Goal: Task Accomplishment & Management: Complete application form

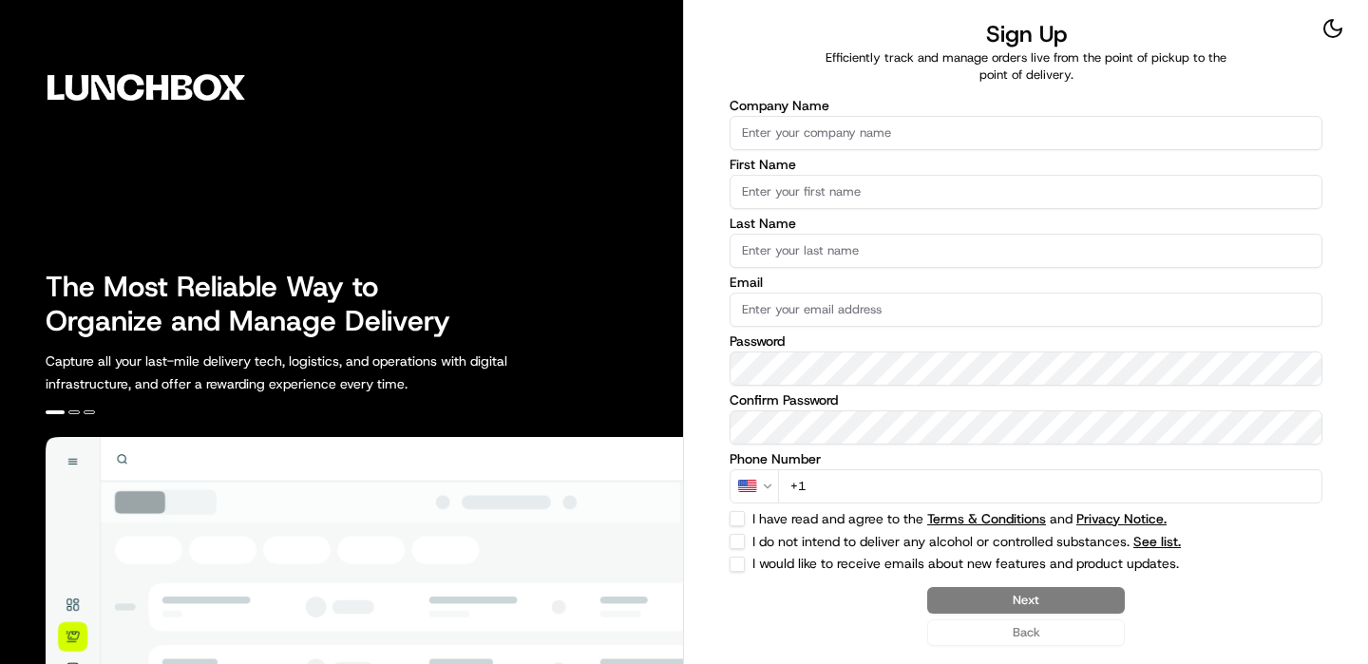
click at [932, 132] on input "Company Name" at bounding box center [1026, 133] width 593 height 34
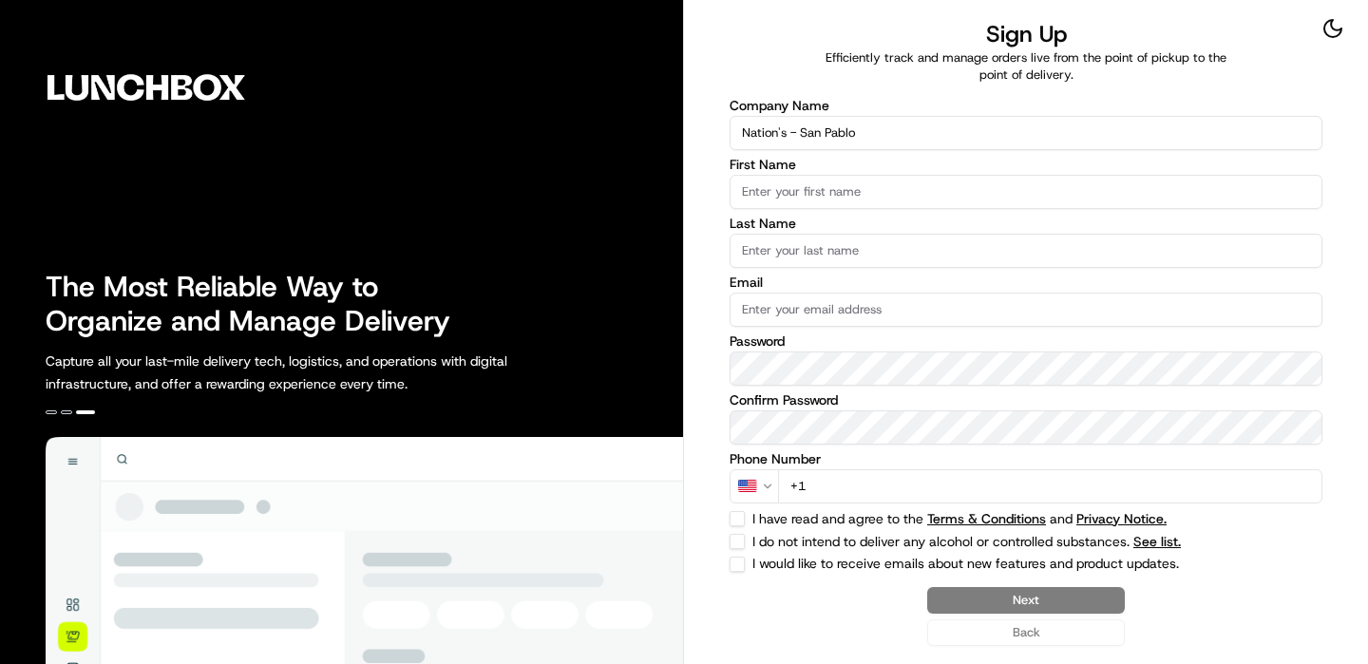
type input "Nation's - San Pablo"
click at [921, 168] on label "First Name" at bounding box center [1026, 164] width 593 height 13
click at [921, 175] on input "First Name" at bounding box center [1026, 192] width 593 height 34
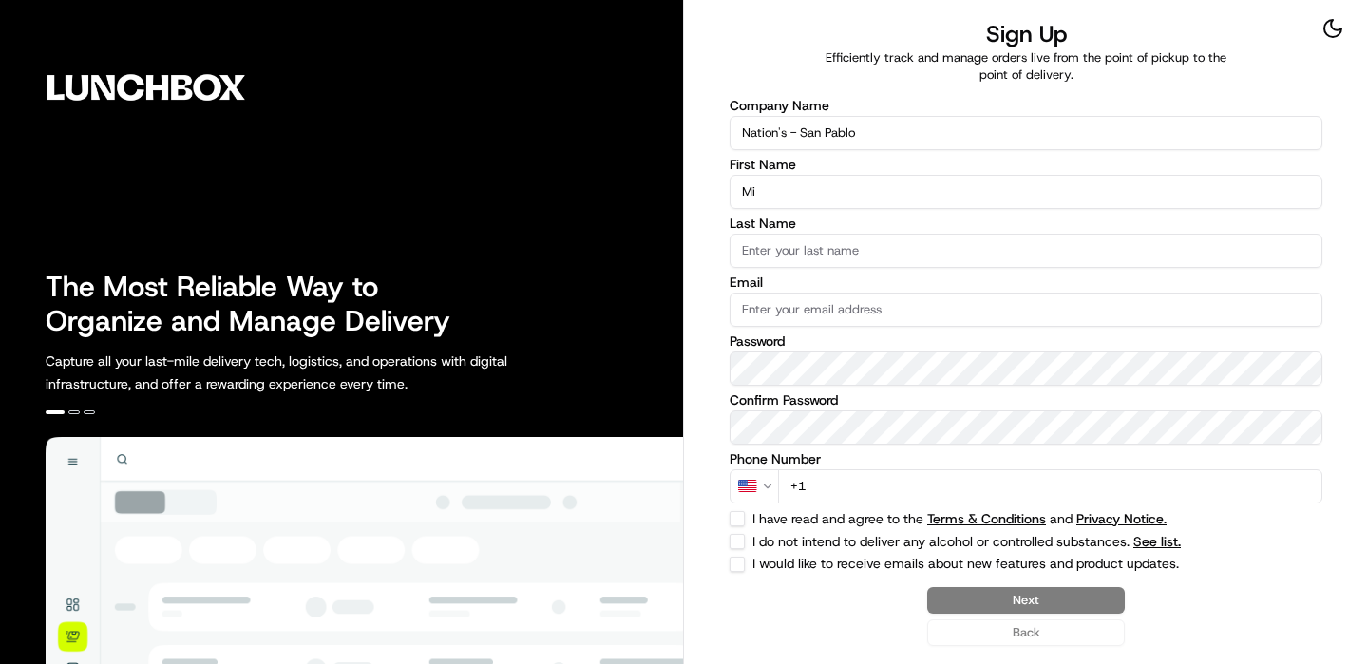
type input "M"
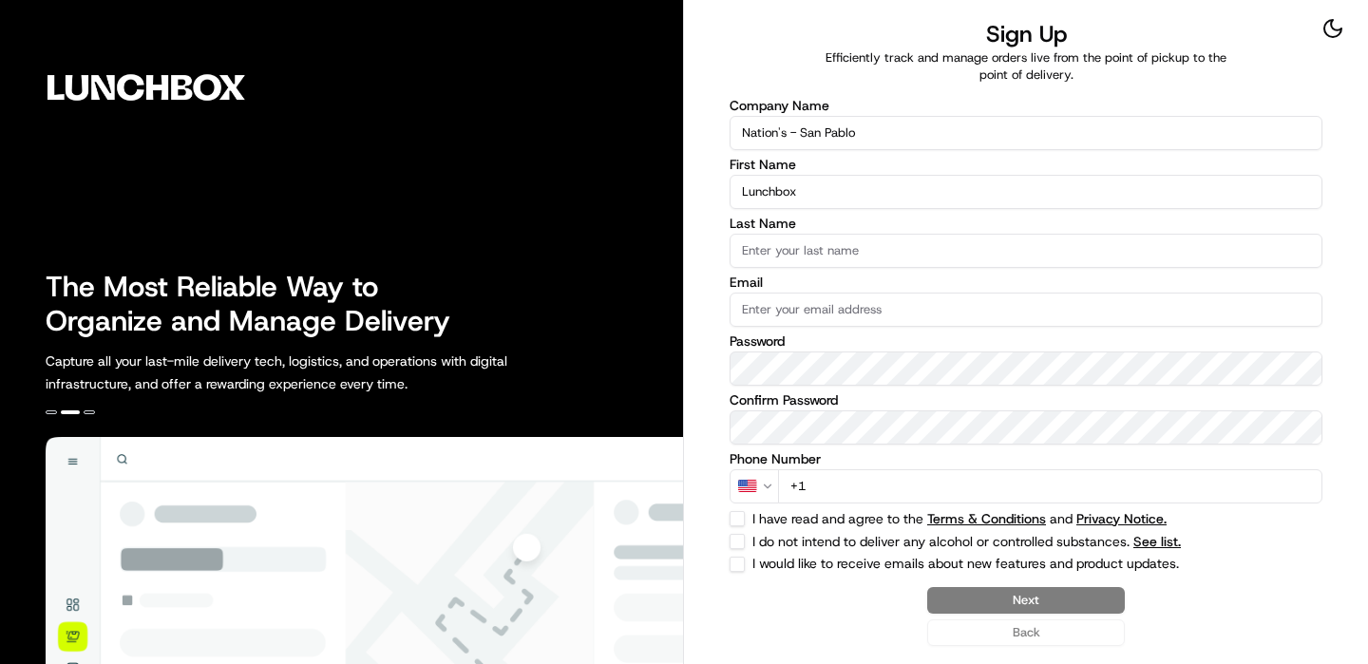
type input "Lunchbox"
type input "Onboarding"
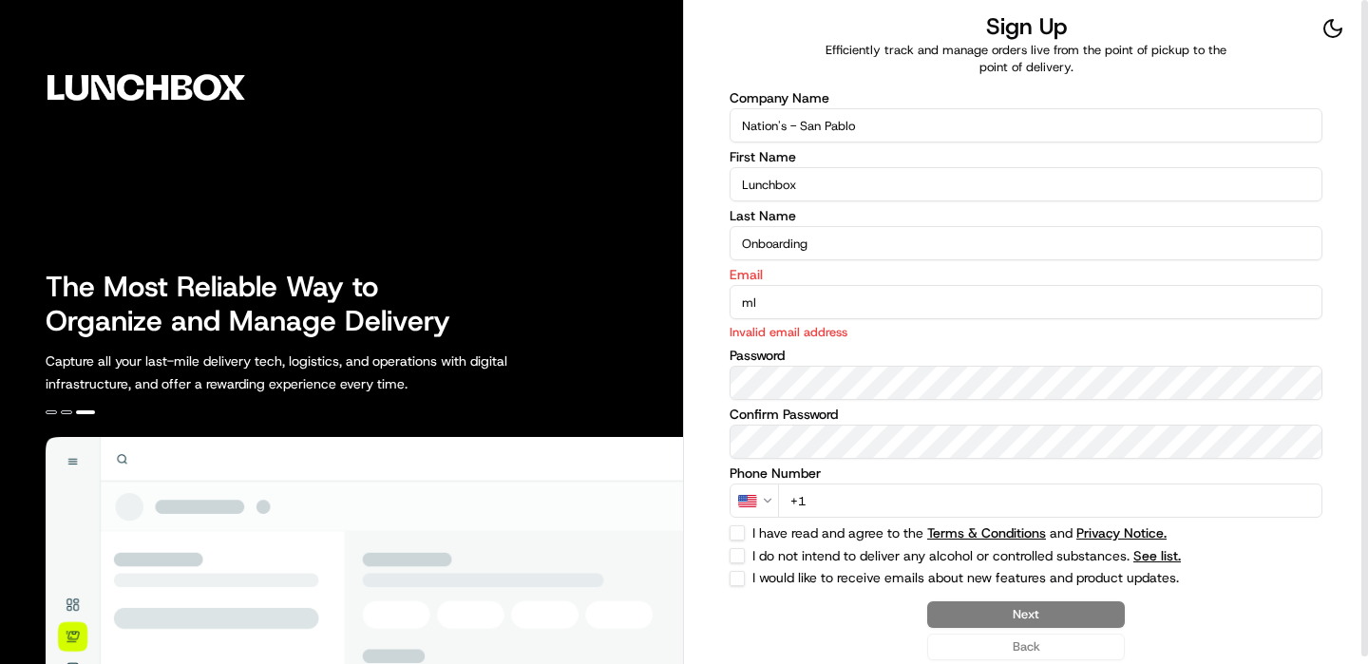
type input "m"
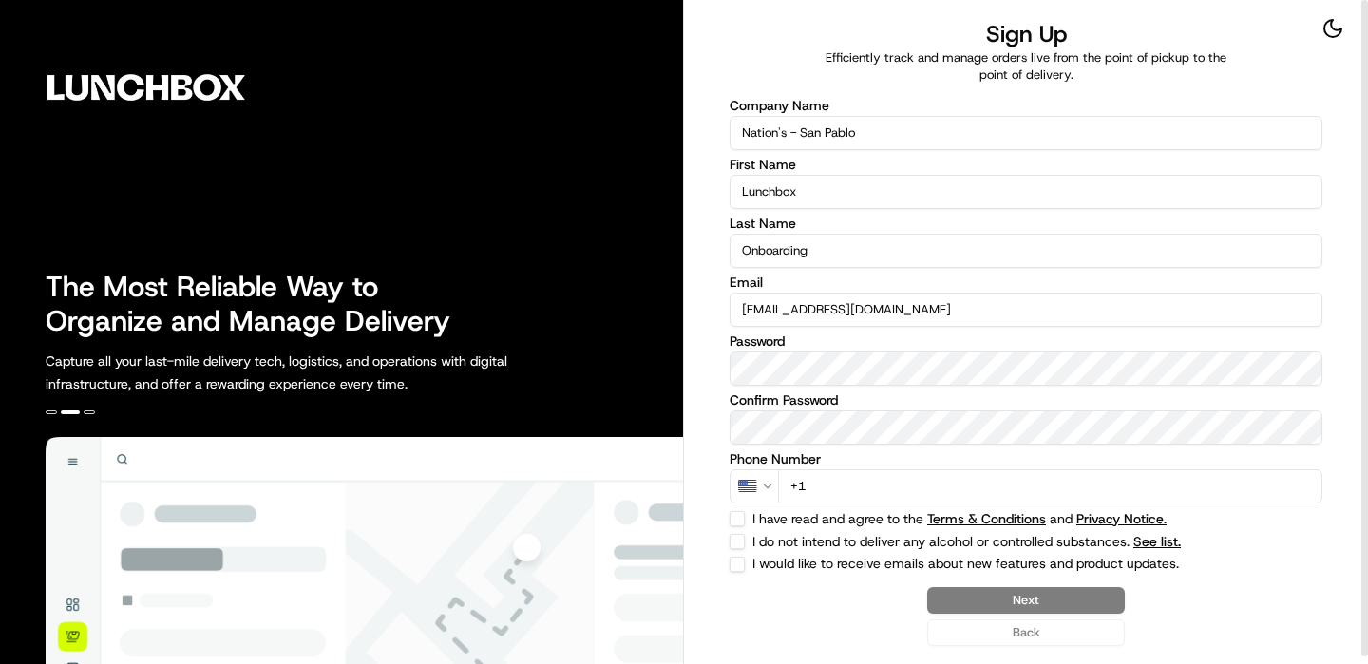
type input "[EMAIL_ADDRESS][DOMAIN_NAME]"
click at [1115, 500] on input "+1" at bounding box center [1050, 486] width 544 height 34
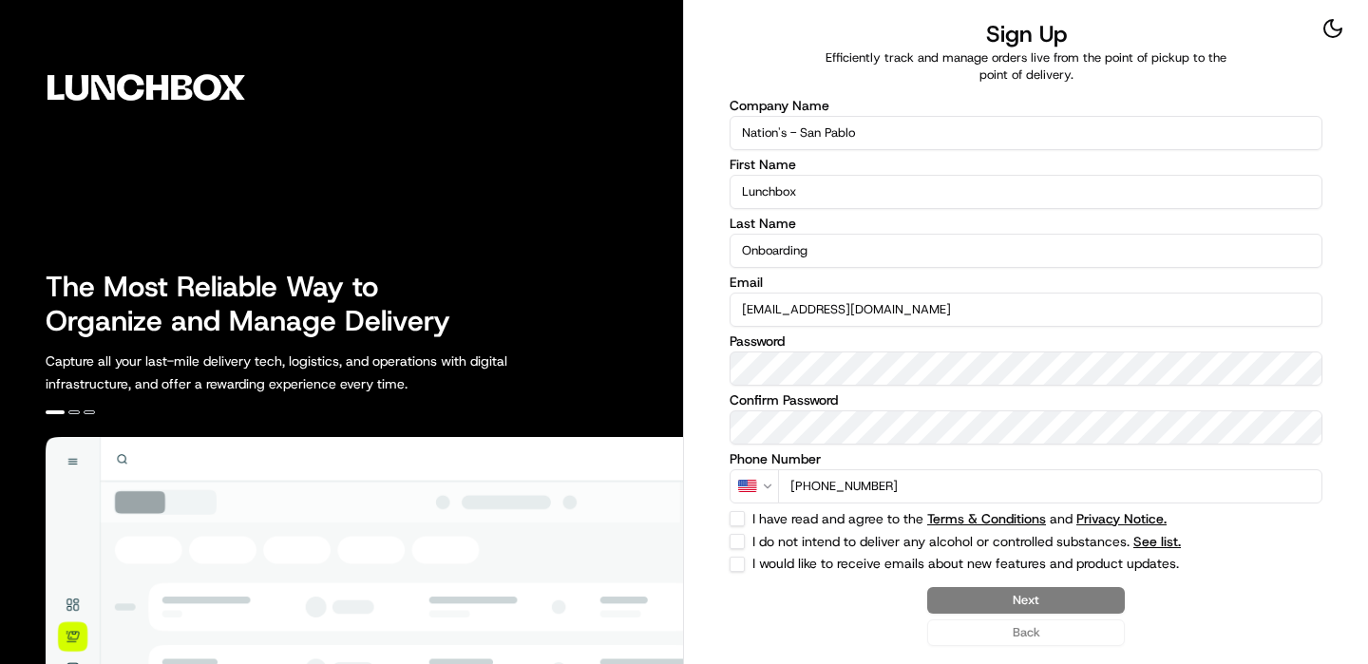
type input "[PHONE_NUMBER]"
click at [738, 515] on button "I have read and agree to the Terms & Conditions and Privacy Notice." at bounding box center [737, 518] width 15 height 15
checkbox input "true"
click at [738, 534] on button "I do not intend to deliver any alcohol or controlled substances. See list." at bounding box center [737, 541] width 15 height 15
checkbox input "true"
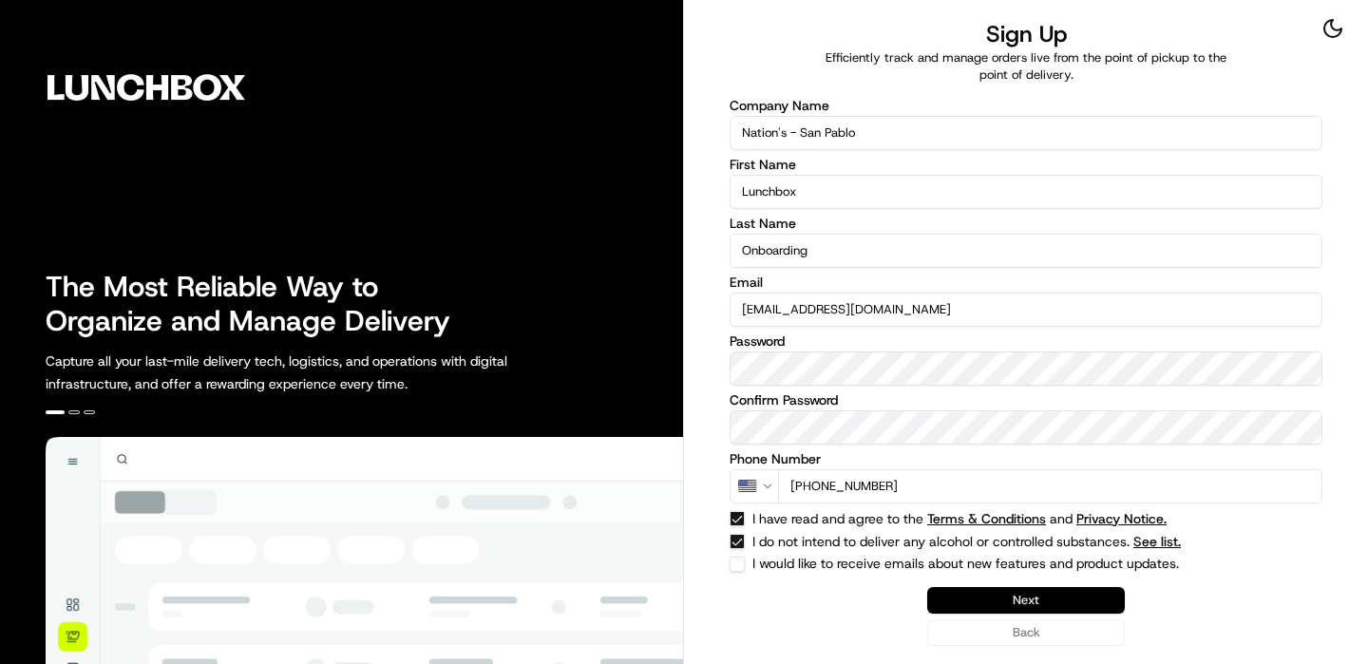
click at [1018, 610] on button "Next" at bounding box center [1026, 600] width 198 height 27
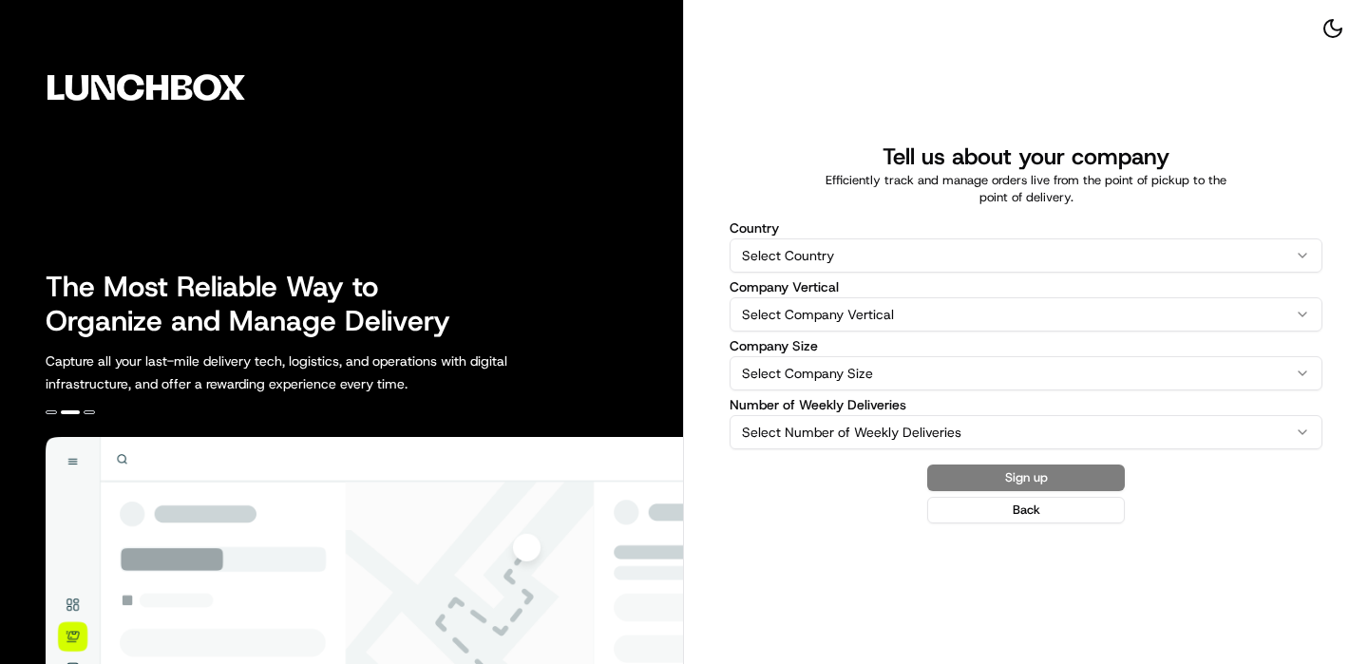
click at [906, 280] on label "Company Vertical" at bounding box center [1026, 286] width 593 height 13
click at [906, 297] on button "Select Company Vertical" at bounding box center [1026, 314] width 593 height 34
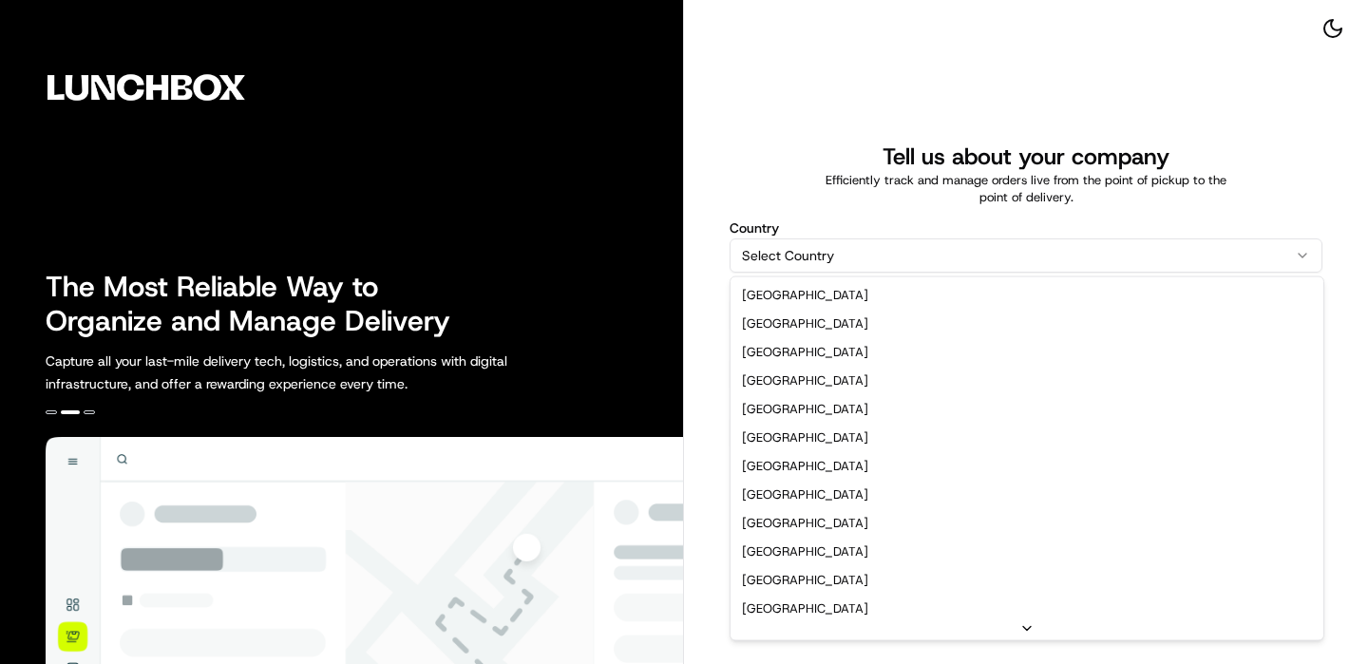
click at [866, 238] on html "The Most Reliable Way to Organize and Manage Delivery Capture all your last-mil…" at bounding box center [684, 332] width 1368 height 664
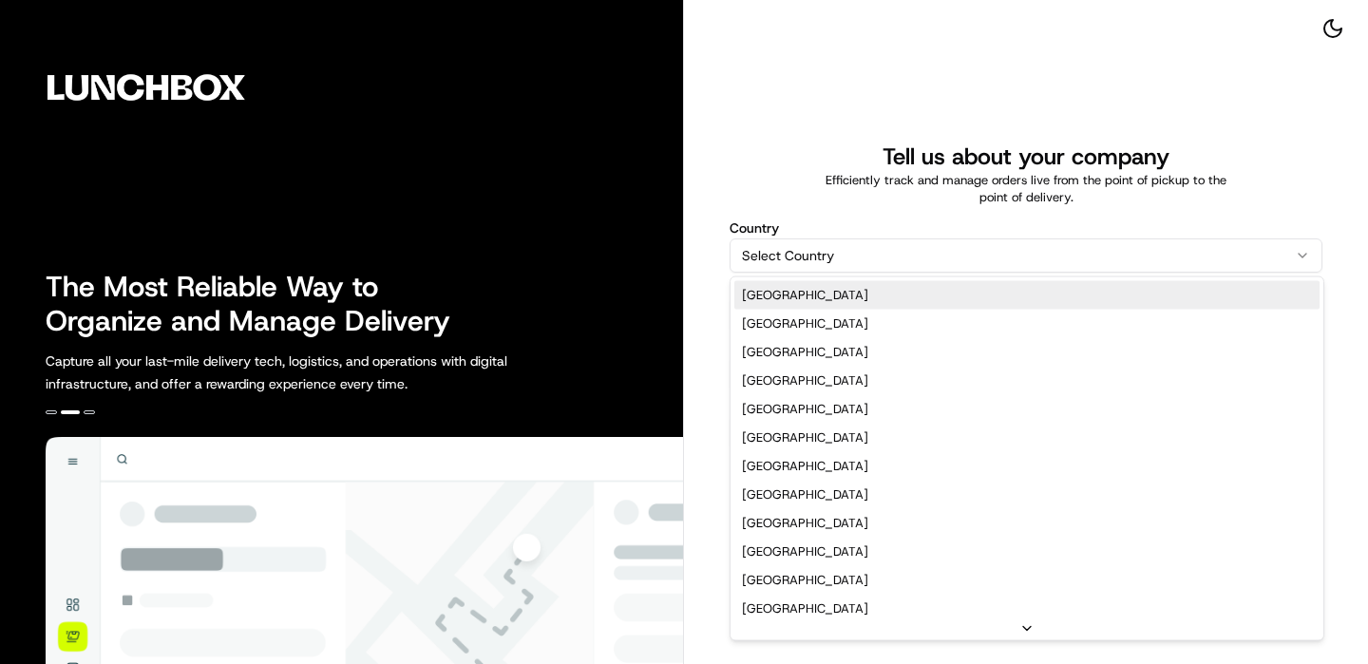
select select "US"
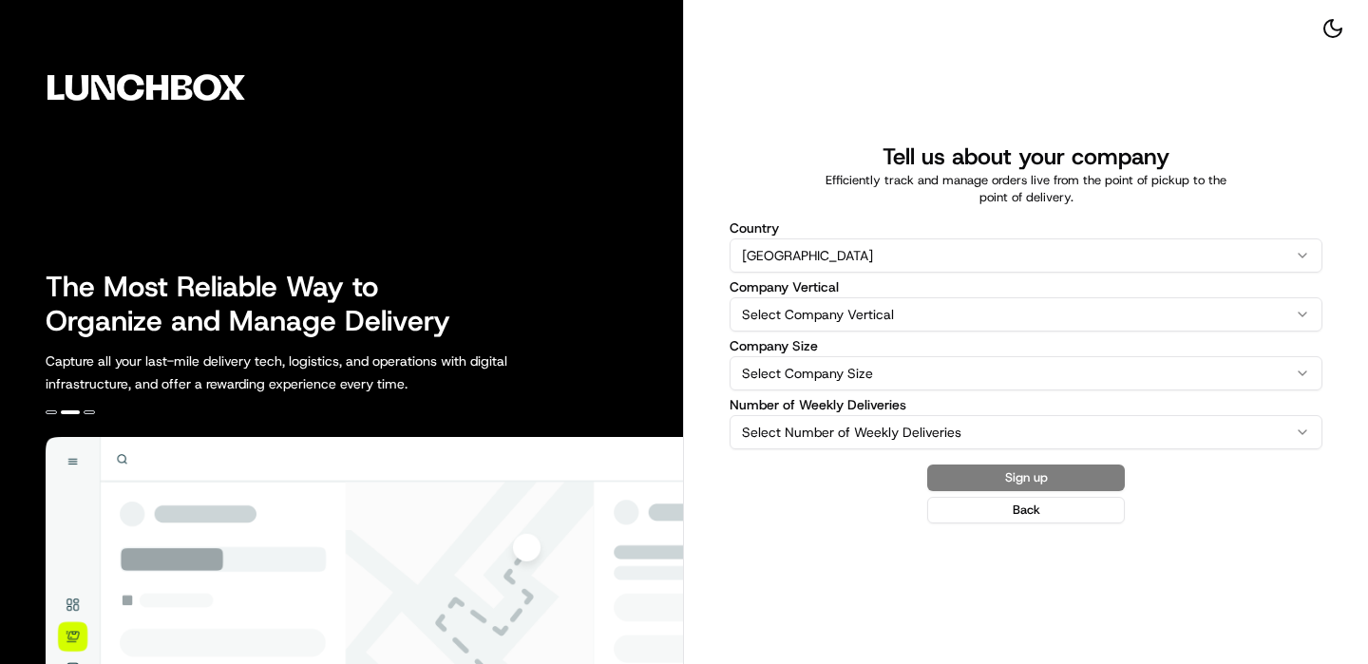
click at [846, 314] on html "The Most Reliable Way to Organize and Manage Delivery Capture all your last-mil…" at bounding box center [684, 332] width 1368 height 664
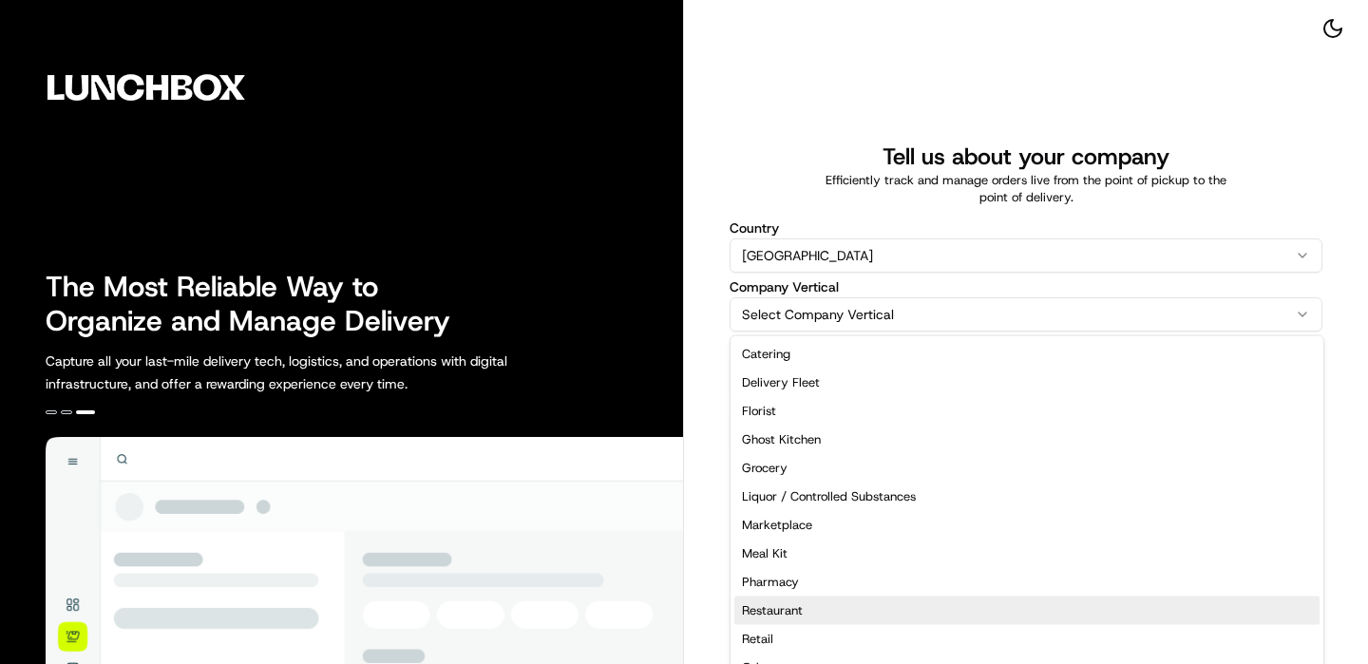
select select "Restaurant"
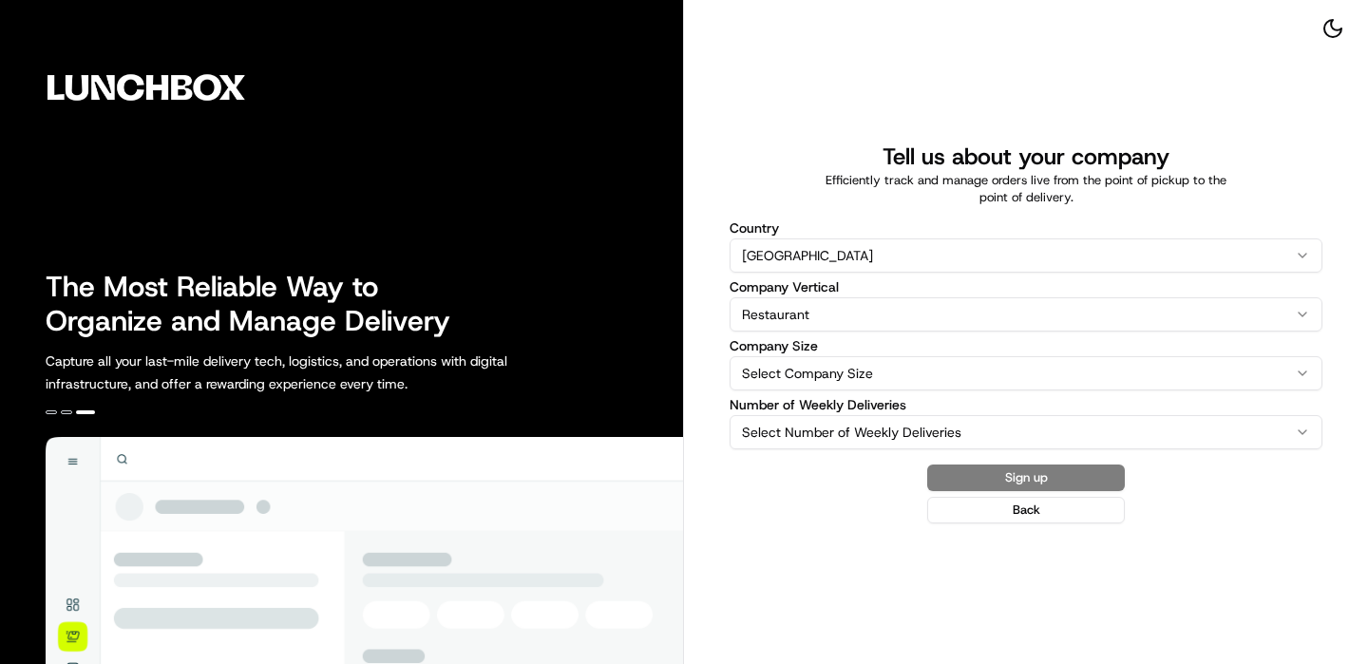
click at [923, 377] on html "The Most Reliable Way to Organize and Manage Delivery Capture all your last-mil…" at bounding box center [684, 332] width 1368 height 664
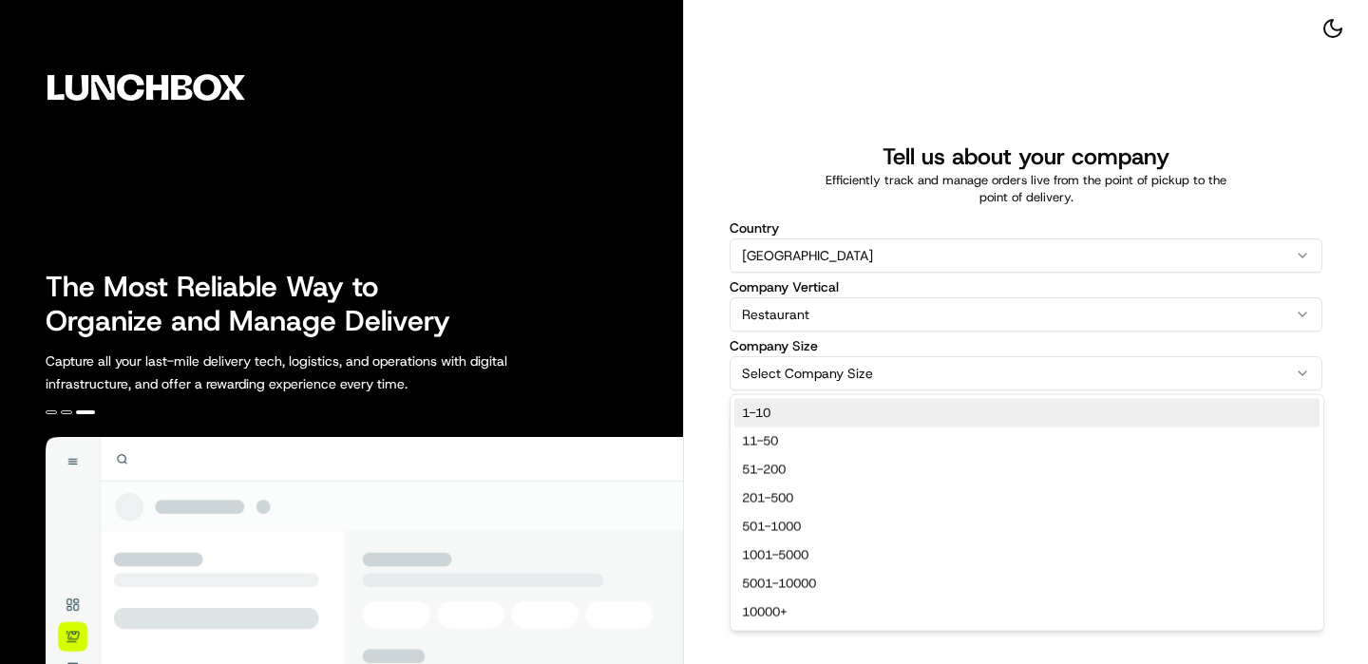
select select "1-10"
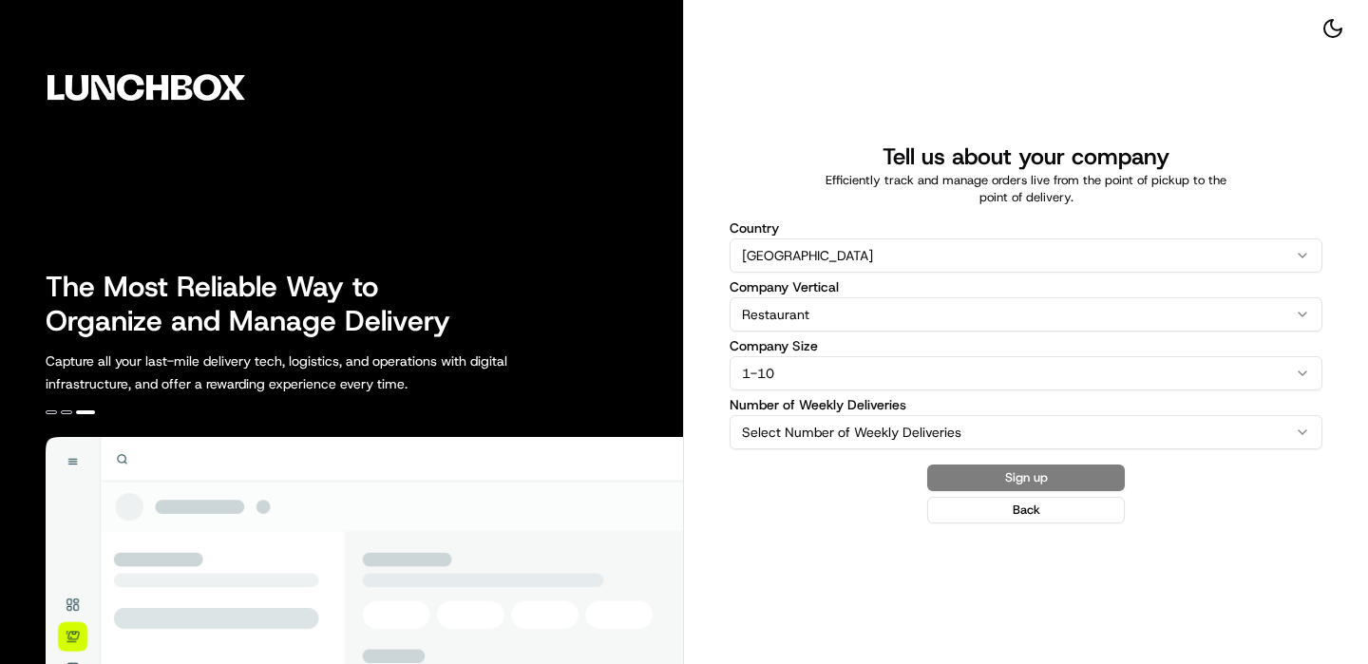
click at [924, 415] on html "The Most Reliable Way to Organize and Manage Delivery Capture all your last-mil…" at bounding box center [684, 332] width 1368 height 664
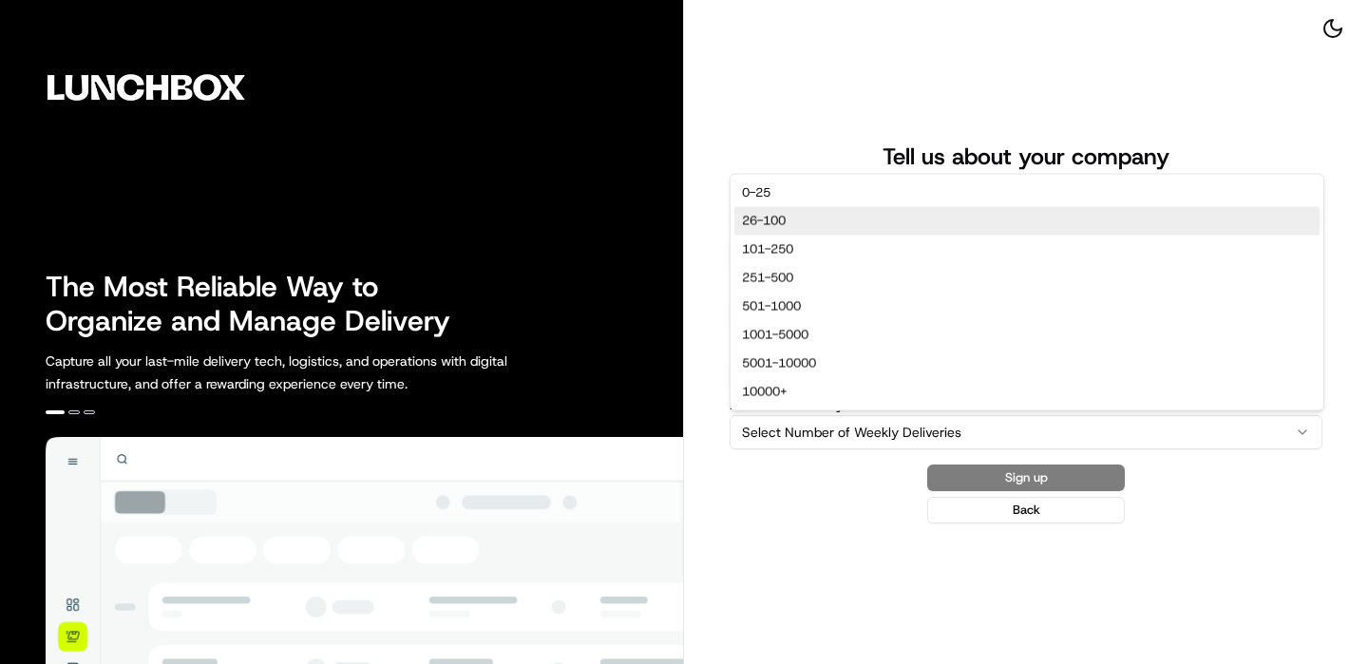
select select "26-100"
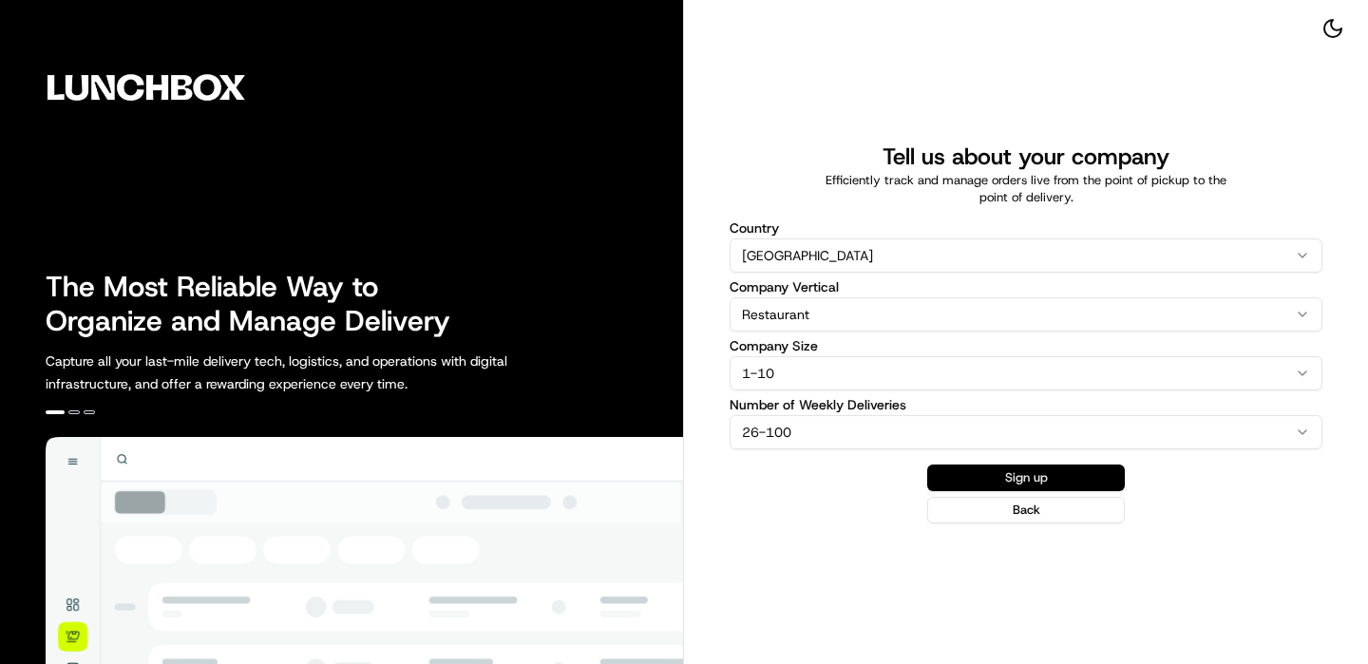
click at [1055, 472] on button "Sign up" at bounding box center [1026, 478] width 198 height 27
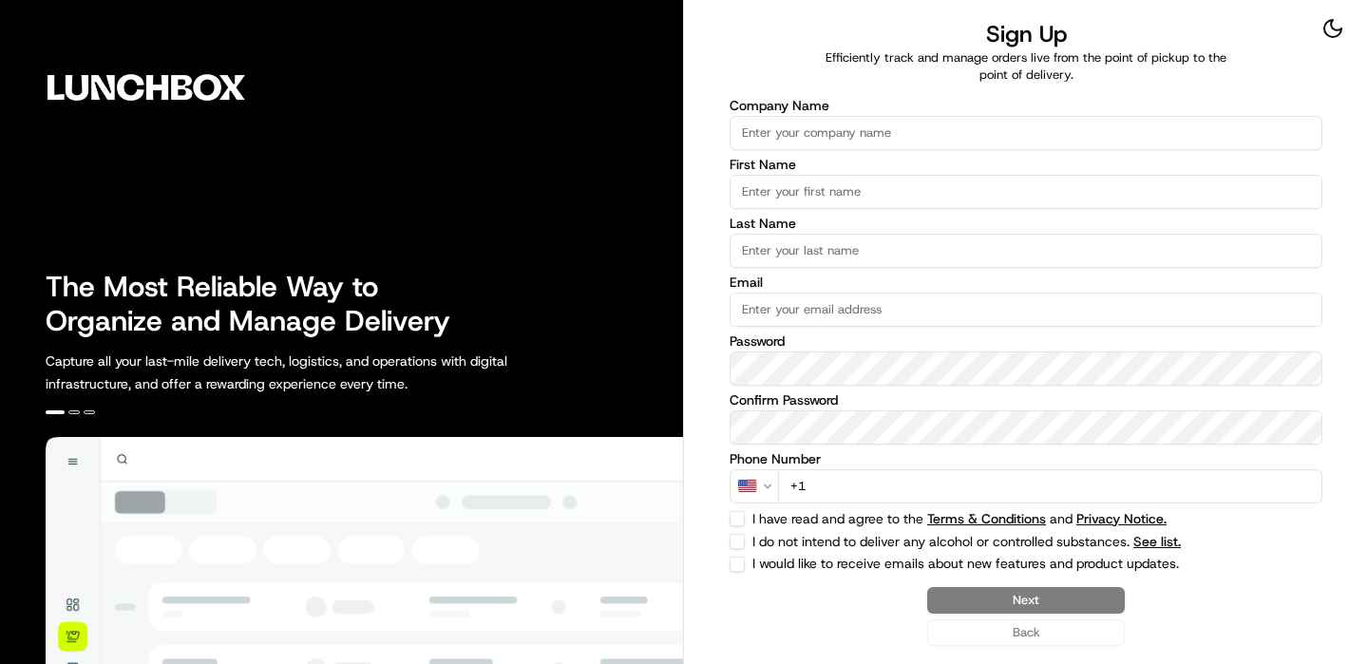
click at [783, 141] on input "Company Name" at bounding box center [1026, 133] width 593 height 34
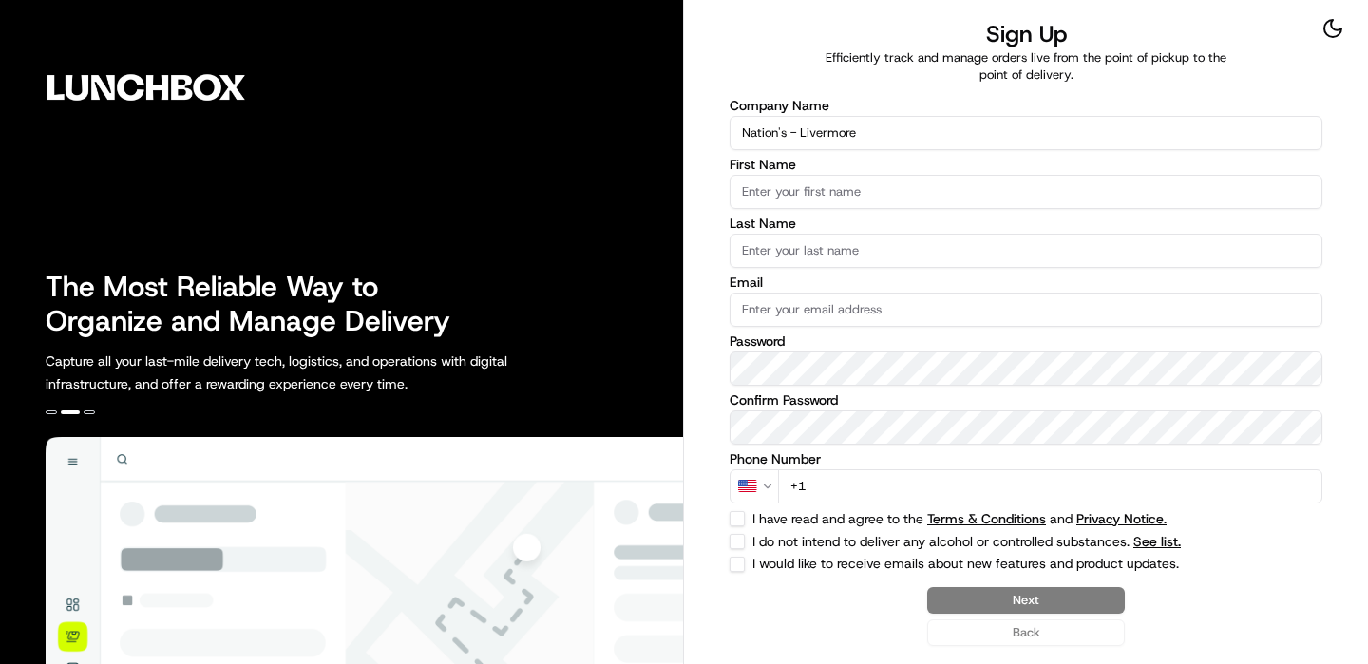
type input "Nation's - Livermore"
click at [934, 199] on input "First Name" at bounding box center [1026, 192] width 593 height 34
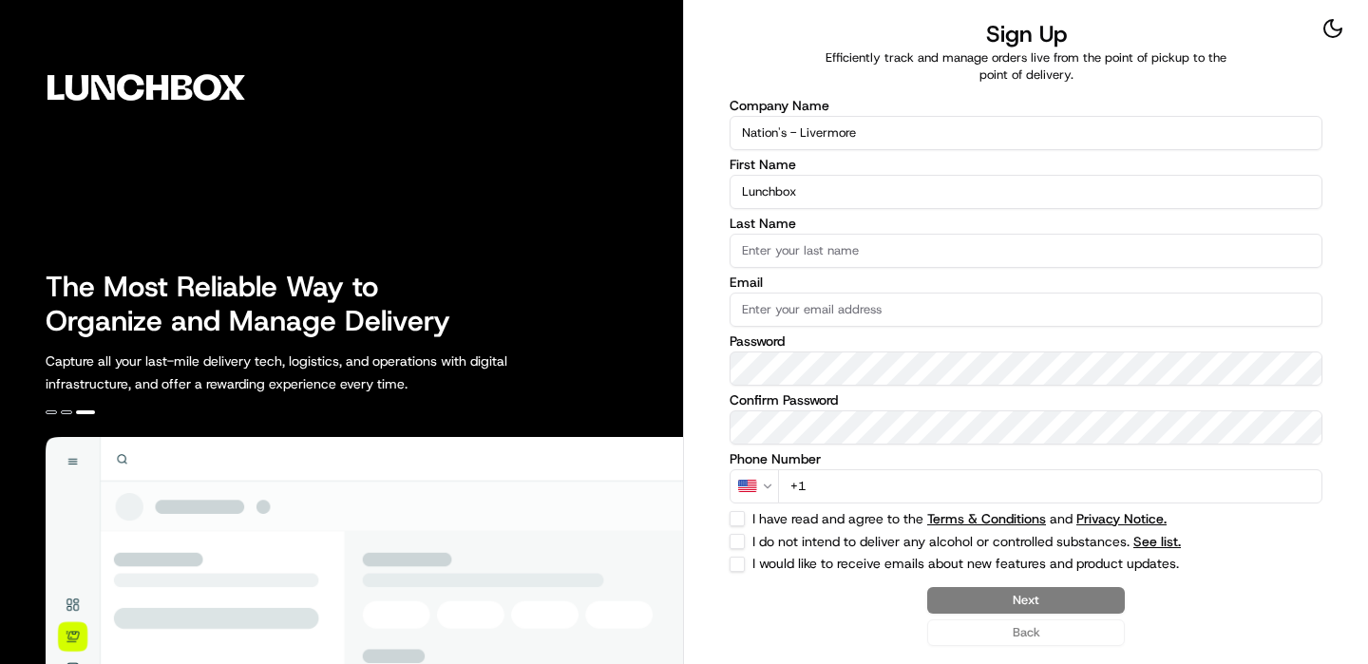
type input "Lunchbox"
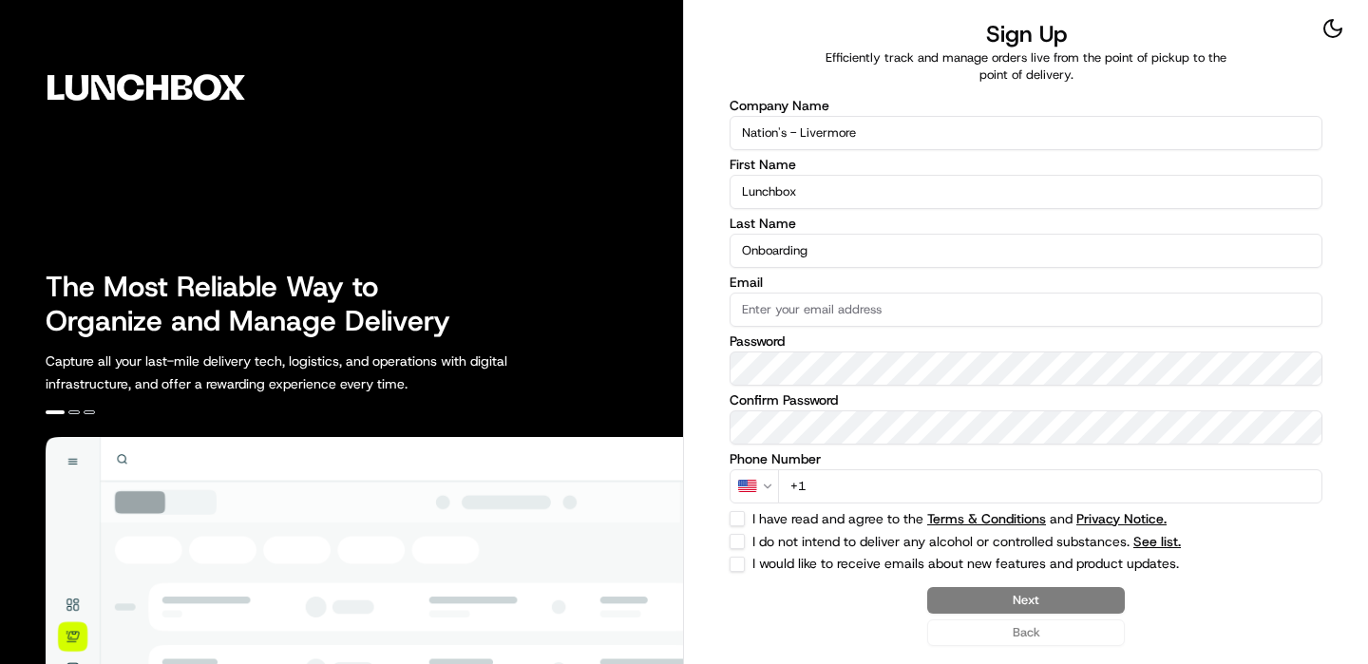
type input "Onboarding"
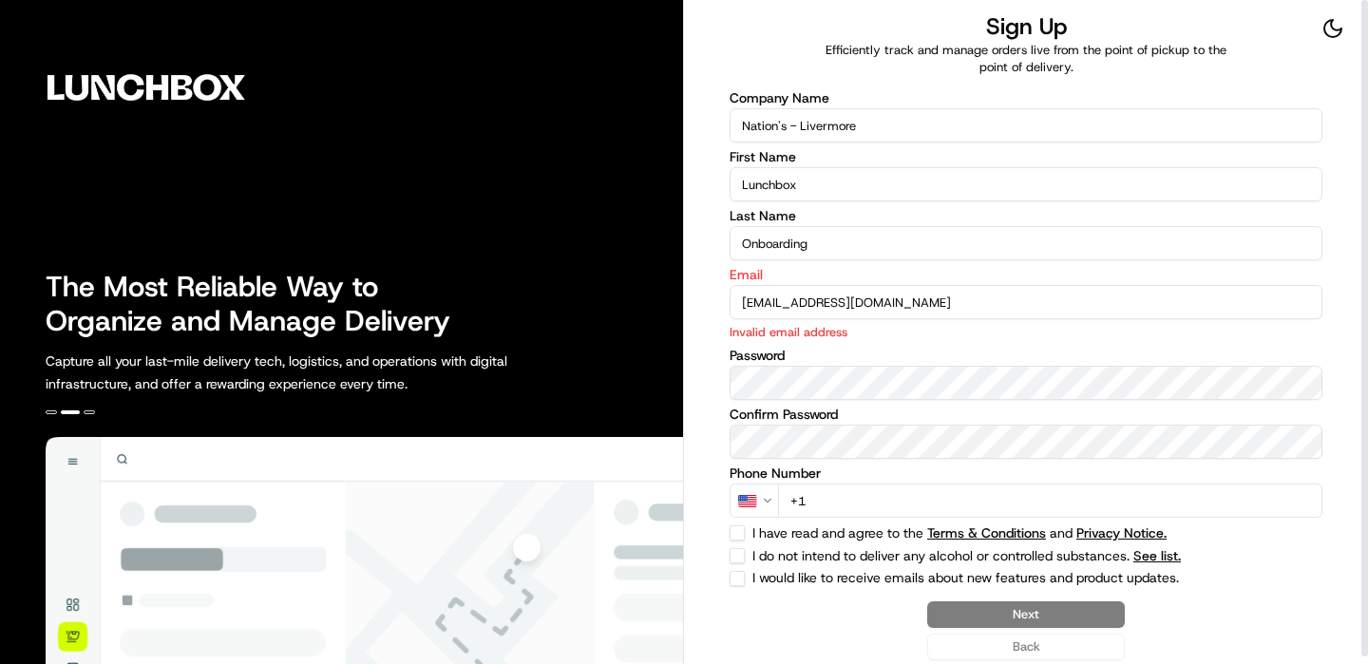
type input "[EMAIL_ADDRESS][DOMAIN_NAME]"
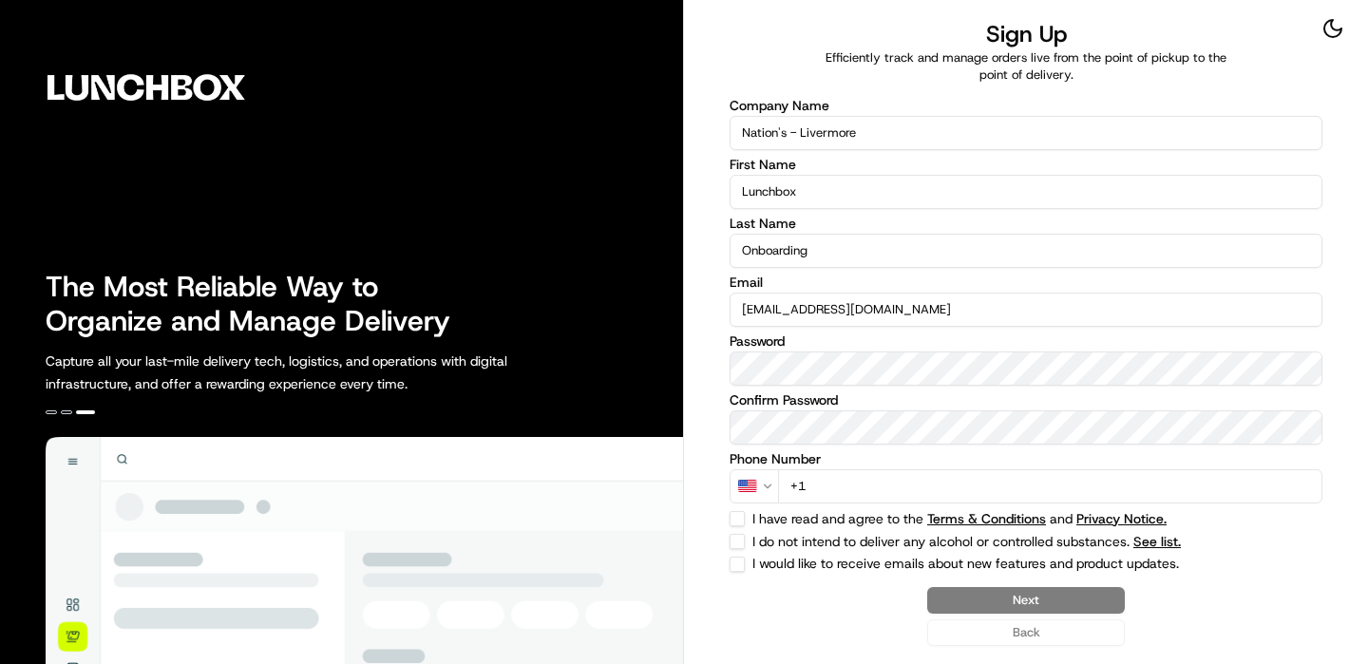
click at [1086, 473] on input "+1" at bounding box center [1050, 486] width 544 height 34
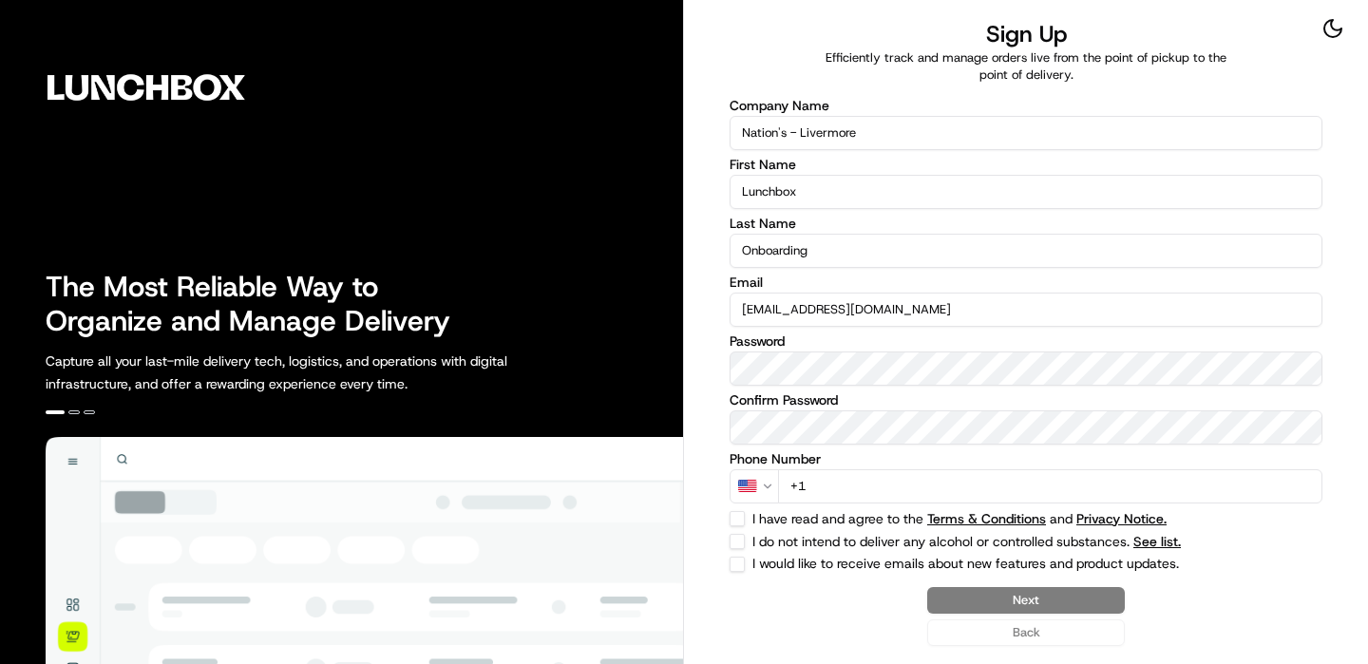
click at [1111, 476] on input "+1" at bounding box center [1050, 486] width 544 height 34
click at [933, 492] on input "+1" at bounding box center [1050, 486] width 544 height 34
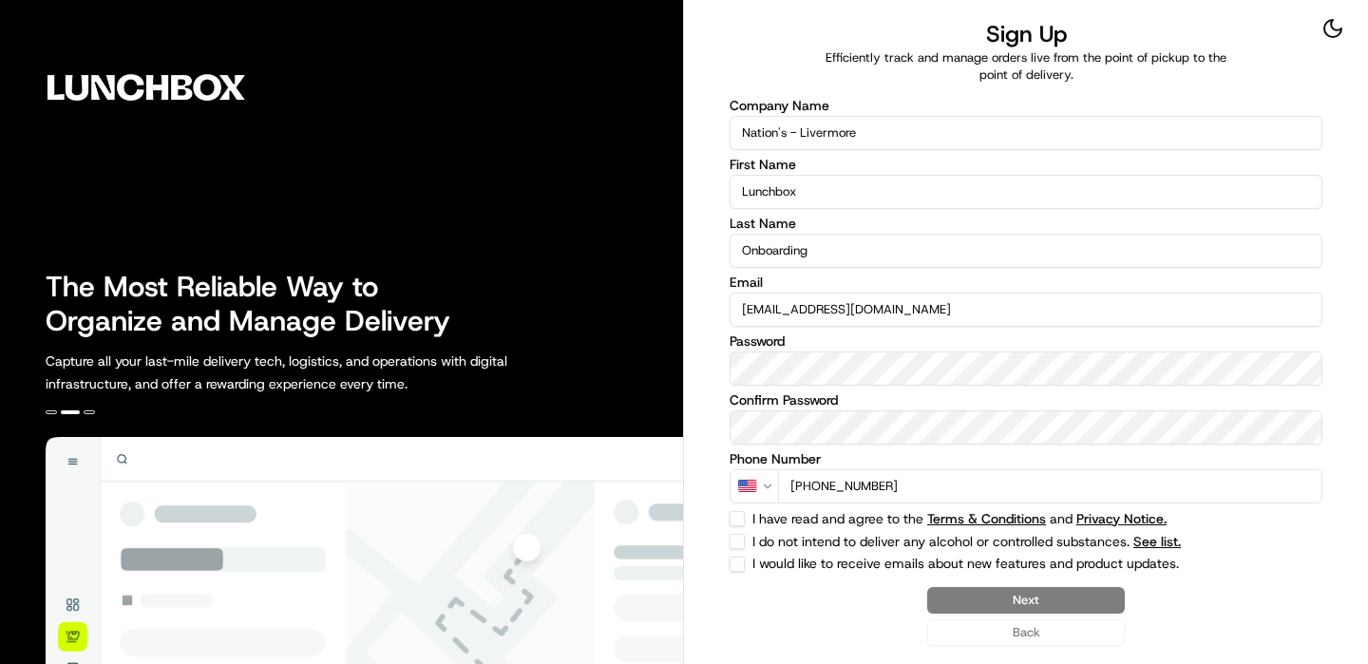
type input "[PHONE_NUMBER]"
click at [739, 506] on div "Company Name Nation's - Livermore First Name Lunchbox Last Name Onboarding Emai…" at bounding box center [1026, 335] width 593 height 473
click at [739, 519] on button "I have read and agree to the Terms & Conditions and Privacy Notice." at bounding box center [737, 518] width 15 height 15
checkbox input "true"
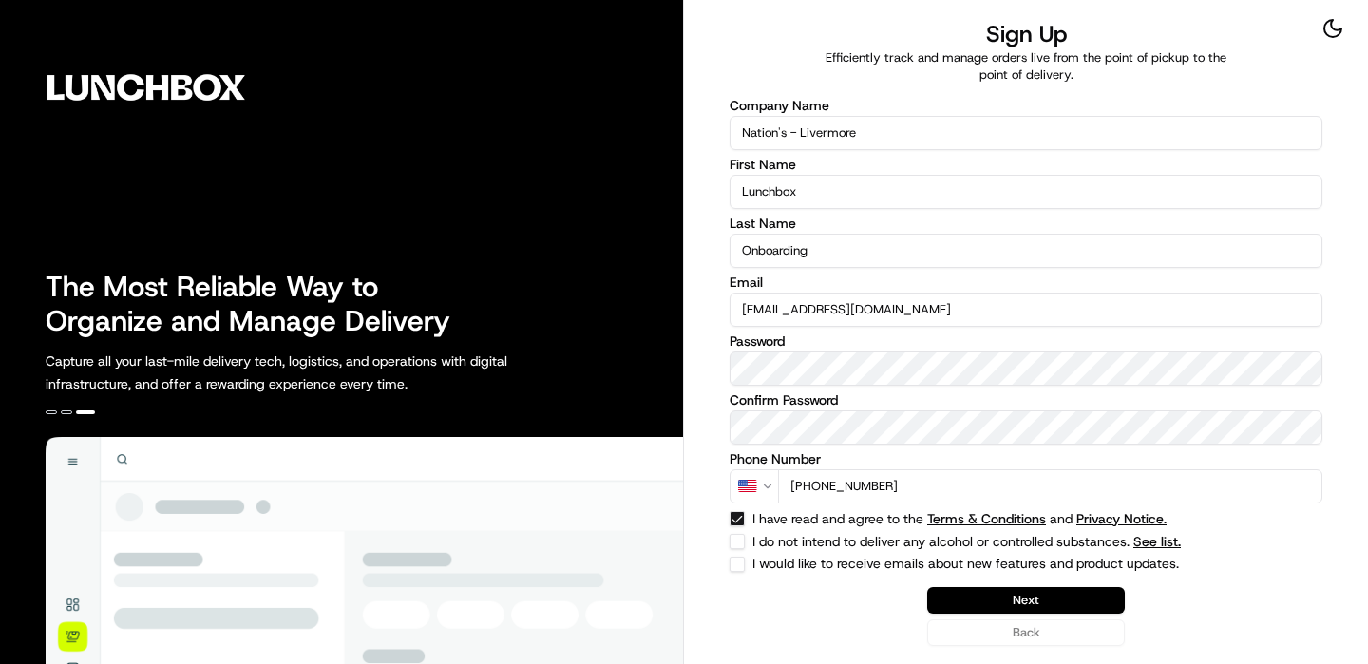
click at [739, 543] on button "I do not intend to deliver any alcohol or controlled substances. See list." at bounding box center [737, 541] width 15 height 15
checkbox input "true"
click at [985, 597] on button "Next" at bounding box center [1026, 600] width 198 height 27
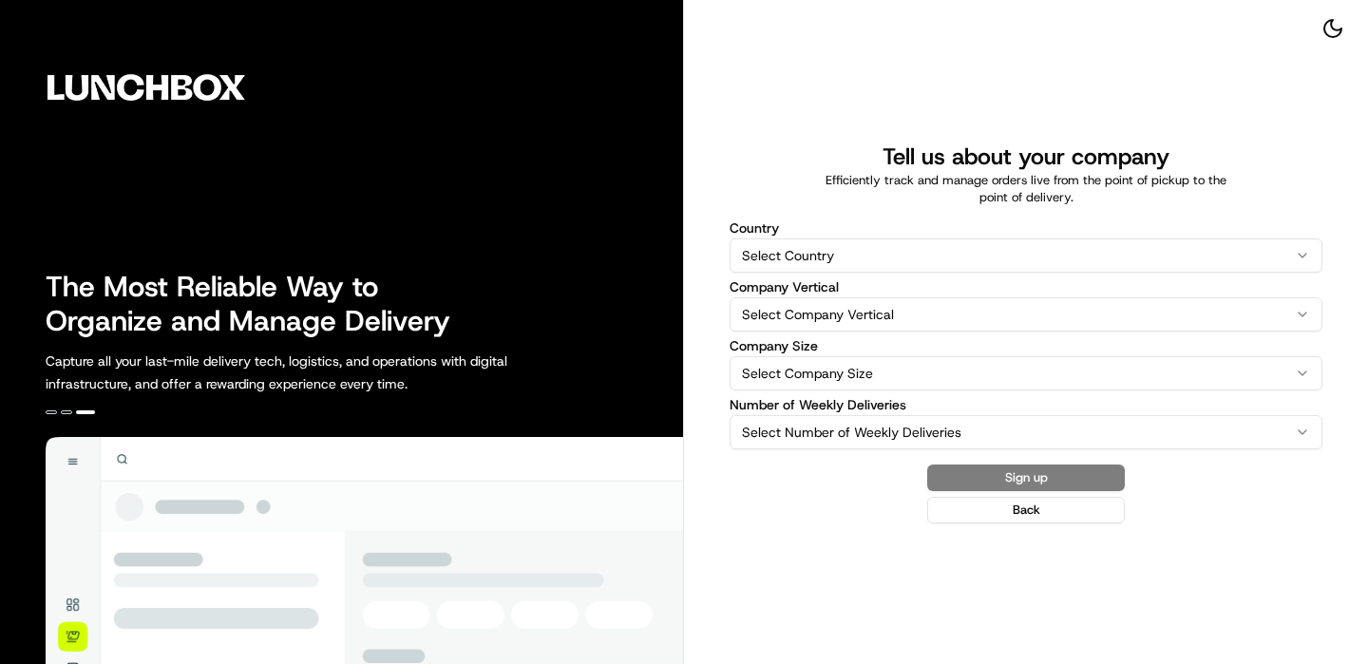
click at [905, 243] on html "The Most Reliable Way to Organize and Manage Delivery Capture all your last-mil…" at bounding box center [684, 332] width 1368 height 664
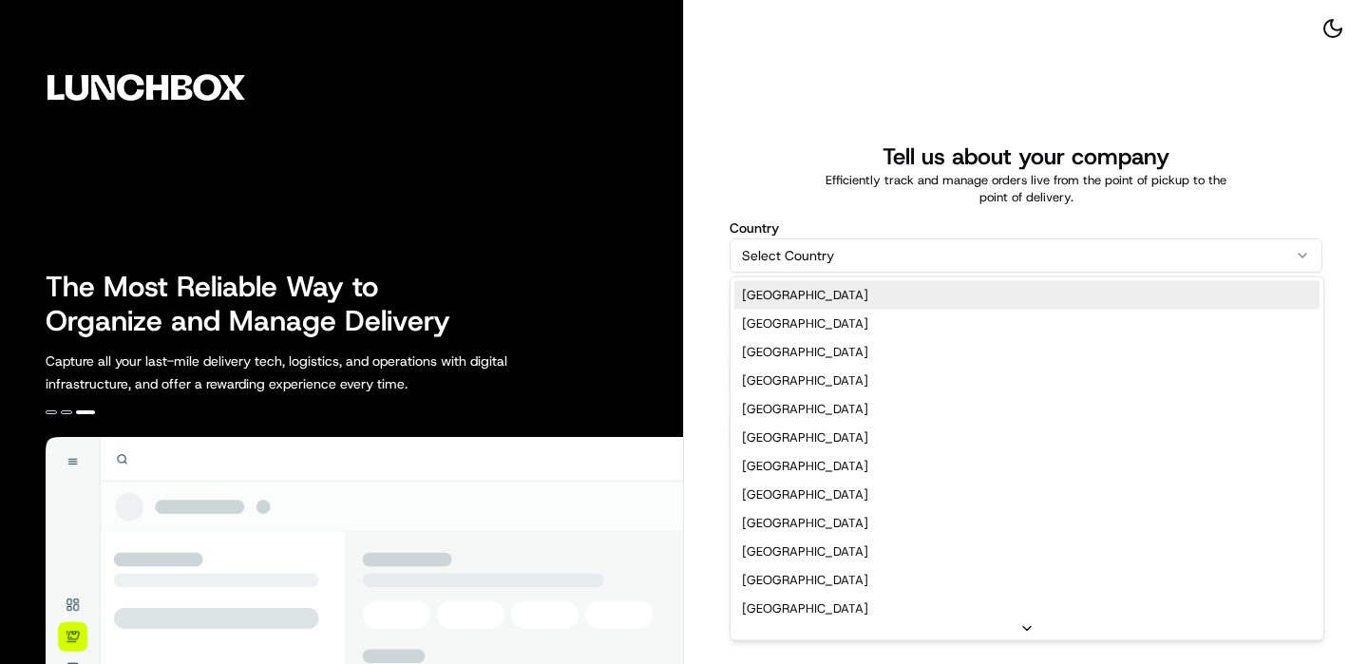
select select "US"
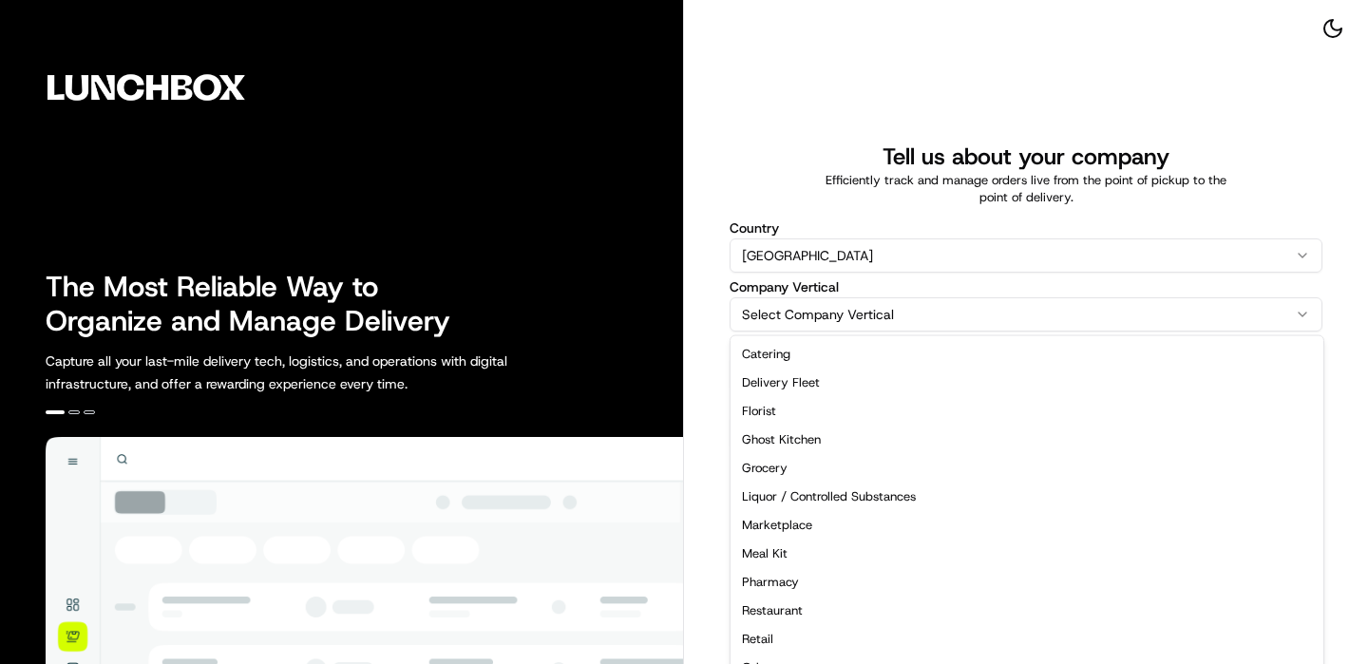
click at [842, 310] on html "The Most Reliable Way to Organize and Manage Delivery Capture all your last-mil…" at bounding box center [684, 332] width 1368 height 664
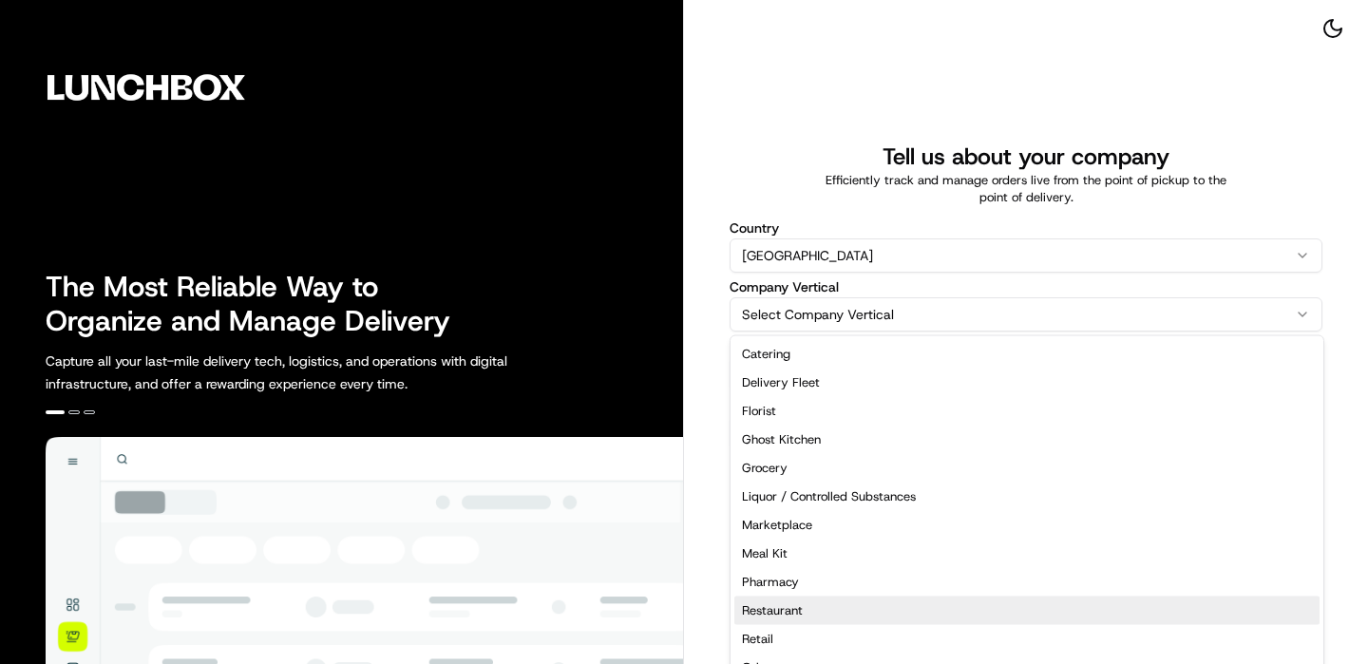
select select "Restaurant"
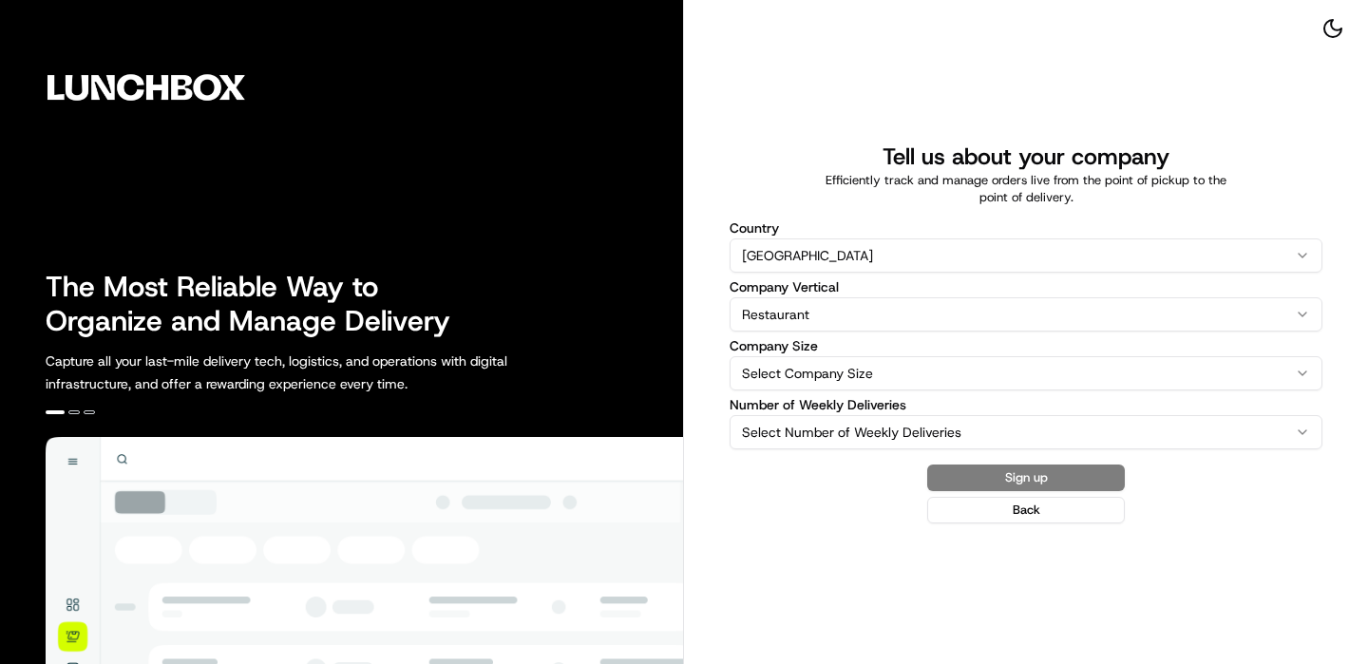
click at [900, 349] on label "Company Size" at bounding box center [1026, 345] width 593 height 13
click at [900, 356] on button "Select Company Size" at bounding box center [1026, 373] width 593 height 34
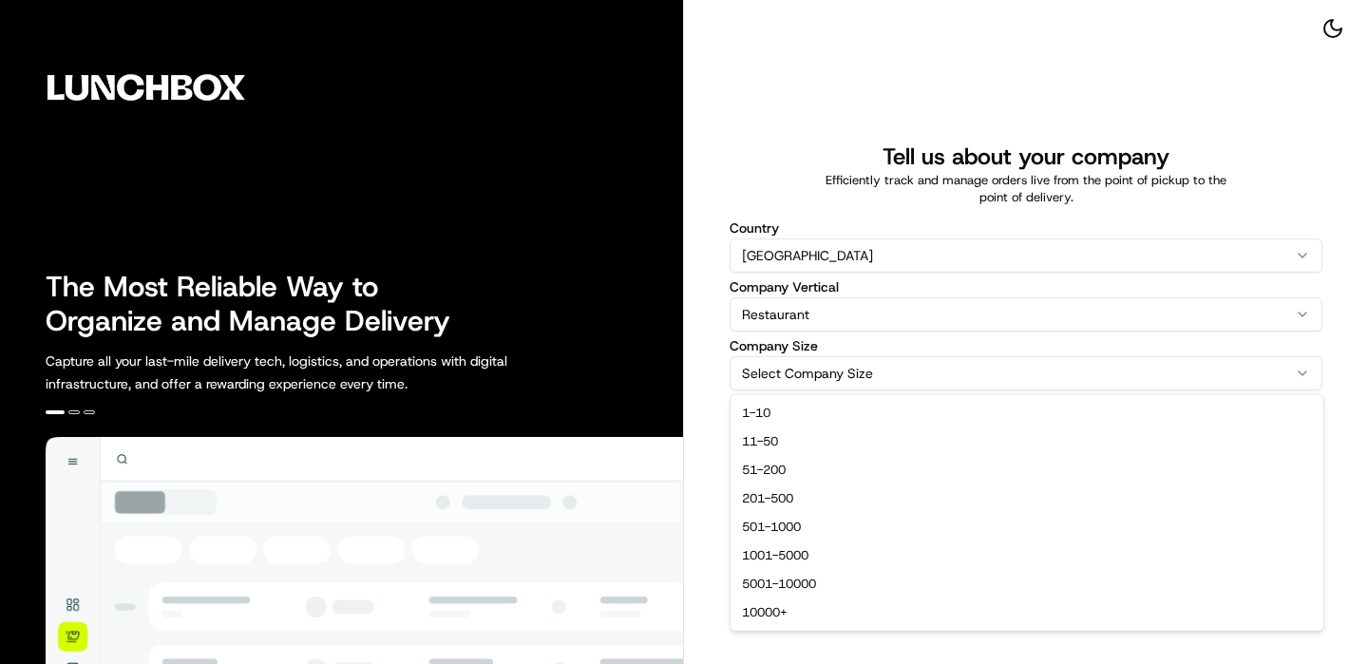
click at [900, 367] on html "The Most Reliable Way to Organize and Manage Delivery Capture all your last-mil…" at bounding box center [684, 332] width 1368 height 664
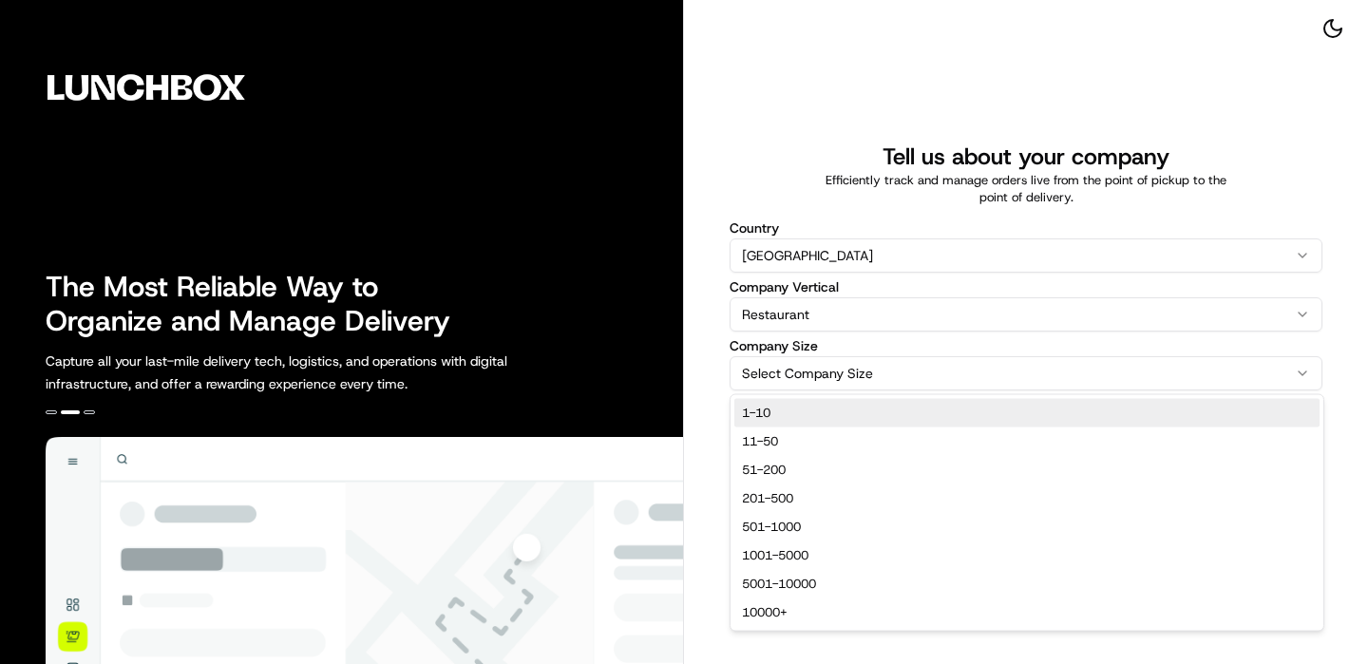
select select "1-10"
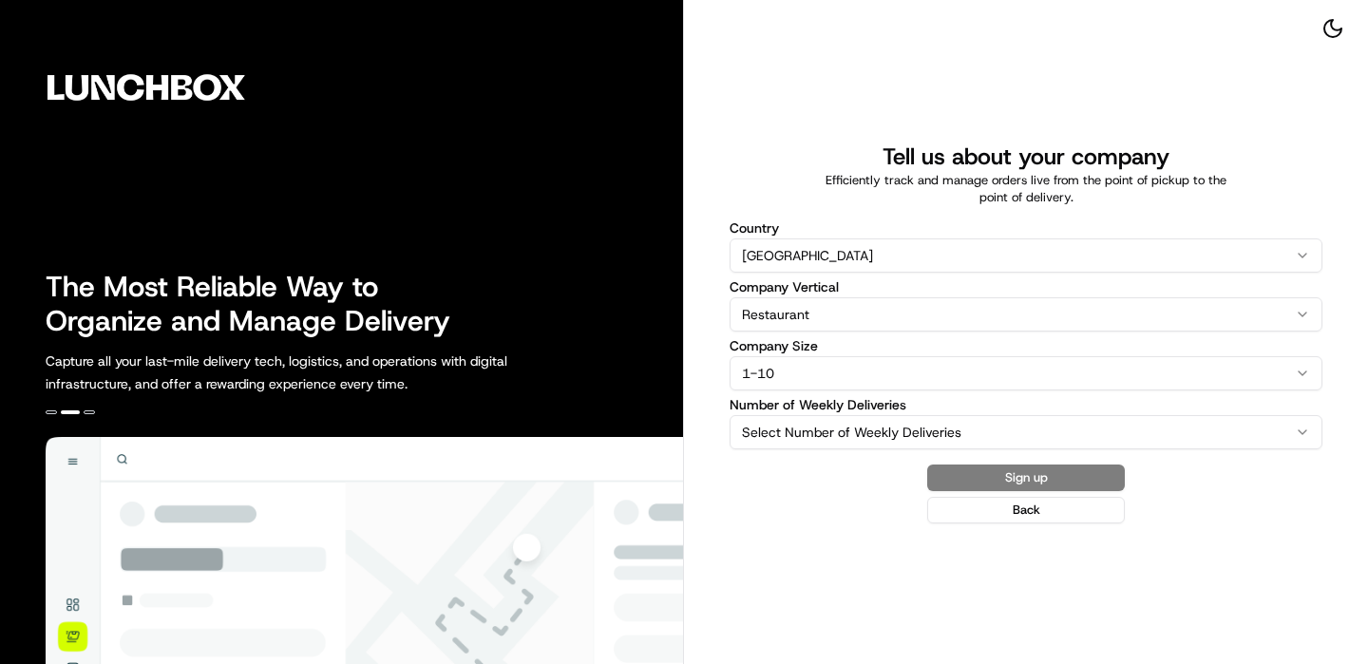
click at [895, 418] on html "The Most Reliable Way to Organize and Manage Delivery Capture all your last-mil…" at bounding box center [684, 332] width 1368 height 664
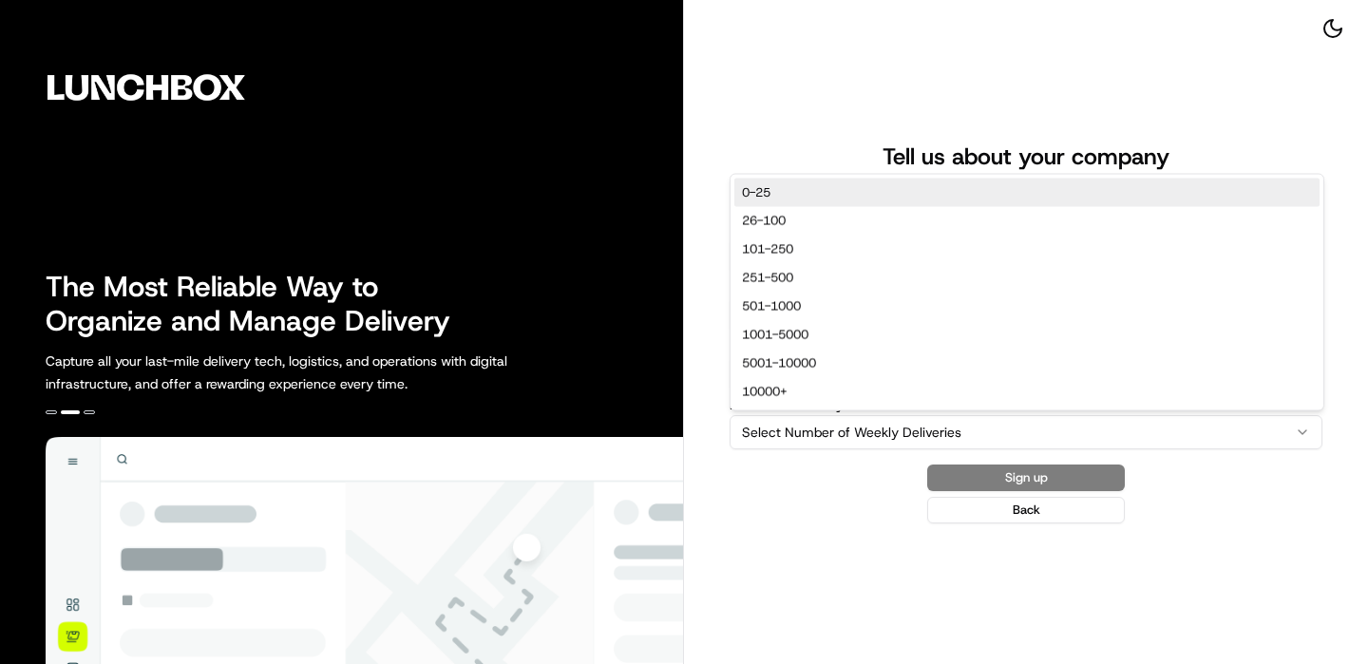
select select "0-25"
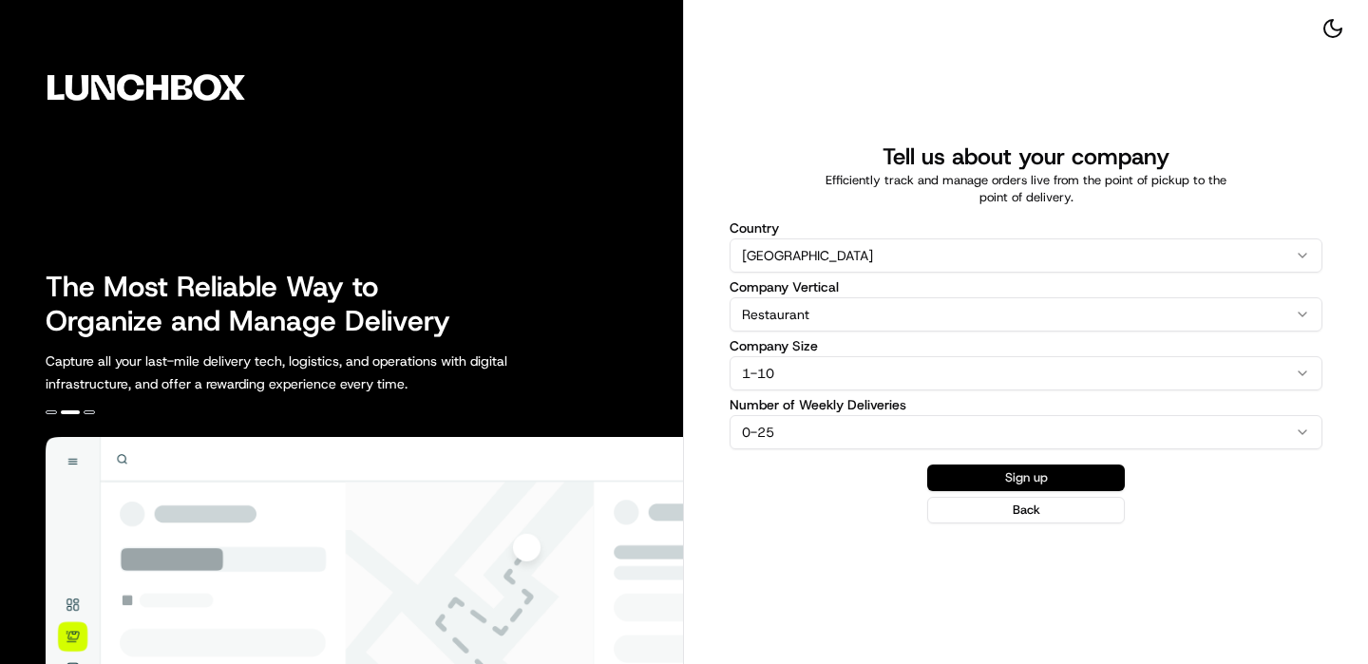
click at [1010, 475] on button "Sign up" at bounding box center [1026, 478] width 198 height 27
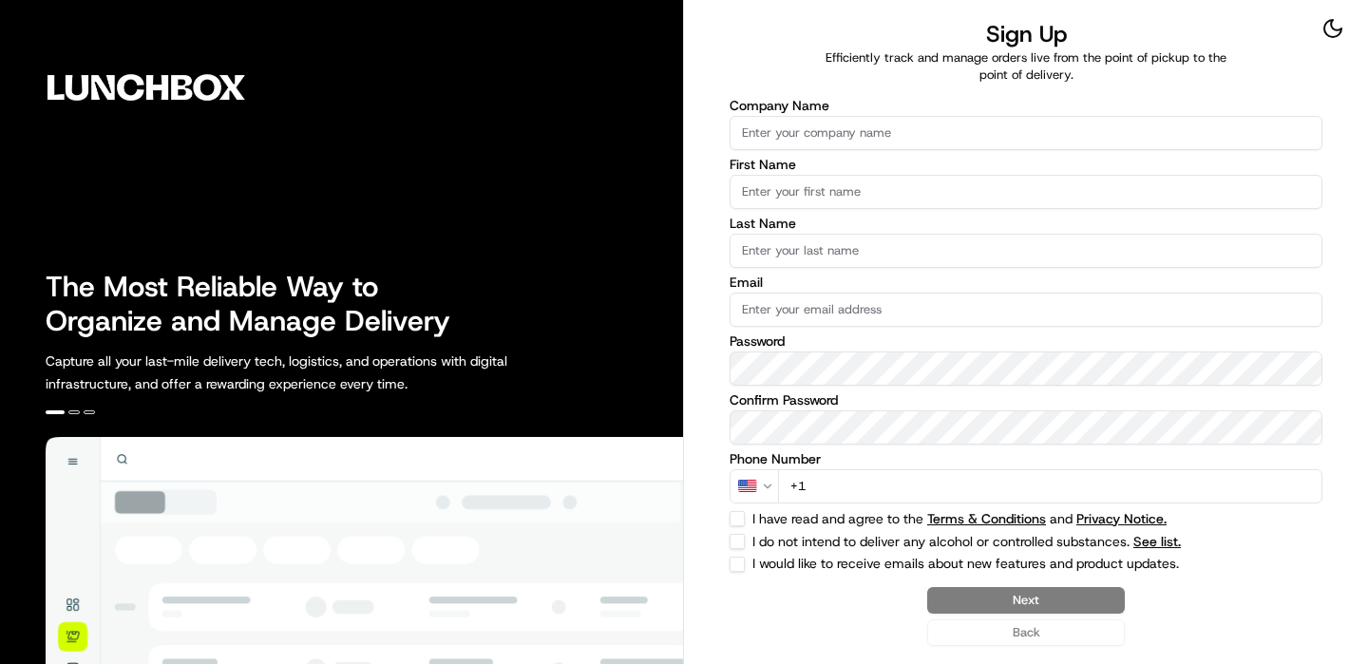
click at [828, 129] on input "Company Name" at bounding box center [1026, 133] width 593 height 34
type input "Nation's - Daly City"
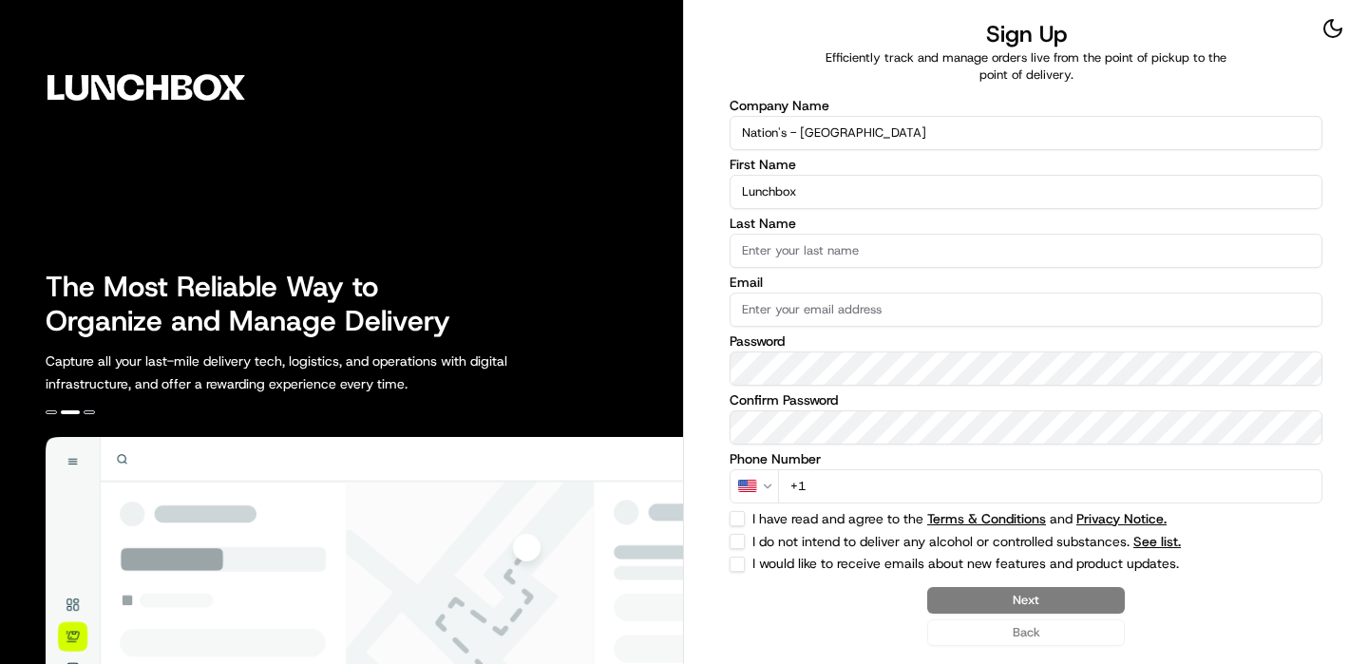
type input "Lunchbox"
type input "Onboard"
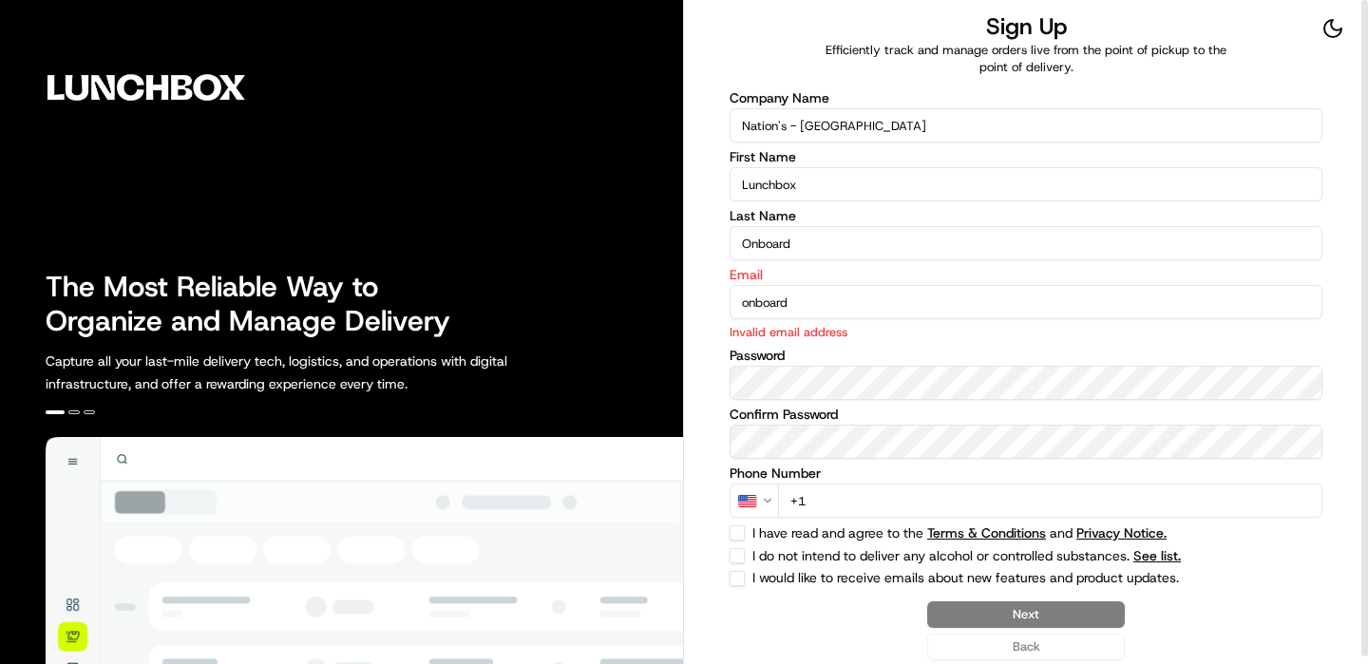
type input "onboard"
click at [804, 249] on input "Onboard" at bounding box center [1026, 243] width 593 height 34
type input "Onboarding"
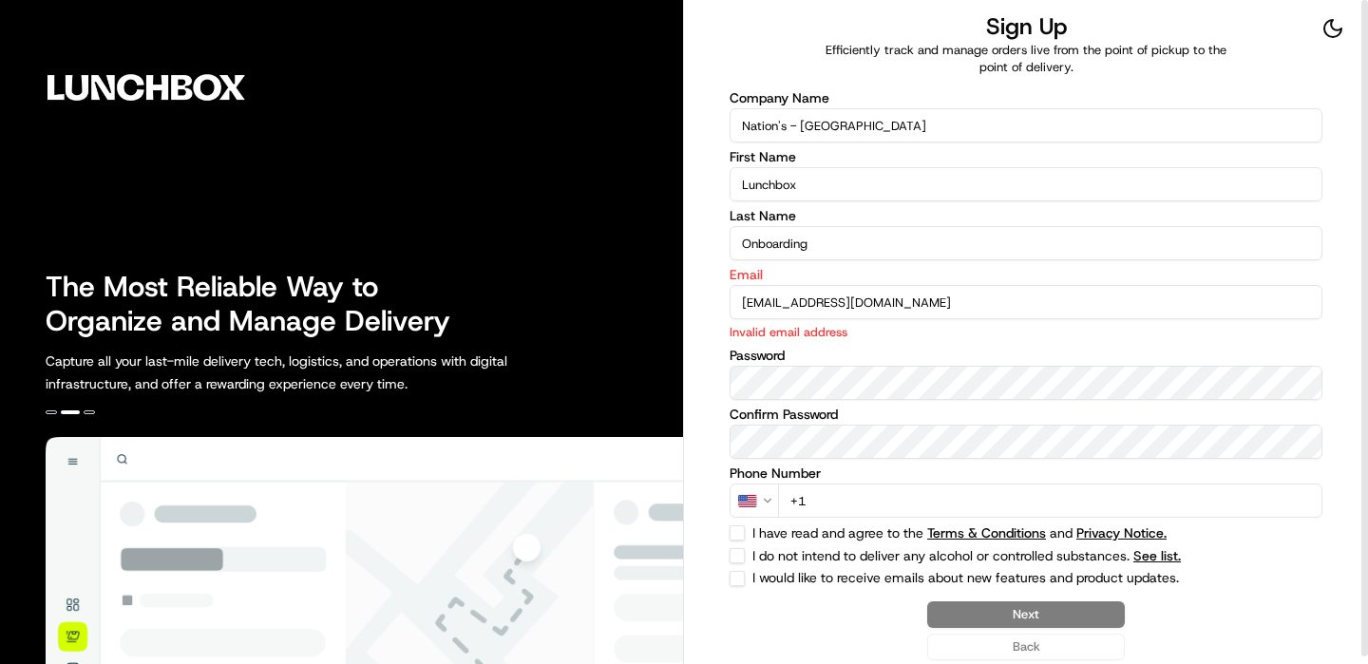
type input "[EMAIL_ADDRESS][DOMAIN_NAME]"
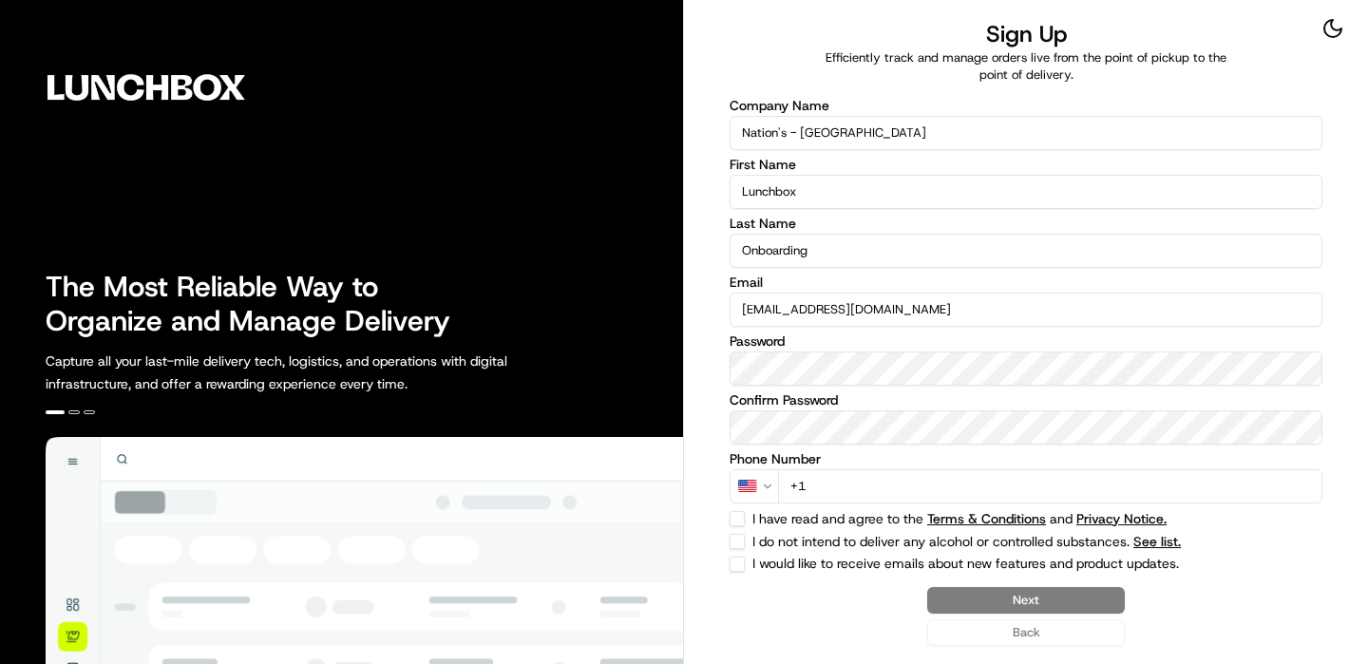
click at [1077, 484] on input "+1" at bounding box center [1050, 486] width 544 height 34
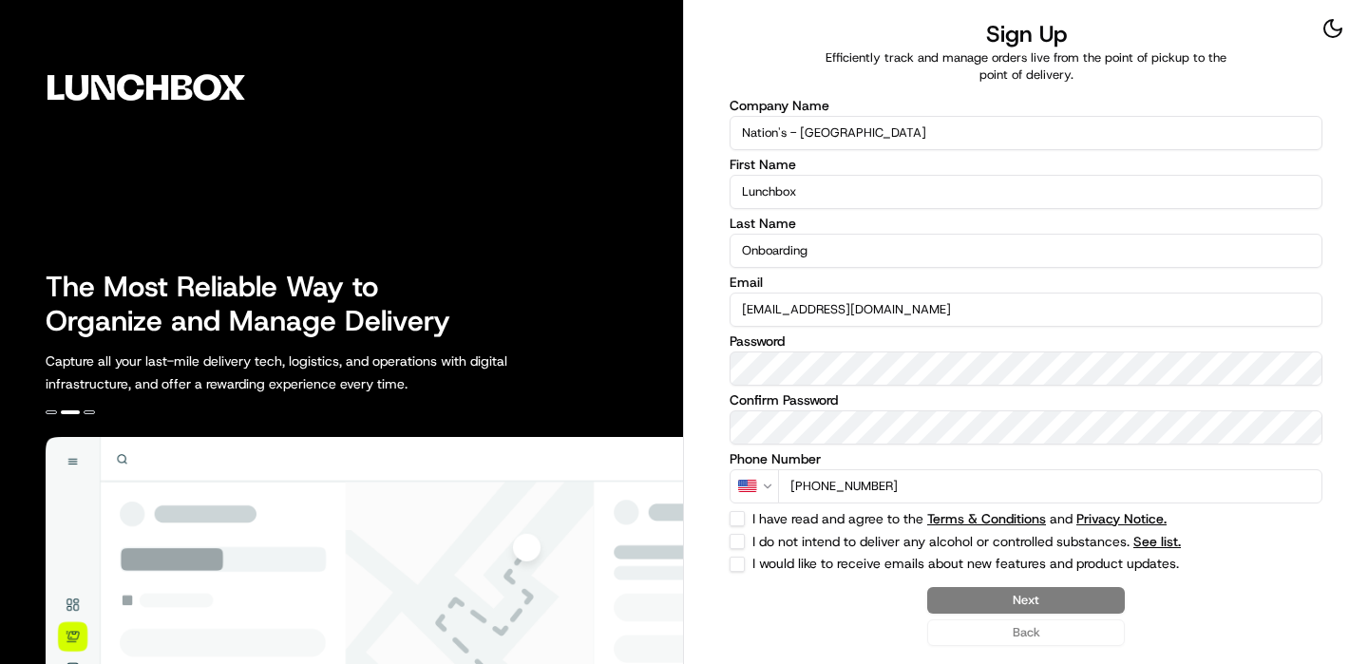
type input "[PHONE_NUMBER]"
click at [736, 516] on button "I have read and agree to the Terms & Conditions and Privacy Notice." at bounding box center [737, 518] width 15 height 15
checkbox input "true"
click at [736, 534] on button "I do not intend to deliver any alcohol or controlled substances. See list." at bounding box center [737, 541] width 15 height 15
checkbox input "true"
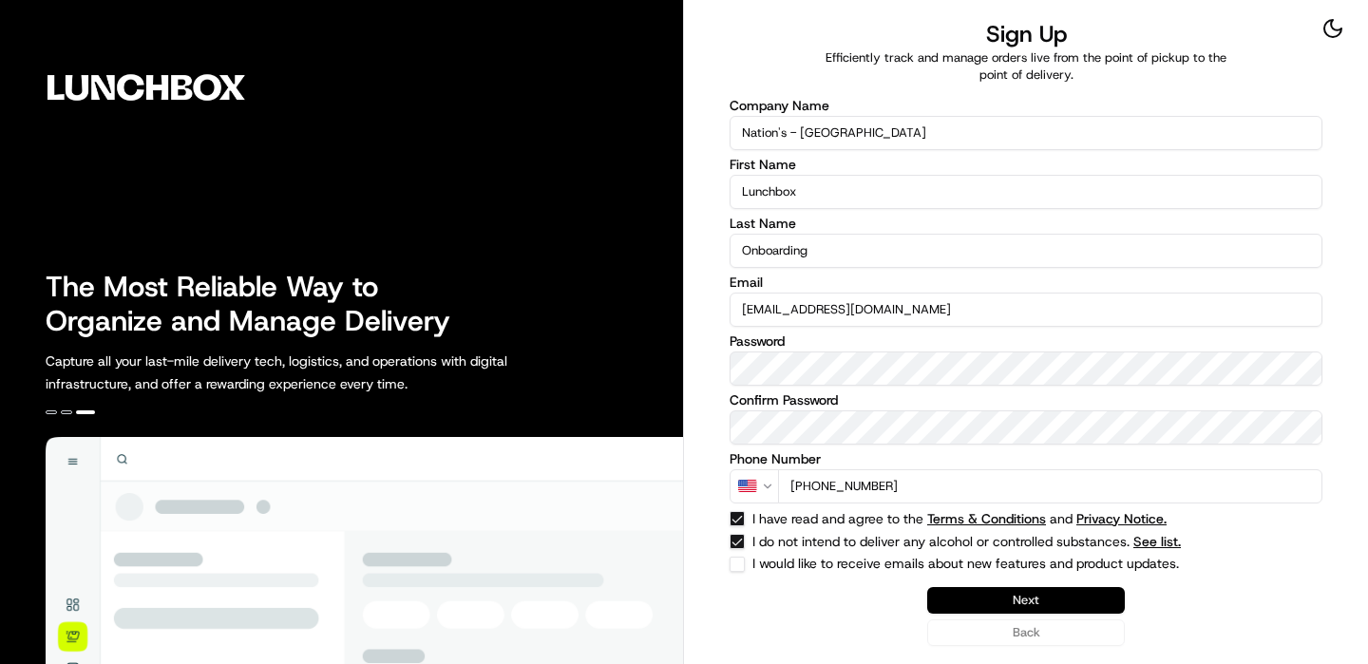
click at [1060, 595] on button "Next" at bounding box center [1026, 600] width 198 height 27
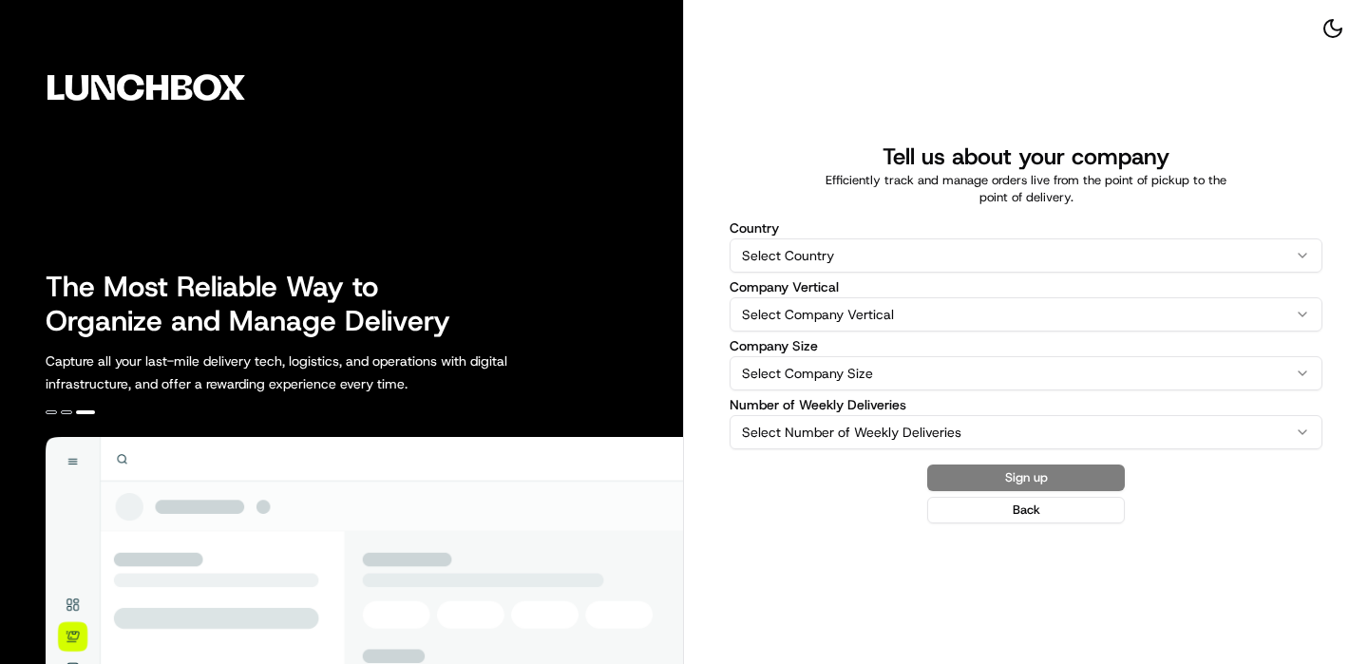
click at [844, 277] on div "Country Select Country United States Australia United Kingdom Canada New Zealan…" at bounding box center [1026, 335] width 593 height 228
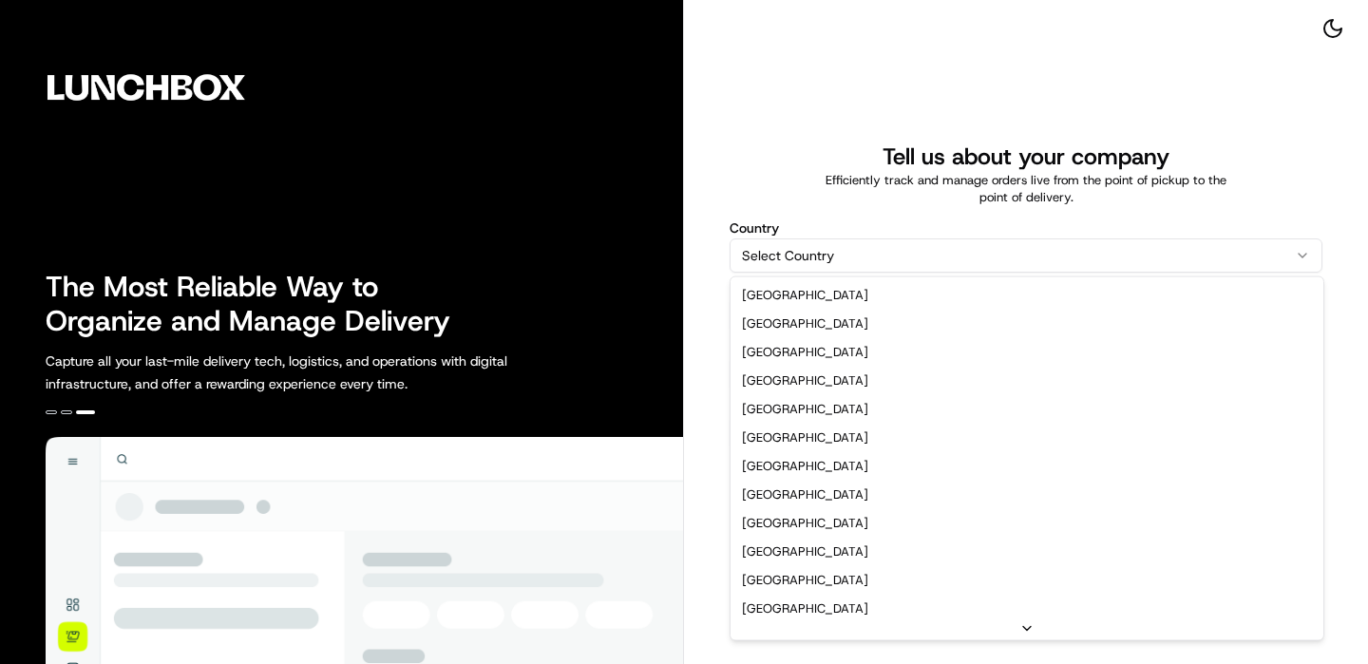
click at [837, 252] on html "The Most Reliable Way to Organize and Manage Delivery Capture all your last-mil…" at bounding box center [684, 332] width 1368 height 664
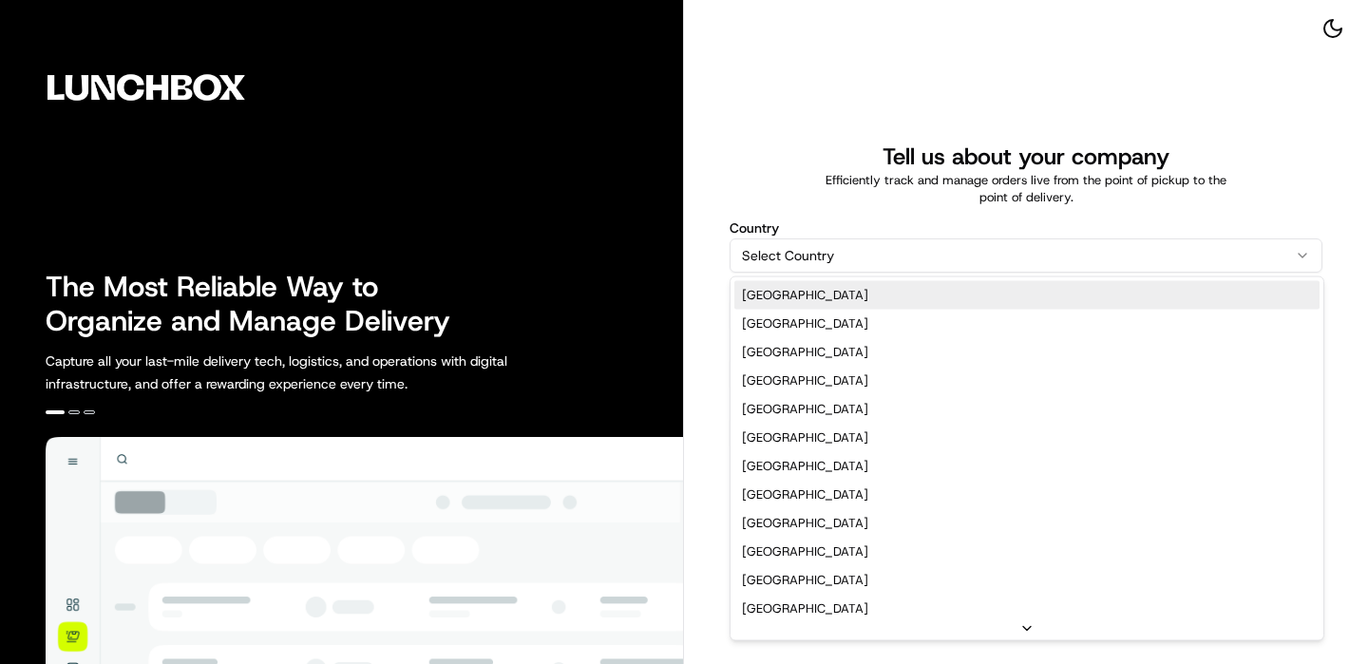
select select "US"
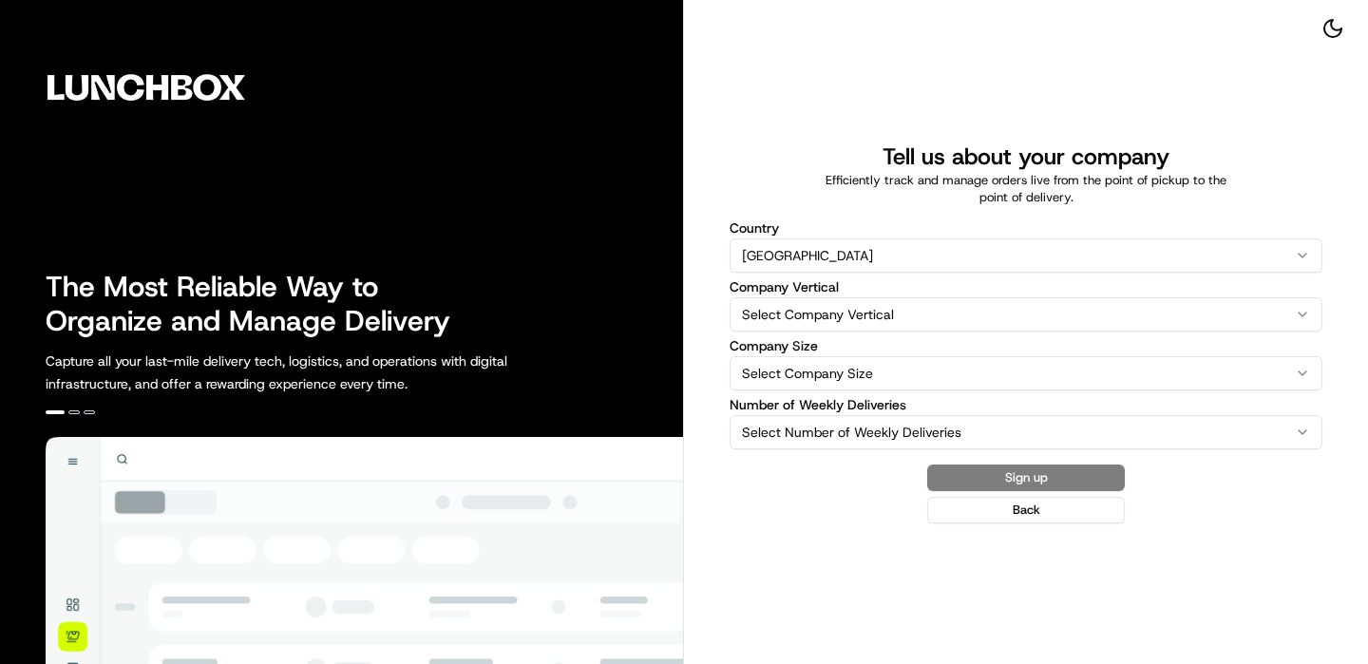
click at [820, 301] on html "The Most Reliable Way to Organize and Manage Delivery Capture all your last-mil…" at bounding box center [684, 332] width 1368 height 664
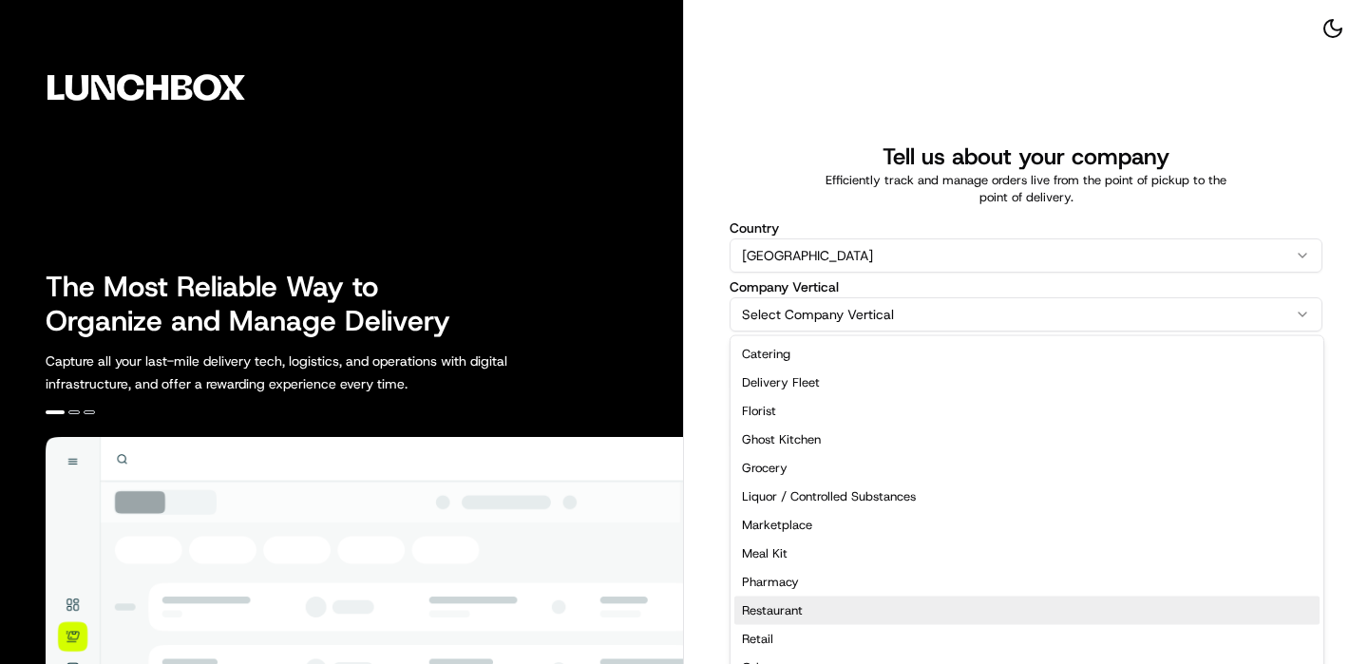
select select "Restaurant"
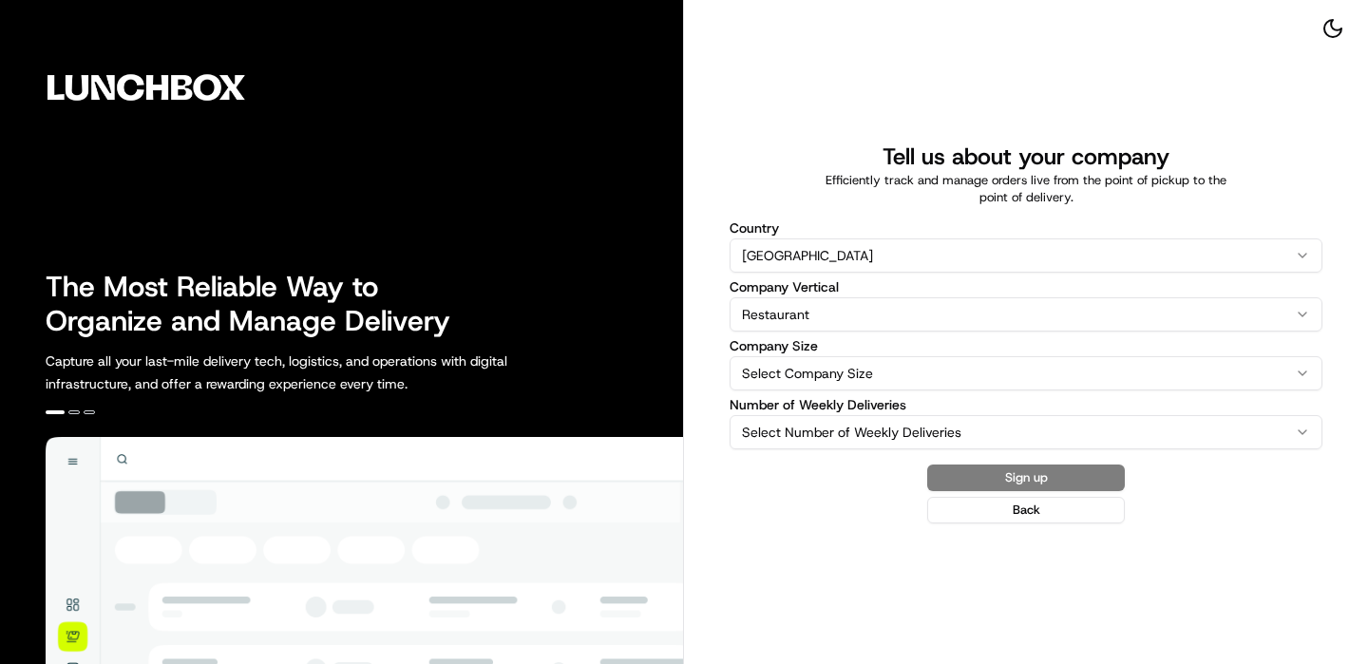
click at [860, 372] on html "The Most Reliable Way to Organize and Manage Delivery Capture all your last-mil…" at bounding box center [684, 332] width 1368 height 664
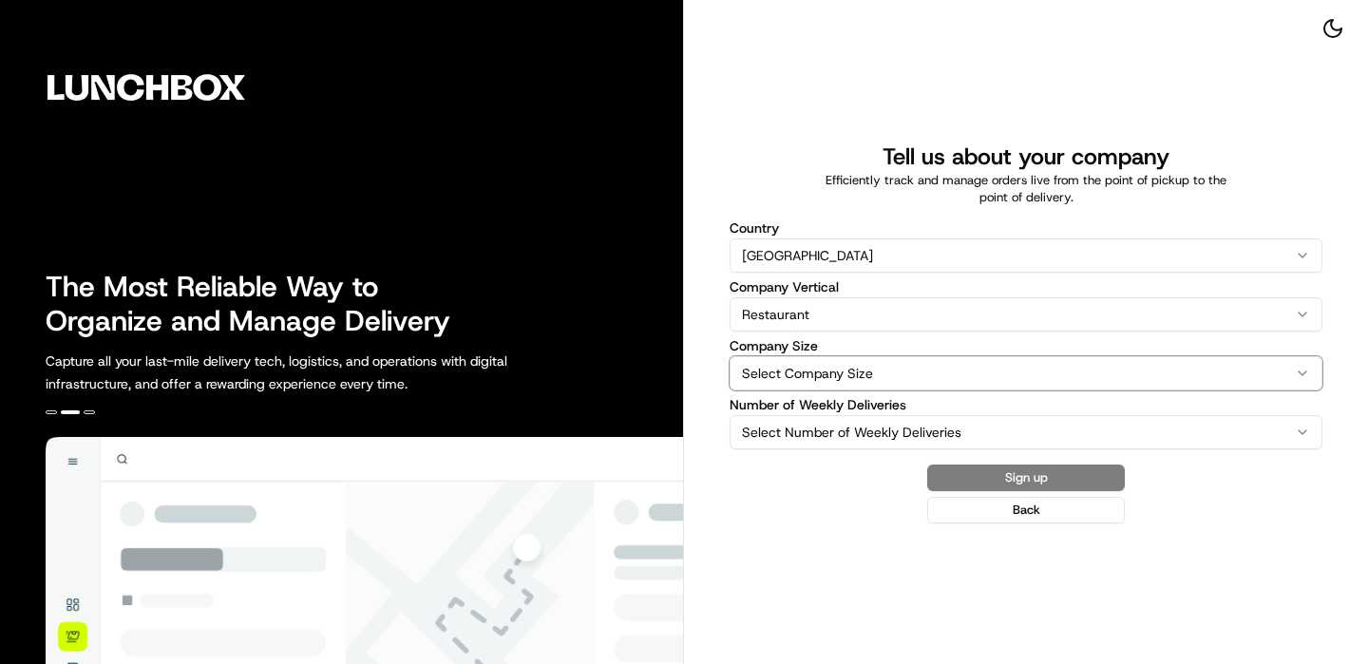
click at [843, 387] on html "The Most Reliable Way to Organize and Manage Delivery Capture all your last-mil…" at bounding box center [684, 332] width 1368 height 664
click at [843, 367] on html "The Most Reliable Way to Organize and Manage Delivery Capture all your last-mil…" at bounding box center [684, 332] width 1368 height 664
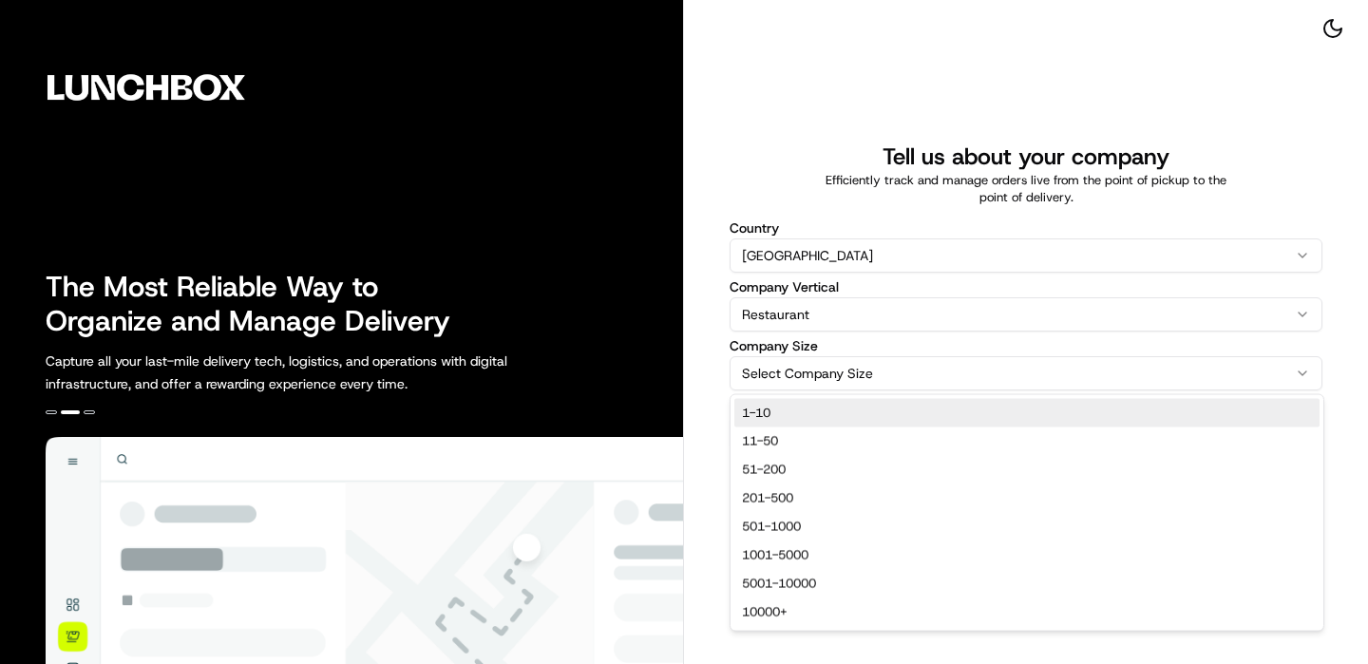
select select "1-10"
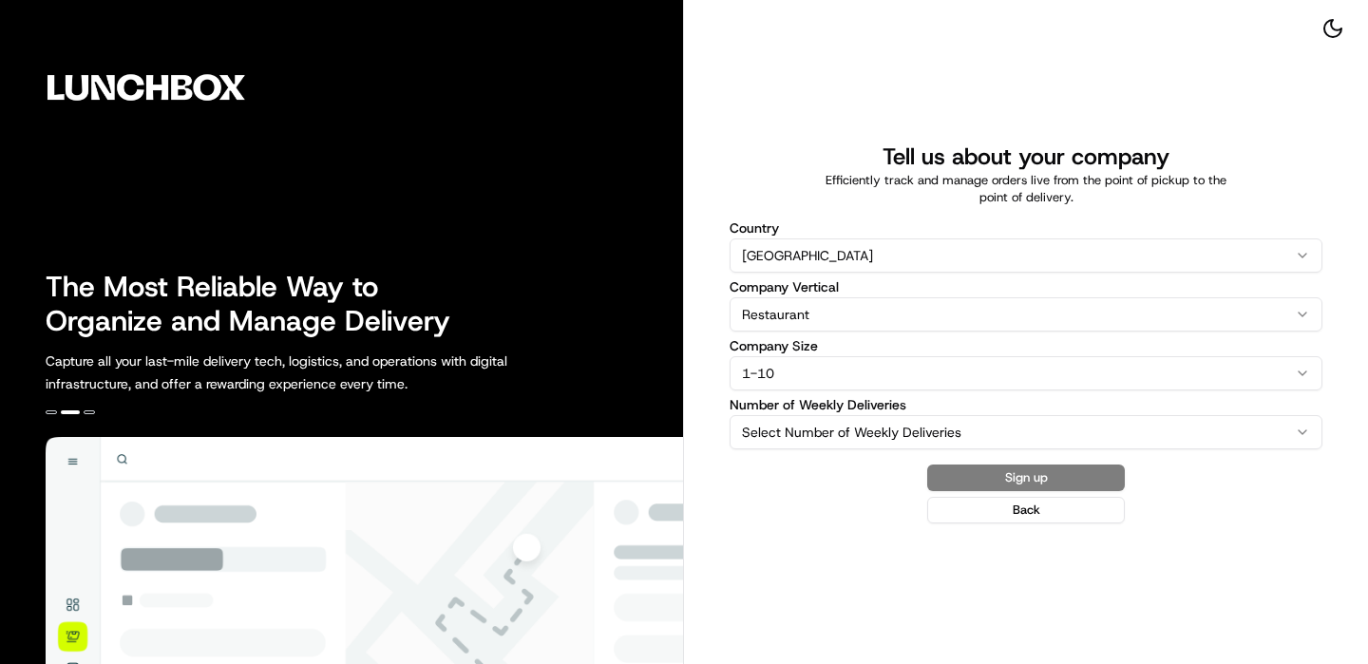
click at [827, 422] on html "The Most Reliable Way to Organize and Manage Delivery Capture all your last-mil…" at bounding box center [684, 332] width 1368 height 664
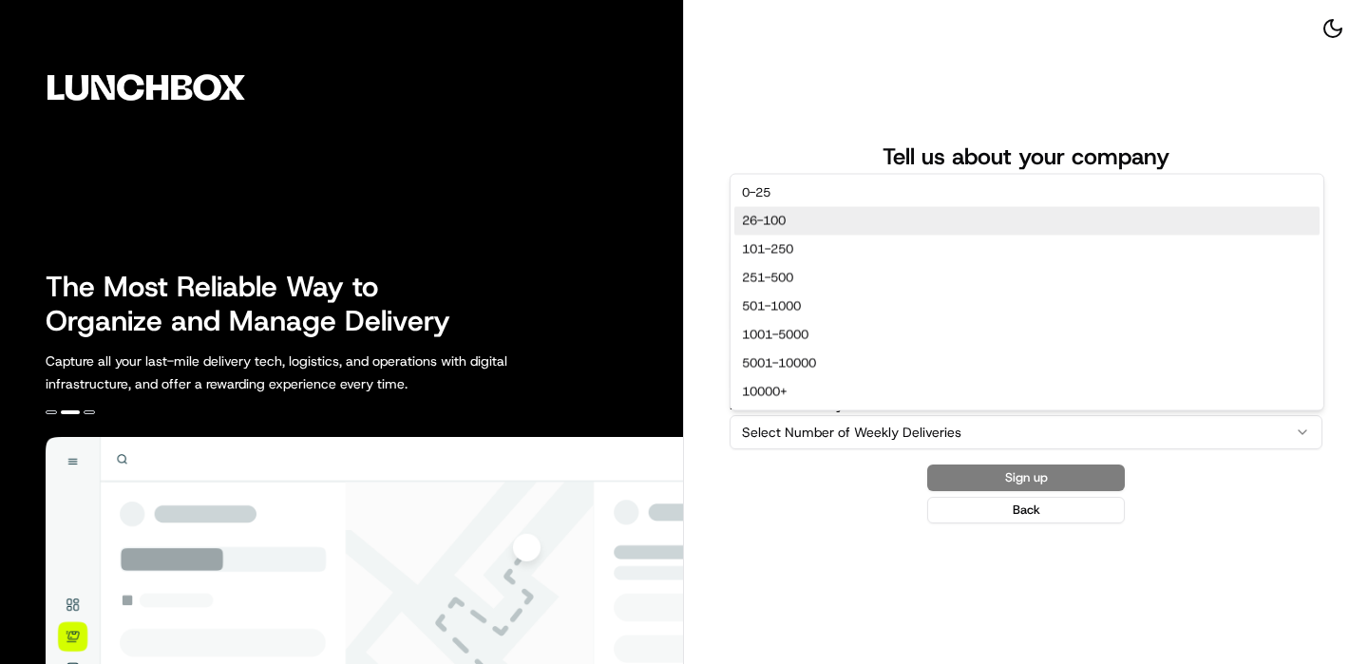
select select "26-100"
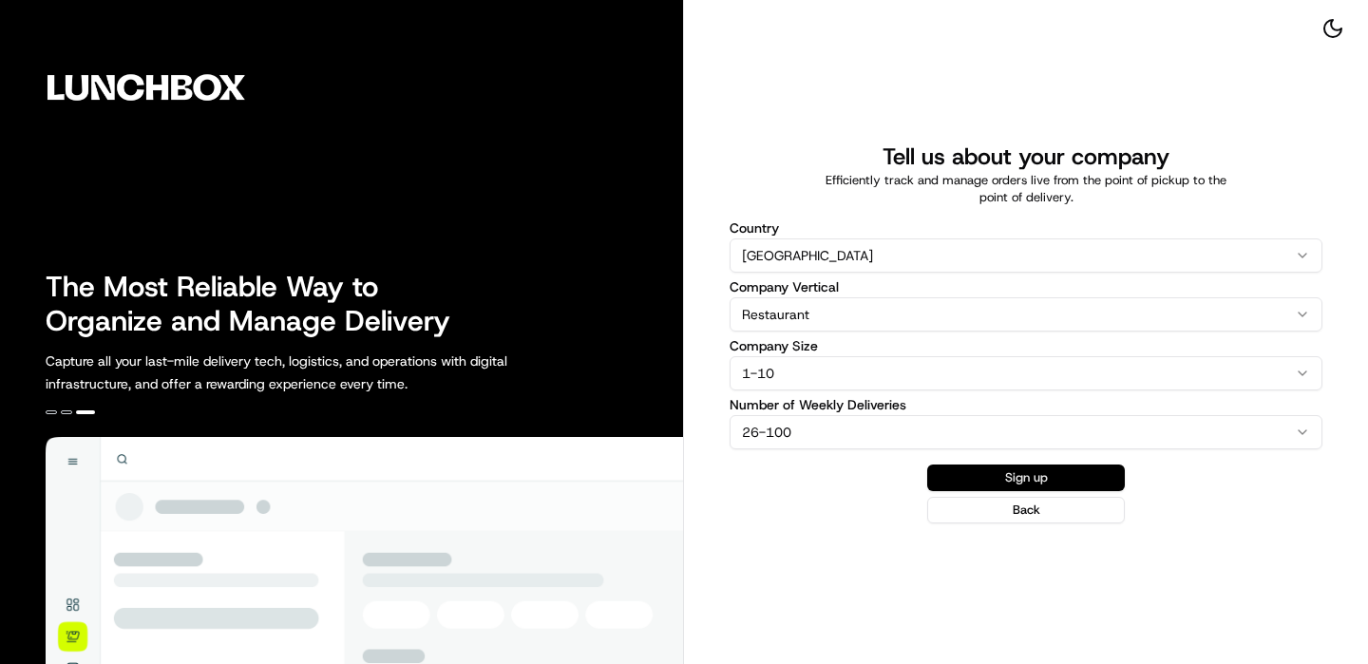
click at [1021, 472] on button "Sign up" at bounding box center [1026, 478] width 198 height 27
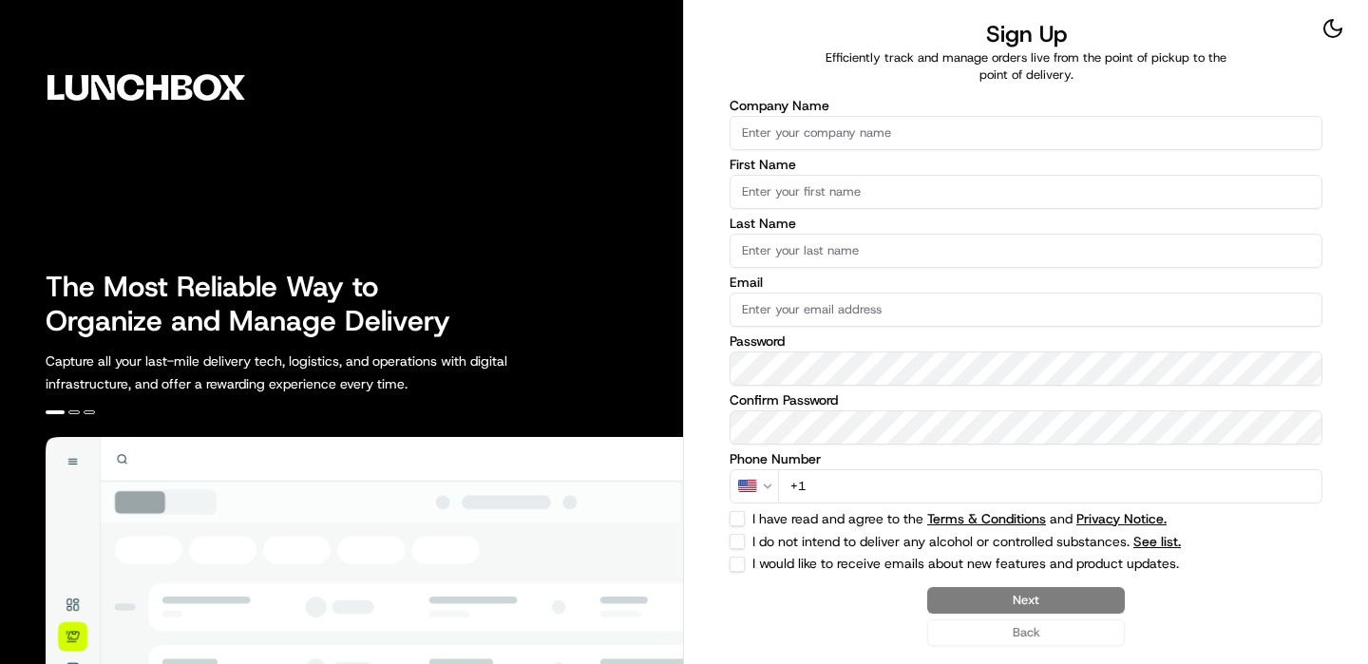
click at [907, 124] on input "Company Name" at bounding box center [1026, 133] width 593 height 34
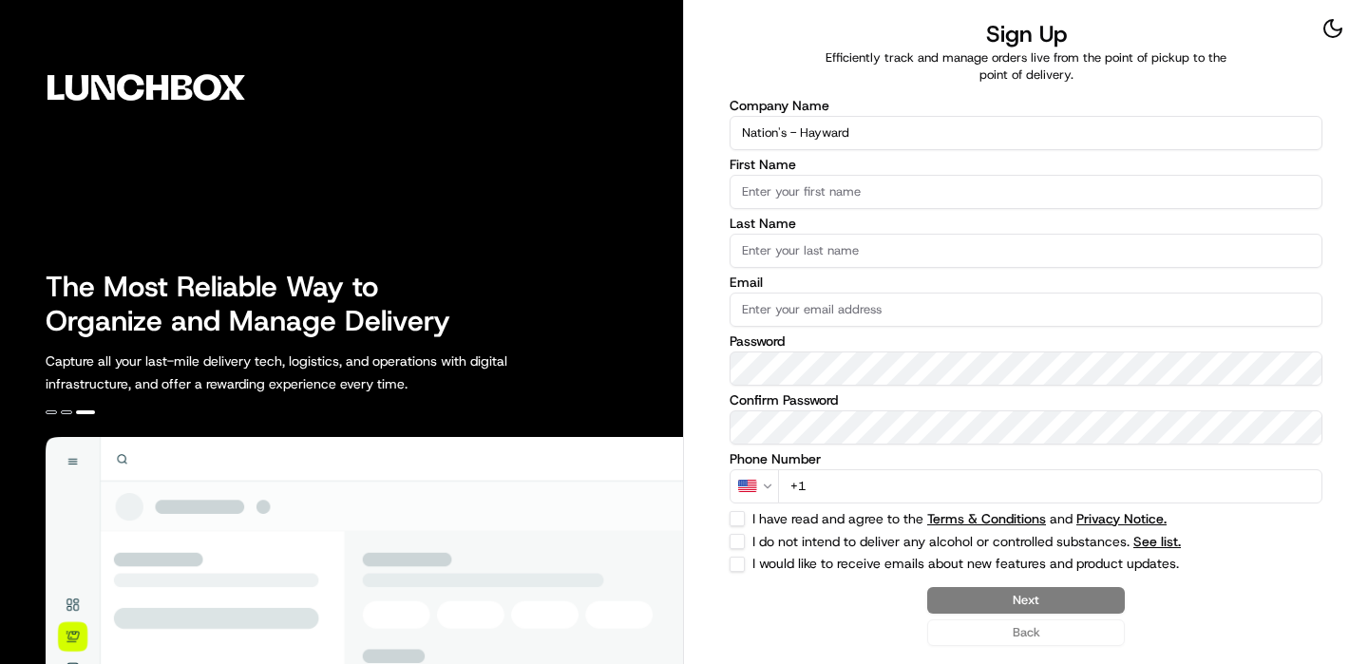
type input "Nation's - Hayward"
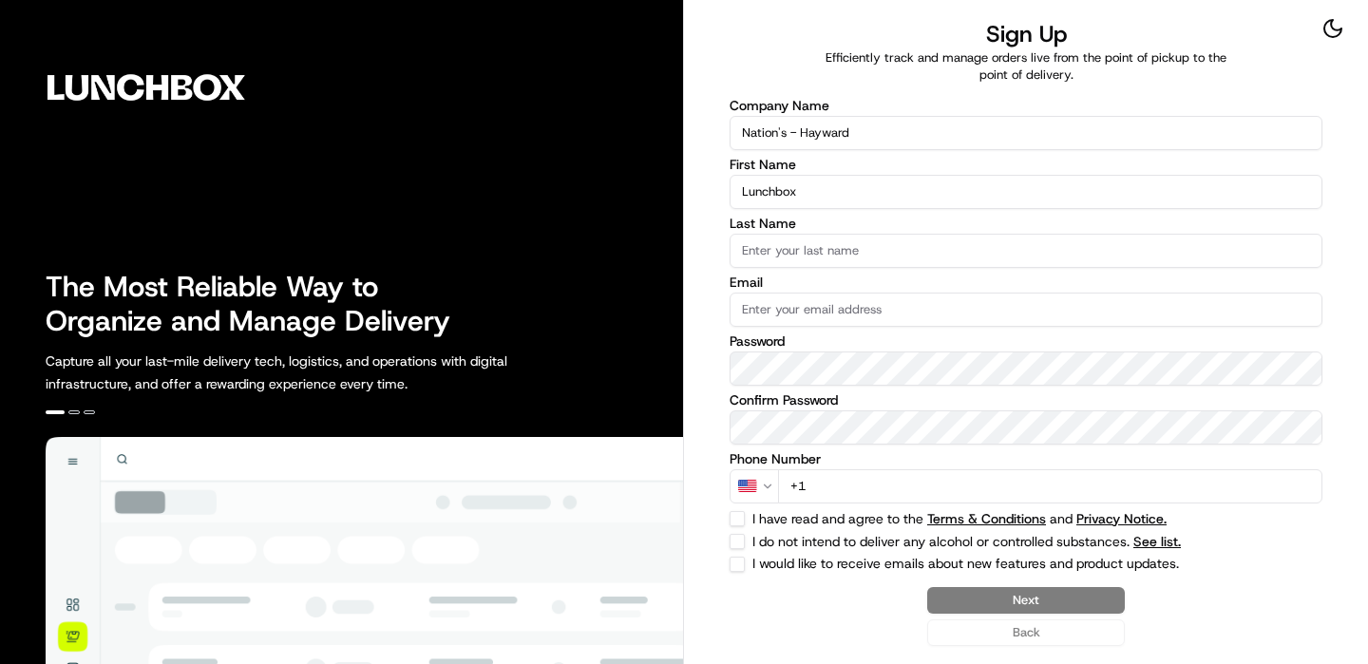
type input "Lunchbox"
type input "Onboarding"
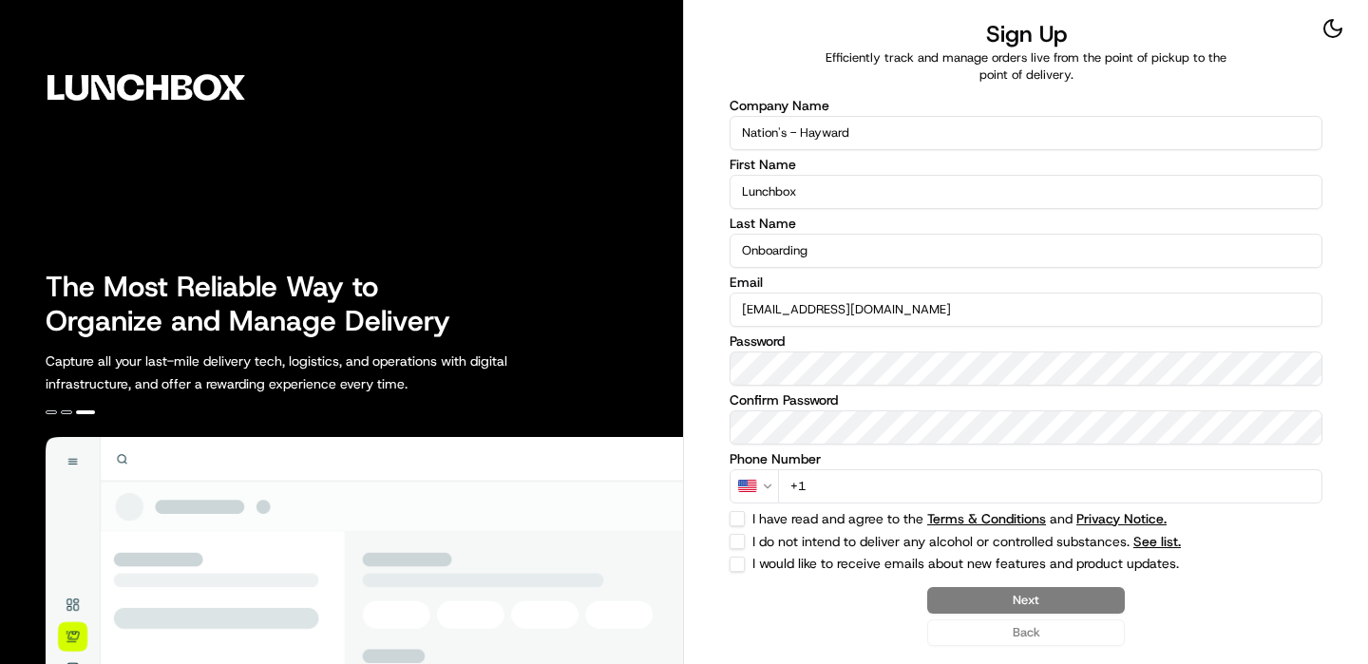
type input "[EMAIL_ADDRESS][DOMAIN_NAME]"
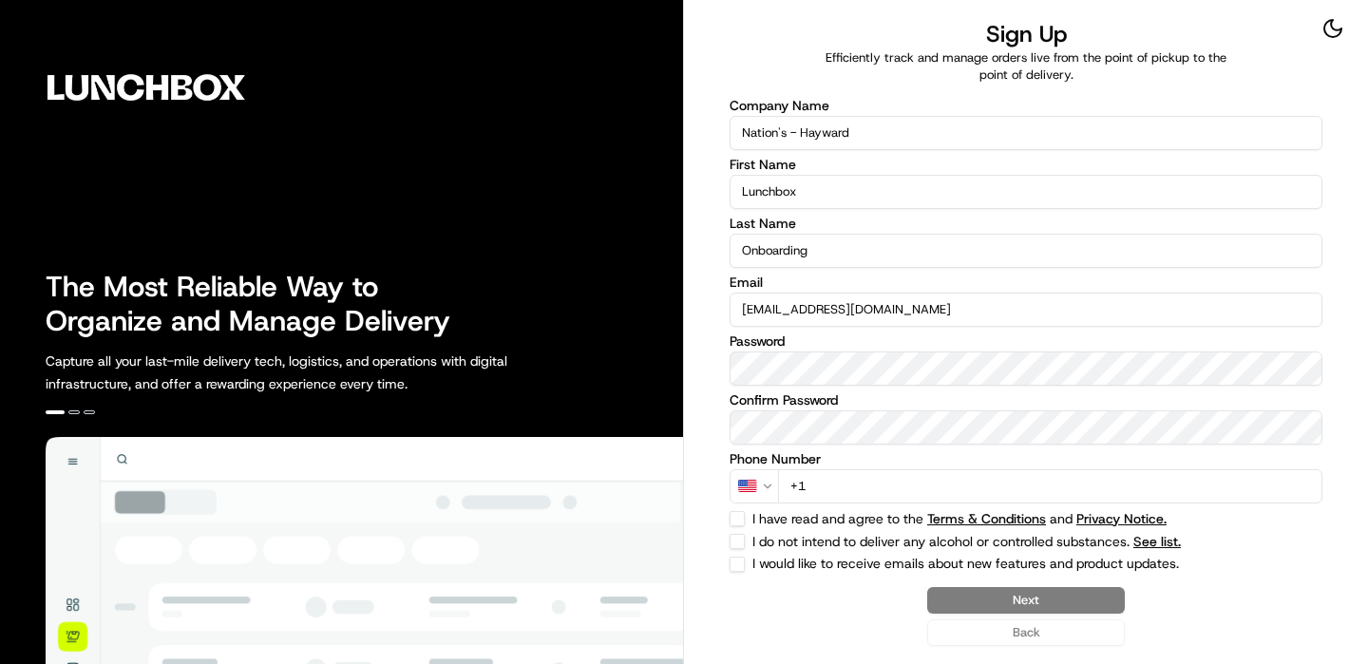
click at [847, 492] on input "+1" at bounding box center [1050, 486] width 544 height 34
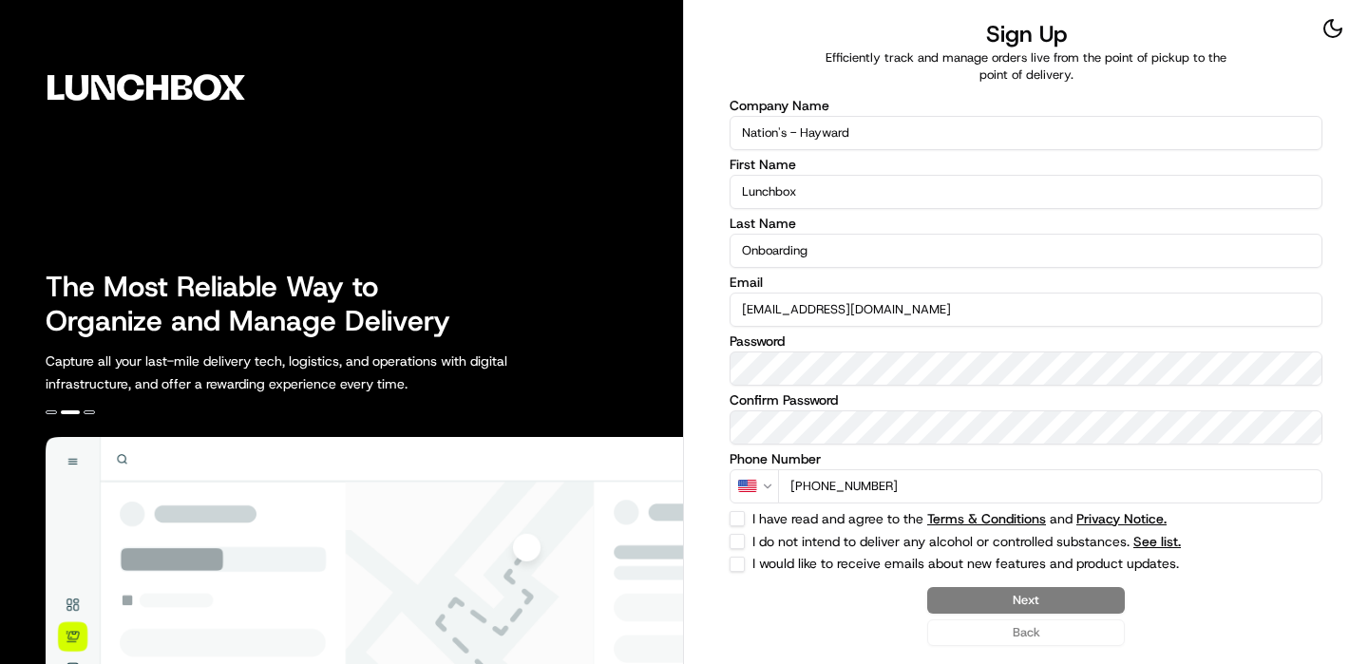
type input "[PHONE_NUMBER]"
click at [739, 518] on button "I have read and agree to the Terms & Conditions and Privacy Notice." at bounding box center [737, 518] width 15 height 15
checkbox input "true"
click at [739, 538] on button "I do not intend to deliver any alcohol or controlled substances. See list." at bounding box center [737, 541] width 15 height 15
checkbox input "true"
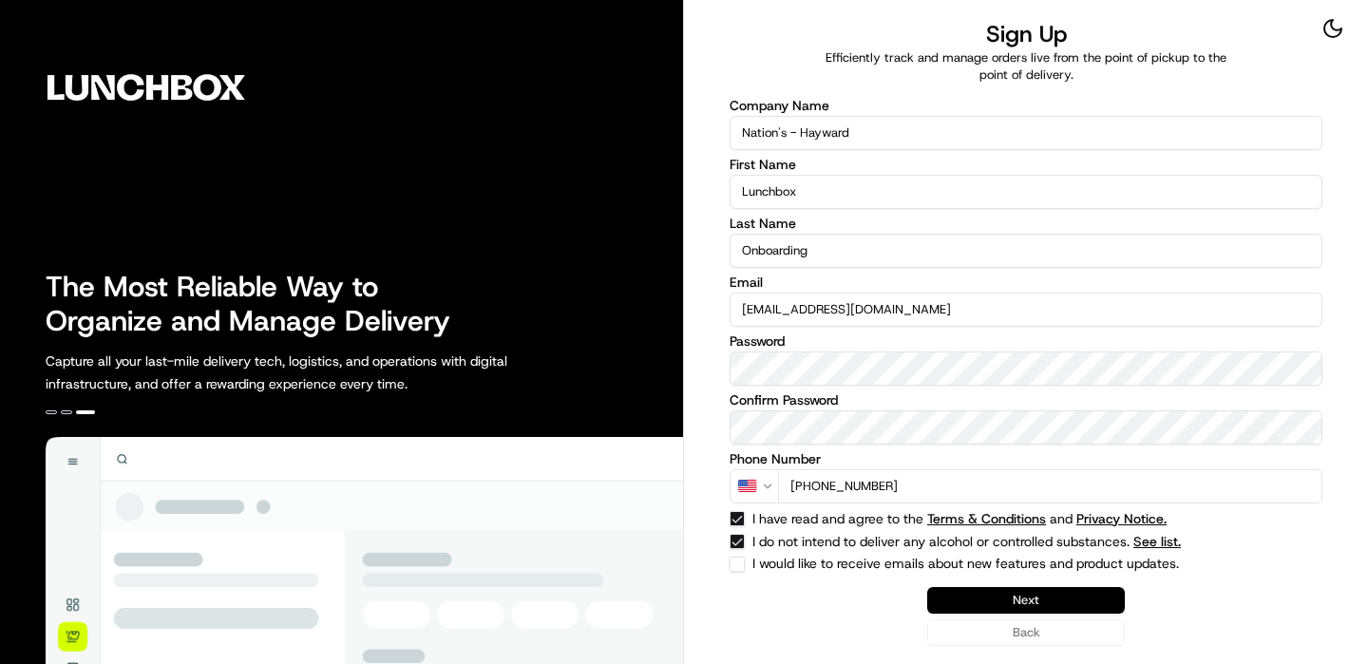
click at [1029, 600] on button "Next" at bounding box center [1026, 600] width 198 height 27
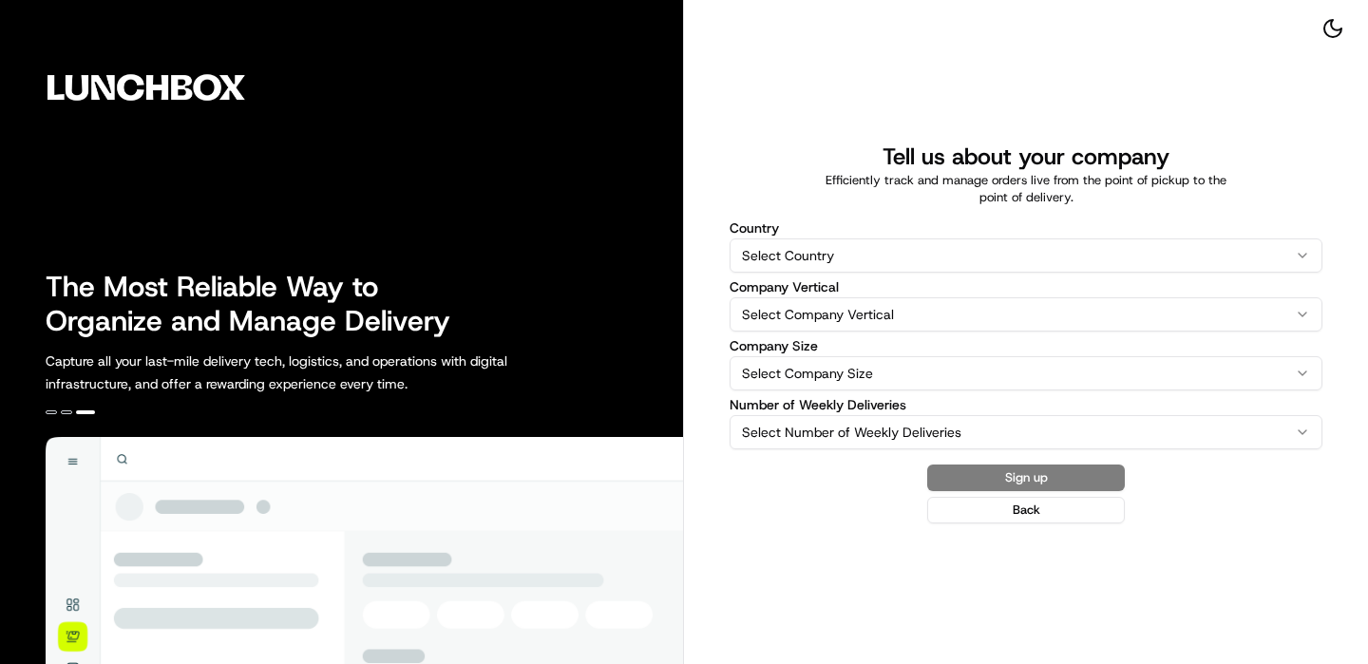
click at [966, 243] on html "The Most Reliable Way to Organize and Manage Delivery Capture all your last-mil…" at bounding box center [684, 332] width 1368 height 664
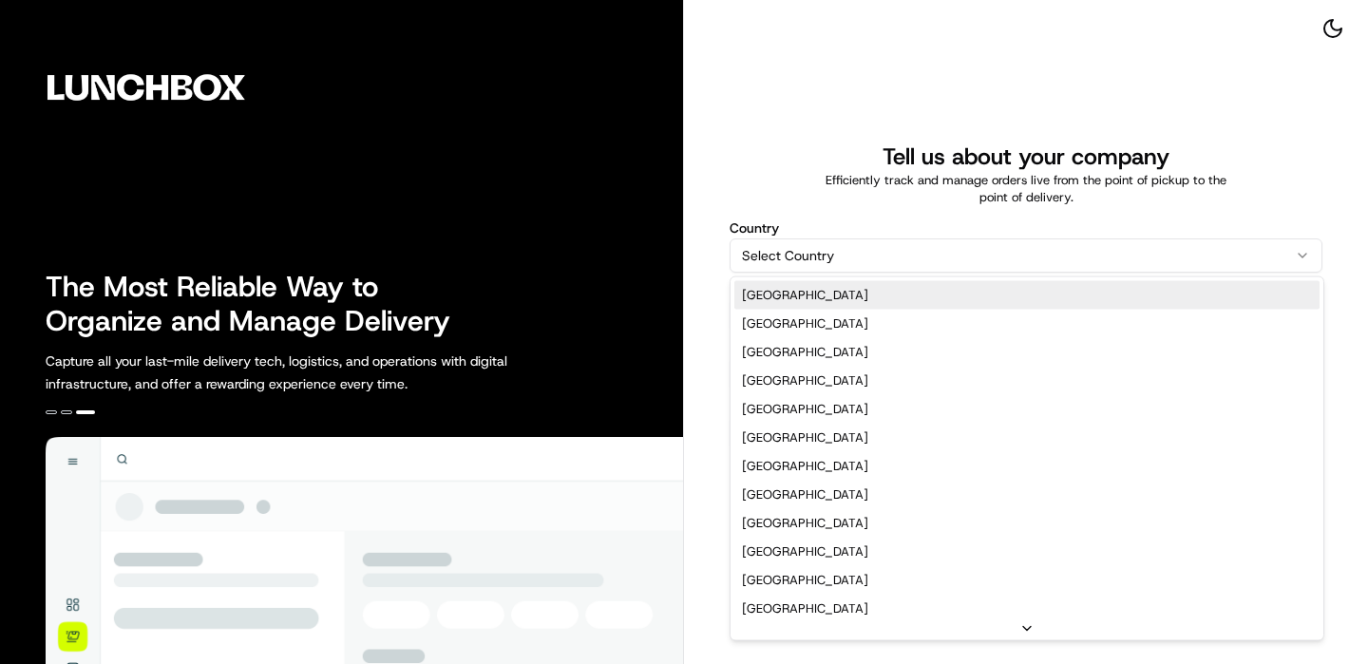
select select "US"
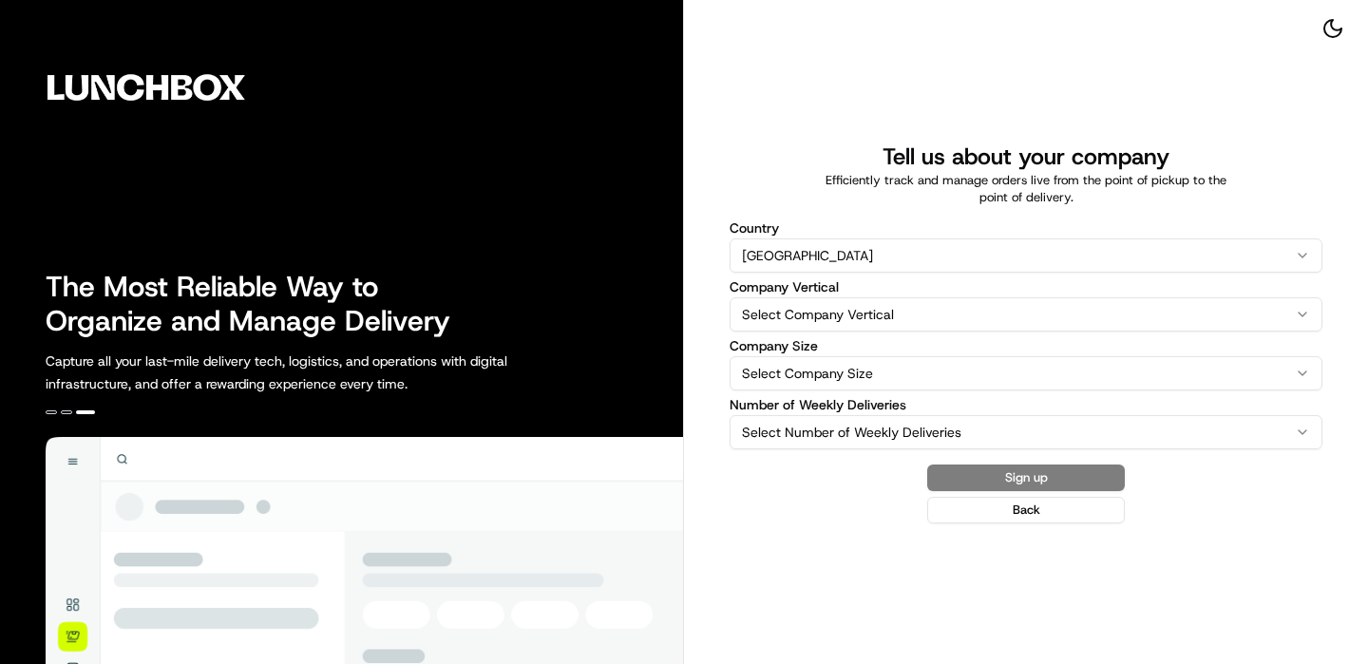
click at [812, 329] on html "The Most Reliable Way to Organize and Manage Delivery Capture all your last-mil…" at bounding box center [684, 332] width 1368 height 664
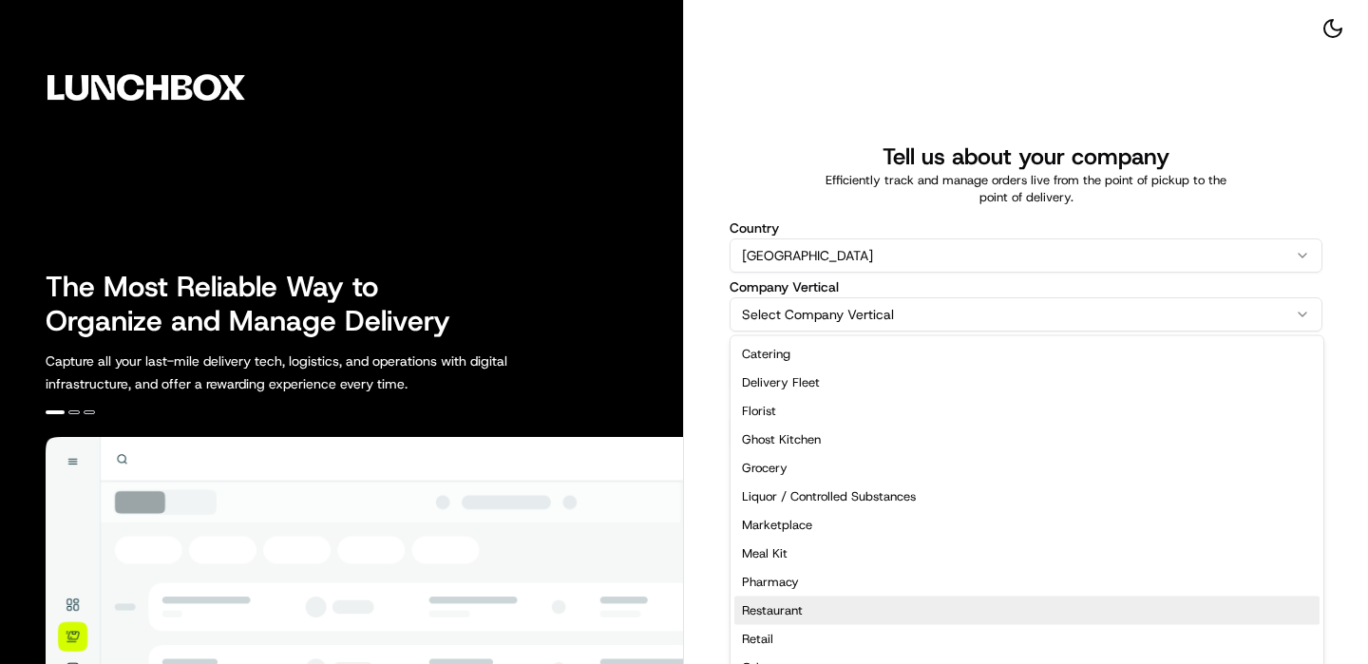
select select "Restaurant"
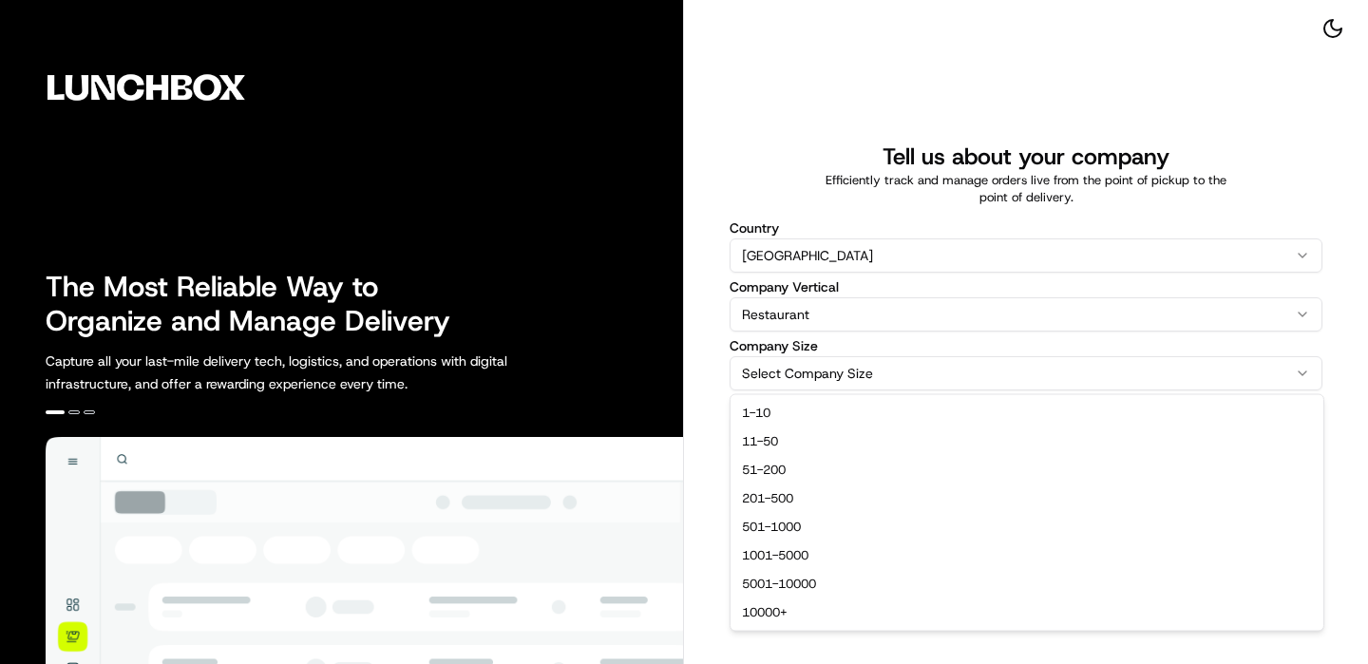
click at [824, 385] on html "The Most Reliable Way to Organize and Manage Delivery Capture all your last-mil…" at bounding box center [684, 332] width 1368 height 664
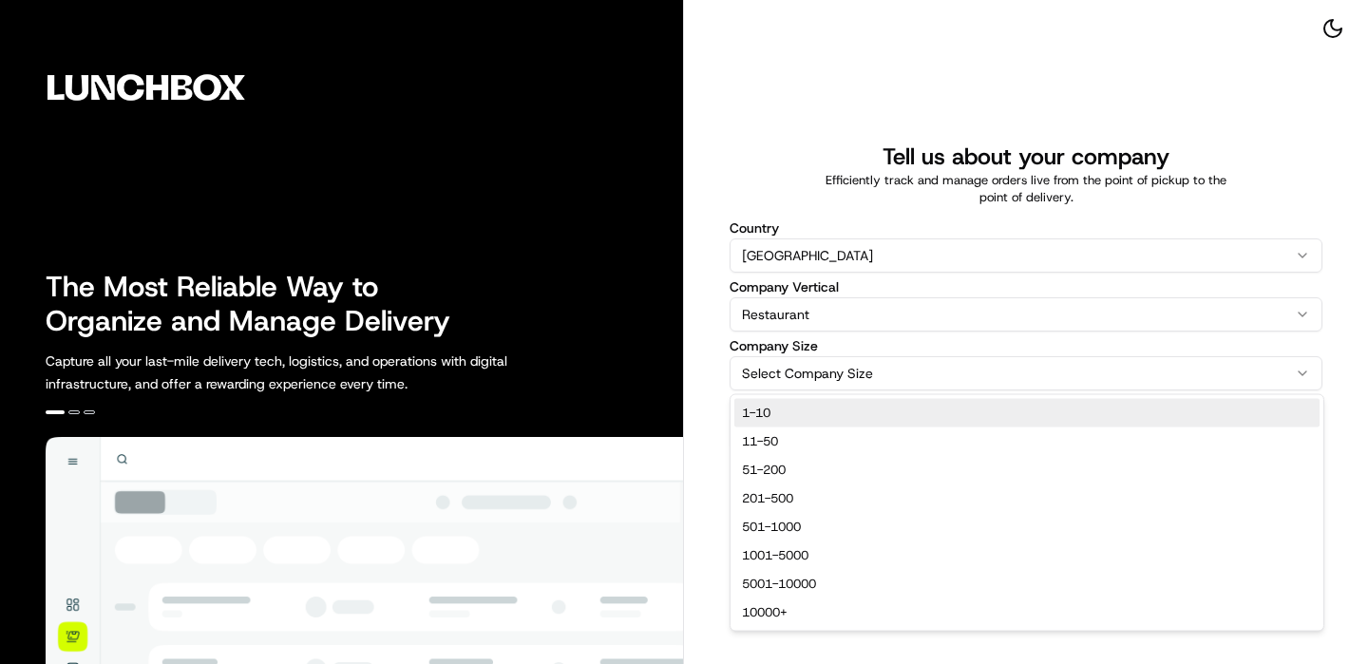
select select "1-10"
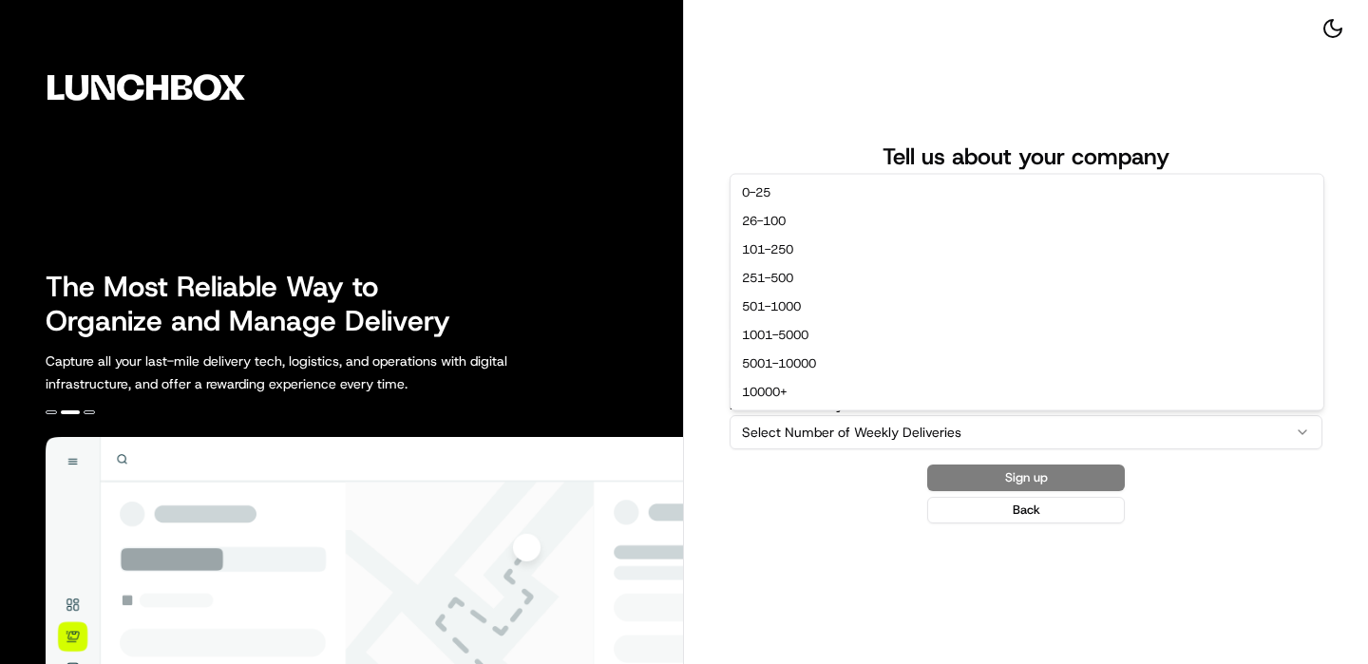
click at [823, 428] on html "The Most Reliable Way to Organize and Manage Delivery Capture all your last-mil…" at bounding box center [684, 332] width 1368 height 664
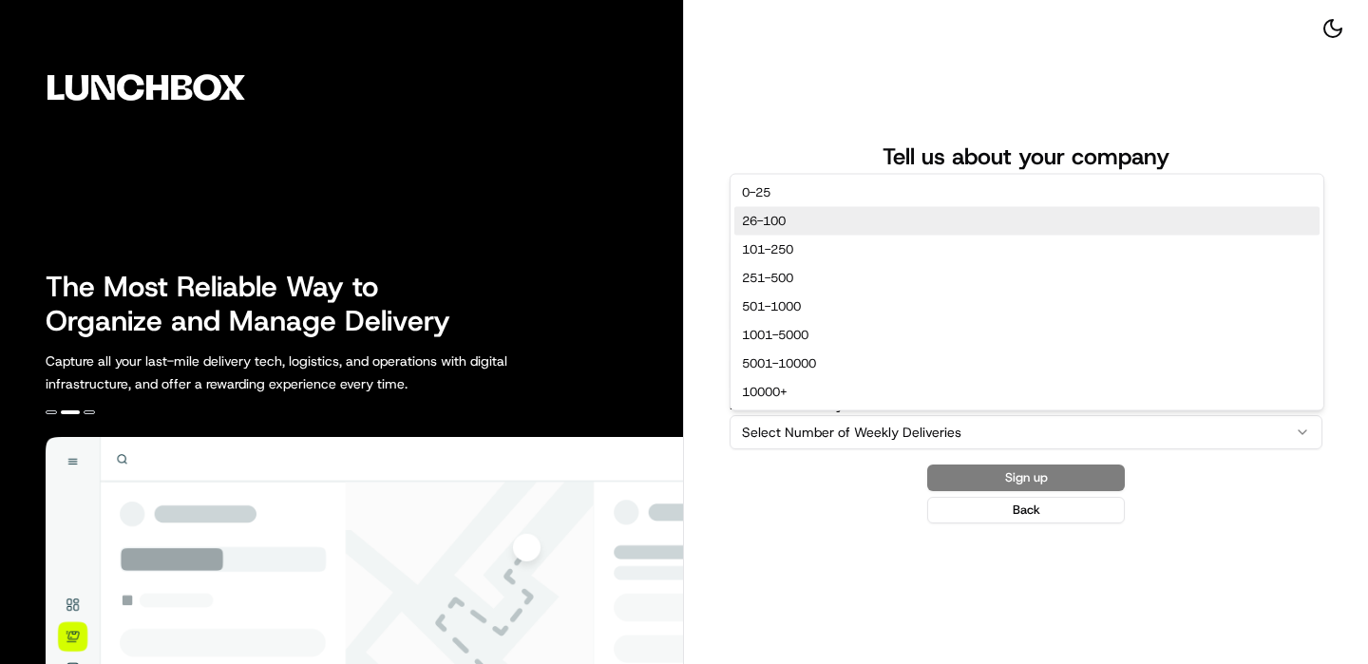
select select "26-100"
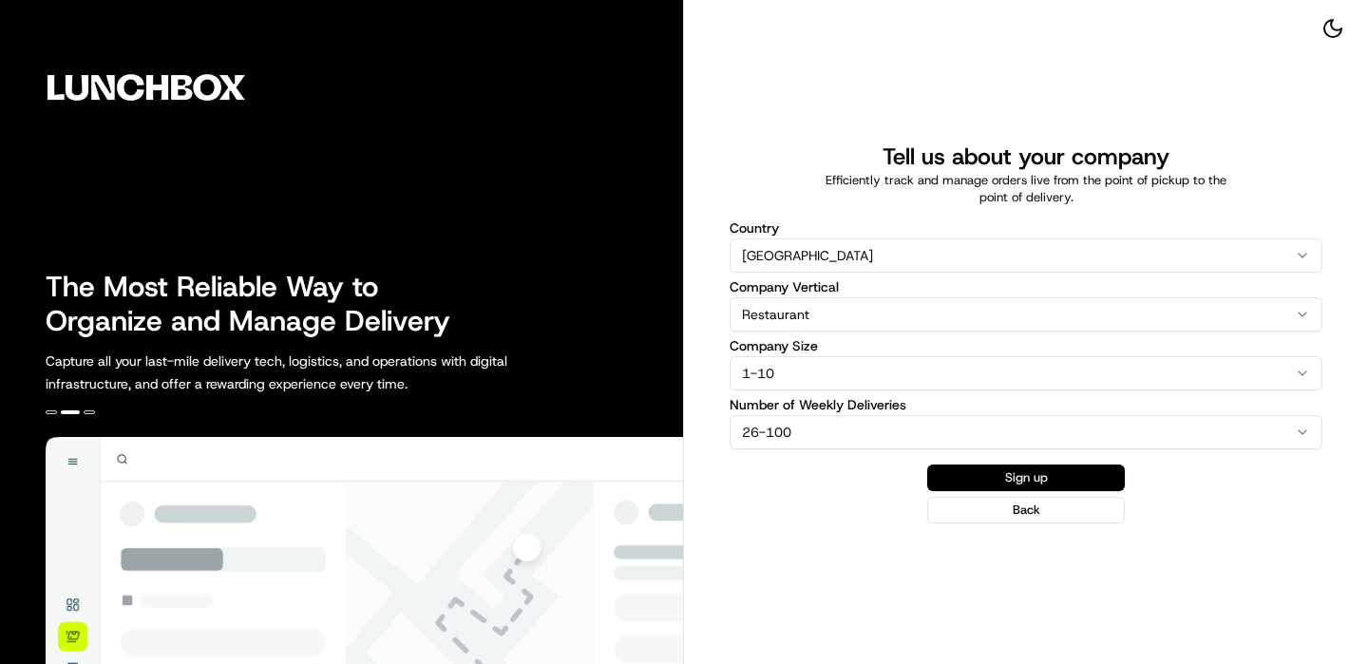
click at [961, 473] on button "Sign up" at bounding box center [1026, 478] width 198 height 27
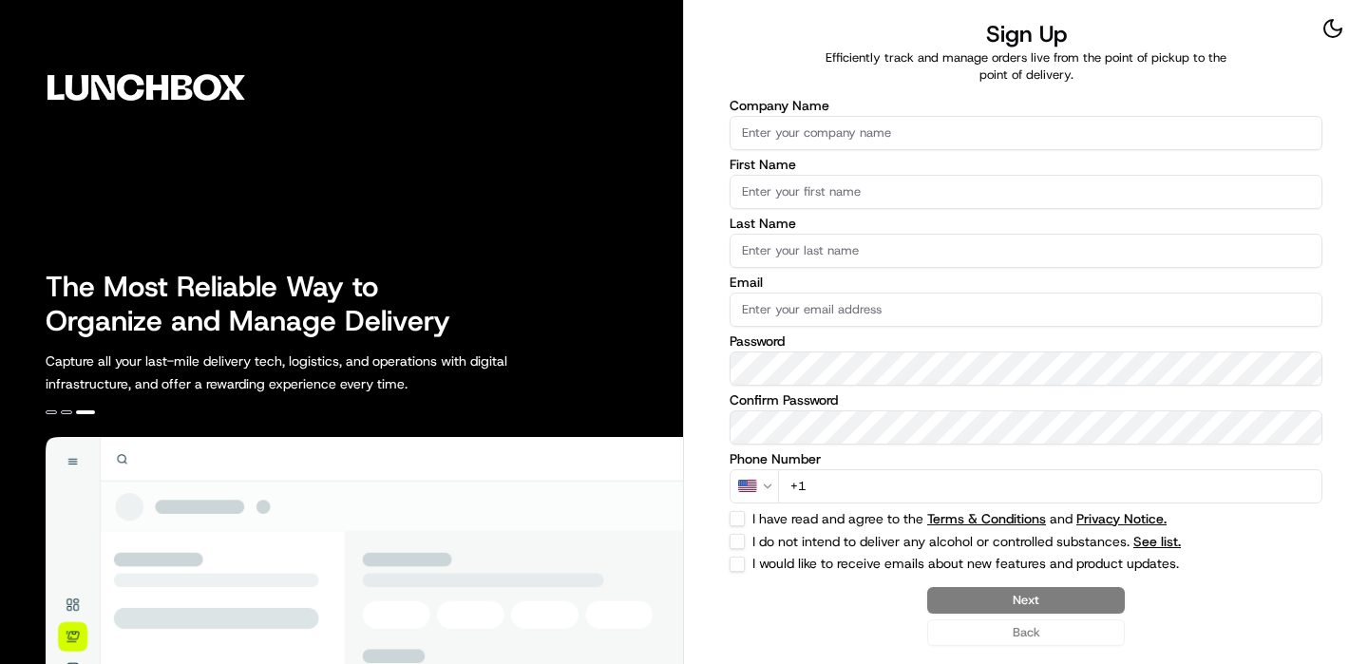
click at [924, 145] on input "Company Name" at bounding box center [1026, 133] width 593 height 34
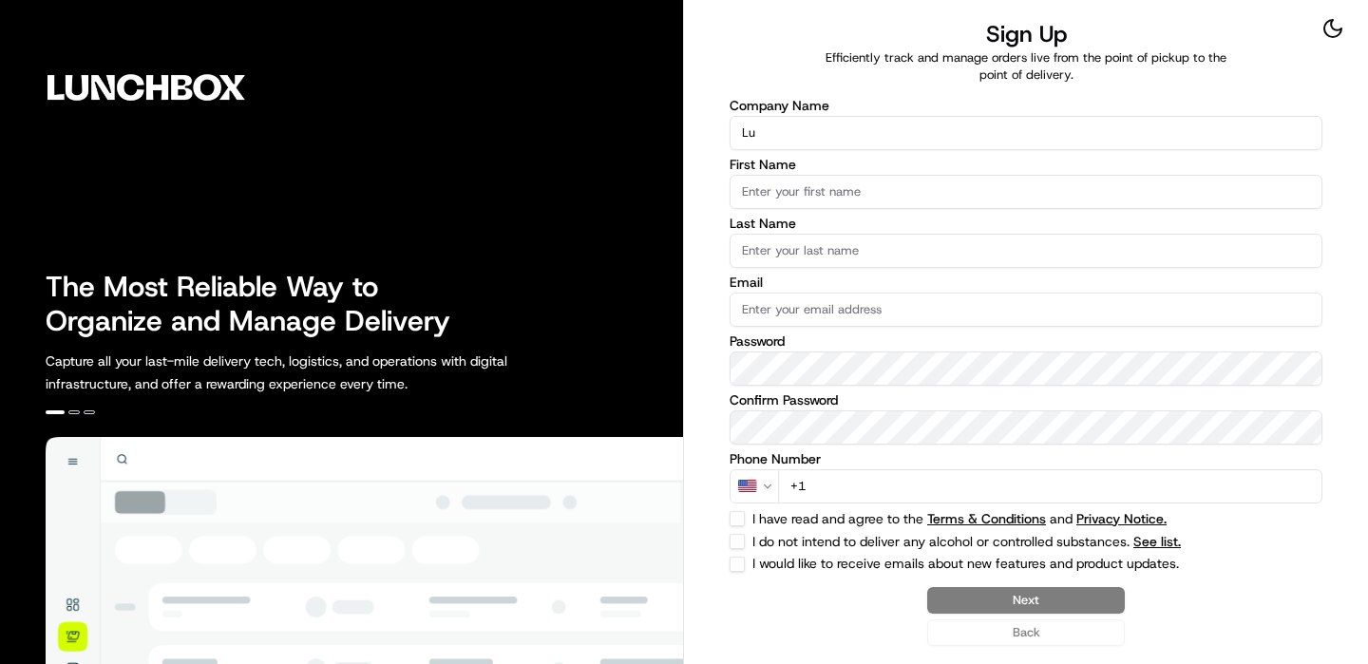
type input "L"
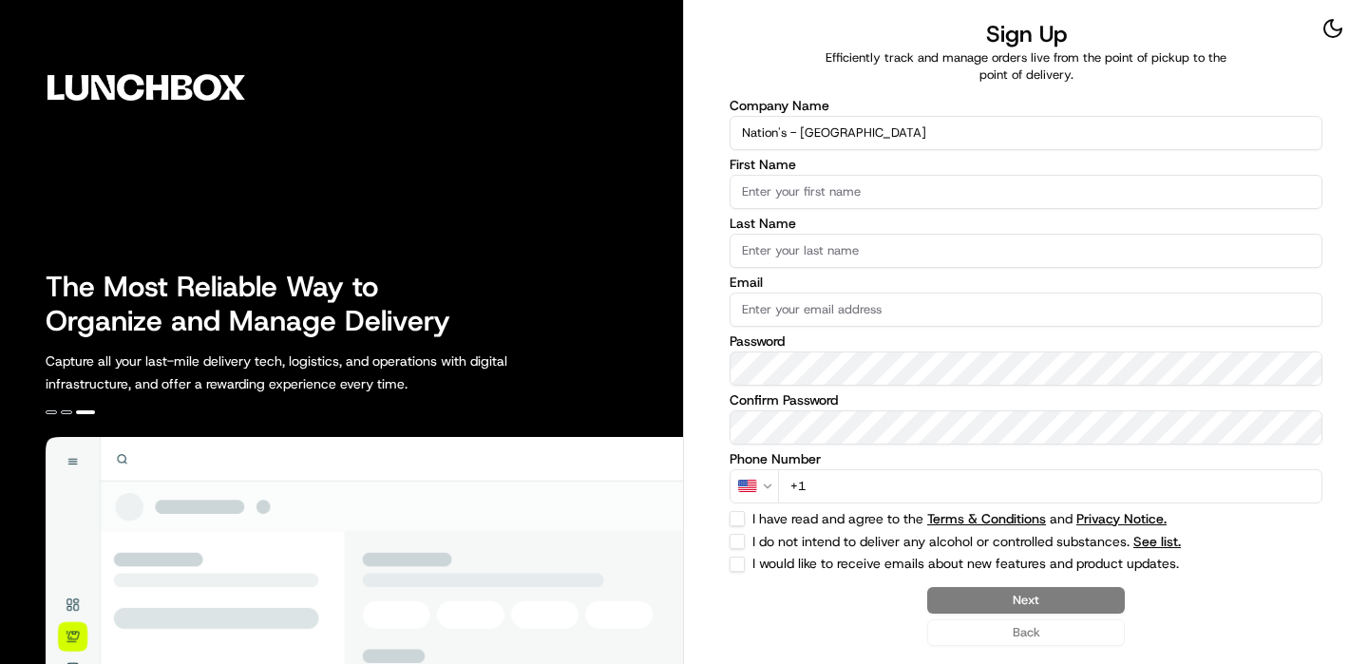
type input "Nation's - [GEOGRAPHIC_DATA]"
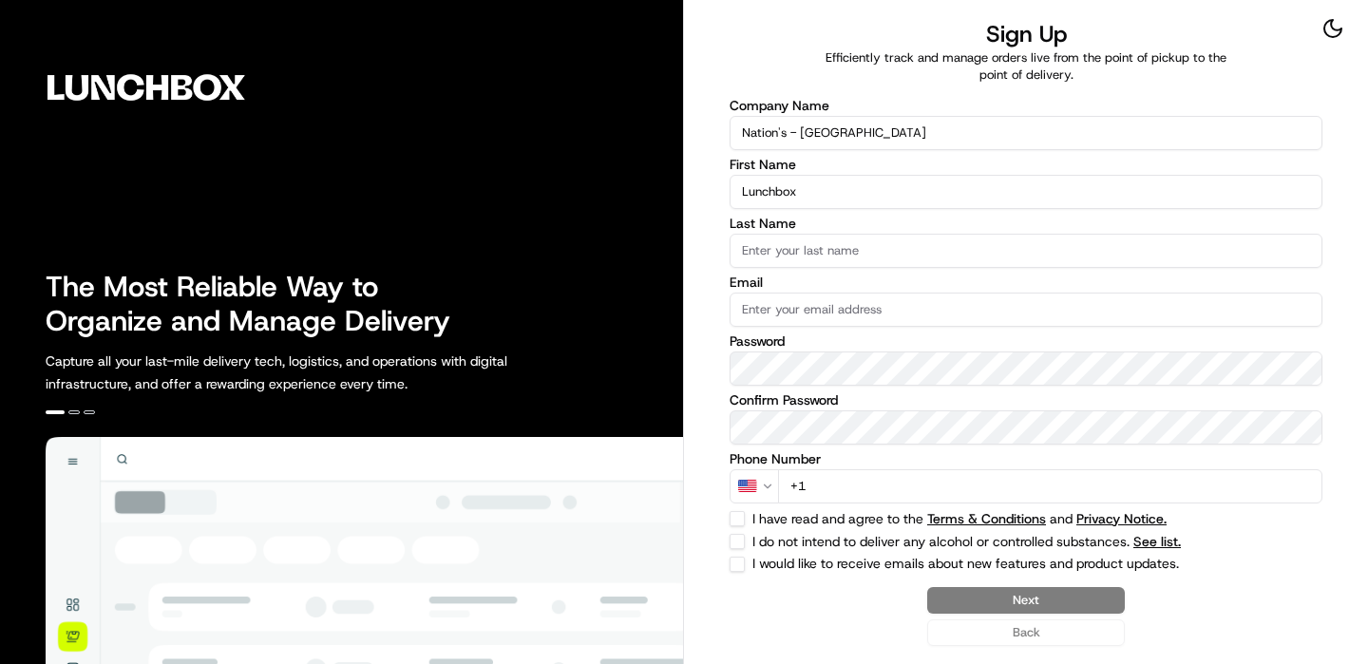
type input "Lunchbox"
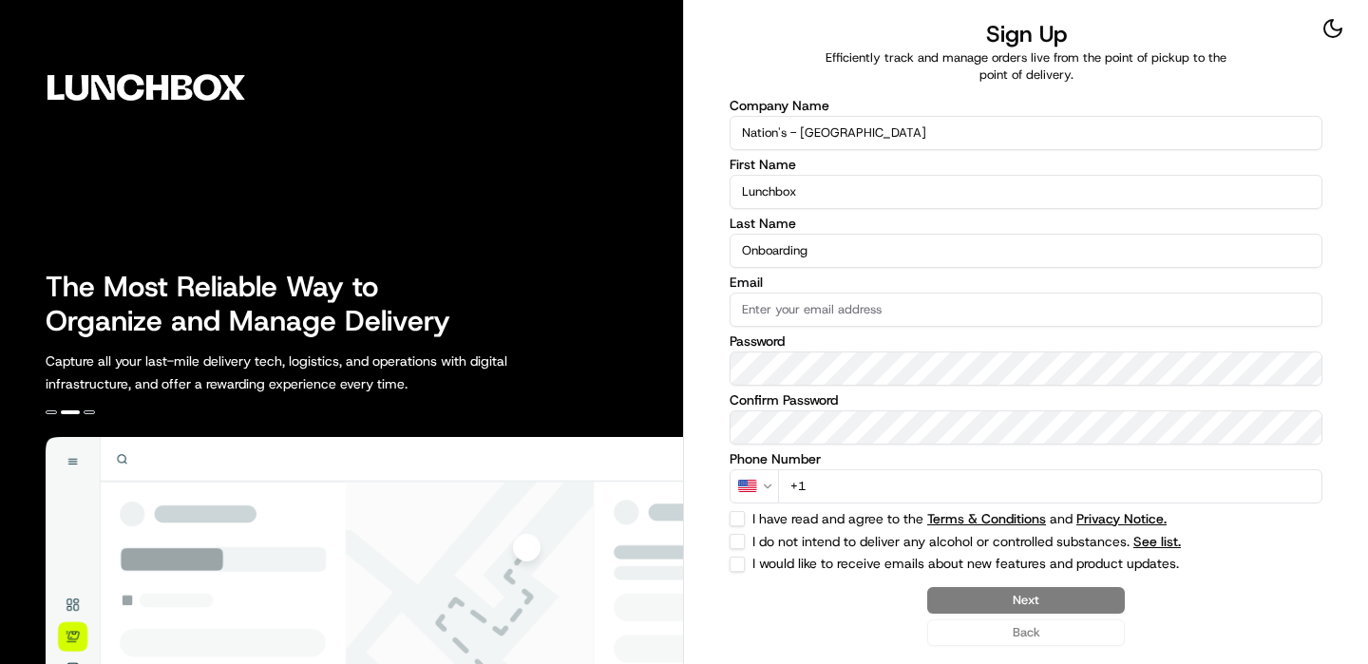
type input "Onboarding"
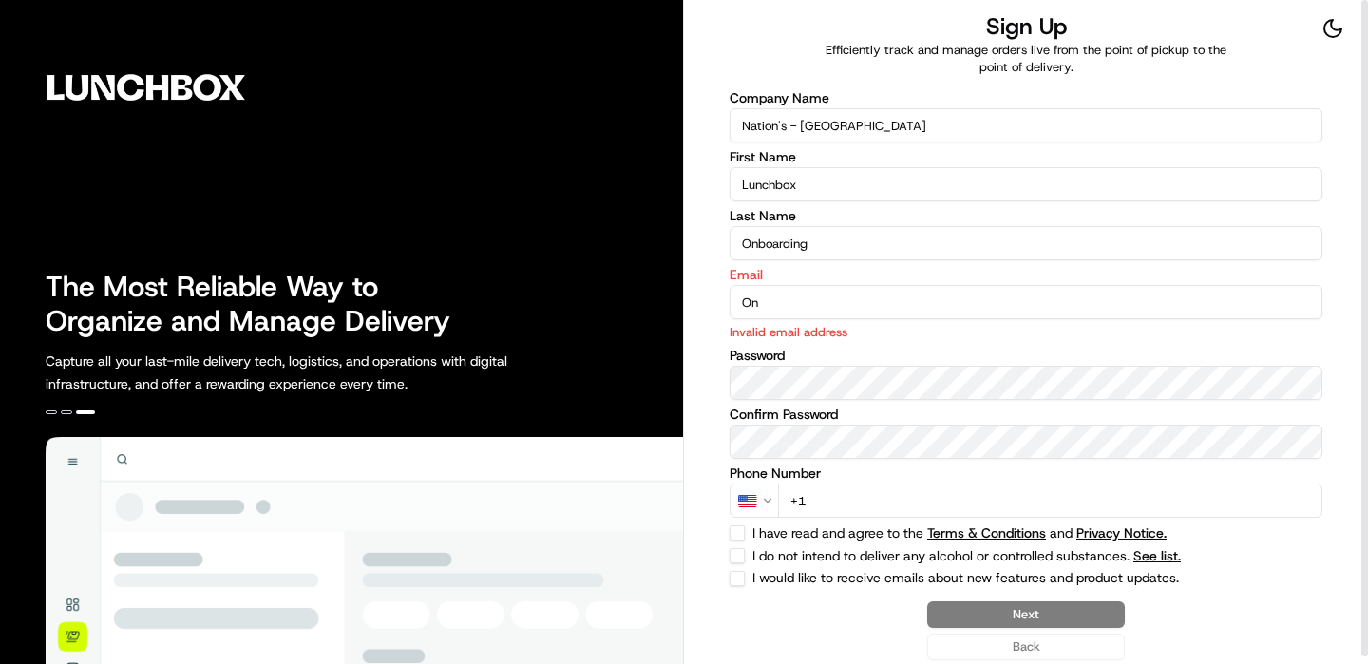
type input "O"
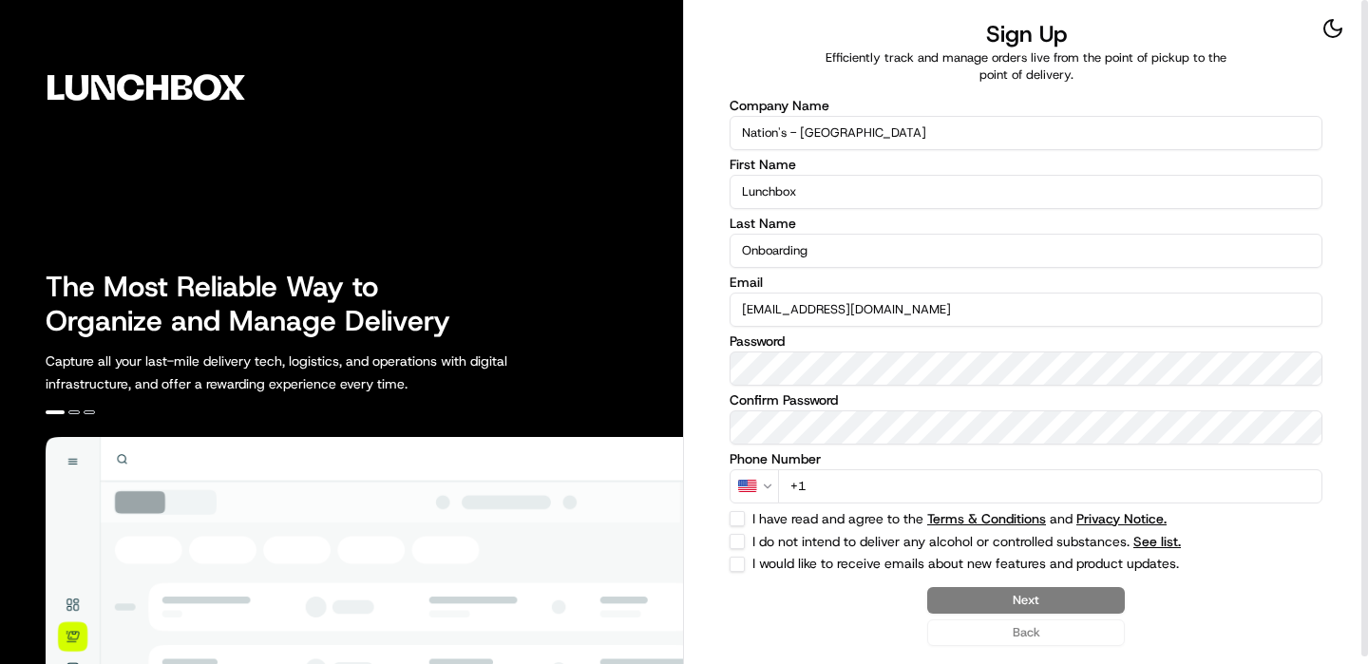
type input "[EMAIL_ADDRESS][DOMAIN_NAME]"
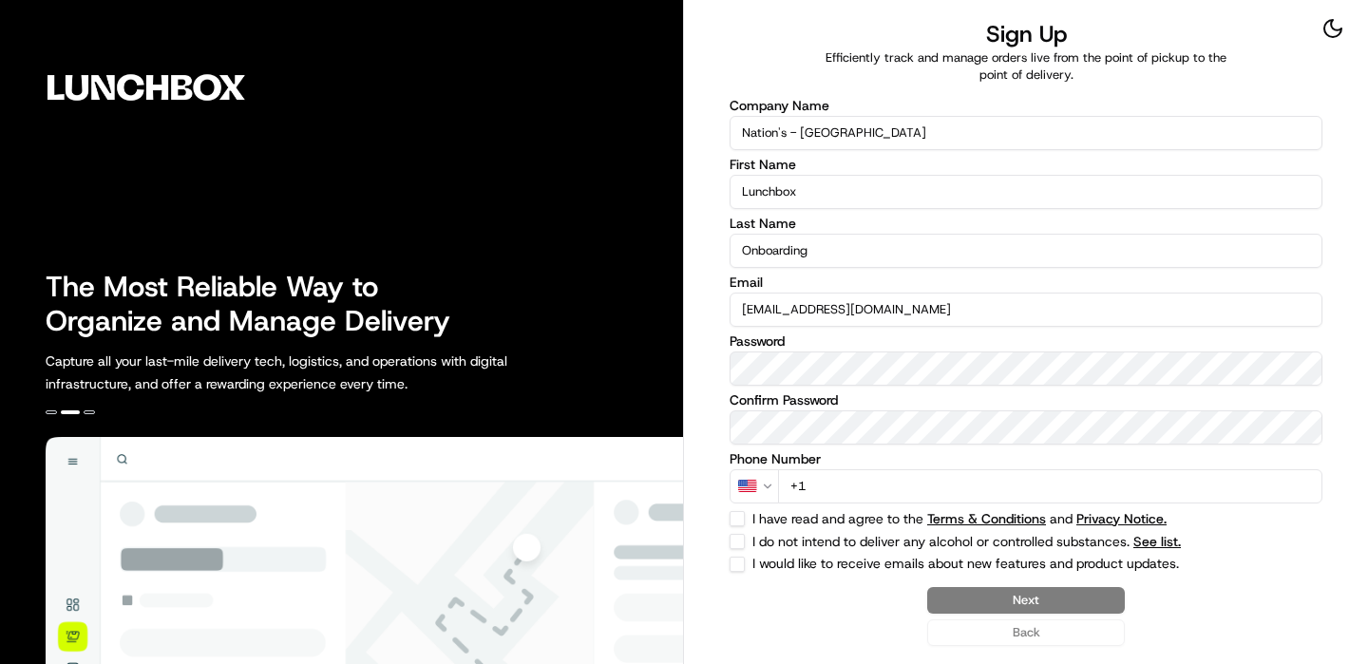
click at [839, 477] on input "+1" at bounding box center [1050, 486] width 544 height 34
click at [839, 485] on input "+1" at bounding box center [1050, 486] width 544 height 34
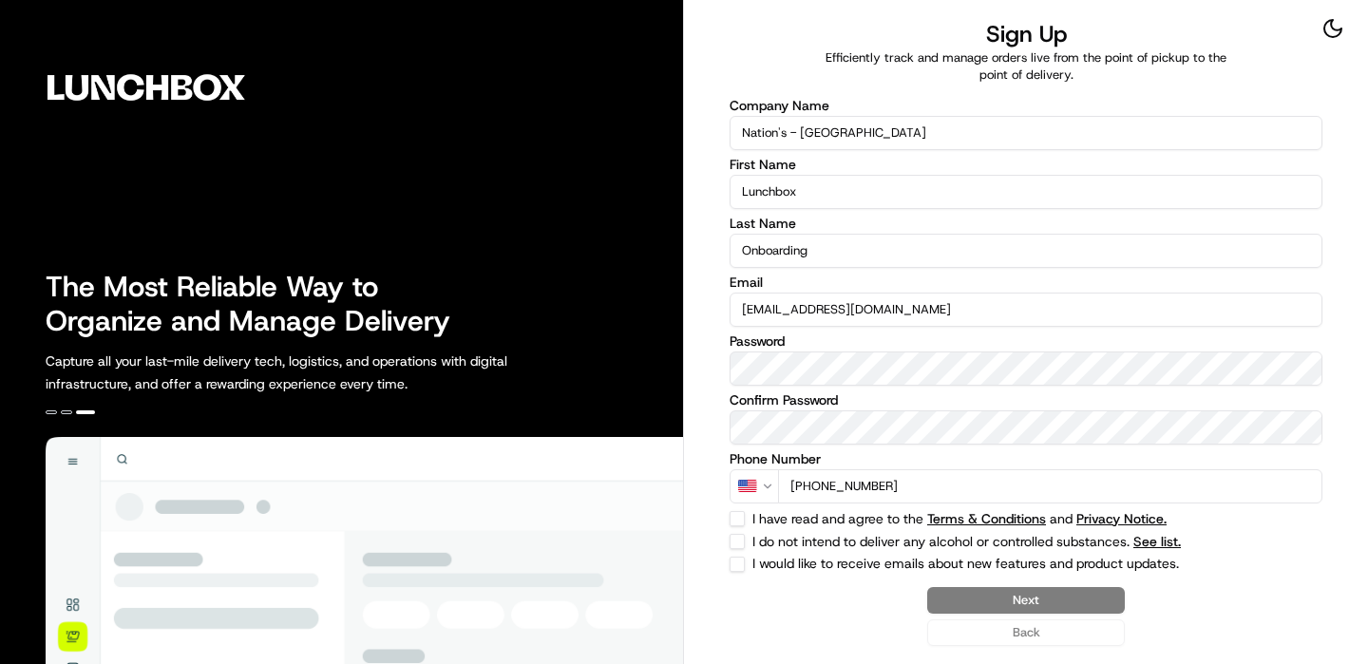
type input "[PHONE_NUMBER]"
click at [733, 550] on div "Company Name Nation's - [GEOGRAPHIC_DATA] First Name Lunchbox Last Name Onboard…" at bounding box center [1026, 335] width 593 height 473
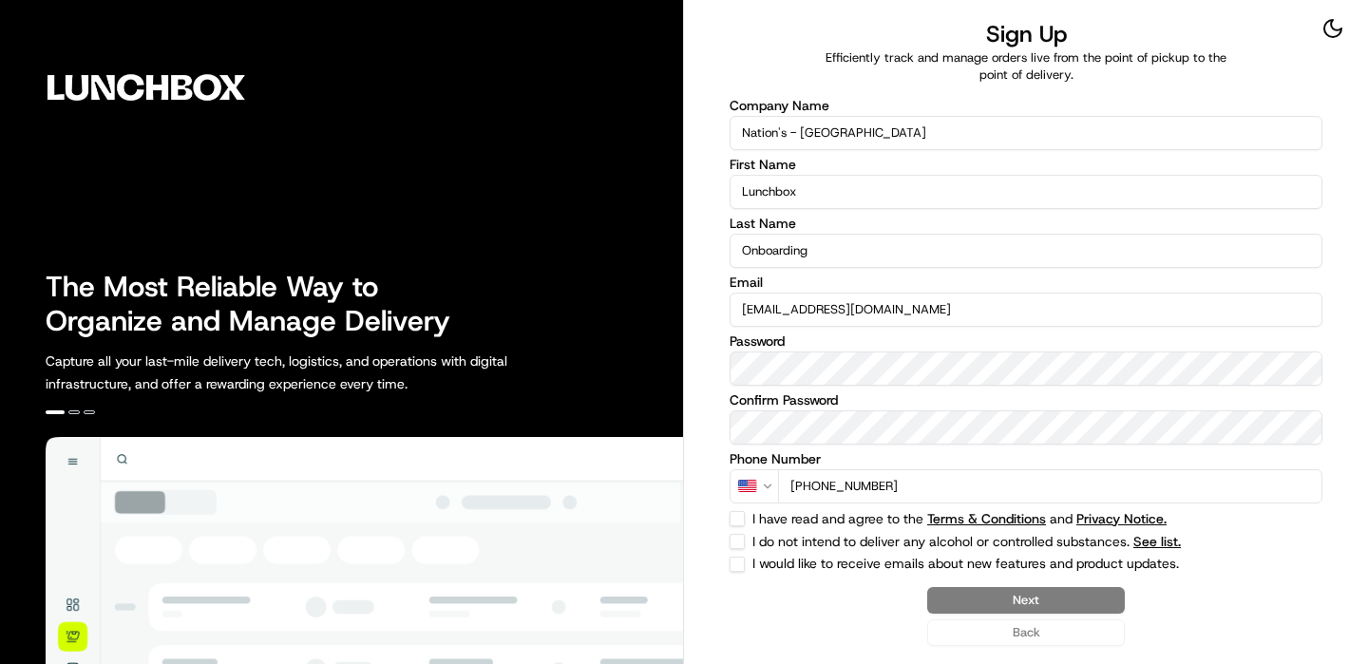
click at [733, 540] on button "I do not intend to deliver any alcohol or controlled substances. See list." at bounding box center [737, 541] width 15 height 15
checkbox input "true"
click at [745, 498] on html "The Most Reliable Way to Organize and Manage Delivery Capture all your last-mil…" at bounding box center [684, 332] width 1368 height 664
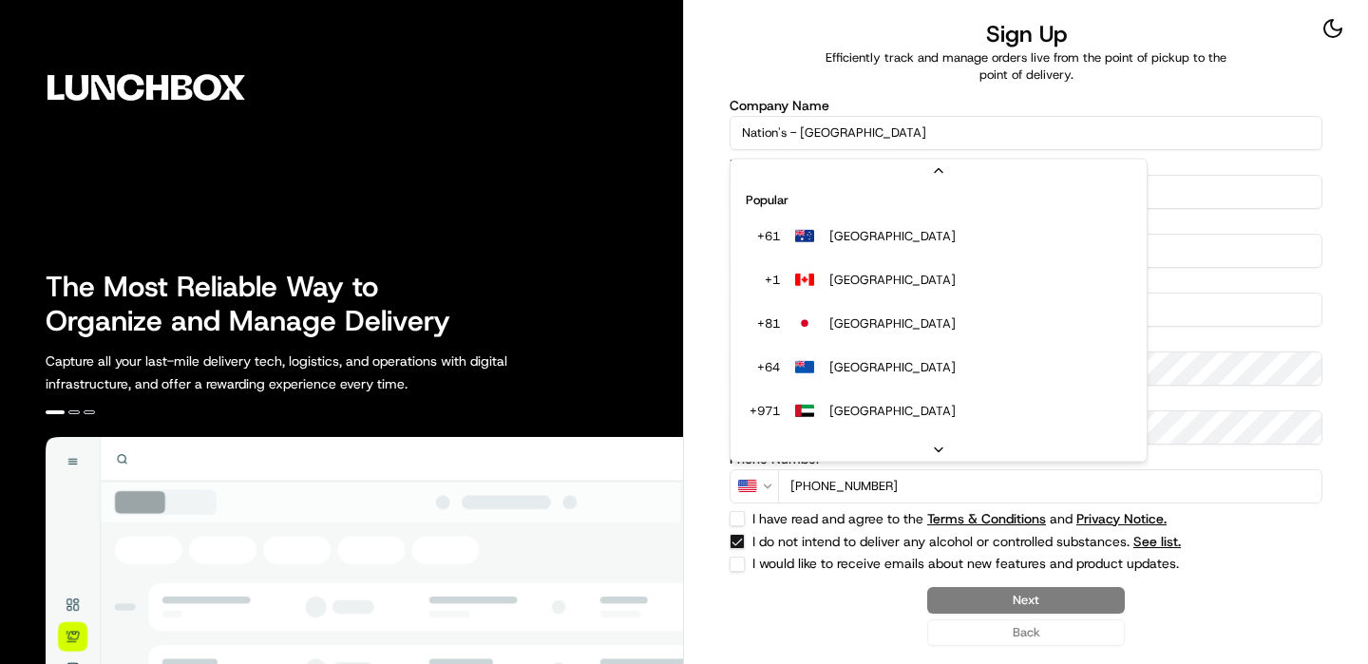
scroll to position [82, 0]
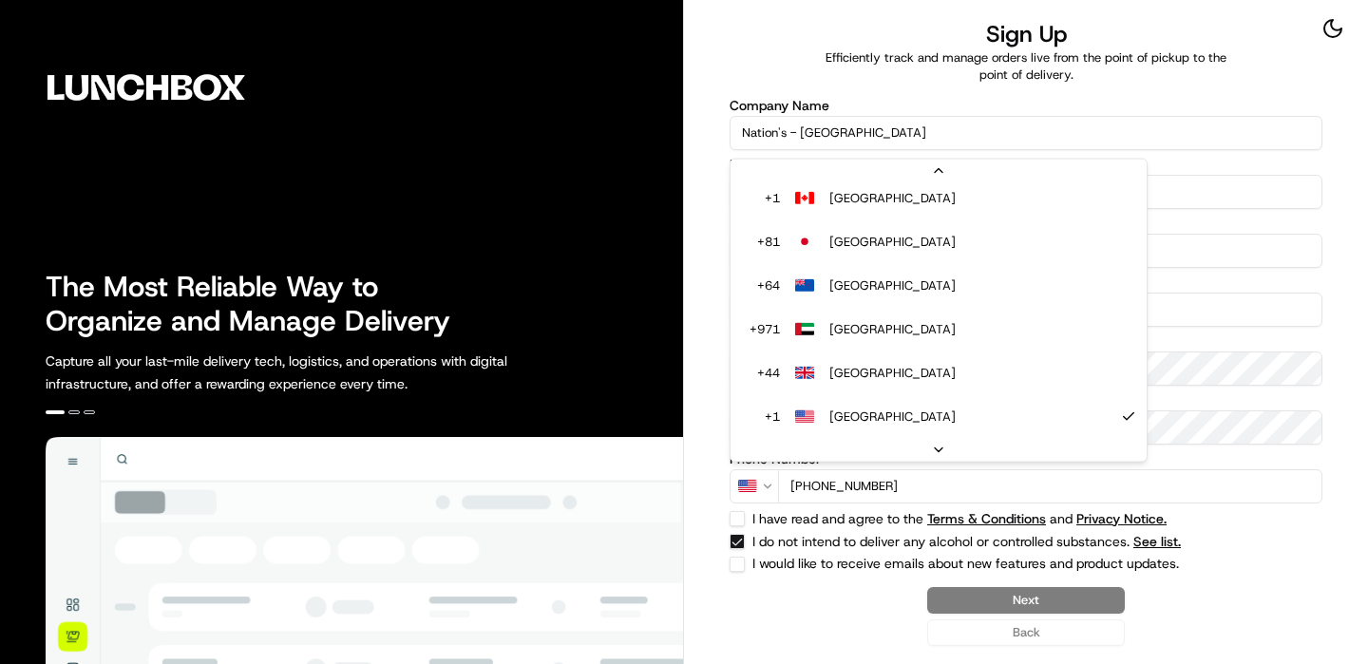
click at [737, 516] on html "The Most Reliable Way to Organize and Manage Delivery Capture all your last-mil…" at bounding box center [684, 332] width 1368 height 664
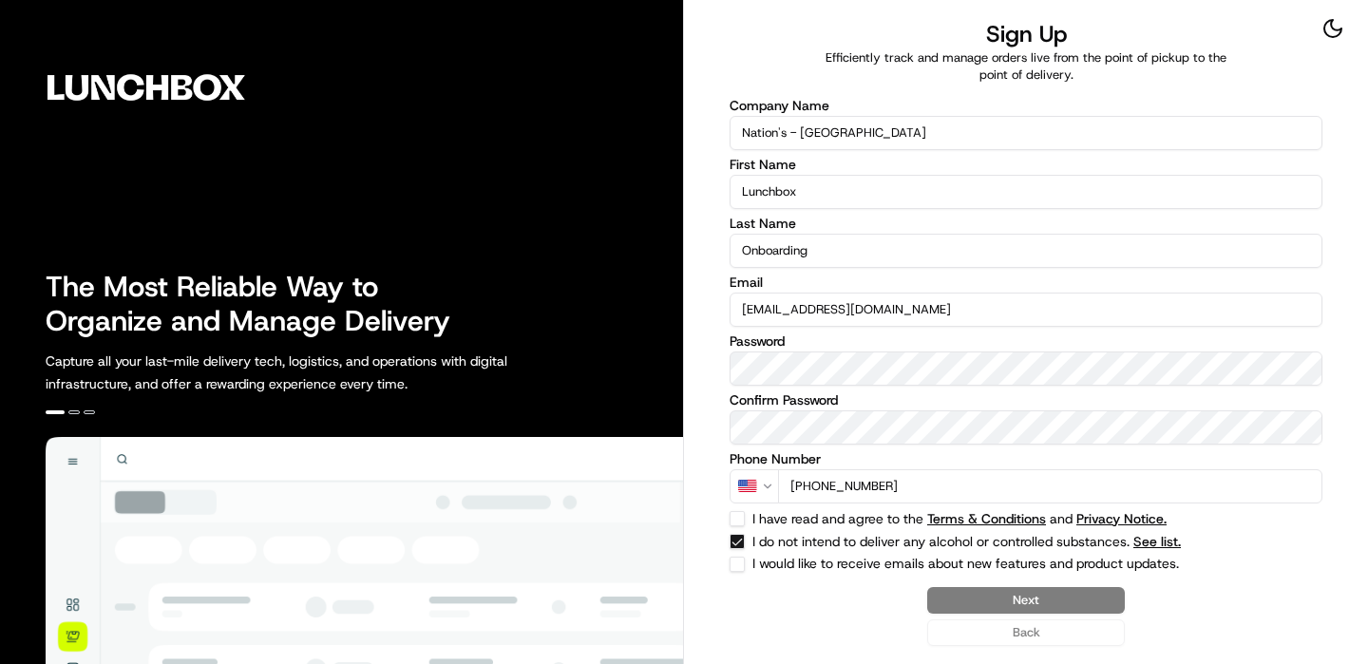
click at [737, 516] on button "I have read and agree to the Terms & Conditions and Privacy Notice." at bounding box center [737, 518] width 15 height 15
checkbox input "true"
click at [1074, 610] on button "Next" at bounding box center [1026, 600] width 198 height 27
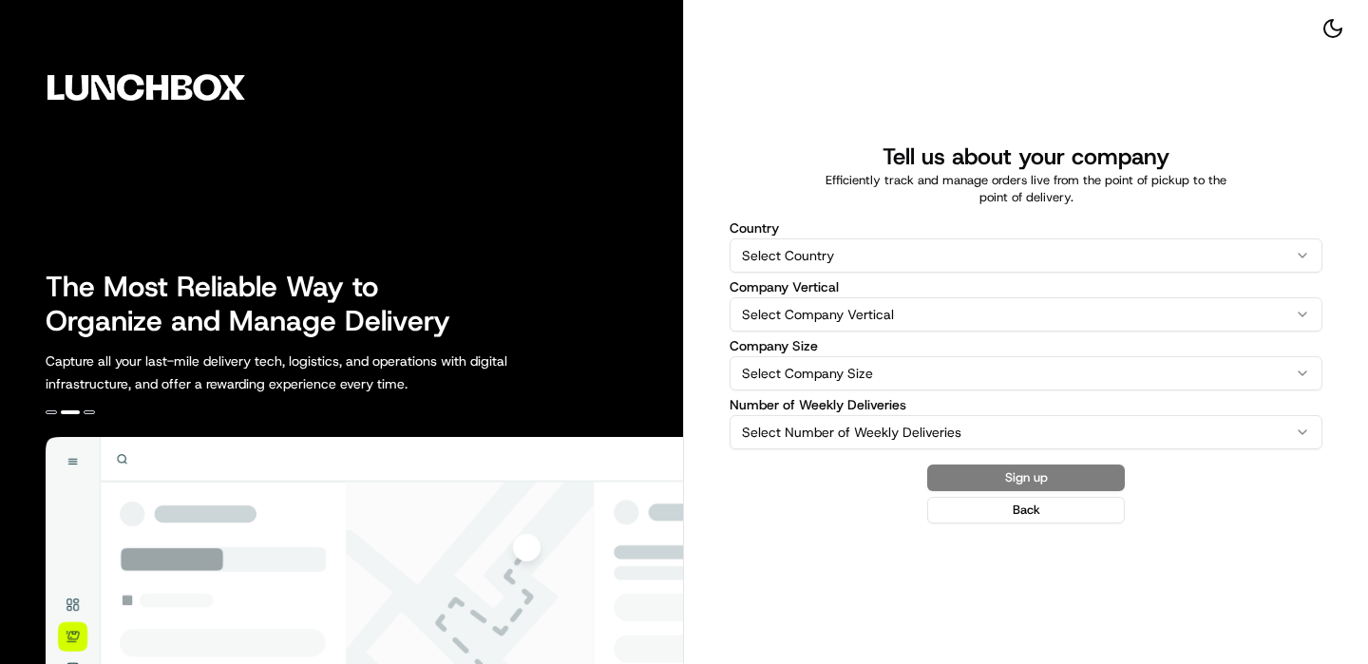
click at [877, 226] on label "Country" at bounding box center [1026, 227] width 593 height 13
click at [877, 238] on button "Select Country" at bounding box center [1026, 255] width 593 height 34
click at [877, 250] on html "The Most Reliable Way to Organize and Manage Delivery Capture all your last-mil…" at bounding box center [684, 332] width 1368 height 664
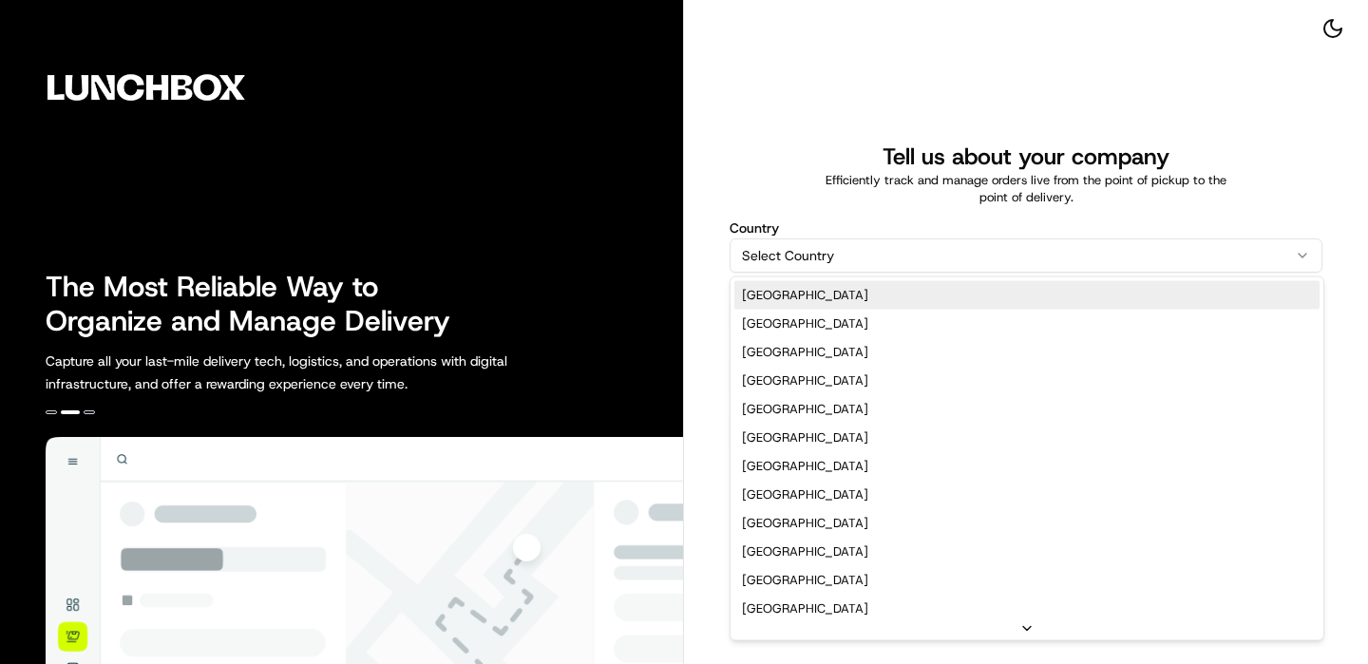
select select "US"
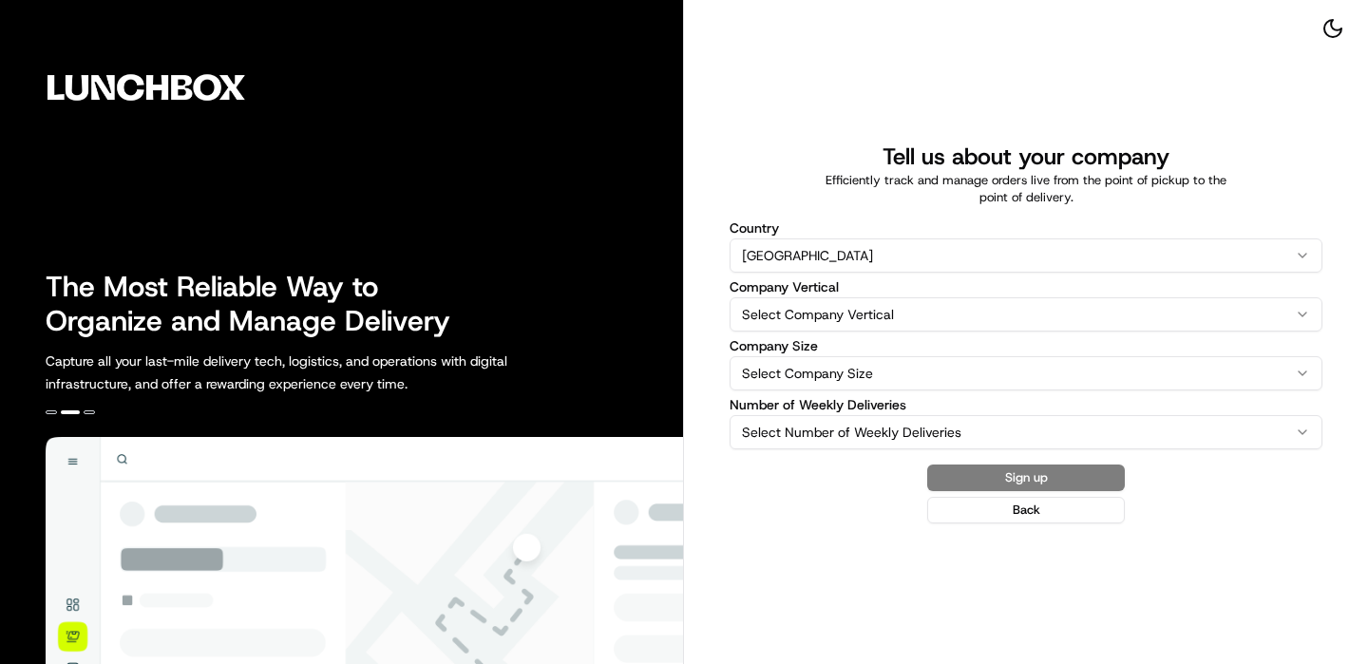
click at [842, 290] on label "Company Vertical" at bounding box center [1026, 286] width 593 height 13
click at [842, 297] on button "Select Company Vertical" at bounding box center [1026, 314] width 593 height 34
click at [840, 302] on html "The Most Reliable Way to Organize and Manage Delivery Capture all your last-mil…" at bounding box center [684, 332] width 1368 height 664
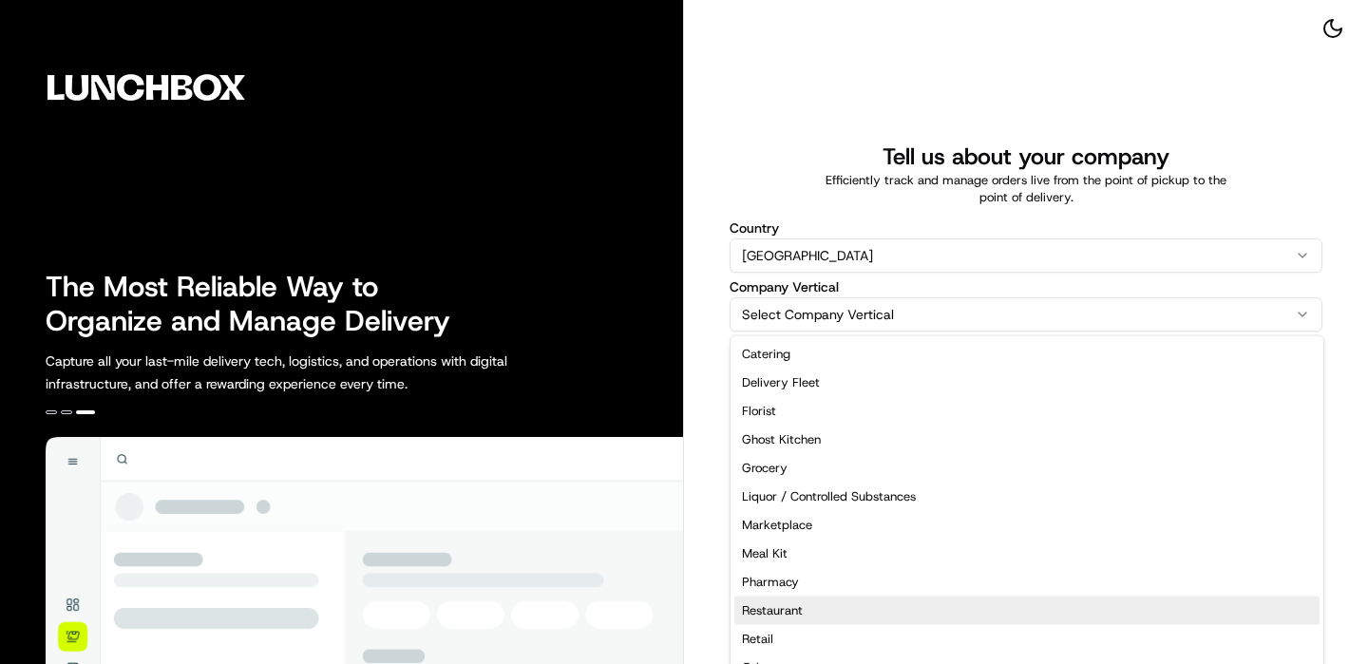
select select "Restaurant"
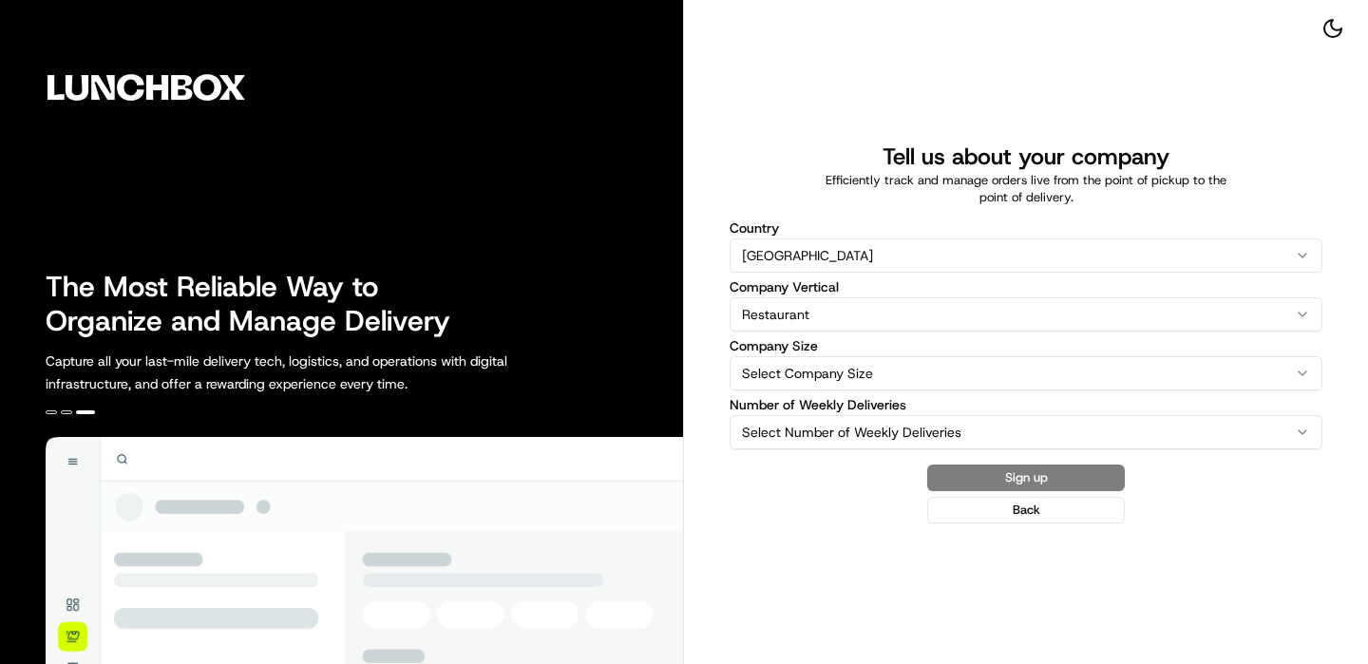
click at [828, 371] on html "The Most Reliable Way to Organize and Manage Delivery Capture all your last-mil…" at bounding box center [684, 332] width 1368 height 664
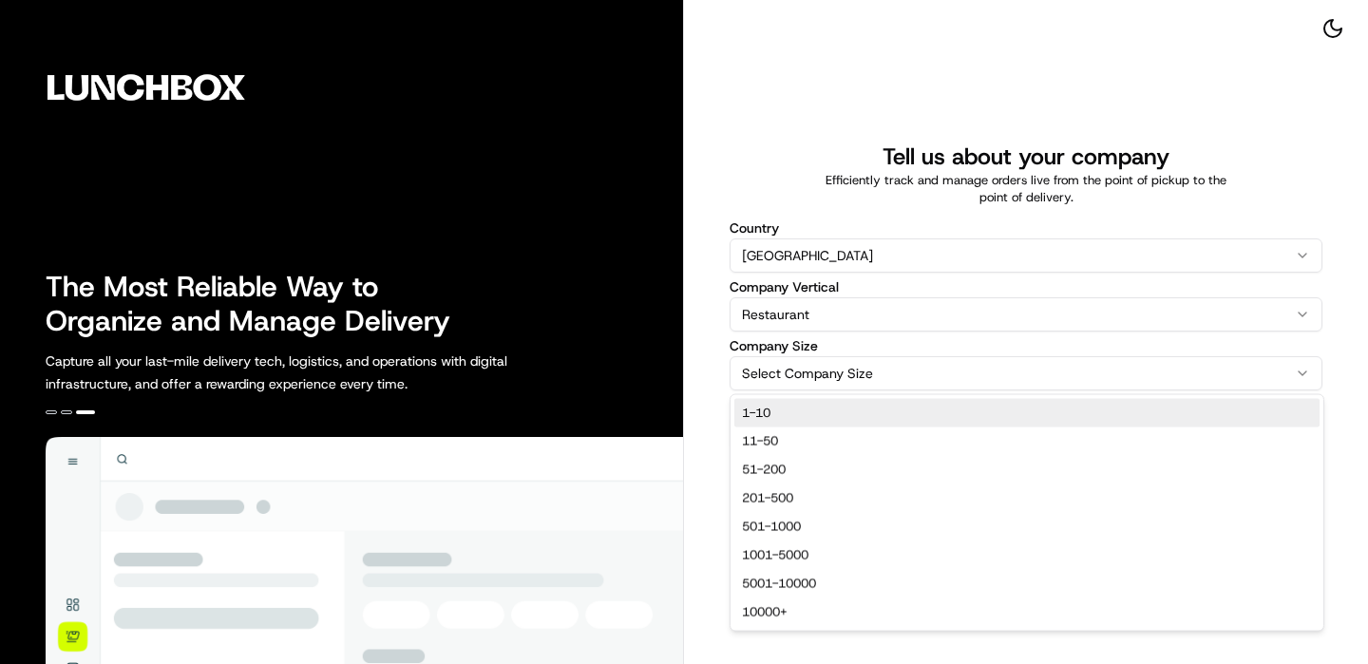
select select "1-10"
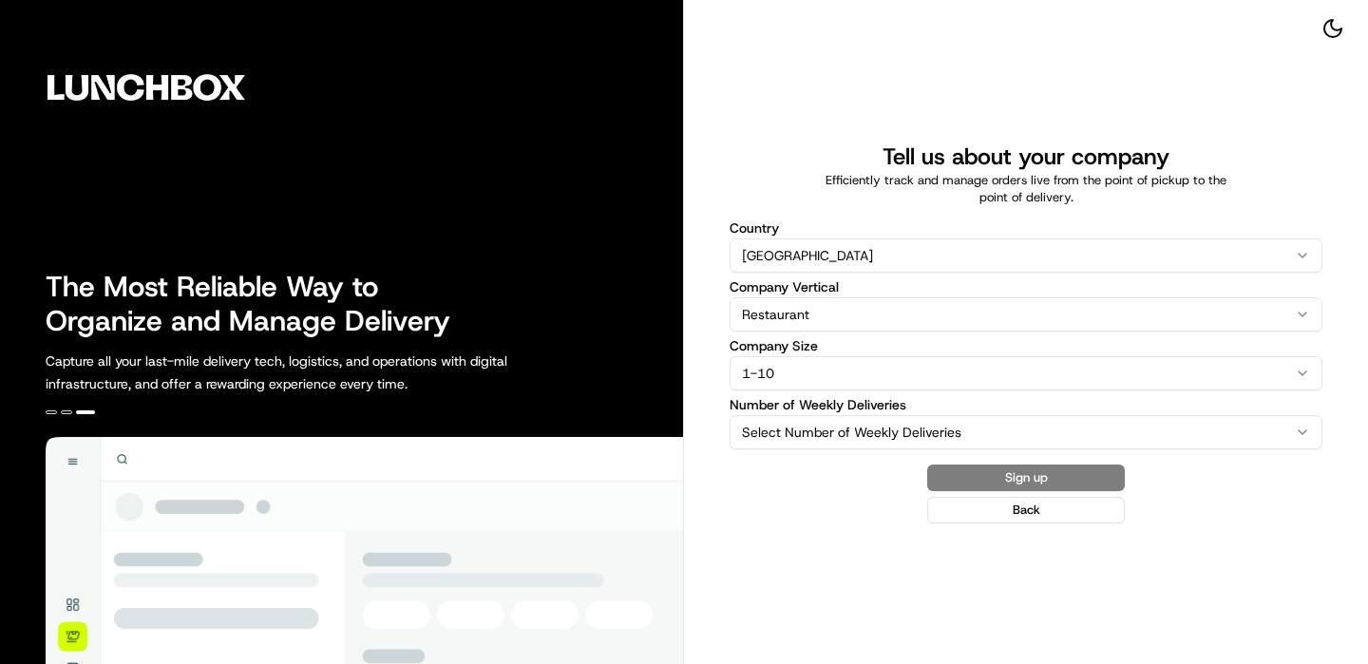
click at [818, 430] on html "The Most Reliable Way to Organize and Manage Delivery Capture all your last-mil…" at bounding box center [684, 332] width 1368 height 664
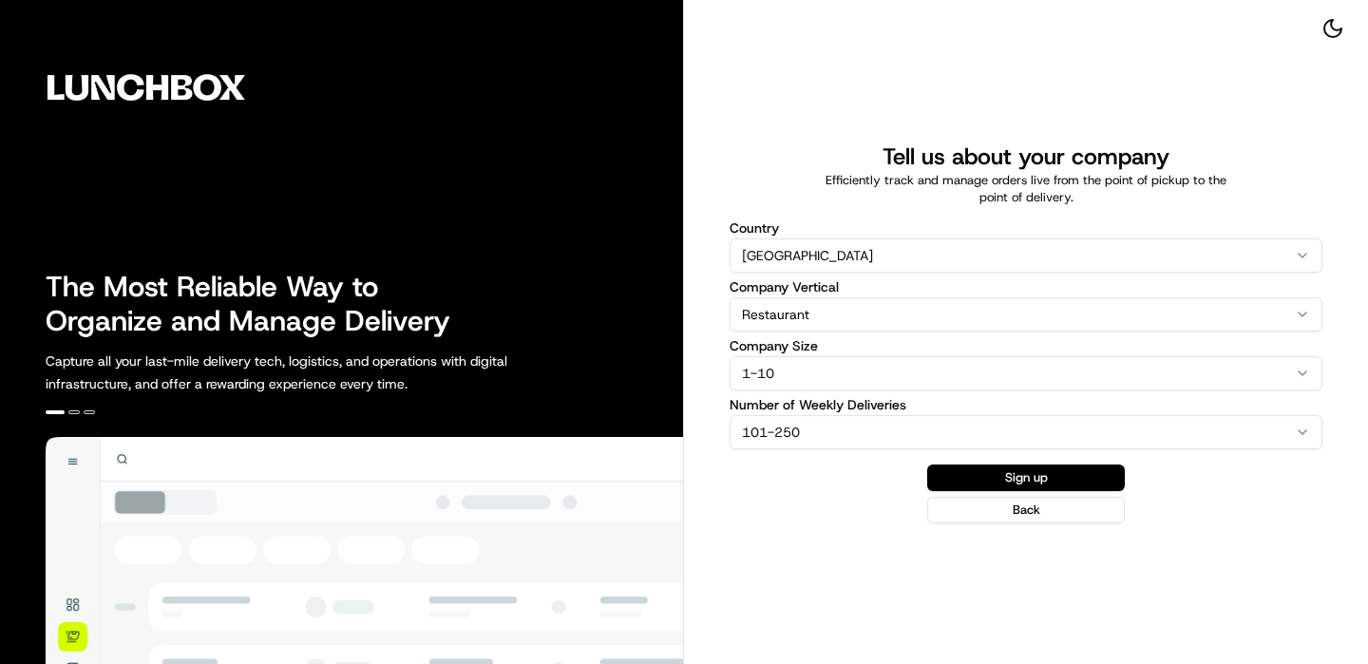
click at [959, 417] on html "The Most Reliable Way to Organize and Manage Delivery Capture all your last-mil…" at bounding box center [684, 332] width 1368 height 664
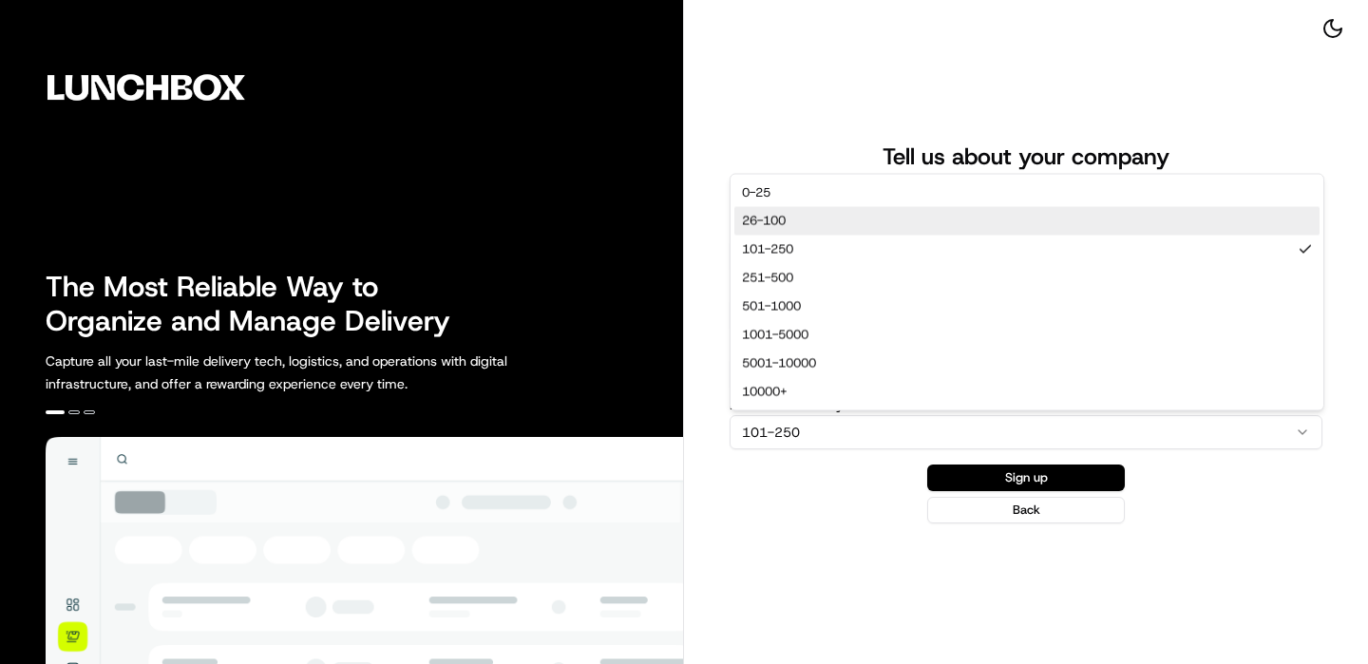
select select "26-100"
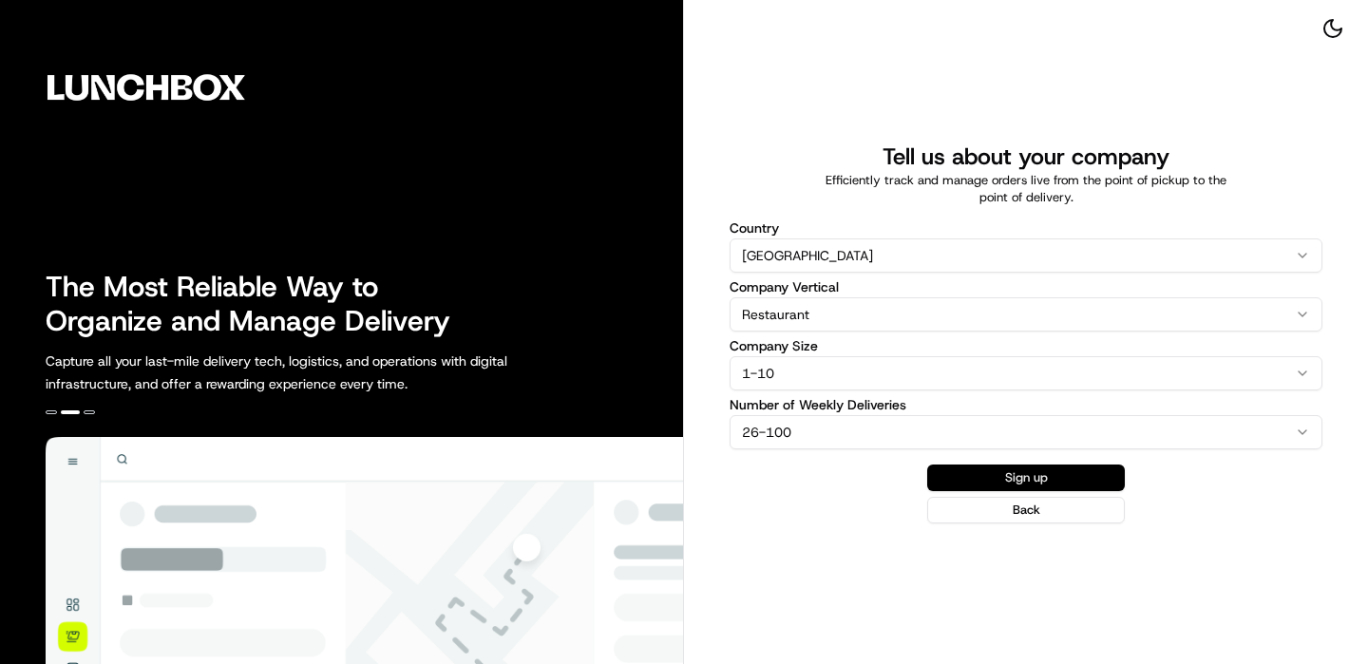
click at [1008, 471] on button "Sign up" at bounding box center [1026, 478] width 198 height 27
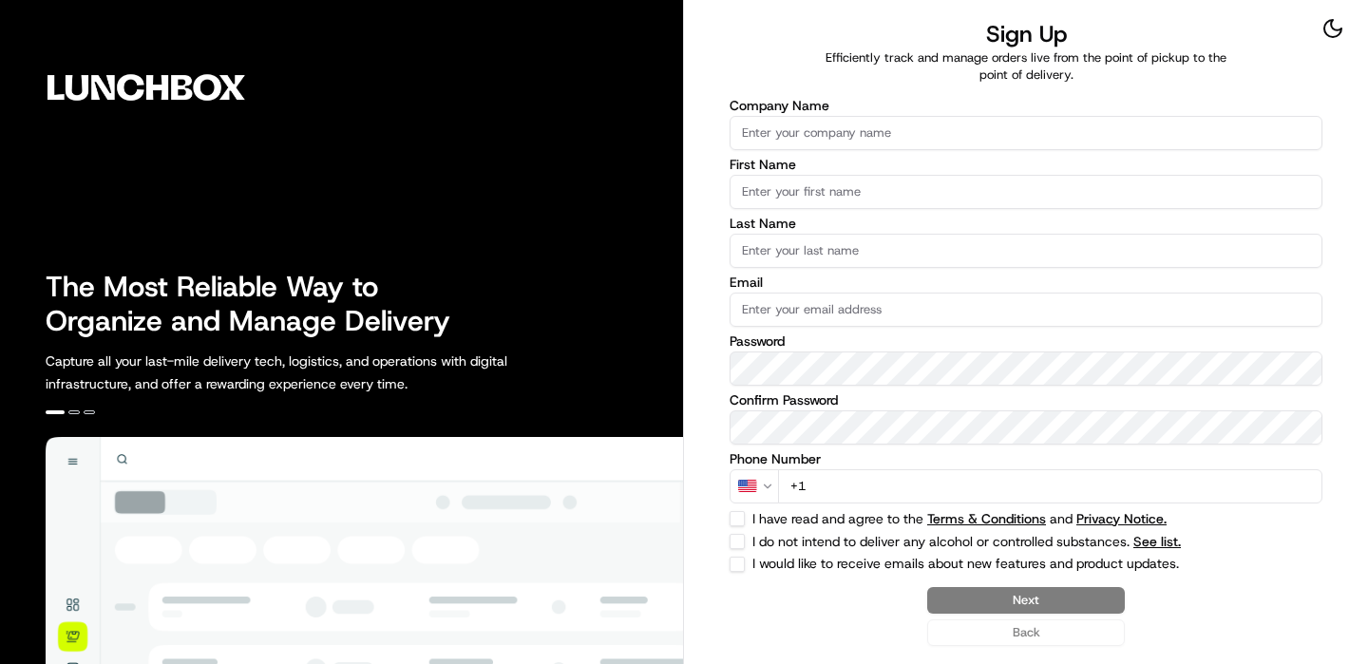
click at [830, 135] on input "Company Name" at bounding box center [1026, 133] width 593 height 34
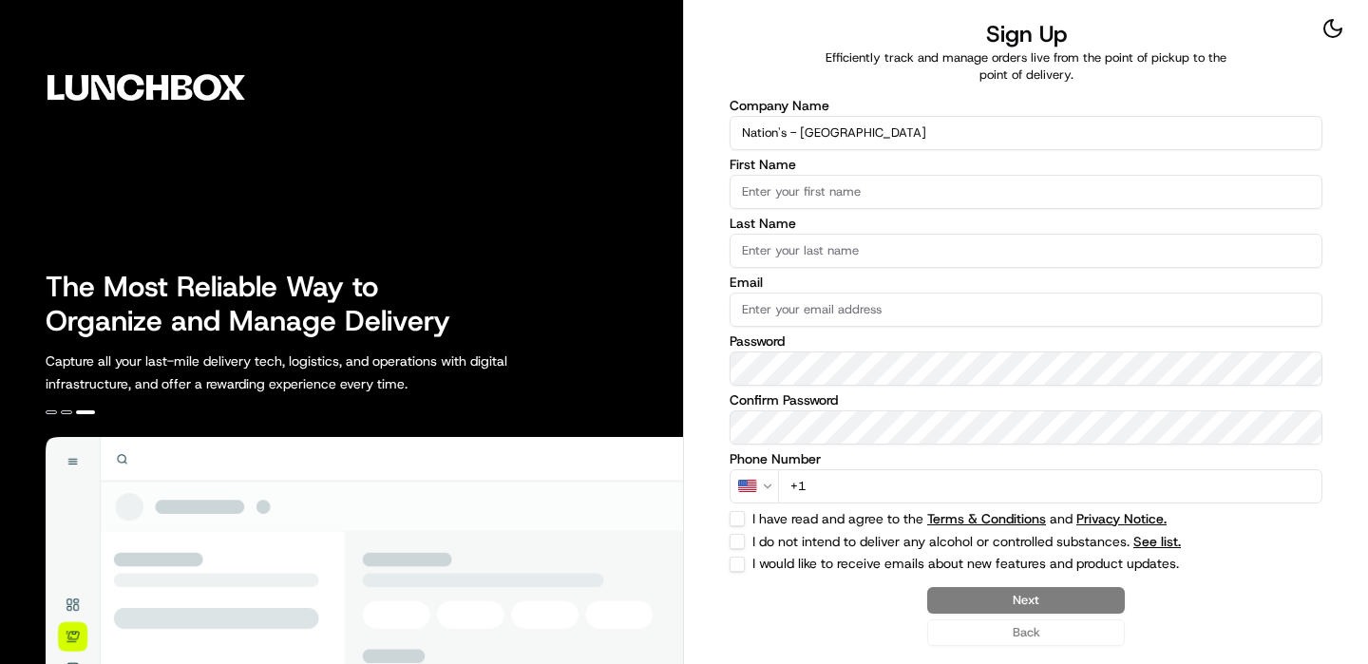
type input "Nation's - [GEOGRAPHIC_DATA]"
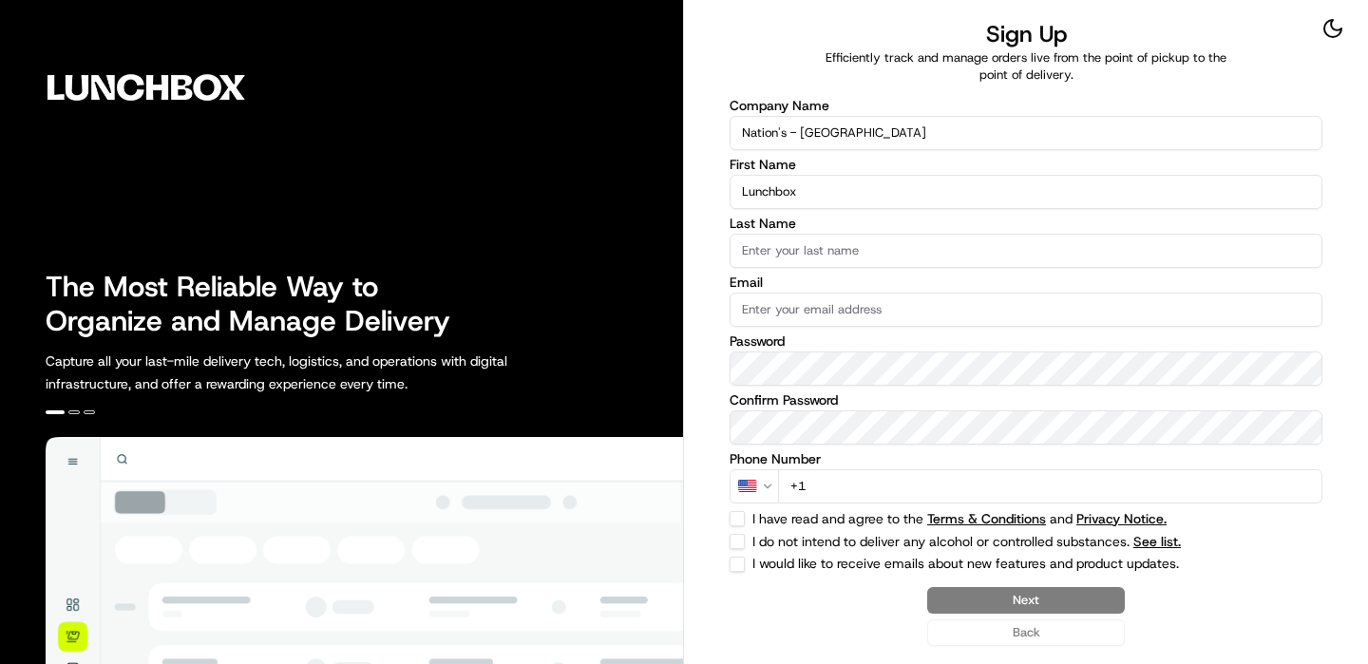
type input "Lunchbox"
type input "Onboarding"
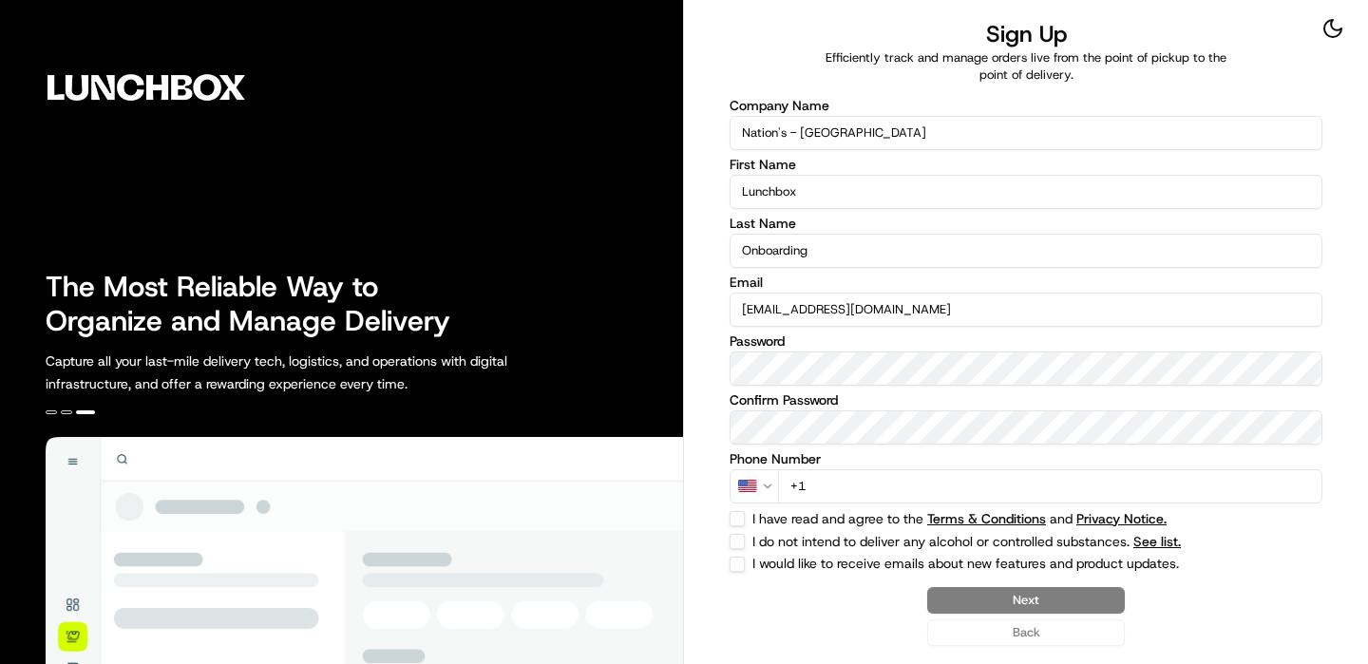
type input "[EMAIL_ADDRESS][DOMAIN_NAME]"
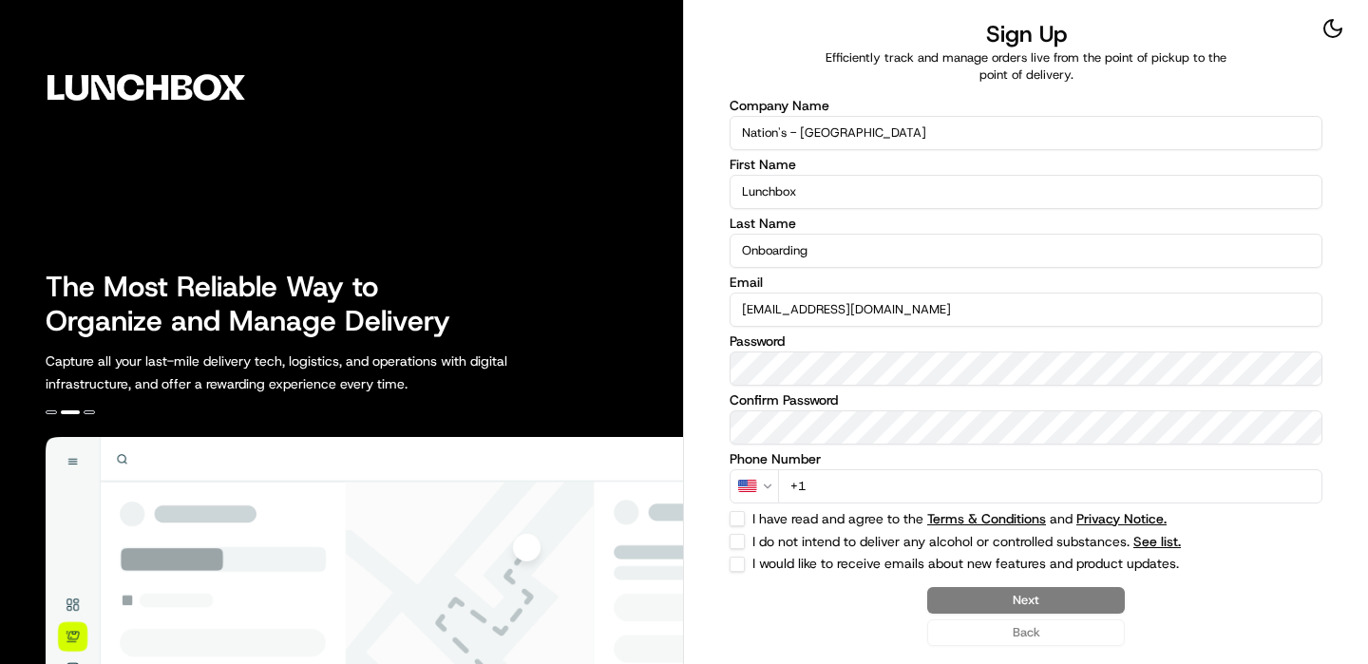
click at [958, 482] on input "+1" at bounding box center [1050, 486] width 544 height 34
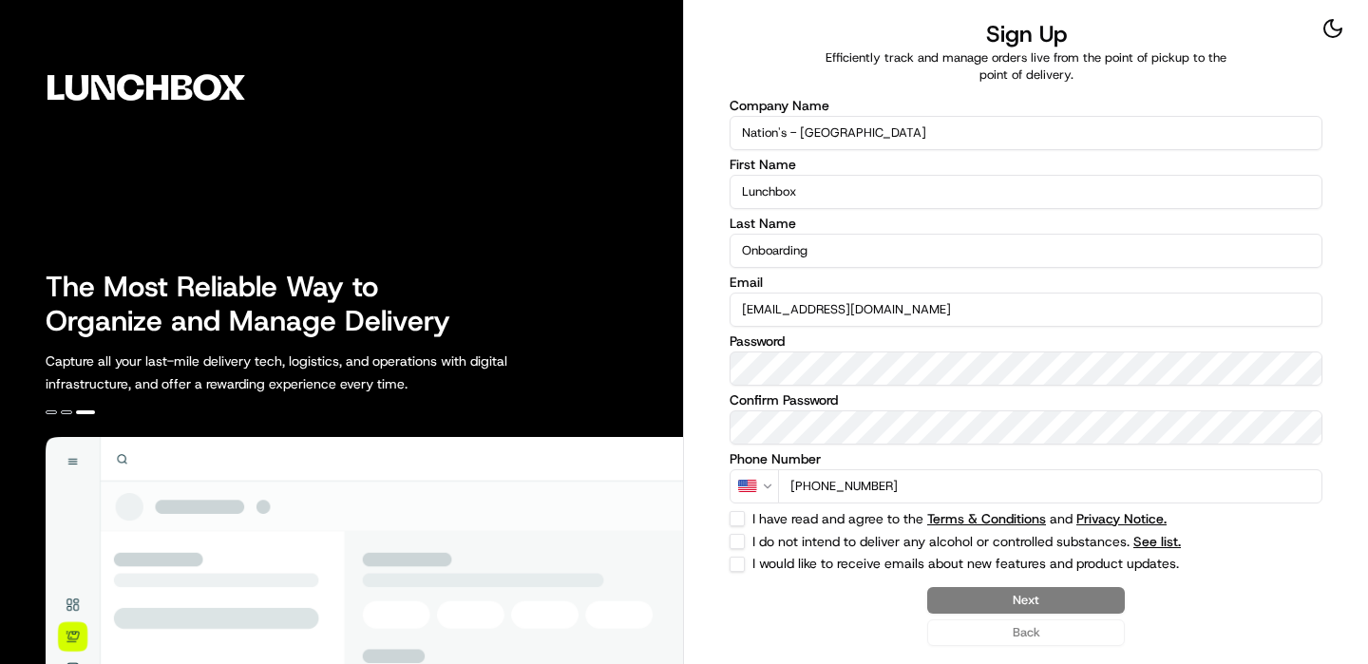
type input "[PHONE_NUMBER]"
click at [728, 533] on div "Sign Up Efficiently track and manage orders live from the point of pickup to th…" at bounding box center [1026, 332] width 684 height 664
click at [733, 537] on button "I do not intend to deliver any alcohol or controlled substances. See list." at bounding box center [737, 541] width 15 height 15
checkbox input "true"
click at [733, 523] on button "I have read and agree to the Terms & Conditions and Privacy Notice." at bounding box center [737, 518] width 15 height 15
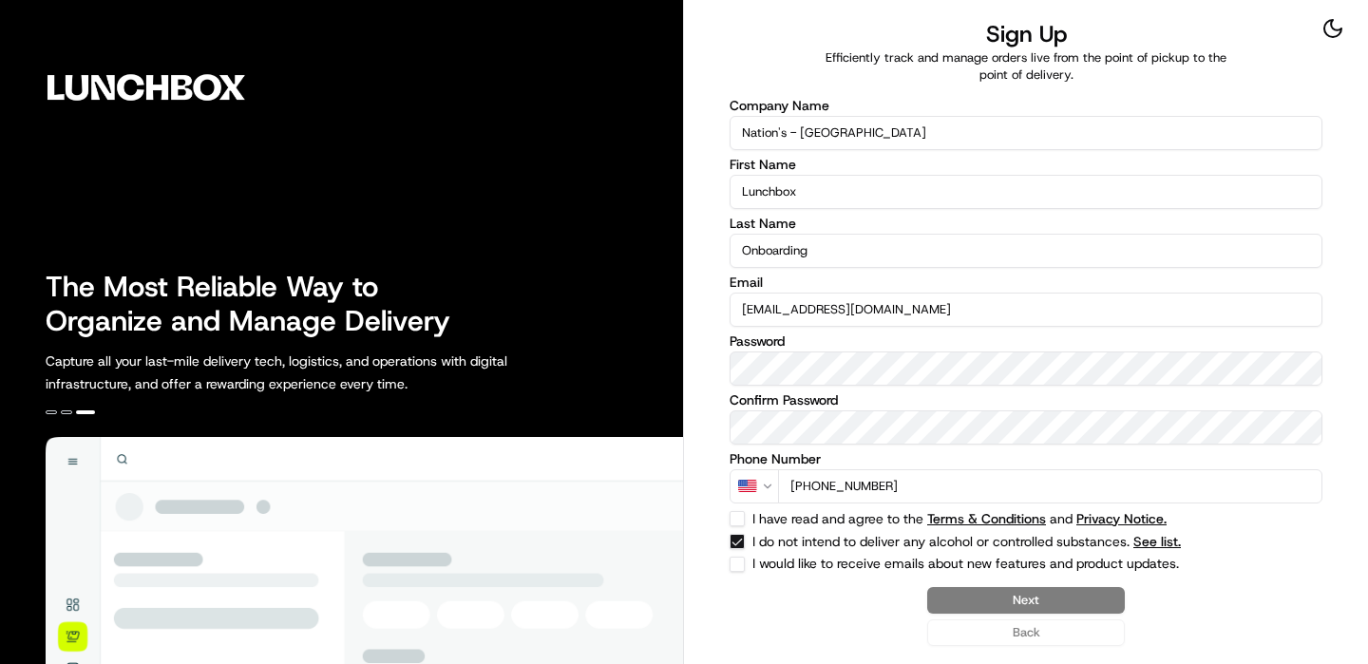
checkbox input "true"
click at [985, 592] on button "Next" at bounding box center [1026, 600] width 198 height 27
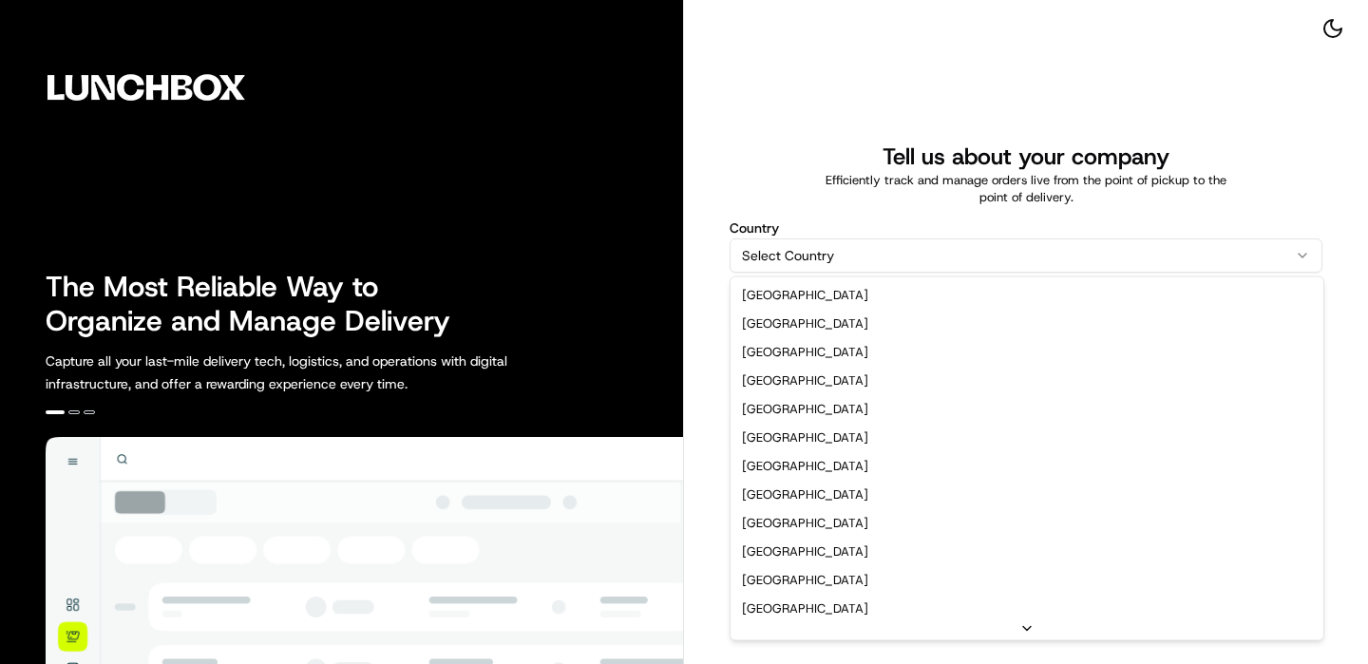
click at [896, 270] on html "The Most Reliable Way to Organize and Manage Delivery Capture all your last-mil…" at bounding box center [684, 332] width 1368 height 664
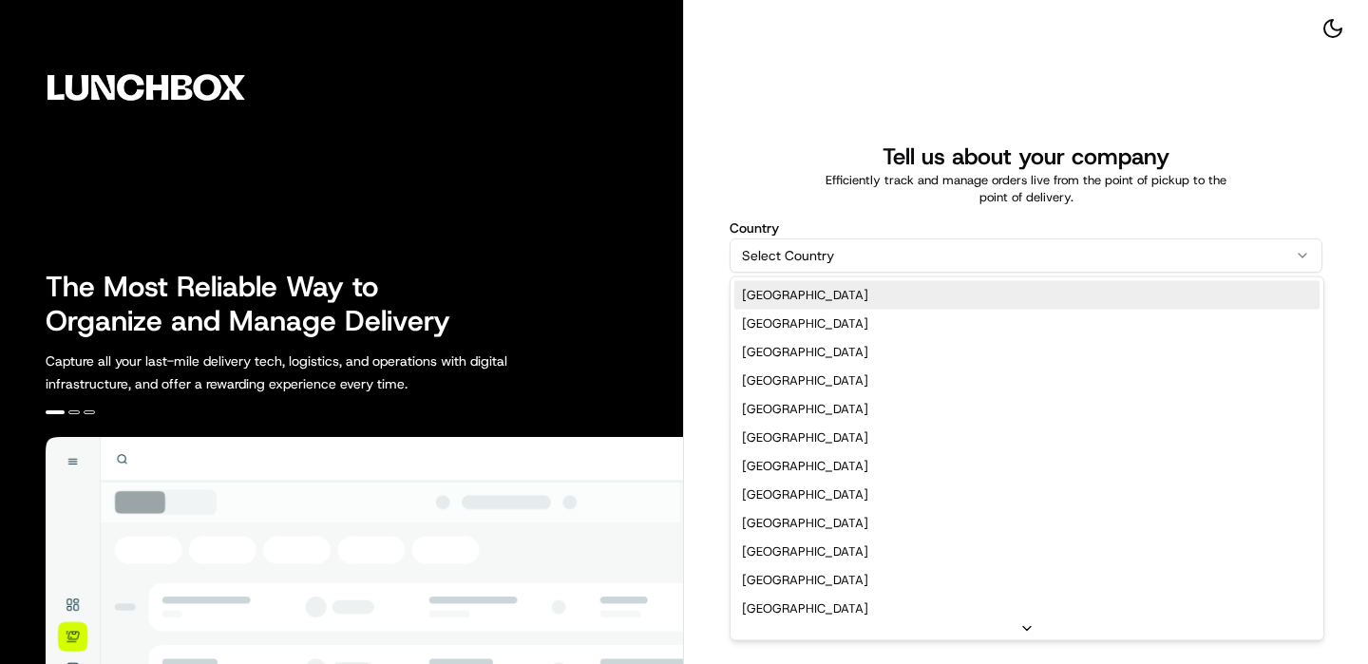
select select "US"
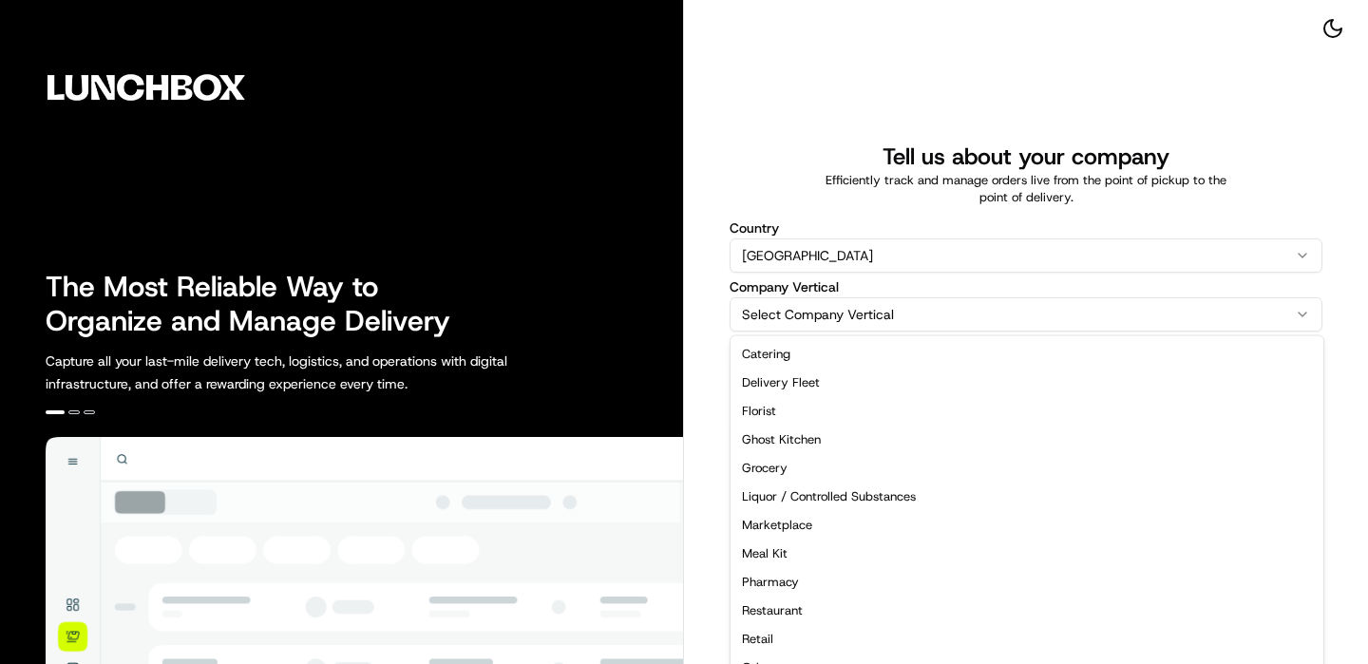
click at [826, 315] on html "The Most Reliable Way to Organize and Manage Delivery Capture all your last-mil…" at bounding box center [684, 332] width 1368 height 664
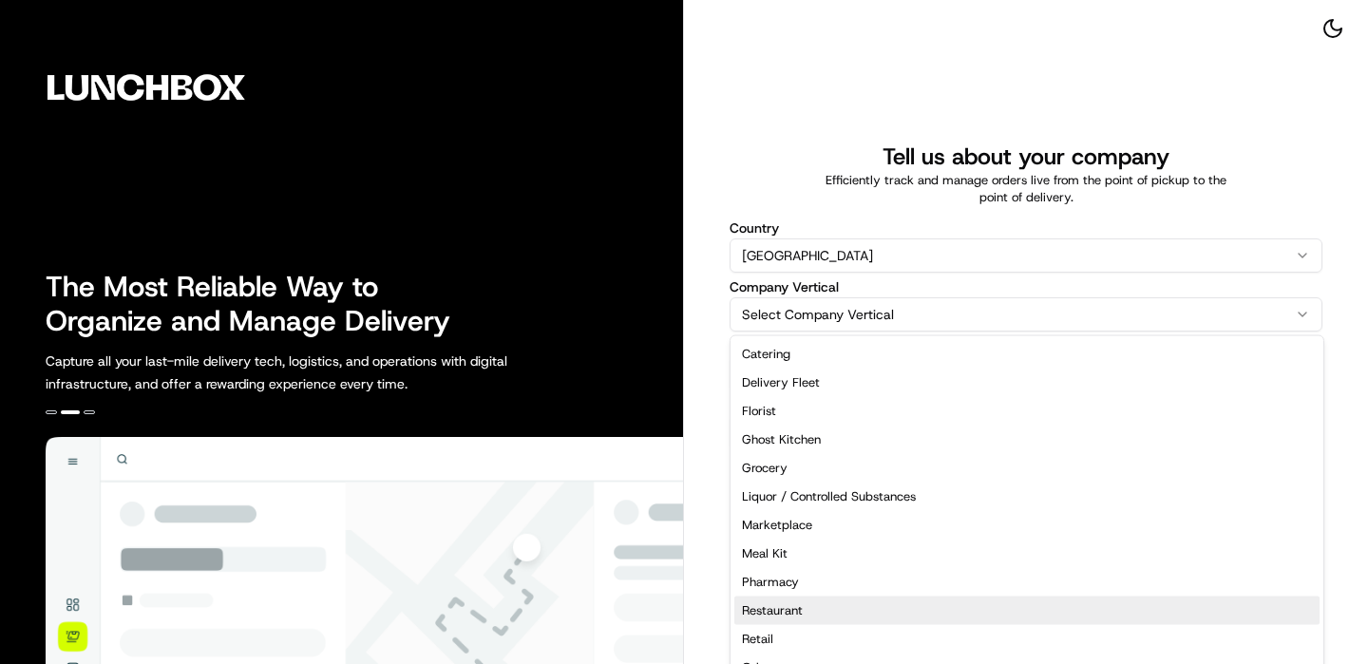
select select "Restaurant"
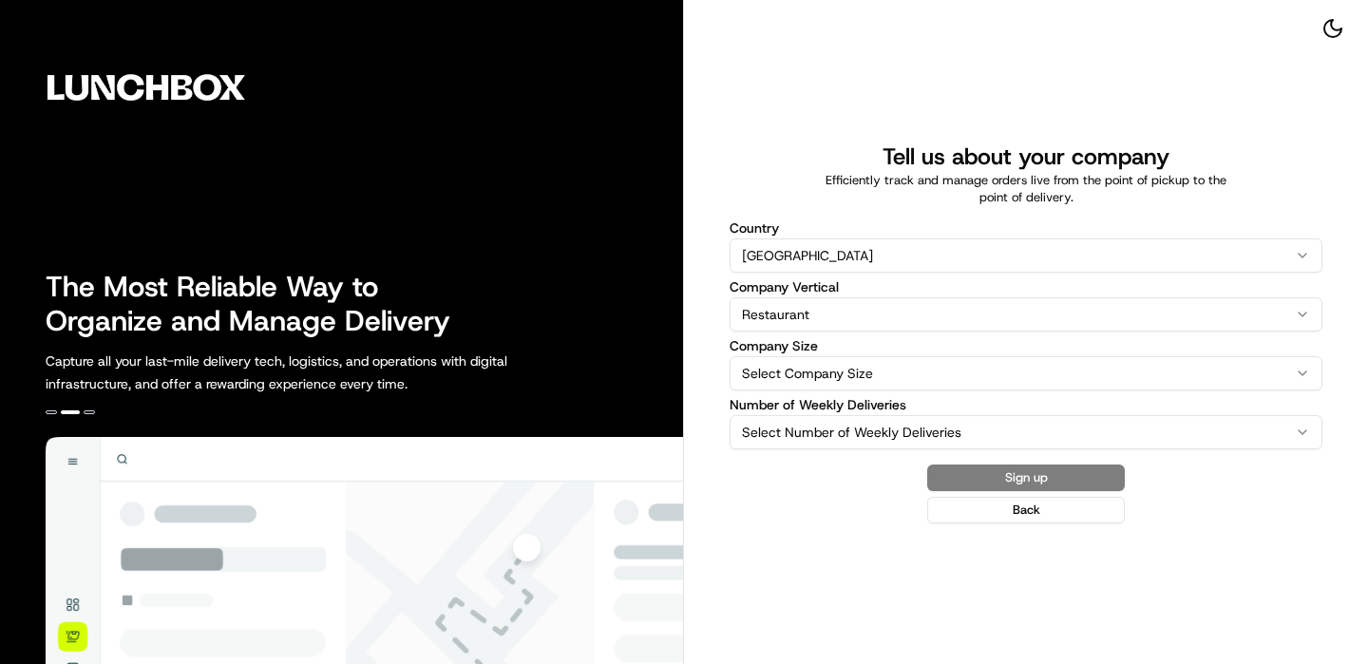
click at [859, 350] on label "Company Size" at bounding box center [1026, 345] width 593 height 13
click at [859, 356] on button "Select Company Size" at bounding box center [1026, 373] width 593 height 34
click at [859, 362] on html "The Most Reliable Way to Organize and Manage Delivery Capture all your last-mil…" at bounding box center [684, 332] width 1368 height 664
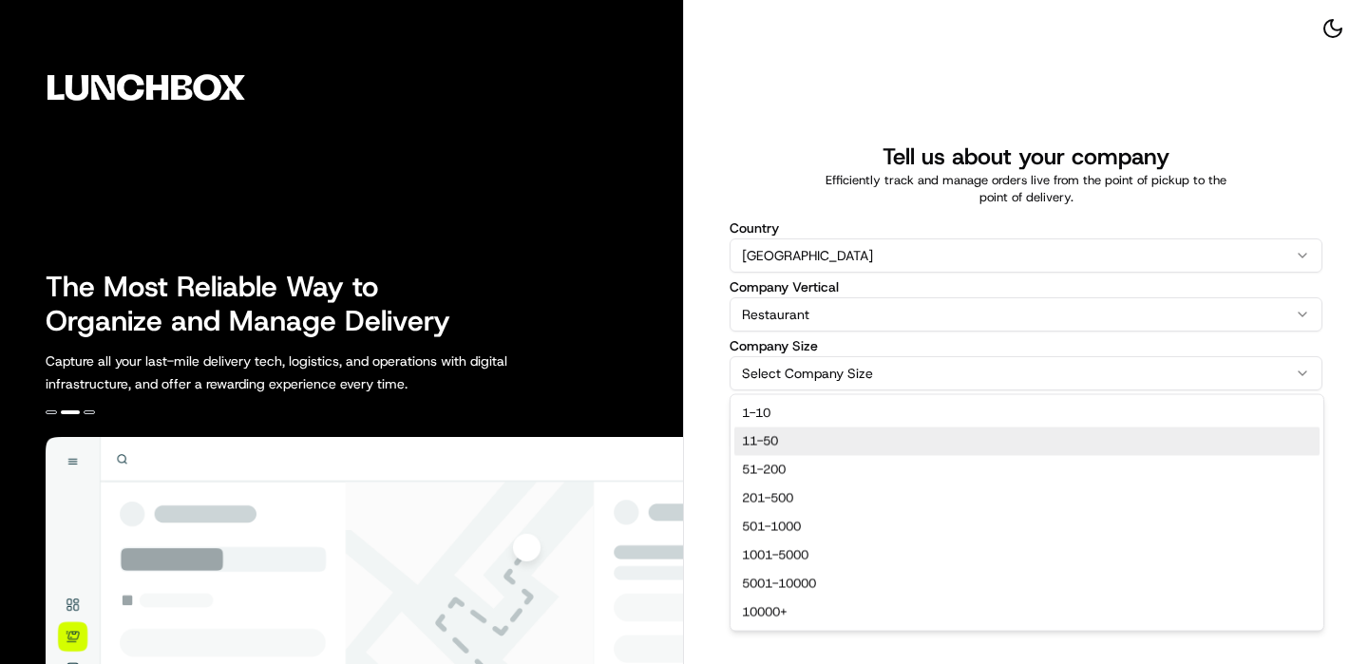
select select "11-50"
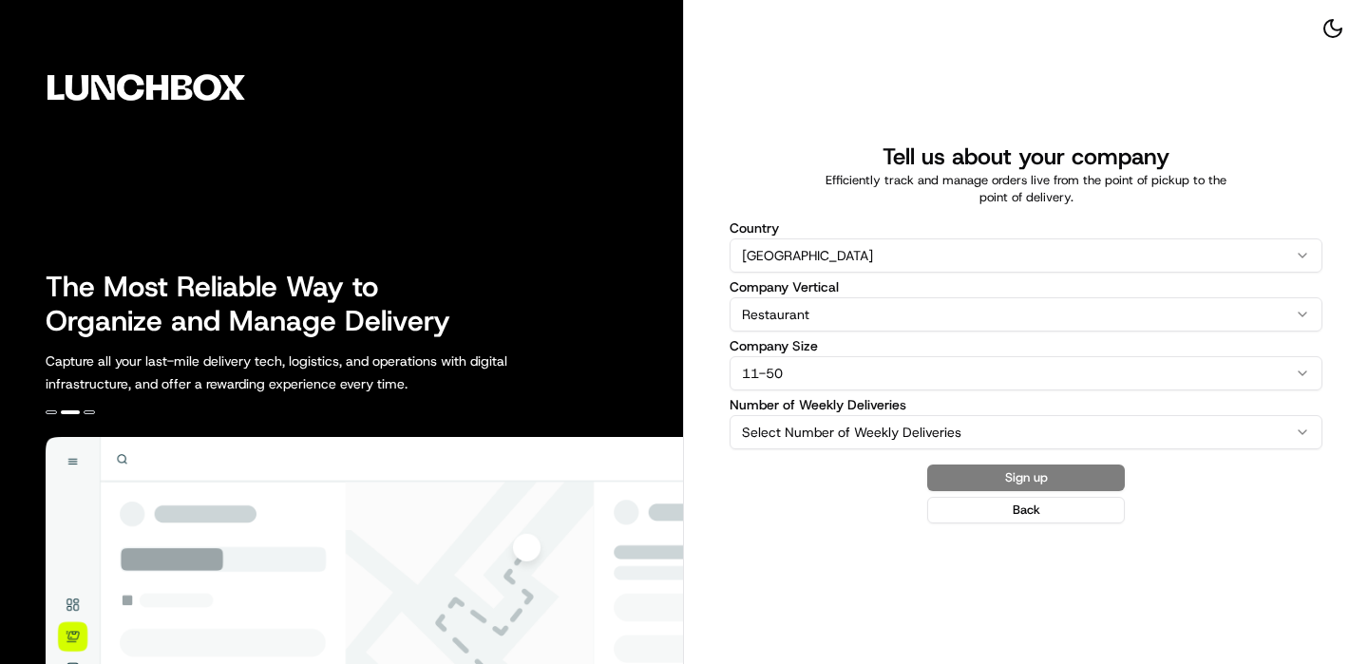
click at [868, 430] on html "The Most Reliable Way to Organize and Manage Delivery Capture all your last-mil…" at bounding box center [684, 332] width 1368 height 664
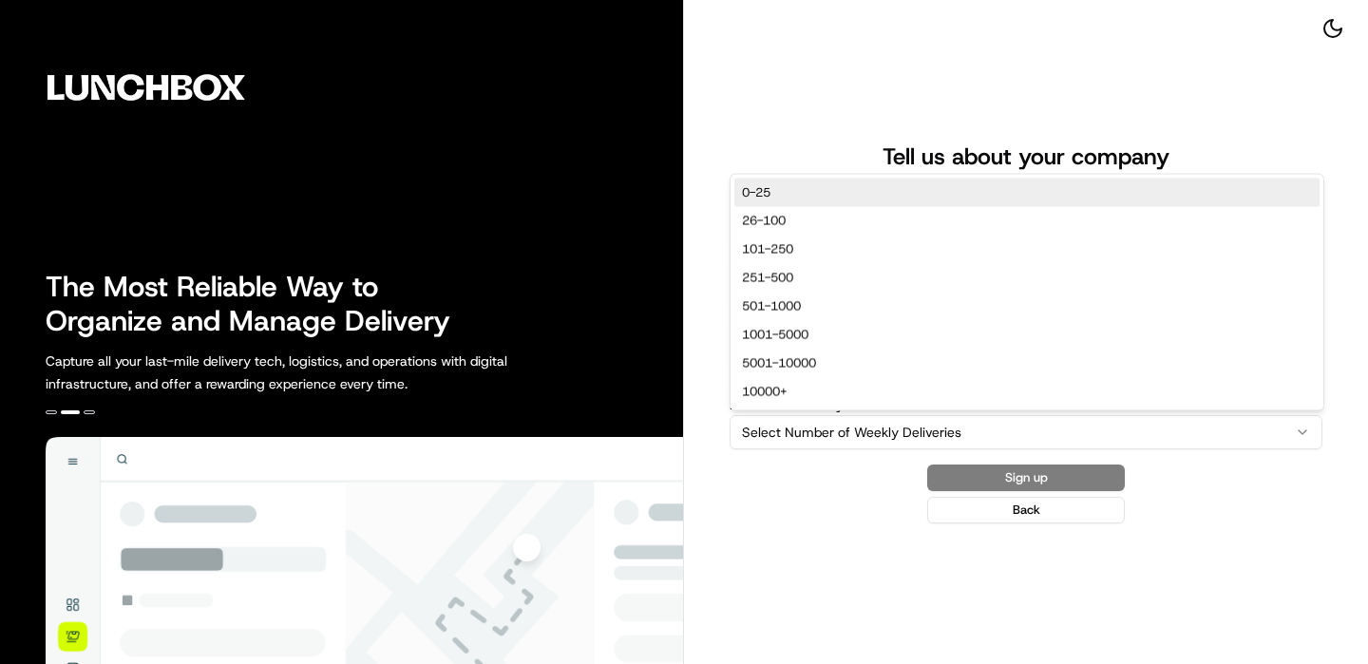
select select "0-25"
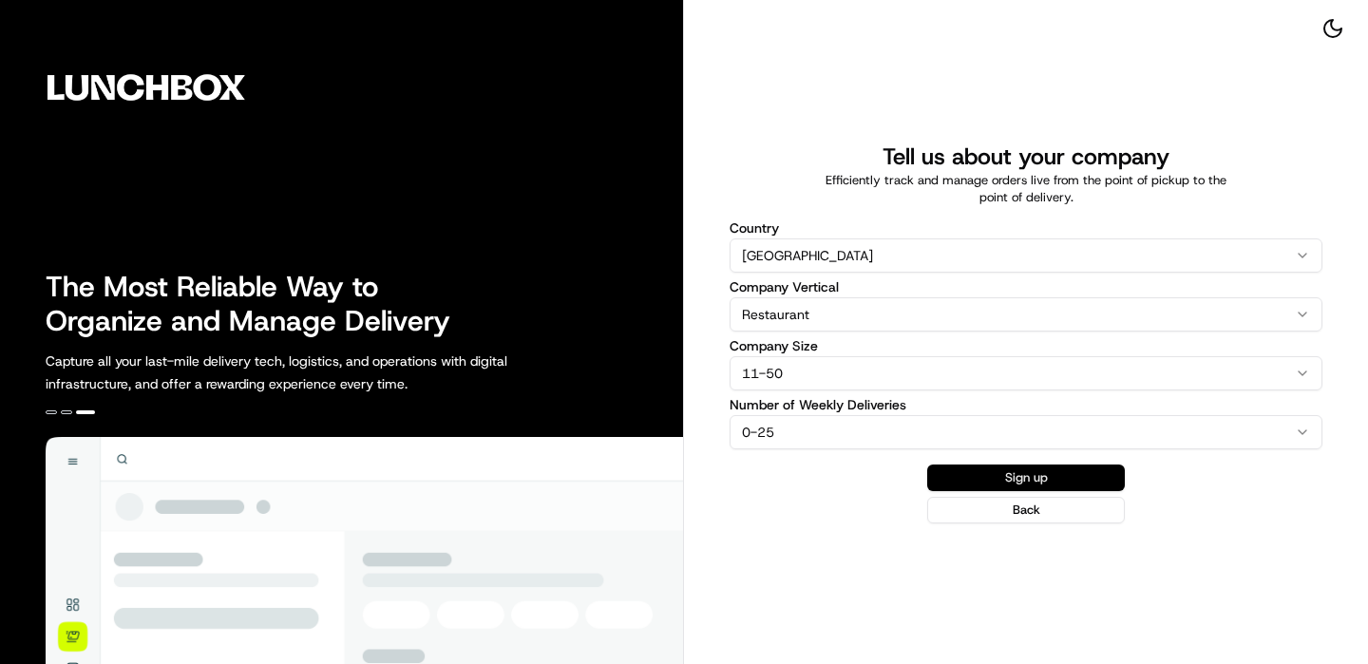
click at [984, 480] on button "Sign up" at bounding box center [1026, 478] width 198 height 27
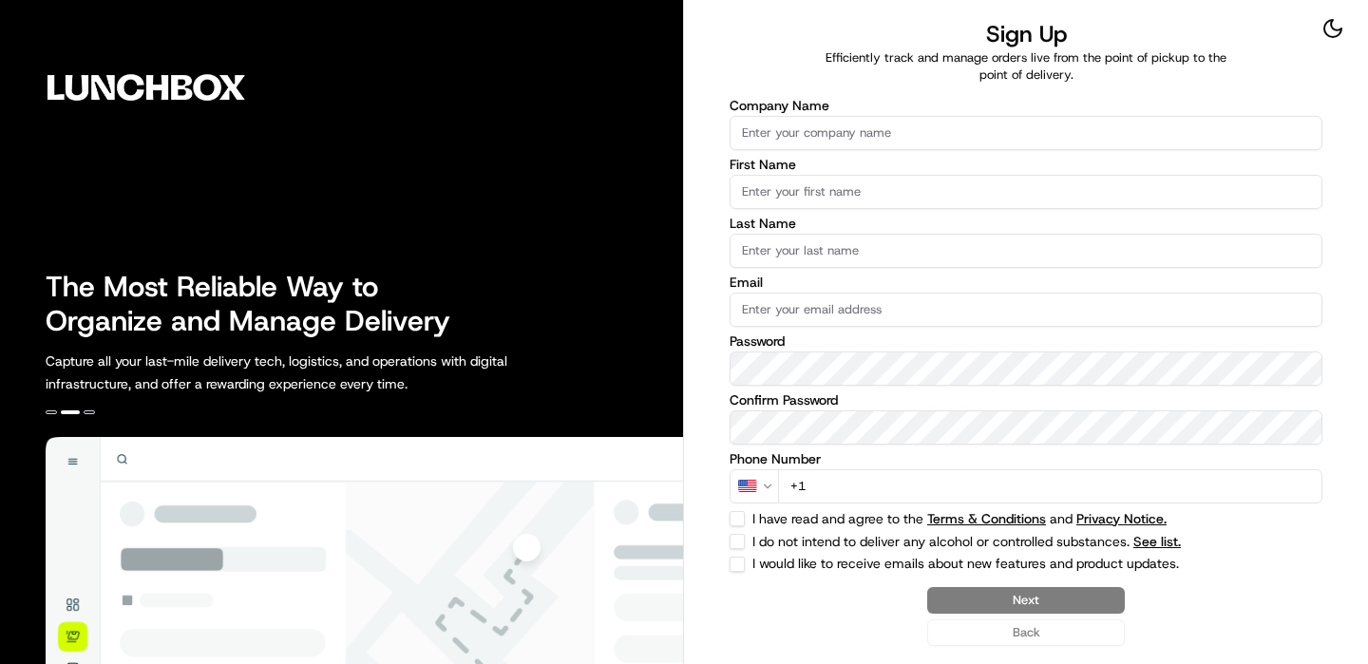
click at [903, 137] on input "Company Name" at bounding box center [1026, 133] width 593 height 34
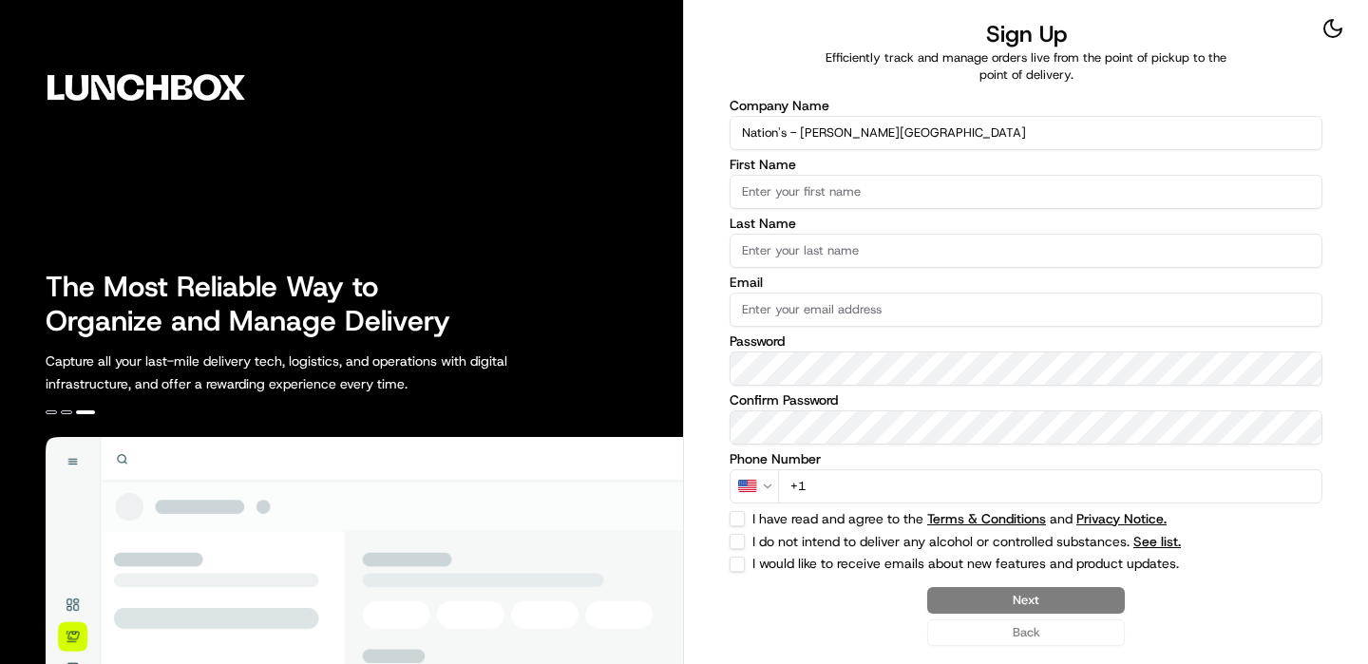
type input "Nation's - [PERSON_NAME][GEOGRAPHIC_DATA]"
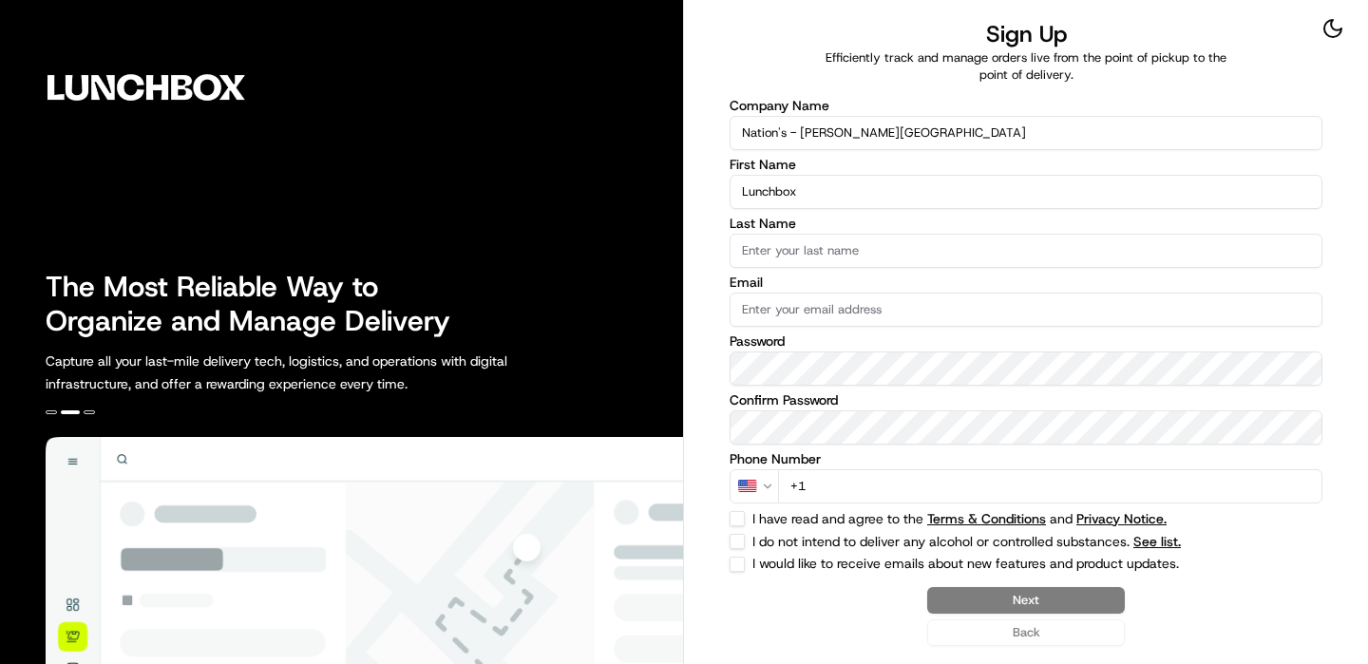
type input "Lunchbox"
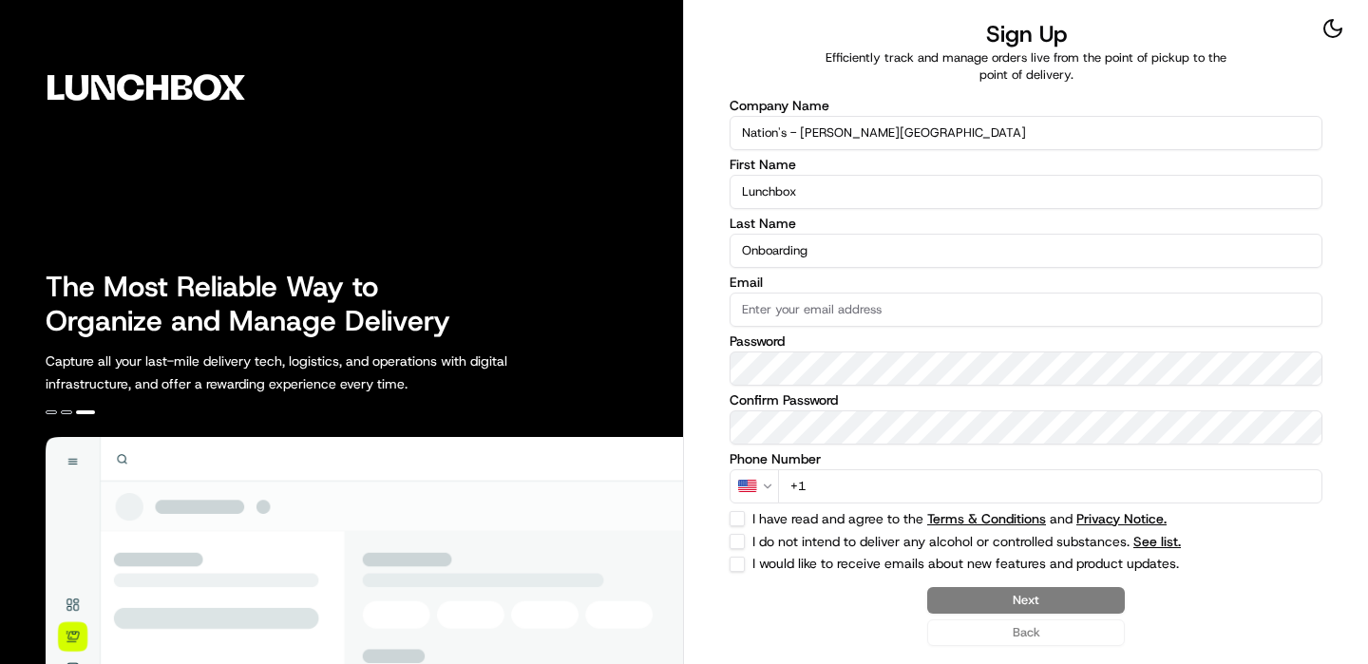
type input "Onboarding"
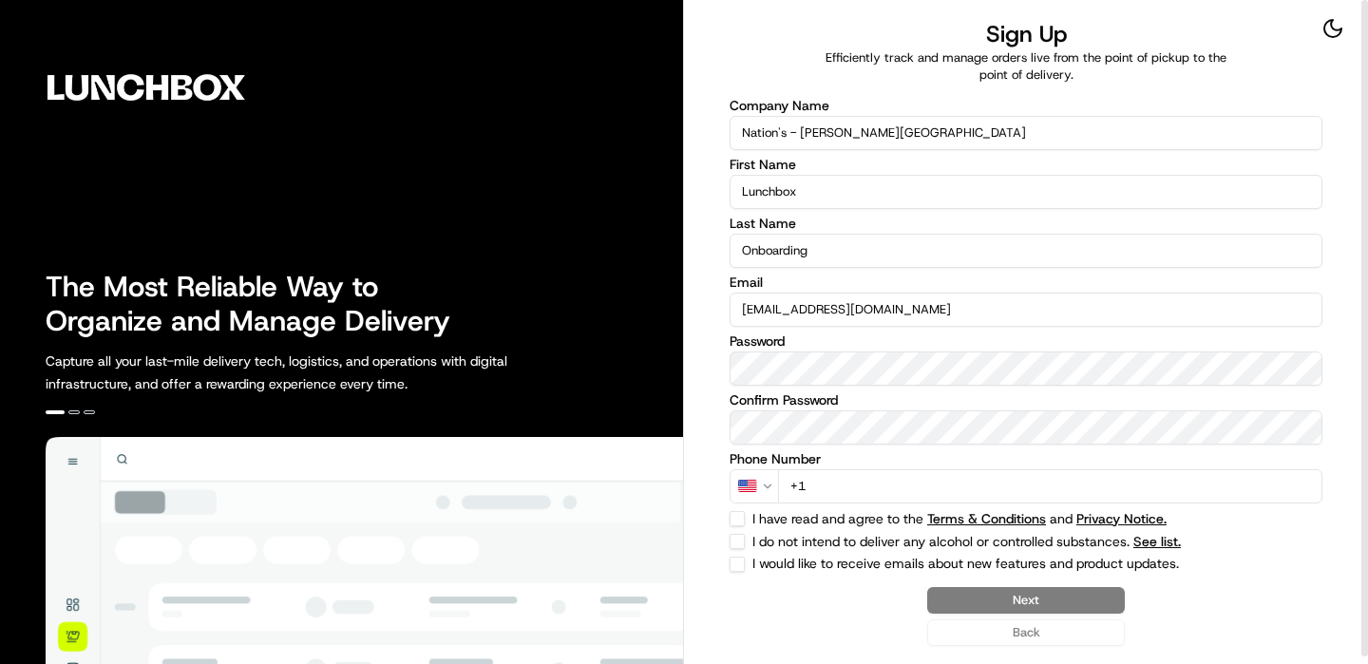
type input "[EMAIL_ADDRESS][DOMAIN_NAME]"
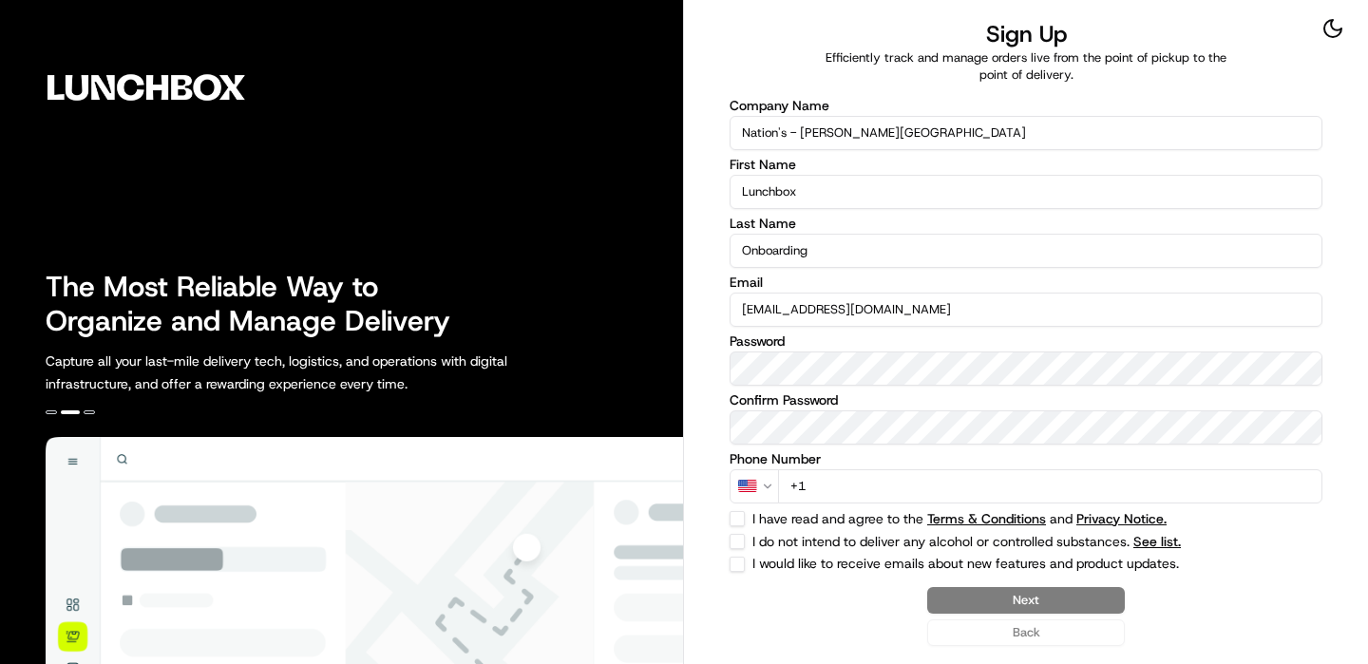
click at [909, 473] on input "+1" at bounding box center [1050, 486] width 544 height 34
click at [898, 476] on input "+1" at bounding box center [1050, 486] width 544 height 34
click at [891, 485] on input "+1" at bounding box center [1050, 486] width 544 height 34
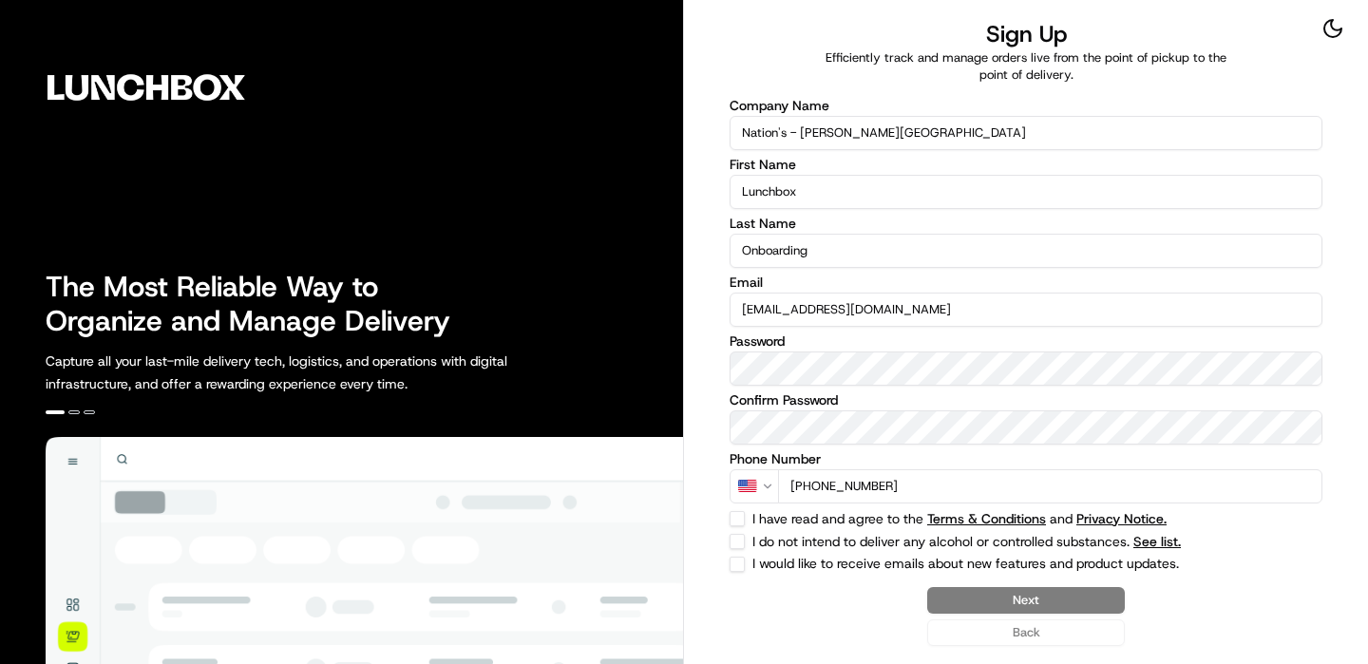
type input "[PHONE_NUMBER]"
click at [742, 543] on button "I do not intend to deliver any alcohol or controlled substances. See list." at bounding box center [737, 541] width 15 height 15
checkbox input "true"
click at [742, 519] on button "I have read and agree to the Terms & Conditions and Privacy Notice." at bounding box center [737, 518] width 15 height 15
checkbox input "true"
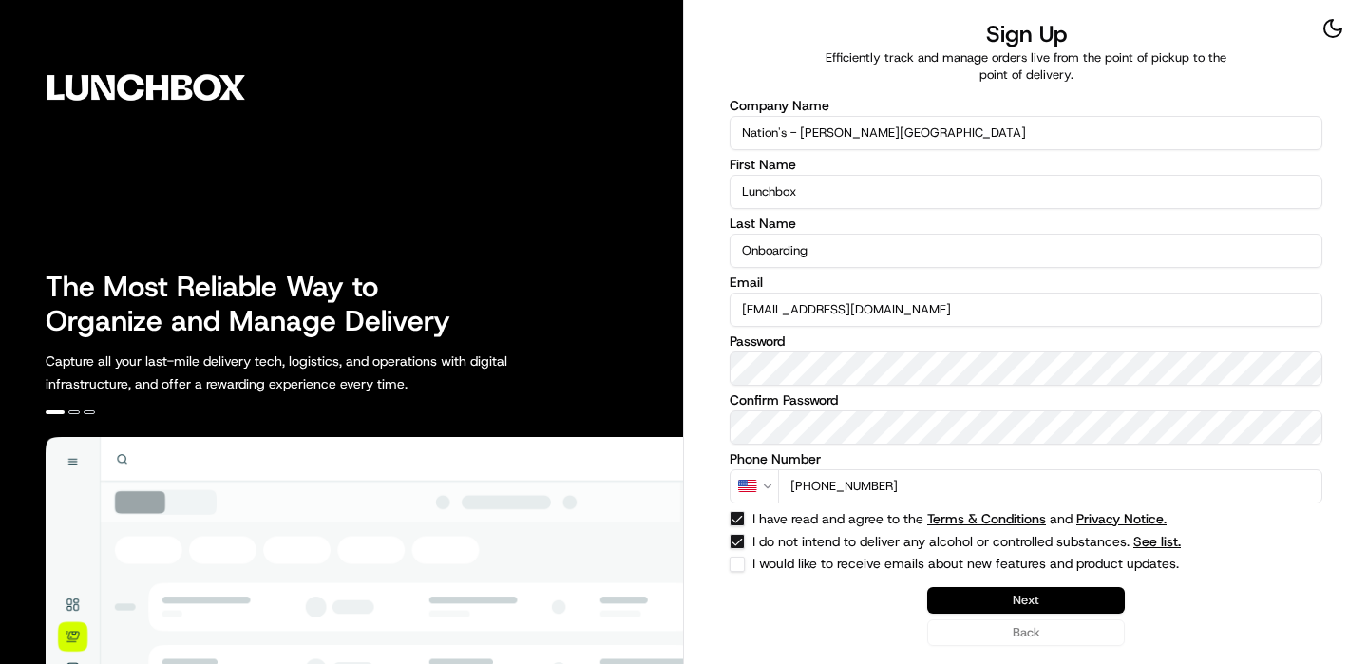
click at [1038, 600] on button "Next" at bounding box center [1026, 600] width 198 height 27
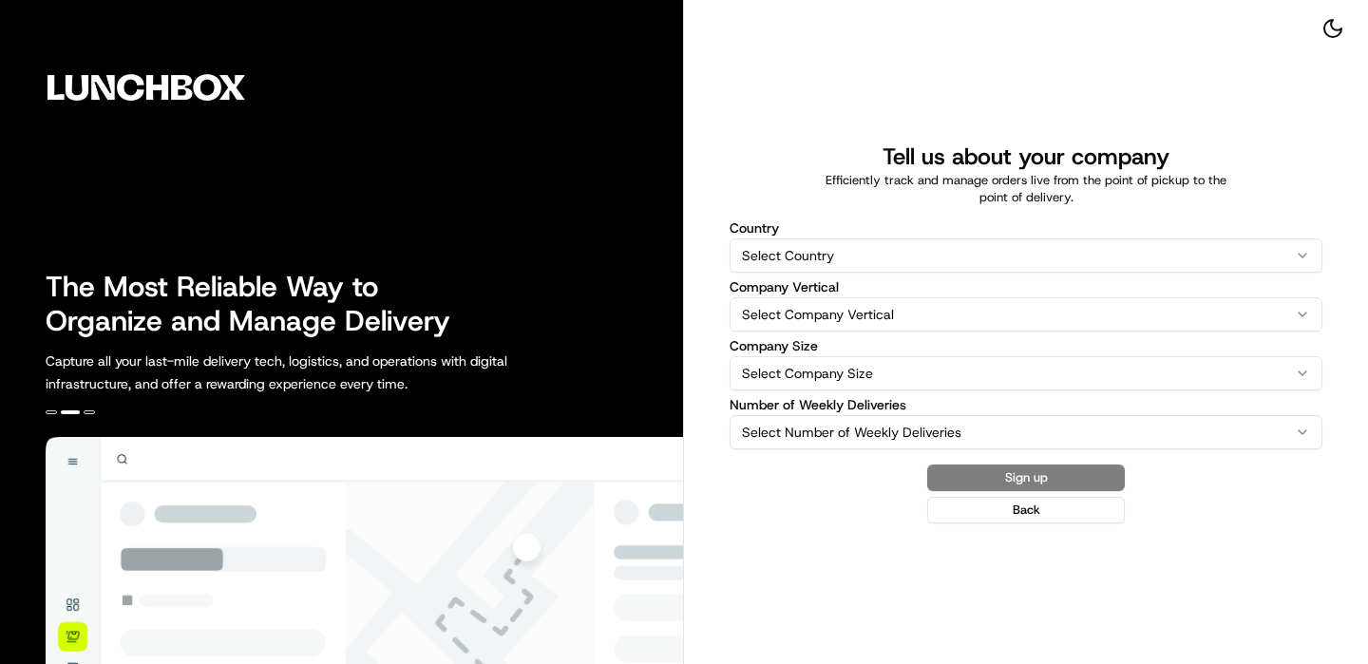
click at [828, 235] on div "Country Select Country United States Australia United Kingdom Canada New Zealan…" at bounding box center [1026, 246] width 593 height 51
click at [811, 256] on html "The Most Reliable Way to Organize and Manage Delivery Capture all your last-mil…" at bounding box center [684, 332] width 1368 height 664
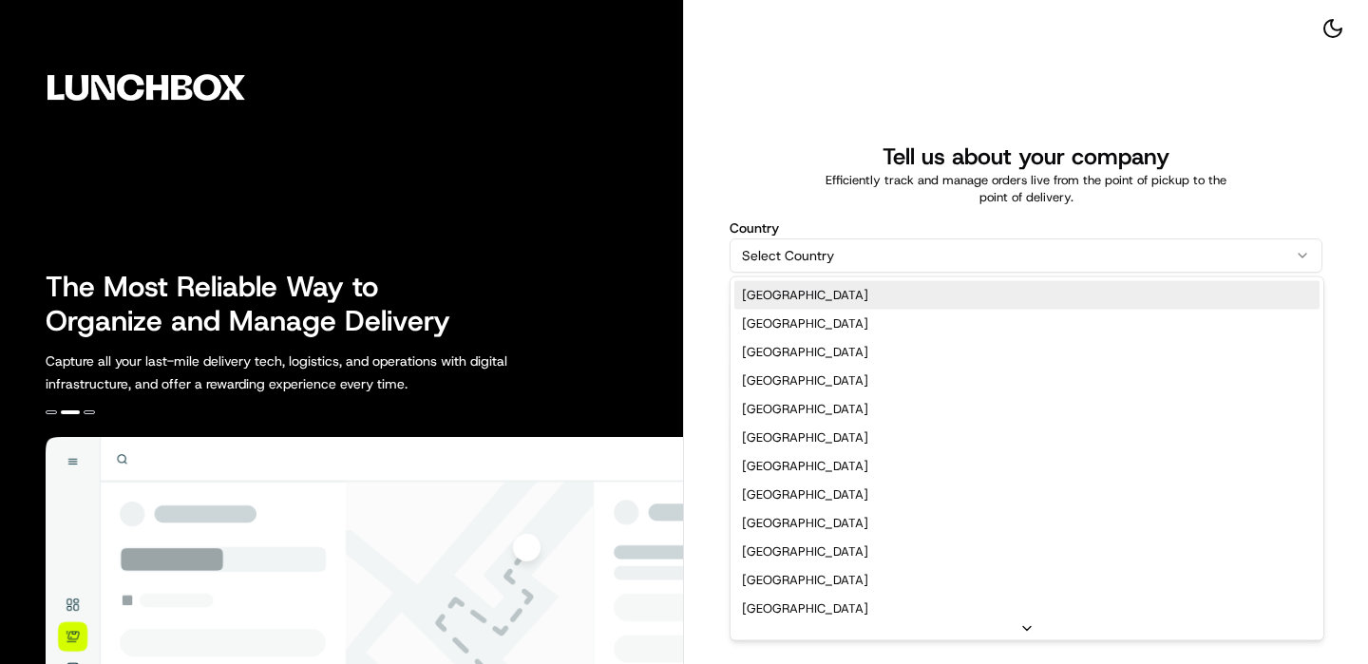
select select "US"
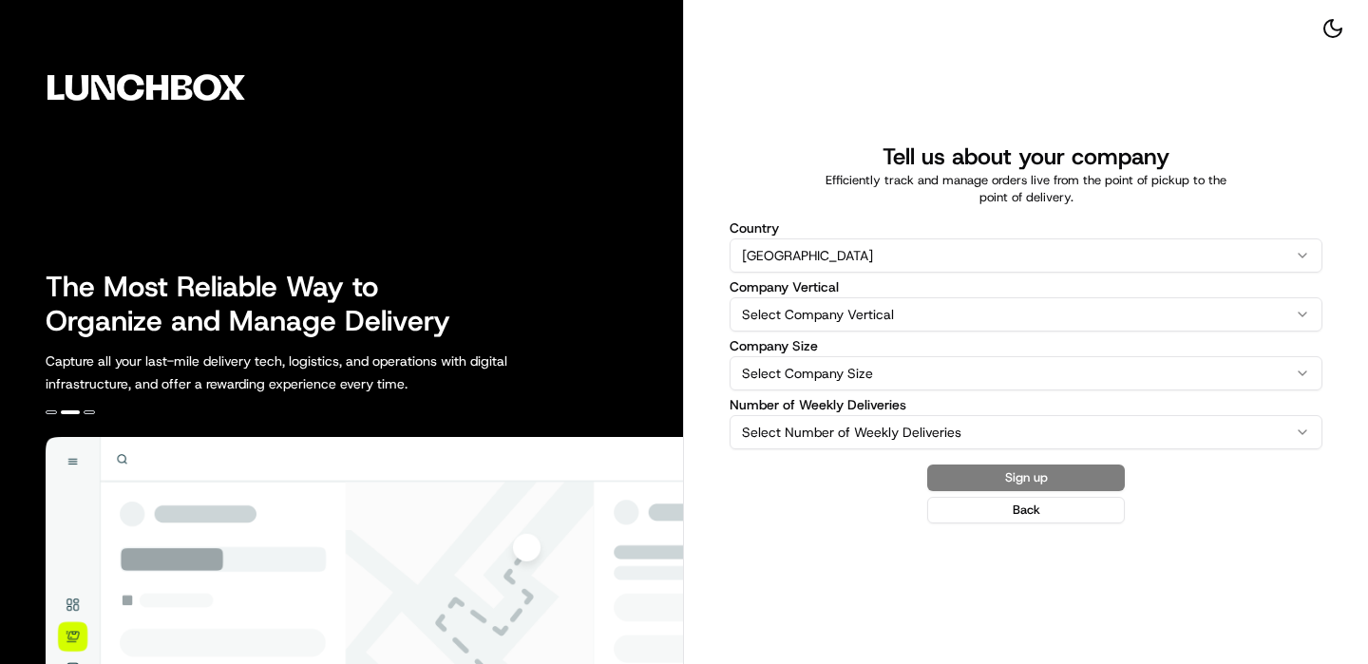
click at [829, 292] on label "Company Vertical" at bounding box center [1026, 286] width 593 height 13
click at [829, 297] on button "Select Company Vertical" at bounding box center [1026, 314] width 593 height 34
click at [826, 323] on html "The Most Reliable Way to Organize and Manage Delivery Capture all your last-mil…" at bounding box center [684, 332] width 1368 height 664
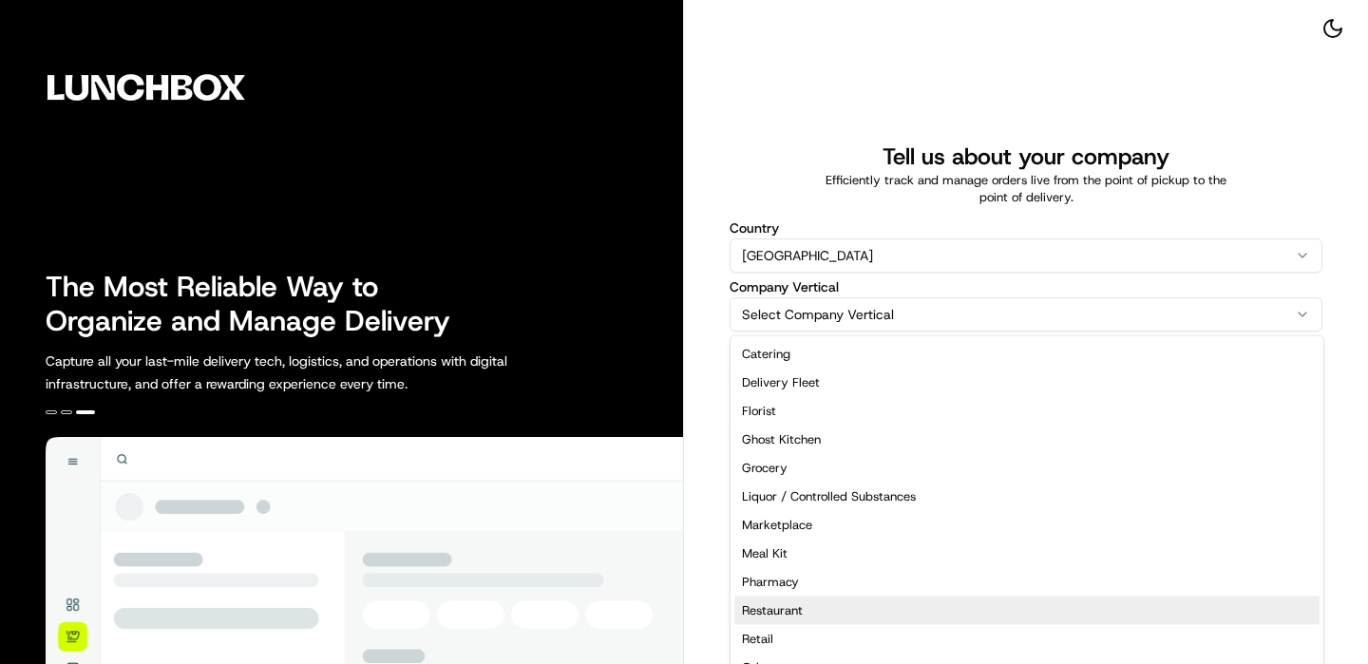
select select "Restaurant"
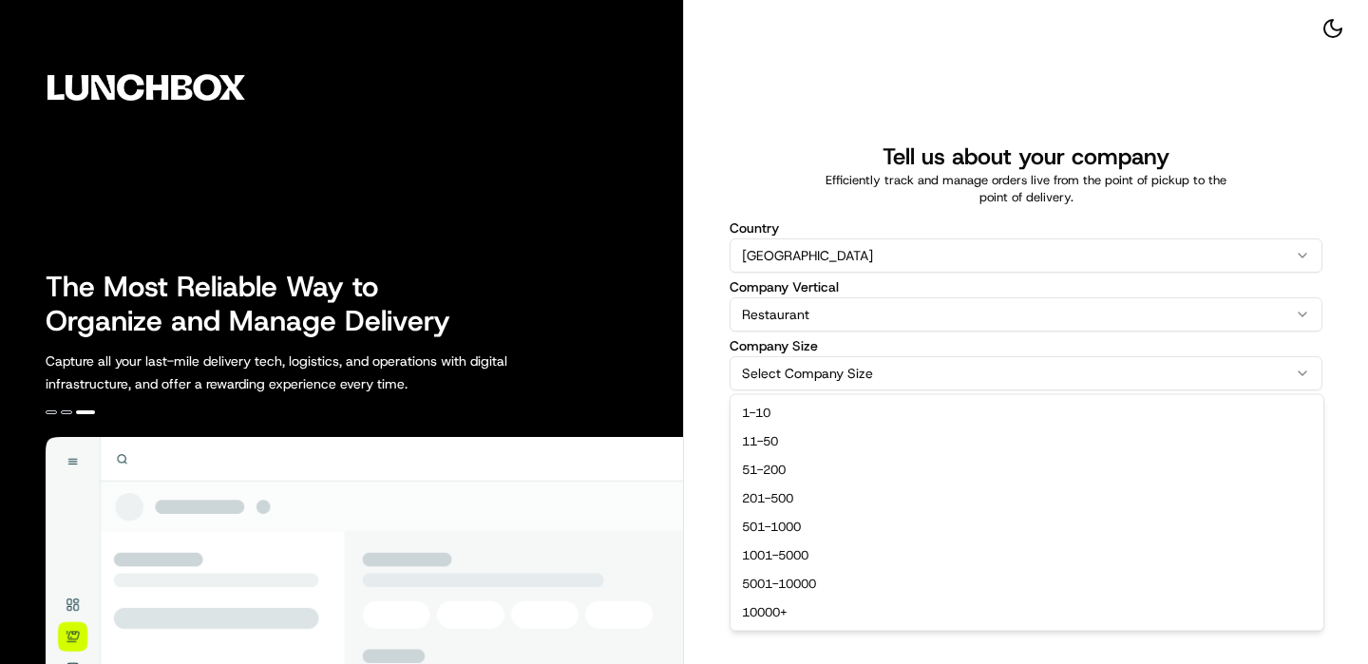
click at [860, 361] on html "The Most Reliable Way to Organize and Manage Delivery Capture all your last-mil…" at bounding box center [684, 332] width 1368 height 664
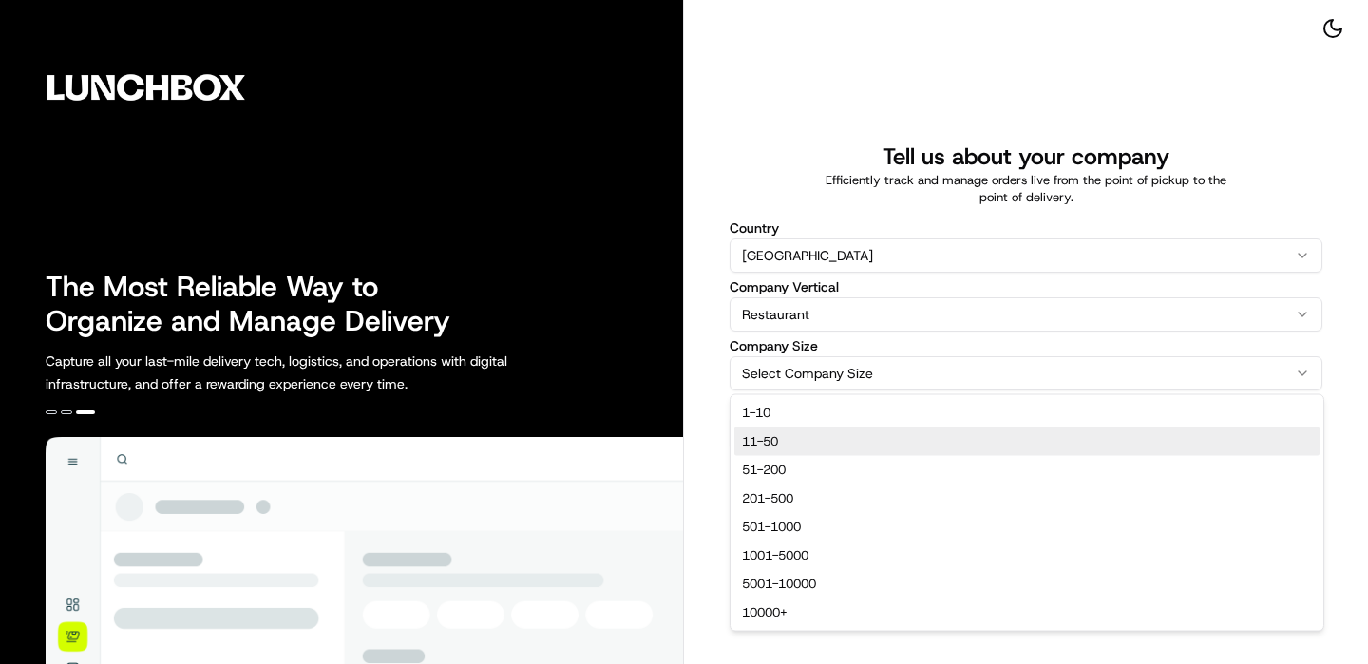
select select "11-50"
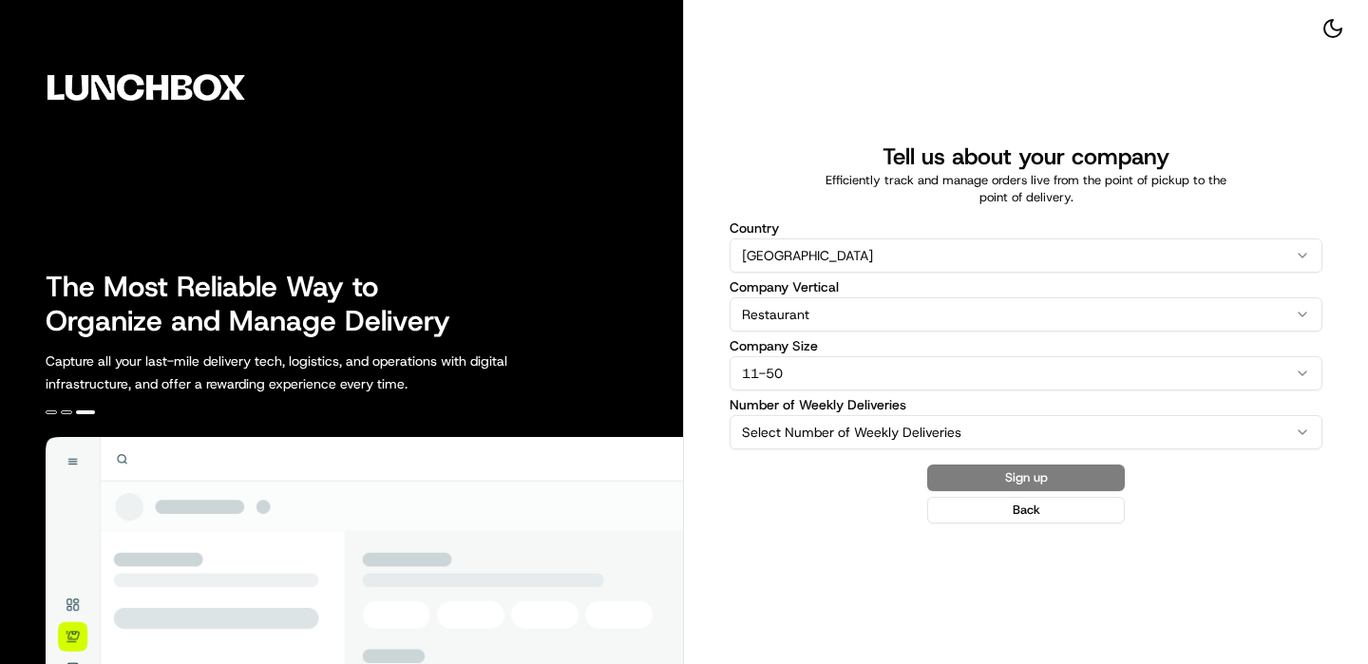
click at [835, 442] on html "The Most Reliable Way to Organize and Manage Delivery Capture all your last-mil…" at bounding box center [684, 332] width 1368 height 664
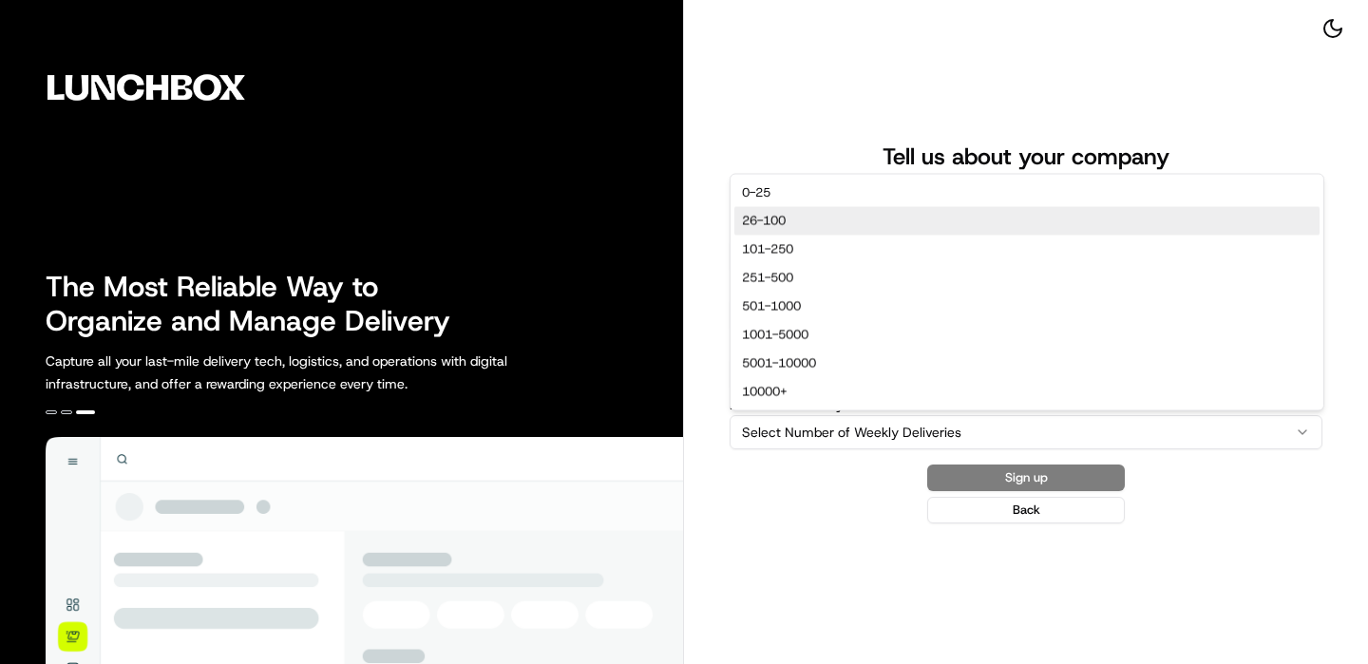
select select "26-100"
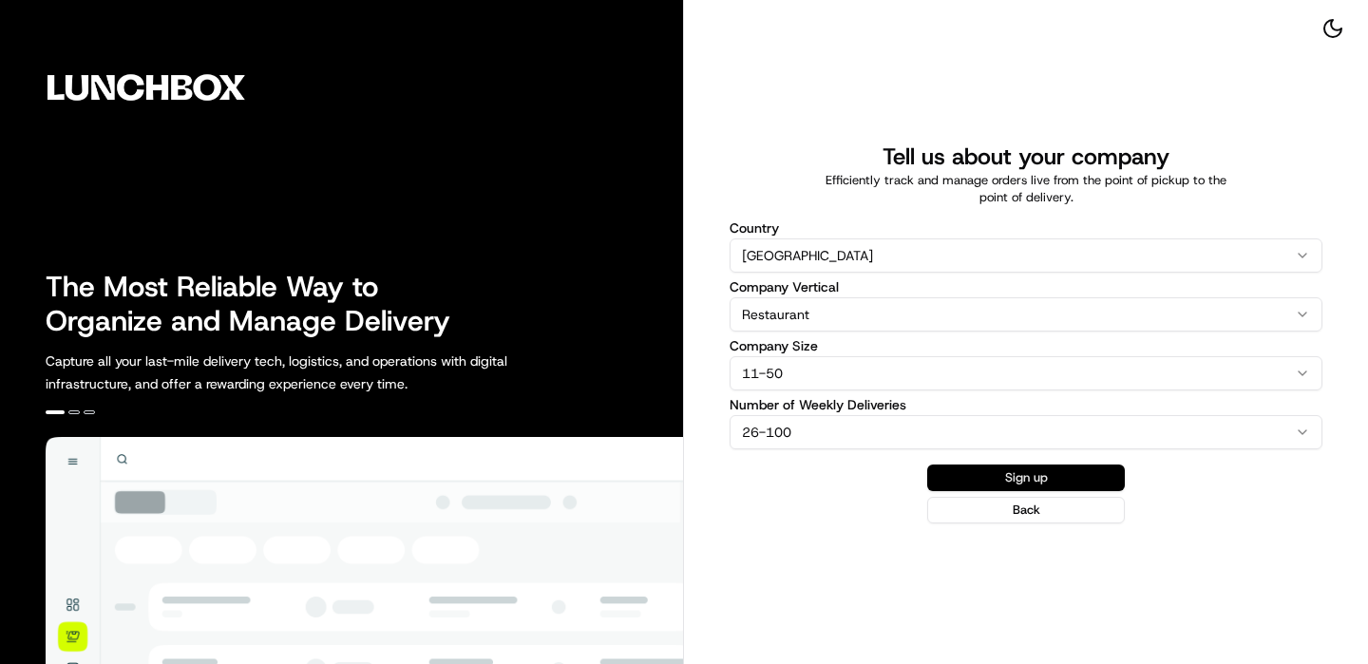
click at [1013, 480] on button "Sign up" at bounding box center [1026, 478] width 198 height 27
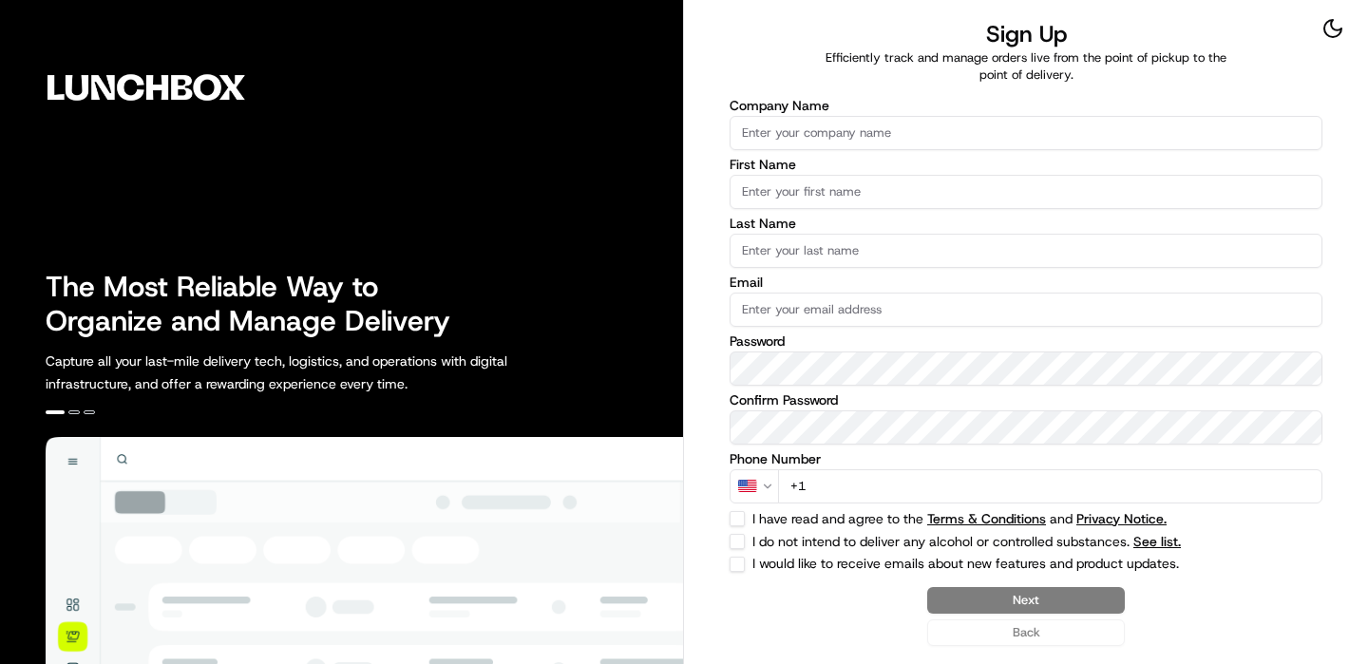
click at [972, 141] on input "Company Name" at bounding box center [1026, 133] width 593 height 34
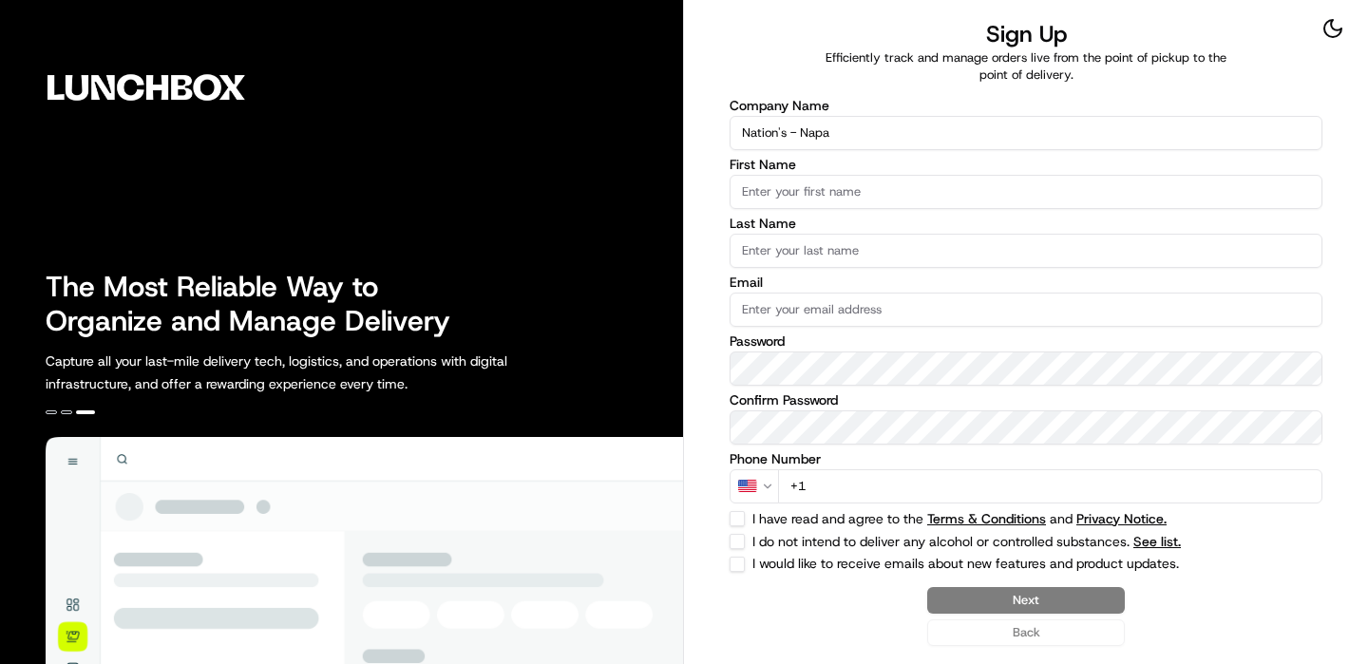
type input "Nation's - Napa"
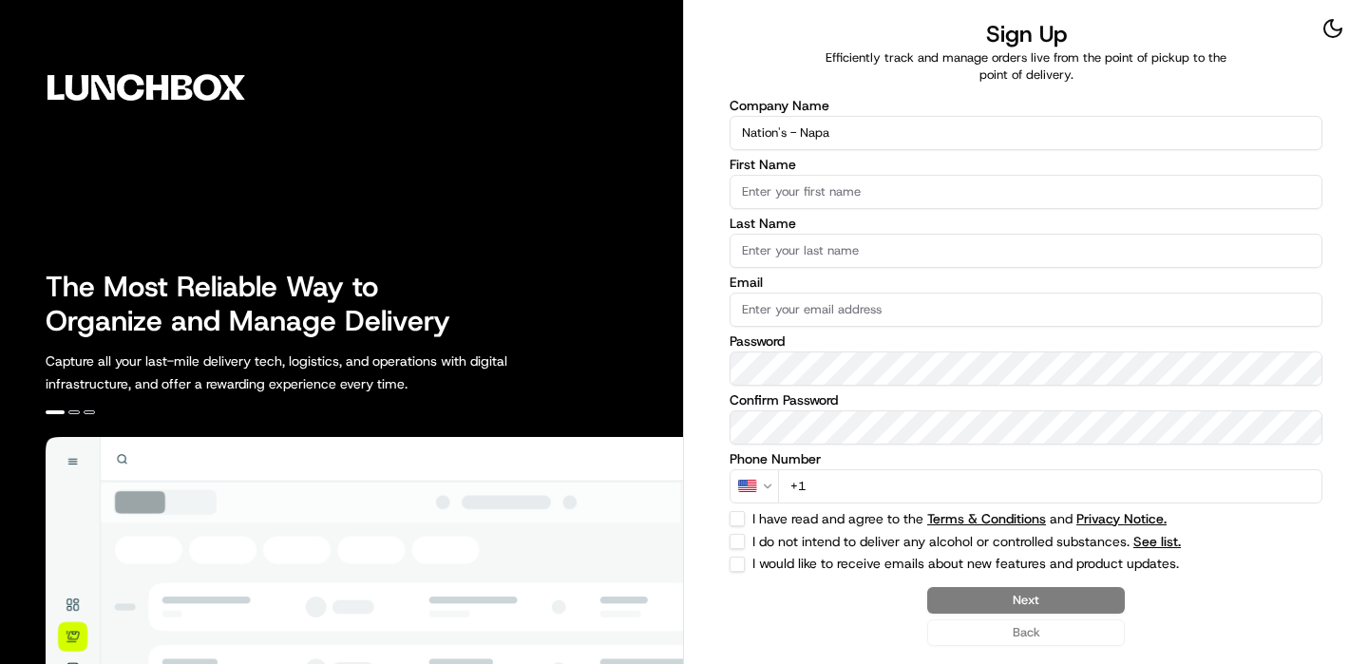
click at [827, 181] on input "First Name" at bounding box center [1026, 192] width 593 height 34
type input ">"
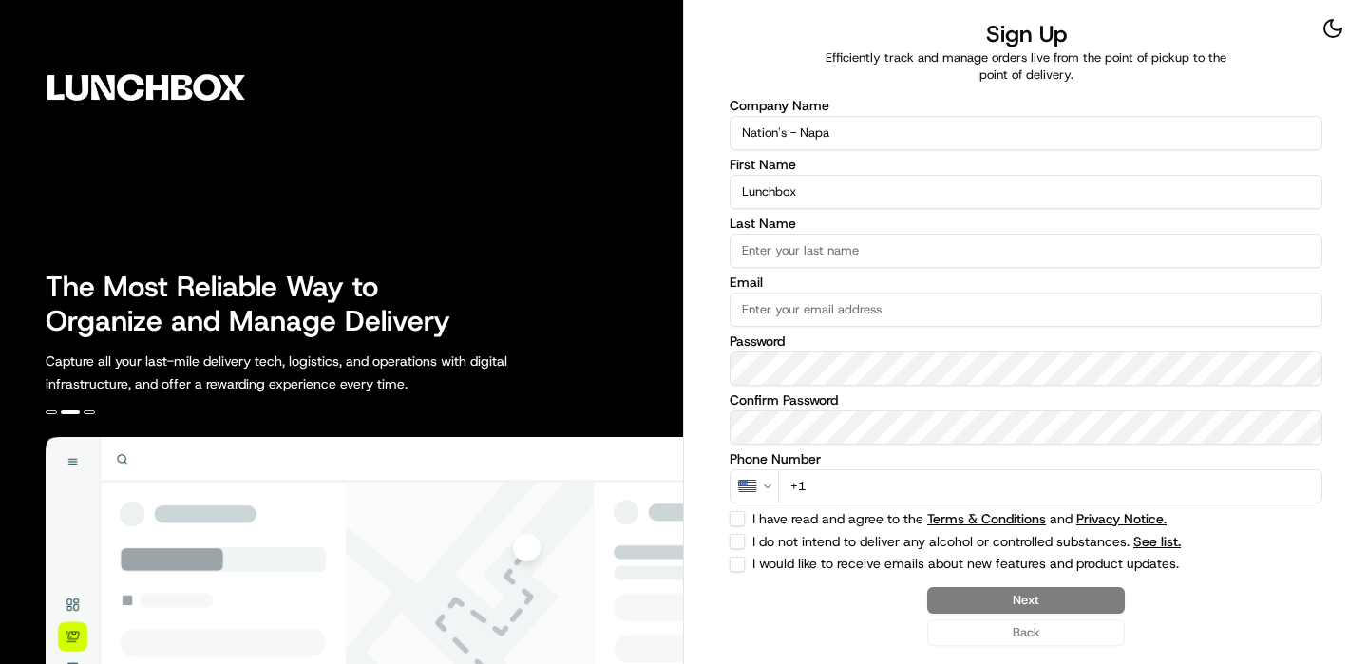
type input "Lunchbox"
type input "I"
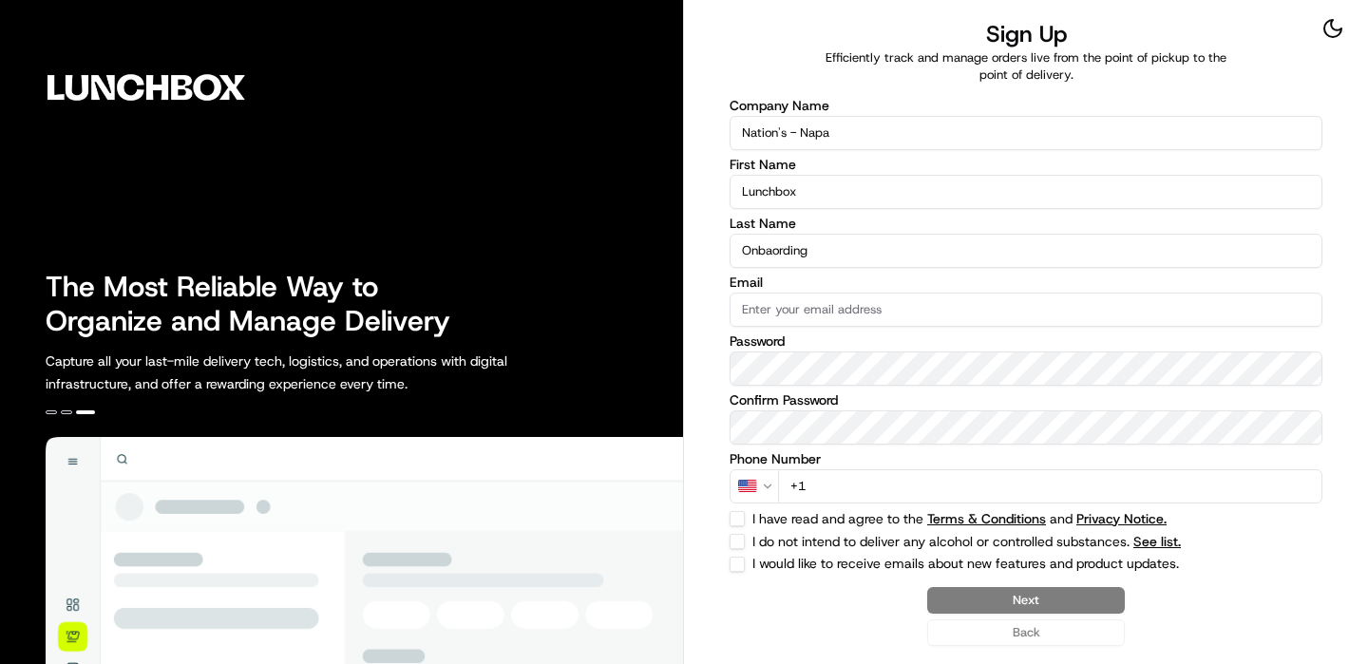
click at [799, 248] on input "Onbaording" at bounding box center [1026, 251] width 593 height 34
type input "Onboarding"
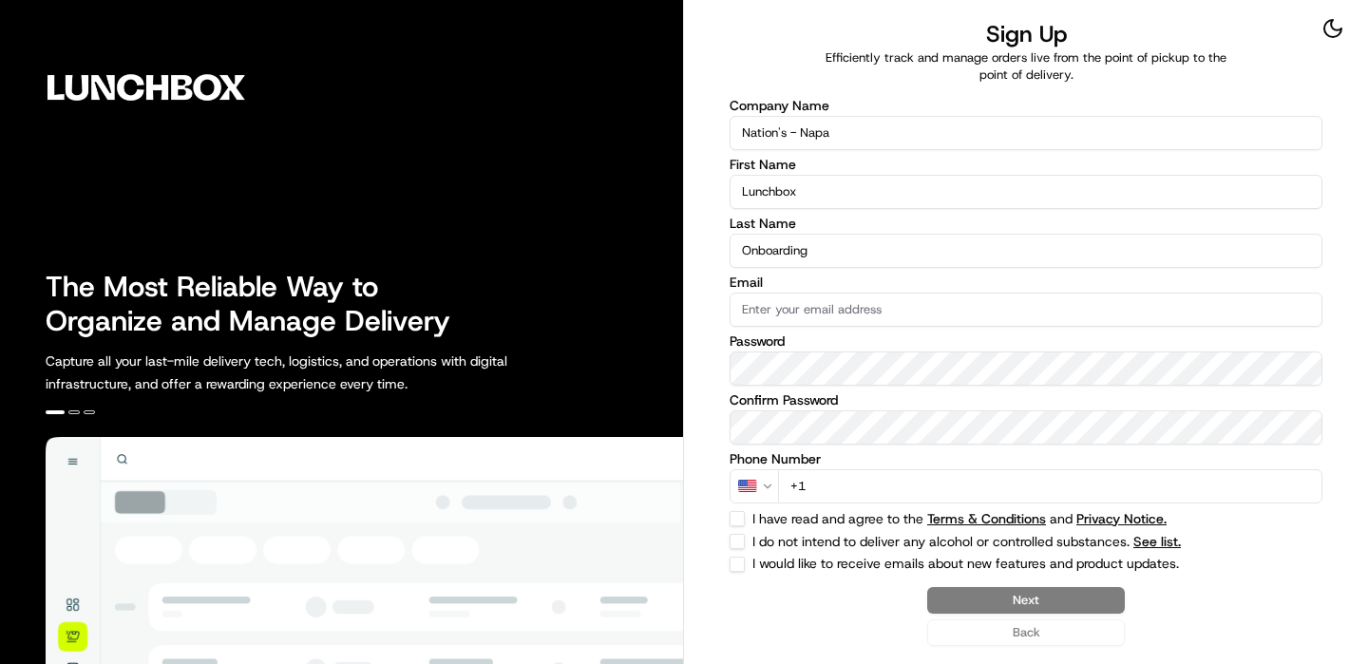
type input "L"
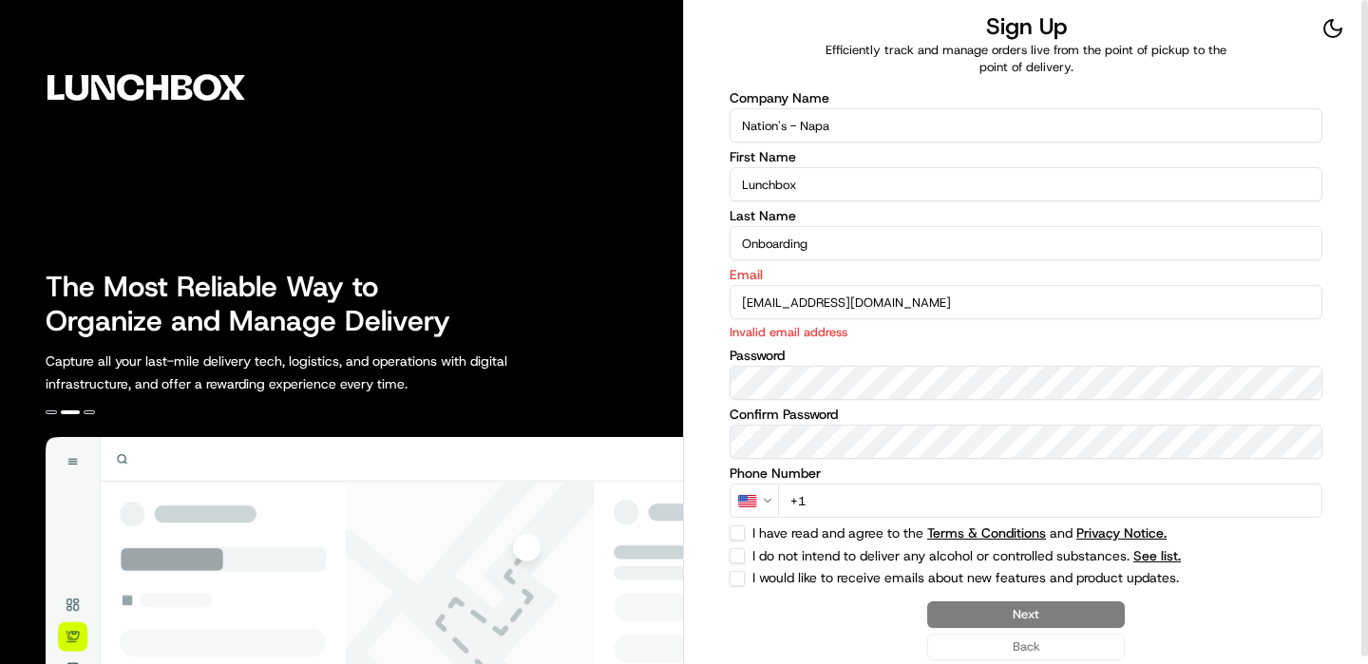
type input "[EMAIL_ADDRESS][DOMAIN_NAME]"
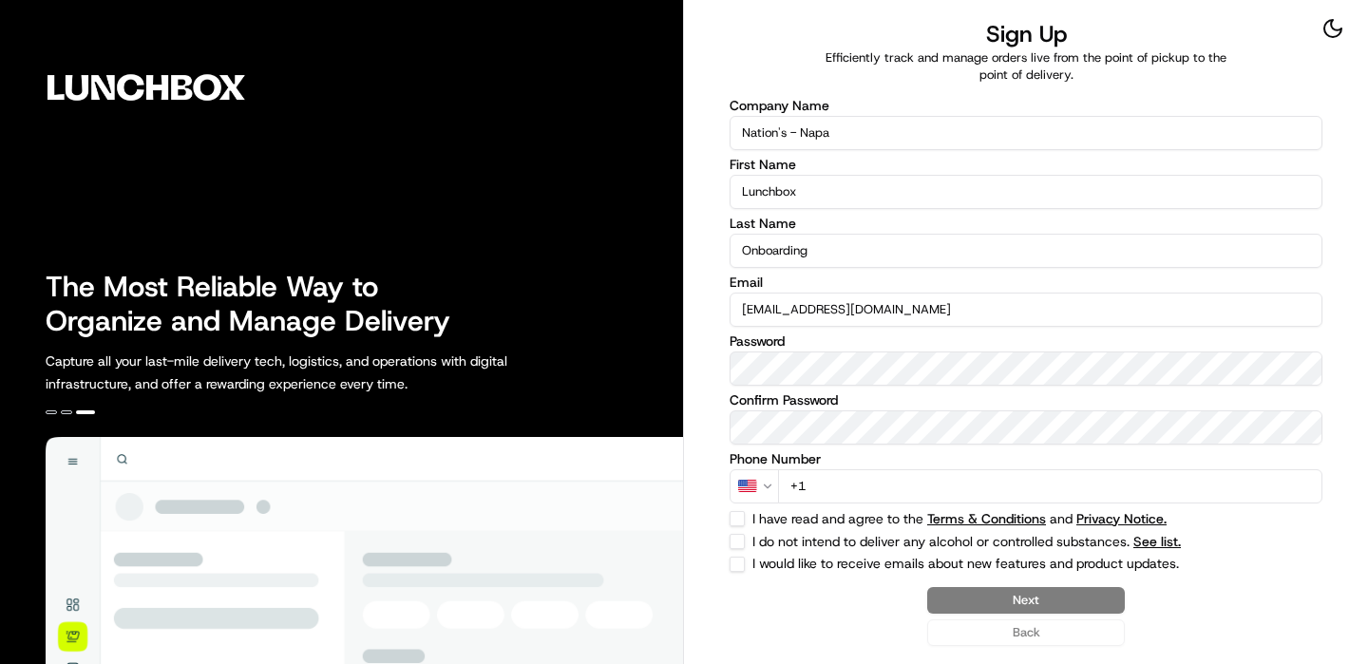
click at [821, 504] on div "Company Name Nation's - Napa First Name Lunchbox Last Name Onboarding Email [EM…" at bounding box center [1026, 335] width 593 height 473
click at [821, 498] on input "+1" at bounding box center [1050, 486] width 544 height 34
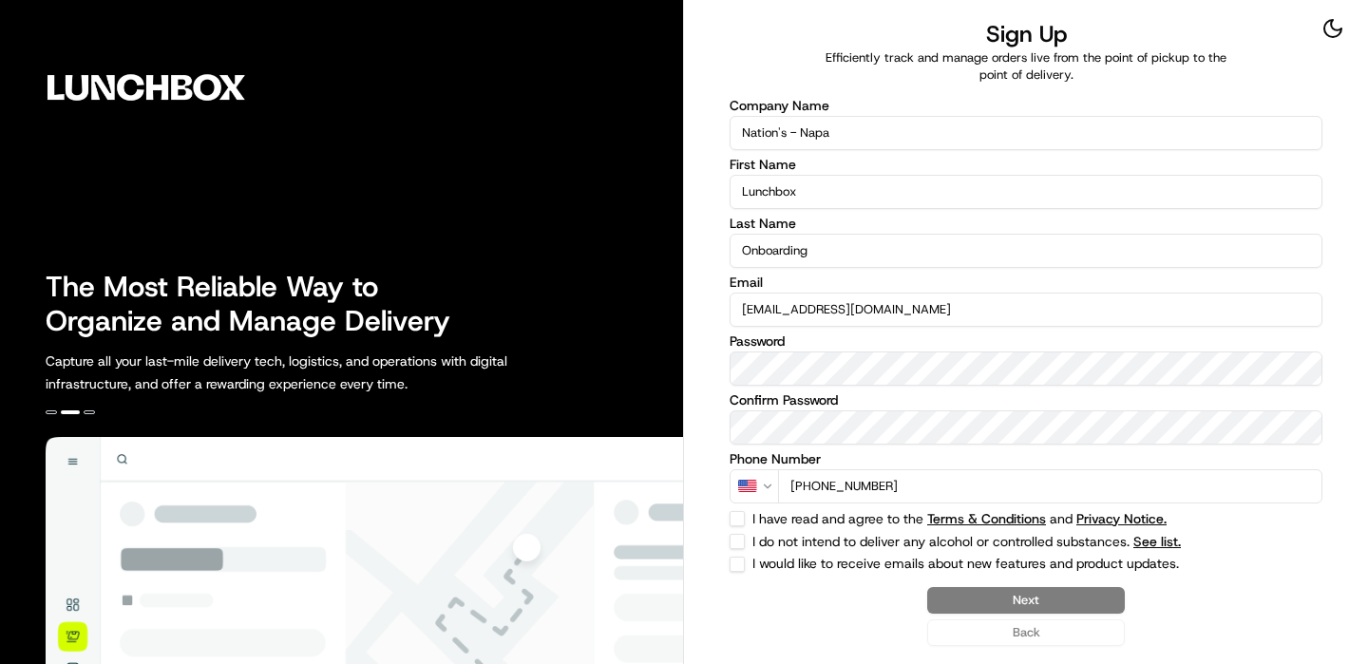
type input "[PHONE_NUMBER]"
click at [744, 512] on button "I have read and agree to the Terms & Conditions and Privacy Notice." at bounding box center [737, 518] width 15 height 15
click at [744, 518] on button "I have read and agree to the Terms & Conditions and Privacy Notice." at bounding box center [737, 518] width 15 height 15
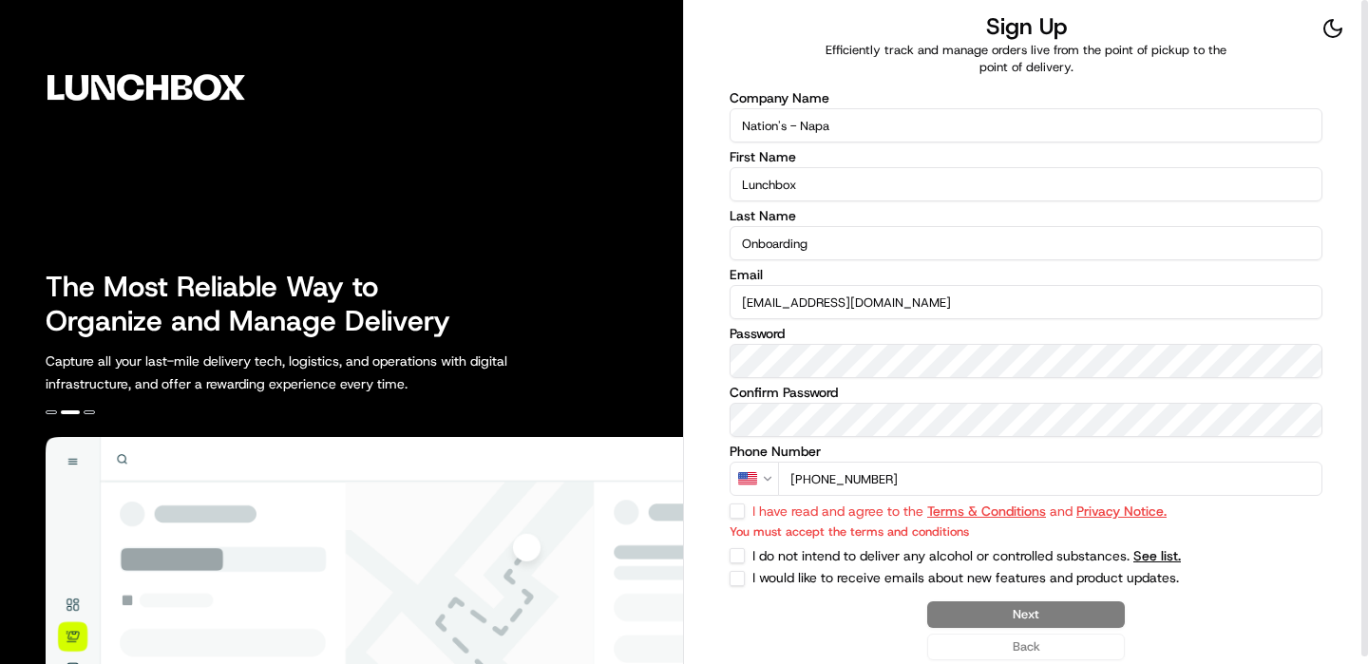
click at [744, 533] on p "You must accept the terms and conditions" at bounding box center [1026, 532] width 593 height 18
click at [744, 509] on button "I have read and agree to the Terms & Conditions and Privacy Notice." at bounding box center [737, 511] width 15 height 15
checkbox input "true"
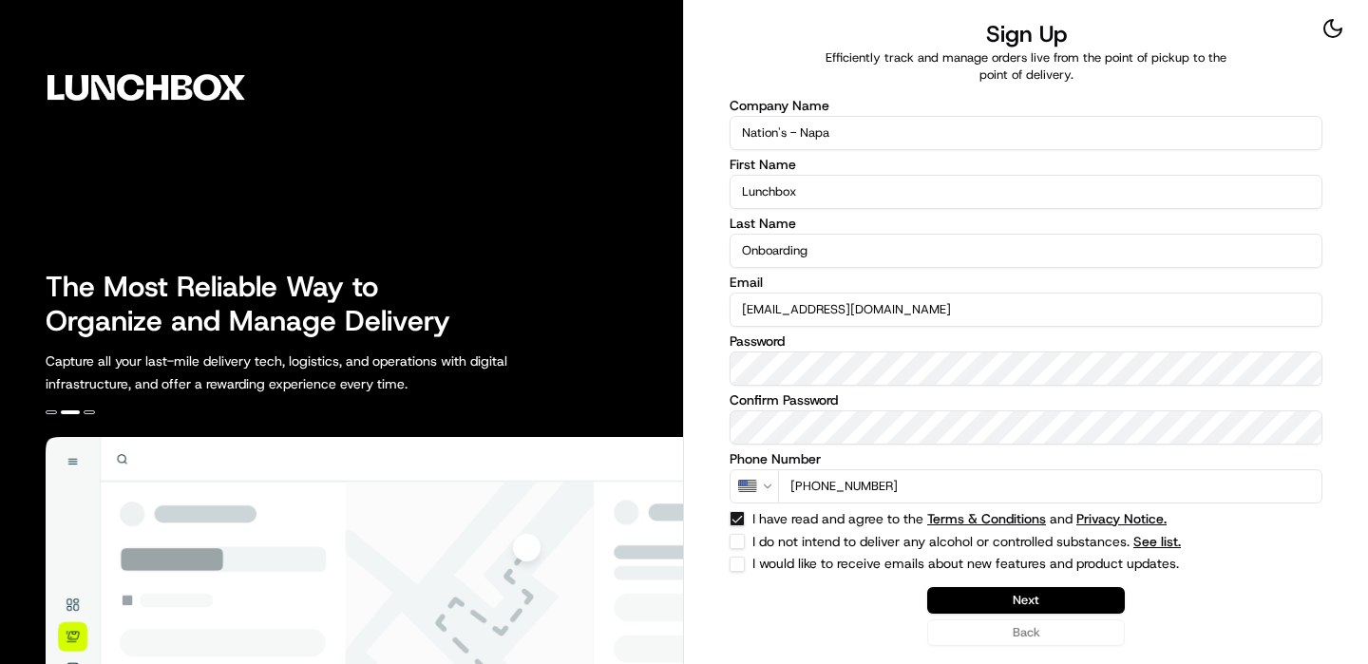
click at [744, 549] on div "Company Name Nation's - Napa First Name Lunchbox Last Name Onboarding Email [EM…" at bounding box center [1026, 335] width 593 height 473
click at [739, 543] on button "I do not intend to deliver any alcohol or controlled substances. See list." at bounding box center [737, 541] width 15 height 15
checkbox input "true"
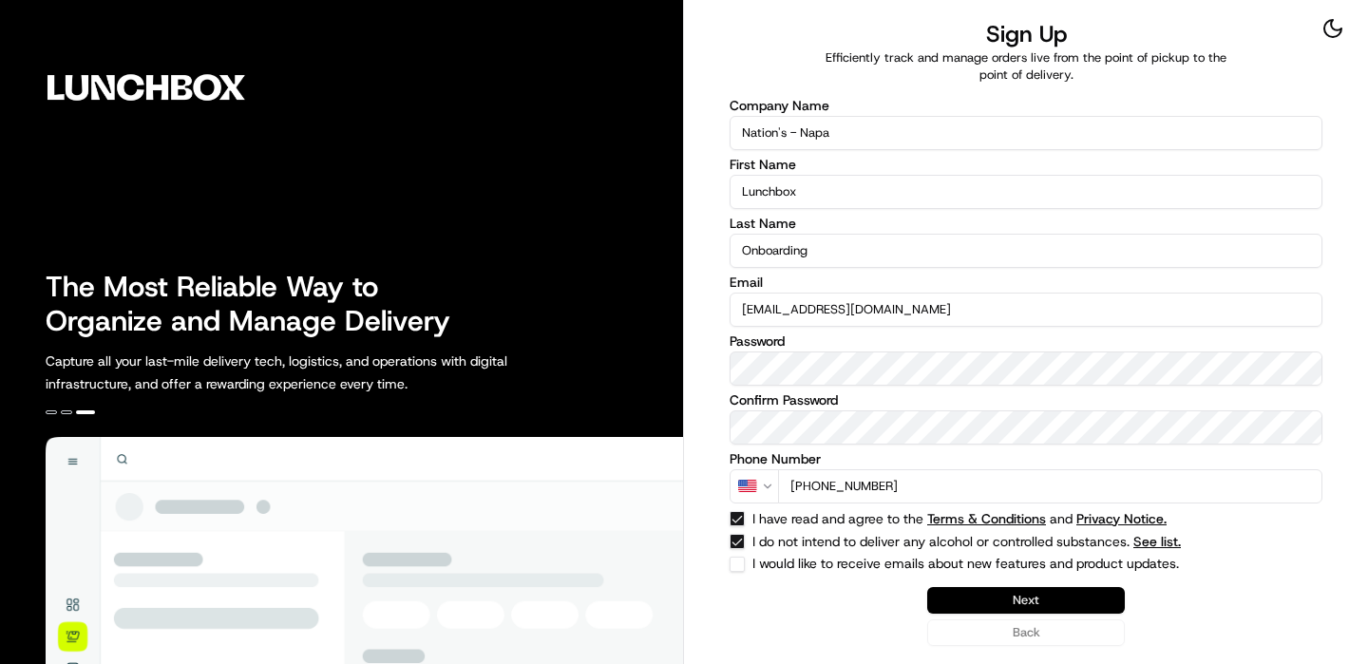
click at [1104, 597] on button "Next" at bounding box center [1026, 600] width 198 height 27
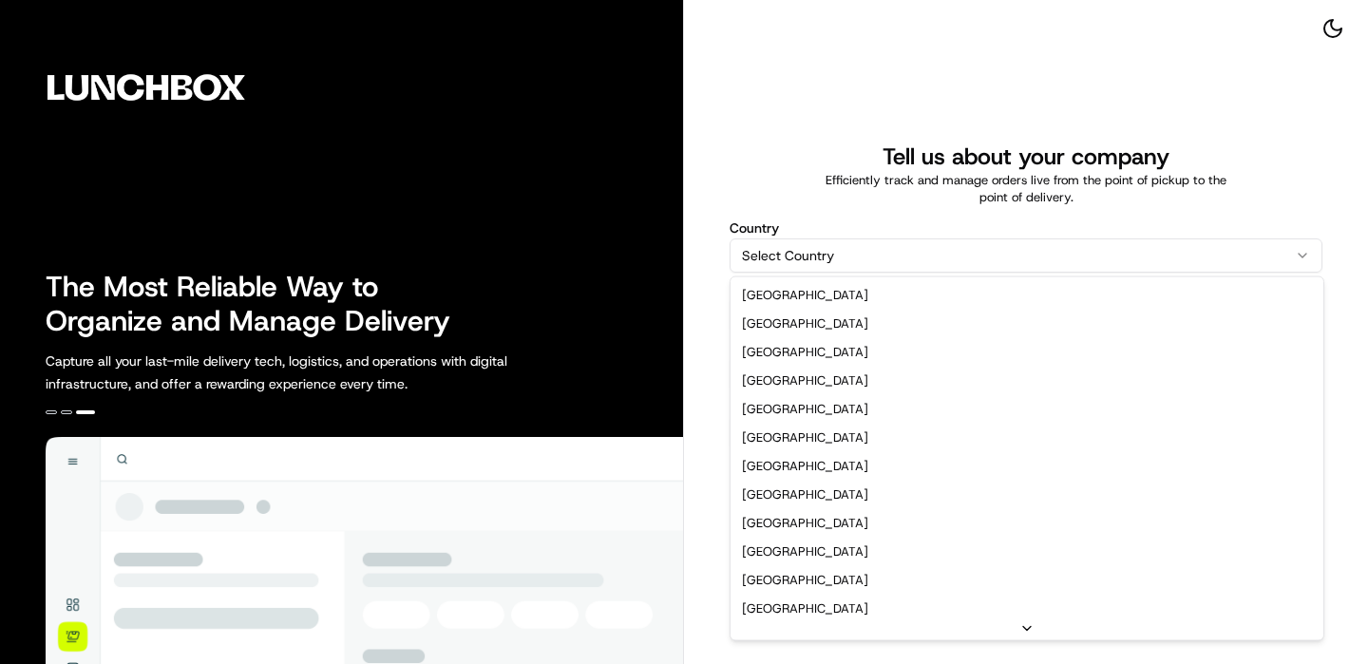
click at [877, 238] on html "The Most Reliable Way to Organize and Manage Delivery Capture all your last-mil…" at bounding box center [684, 332] width 1368 height 664
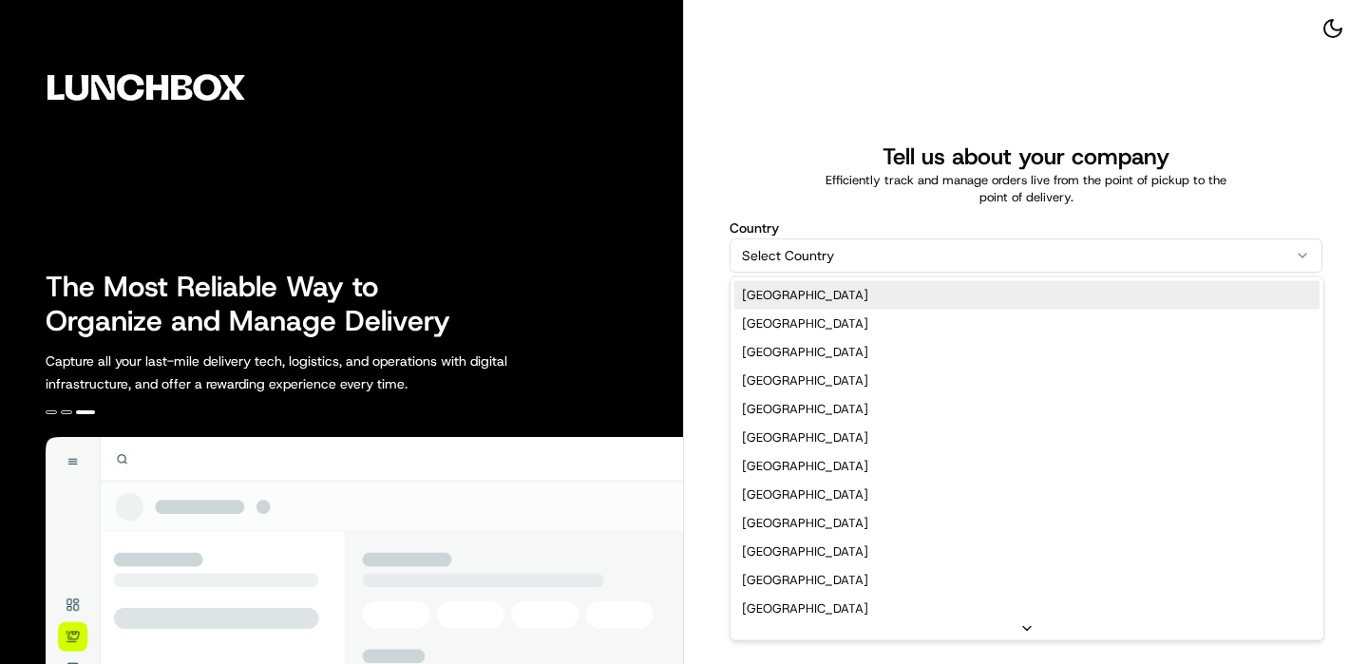
select select "US"
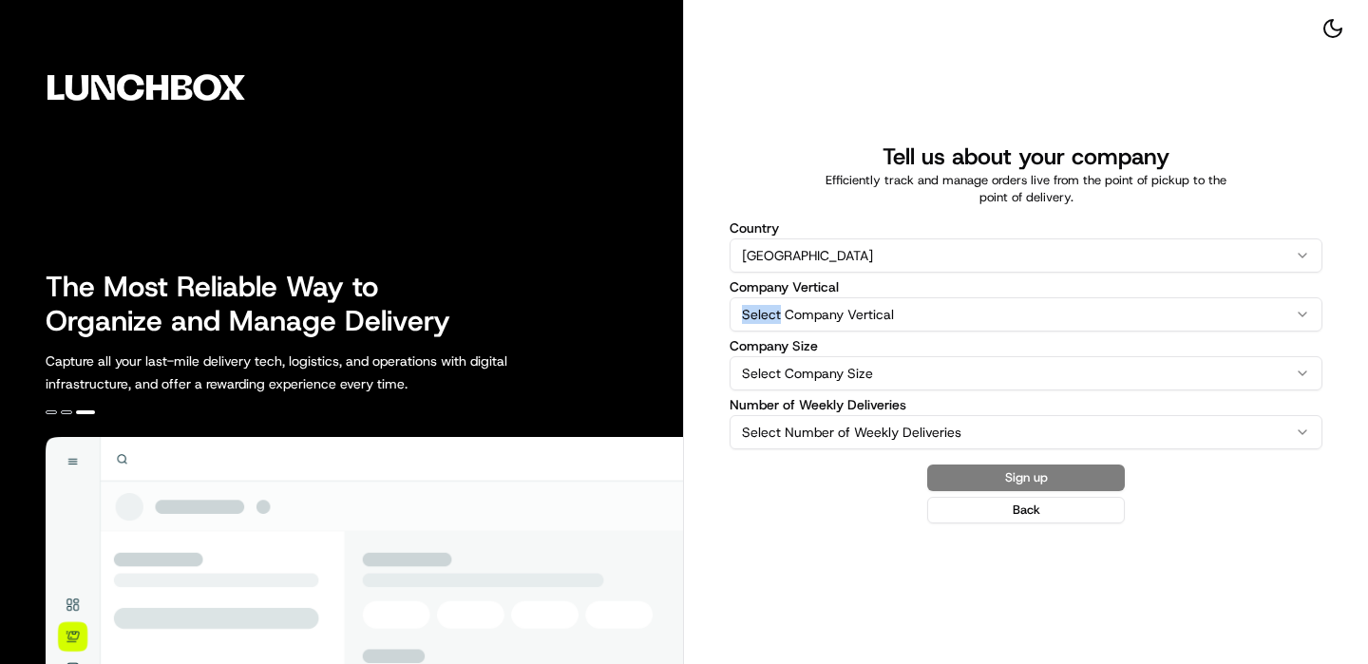
click at [823, 295] on div "Company Vertical Select Company Vertical Catering Delivery Fleet Florist Ghost …" at bounding box center [1026, 305] width 593 height 51
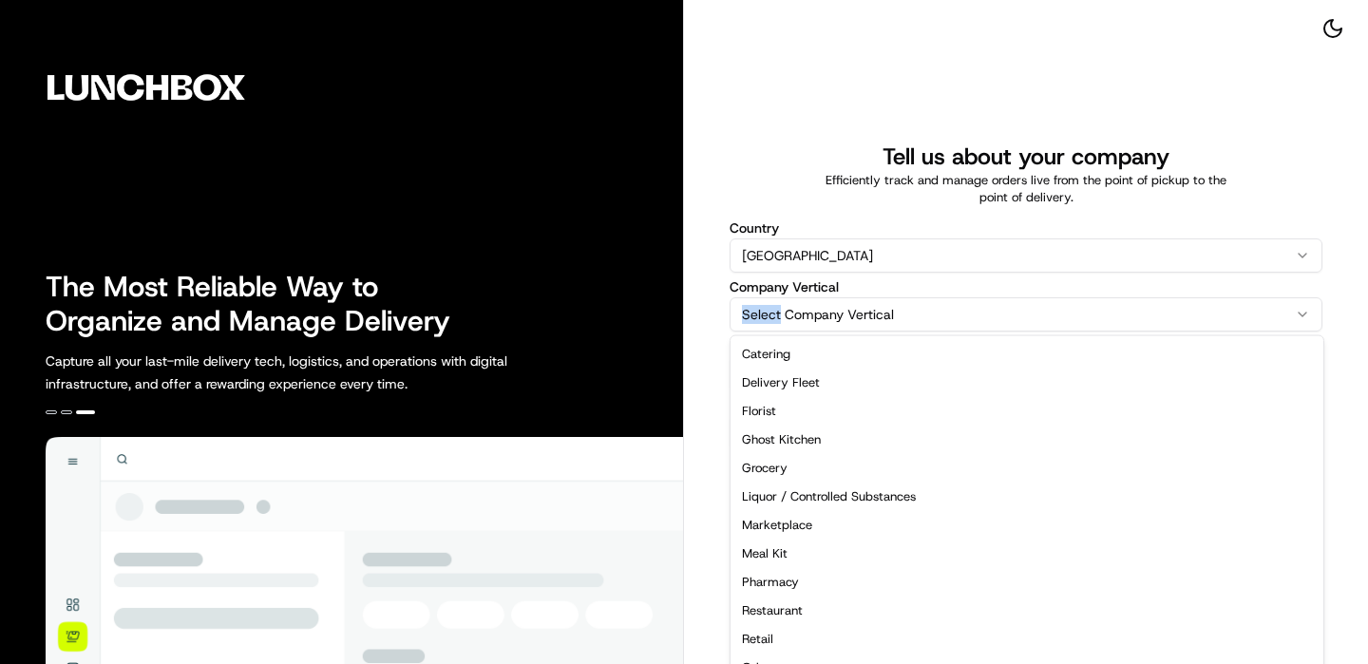
click at [823, 320] on html "The Most Reliable Way to Organize and Manage Delivery Capture all your last-mil…" at bounding box center [684, 332] width 1368 height 664
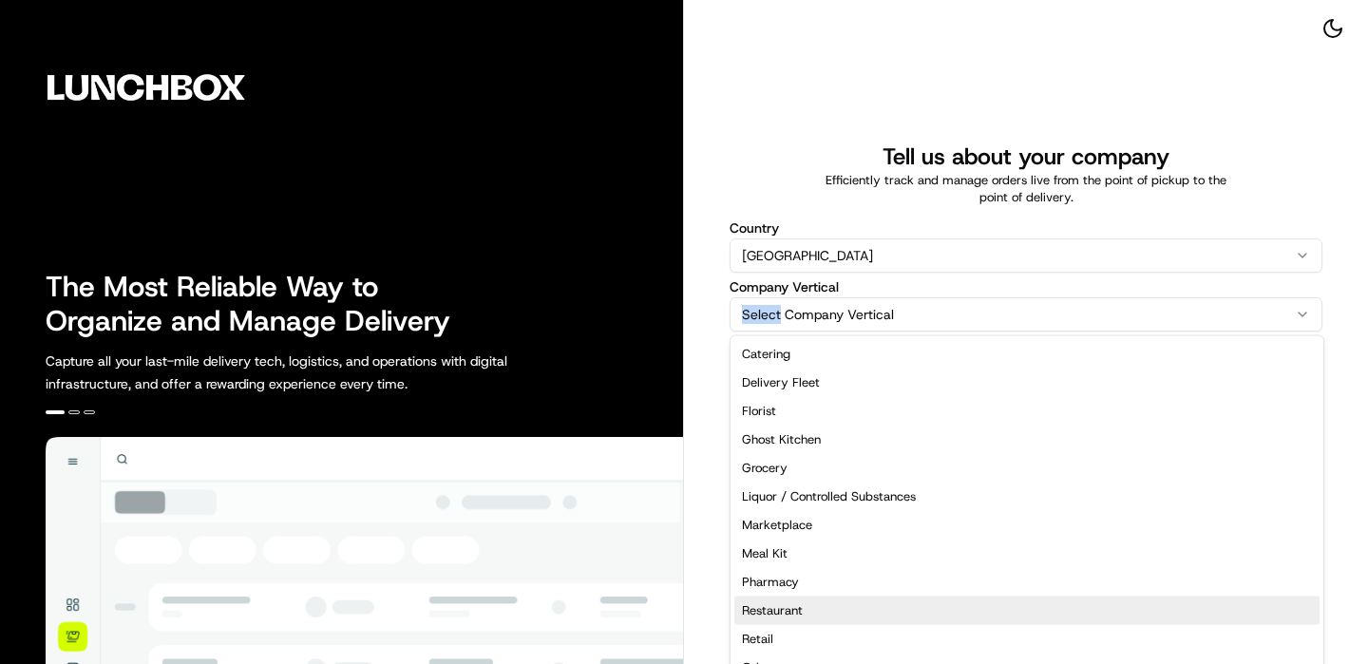
select select "Restaurant"
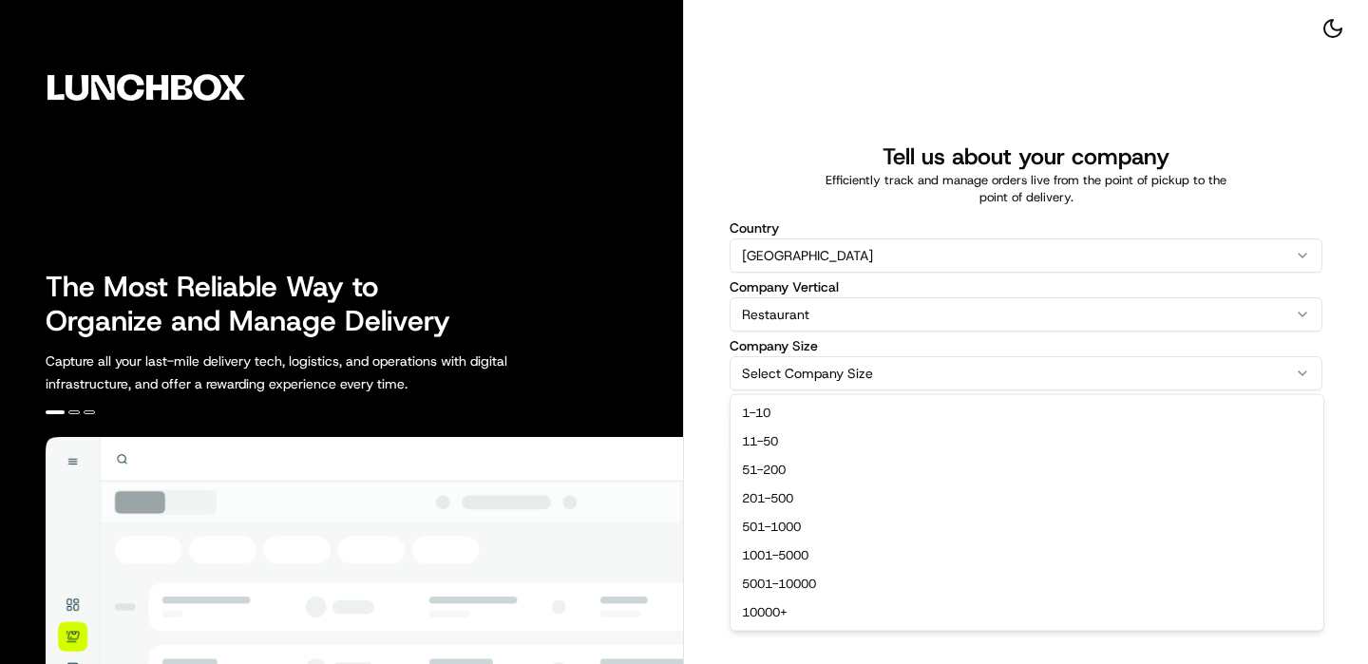
click at [822, 376] on html "The Most Reliable Way to Organize and Manage Delivery Capture all your last-mil…" at bounding box center [684, 332] width 1368 height 664
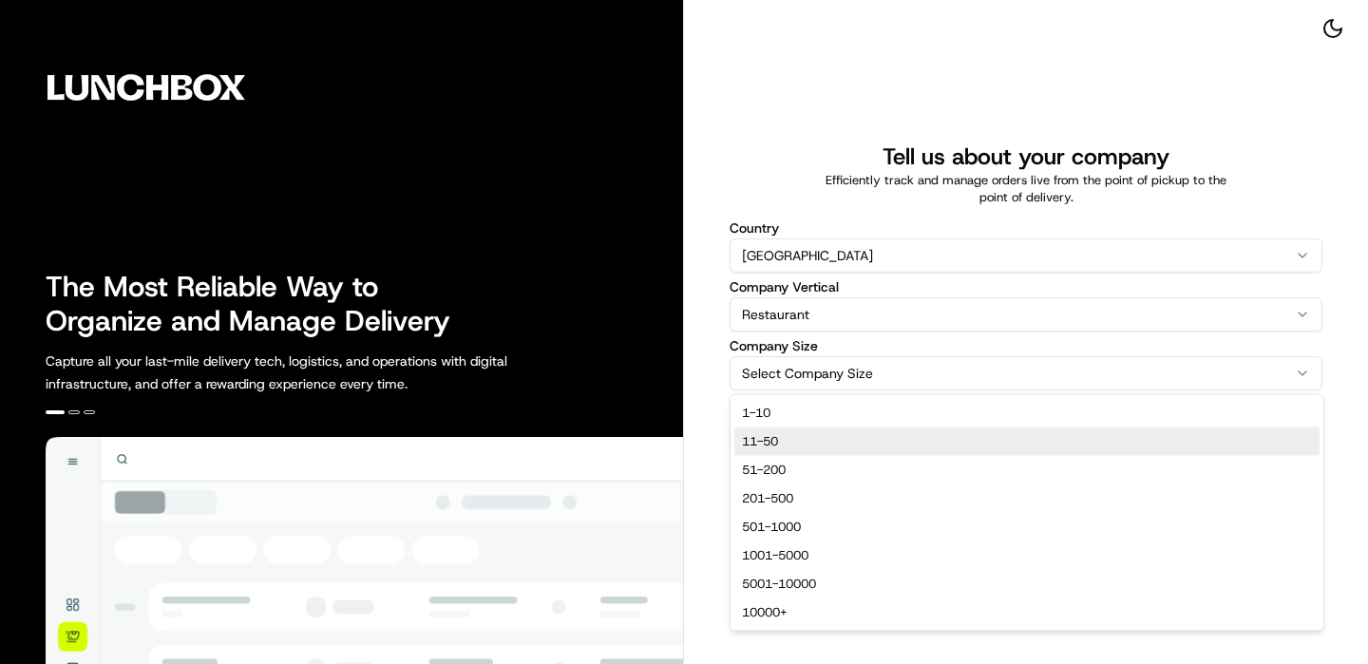
select select "11-50"
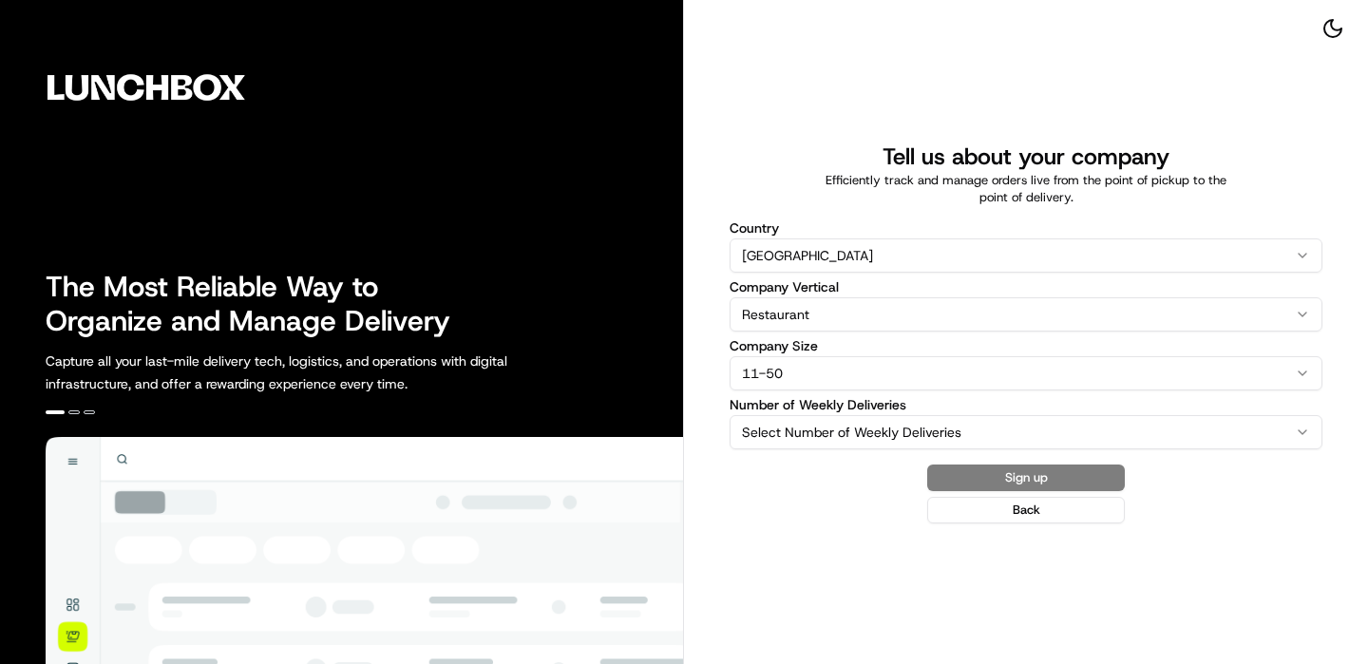
click at [816, 441] on html "The Most Reliable Way to Organize and Manage Delivery Capture all your last-mil…" at bounding box center [684, 332] width 1368 height 664
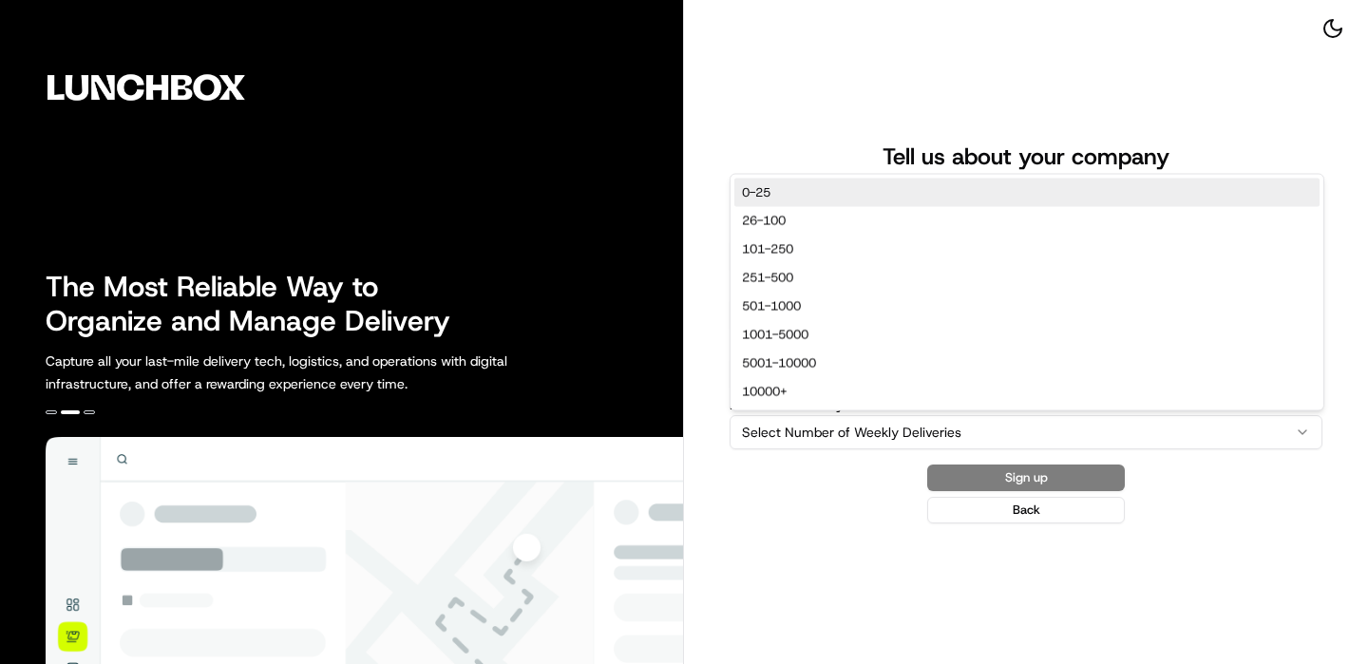
select select "0-25"
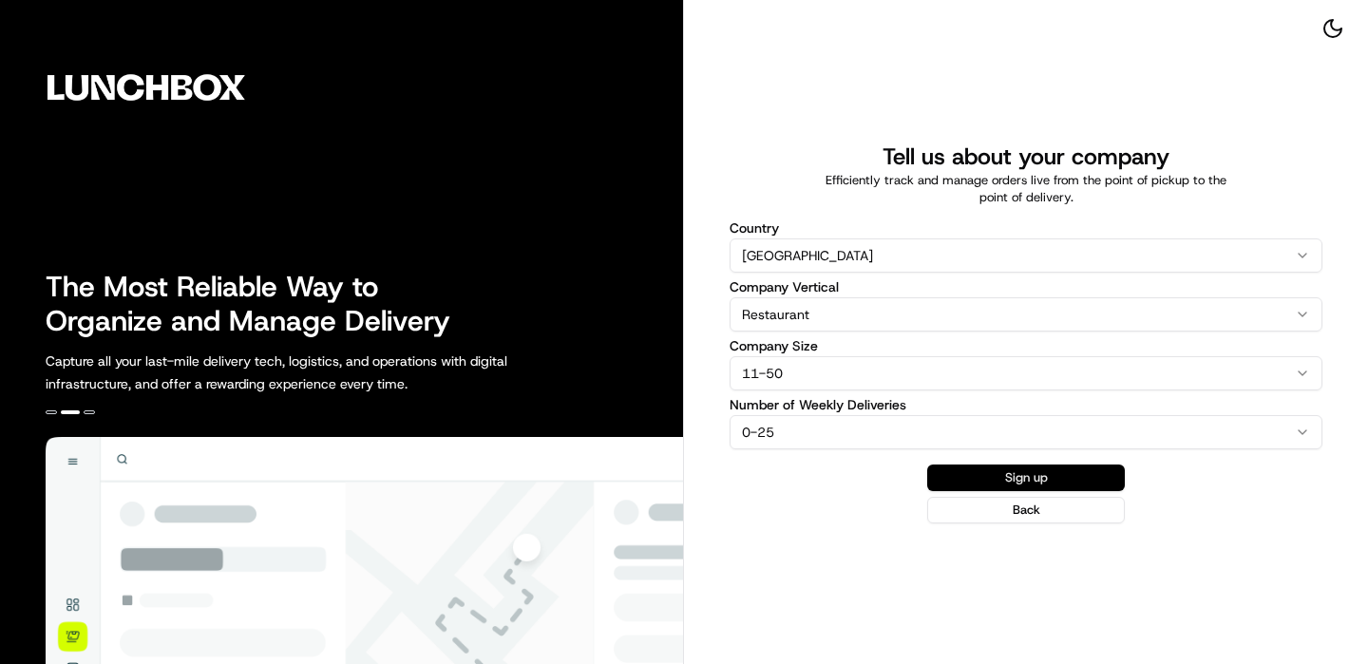
click at [998, 477] on button "Sign up" at bounding box center [1026, 478] width 198 height 27
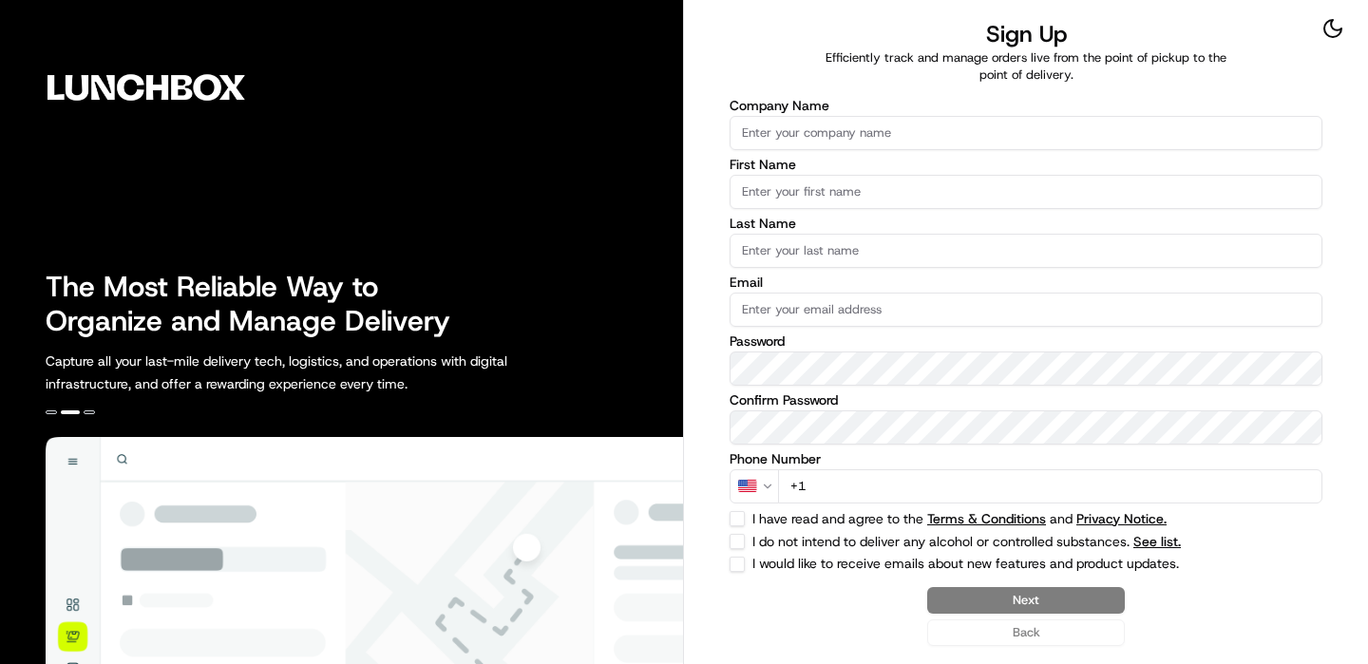
click at [965, 142] on input "Company Name" at bounding box center [1026, 133] width 593 height 34
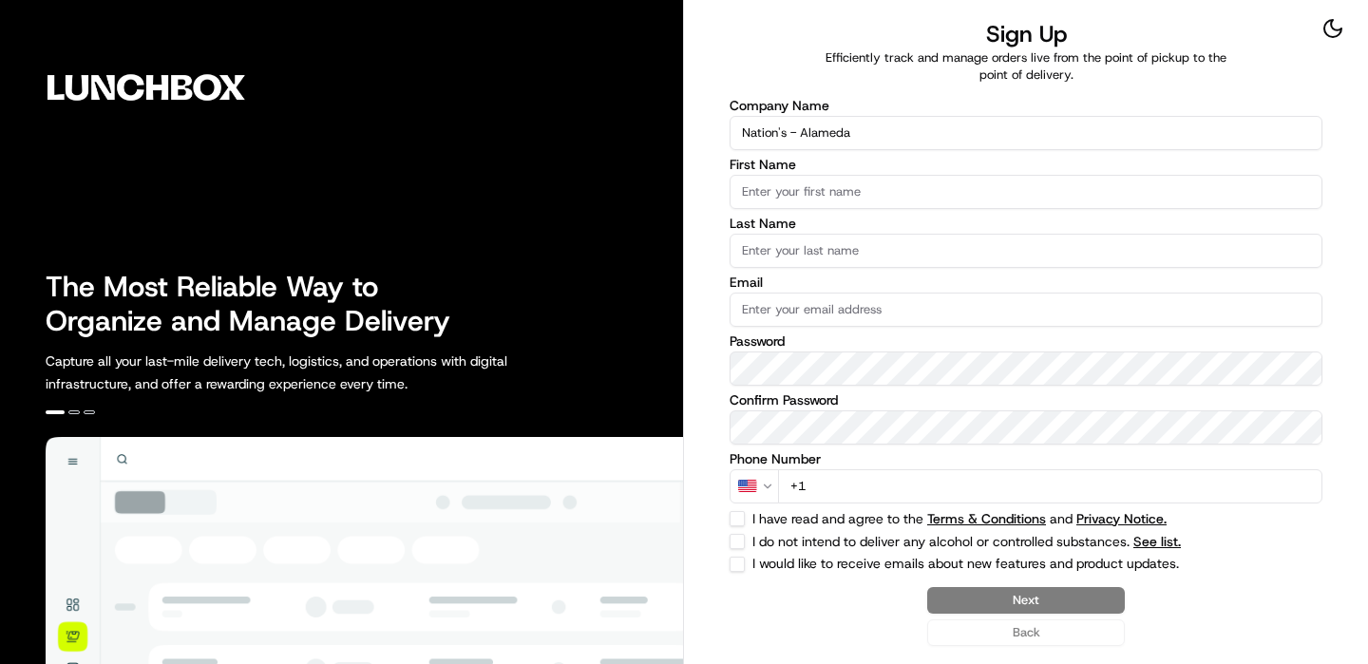
type input "Nation's - Alameda"
type input "O"
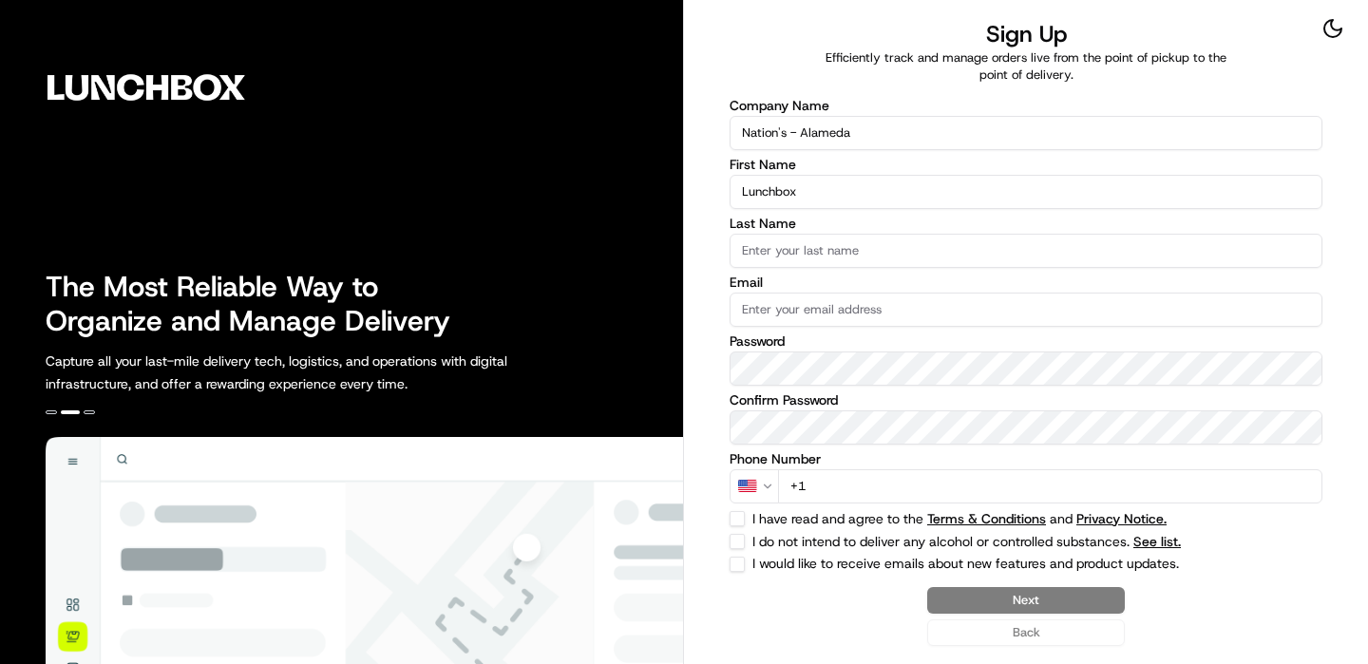
type input "Lunchbox"
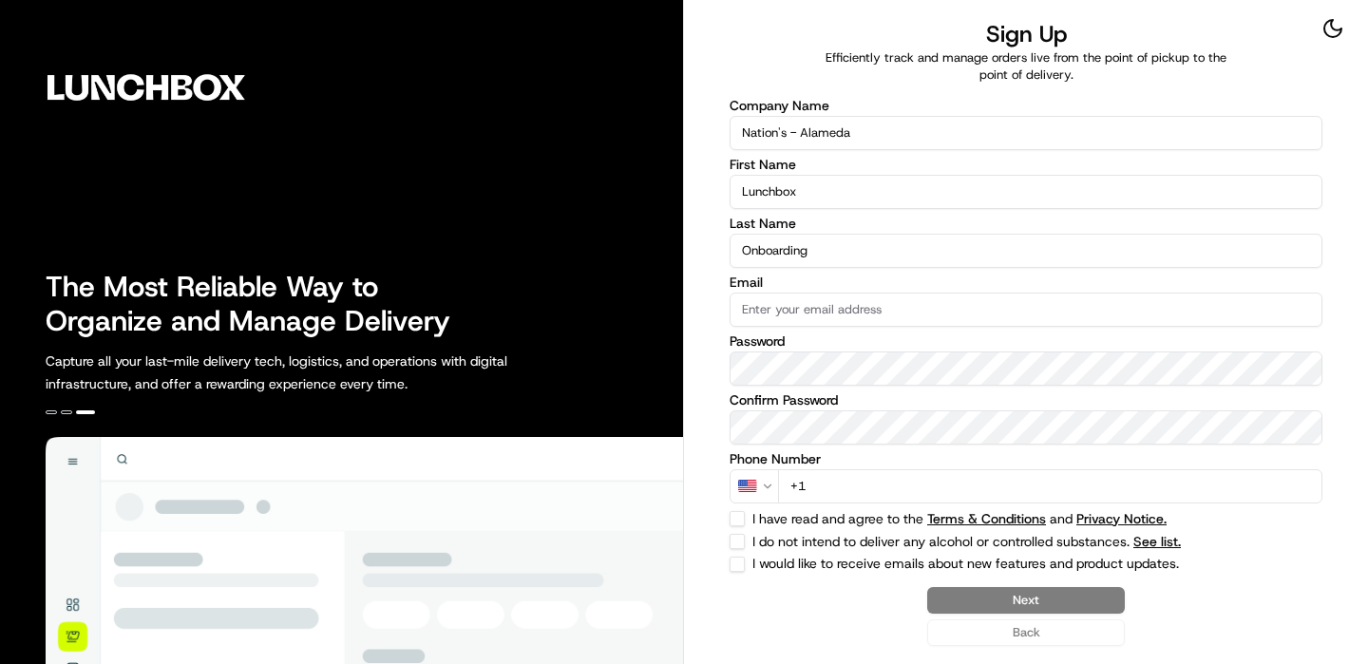
type input "Onboarding"
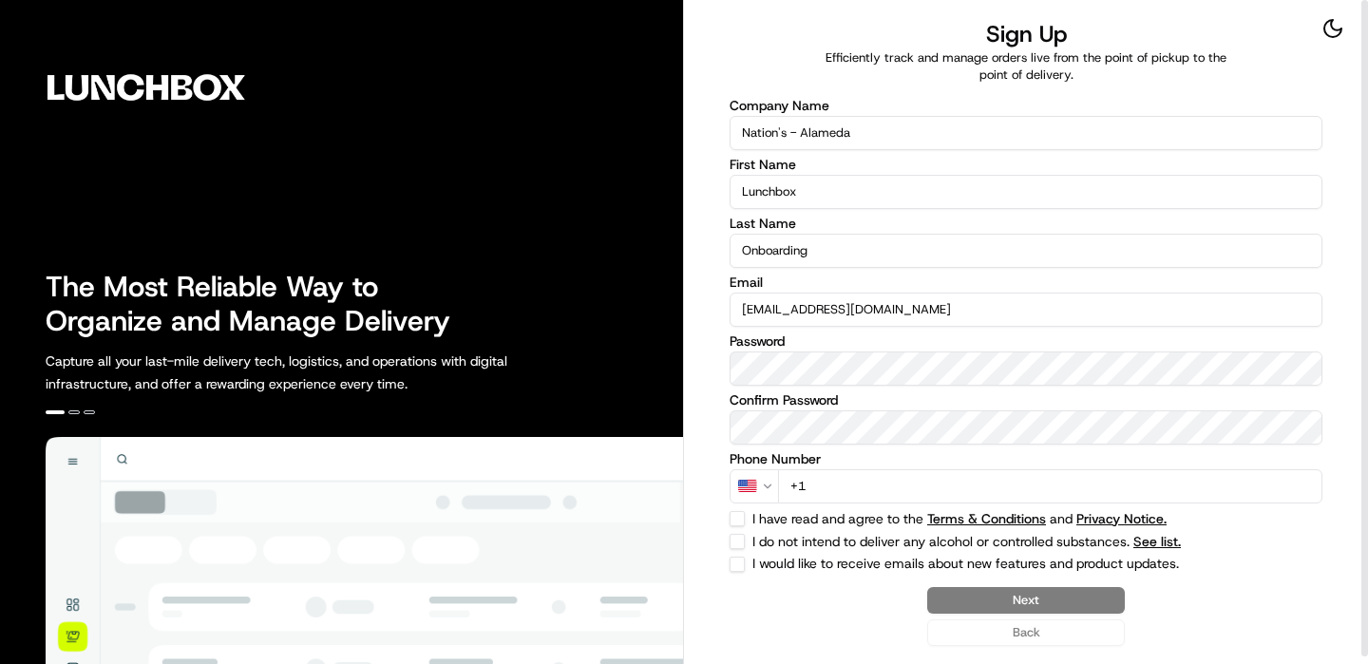
type input "[EMAIL_ADDRESS][DOMAIN_NAME]"
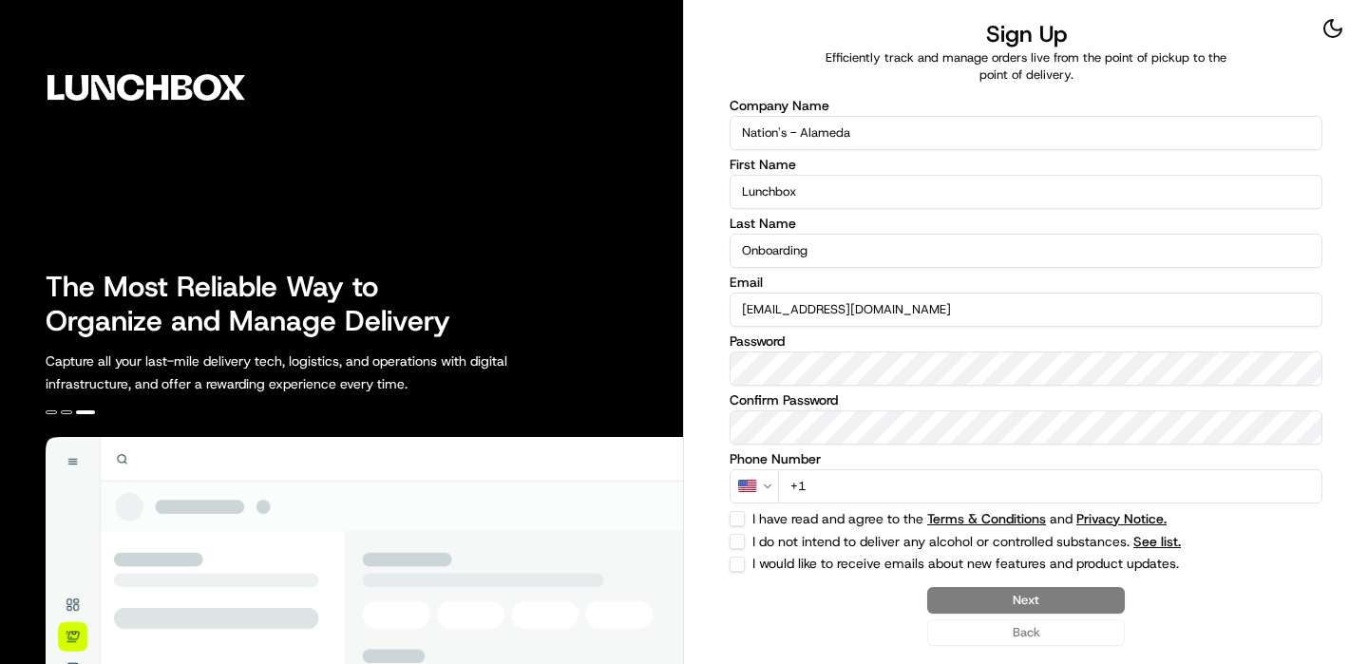
click at [861, 491] on input "+1" at bounding box center [1050, 486] width 544 height 34
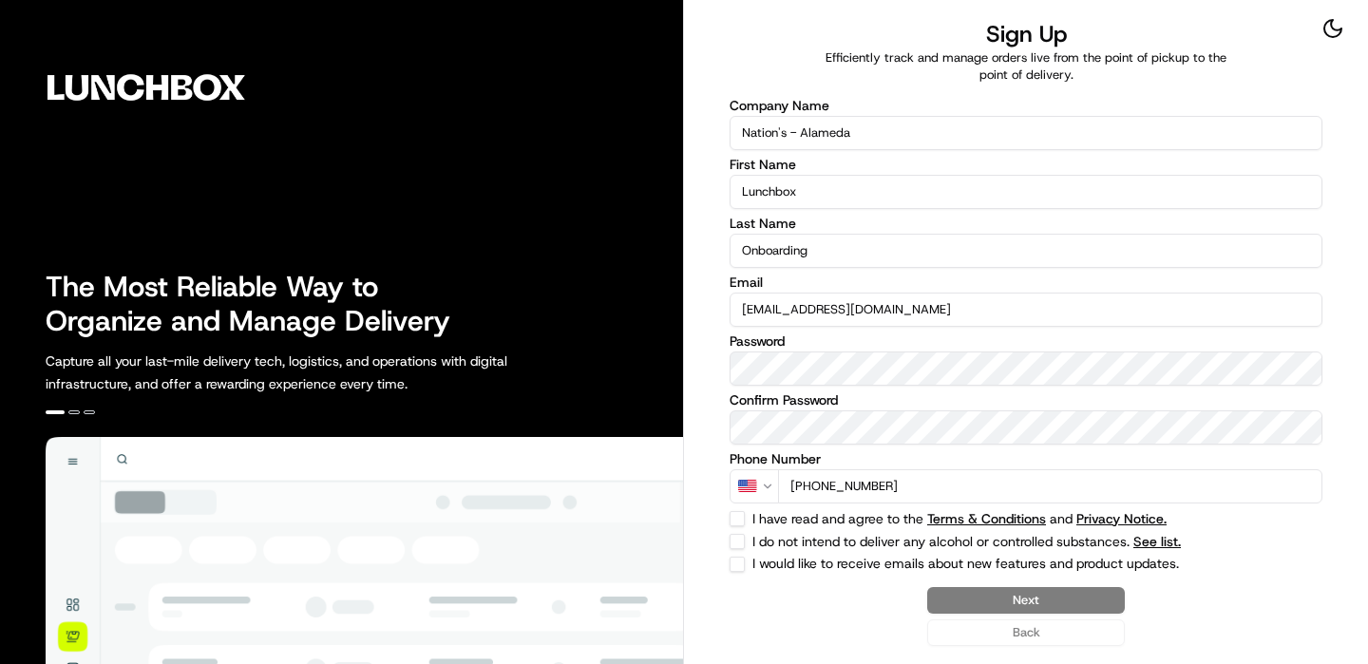
type input "[PHONE_NUMBER]"
click at [747, 512] on div "I have read and agree to the Terms & Conditions and Privacy Notice." at bounding box center [1026, 518] width 593 height 15
click at [744, 531] on div "Company Name Nation's - [GEOGRAPHIC_DATA] First Name Lunchbox Last Name Onboard…" at bounding box center [1026, 335] width 593 height 473
click at [744, 513] on button "I have read and agree to the Terms & Conditions and Privacy Notice." at bounding box center [737, 518] width 15 height 15
checkbox input "true"
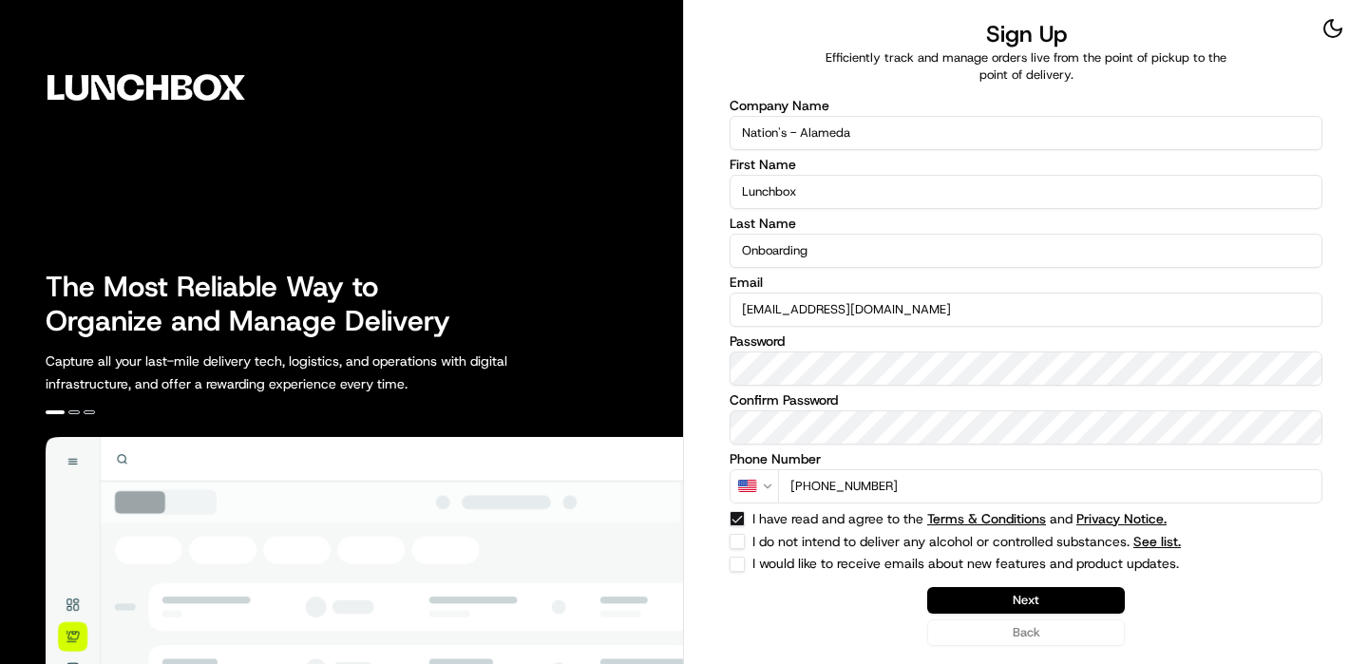
click at [744, 571] on form "Company Name Nation's - [GEOGRAPHIC_DATA] First Name Lunchbox Last Name Onboard…" at bounding box center [1026, 365] width 593 height 562
click at [743, 535] on button "I do not intend to deliver any alcohol or controlled substances. See list." at bounding box center [737, 541] width 15 height 15
checkbox input "true"
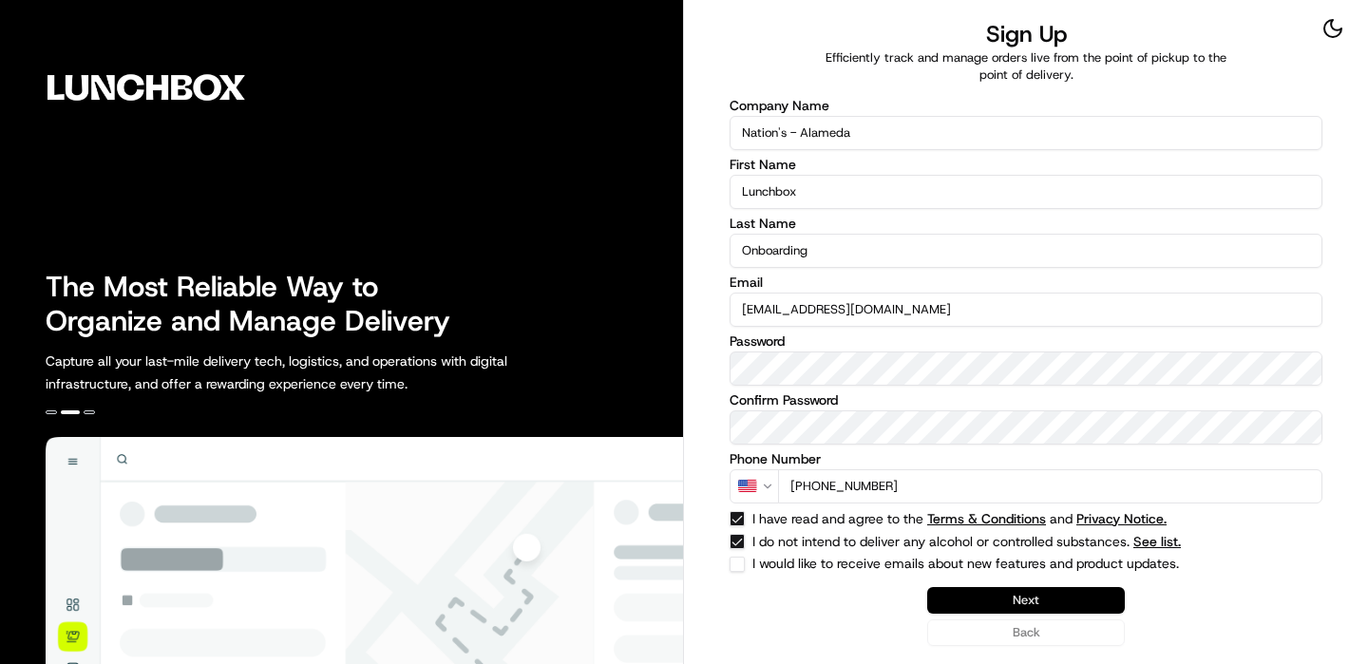
click at [1040, 598] on button "Next" at bounding box center [1026, 600] width 198 height 27
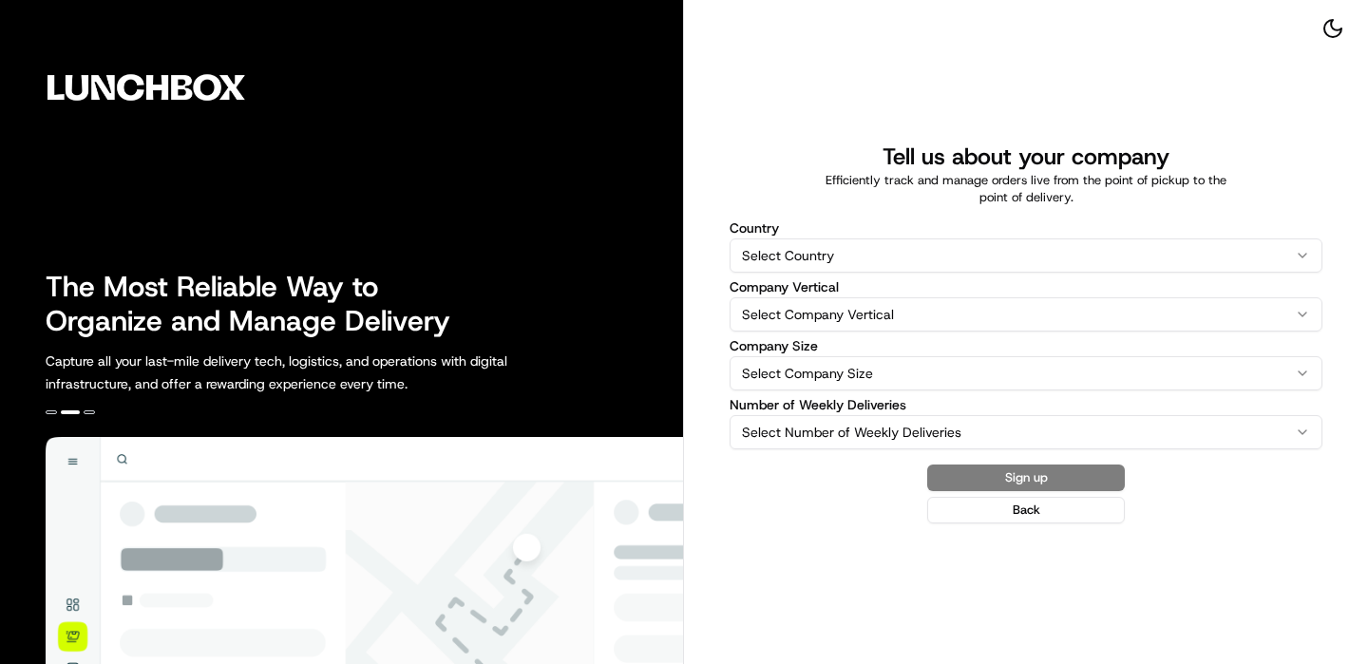
click at [929, 244] on html "The Most Reliable Way to Organize and Manage Delivery Capture all your last-mil…" at bounding box center [684, 332] width 1368 height 664
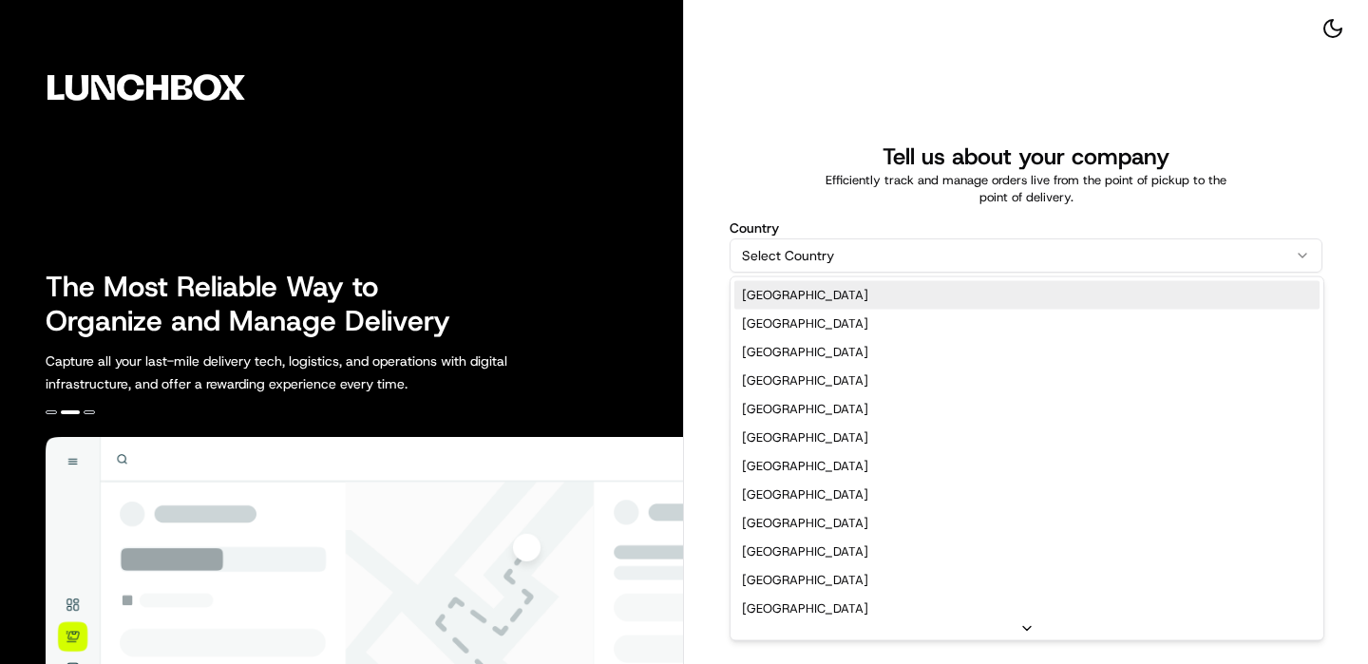
select select "US"
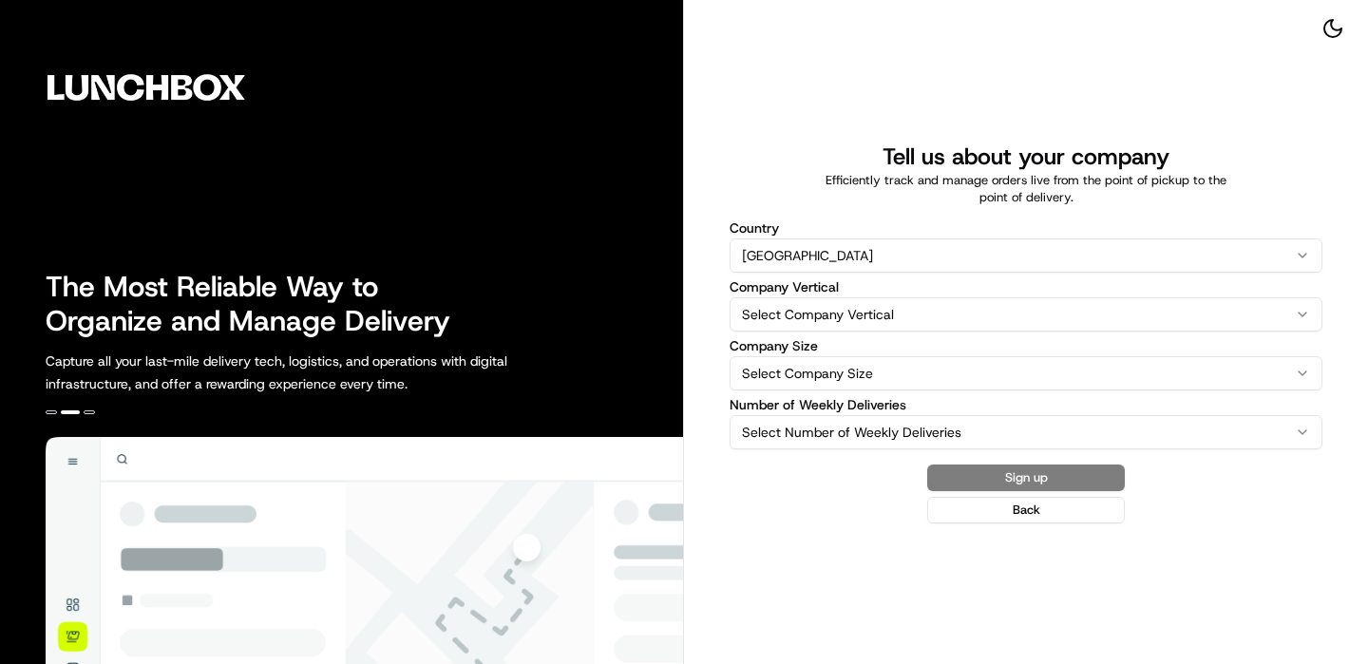
click at [840, 295] on div "Company Vertical Select Company Vertical Catering Delivery Fleet Florist Ghost …" at bounding box center [1026, 305] width 593 height 51
click at [837, 314] on html "The Most Reliable Way to Organize and Manage Delivery Capture all your last-mil…" at bounding box center [684, 332] width 1368 height 664
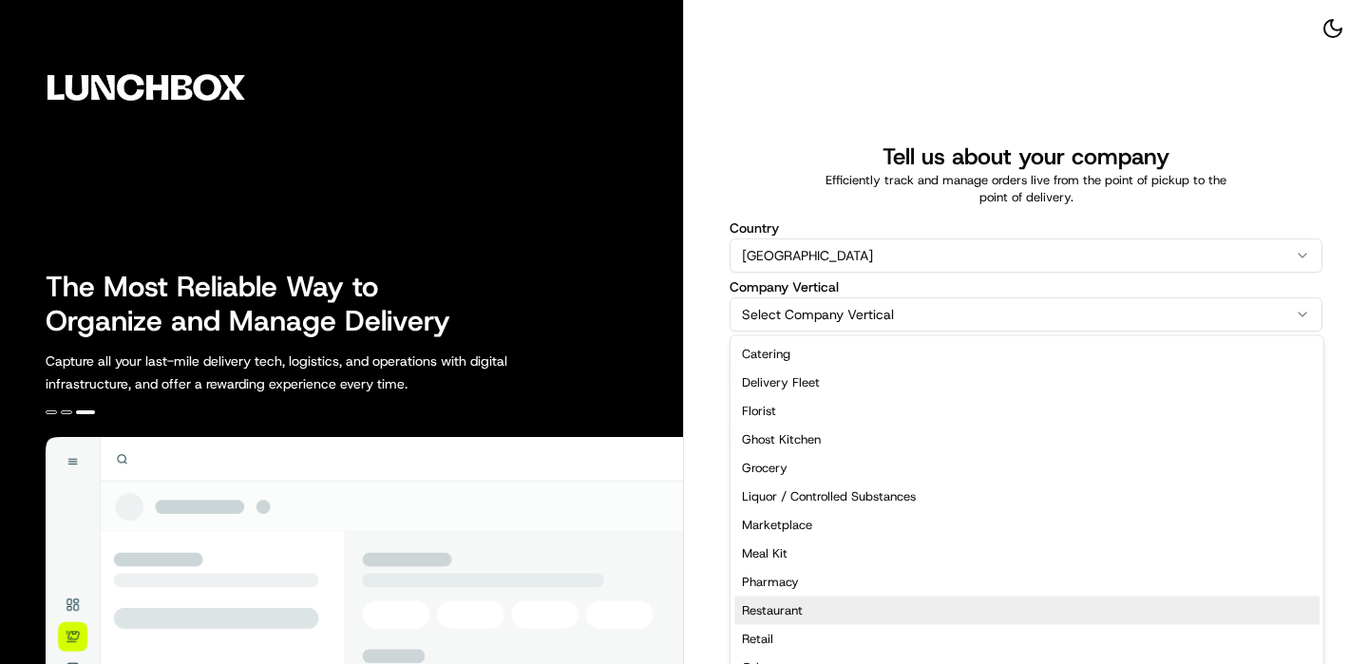
select select "Restaurant"
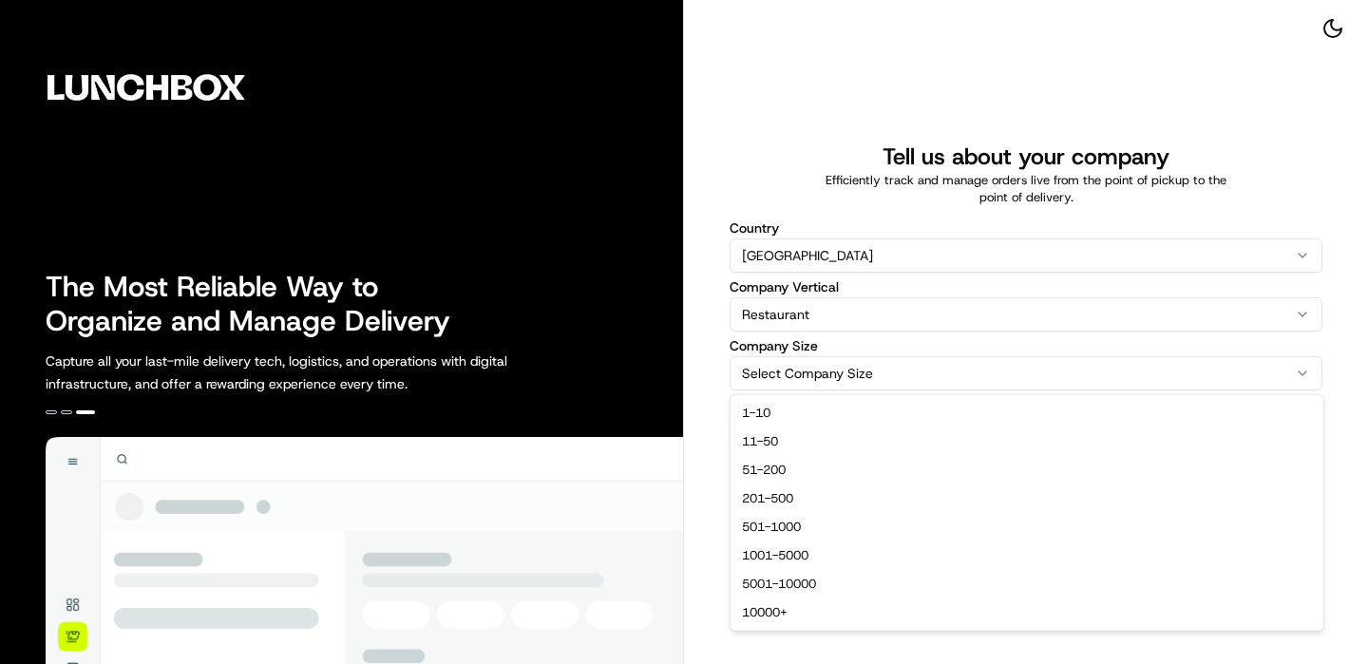
click at [824, 373] on html "The Most Reliable Way to Organize and Manage Delivery Capture all your last-mil…" at bounding box center [684, 332] width 1368 height 664
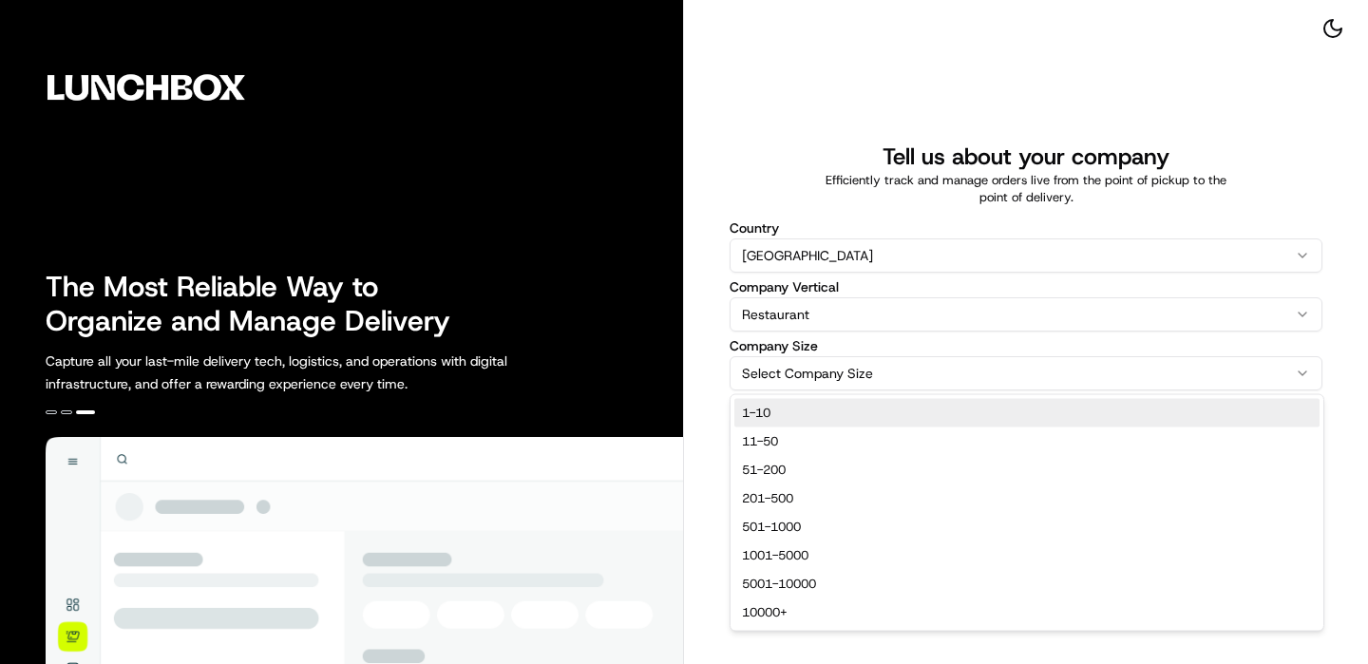
select select "1-10"
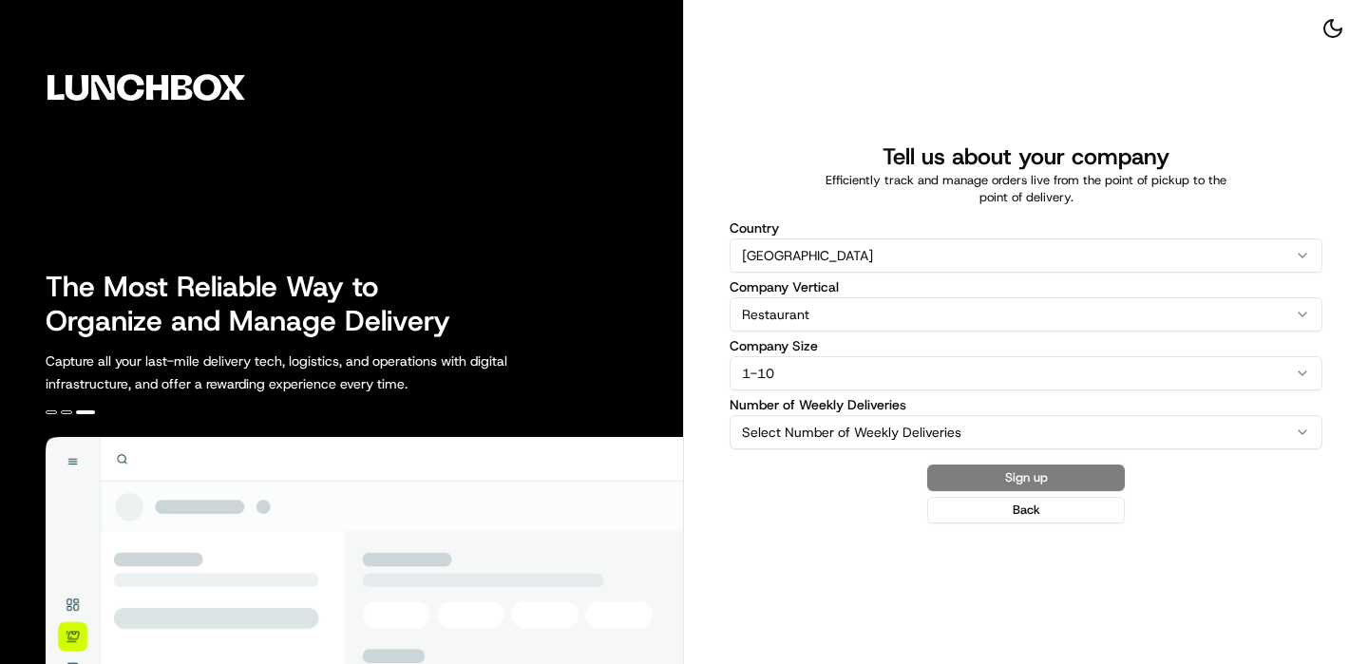
click at [824, 426] on html "The Most Reliable Way to Organize and Manage Delivery Capture all your last-mil…" at bounding box center [684, 332] width 1368 height 664
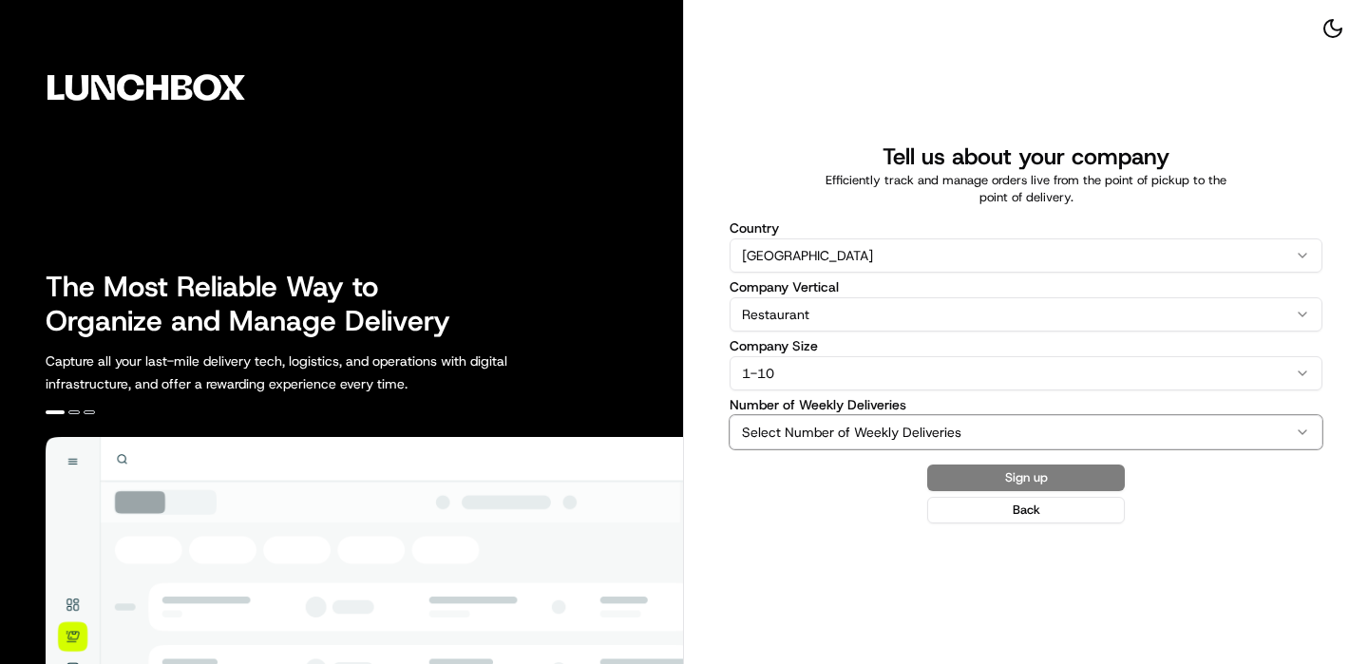
click at [846, 164] on html "The Most Reliable Way to Organize and Manage Delivery Capture all your last-mil…" at bounding box center [684, 332] width 1368 height 664
click at [812, 417] on html "The Most Reliable Way to Organize and Manage Delivery Capture all your last-mil…" at bounding box center [684, 332] width 1368 height 664
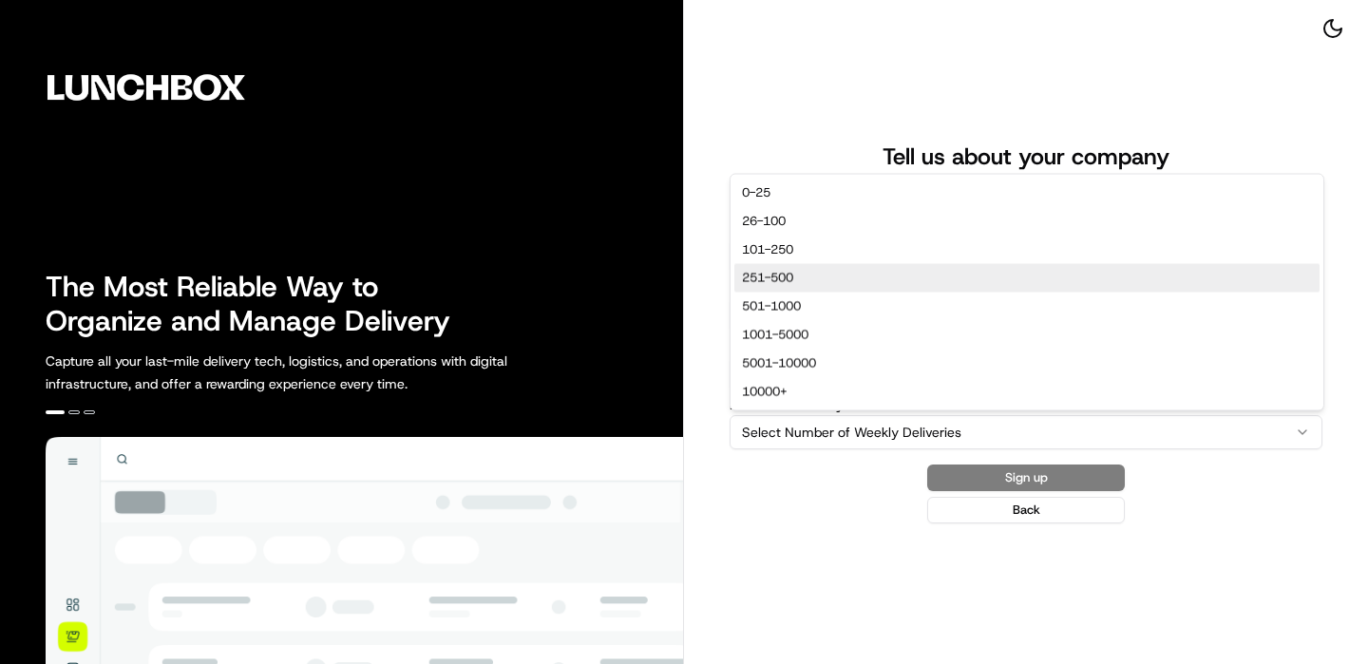
select select "251-500"
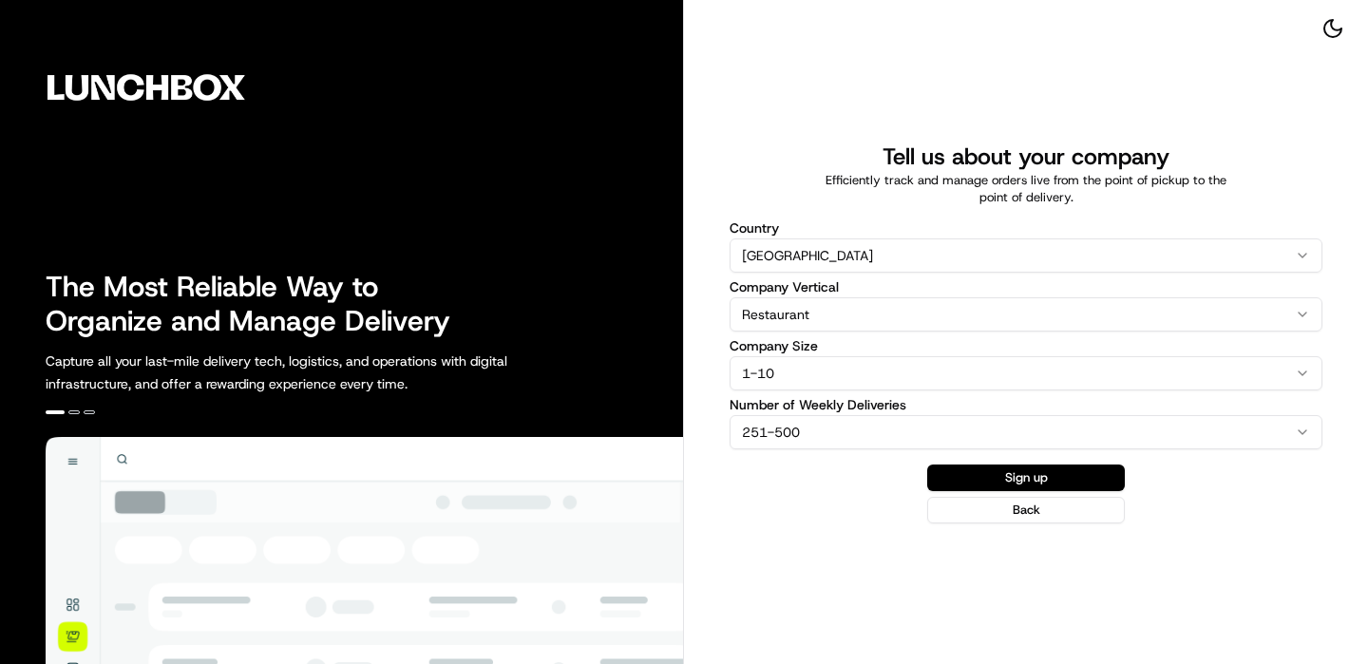
click at [977, 458] on form "Country [GEOGRAPHIC_DATA] [GEOGRAPHIC_DATA] [GEOGRAPHIC_DATA] [GEOGRAPHIC_DATA]…" at bounding box center [1026, 364] width 593 height 317
click at [972, 469] on button "Sign up" at bounding box center [1026, 478] width 198 height 27
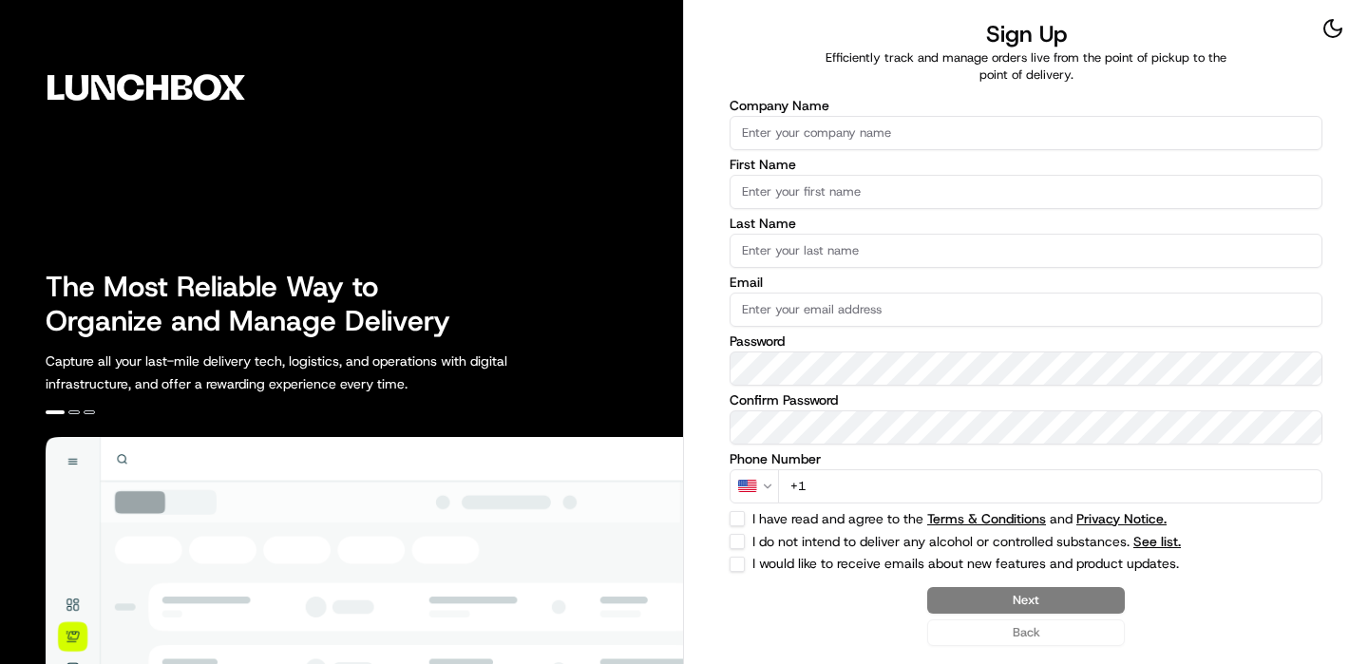
click at [902, 132] on input "Company Name" at bounding box center [1026, 133] width 593 height 34
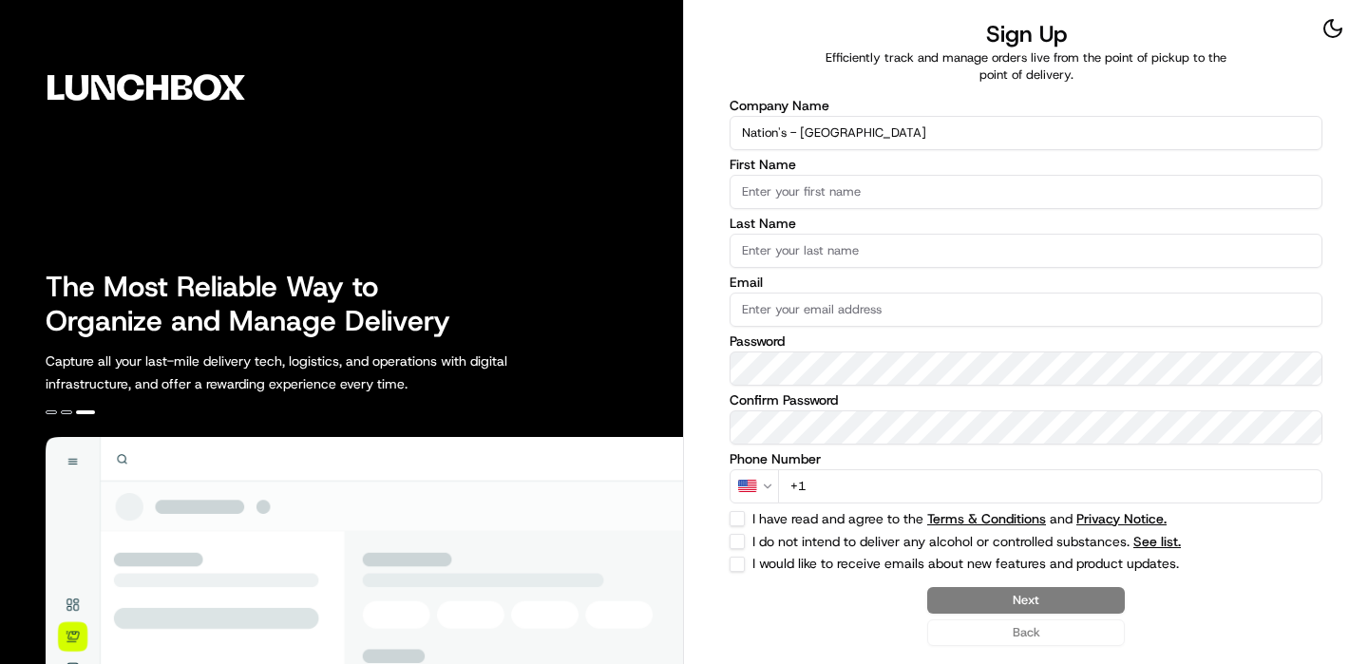
type input "Nation's - [GEOGRAPHIC_DATA]"
type input "Lunchbox"
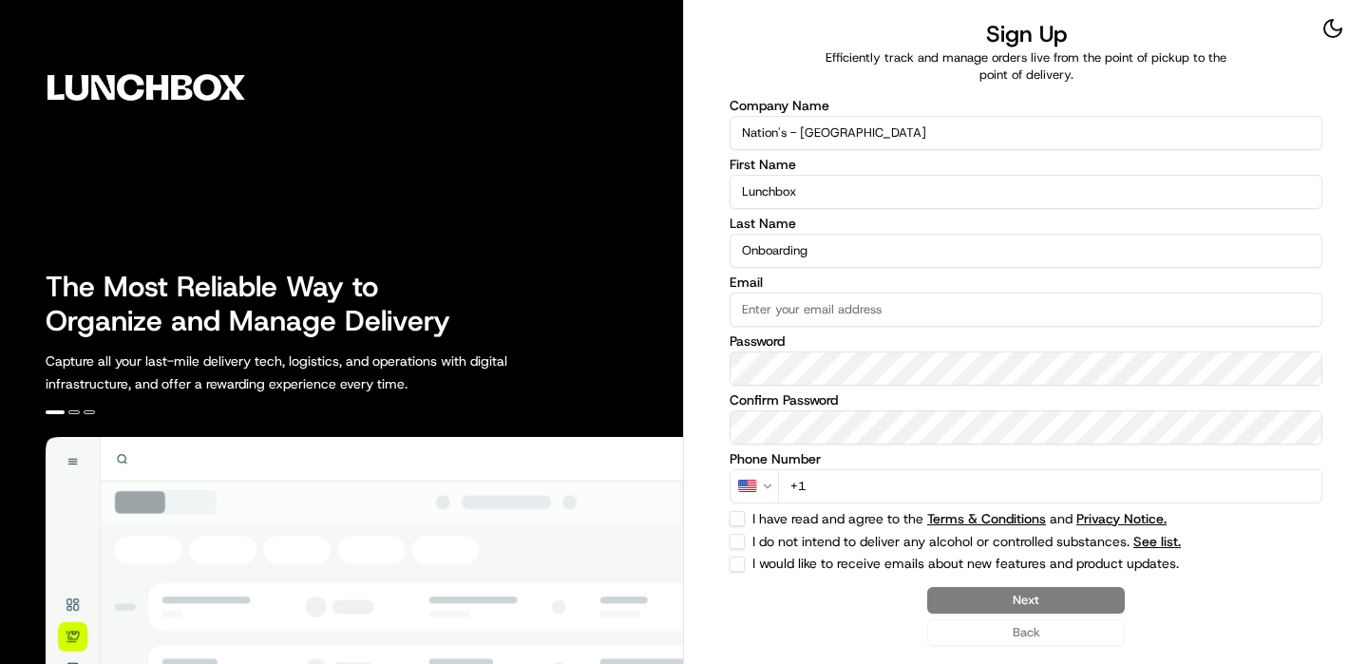
type input "Onboarding"
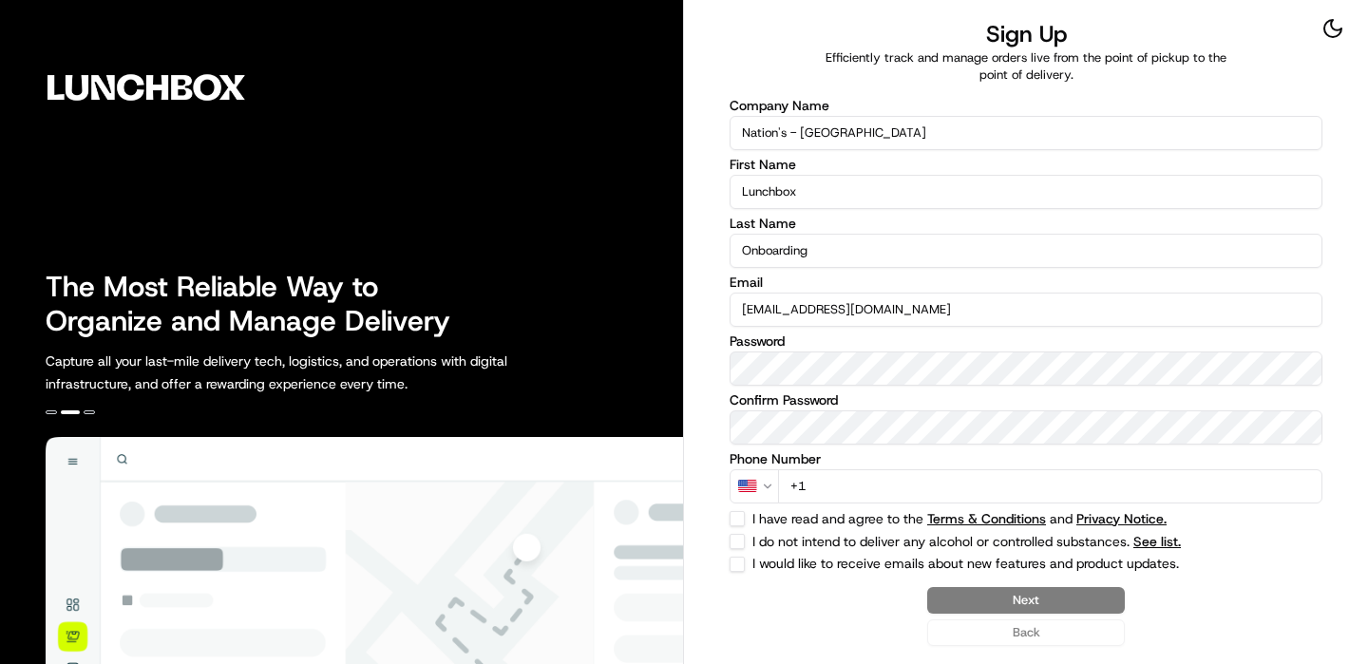
type input "[EMAIL_ADDRESS][DOMAIN_NAME]"
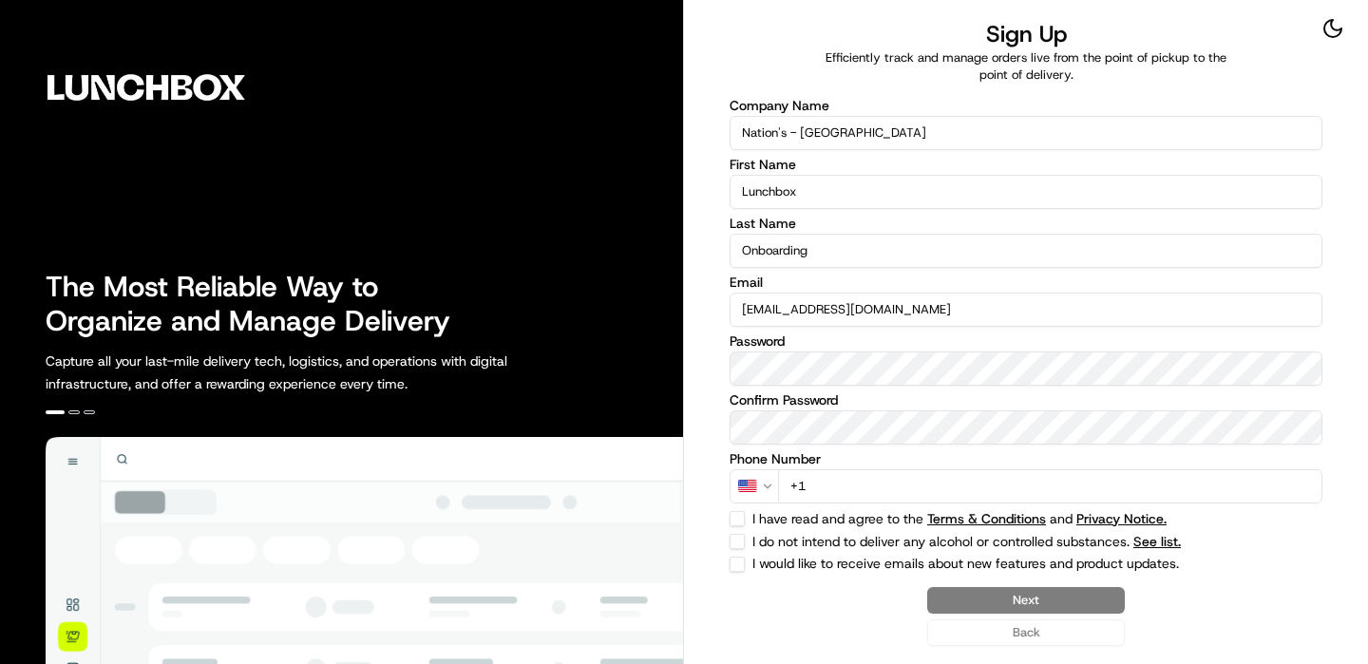
click at [880, 474] on input "+1" at bounding box center [1050, 486] width 544 height 34
click at [880, 477] on input "+1" at bounding box center [1050, 486] width 544 height 34
click at [831, 488] on input "+1" at bounding box center [1050, 486] width 544 height 34
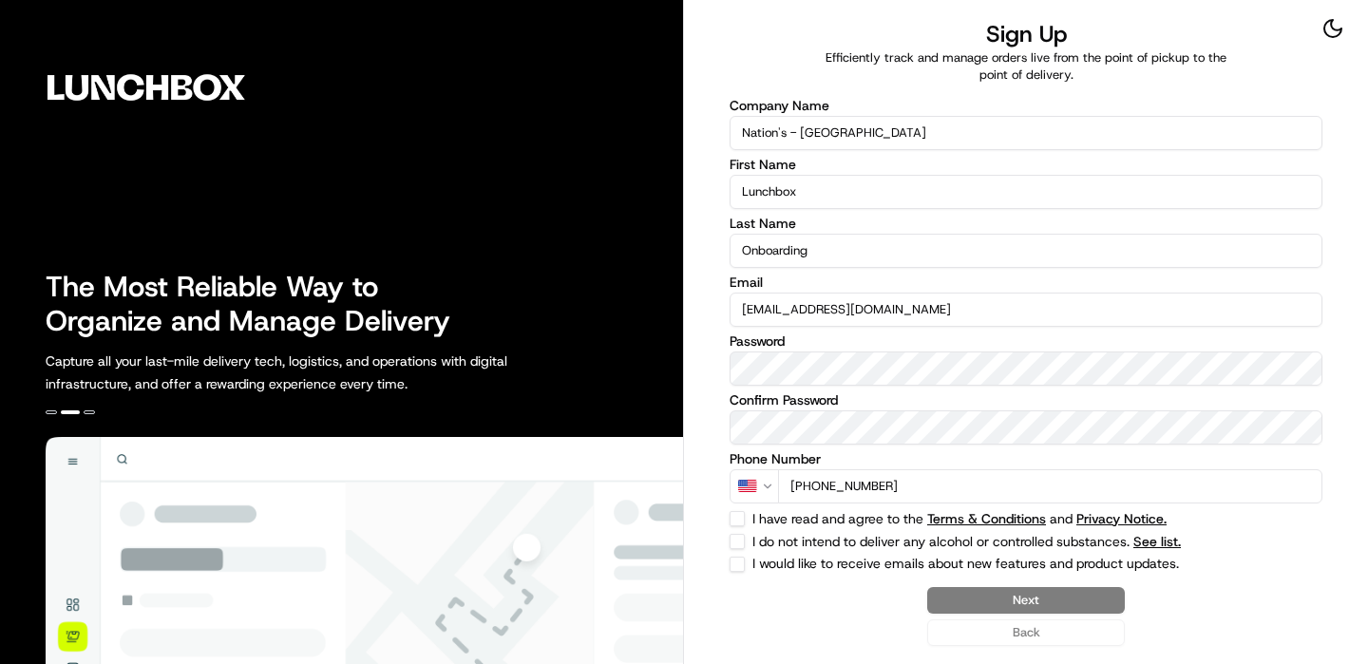
type input "[PHONE_NUMBER]"
click at [742, 536] on button "I do not intend to deliver any alcohol or controlled substances. See list." at bounding box center [737, 541] width 15 height 15
checkbox input "true"
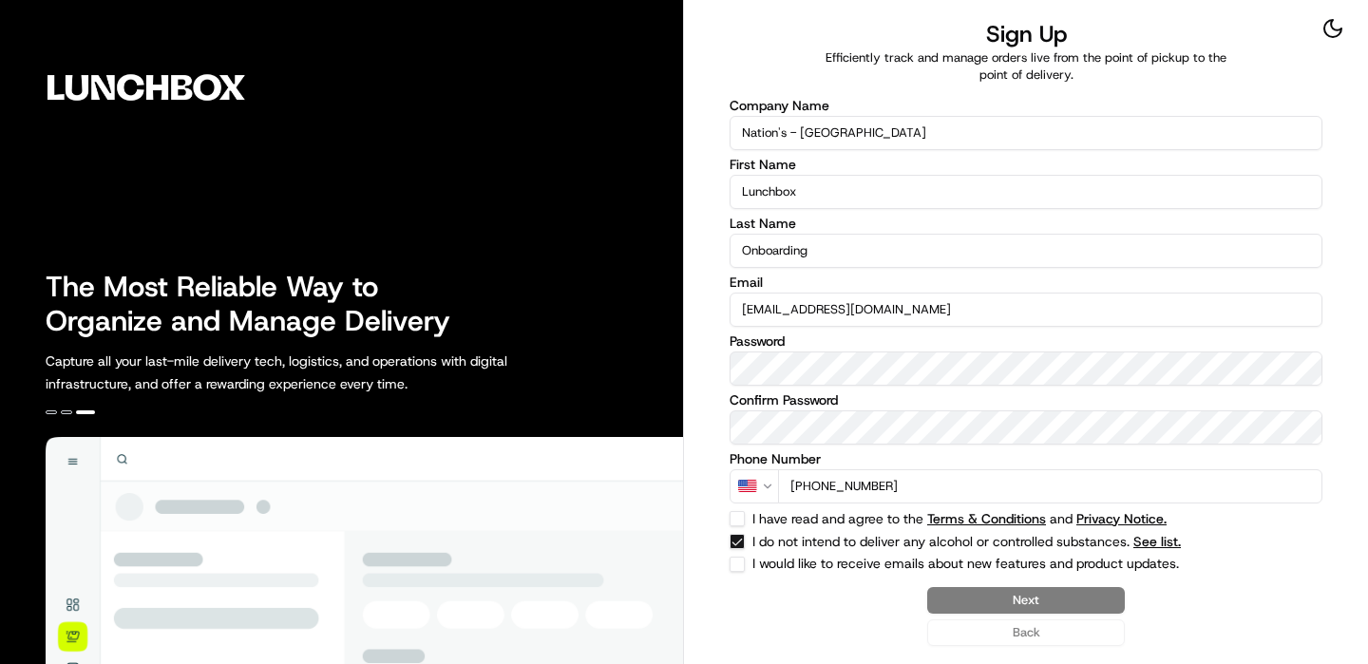
click at [742, 528] on div "Company Name Nation's - [GEOGRAPHIC_DATA] First Name Lunchbox Last Name Onboard…" at bounding box center [1026, 335] width 593 height 473
click at [735, 519] on button "I have read and agree to the Terms & Conditions and Privacy Notice." at bounding box center [737, 518] width 15 height 15
checkbox input "true"
click at [989, 606] on button "Next" at bounding box center [1026, 600] width 198 height 27
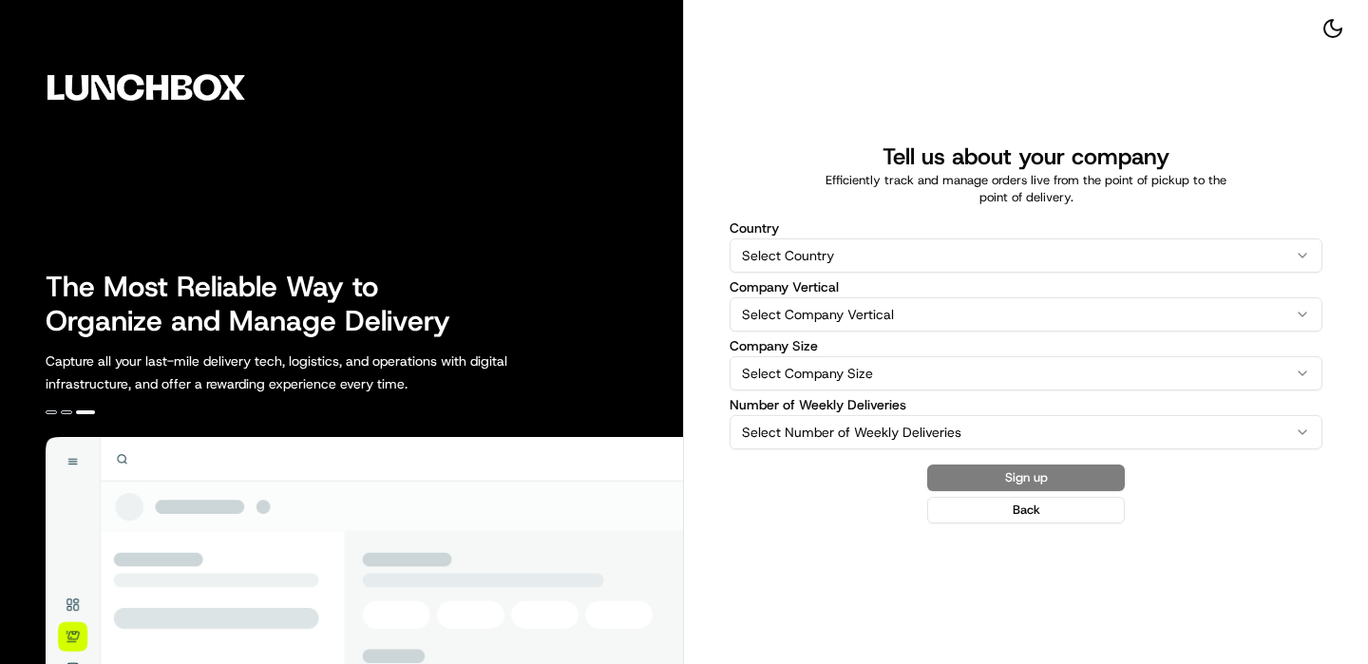
click at [925, 278] on div "Country Select Country [GEOGRAPHIC_DATA] [GEOGRAPHIC_DATA] [GEOGRAPHIC_DATA] [G…" at bounding box center [1026, 335] width 593 height 228
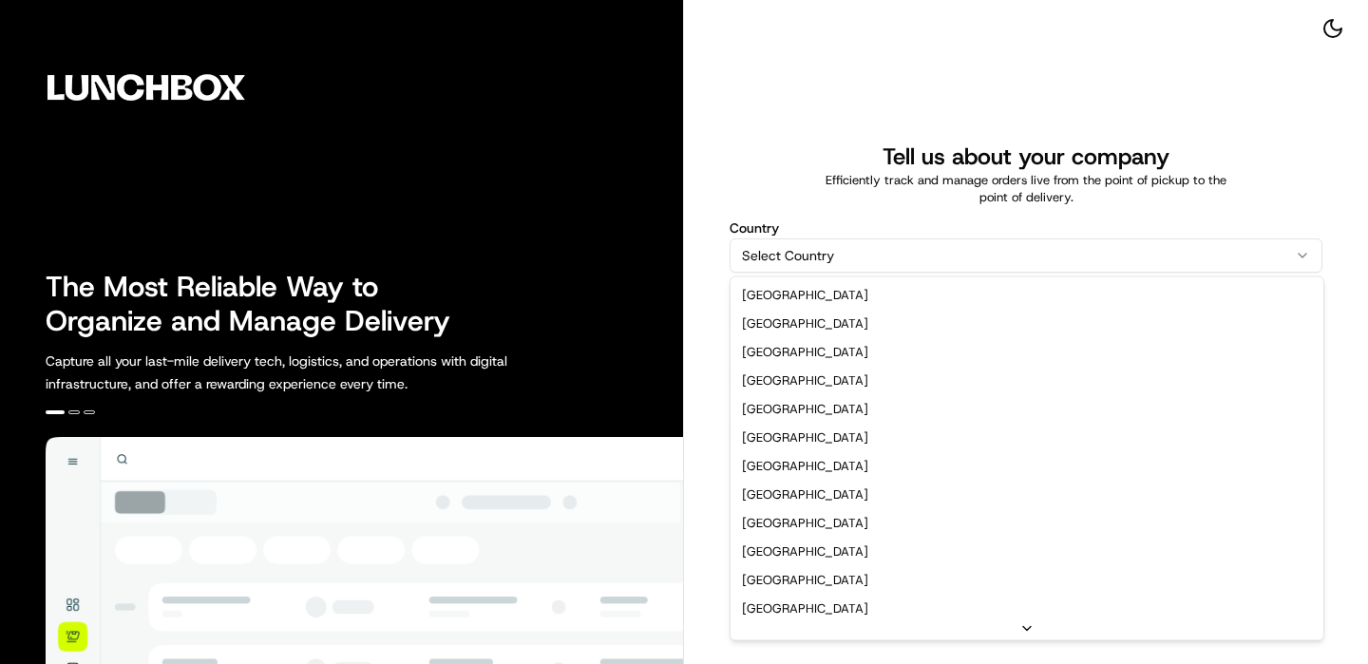
click at [916, 261] on html "The Most Reliable Way to Organize and Manage Delivery Capture all your last-mil…" at bounding box center [684, 332] width 1368 height 664
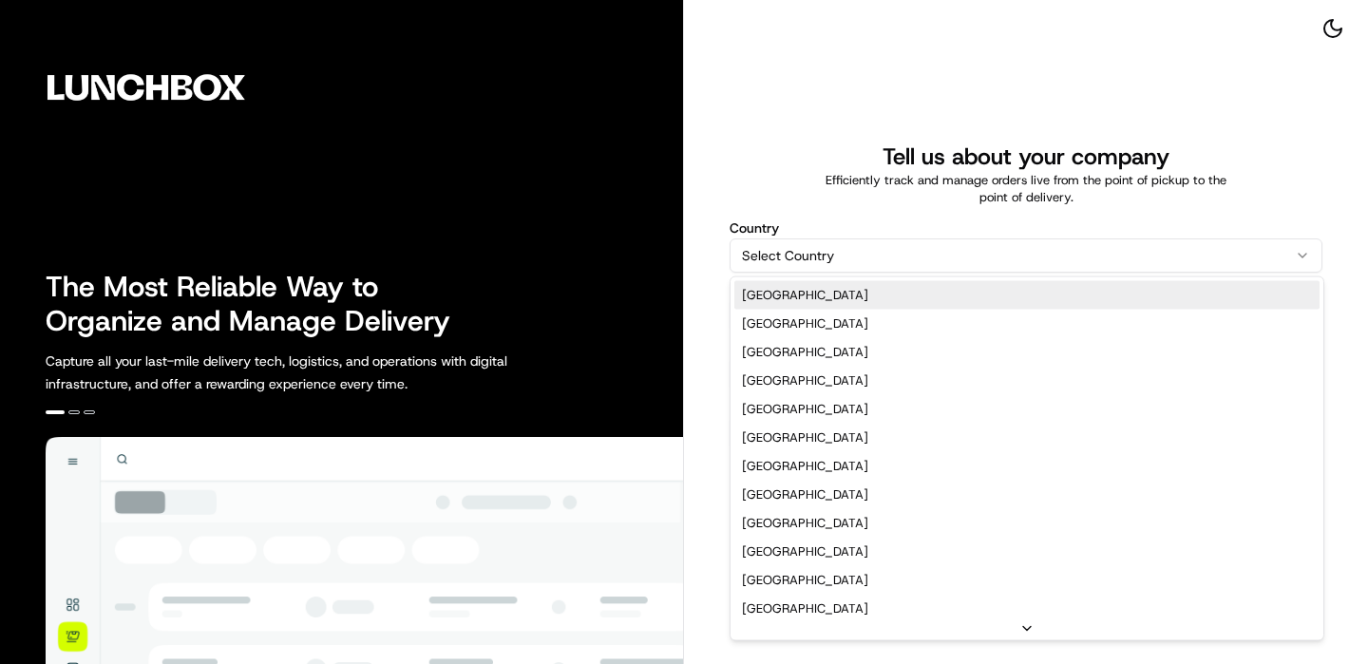
select select "US"
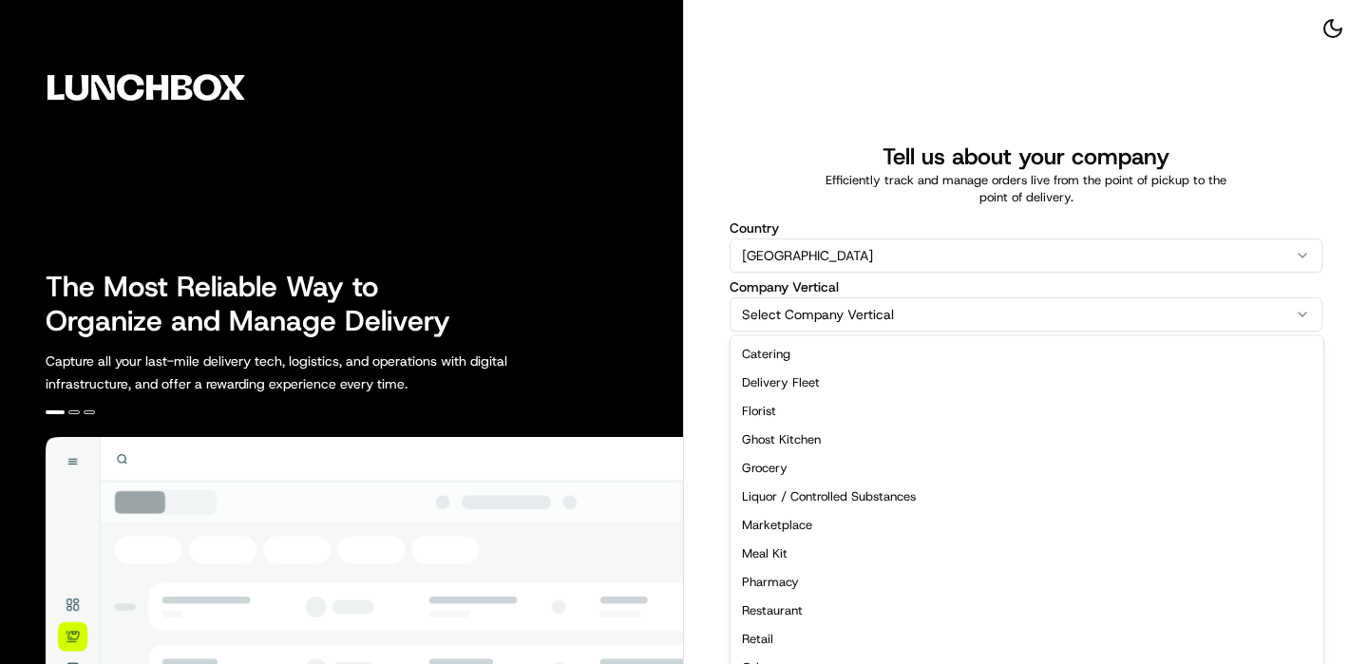
click at [905, 298] on html "The Most Reliable Way to Organize and Manage Delivery Capture all your last-mil…" at bounding box center [684, 332] width 1368 height 664
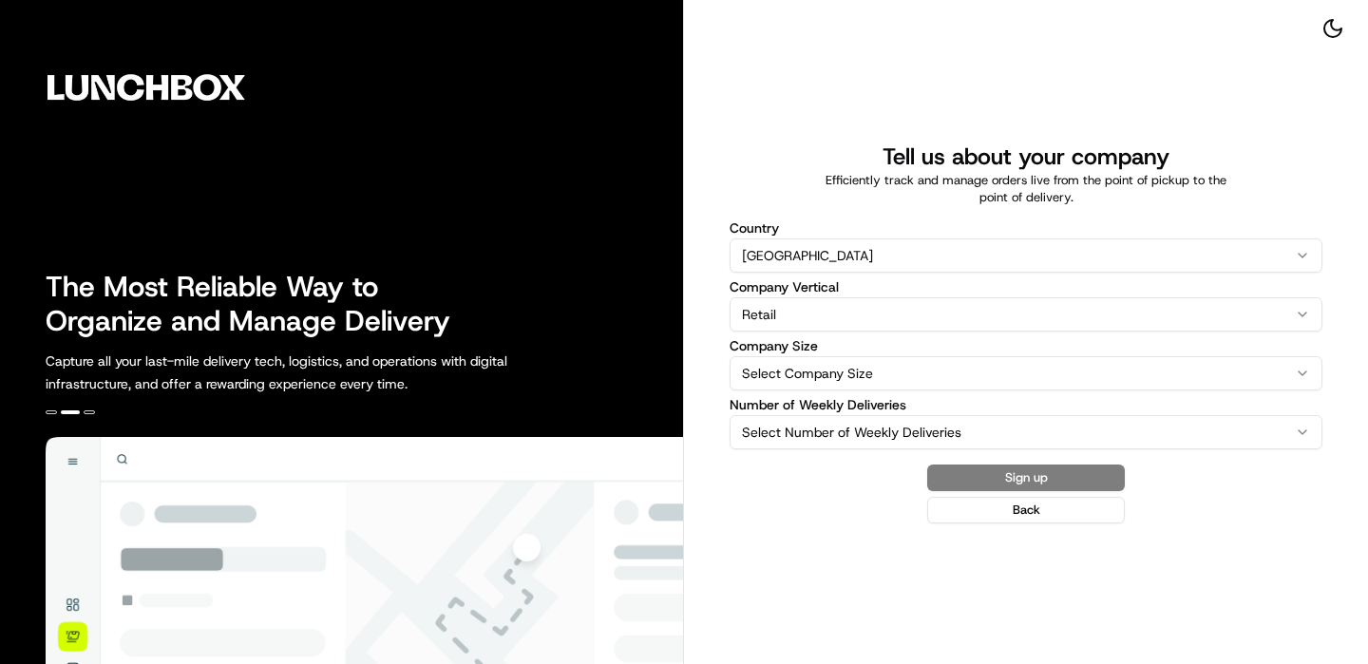
click at [848, 311] on html "The Most Reliable Way to Organize and Manage Delivery Capture all your last-mil…" at bounding box center [684, 332] width 1368 height 664
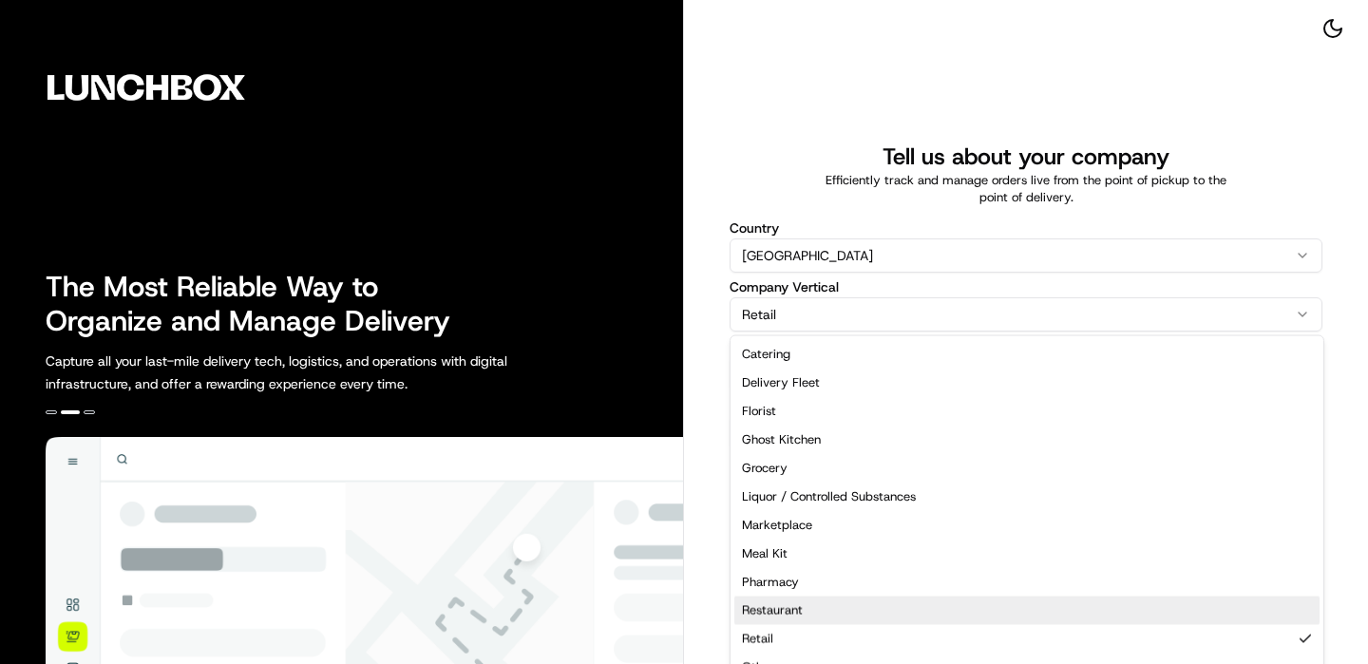
select select "Restaurant"
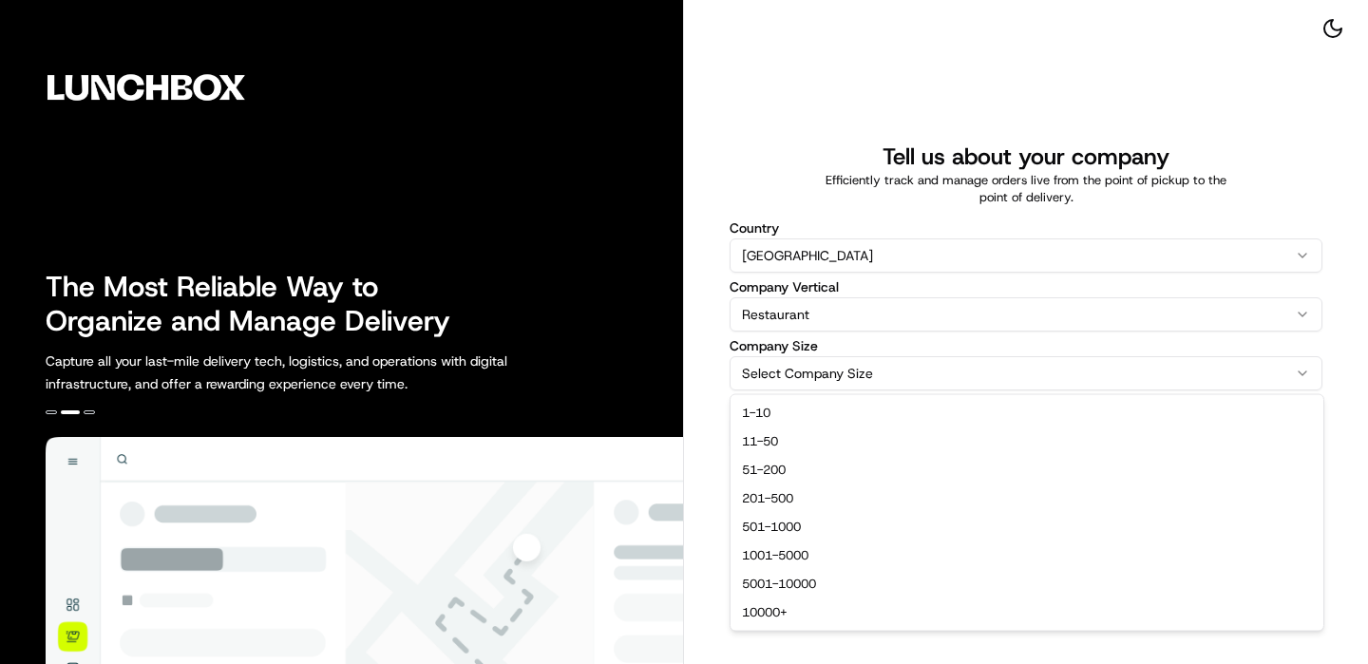
click at [828, 363] on html "The Most Reliable Way to Organize and Manage Delivery Capture all your last-mil…" at bounding box center [684, 332] width 1368 height 664
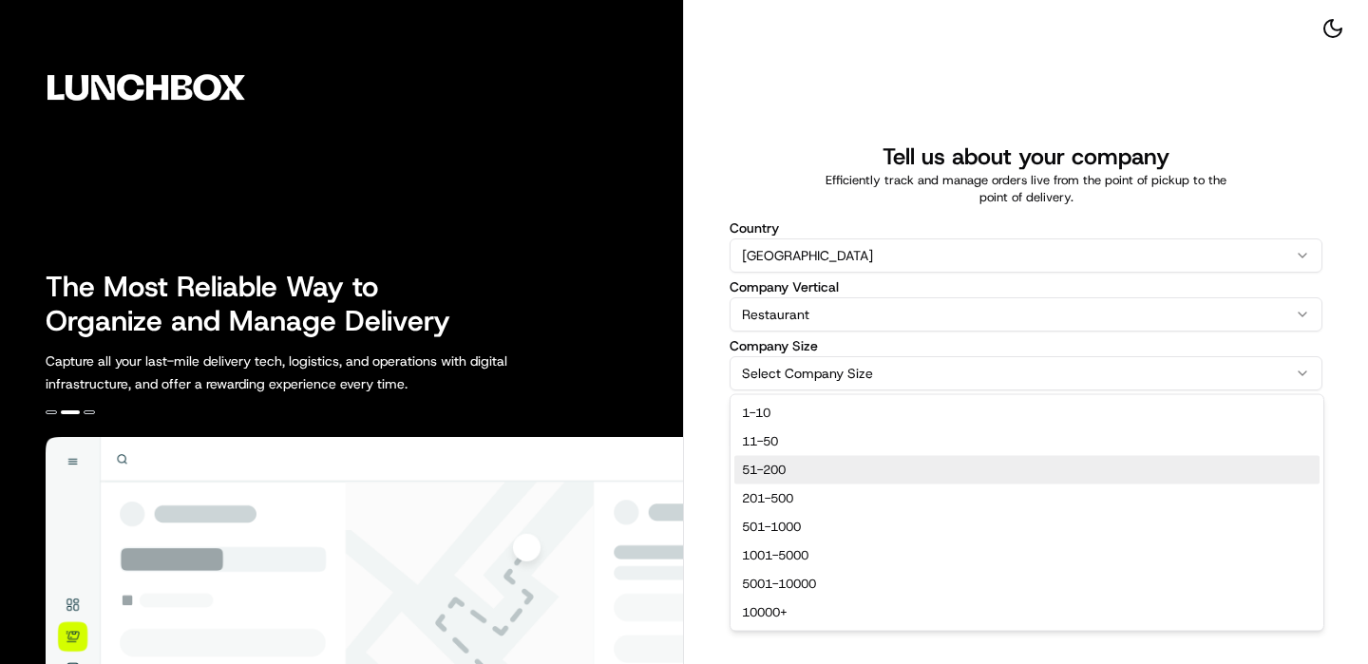
select select "51-200"
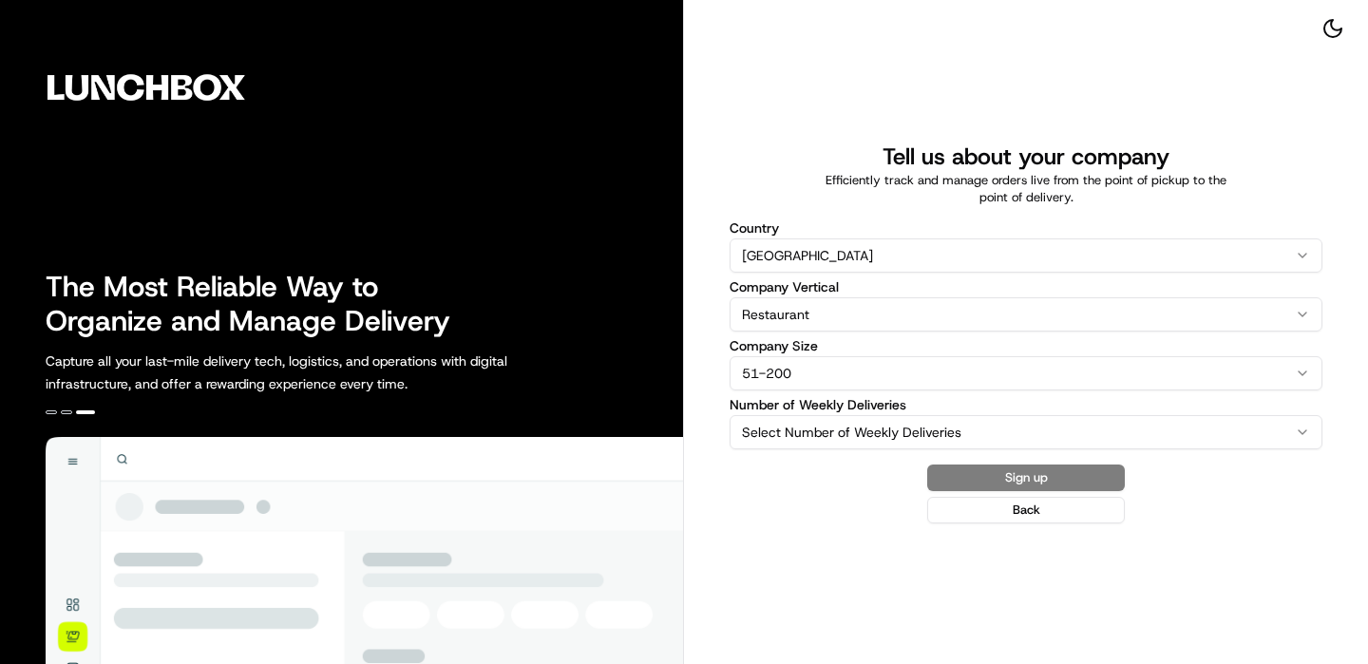
click at [860, 408] on label "Number of Weekly Deliveries" at bounding box center [1026, 404] width 593 height 13
click at [860, 415] on button "Select Number of Weekly Deliveries" at bounding box center [1026, 432] width 593 height 34
click at [860, 424] on html "The Most Reliable Way to Organize and Manage Delivery Capture all your last-mil…" at bounding box center [684, 332] width 1368 height 664
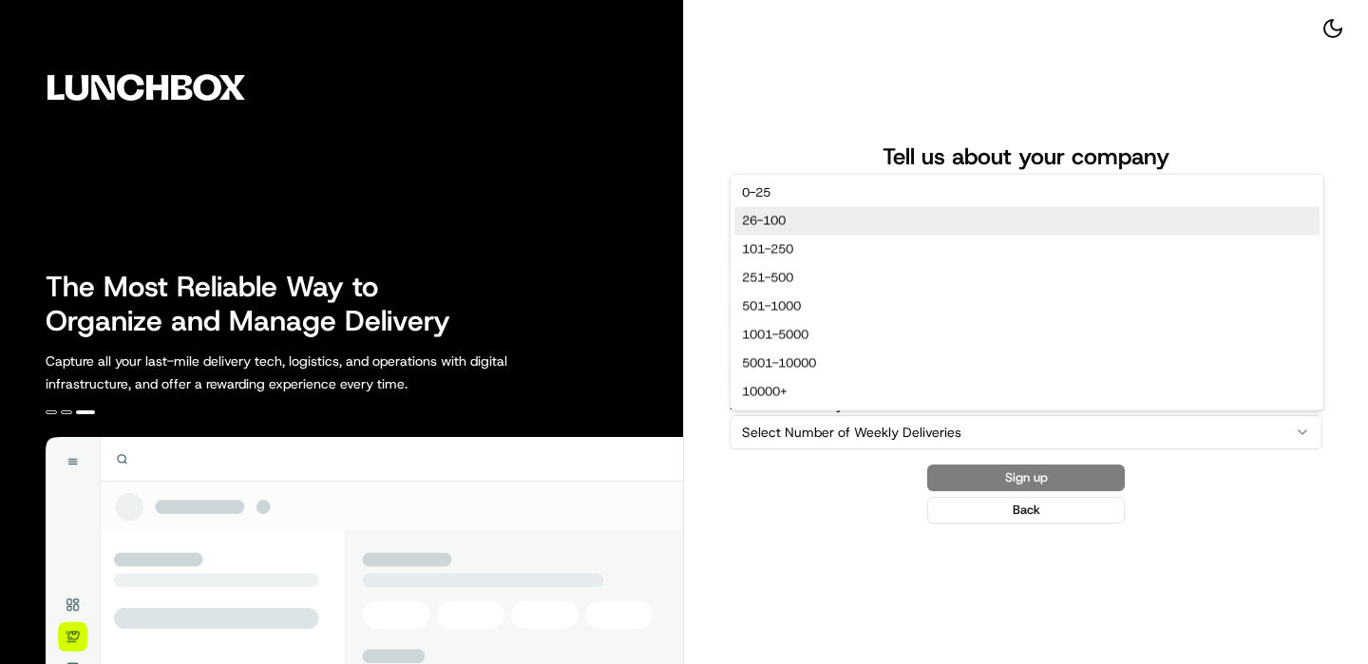
select select "26-100"
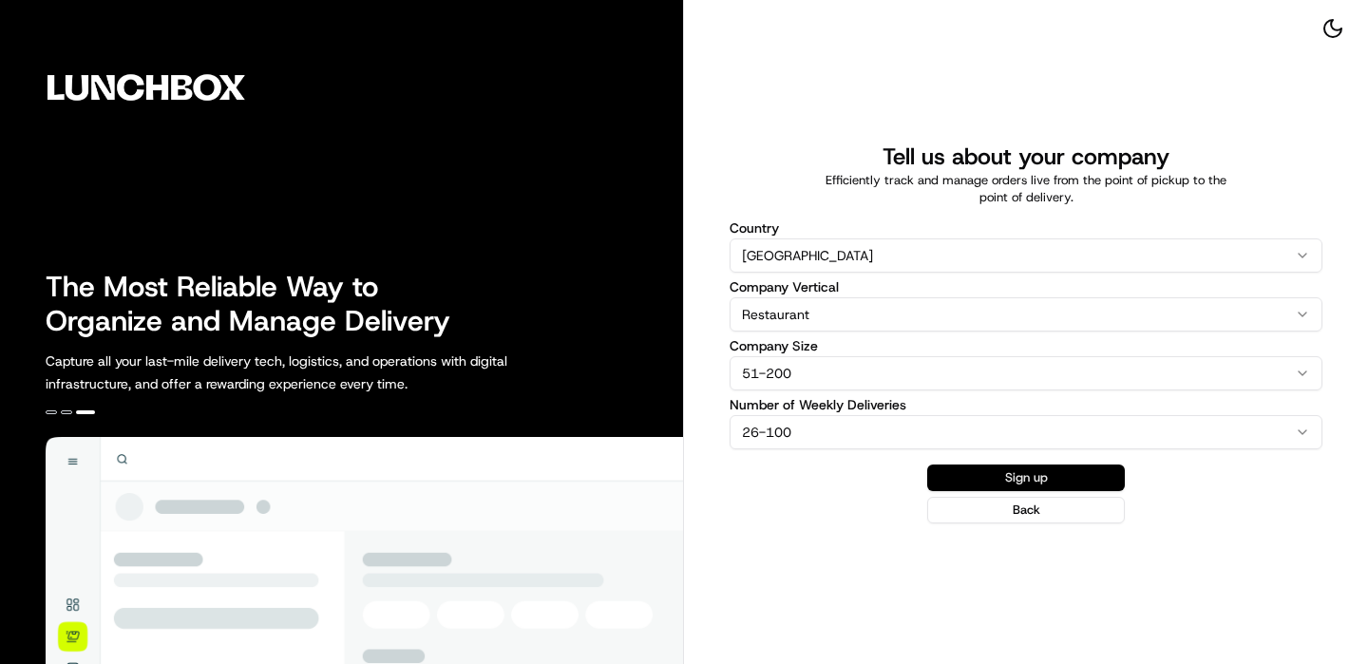
click at [1009, 467] on button "Sign up" at bounding box center [1026, 478] width 198 height 27
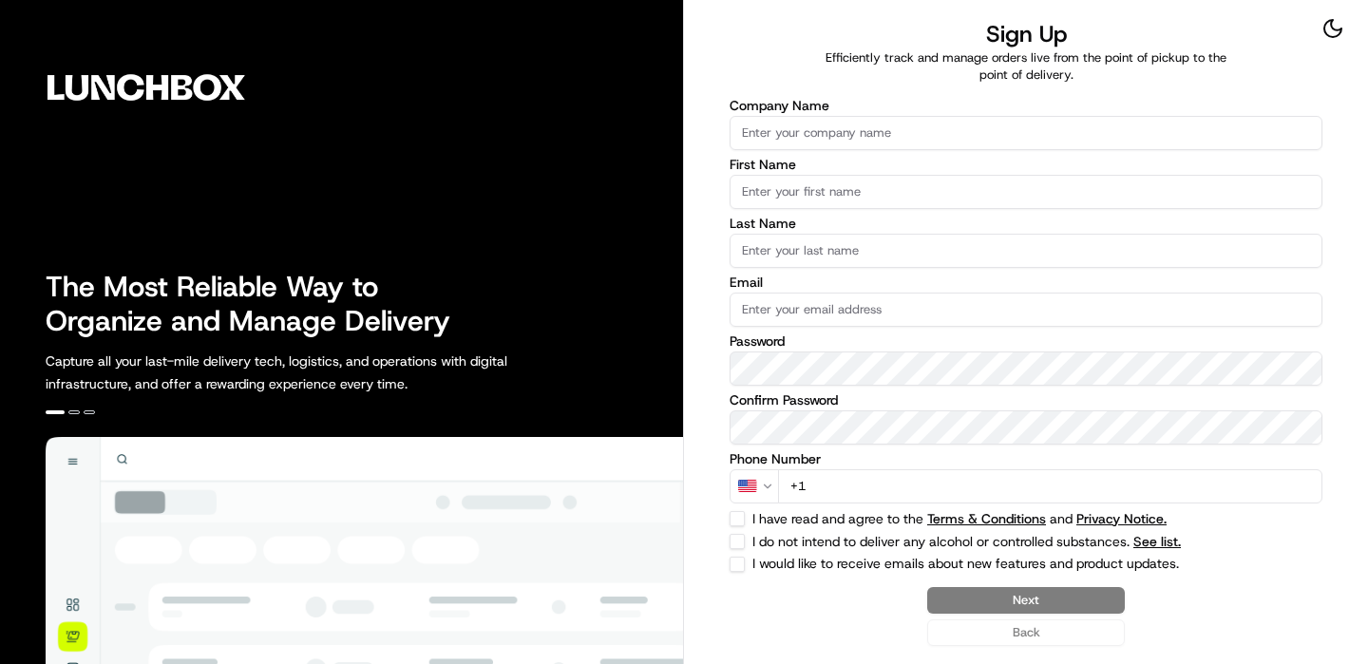
click at [790, 118] on input "Company Name" at bounding box center [1026, 133] width 593 height 34
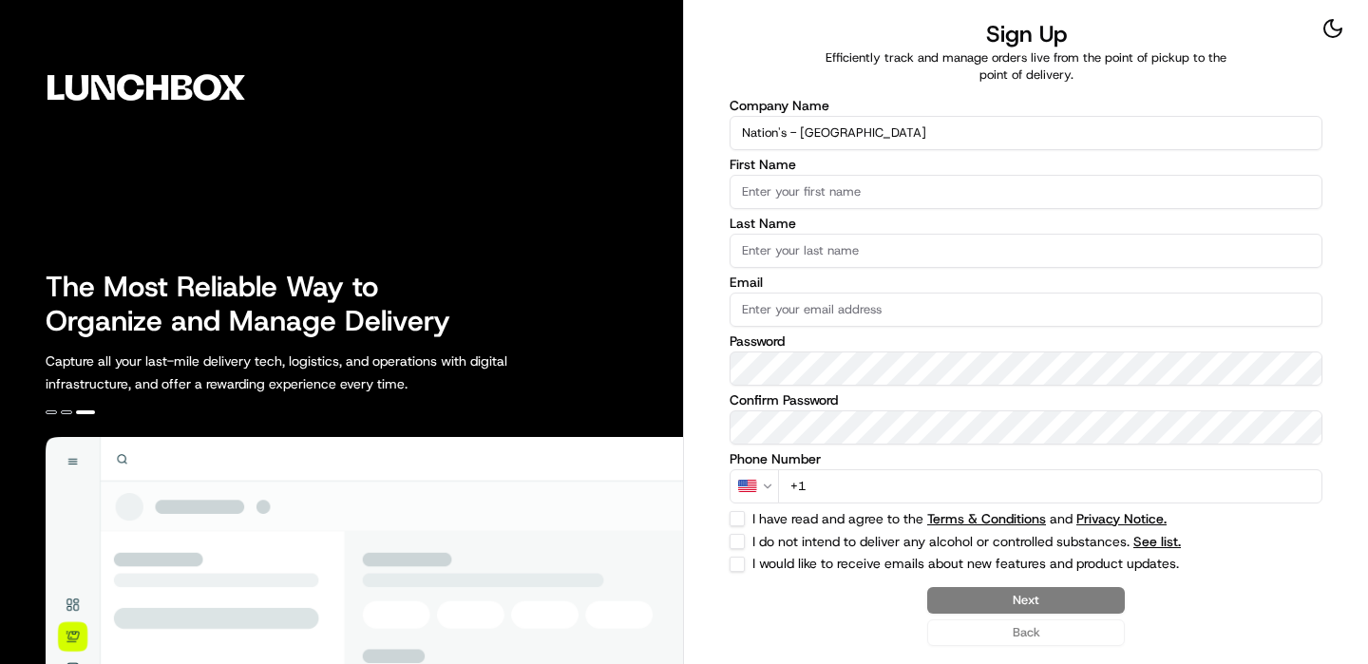
type input "Nation's - [GEOGRAPHIC_DATA]"
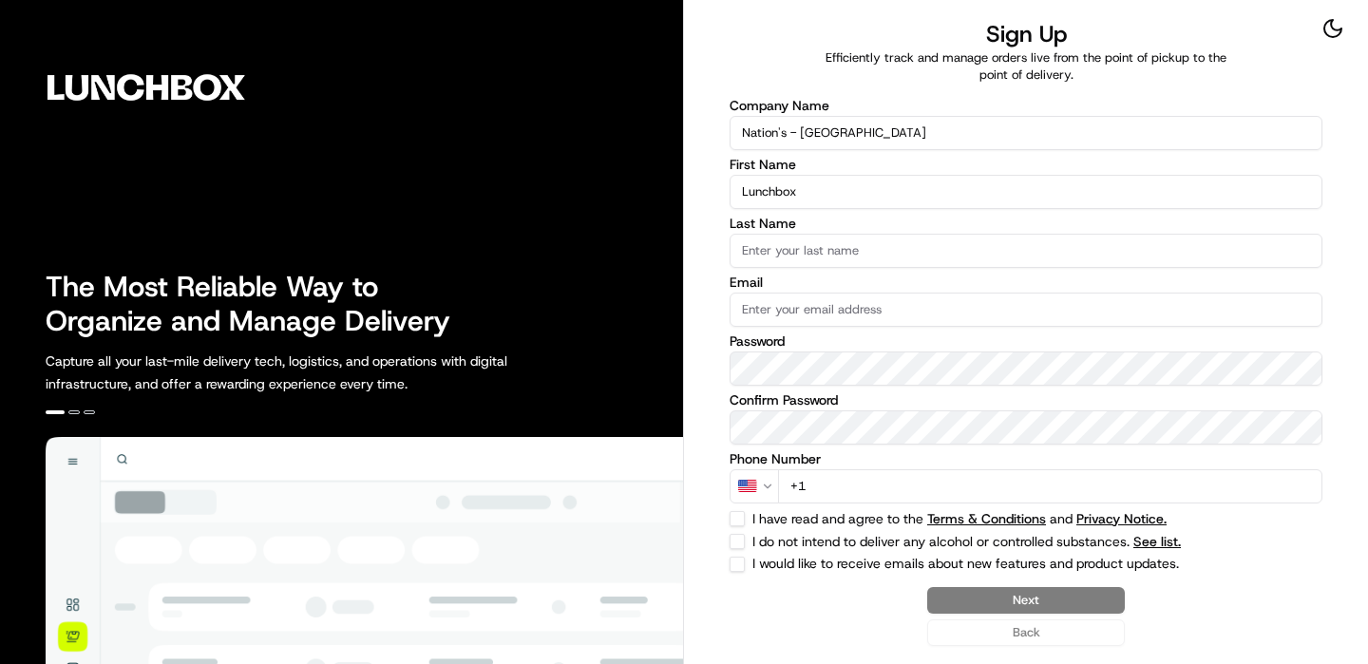
type input "Lunchbox"
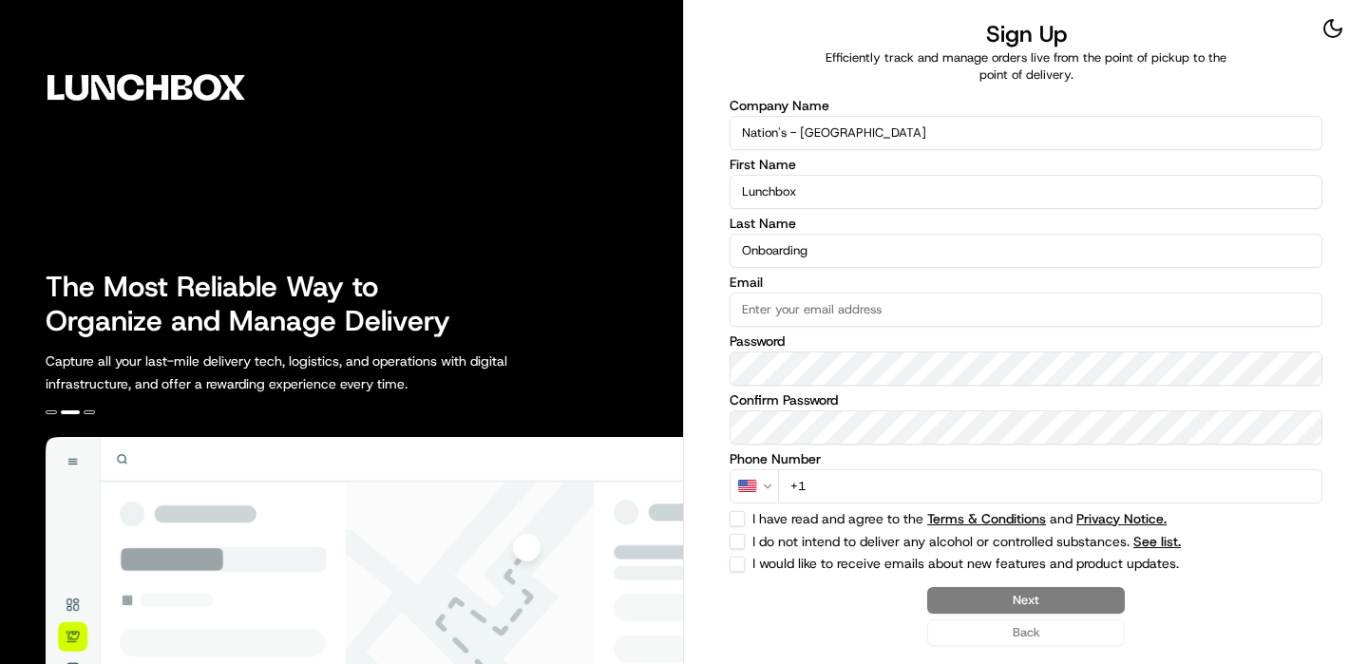
type input "Onboarding"
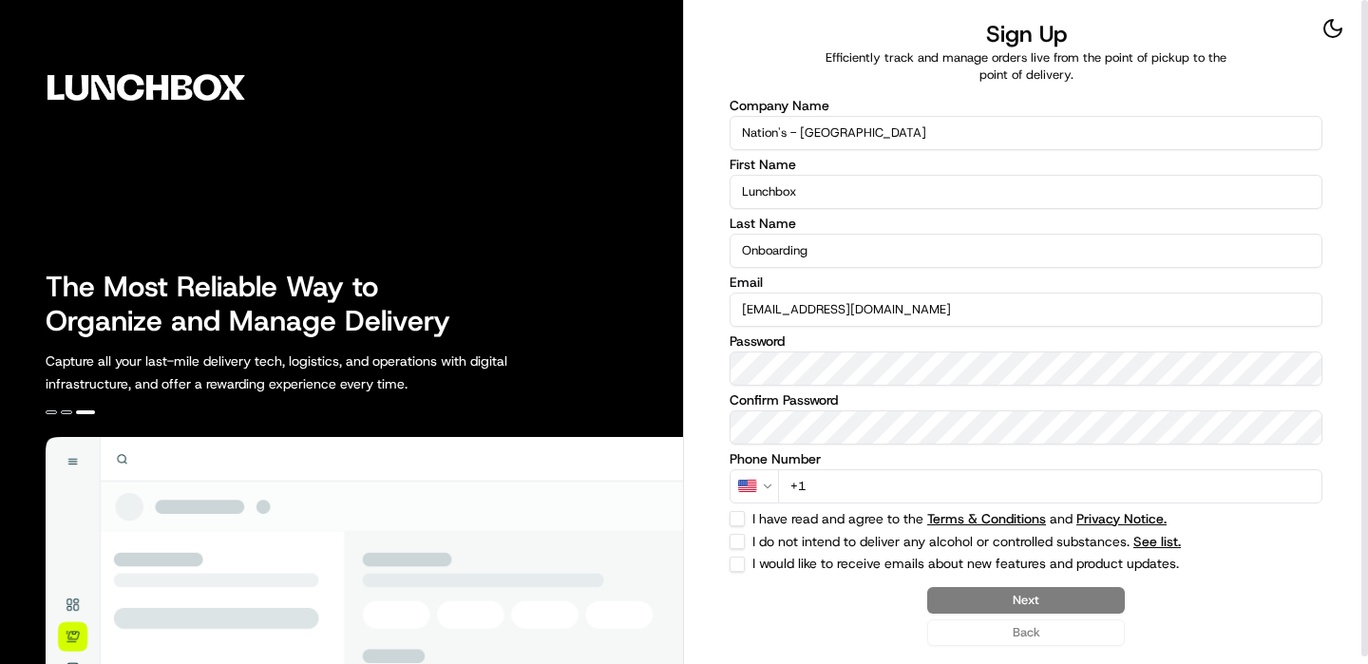
type input "[EMAIL_ADDRESS][DOMAIN_NAME]"
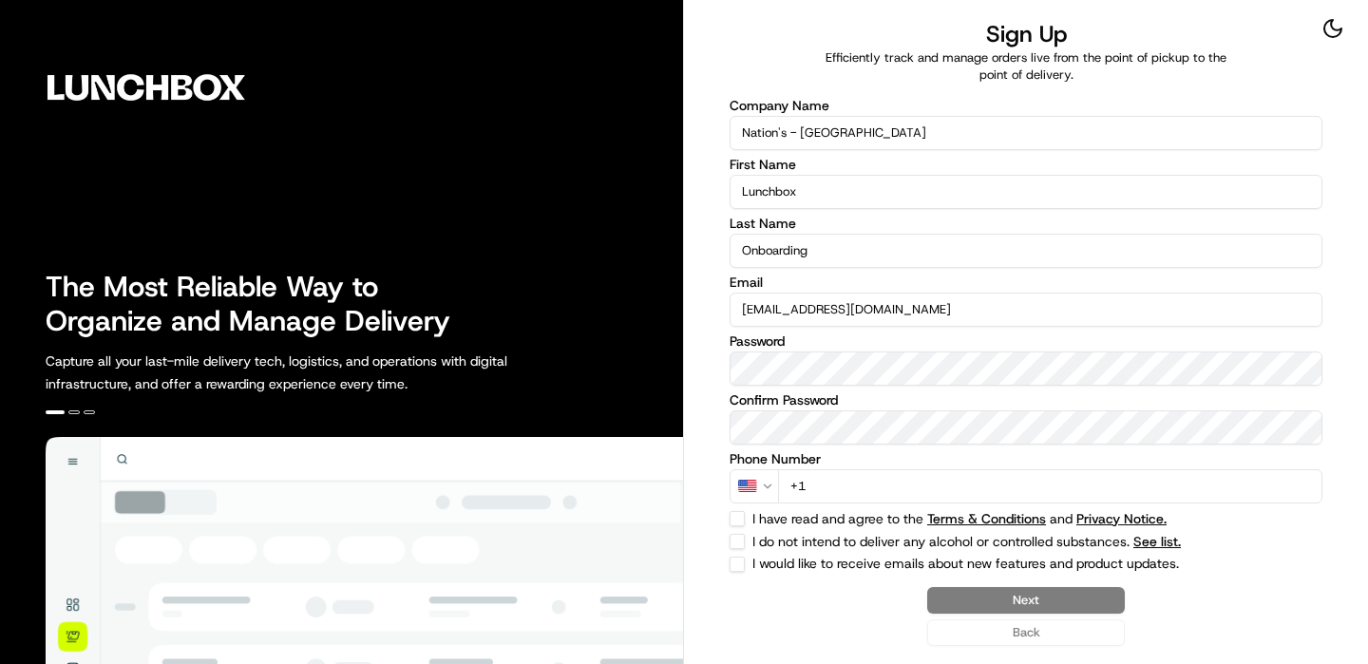
click at [987, 455] on label "Phone Number" at bounding box center [1026, 458] width 593 height 13
click at [961, 484] on input "+1" at bounding box center [1050, 486] width 544 height 34
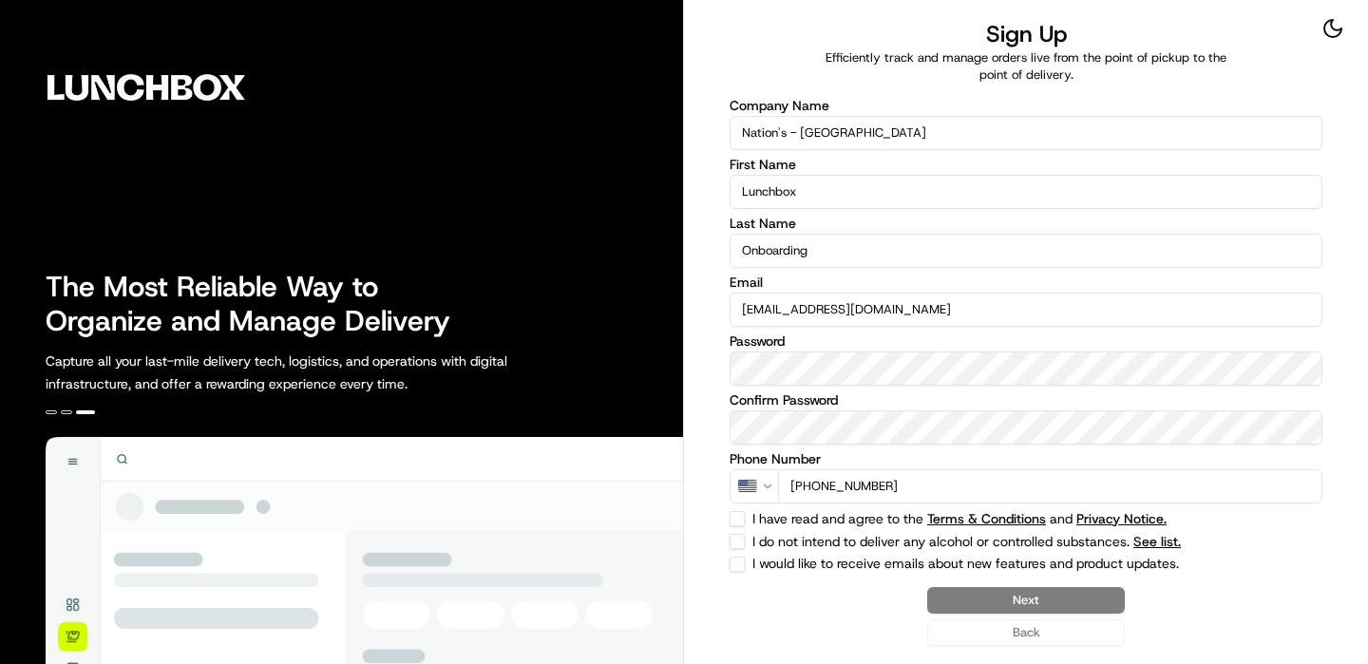
type input "[PHONE_NUMBER]"
click at [744, 541] on button "I do not intend to deliver any alcohol or controlled substances. See list." at bounding box center [737, 541] width 15 height 15
checkbox input "true"
click at [744, 530] on div "Company Name Nation's - [GEOGRAPHIC_DATA] First Name Lunchbox Last Name Onboard…" at bounding box center [1026, 335] width 593 height 473
click at [744, 517] on button "I have read and agree to the Terms & Conditions and Privacy Notice." at bounding box center [737, 518] width 15 height 15
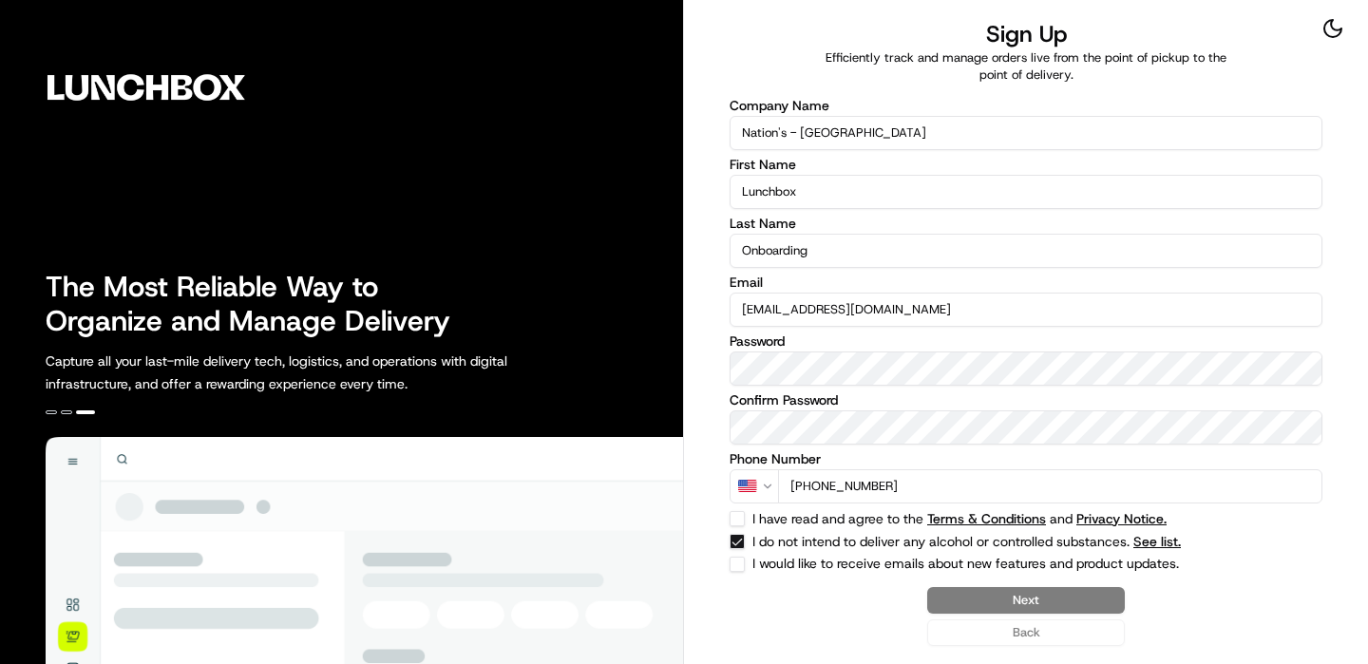
checkbox input "true"
click at [1014, 605] on button "Next" at bounding box center [1026, 600] width 198 height 27
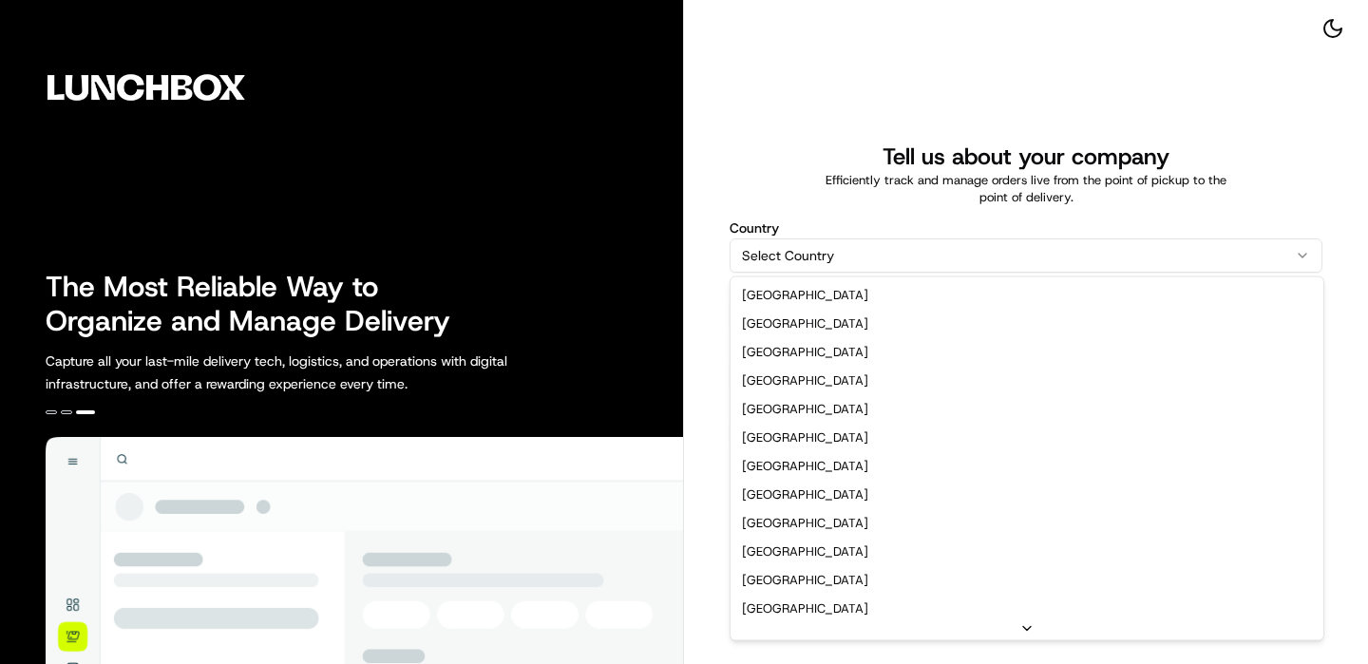
click at [834, 265] on html "The Most Reliable Way to Organize and Manage Delivery Capture all your last-mil…" at bounding box center [684, 332] width 1368 height 664
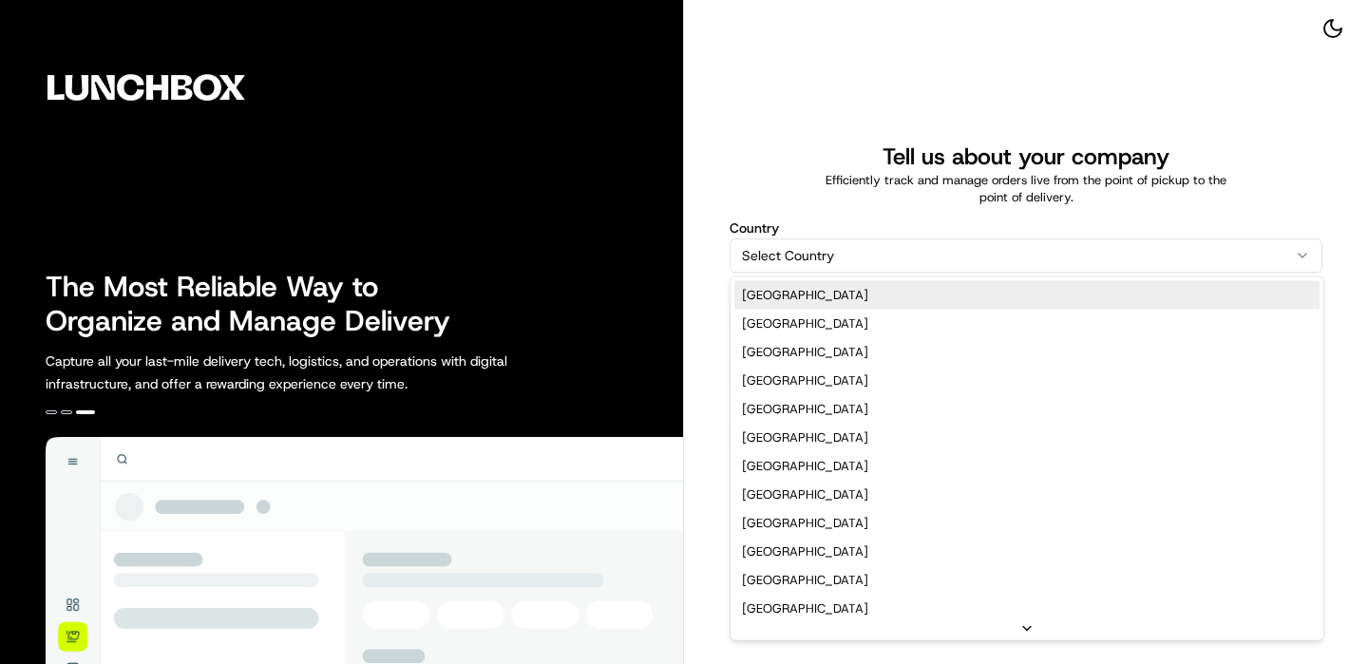
select select "US"
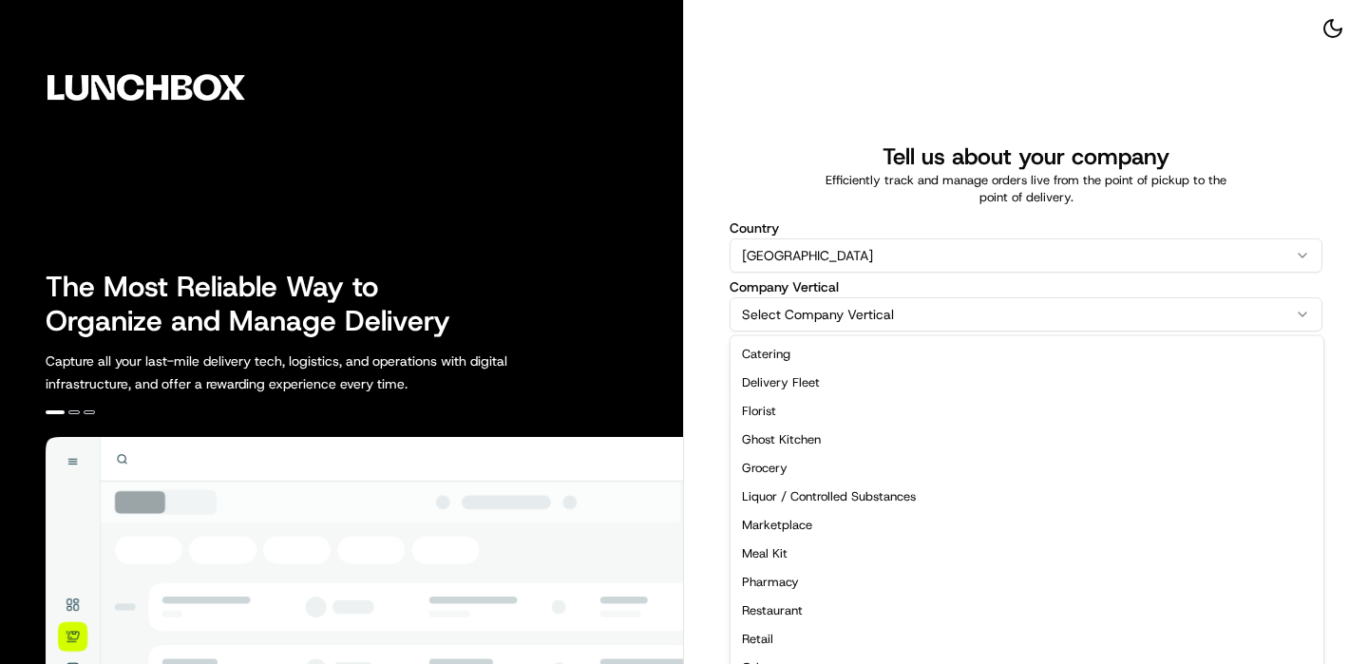
click at [828, 314] on html "The Most Reliable Way to Organize and Manage Delivery Capture all your last-mil…" at bounding box center [684, 332] width 1368 height 664
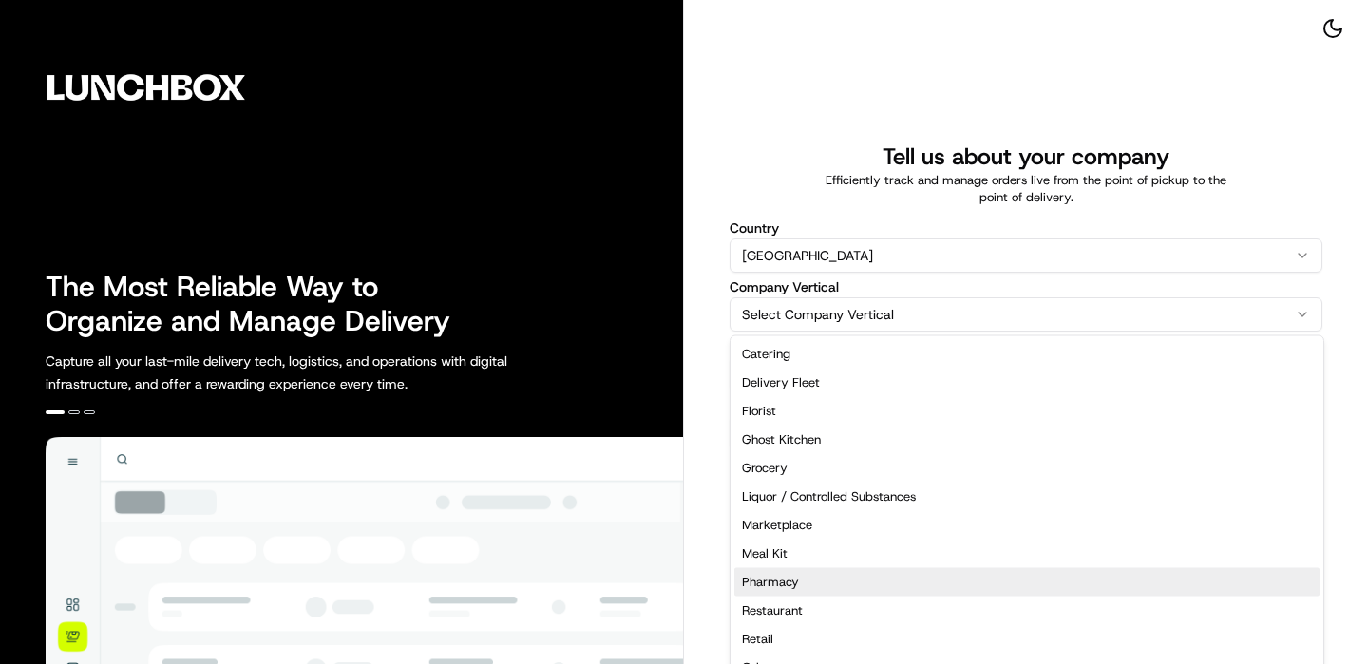
click at [790, 568] on div "Tell us about your company Efficiently track and manage orders live from the po…" at bounding box center [1026, 332] width 684 height 664
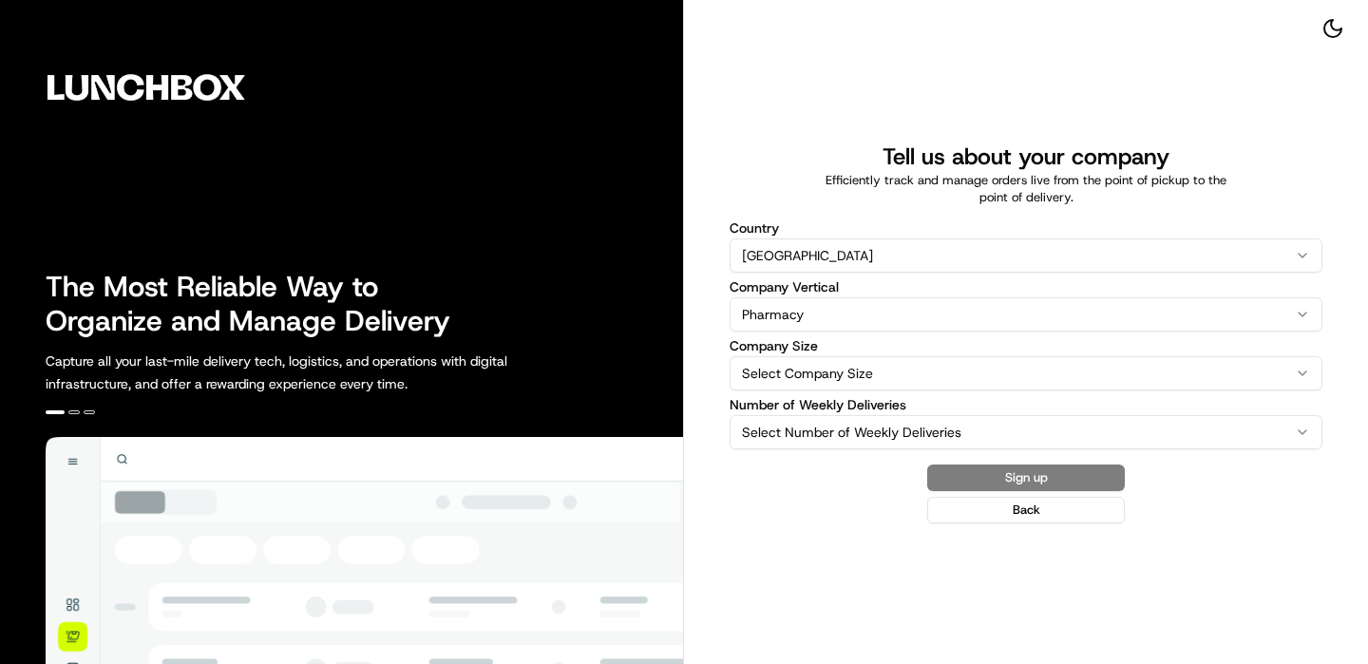
click at [854, 320] on html "The Most Reliable Way to Organize and Manage Delivery Capture all your last-mil…" at bounding box center [684, 332] width 1368 height 664
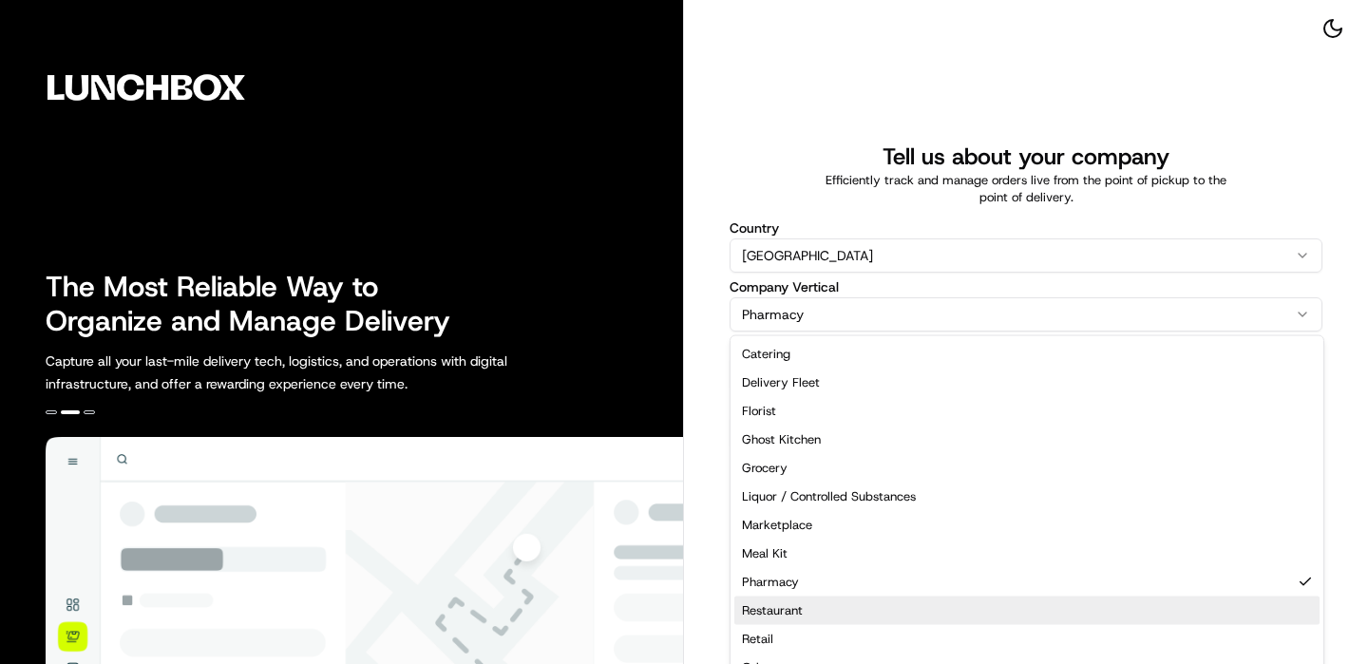
select select "Restaurant"
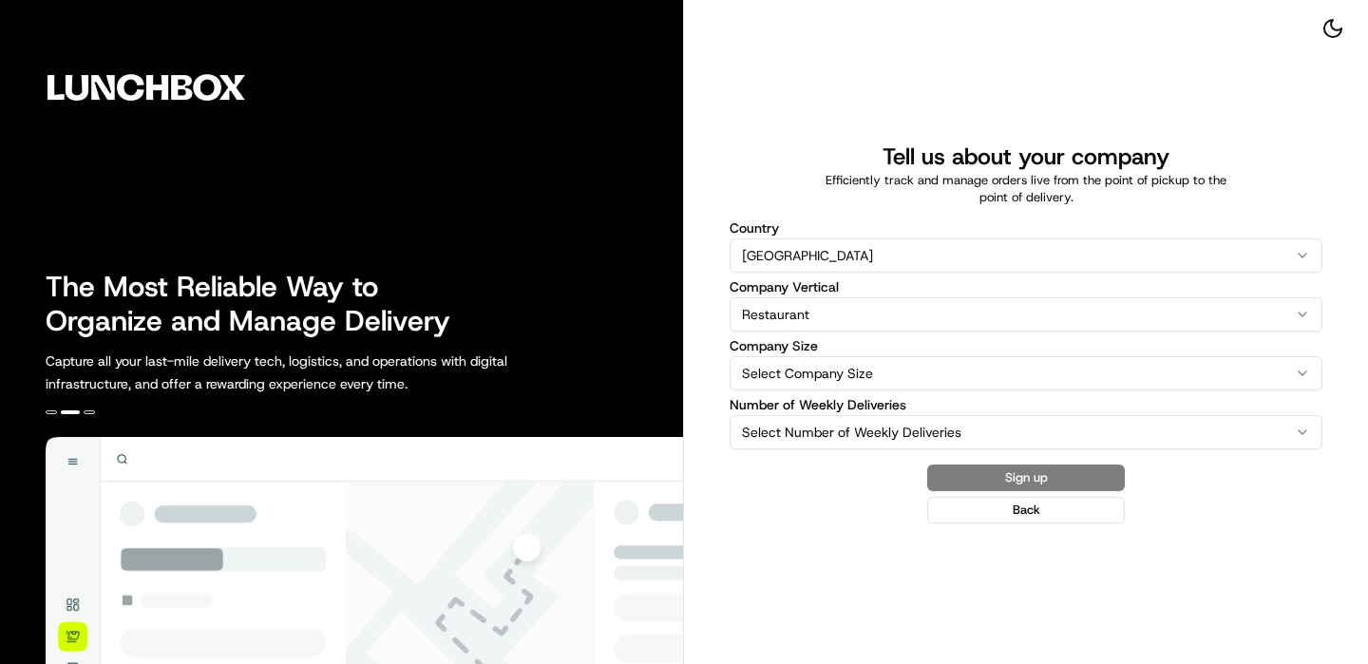
click at [821, 386] on html "The Most Reliable Way to Organize and Manage Delivery Capture all your last-mil…" at bounding box center [684, 332] width 1368 height 664
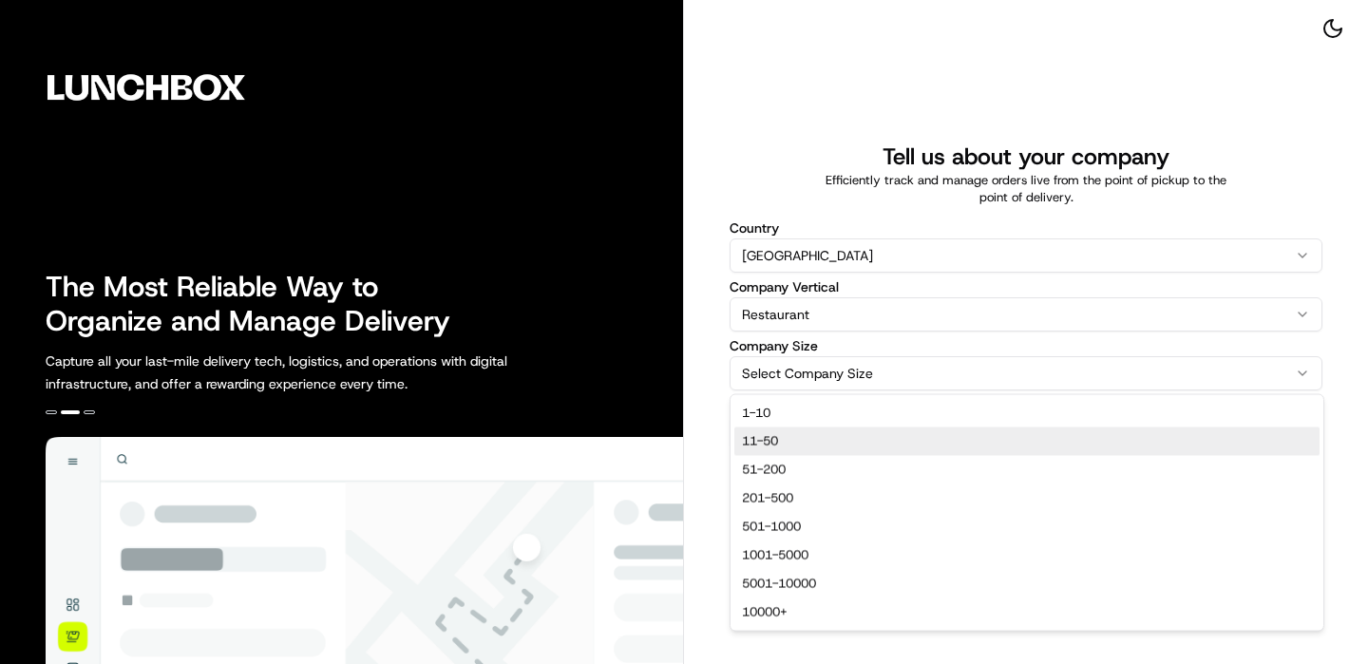
select select "11-50"
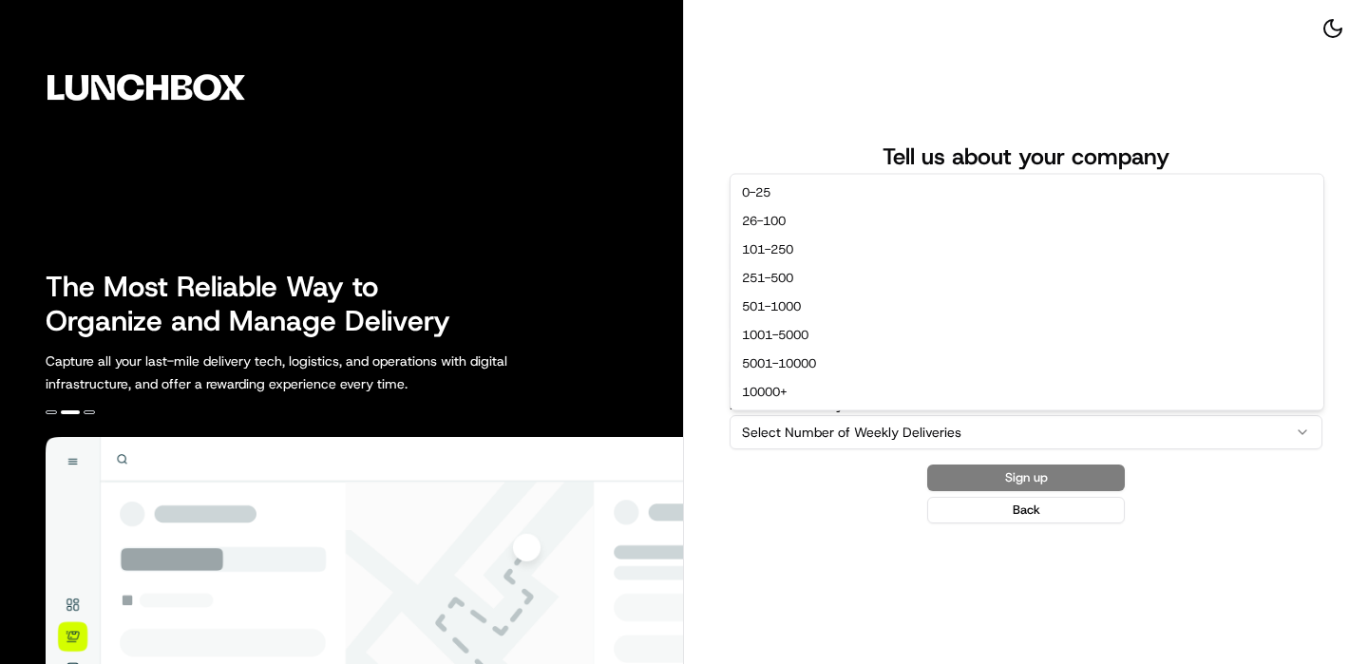
click at [825, 419] on html "The Most Reliable Way to Organize and Manage Delivery Capture all your last-mil…" at bounding box center [684, 332] width 1368 height 664
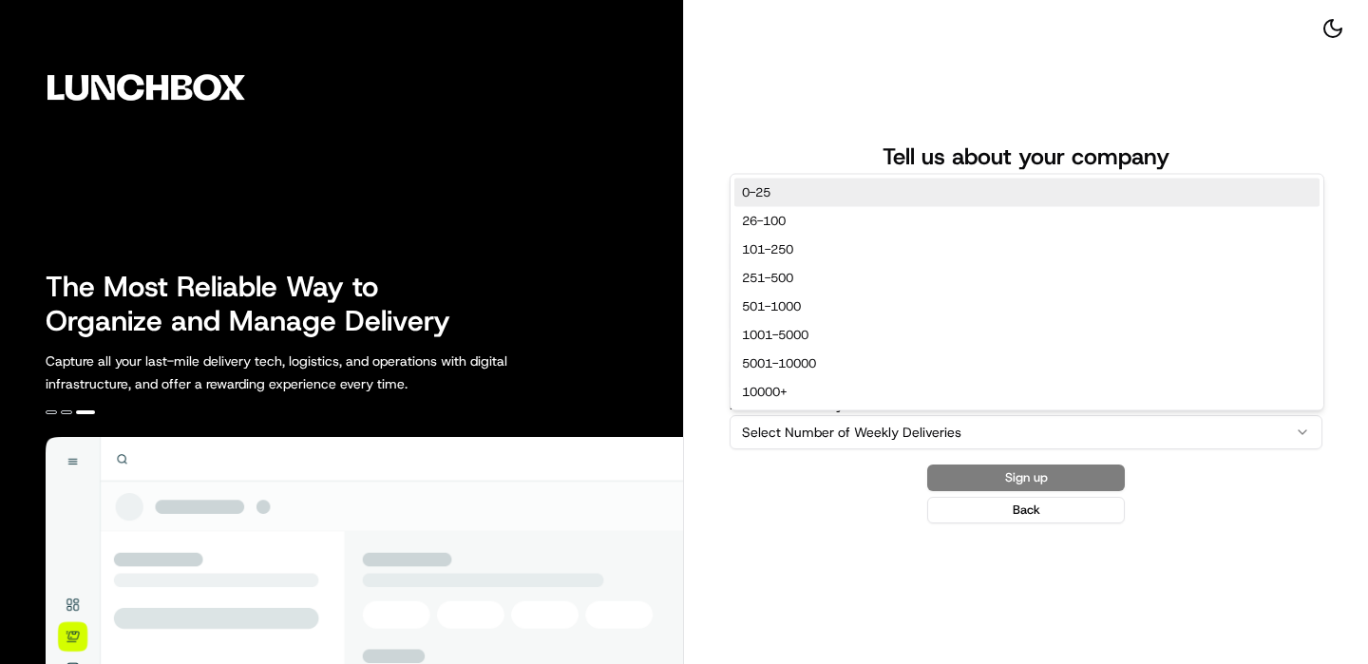
select select "0-25"
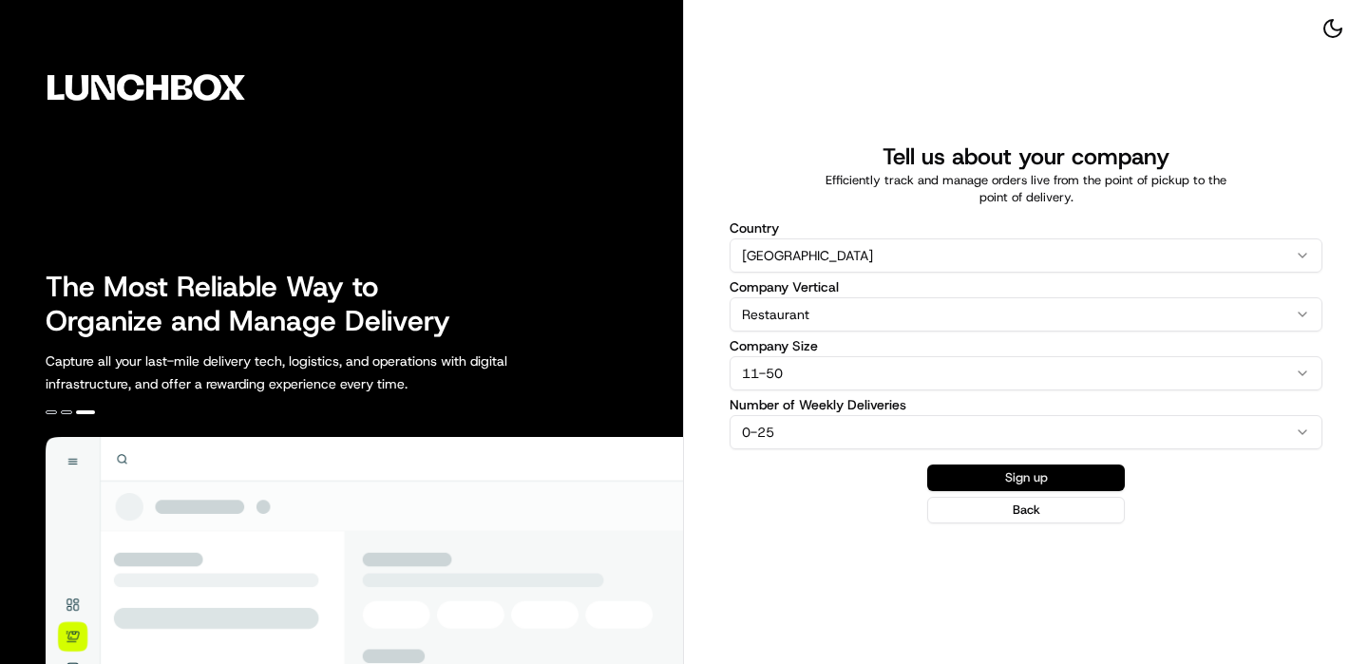
click at [1034, 479] on button "Sign up" at bounding box center [1026, 478] width 198 height 27
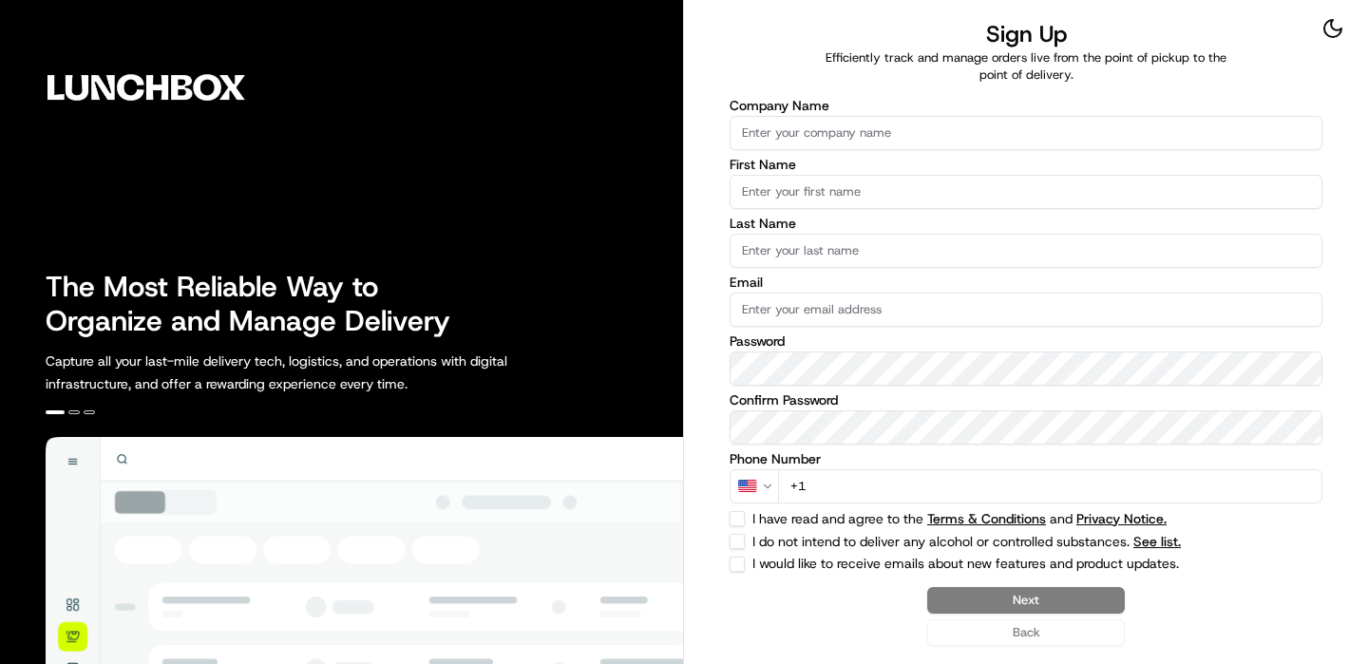
click at [799, 163] on label "First Name" at bounding box center [1026, 164] width 593 height 13
click at [799, 175] on input "First Name" at bounding box center [1026, 192] width 593 height 34
click at [799, 141] on input "Company Name" at bounding box center [1026, 133] width 593 height 34
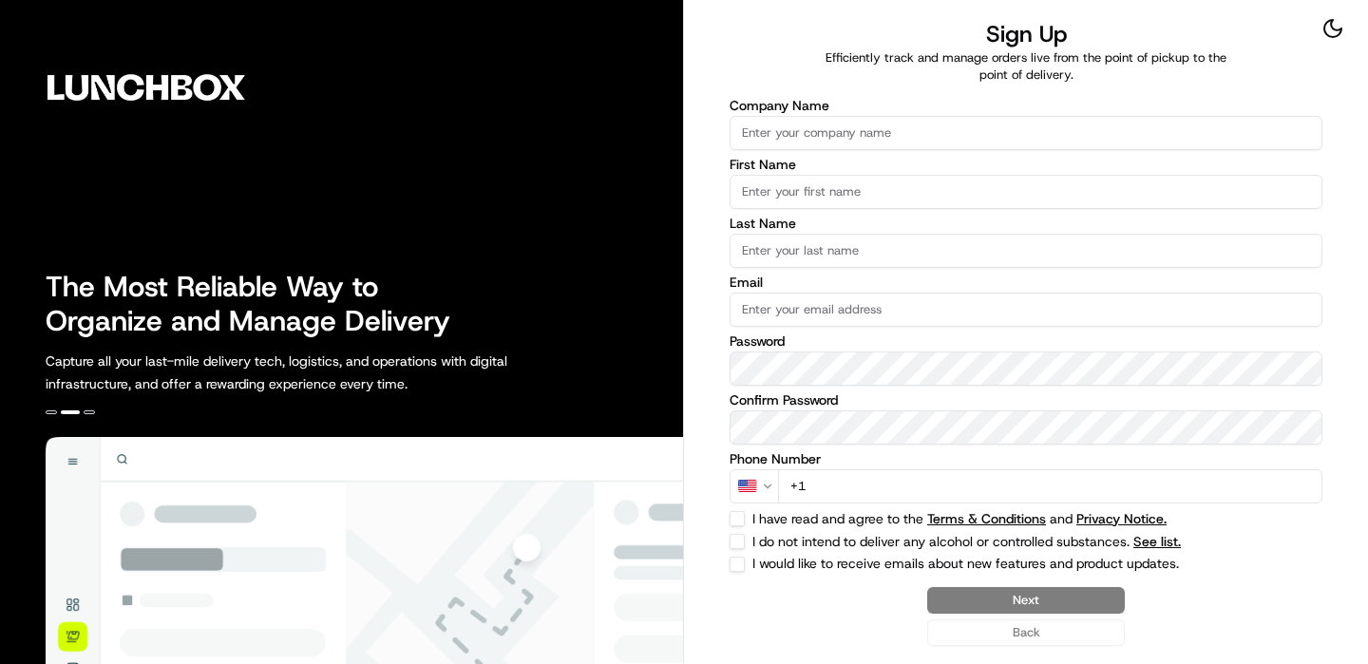
type input "n"
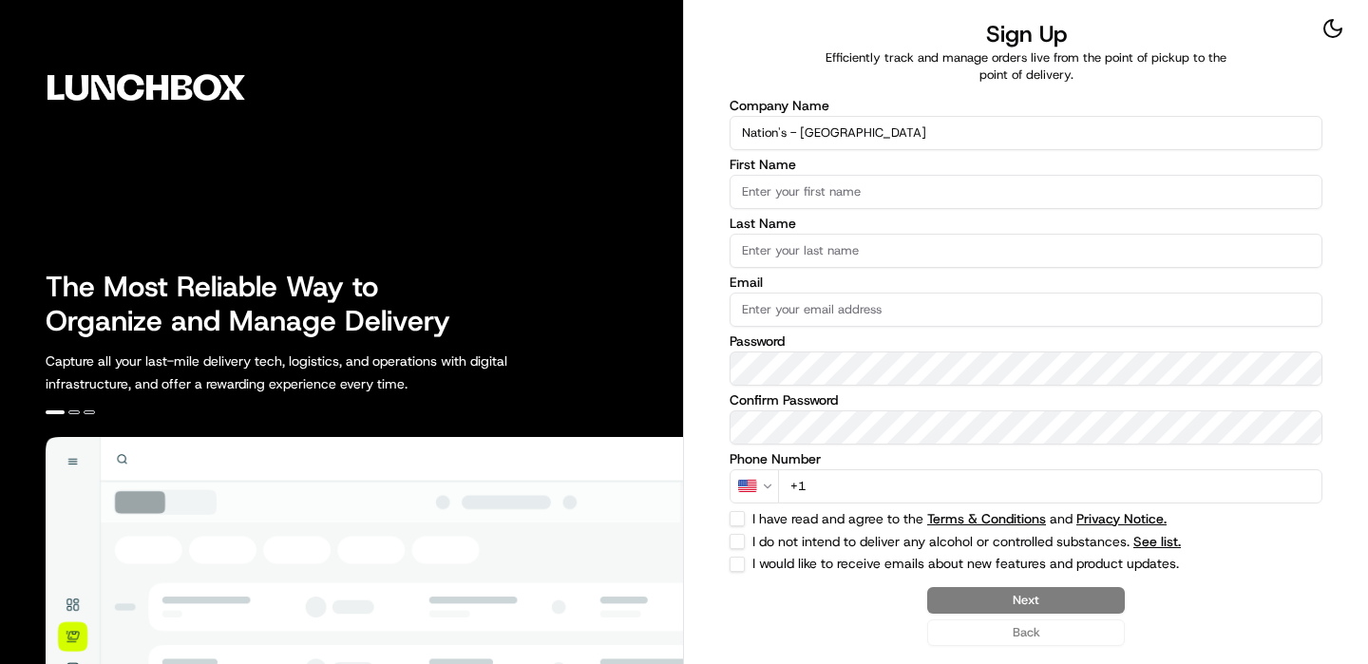
type input "Nation's - [GEOGRAPHIC_DATA]"
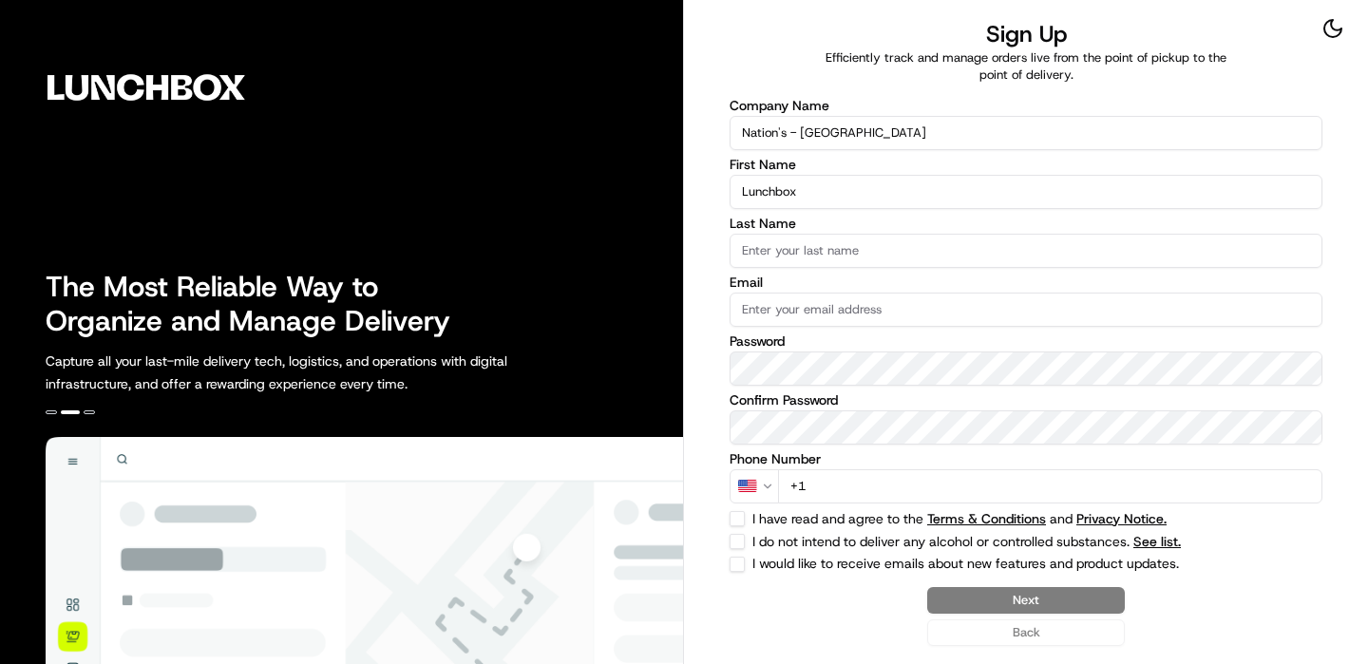
type input "Lunchbox"
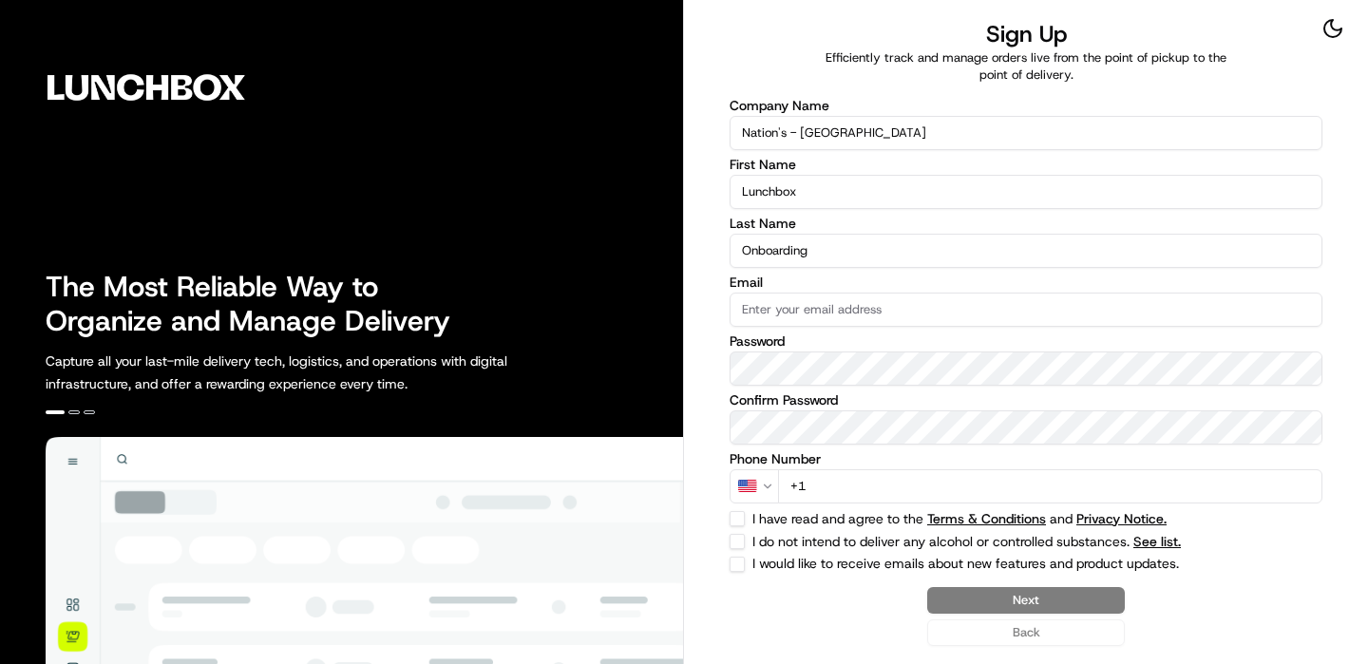
type input "Onboarding"
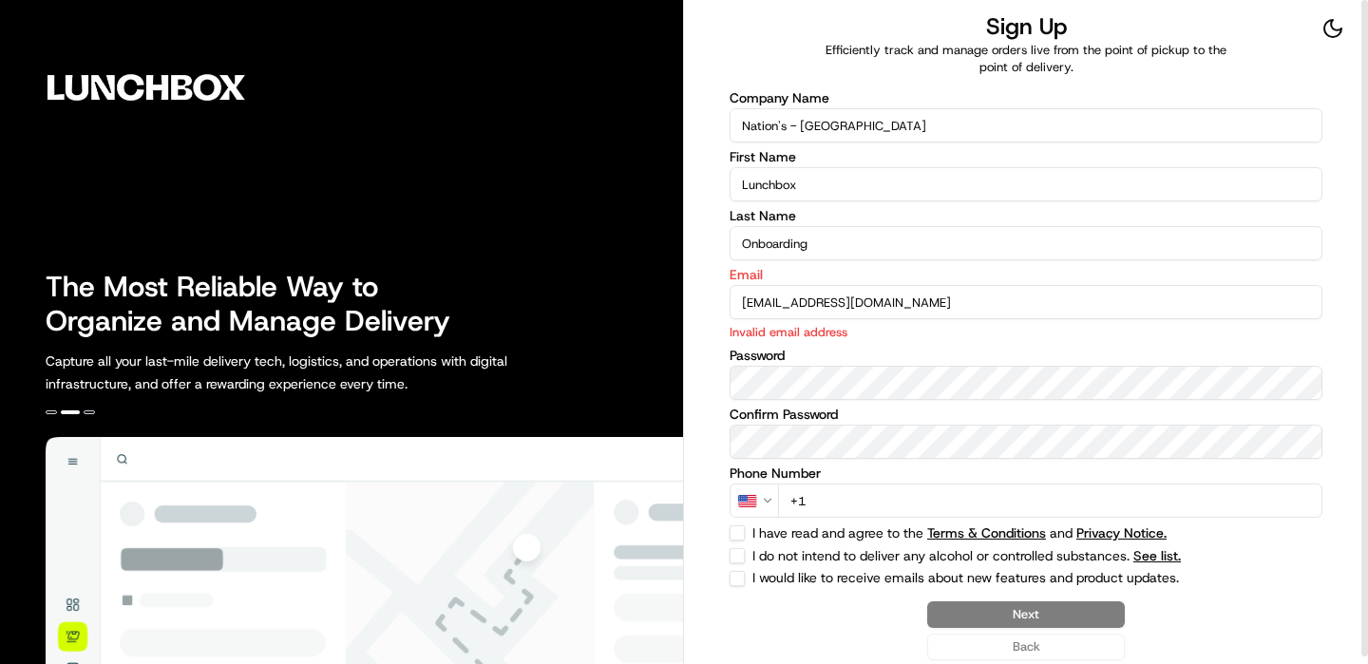
type input "[EMAIL_ADDRESS][DOMAIN_NAME]"
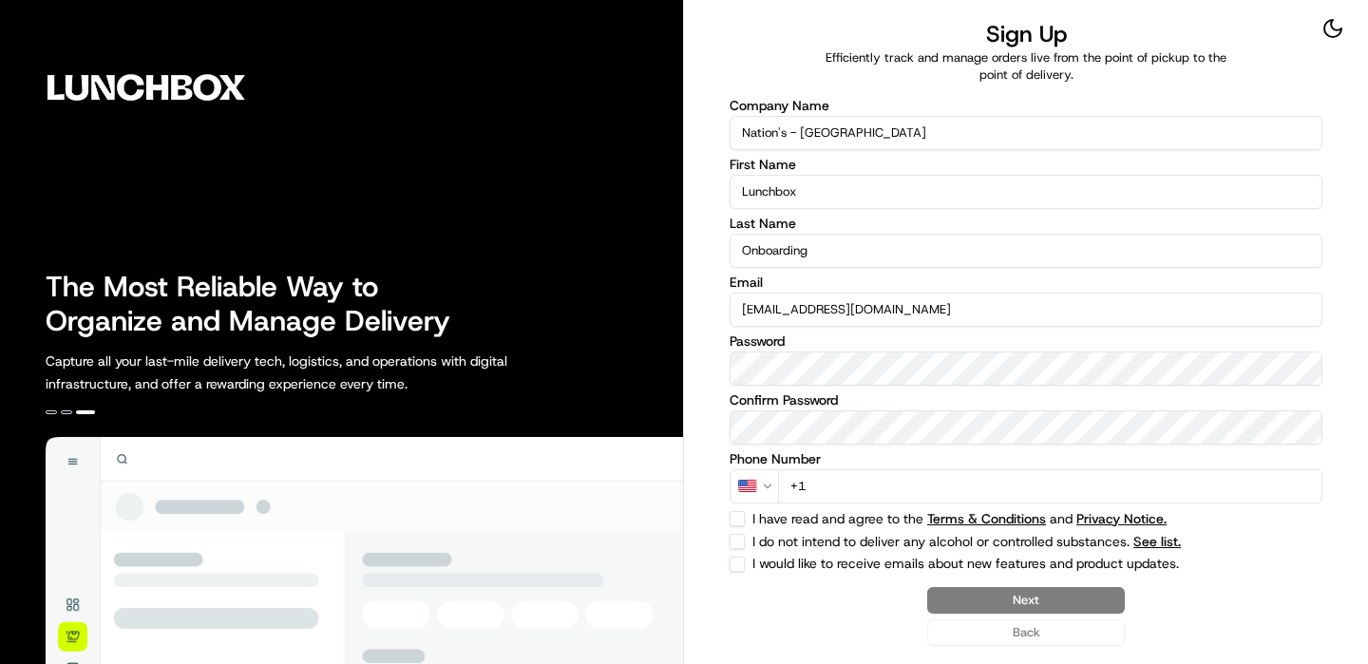
click at [839, 492] on input "+1" at bounding box center [1050, 486] width 544 height 34
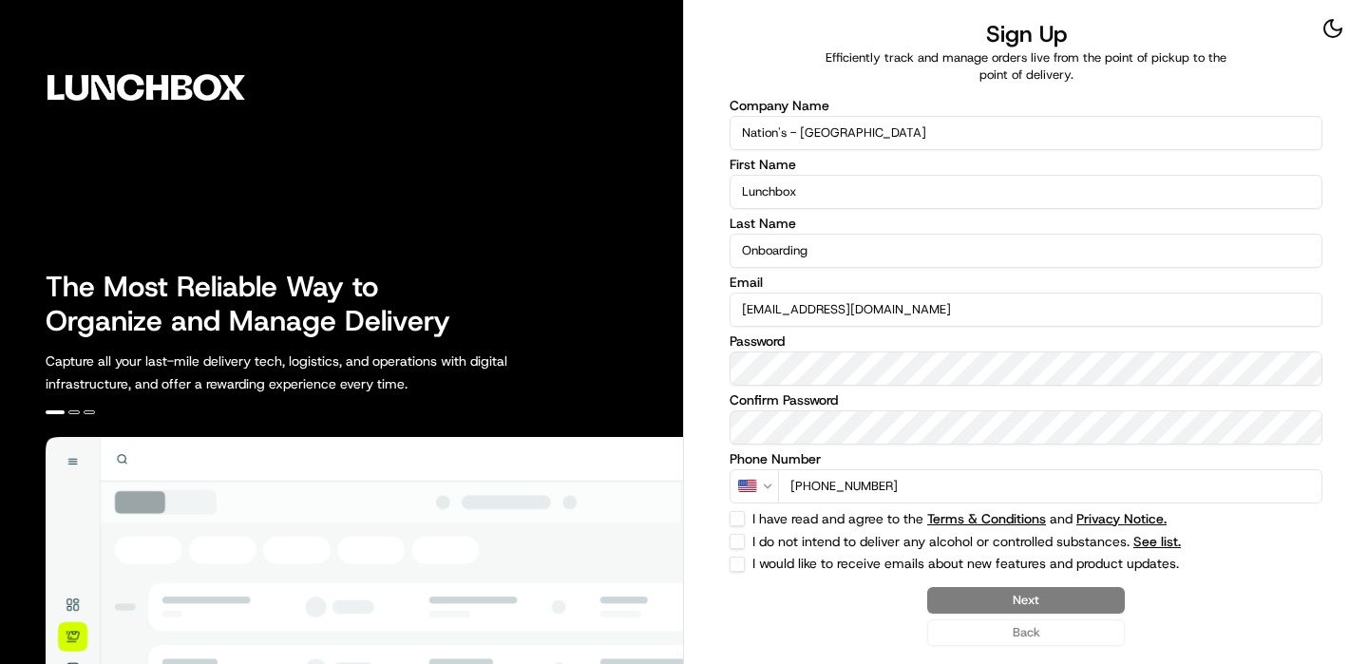
type input "[PHONE_NUMBER]"
click at [736, 534] on button "I do not intend to deliver any alcohol or controlled substances. See list." at bounding box center [737, 541] width 15 height 15
checkbox input "true"
click at [736, 524] on button "I have read and agree to the Terms & Conditions and Privacy Notice." at bounding box center [737, 518] width 15 height 15
checkbox input "true"
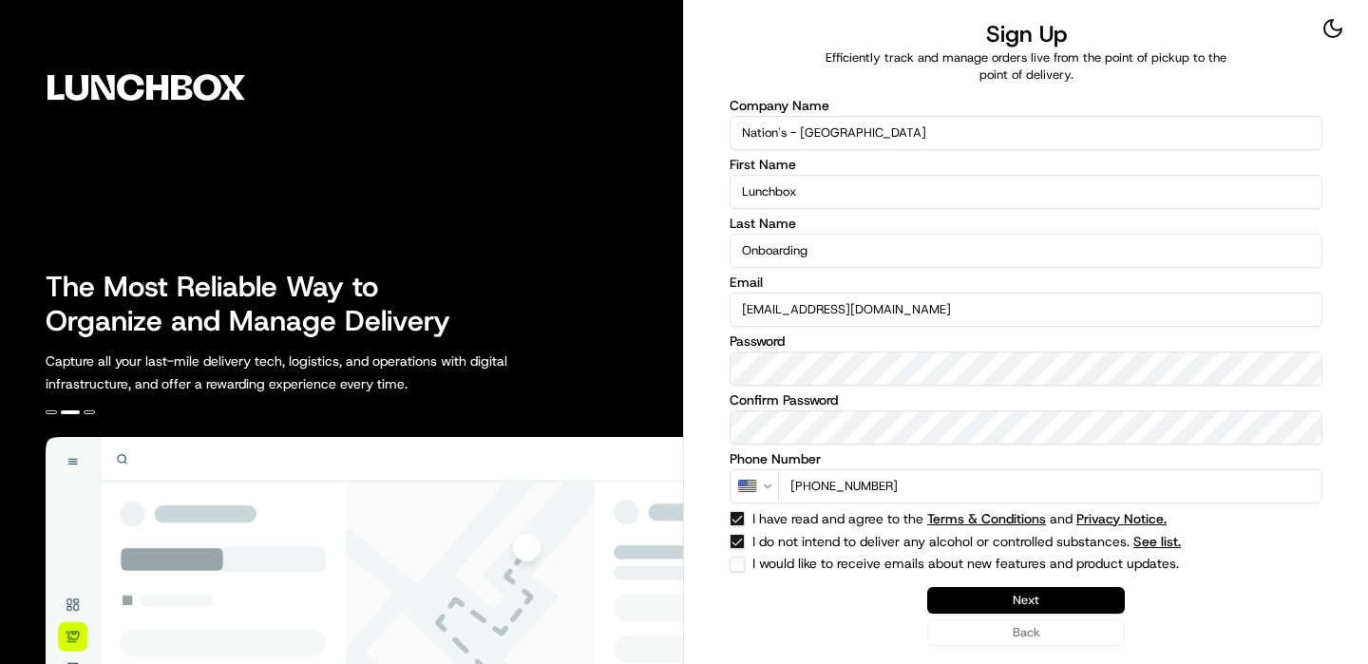
click at [1012, 601] on button "Next" at bounding box center [1026, 600] width 198 height 27
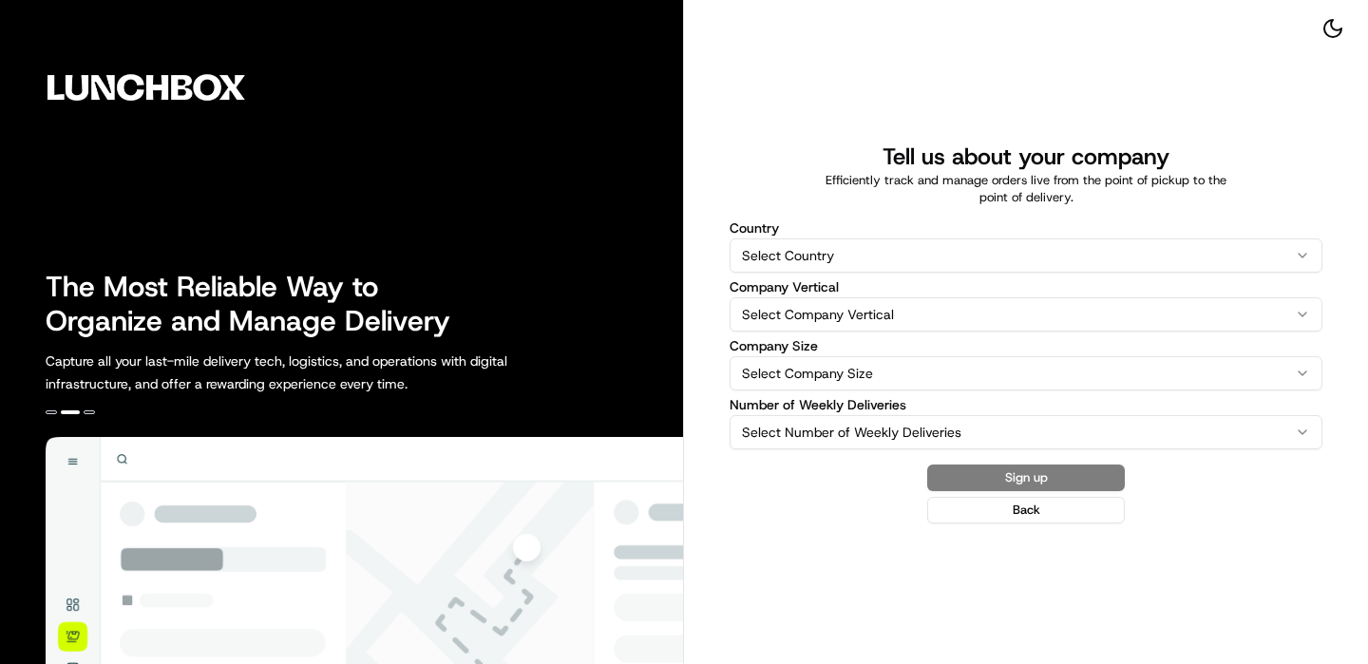
click at [877, 251] on html "The Most Reliable Way to Organize and Manage Delivery Capture all your last-mil…" at bounding box center [684, 332] width 1368 height 664
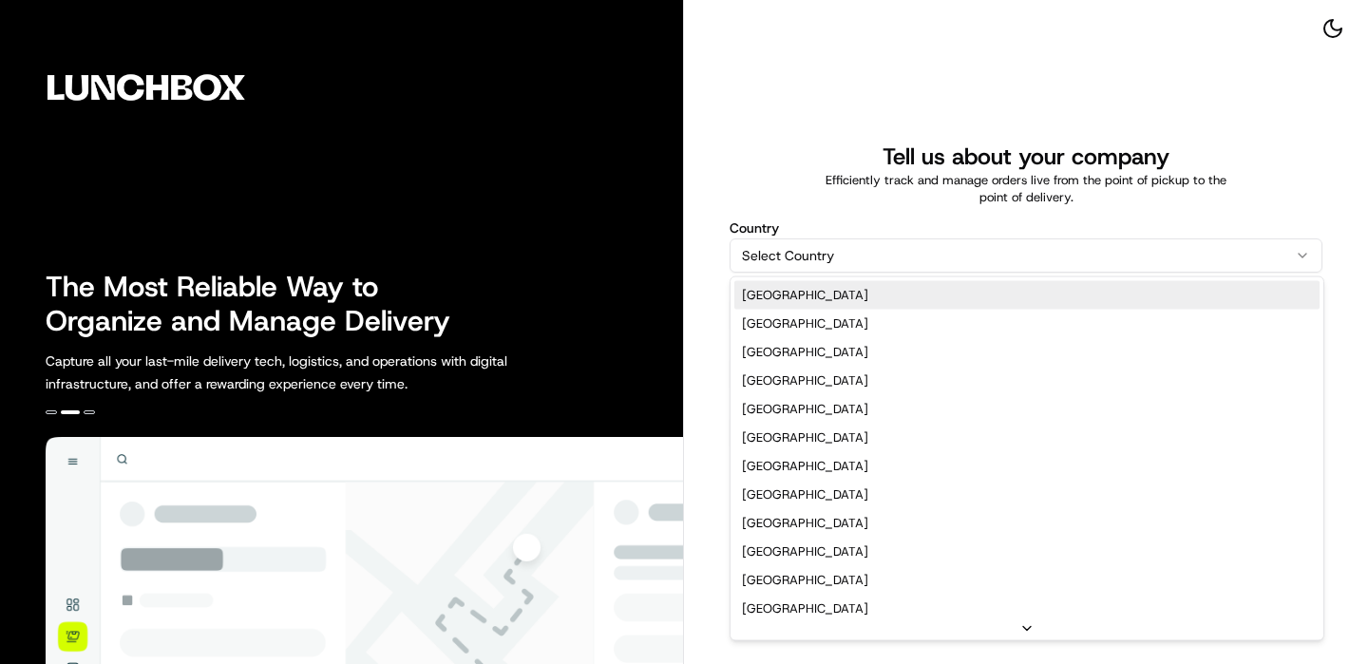
select select "US"
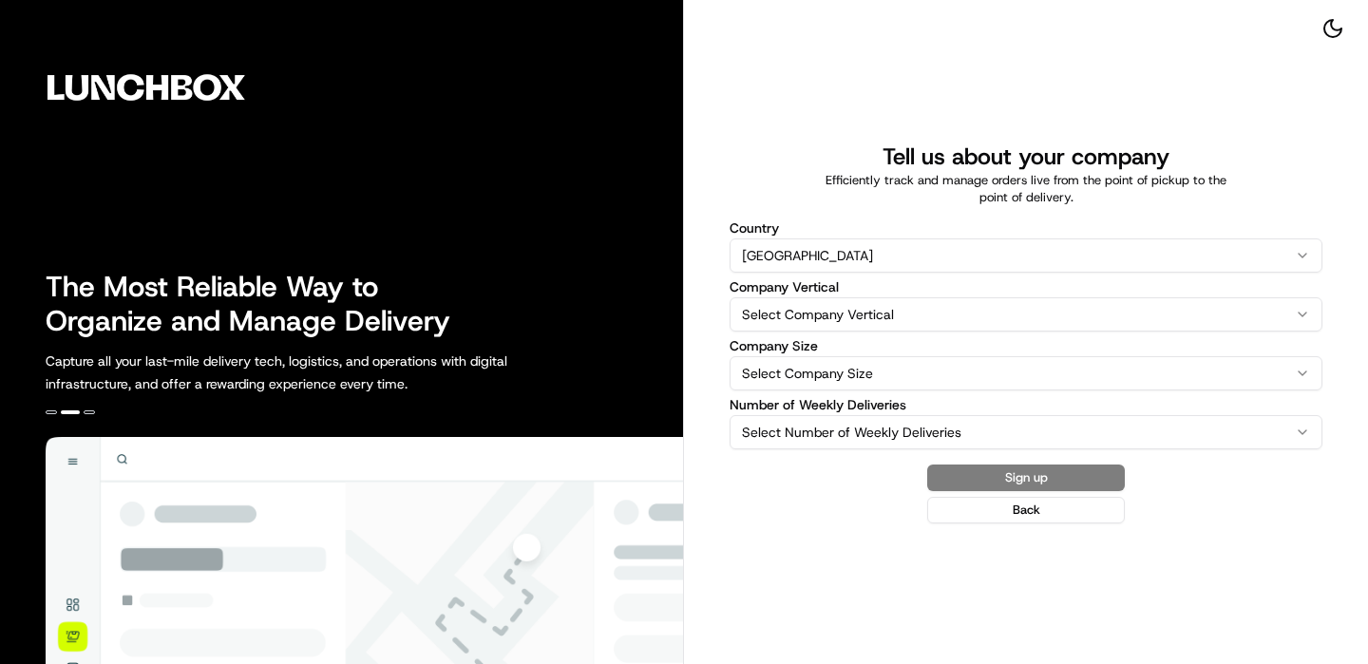
click at [801, 297] on html "The Most Reliable Way to Organize and Manage Delivery Capture all your last-mil…" at bounding box center [684, 332] width 1368 height 664
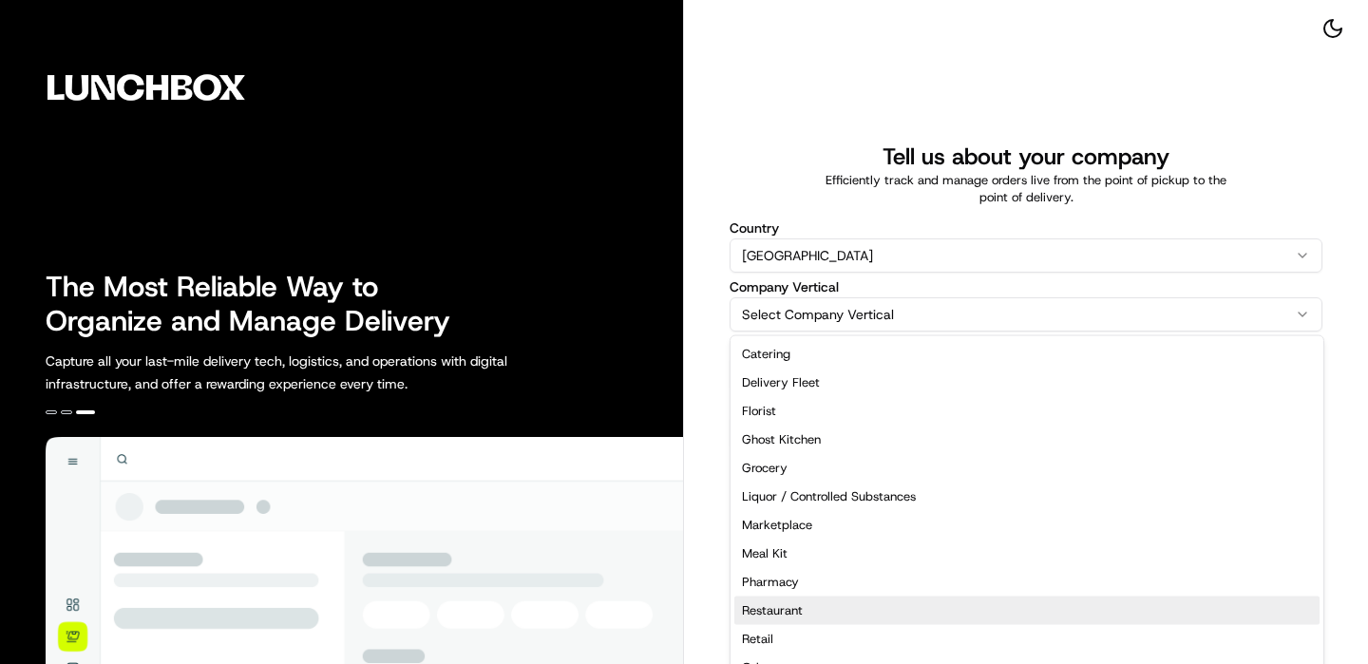
select select "Restaurant"
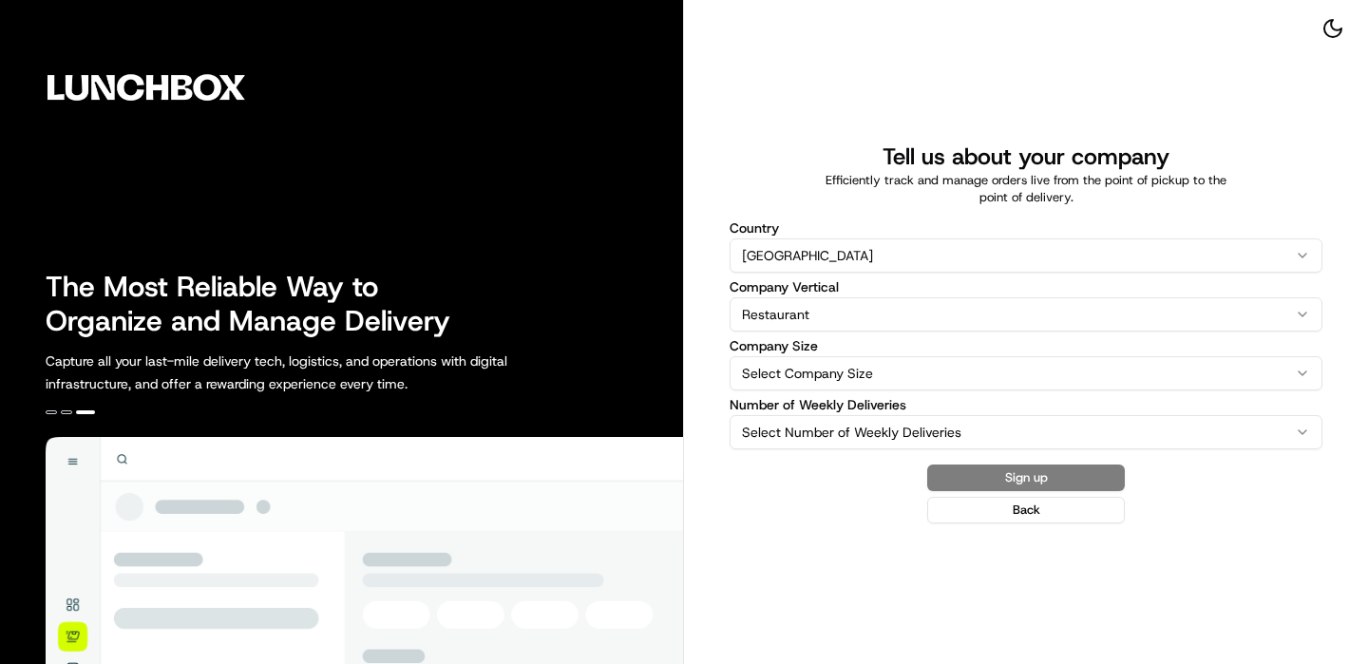
click at [852, 375] on html "The Most Reliable Way to Organize and Manage Delivery Capture all your last-mil…" at bounding box center [684, 332] width 1368 height 664
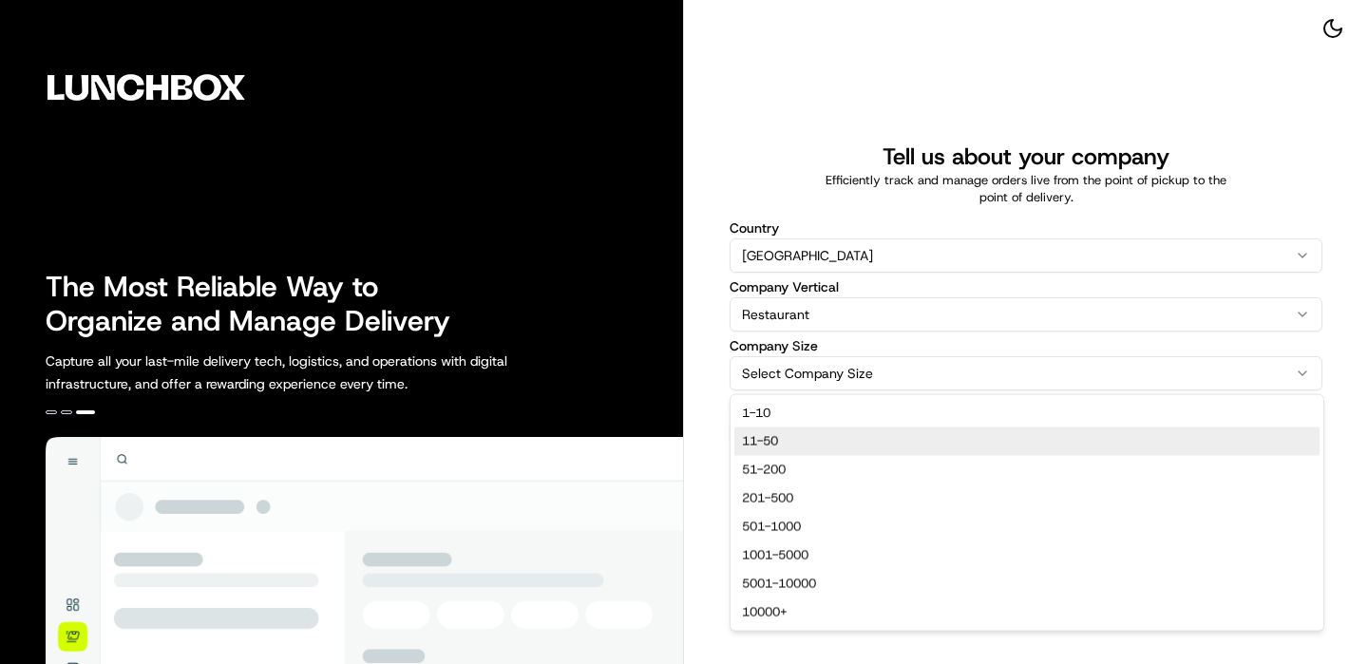
select select "11-50"
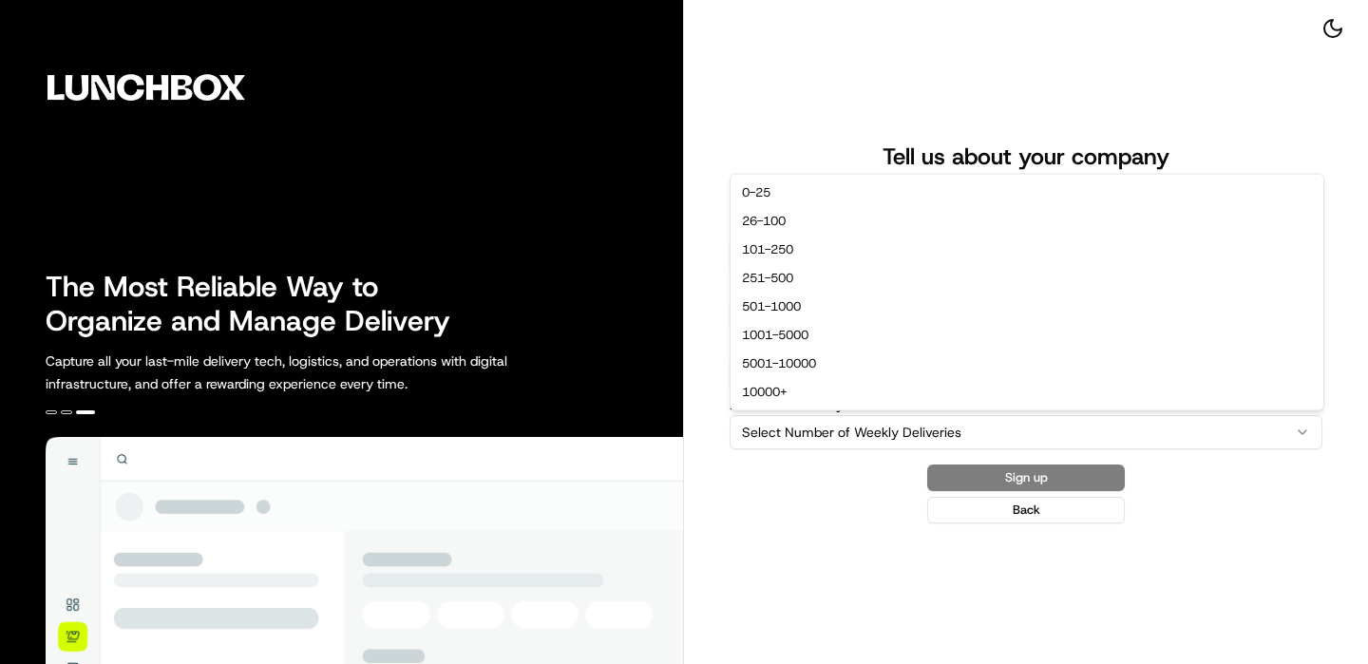
click at [839, 431] on html "The Most Reliable Way to Organize and Manage Delivery Capture all your last-mil…" at bounding box center [684, 332] width 1368 height 664
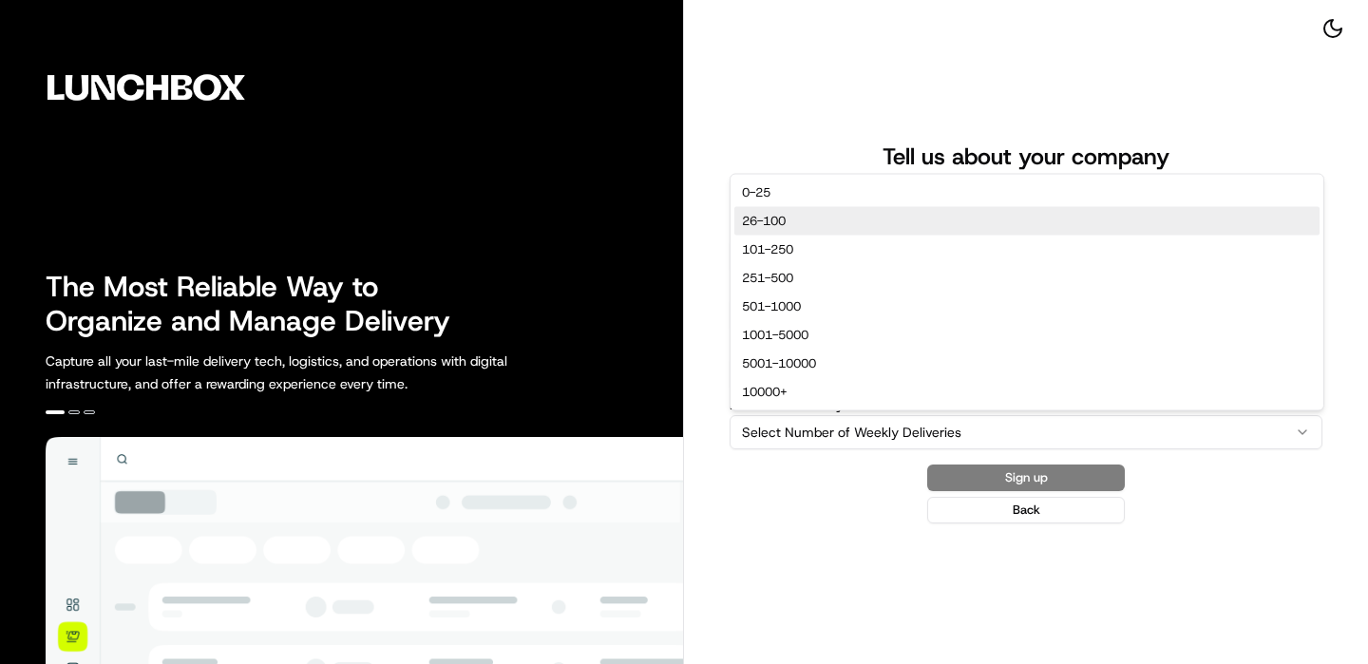
select select "26-100"
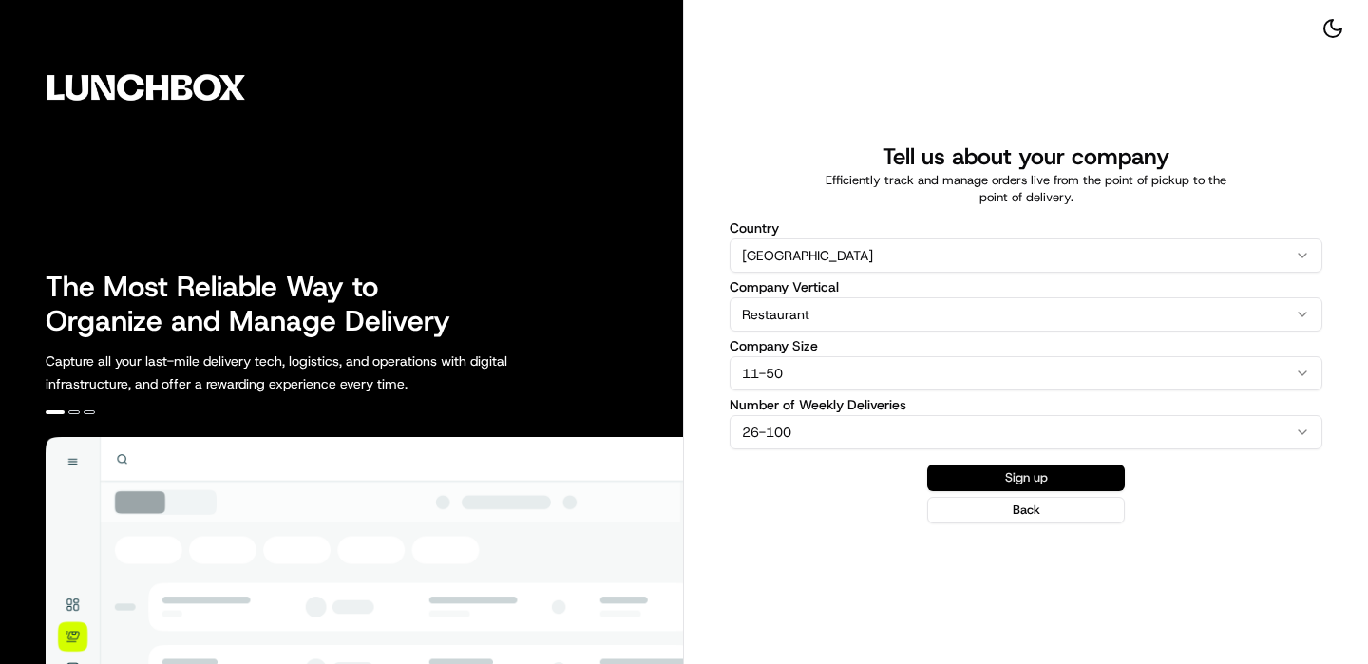
click at [1025, 479] on button "Sign up" at bounding box center [1026, 478] width 198 height 27
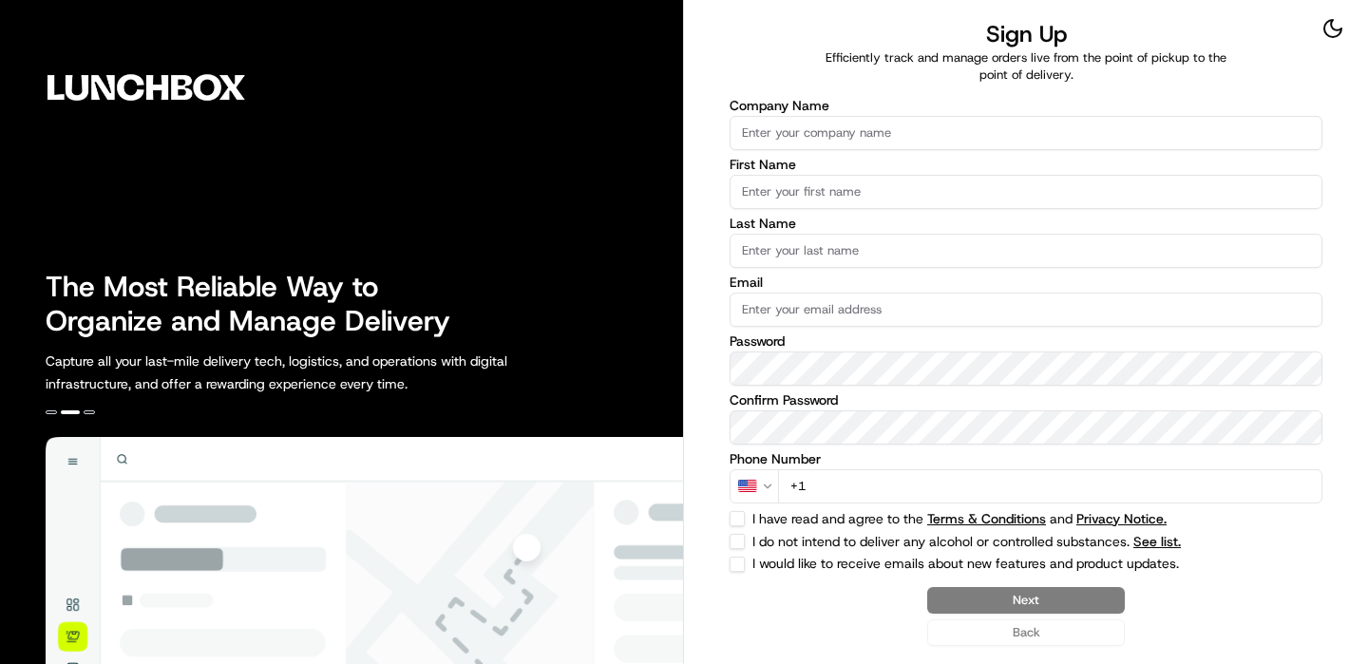
click at [879, 149] on input "Company Name" at bounding box center [1026, 133] width 593 height 34
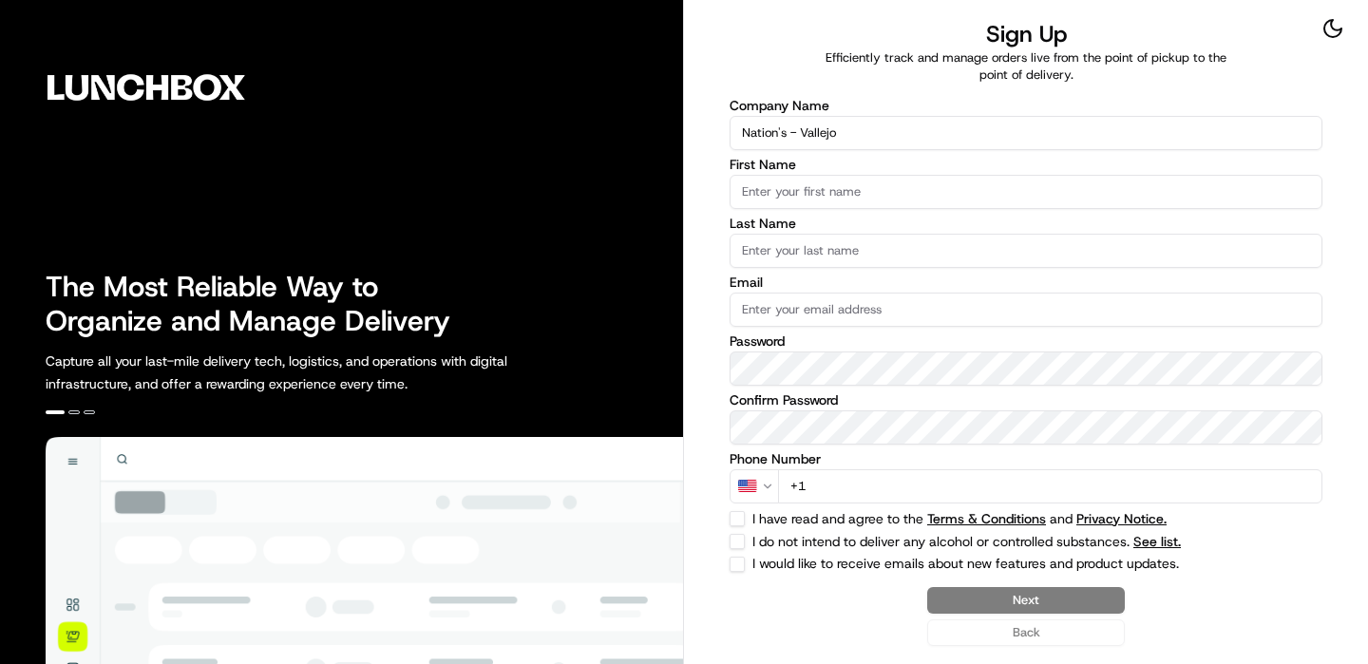
type input "Nation's - Vallejo"
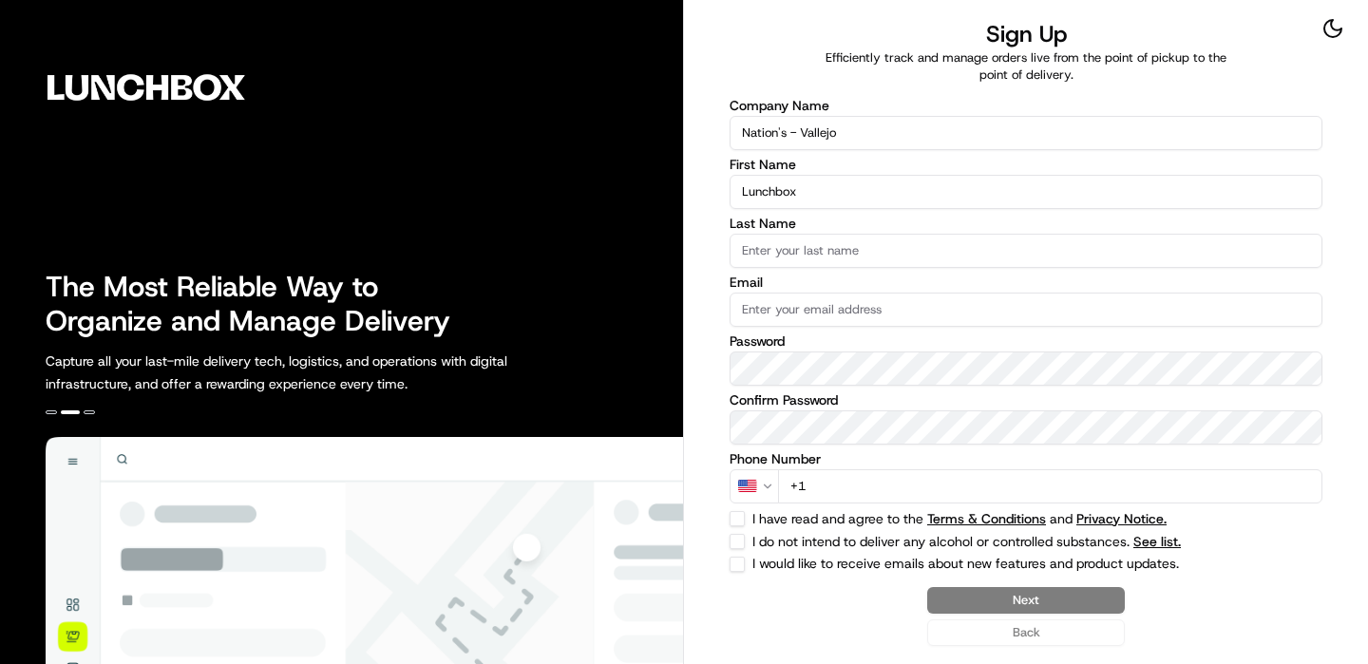
type input "Lunchbox"
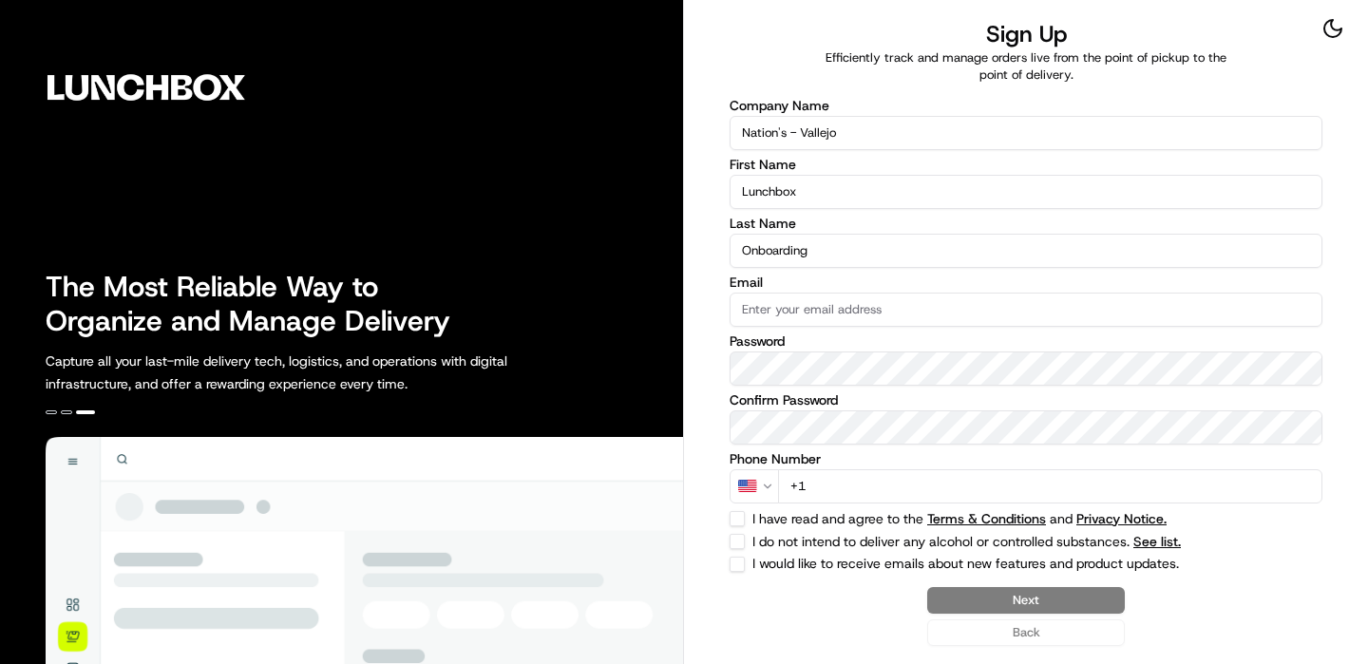
type input "Onboarding"
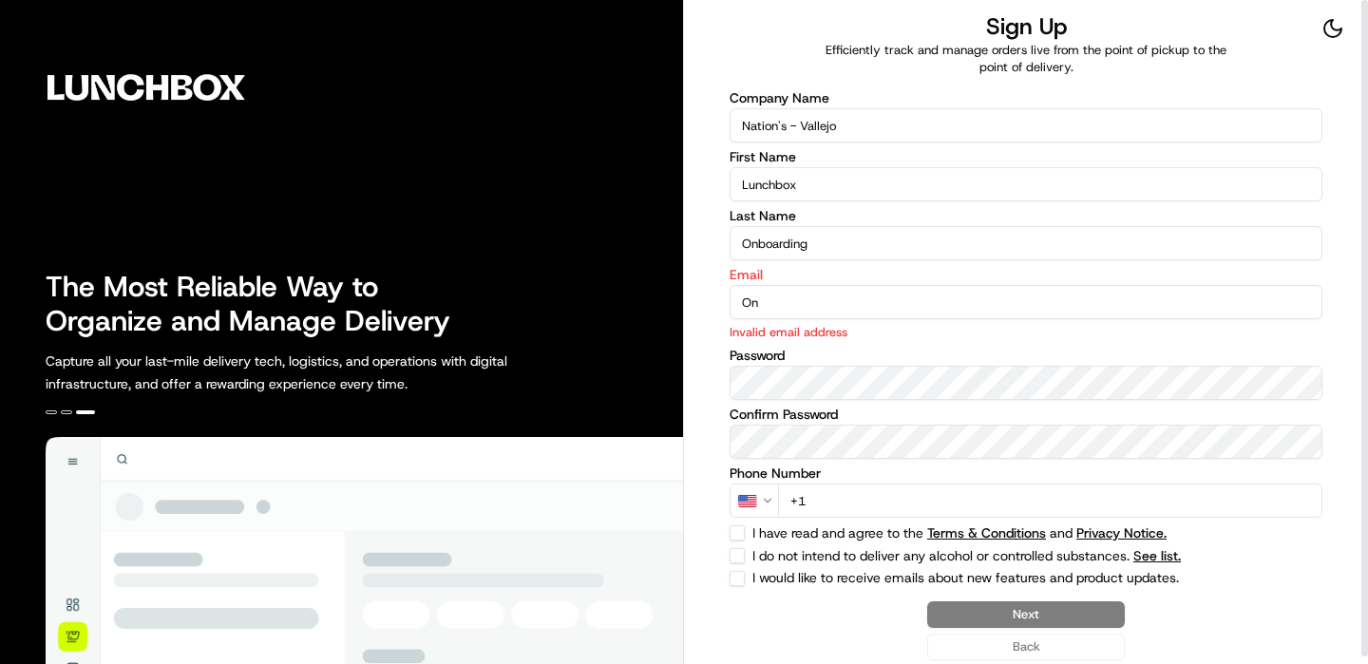
type input "O"
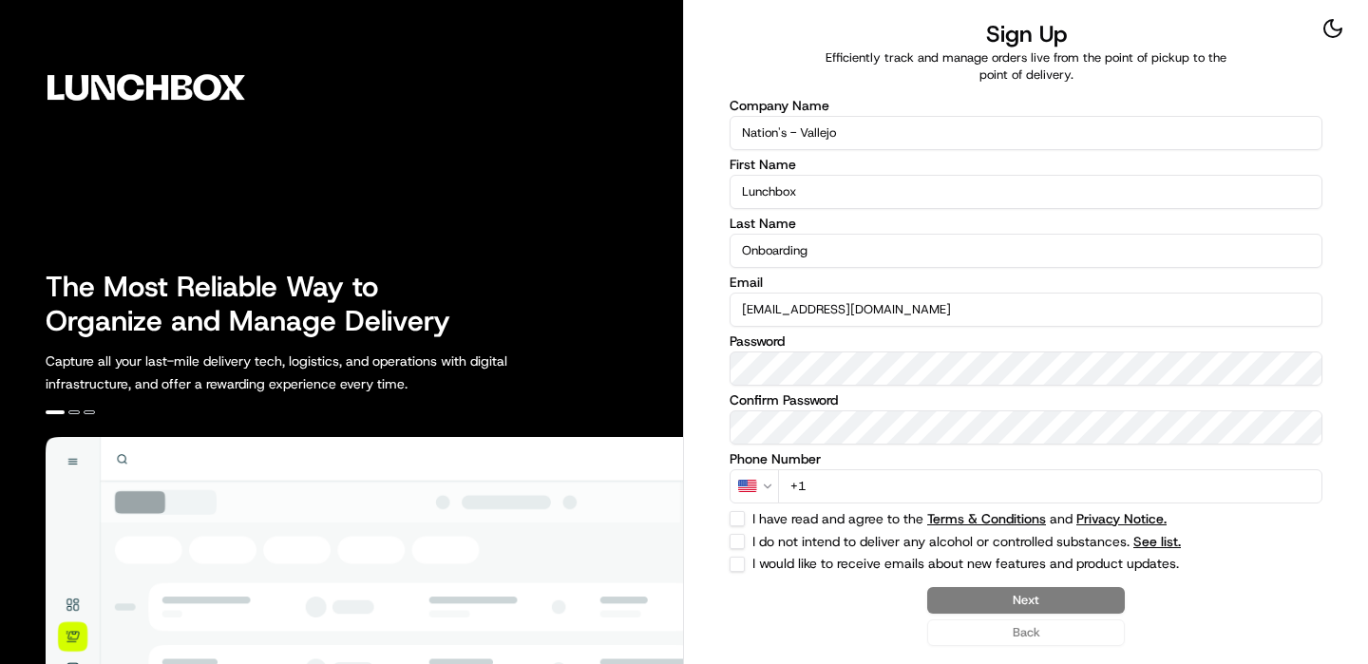
type input "[EMAIL_ADDRESS][DOMAIN_NAME]"
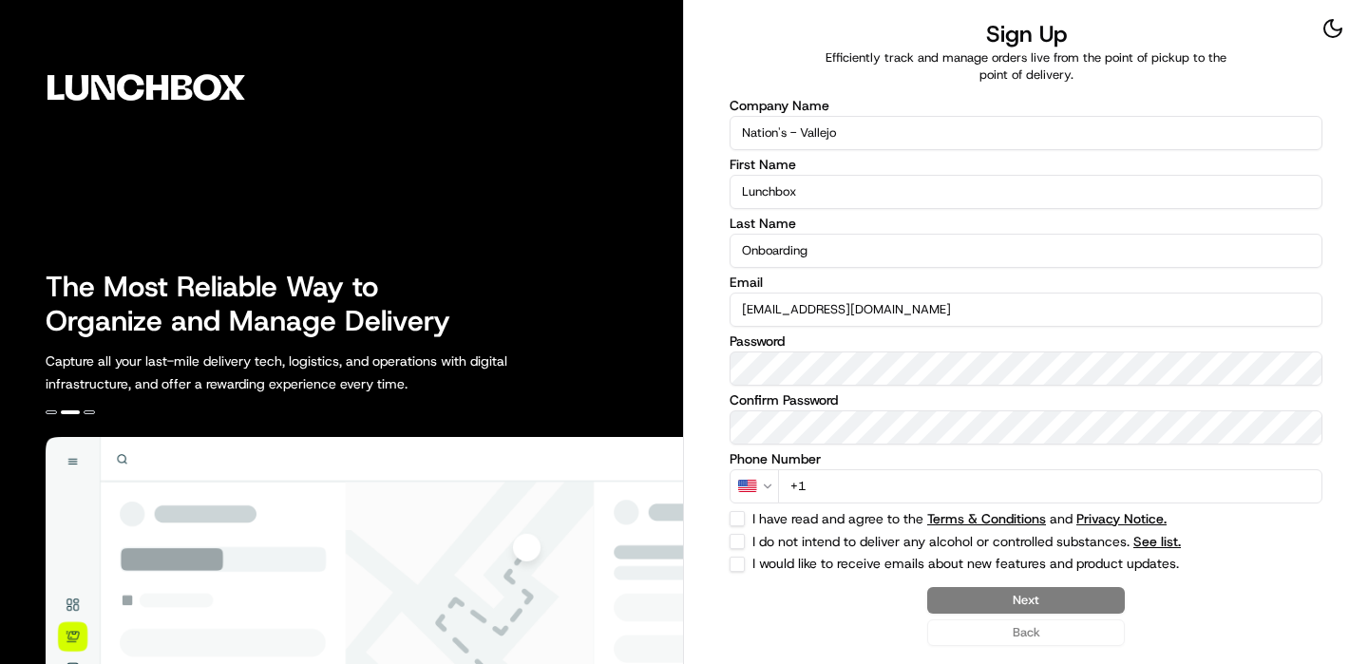
click at [848, 479] on input "+1" at bounding box center [1050, 486] width 544 height 34
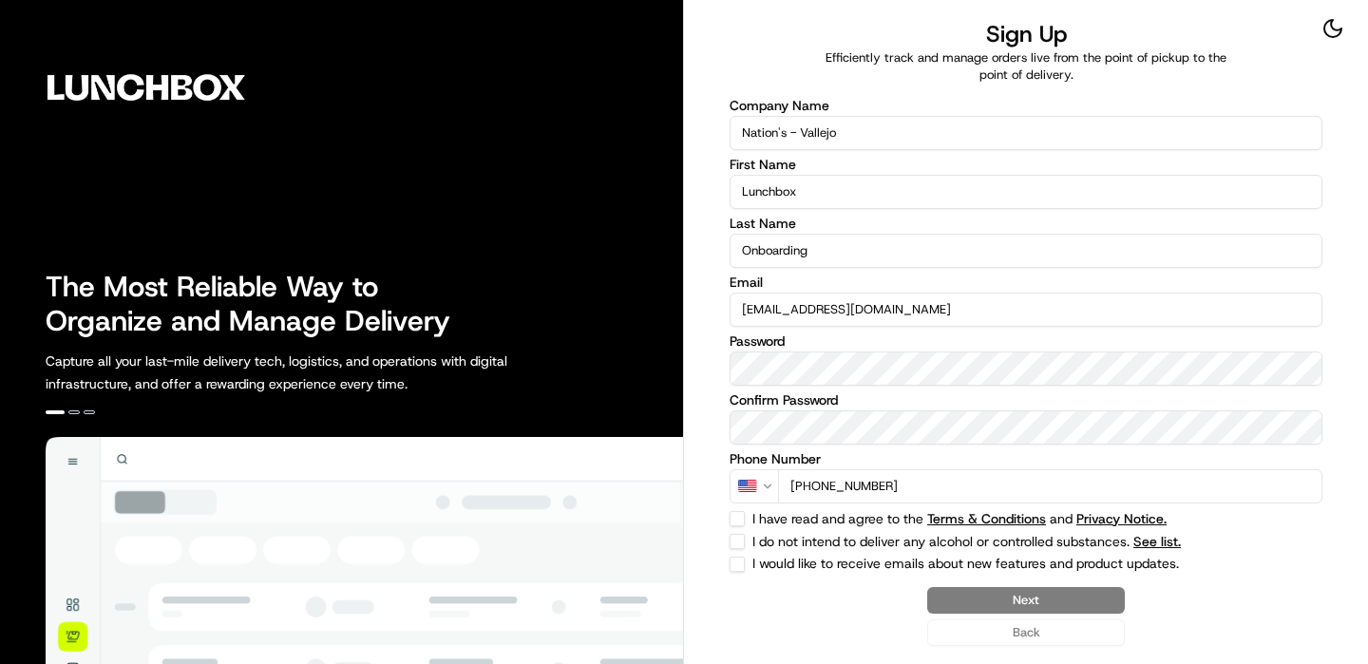
type input "[PHONE_NUMBER]"
click at [740, 538] on button "I do not intend to deliver any alcohol or controlled substances. See list." at bounding box center [737, 541] width 15 height 15
checkbox input "true"
click at [740, 513] on button "I have read and agree to the Terms & Conditions and Privacy Notice." at bounding box center [737, 518] width 15 height 15
checkbox input "true"
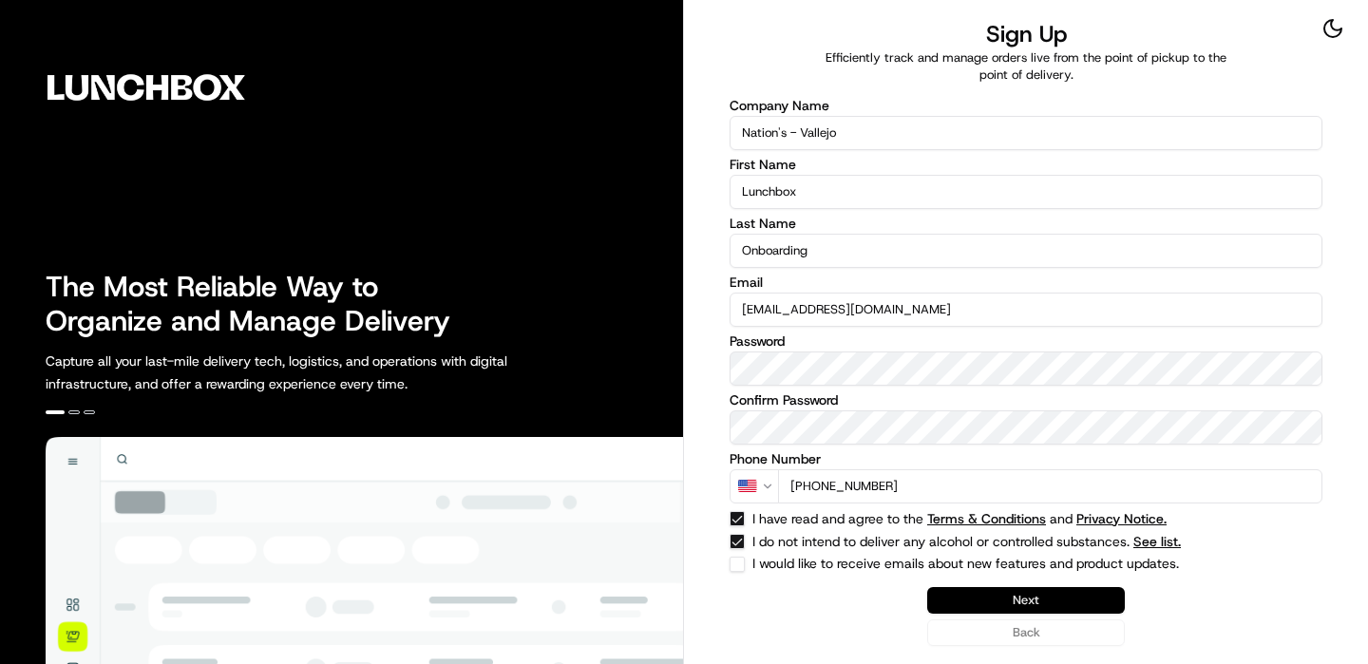
click at [1039, 591] on button "Next" at bounding box center [1026, 600] width 198 height 27
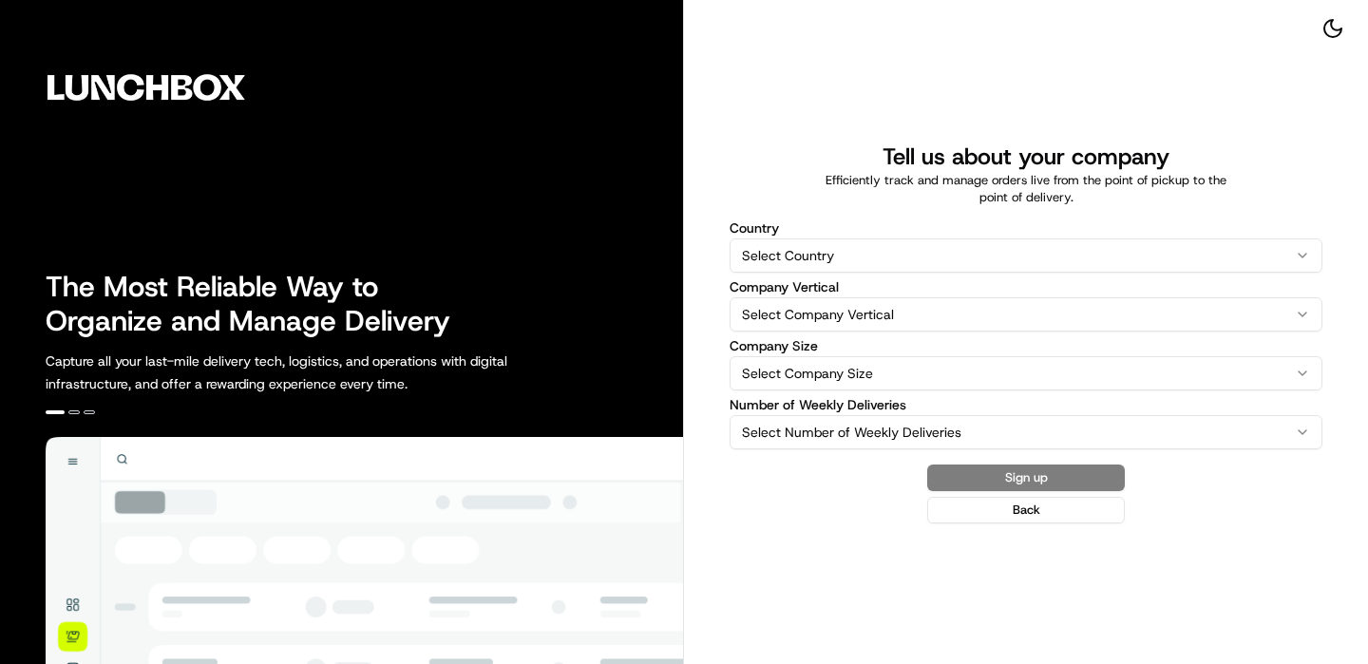
click at [887, 269] on html "The Most Reliable Way to Organize and Manage Delivery Capture all your last-mil…" at bounding box center [684, 332] width 1368 height 664
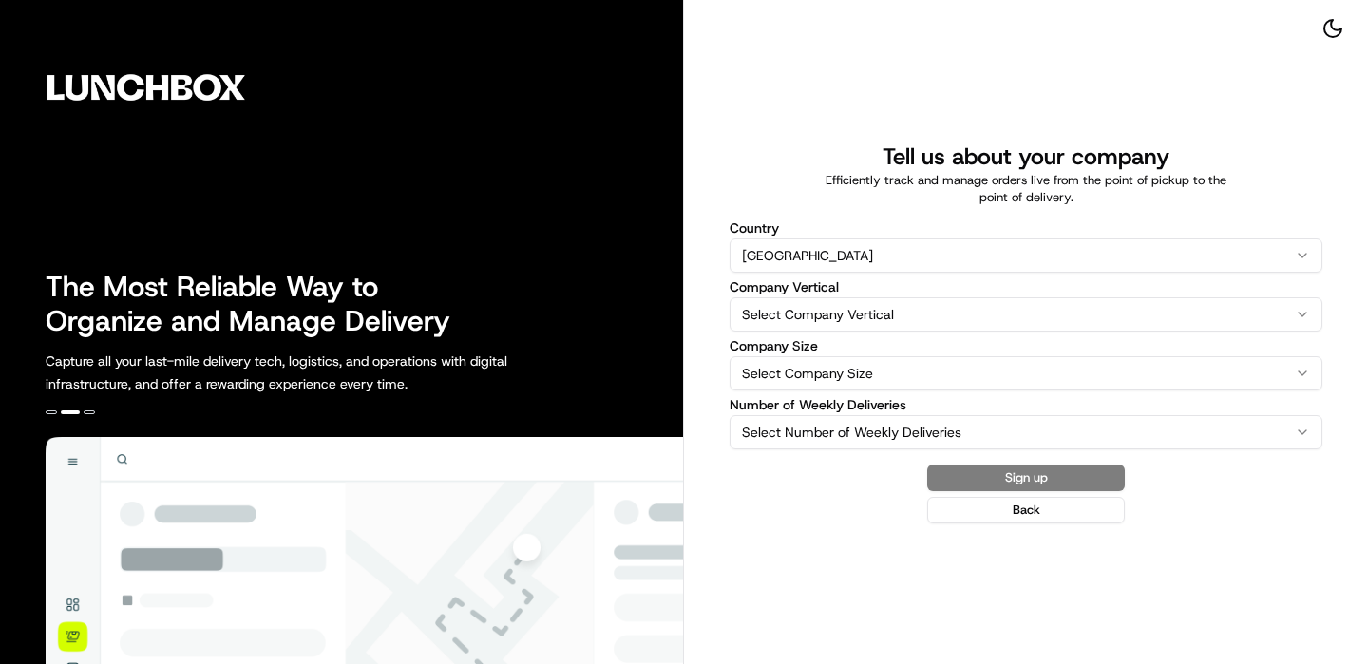
click at [840, 310] on html "The Most Reliable Way to Organize and Manage Delivery Capture all your last-mil…" at bounding box center [684, 332] width 1368 height 664
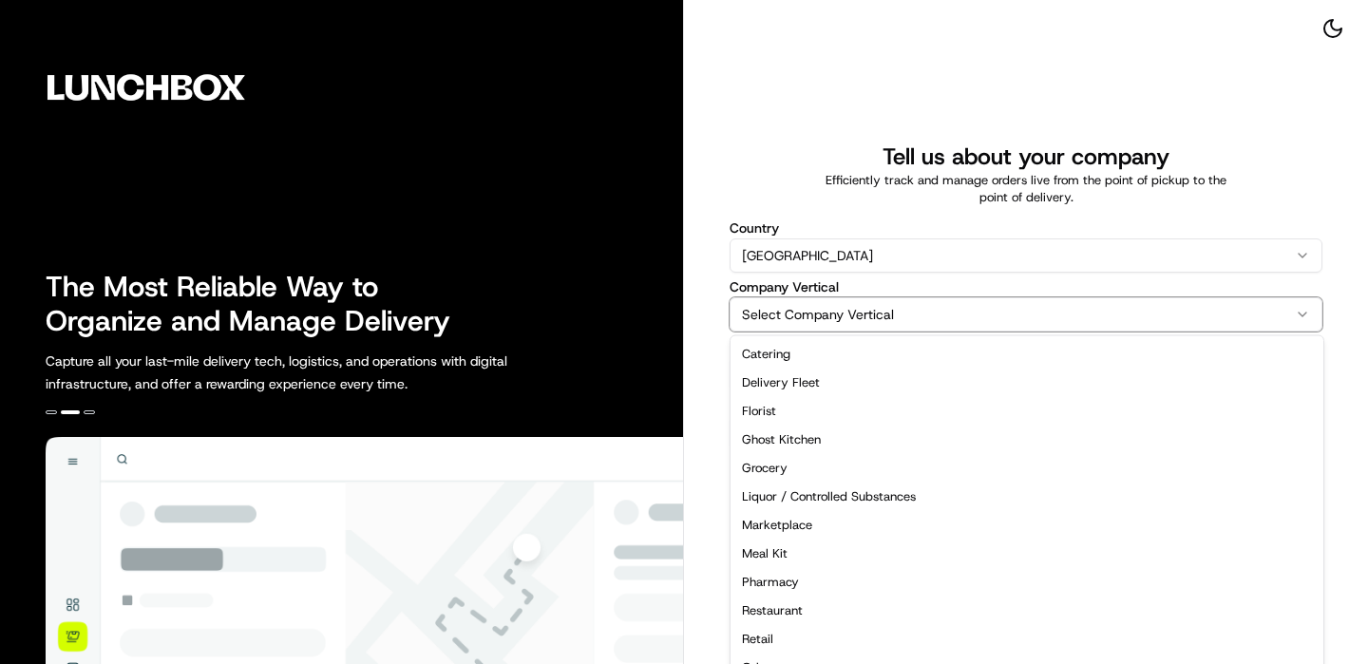
click at [828, 238] on html "The Most Reliable Way to Organize and Manage Delivery Capture all your last-mil…" at bounding box center [684, 332] width 1368 height 664
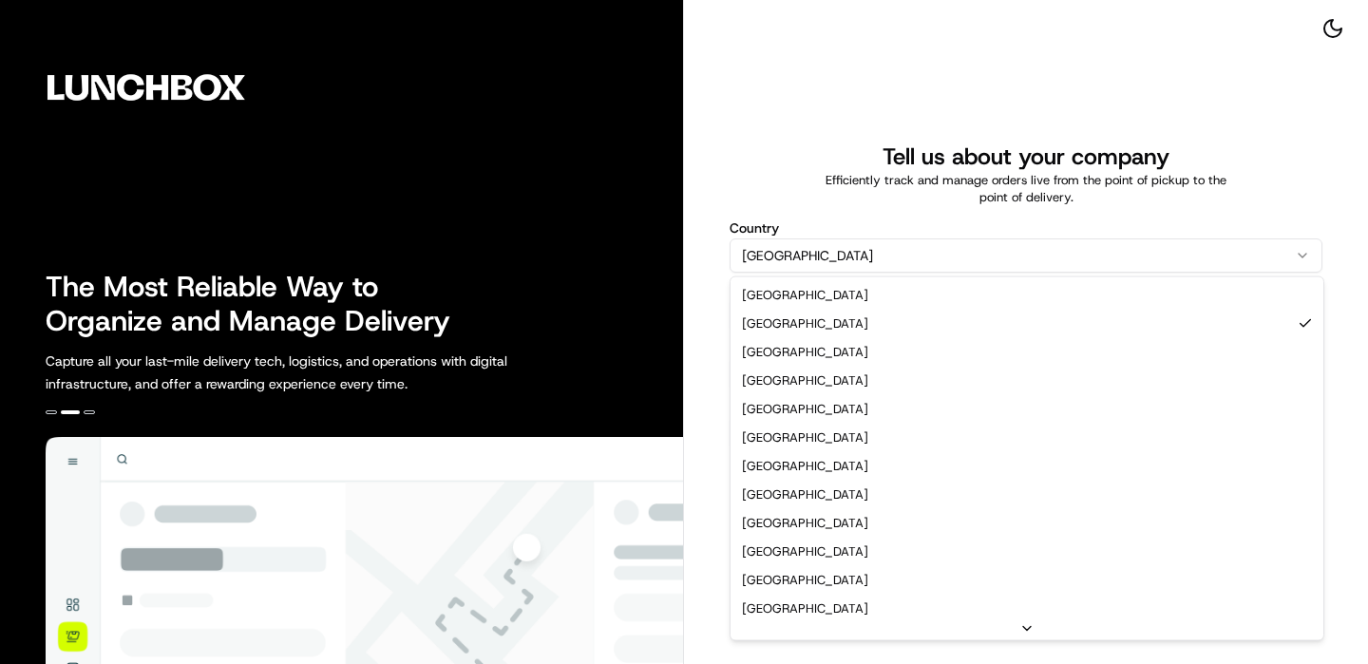
click at [828, 244] on html "The Most Reliable Way to Organize and Manage Delivery Capture all your last-mil…" at bounding box center [684, 332] width 1368 height 664
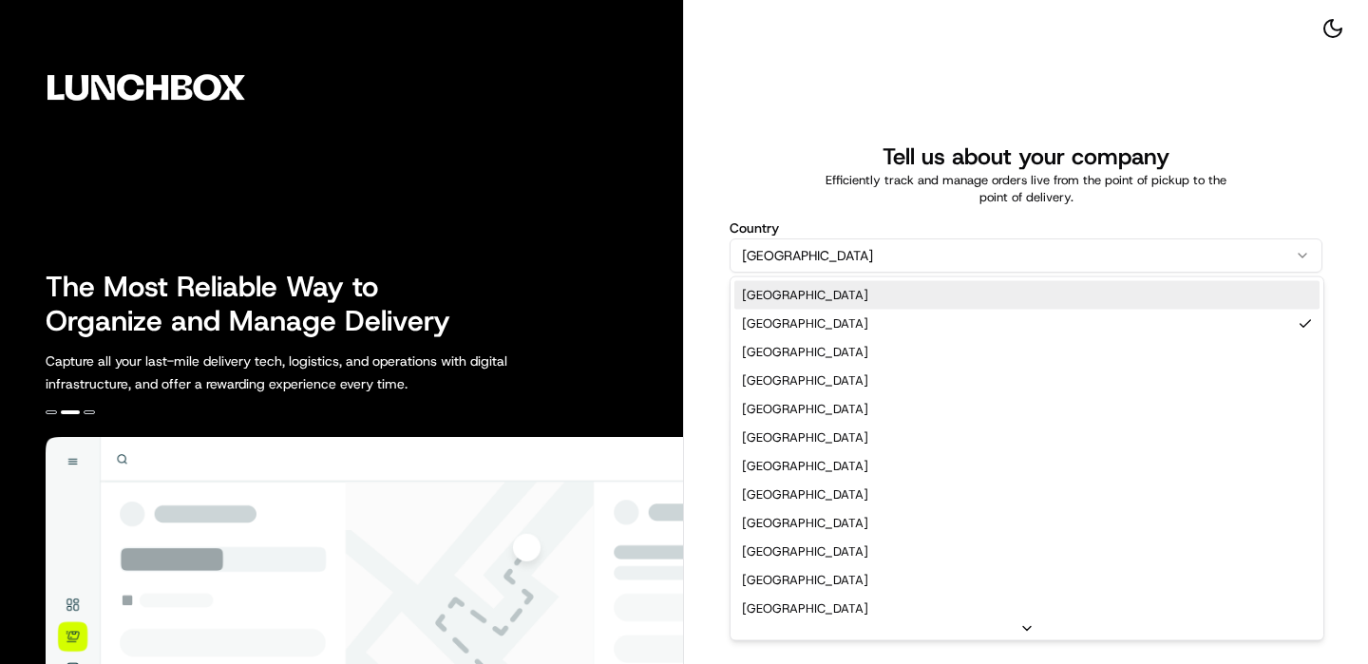
select select "US"
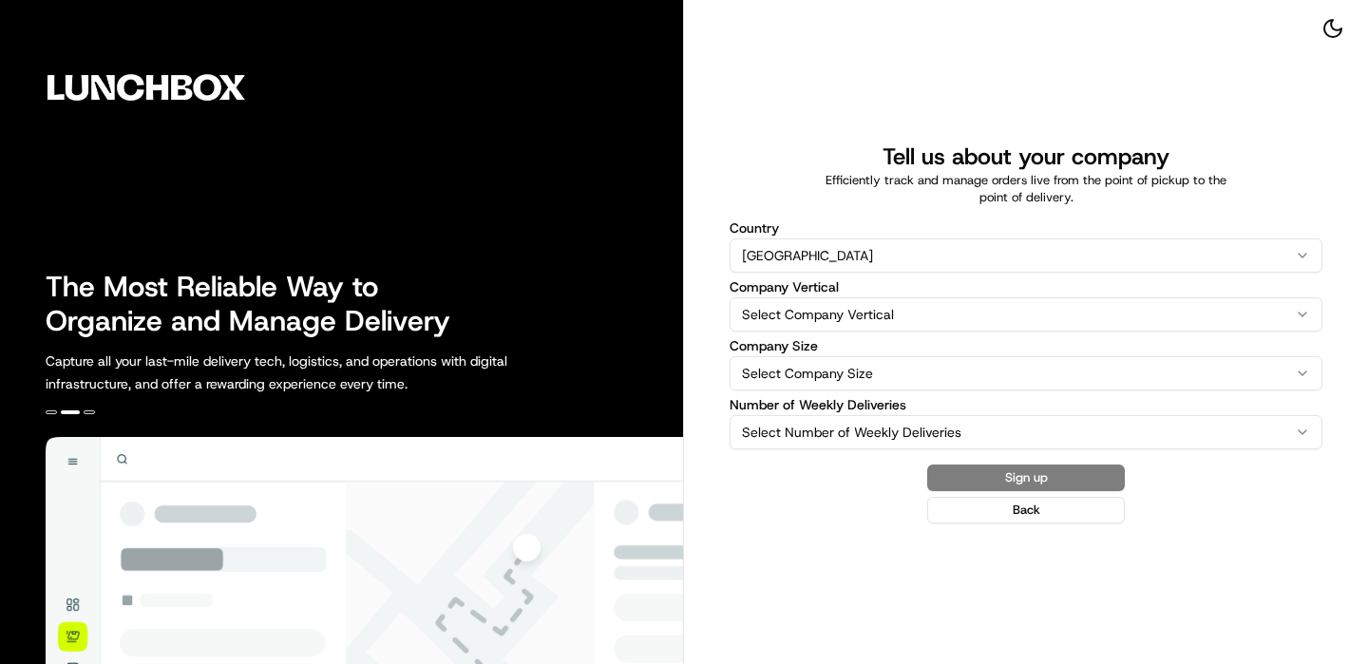
click at [825, 304] on html "The Most Reliable Way to Organize and Manage Delivery Capture all your last-mil…" at bounding box center [684, 332] width 1368 height 664
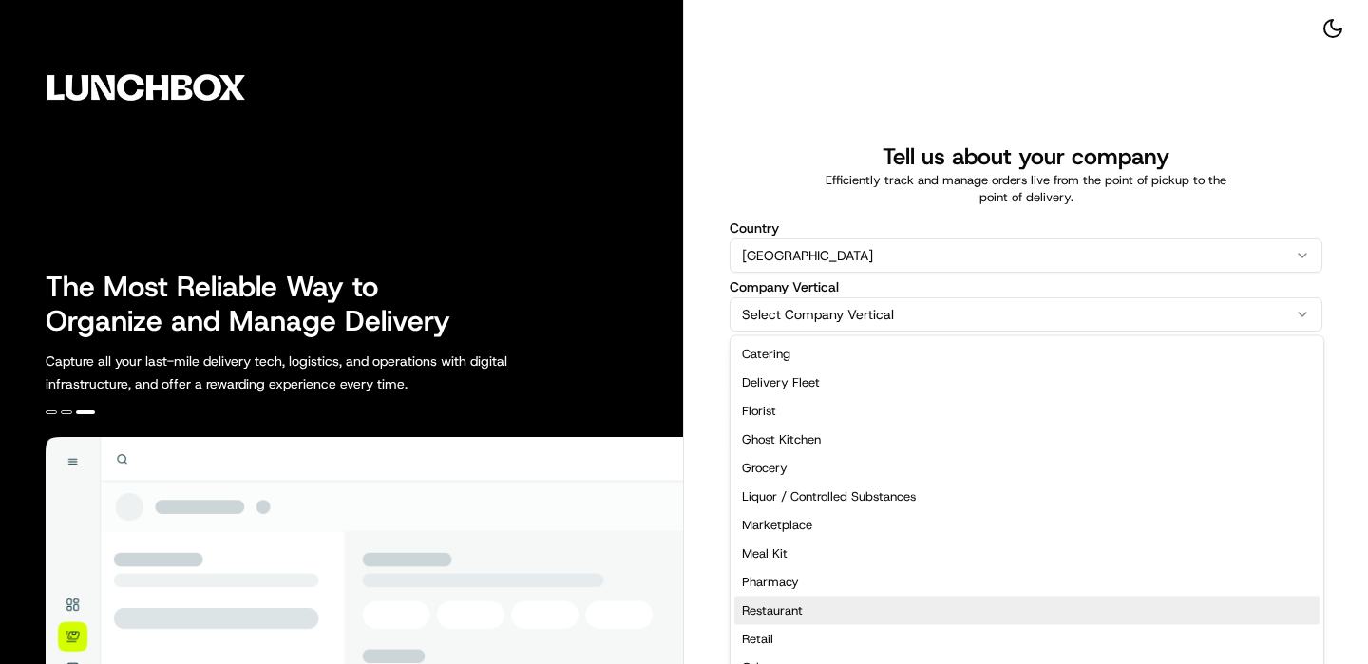
select select "Restaurant"
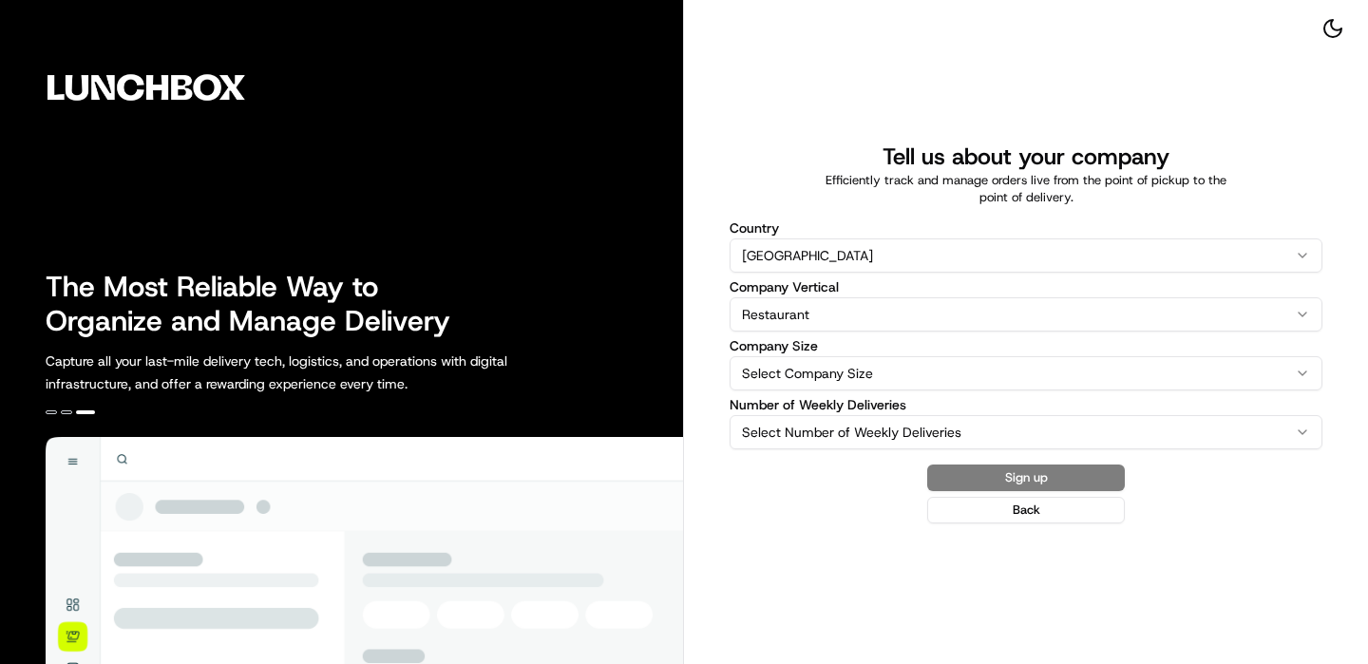
click at [842, 380] on html "The Most Reliable Way to Organize and Manage Delivery Capture all your last-mil…" at bounding box center [684, 332] width 1368 height 664
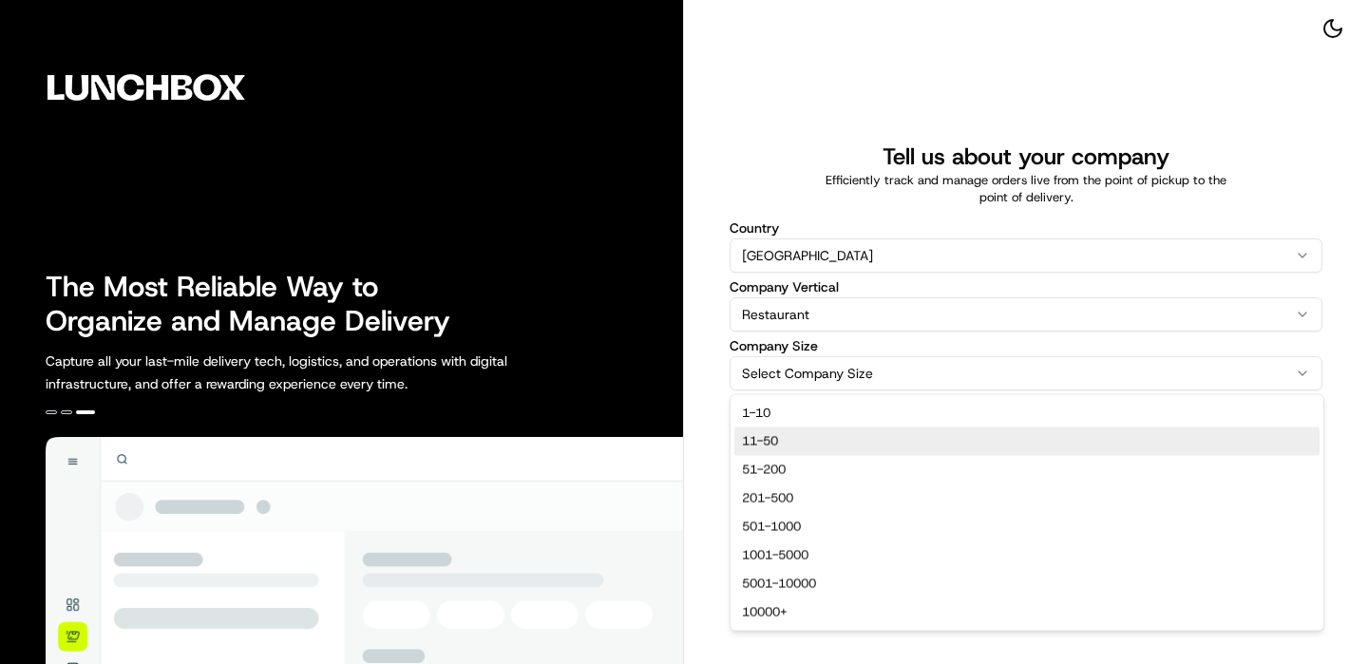
select select "11-50"
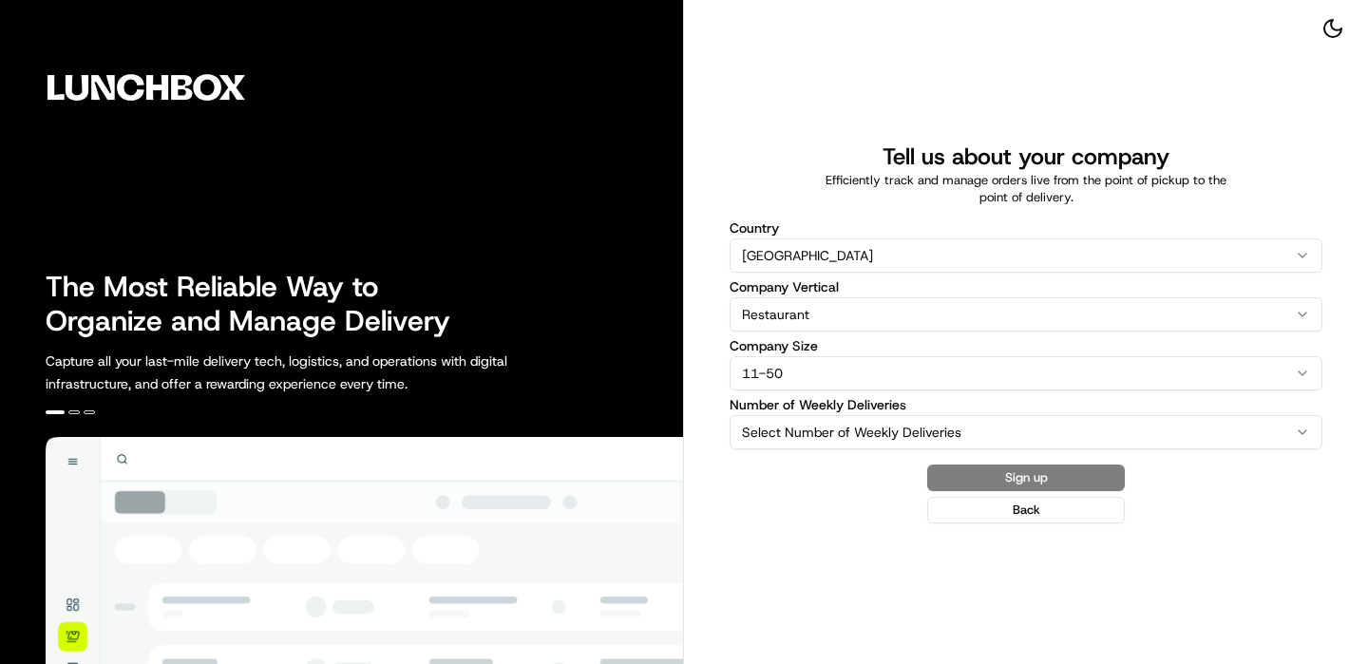
click at [819, 433] on html "The Most Reliable Way to Organize and Manage Delivery Capture all your last-mil…" at bounding box center [684, 332] width 1368 height 664
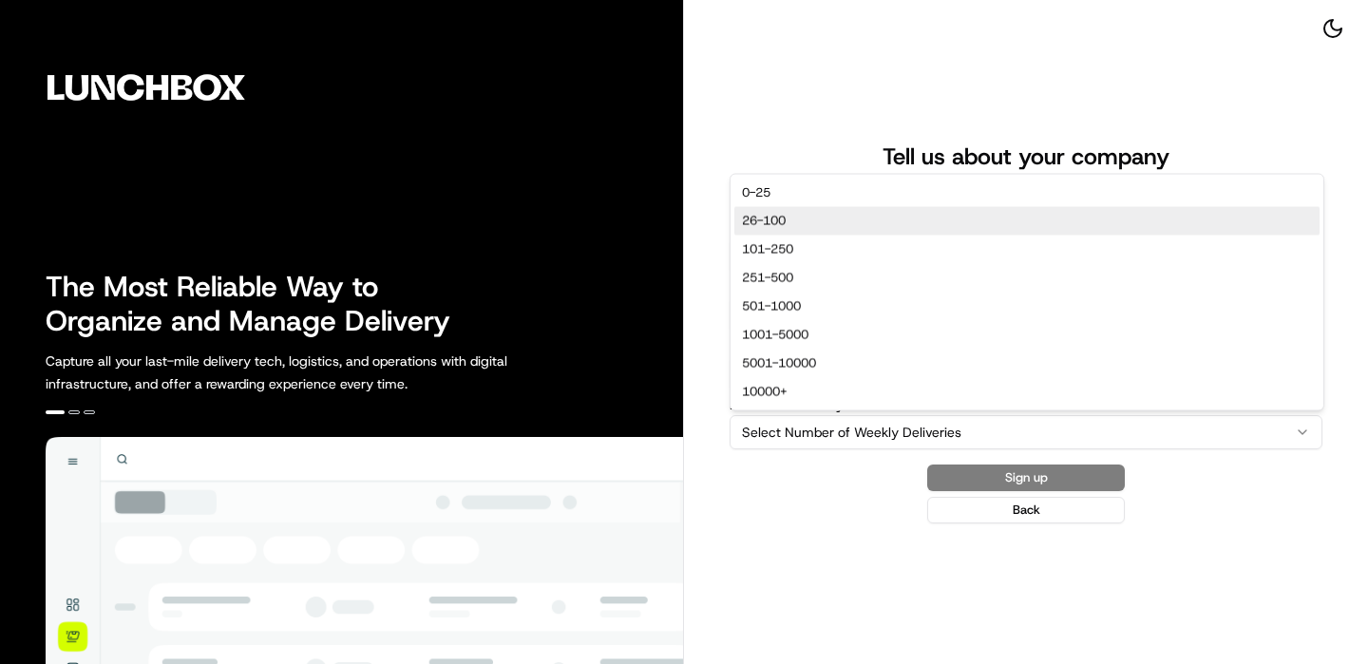
select select "26-100"
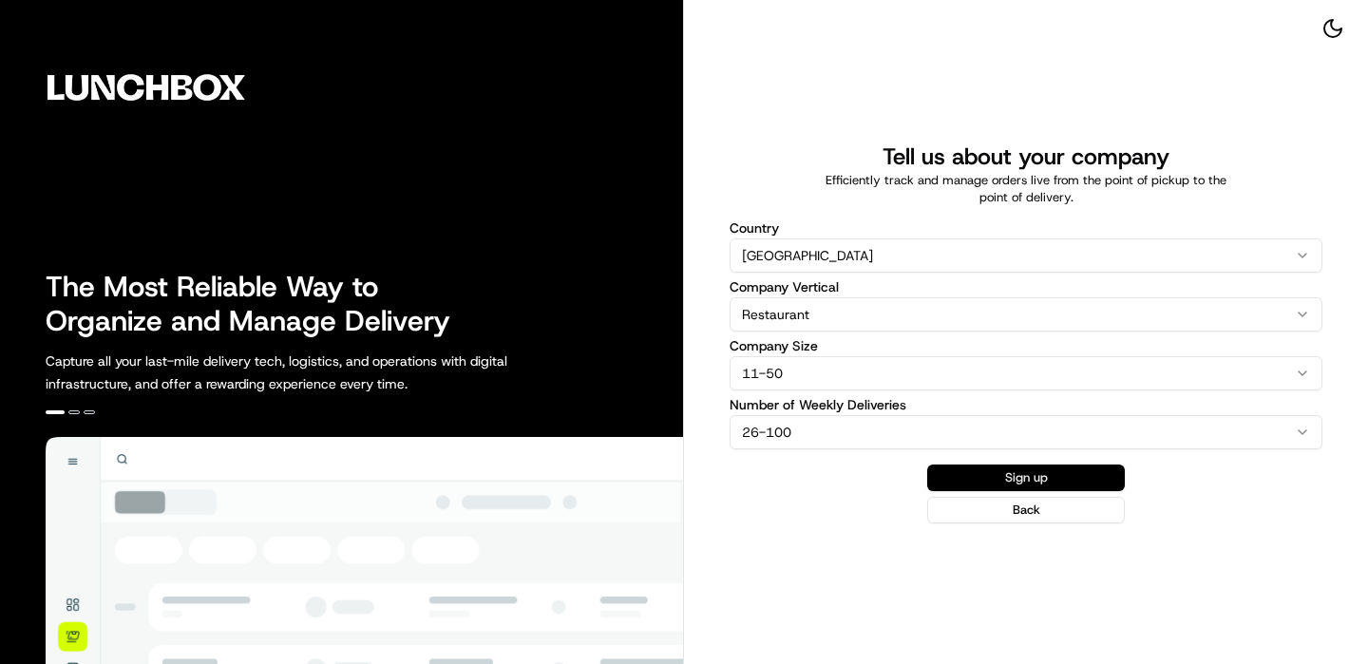
click at [999, 481] on button "Sign up" at bounding box center [1026, 478] width 198 height 27
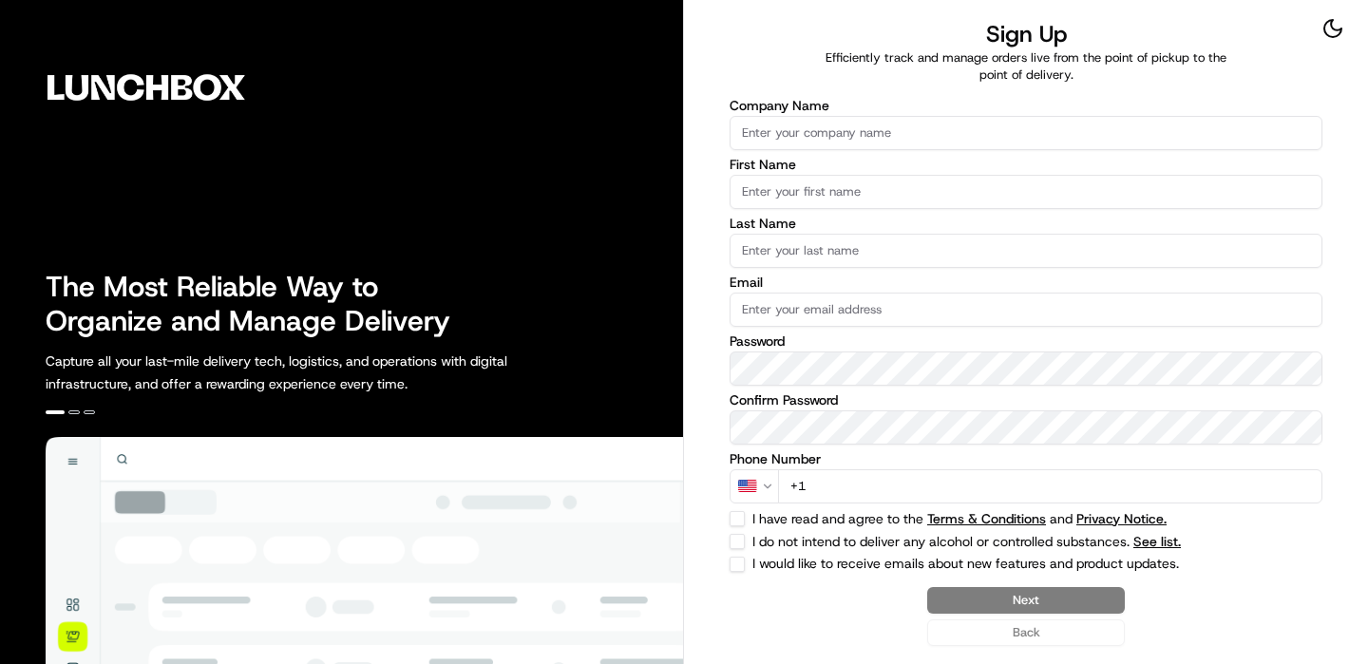
click at [780, 132] on input "Company Name" at bounding box center [1026, 133] width 593 height 34
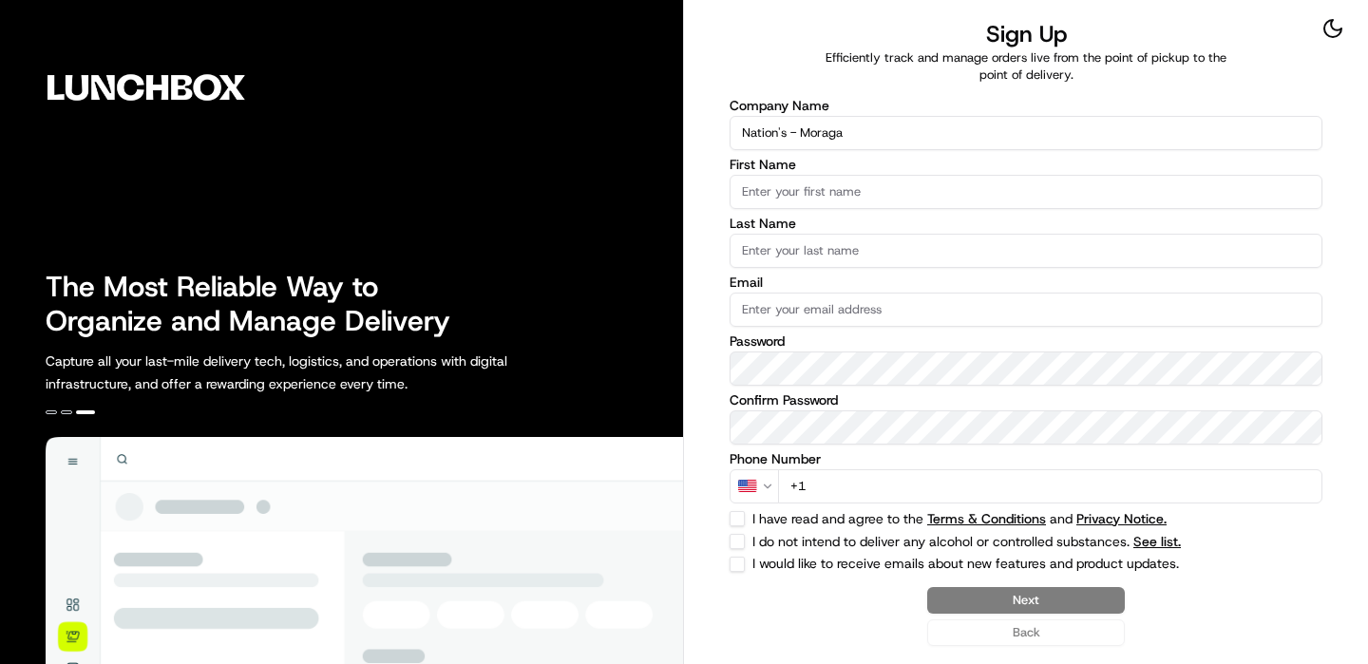
type input "Nation's - Moraga"
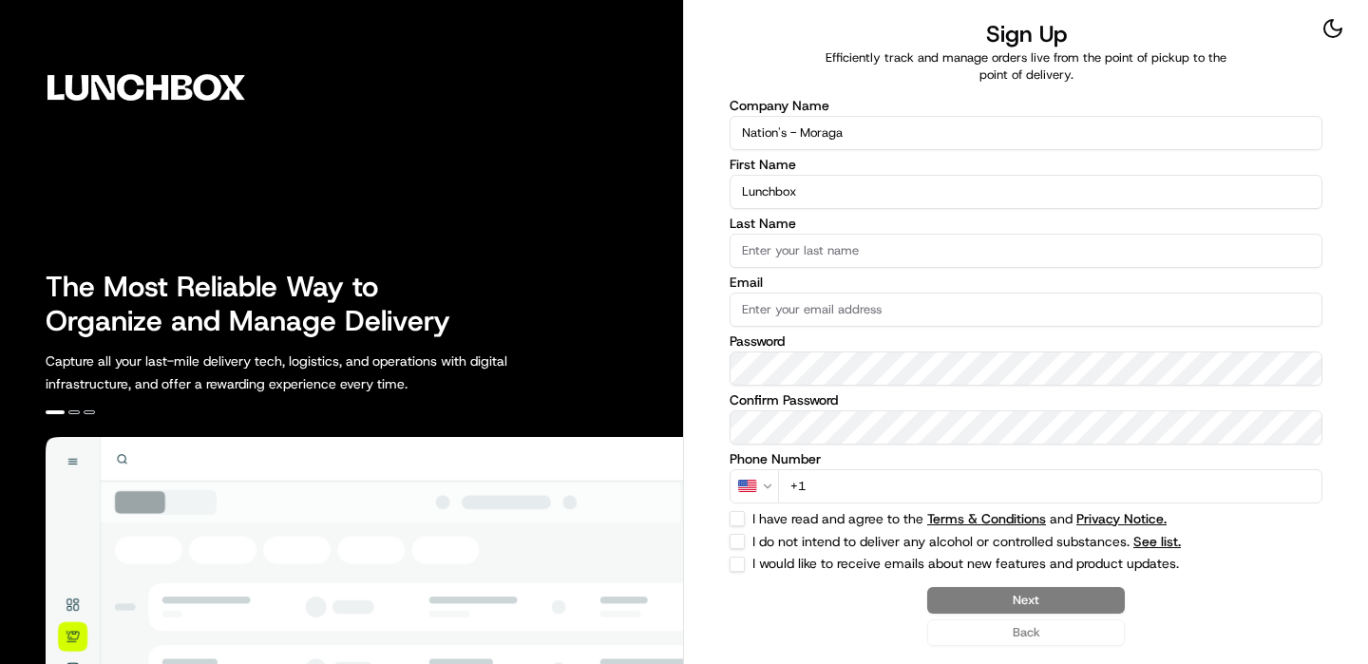
type input "Lunchbox"
type input "Onboarding"
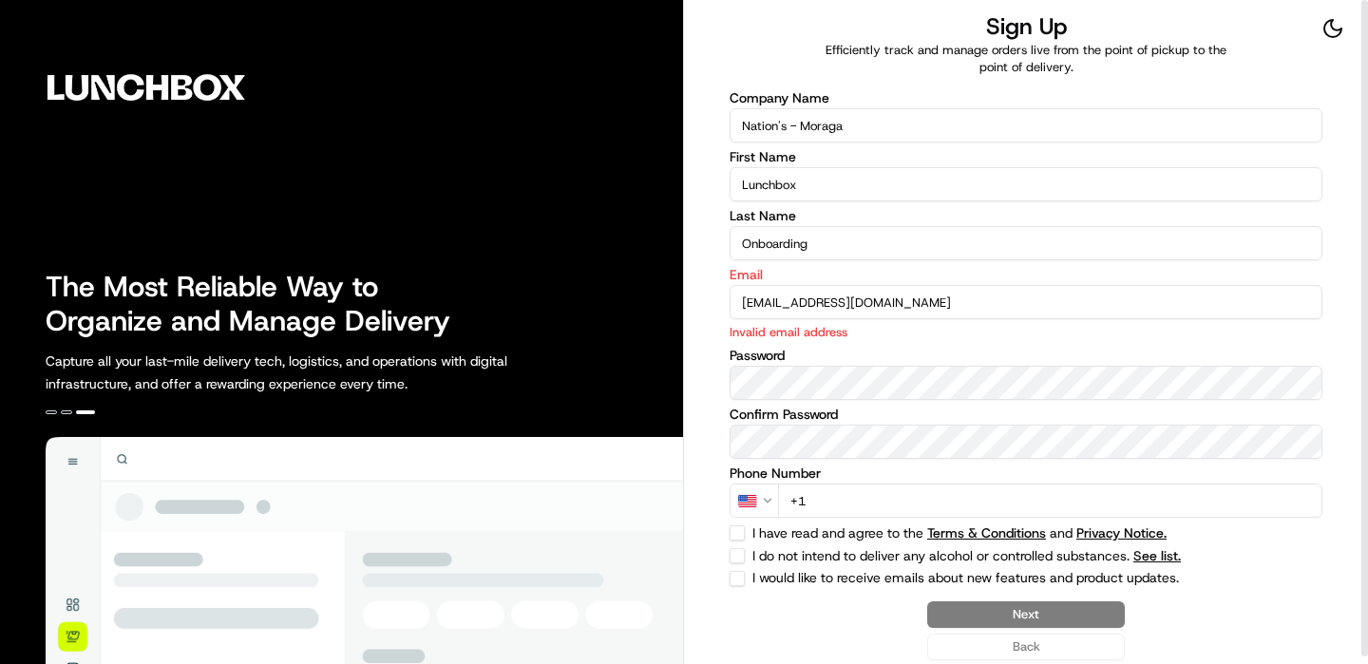
type input "[EMAIL_ADDRESS][DOMAIN_NAME]"
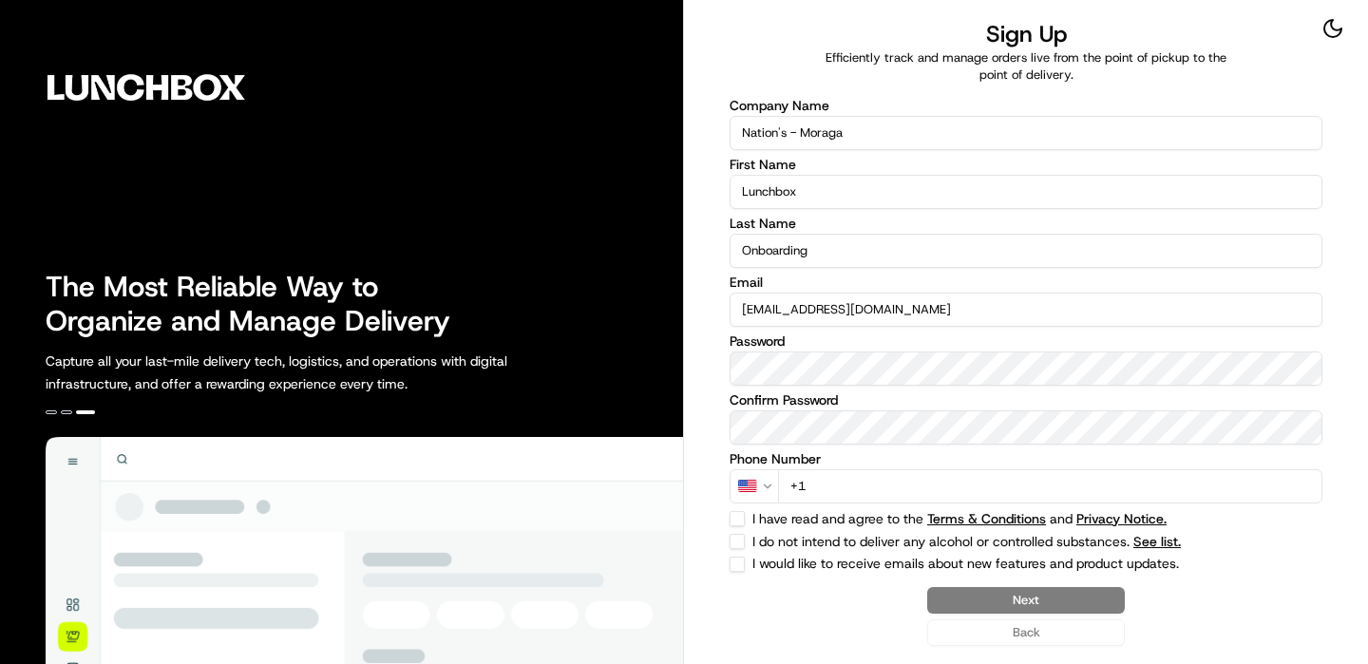
click at [1051, 473] on input "+1" at bounding box center [1050, 486] width 544 height 34
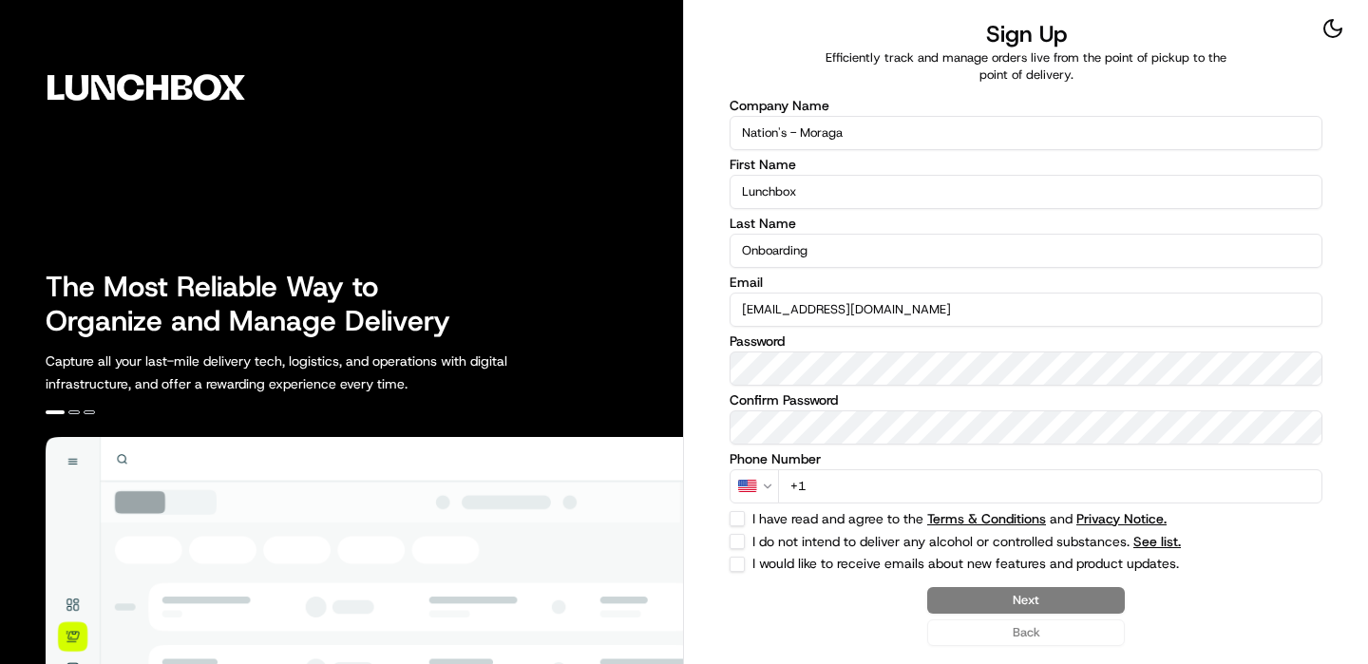
click at [1051, 475] on input "+1" at bounding box center [1050, 486] width 544 height 34
click at [994, 477] on input "+1" at bounding box center [1050, 486] width 544 height 34
click at [980, 484] on input "+1" at bounding box center [1050, 486] width 544 height 34
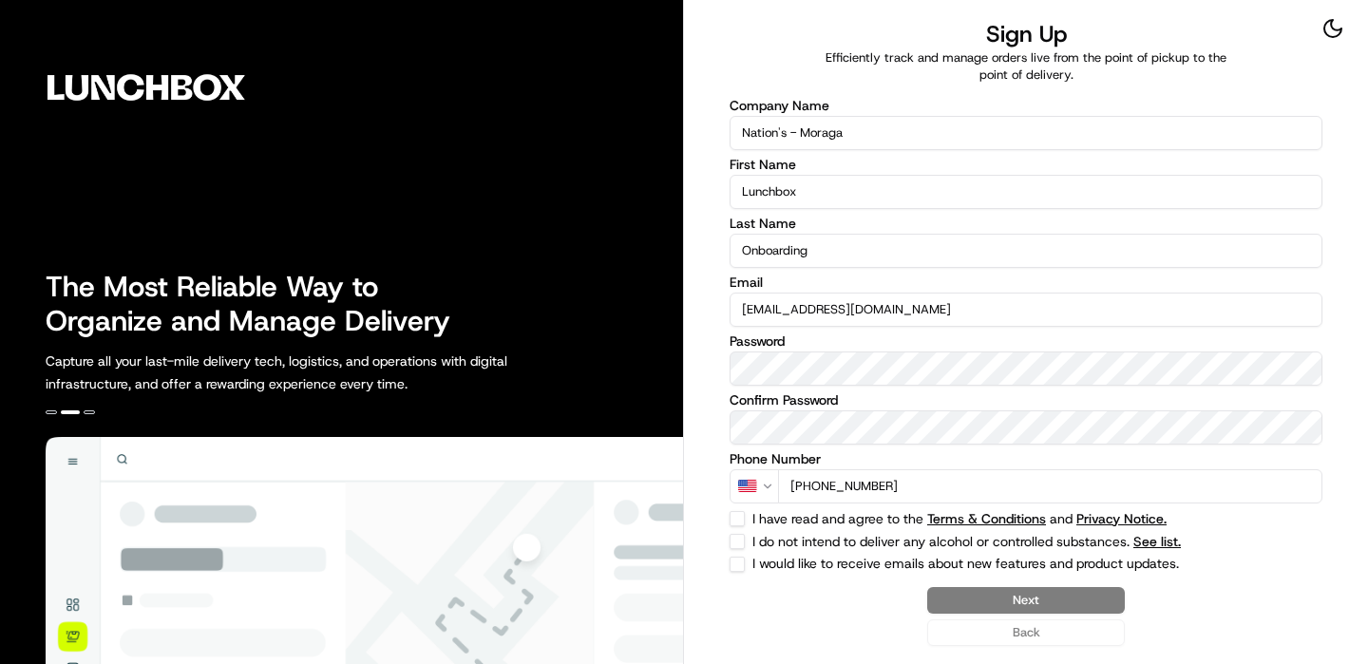
type input "[PHONE_NUMBER]"
click at [743, 534] on button "I do not intend to deliver any alcohol or controlled substances. See list." at bounding box center [737, 541] width 15 height 15
checkbox input "true"
click at [743, 527] on div "Company Name Nation's - [PERSON_NAME] First Name Lunchbox Last Name Onboarding …" at bounding box center [1026, 335] width 593 height 473
click at [734, 511] on button "I have read and agree to the Terms & Conditions and Privacy Notice." at bounding box center [737, 518] width 15 height 15
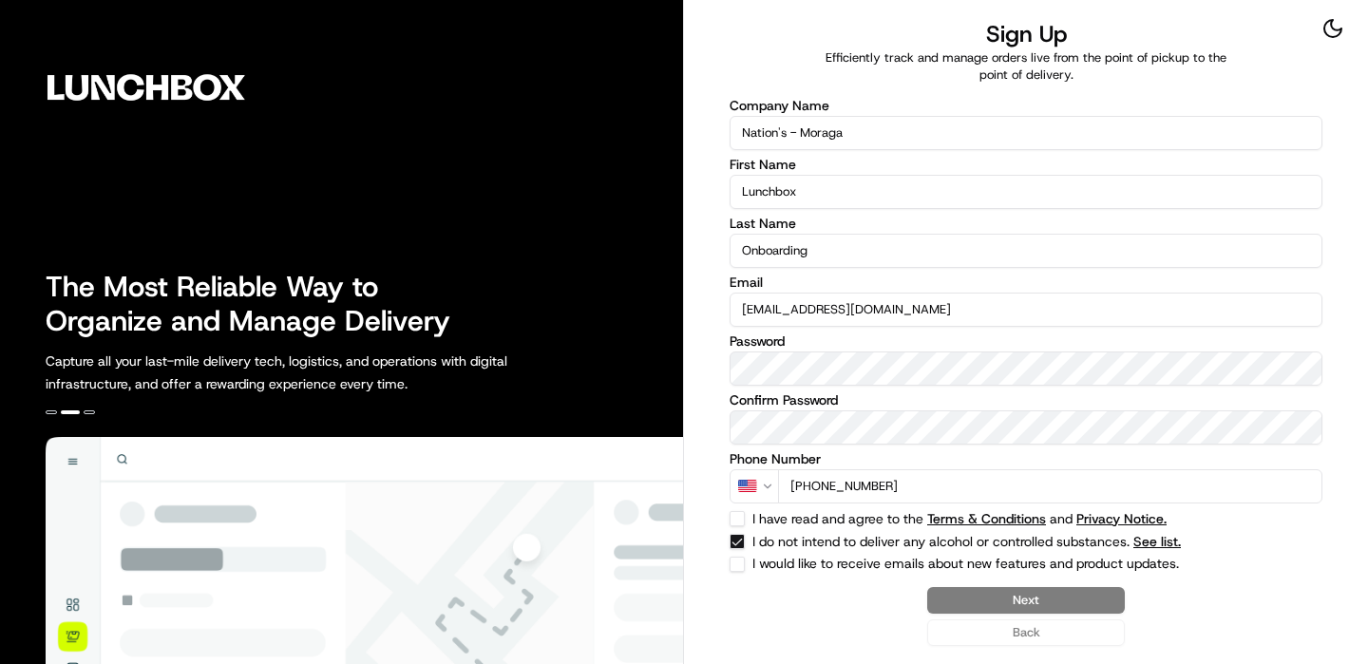
checkbox input "true"
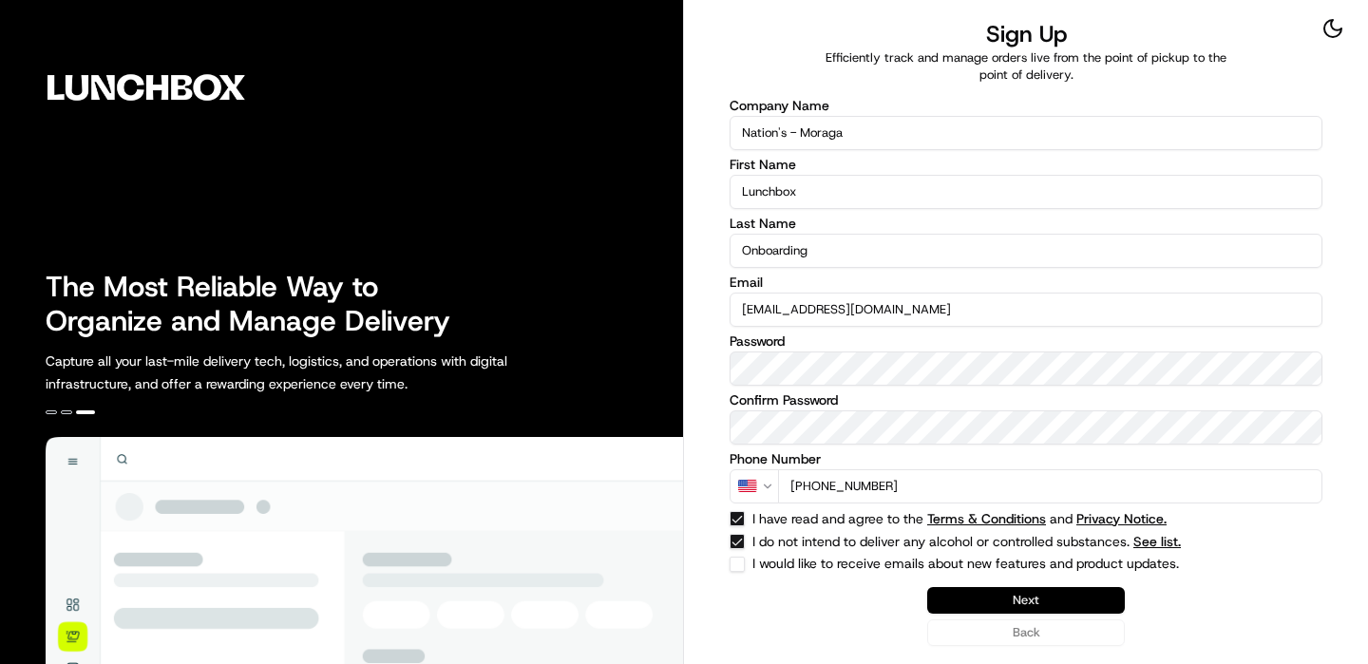
click at [1055, 608] on button "Next" at bounding box center [1026, 600] width 198 height 27
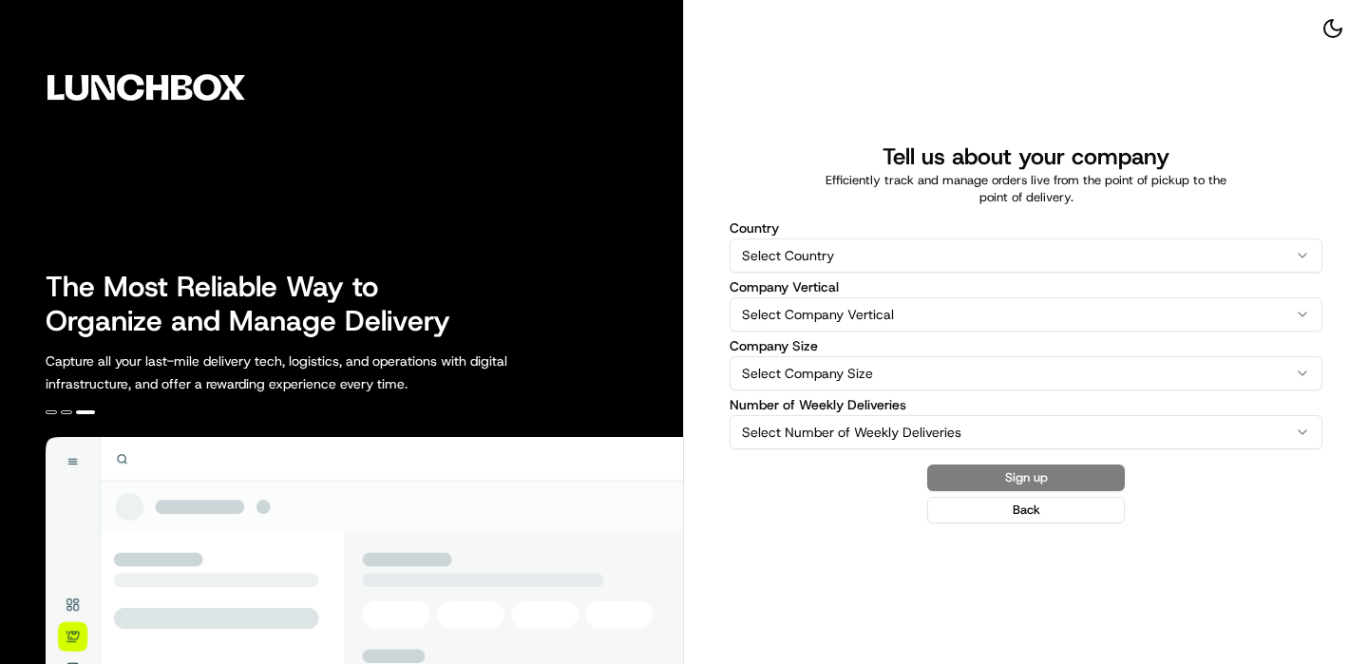
click at [887, 265] on html "The Most Reliable Way to Organize and Manage Delivery Capture all your last-mil…" at bounding box center [684, 332] width 1368 height 664
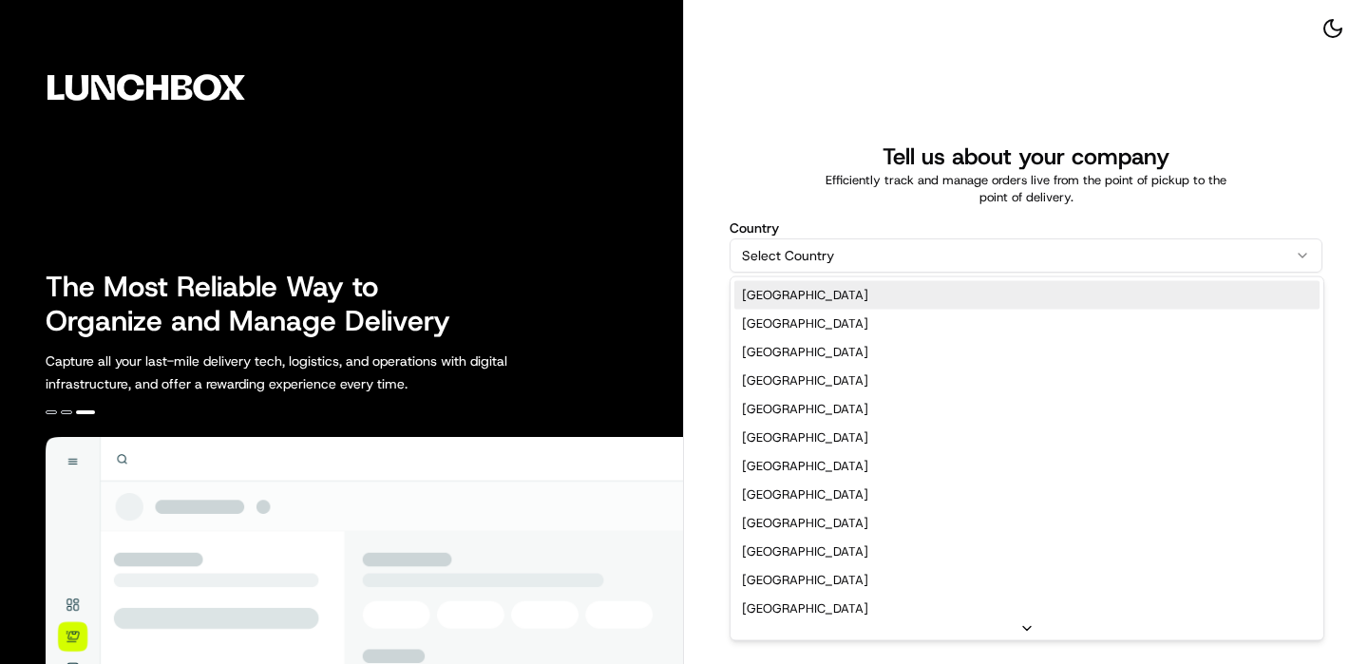
select select "US"
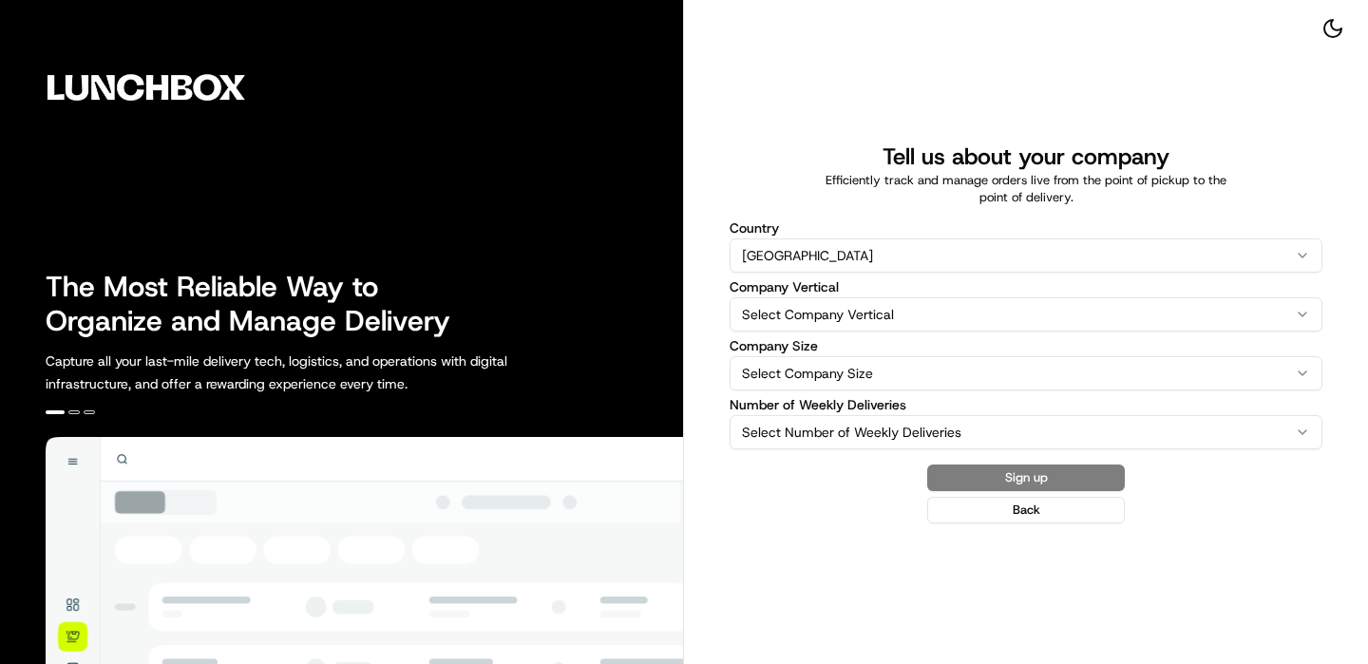
click at [817, 293] on label "Company Vertical" at bounding box center [1026, 286] width 593 height 13
click at [817, 297] on button "Select Company Vertical" at bounding box center [1026, 314] width 593 height 34
click at [812, 314] on html "The Most Reliable Way to Organize and Manage Delivery Capture all your last-mil…" at bounding box center [684, 332] width 1368 height 664
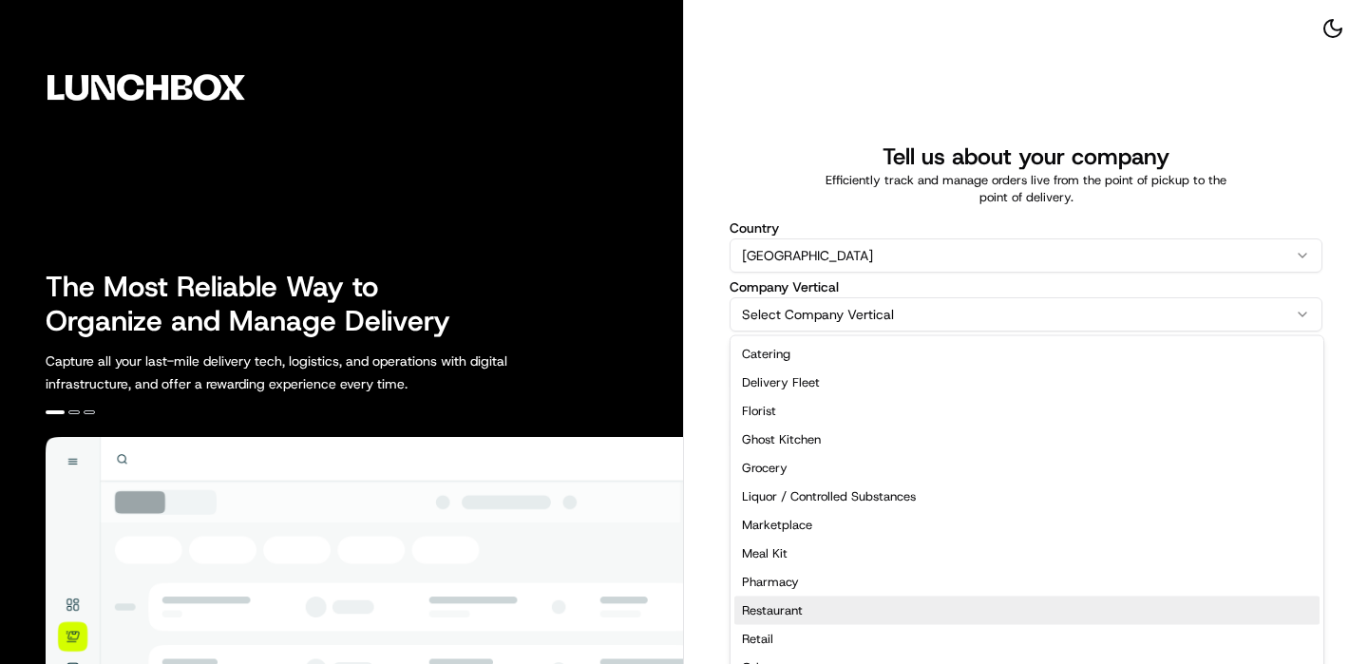
select select "Restaurant"
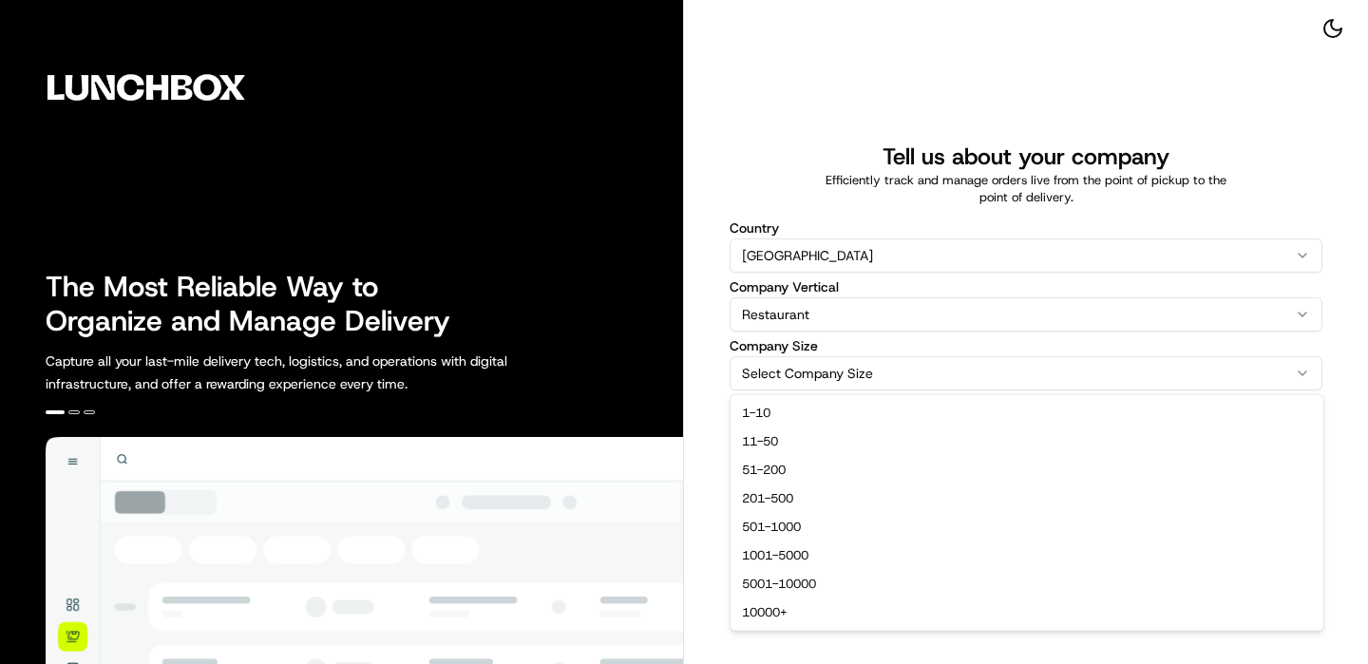
click at [838, 357] on html "The Most Reliable Way to Organize and Manage Delivery Capture all your last-mil…" at bounding box center [684, 332] width 1368 height 664
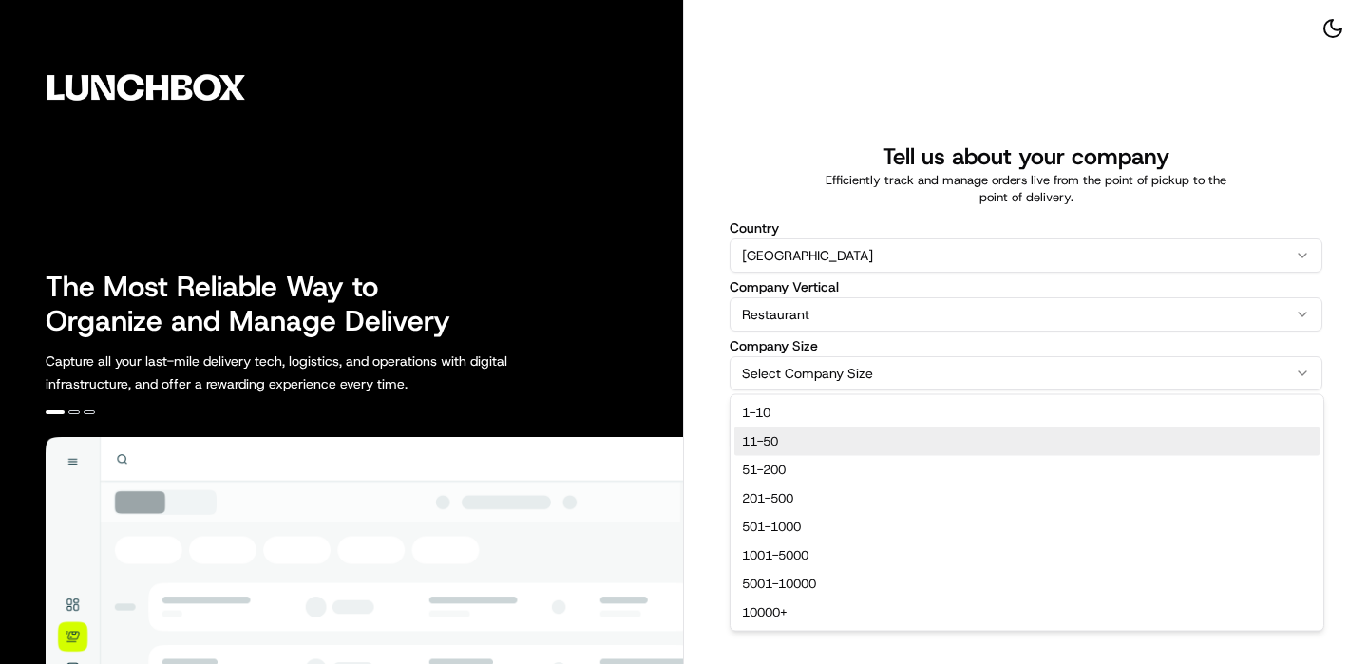
select select "11-50"
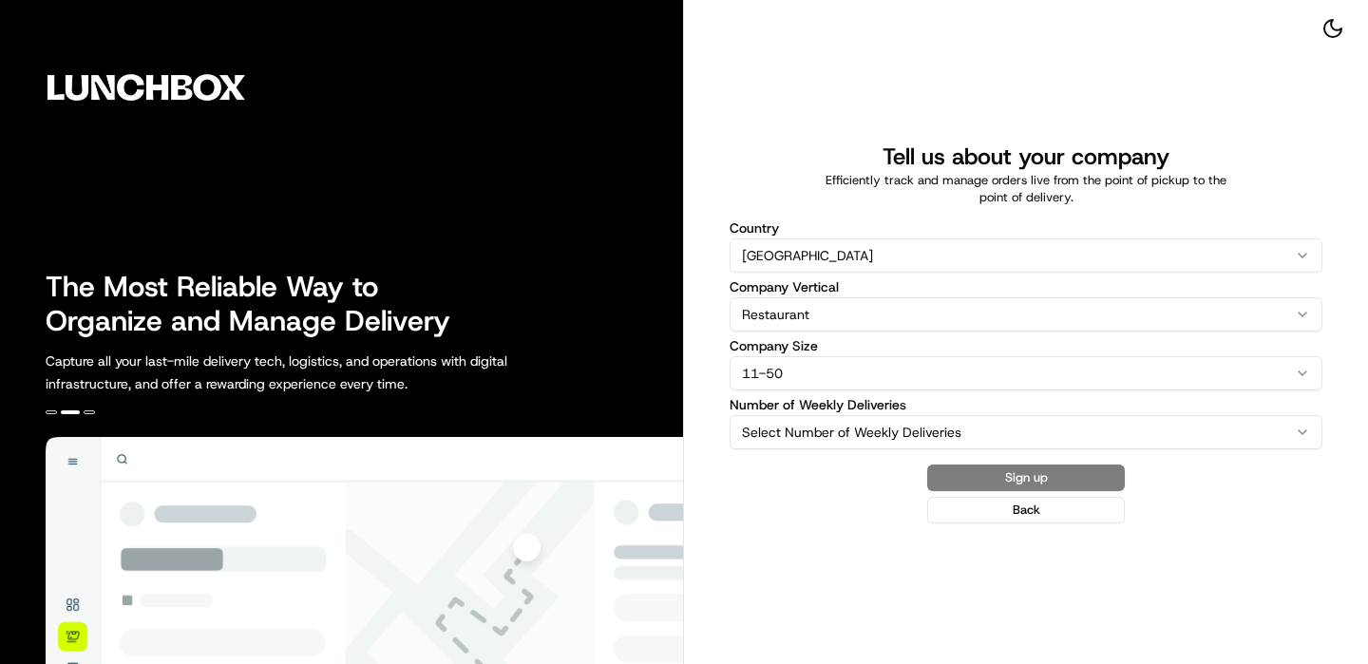
click at [859, 412] on div "Number of Weekly Deliveries Select Number of Weekly Deliveries 0-25 26-100 101-…" at bounding box center [1026, 423] width 593 height 51
click at [858, 425] on html "The Most Reliable Way to Organize and Manage Delivery Capture all your last-mil…" at bounding box center [684, 332] width 1368 height 664
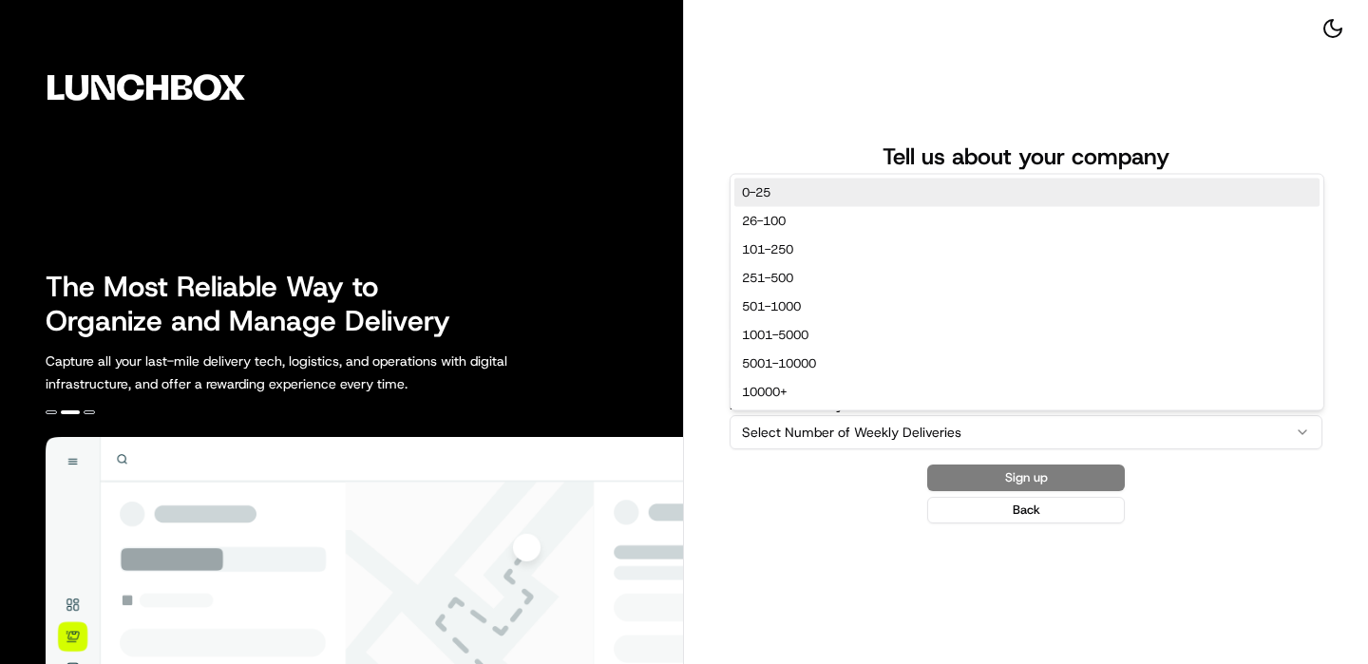
select select "0-25"
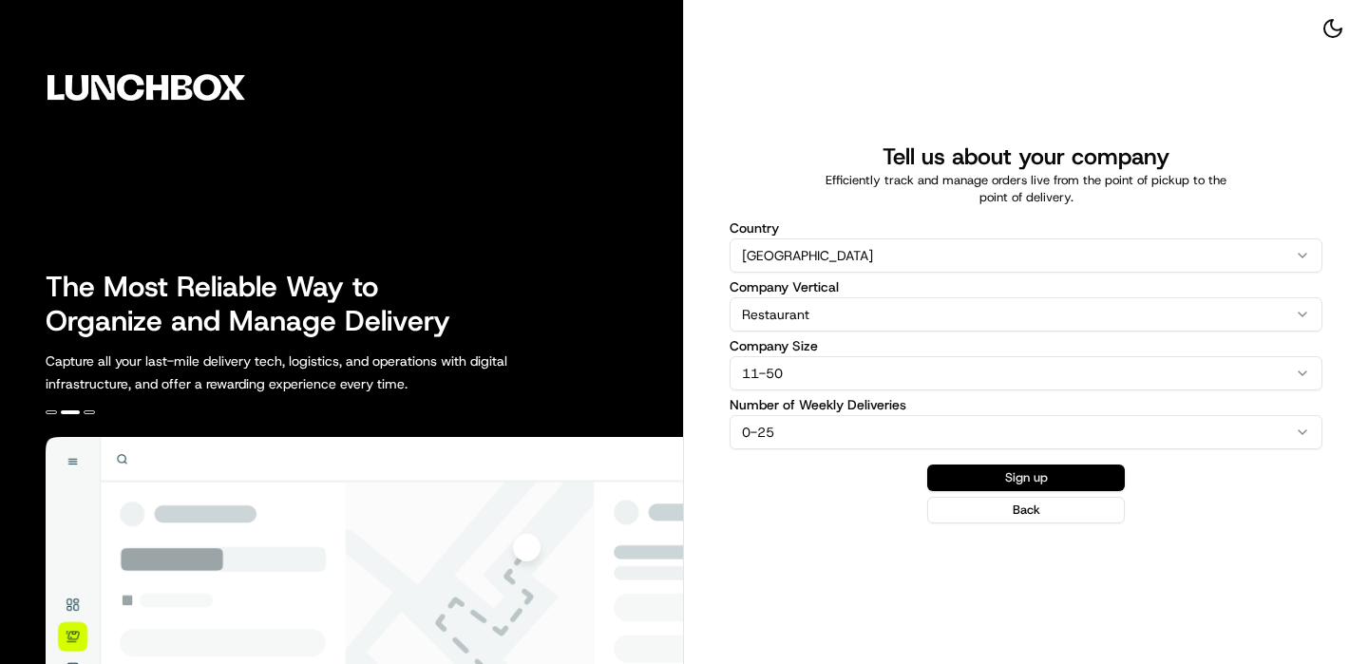
click at [1027, 481] on button "Sign up" at bounding box center [1026, 478] width 198 height 27
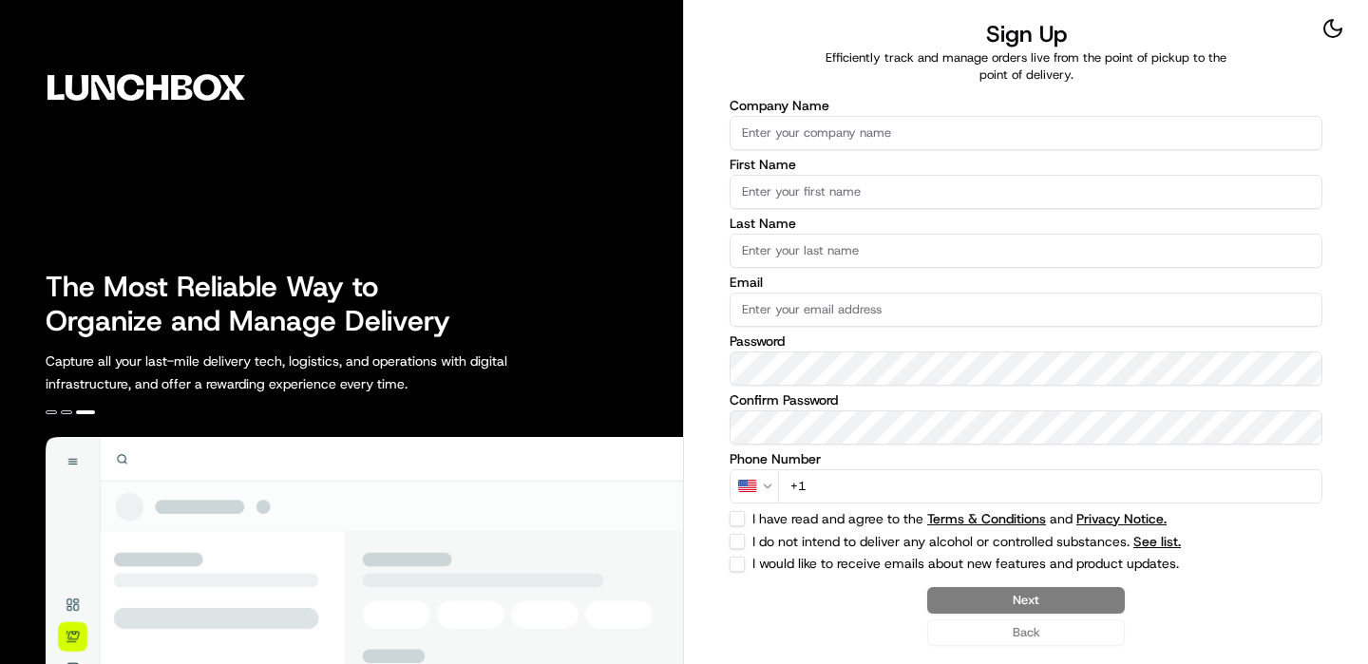
click at [967, 136] on input "Company Name" at bounding box center [1026, 133] width 593 height 34
type input "Nation's - [GEOGRAPHIC_DATA]"
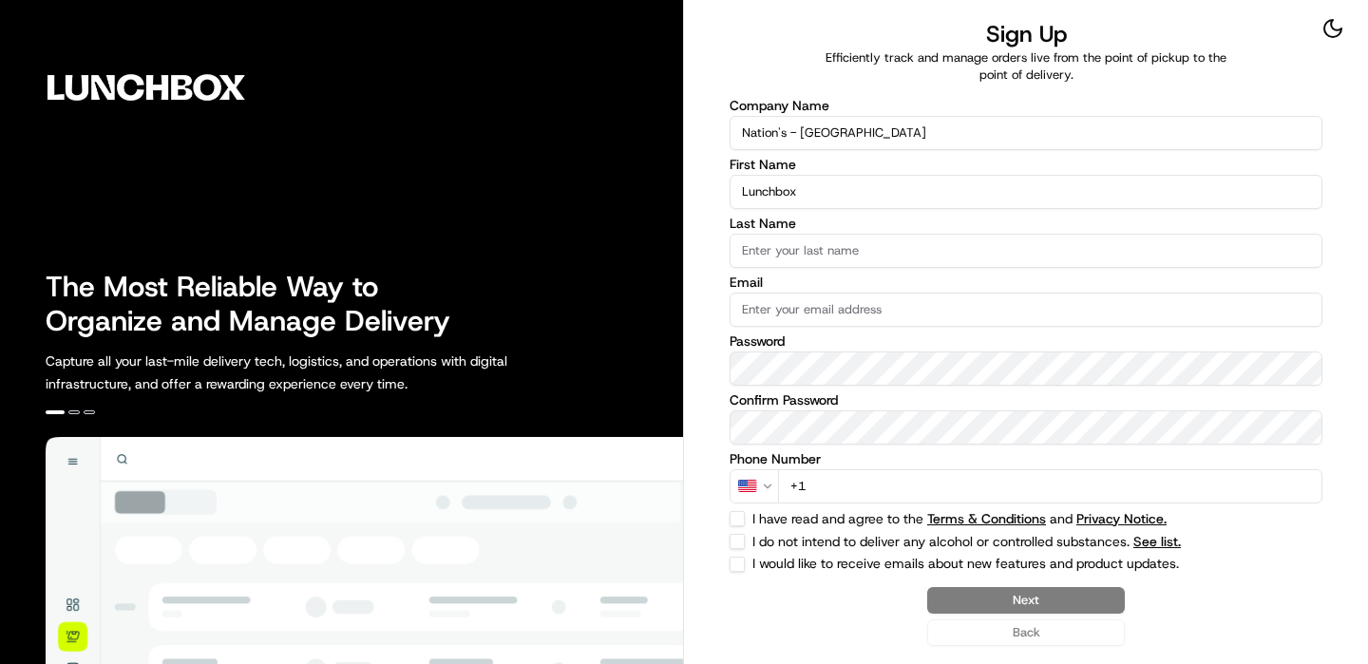
type input "Lunchbox"
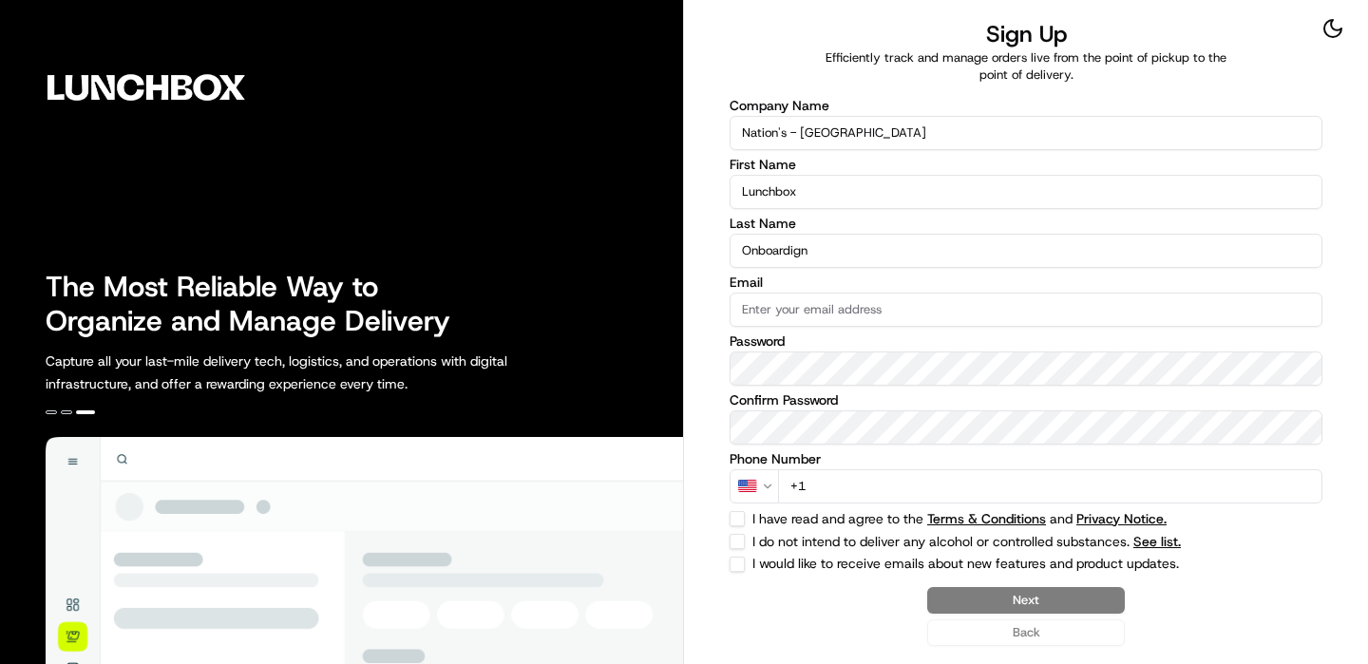
click at [837, 241] on input "Onboardign" at bounding box center [1026, 251] width 593 height 34
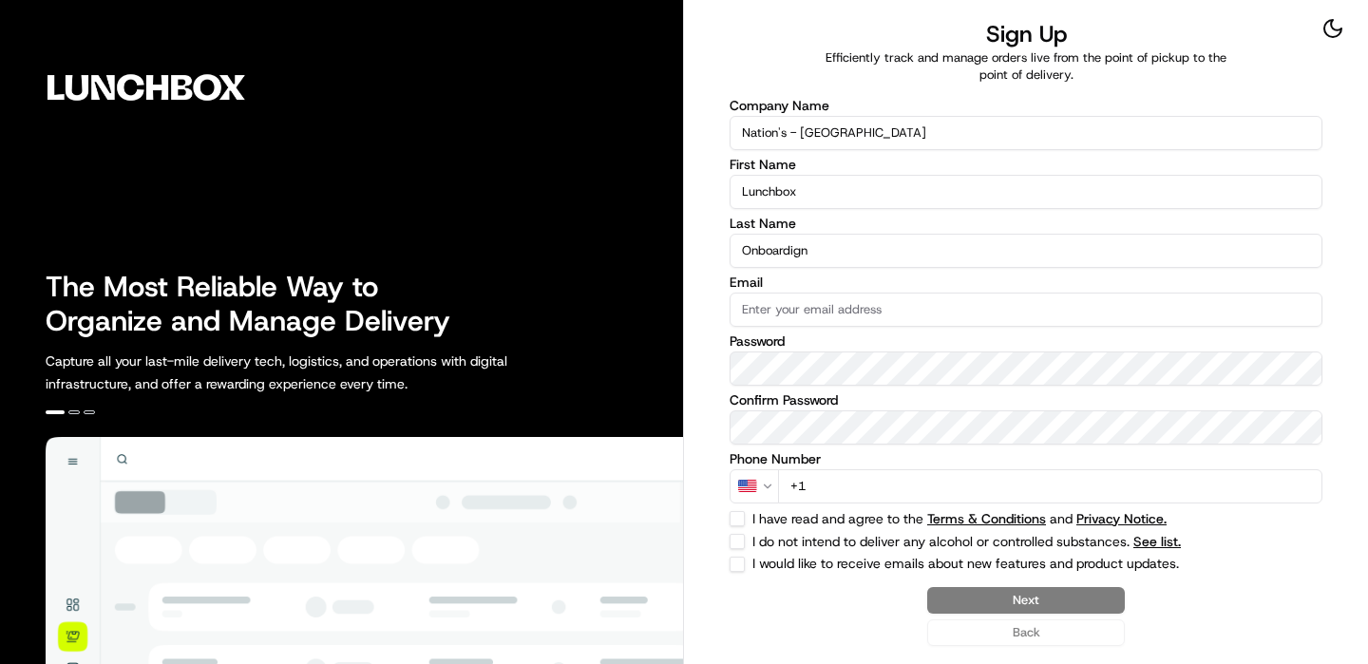
click at [797, 238] on input "Onboardign" at bounding box center [1026, 251] width 593 height 34
click at [827, 252] on input "Onboardign" at bounding box center [1026, 251] width 593 height 34
type input "Onboarding"
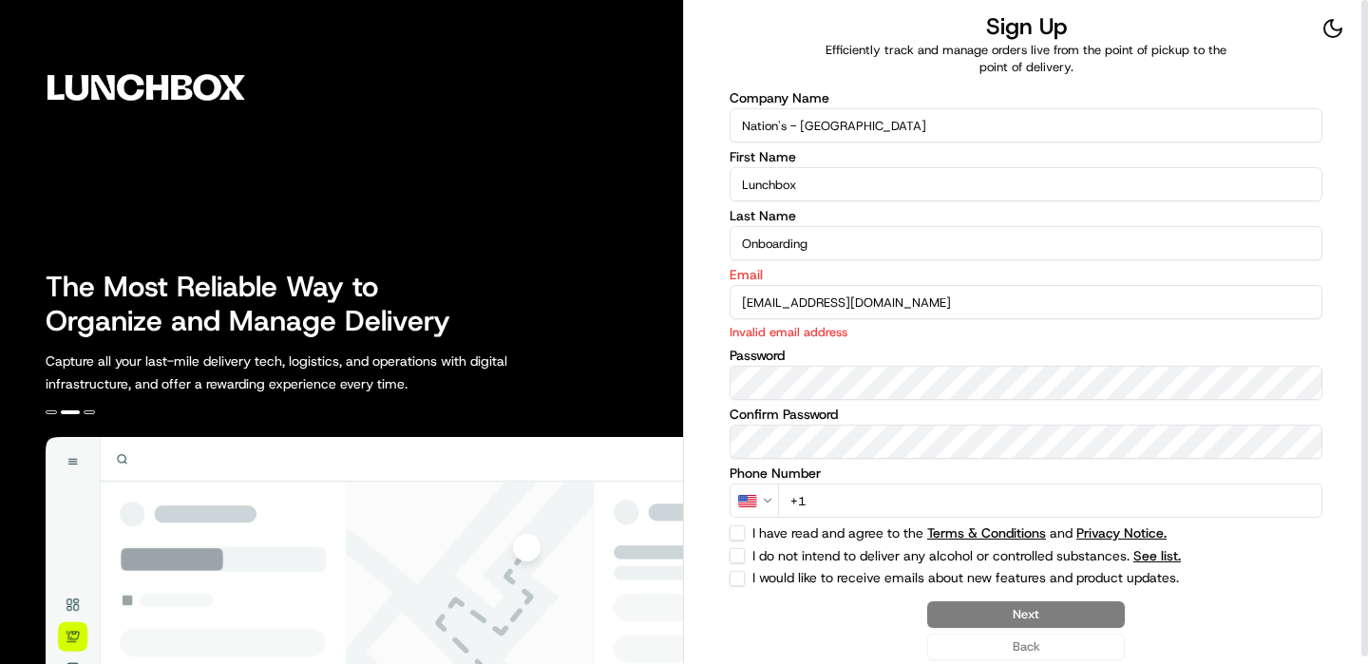
type input "[EMAIL_ADDRESS][DOMAIN_NAME]"
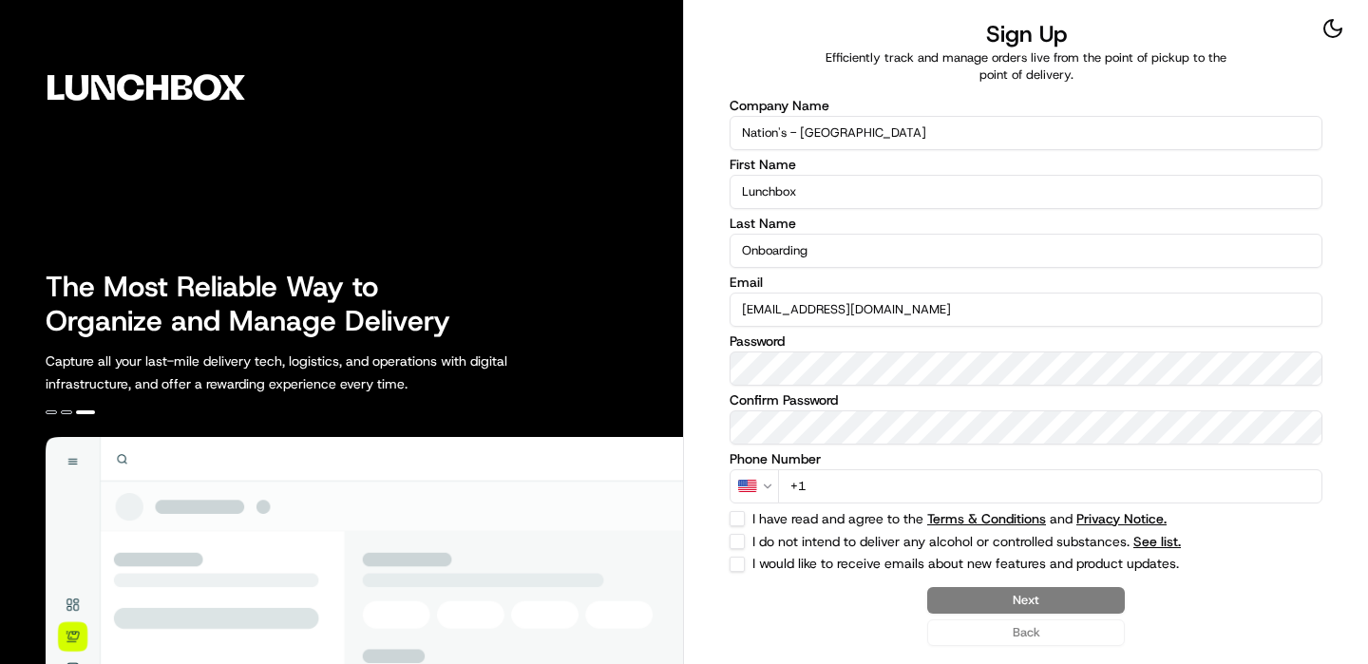
click at [854, 491] on input "+1" at bounding box center [1050, 486] width 544 height 34
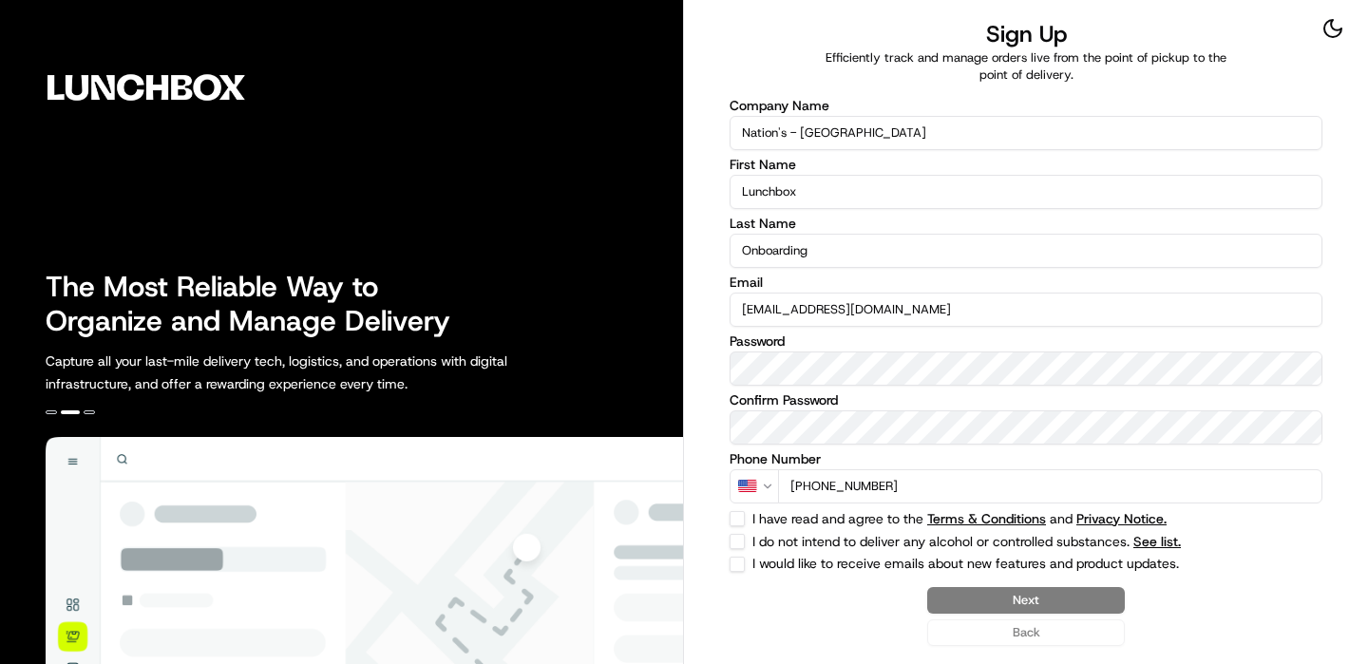
type input "[PHONE_NUMBER]"
click at [730, 513] on button "I have read and agree to the Terms & Conditions and Privacy Notice." at bounding box center [737, 518] width 15 height 15
checkbox input "true"
click at [730, 537] on button "I do not intend to deliver any alcohol or controlled substances. See list." at bounding box center [737, 541] width 15 height 15
checkbox input "true"
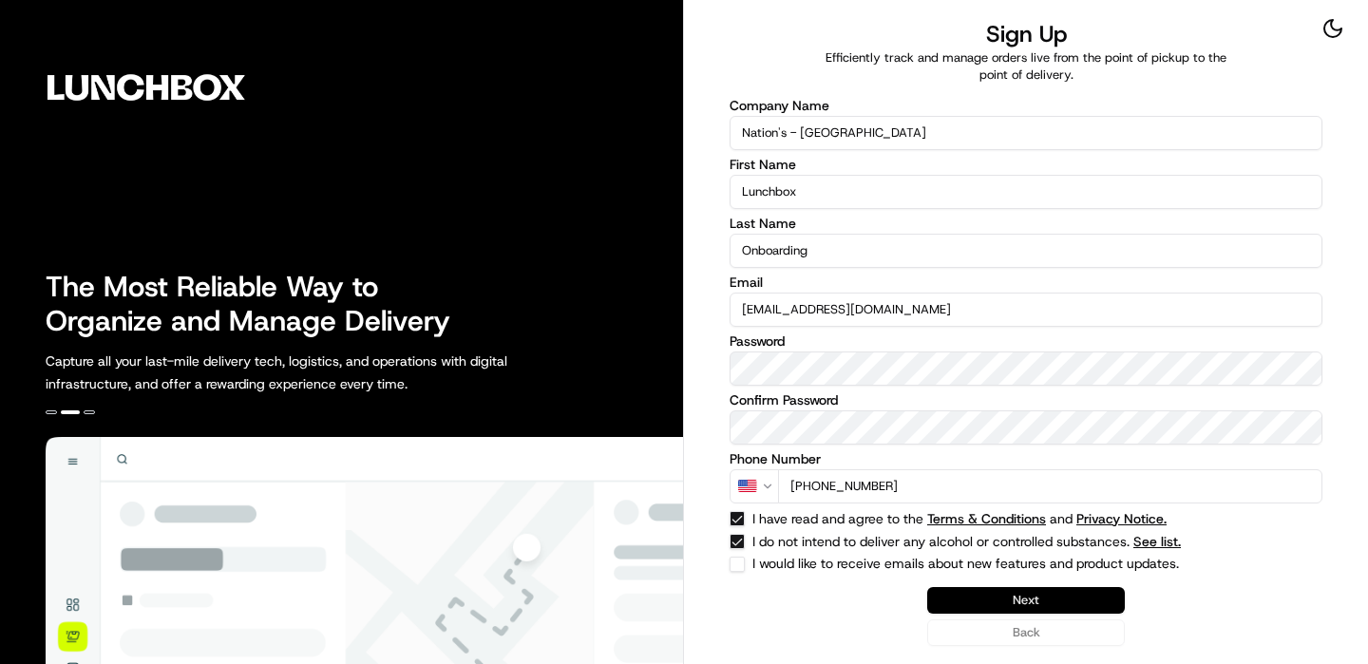
click at [1042, 595] on button "Next" at bounding box center [1026, 600] width 198 height 27
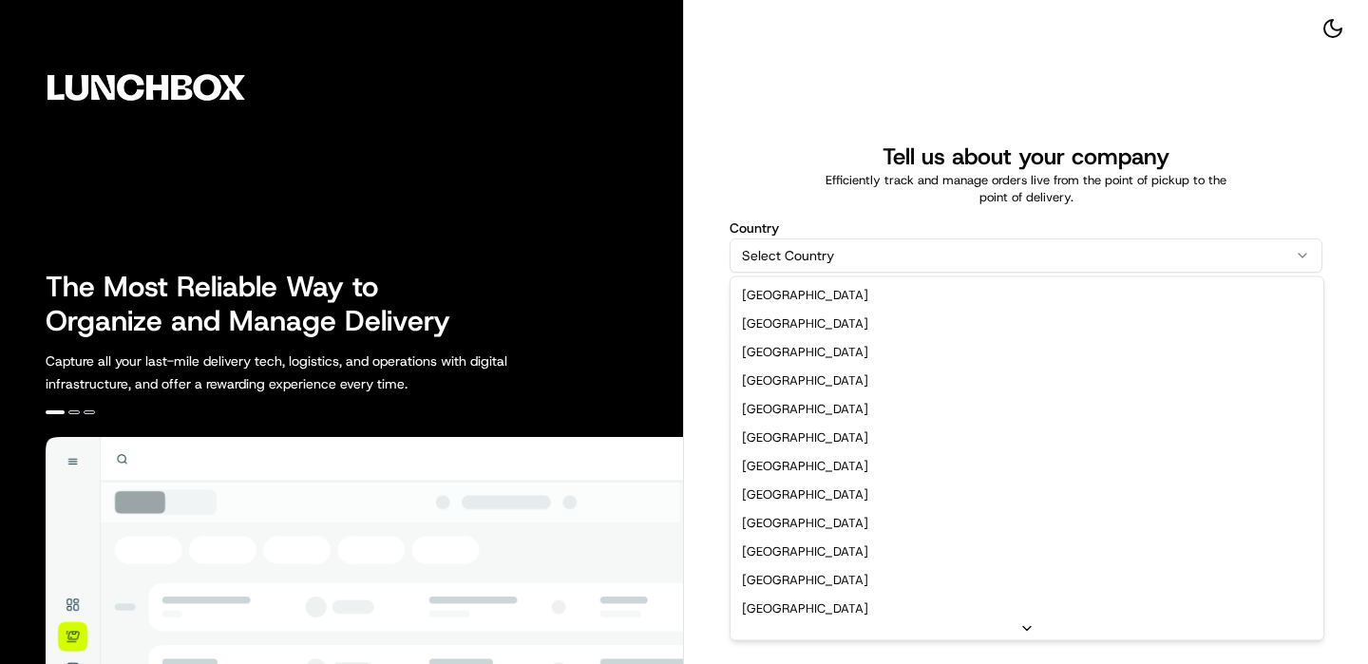
click at [866, 245] on html "The Most Reliable Way to Organize and Manage Delivery Capture all your last-mil…" at bounding box center [684, 332] width 1368 height 664
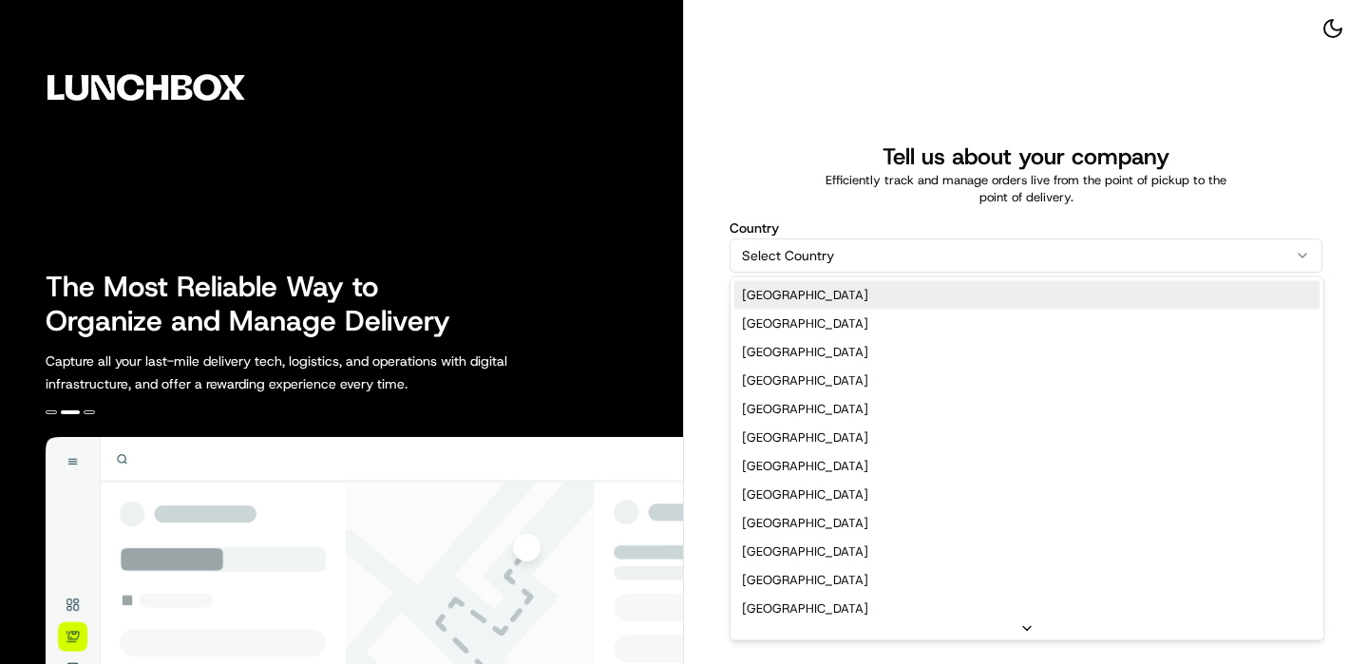
select select "US"
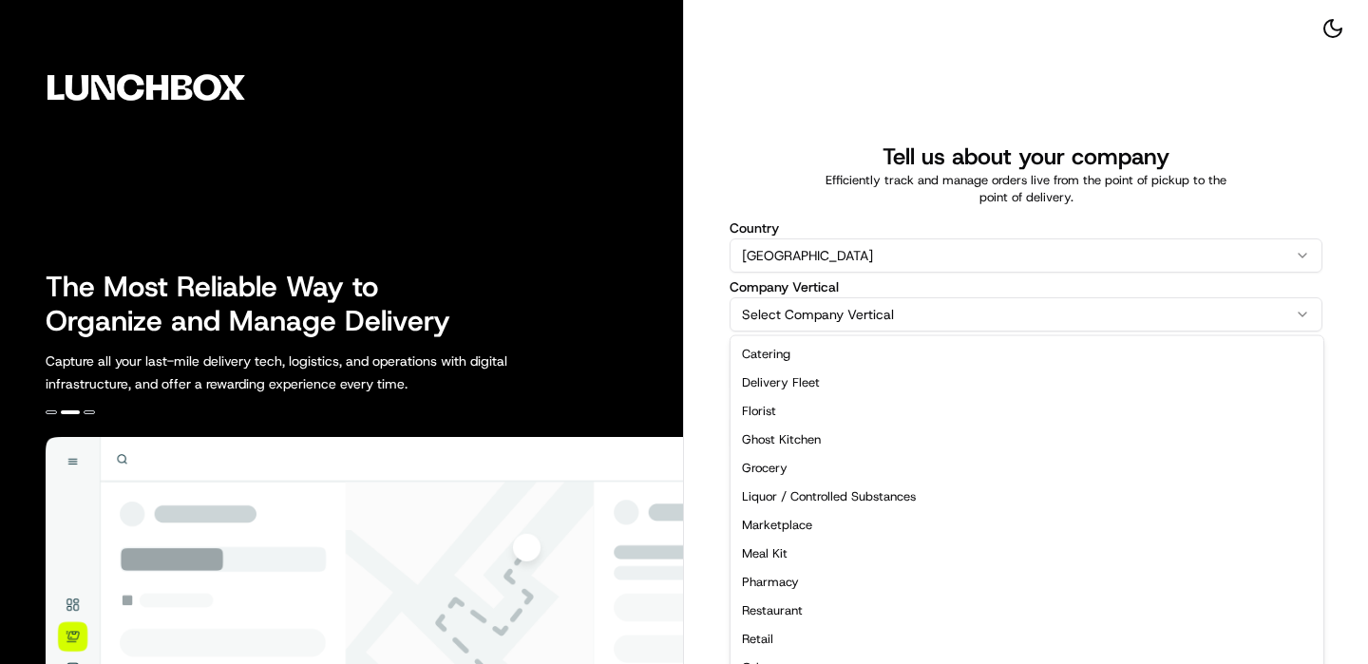
click at [809, 313] on html "The Most Reliable Way to Organize and Manage Delivery Capture all your last-mil…" at bounding box center [684, 332] width 1368 height 664
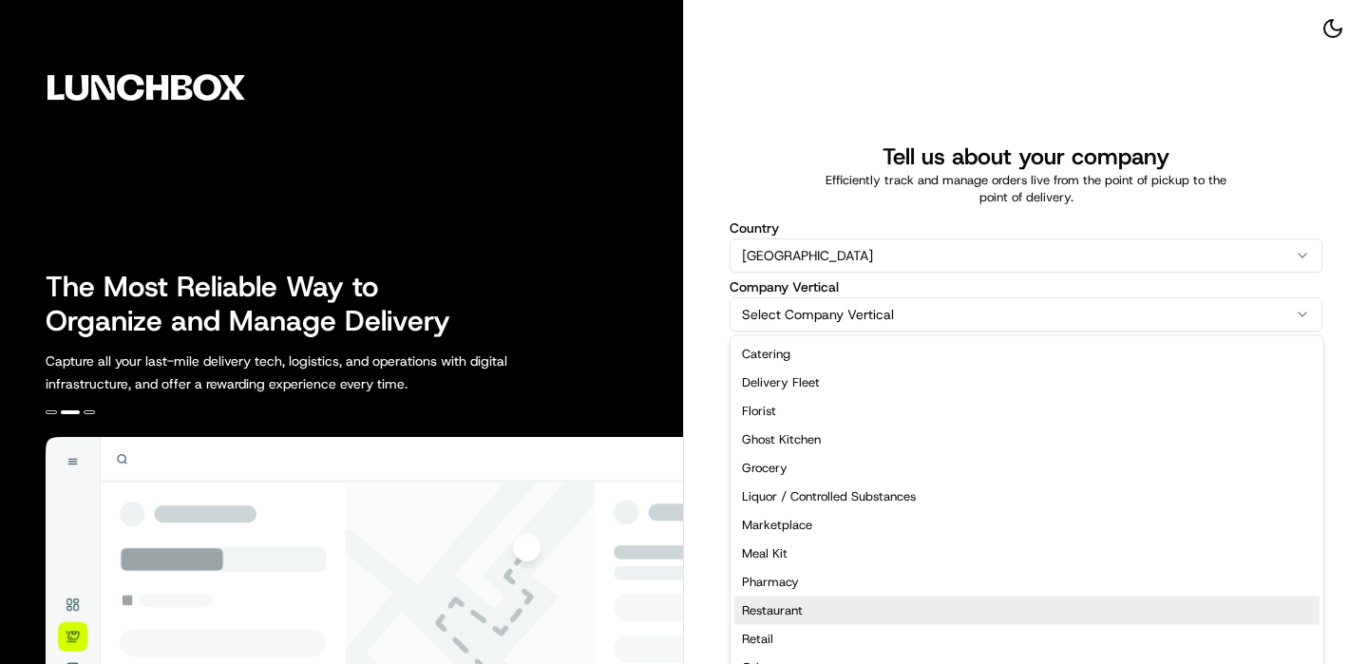
select select "Restaurant"
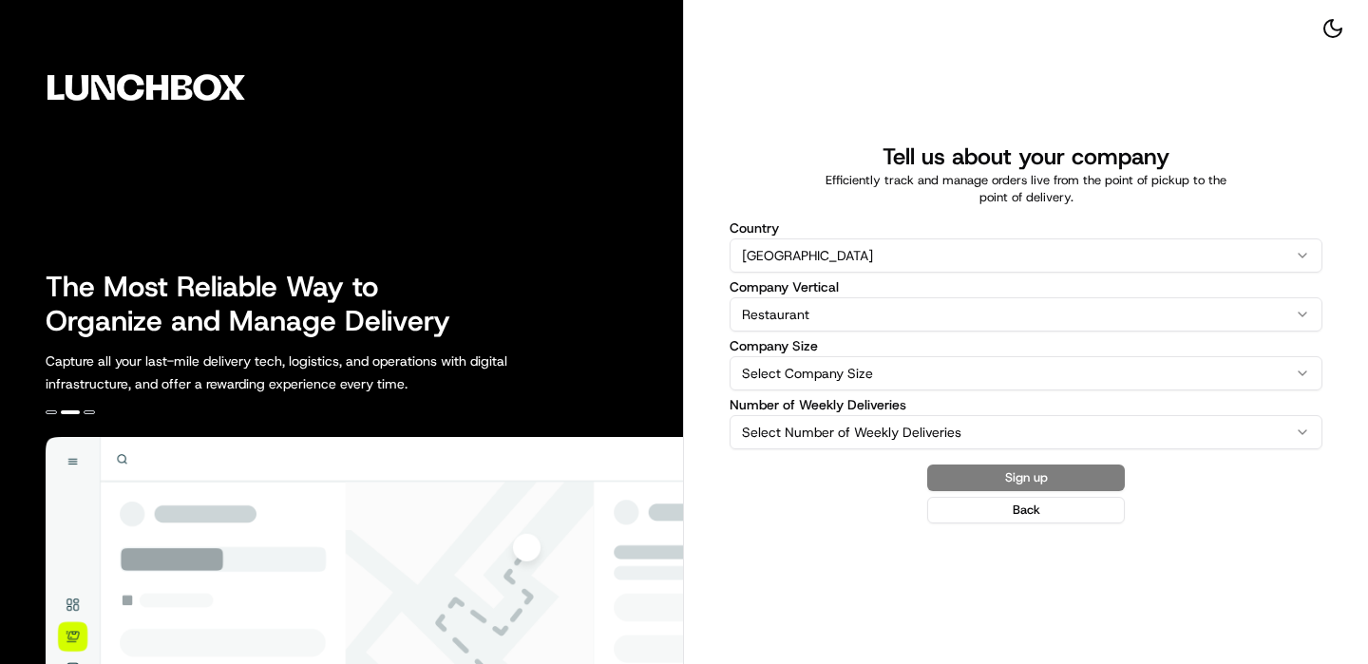
click at [793, 350] on label "Company Size" at bounding box center [1026, 345] width 593 height 13
click at [793, 356] on button "Select Company Size" at bounding box center [1026, 373] width 593 height 34
click at [793, 354] on div "Company Size Select Company Size 1-10 11-50 [PHONE_NUMBER] [PHONE_NUMBER] 5001-…" at bounding box center [1026, 364] width 593 height 51
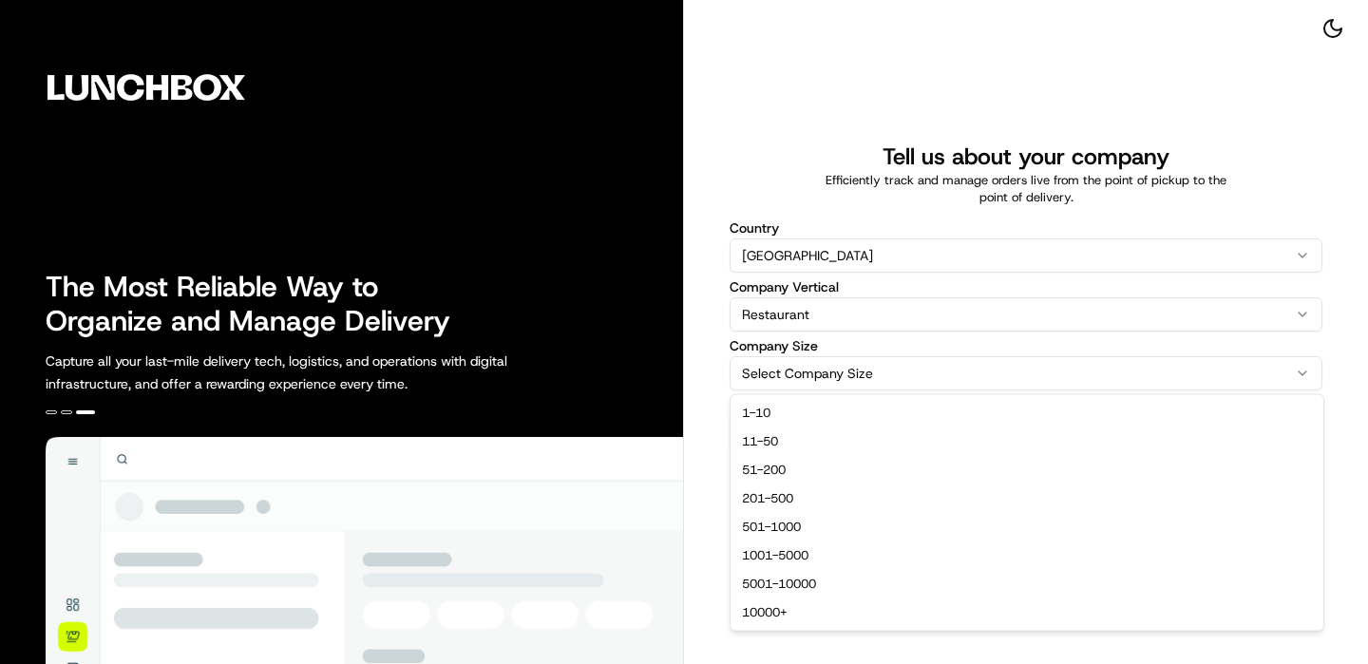
click at [793, 378] on html "The Most Reliable Way to Organize and Manage Delivery Capture all your last-mil…" at bounding box center [684, 332] width 1368 height 664
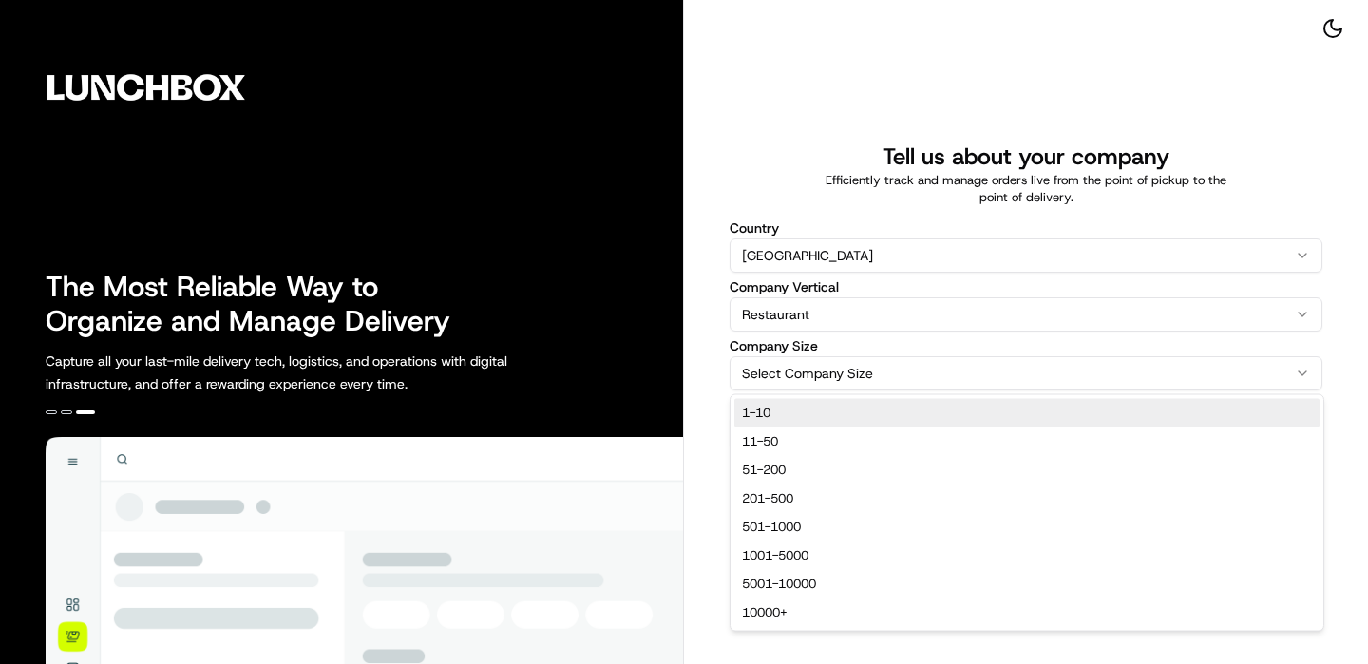
select select "1-10"
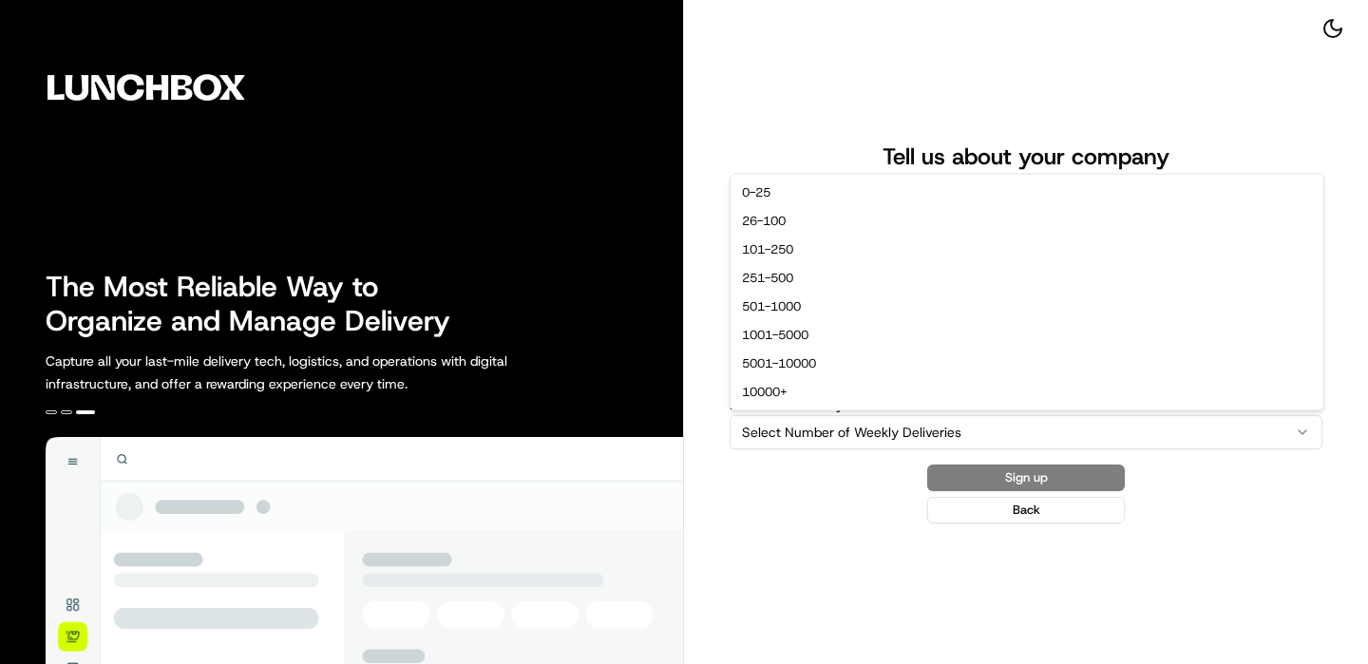
click at [798, 419] on html "The Most Reliable Way to Organize and Manage Delivery Capture all your last-mil…" at bounding box center [684, 332] width 1368 height 664
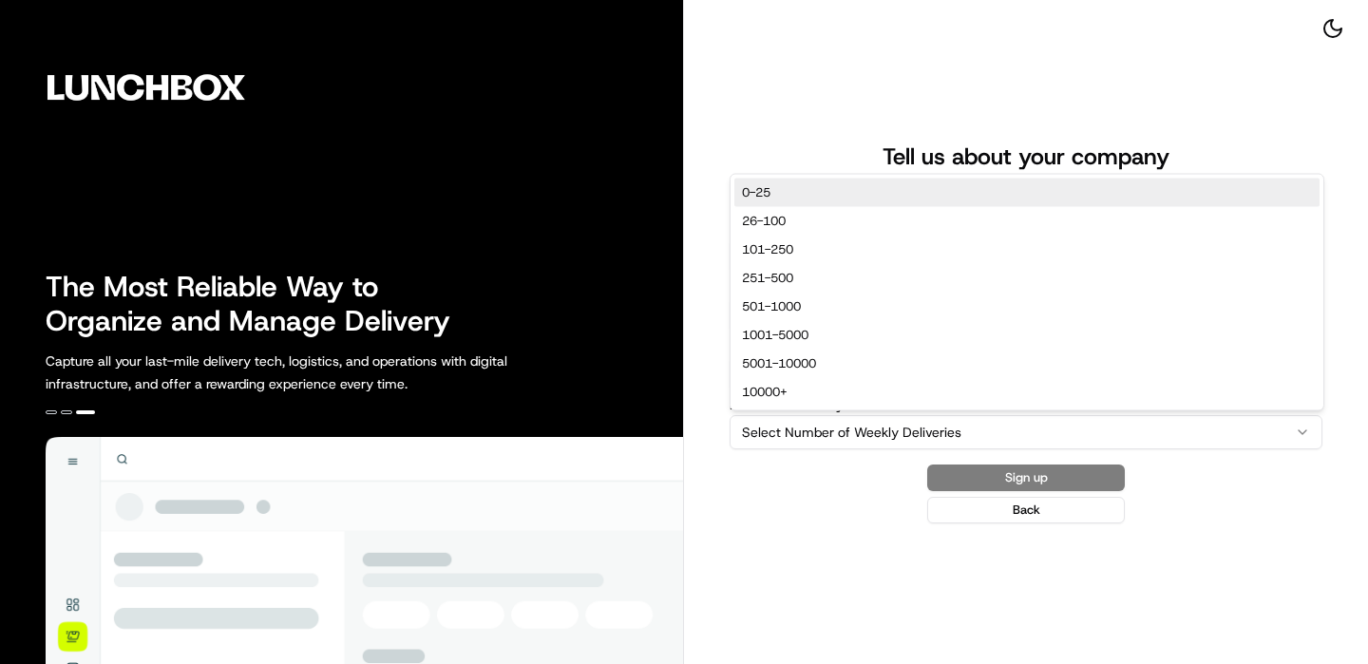
select select "0-25"
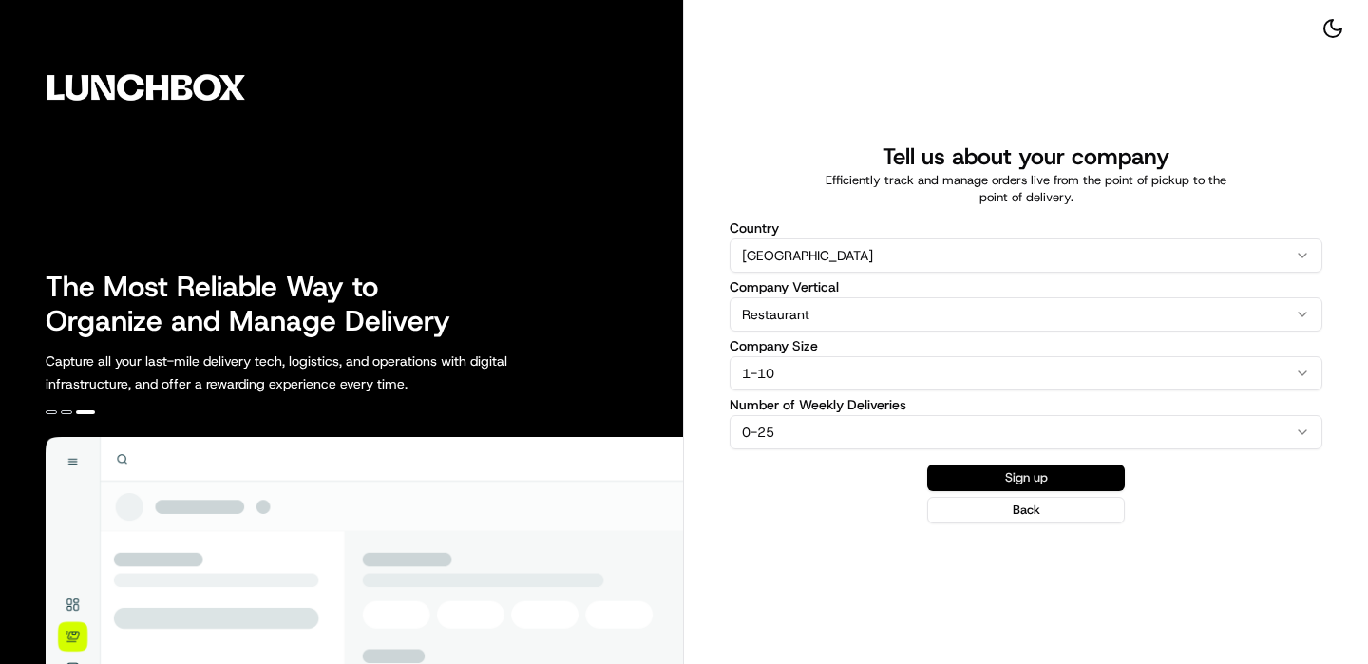
click at [992, 477] on button "Sign up" at bounding box center [1026, 478] width 198 height 27
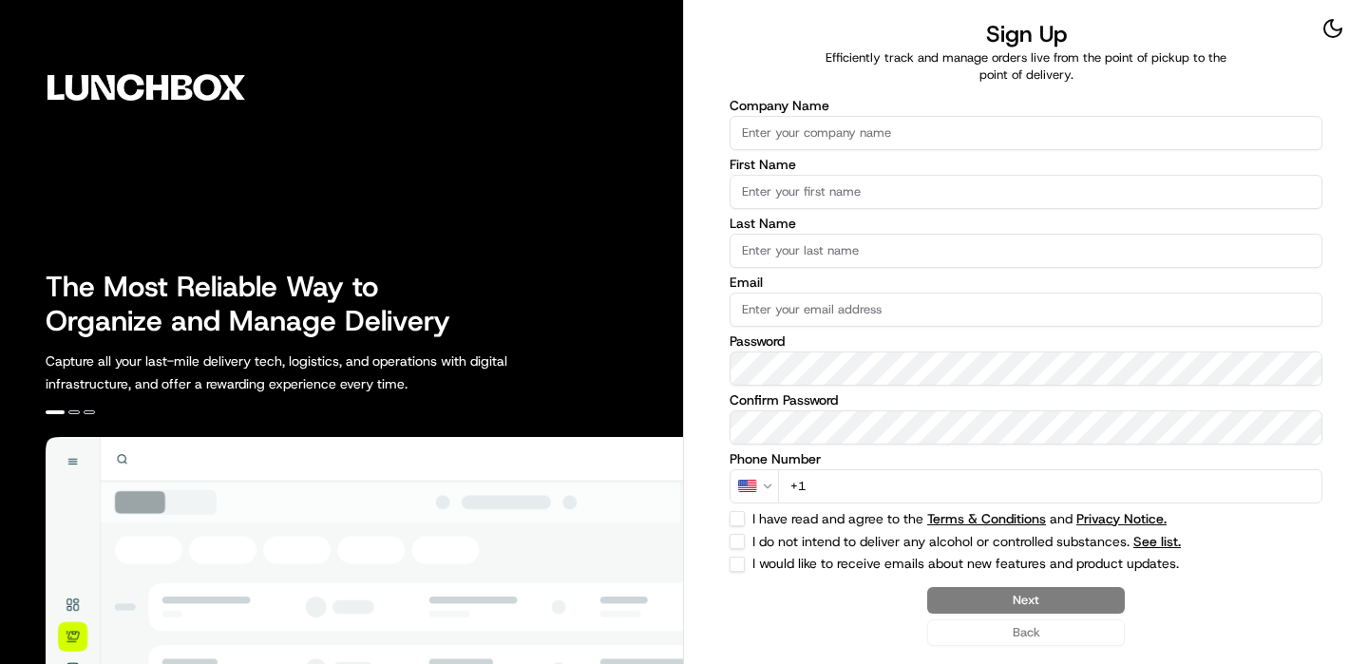
click at [912, 113] on div "Company Name" at bounding box center [1026, 124] width 593 height 51
click at [897, 126] on input "Company Name" at bounding box center [1026, 133] width 593 height 34
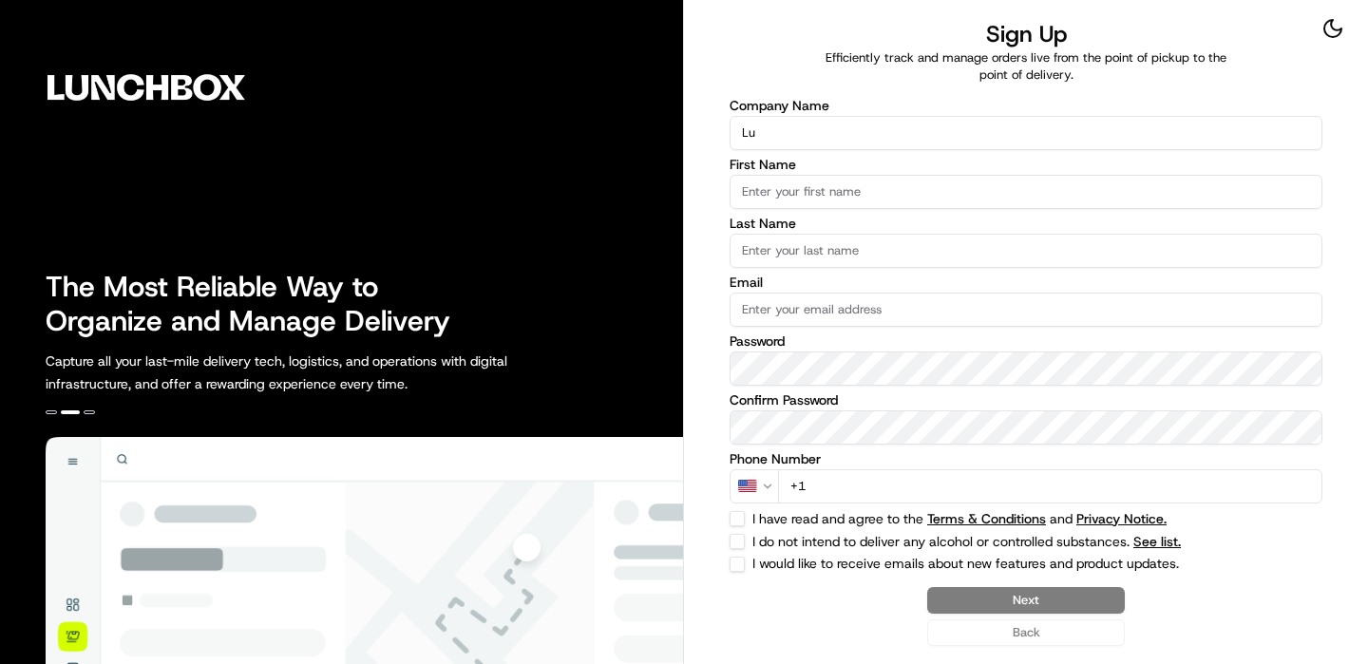
type input "L"
type input "O"
type input "Nation's - Pleasanton"
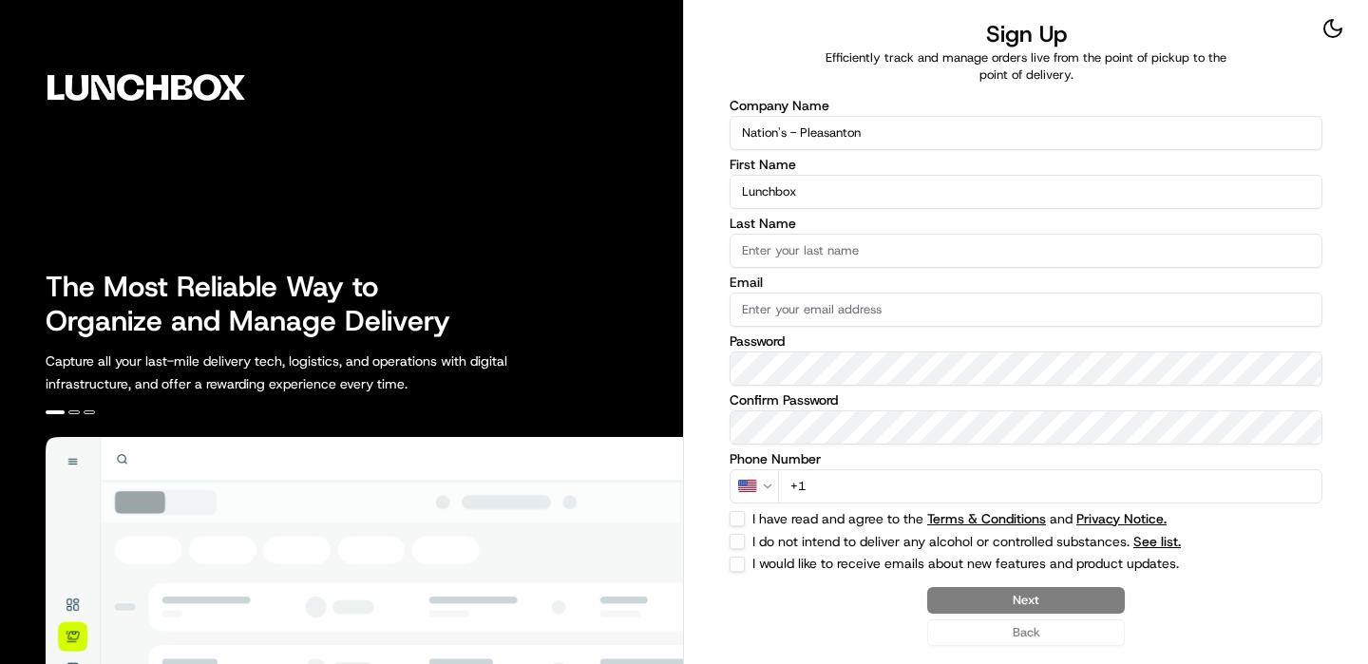
type input "Lunchbox"
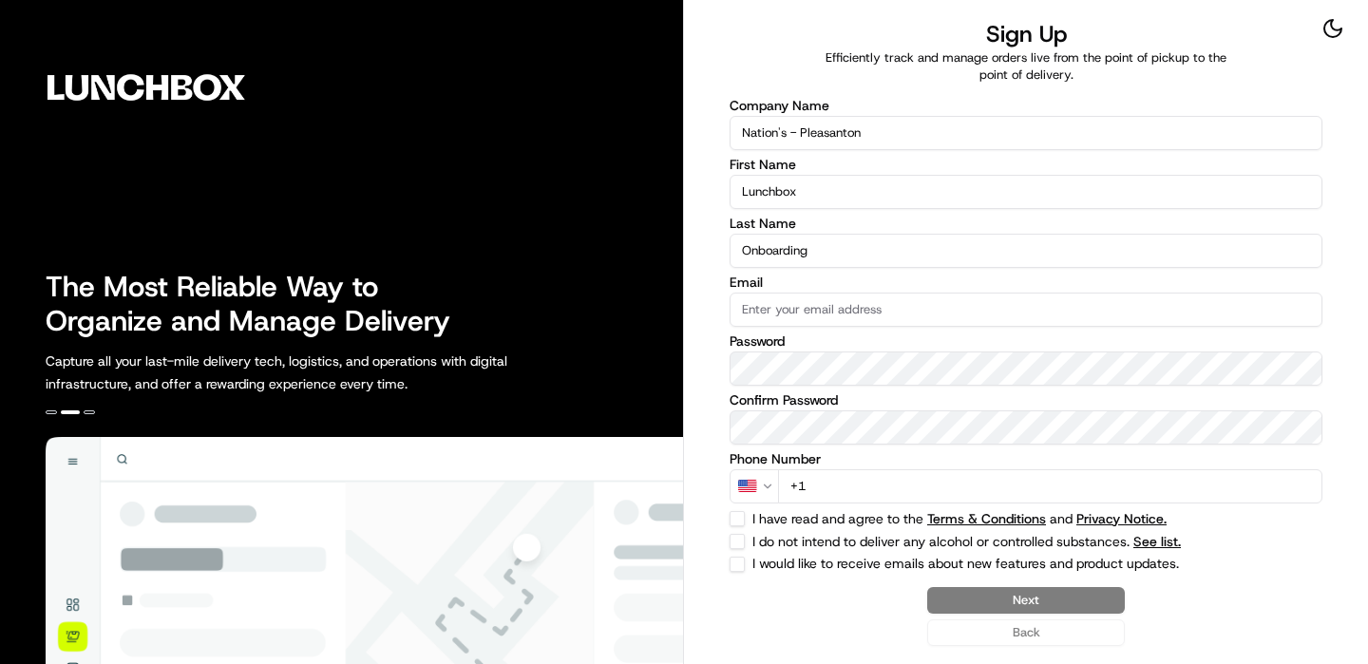
type input "Onboarding"
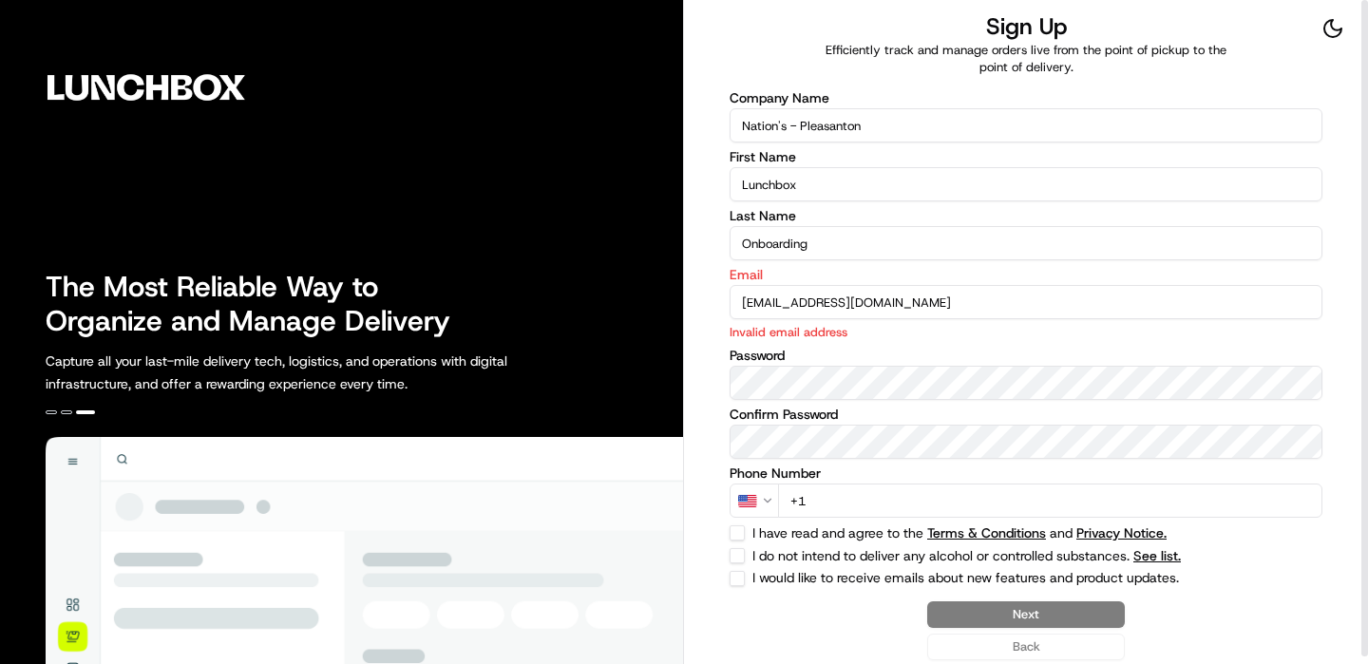
type input "[EMAIL_ADDRESS][DOMAIN_NAME]"
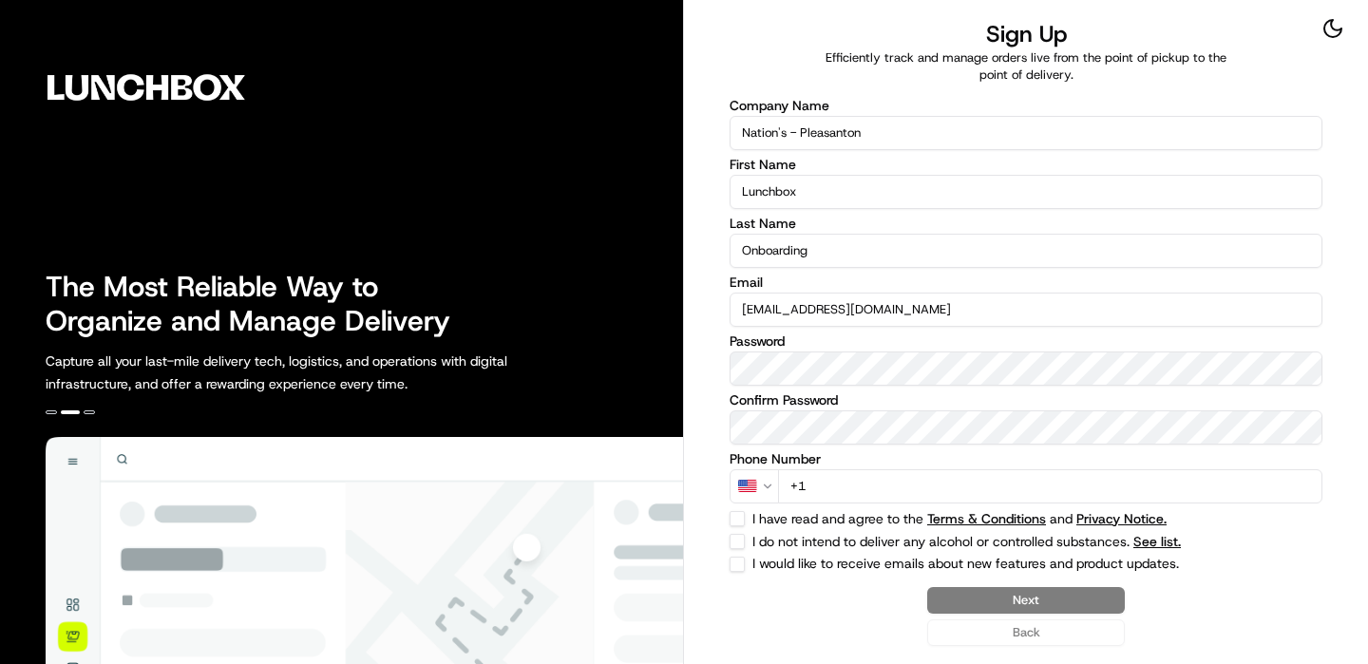
click at [1120, 490] on input "+1" at bounding box center [1050, 486] width 544 height 34
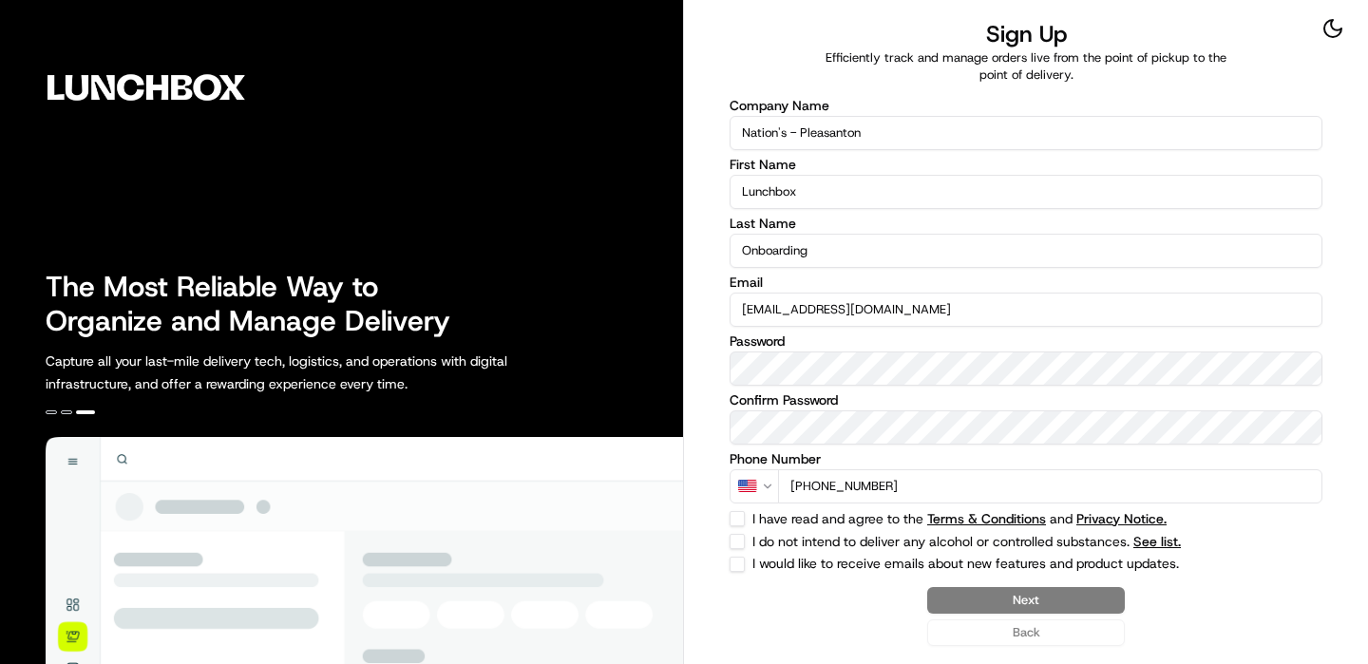
type input "[PHONE_NUMBER]"
click at [733, 519] on button "I have read and agree to the Terms & Conditions and Privacy Notice." at bounding box center [737, 518] width 15 height 15
checkbox input "true"
click at [733, 544] on button "I do not intend to deliver any alcohol or controlled substances. See list." at bounding box center [737, 541] width 15 height 15
checkbox input "true"
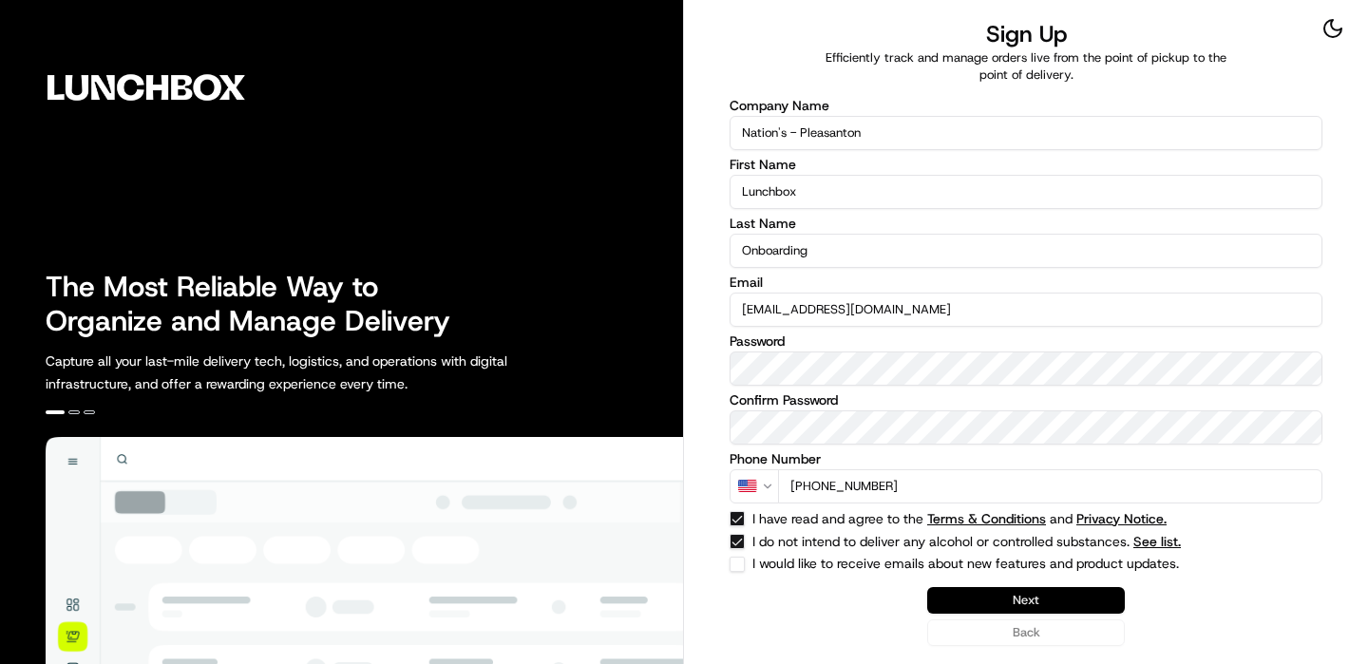
click at [994, 593] on button "Next" at bounding box center [1026, 600] width 198 height 27
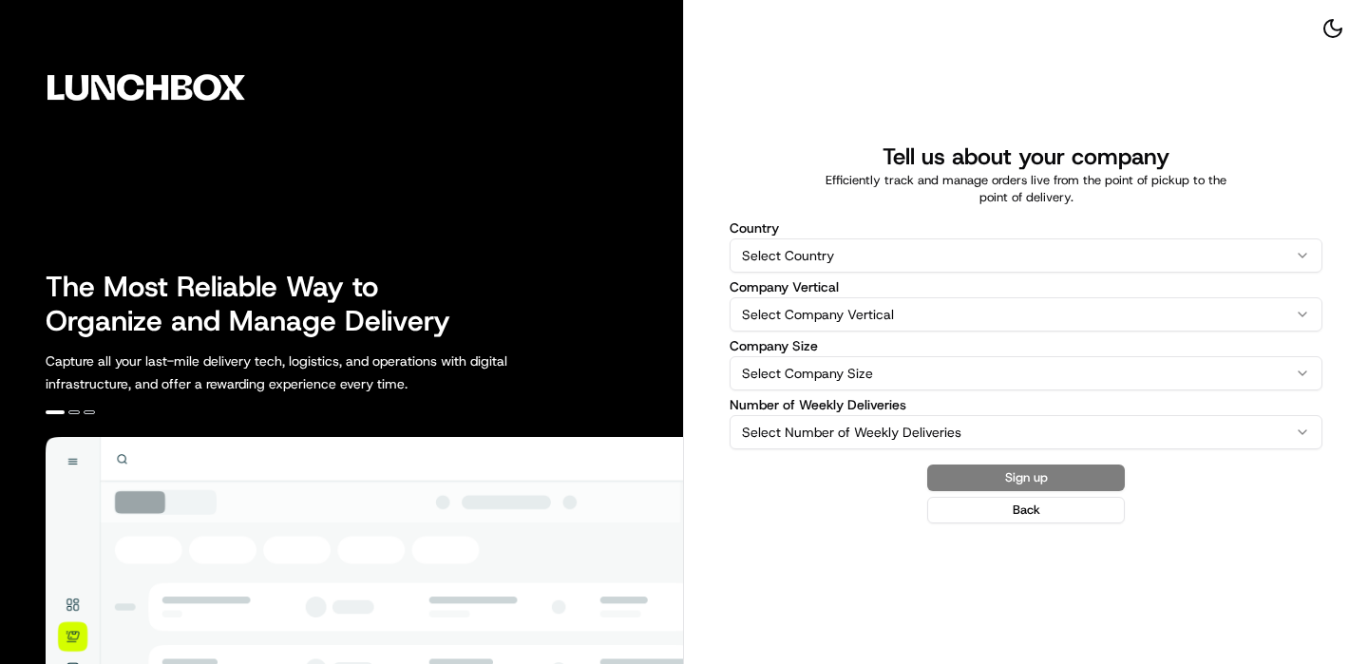
click at [901, 252] on html "The Most Reliable Way to Organize and Manage Delivery Capture all your last-mil…" at bounding box center [684, 332] width 1368 height 664
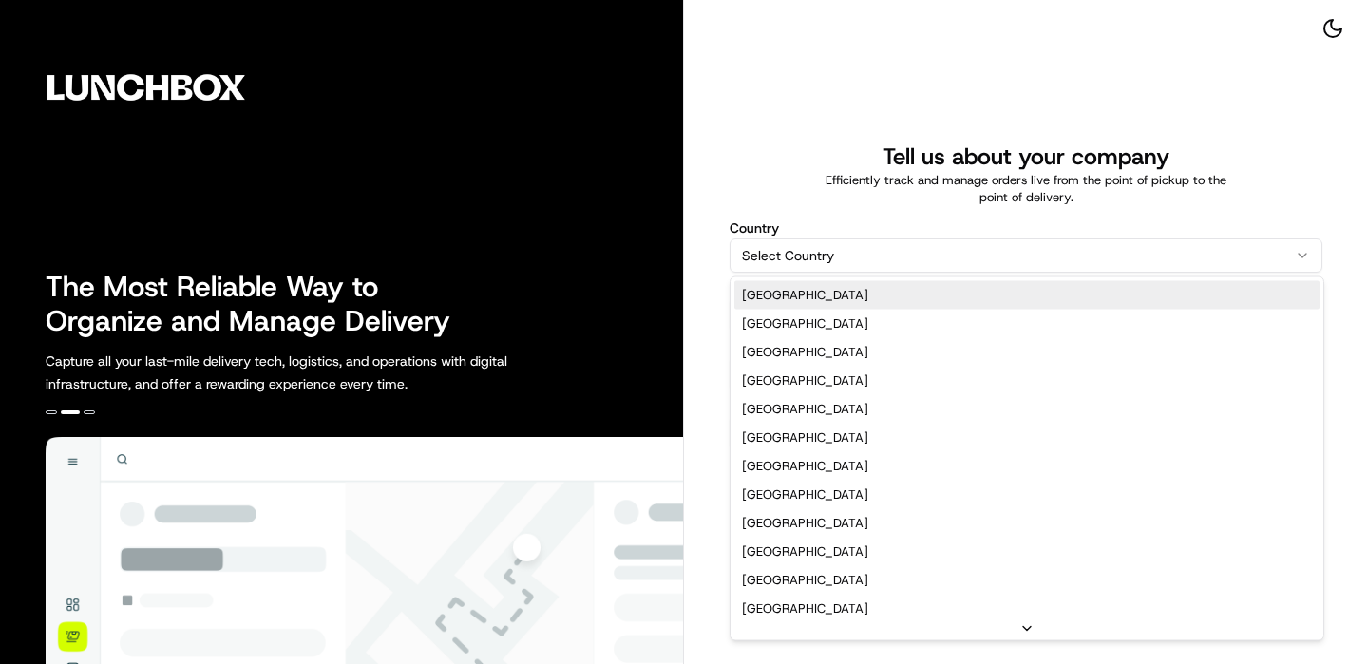
select select "US"
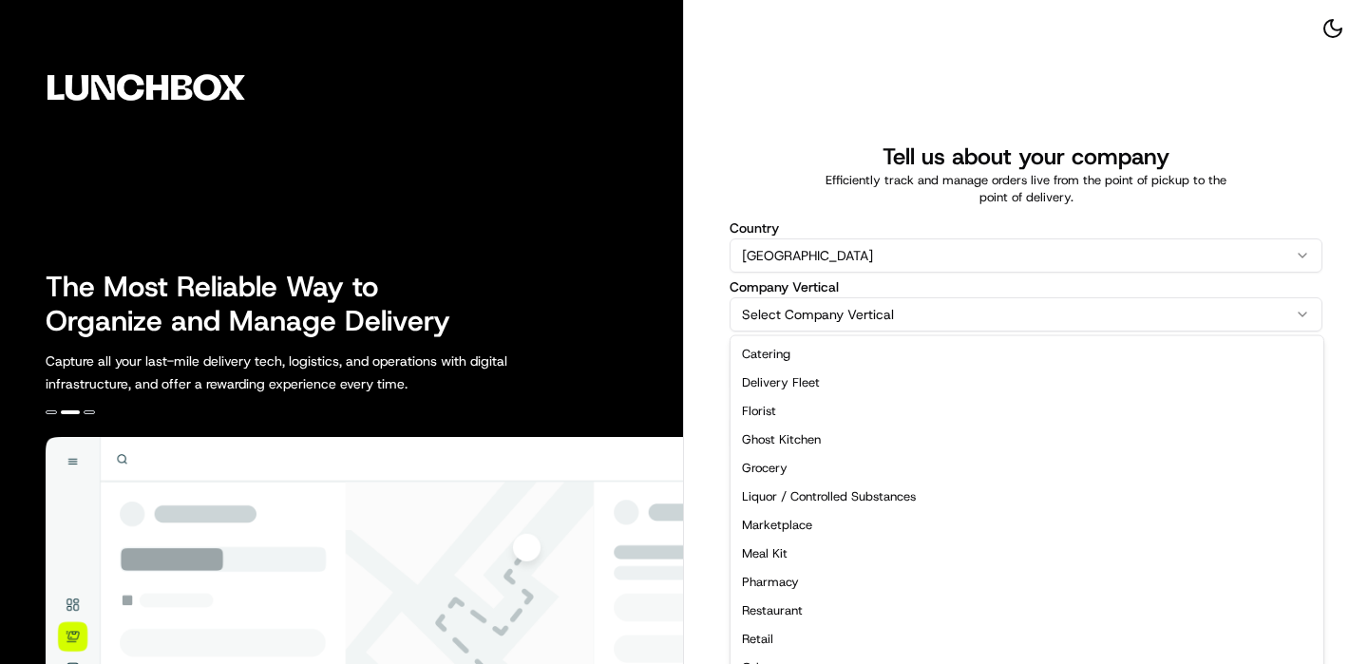
click at [842, 326] on html "The Most Reliable Way to Organize and Manage Delivery Capture all your last-mil…" at bounding box center [684, 332] width 1368 height 664
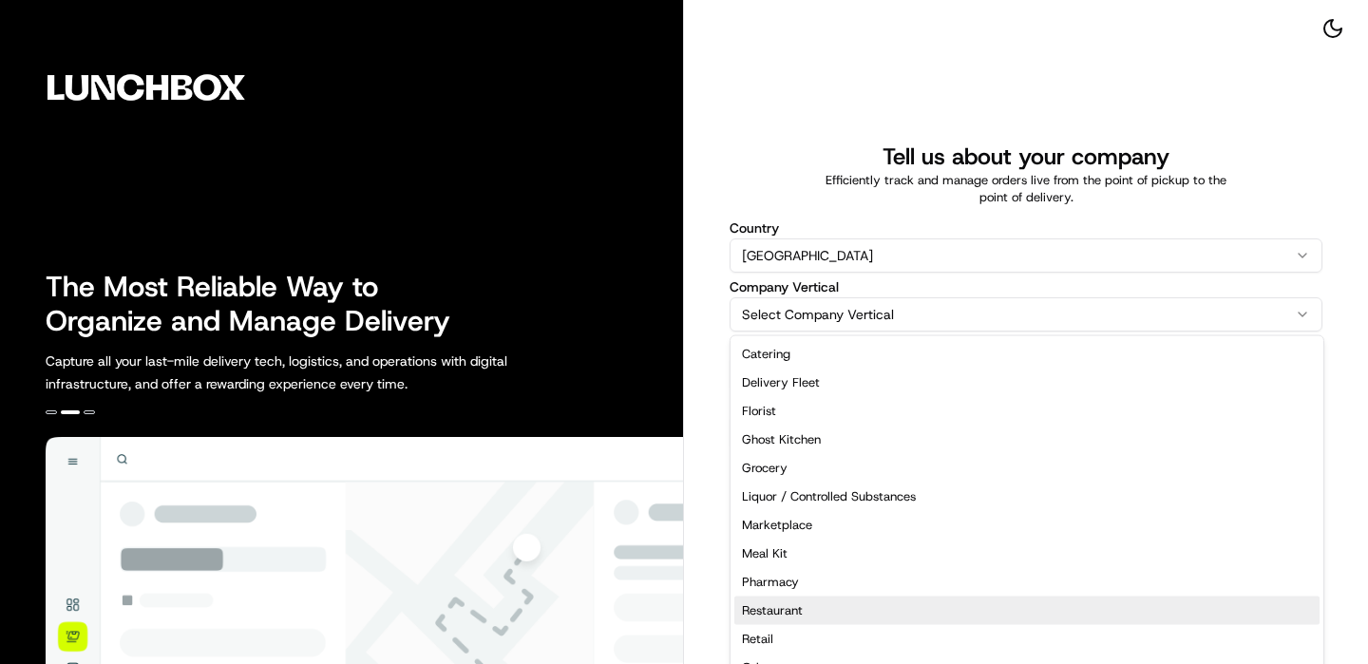
select select "Restaurant"
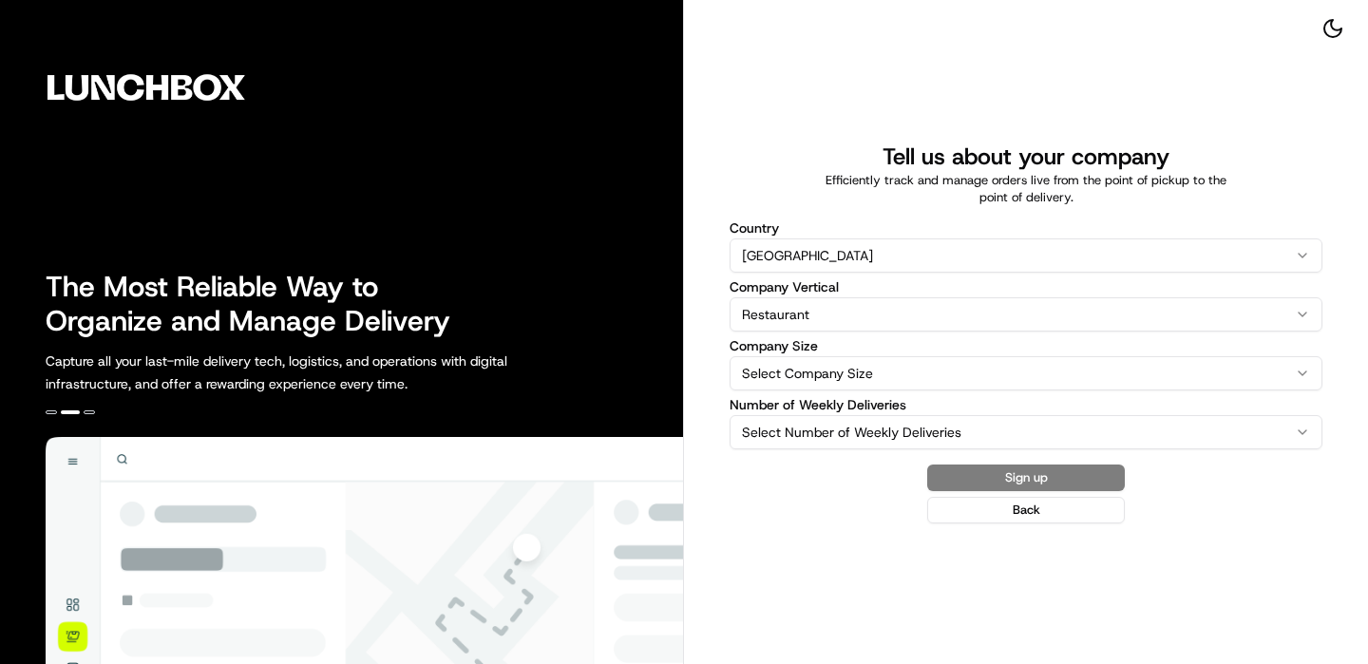
click at [823, 371] on html "The Most Reliable Way to Organize and Manage Delivery Capture all your last-mil…" at bounding box center [684, 332] width 1368 height 664
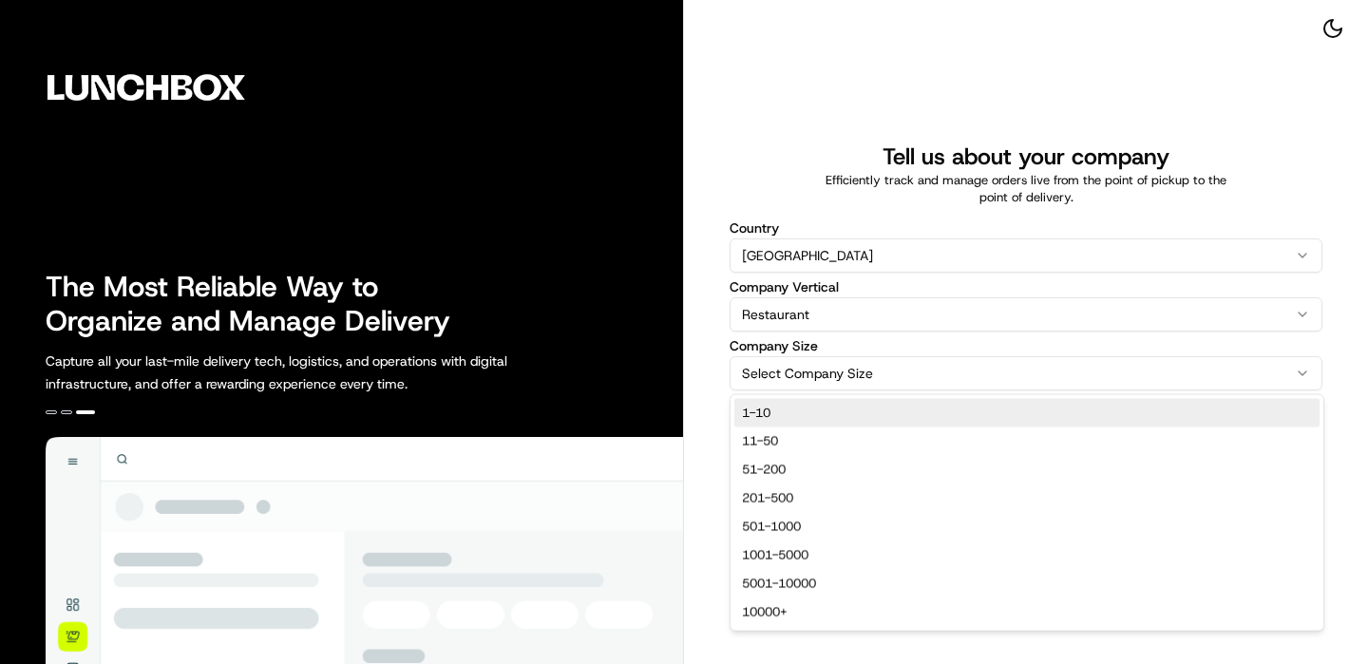
select select "1-10"
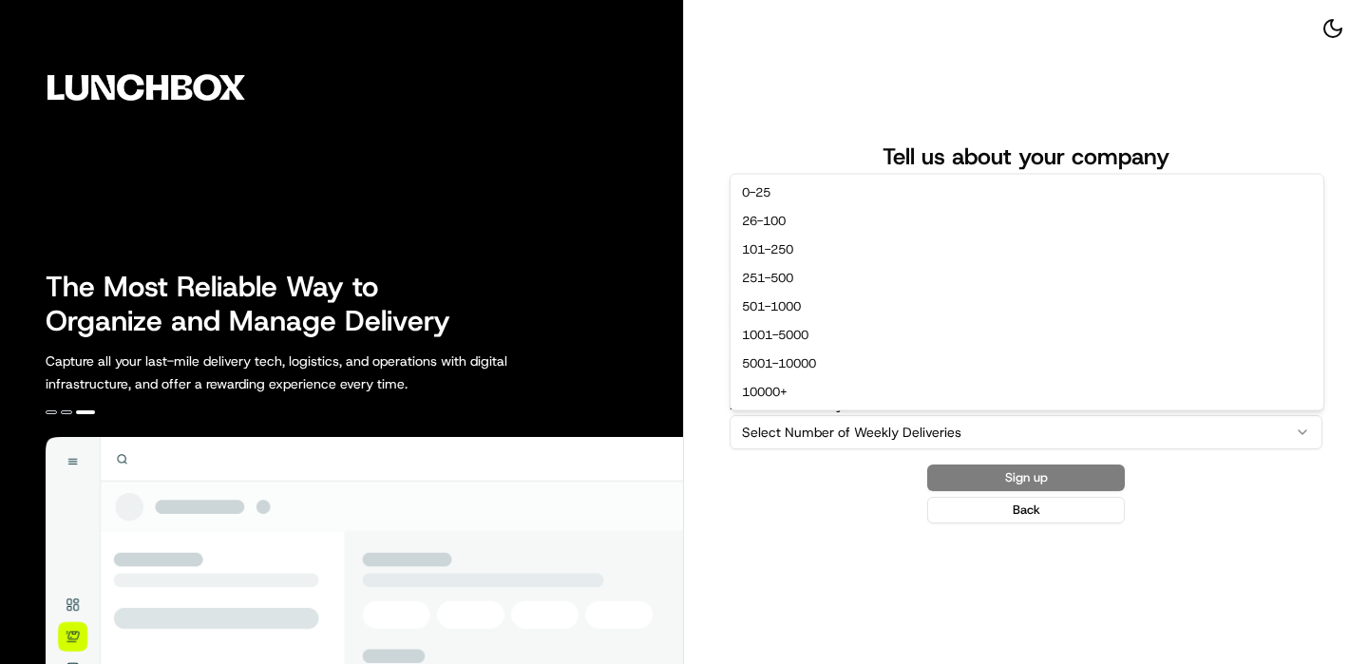
click at [811, 414] on html "The Most Reliable Way to Organize and Manage Delivery Capture all your last-mil…" at bounding box center [684, 332] width 1368 height 664
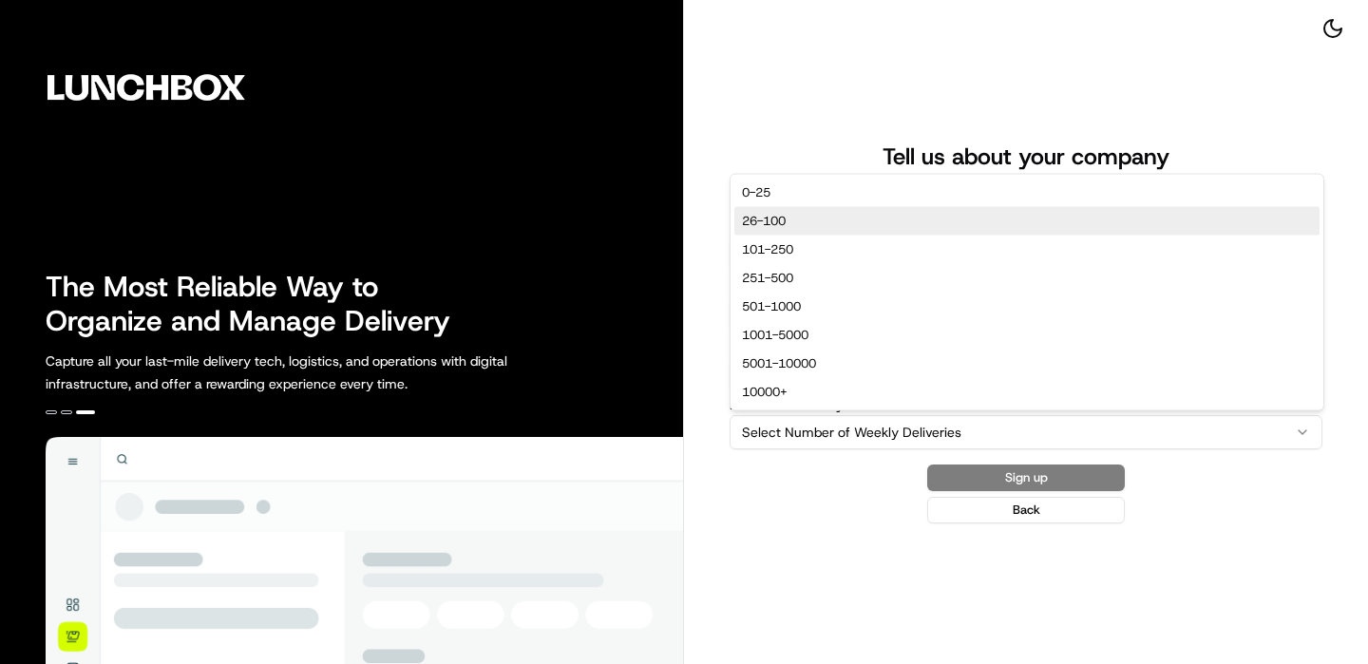
select select "26-100"
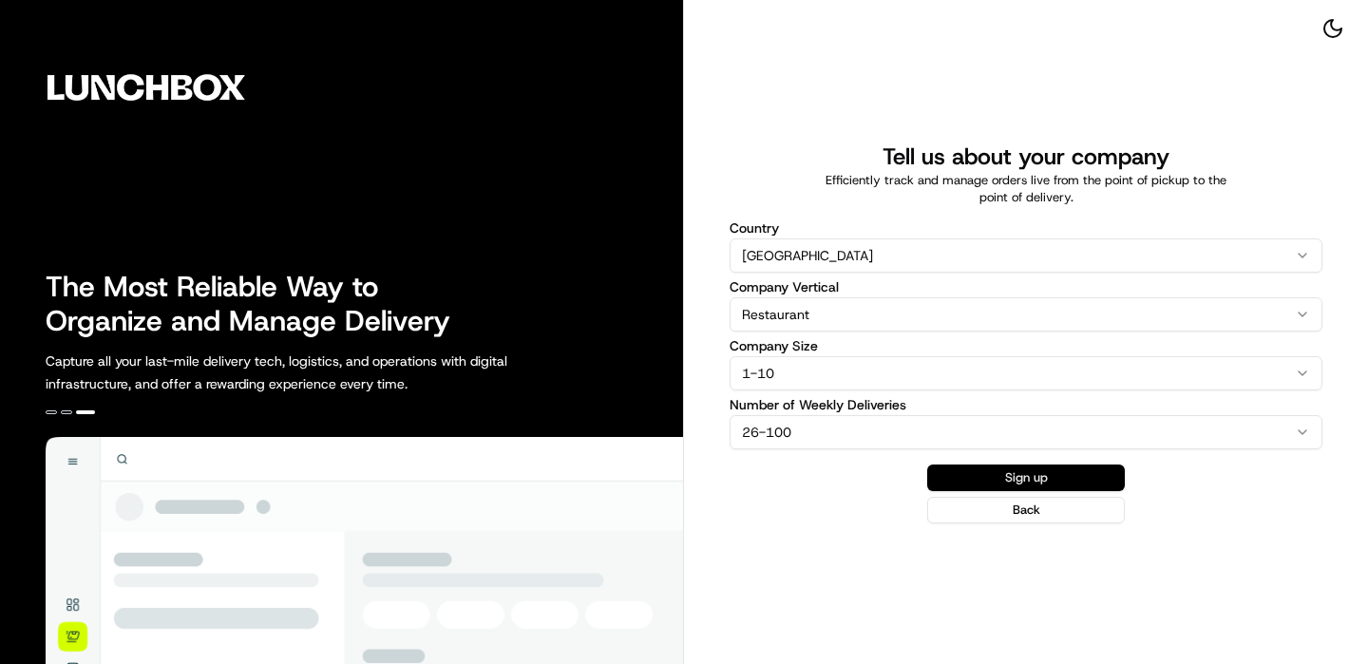
drag, startPoint x: 997, startPoint y: 500, endPoint x: 999, endPoint y: 476, distance: 23.9
click at [999, 476] on div "Sign up Back" at bounding box center [1026, 494] width 593 height 59
click at [999, 477] on button "Sign up" at bounding box center [1026, 478] width 198 height 27
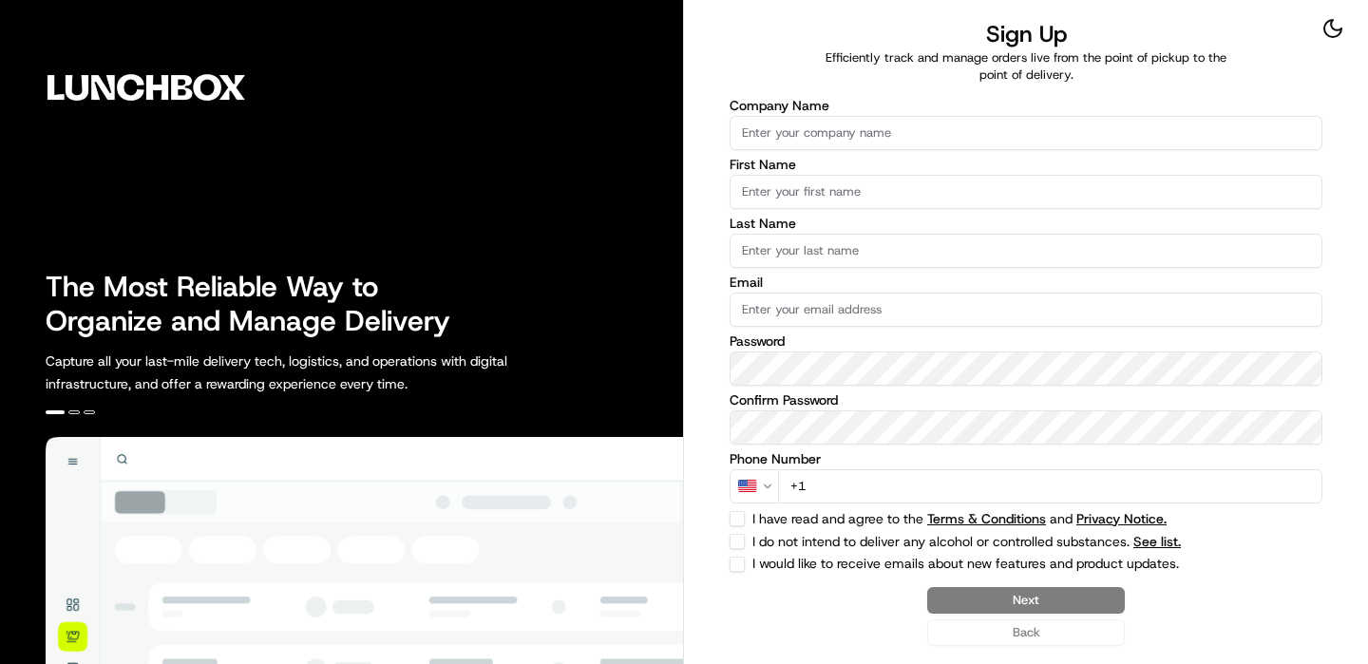
click at [892, 110] on label "Company Name" at bounding box center [1026, 105] width 593 height 13
click at [892, 116] on input "Company Name" at bounding box center [1026, 133] width 593 height 34
click at [892, 120] on input "Company Name" at bounding box center [1026, 133] width 593 height 34
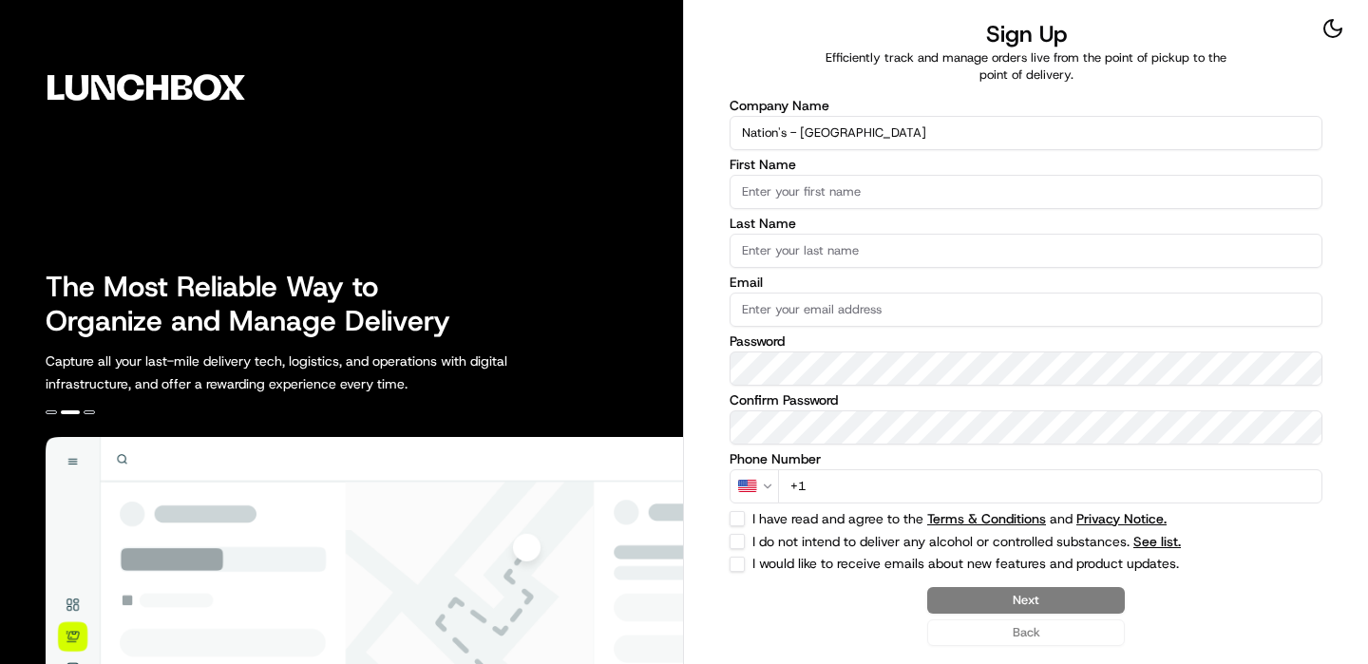
type input "Nation's - [GEOGRAPHIC_DATA]"
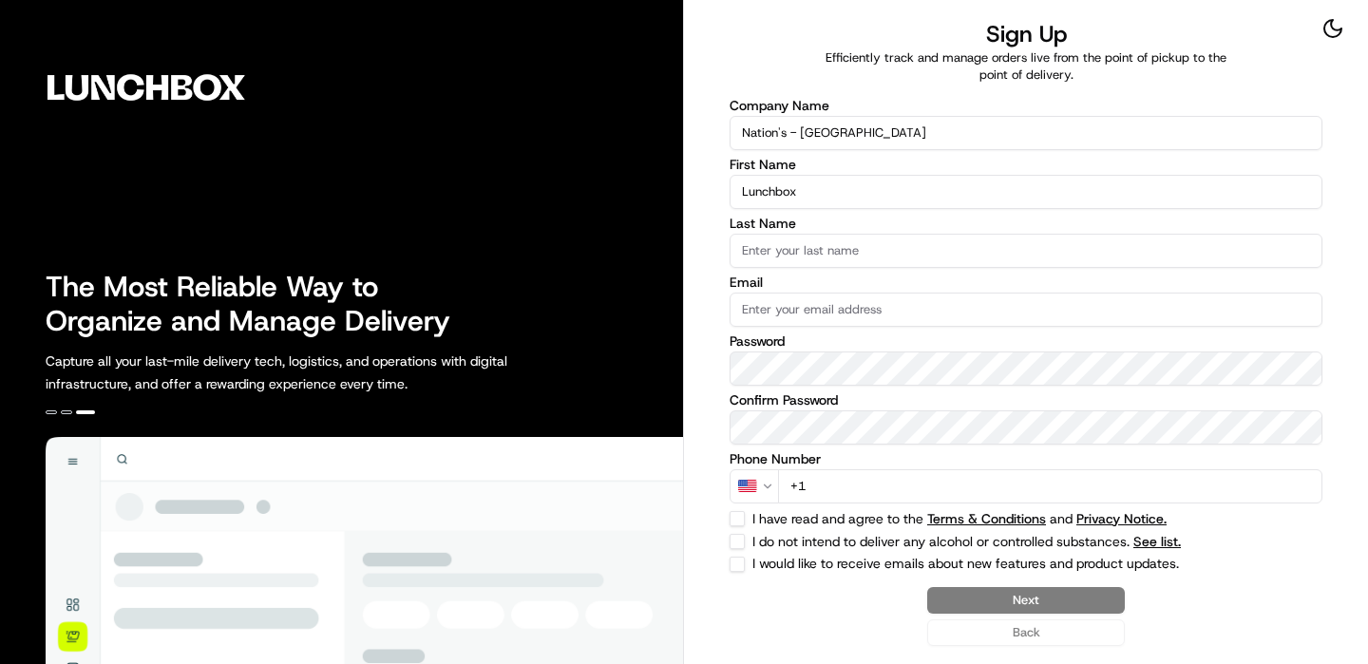
type input "Lunchbox"
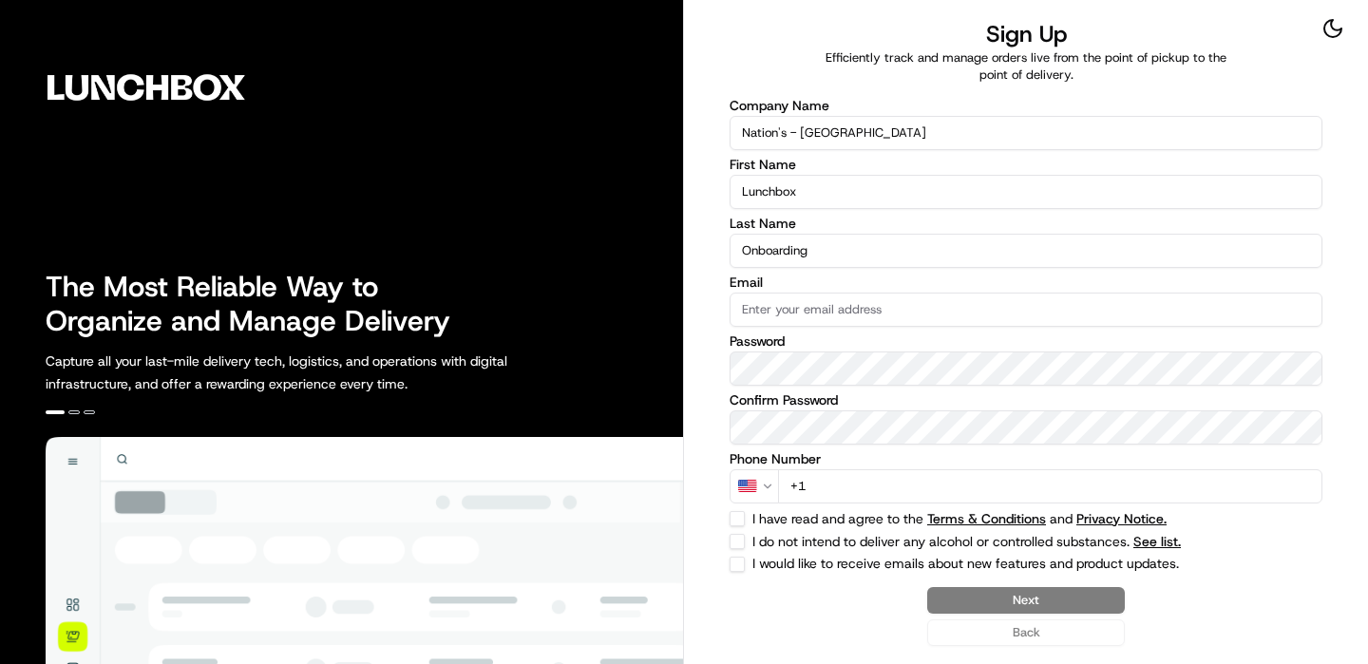
type input "Onboarding"
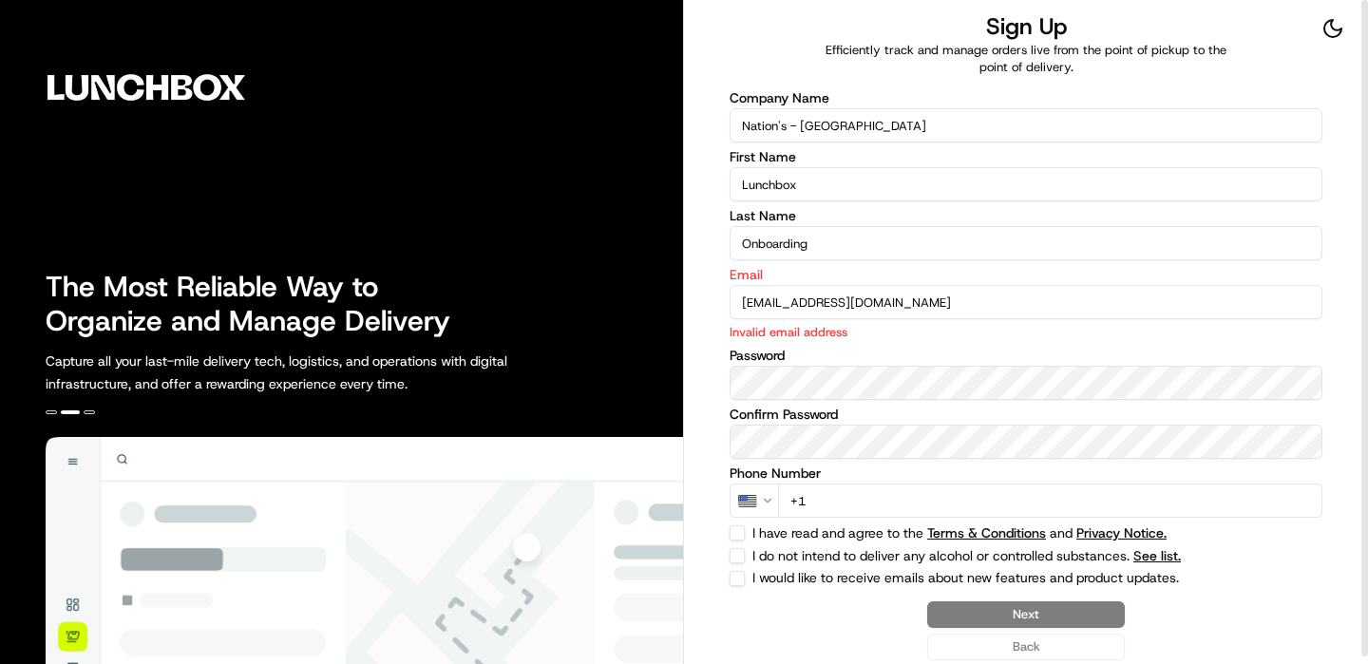
type input "[EMAIL_ADDRESS][DOMAIN_NAME]"
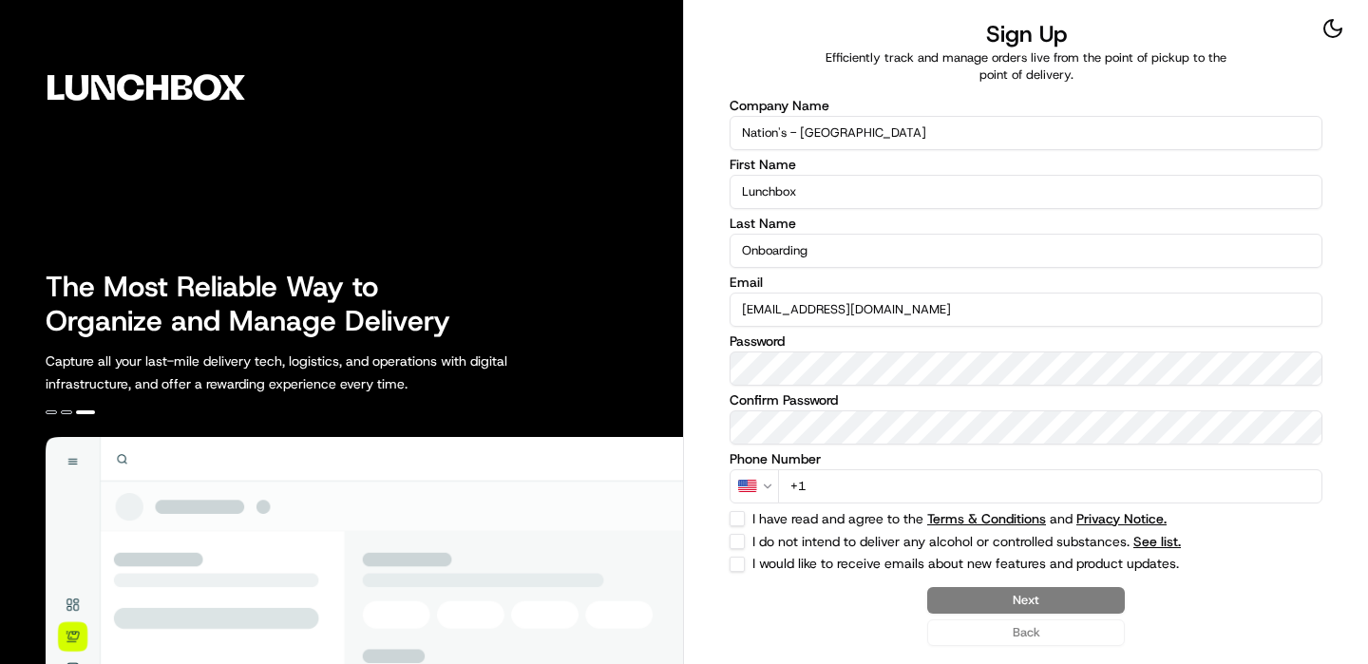
click at [1061, 485] on input "+1" at bounding box center [1050, 486] width 544 height 34
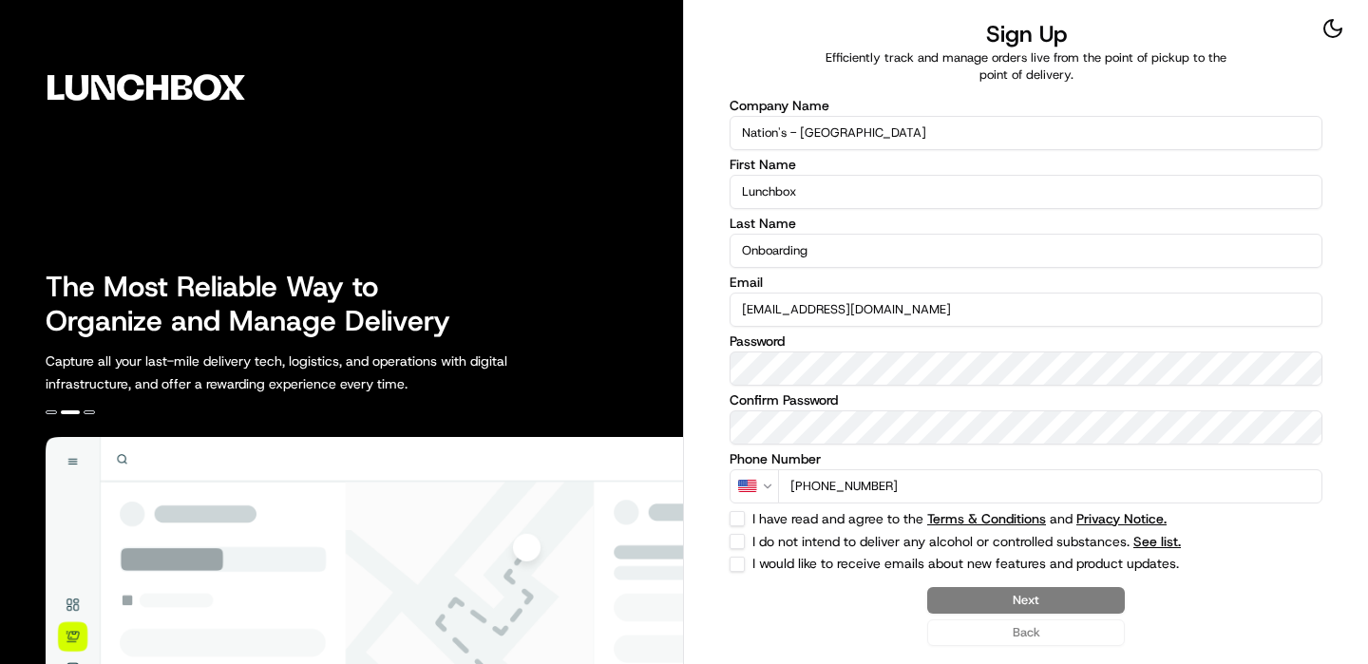
type input "[PHONE_NUMBER]"
click at [723, 542] on div "Sign Up Efficiently track and manage orders live from the point of pickup to th…" at bounding box center [1026, 332] width 684 height 664
click at [729, 542] on div "Sign Up Efficiently track and manage orders live from the point of pickup to th…" at bounding box center [1026, 332] width 684 height 664
click at [732, 527] on div "Company Name Nation's - [GEOGRAPHIC_DATA][PERSON_NAME] First Name Lunchbox Last…" at bounding box center [1026, 335] width 593 height 473
click at [734, 522] on button "I have read and agree to the Terms & Conditions and Privacy Notice." at bounding box center [737, 518] width 15 height 15
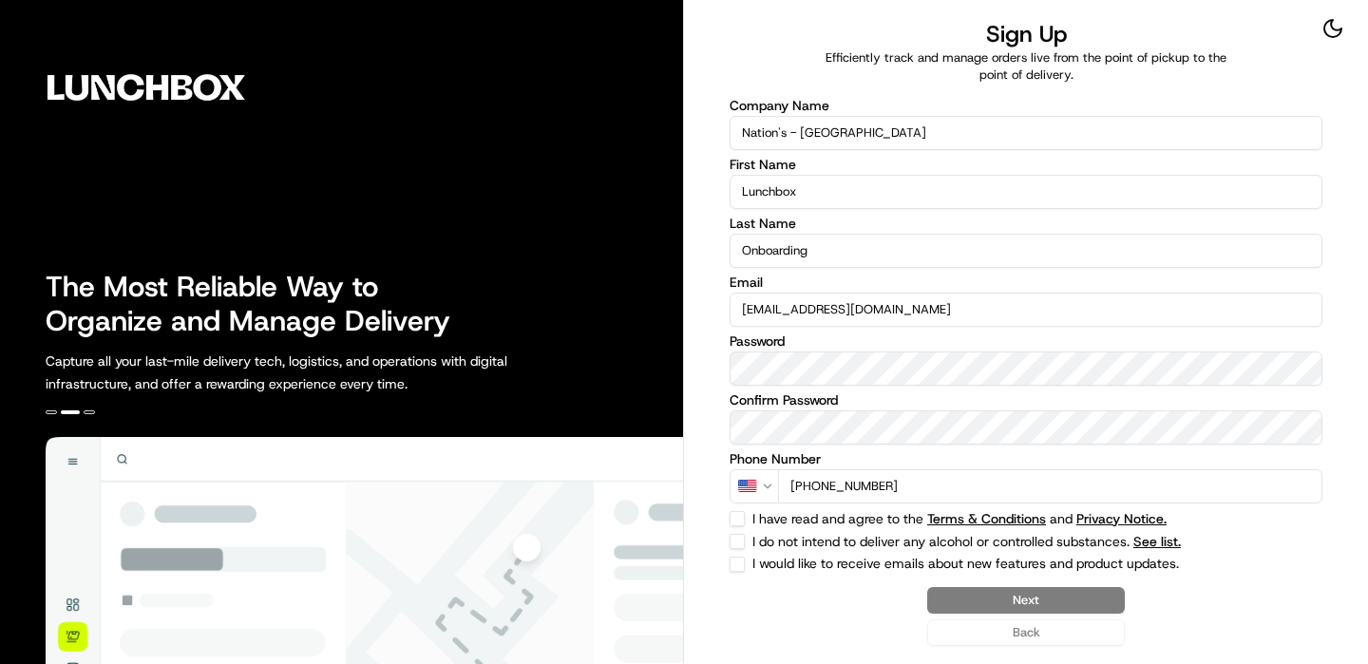
checkbox input "true"
click at [734, 539] on button "I do not intend to deliver any alcohol or controlled substances. See list." at bounding box center [737, 541] width 15 height 15
checkbox input "true"
click at [1080, 601] on button "Next" at bounding box center [1026, 600] width 198 height 27
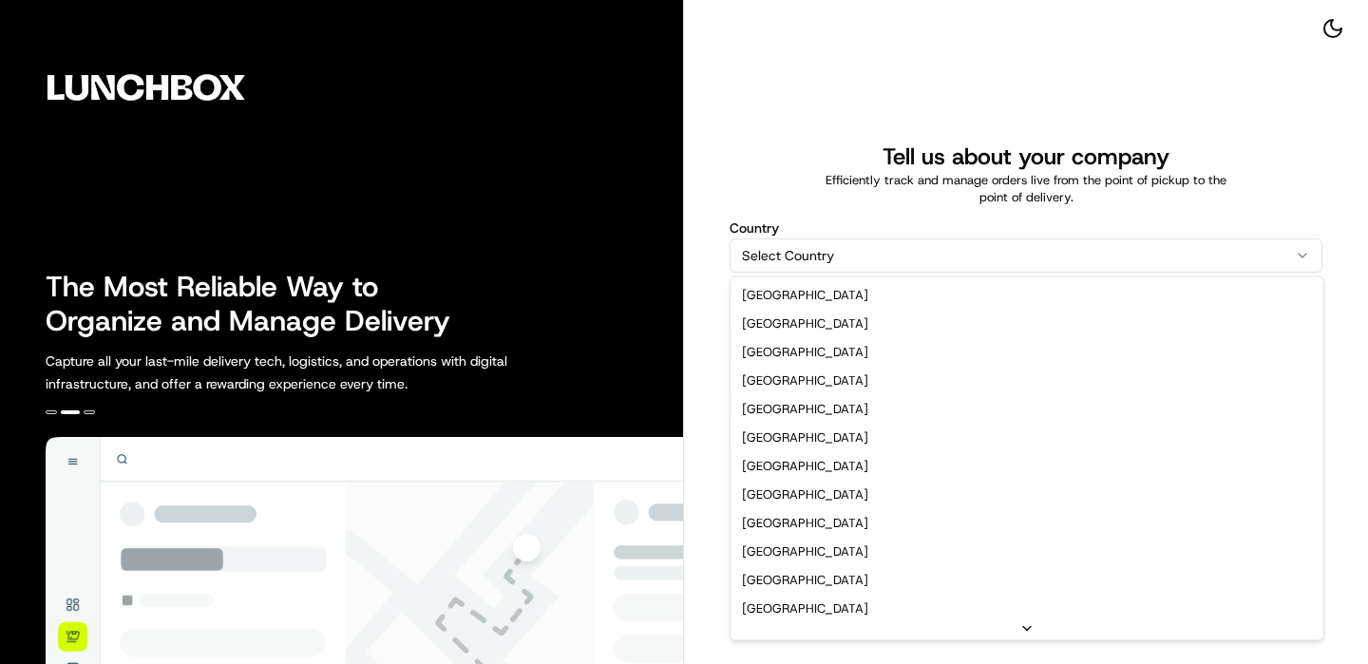
click at [892, 258] on html "The Most Reliable Way to Organize and Manage Delivery Capture all your last-mil…" at bounding box center [684, 332] width 1368 height 664
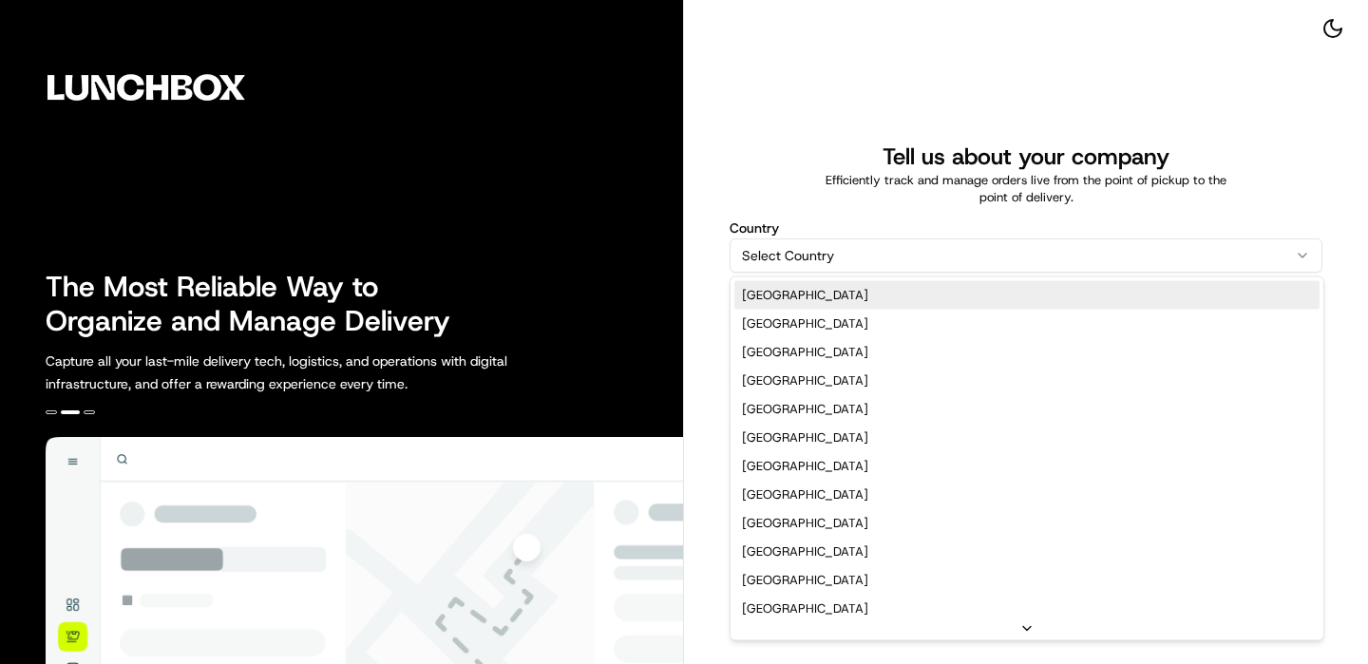
select select "US"
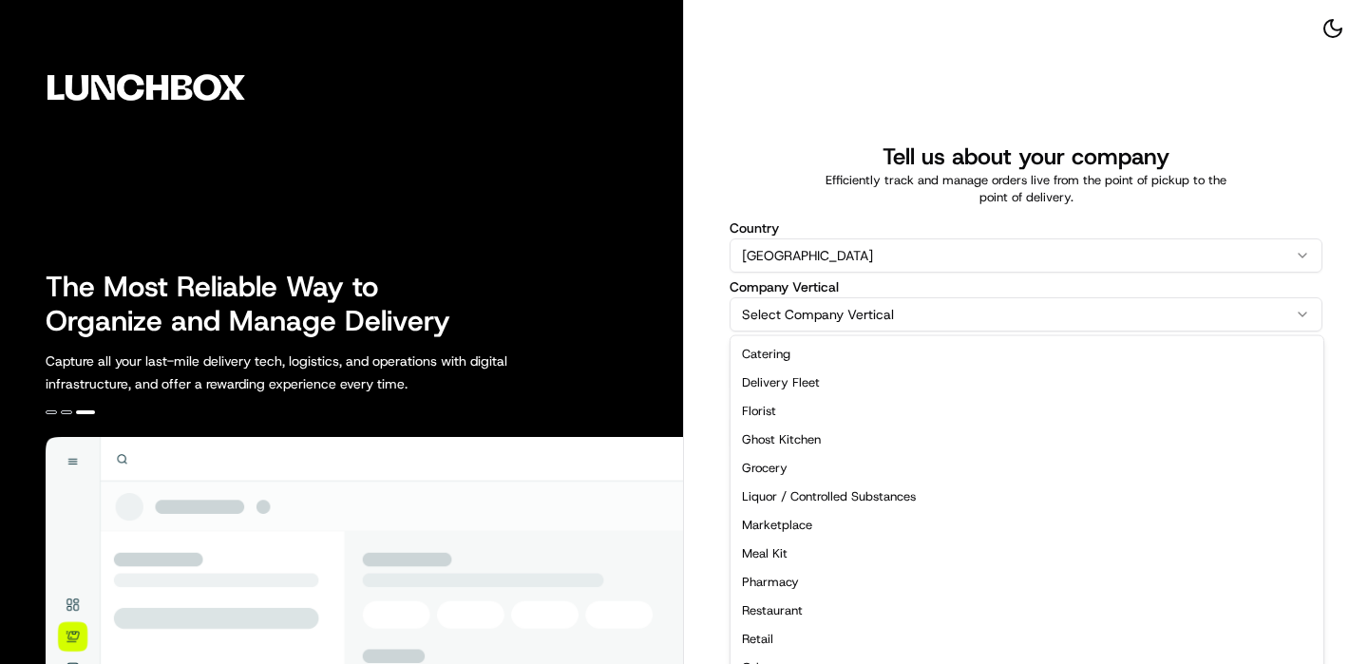
click at [853, 308] on html "The Most Reliable Way to Organize and Manage Delivery Capture all your last-mil…" at bounding box center [684, 332] width 1368 height 664
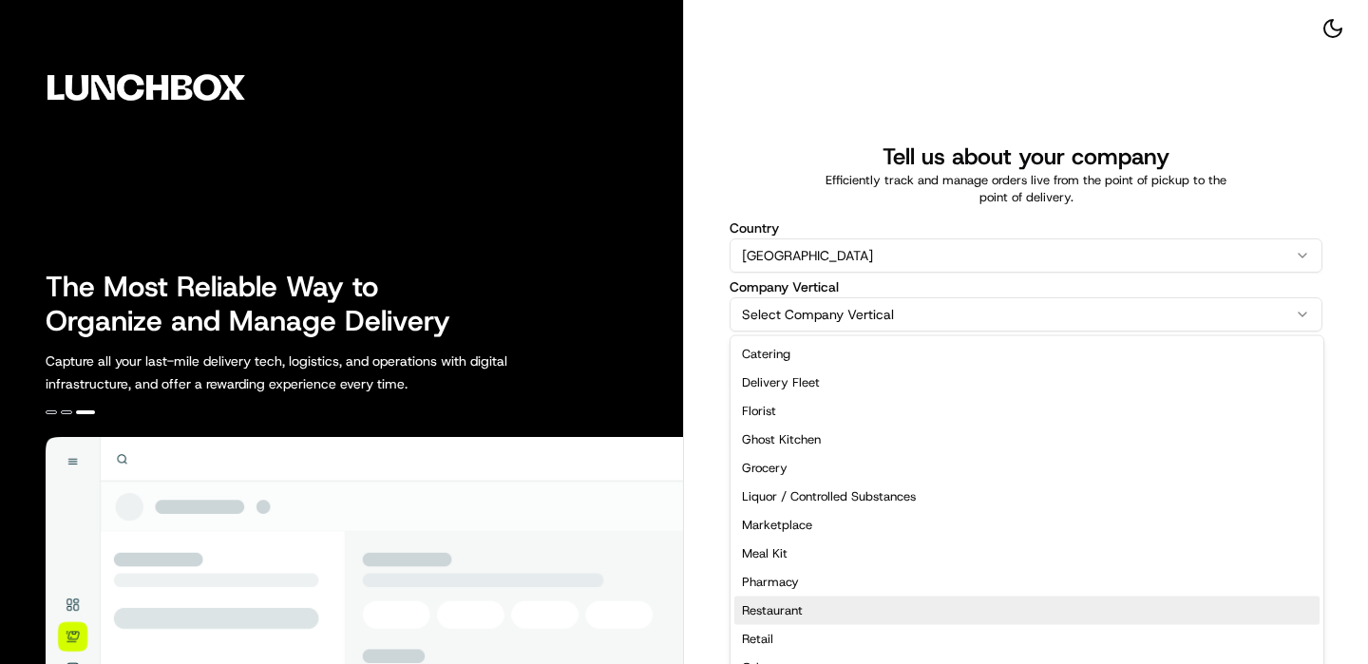
select select "Restaurant"
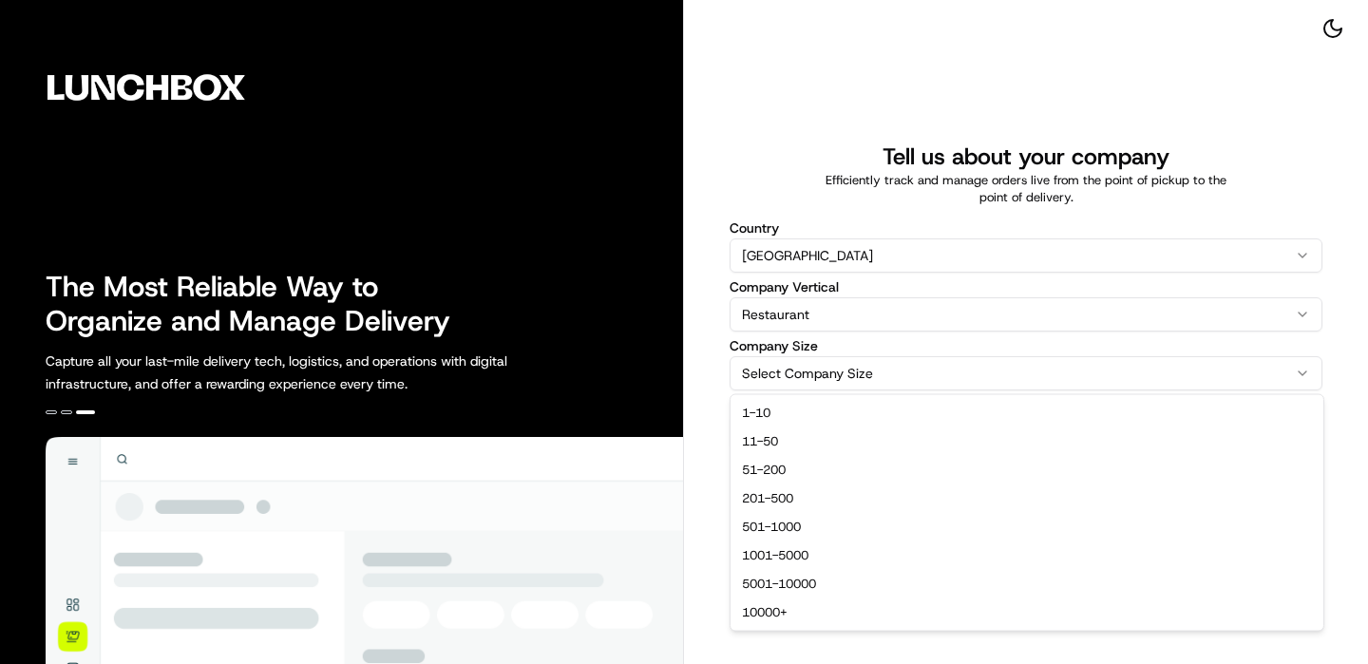
click at [886, 371] on html "The Most Reliable Way to Organize and Manage Delivery Capture all your last-mil…" at bounding box center [684, 332] width 1368 height 664
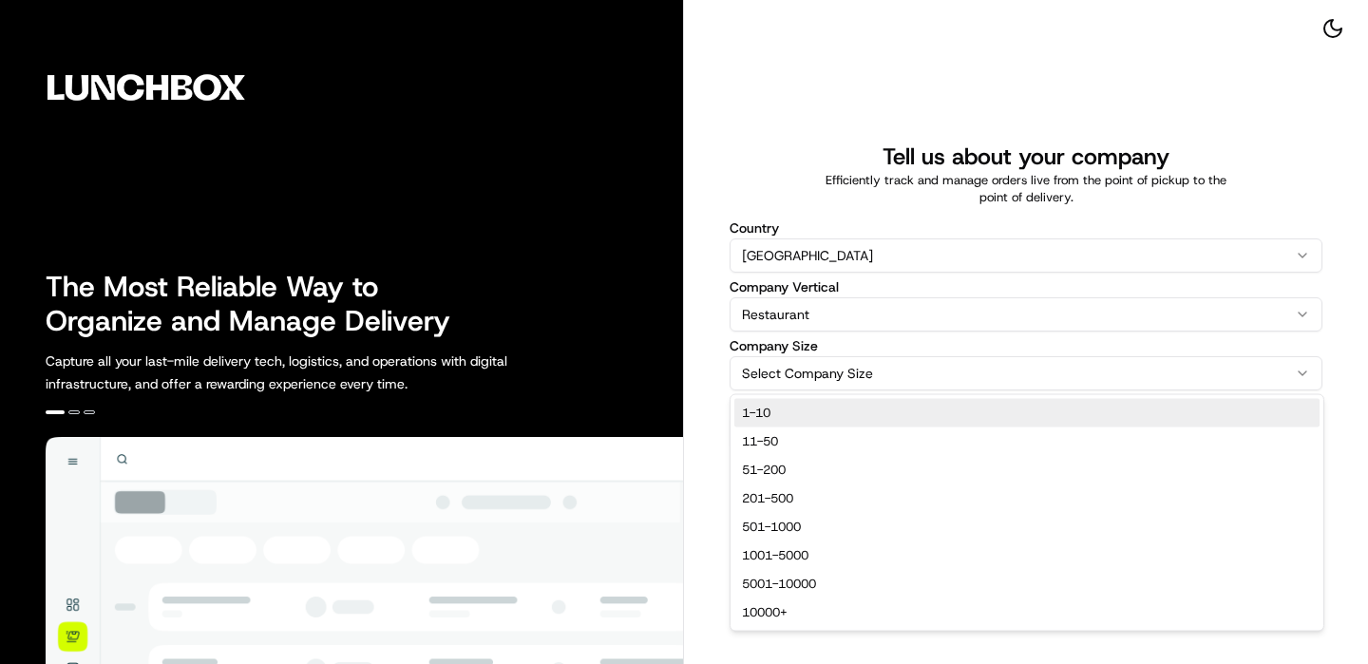
select select "1-10"
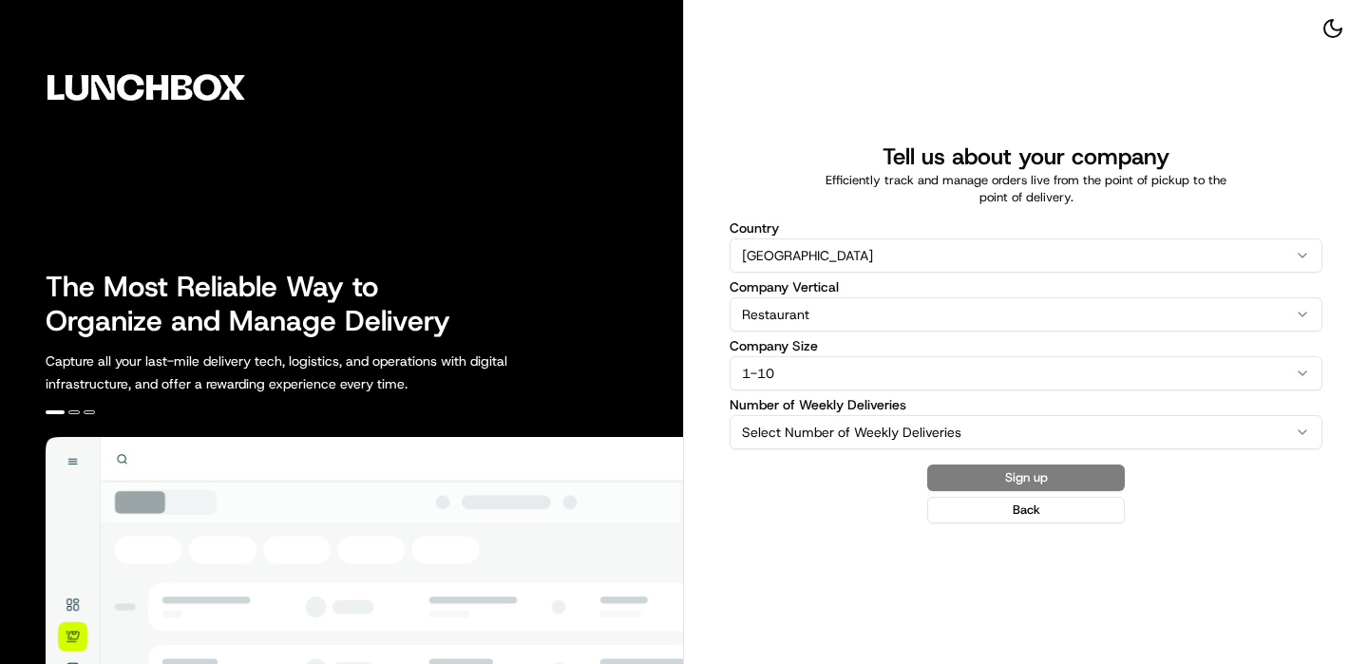
click at [831, 423] on html "The Most Reliable Way to Organize and Manage Delivery Capture all your last-mil…" at bounding box center [684, 332] width 1368 height 664
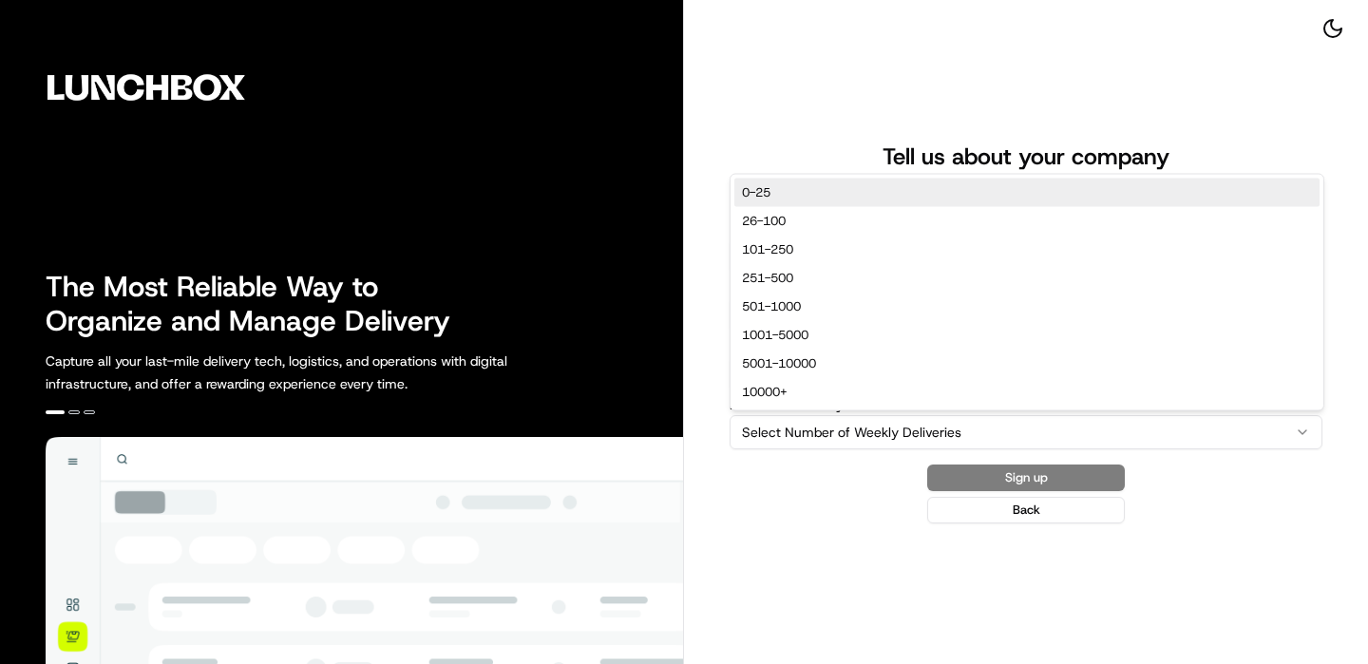
select select "0-25"
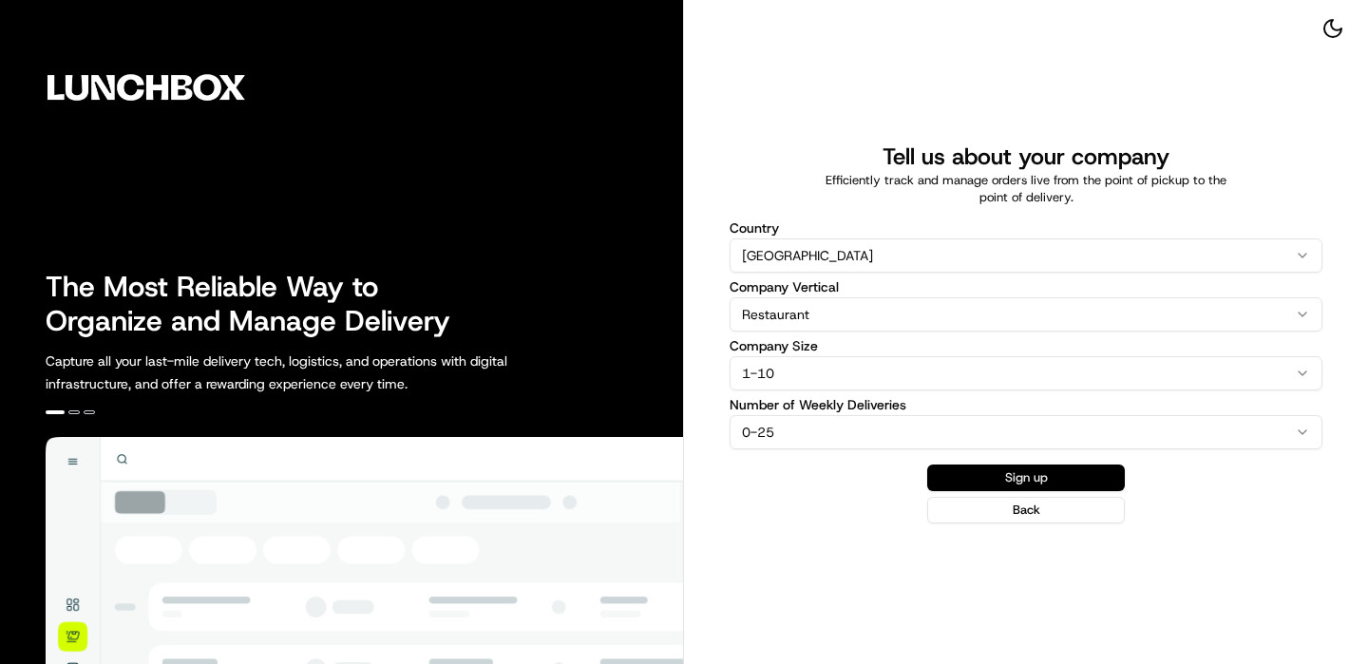
click at [1002, 473] on button "Sign up" at bounding box center [1026, 478] width 198 height 27
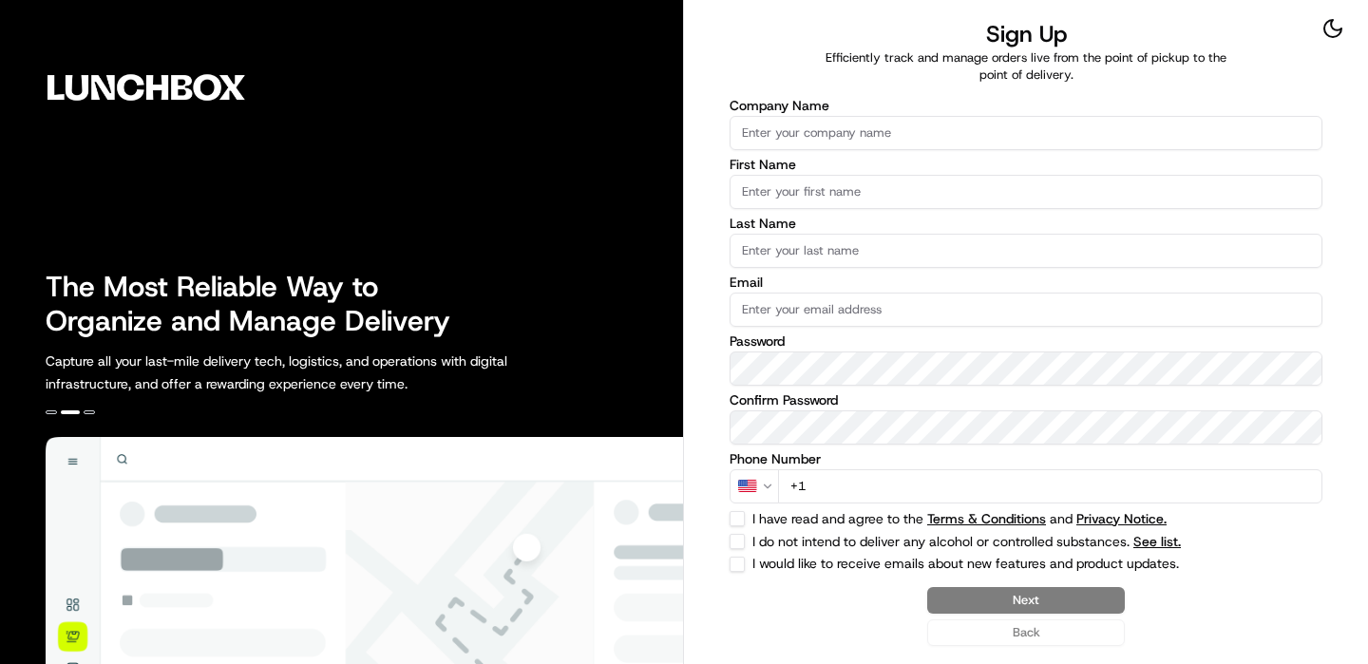
click at [979, 158] on label "First Name" at bounding box center [1026, 164] width 593 height 13
click at [979, 175] on input "First Name" at bounding box center [1026, 192] width 593 height 34
click at [976, 129] on input "Company Name" at bounding box center [1026, 133] width 593 height 34
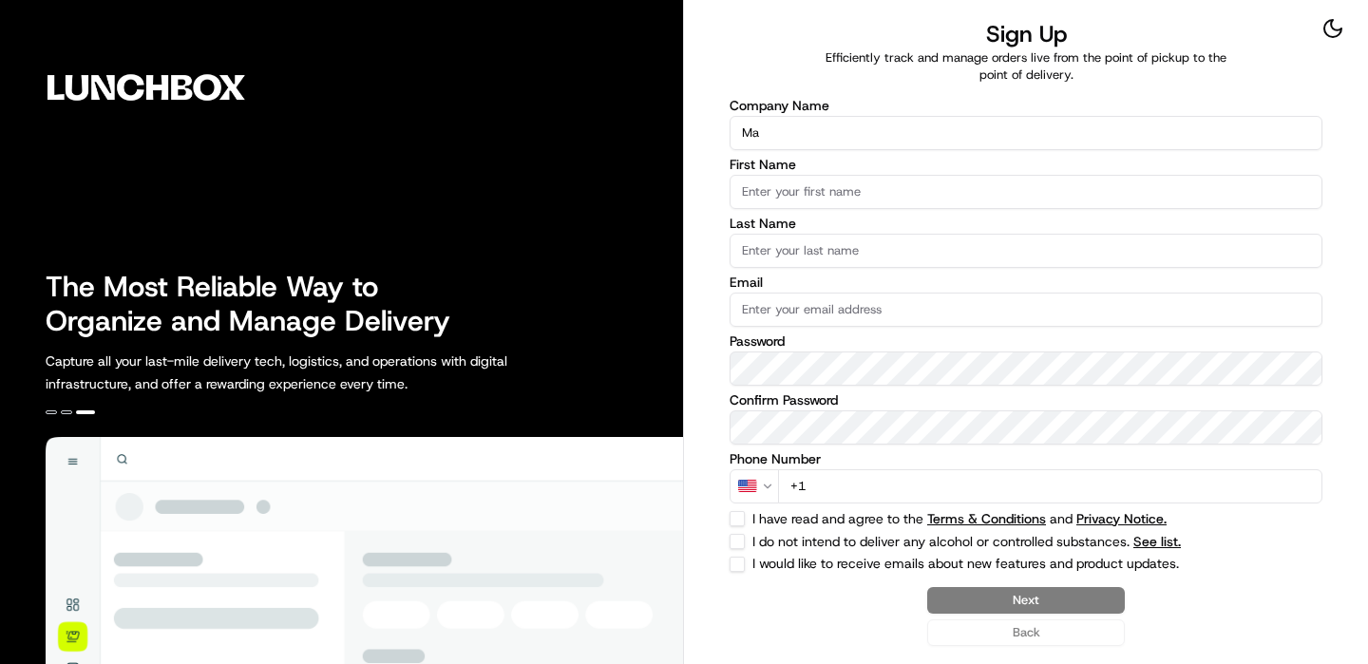
type input "M"
type input "Nation's - El Cerrito"
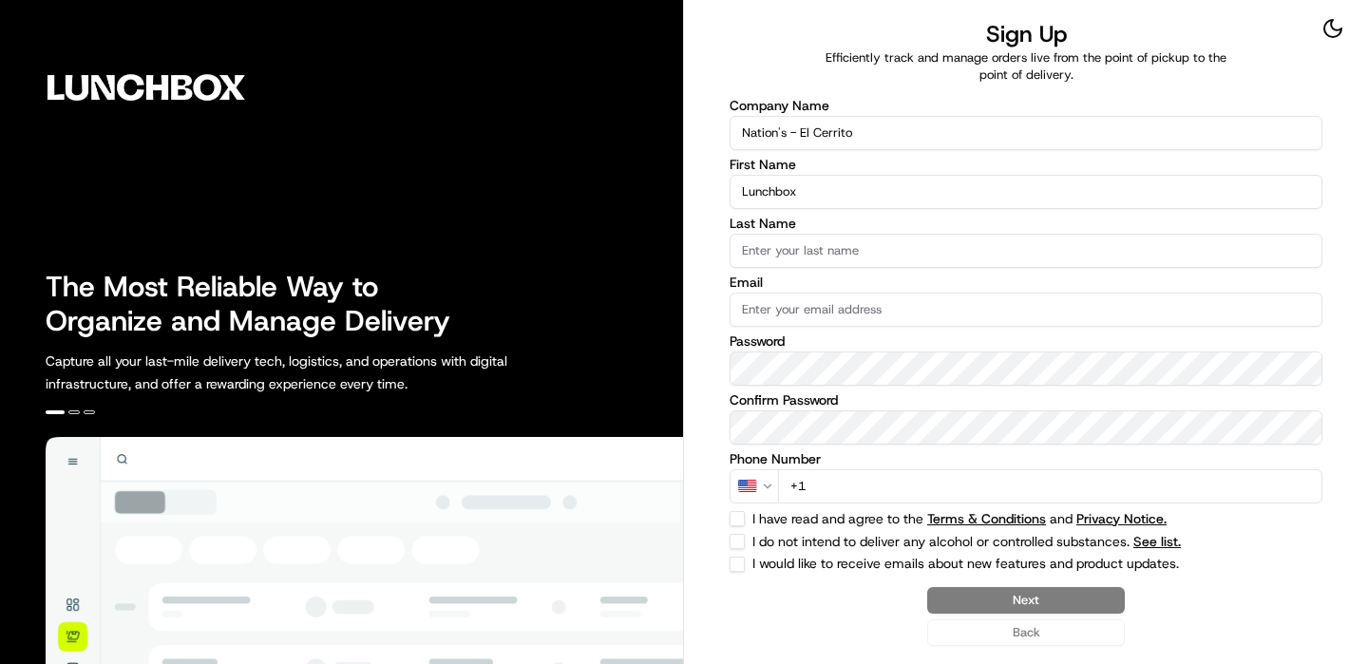
type input "Lunchbox"
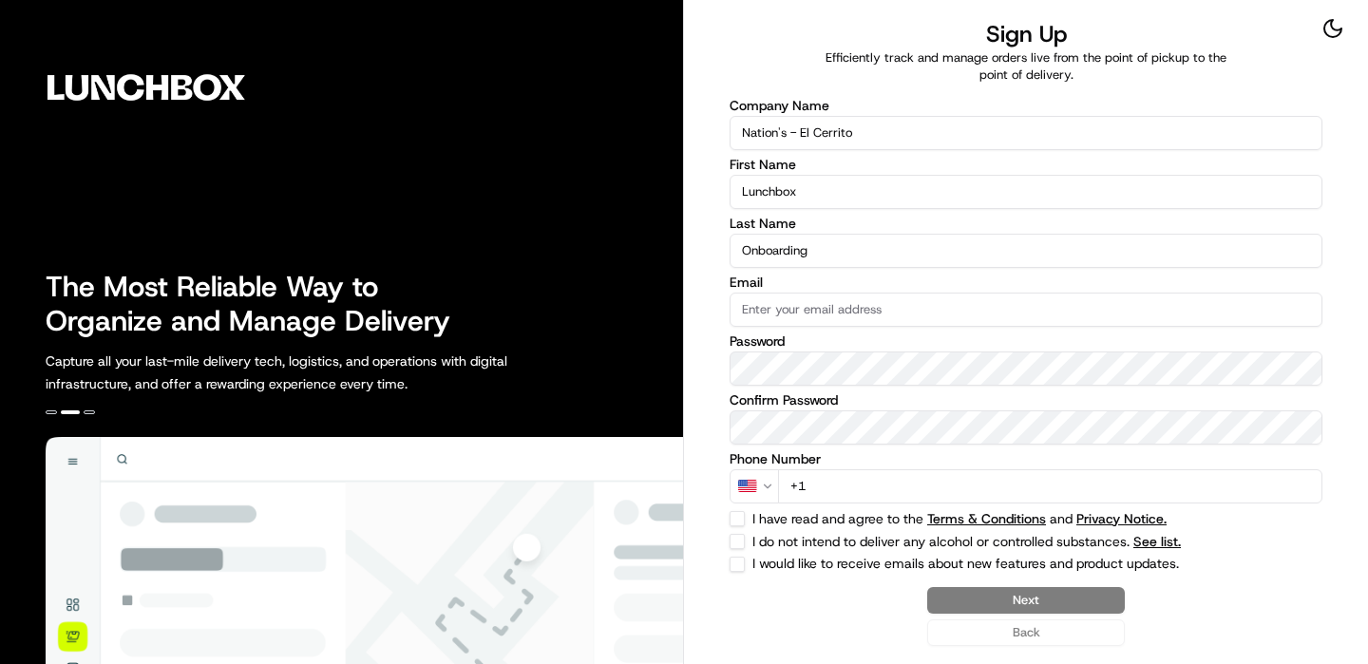
type input "Onboarding"
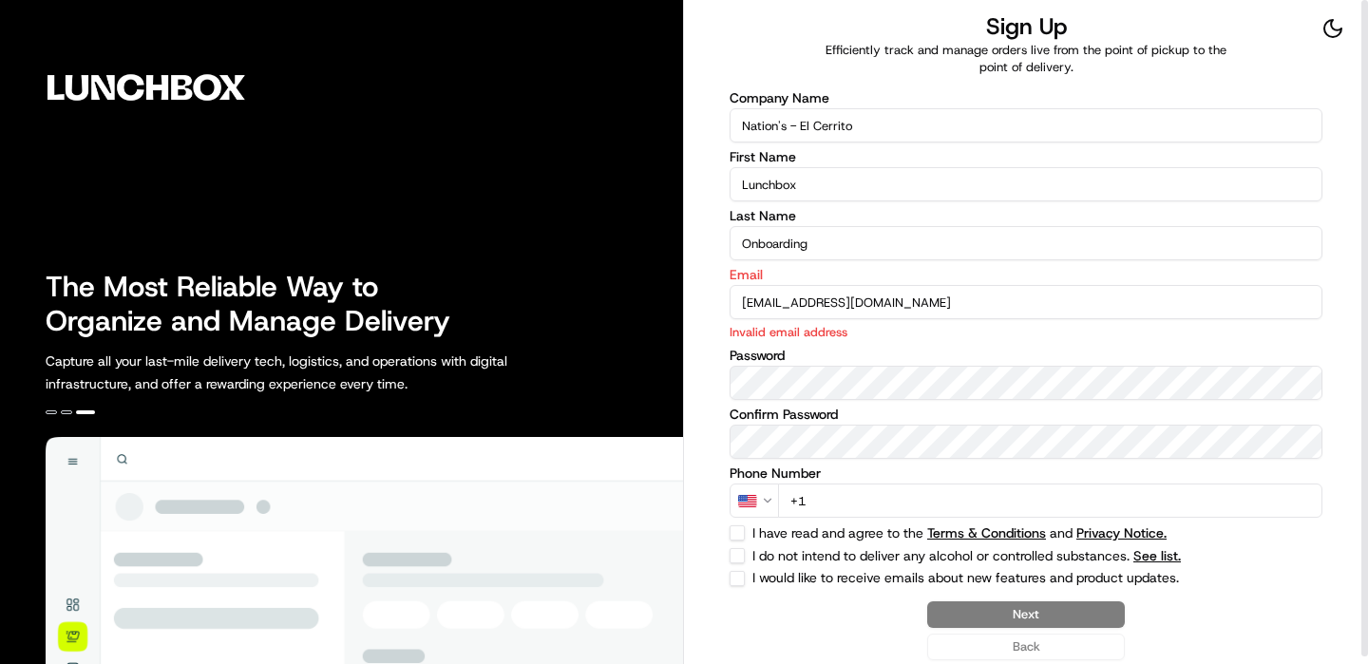
type input "[EMAIL_ADDRESS][DOMAIN_NAME]"
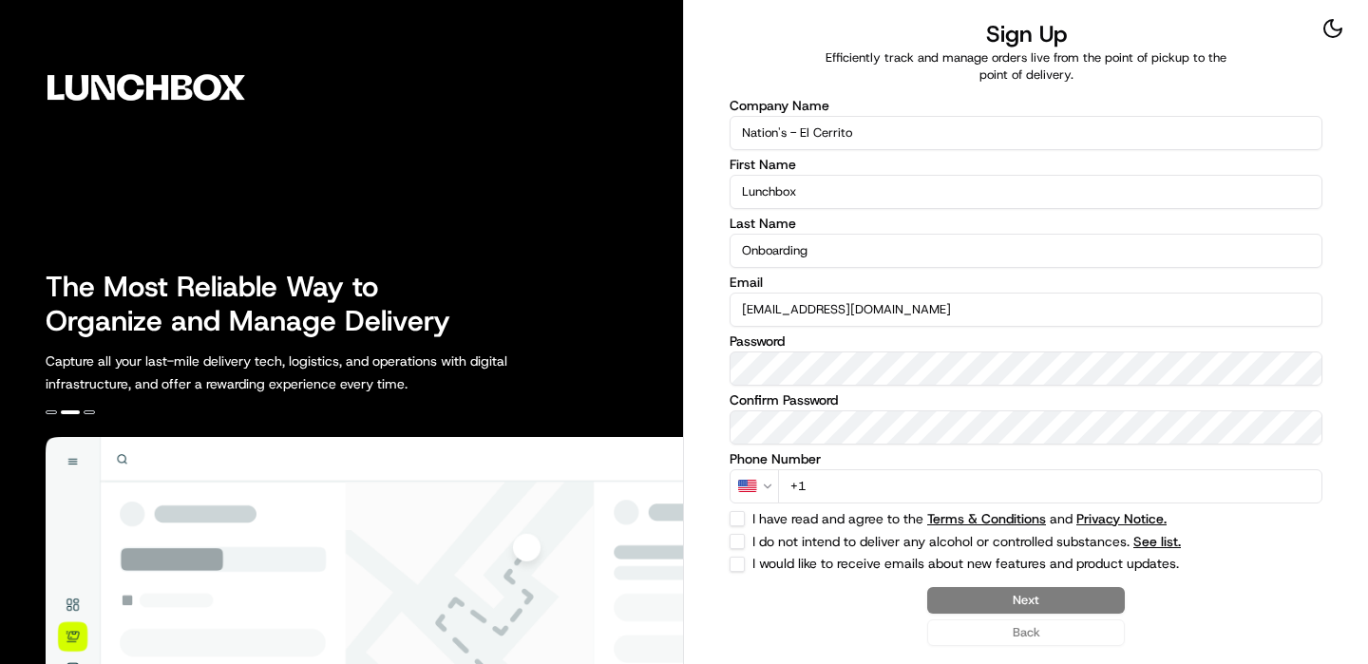
click at [1130, 489] on input "+1" at bounding box center [1050, 486] width 544 height 34
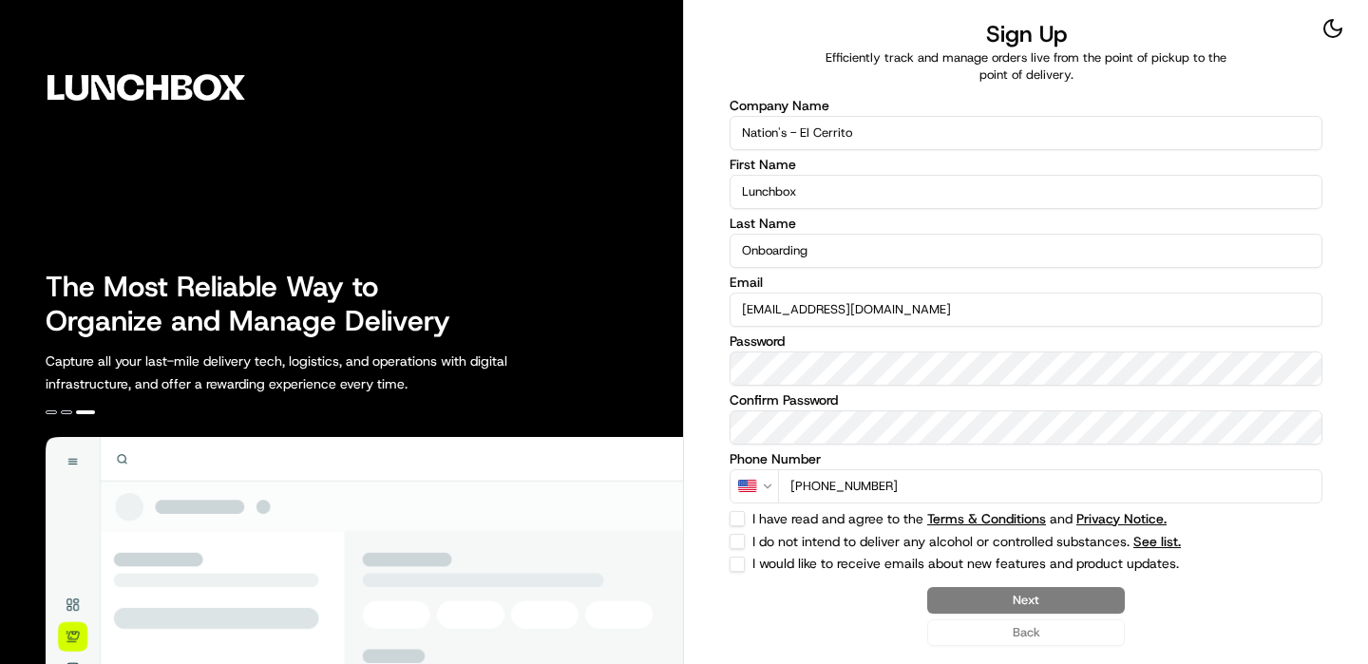
type input "[PHONE_NUMBER]"
click at [741, 545] on button "I do not intend to deliver any alcohol or controlled substances. See list." at bounding box center [737, 541] width 15 height 15
checkbox input "true"
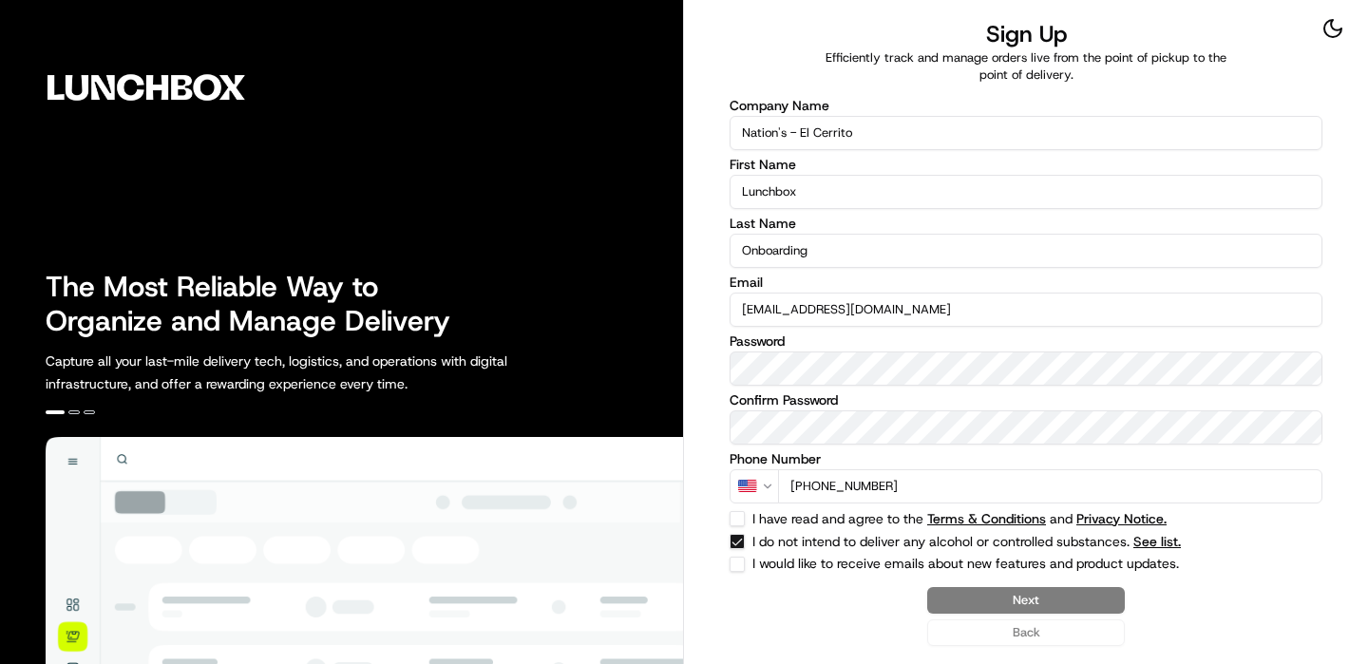
click at [733, 519] on button "I have read and agree to the Terms & Conditions and Privacy Notice." at bounding box center [737, 518] width 15 height 15
checkbox input "true"
click at [1003, 602] on button "Next" at bounding box center [1026, 600] width 198 height 27
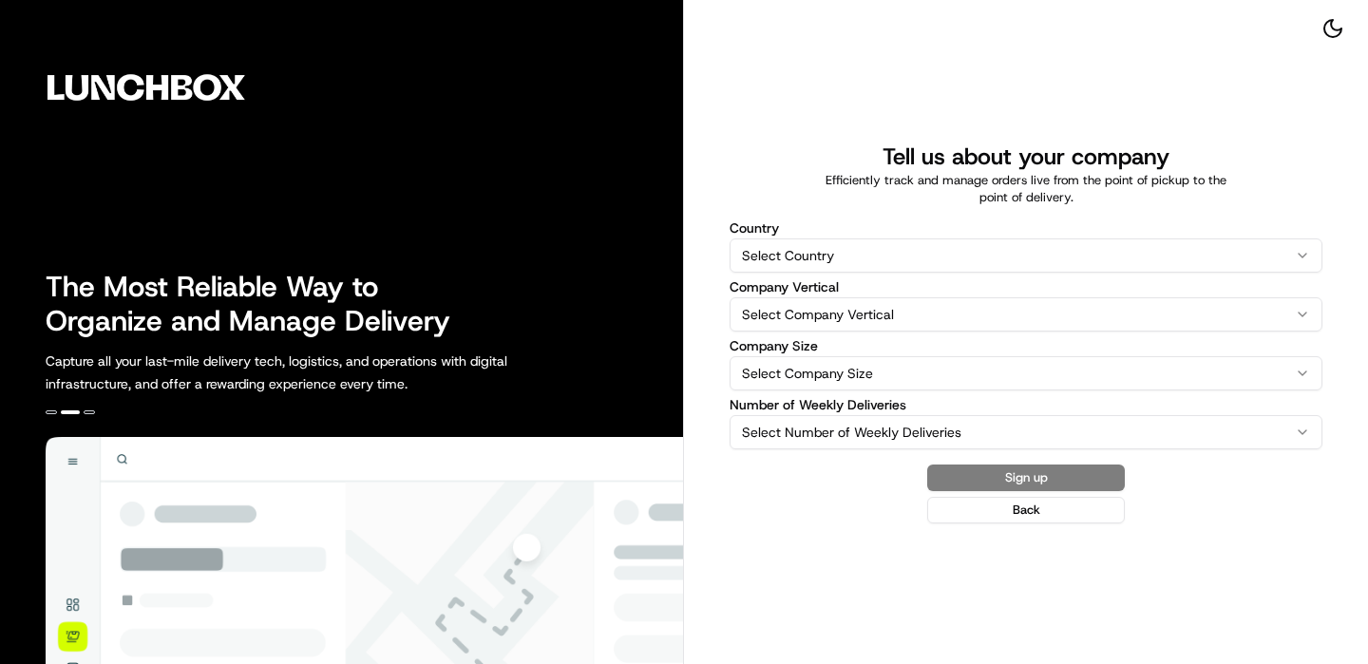
click at [912, 248] on html "The Most Reliable Way to Organize and Manage Delivery Capture all your last-mil…" at bounding box center [684, 332] width 1368 height 664
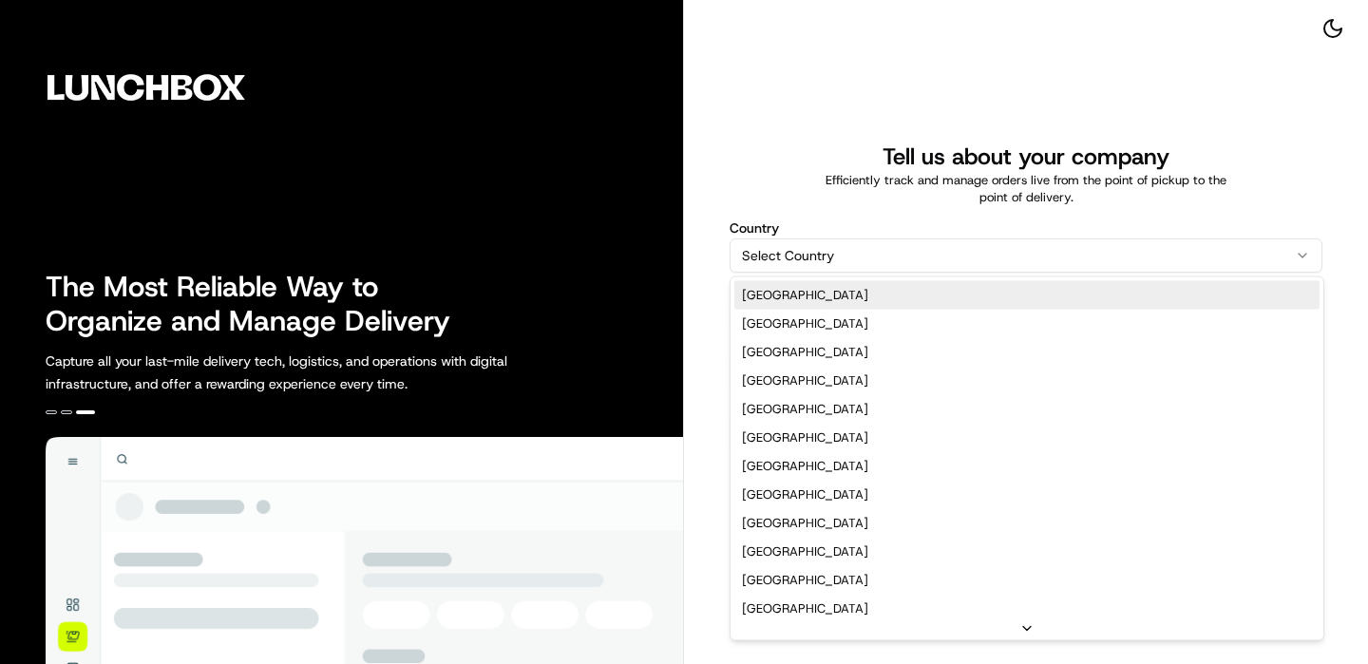
select select "US"
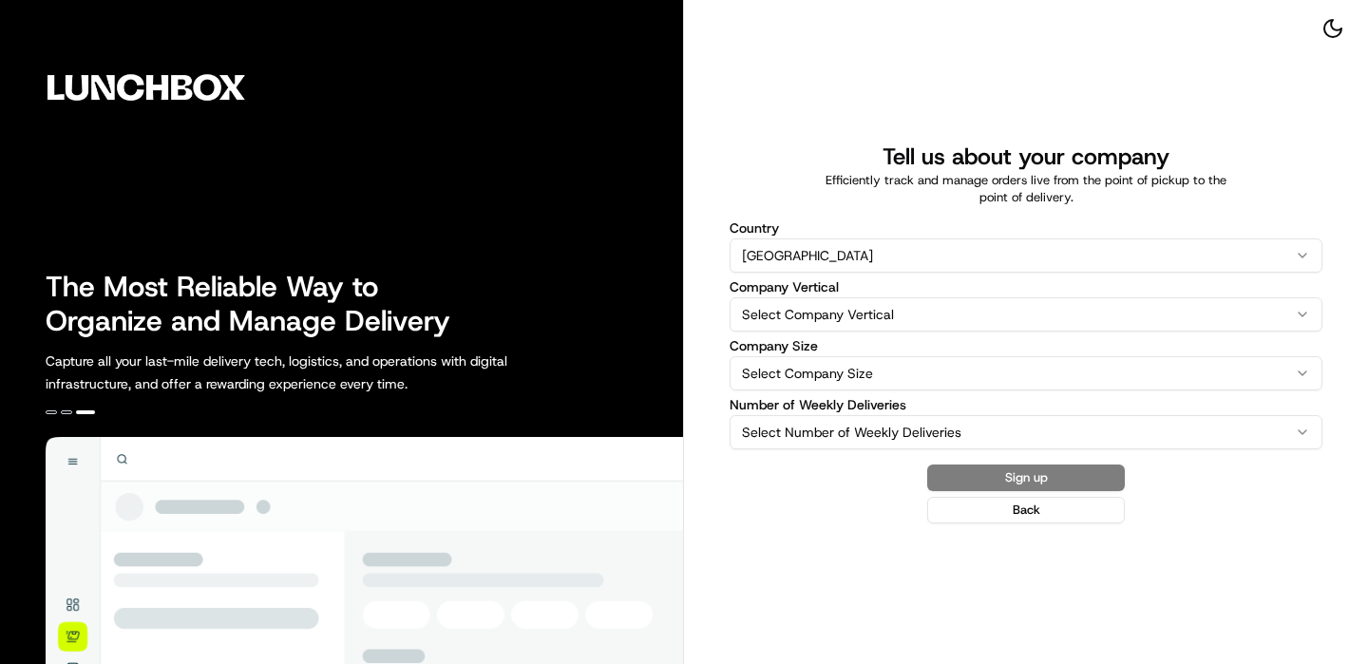
click at [811, 302] on html "The Most Reliable Way to Organize and Manage Delivery Capture all your last-mil…" at bounding box center [684, 332] width 1368 height 664
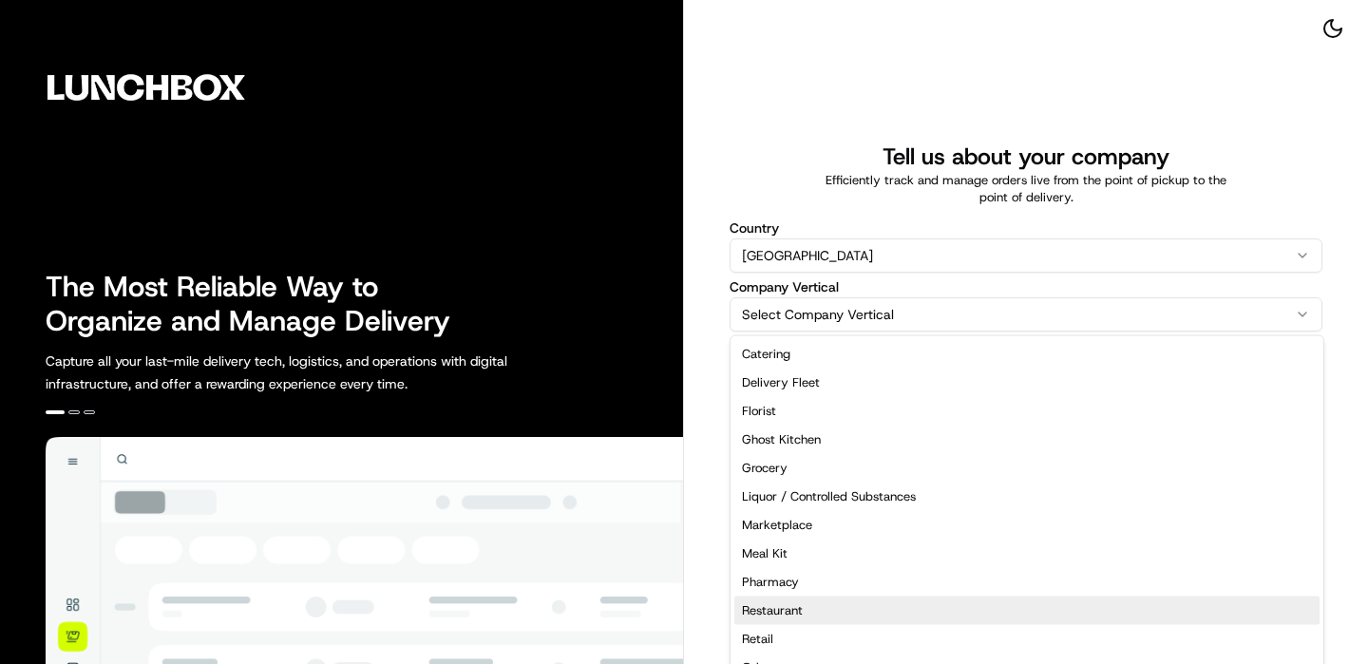
select select "Restaurant"
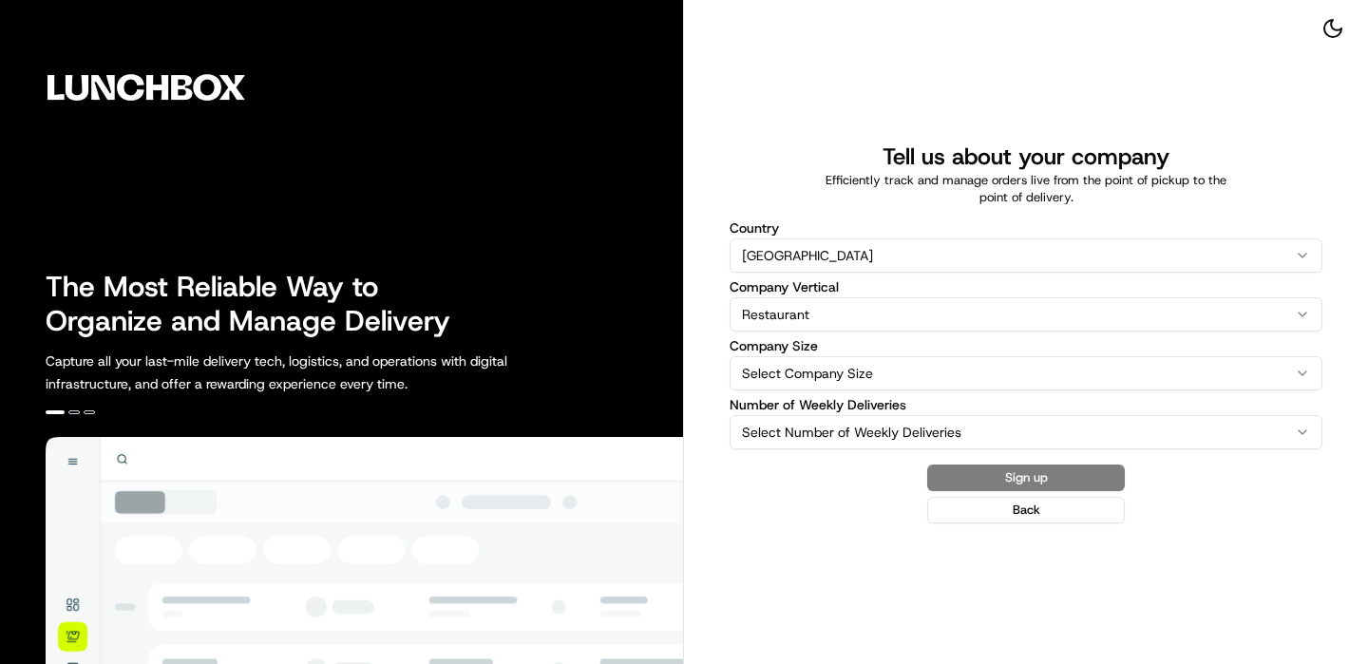
click at [837, 384] on html "The Most Reliable Way to Organize and Manage Delivery Capture all your last-mil…" at bounding box center [684, 332] width 1368 height 664
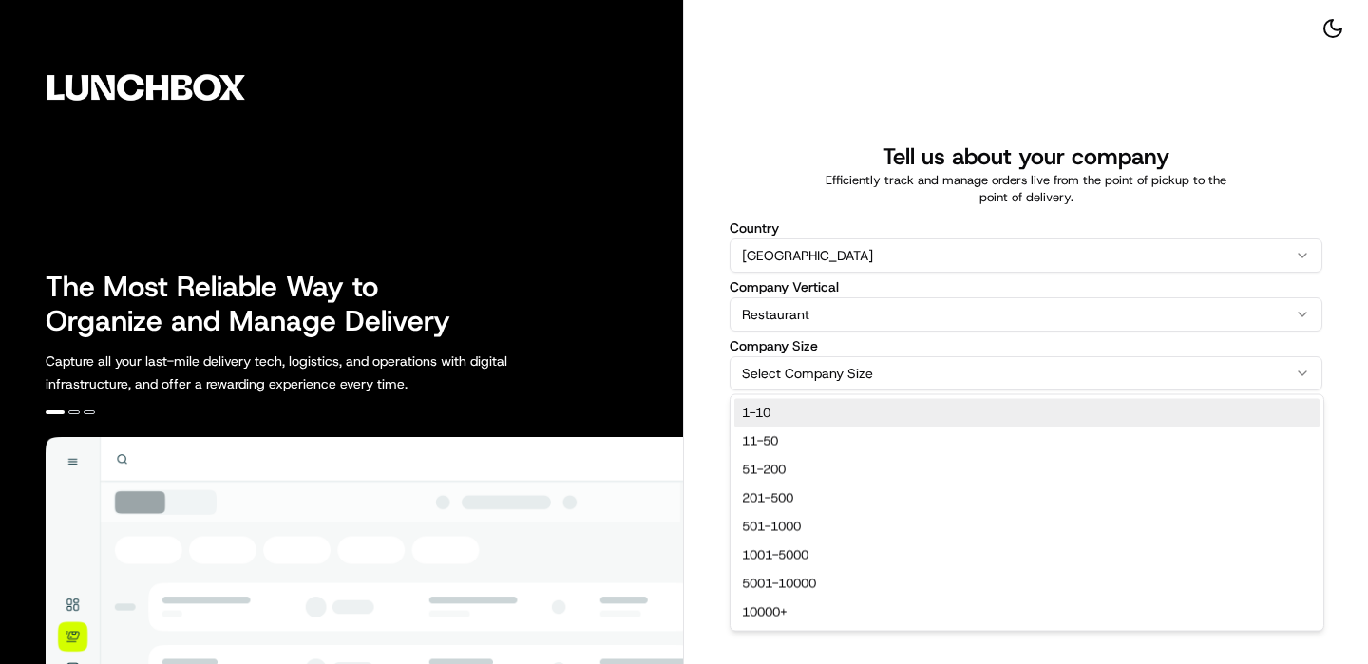
select select "1-10"
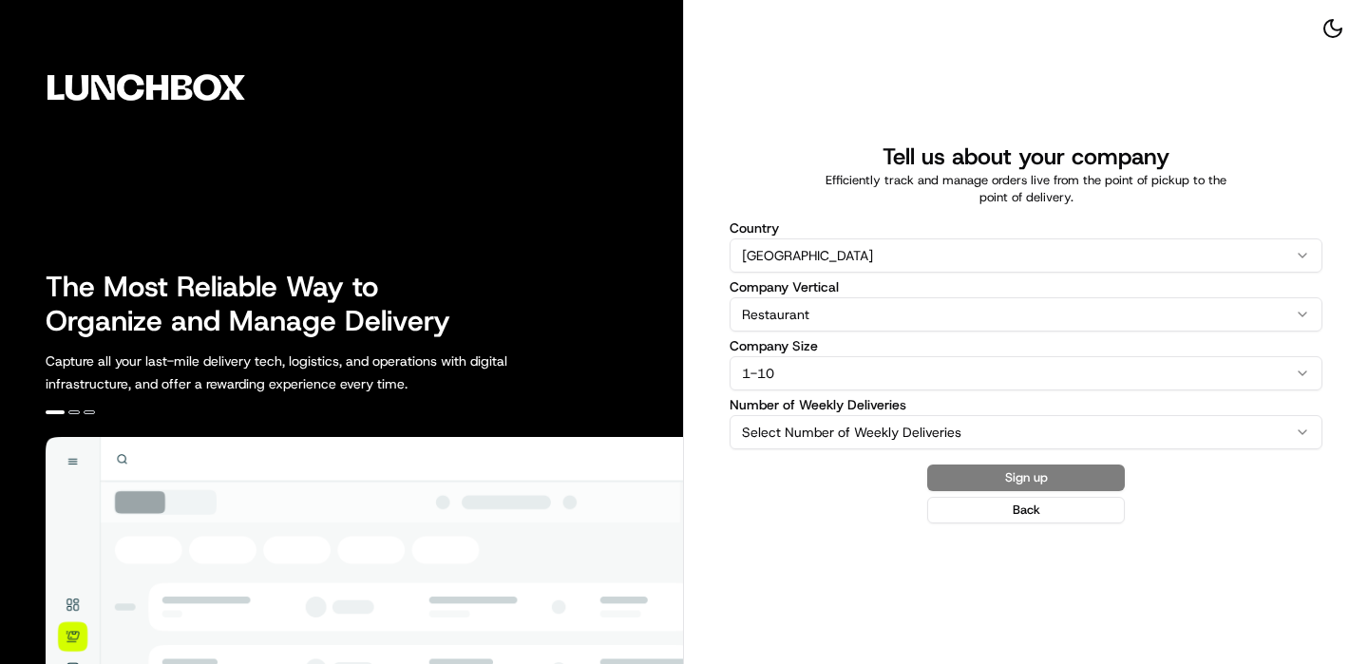
click at [862, 420] on html "The Most Reliable Way to Organize and Manage Delivery Capture all your last-mil…" at bounding box center [684, 332] width 1368 height 664
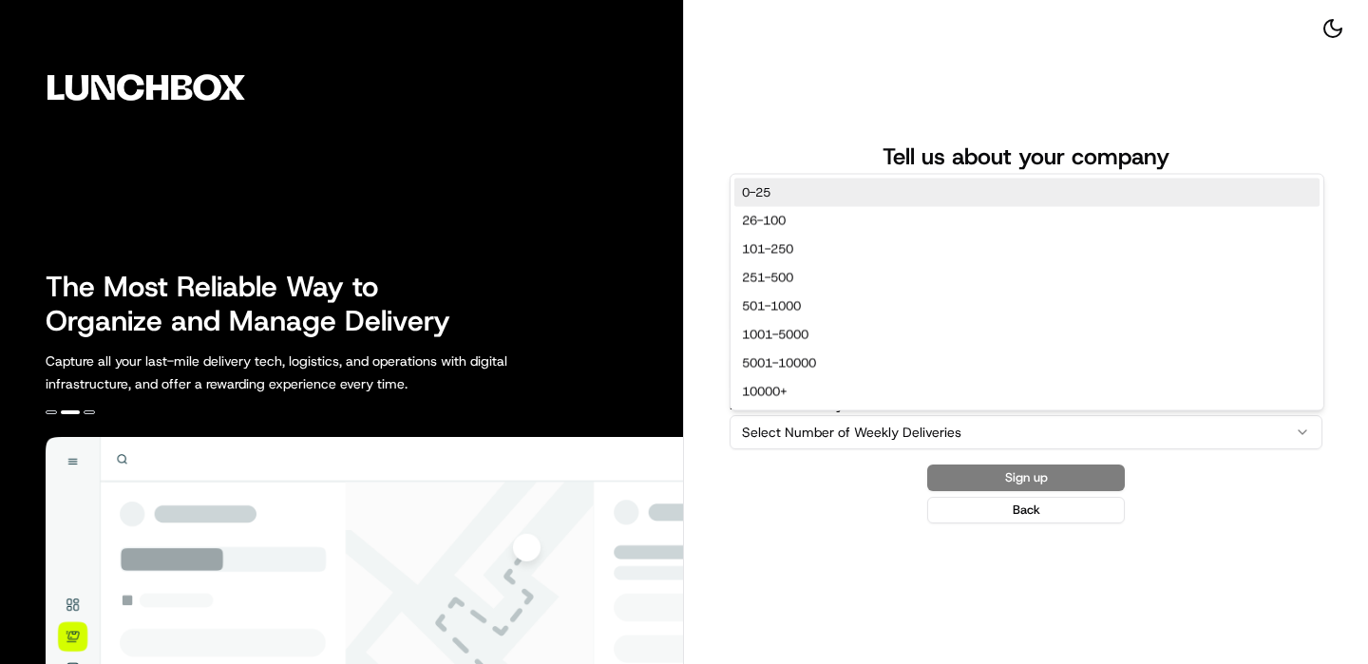
select select "0-25"
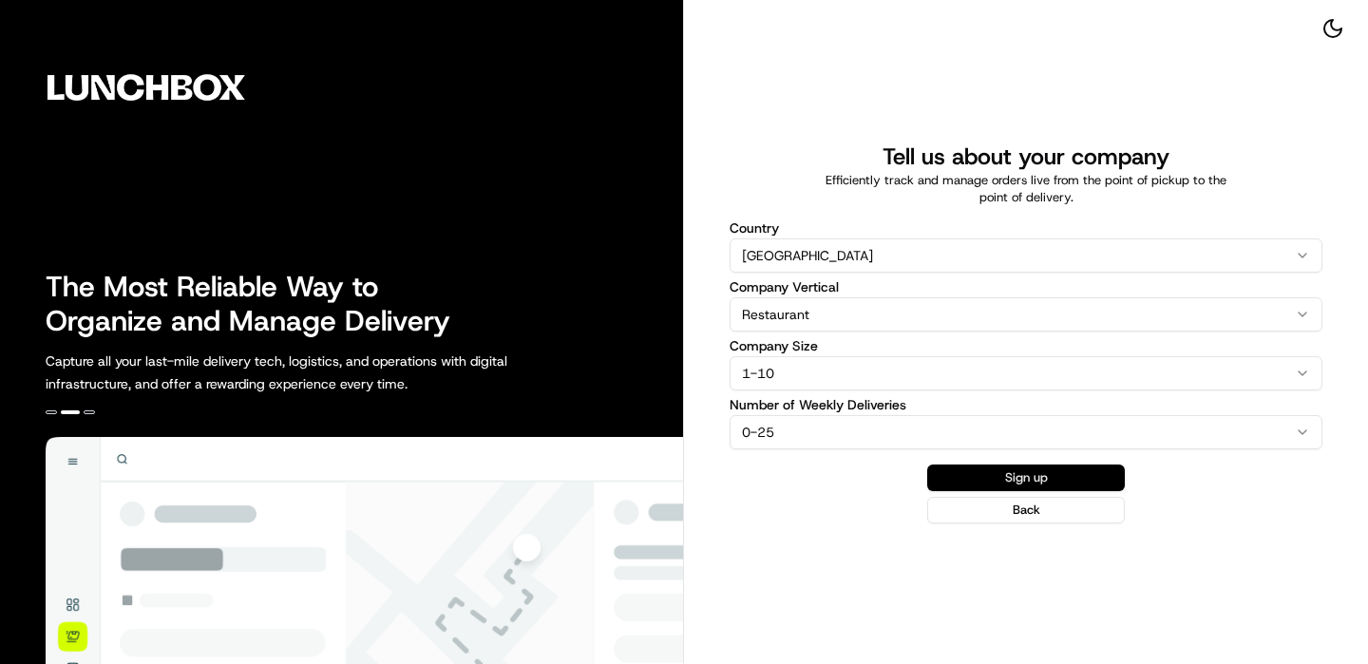
click at [1047, 485] on button "Sign up" at bounding box center [1026, 478] width 198 height 27
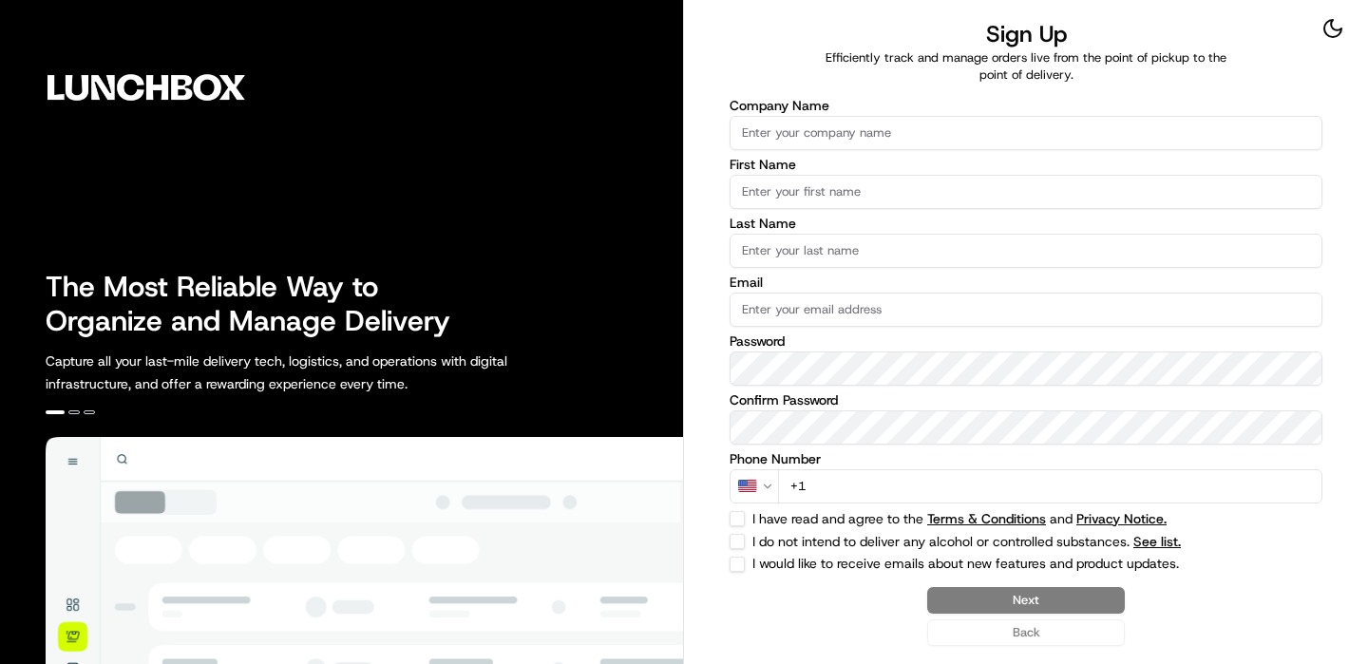
click at [800, 139] on input "Company Name" at bounding box center [1026, 133] width 593 height 34
type input "Nation's - Benicia"
type input "Lunchbox"
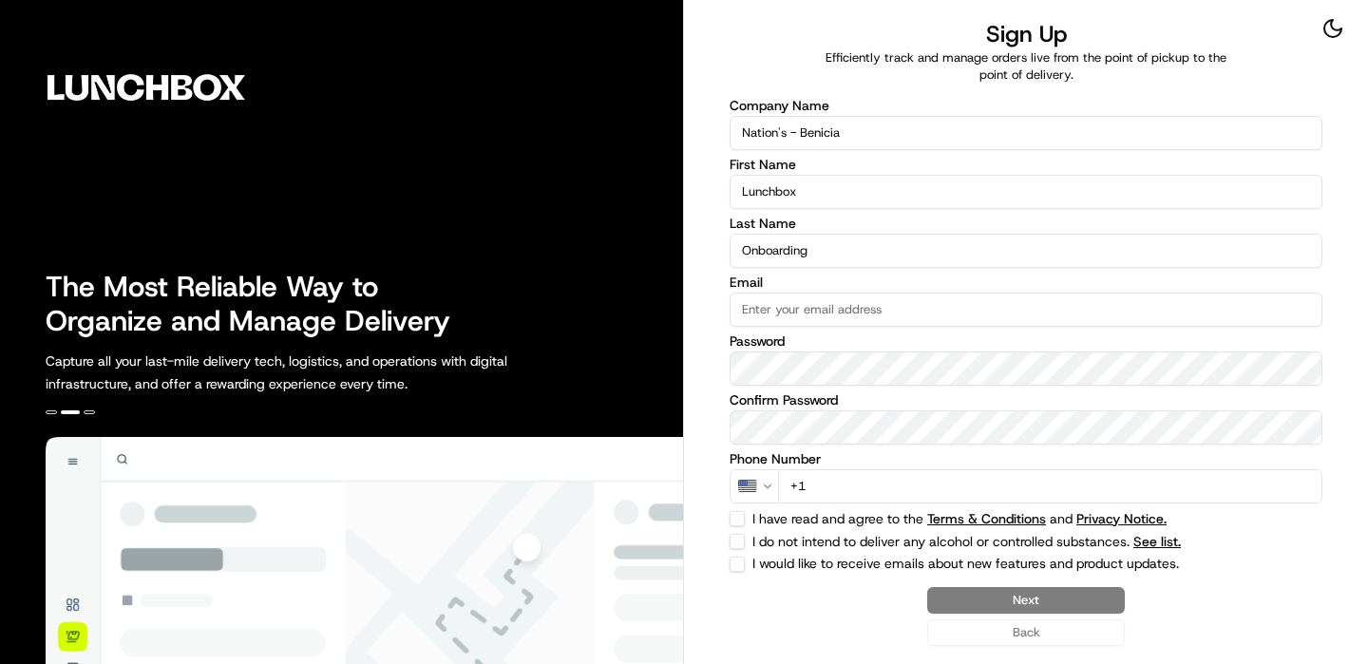
type input "Onboarding"
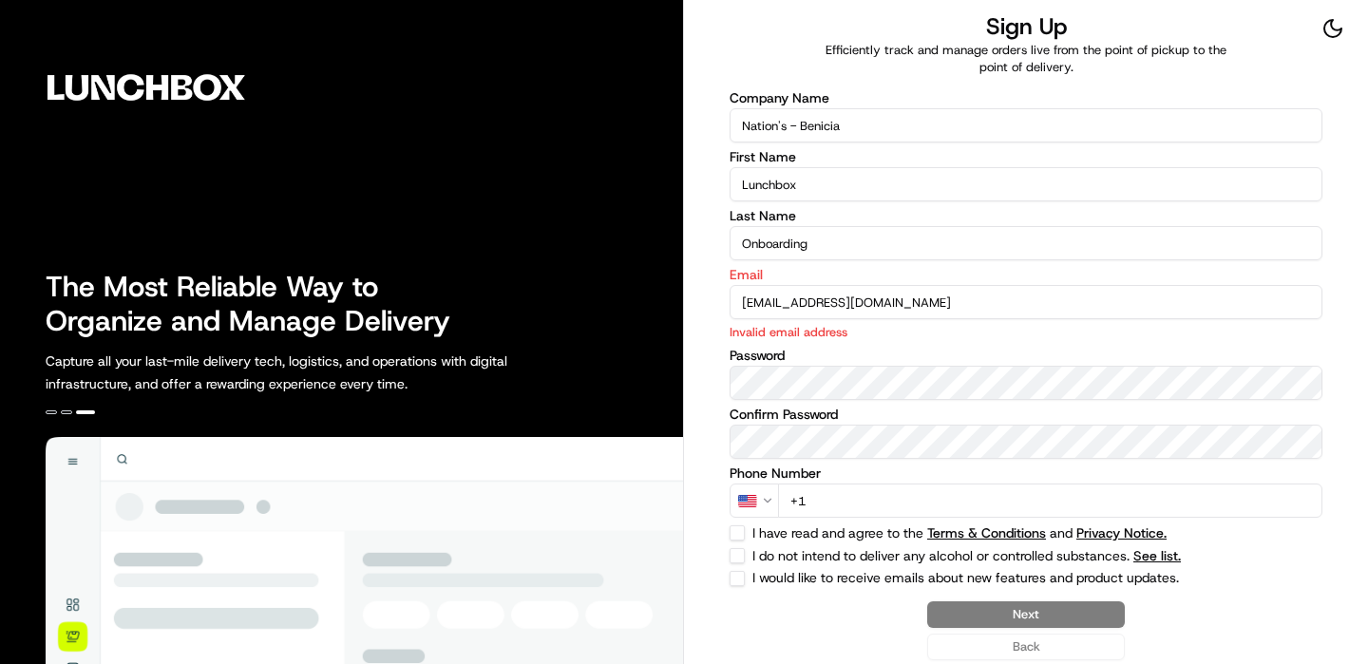
type input "[EMAIL_ADDRESS][DOMAIN_NAME]"
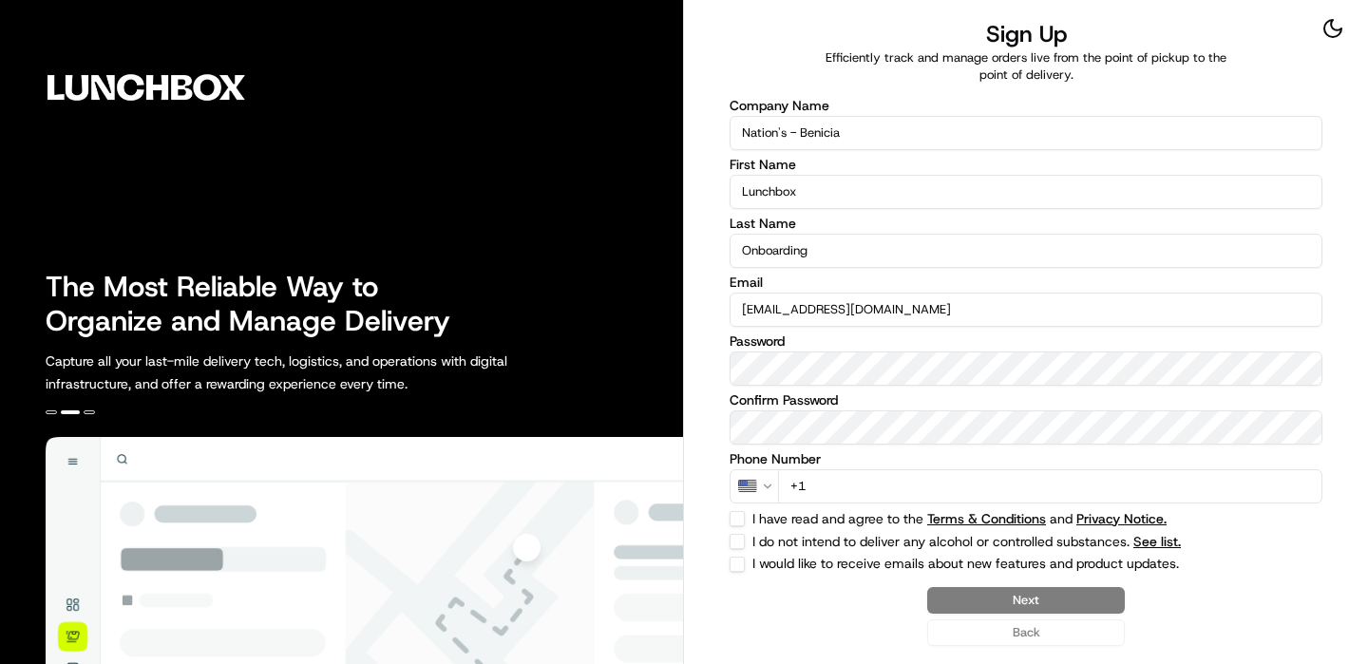
click at [1124, 489] on input "+1" at bounding box center [1050, 486] width 544 height 34
click at [1117, 486] on input "+1" at bounding box center [1050, 486] width 544 height 34
click at [1057, 490] on input "+1" at bounding box center [1050, 486] width 544 height 34
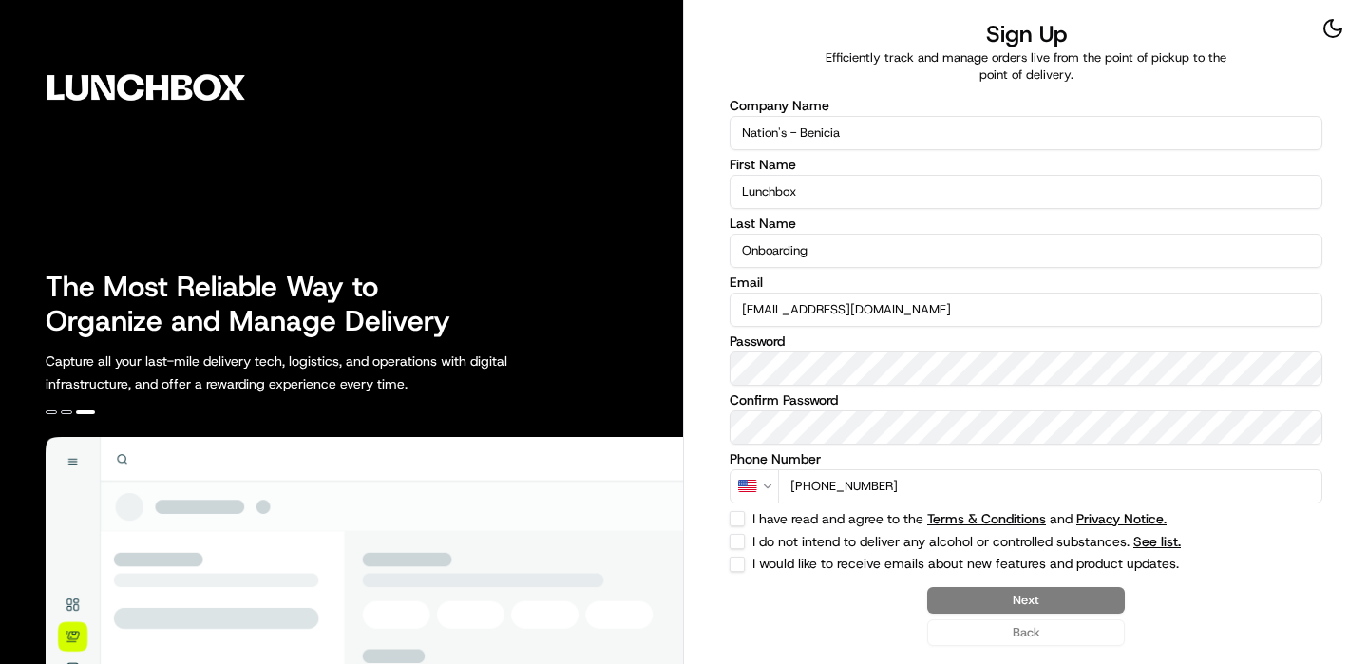
type input "[PHONE_NUMBER]"
click at [739, 538] on button "I do not intend to deliver any alcohol or controlled substances. See list." at bounding box center [737, 541] width 15 height 15
checkbox input "true"
click at [739, 528] on div "Company Name Nation's - Benicia First Name Lunchbox Last Name Onboarding Email …" at bounding box center [1026, 335] width 593 height 473
click at [734, 520] on button "I have read and agree to the Terms & Conditions and Privacy Notice." at bounding box center [737, 518] width 15 height 15
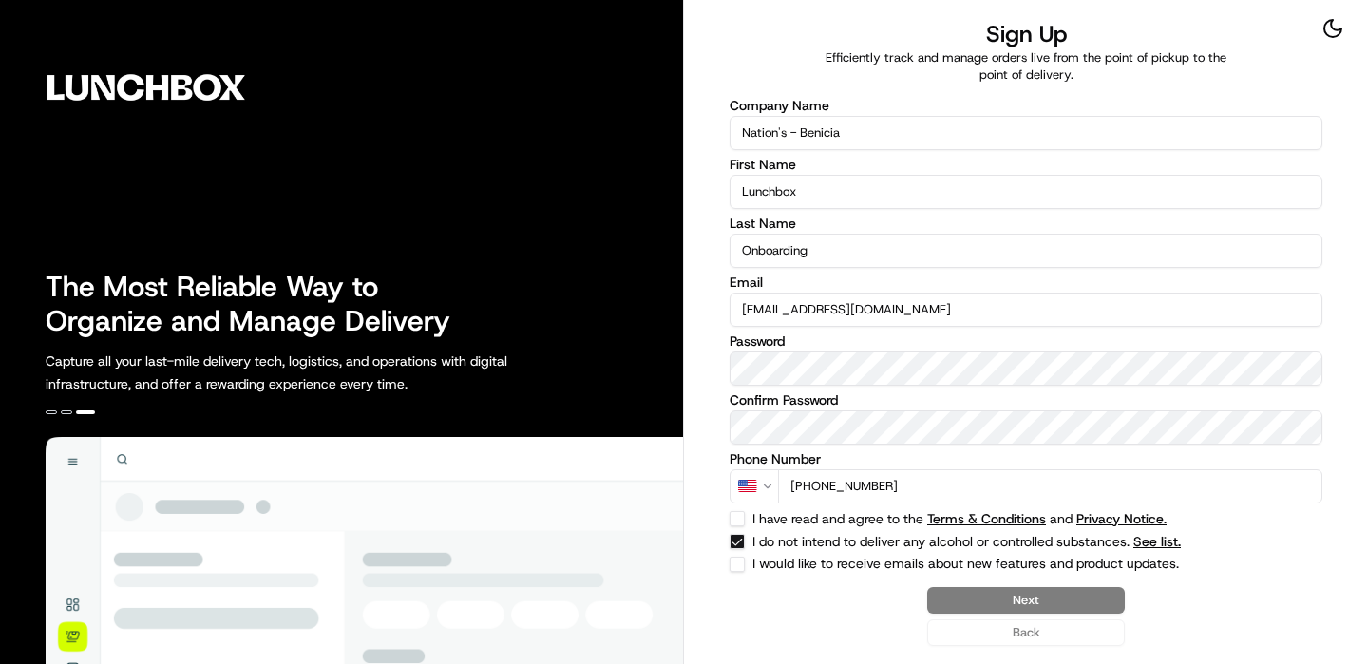
checkbox input "true"
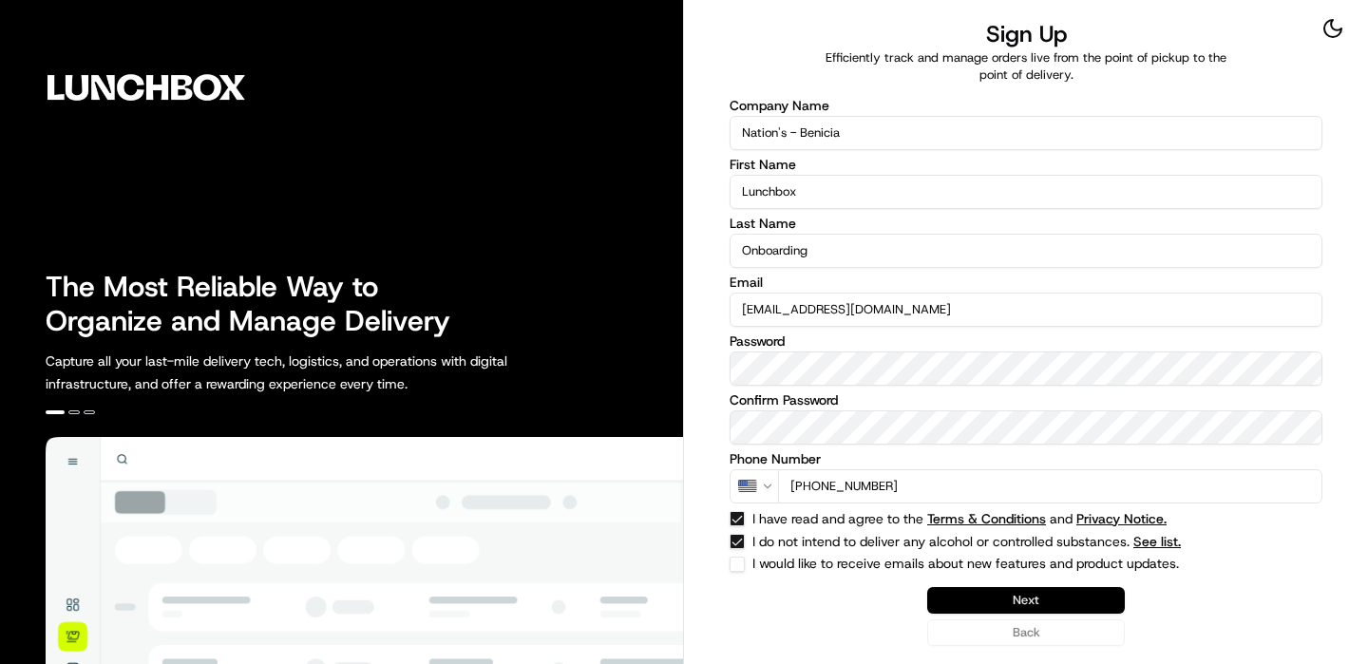
click at [999, 605] on button "Next" at bounding box center [1026, 600] width 198 height 27
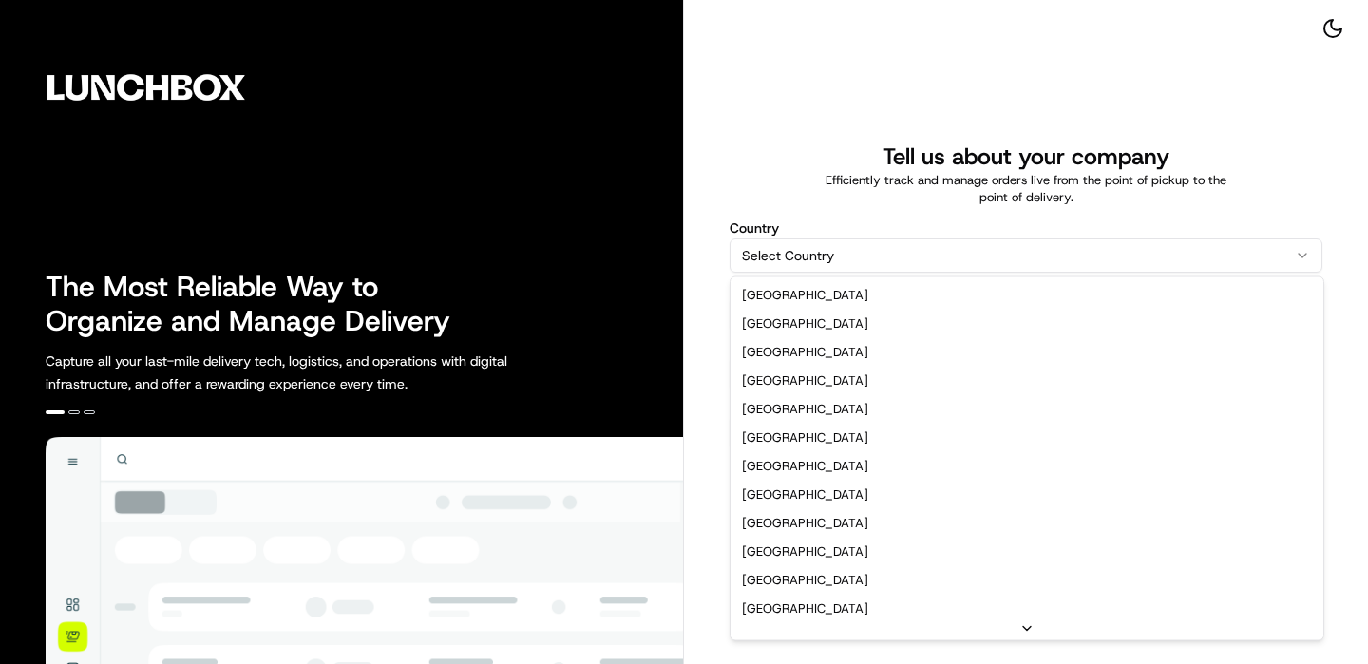
click at [771, 262] on html "The Most Reliable Way to Organize and Manage Delivery Capture all your last-mil…" at bounding box center [684, 332] width 1368 height 664
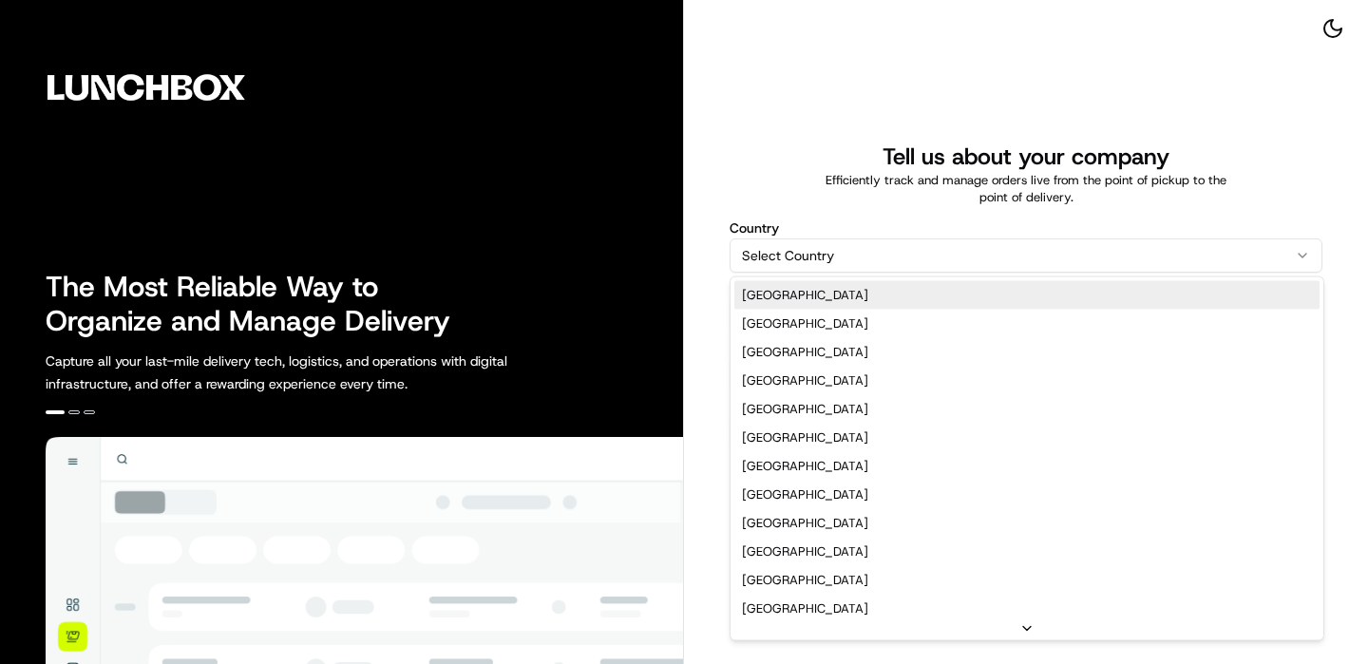
select select "US"
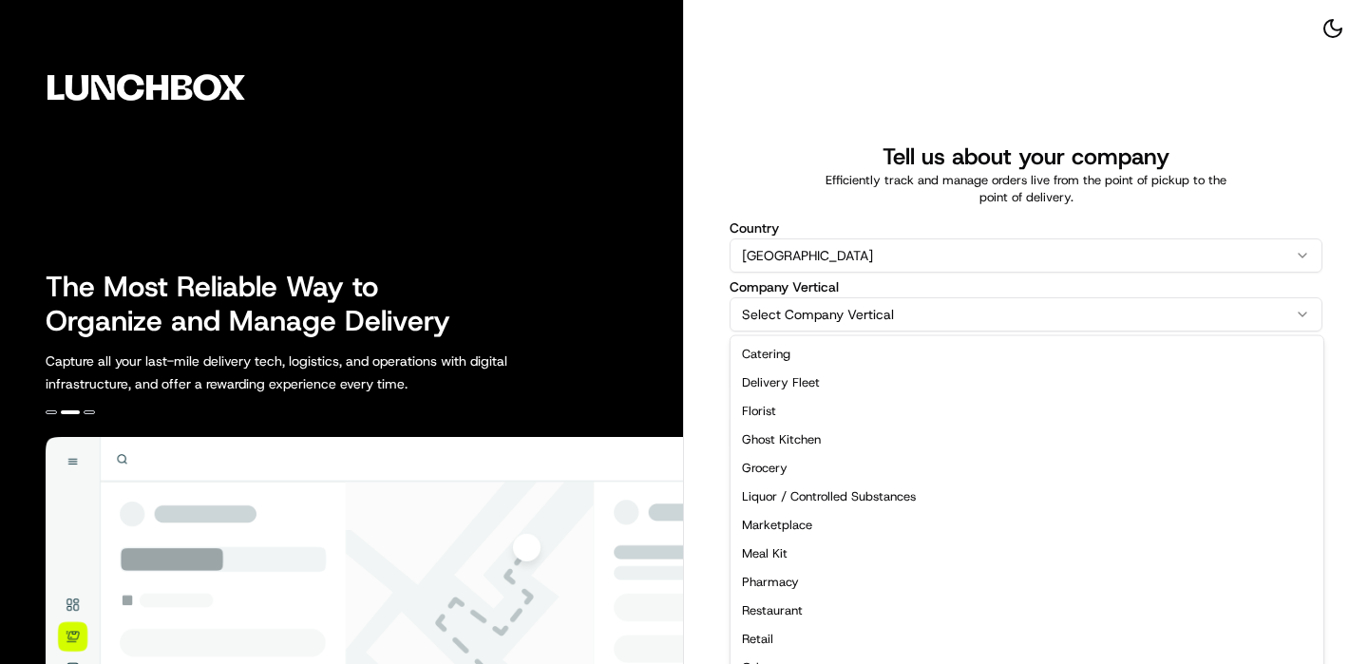
click at [848, 311] on html "The Most Reliable Way to Organize and Manage Delivery Capture all your last-mil…" at bounding box center [684, 332] width 1368 height 664
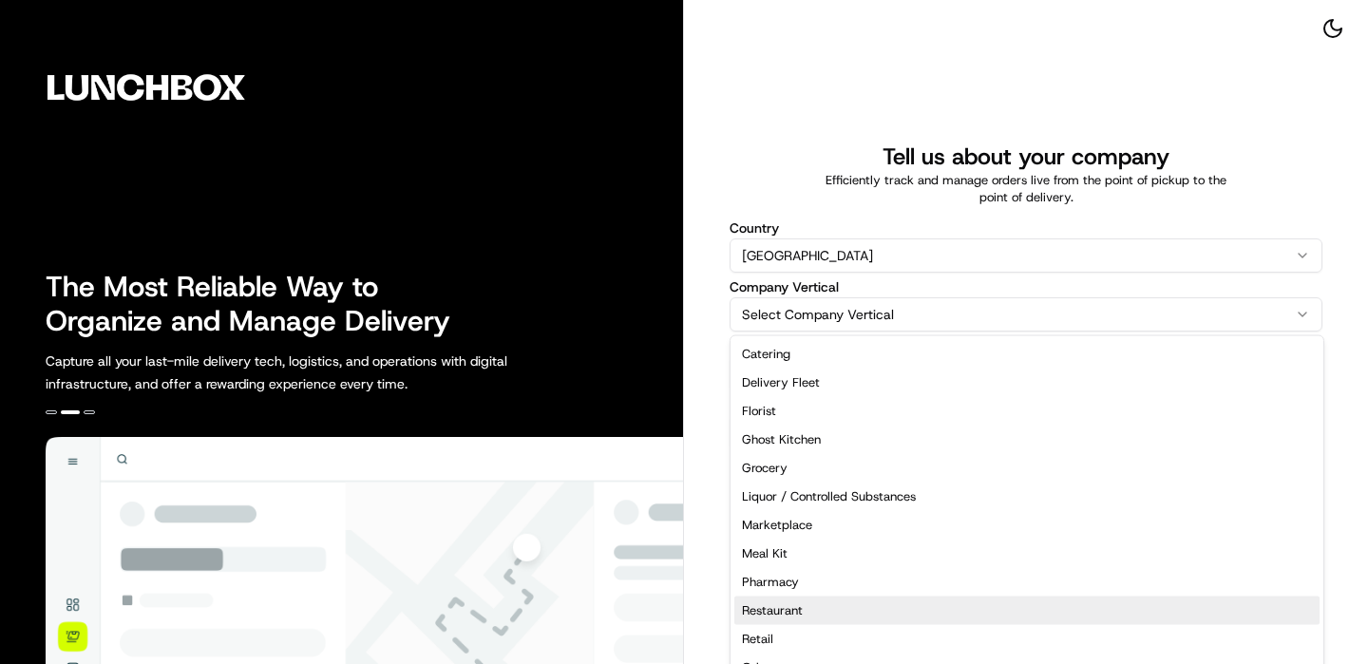
select select "Restaurant"
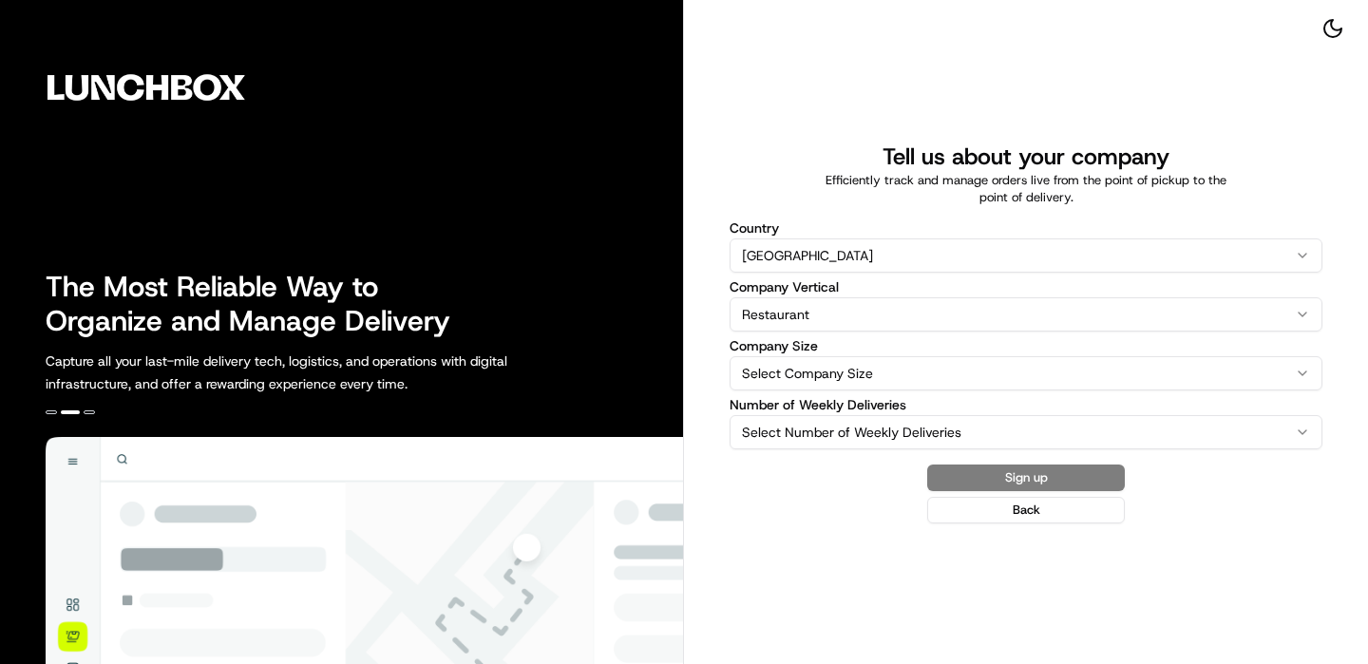
click at [836, 365] on html "The Most Reliable Way to Organize and Manage Delivery Capture all your last-mil…" at bounding box center [684, 332] width 1368 height 664
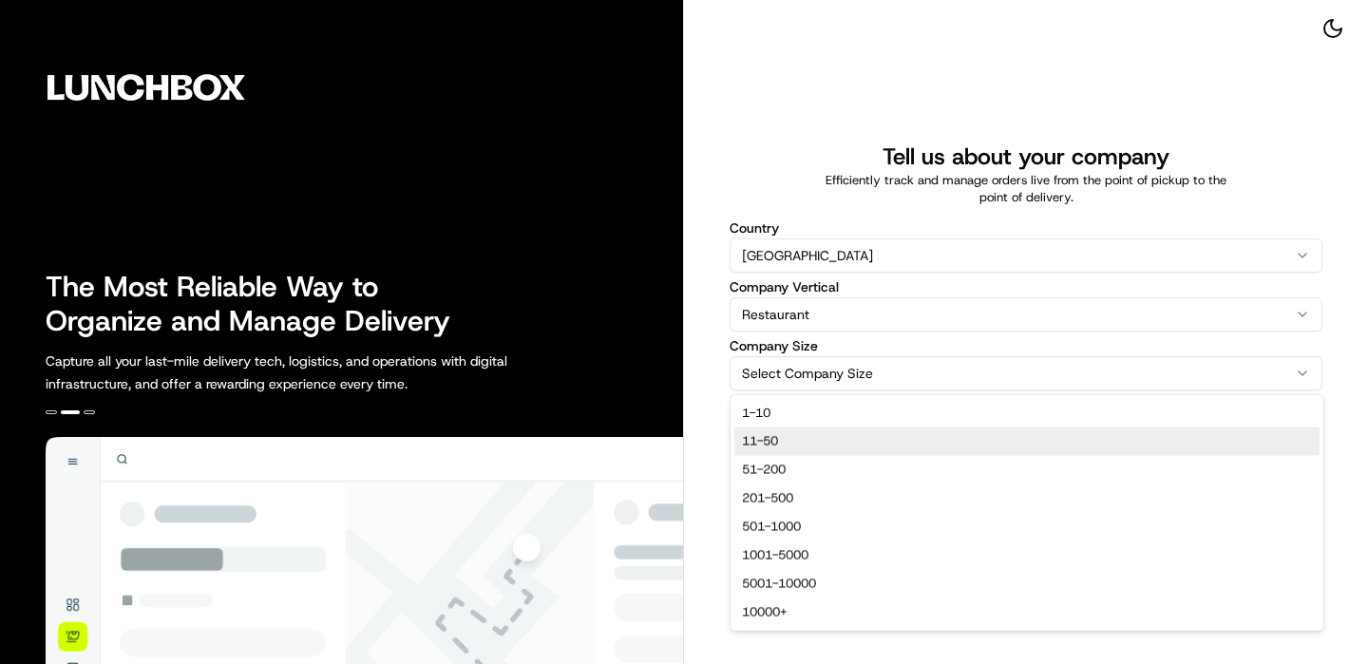
select select "11-50"
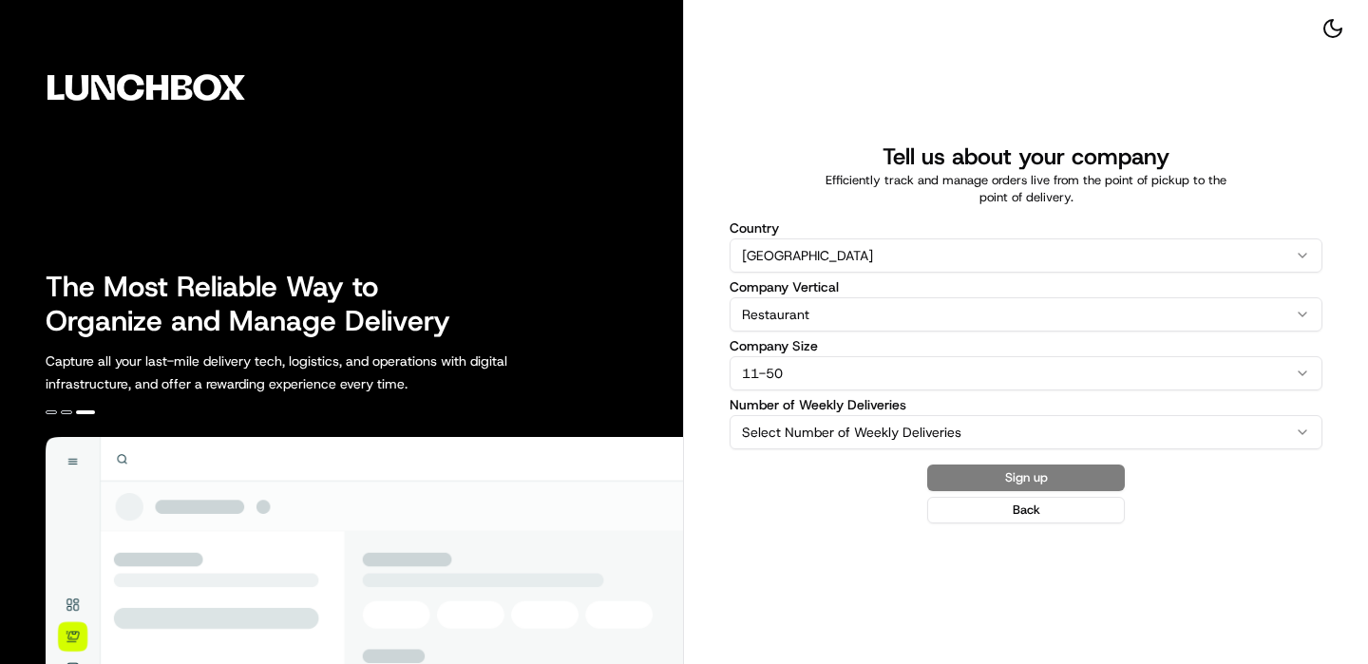
click at [853, 428] on html "The Most Reliable Way to Organize and Manage Delivery Capture all your last-mil…" at bounding box center [684, 332] width 1368 height 664
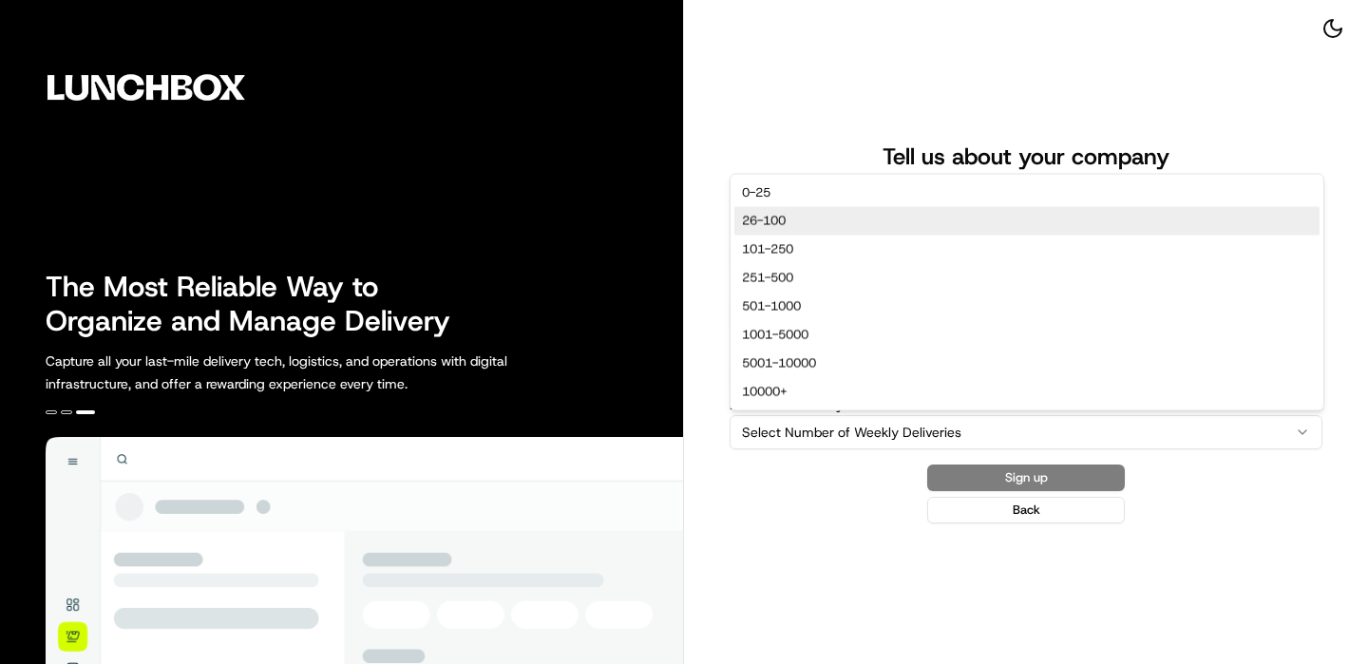
select select "26-100"
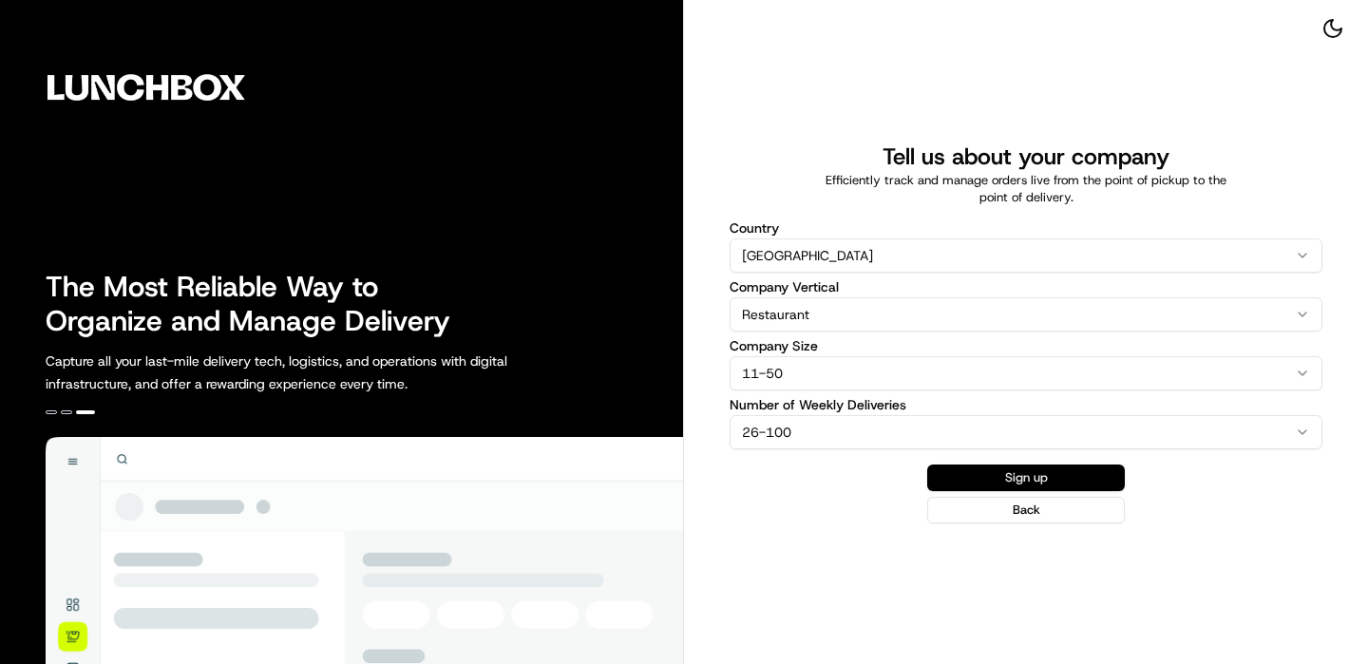
click at [1055, 473] on button "Sign up" at bounding box center [1026, 478] width 198 height 27
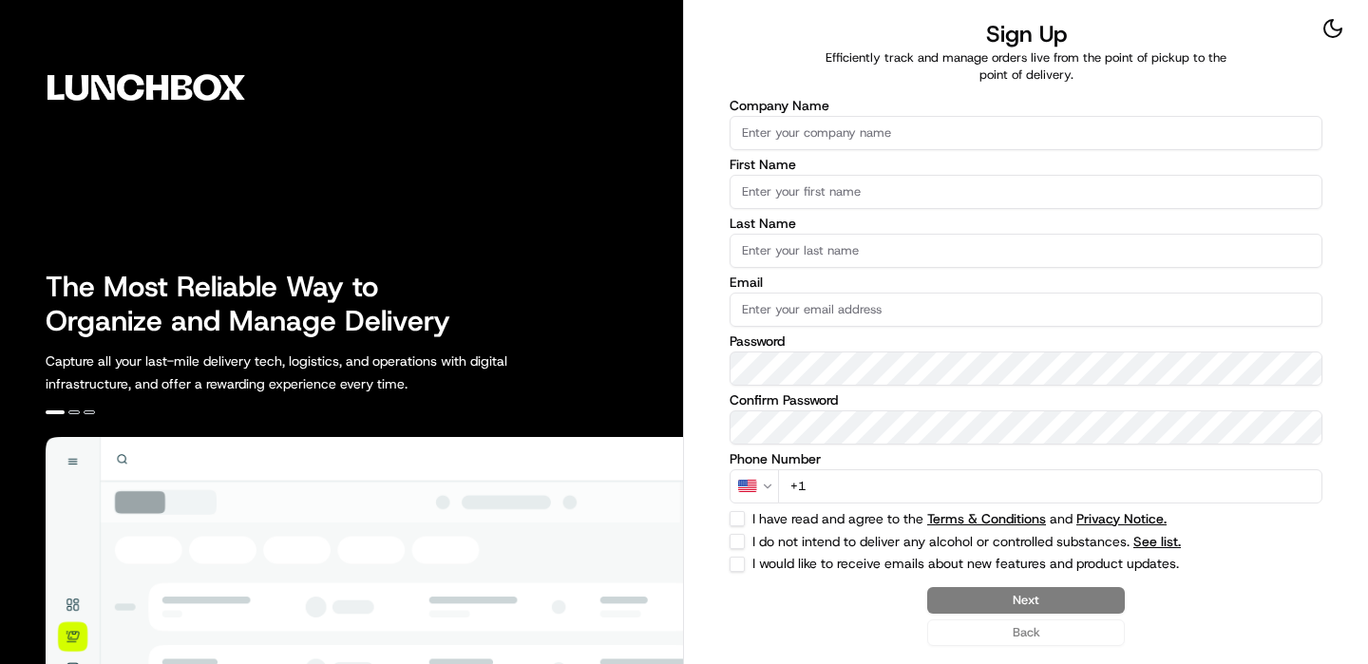
click at [980, 120] on input "Company Name" at bounding box center [1026, 133] width 593 height 34
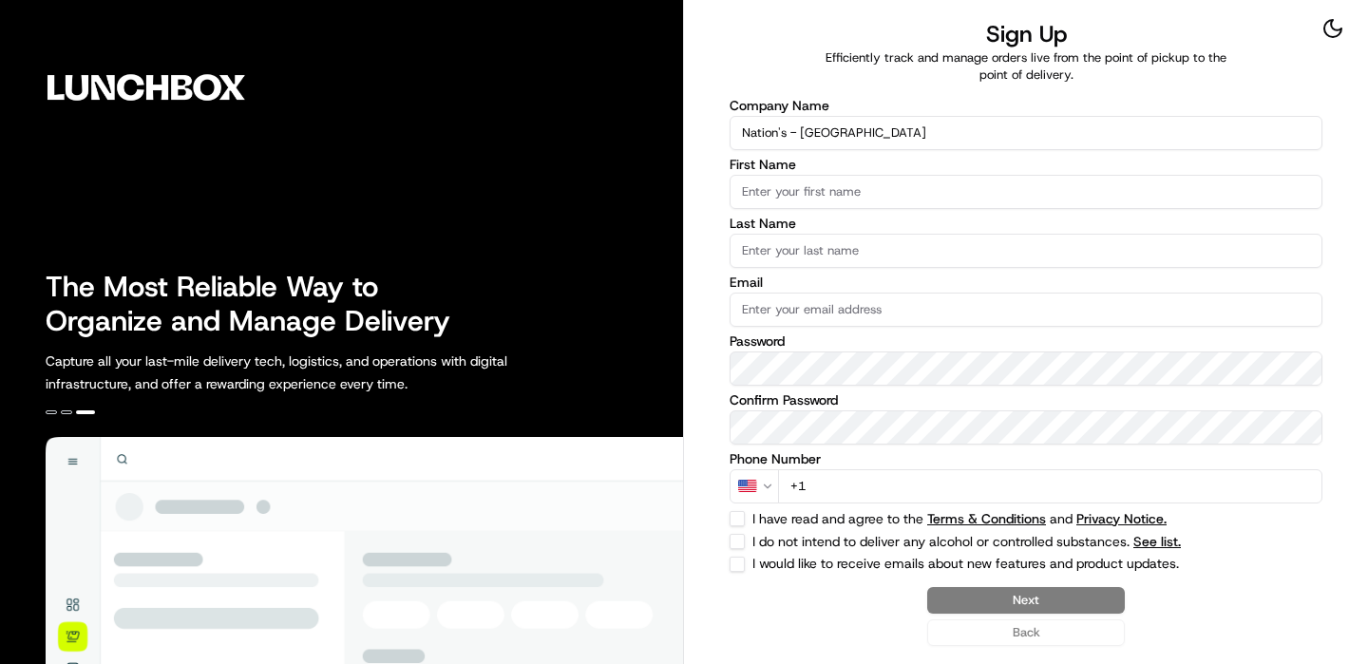
type input "Nation's - [GEOGRAPHIC_DATA]"
type input "O"
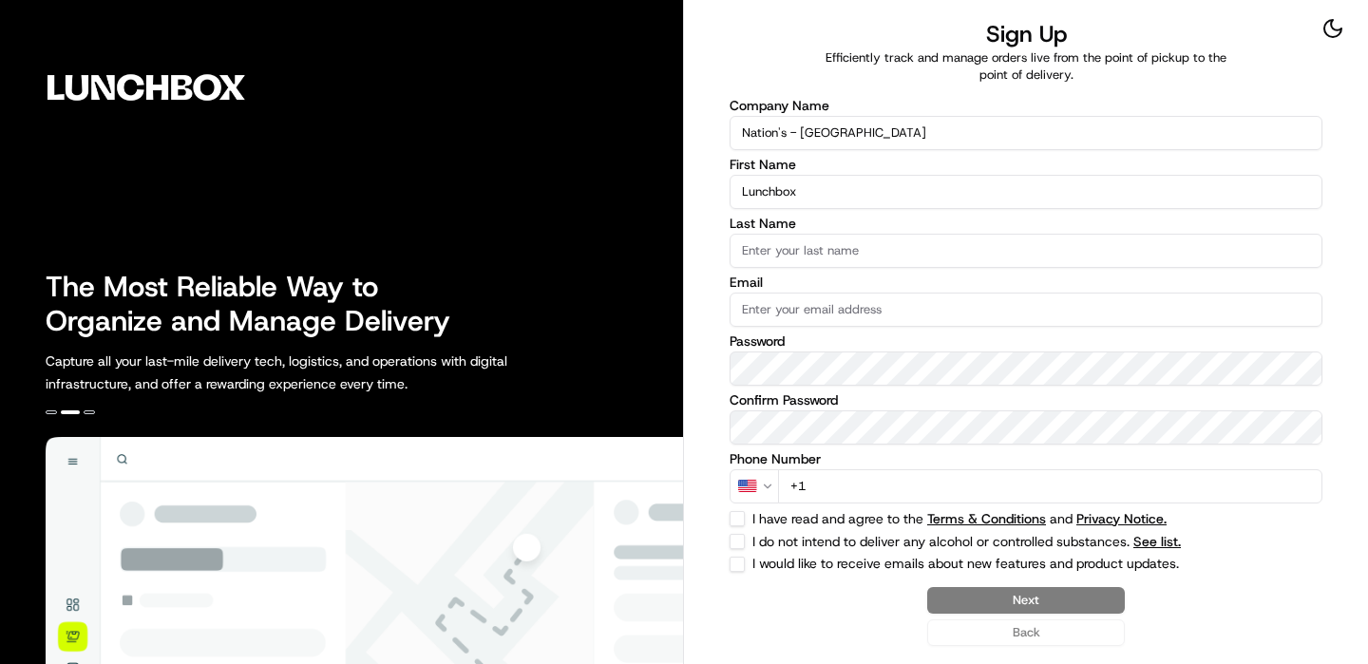
type input "Lunchbox"
type input "Onboarding"
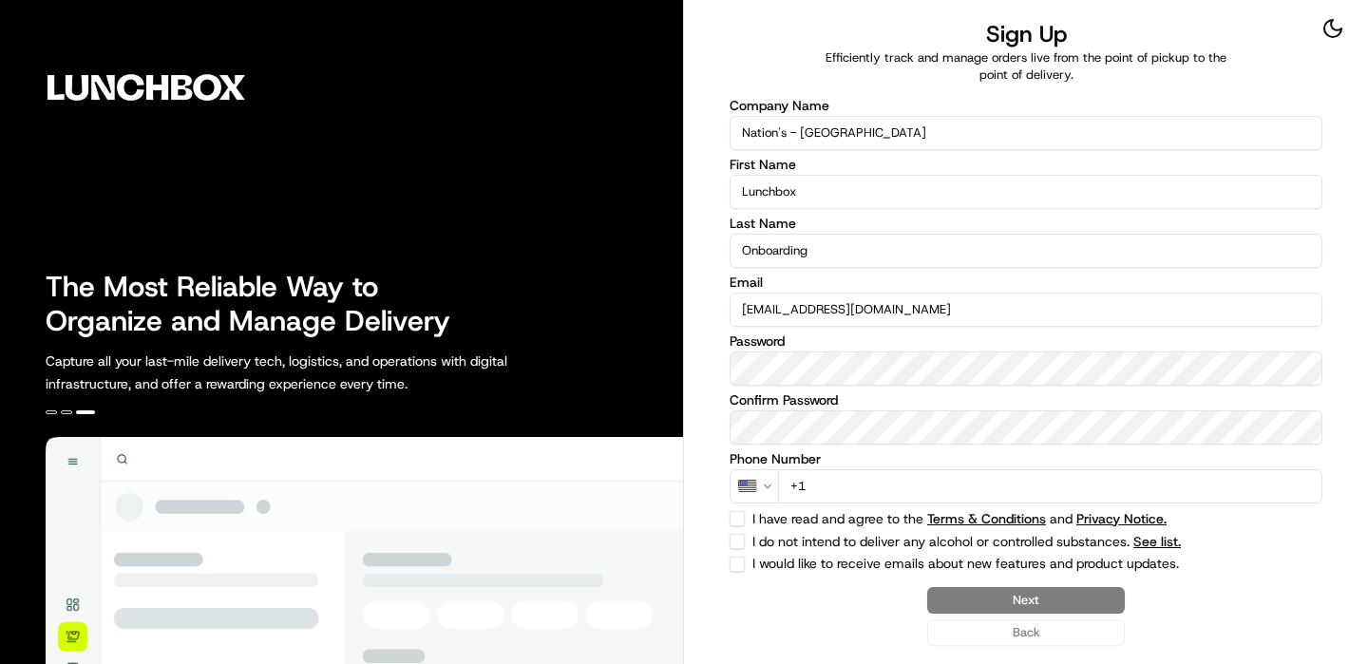
type input "[EMAIL_ADDRESS][DOMAIN_NAME]"
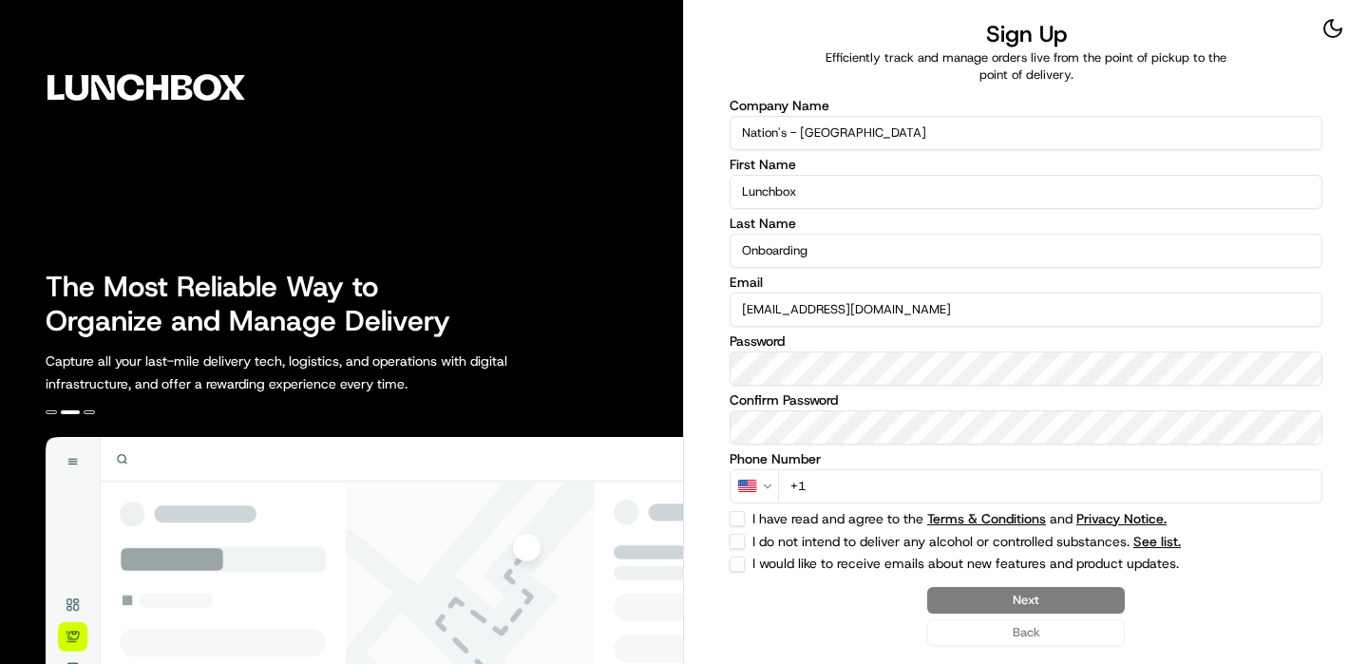
click at [1075, 482] on input "+1" at bounding box center [1050, 486] width 544 height 34
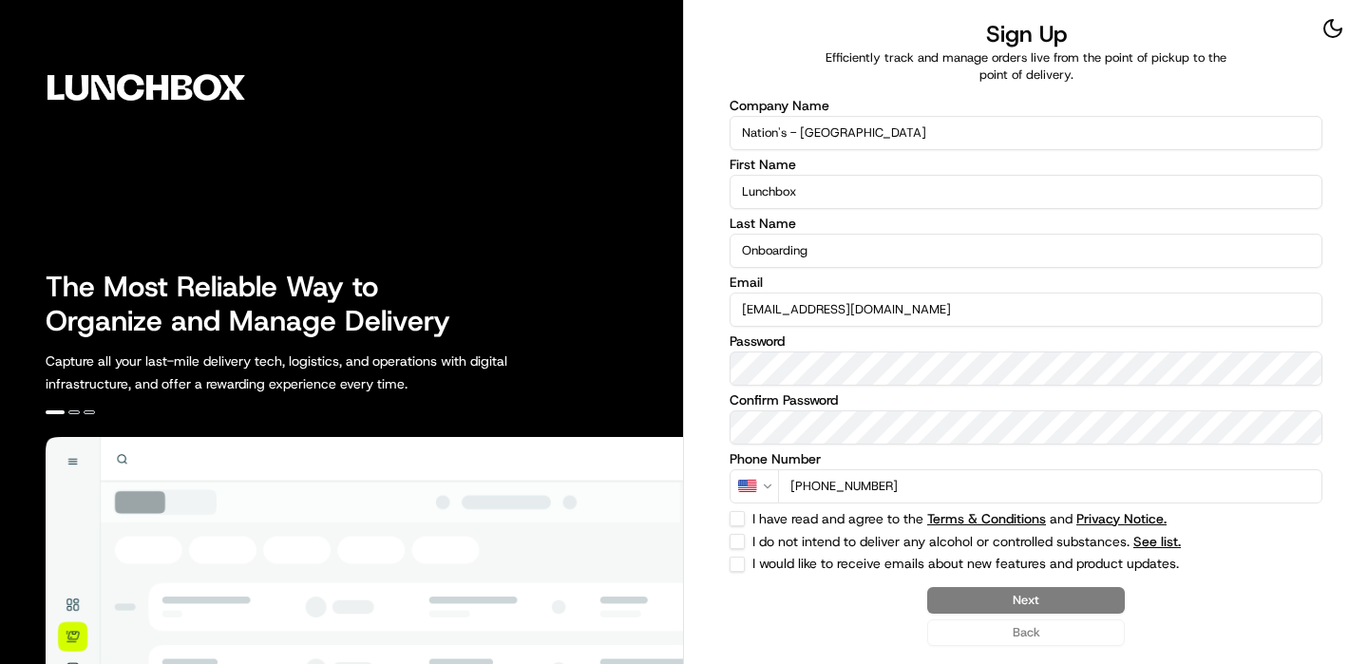
type input "[PHONE_NUMBER]"
click at [750, 504] on div "Company Name Nation's - [GEOGRAPHIC_DATA] First Name Lunchbox Last Name Onboard…" at bounding box center [1026, 335] width 593 height 473
click at [749, 509] on div "Company Name Nation's - [GEOGRAPHIC_DATA] First Name Lunchbox Last Name Onboard…" at bounding box center [1026, 335] width 593 height 473
click at [745, 514] on div "I have read and agree to the Terms & Conditions and Privacy Notice." at bounding box center [1026, 518] width 593 height 15
click at [738, 514] on button "I have read and agree to the Terms & Conditions and Privacy Notice." at bounding box center [737, 518] width 15 height 15
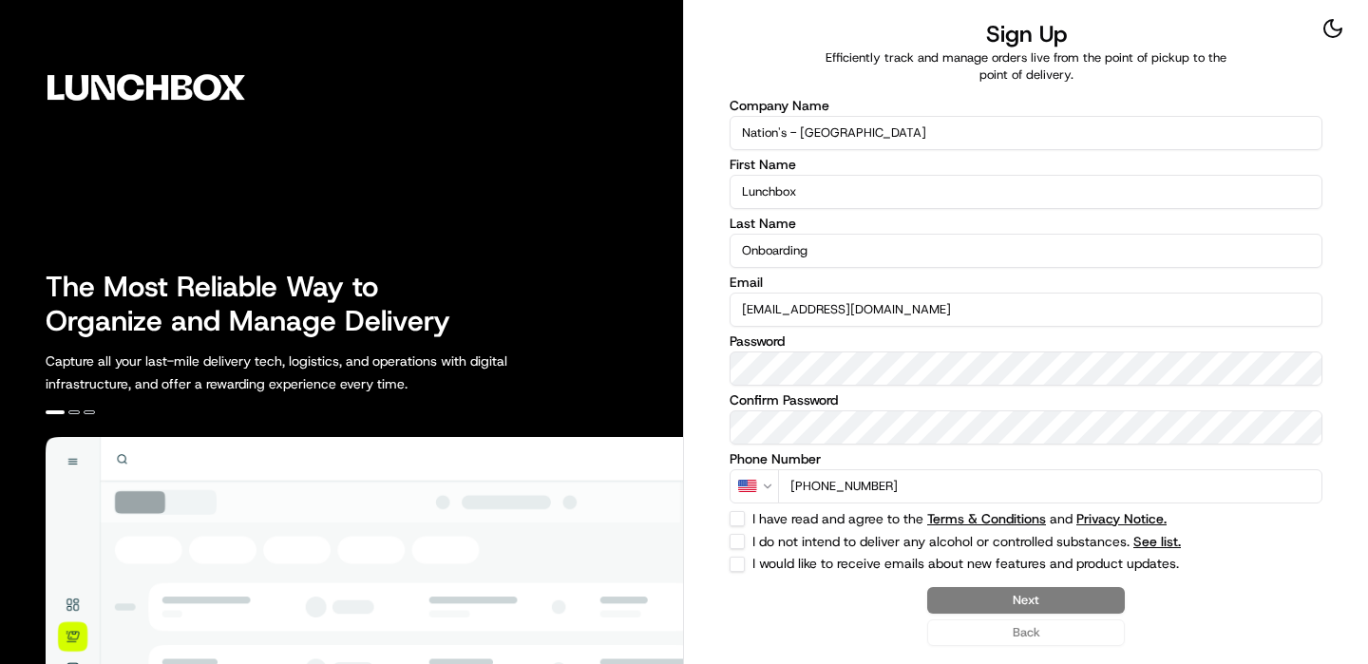
checkbox input "true"
click at [738, 535] on button "I do not intend to deliver any alcohol or controlled substances. See list." at bounding box center [737, 541] width 15 height 15
checkbox input "true"
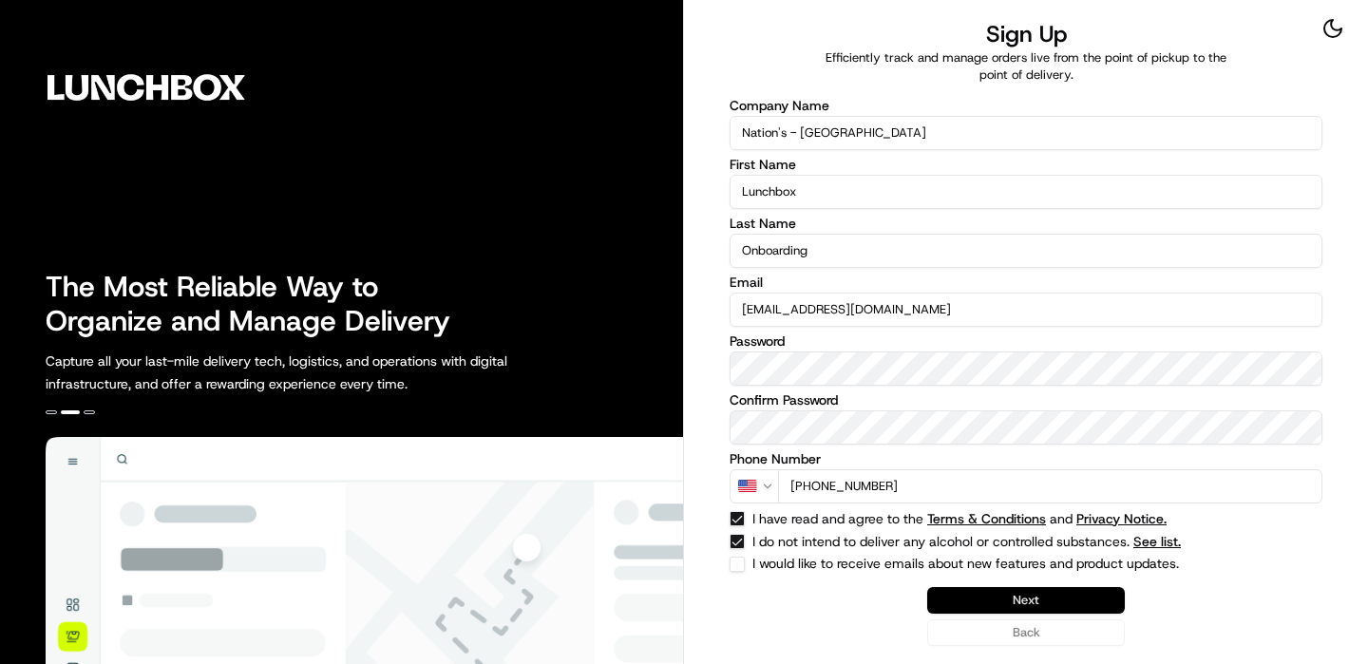
click at [1001, 598] on button "Next" at bounding box center [1026, 600] width 198 height 27
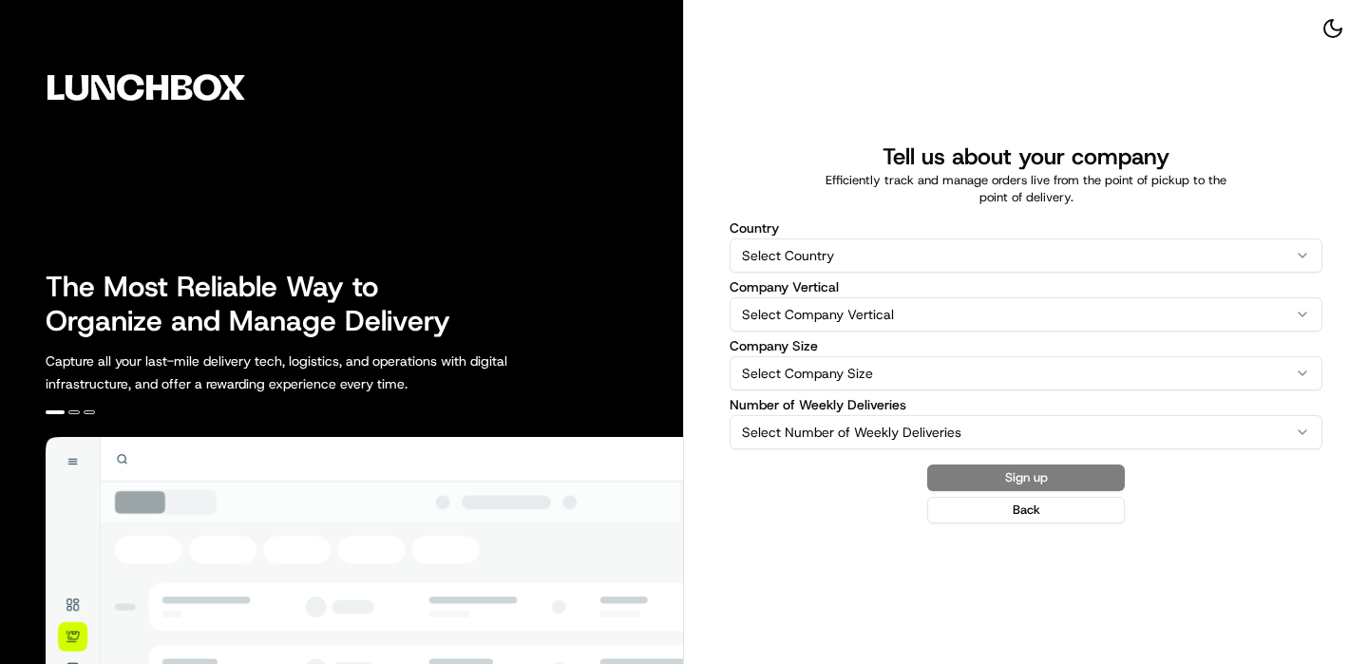
click at [920, 252] on html "The Most Reliable Way to Organize and Manage Delivery Capture all your last-mil…" at bounding box center [684, 332] width 1368 height 664
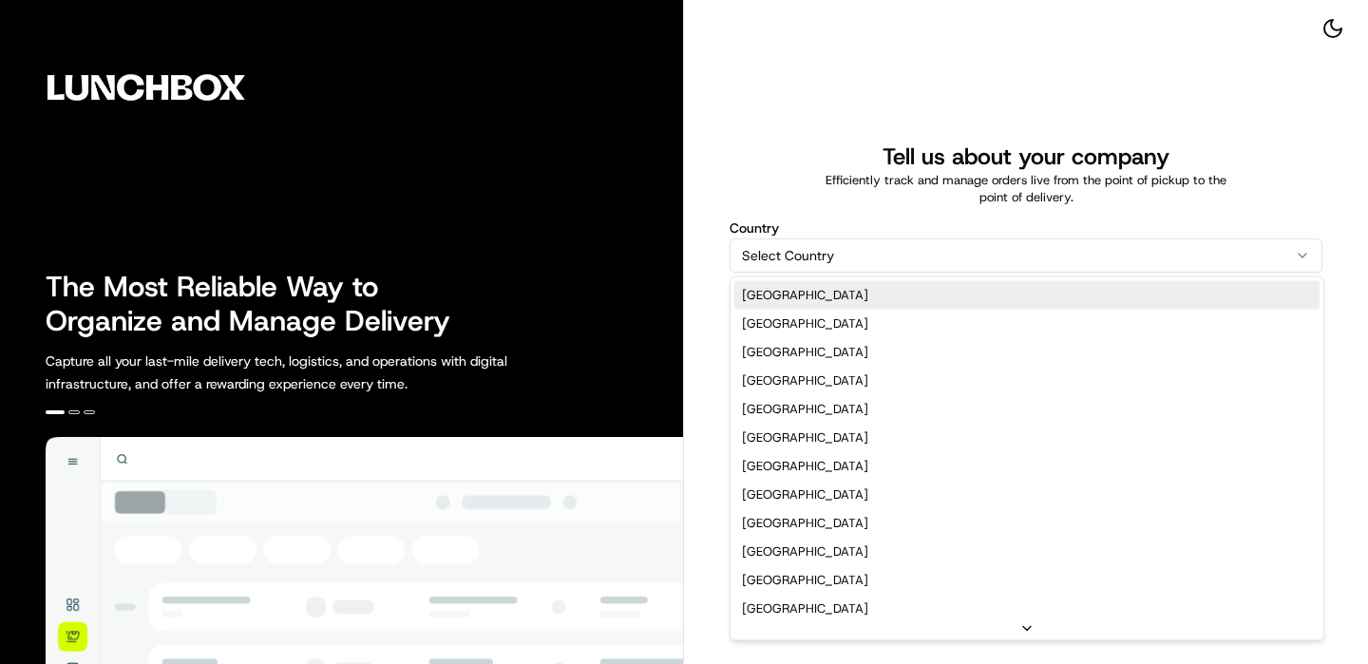
select select "US"
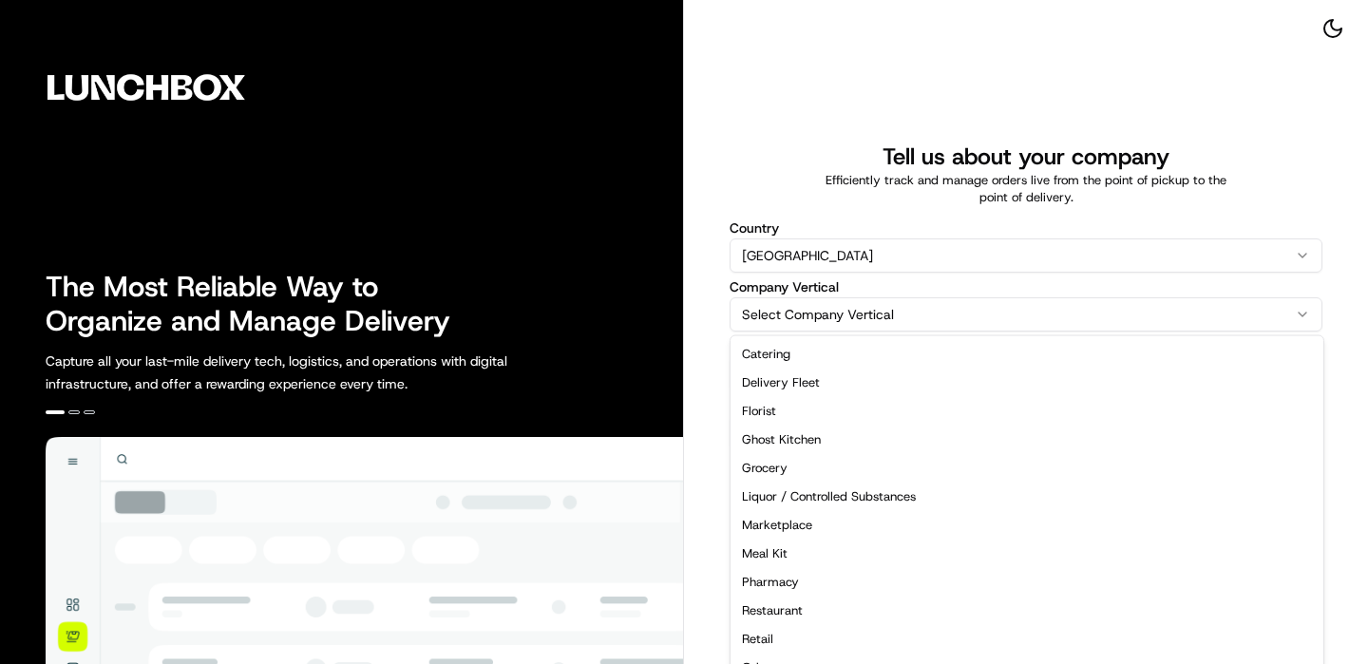
click at [861, 299] on html "The Most Reliable Way to Organize and Manage Delivery Capture all your last-mil…" at bounding box center [684, 332] width 1368 height 664
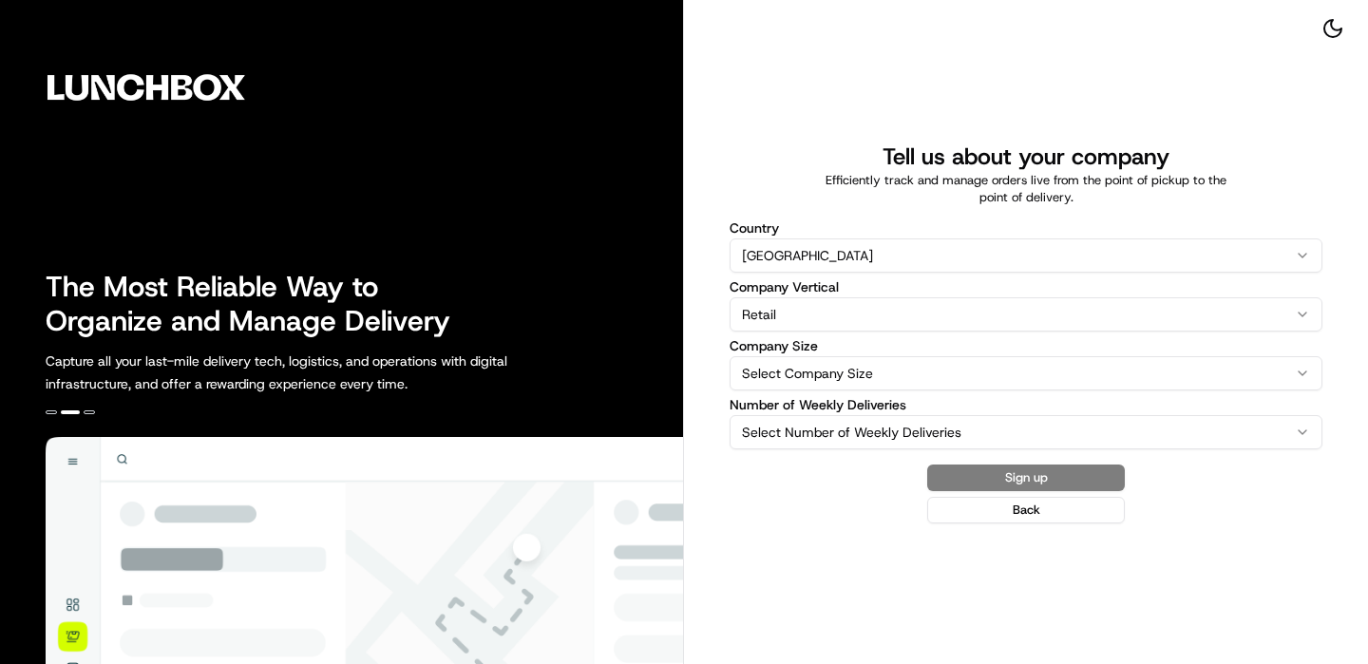
click at [909, 319] on html "The Most Reliable Way to Organize and Manage Delivery Capture all your last-mil…" at bounding box center [684, 332] width 1368 height 664
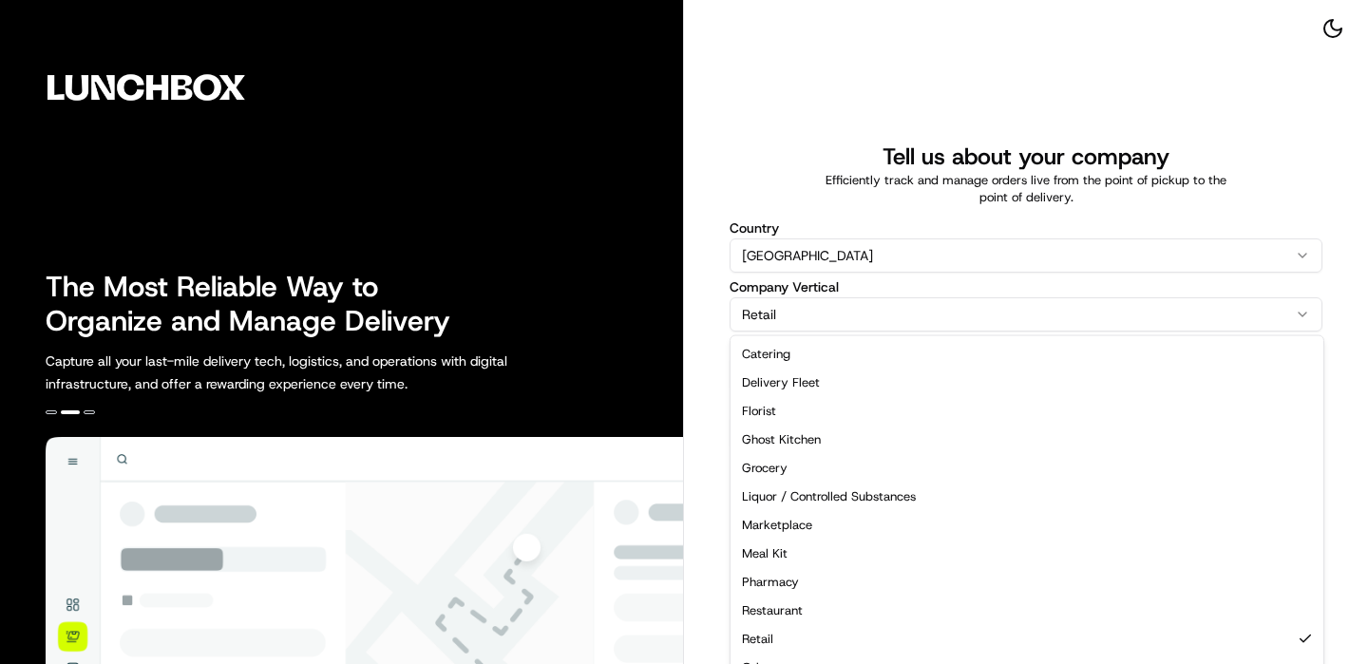
select select "Restaurant"
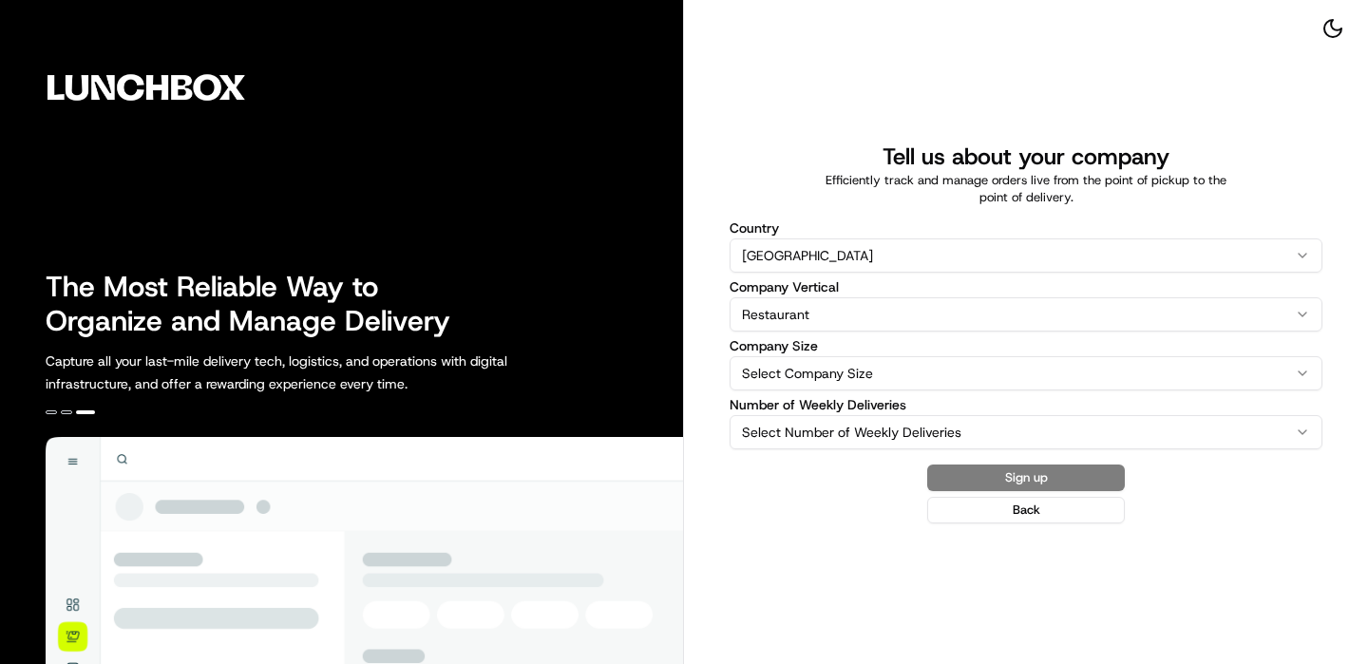
click at [851, 366] on html "The Most Reliable Way to Organize and Manage Delivery Capture all your last-mil…" at bounding box center [684, 332] width 1368 height 664
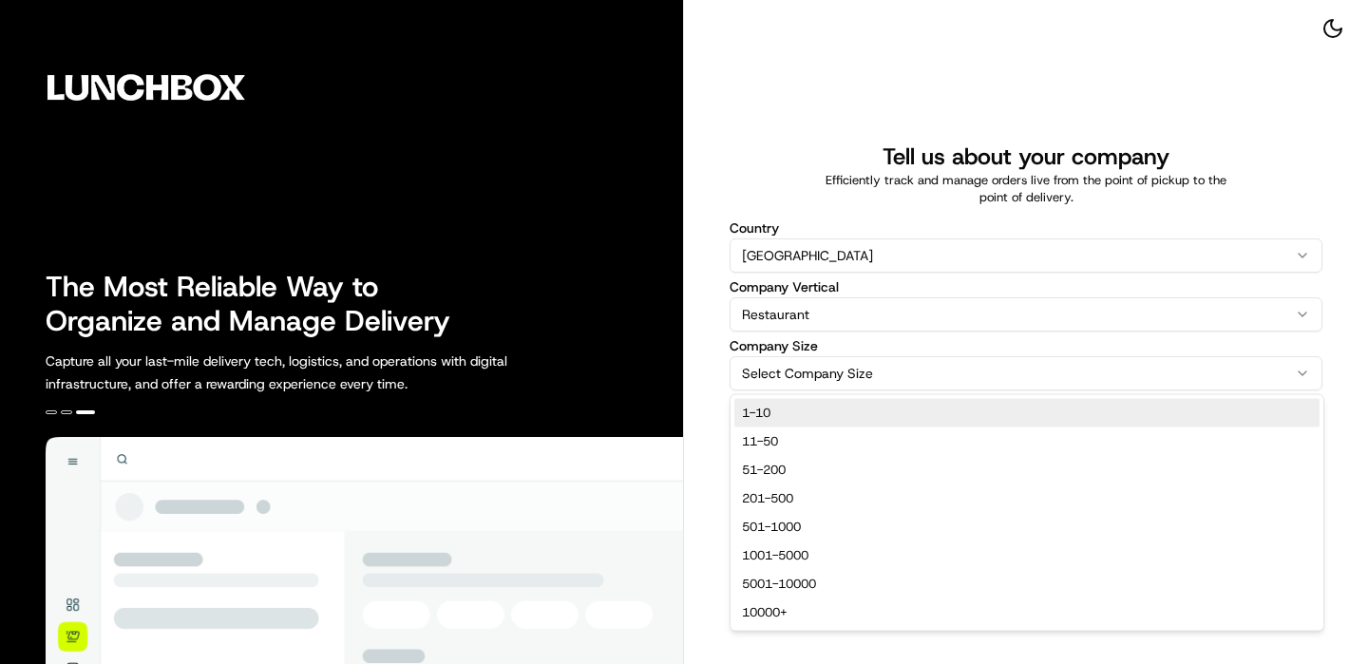
select select "1-10"
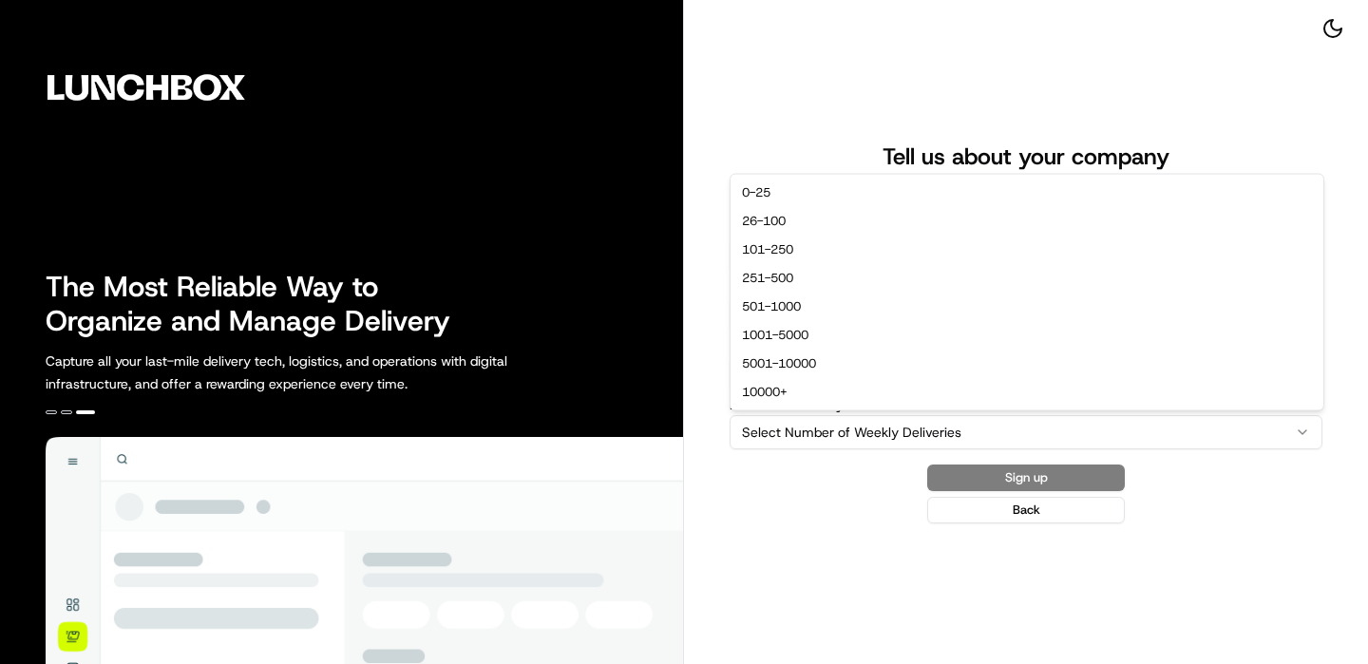
click at [847, 419] on html "The Most Reliable Way to Organize and Manage Delivery Capture all your last-mil…" at bounding box center [684, 332] width 1368 height 664
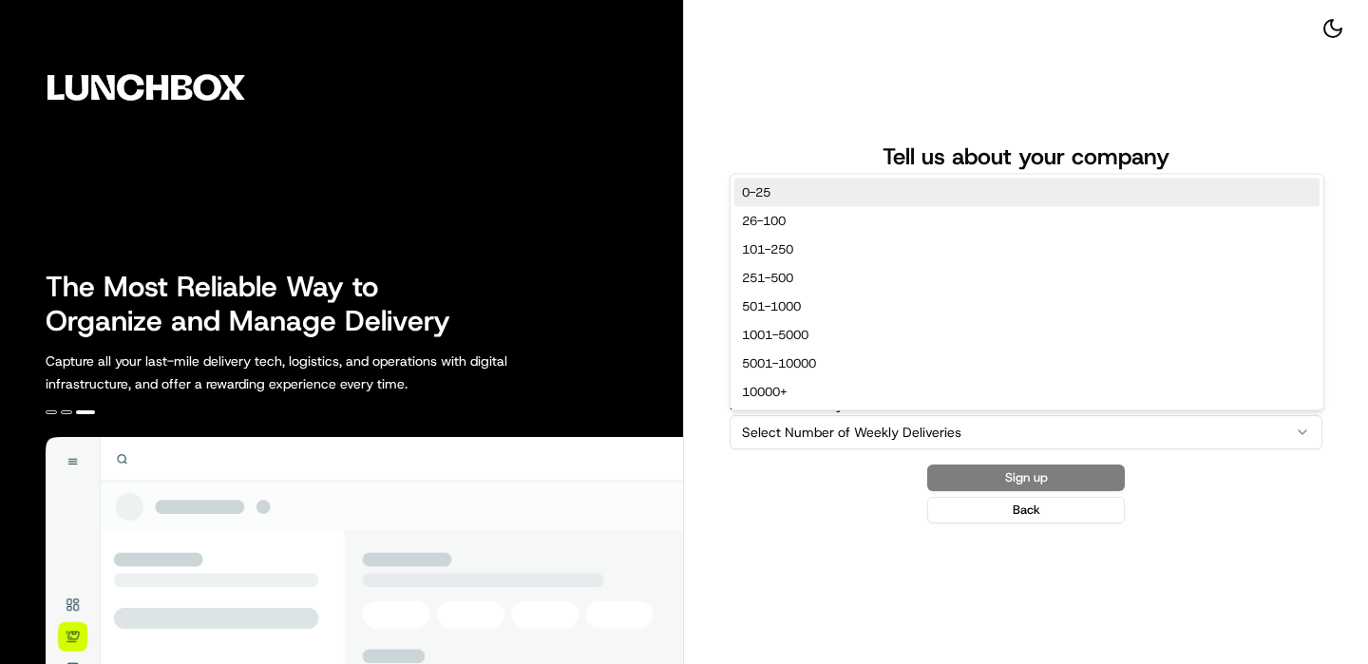
select select "0-25"
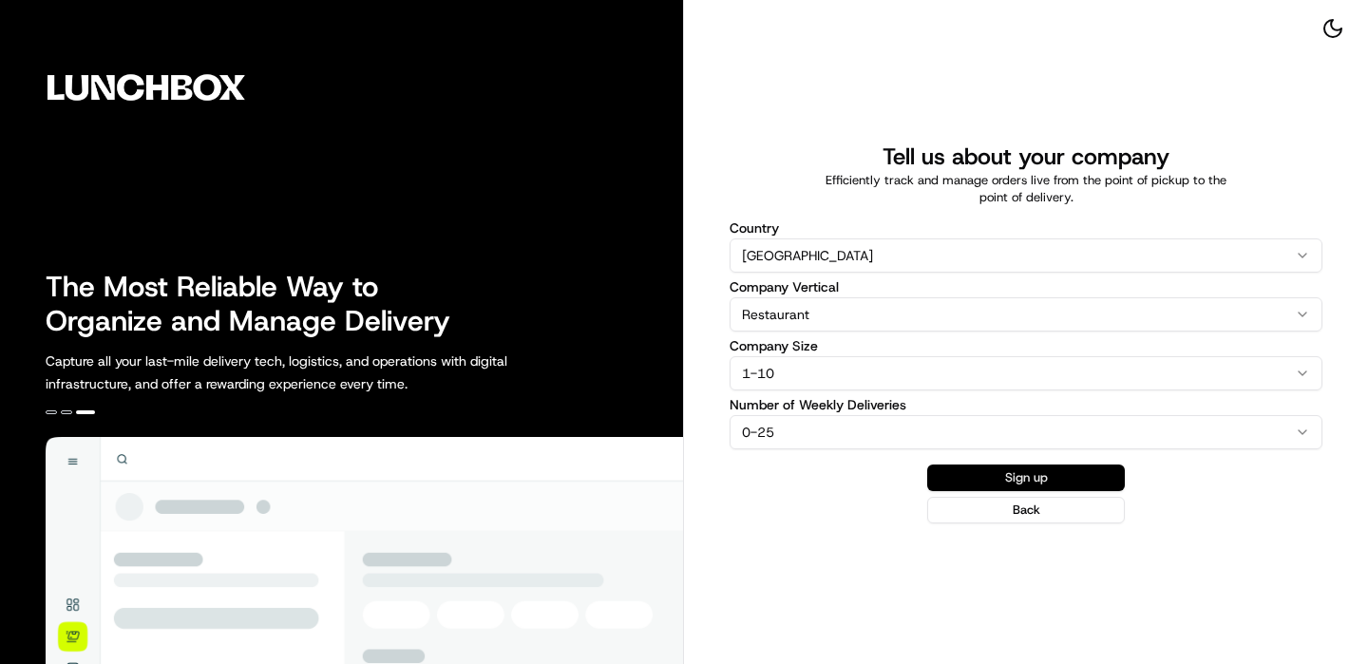
click at [1101, 485] on button "Sign up" at bounding box center [1026, 478] width 198 height 27
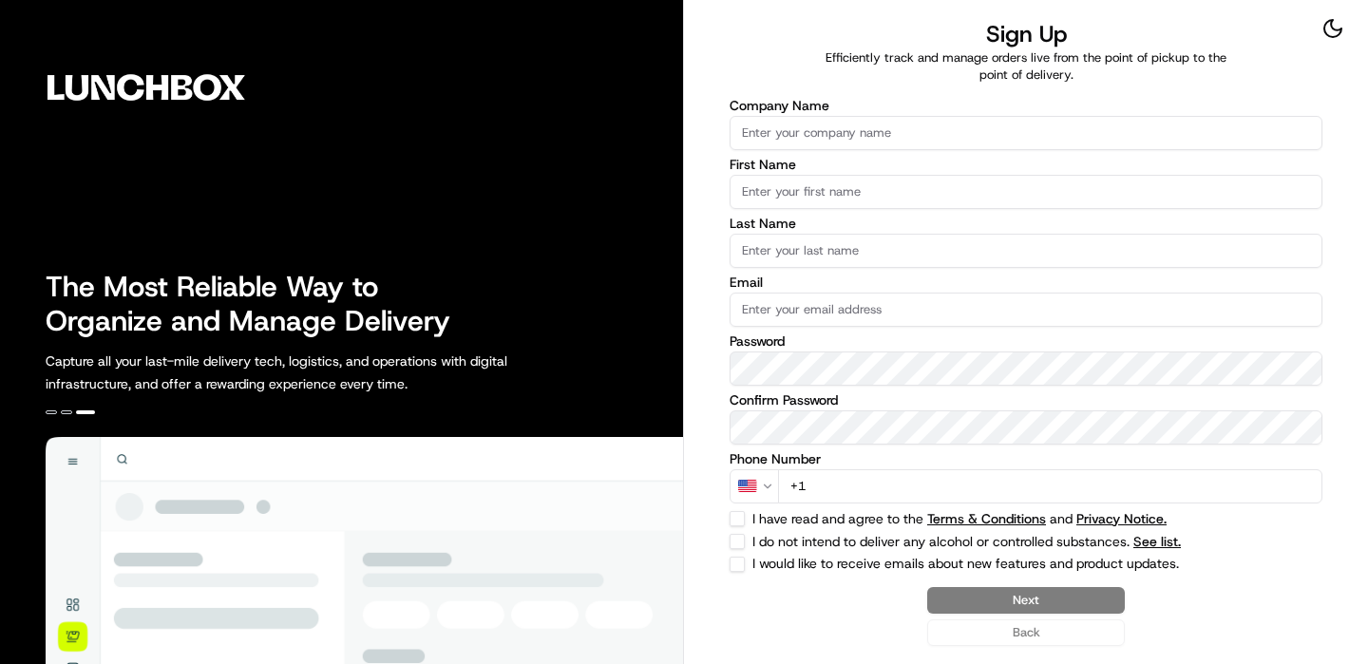
click at [886, 126] on input "Company Name" at bounding box center [1026, 133] width 593 height 34
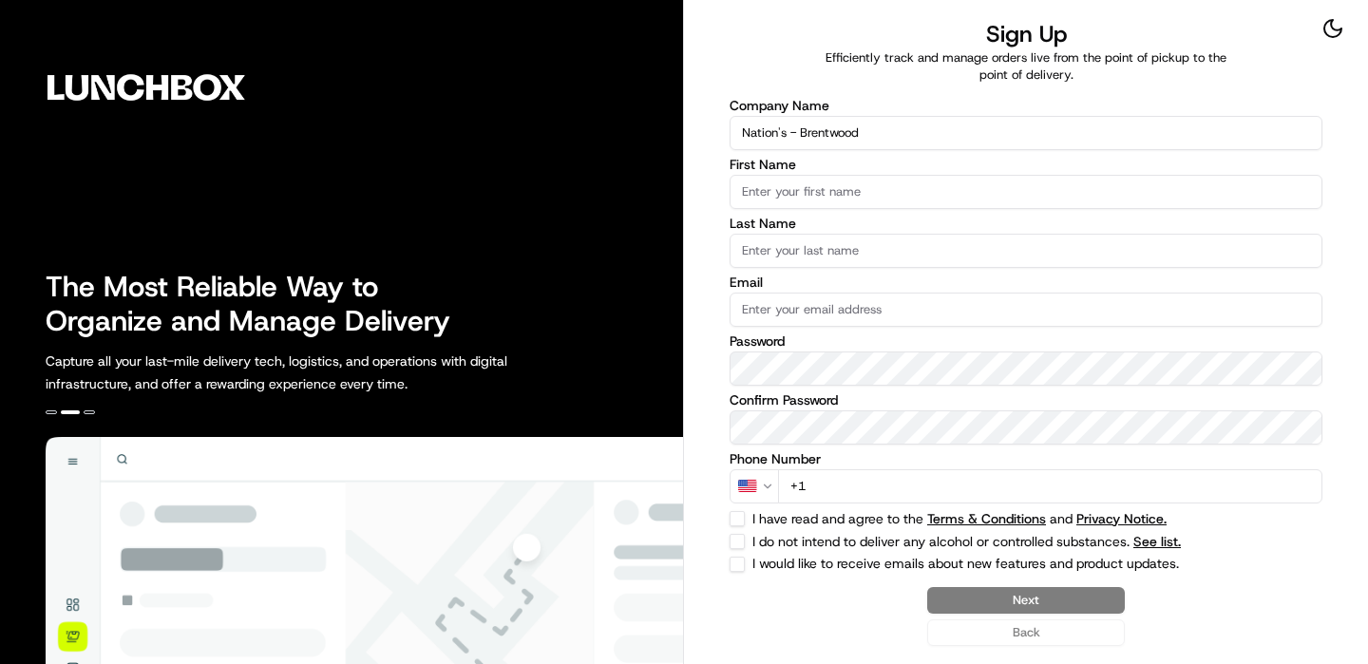
type input "Nation's - Brentwood"
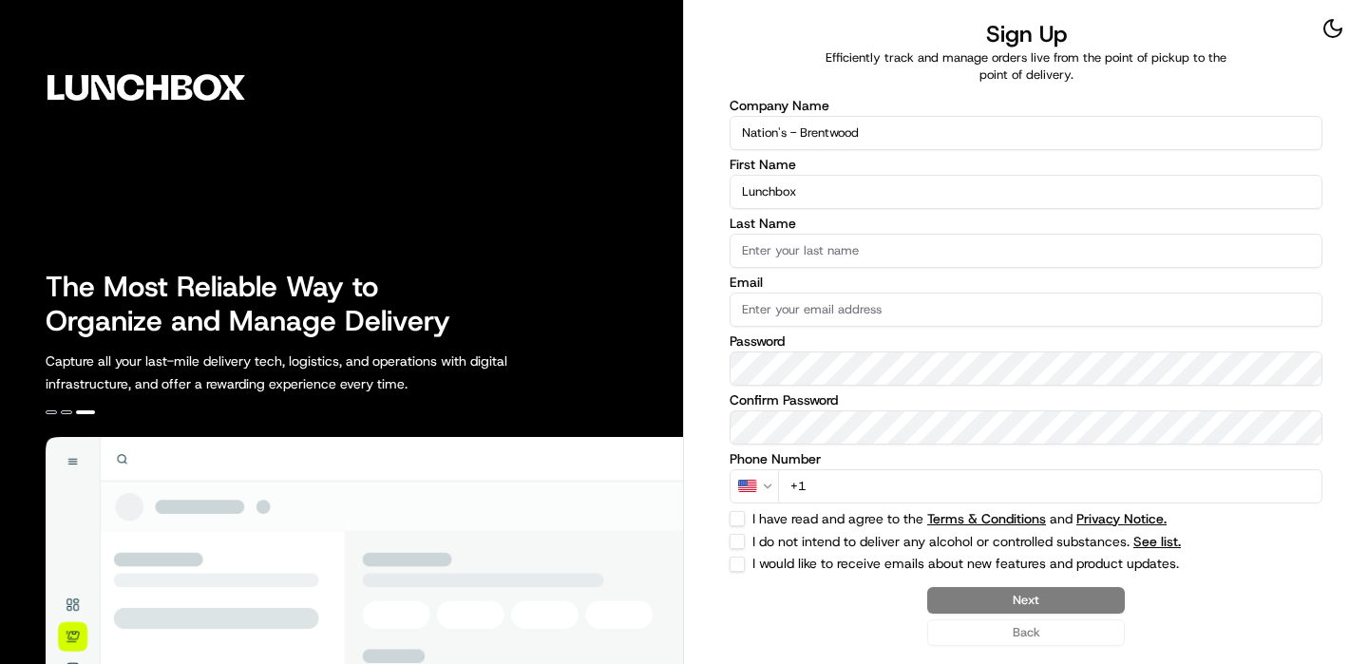
type input "Lunchbox"
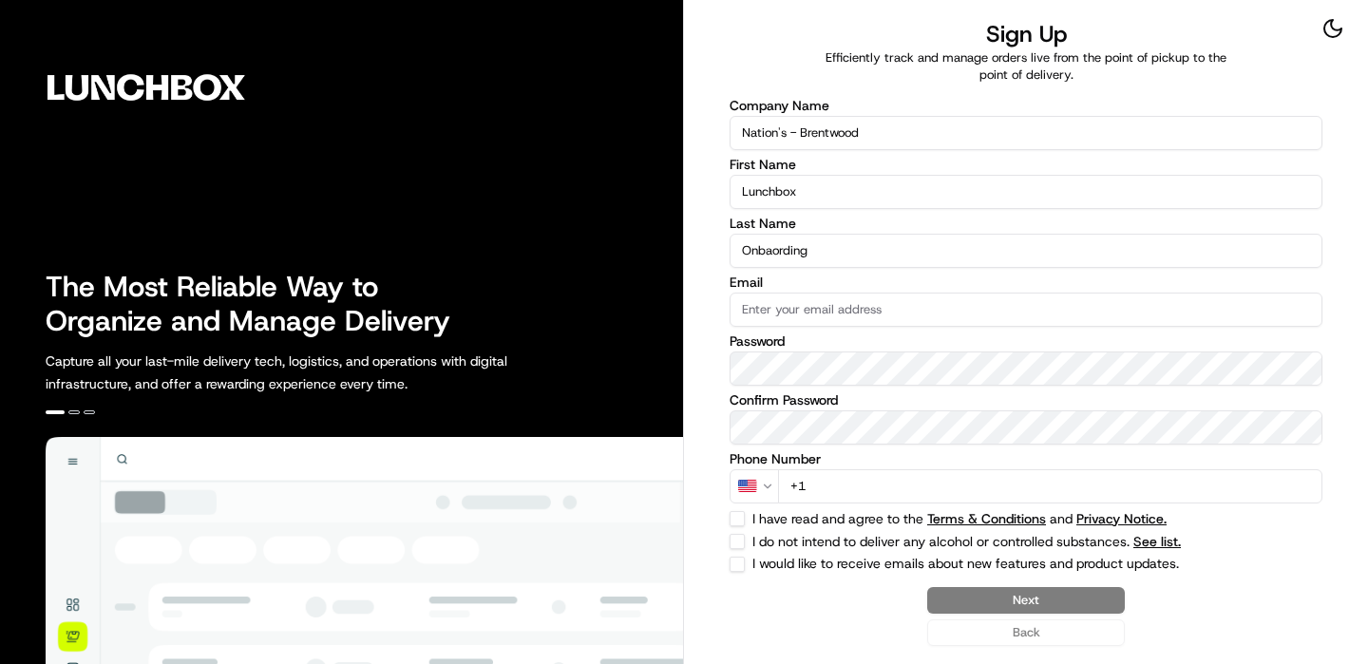
click at [778, 258] on input "Onbaording" at bounding box center [1026, 251] width 593 height 34
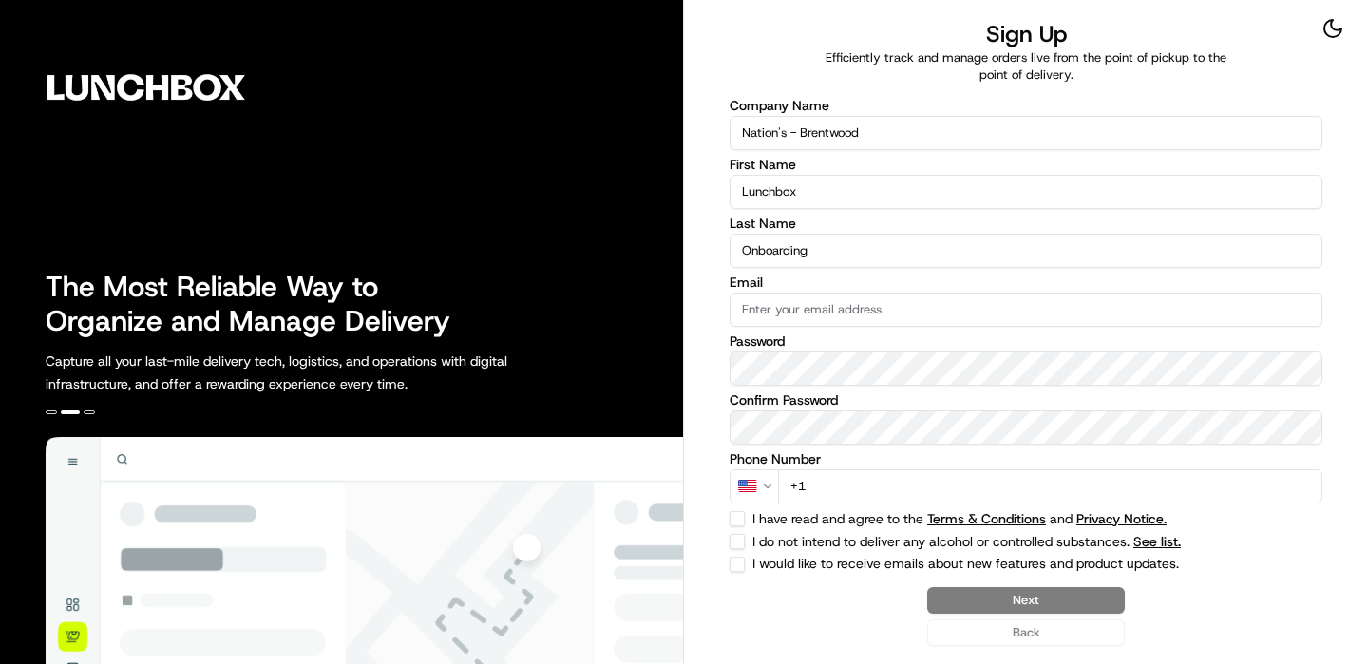
type input "Onboarding"
paste input "Lunchbox123!"
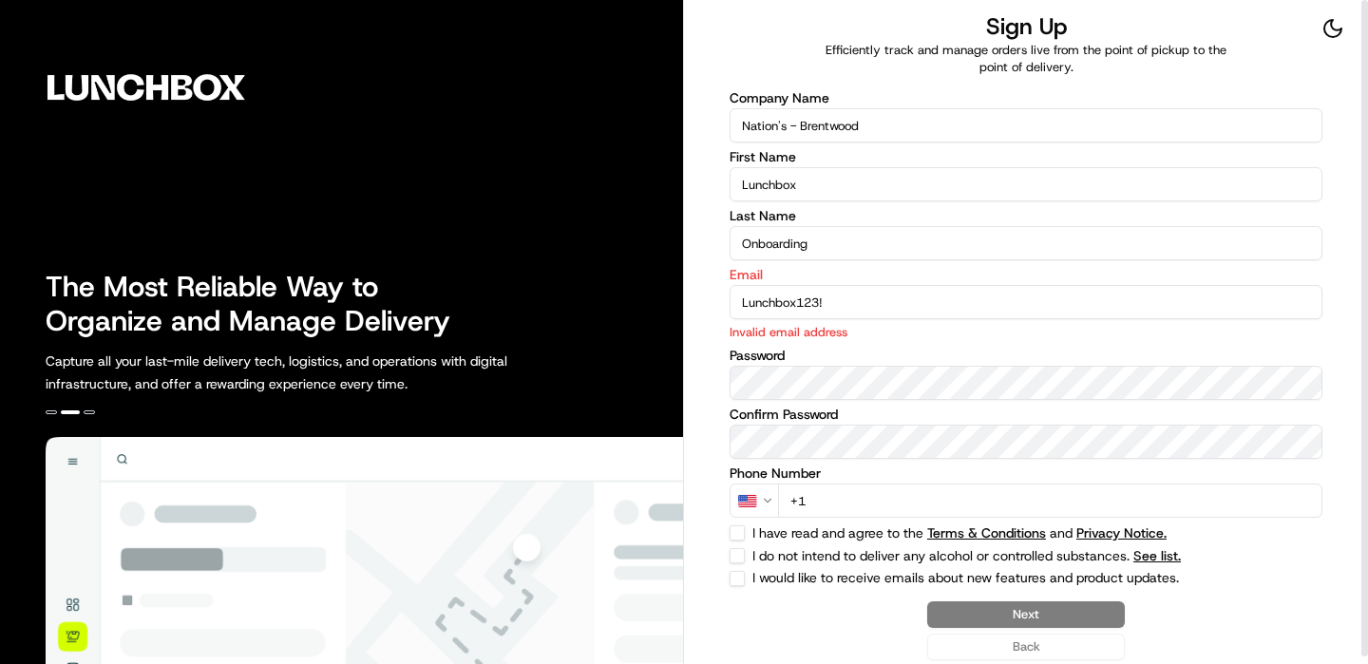
type input "Lunchbox123!"
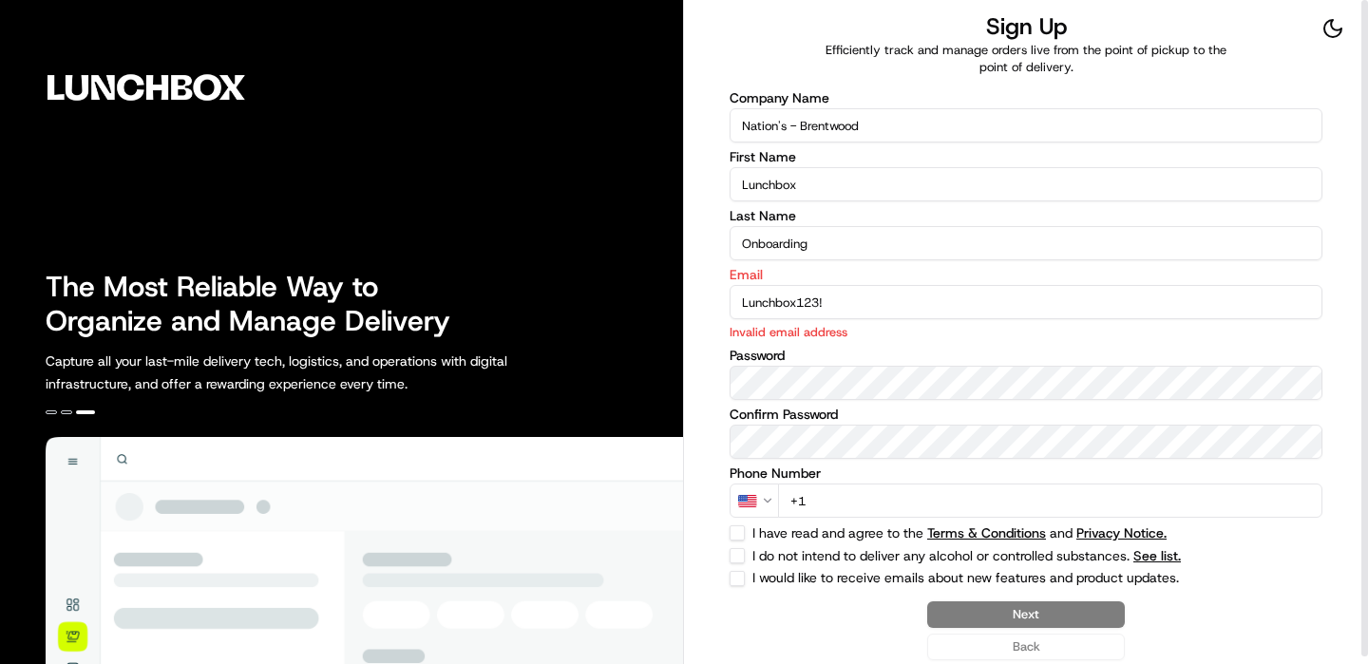
click at [791, 301] on input "Lunchbox123!" at bounding box center [1026, 302] width 593 height 34
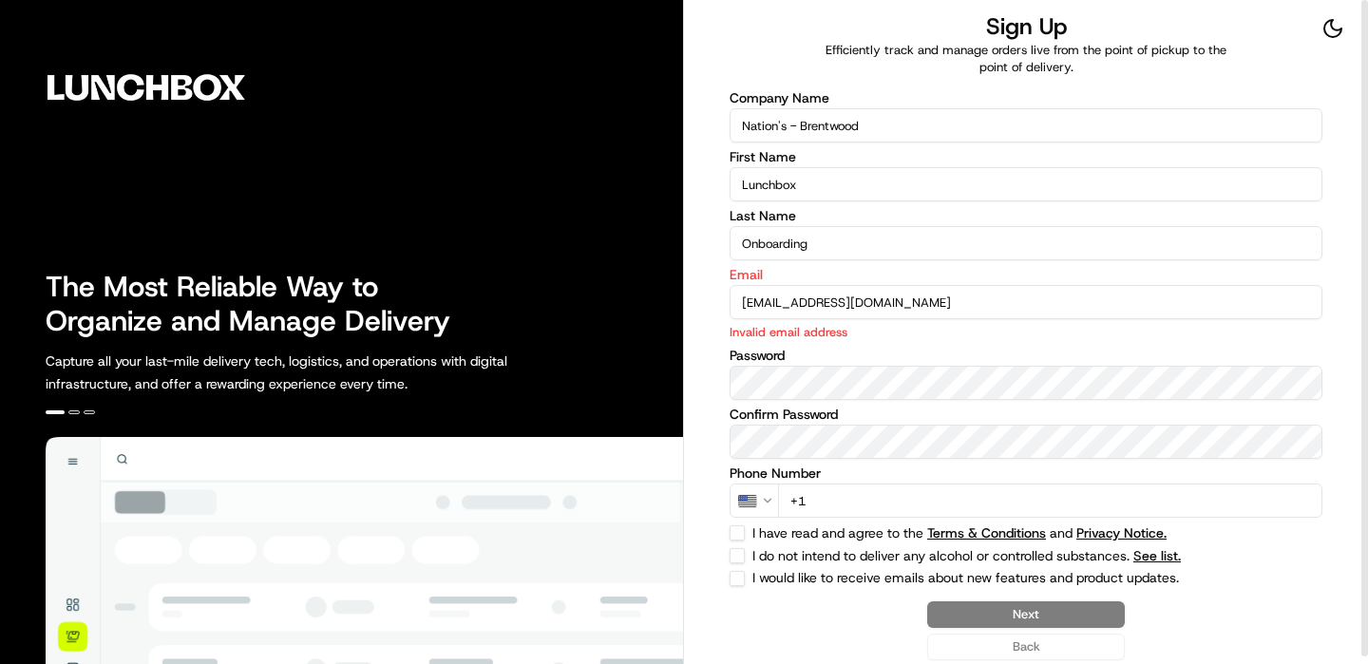
type input "[EMAIL_ADDRESS][DOMAIN_NAME]"
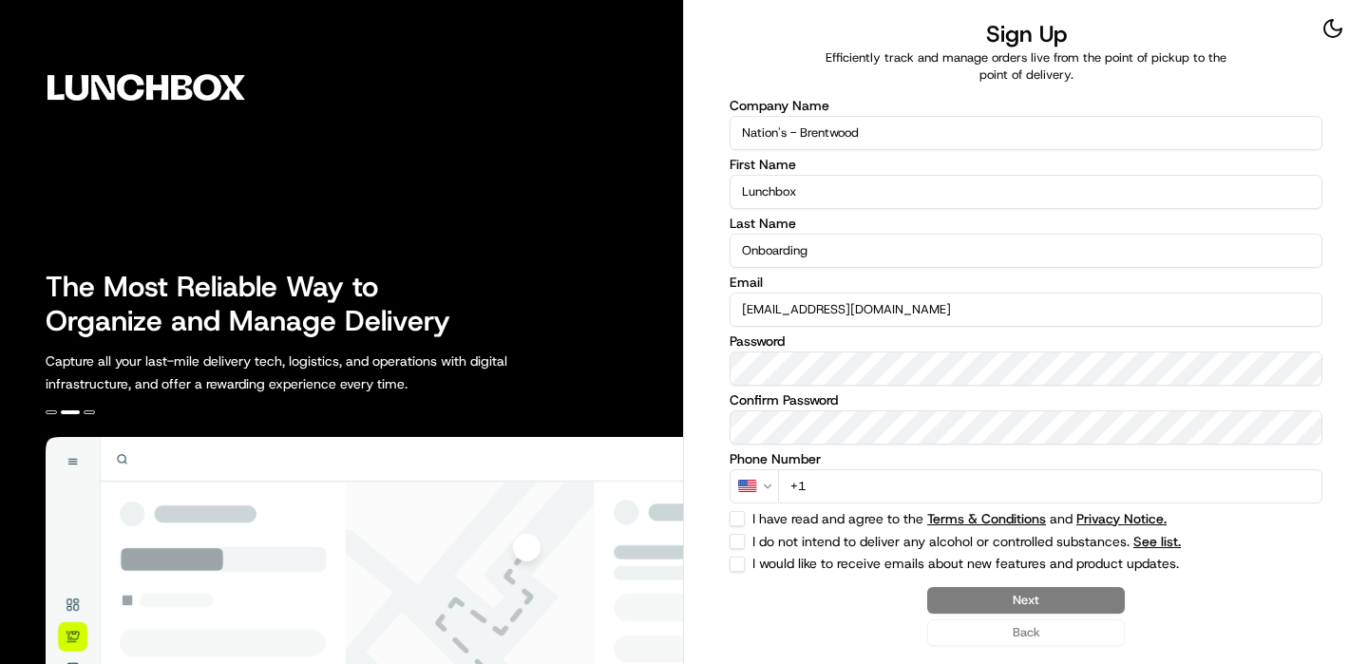
click at [857, 495] on input "+1" at bounding box center [1050, 486] width 544 height 34
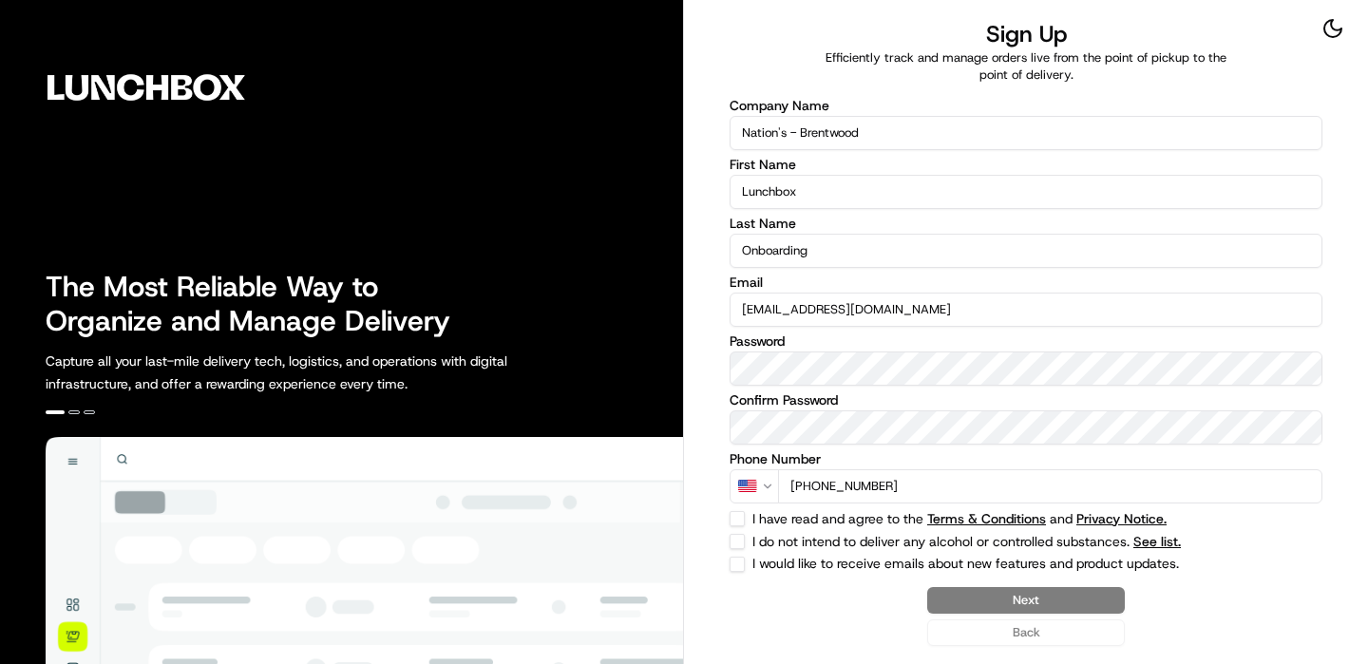
type input "[PHONE_NUMBER]"
click at [745, 531] on div "Company Name Nation's - [GEOGRAPHIC_DATA] First Name Lunchbox Last Name Onboard…" at bounding box center [1026, 335] width 593 height 473
click at [737, 517] on button "I have read and agree to the Terms & Conditions and Privacy Notice." at bounding box center [737, 518] width 15 height 15
checkbox input "true"
click at [737, 542] on button "I do not intend to deliver any alcohol or controlled substances. See list." at bounding box center [737, 541] width 15 height 15
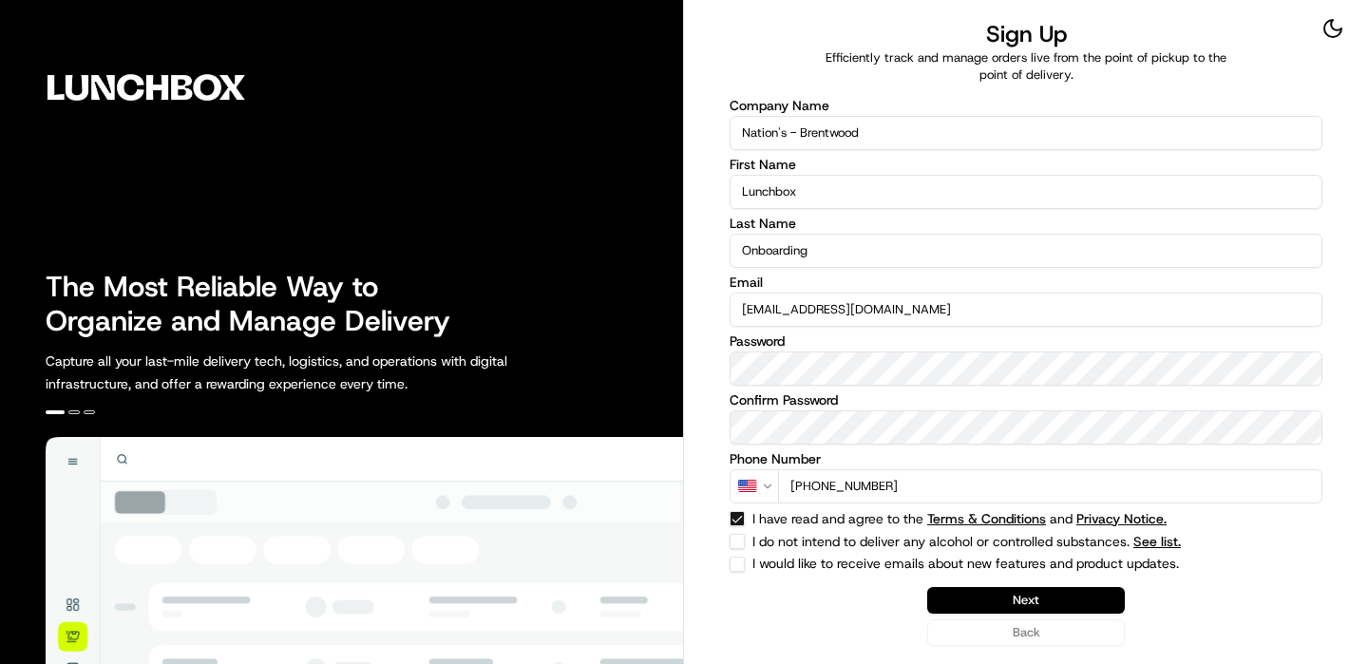
checkbox input "true"
click at [980, 592] on button "Next" at bounding box center [1026, 600] width 198 height 27
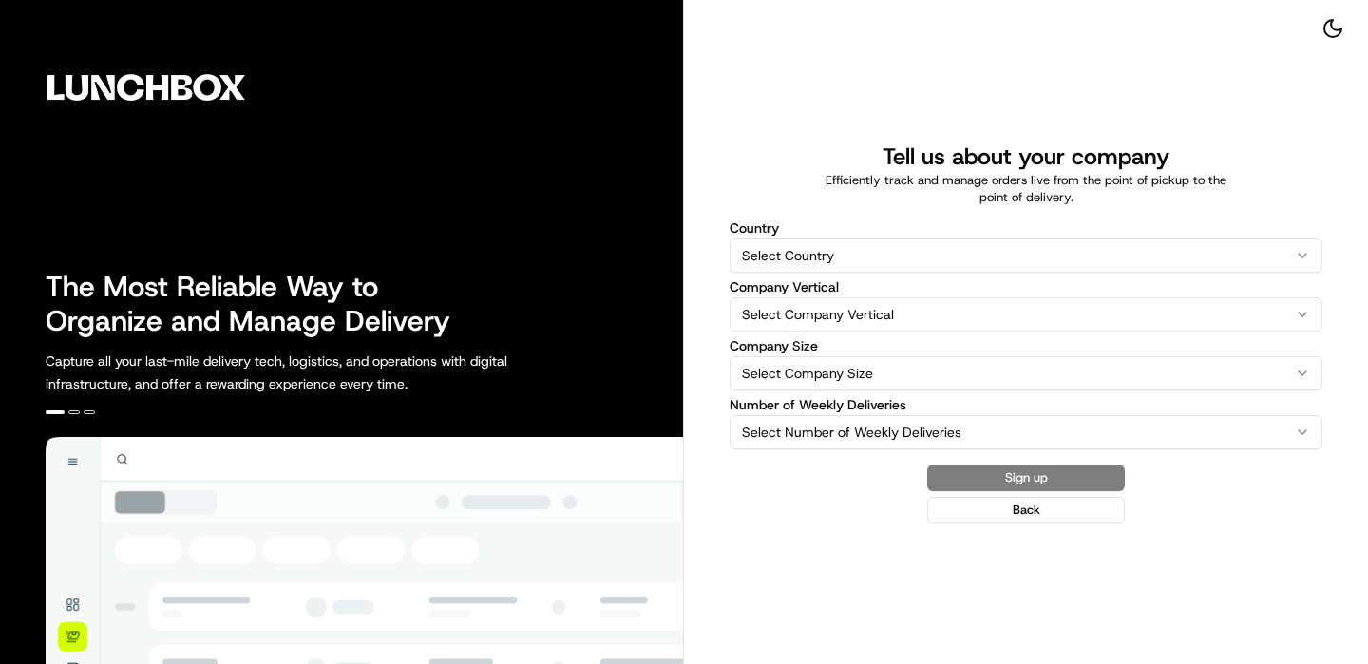
click at [784, 239] on html "The Most Reliable Way to Organize and Manage Delivery Capture all your last-mil…" at bounding box center [684, 332] width 1368 height 664
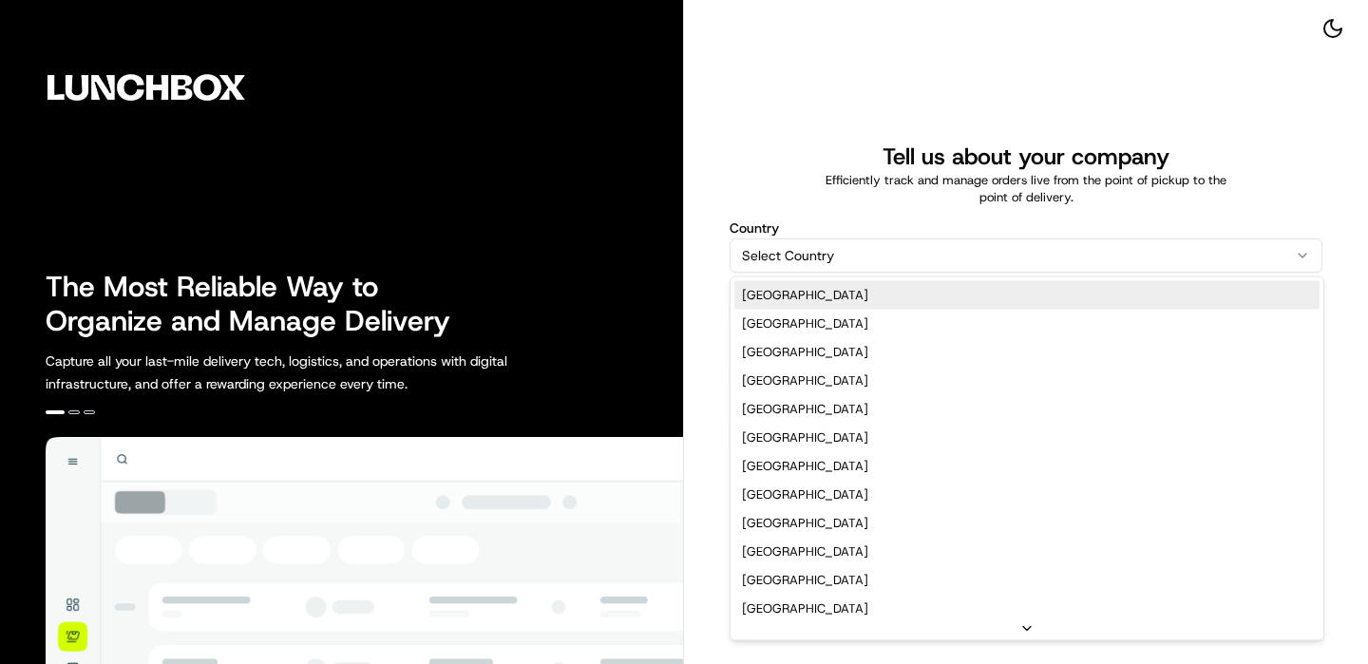
select select "US"
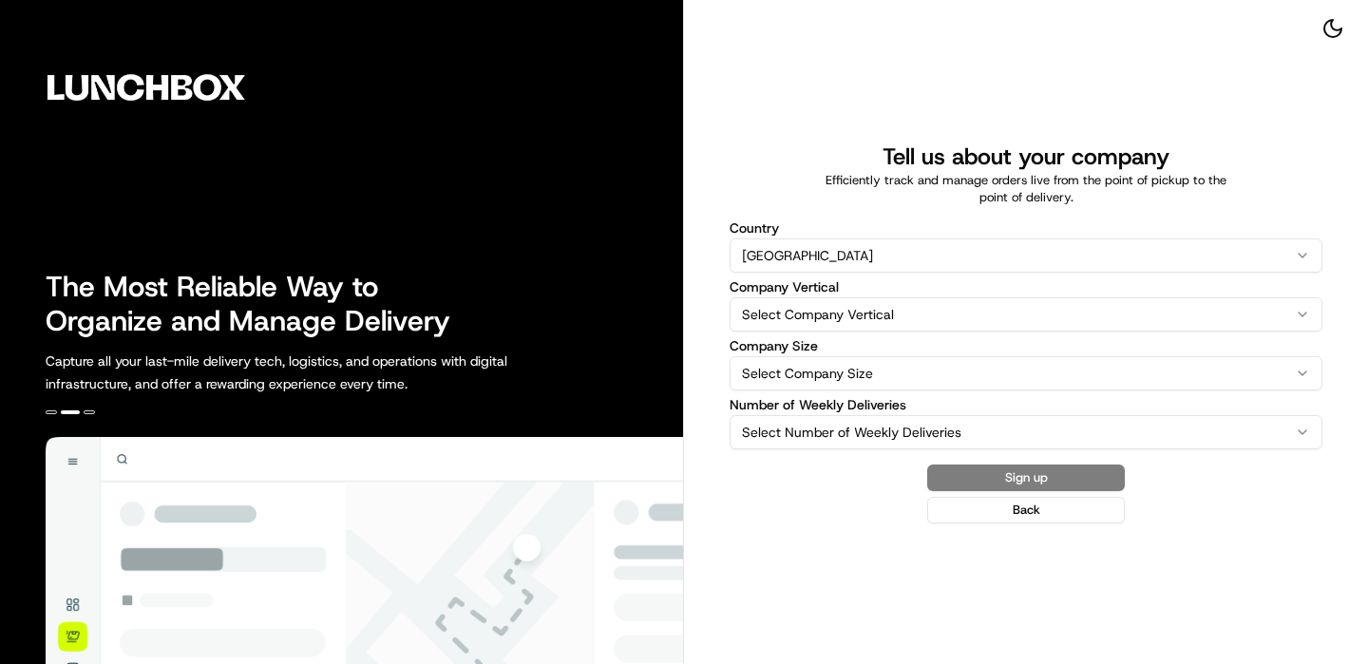
click at [767, 311] on html "The Most Reliable Way to Organize and Manage Delivery Capture all your last-mil…" at bounding box center [684, 332] width 1368 height 664
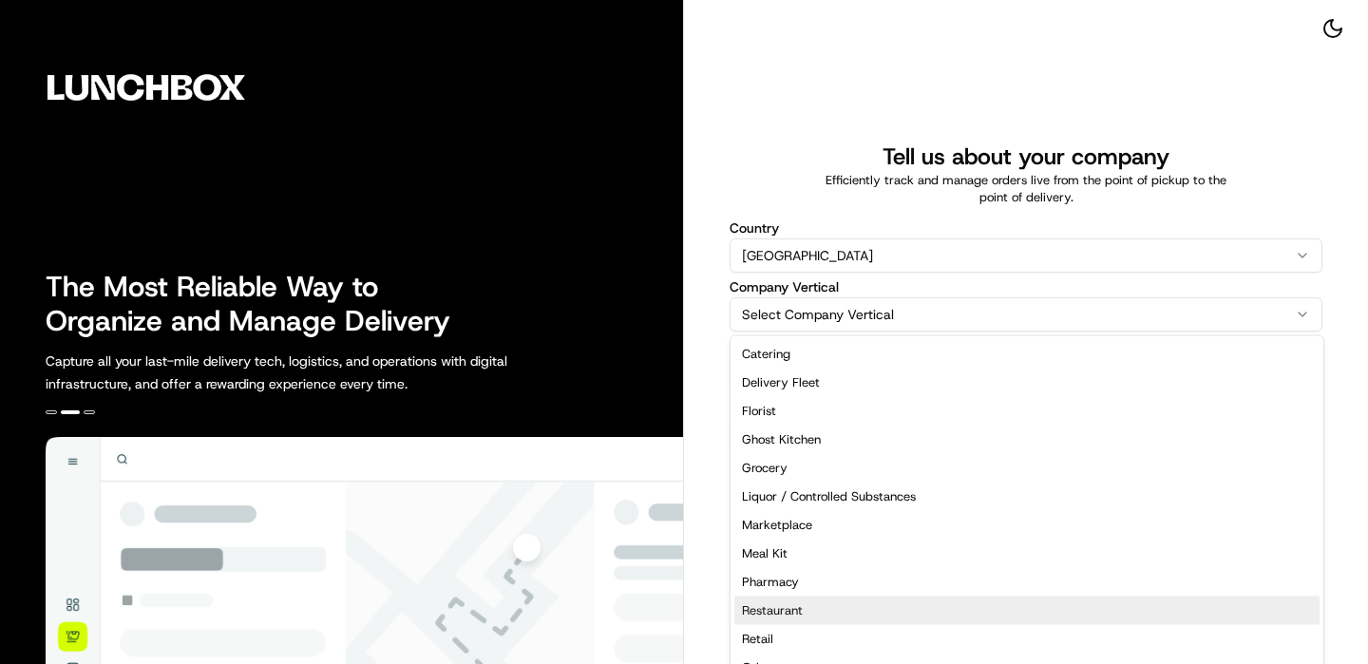
select select "Restaurant"
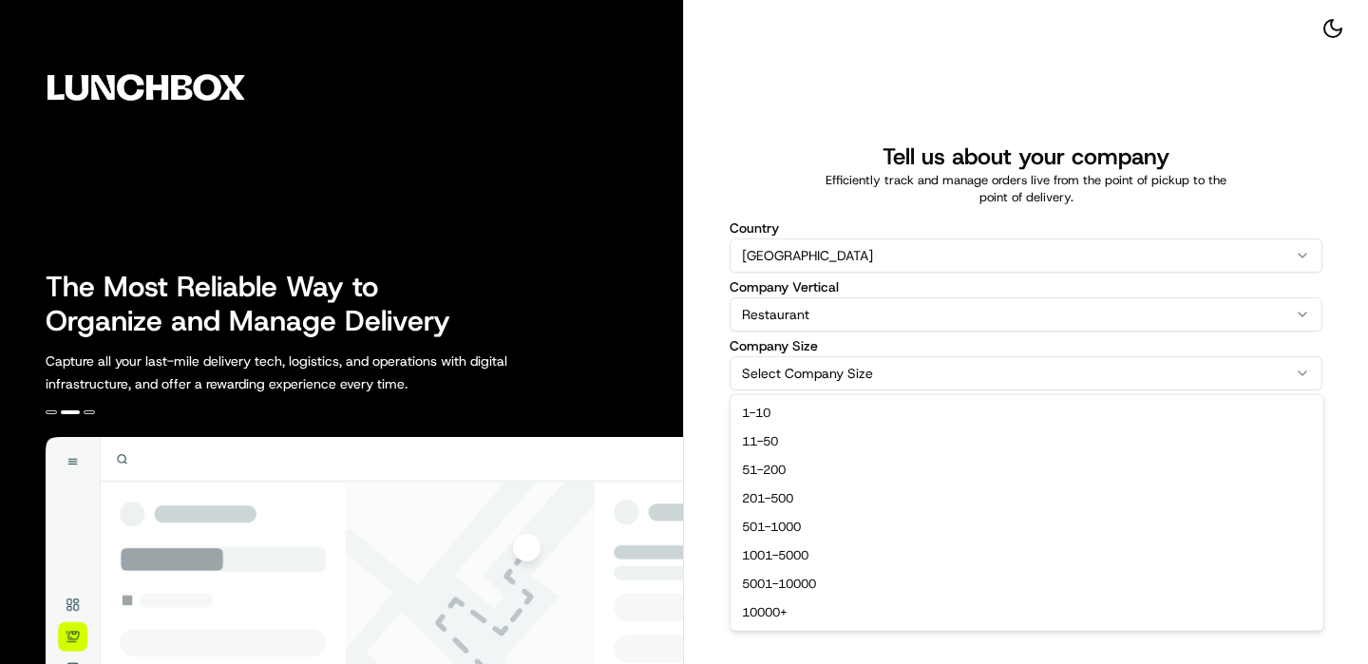
click at [809, 369] on html "The Most Reliable Way to Organize and Manage Delivery Capture all your last-mil…" at bounding box center [684, 332] width 1368 height 664
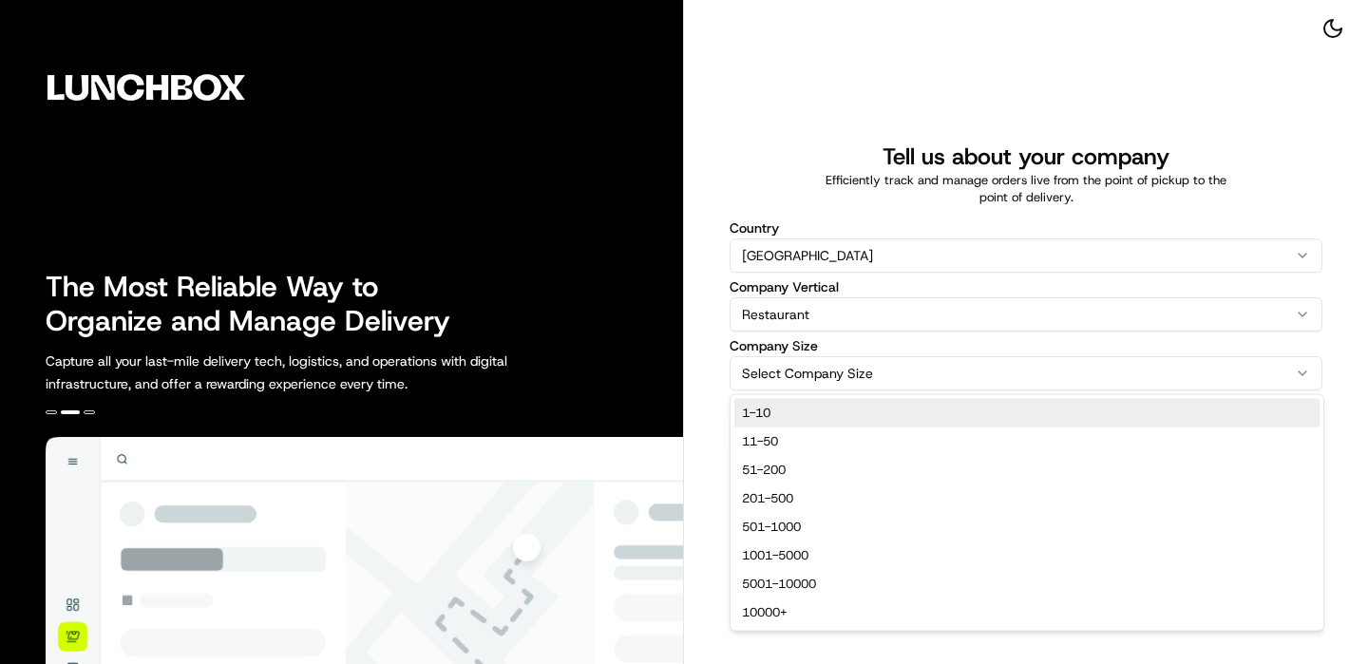
select select "1-10"
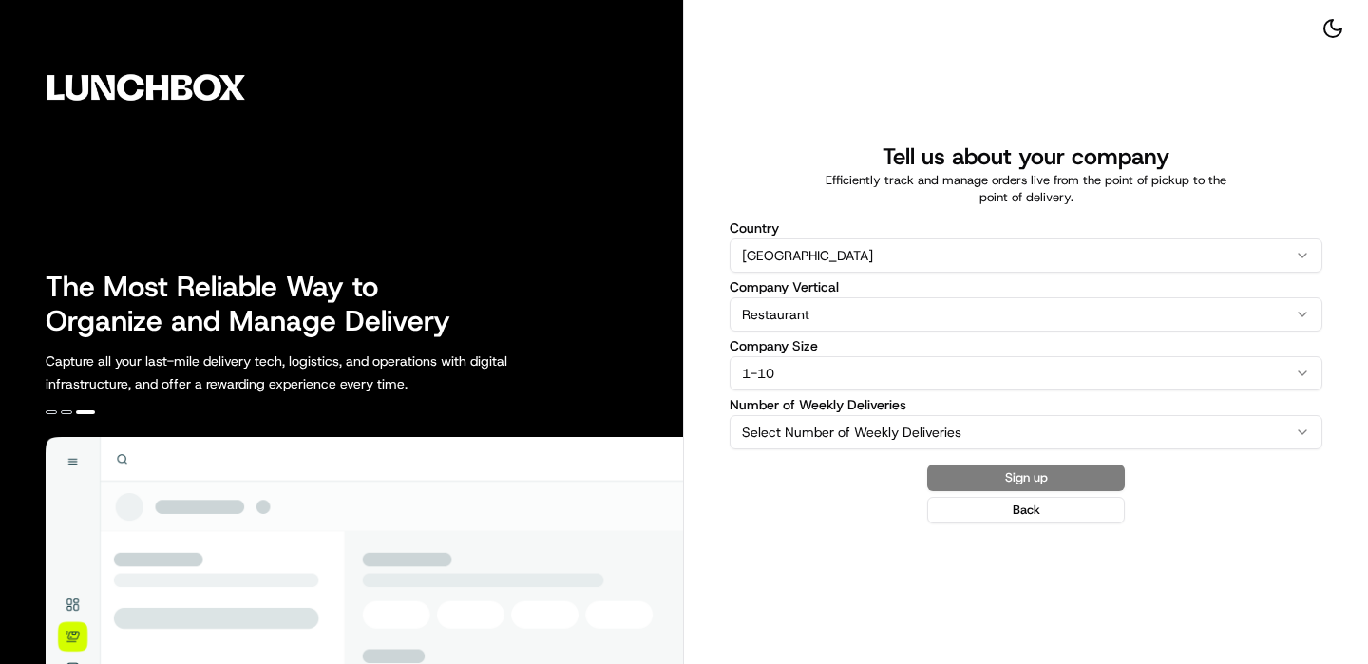
click at [791, 428] on html "The Most Reliable Way to Organize and Manage Delivery Capture all your last-mil…" at bounding box center [684, 332] width 1368 height 664
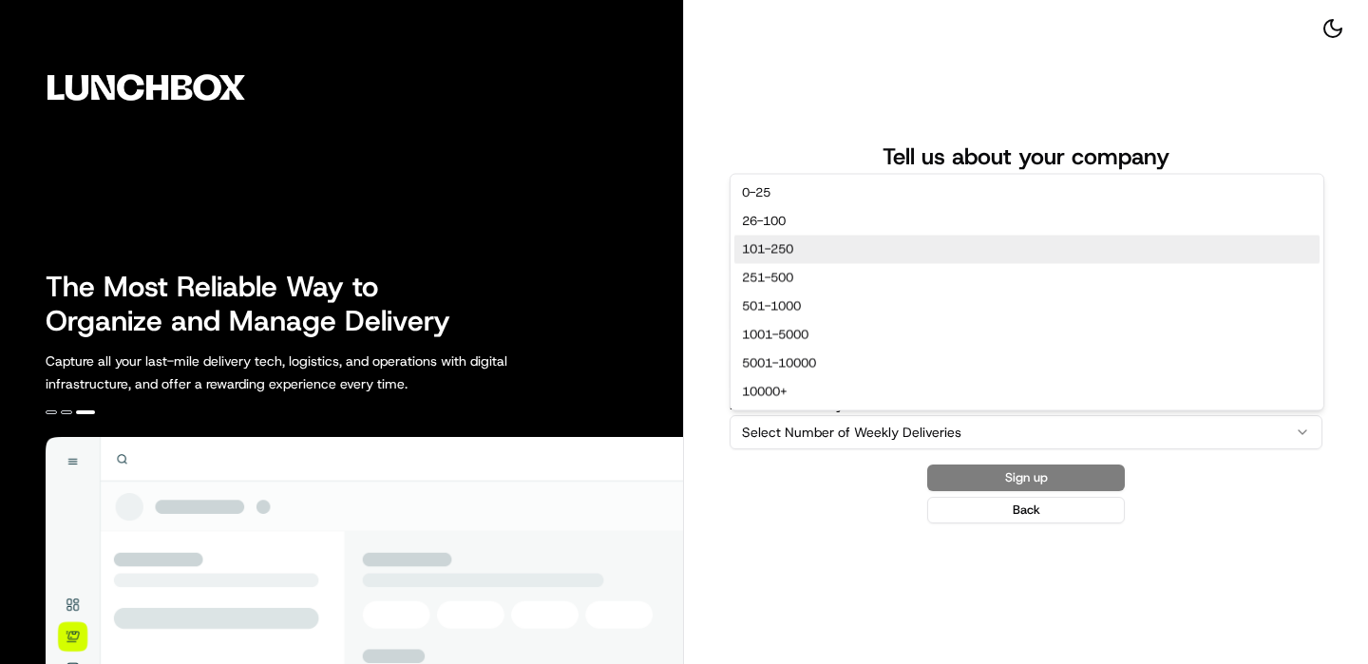
select select "101-250"
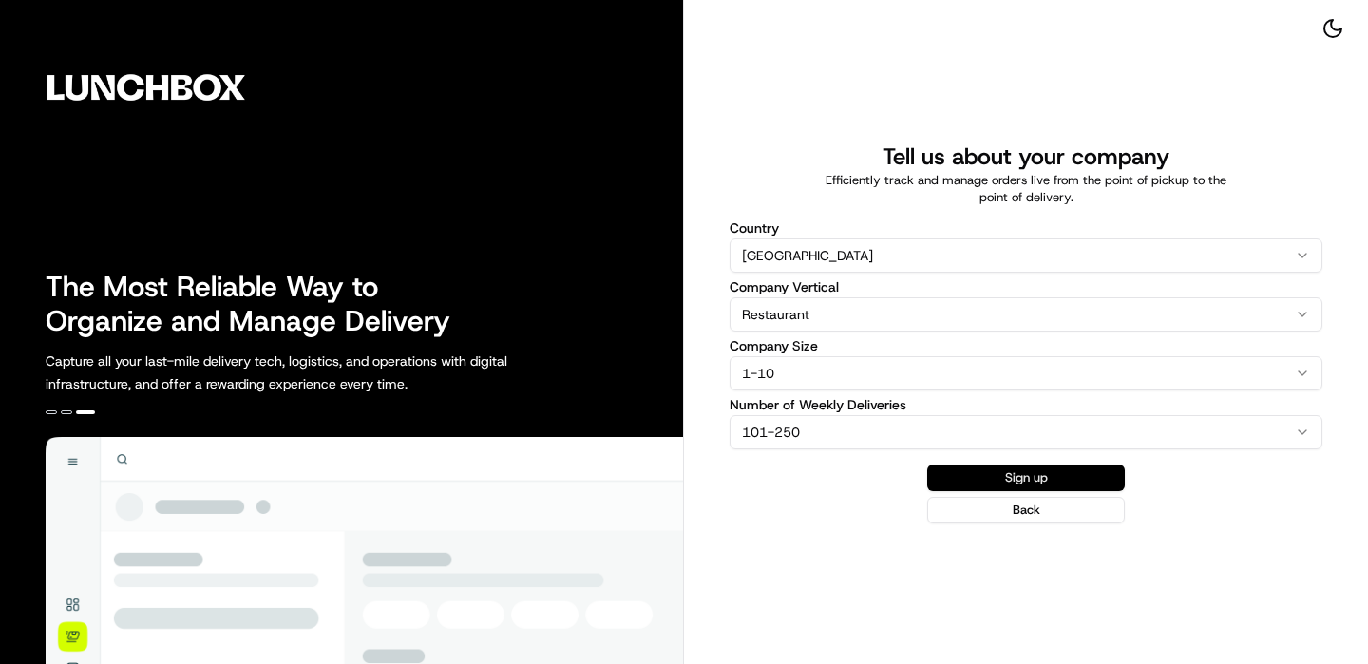
click at [1066, 473] on button "Sign up" at bounding box center [1026, 478] width 198 height 27
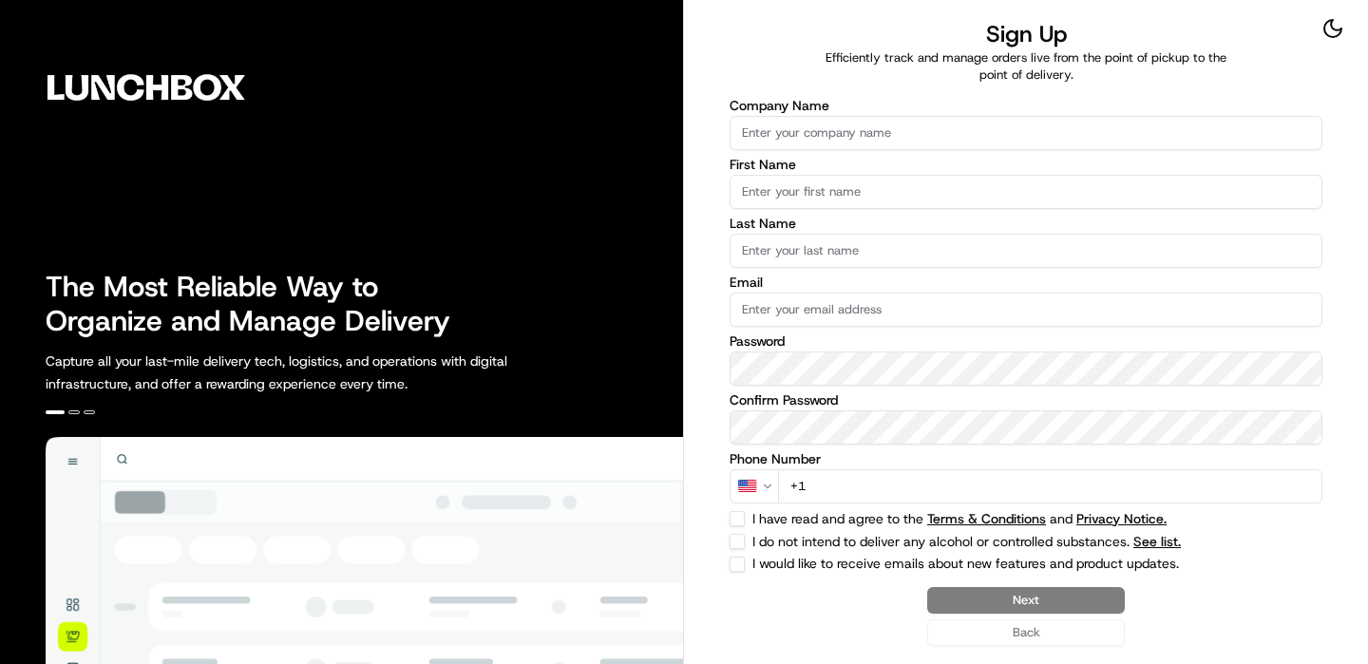
click at [796, 153] on div "Company Name First Name Last Name Email Password Confirm Password Phone Number …" at bounding box center [1026, 335] width 593 height 473
click at [796, 143] on input "Company Name" at bounding box center [1026, 133] width 593 height 34
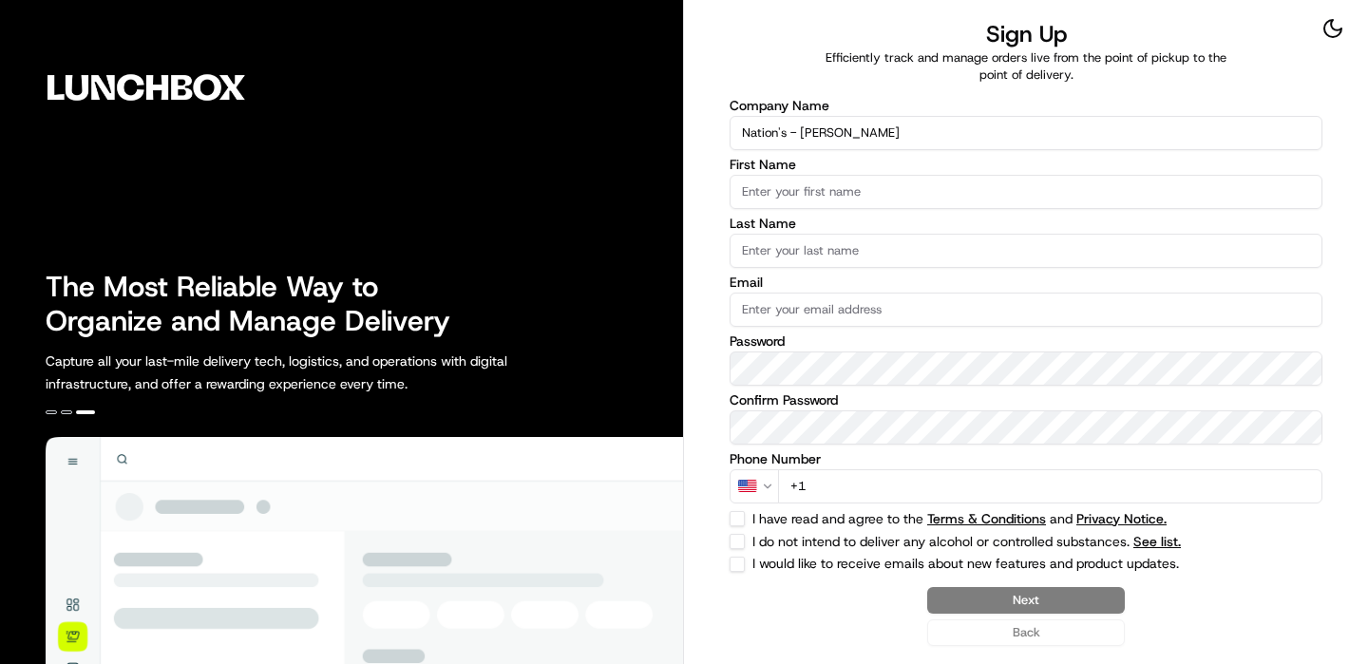
type input "Nation's - [PERSON_NAME]"
type input "O"
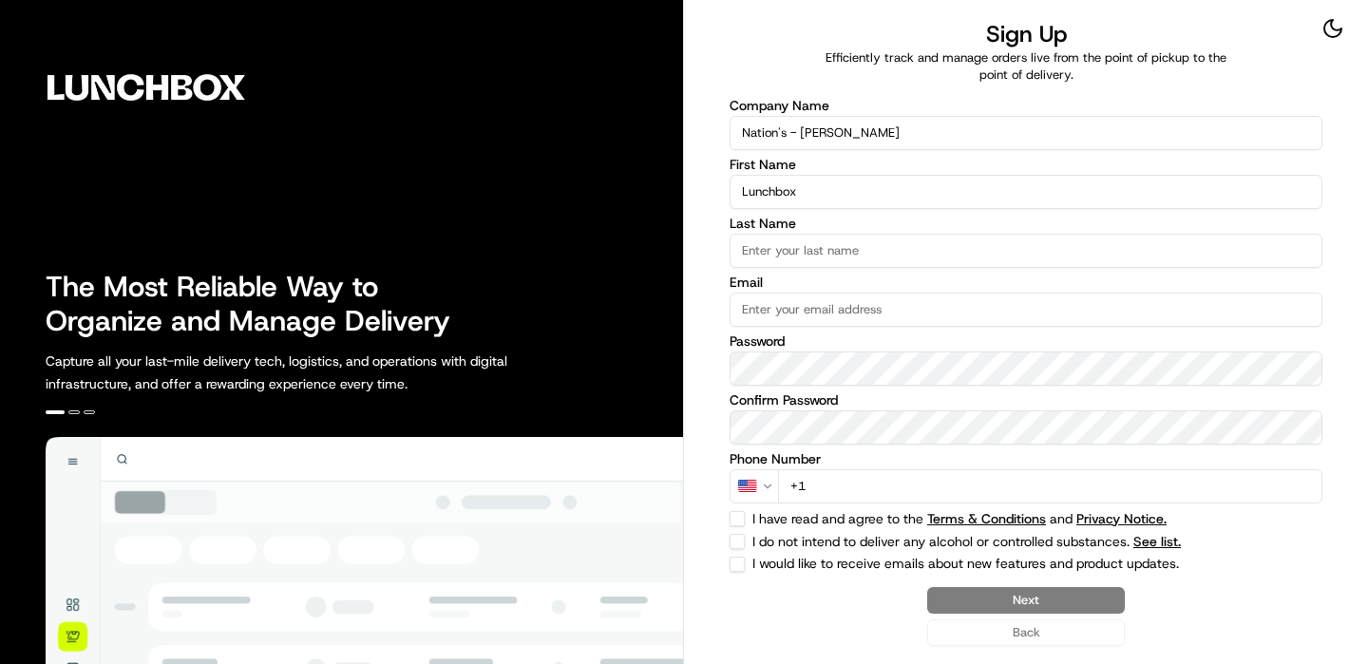
type input "Lunchbox"
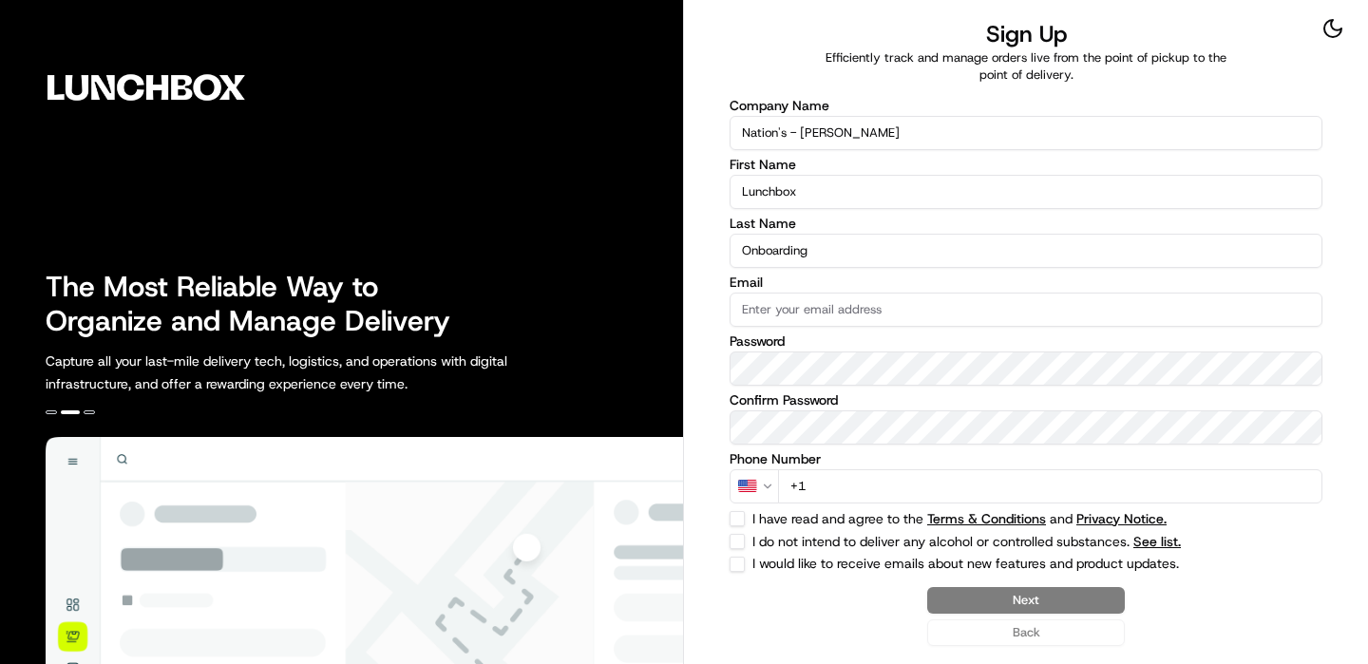
type input "Onboarding"
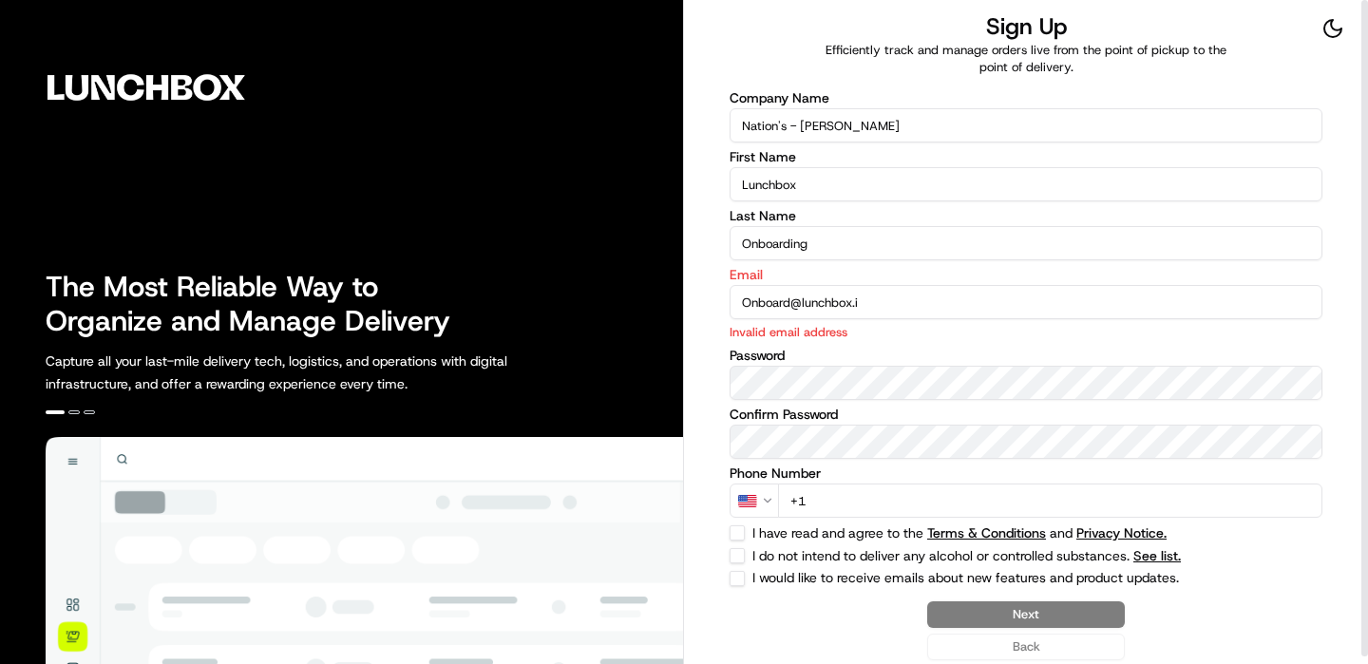
click at [912, 311] on input "Onboard@lunchbox.i" at bounding box center [1026, 302] width 593 height 34
type input "[EMAIL_ADDRESS][DOMAIN_NAME]"
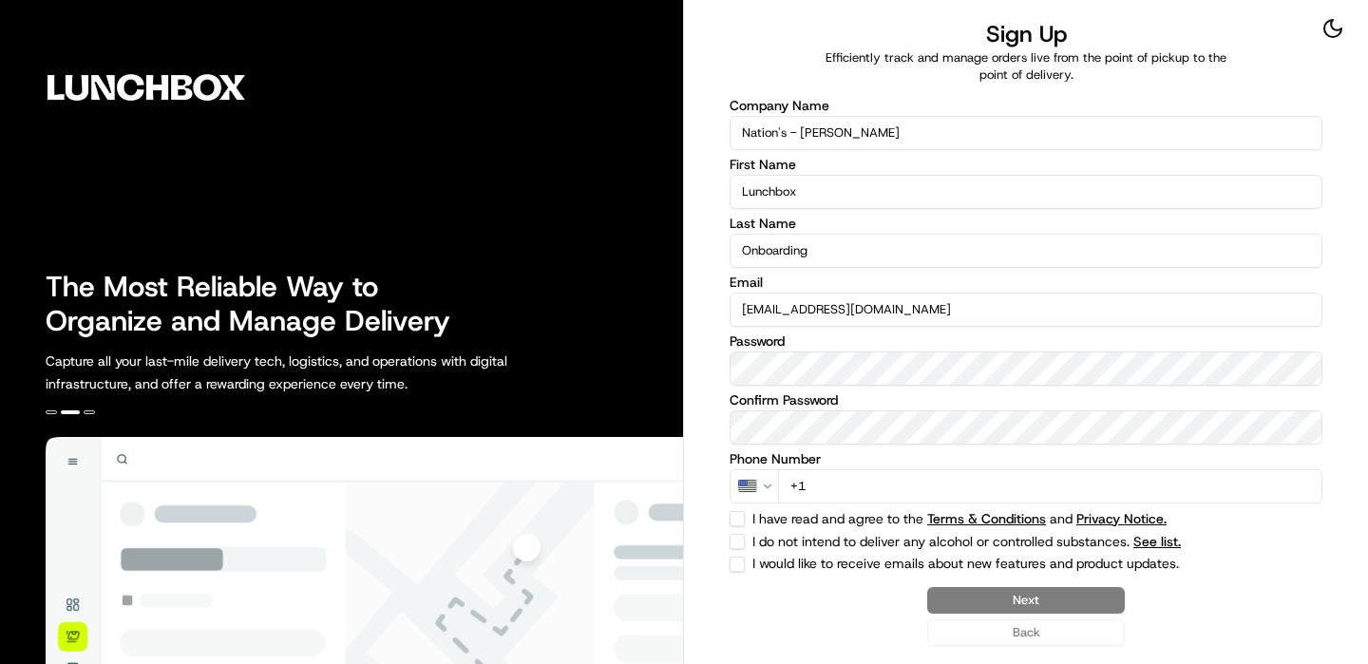
click at [847, 479] on input "+1" at bounding box center [1050, 486] width 544 height 34
click at [838, 491] on input "+1" at bounding box center [1050, 486] width 544 height 34
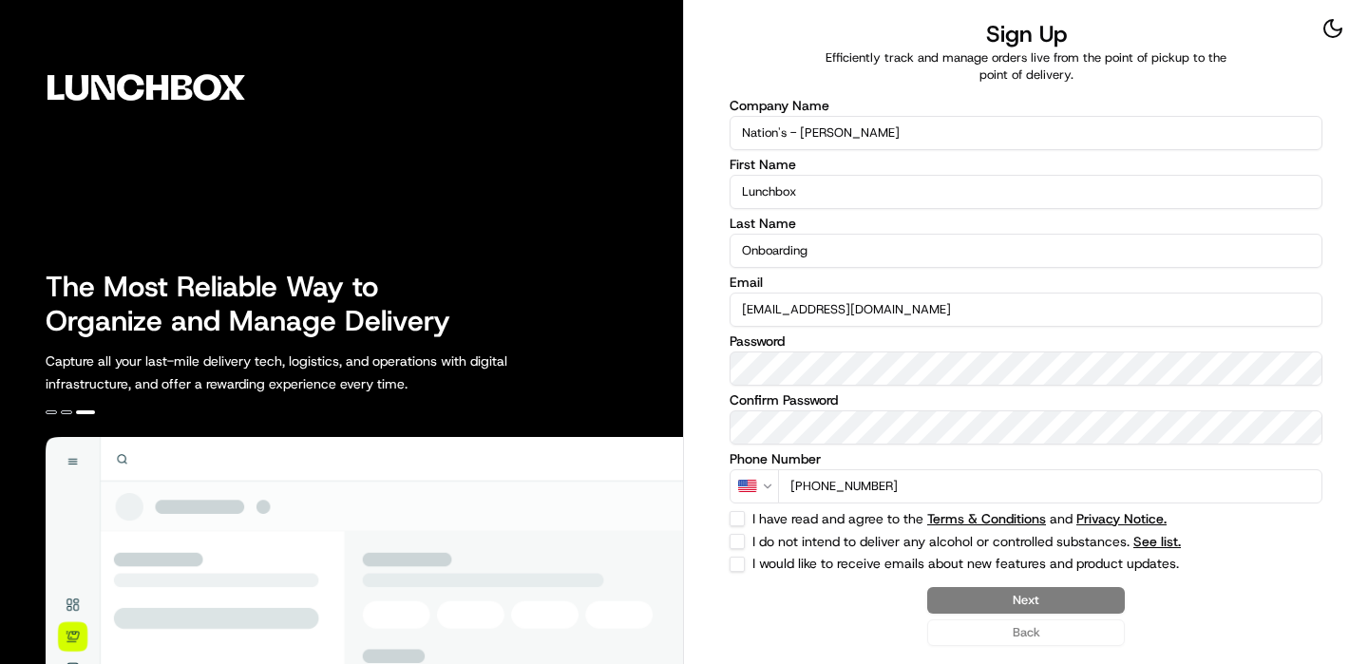
type input "[PHONE_NUMBER]"
click at [740, 511] on button "I have read and agree to the Terms & Conditions and Privacy Notice." at bounding box center [737, 518] width 15 height 15
checkbox input "true"
click at [740, 532] on div "Company Name Nation's - Tracy First Name Lunchbox Last Name Onboarding Email On…" at bounding box center [1026, 335] width 593 height 473
click at [728, 539] on div "Sign Up Efficiently track and manage orders live from the point of pickup to th…" at bounding box center [1026, 332] width 684 height 664
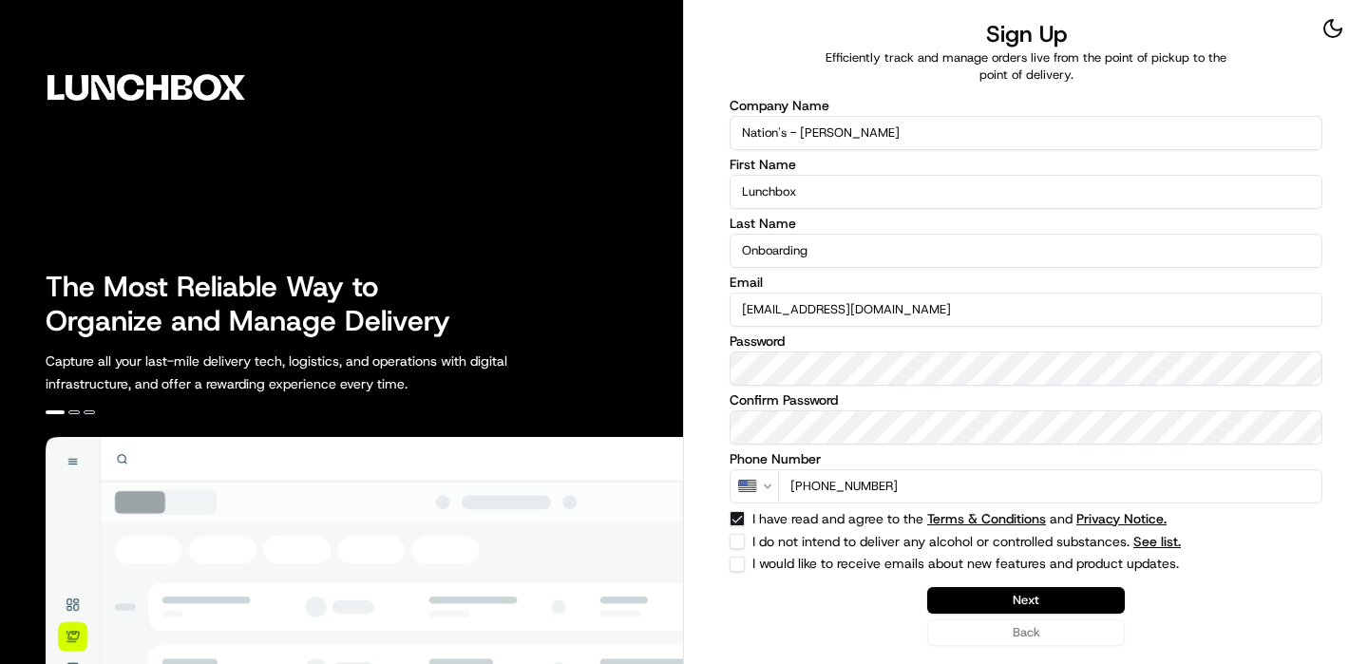
click at [737, 539] on button "I do not intend to deliver any alcohol or controlled substances. See list." at bounding box center [737, 541] width 15 height 15
checkbox input "true"
click at [999, 591] on button "Next" at bounding box center [1026, 600] width 198 height 27
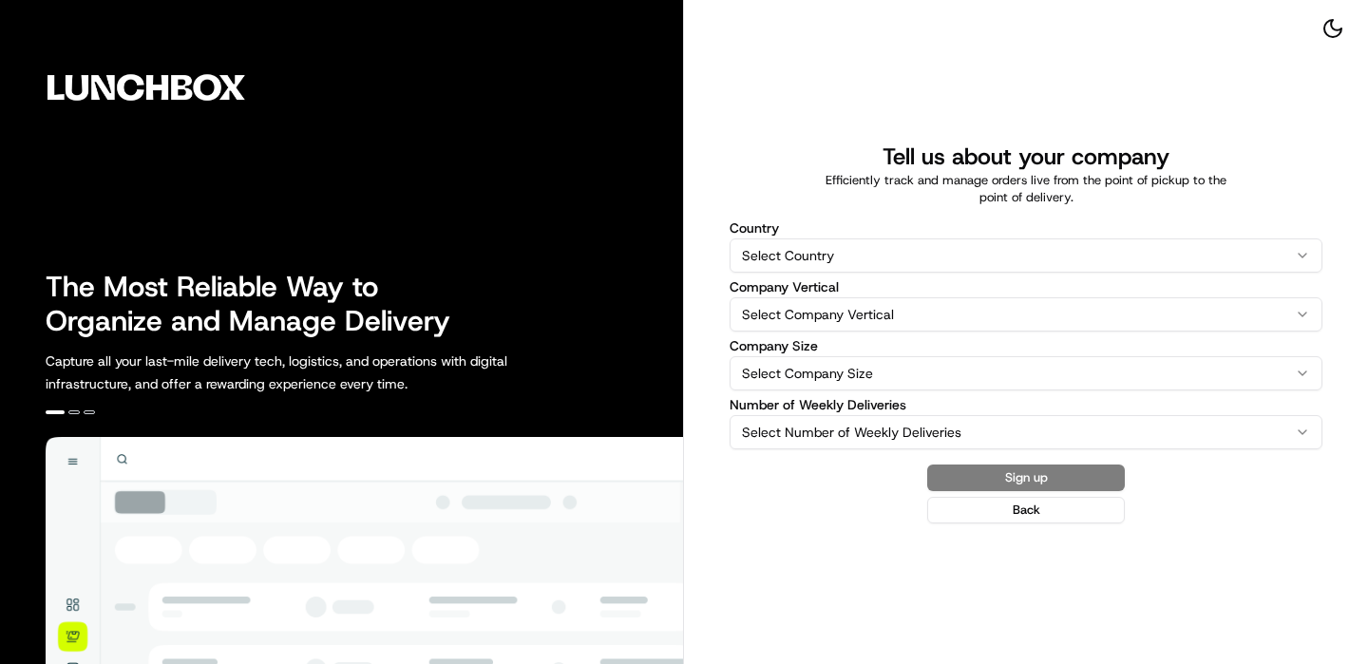
click at [751, 266] on html "The Most Reliable Way to Organize and Manage Delivery Capture all your last-mil…" at bounding box center [684, 332] width 1368 height 664
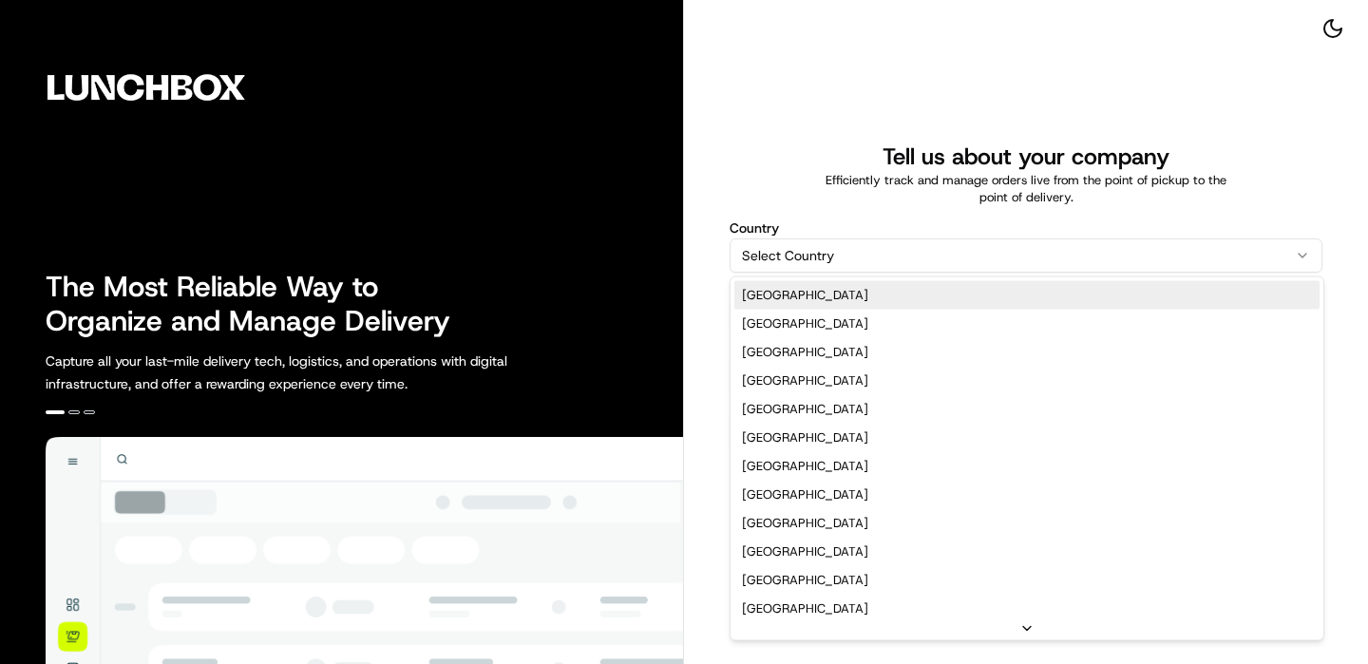
select select "US"
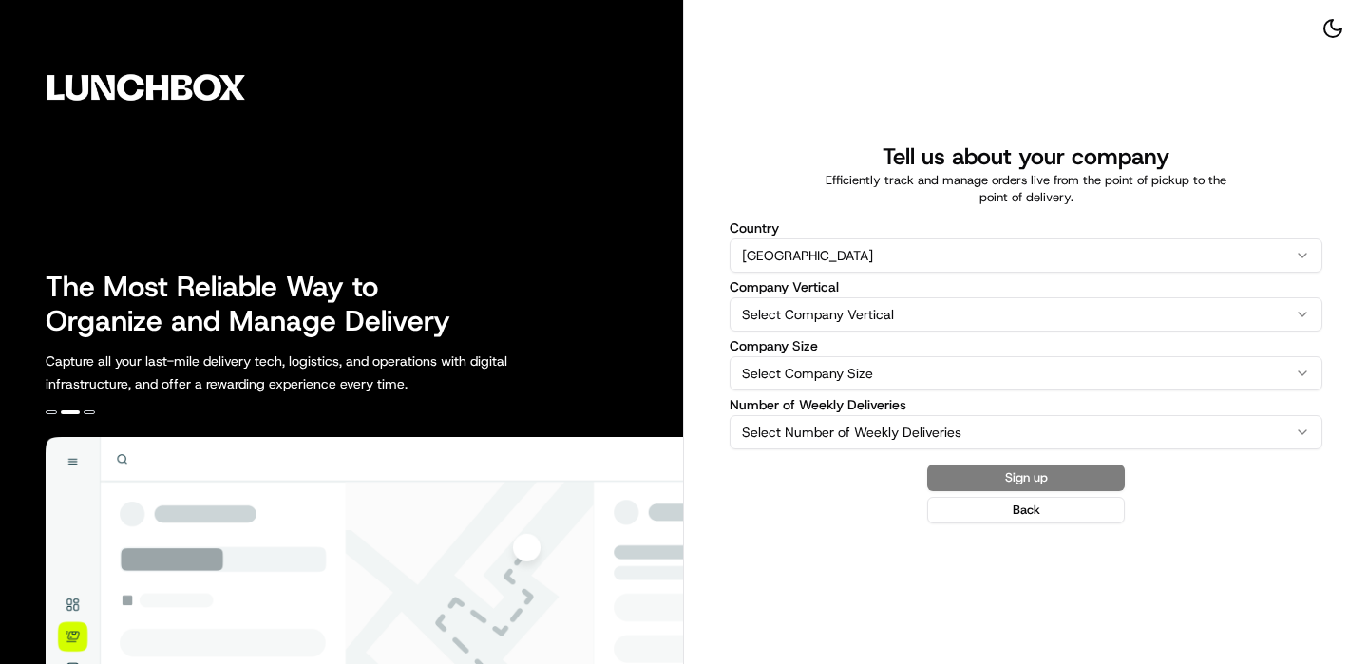
click at [815, 311] on html "The Most Reliable Way to Organize and Manage Delivery Capture all your last-mil…" at bounding box center [684, 332] width 1368 height 664
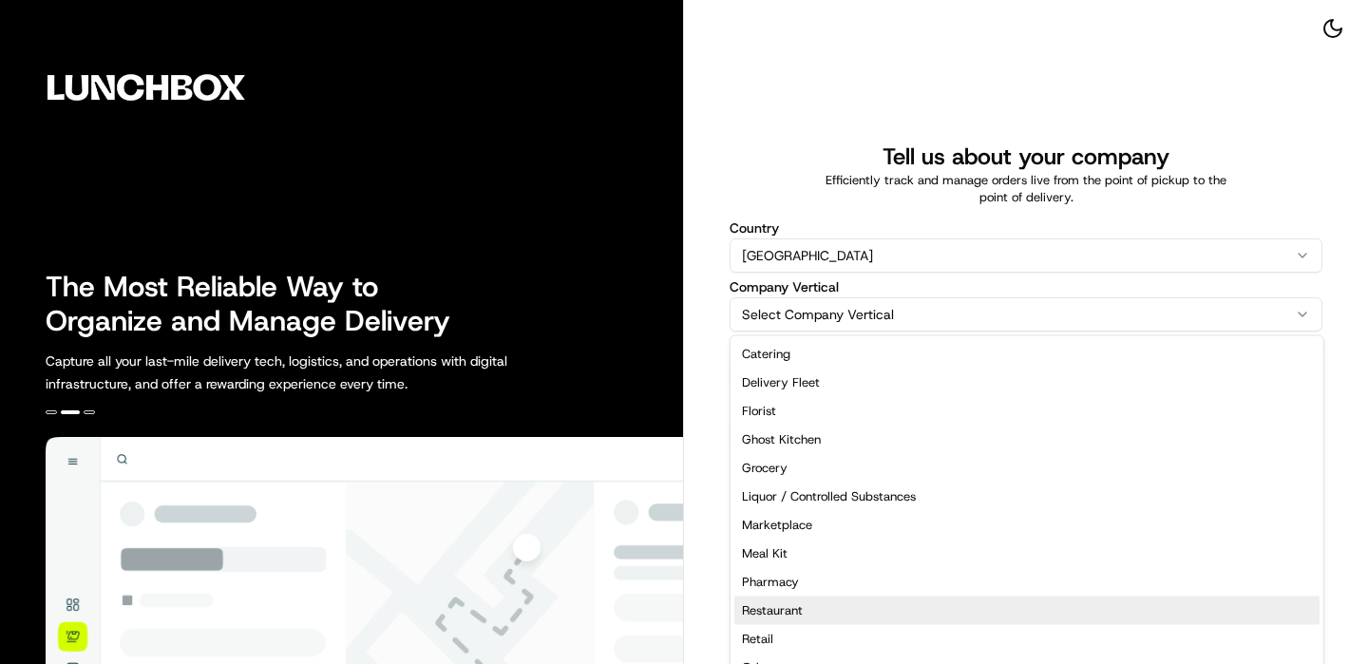
select select "Restaurant"
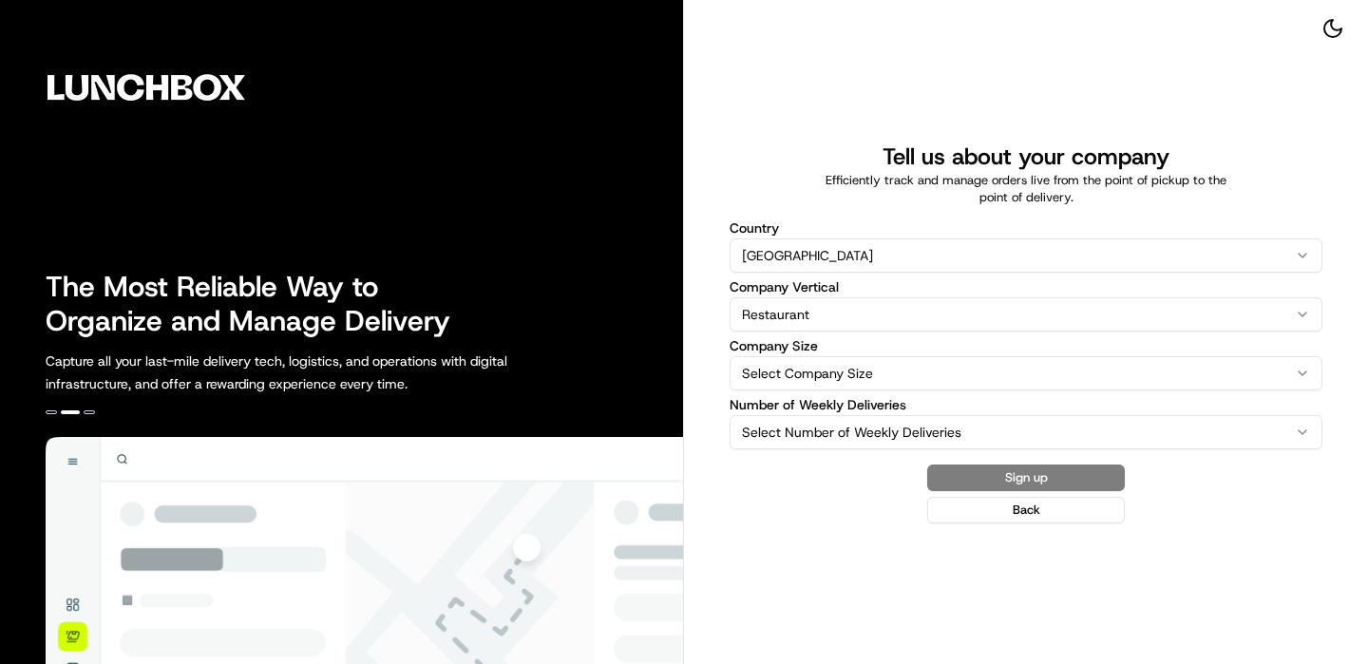
click at [840, 363] on html "The Most Reliable Way to Organize and Manage Delivery Capture all your last-mil…" at bounding box center [684, 332] width 1368 height 664
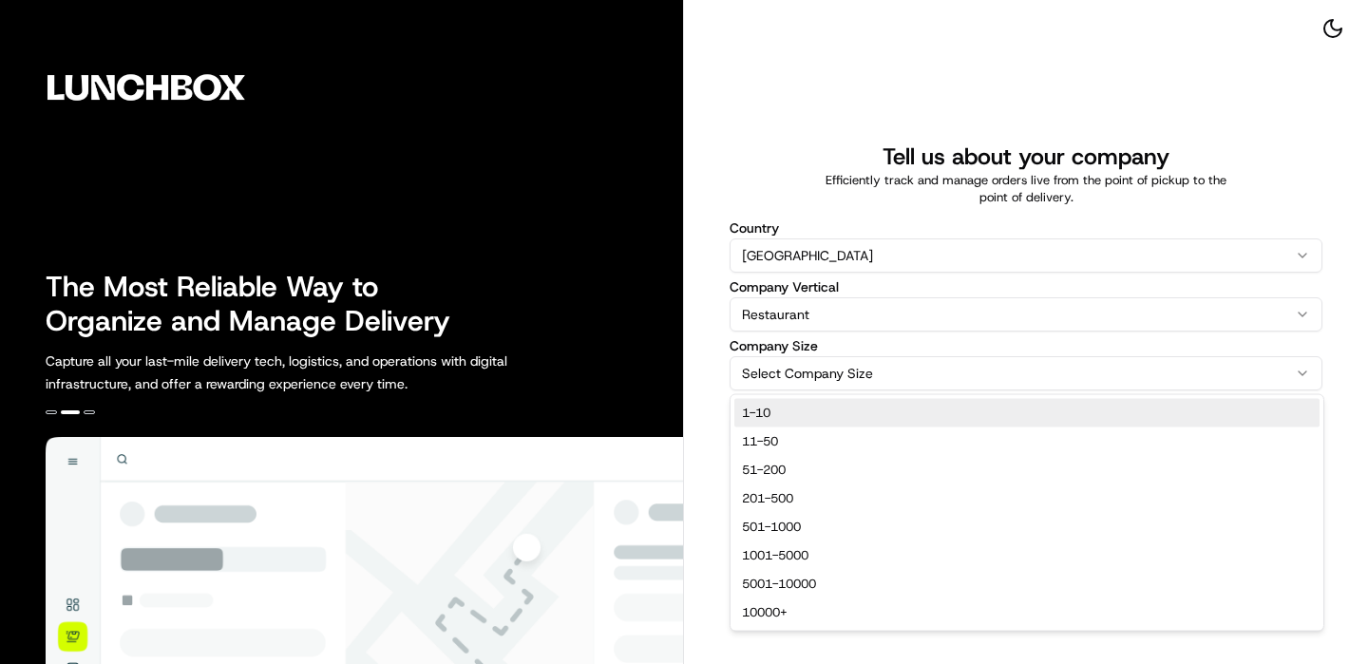
select select "1-10"
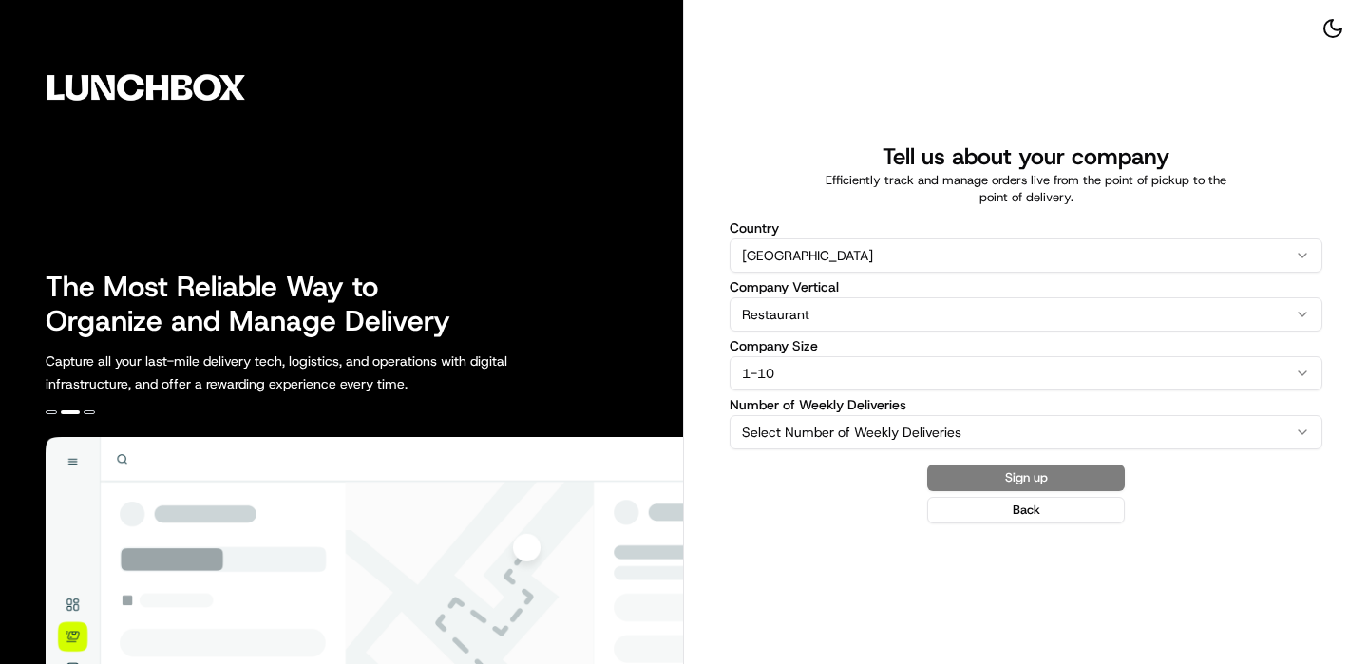
click at [819, 420] on html "The Most Reliable Way to Organize and Manage Delivery Capture all your last-mil…" at bounding box center [684, 332] width 1368 height 664
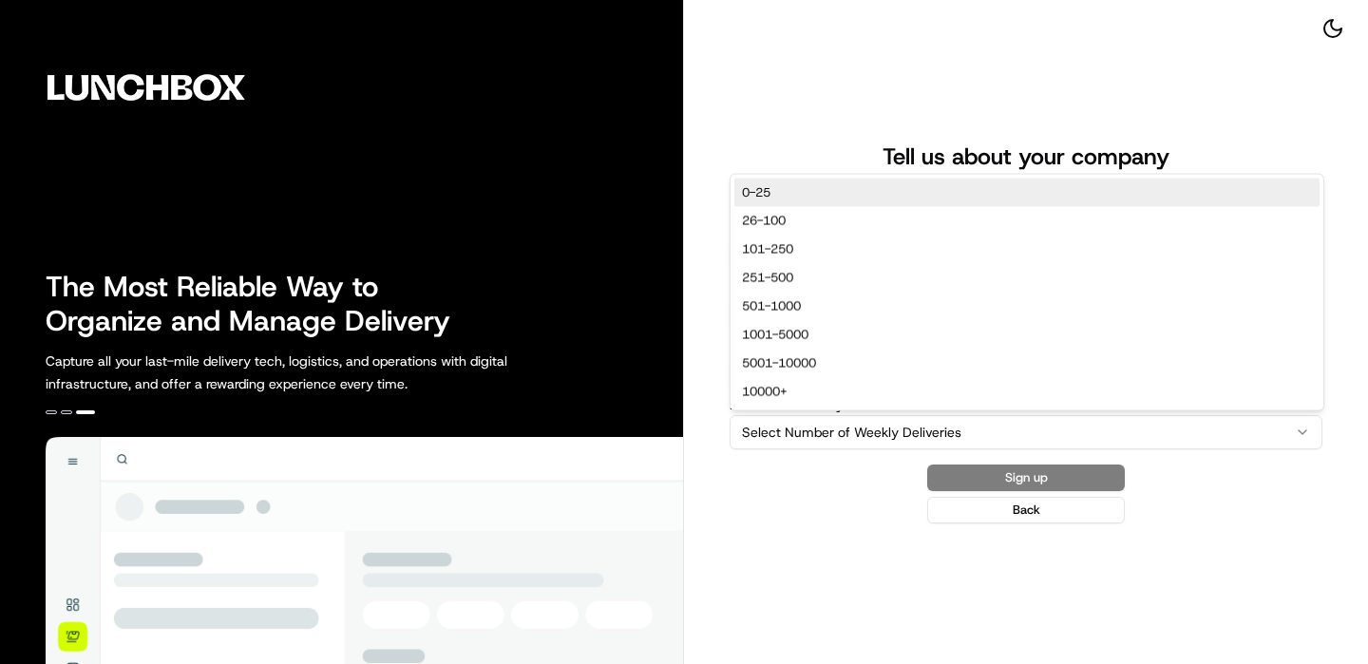
select select "0-25"
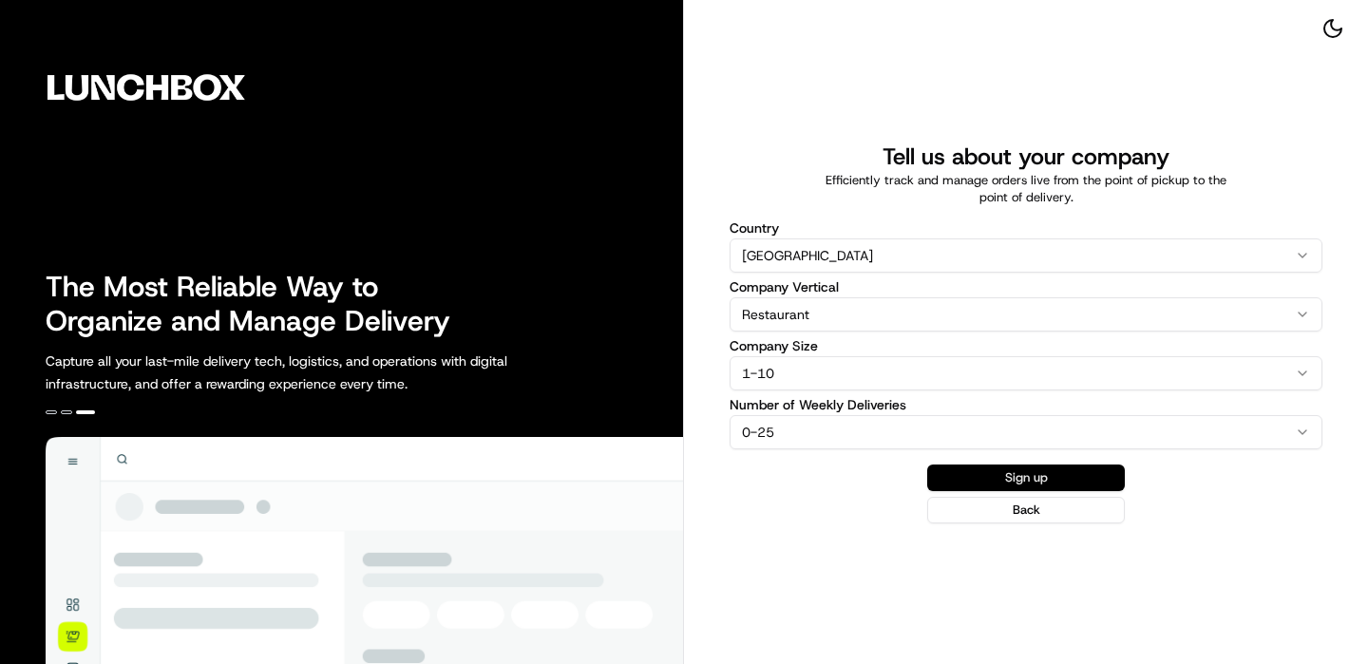
click at [1051, 471] on button "Sign up" at bounding box center [1026, 478] width 198 height 27
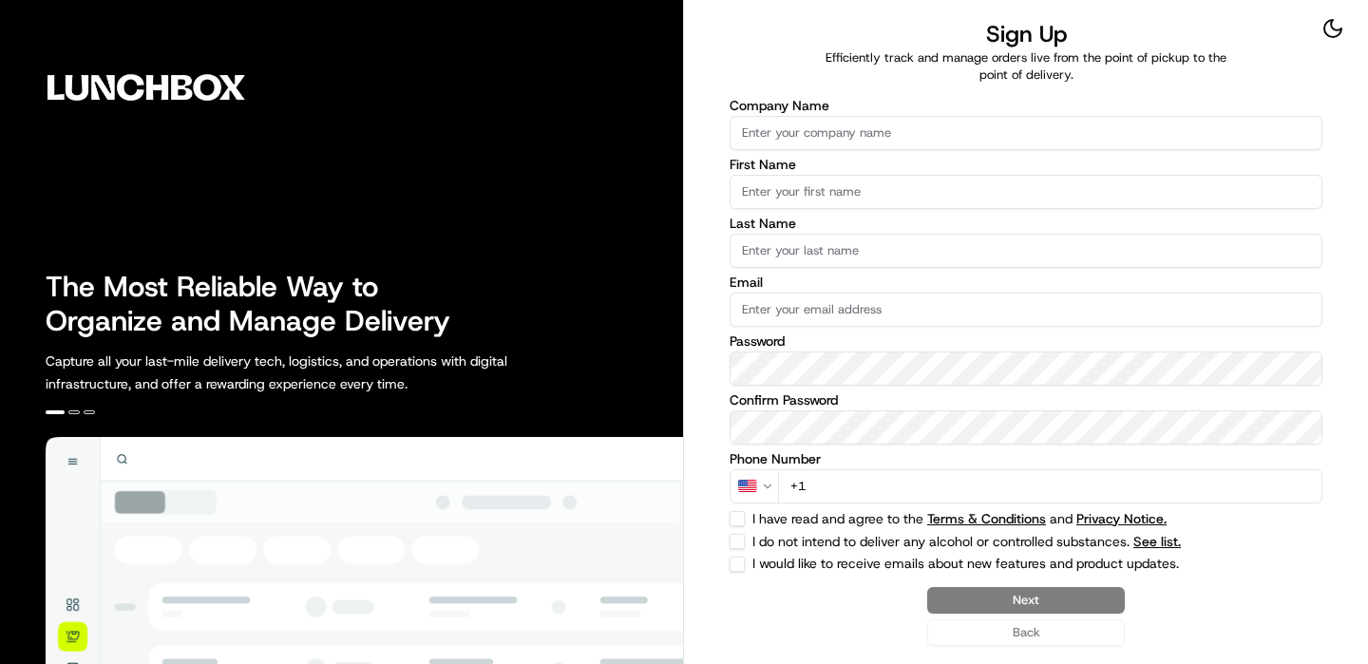
click at [784, 124] on input "Company Name" at bounding box center [1026, 133] width 593 height 34
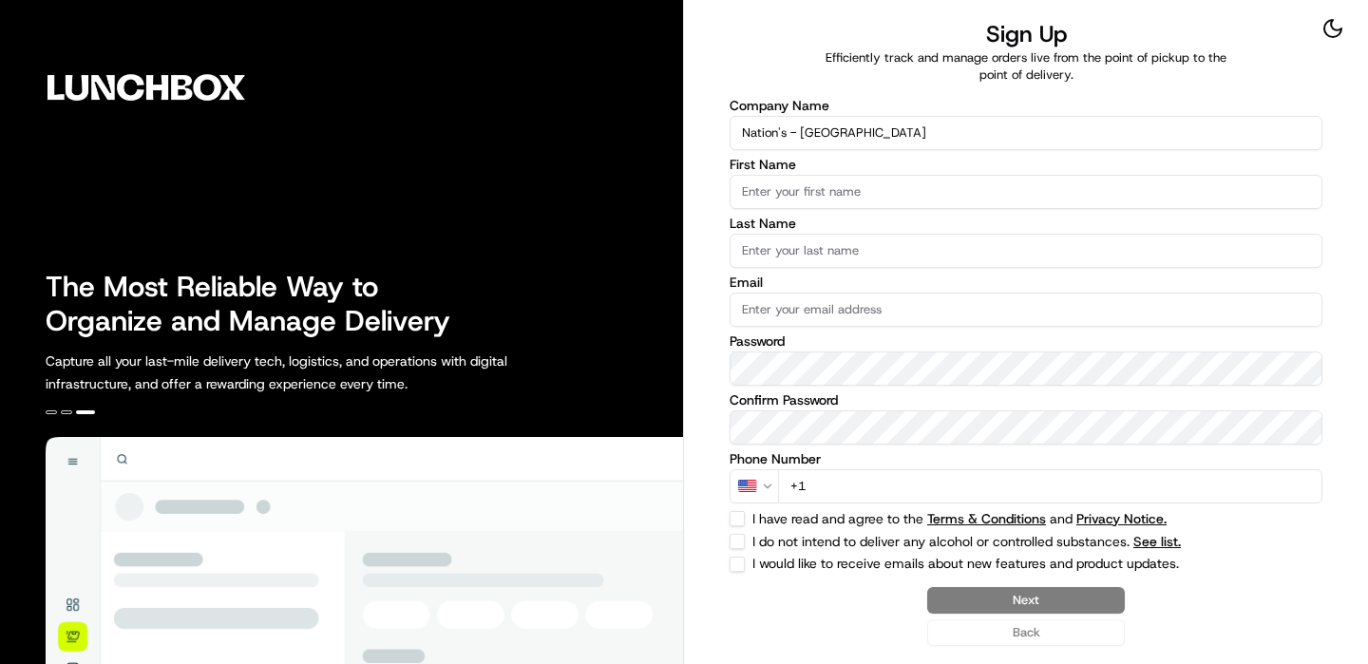
type input "Nation's - [GEOGRAPHIC_DATA]"
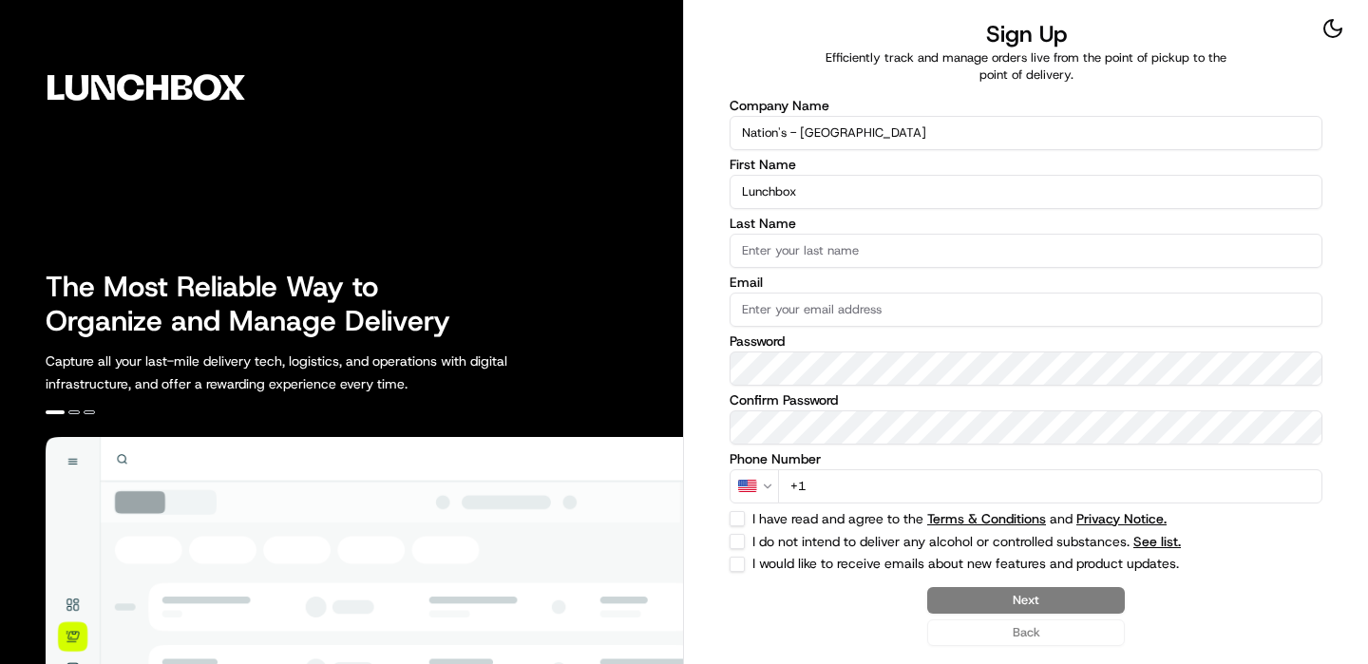
type input "Lunchbox"
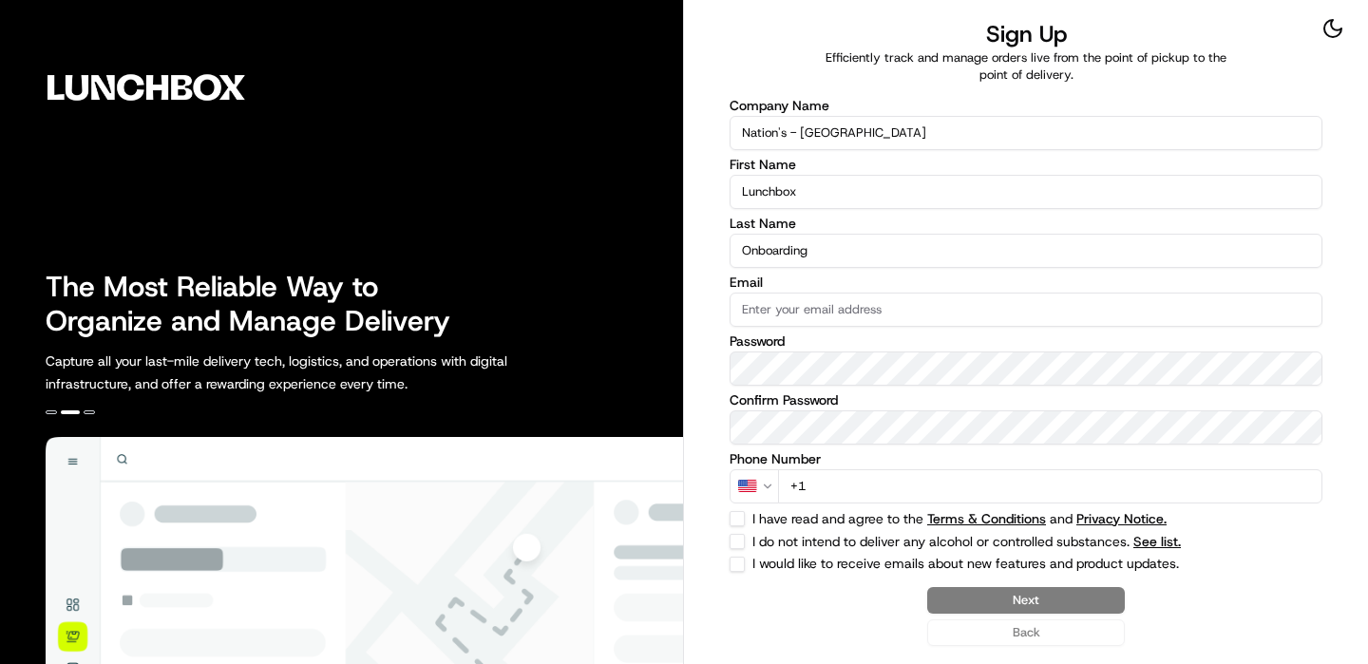
type input "Onboarding"
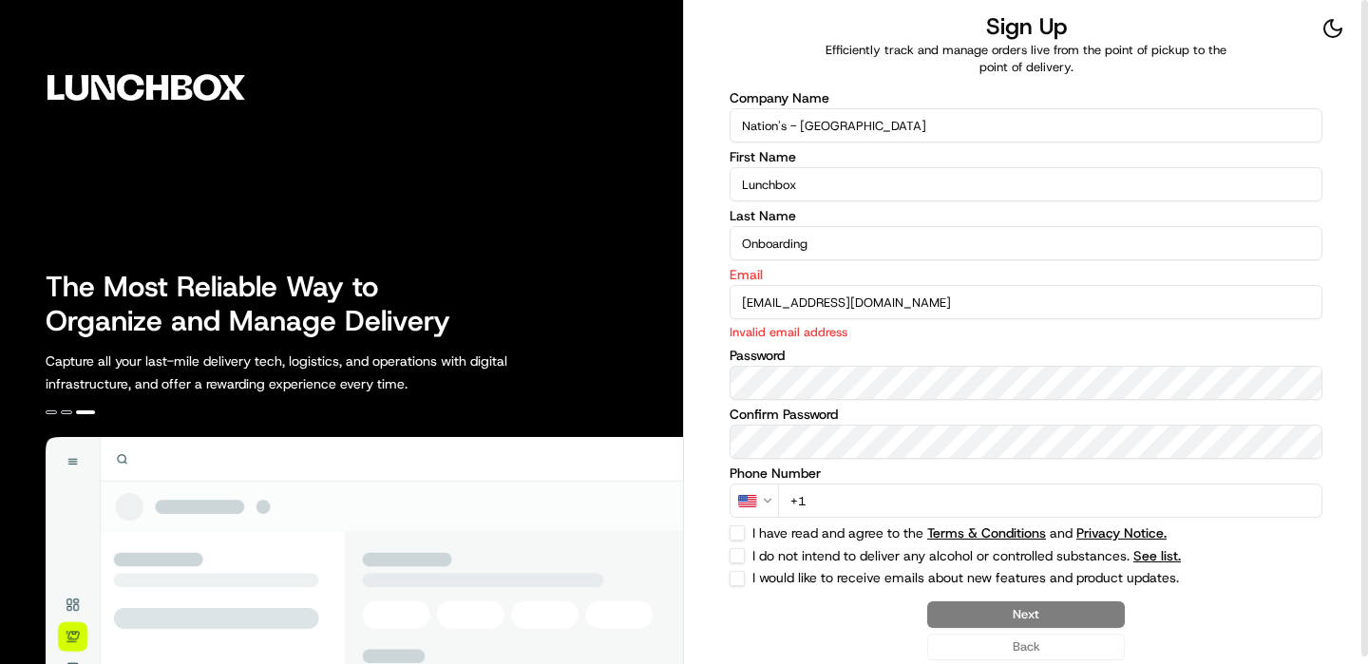
type input "[EMAIL_ADDRESS][DOMAIN_NAME]"
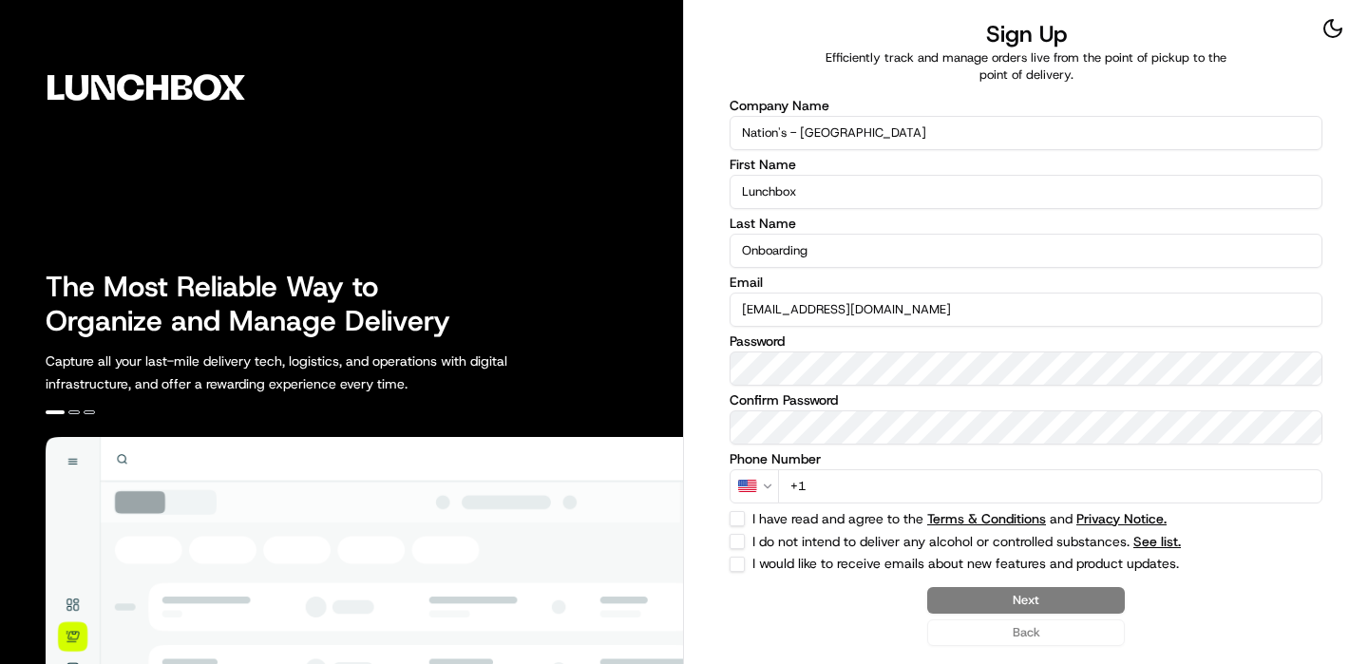
click at [1084, 482] on input "+1" at bounding box center [1050, 486] width 544 height 34
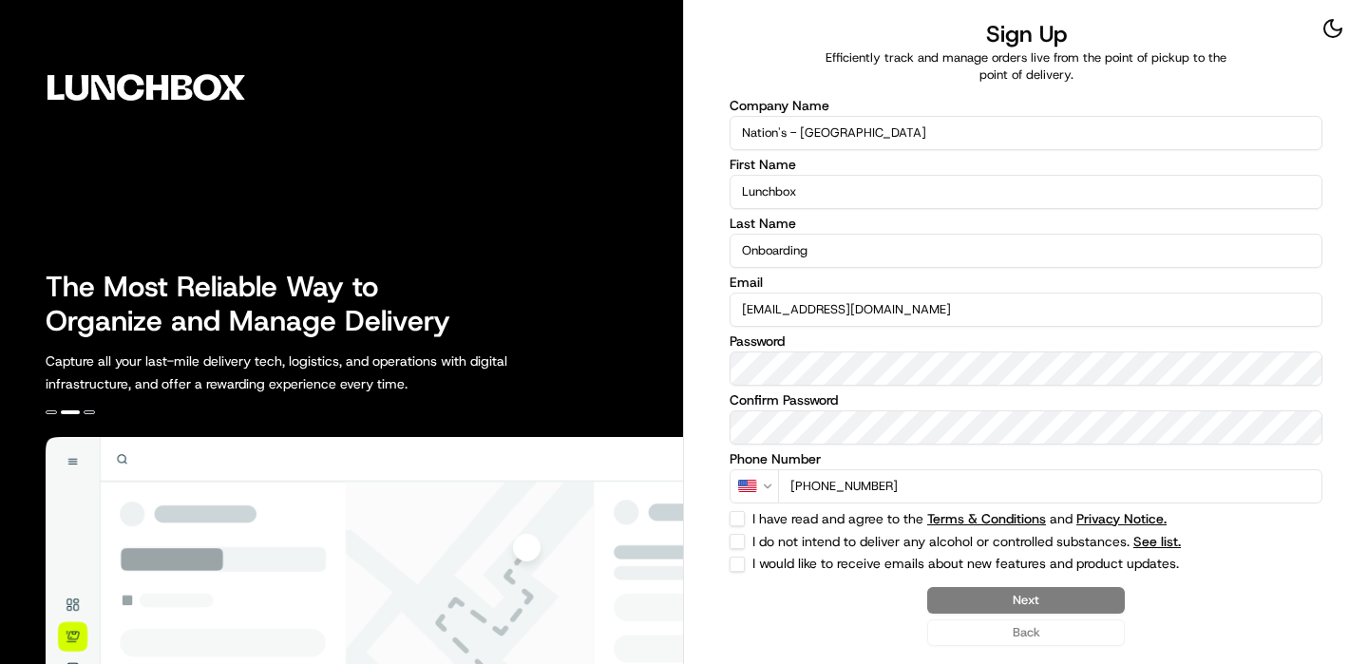
type input "[PHONE_NUMBER]"
click at [751, 524] on div "I have read and agree to the Terms & Conditions and Privacy Notice." at bounding box center [1026, 518] width 593 height 15
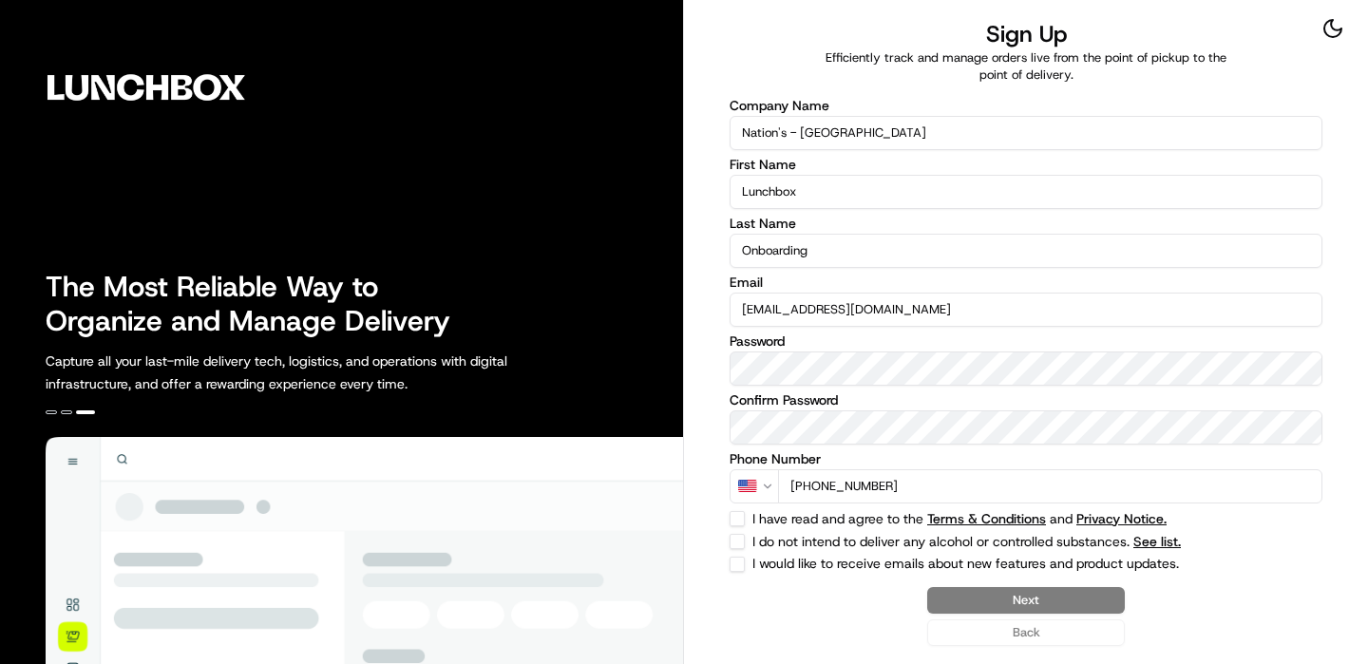
click at [740, 518] on button "I have read and agree to the Terms & Conditions and Privacy Notice." at bounding box center [737, 518] width 15 height 15
checkbox input "true"
click at [740, 529] on div "Company Name Nation's - [GEOGRAPHIC_DATA][PERSON_NAME] First Name Lunchbox Last…" at bounding box center [1026, 335] width 593 height 473
click at [740, 534] on button "I do not intend to deliver any alcohol or controlled substances. See list." at bounding box center [737, 541] width 15 height 15
checkbox input "true"
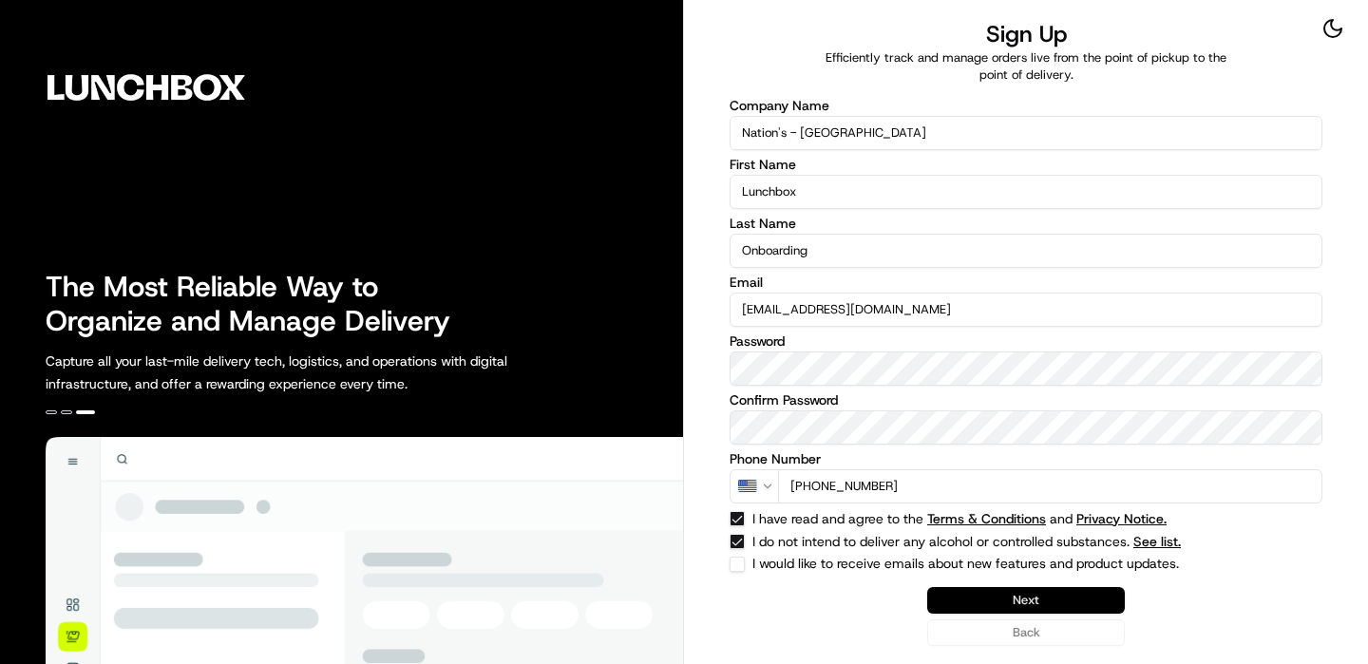
click at [1027, 587] on button "Next" at bounding box center [1026, 600] width 198 height 27
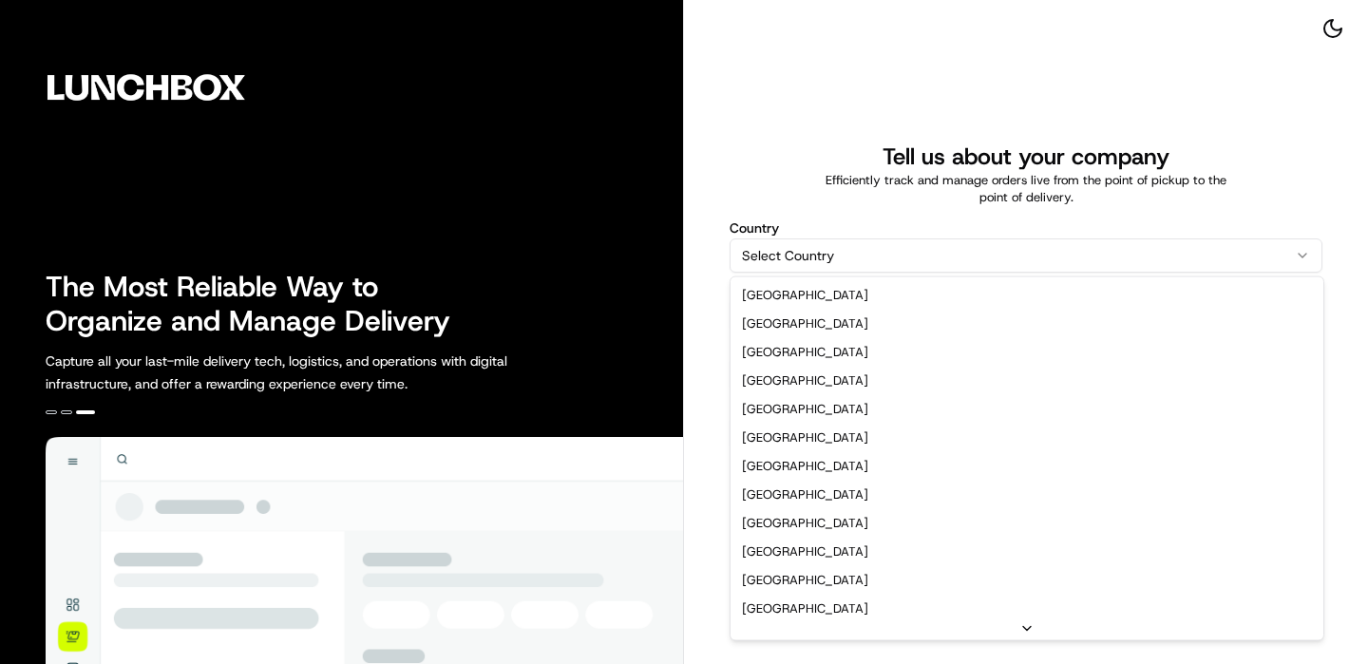
click at [861, 238] on html "The Most Reliable Way to Organize and Manage Delivery Capture all your last-mil…" at bounding box center [684, 332] width 1368 height 664
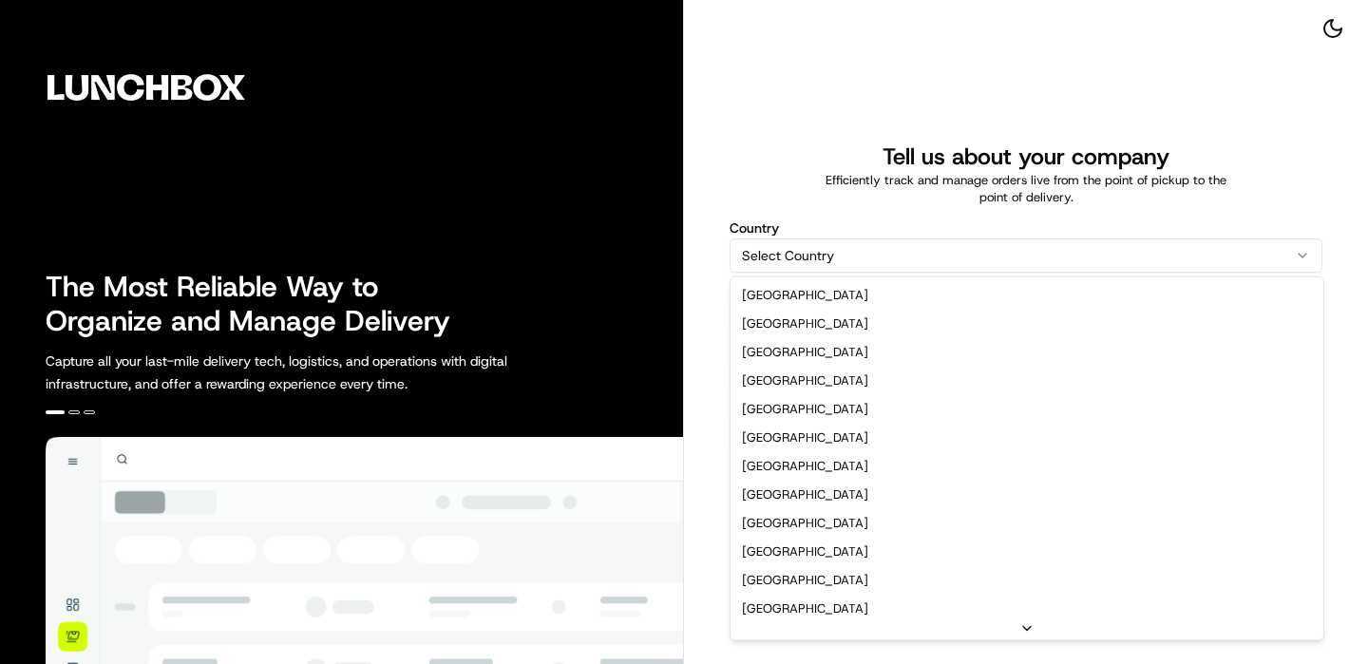
click at [836, 279] on div "[GEOGRAPHIC_DATA] [GEOGRAPHIC_DATA] [GEOGRAPHIC_DATA] [GEOGRAPHIC_DATA] [GEOGRA…" at bounding box center [1027, 447] width 593 height 340
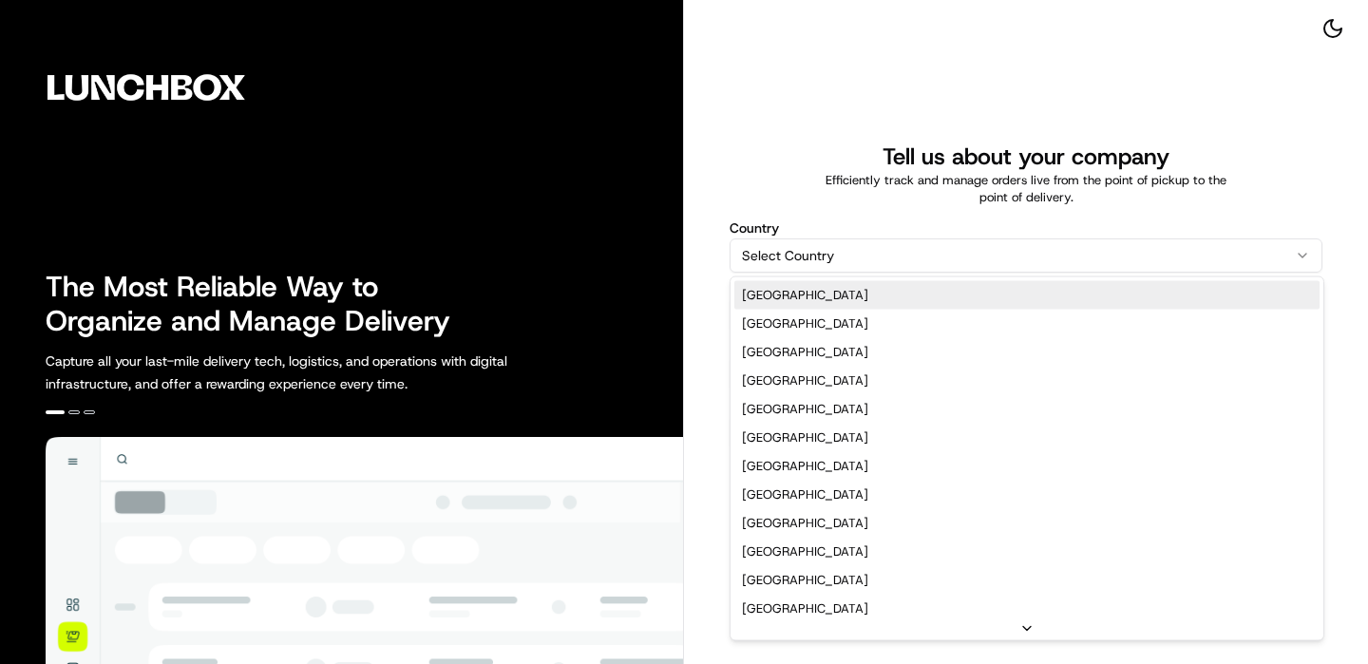
select select "US"
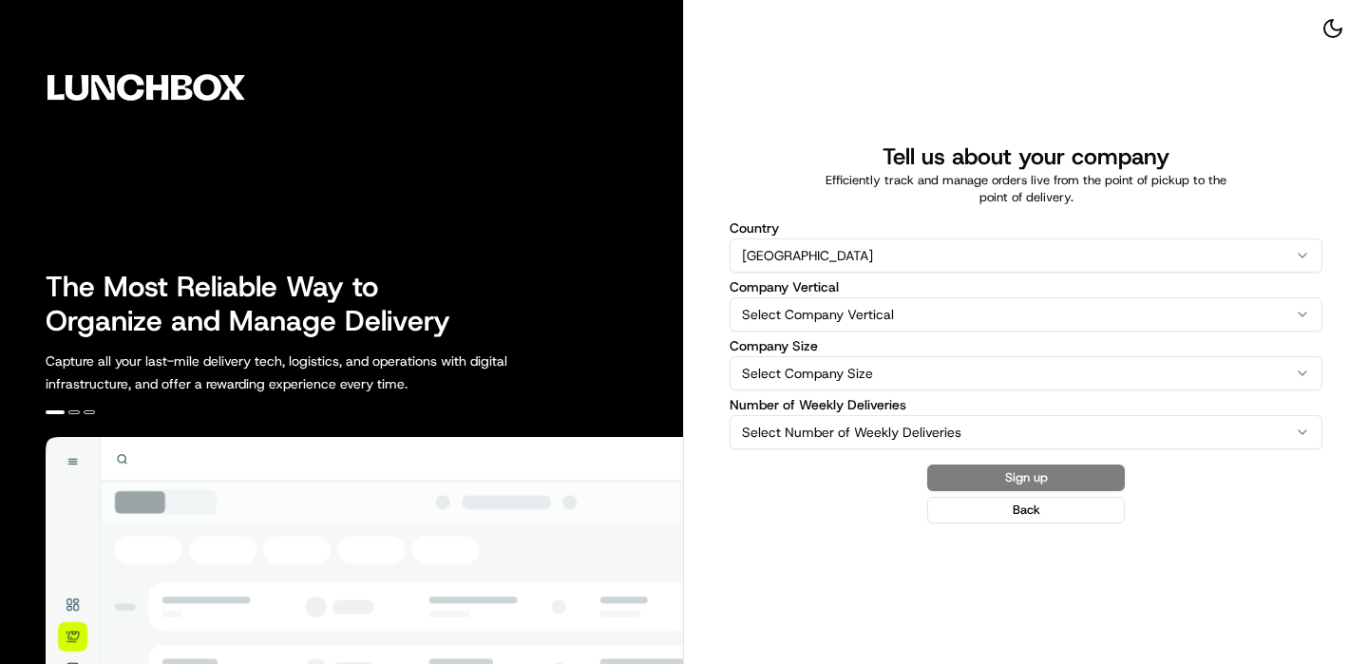
click at [836, 297] on html "The Most Reliable Way to Organize and Manage Delivery Capture all your last-mil…" at bounding box center [684, 332] width 1368 height 664
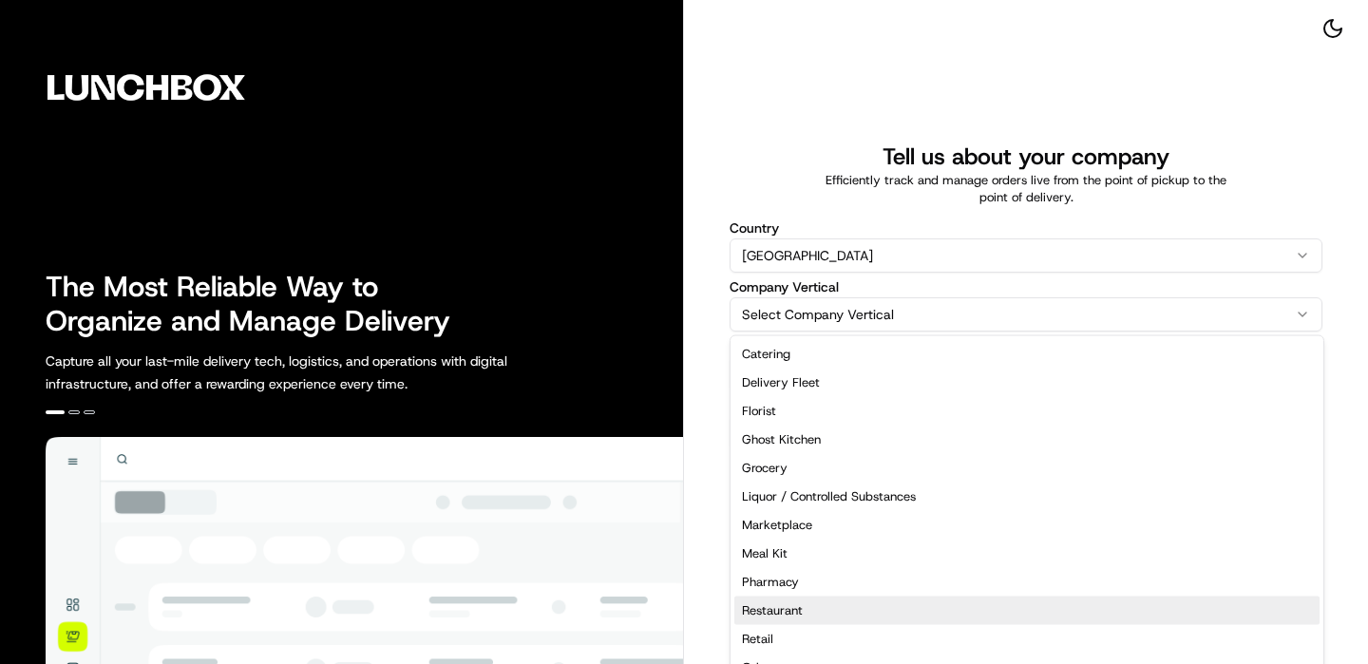
select select "Restaurant"
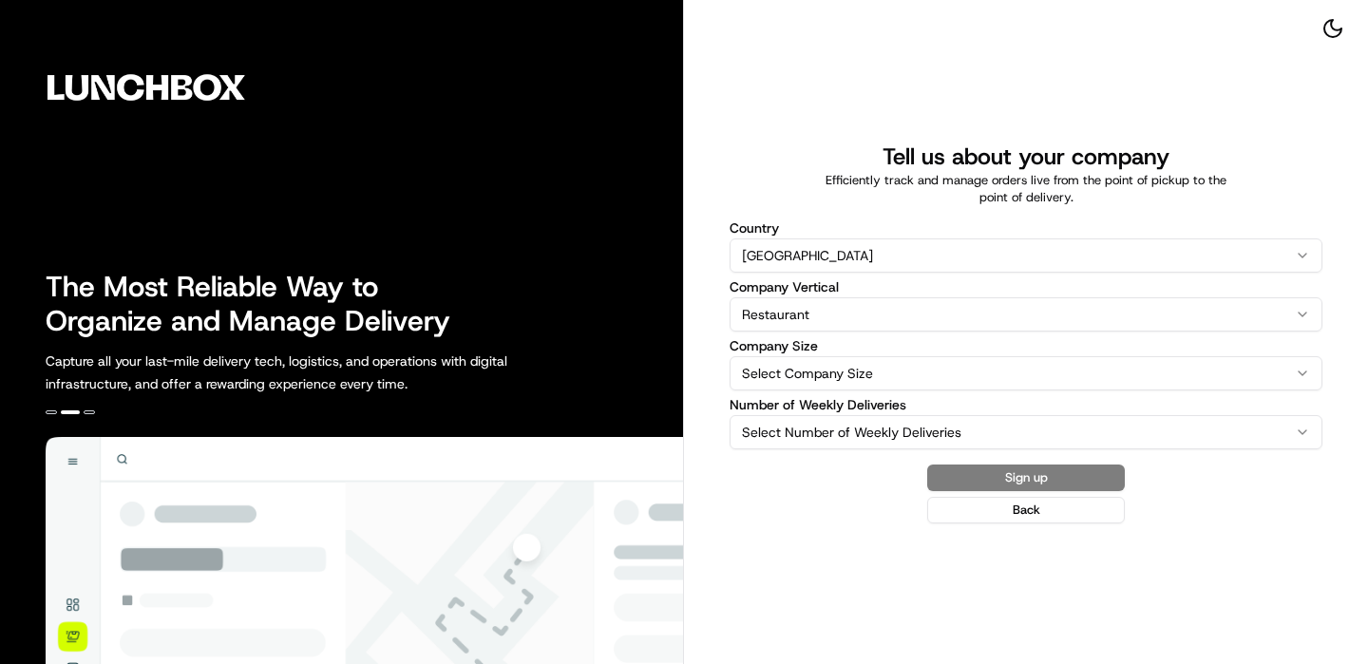
click at [823, 376] on html "The Most Reliable Way to Organize and Manage Delivery Capture all your last-mil…" at bounding box center [684, 332] width 1368 height 664
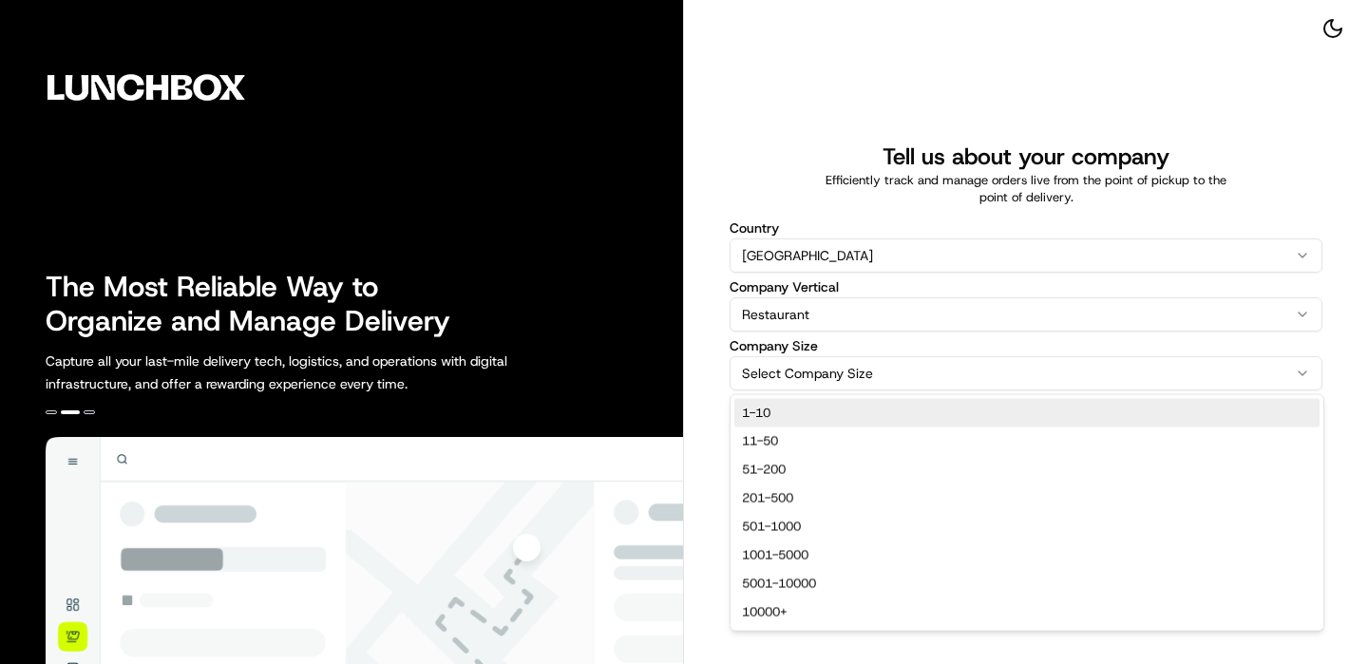
select select "1-10"
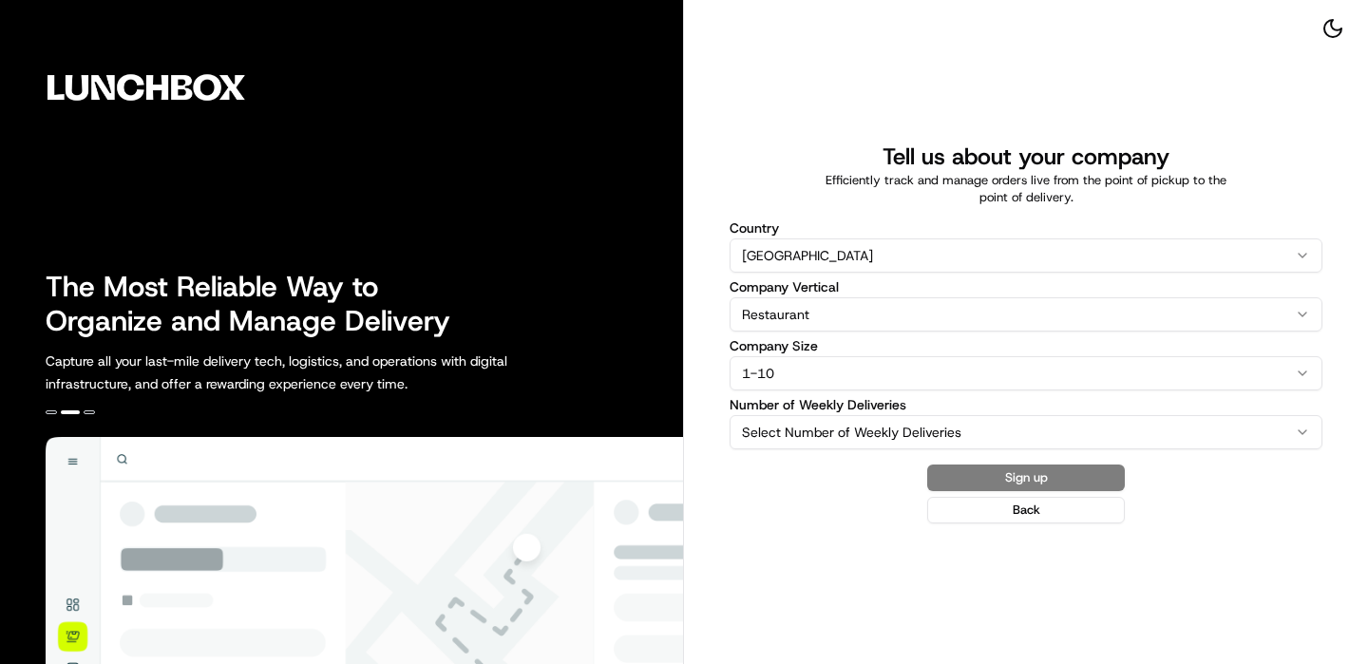
click at [825, 423] on html "The Most Reliable Way to Organize and Manage Delivery Capture all your last-mil…" at bounding box center [684, 332] width 1368 height 664
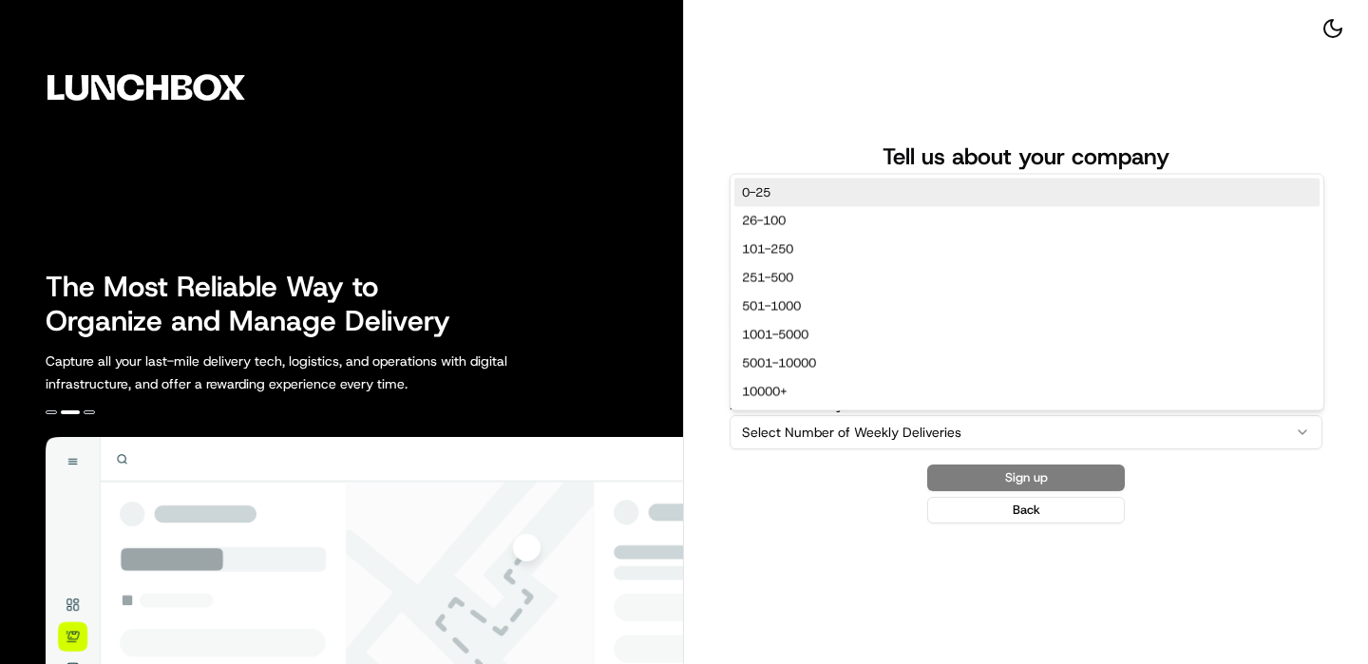
select select "0-25"
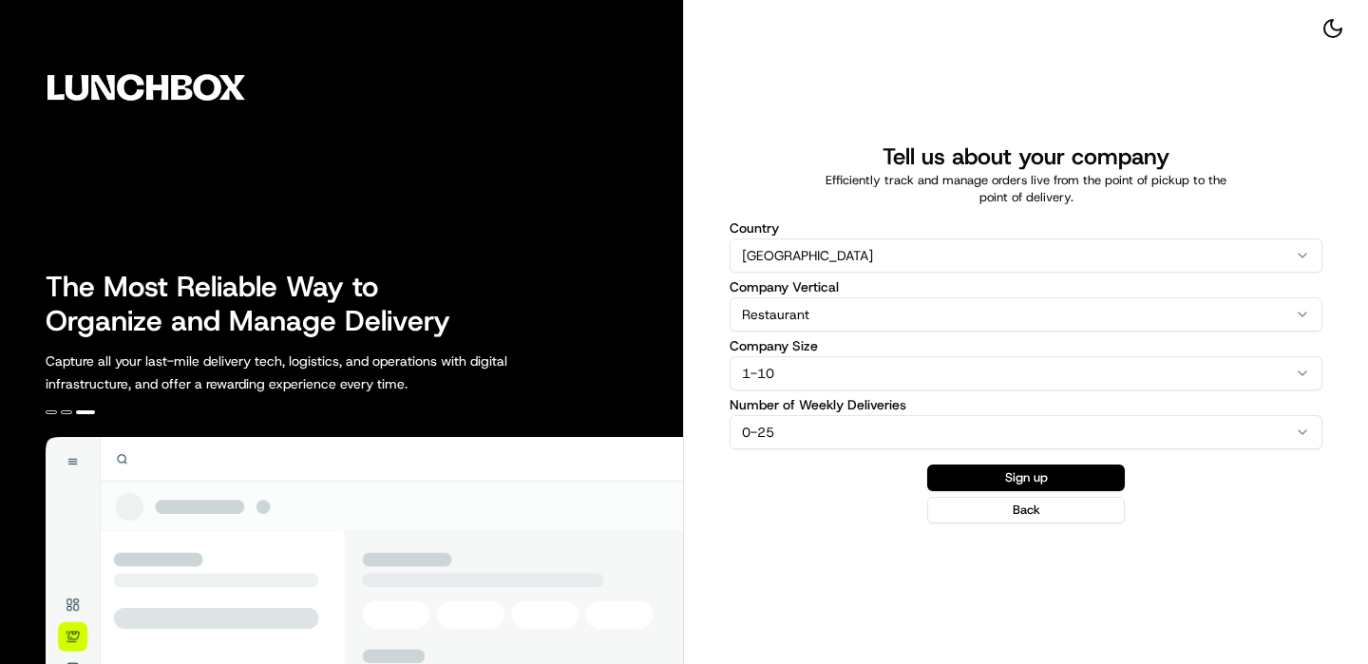
click at [1050, 455] on form "Country United States United States Australia United Kingdom Canada New Zealand…" at bounding box center [1026, 364] width 593 height 317
click at [1050, 466] on button "Sign up" at bounding box center [1026, 478] width 198 height 27
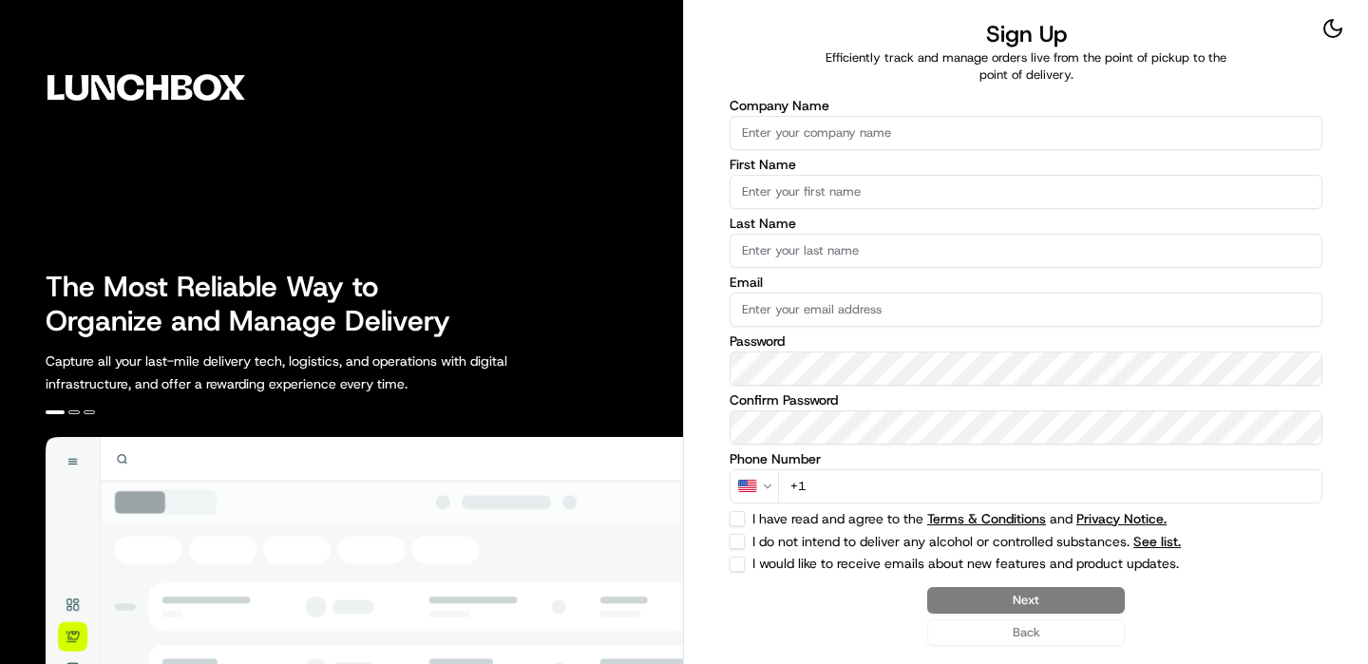
click at [836, 127] on input "Company Name" at bounding box center [1026, 133] width 593 height 34
type input "Nation's - [PERSON_NAME][GEOGRAPHIC_DATA]"
type input "O"
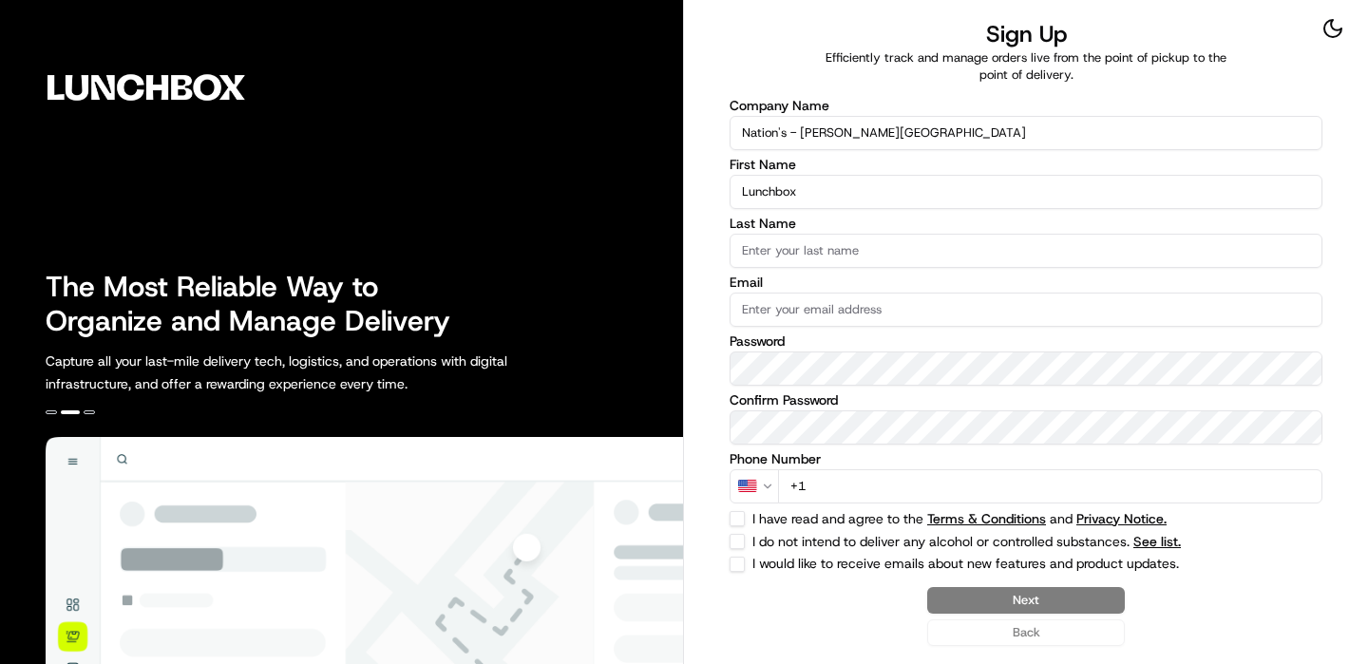
type input "Lunchbox"
type input "Onboarding"
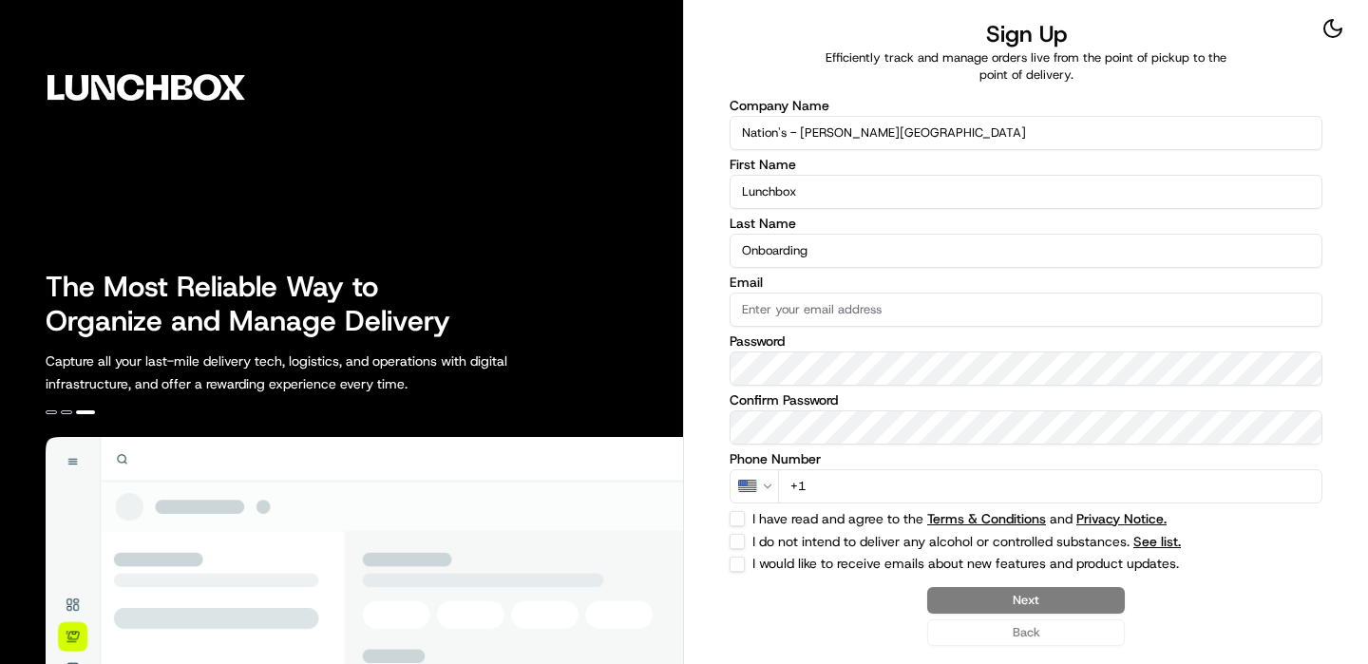
paste input "Lunchbox123!"
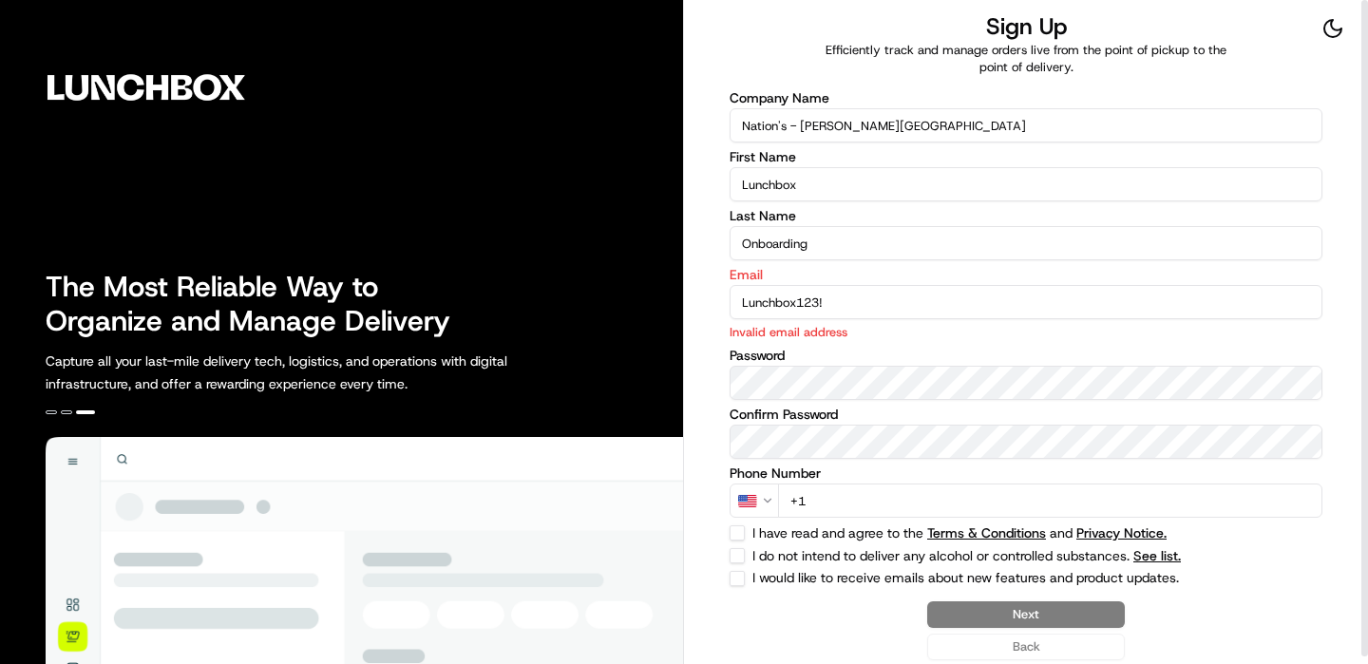
click at [774, 311] on input "Lunchbox123!" at bounding box center [1026, 302] width 593 height 34
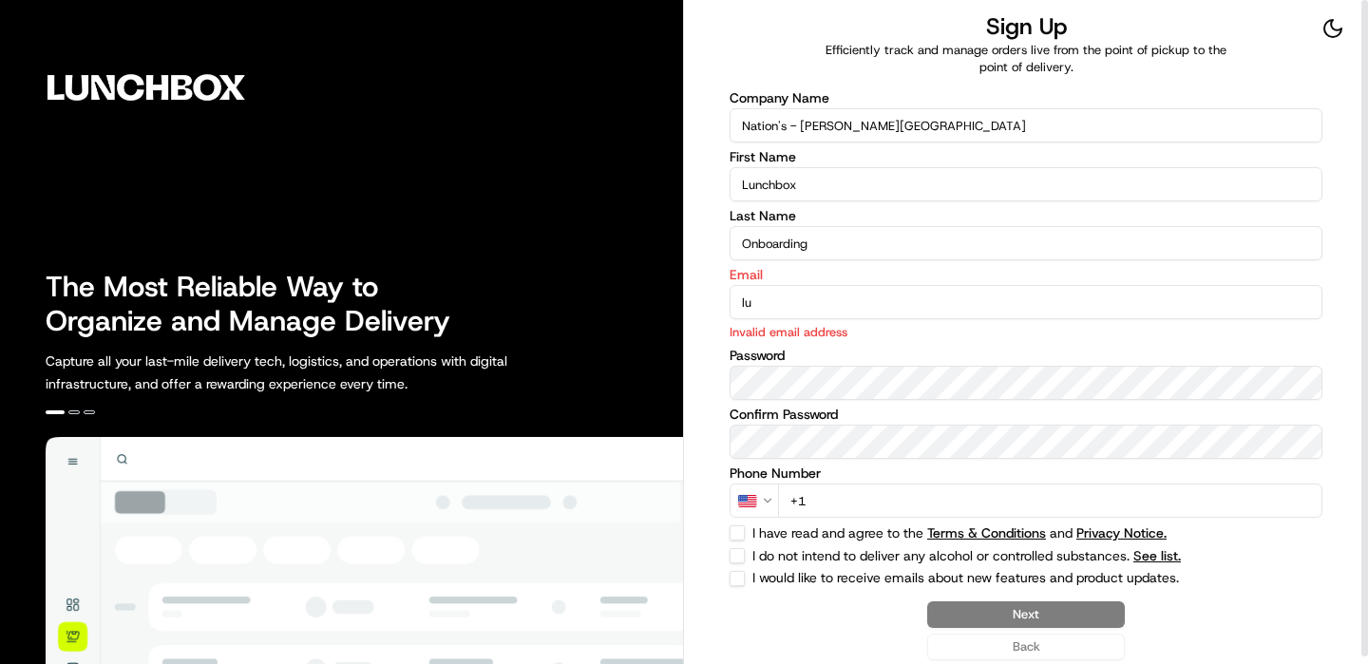
type input "l"
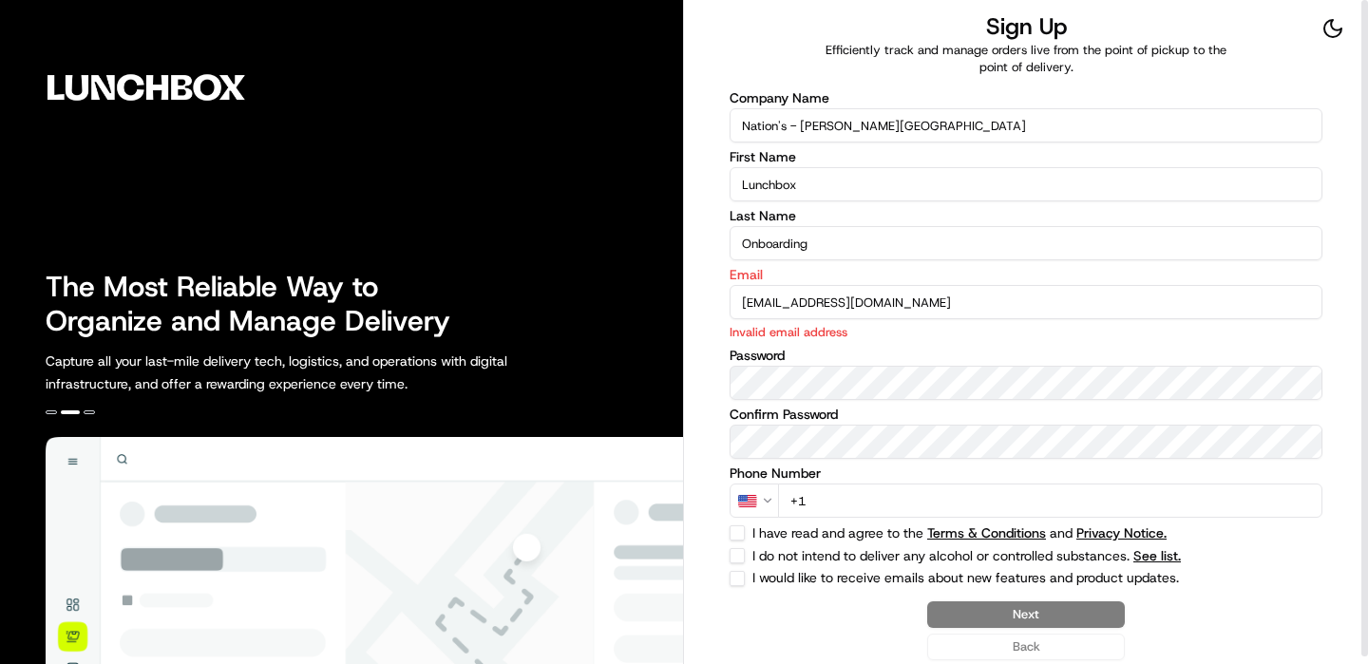
type input "[EMAIL_ADDRESS][DOMAIN_NAME]"
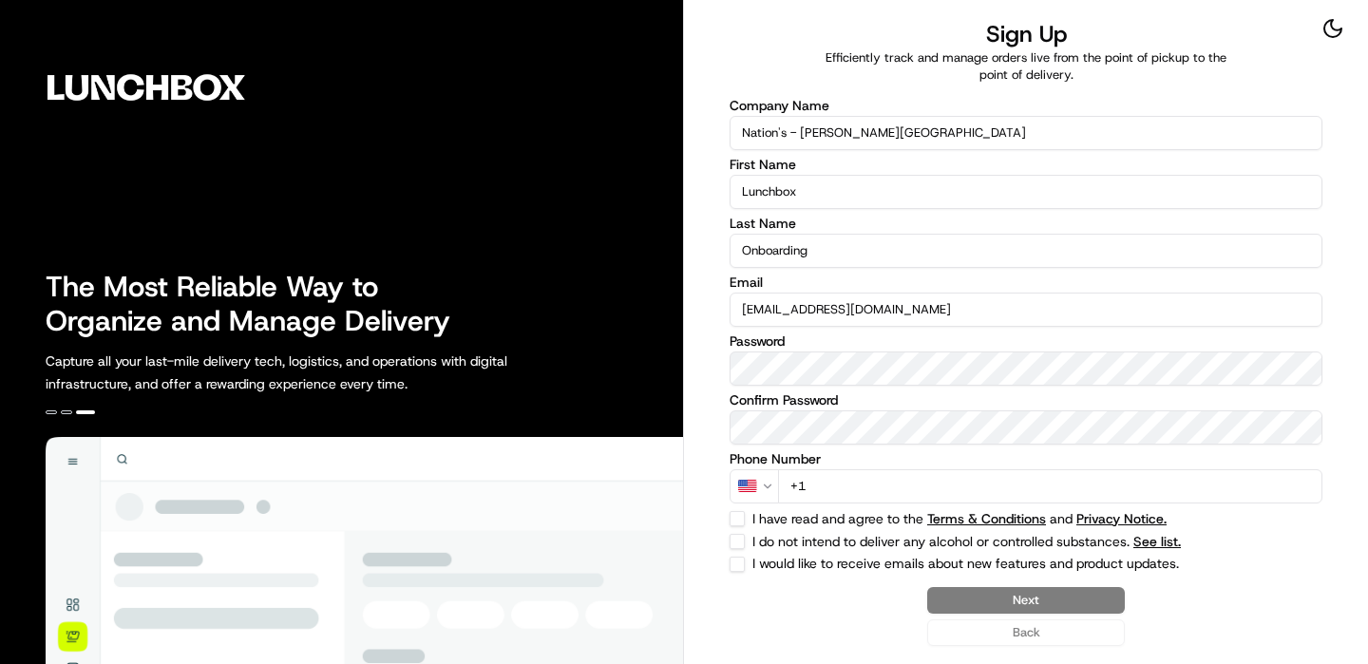
click at [1147, 477] on input "+1" at bounding box center [1050, 486] width 544 height 34
click at [1122, 477] on input "+1" at bounding box center [1050, 486] width 544 height 34
click at [1100, 487] on input "+1" at bounding box center [1050, 486] width 544 height 34
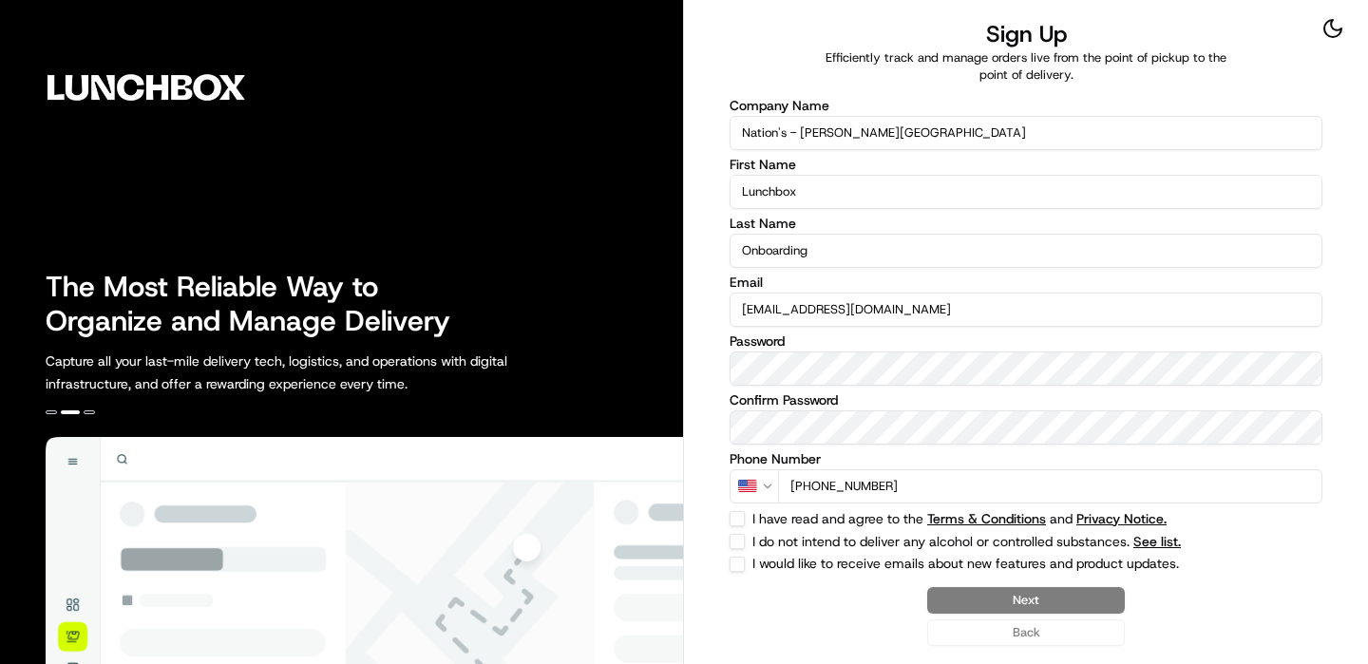
type input "[PHONE_NUMBER]"
click at [736, 526] on div "Company Name Nation's - [PERSON_NAME][GEOGRAPHIC_DATA] First Name Lunchbox Last…" at bounding box center [1026, 335] width 593 height 473
click at [736, 534] on button "I do not intend to deliver any alcohol or controlled substances. See list." at bounding box center [737, 541] width 15 height 15
checkbox input "true"
click at [736, 524] on button "I have read and agree to the Terms & Conditions and Privacy Notice." at bounding box center [737, 518] width 15 height 15
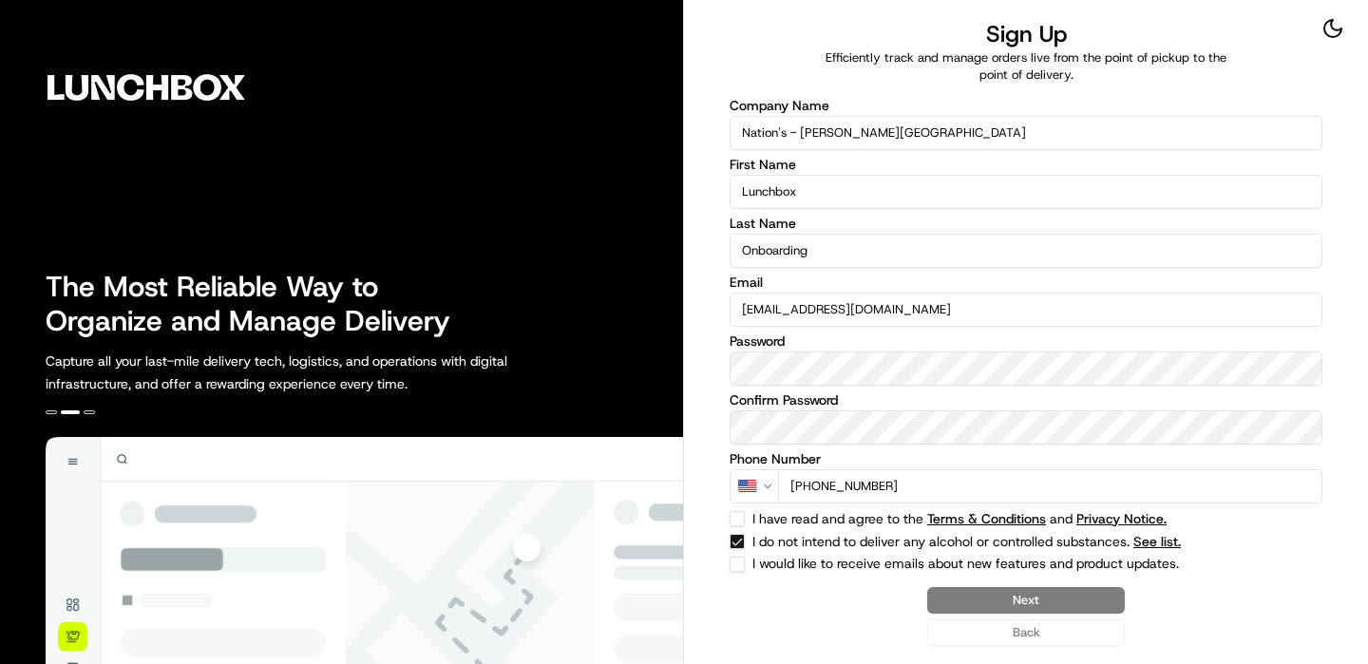
checkbox input "true"
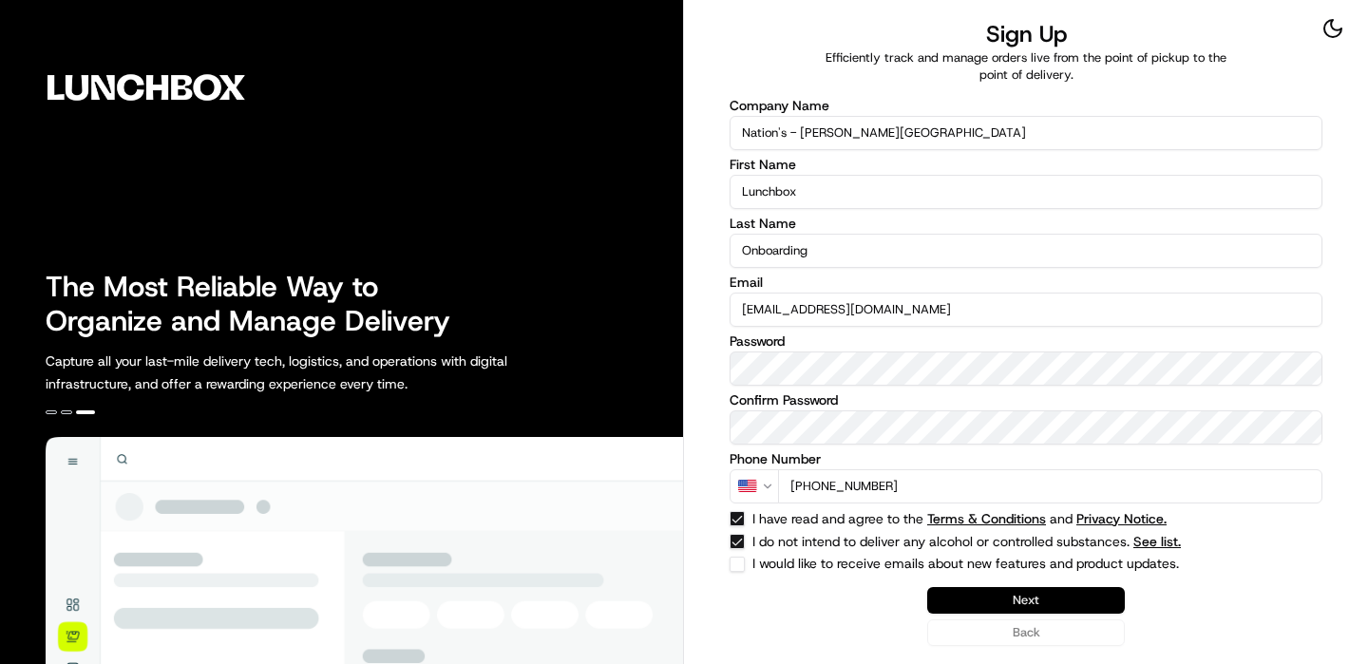
click at [1086, 600] on button "Next" at bounding box center [1026, 600] width 198 height 27
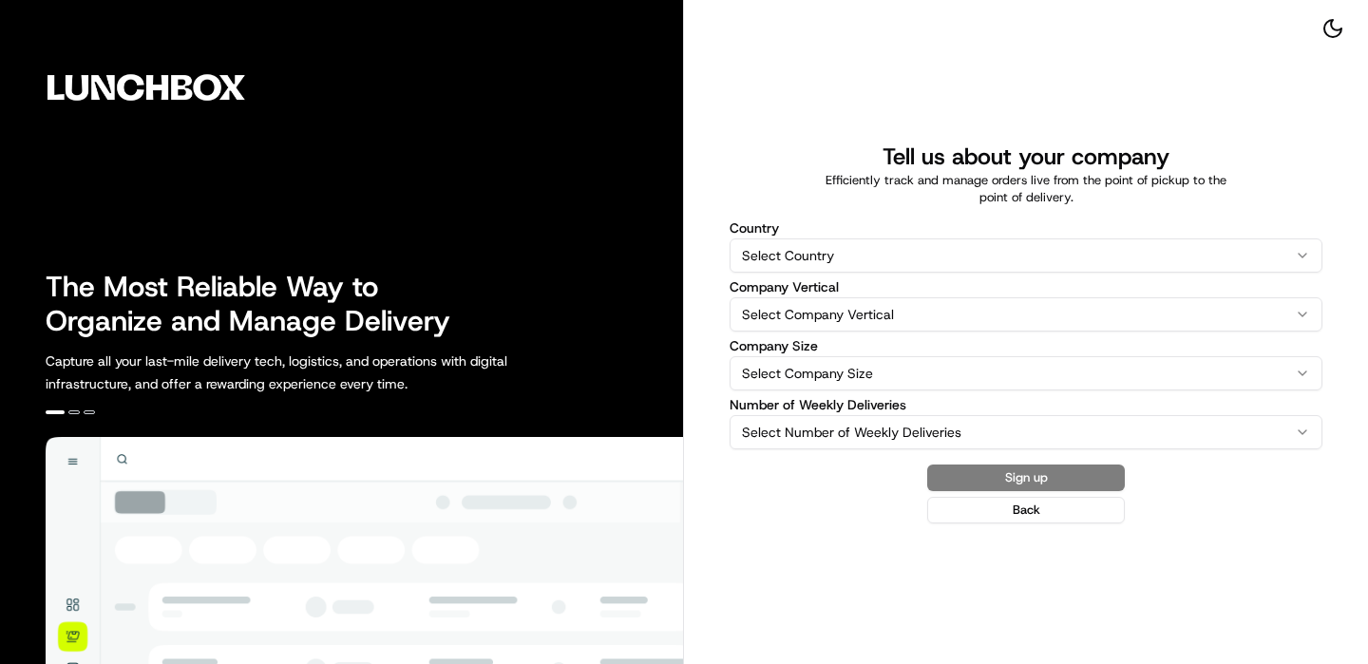
click at [771, 260] on html "The Most Reliable Way to Organize and Manage Delivery Capture all your last-mil…" at bounding box center [684, 332] width 1368 height 664
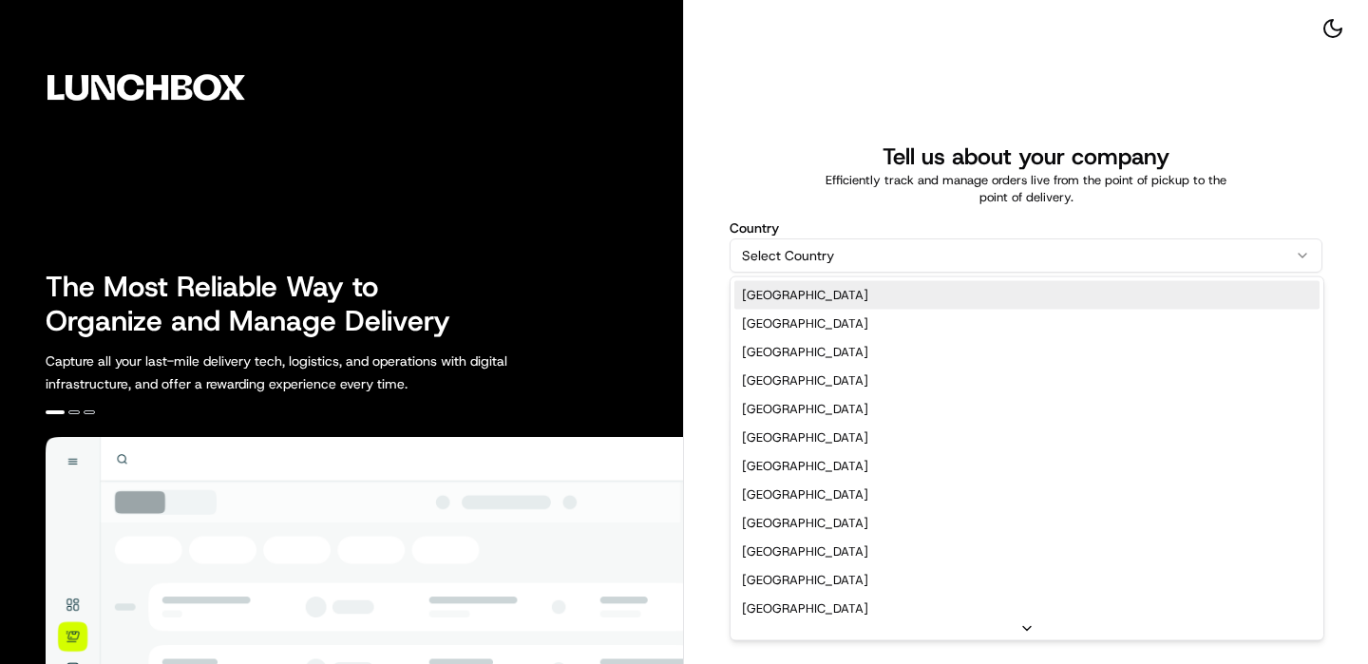
select select "US"
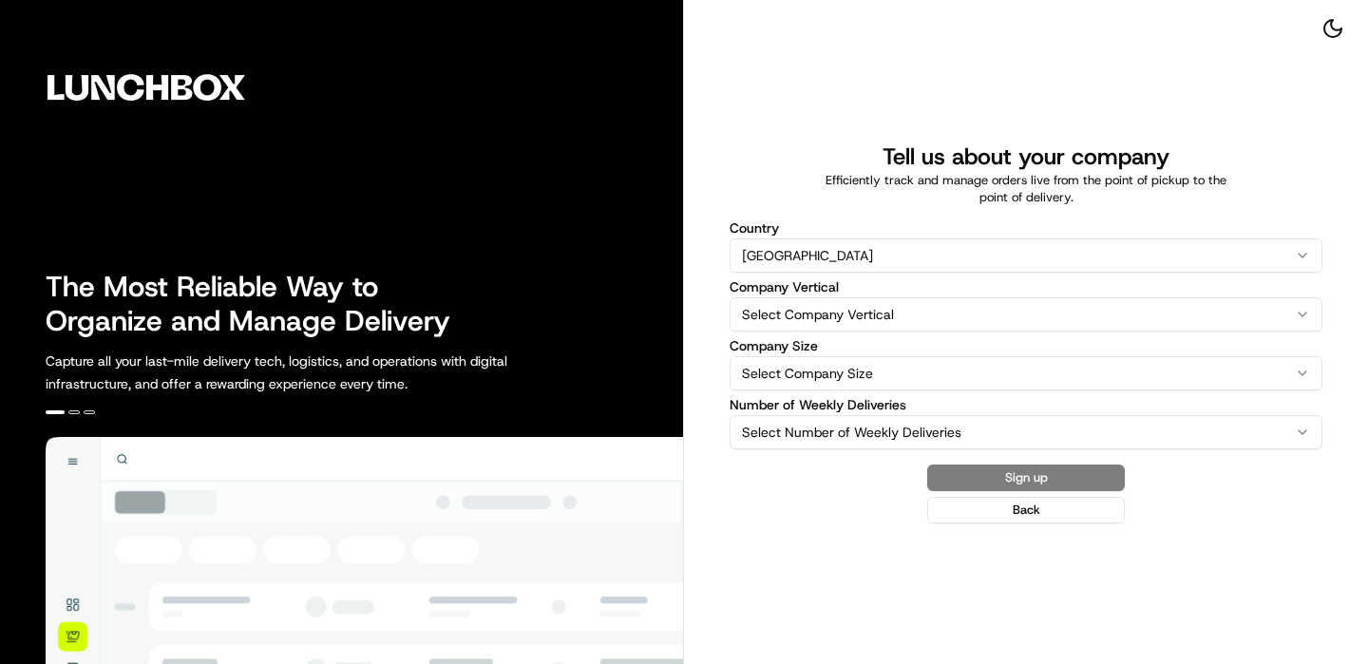
click at [783, 296] on div "Company Vertical Select Company Vertical Catering Delivery Fleet Florist Ghost …" at bounding box center [1026, 305] width 593 height 51
click at [783, 302] on html "The Most Reliable Way to Organize and Manage Delivery Capture all your last-mil…" at bounding box center [684, 332] width 1368 height 664
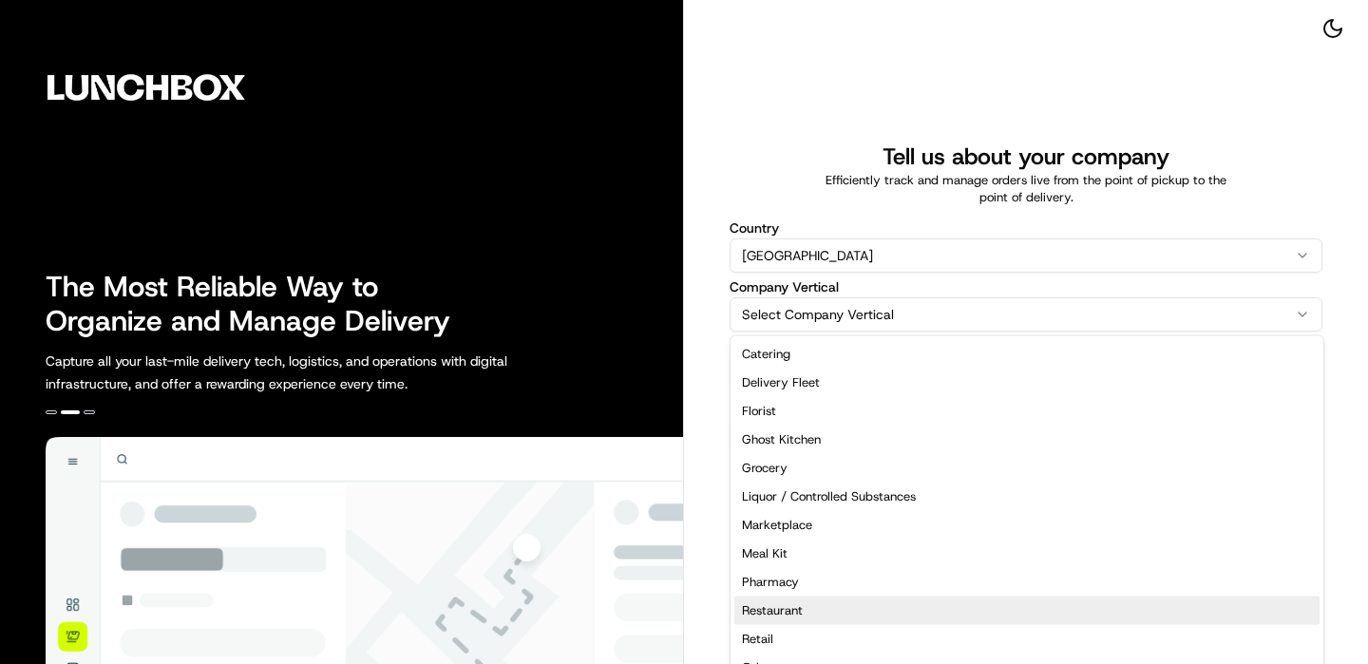
select select "Restaurant"
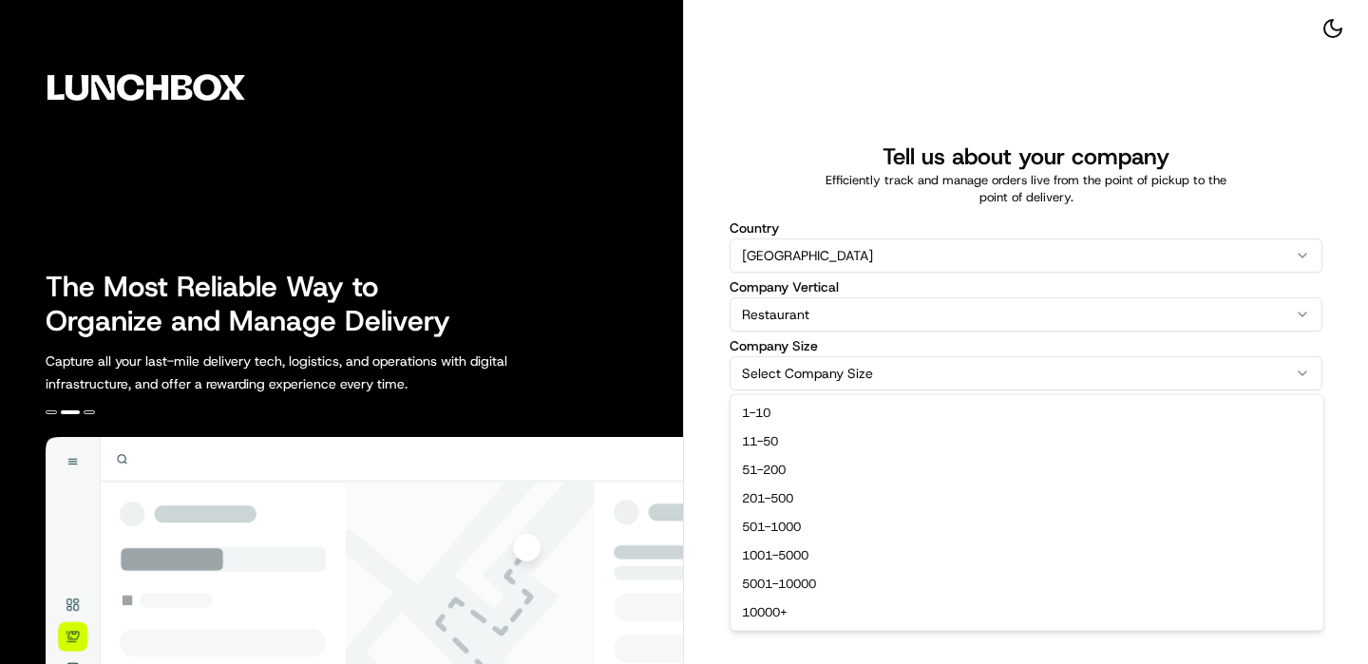
click at [846, 362] on html "The Most Reliable Way to Organize and Manage Delivery Capture all your last-mil…" at bounding box center [684, 332] width 1368 height 664
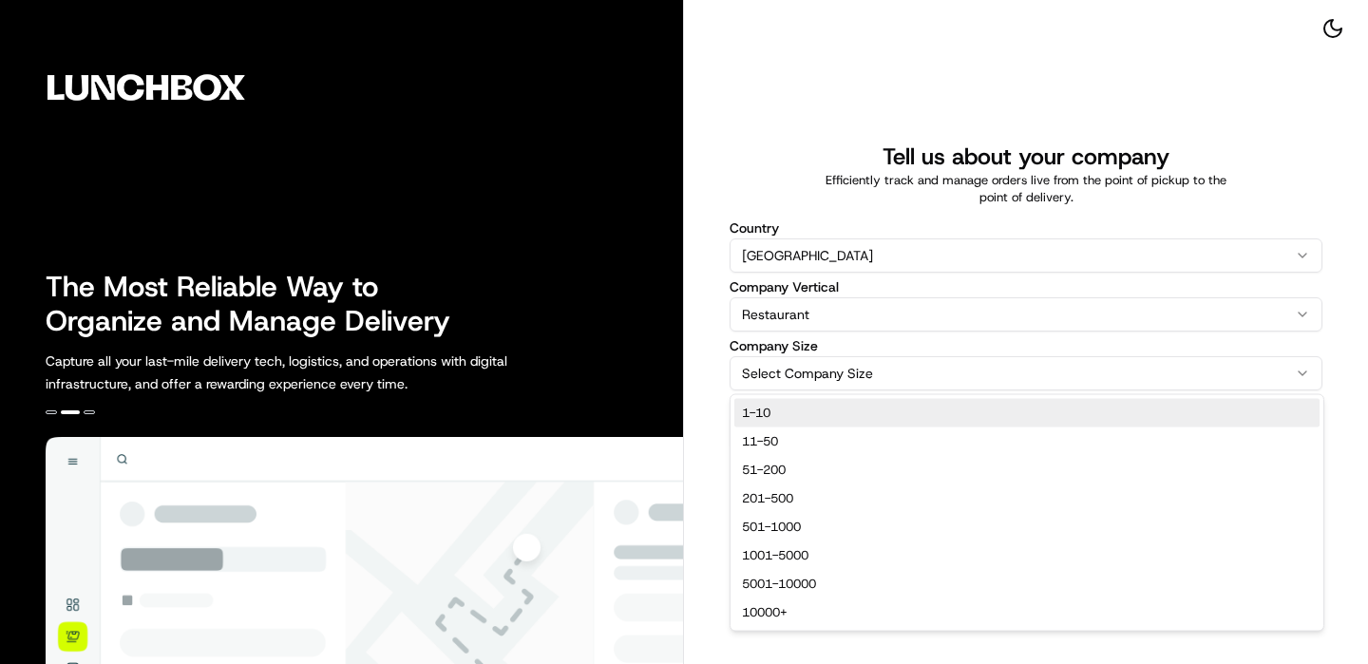
select select "1-10"
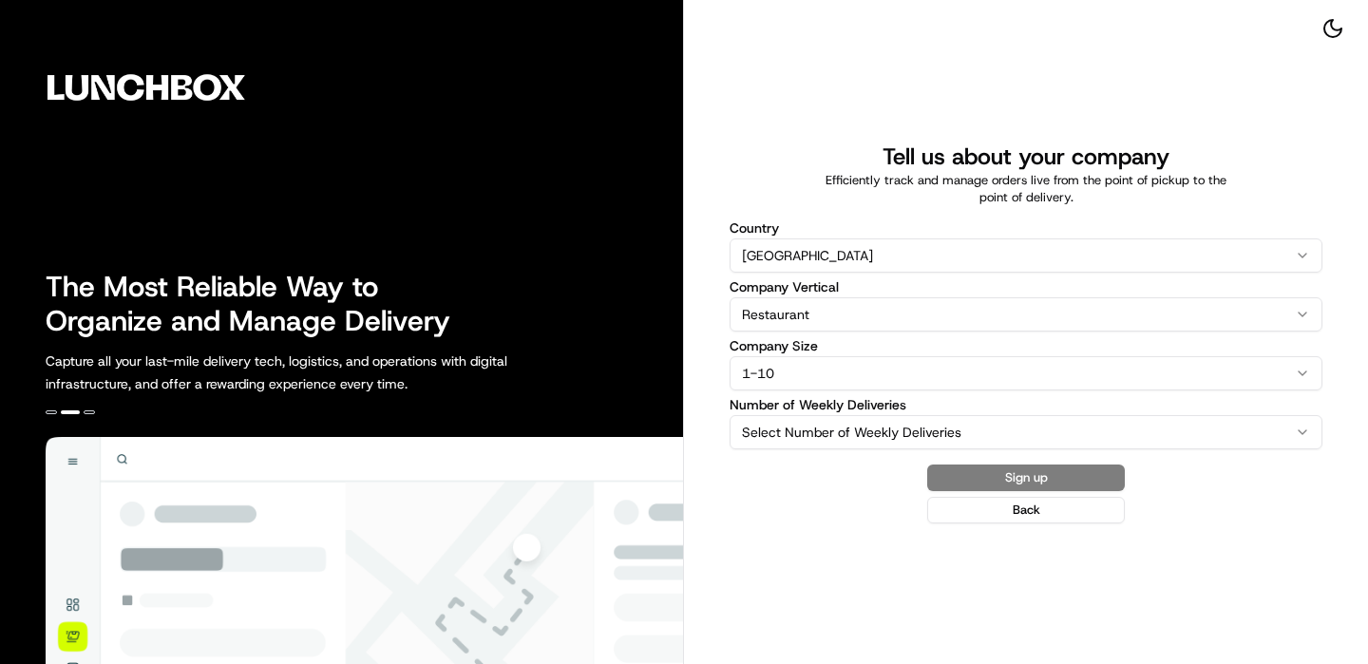
click at [839, 409] on label "Number of Weekly Deliveries" at bounding box center [1026, 404] width 593 height 13
click at [839, 415] on button "Select Number of Weekly Deliveries" at bounding box center [1026, 432] width 593 height 34
click at [839, 419] on html "The Most Reliable Way to Organize and Manage Delivery Capture all your last-mil…" at bounding box center [684, 332] width 1368 height 664
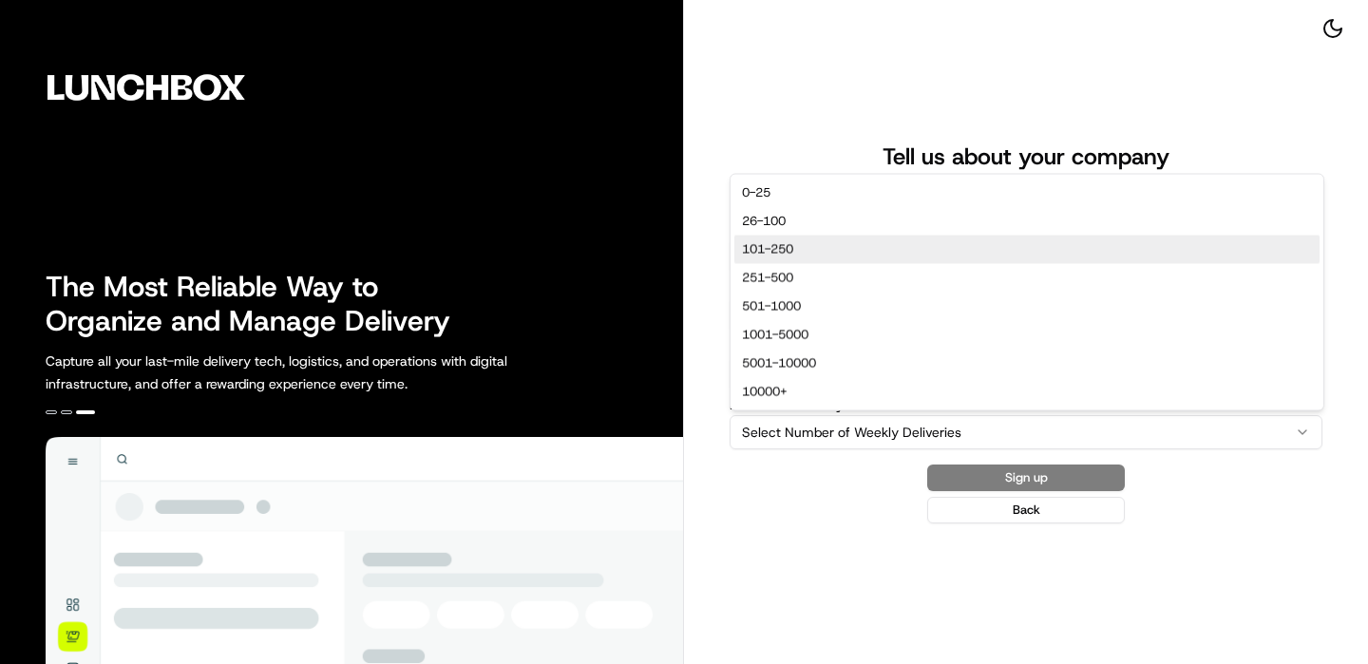
select select "101-250"
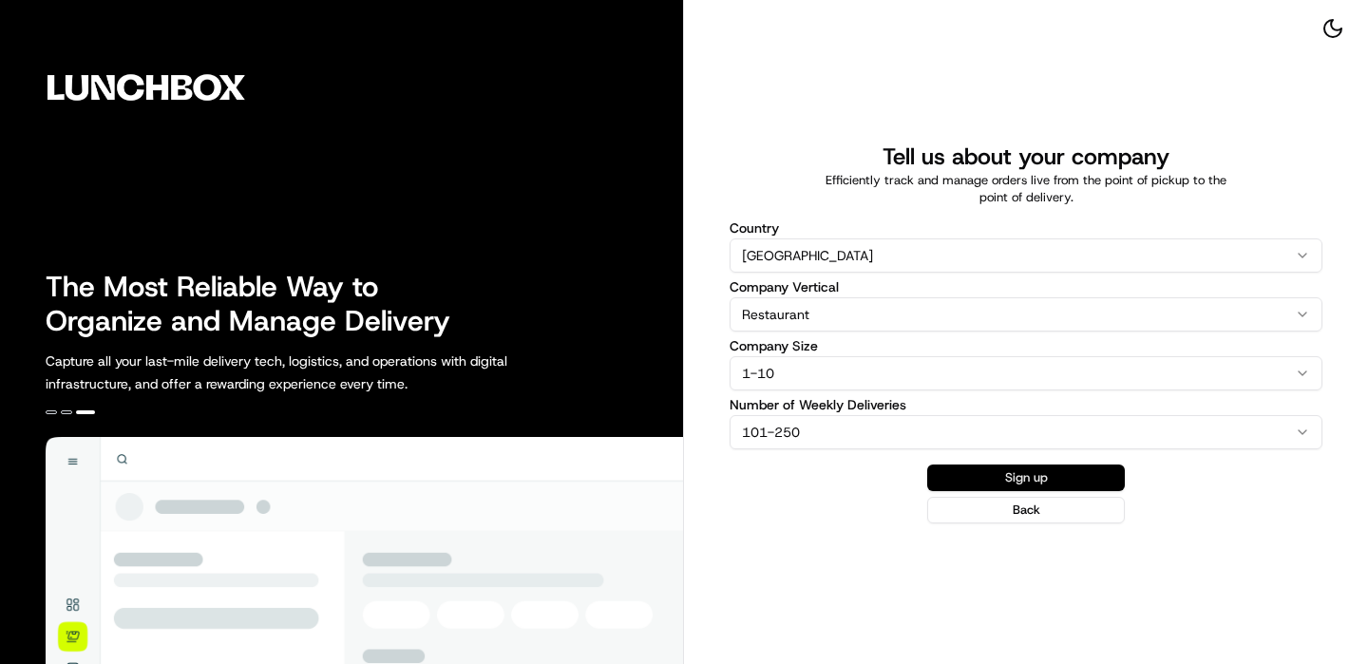
click at [997, 468] on button "Sign up" at bounding box center [1026, 478] width 198 height 27
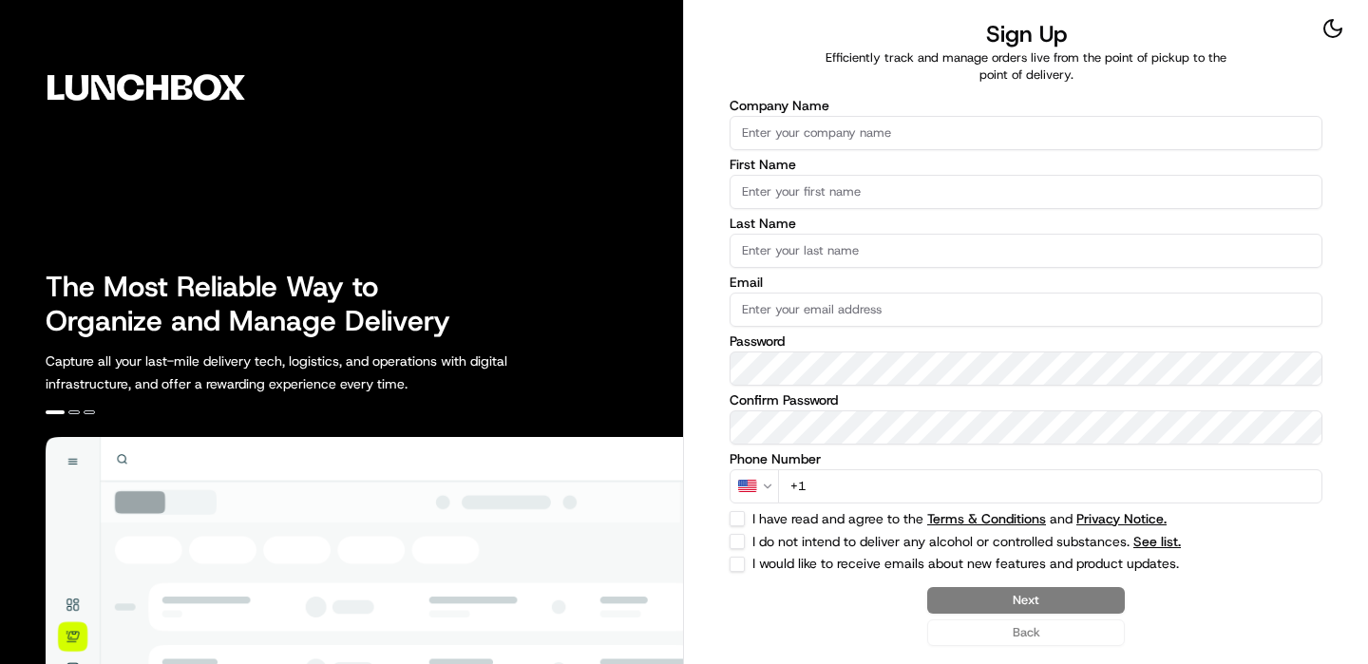
click at [1023, 131] on input "Company Name" at bounding box center [1026, 133] width 593 height 34
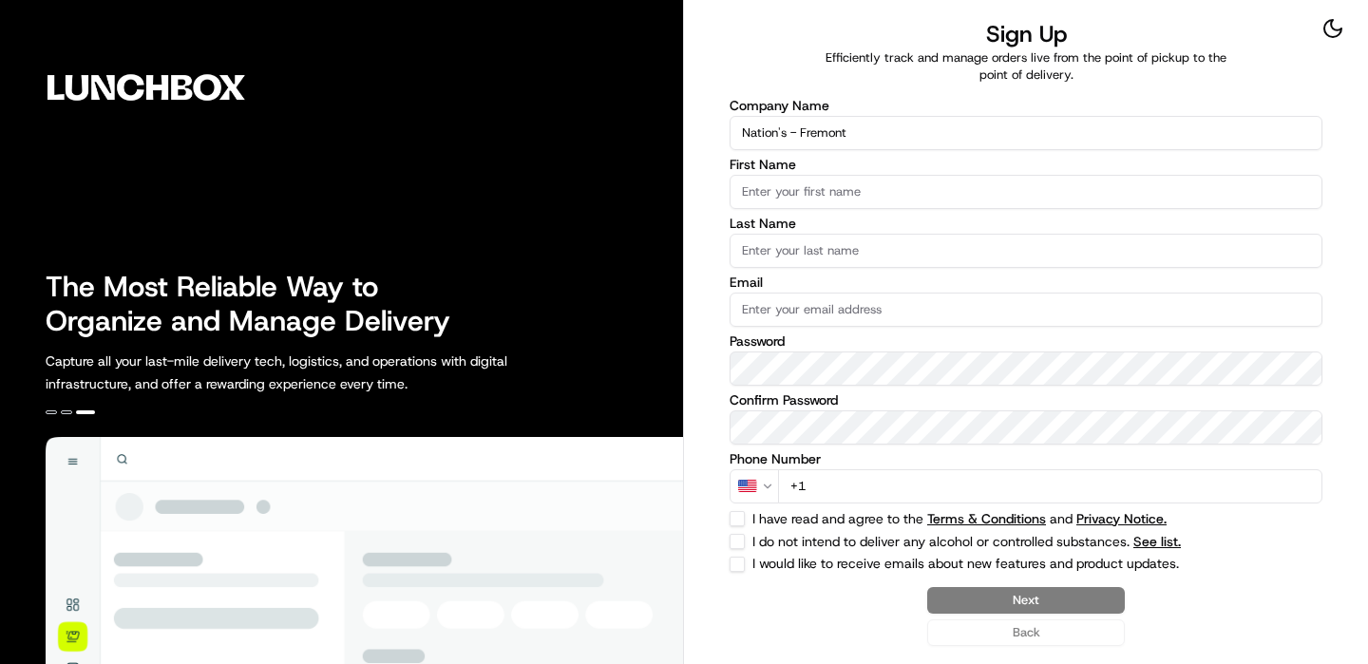
type input "Nation's - Fremont"
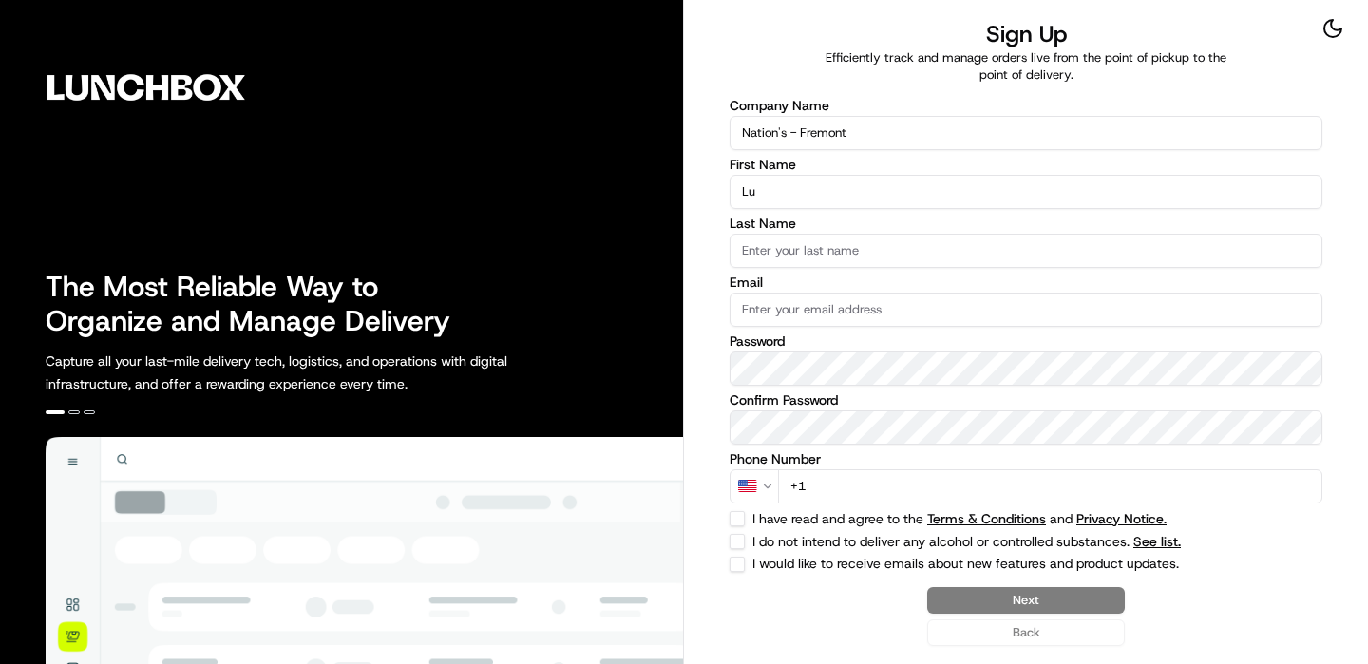
type input "L"
type input "Lunchbox"
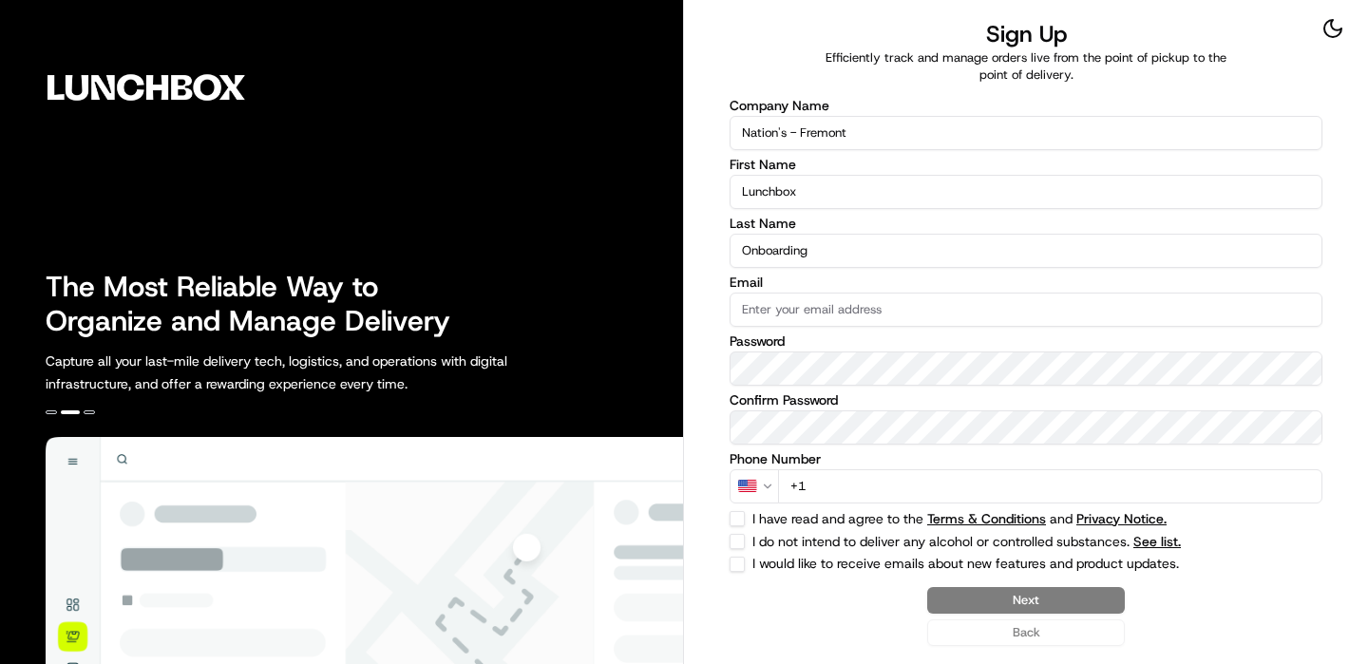
type input "Onboarding"
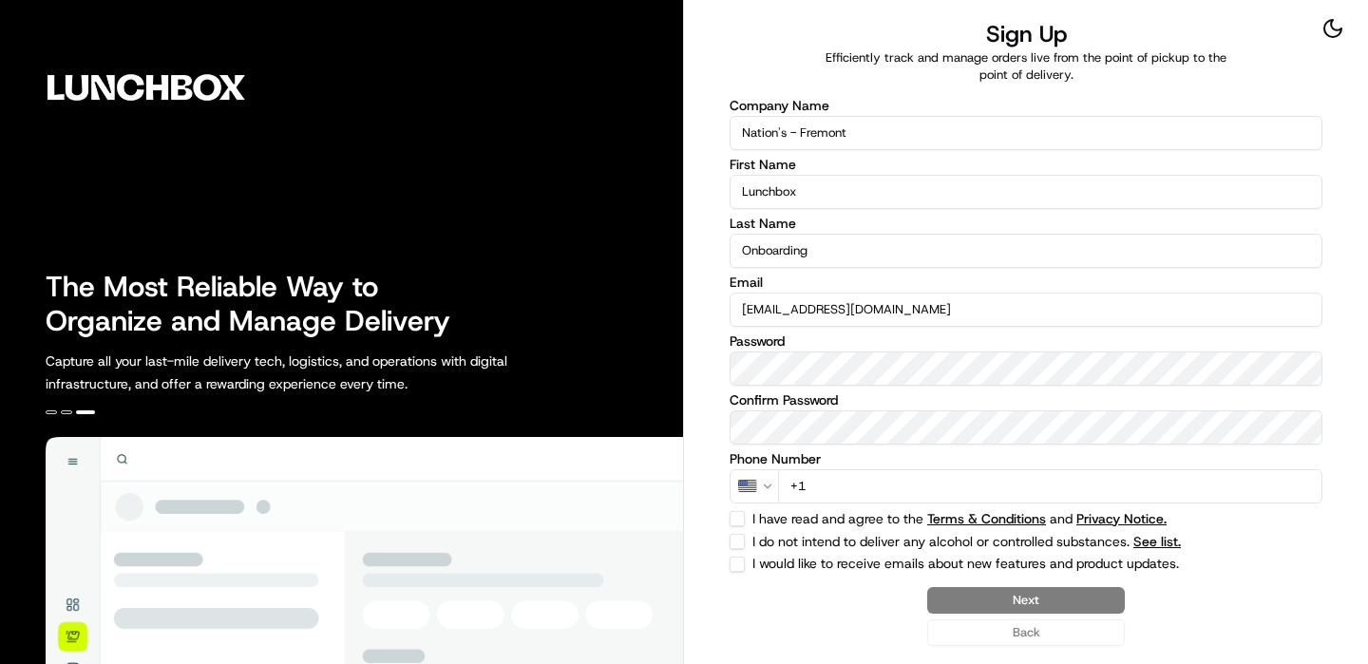
type input "[EMAIL_ADDRESS][DOMAIN_NAME]"
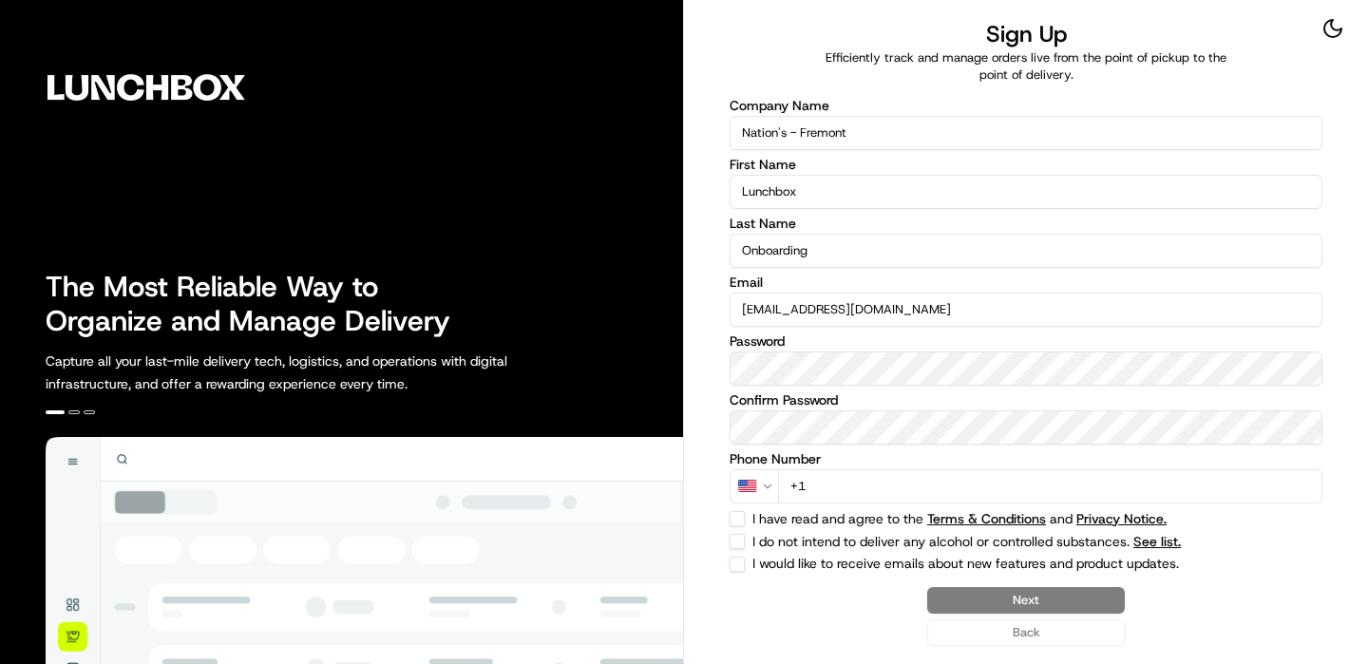
click at [859, 480] on input "+1" at bounding box center [1050, 486] width 544 height 34
click at [859, 481] on input "+1" at bounding box center [1050, 486] width 544 height 34
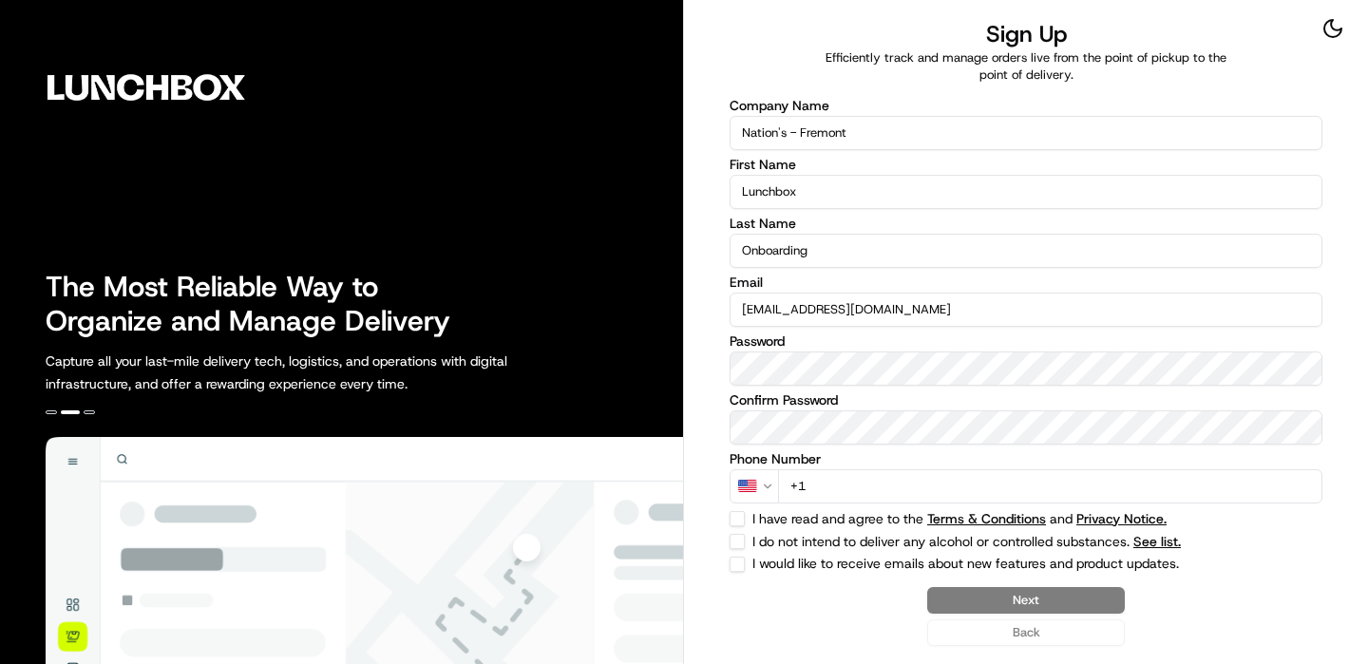
click at [859, 481] on input "+1" at bounding box center [1050, 486] width 544 height 34
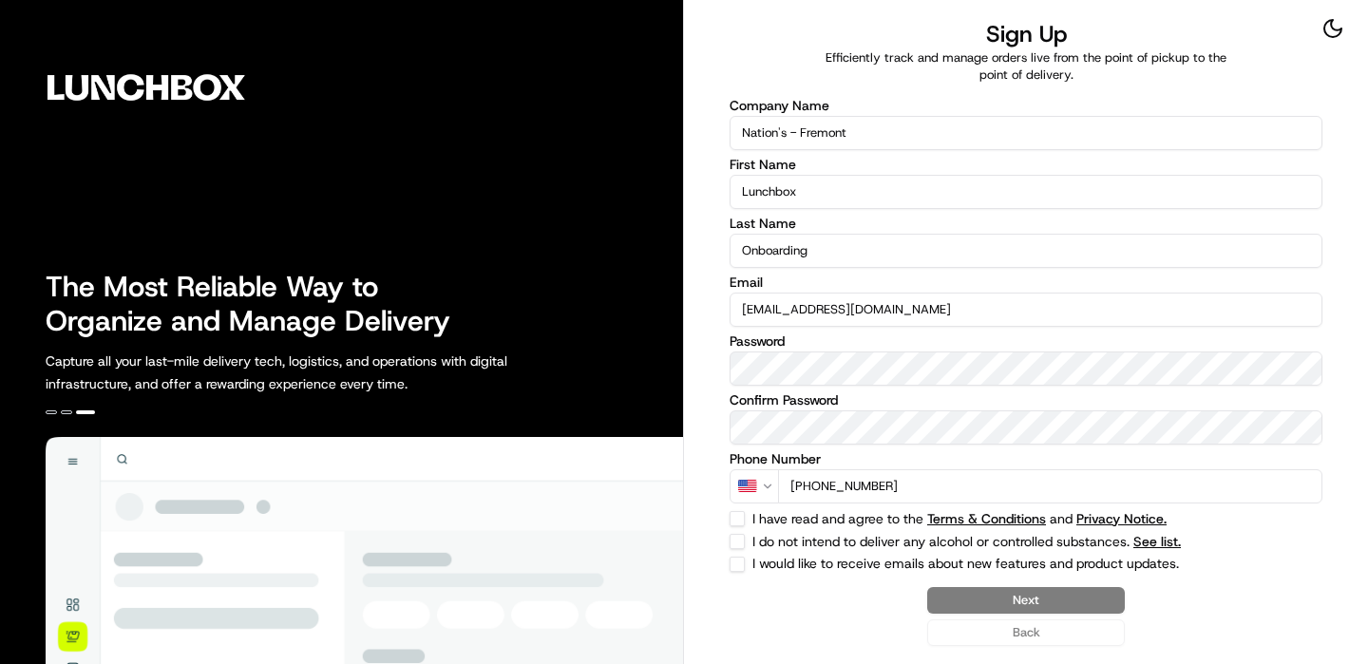
type input "[PHONE_NUMBER]"
click at [731, 521] on button "I have read and agree to the Terms & Conditions and Privacy Notice." at bounding box center [737, 518] width 15 height 15
checkbox input "true"
click at [733, 541] on button "I do not intend to deliver any alcohol or controlled substances. See list." at bounding box center [737, 541] width 15 height 15
checkbox input "true"
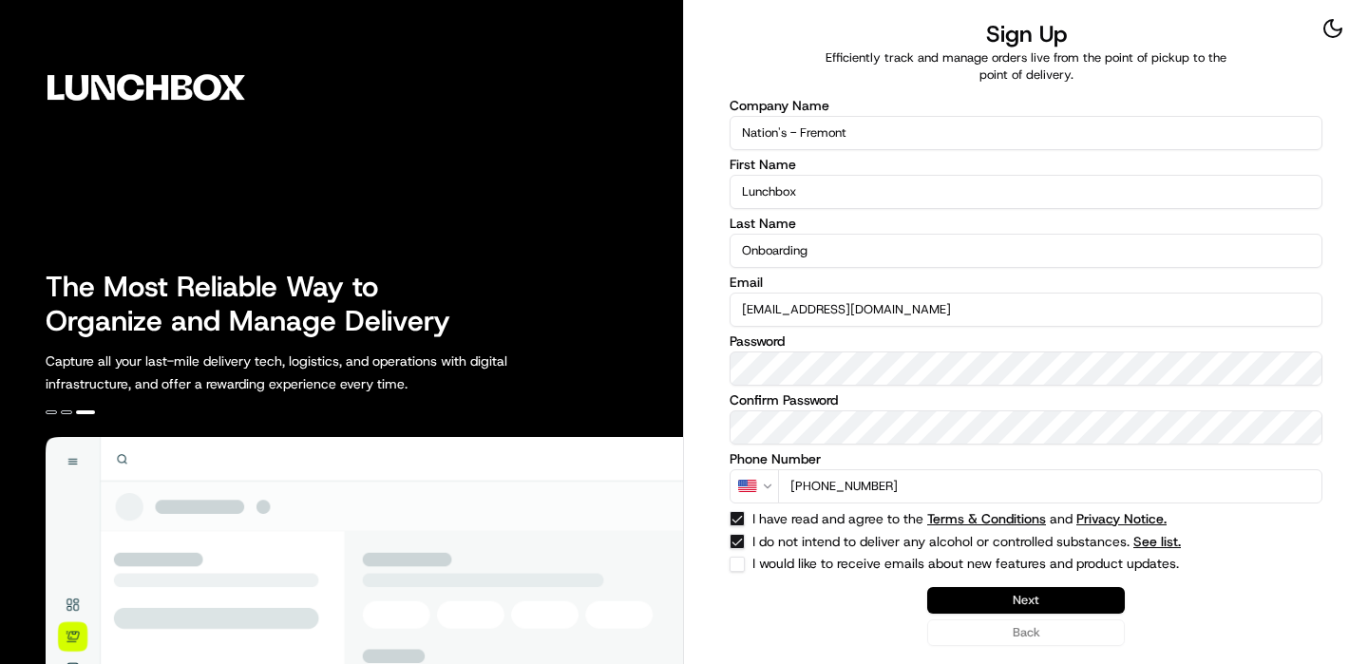
click at [1053, 598] on button "Next" at bounding box center [1026, 600] width 198 height 27
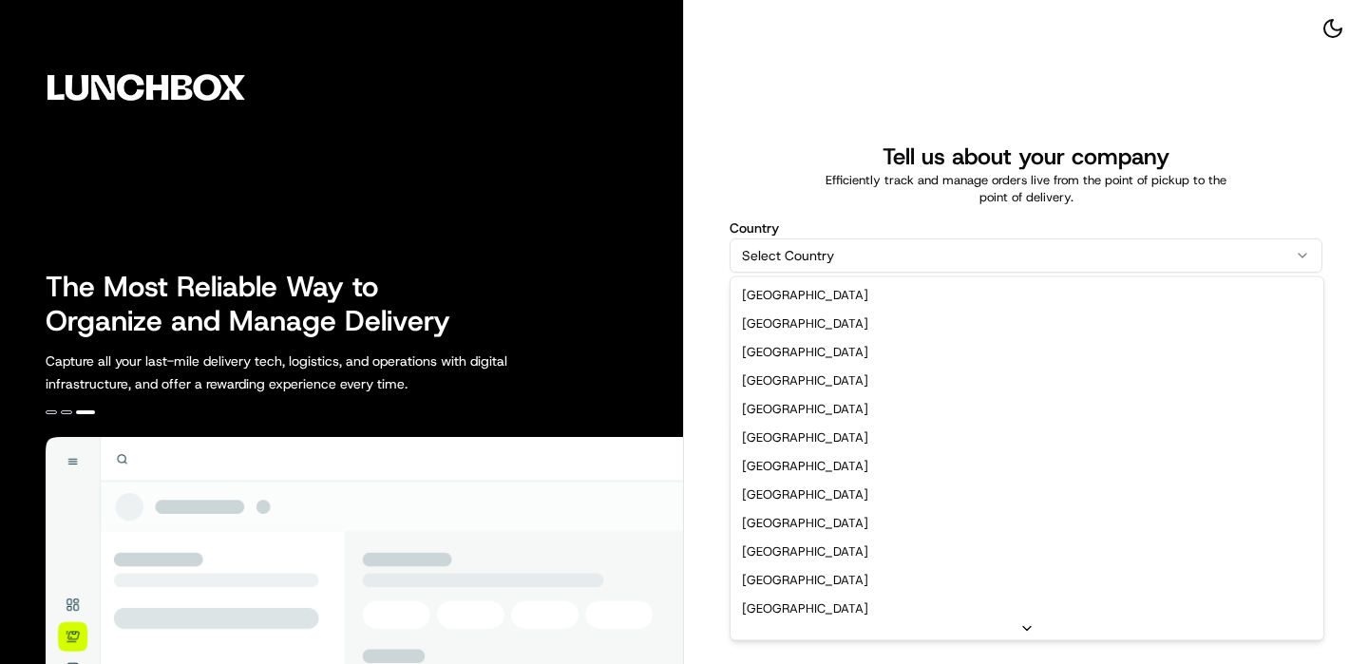
click at [884, 265] on html "The Most Reliable Way to Organize and Manage Delivery Capture all your last-mil…" at bounding box center [684, 332] width 1368 height 664
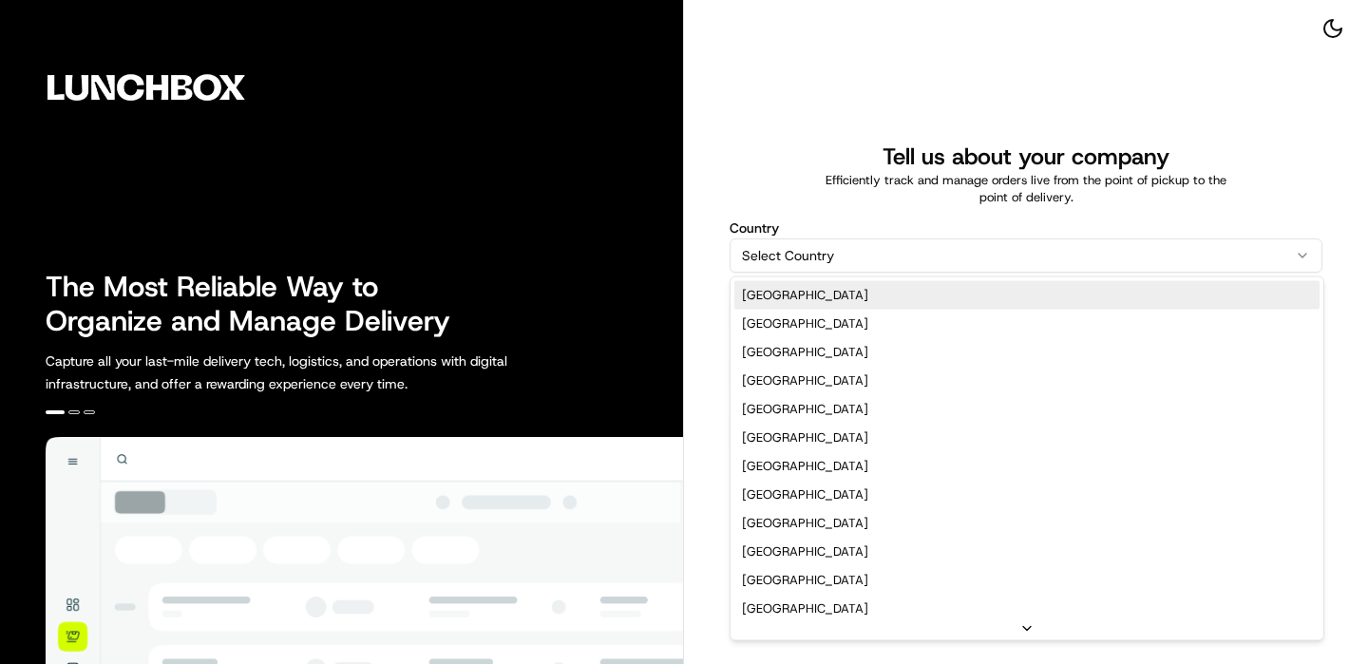
select select "US"
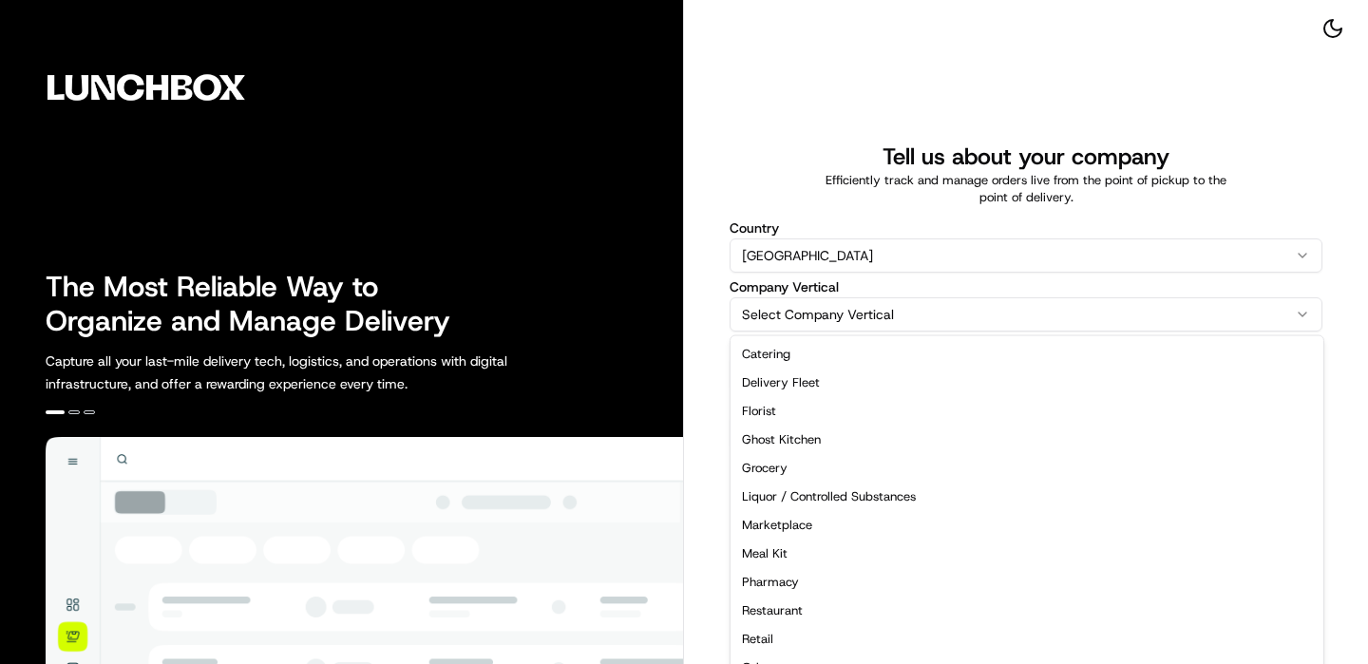
click at [862, 302] on html "The Most Reliable Way to Organize and Manage Delivery Capture all your last-mil…" at bounding box center [684, 332] width 1368 height 664
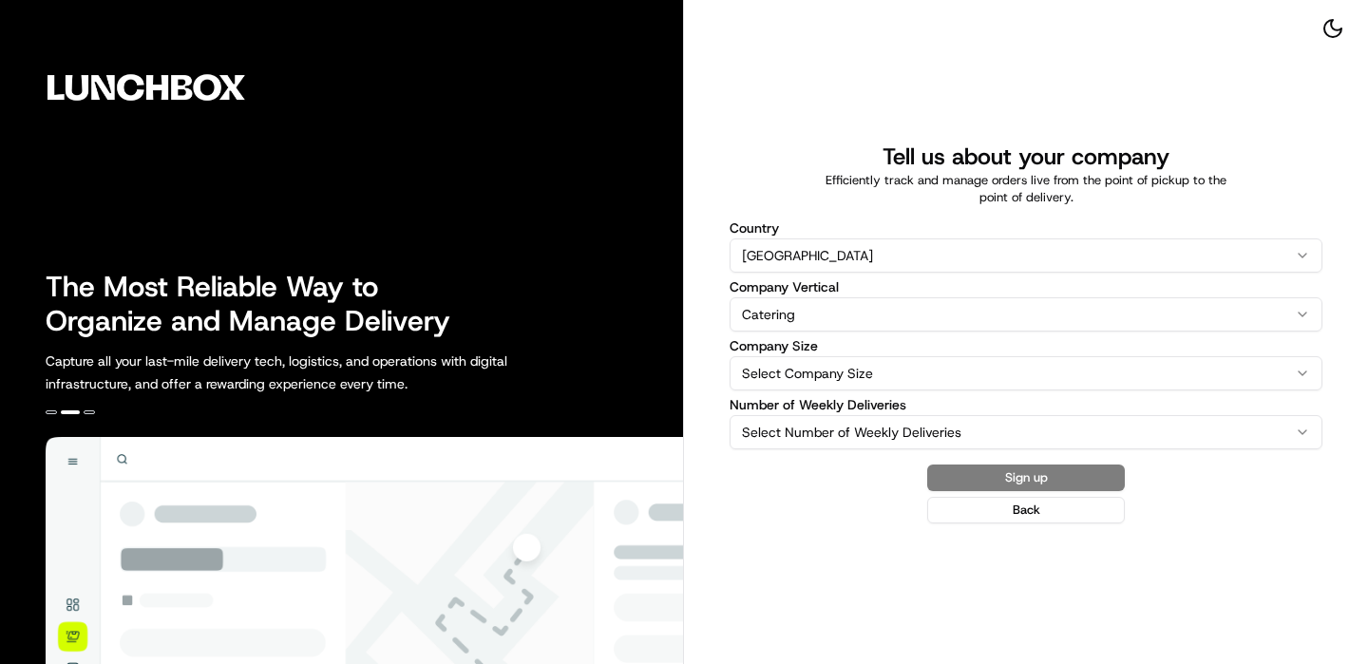
click at [809, 333] on div "Country United States United States Australia United Kingdom Canada New Zealand…" at bounding box center [1026, 335] width 593 height 228
click at [809, 328] on html "The Most Reliable Way to Organize and Manage Delivery Capture all your last-mil…" at bounding box center [684, 332] width 1368 height 664
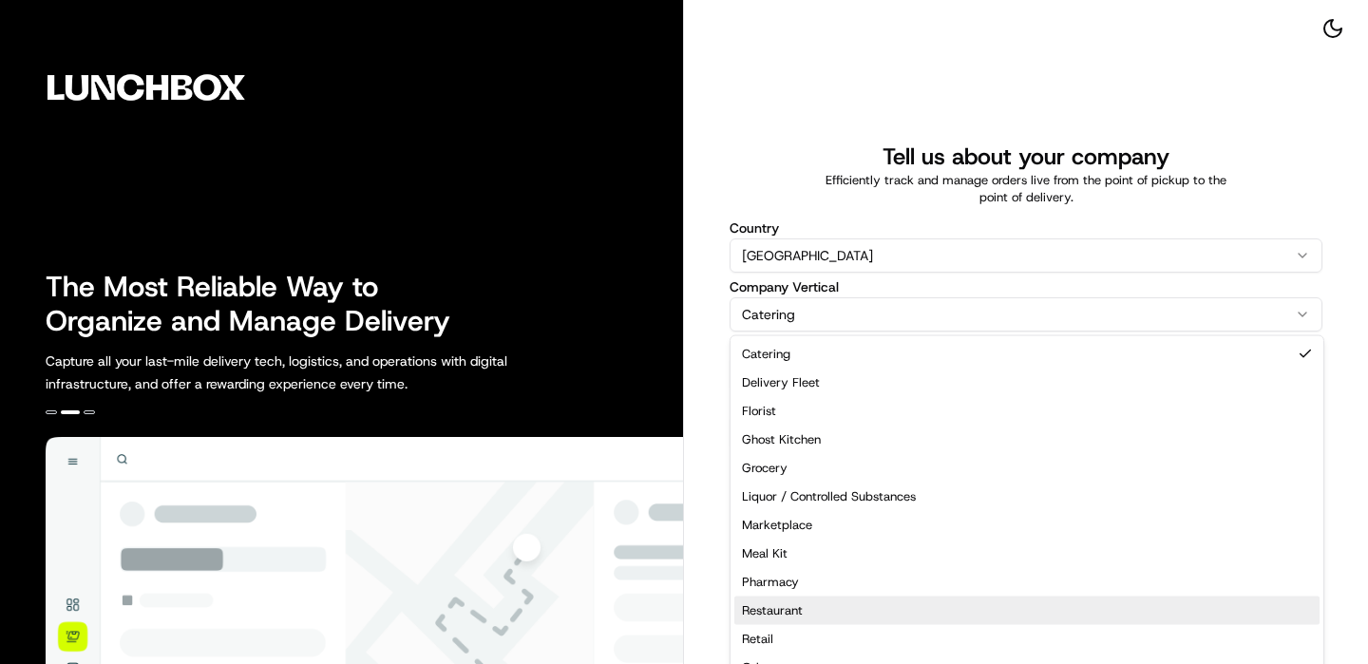
select select "Restaurant"
drag, startPoint x: 801, startPoint y: 588, endPoint x: 794, endPoint y: 615, distance: 27.4
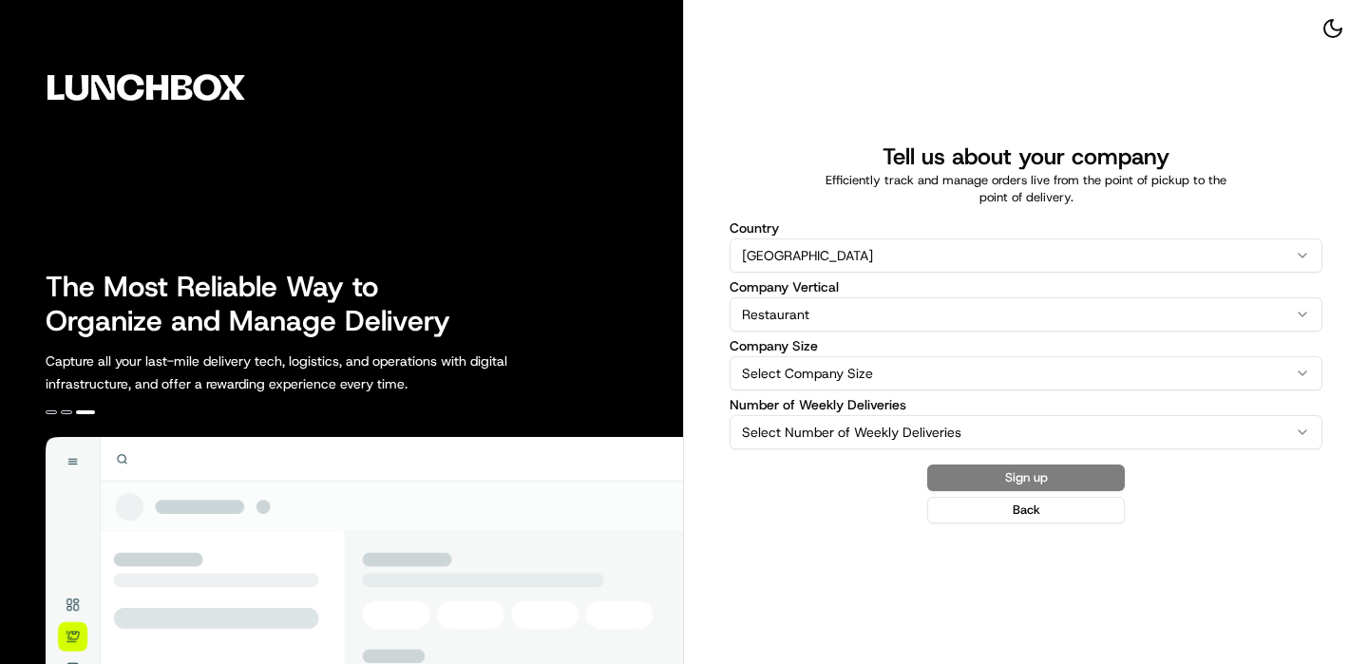
click at [850, 398] on label "Number of Weekly Deliveries" at bounding box center [1026, 404] width 593 height 13
click at [850, 415] on button "Select Number of Weekly Deliveries" at bounding box center [1026, 432] width 593 height 34
click at [850, 375] on html "The Most Reliable Way to Organize and Manage Delivery Capture all your last-mil…" at bounding box center [684, 332] width 1368 height 664
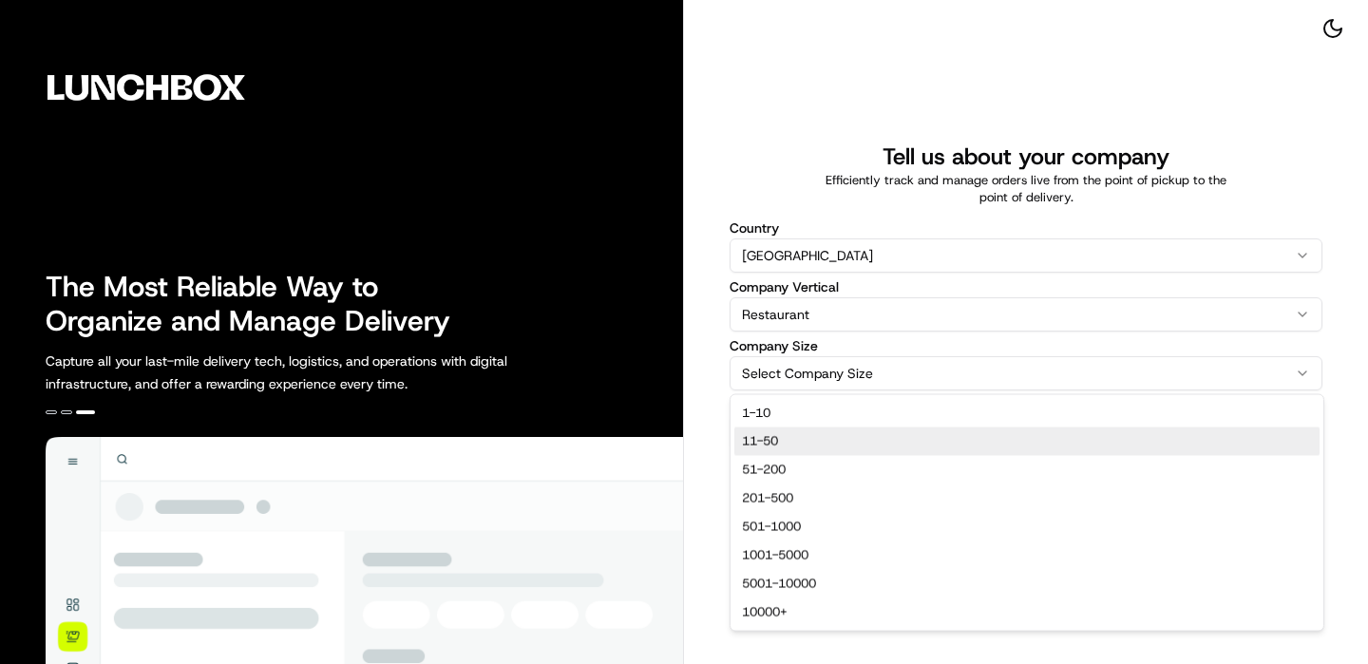
select select "11-50"
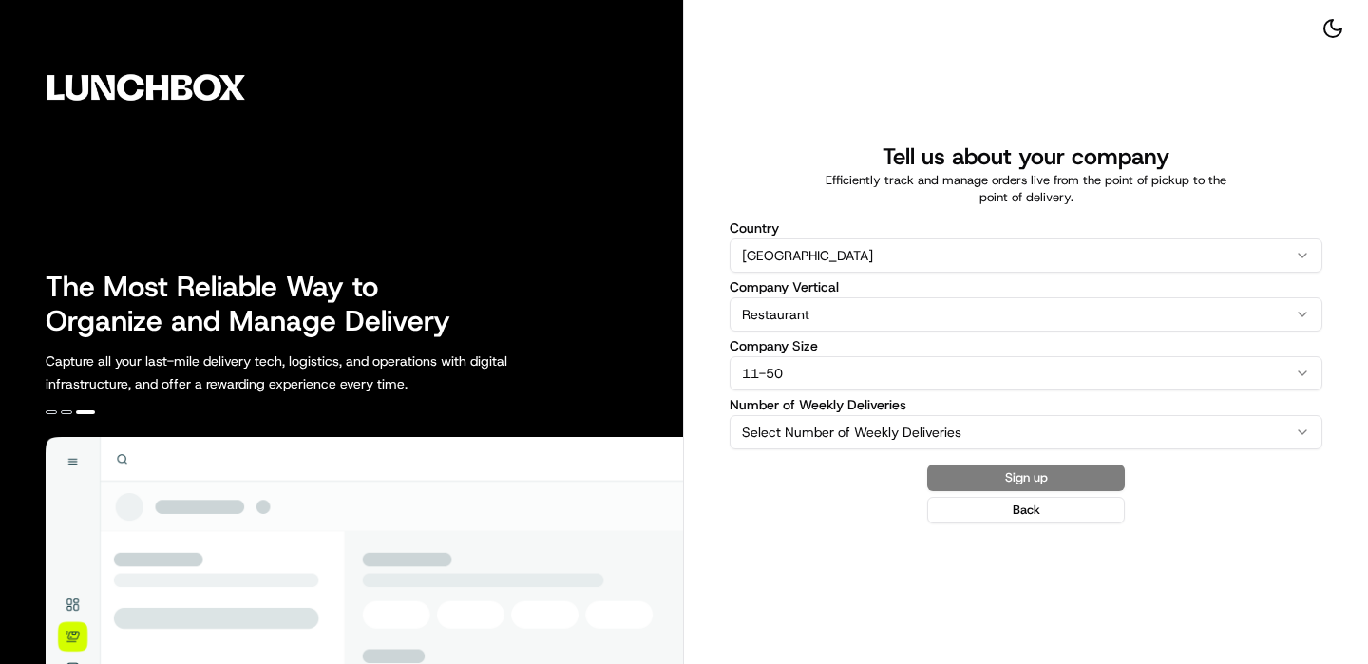
click at [851, 418] on html "The Most Reliable Way to Organize and Manage Delivery Capture all your last-mil…" at bounding box center [684, 332] width 1368 height 664
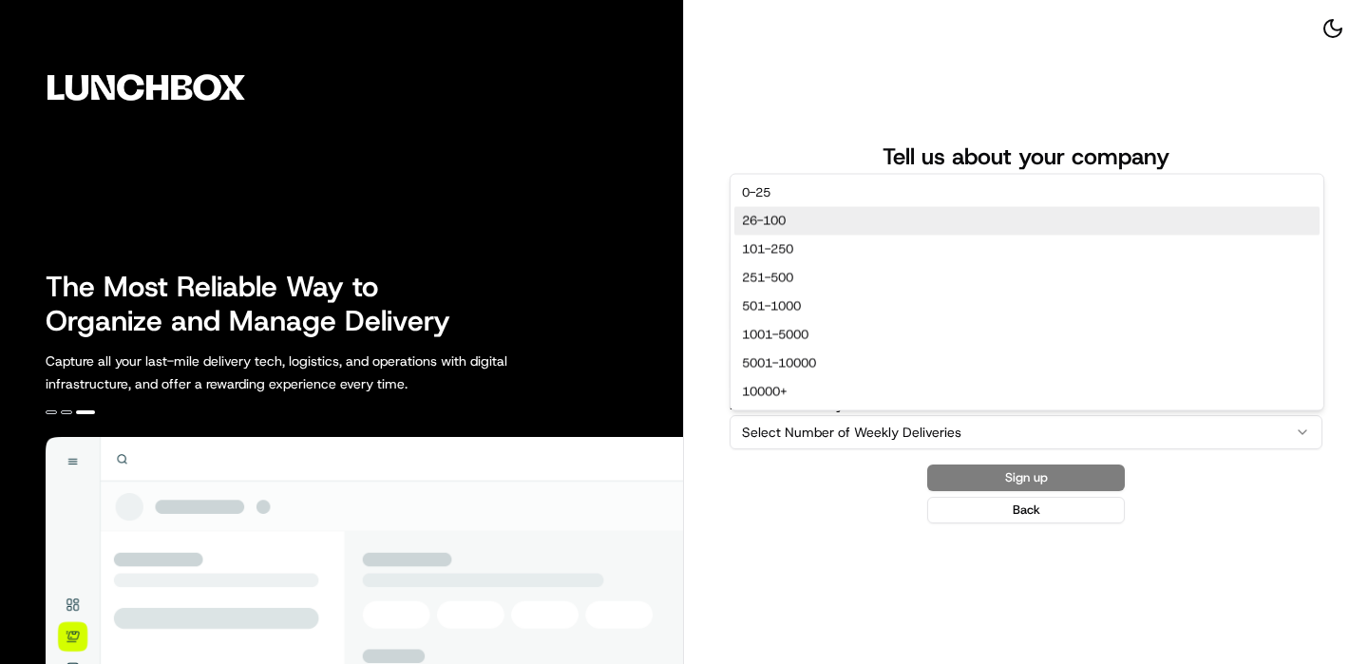
select select "26-100"
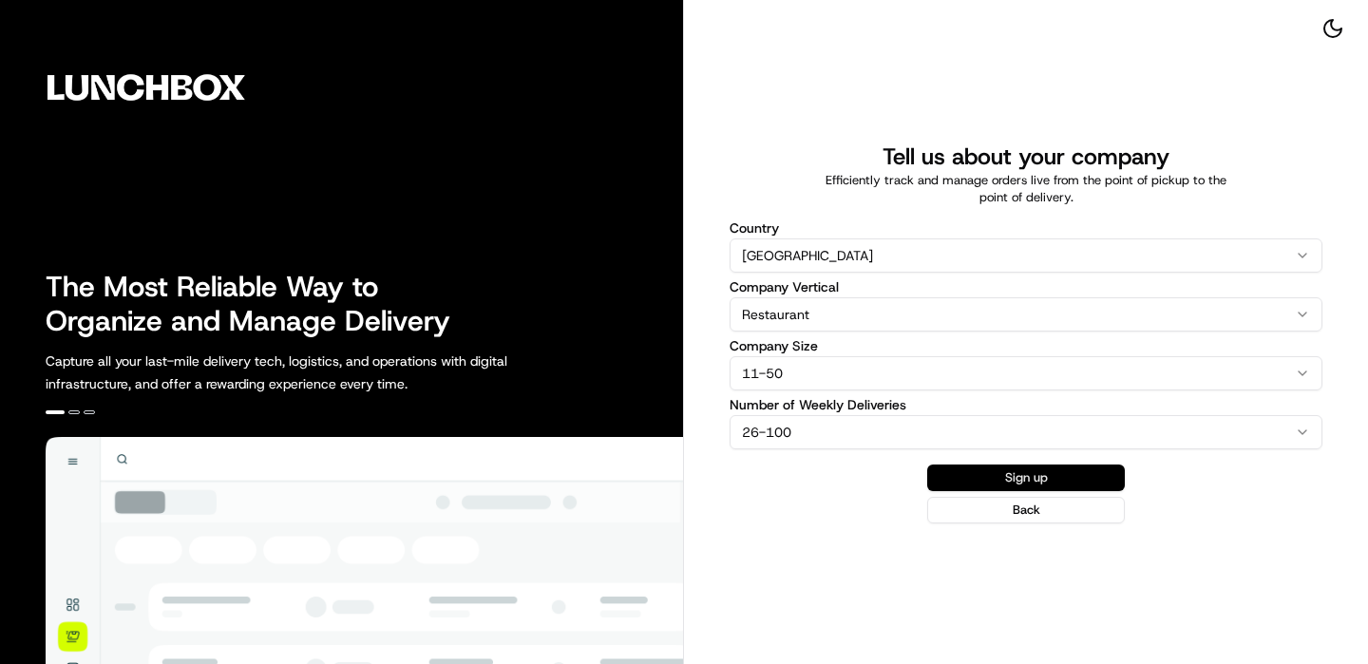
click at [1072, 476] on button "Sign up" at bounding box center [1026, 478] width 198 height 27
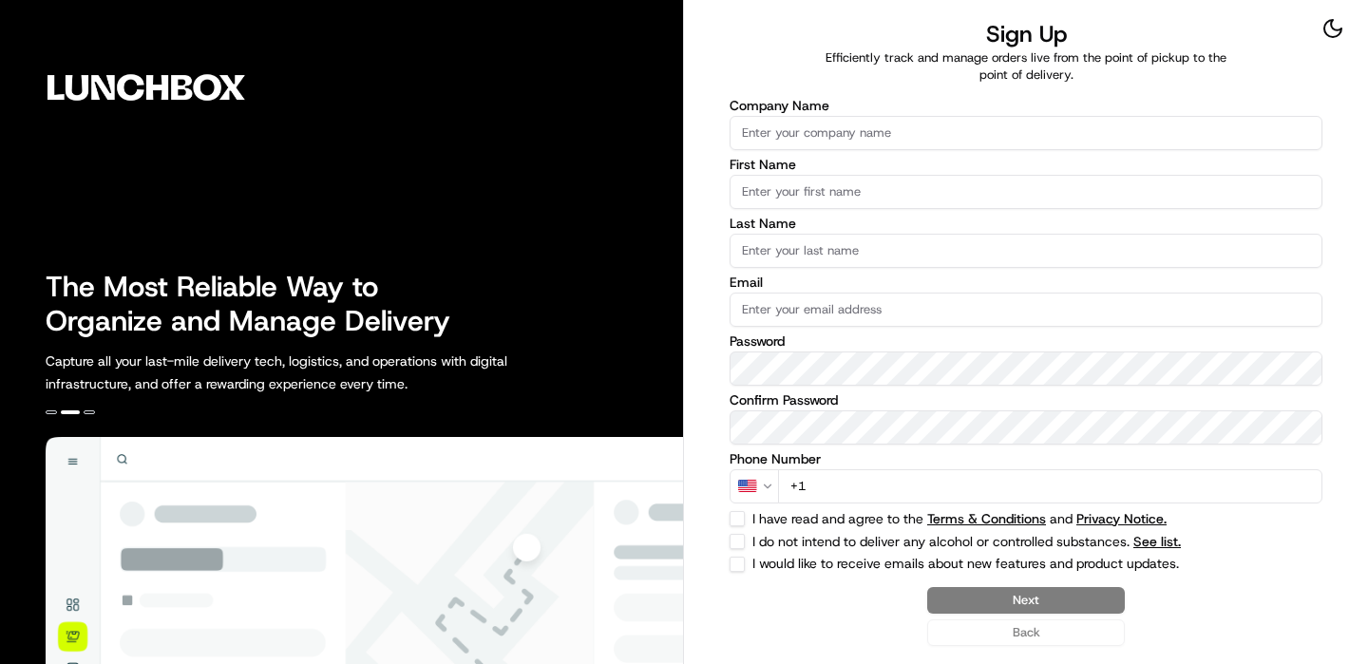
click at [860, 137] on input "Company Name" at bounding box center [1026, 133] width 593 height 34
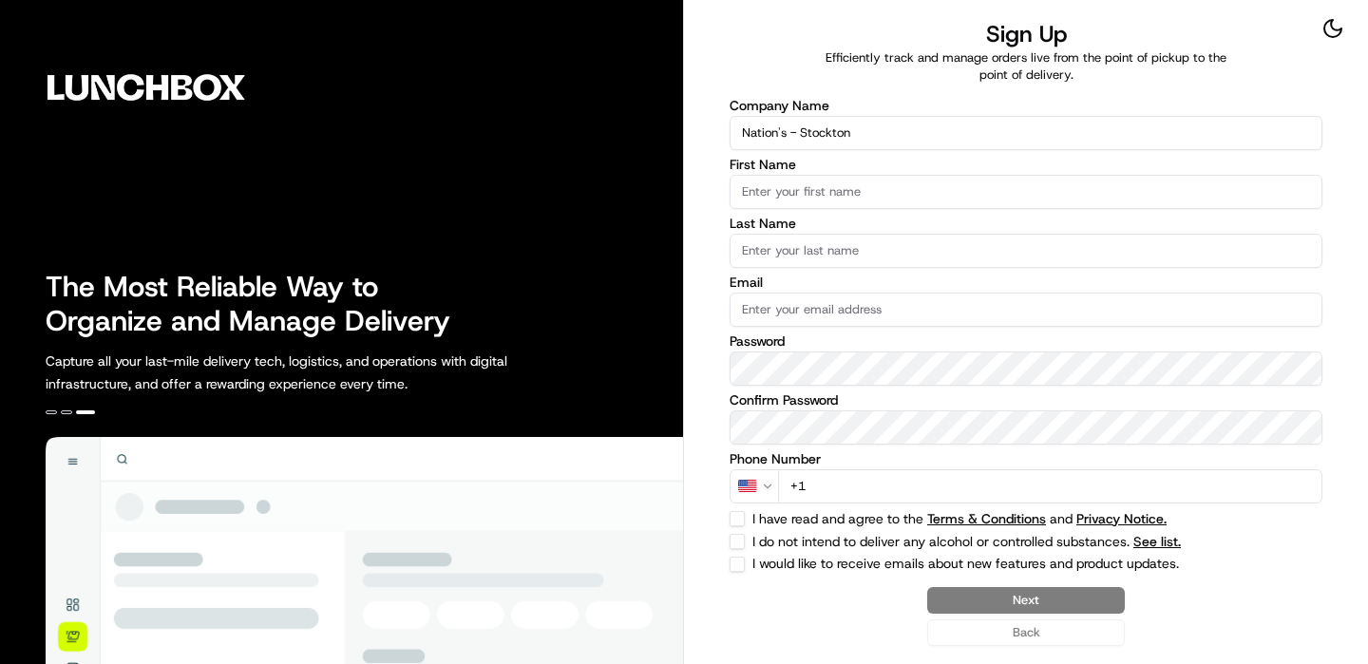
type input "Nation's - Stockton"
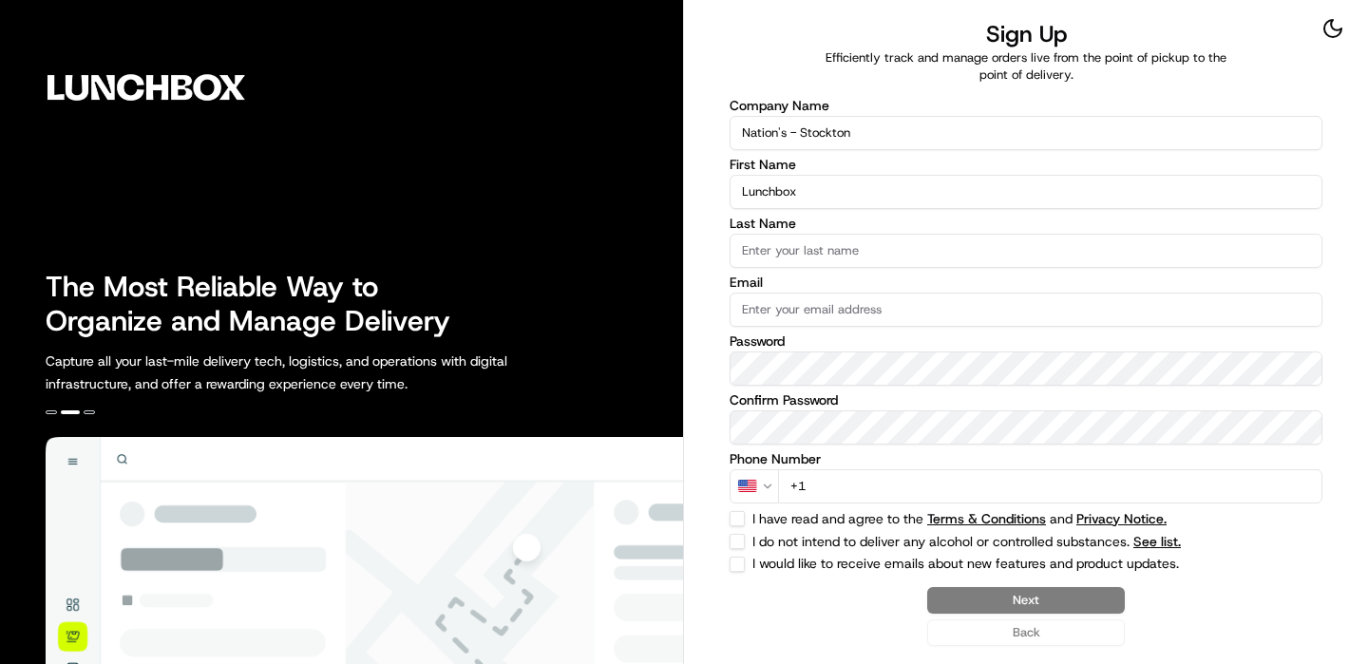
type input "Lunchbox"
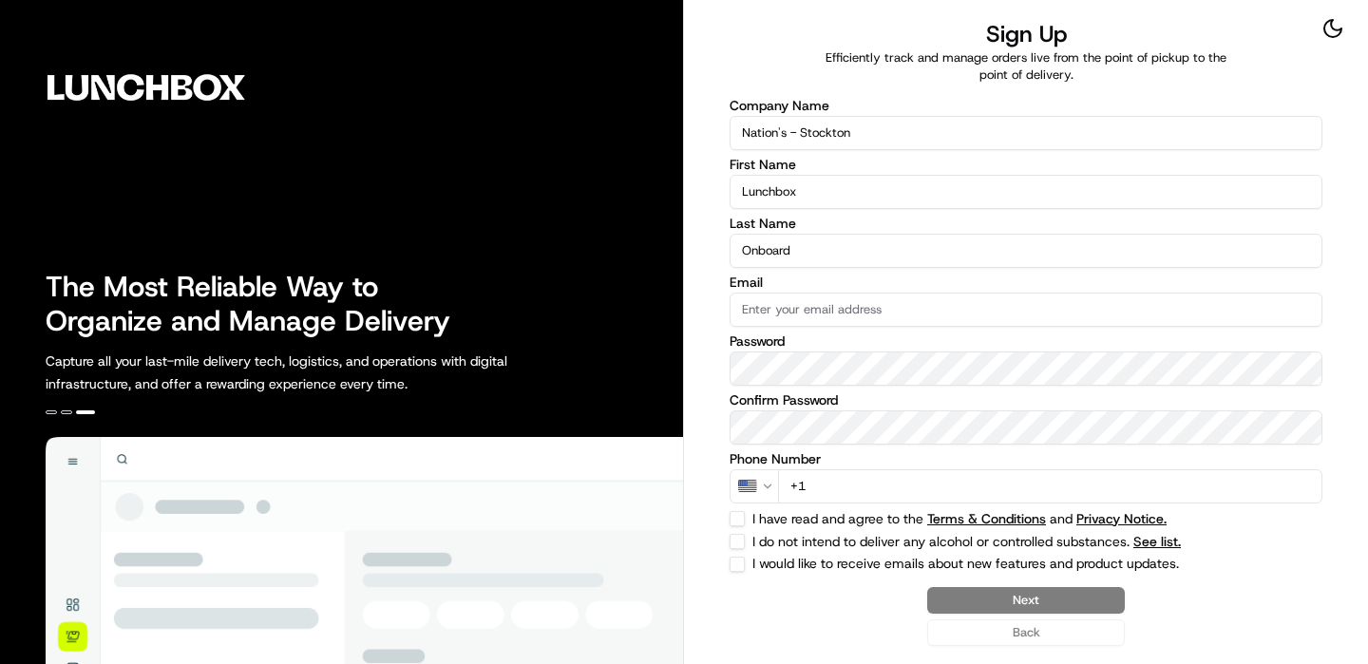
click at [799, 241] on input "Onboard" at bounding box center [1026, 251] width 593 height 34
click at [801, 255] on input "Onboard" at bounding box center [1026, 251] width 593 height 34
type input "Onboarding"
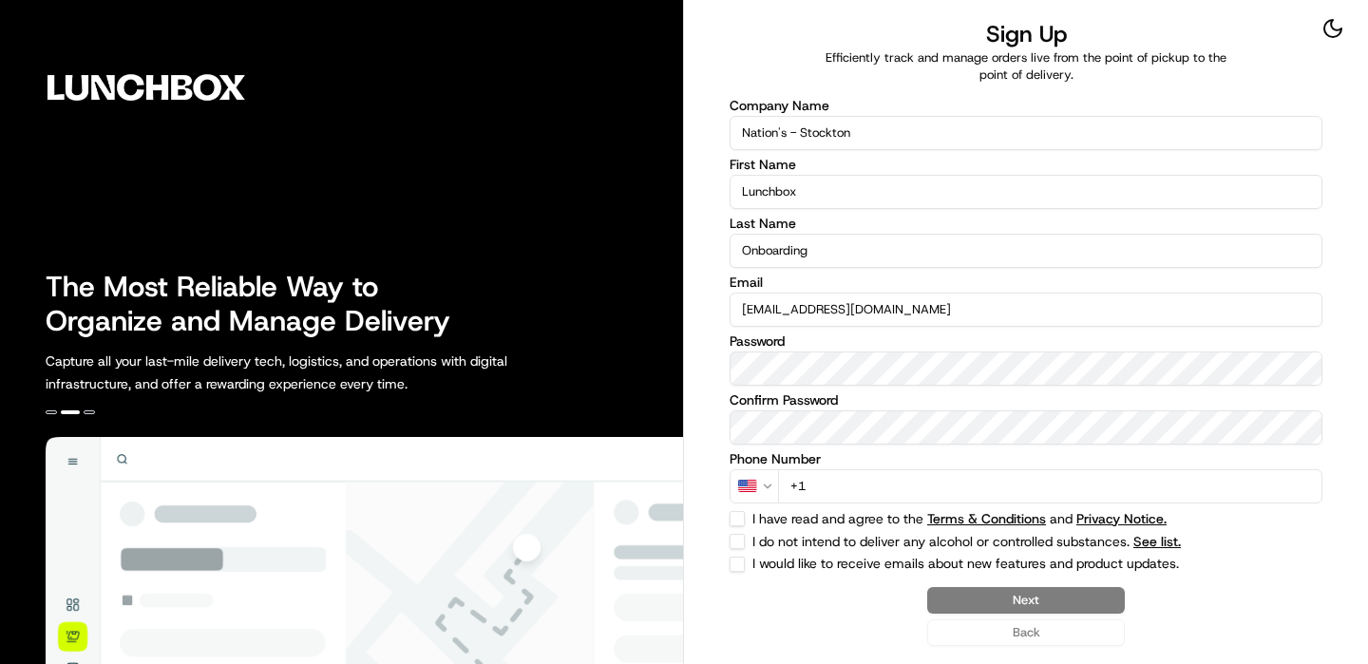
type input "[EMAIL_ADDRESS][DOMAIN_NAME]"
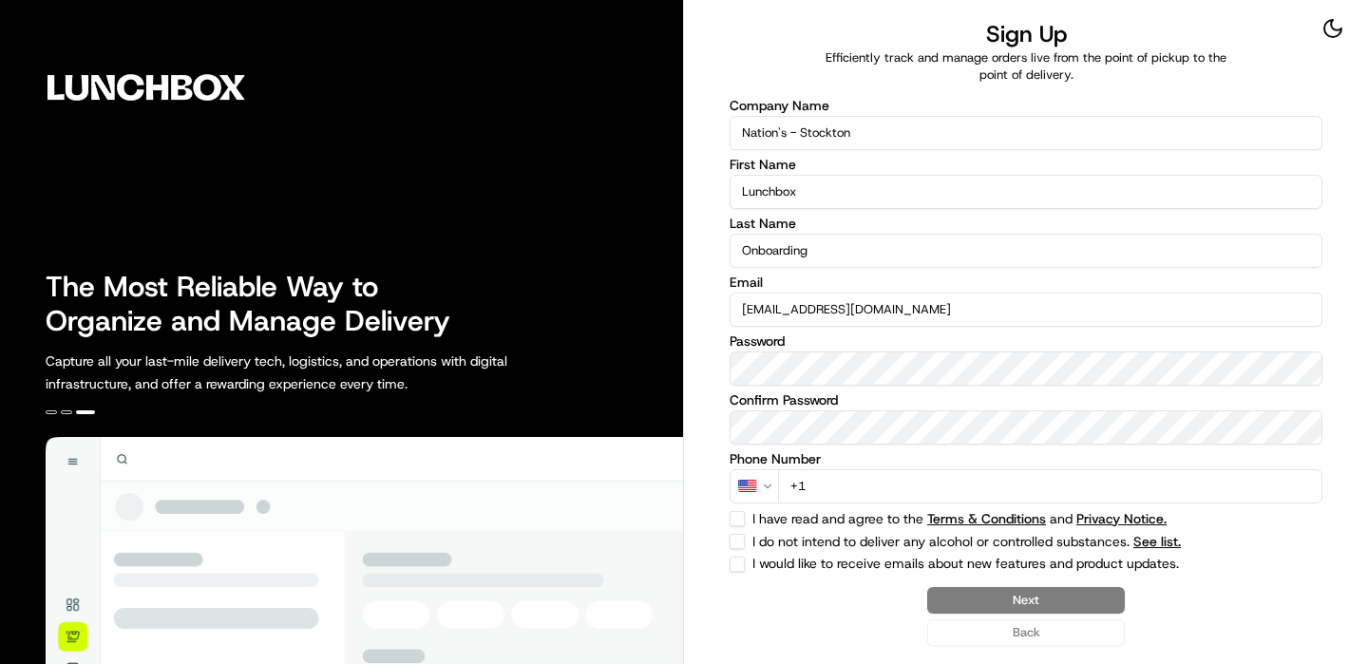
click at [1116, 483] on input "+1" at bounding box center [1050, 486] width 544 height 34
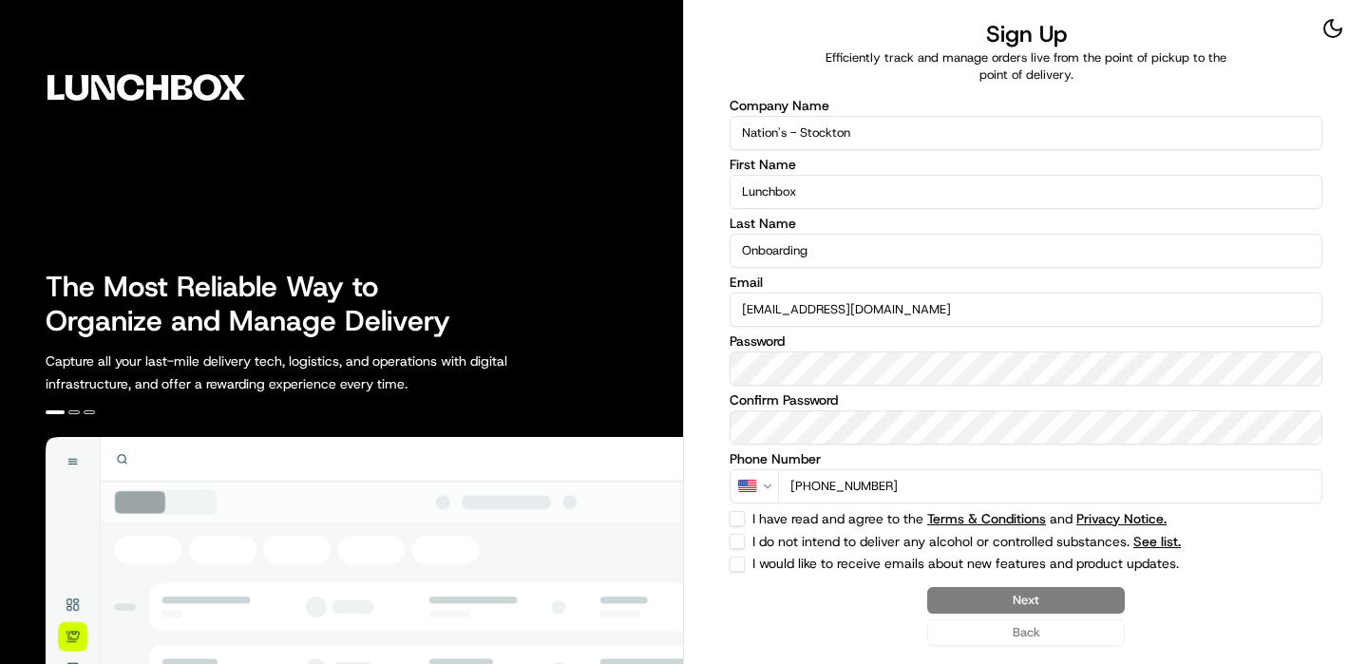
type input "[PHONE_NUMBER]"
click at [742, 532] on div "Company Name Nation's - [PERSON_NAME] First Name Lunchbox Last Name Onboarding …" at bounding box center [1026, 335] width 593 height 473
click at [742, 529] on div "Company Name Nation's - [PERSON_NAME] First Name Lunchbox Last Name Onboarding …" at bounding box center [1026, 335] width 593 height 473
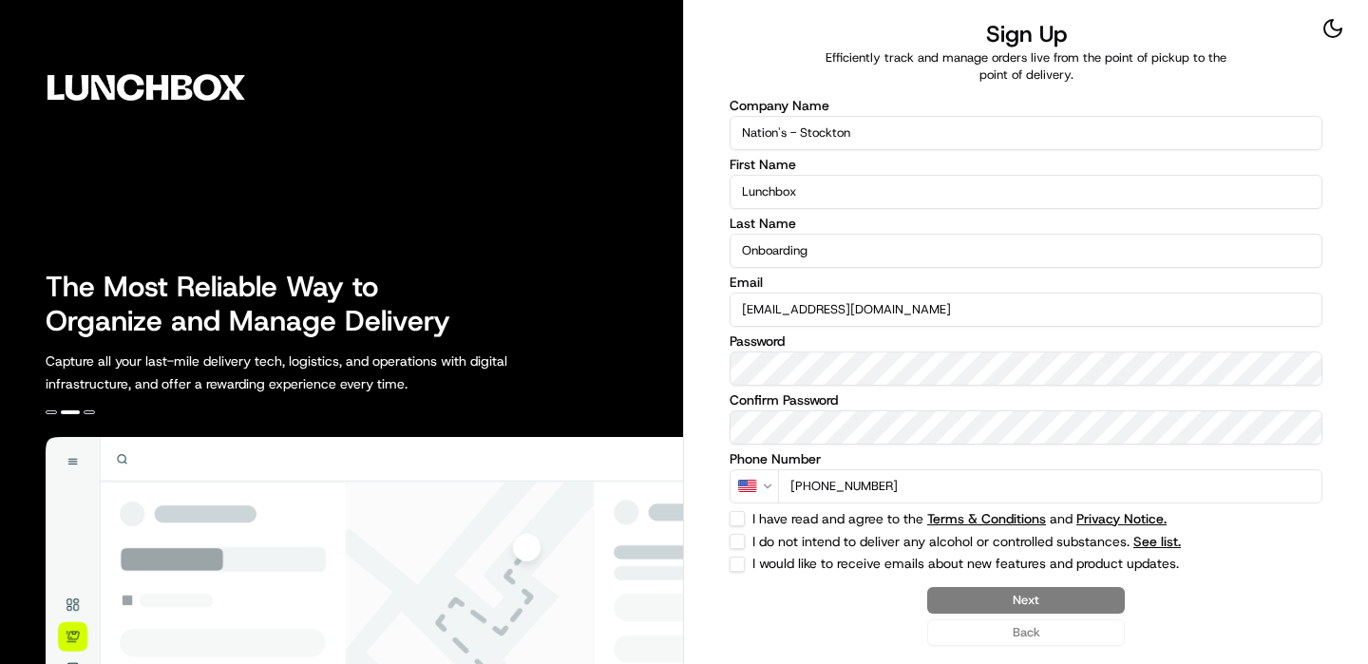
click at [742, 524] on button "I have read and agree to the Terms & Conditions and Privacy Notice." at bounding box center [737, 518] width 15 height 15
checkbox input "true"
click at [742, 539] on button "I do not intend to deliver any alcohol or controlled substances. See list." at bounding box center [737, 541] width 15 height 15
checkbox input "true"
click at [1072, 604] on button "Next" at bounding box center [1026, 600] width 198 height 27
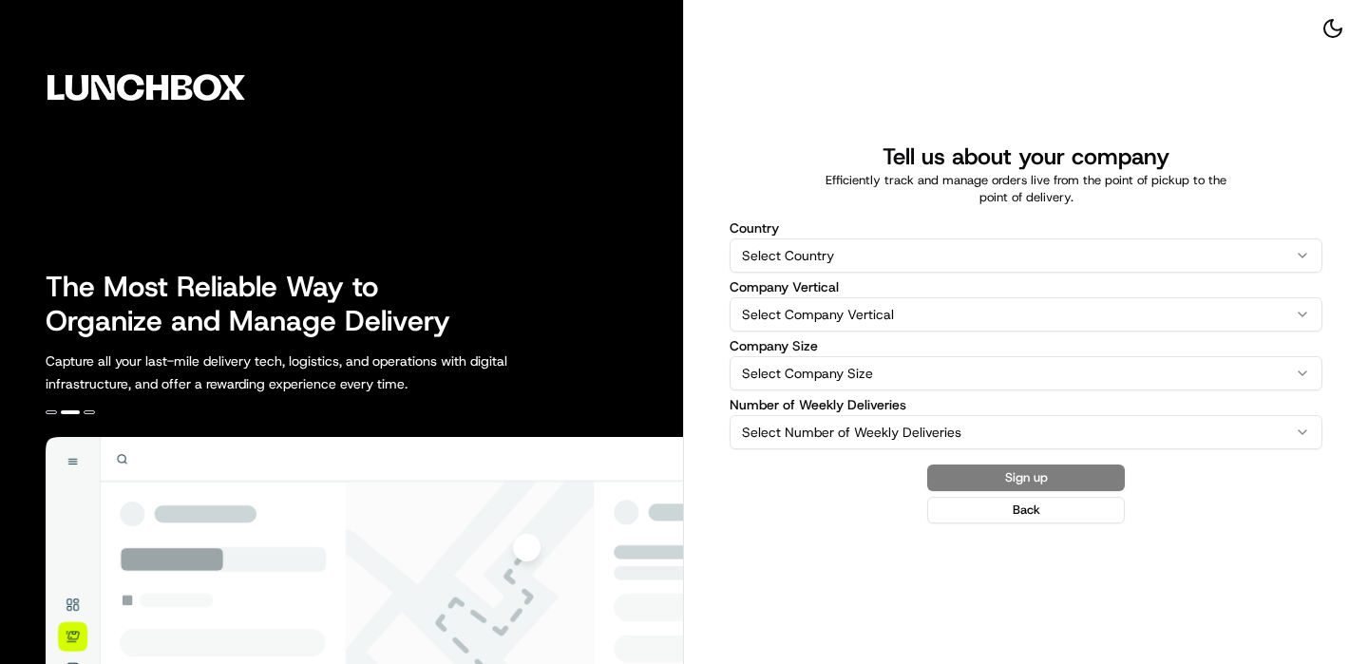
click at [916, 272] on html "The Most Reliable Way to Organize and Manage Delivery Capture all your last-mil…" at bounding box center [684, 332] width 1368 height 664
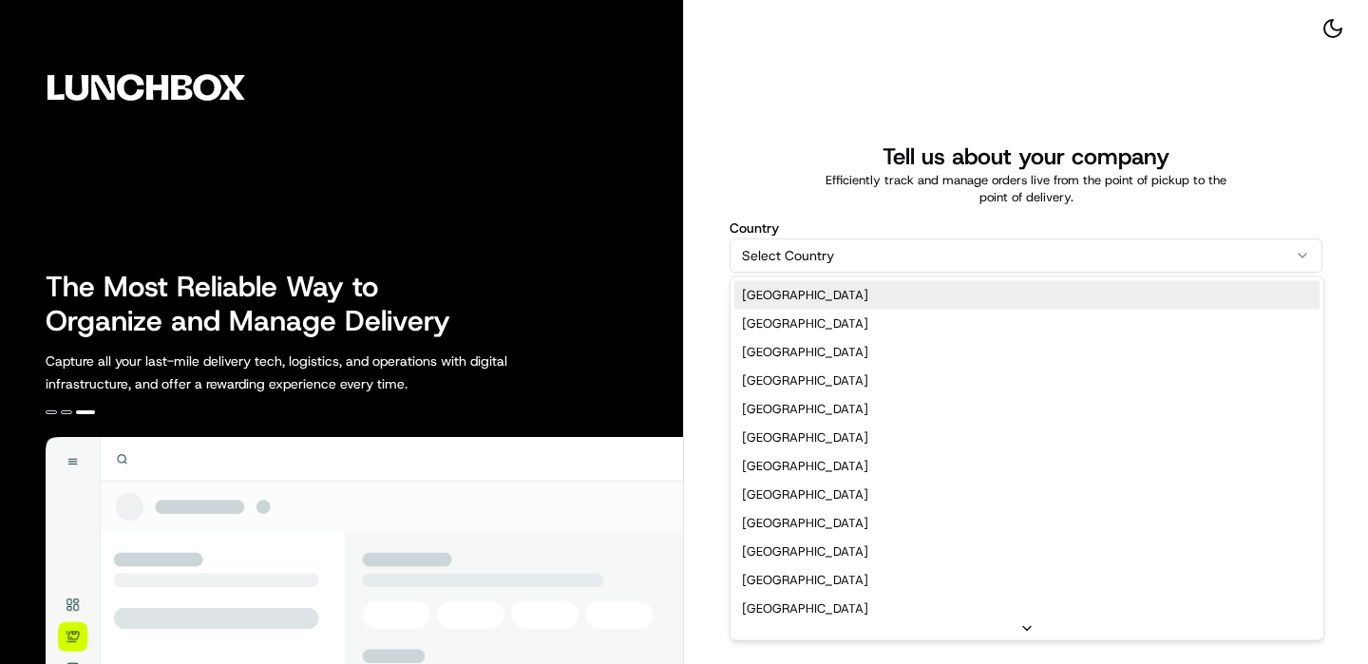
select select "US"
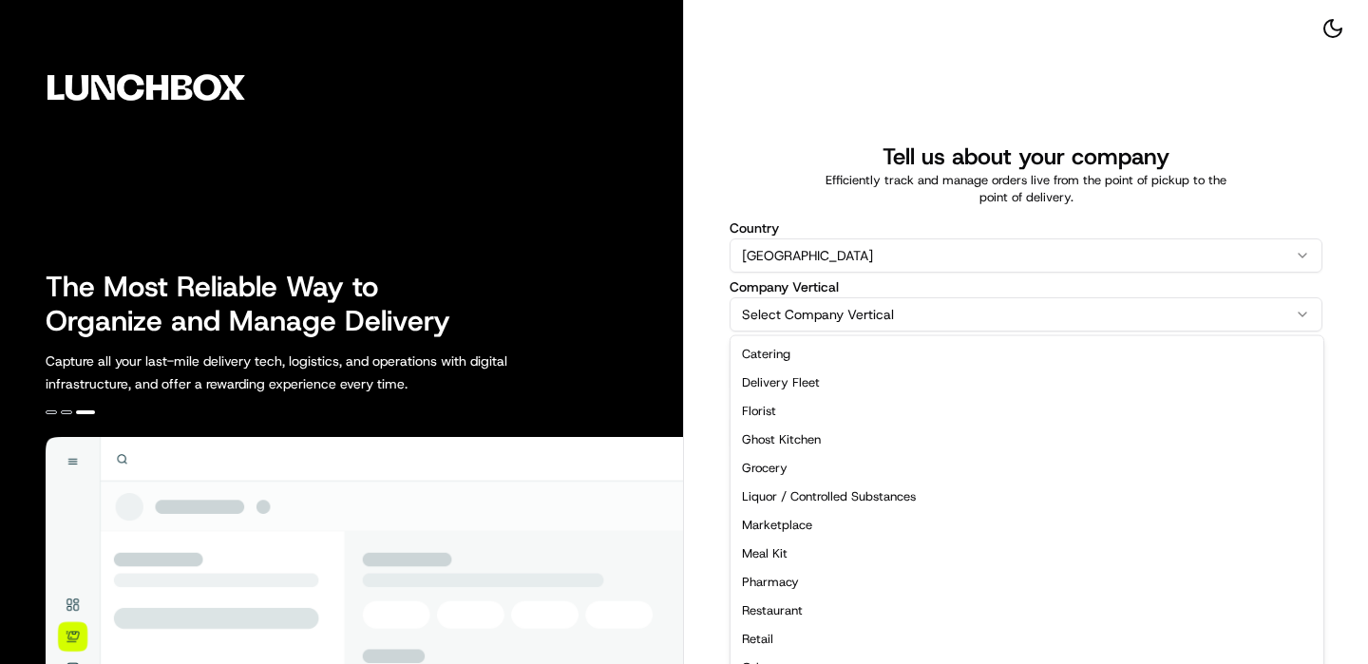
click at [846, 309] on html "The Most Reliable Way to Organize and Manage Delivery Capture all your last-mil…" at bounding box center [684, 332] width 1368 height 664
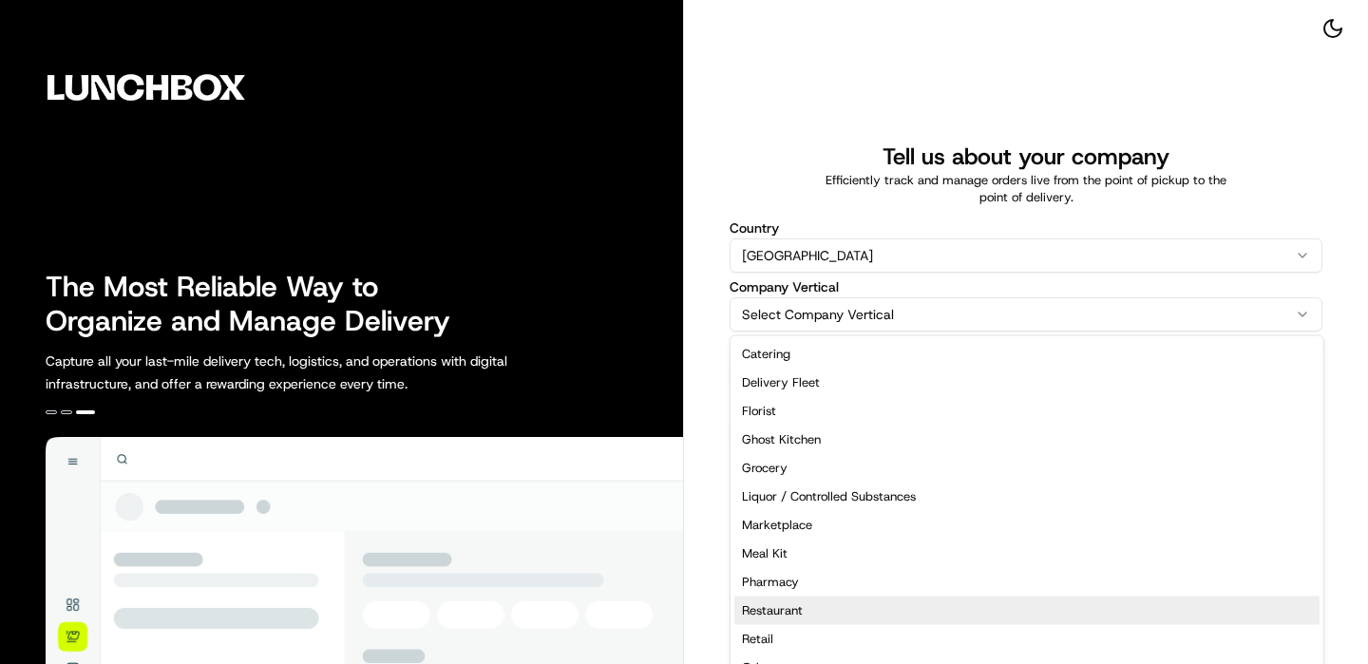
select select "Restaurant"
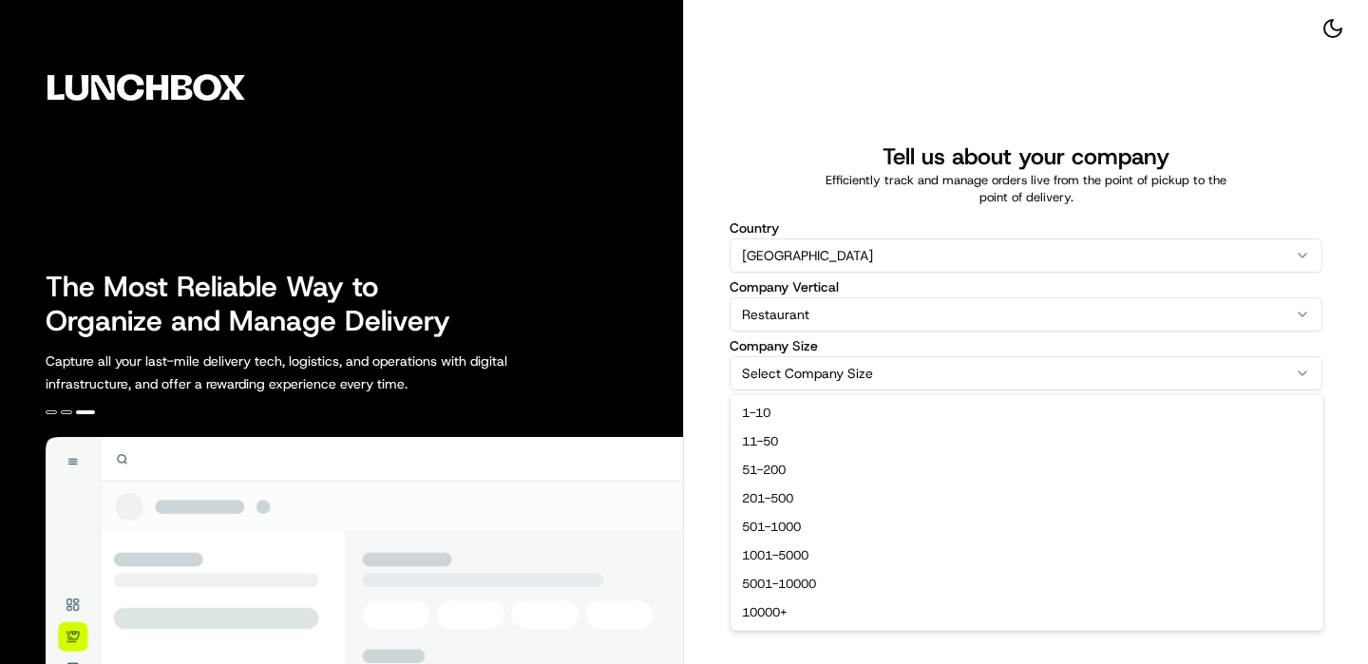
click at [836, 362] on html "The Most Reliable Way to Organize and Manage Delivery Capture all your last-mil…" at bounding box center [684, 332] width 1368 height 664
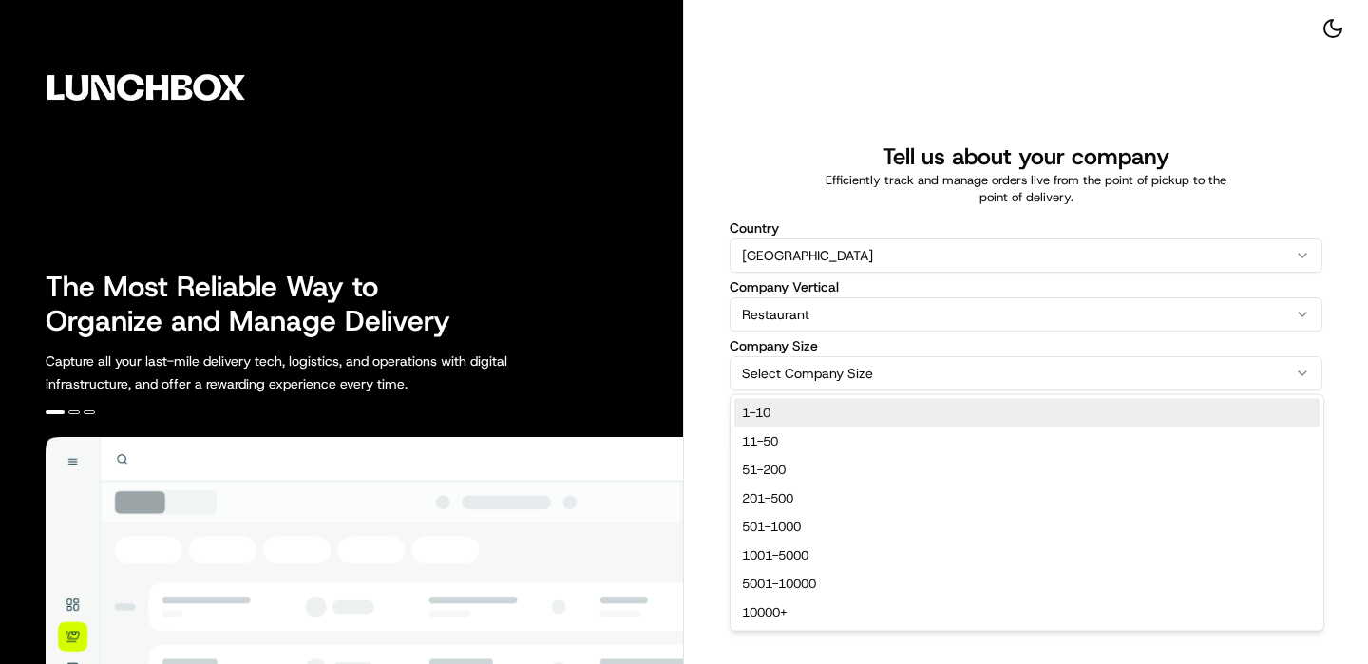
select select "1-10"
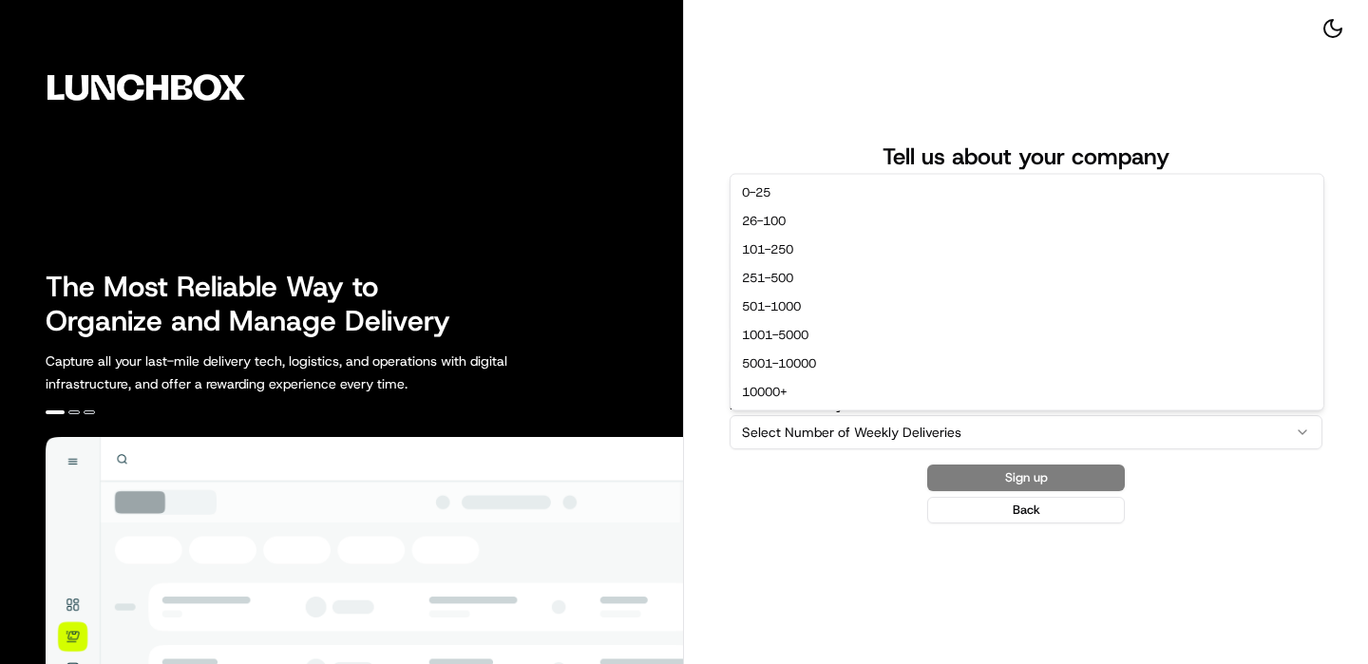
click at [837, 420] on html "The Most Reliable Way to Organize and Manage Delivery Capture all your last-mil…" at bounding box center [684, 332] width 1368 height 664
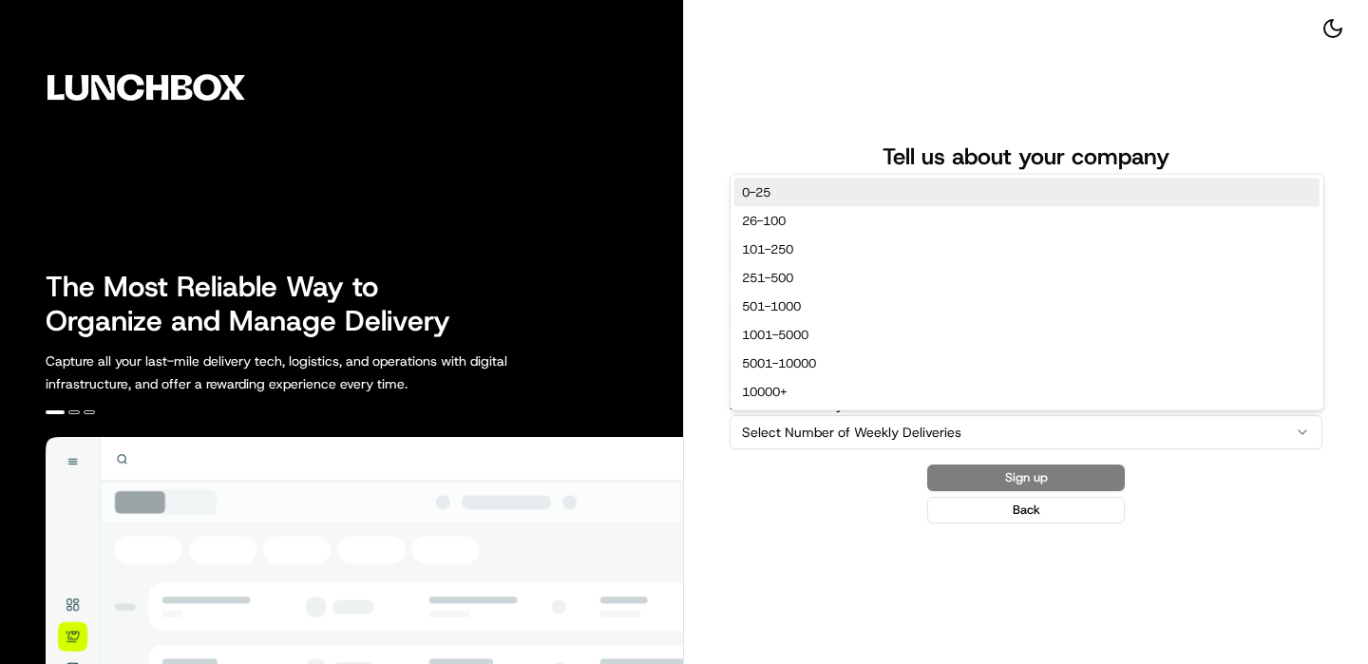
select select "0-25"
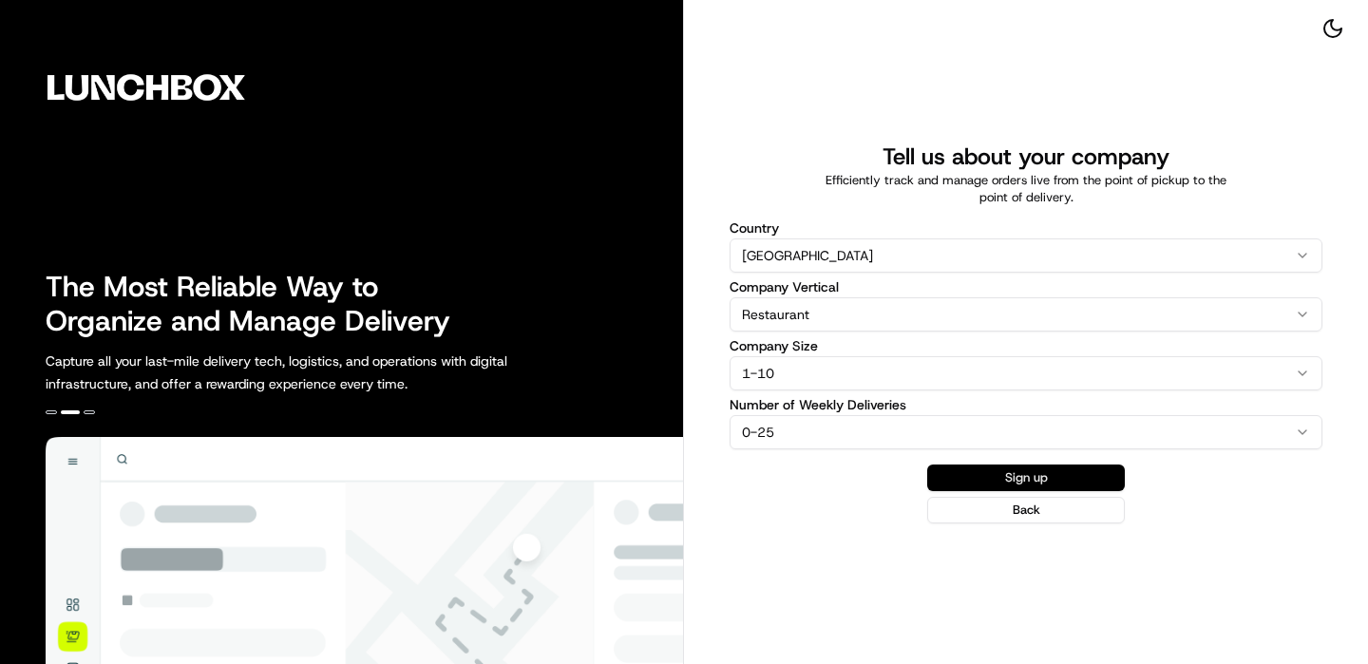
click at [1005, 466] on button "Sign up" at bounding box center [1026, 478] width 198 height 27
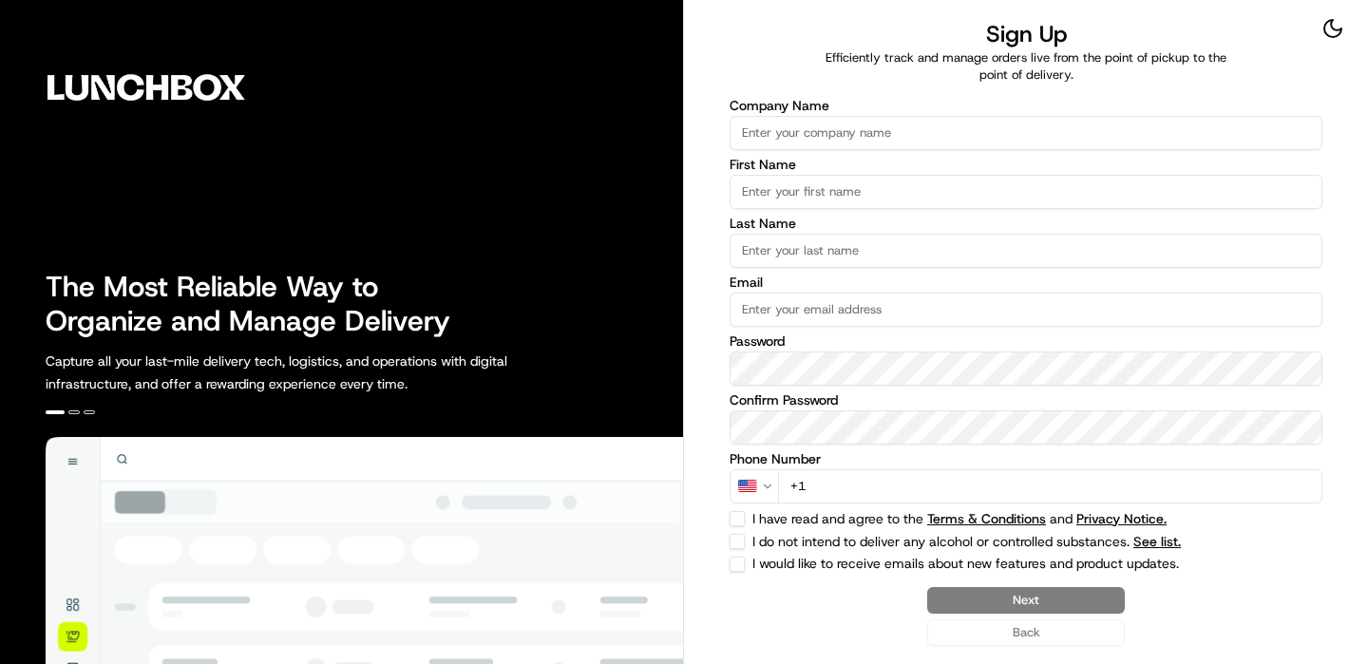
click at [809, 143] on input "Company Name" at bounding box center [1026, 133] width 593 height 34
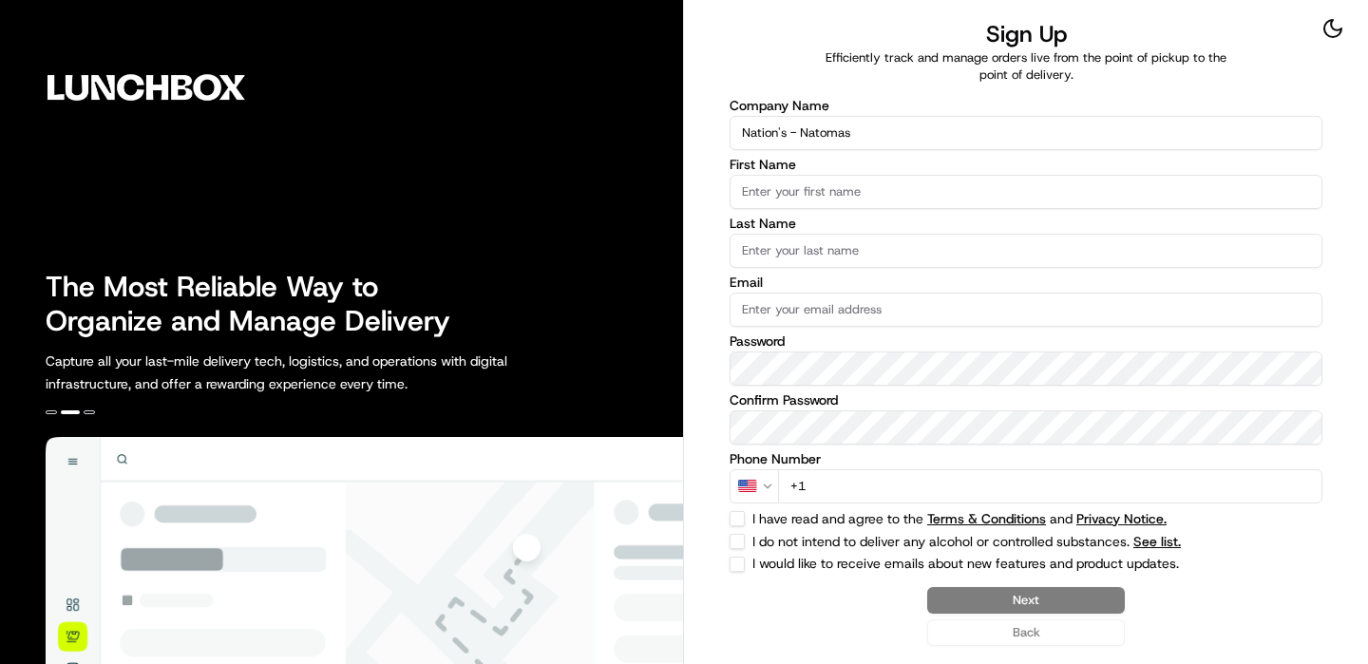
type input "Nation's - Natomas"
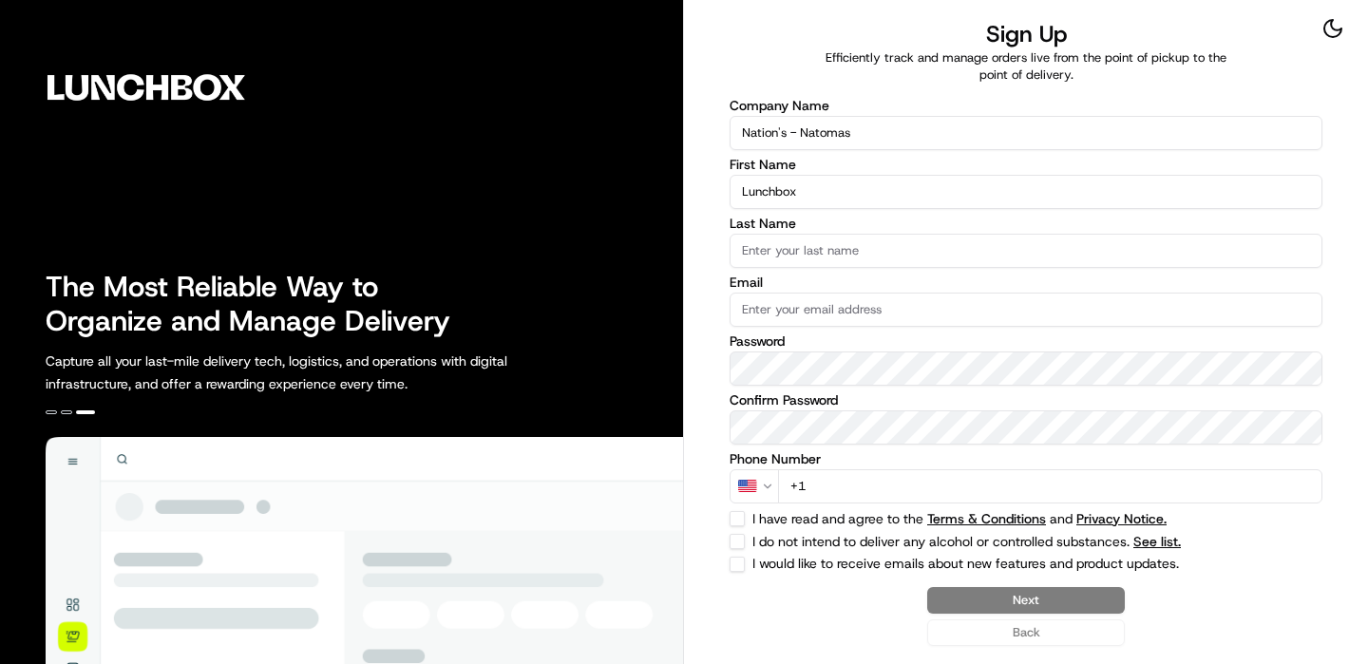
type input "Lunchbox"
type input "Onboarding"
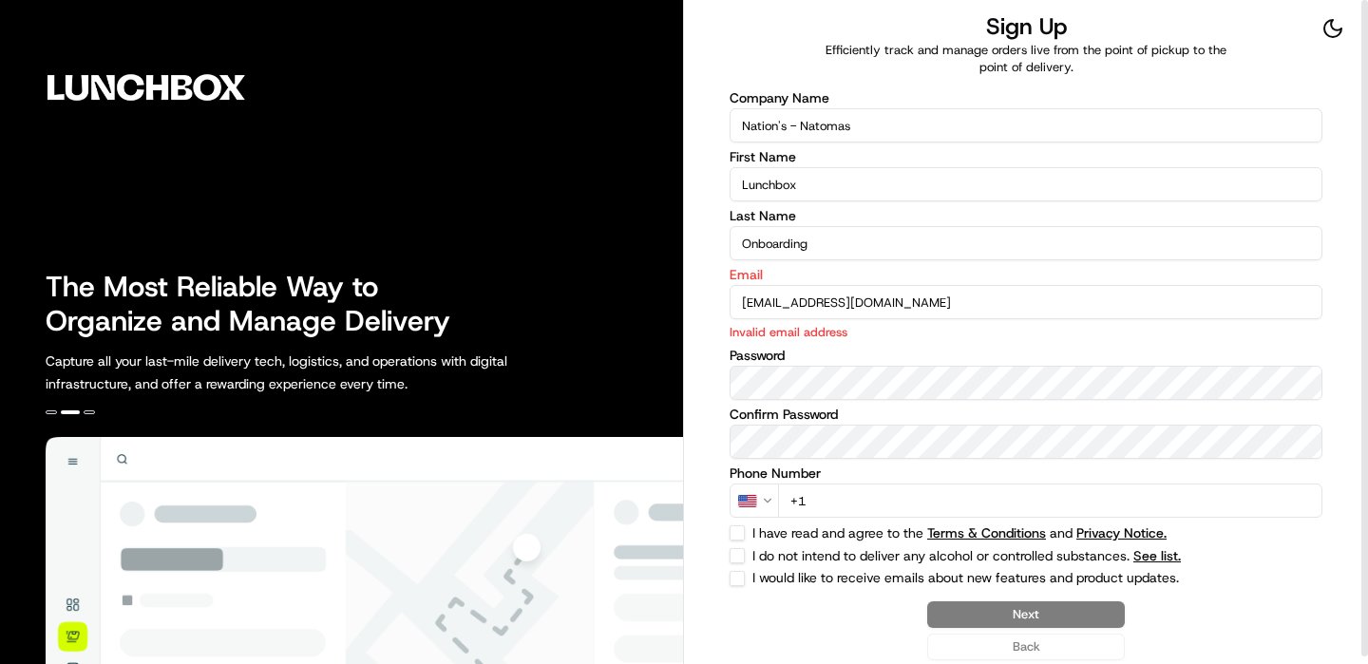
type input "[EMAIL_ADDRESS][DOMAIN_NAME]"
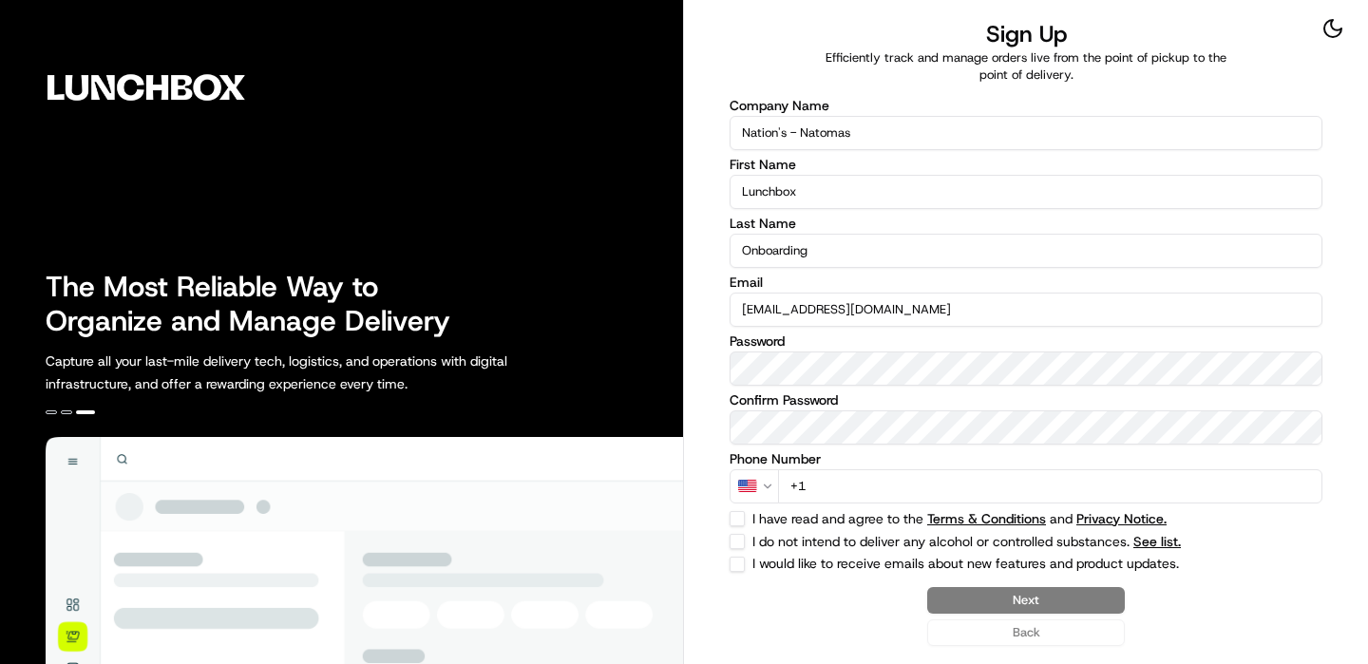
click at [849, 502] on input "+1" at bounding box center [1050, 486] width 544 height 34
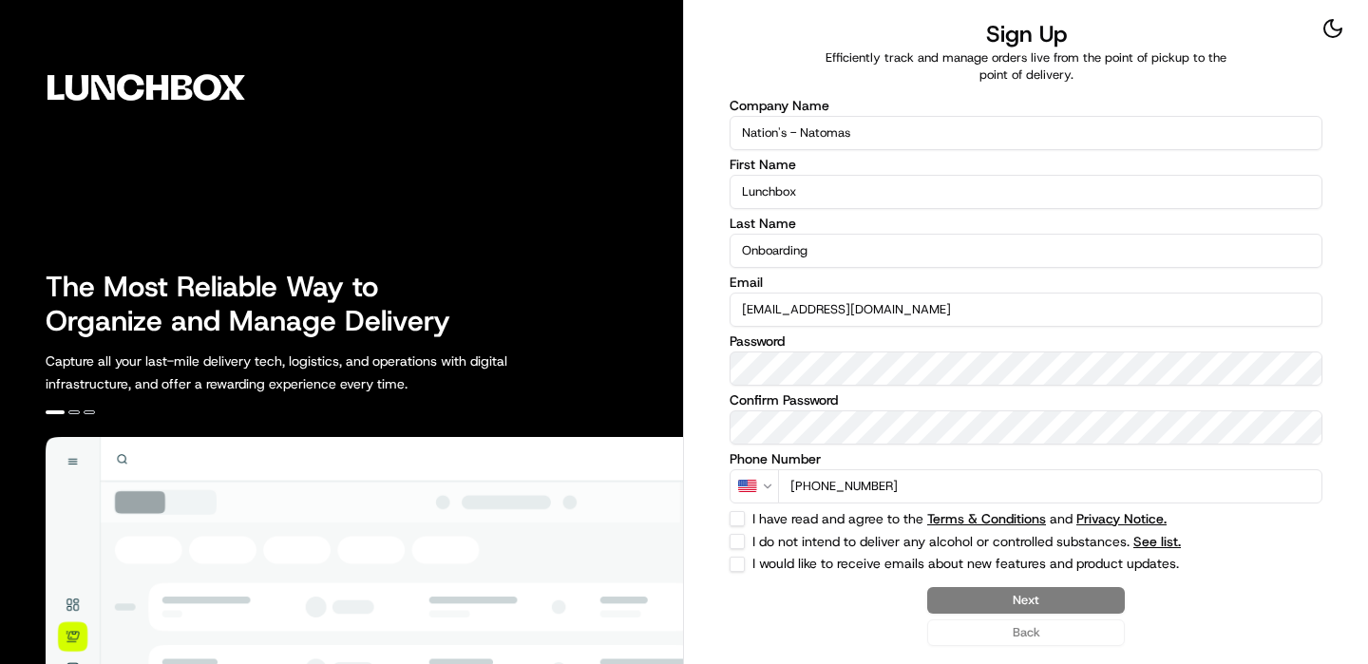
type input "[PHONE_NUMBER]"
click at [740, 512] on button "I have read and agree to the Terms & Conditions and Privacy Notice." at bounding box center [737, 518] width 15 height 15
checkbox input "true"
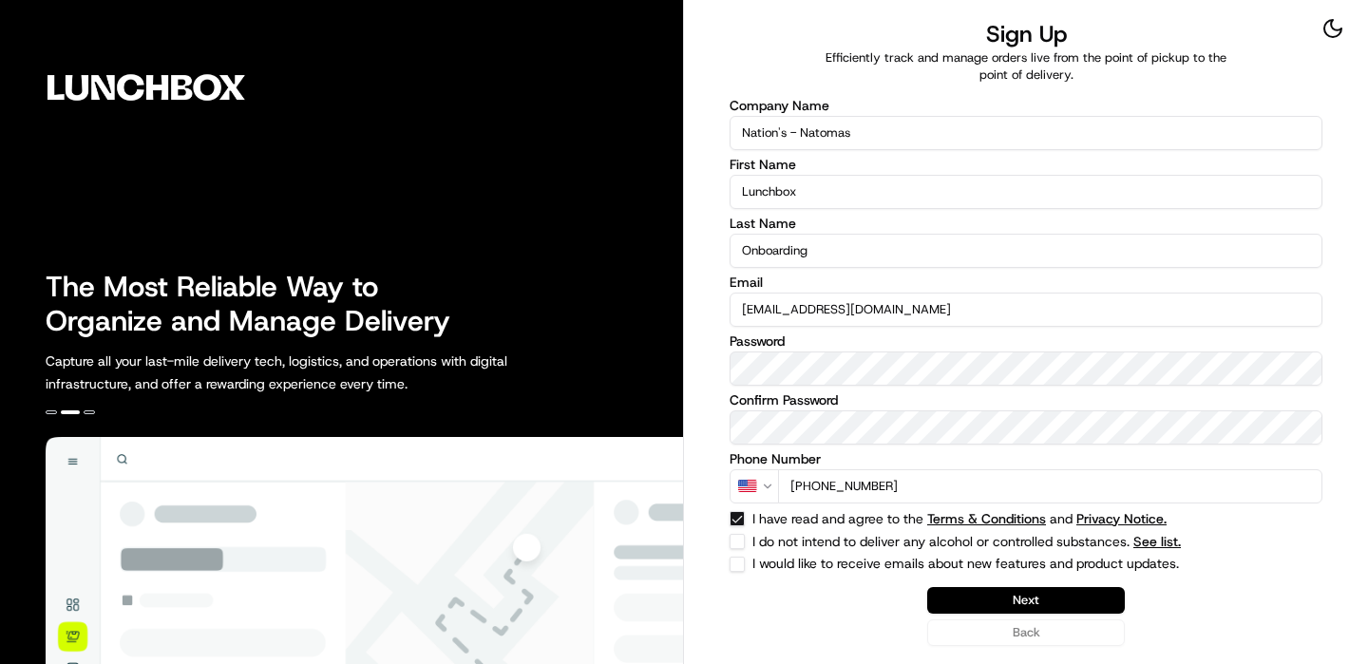
click at [740, 529] on div "Company Name Nation's - Natomas First Name Lunchbox Last Name Onboarding Email …" at bounding box center [1026, 335] width 593 height 473
click at [727, 535] on div "Sign Up Efficiently track and manage orders live from the point of pickup to th…" at bounding box center [1026, 332] width 684 height 664
click at [728, 536] on div "Sign Up Efficiently track and manage orders live from the point of pickup to th…" at bounding box center [1026, 332] width 684 height 664
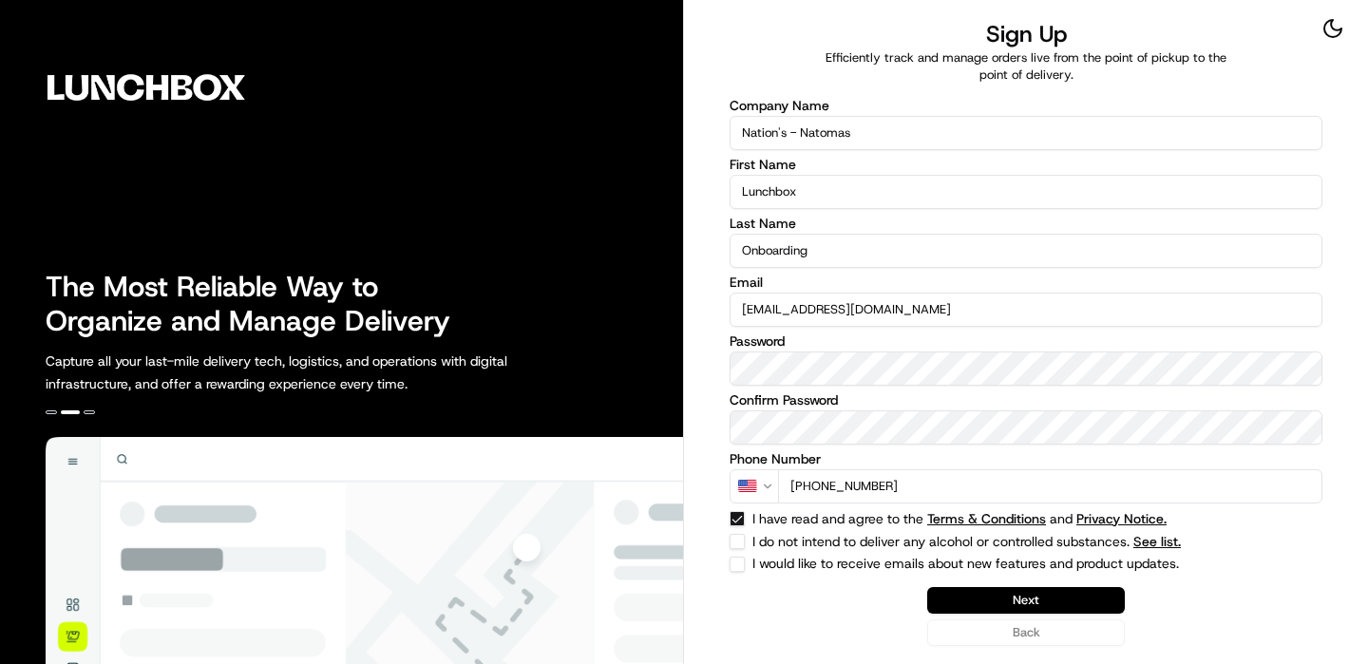
click at [734, 536] on button "I do not intend to deliver any alcohol or controlled substances. See list." at bounding box center [737, 541] width 15 height 15
checkbox input "true"
click at [1069, 597] on button "Next" at bounding box center [1026, 600] width 198 height 27
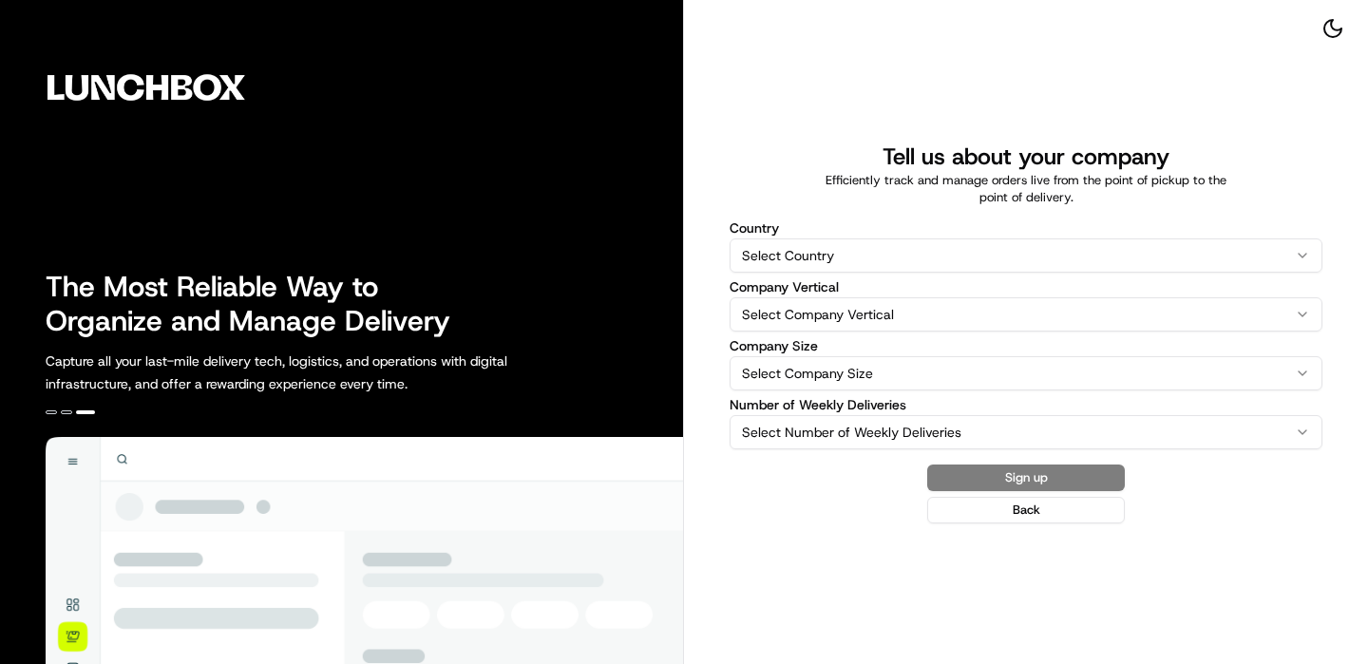
click at [827, 201] on p "Efficiently track and manage orders live from the point of pickup to the point …" at bounding box center [1026, 189] width 426 height 34
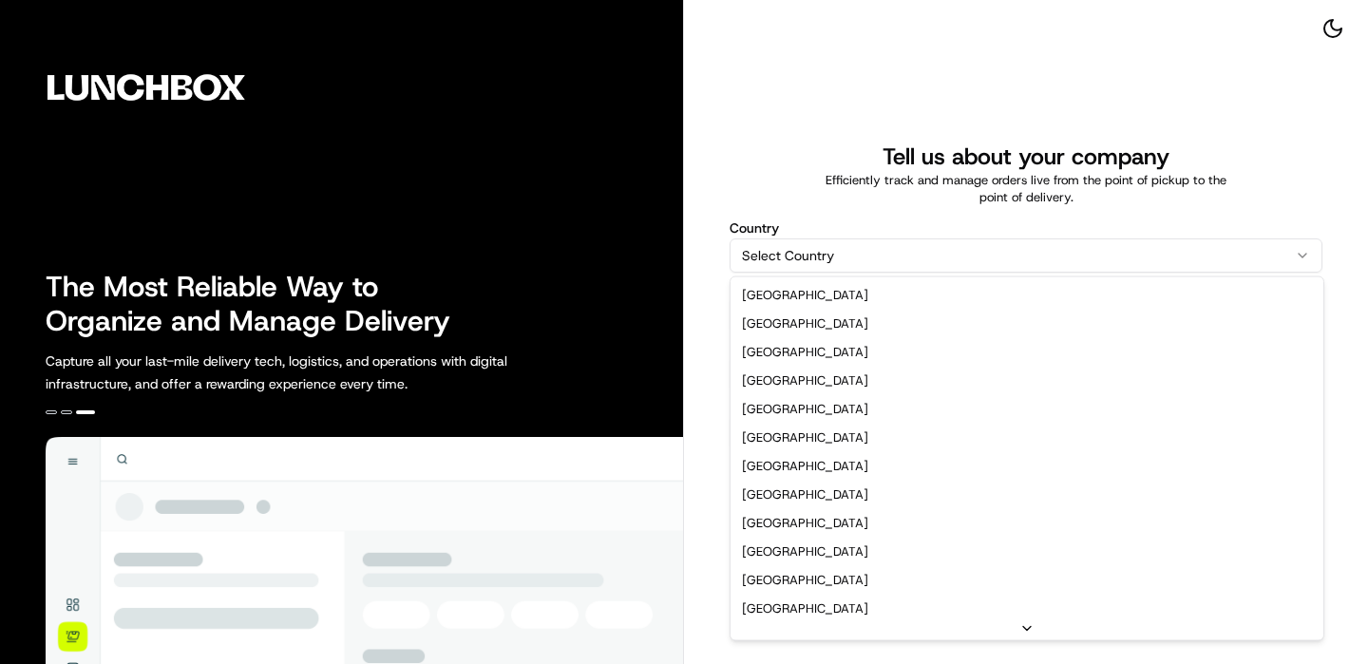
click at [822, 268] on html "The Most Reliable Way to Organize and Manage Delivery Capture all your last-mil…" at bounding box center [684, 332] width 1368 height 664
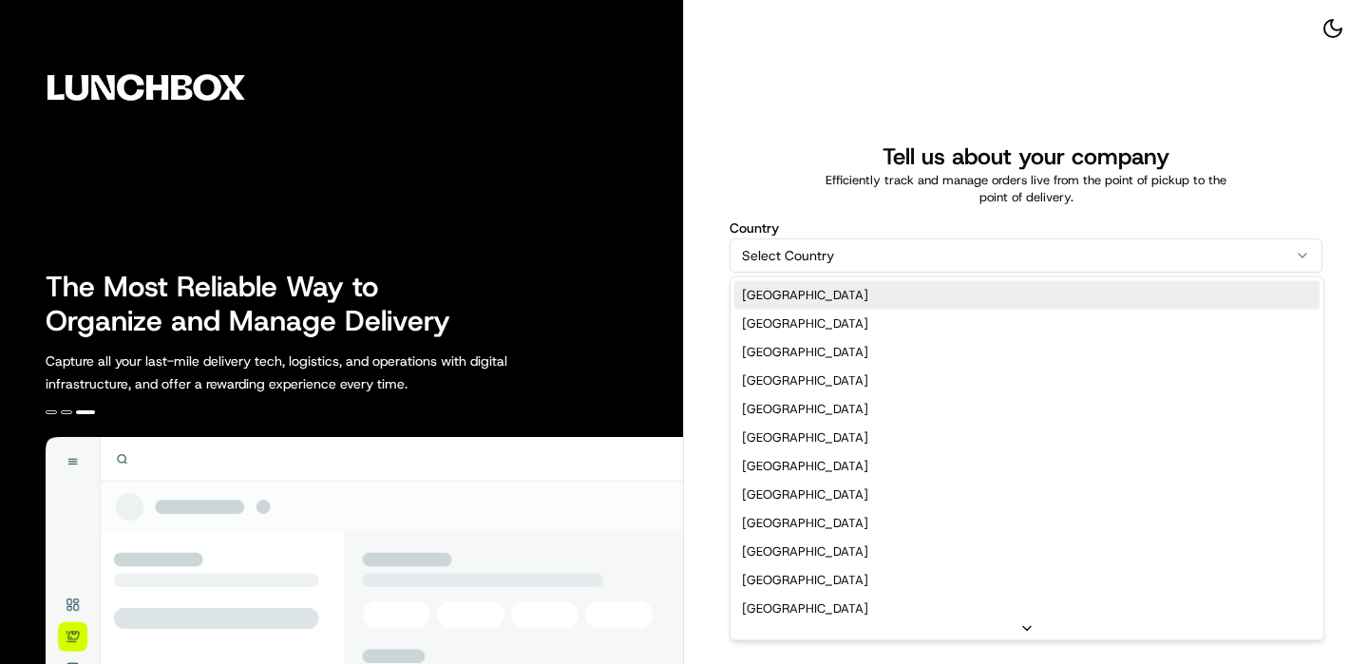
select select "US"
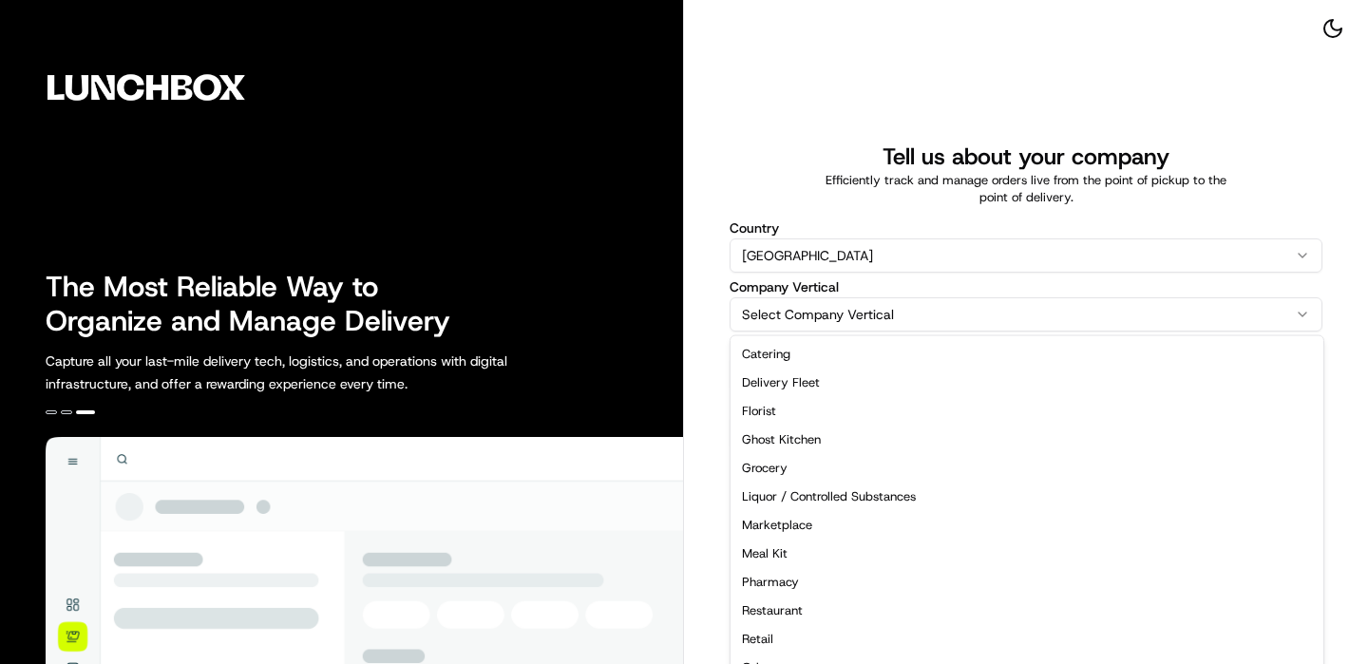
click at [804, 309] on html "The Most Reliable Way to Organize and Manage Delivery Capture all your last-mil…" at bounding box center [684, 332] width 1368 height 664
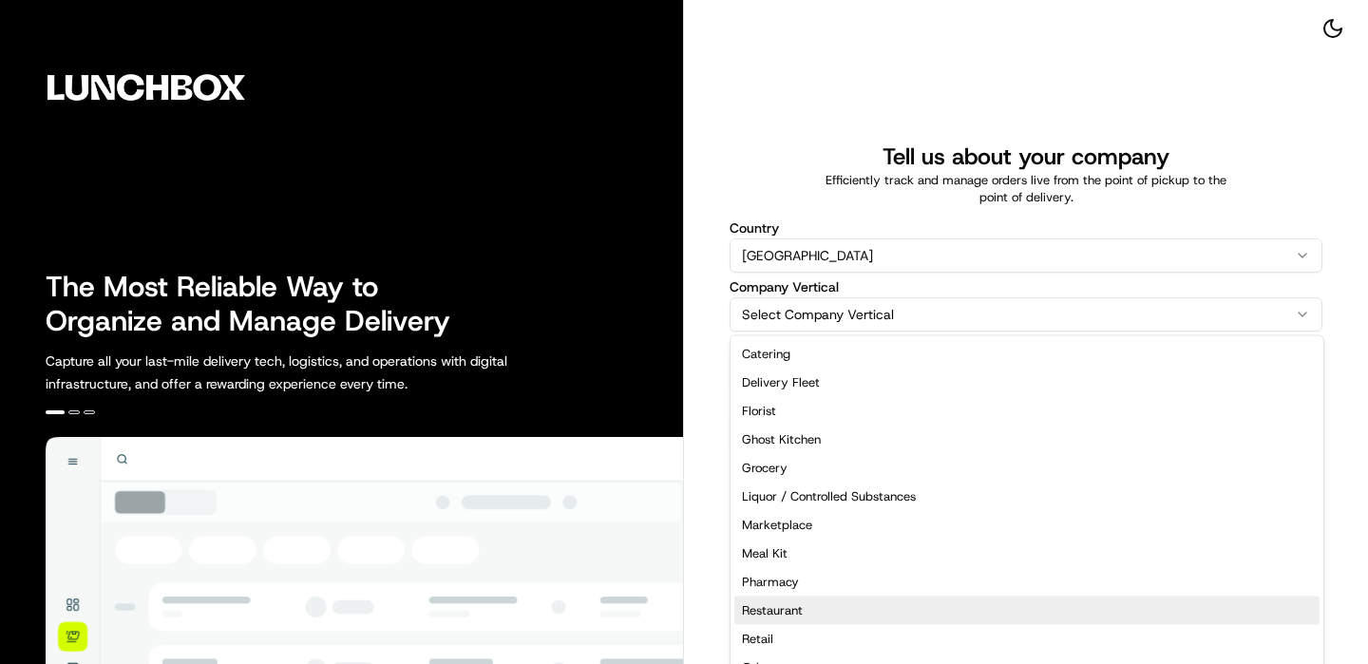
select select "Restaurant"
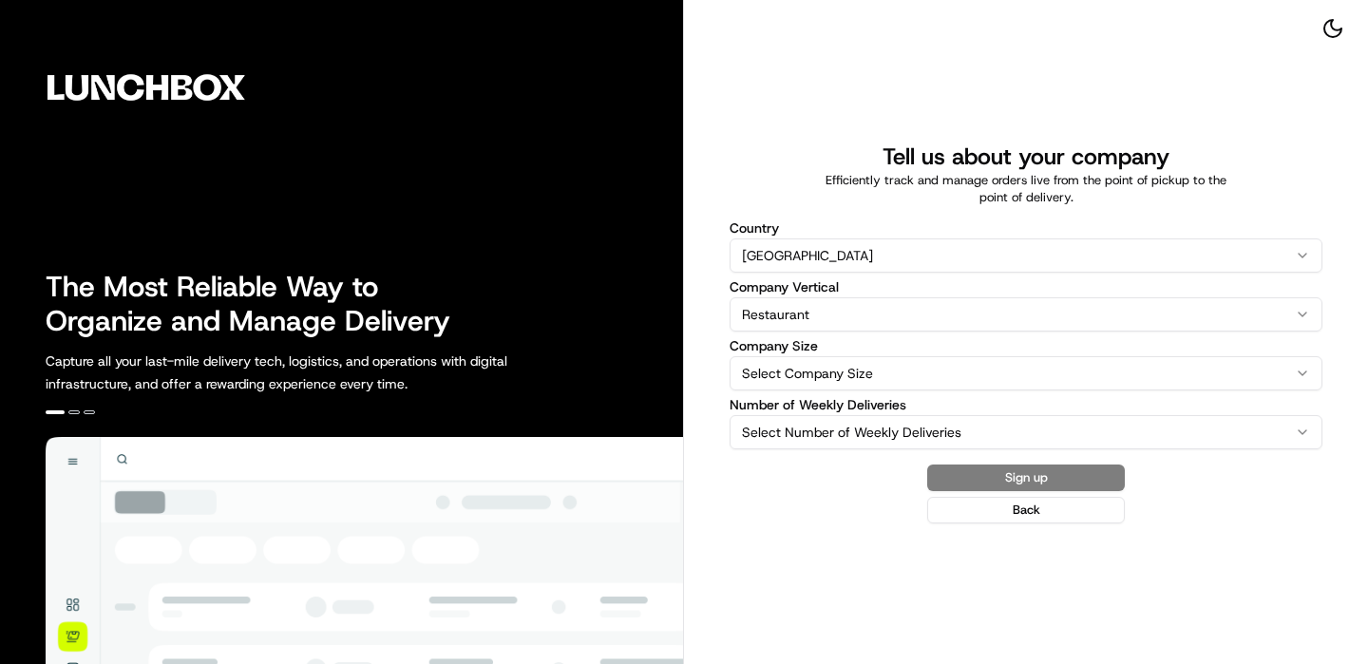
click at [807, 339] on label "Company Size" at bounding box center [1026, 345] width 593 height 13
click at [807, 356] on button "Select Company Size" at bounding box center [1026, 373] width 593 height 34
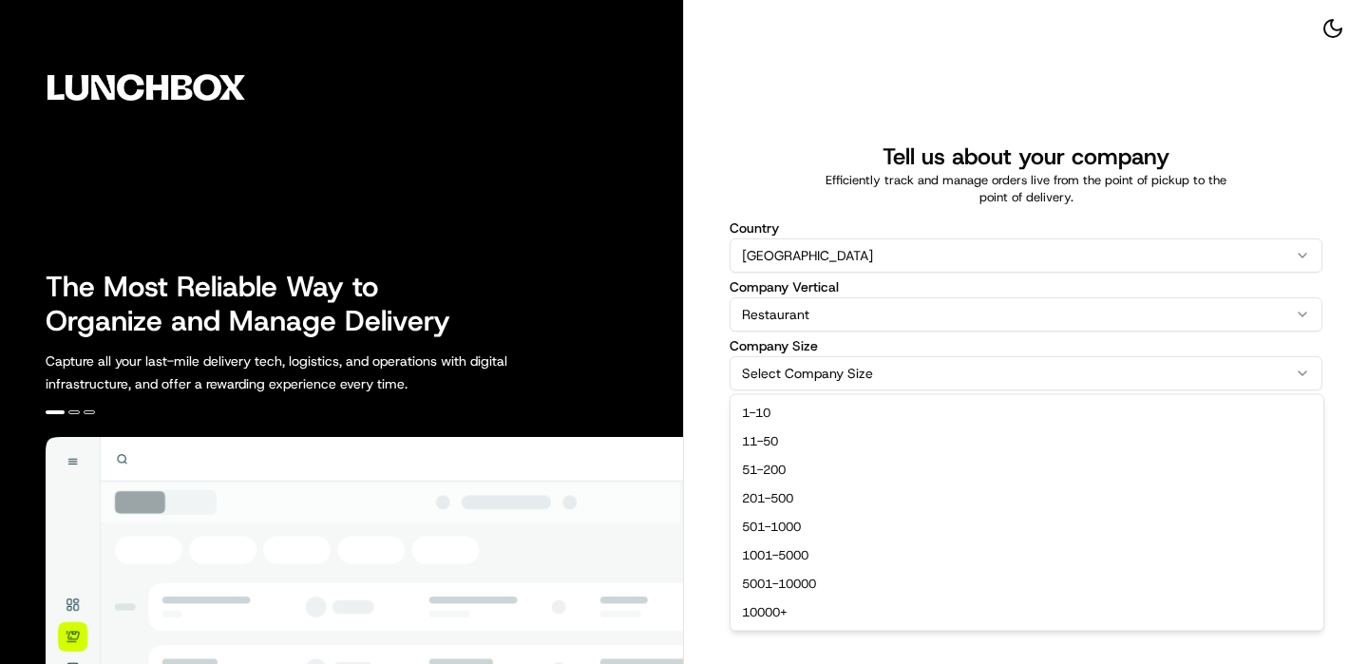
click at [807, 365] on html "The Most Reliable Way to Organize and Manage Delivery Capture all your last-mil…" at bounding box center [684, 332] width 1368 height 664
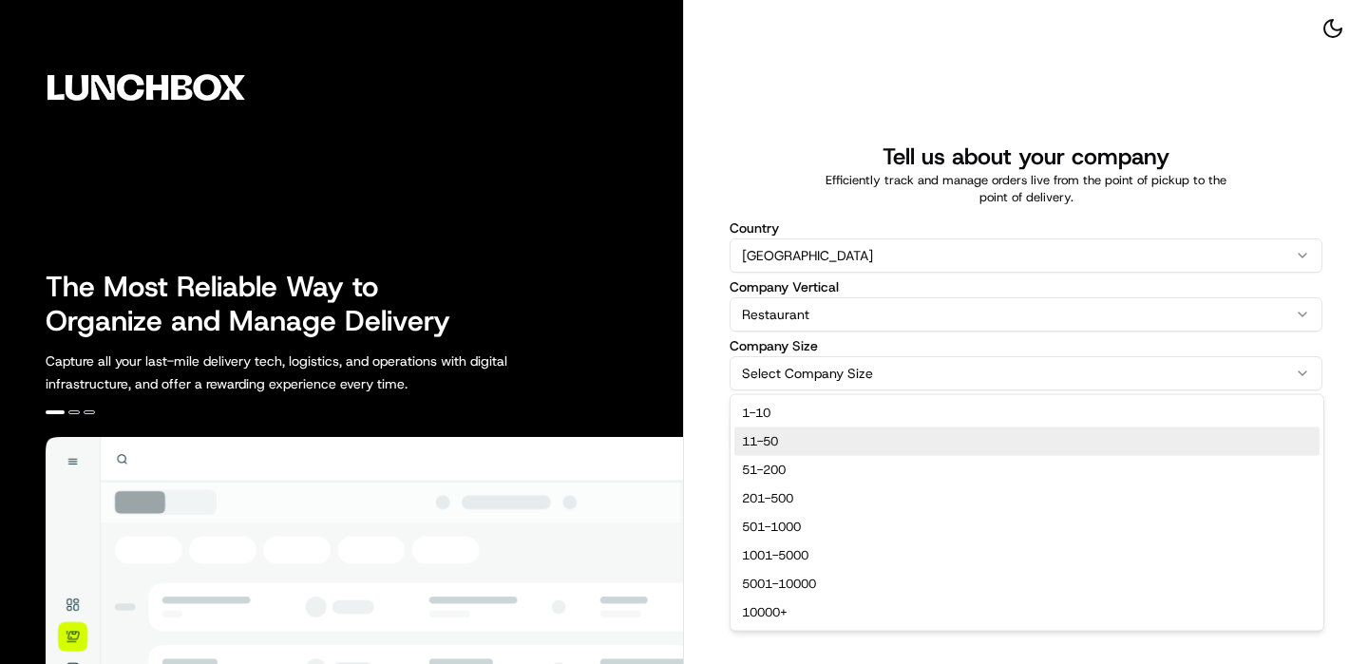
select select "11-50"
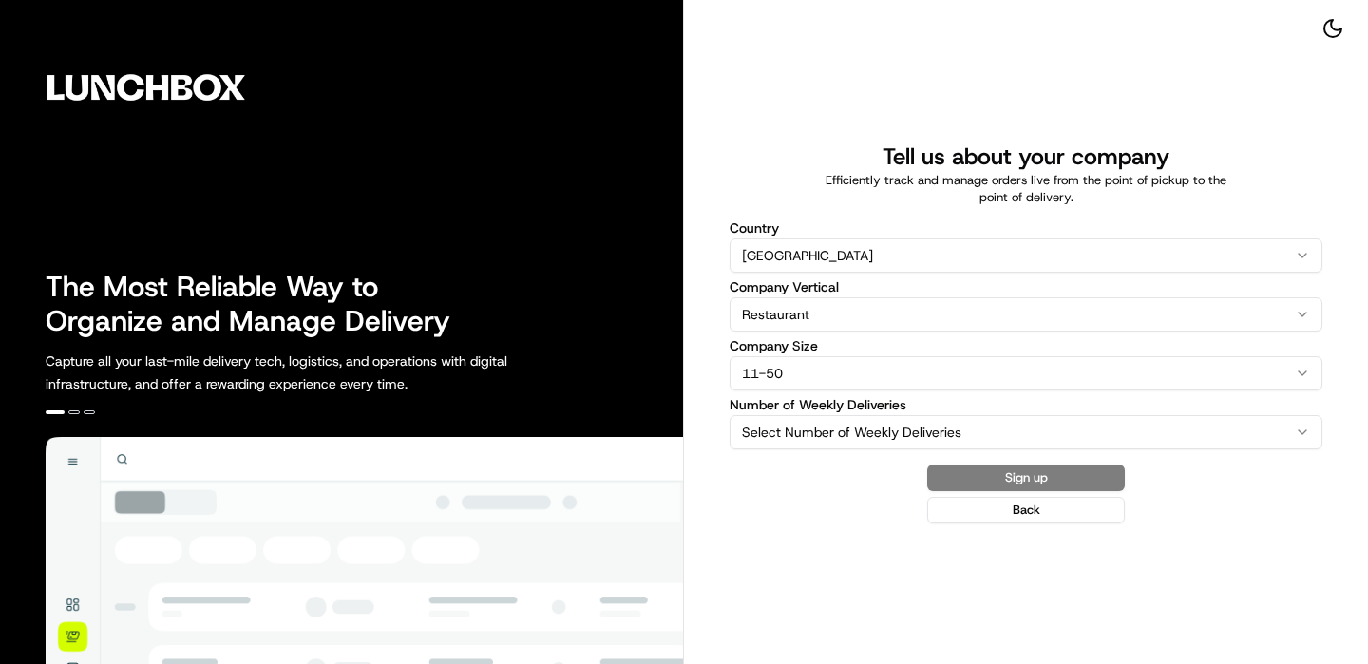
click at [822, 440] on html "The Most Reliable Way to Organize and Manage Delivery Capture all your last-mil…" at bounding box center [684, 332] width 1368 height 664
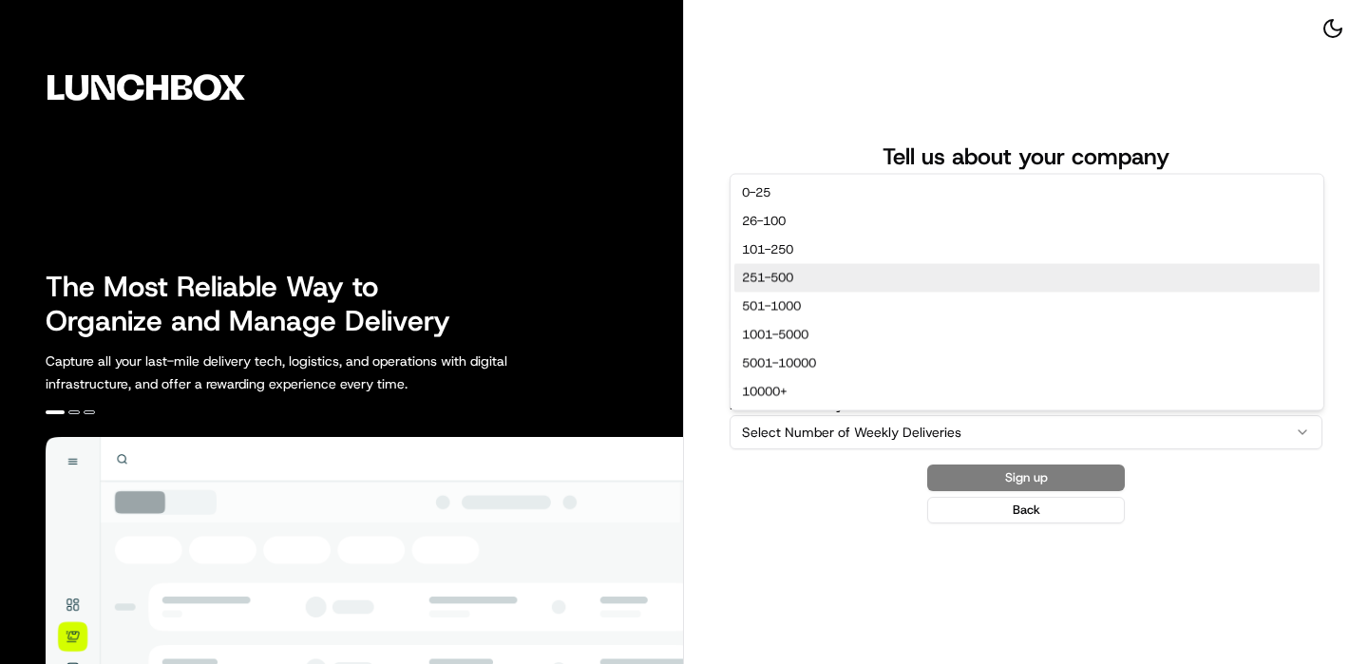
select select "251-500"
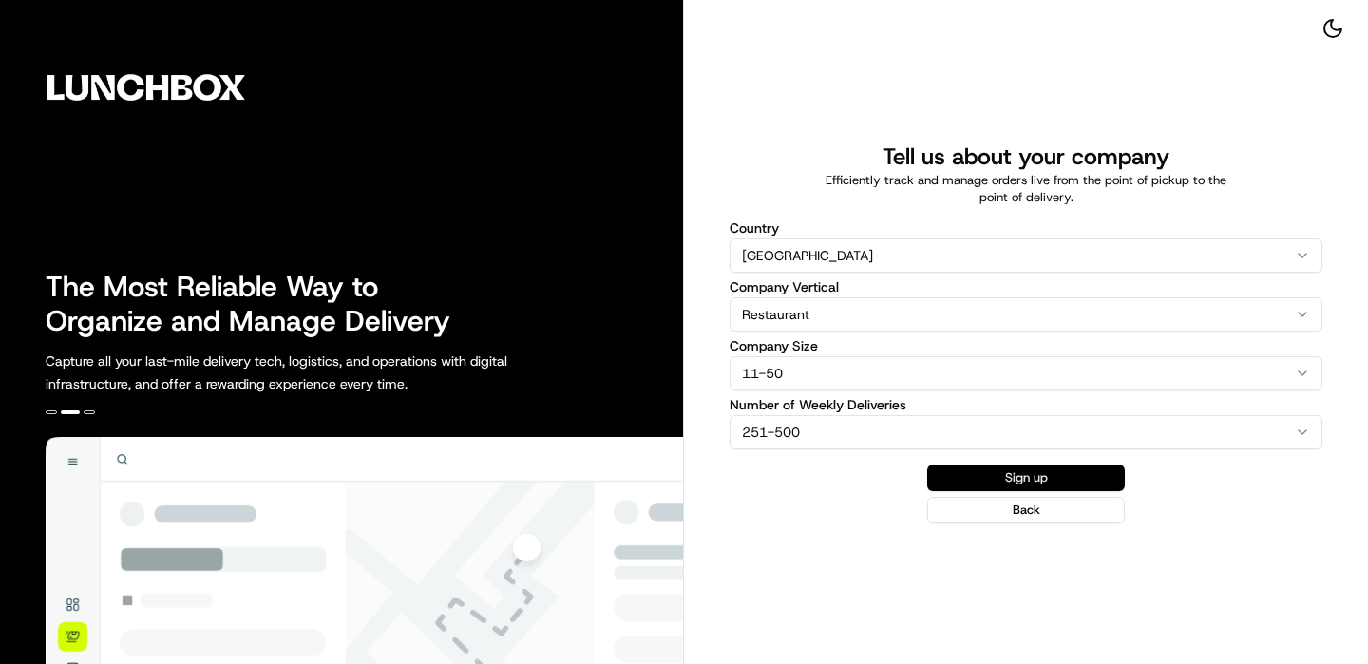
click at [1008, 472] on button "Sign up" at bounding box center [1026, 478] width 198 height 27
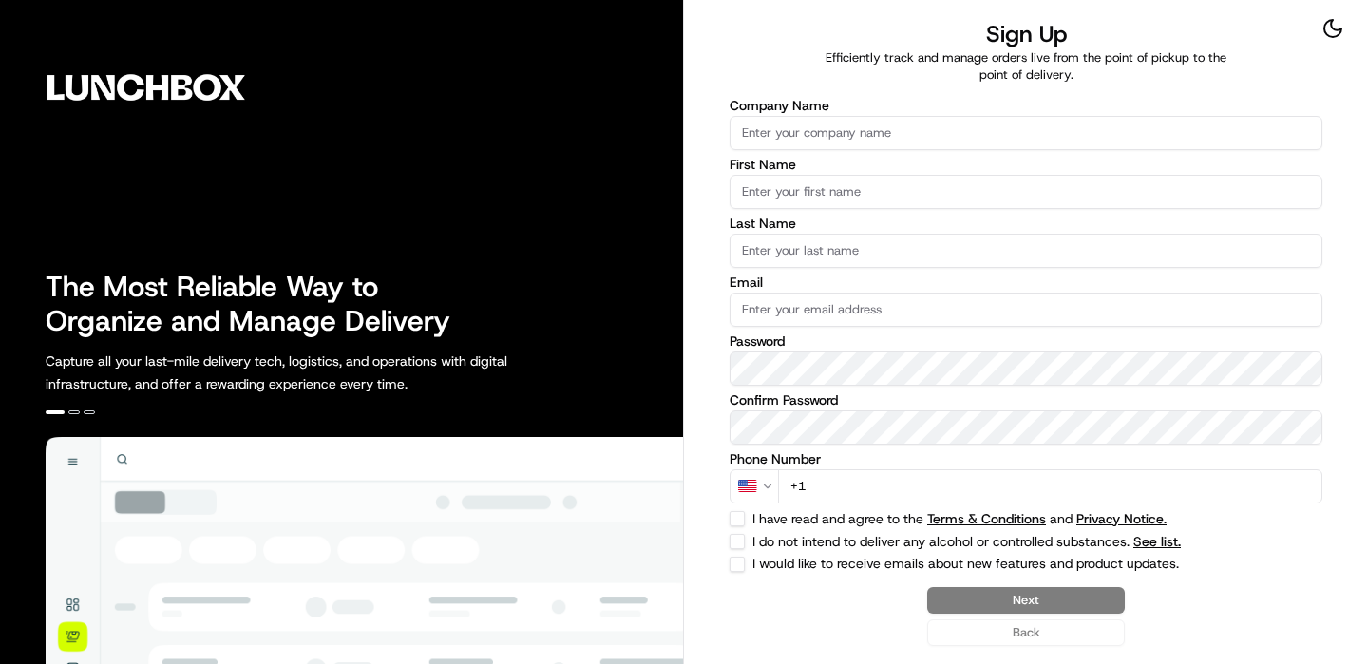
click at [770, 133] on input "Company Name" at bounding box center [1026, 133] width 593 height 34
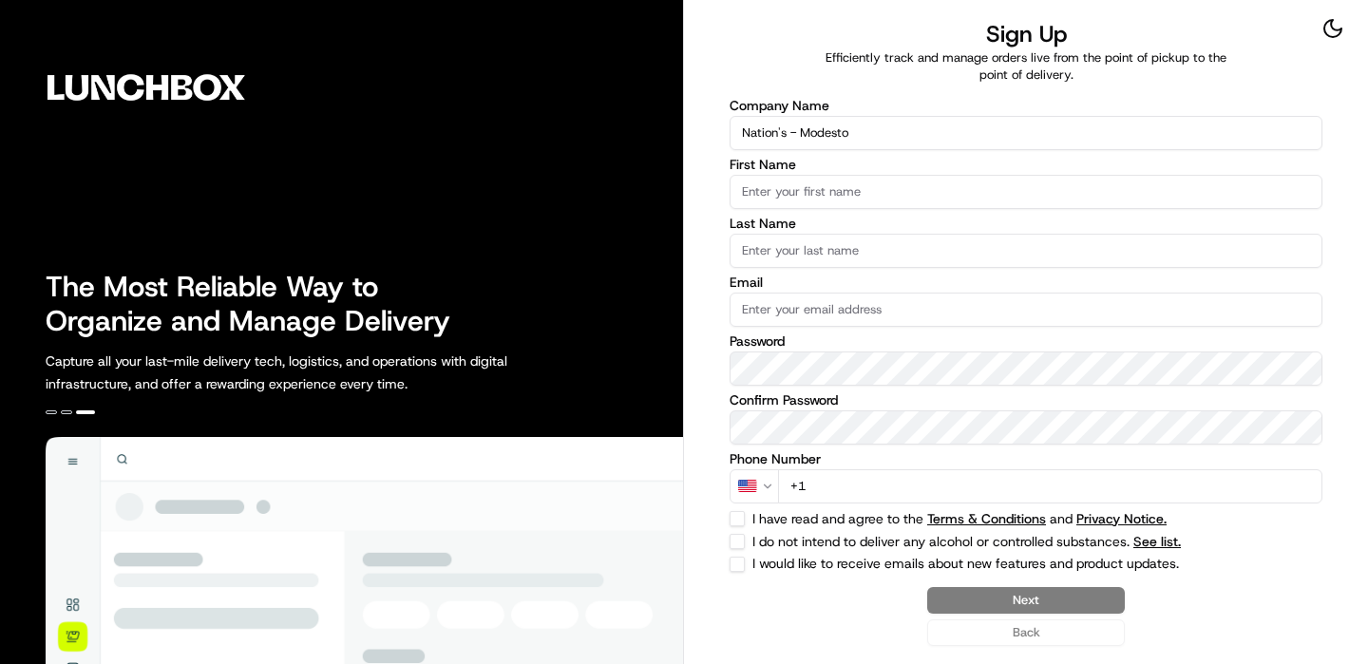
type input "Nation's - Modesto"
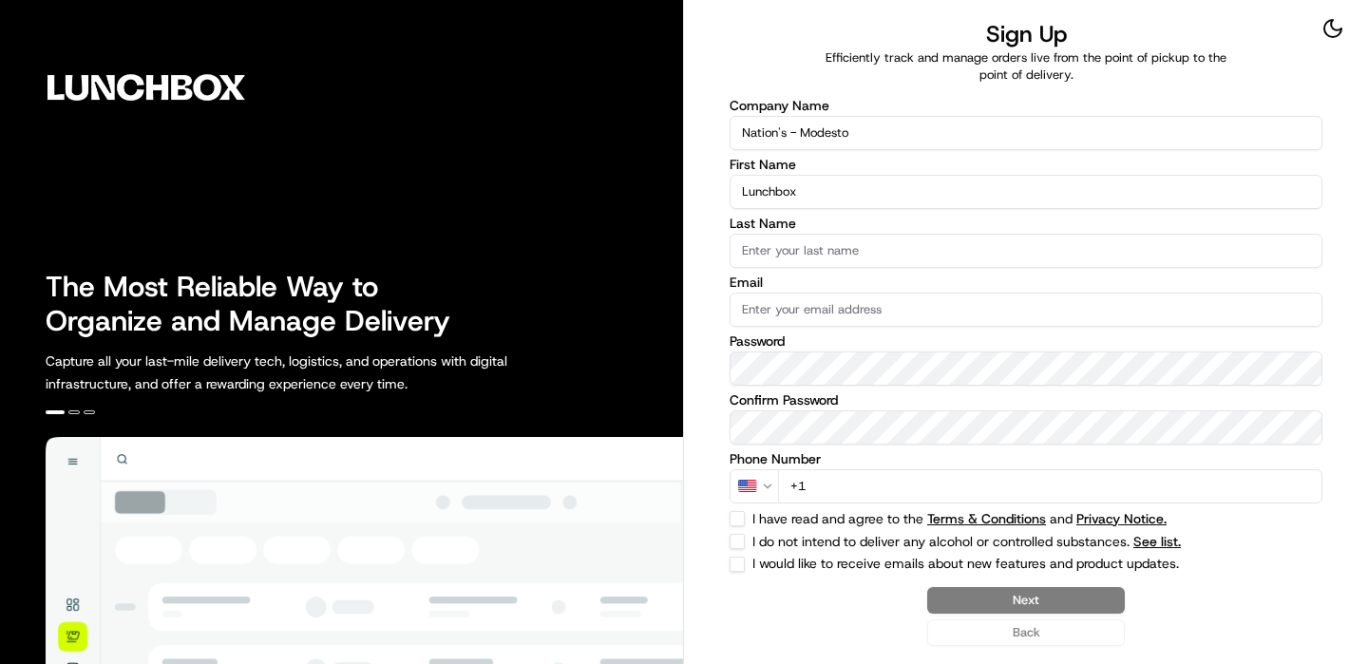
type input "Lunchbox"
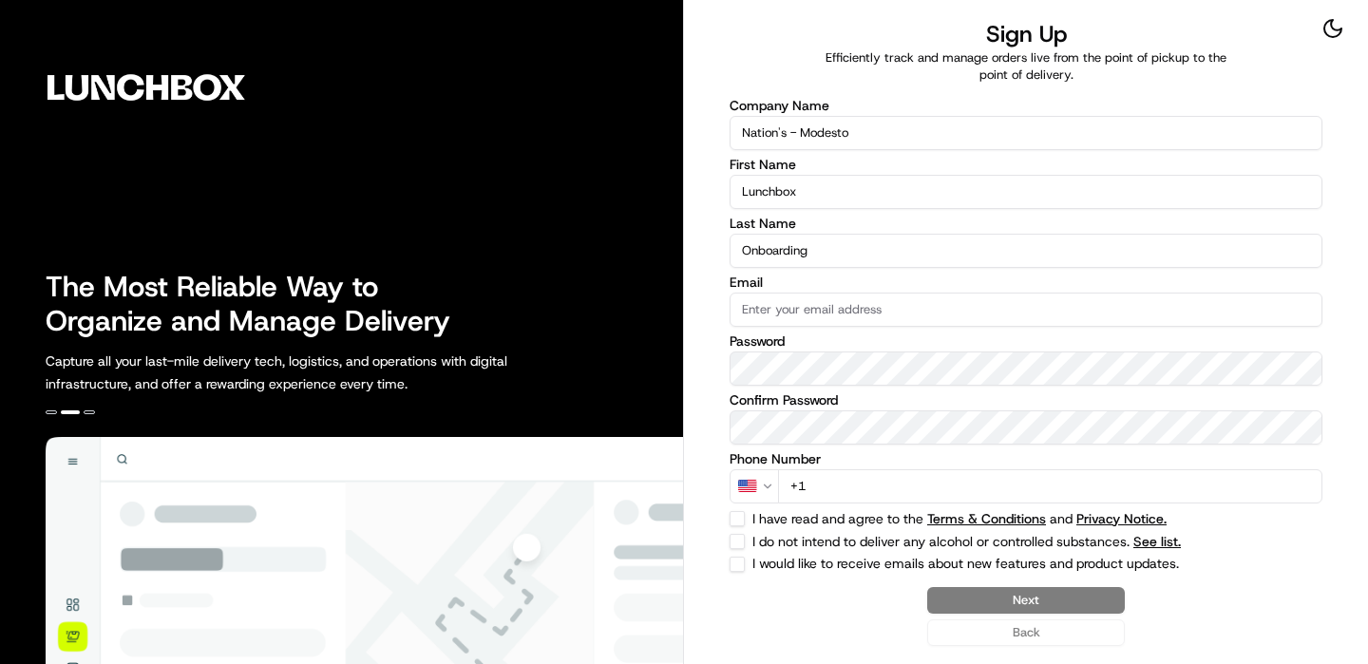
type input "Onboarding"
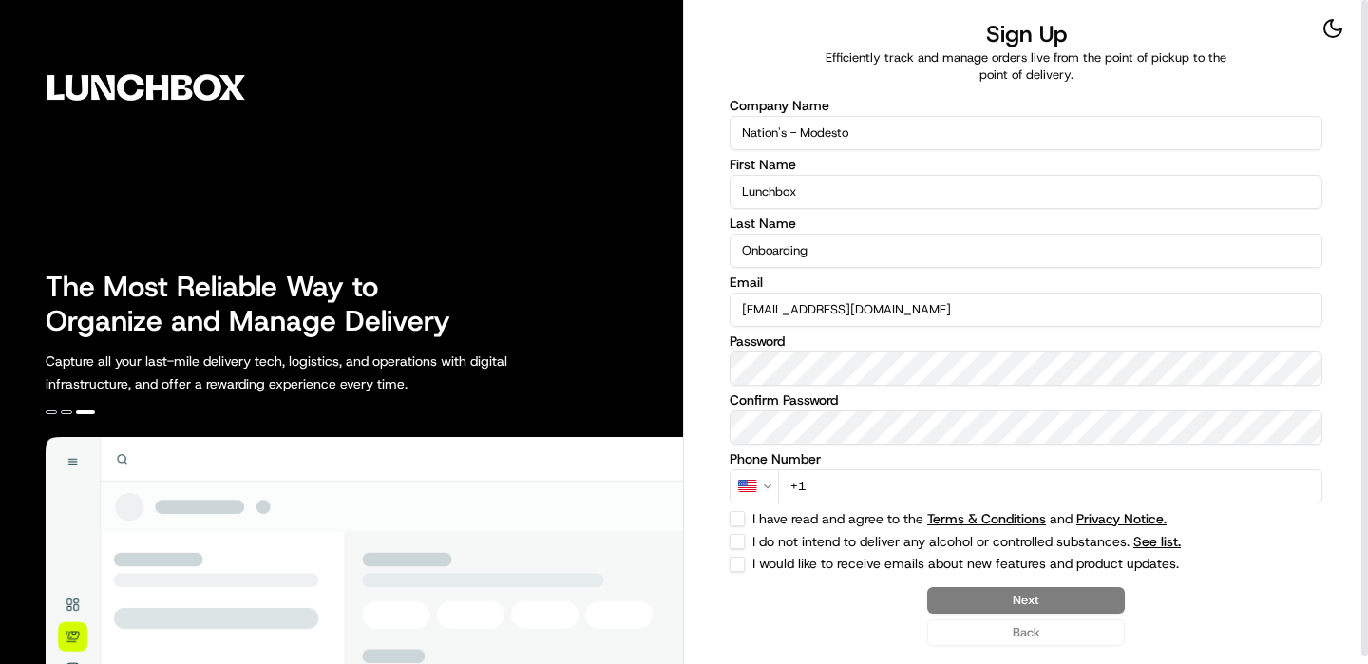
type input "[EMAIL_ADDRESS][DOMAIN_NAME]"
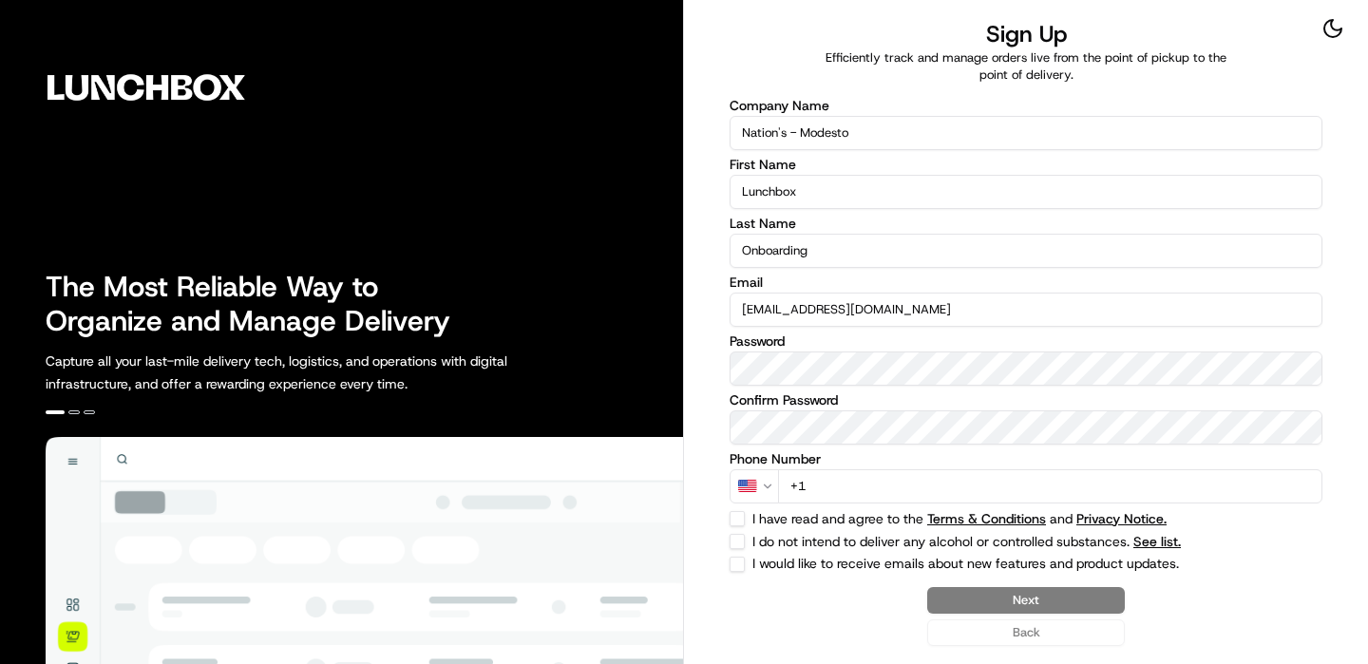
click at [1027, 496] on input "+1" at bounding box center [1050, 486] width 544 height 34
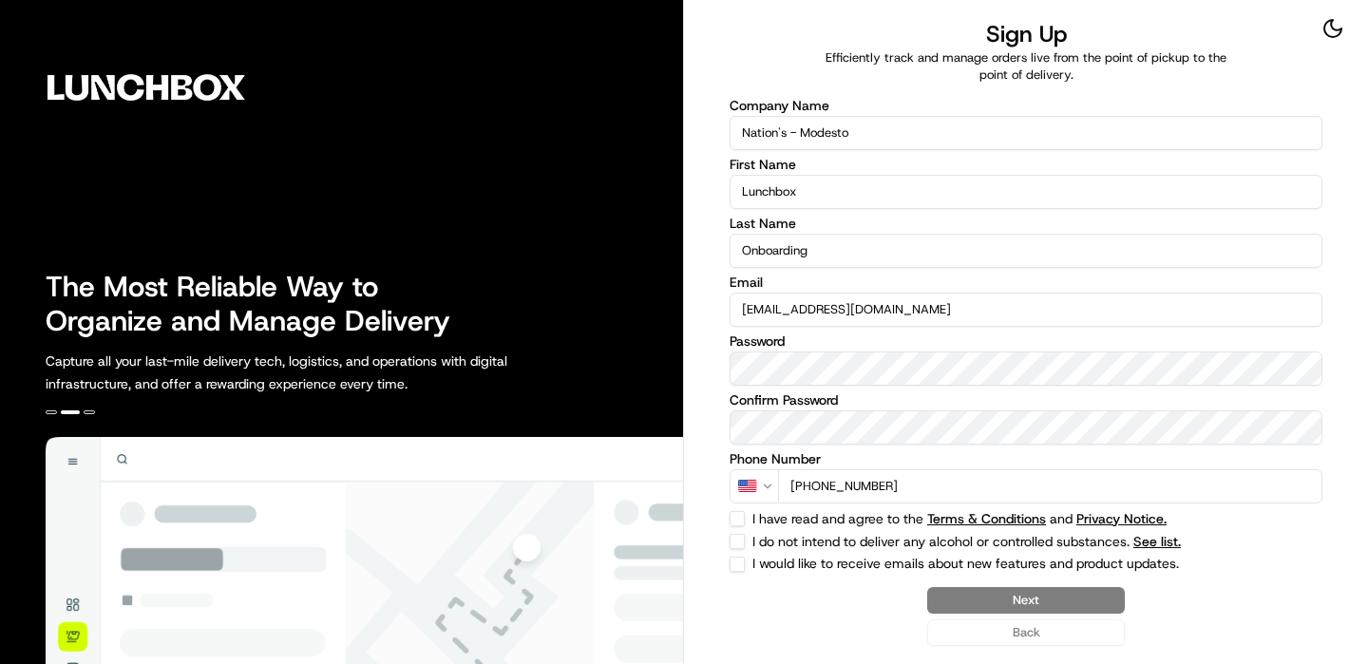
type input "[PHONE_NUMBER]"
click at [736, 517] on button "I have read and agree to the Terms & Conditions and Privacy Notice." at bounding box center [737, 518] width 15 height 15
checkbox input "true"
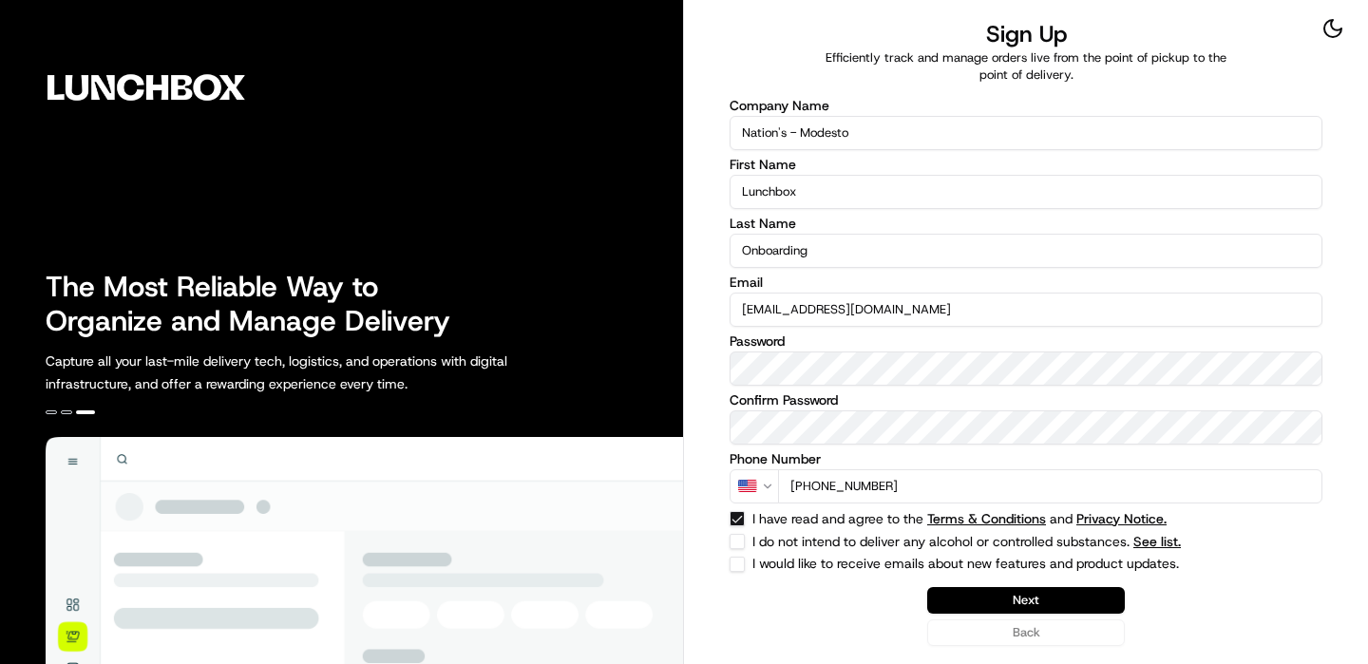
click at [736, 528] on div "Company Name Nation's - Modesto First Name Lunchbox Last Name Onboarding Email …" at bounding box center [1026, 335] width 593 height 473
click at [736, 534] on button "I do not intend to deliver any alcohol or controlled substances. See list." at bounding box center [737, 541] width 15 height 15
checkbox input "true"
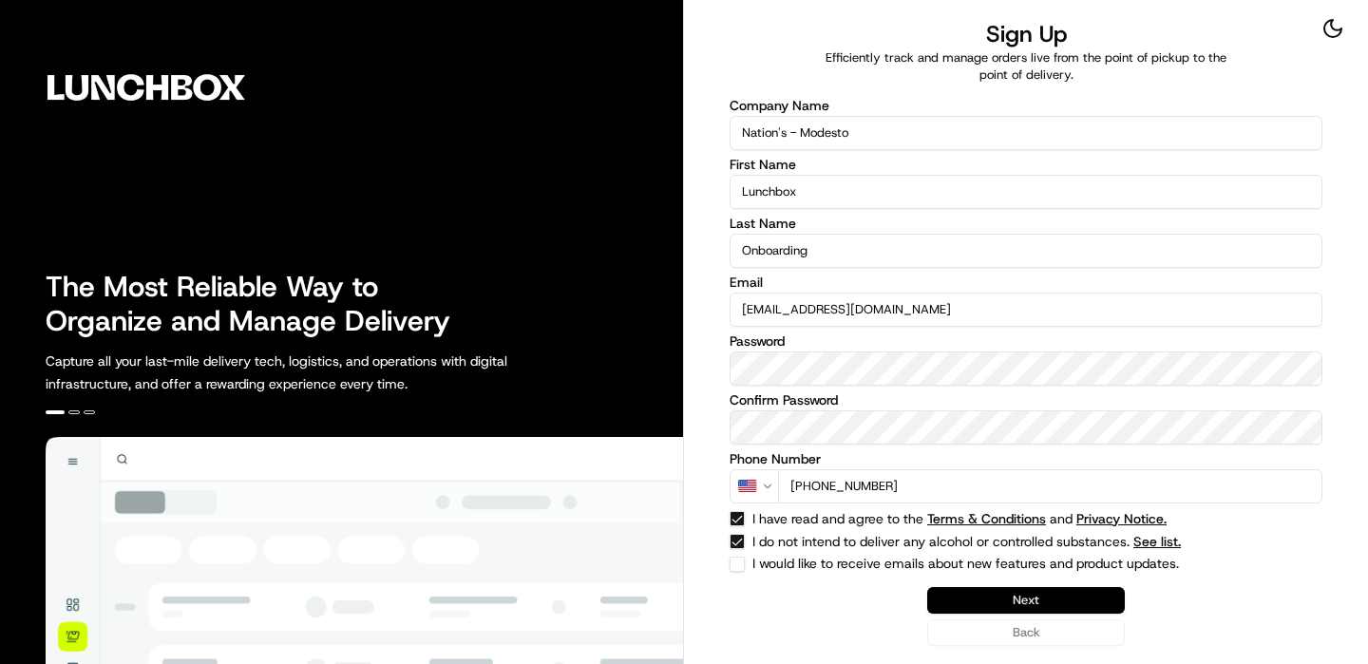
click at [1050, 589] on button "Next" at bounding box center [1026, 600] width 198 height 27
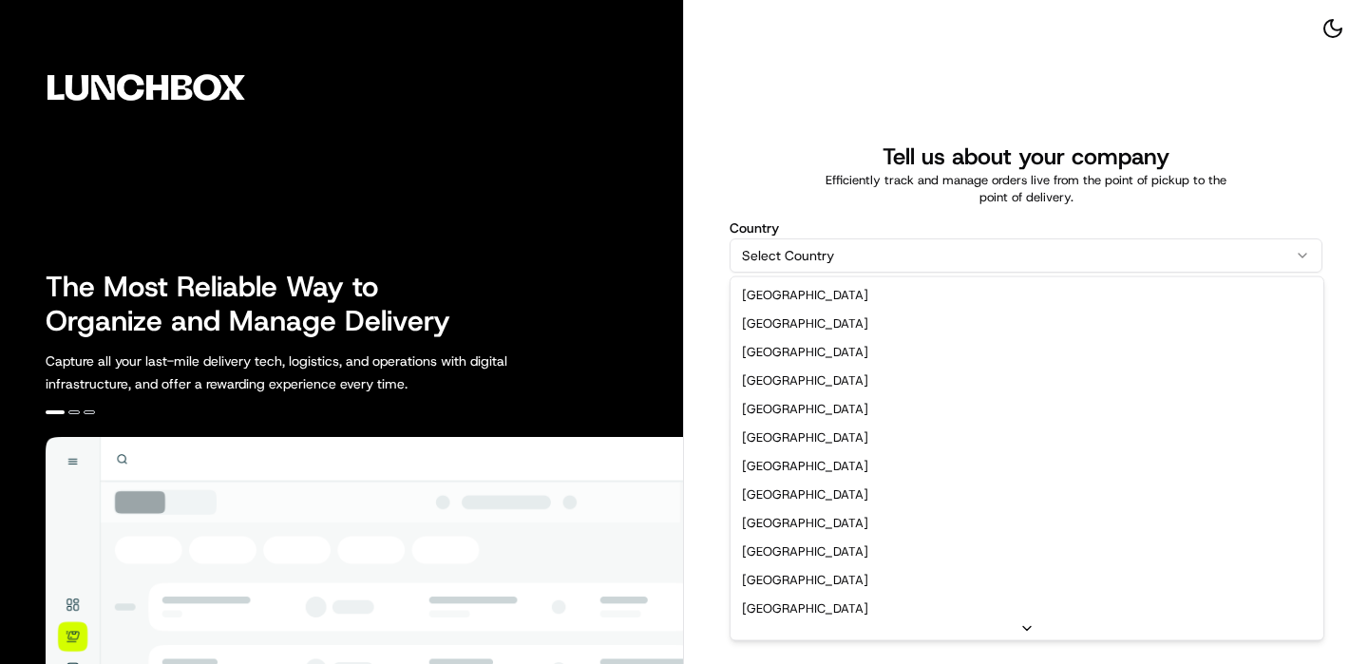
click at [858, 250] on html "The Most Reliable Way to Organize and Manage Delivery Capture all your last-mil…" at bounding box center [684, 332] width 1368 height 664
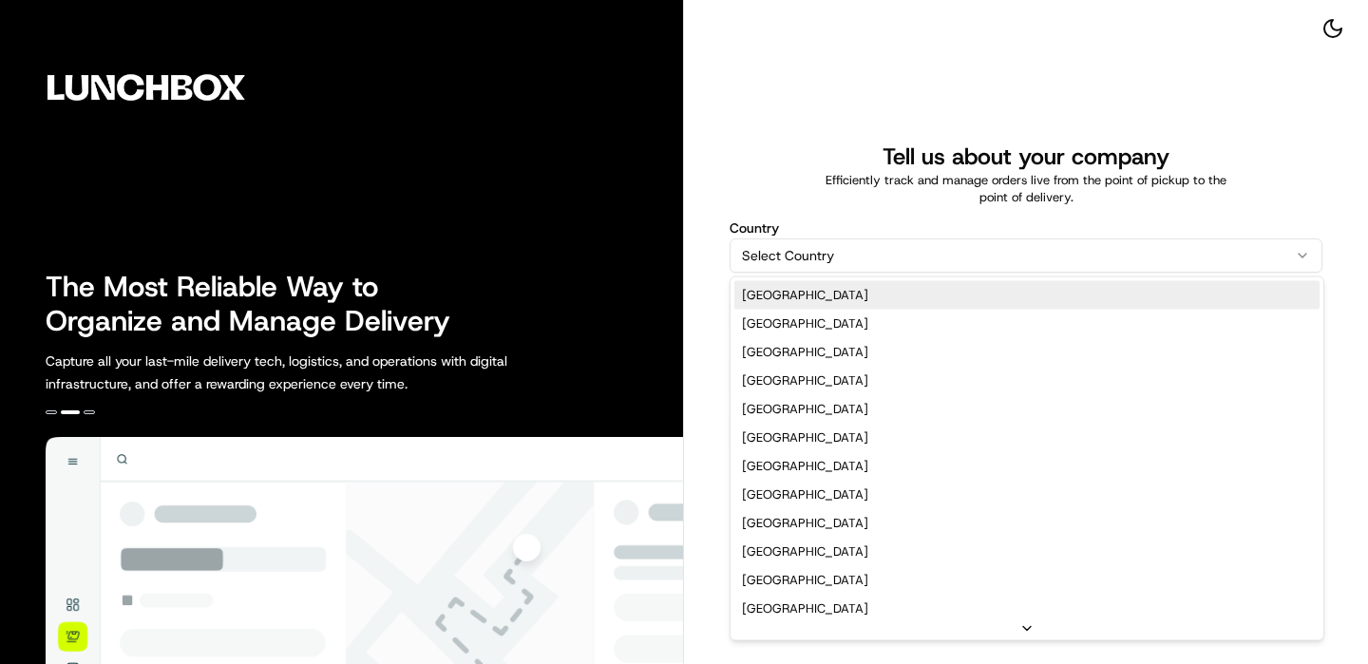
select select "US"
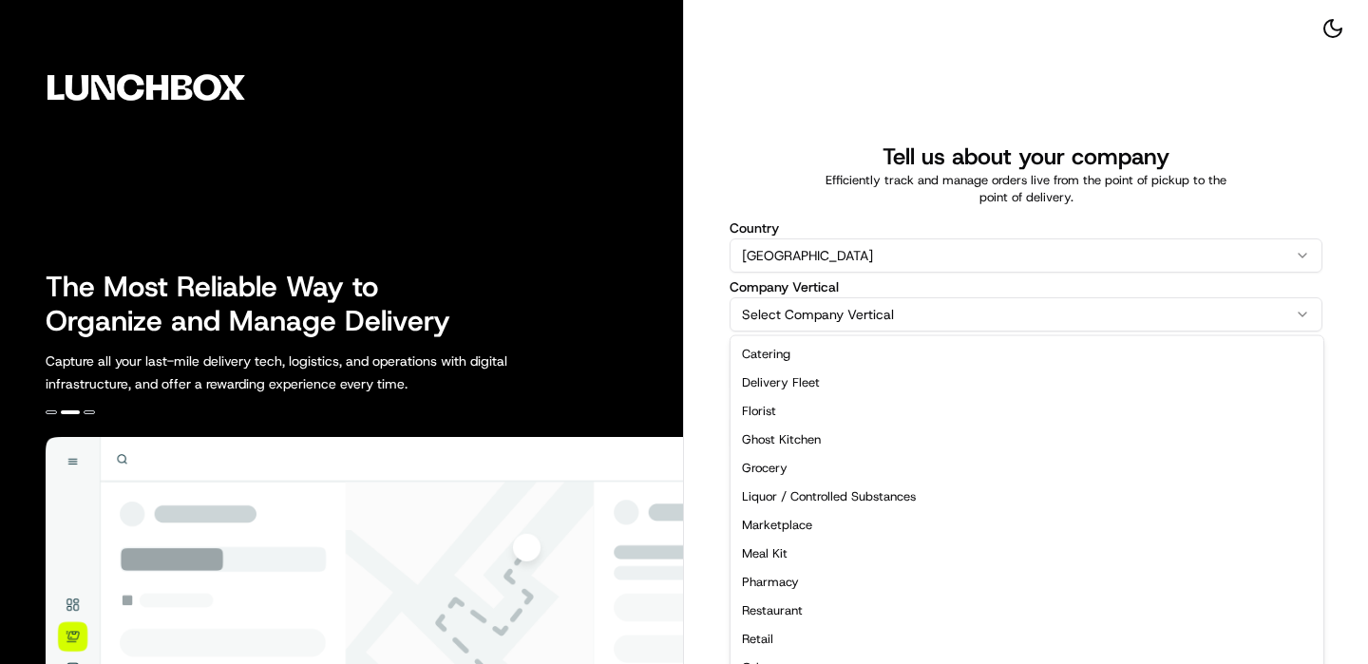
click at [838, 306] on html "The Most Reliable Way to Organize and Manage Delivery Capture all your last-mil…" at bounding box center [684, 332] width 1368 height 664
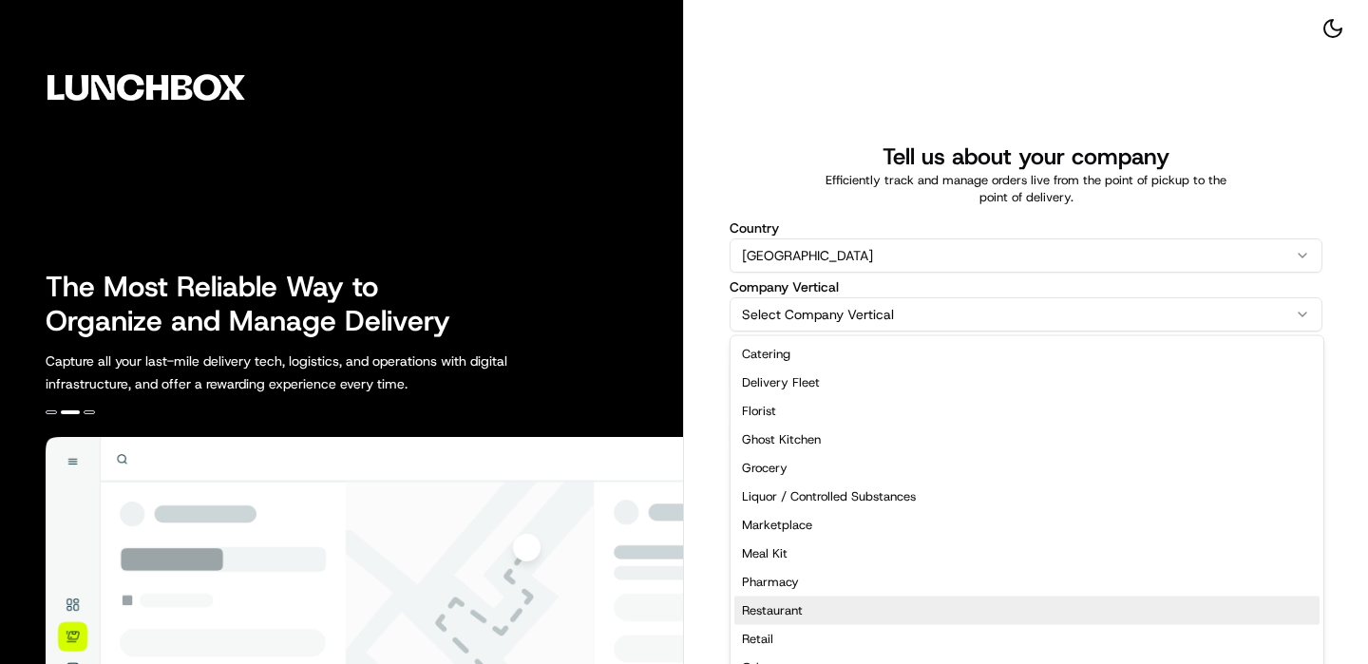
select select "Restaurant"
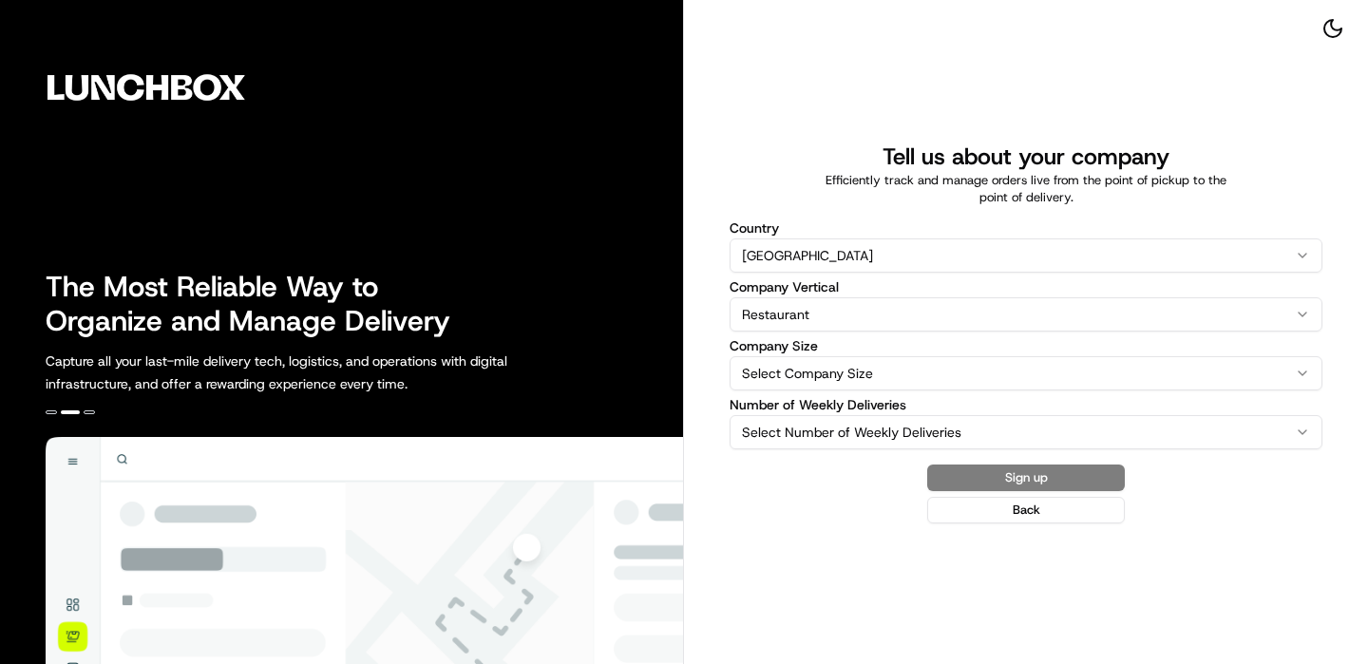
click at [819, 354] on div "Company Size Select Company Size 1-10 11-50 51-200 201-500 501-1000 1001-5000 5…" at bounding box center [1026, 364] width 593 height 51
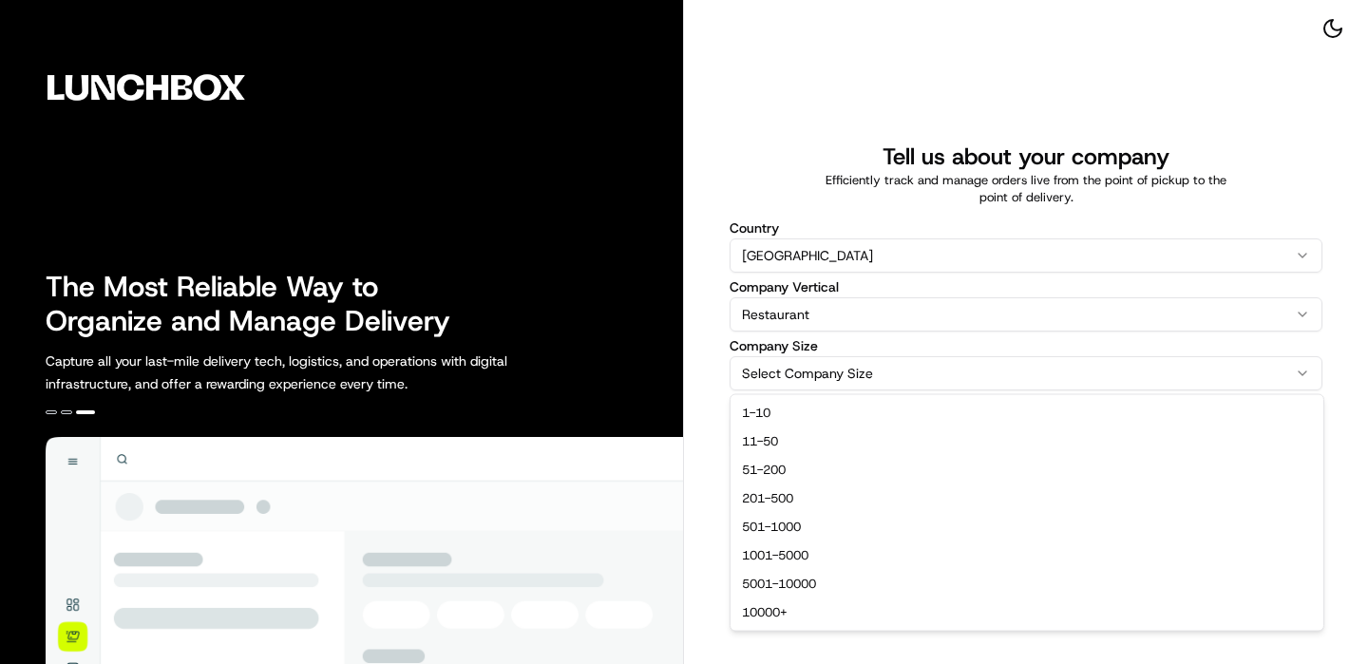
click at [819, 364] on html "The Most Reliable Way to Organize and Manage Delivery Capture all your last-mil…" at bounding box center [684, 332] width 1368 height 664
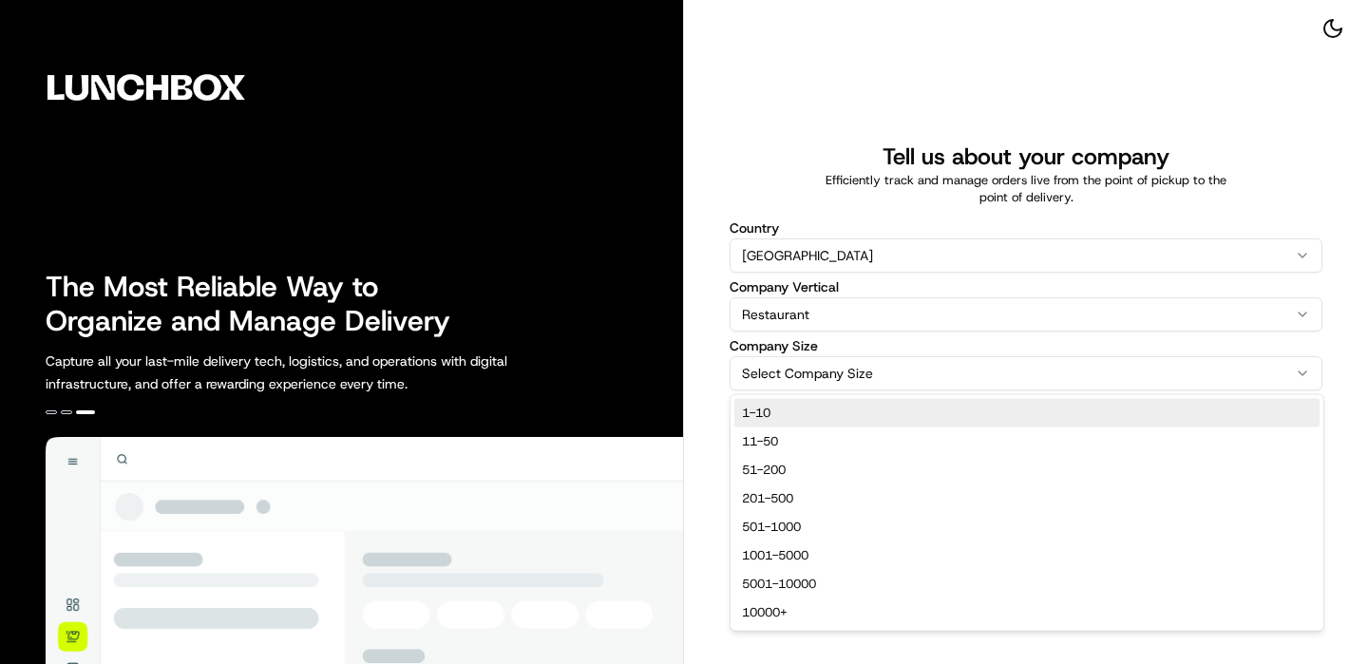
select select "1-10"
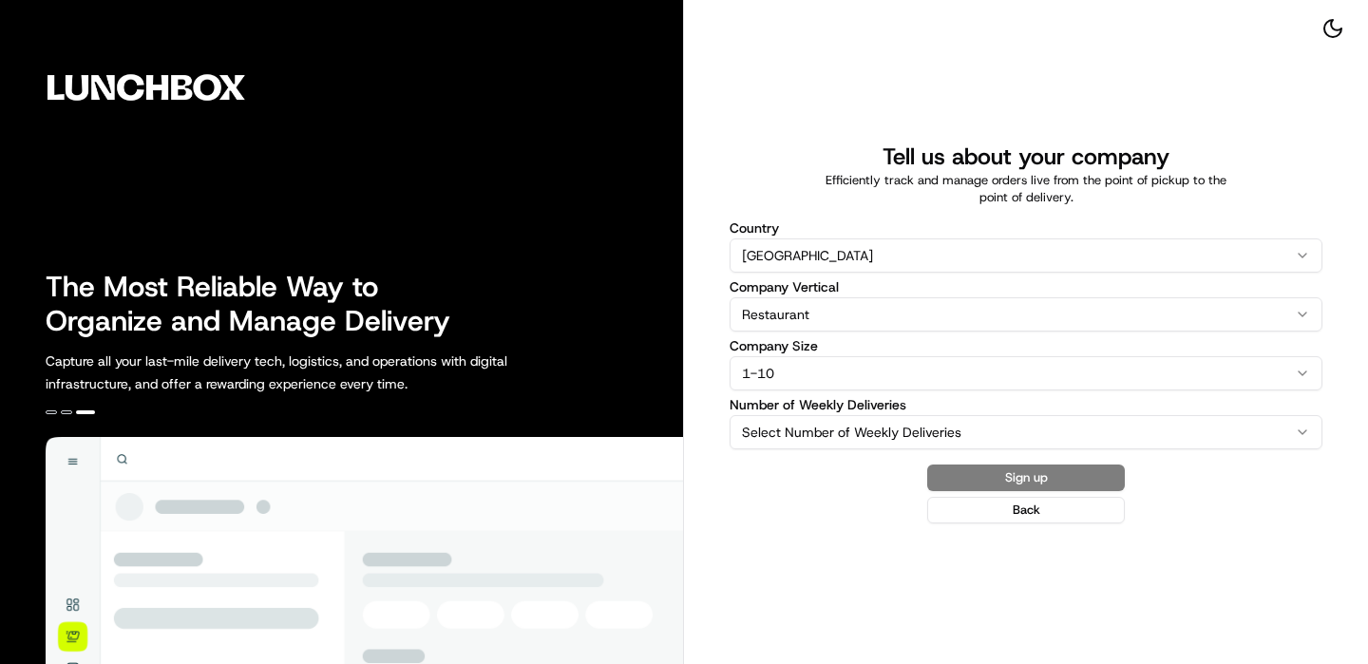
click at [822, 419] on html "The Most Reliable Way to Organize and Manage Delivery Capture all your last-mil…" at bounding box center [684, 332] width 1368 height 664
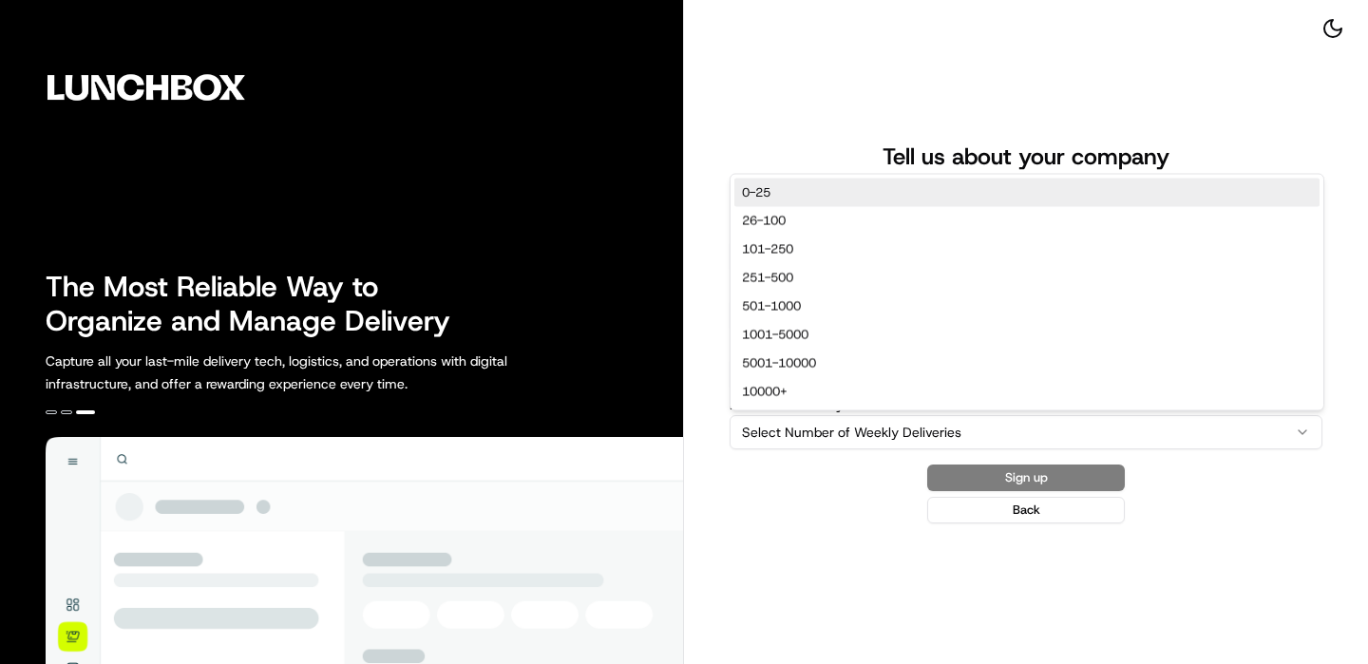
select select "0-25"
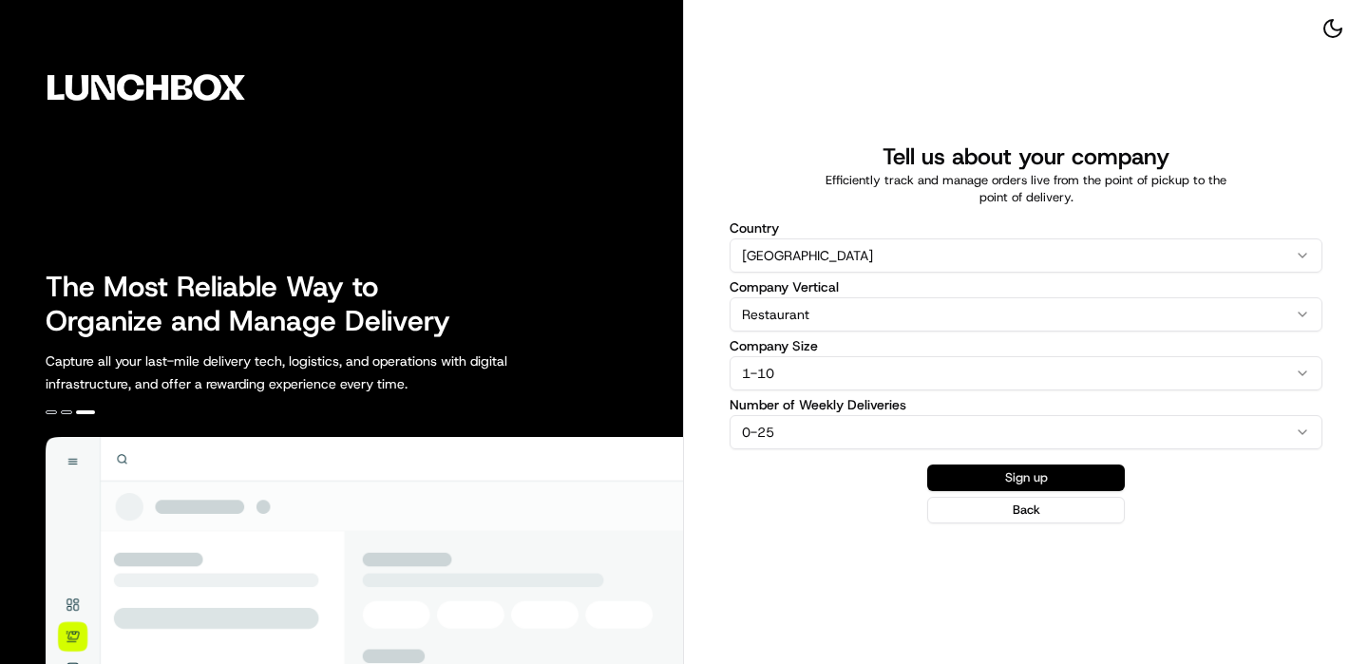
click at [1068, 466] on button "Sign up" at bounding box center [1026, 478] width 198 height 27
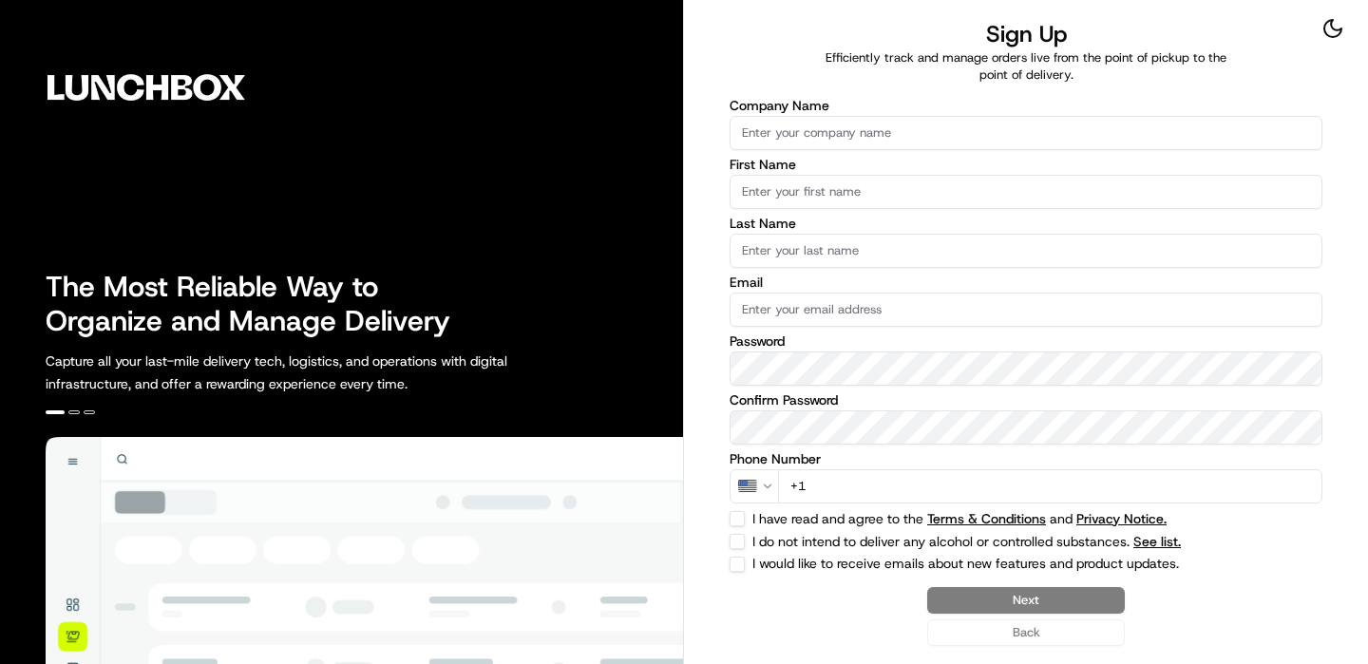
click at [1013, 139] on input "Company Name" at bounding box center [1026, 133] width 593 height 34
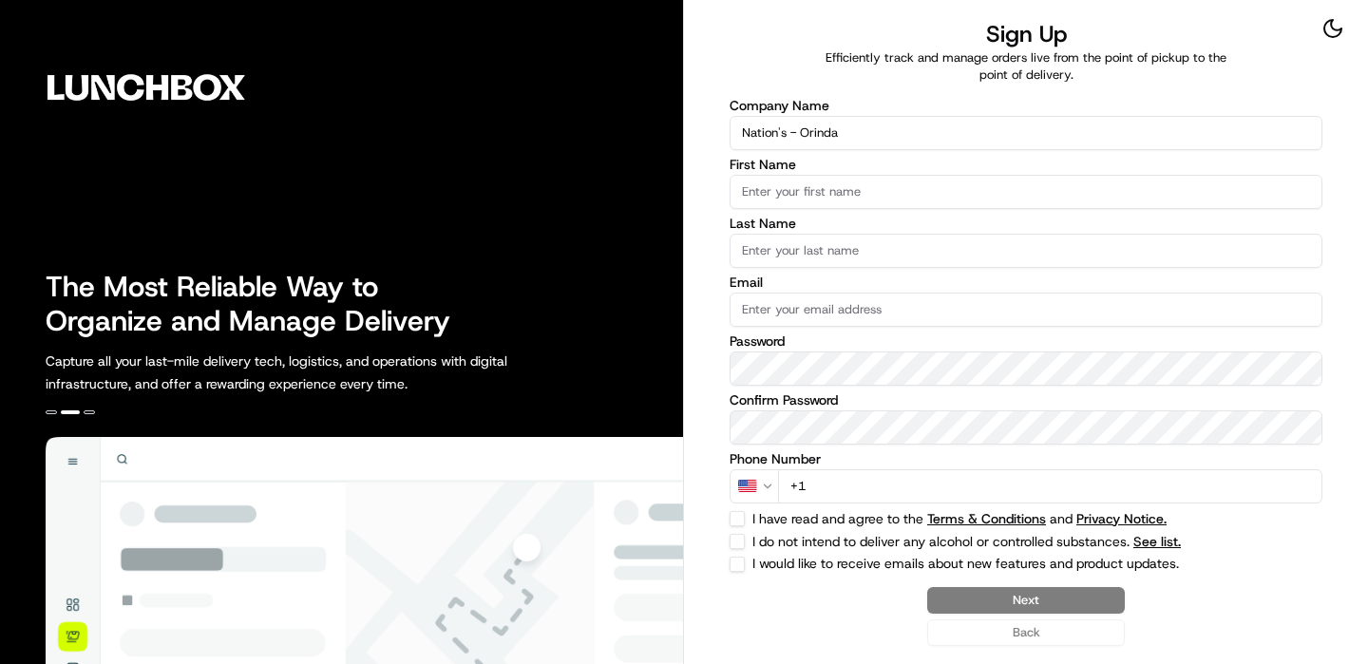
type input "Nation's - Orinda"
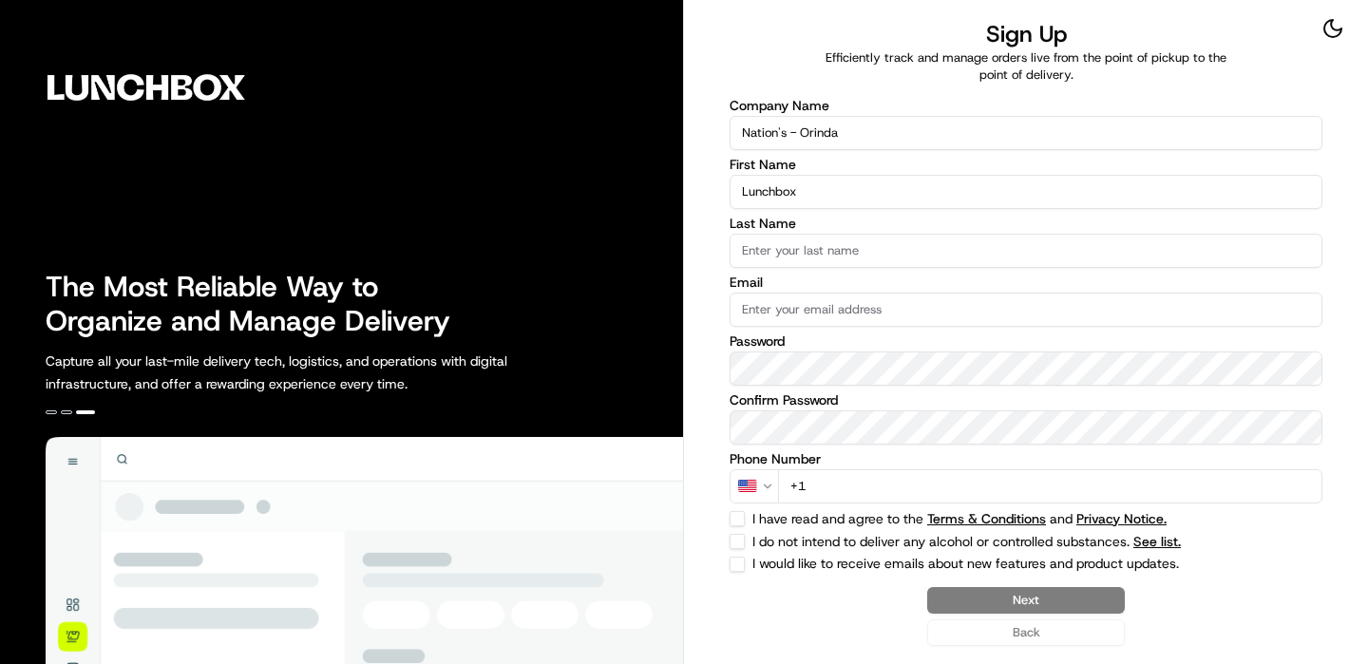
type input "Lunchbox"
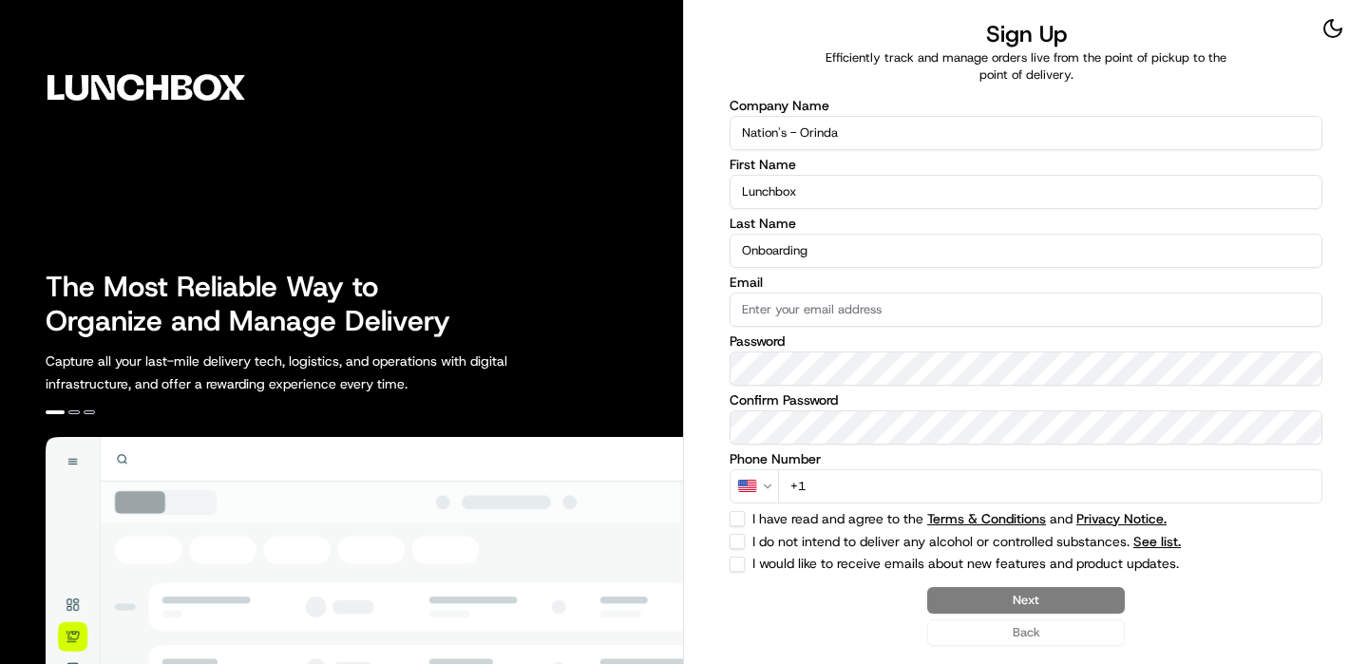
type input "Onboarding"
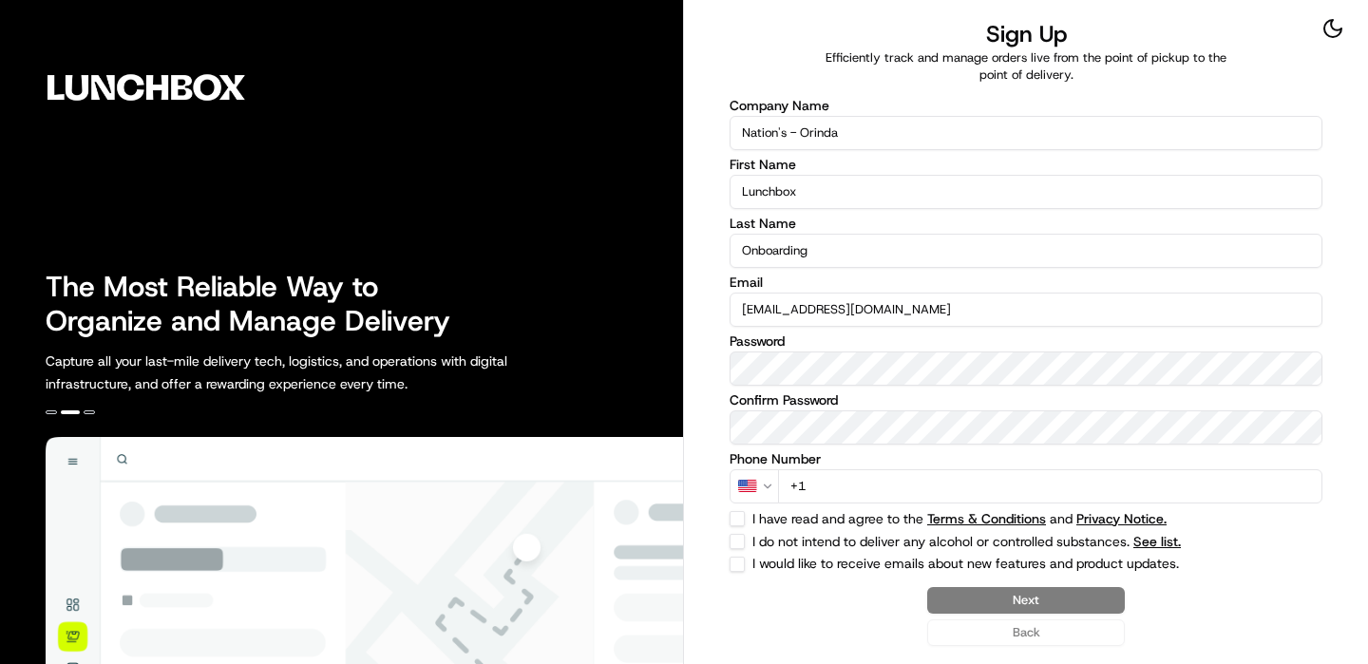
type input "[EMAIL_ADDRESS][DOMAIN_NAME]"
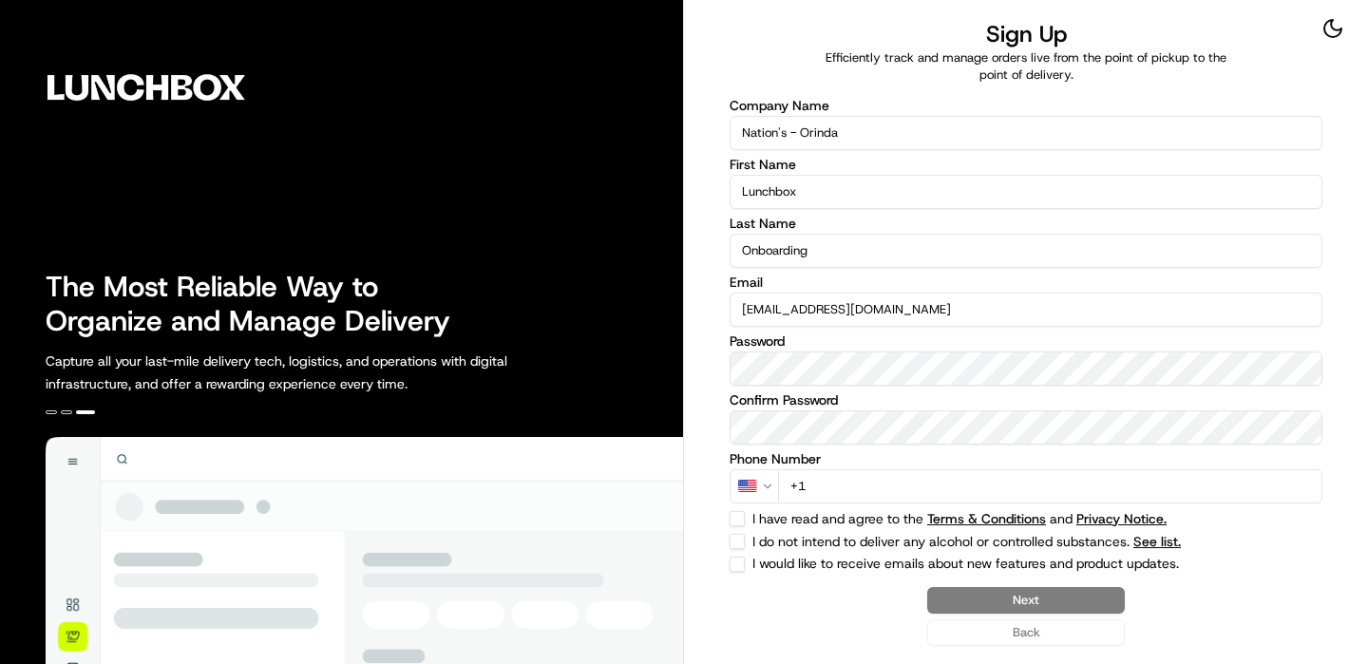
click at [1079, 475] on input "+1" at bounding box center [1050, 486] width 544 height 34
click at [1077, 480] on input "+1" at bounding box center [1050, 486] width 544 height 34
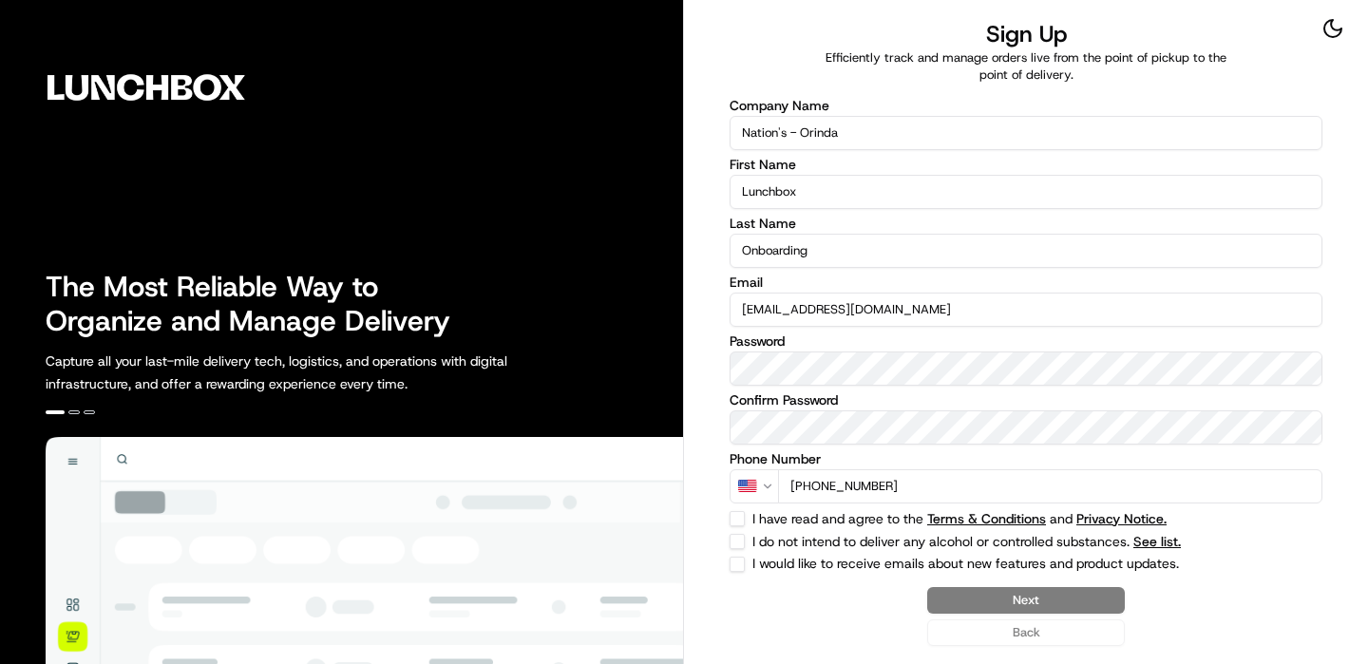
type input "[PHONE_NUMBER]"
click at [731, 539] on button "I do not intend to deliver any alcohol or controlled substances. See list." at bounding box center [737, 541] width 15 height 15
checkbox input "true"
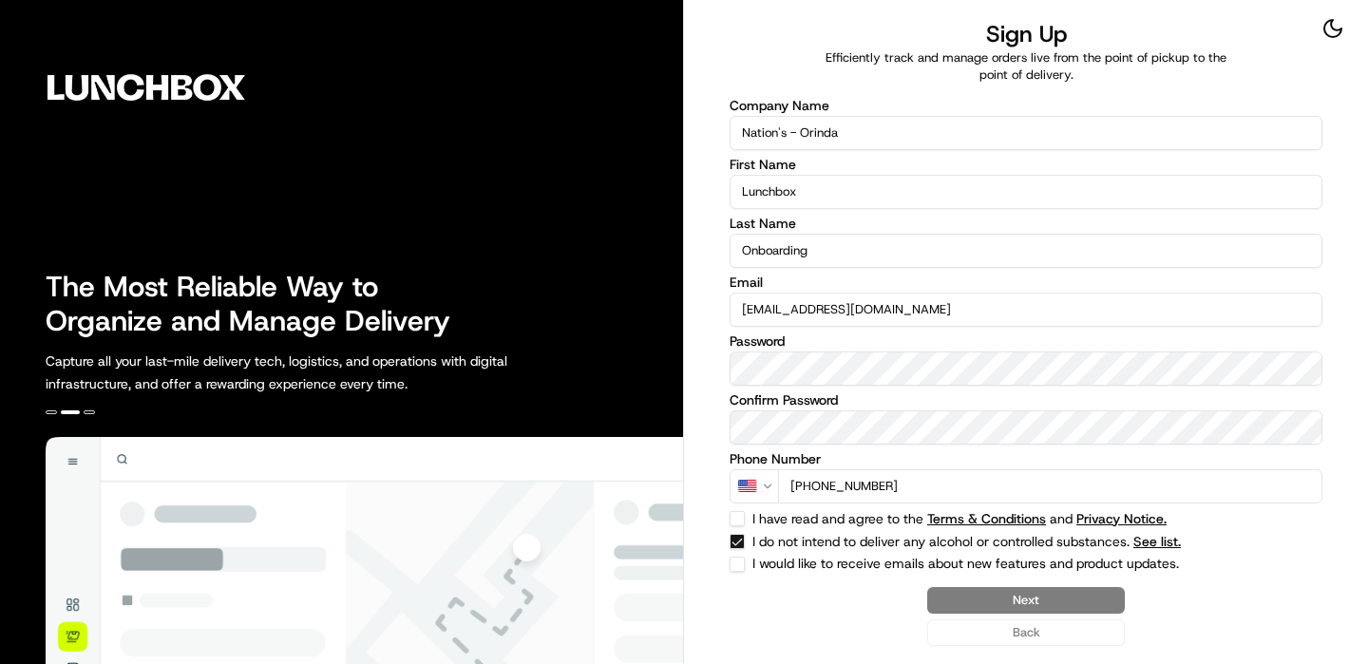
click at [731, 524] on button "I have read and agree to the Terms & Conditions and Privacy Notice." at bounding box center [737, 518] width 15 height 15
checkbox input "true"
click at [1007, 601] on button "Next" at bounding box center [1026, 600] width 198 height 27
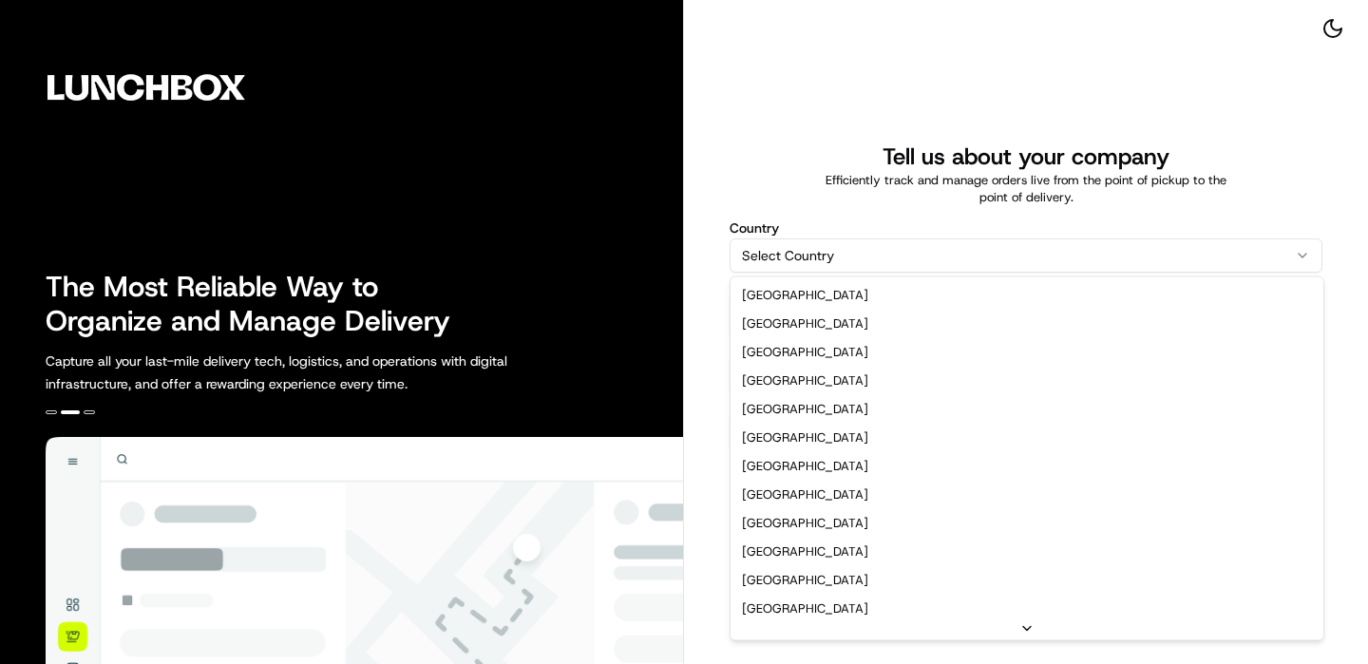
click at [903, 268] on html "The Most Reliable Way to Organize and Manage Delivery Capture all your last-mil…" at bounding box center [684, 332] width 1368 height 664
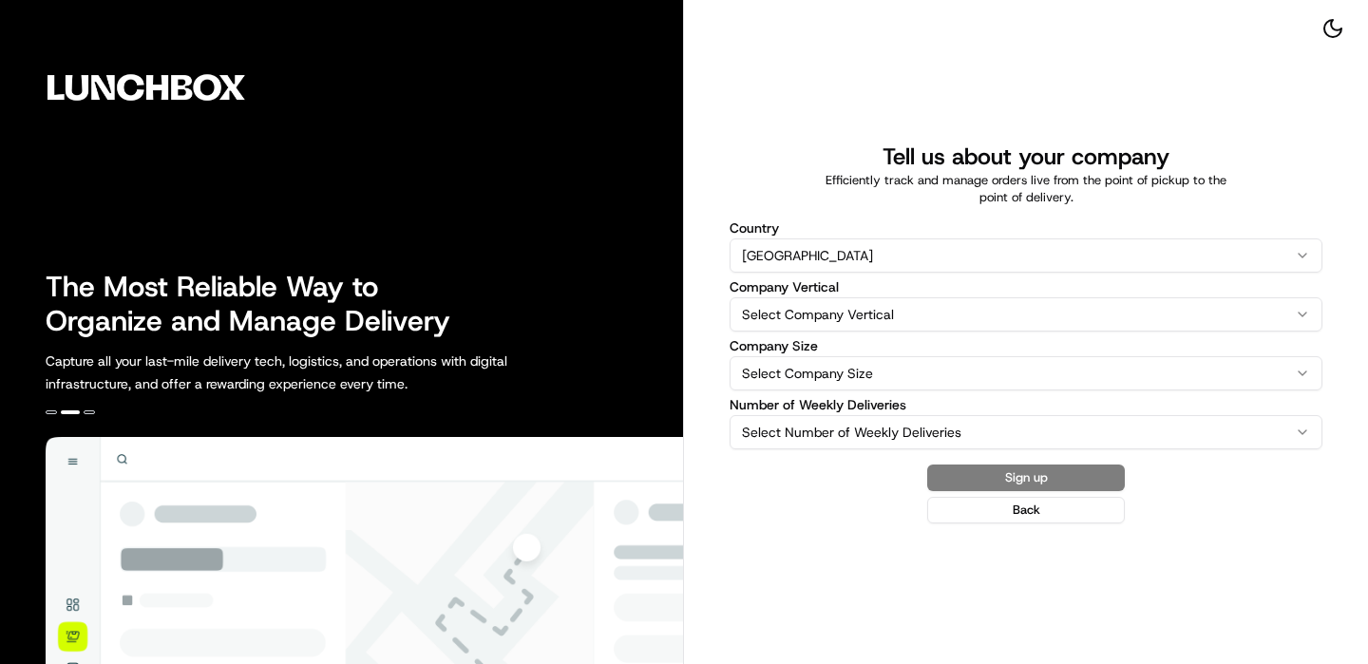
click at [866, 234] on label "Country" at bounding box center [1026, 227] width 593 height 13
click at [866, 238] on button "[GEOGRAPHIC_DATA]" at bounding box center [1026, 255] width 593 height 34
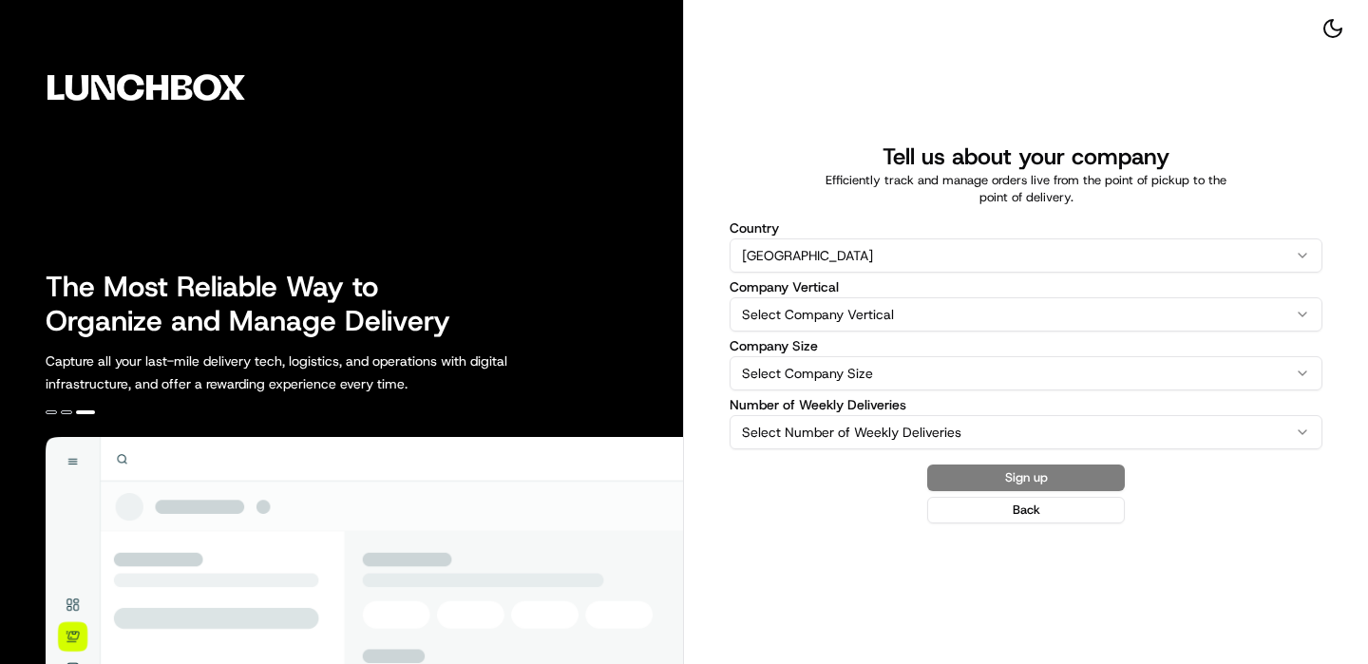
click at [866, 242] on html "The Most Reliable Way to Organize and Manage Delivery Capture all your last-mil…" at bounding box center [684, 332] width 1368 height 664
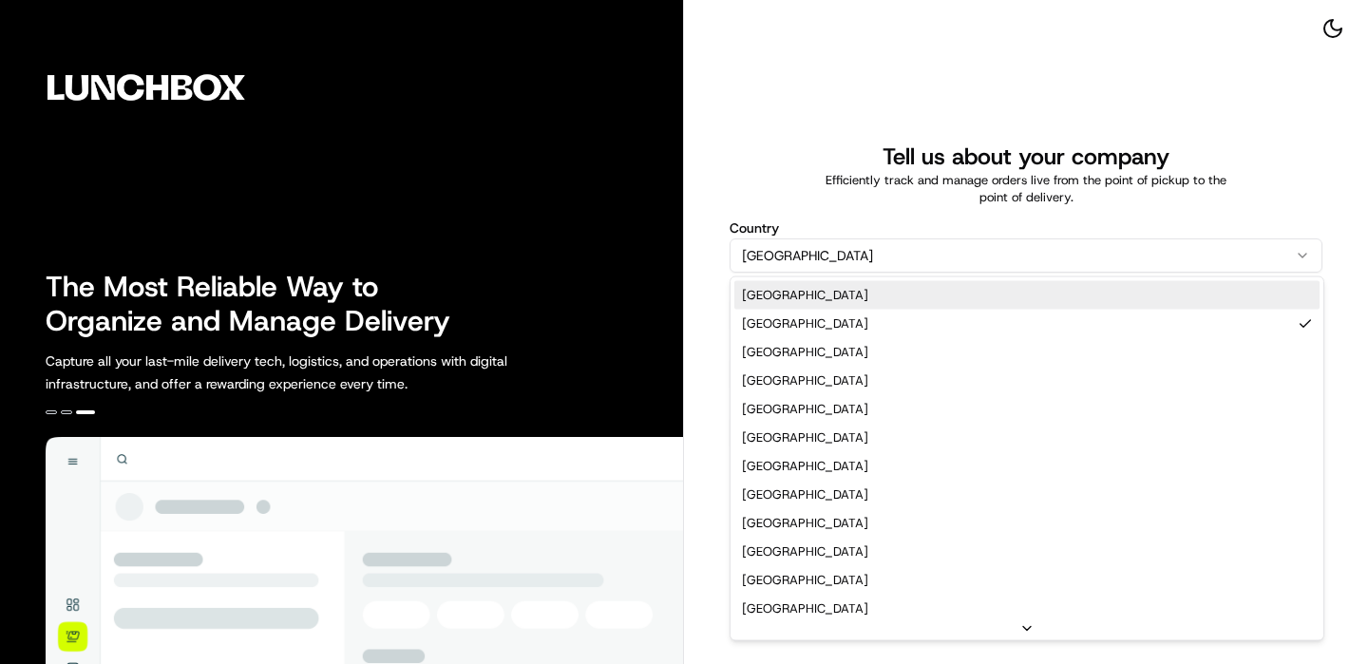
select select "US"
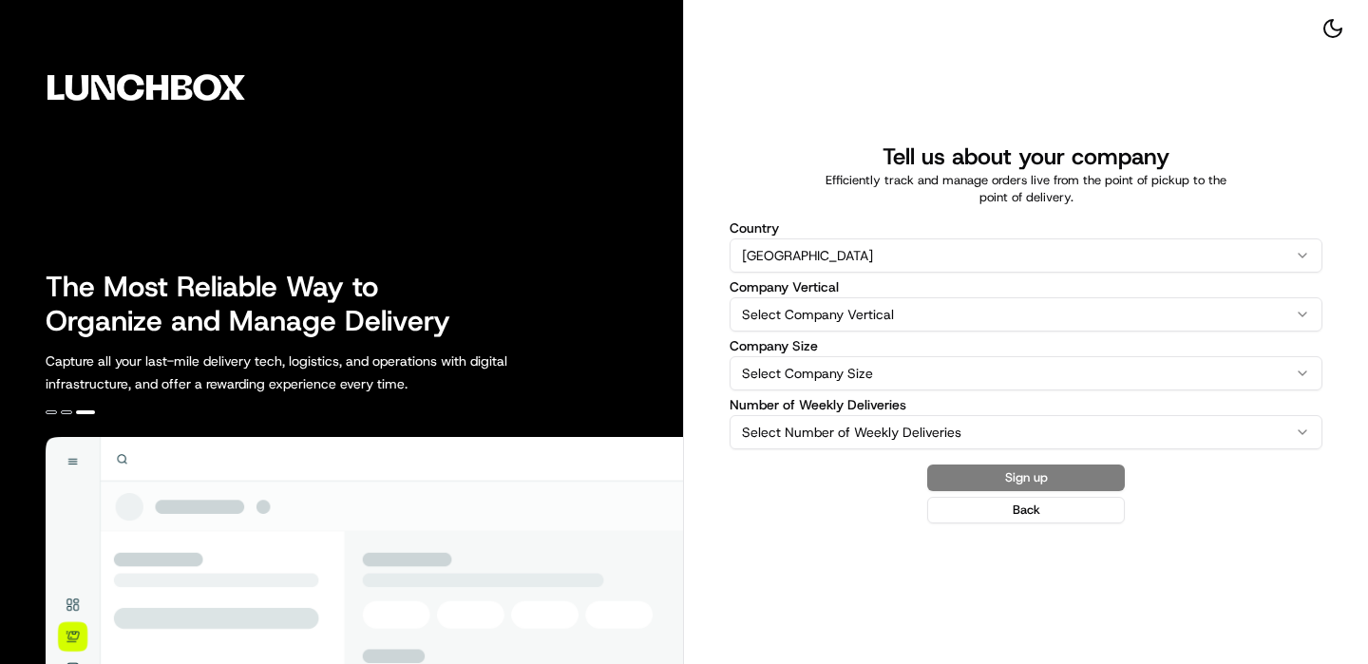
click at [854, 304] on html "The Most Reliable Way to Organize and Manage Delivery Capture all your last-mil…" at bounding box center [684, 332] width 1368 height 664
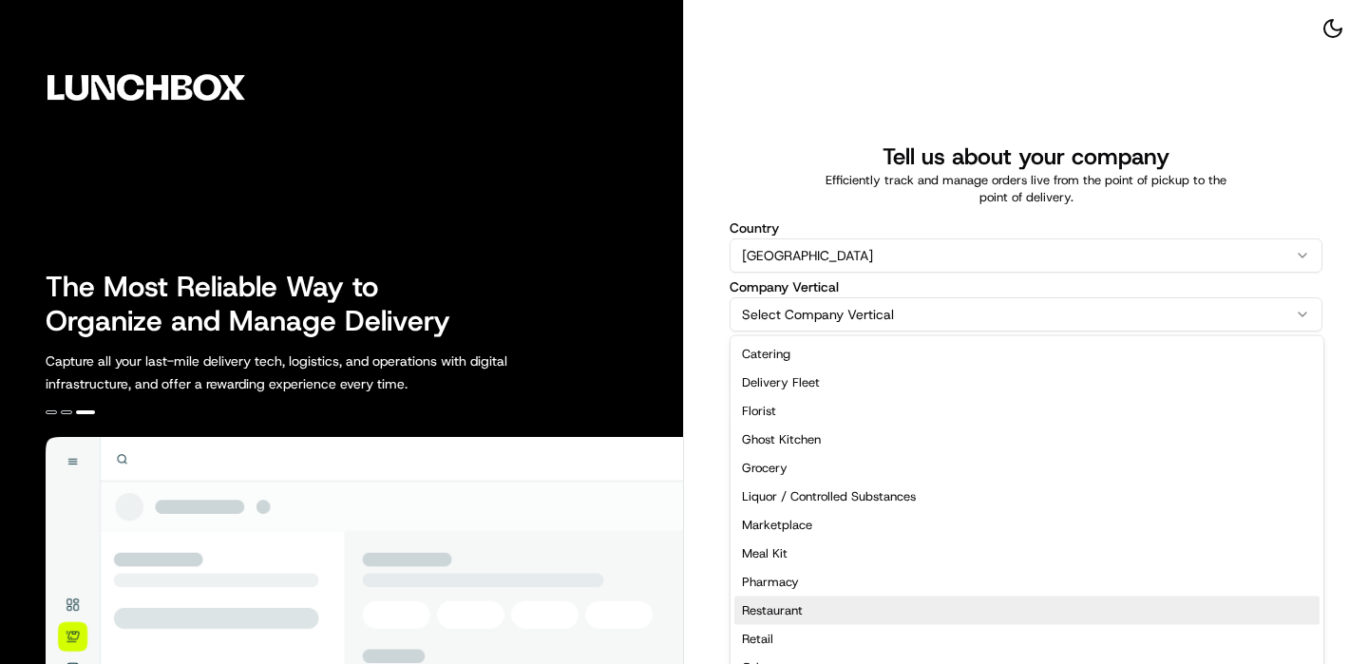
select select "Restaurant"
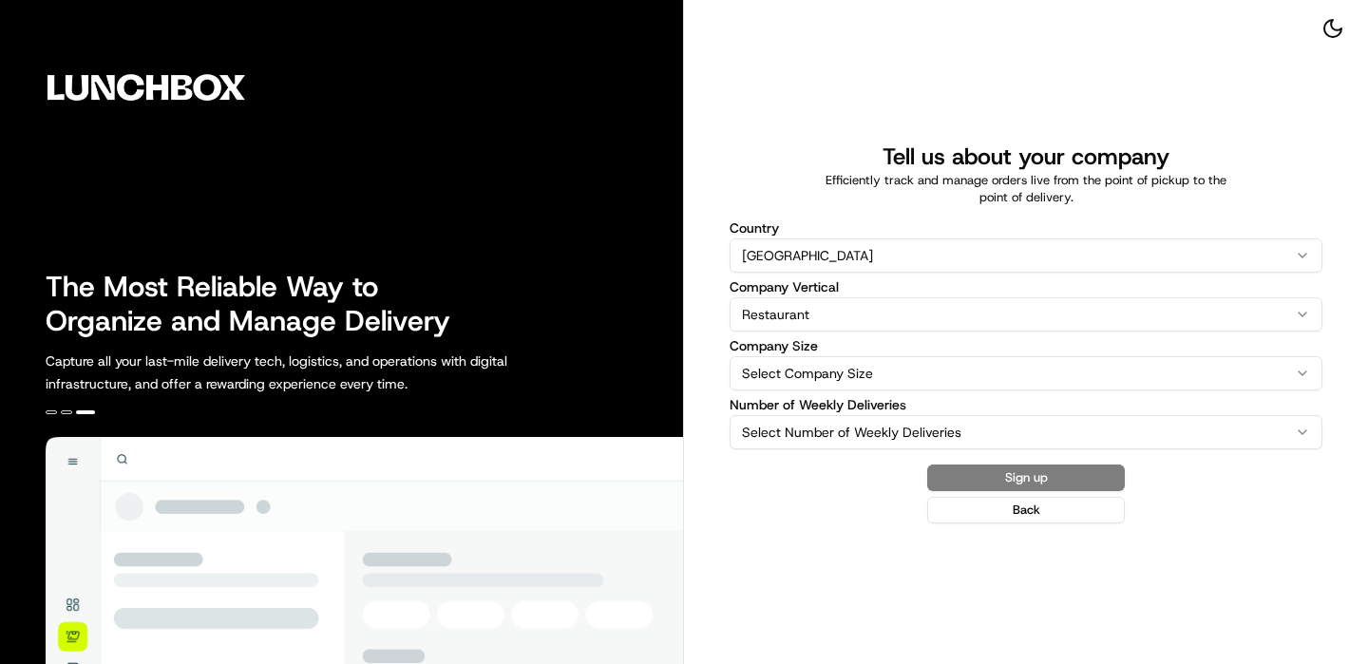
click at [846, 381] on html "The Most Reliable Way to Organize and Manage Delivery Capture all your last-mil…" at bounding box center [684, 332] width 1368 height 664
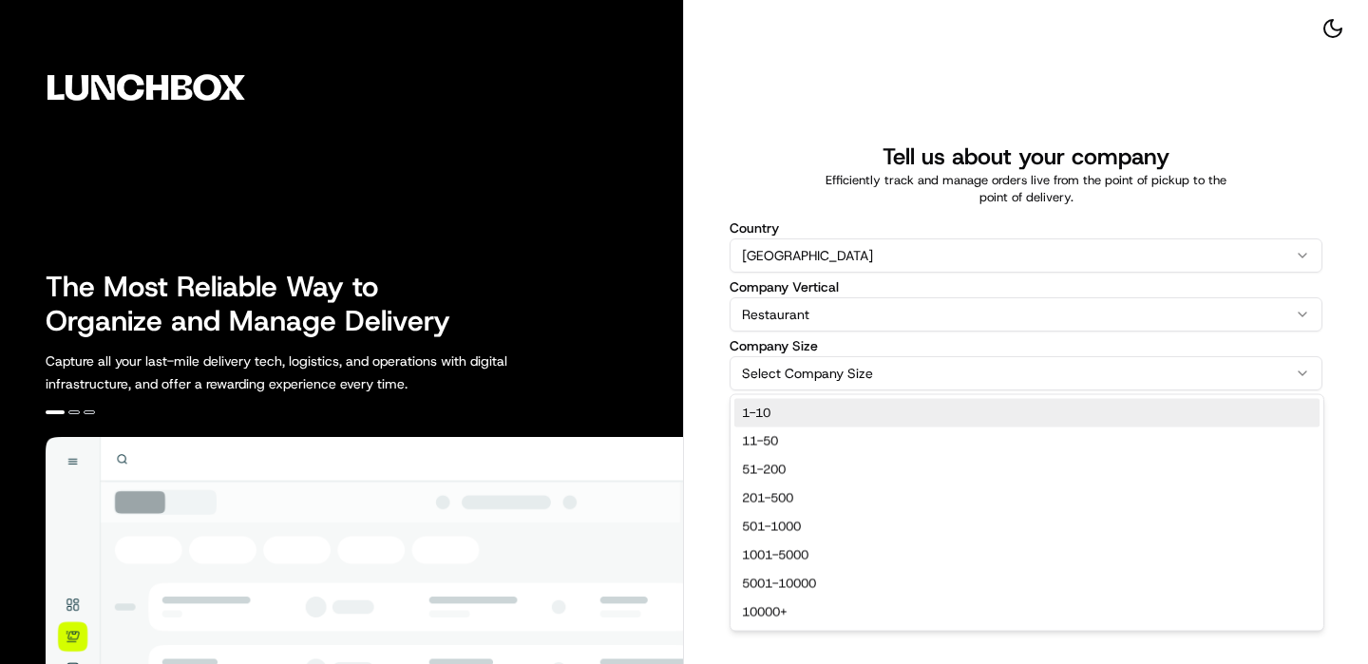
select select "1-10"
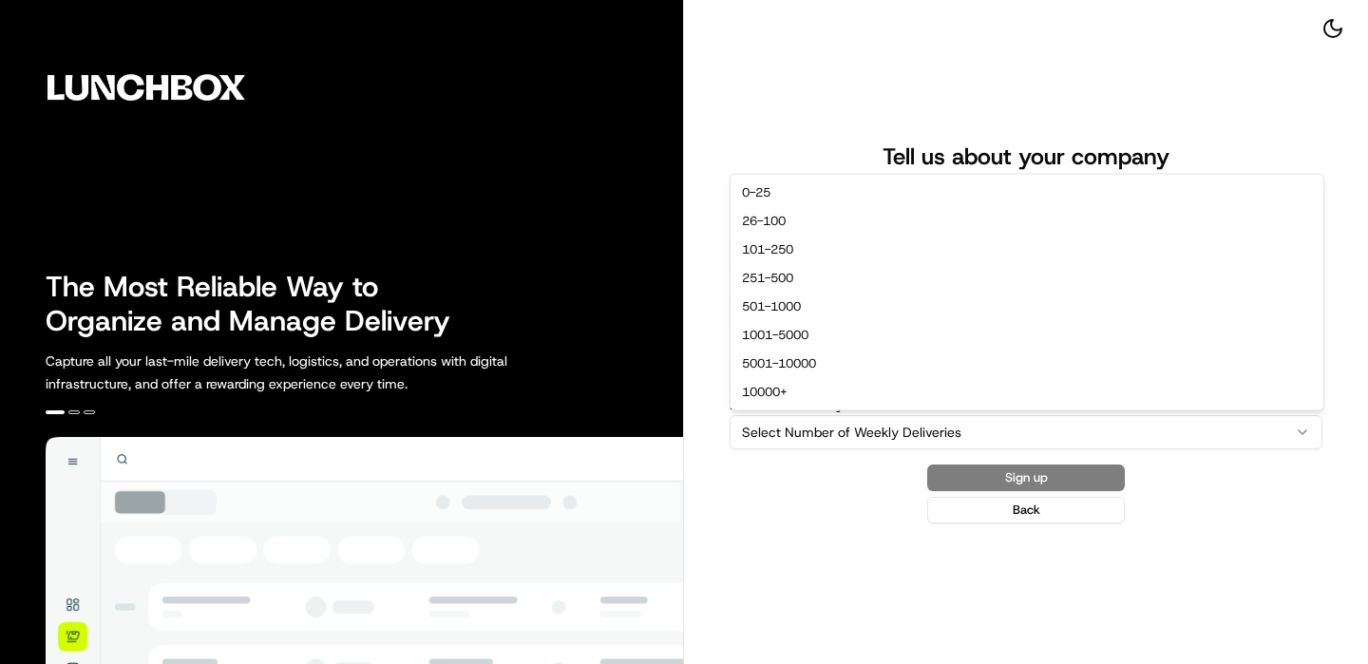
click at [911, 432] on html "The Most Reliable Way to Organize and Manage Delivery Capture all your last-mil…" at bounding box center [684, 332] width 1368 height 664
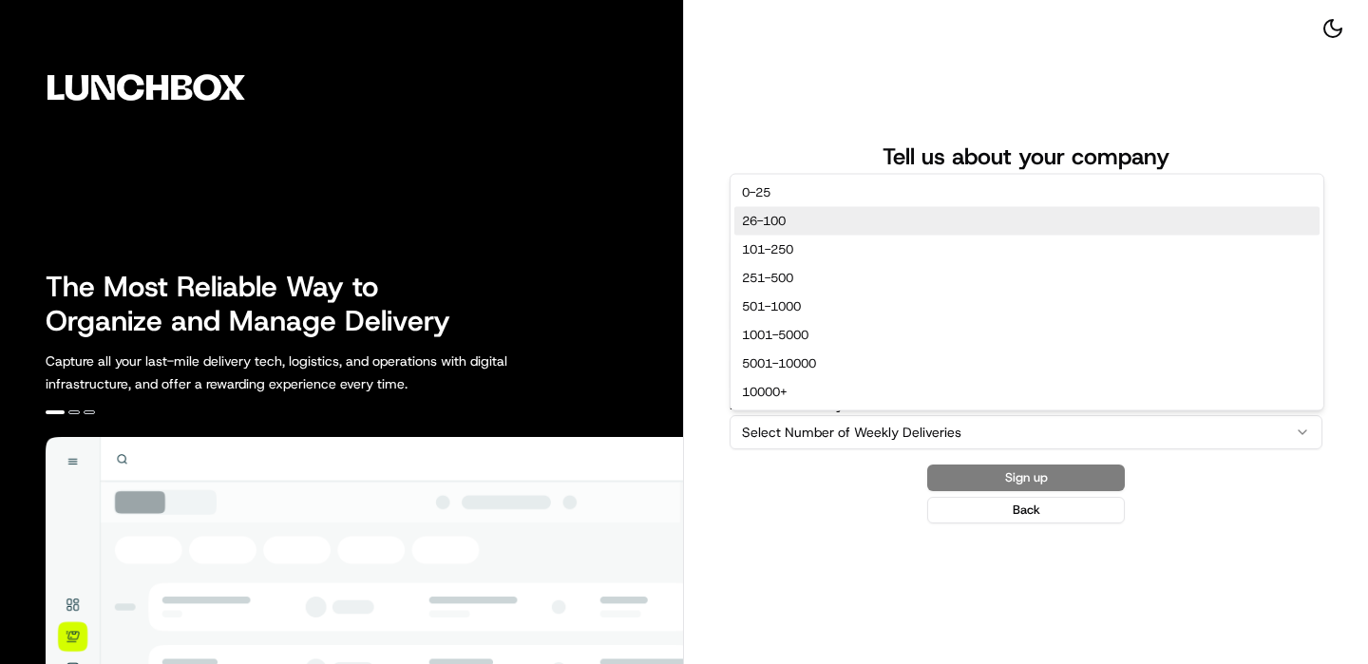
select select "26-100"
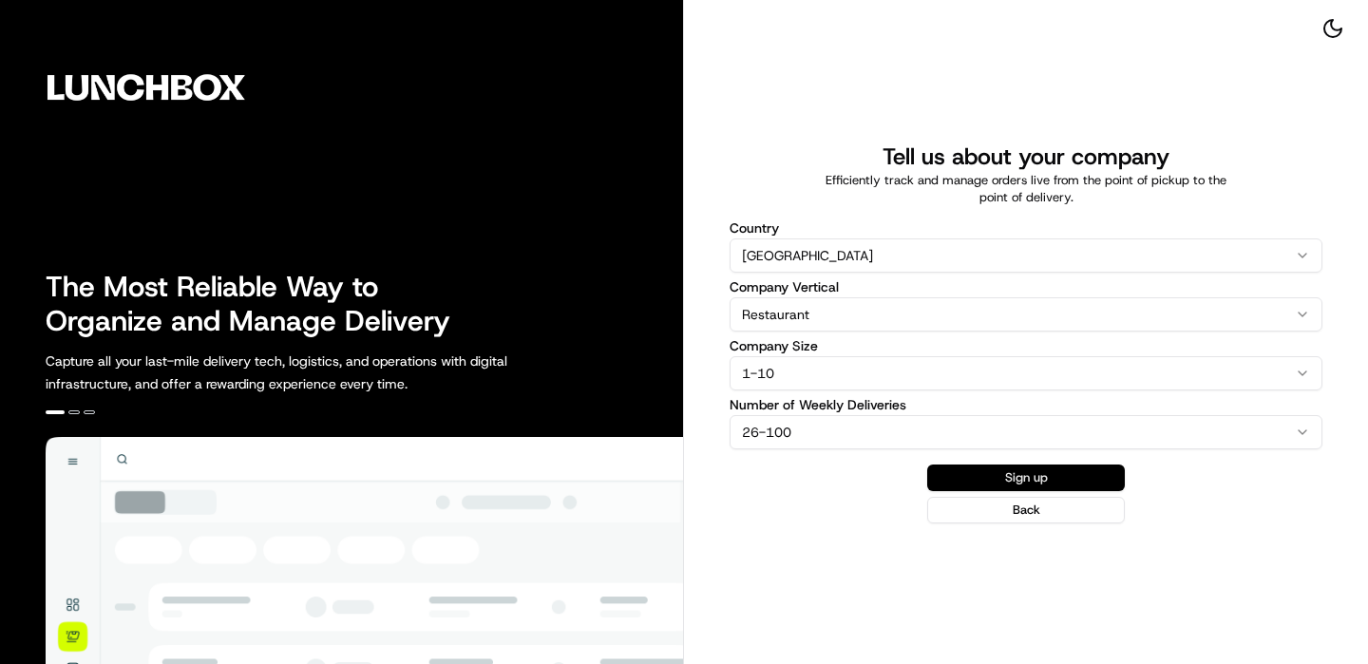
click at [1018, 474] on button "Sign up" at bounding box center [1026, 478] width 198 height 27
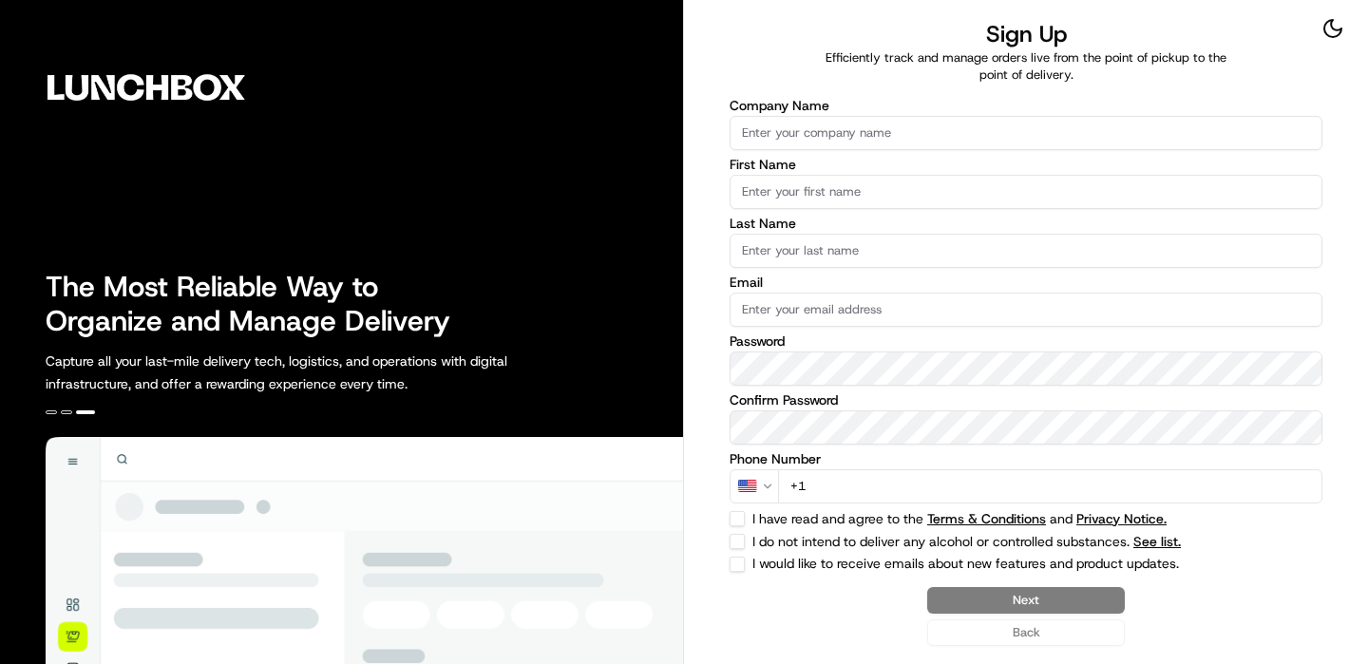
click at [960, 159] on label "First Name" at bounding box center [1026, 164] width 593 height 13
click at [960, 175] on input "First Name" at bounding box center [1026, 192] width 593 height 34
click at [946, 143] on input "Company Name" at bounding box center [1026, 133] width 593 height 34
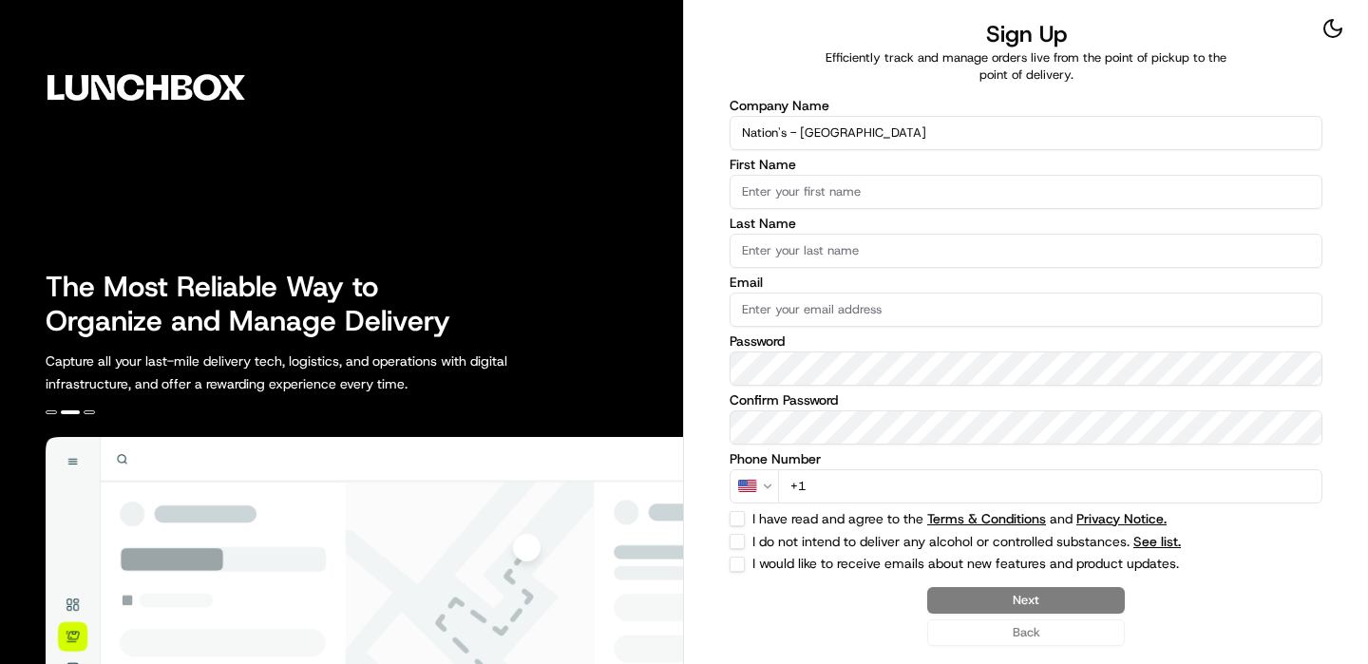
type input "Nation's - [GEOGRAPHIC_DATA]"
type input "O"
type input "Lunchbox"
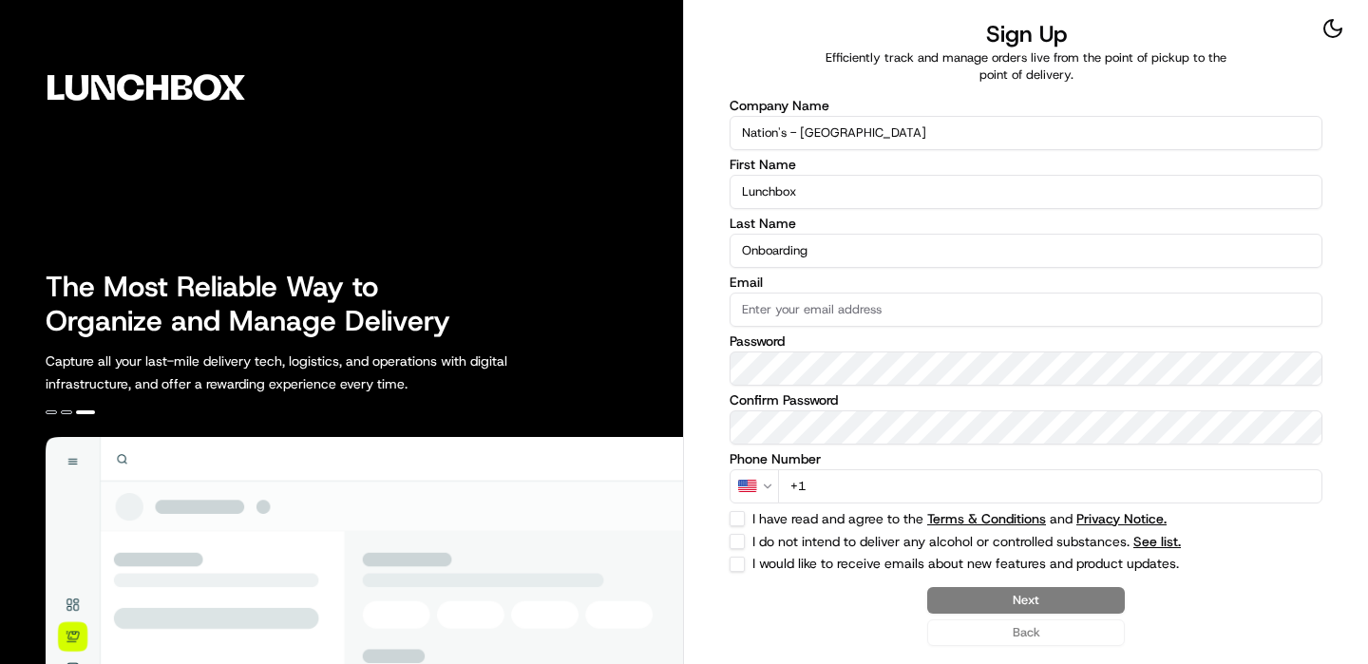
type input "Onboarding"
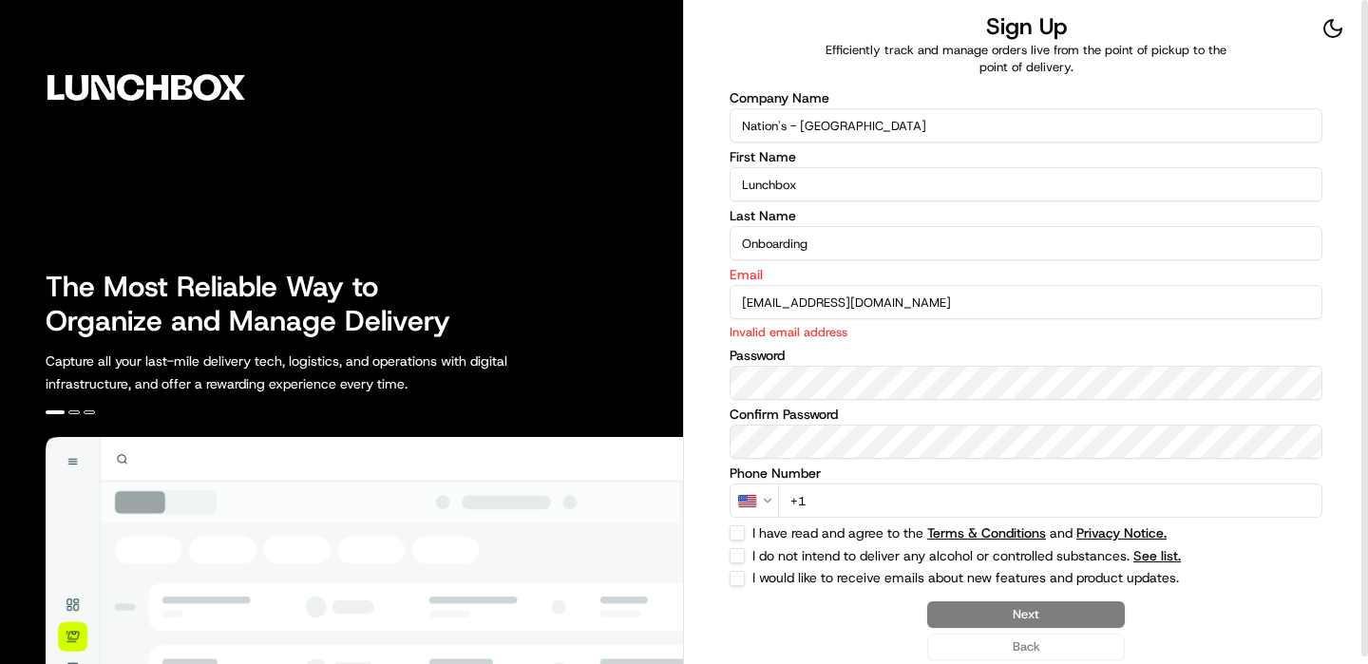
type input "[EMAIL_ADDRESS][DOMAIN_NAME]"
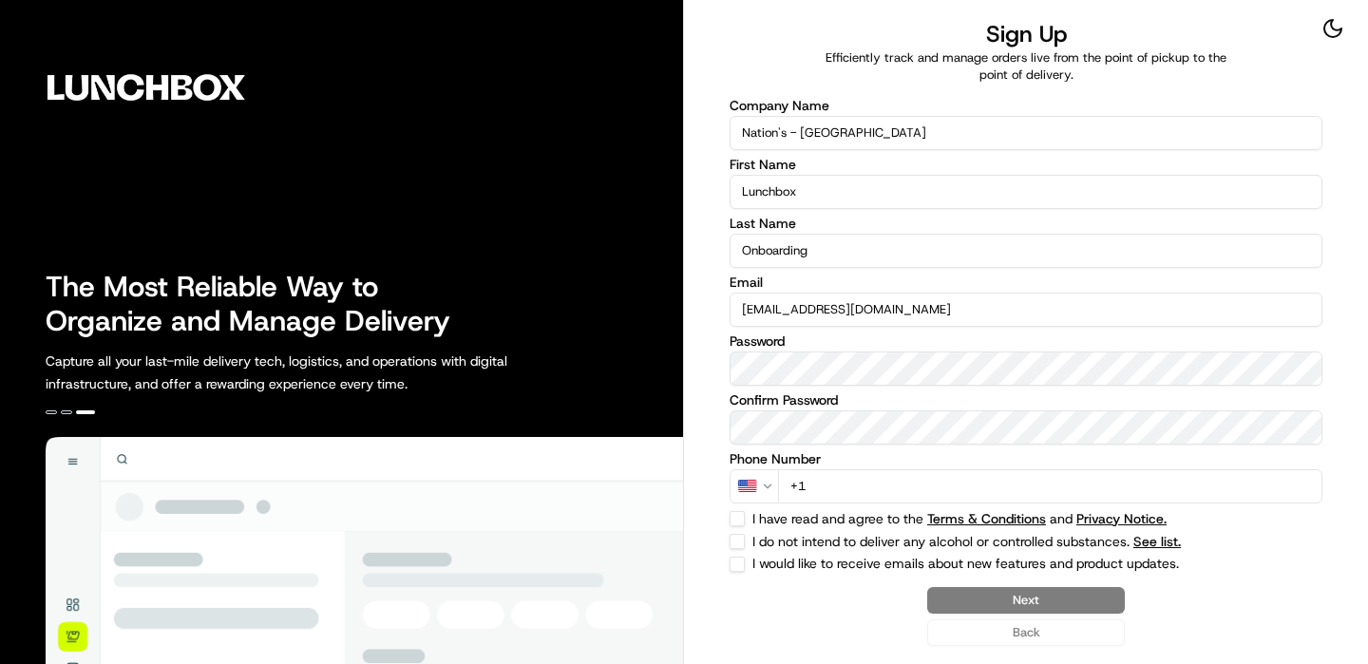
click at [951, 486] on input "+1" at bounding box center [1050, 486] width 544 height 34
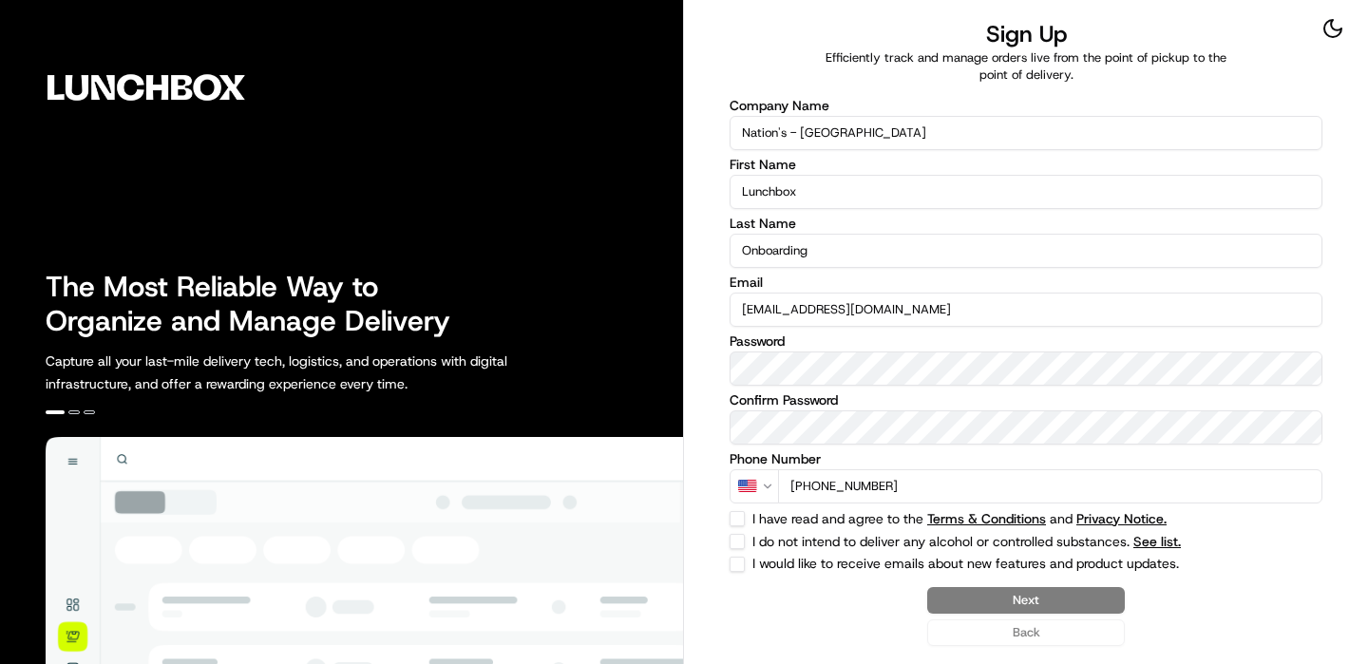
type input "[PHONE_NUMBER]"
click at [749, 510] on div "Company Name Nation's - Arlington First Name Lunchbox Last Name Onboarding Emai…" at bounding box center [1026, 335] width 593 height 473
click at [746, 511] on div "I have read and agree to the Terms & Conditions and Privacy Notice." at bounding box center [1026, 518] width 593 height 15
click at [745, 520] on div "I have read and agree to the Terms & Conditions and Privacy Notice." at bounding box center [1026, 518] width 593 height 15
click at [740, 519] on button "I have read and agree to the Terms & Conditions and Privacy Notice." at bounding box center [737, 518] width 15 height 15
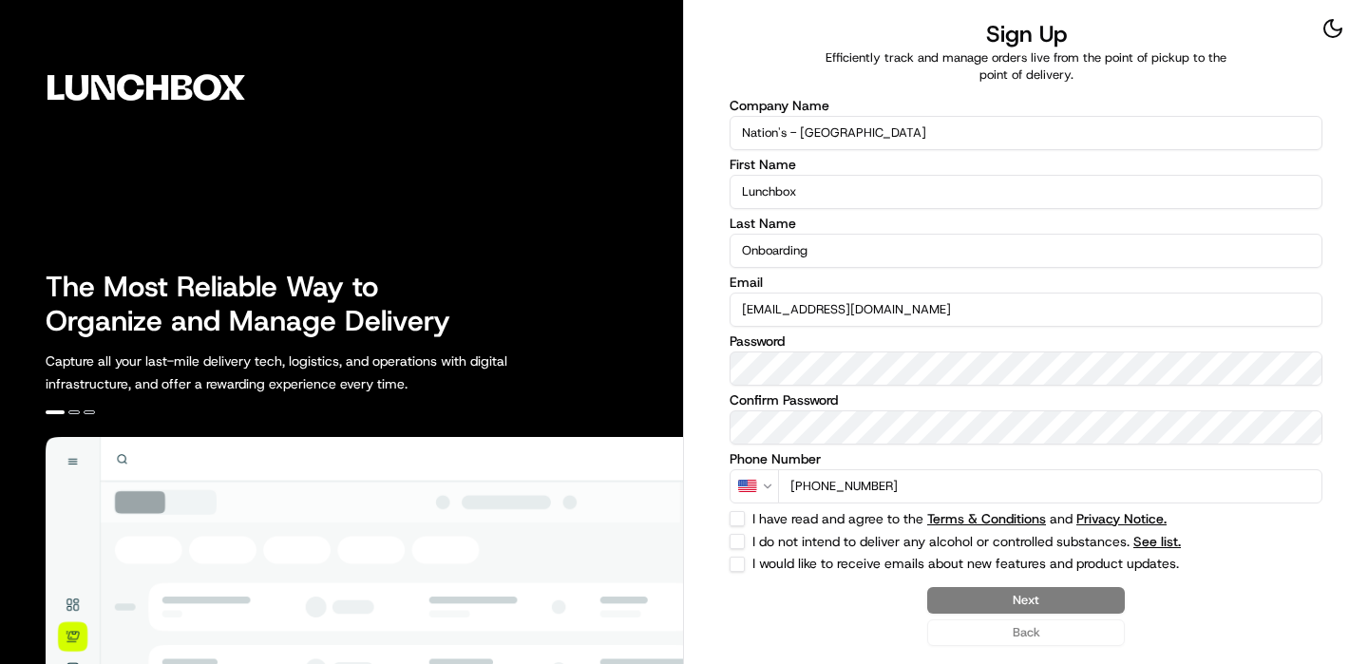
checkbox input "true"
click at [740, 542] on button "I do not intend to deliver any alcohol or controlled substances. See list." at bounding box center [737, 541] width 15 height 15
checkbox input "true"
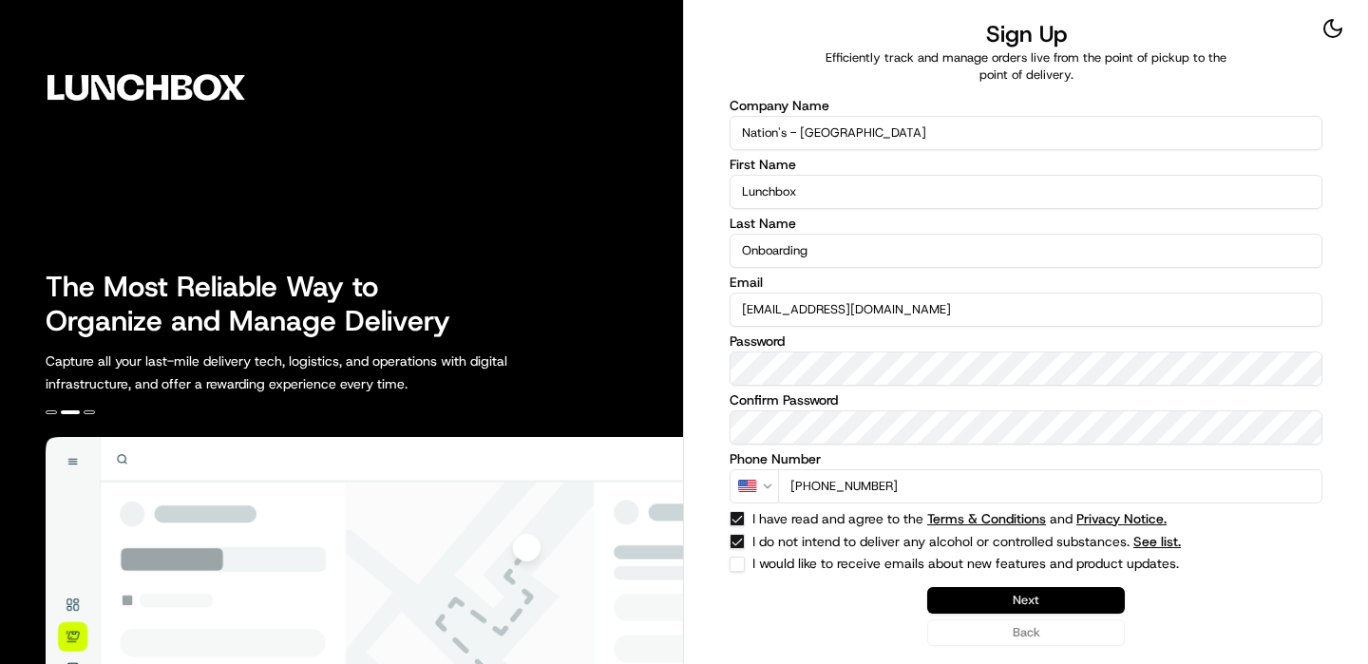
click at [1109, 596] on button "Next" at bounding box center [1026, 600] width 198 height 27
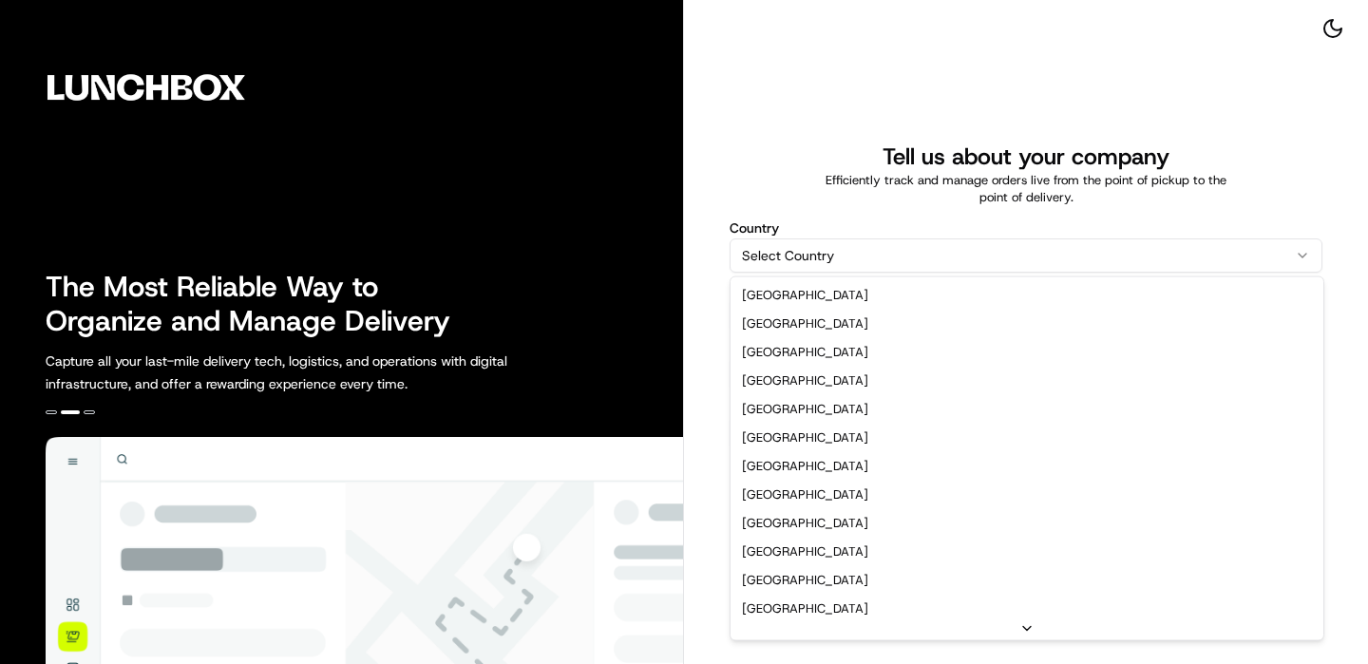
click at [937, 238] on html "The Most Reliable Way to Organize and Manage Delivery Capture all your last-mil…" at bounding box center [684, 332] width 1368 height 664
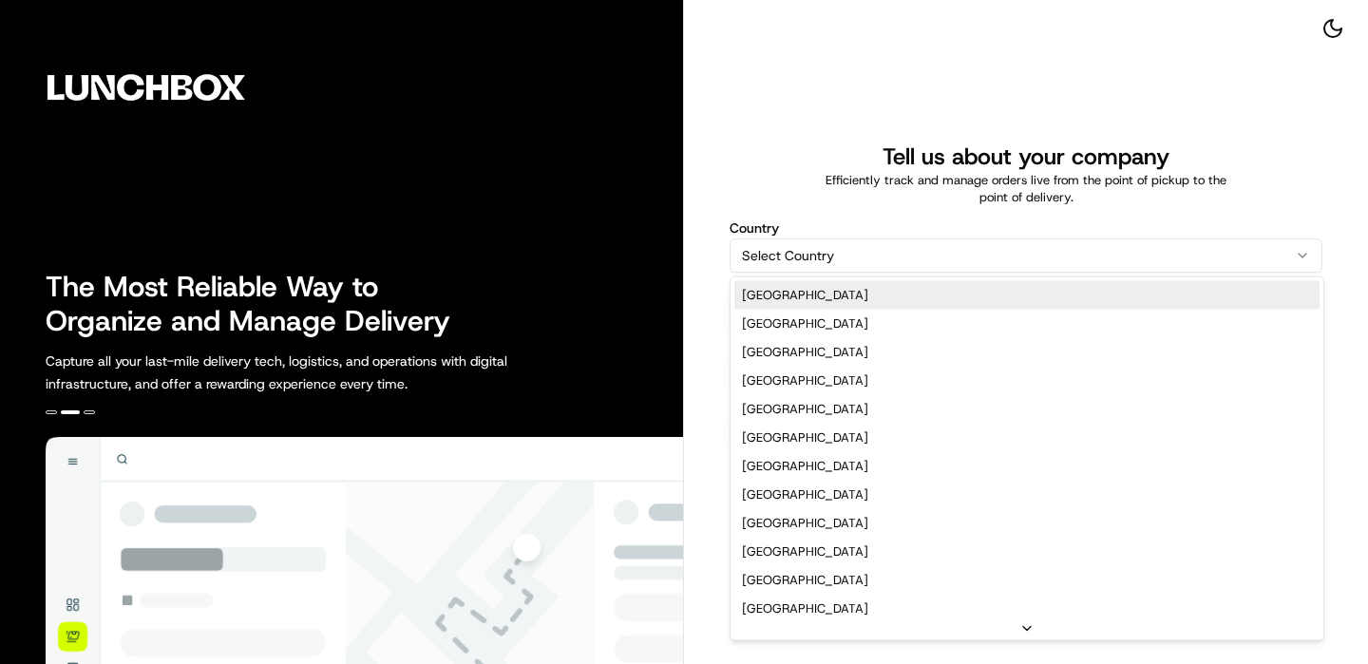
select select "US"
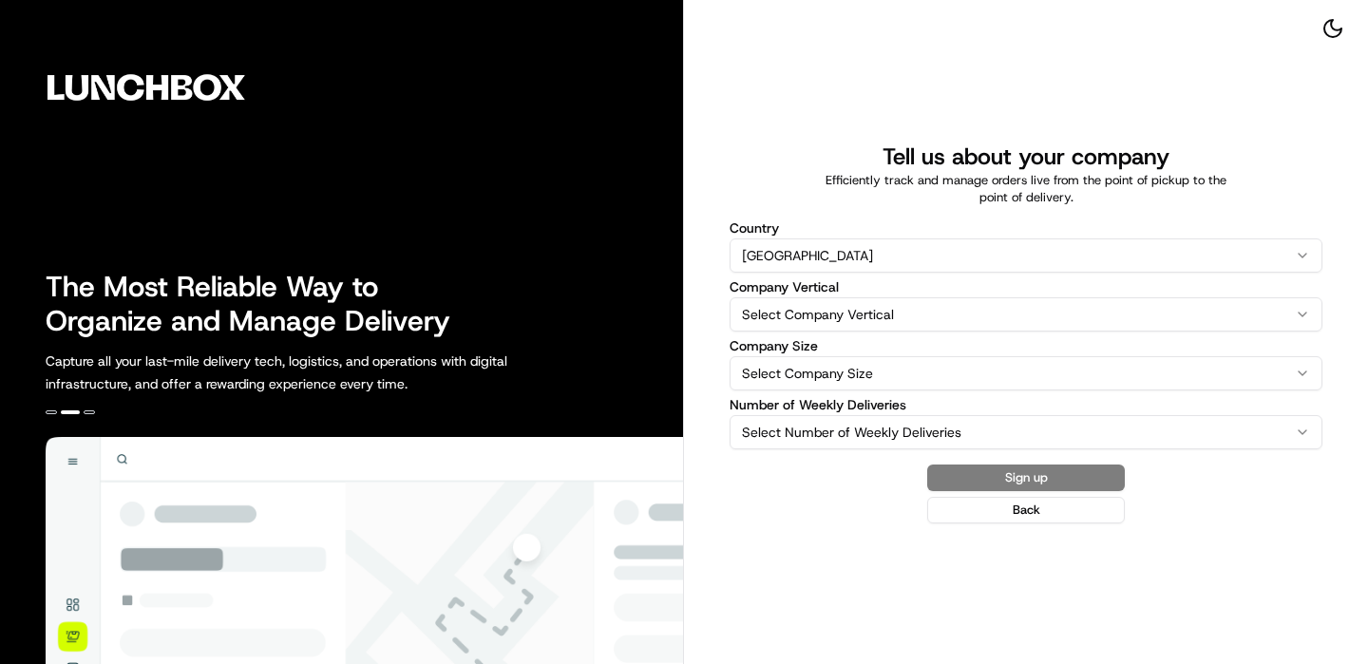
click at [850, 310] on html "The Most Reliable Way to Organize and Manage Delivery Capture all your last-mil…" at bounding box center [684, 332] width 1368 height 664
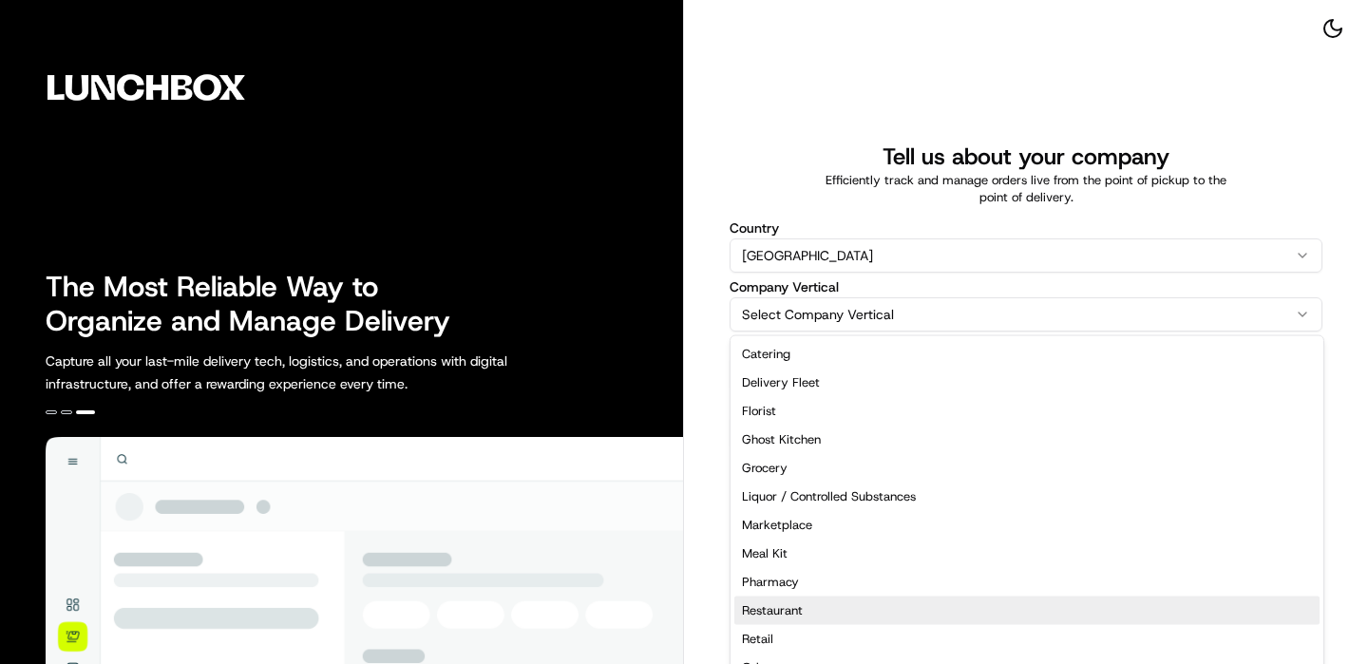
select select "Restaurant"
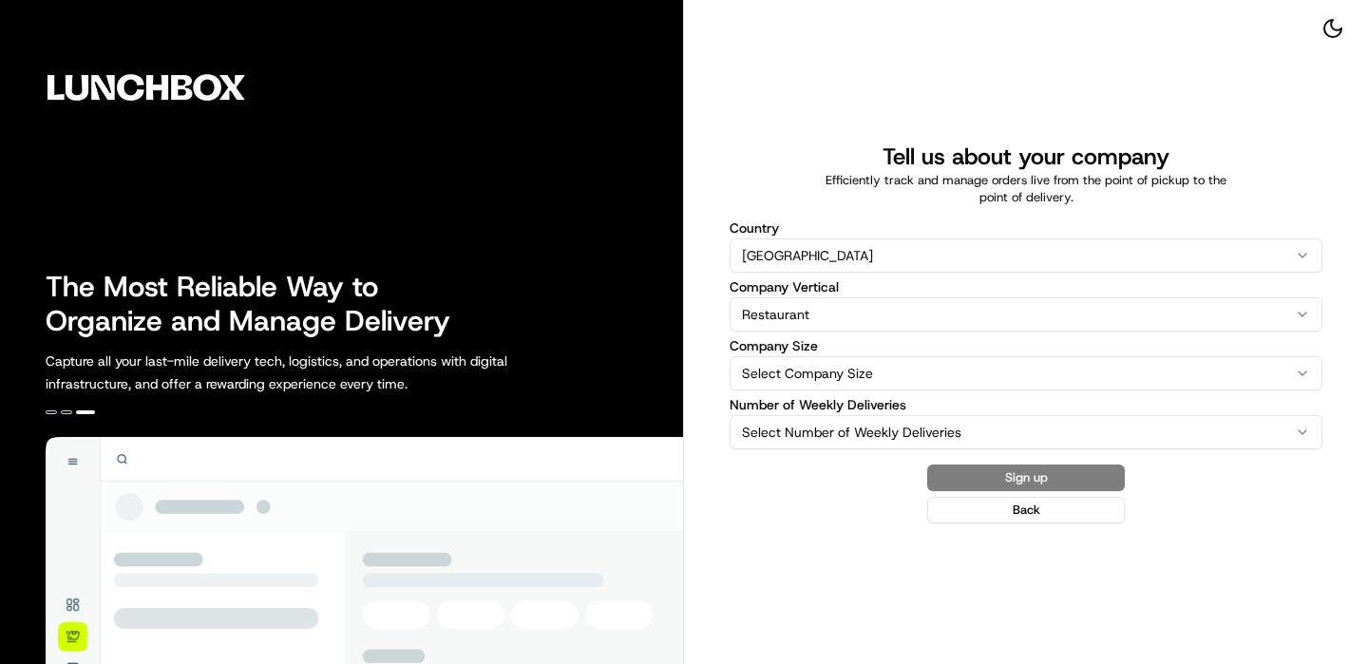
click at [854, 352] on label "Company Size" at bounding box center [1026, 345] width 593 height 13
click at [854, 356] on button "Select Company Size" at bounding box center [1026, 373] width 593 height 34
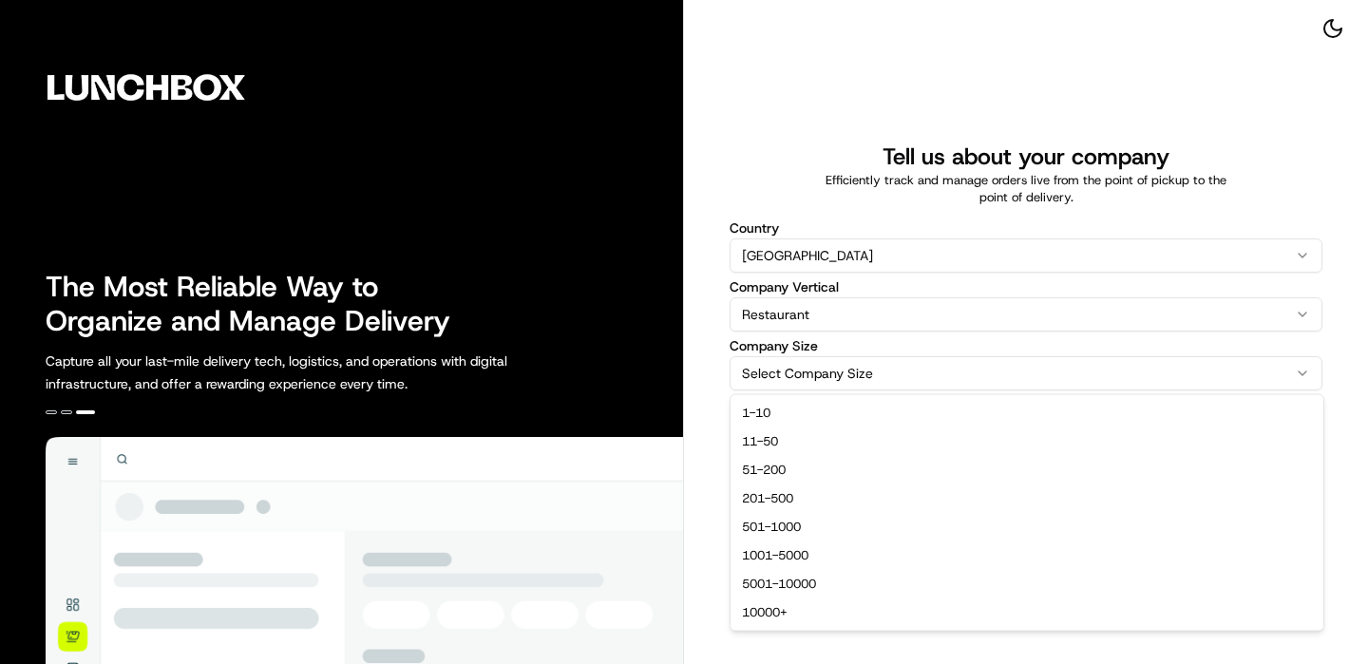
click at [854, 357] on html "The Most Reliable Way to Organize and Manage Delivery Capture all your last-mil…" at bounding box center [684, 332] width 1368 height 664
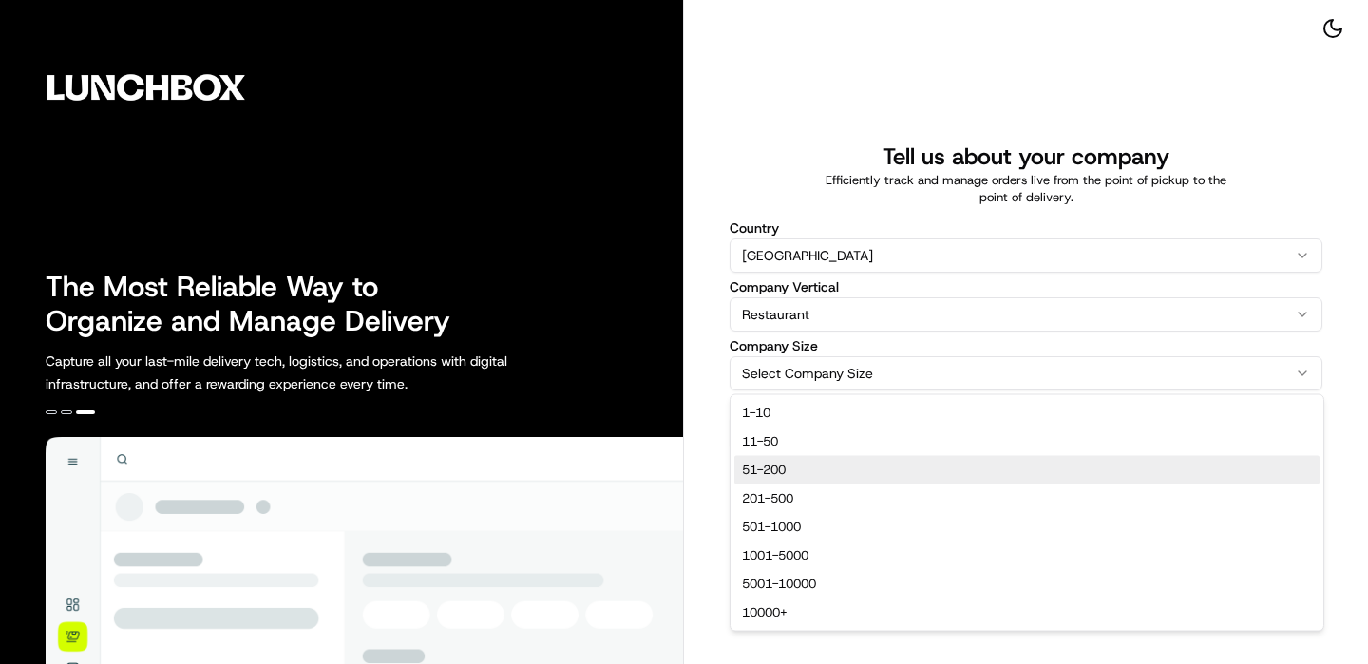
select select "51-200"
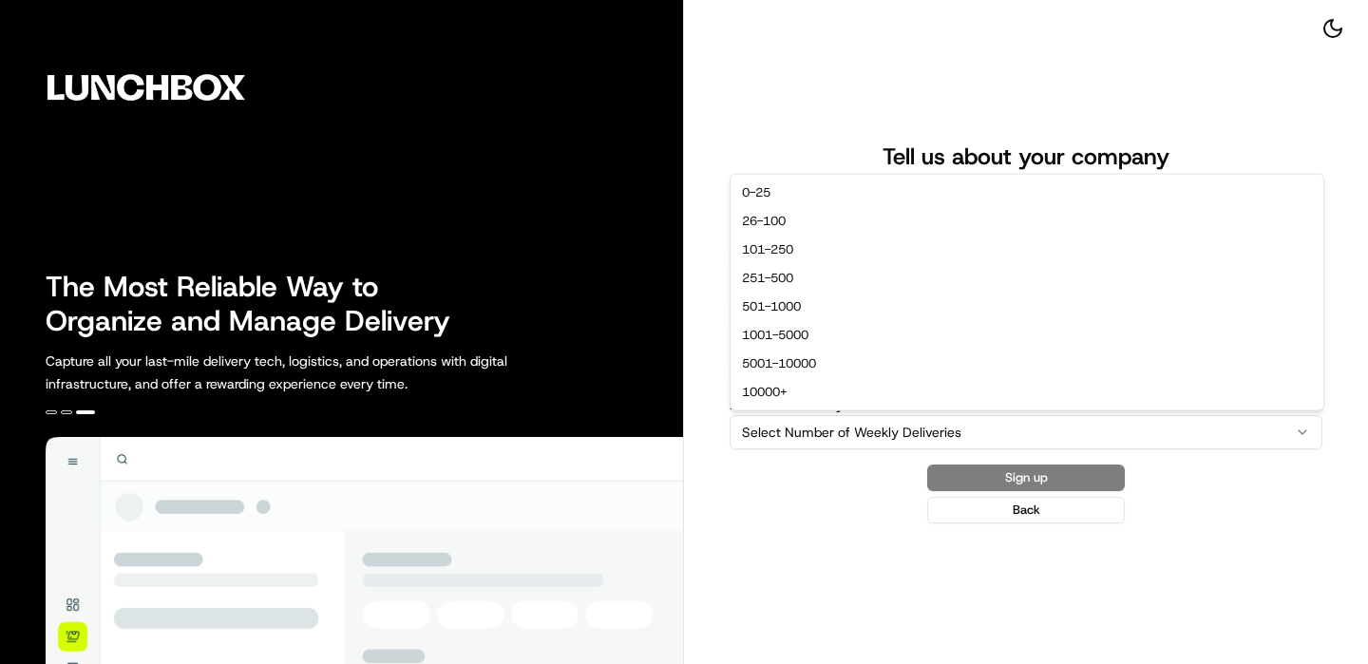
click at [829, 440] on html "The Most Reliable Way to Organize and Manage Delivery Capture all your last-mil…" at bounding box center [684, 332] width 1368 height 664
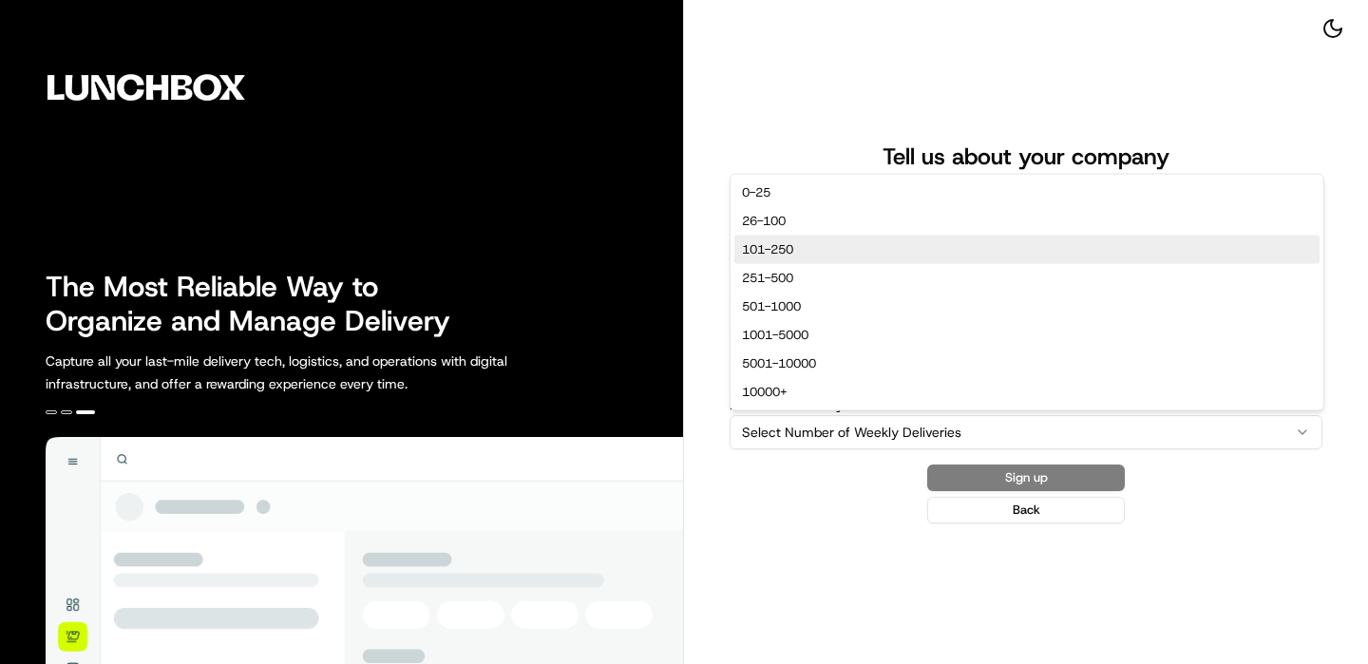
select select "101-250"
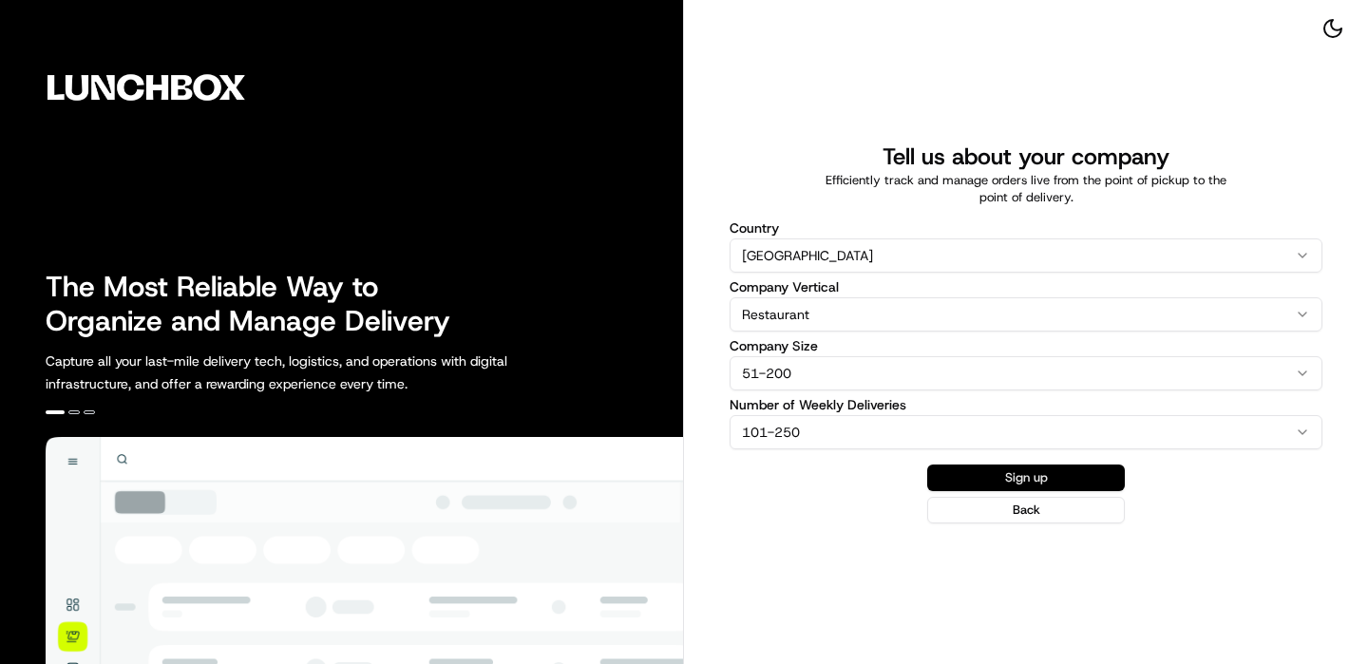
click at [1032, 466] on button "Sign up" at bounding box center [1026, 478] width 198 height 27
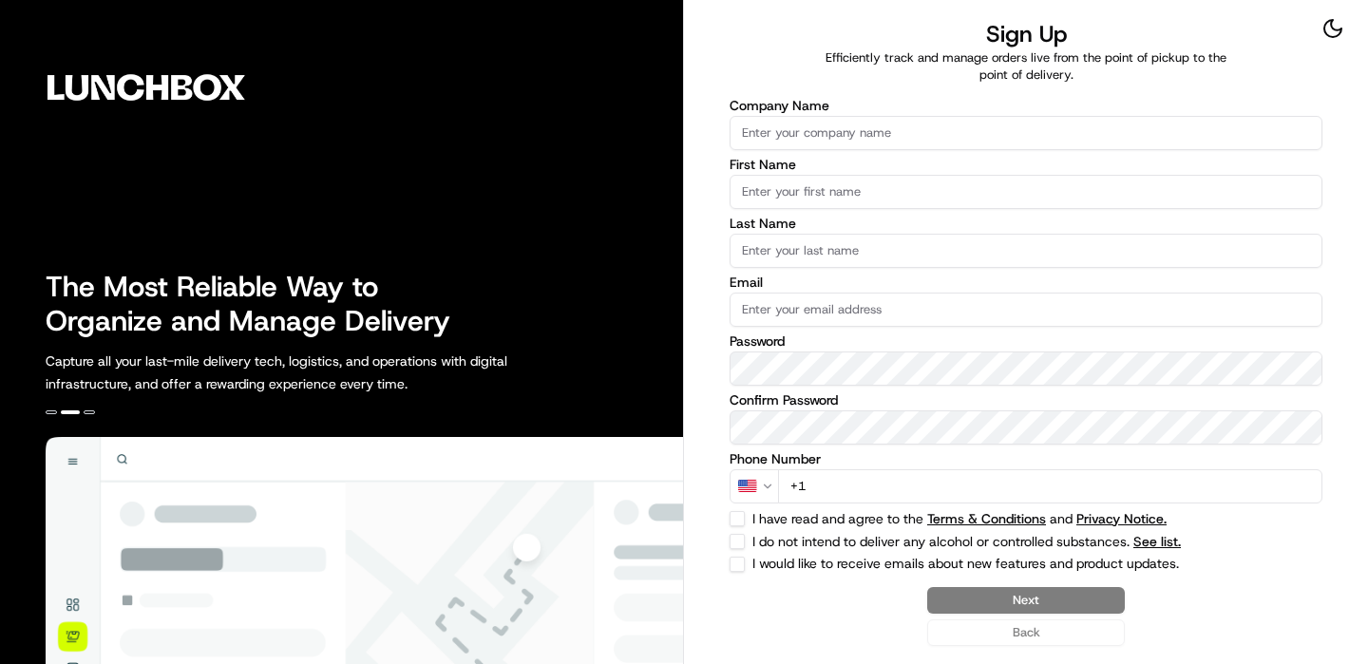
click at [916, 140] on input "Company Name" at bounding box center [1026, 133] width 593 height 34
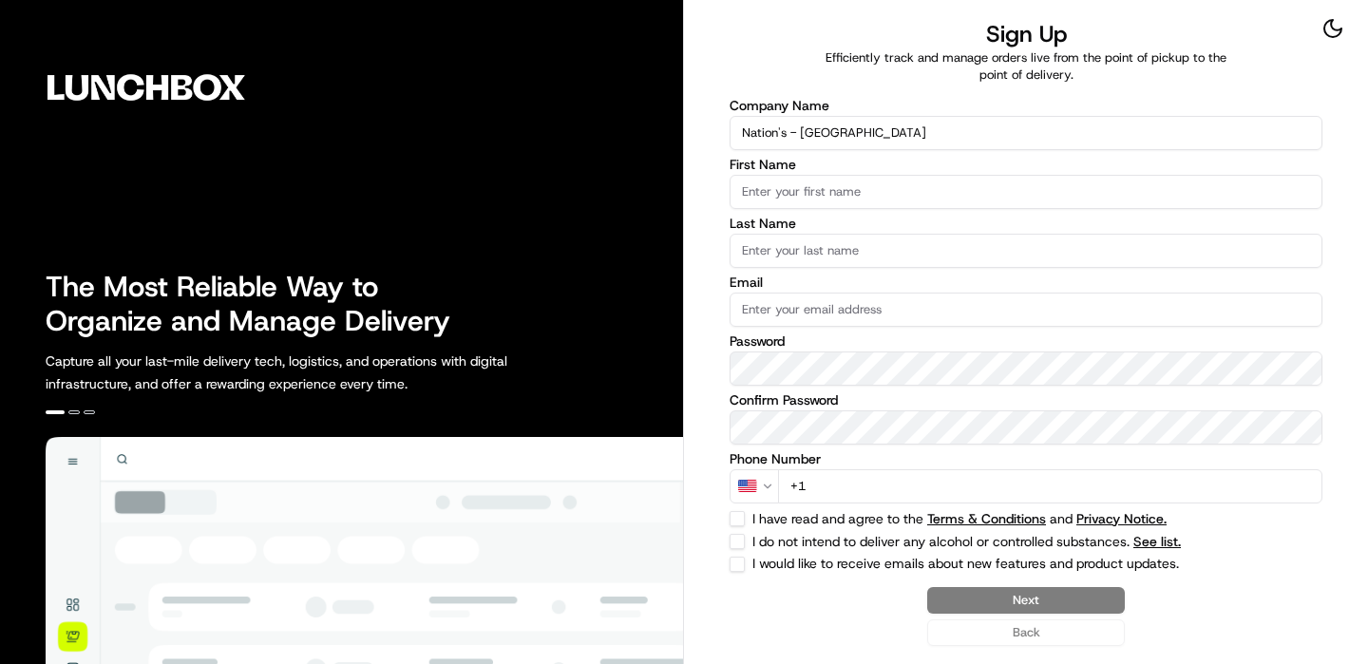
type input "Nation's - Lodi"
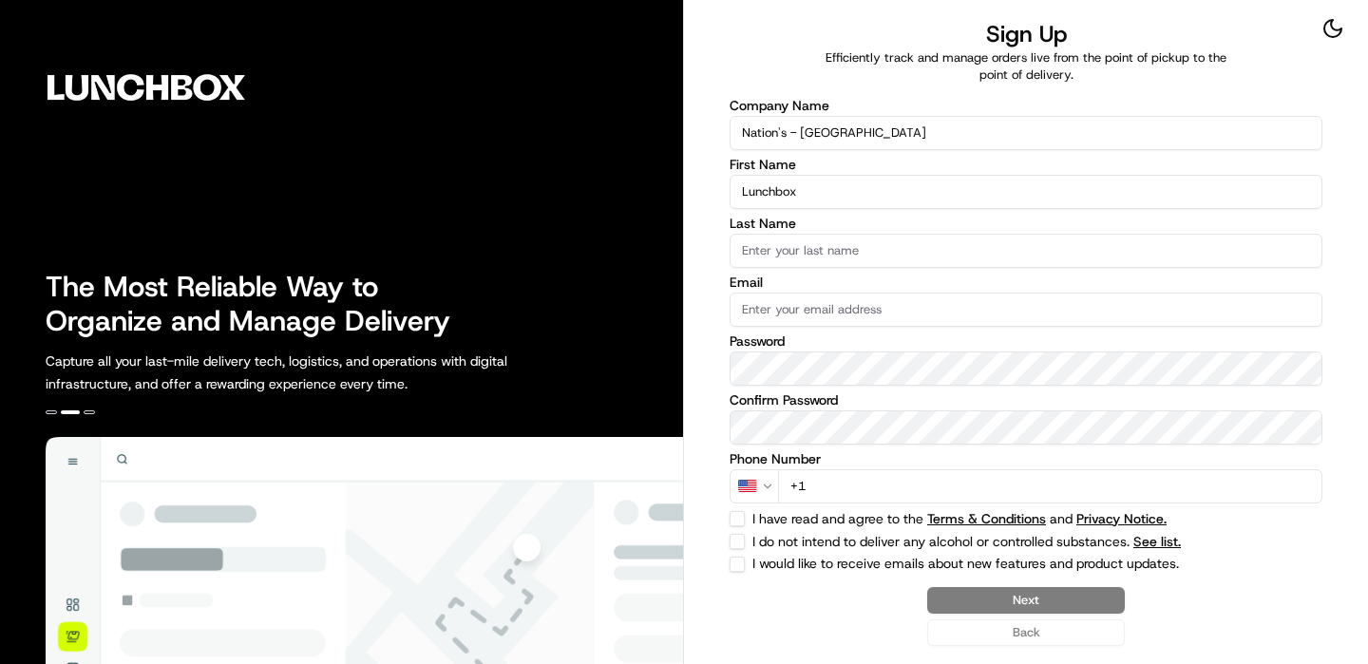
type input "Lunchbox"
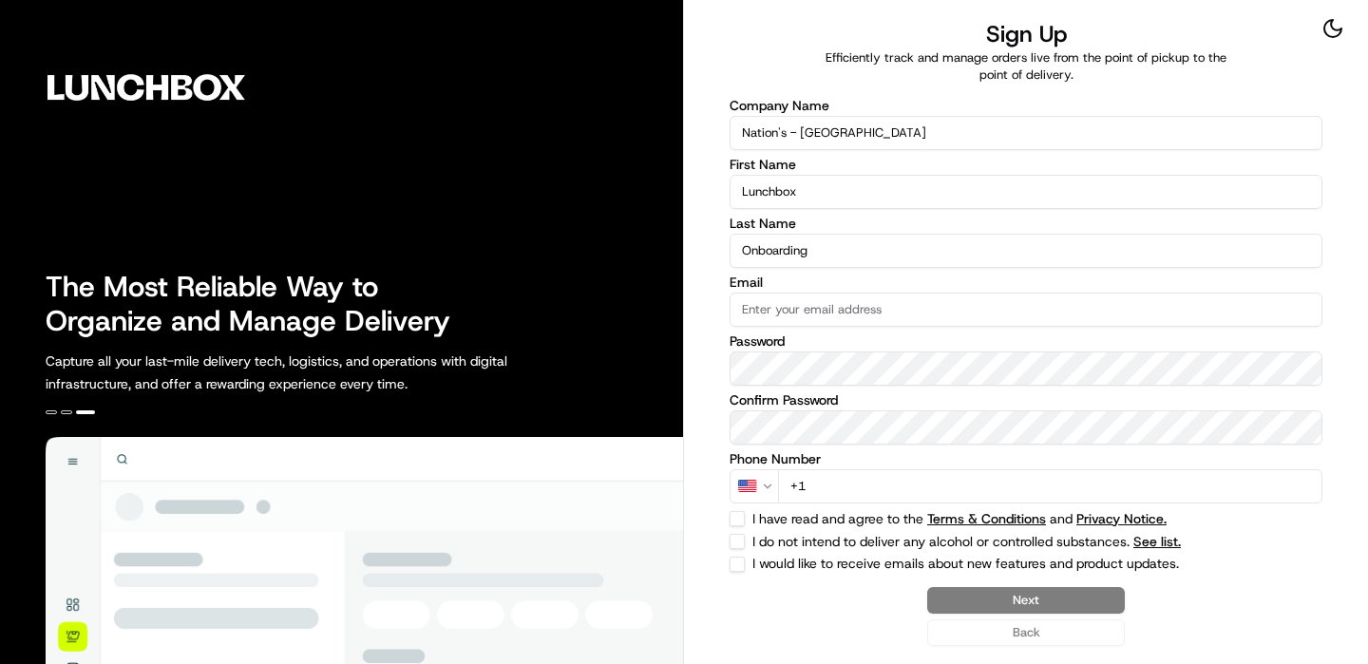
type input "Onboarding"
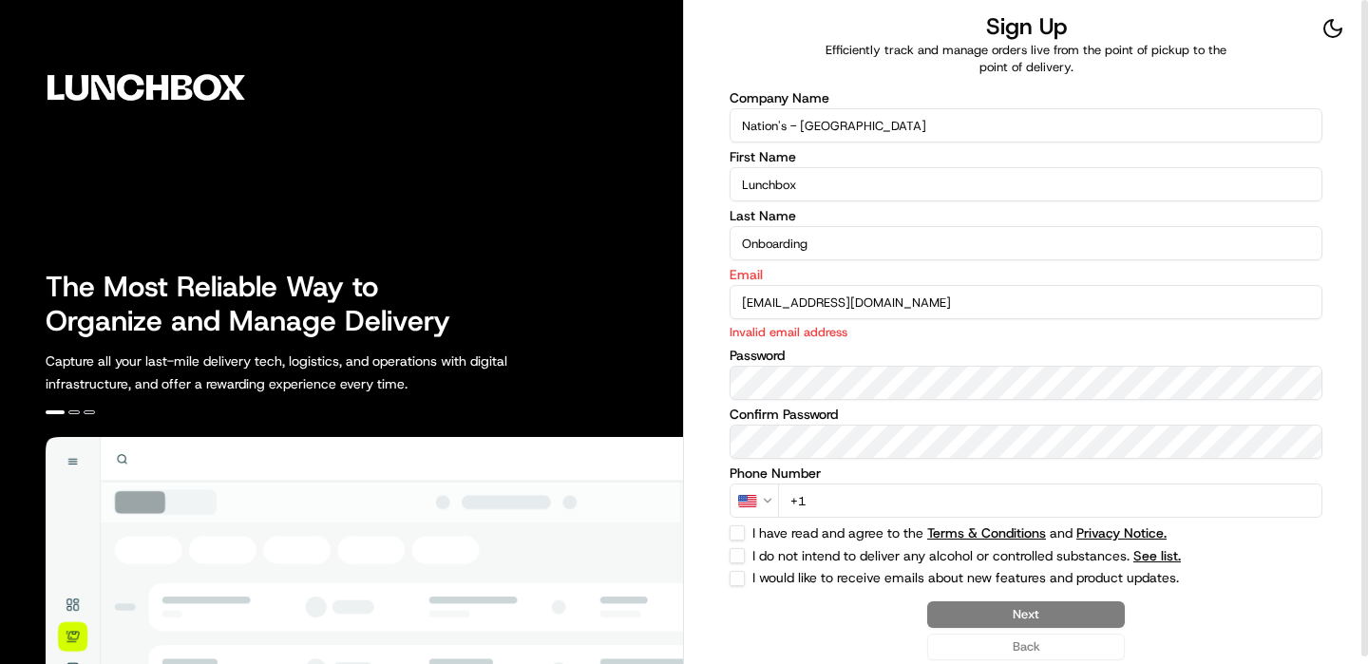
type input "[EMAIL_ADDRESS][DOMAIN_NAME]"
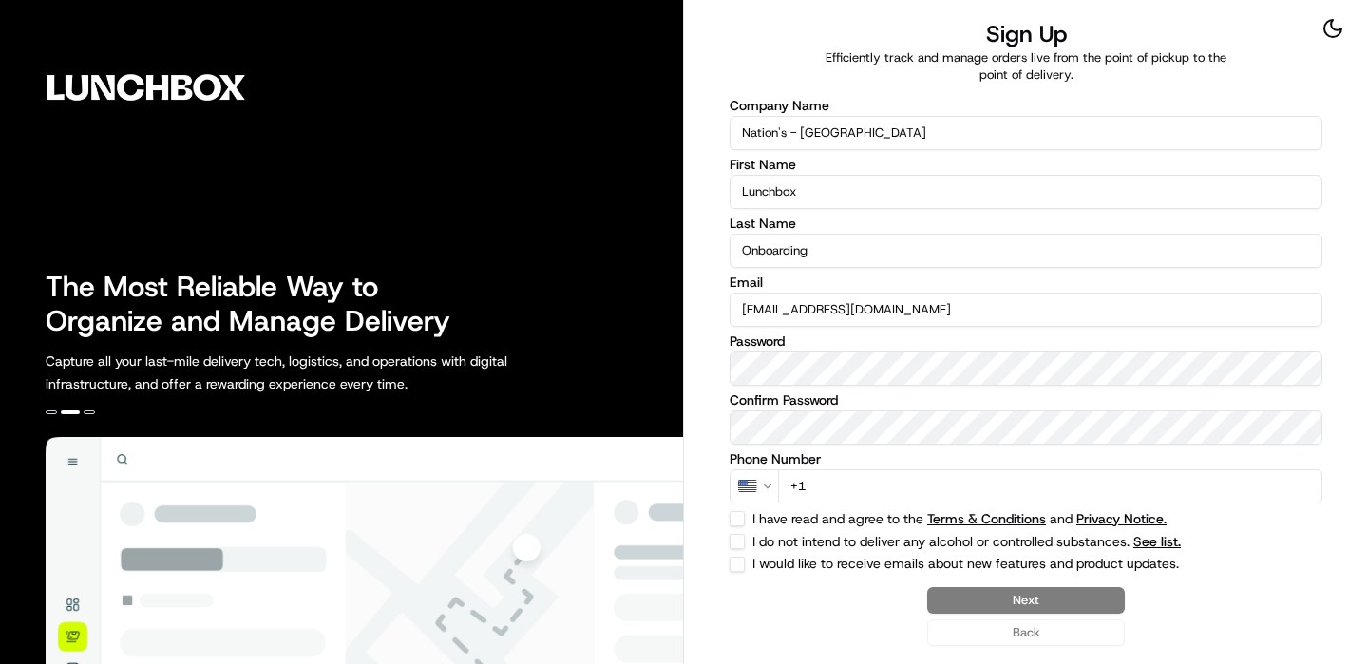
click at [836, 495] on input "+1" at bounding box center [1050, 486] width 544 height 34
click at [859, 480] on input "+1" at bounding box center [1050, 486] width 544 height 34
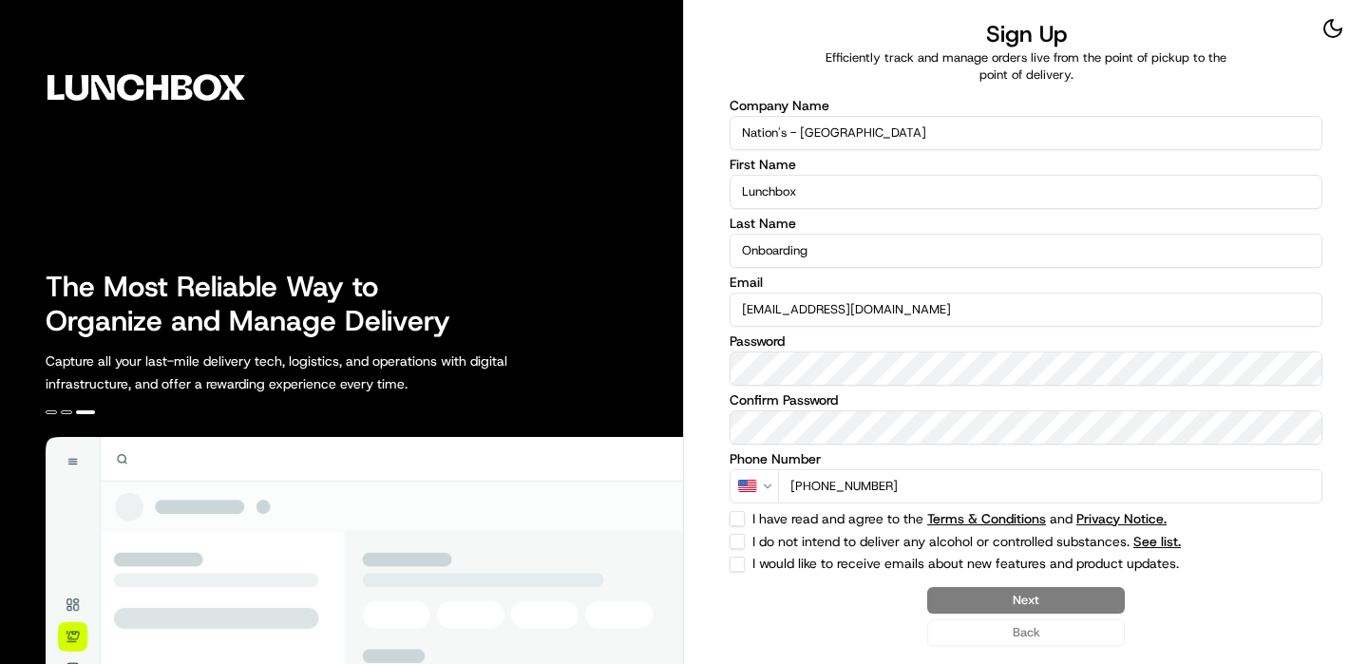
type input "[PHONE_NUMBER]"
click at [741, 514] on button "I have read and agree to the Terms & Conditions and Privacy Notice." at bounding box center [737, 518] width 15 height 15
checkbox input "true"
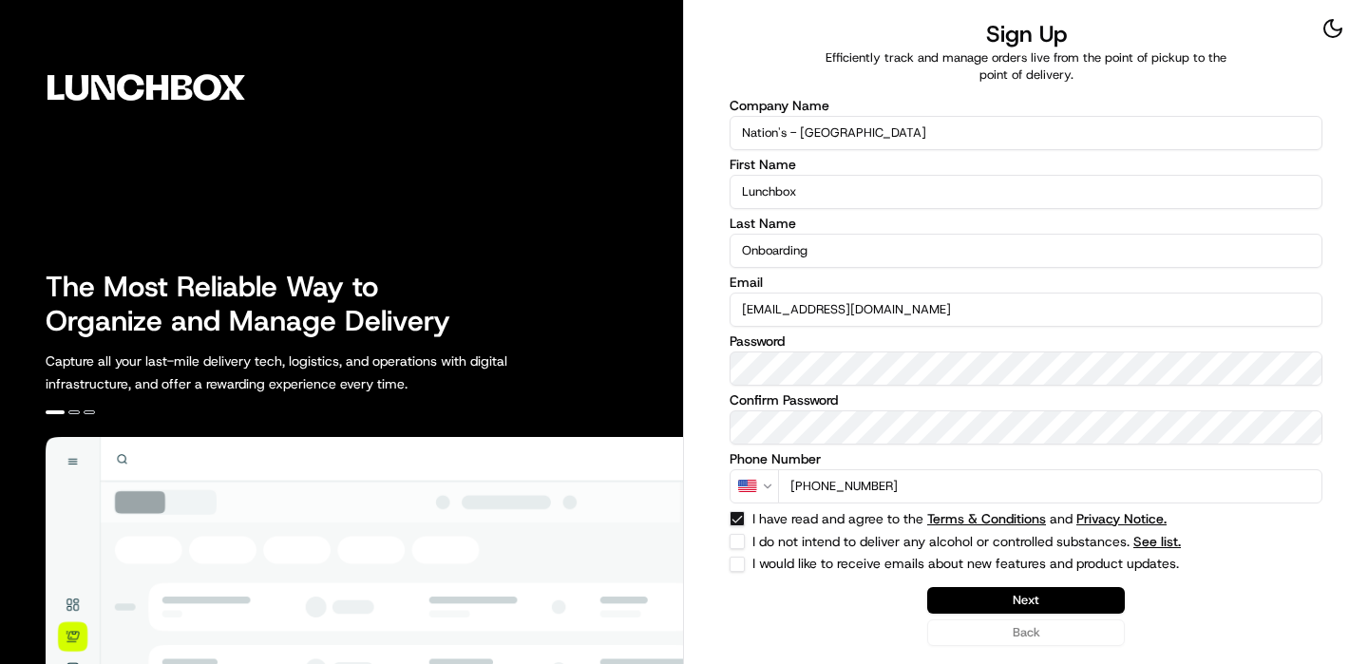
click at [741, 535] on button "I do not intend to deliver any alcohol or controlled substances. See list." at bounding box center [737, 541] width 15 height 15
checkbox input "true"
click at [942, 606] on button "Next" at bounding box center [1026, 600] width 198 height 27
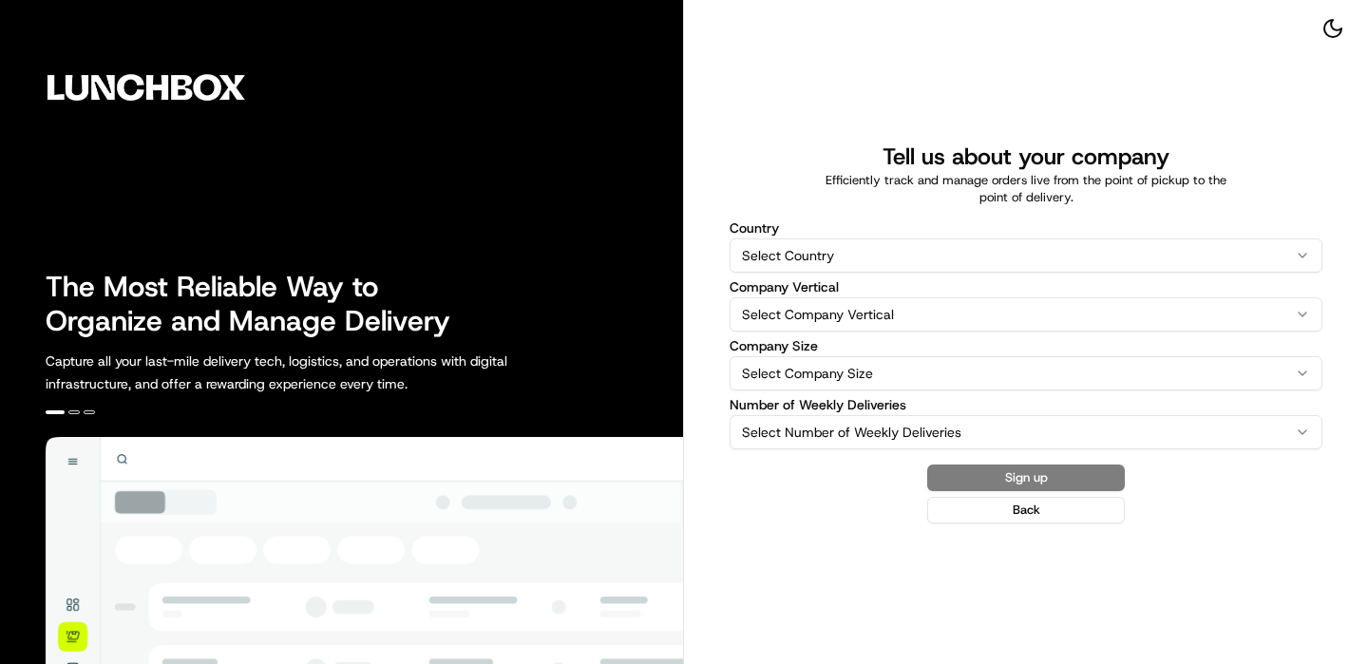
click at [848, 276] on div "Country Select Country United States Australia United Kingdom Canada New Zealan…" at bounding box center [1026, 335] width 593 height 228
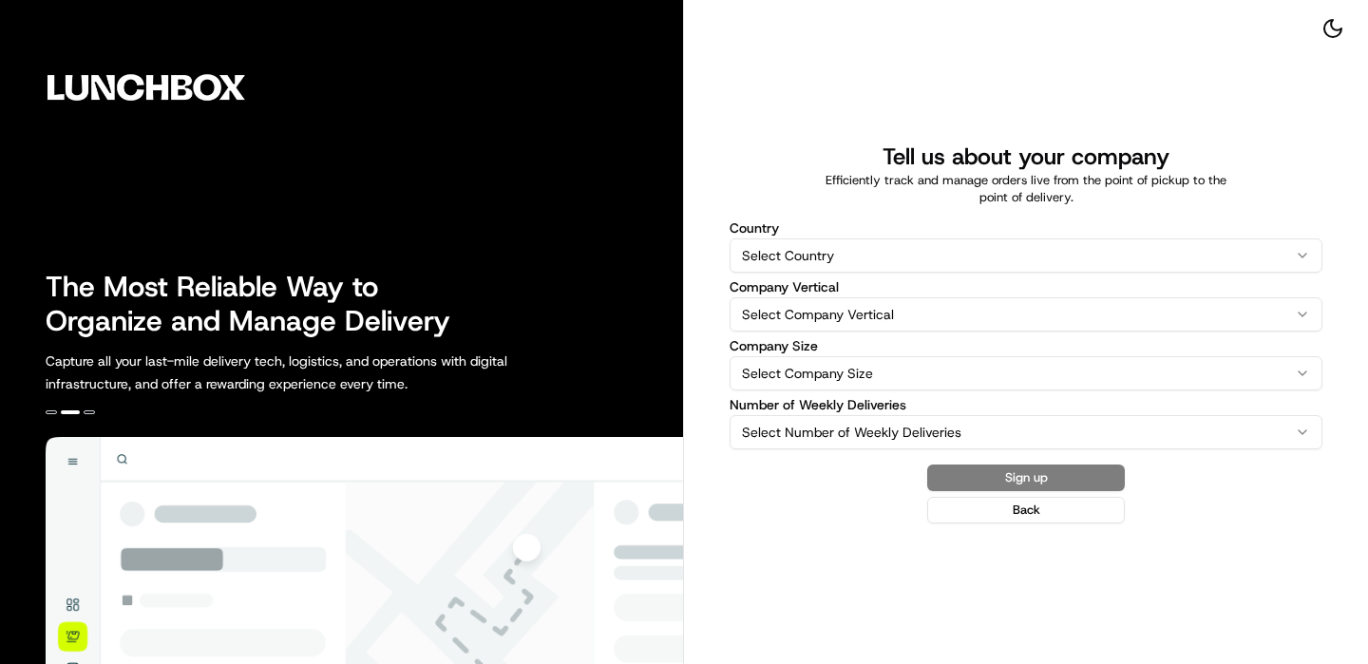
click at [838, 265] on html "The Most Reliable Way to Organize and Manage Delivery Capture all your last-mil…" at bounding box center [684, 332] width 1368 height 664
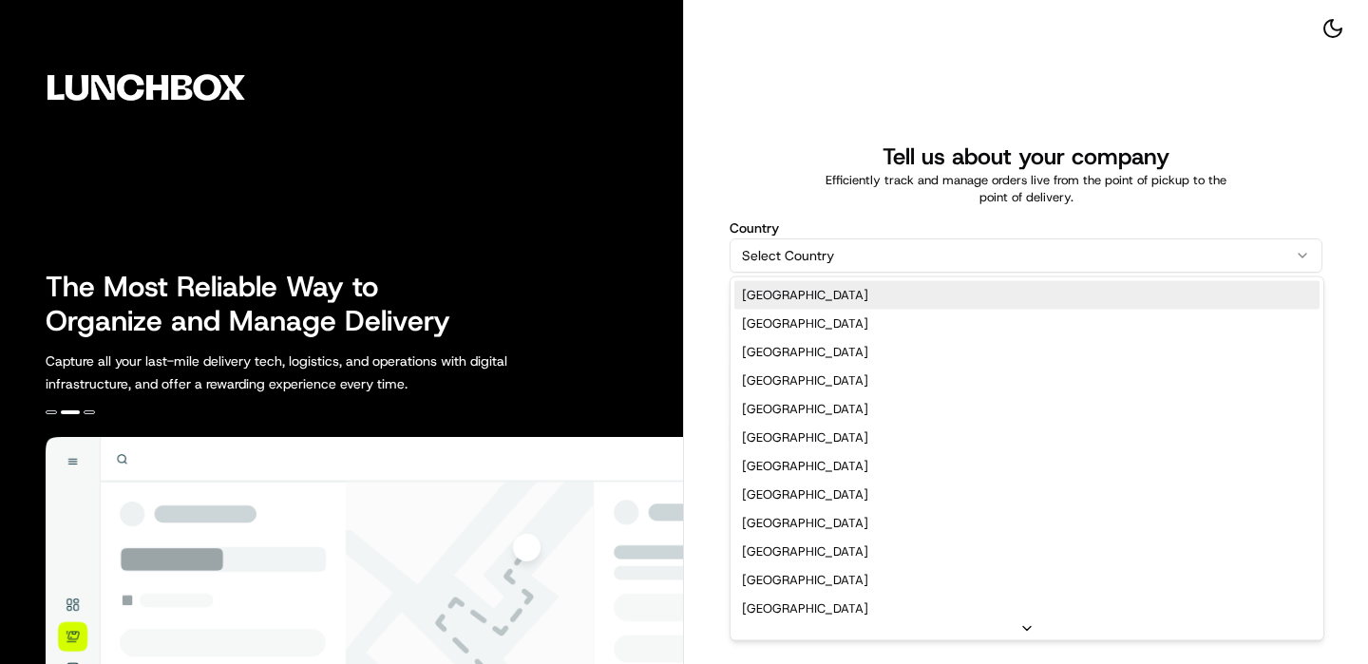
select select "US"
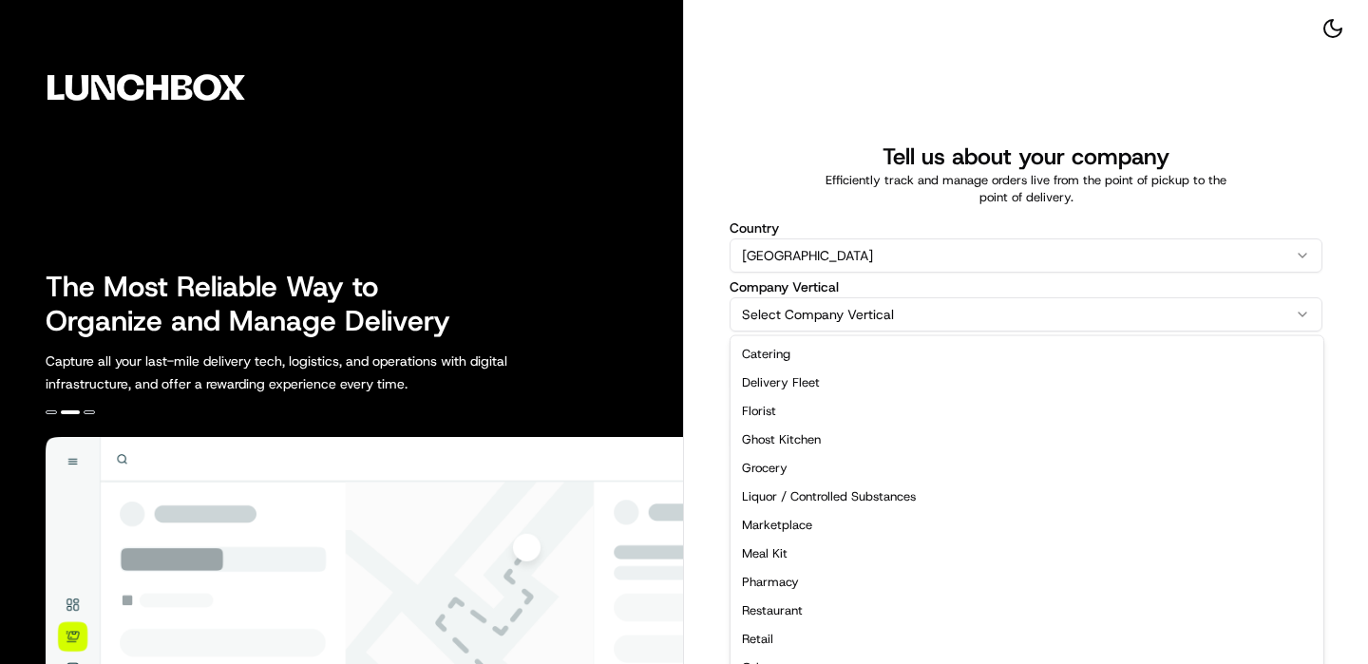
click at [805, 307] on html "The Most Reliable Way to Organize and Manage Delivery Capture all your last-mil…" at bounding box center [684, 332] width 1368 height 664
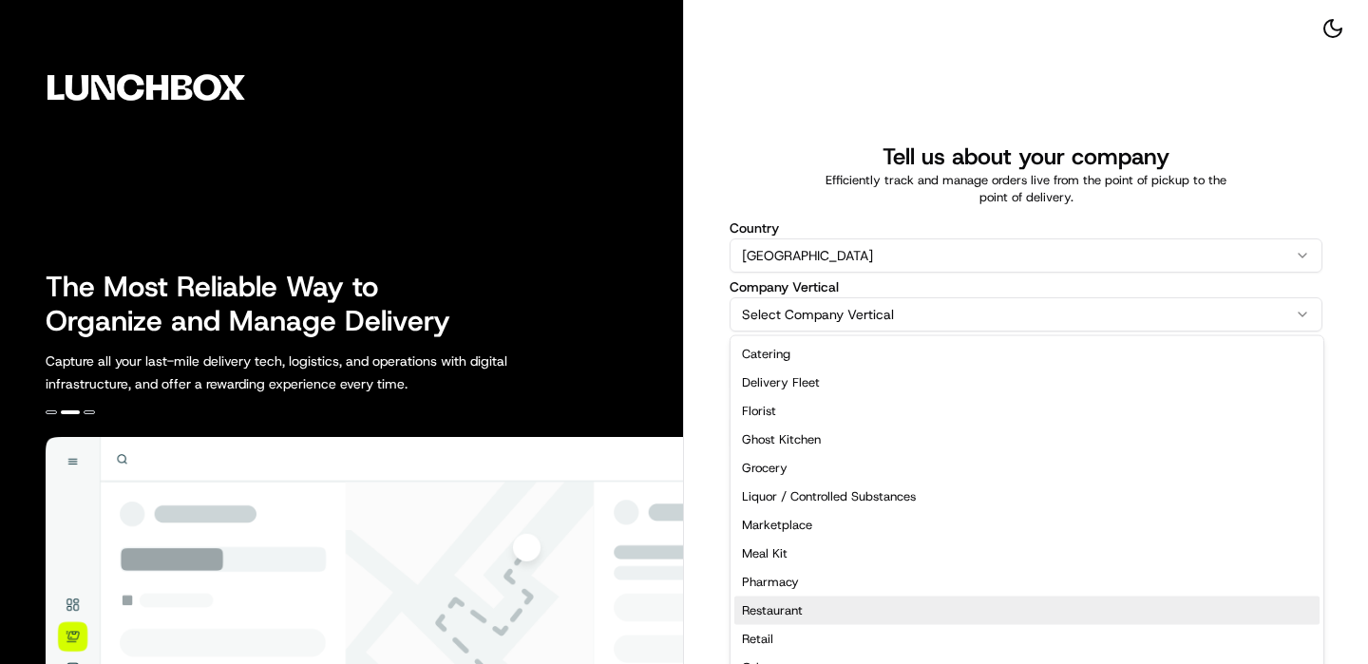
select select "Restaurant"
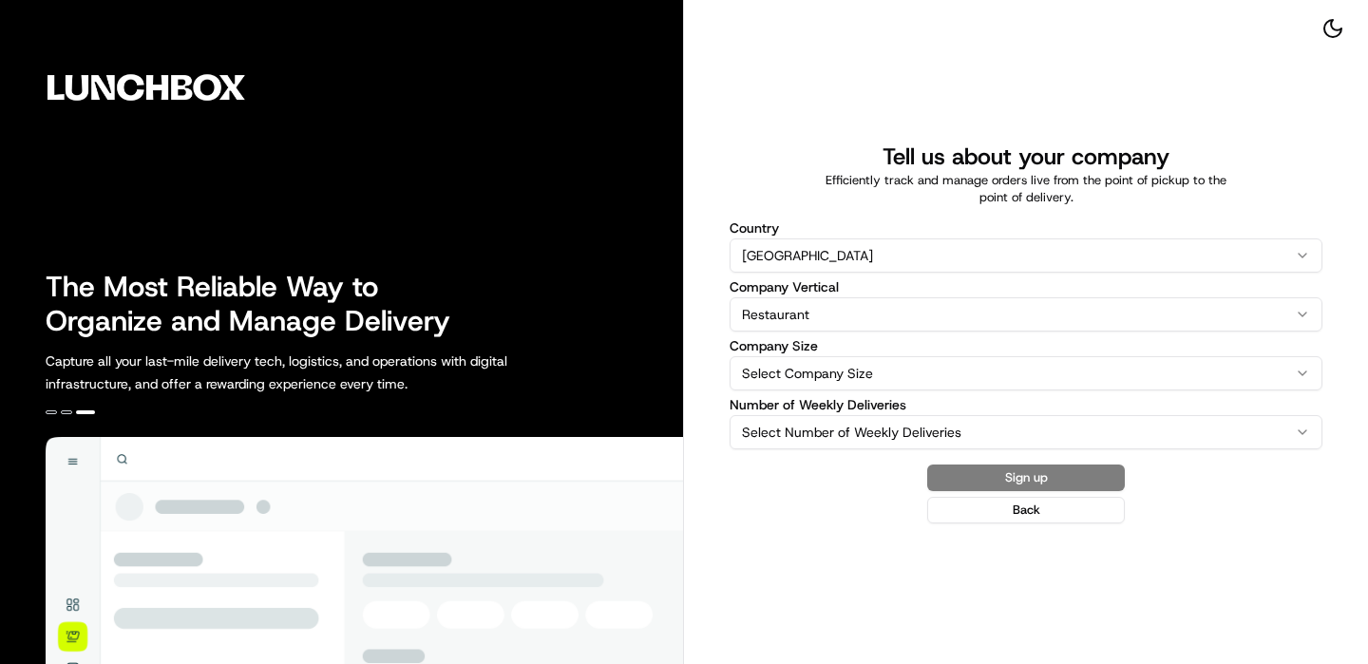
click at [797, 372] on html "The Most Reliable Way to Organize and Manage Delivery Capture all your last-mil…" at bounding box center [684, 332] width 1368 height 664
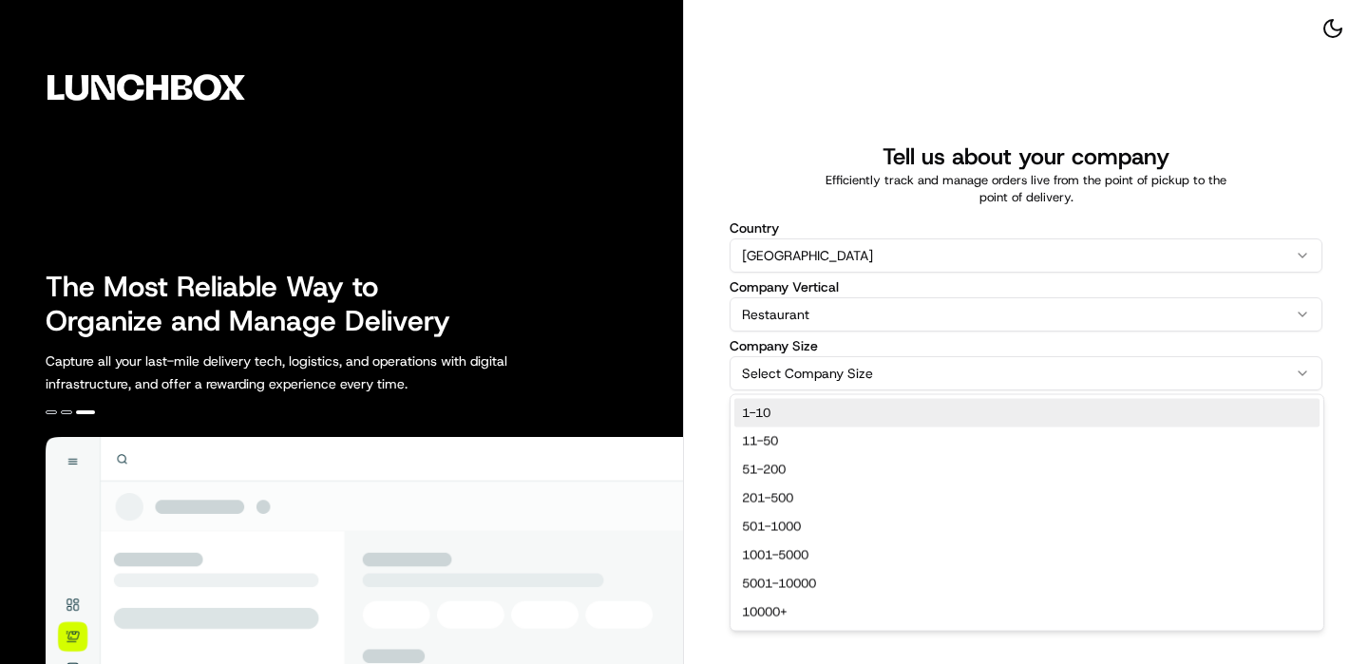
select select "1-10"
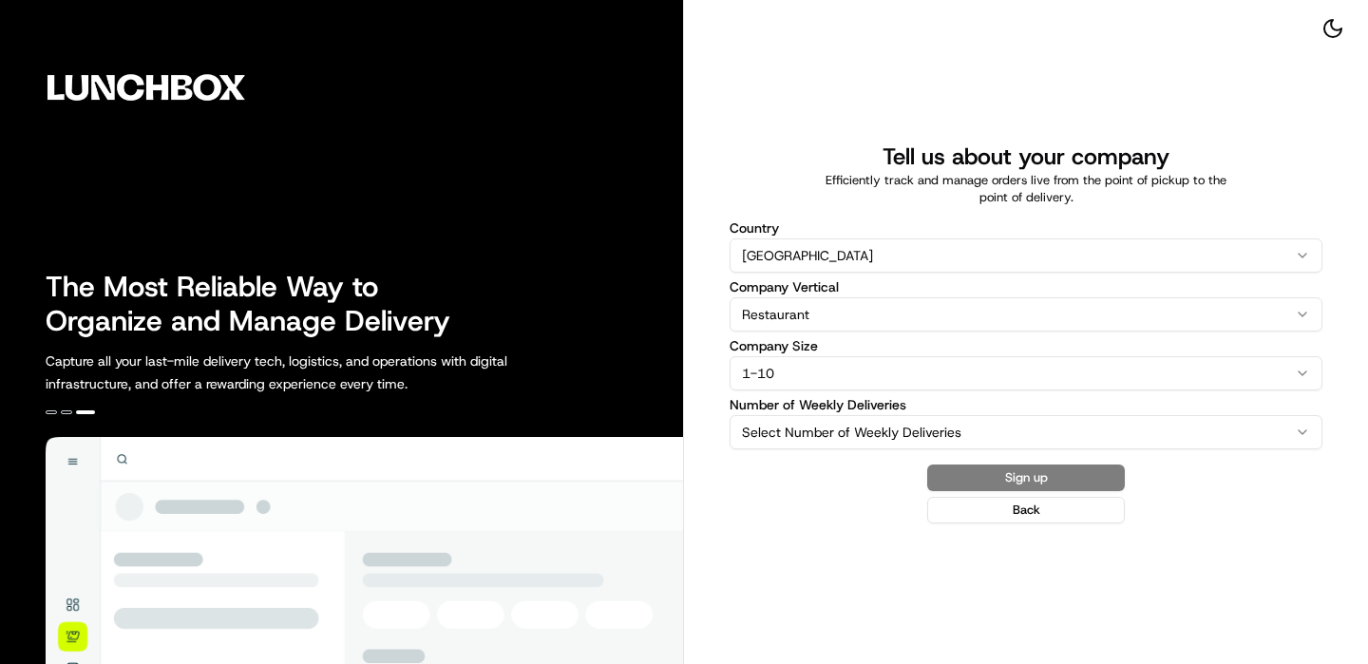
click at [825, 409] on label "Number of Weekly Deliveries" at bounding box center [1026, 404] width 593 height 13
click at [825, 415] on button "Select Number of Weekly Deliveries" at bounding box center [1026, 432] width 593 height 34
click at [825, 423] on html "The Most Reliable Way to Organize and Manage Delivery Capture all your last-mil…" at bounding box center [684, 332] width 1368 height 664
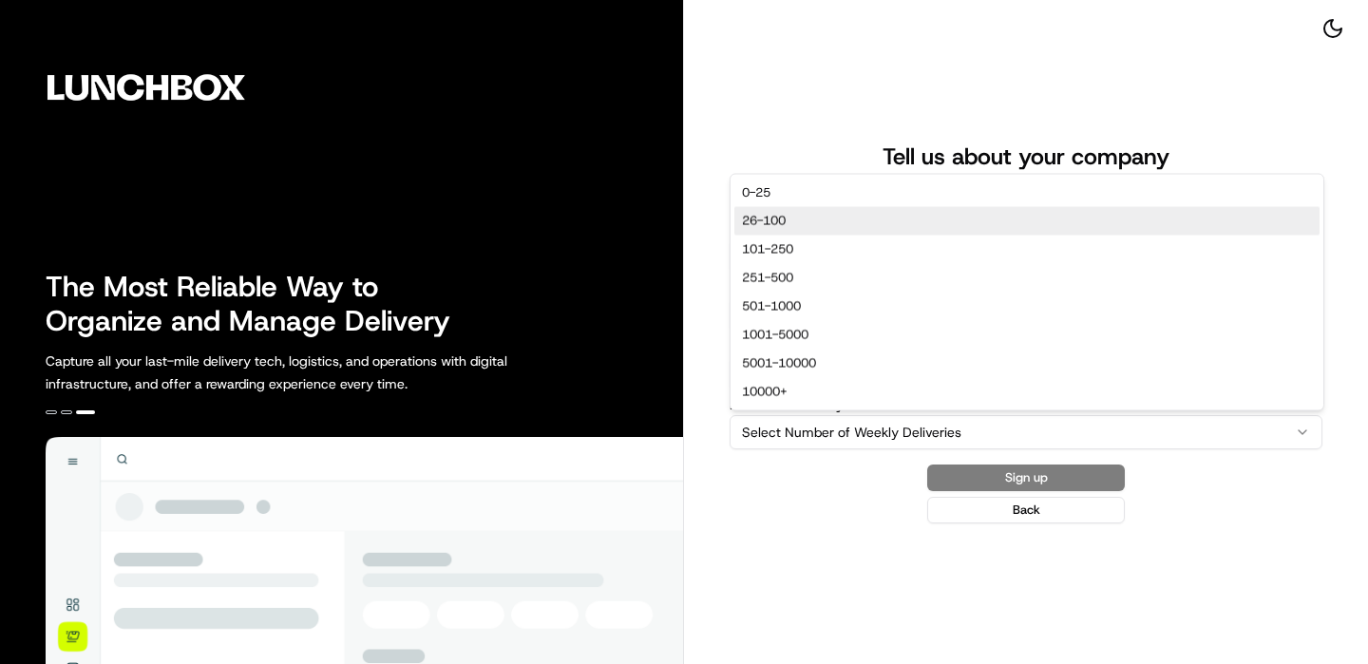
select select "26-100"
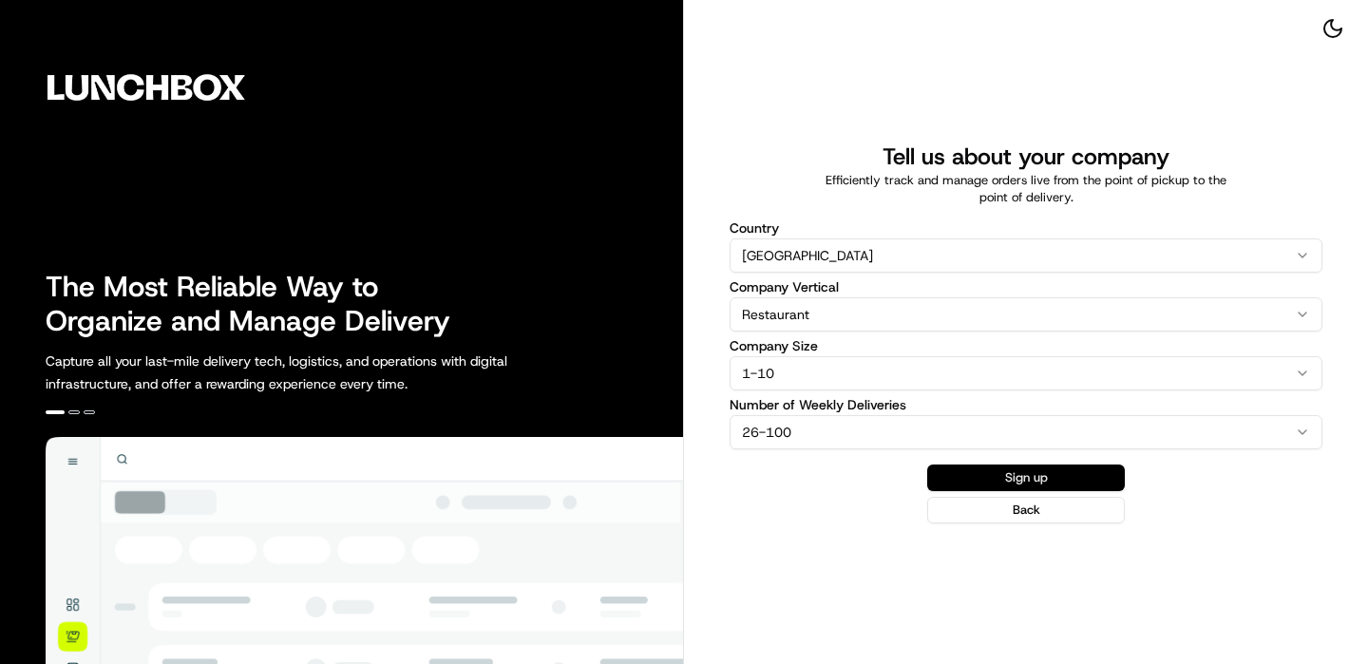
click at [1053, 469] on button "Sign up" at bounding box center [1026, 478] width 198 height 27
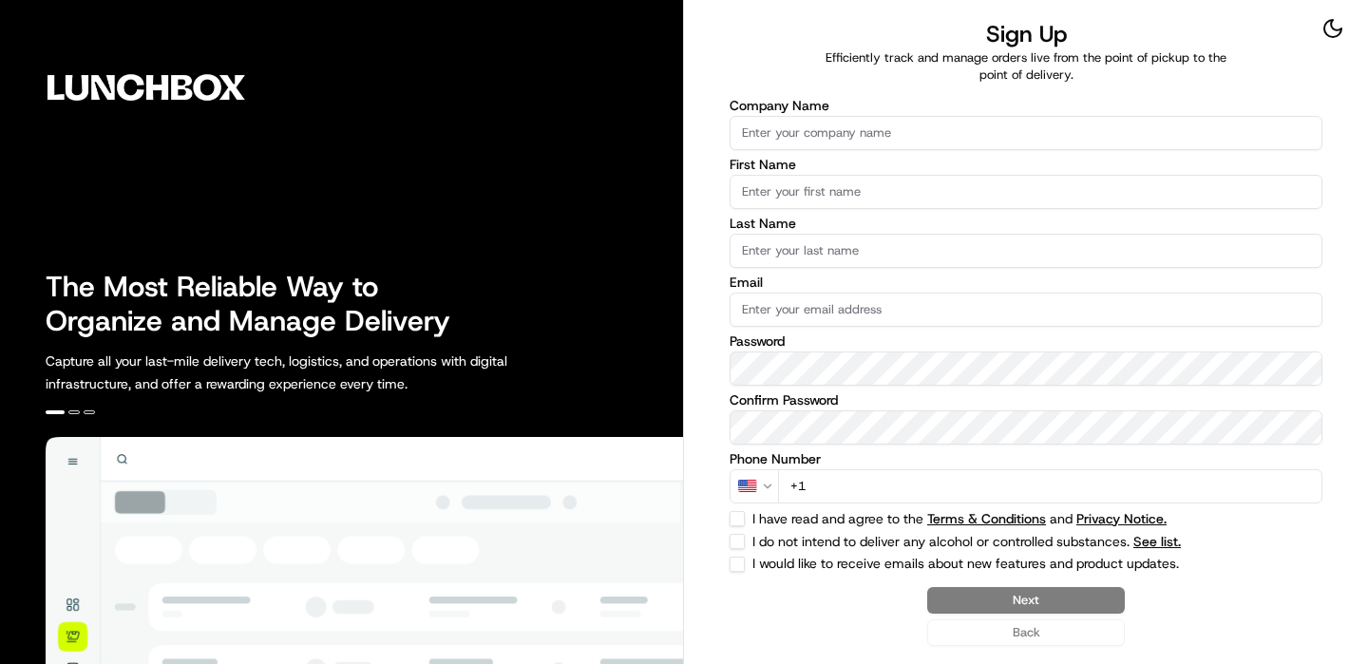
click at [982, 139] on input "Company Name" at bounding box center [1026, 133] width 593 height 34
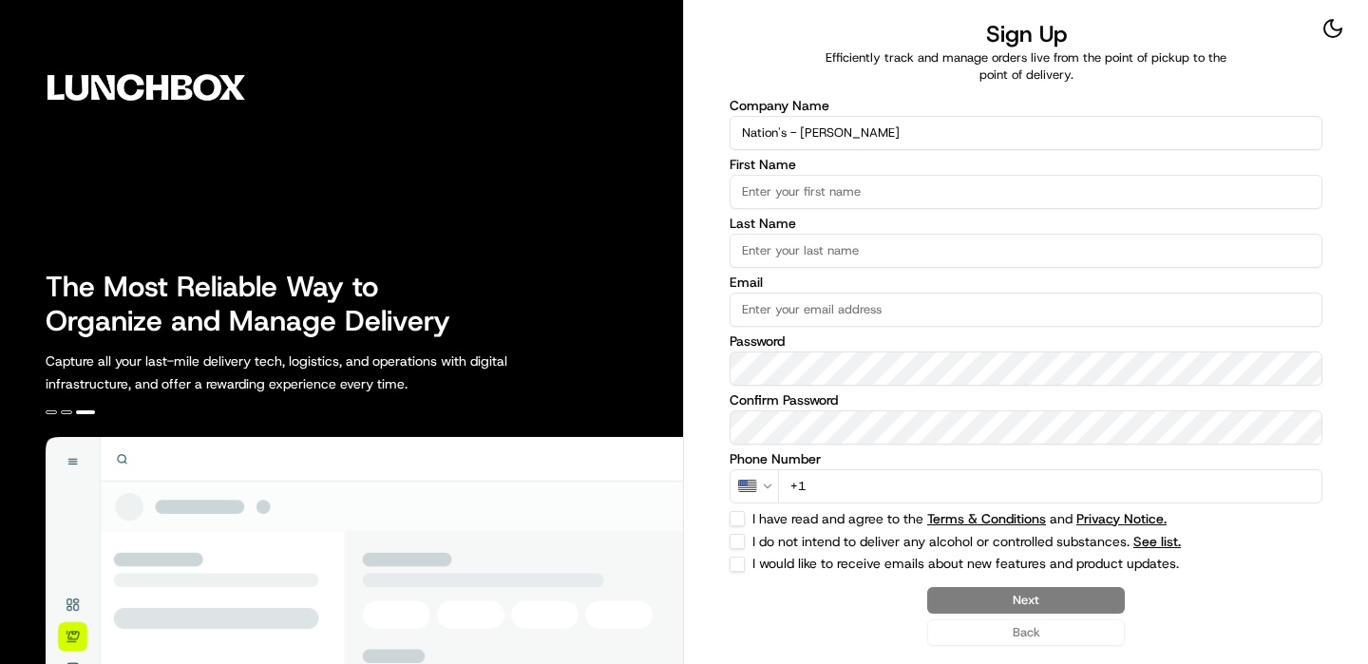
type input "Nation's - Denton"
type input "Lunchbox"
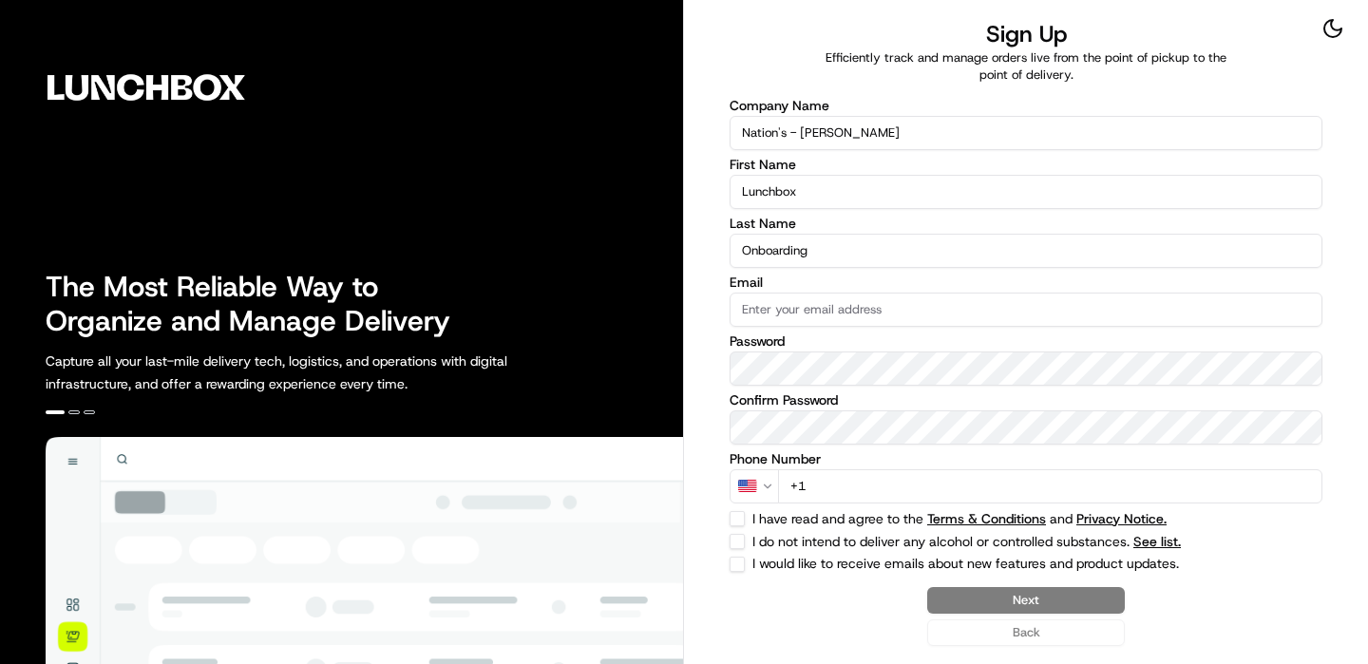
type input "Onboarding"
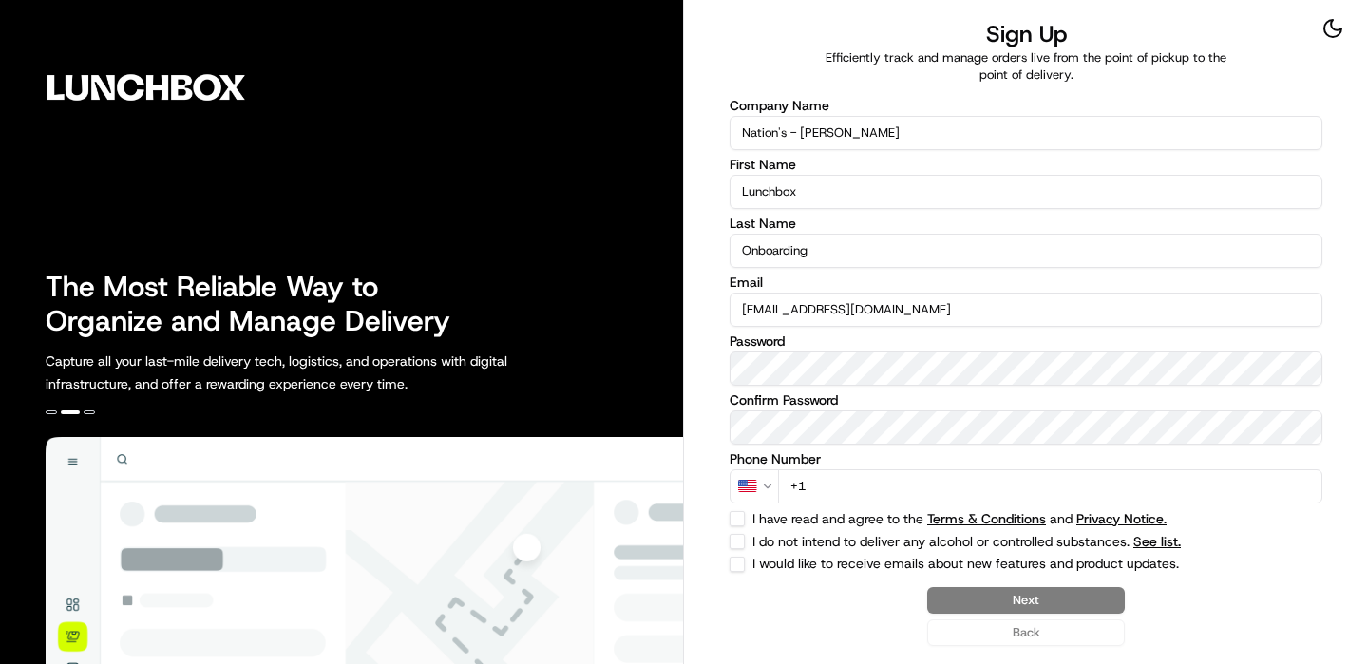
type input "[EMAIL_ADDRESS][DOMAIN_NAME]"
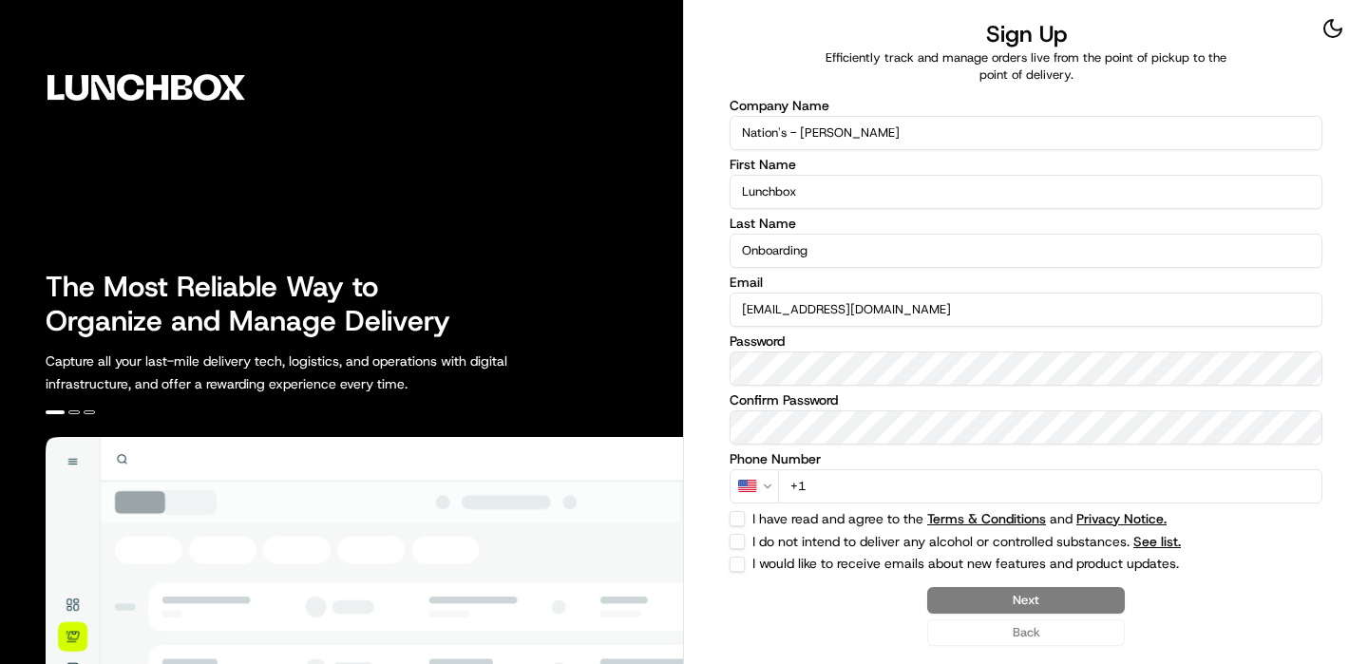
click at [860, 488] on input "+1" at bounding box center [1050, 486] width 544 height 34
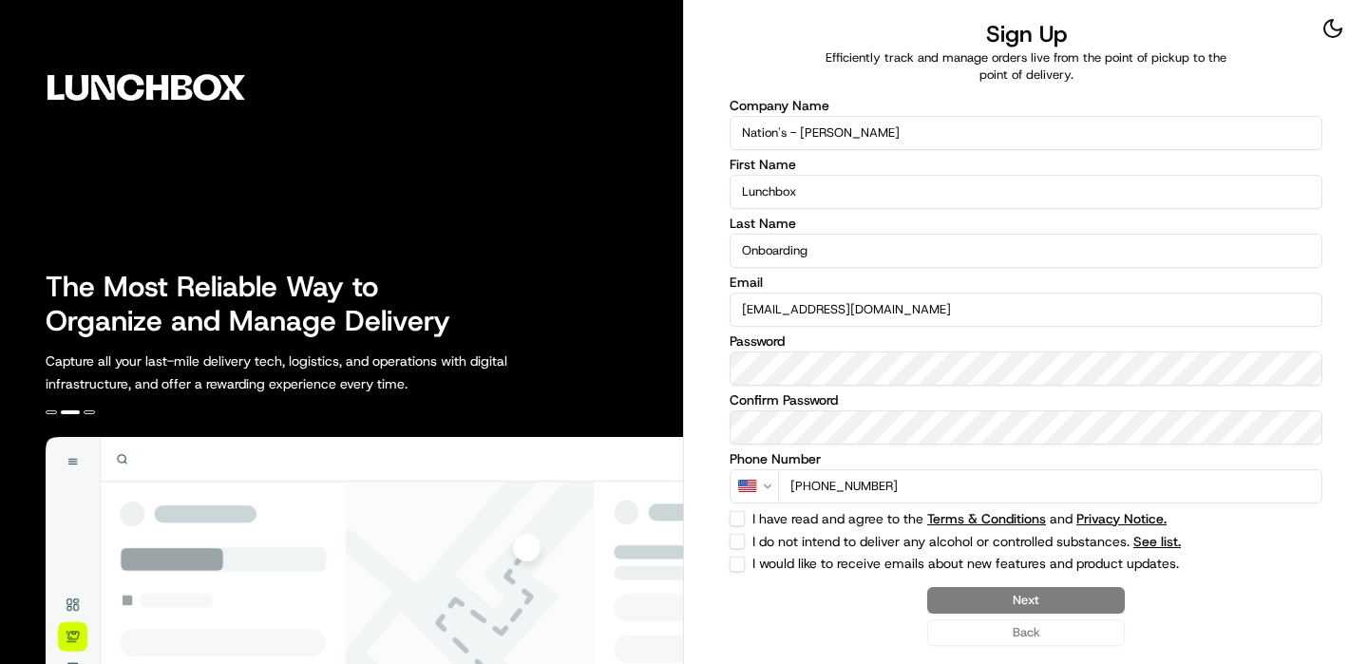
type input "[PHONE_NUMBER]"
click at [736, 543] on button "I do not intend to deliver any alcohol or controlled substances. See list." at bounding box center [737, 541] width 15 height 15
checkbox input "true"
click at [736, 531] on div "Company Name Nation's - Denton First Name Lunchbox Last Name Onboarding Email o…" at bounding box center [1026, 335] width 593 height 473
click at [742, 526] on div "Company Name Nation's - Denton First Name Lunchbox Last Name Onboarding Email o…" at bounding box center [1026, 335] width 593 height 473
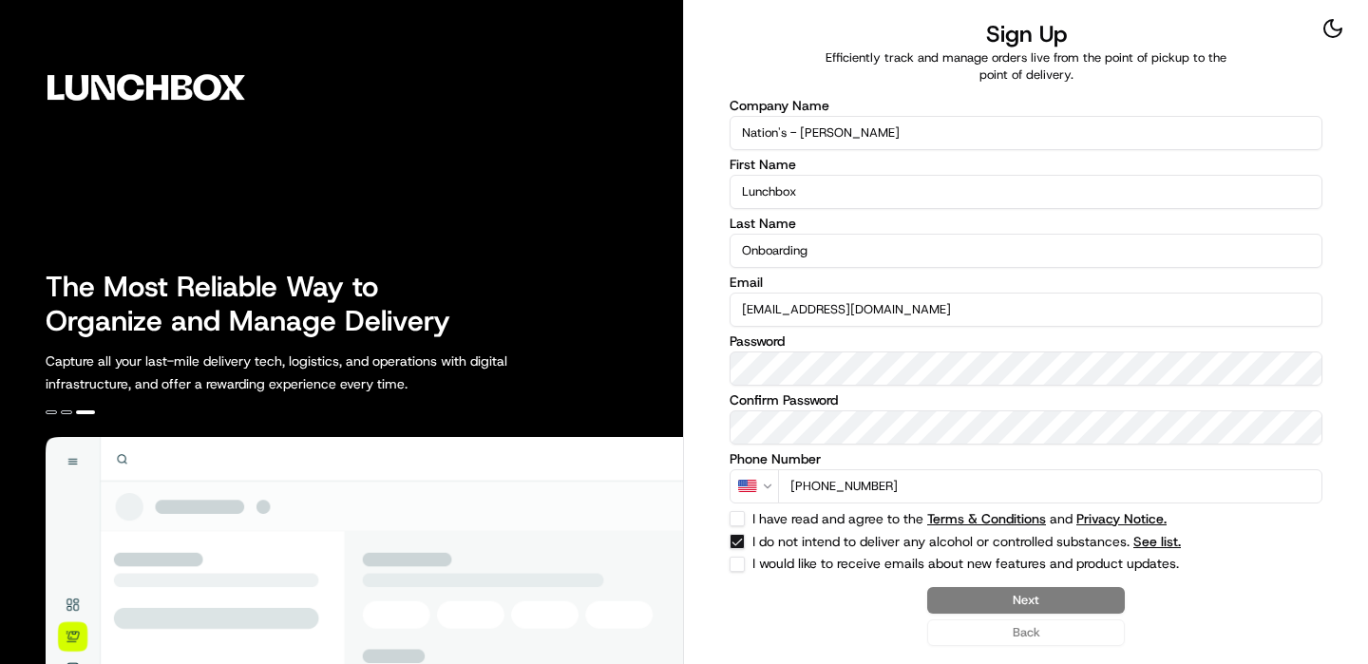
click at [742, 526] on div "Company Name Nation's - Denton First Name Lunchbox Last Name Onboarding Email o…" at bounding box center [1026, 335] width 593 height 473
click at [742, 520] on button "I have read and agree to the Terms & Conditions and Privacy Notice." at bounding box center [737, 518] width 15 height 15
checkbox input "true"
click at [1034, 608] on button "Next" at bounding box center [1026, 600] width 198 height 27
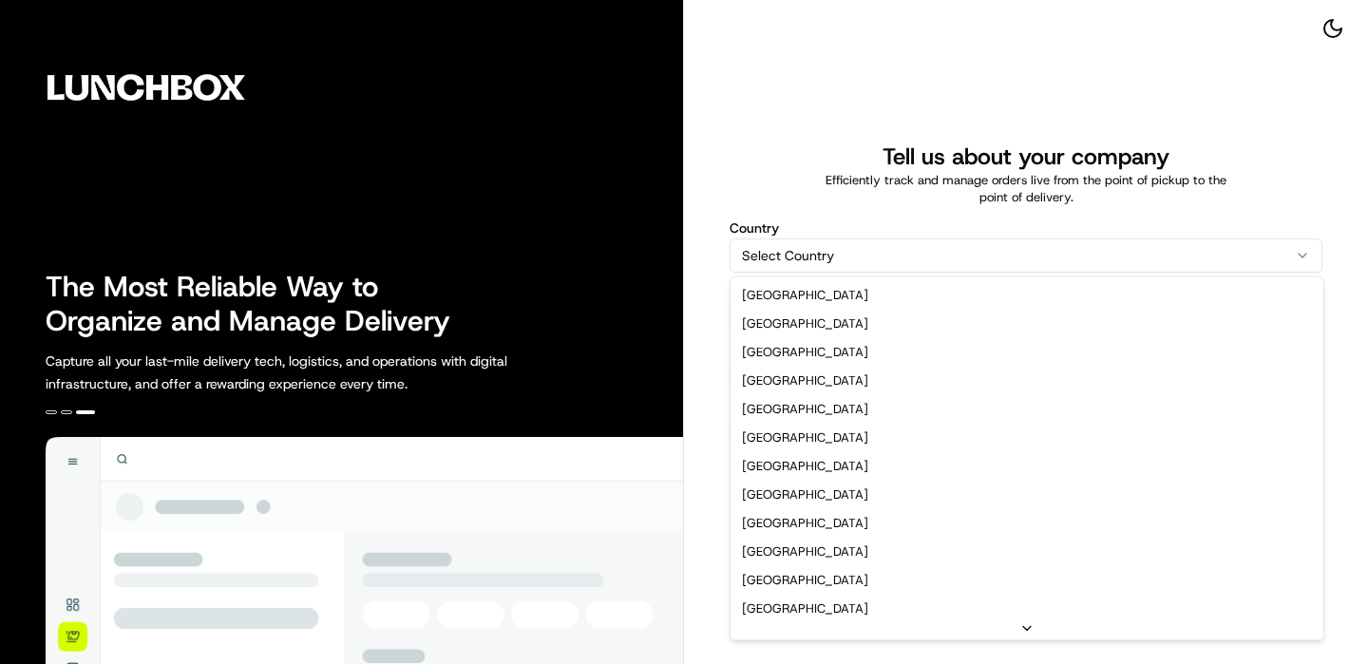
click at [818, 246] on html "The Most Reliable Way to Organize and Manage Delivery Capture all your last-mil…" at bounding box center [684, 332] width 1368 height 664
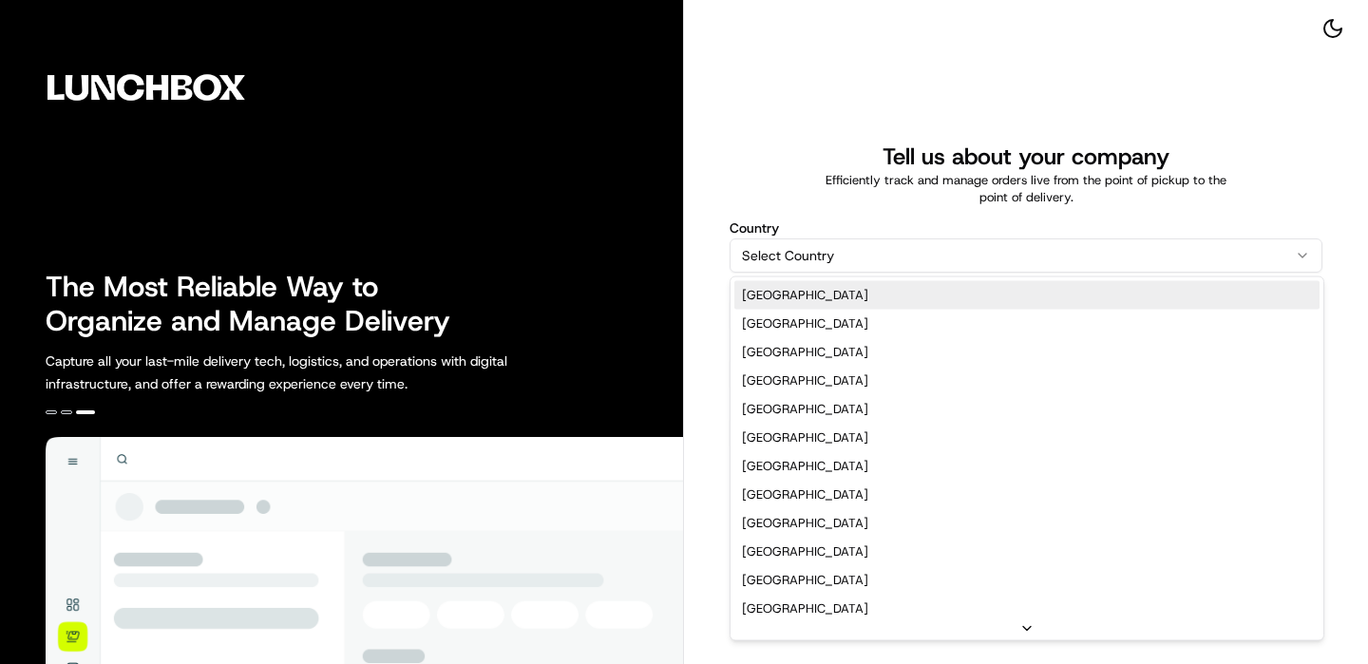
select select "US"
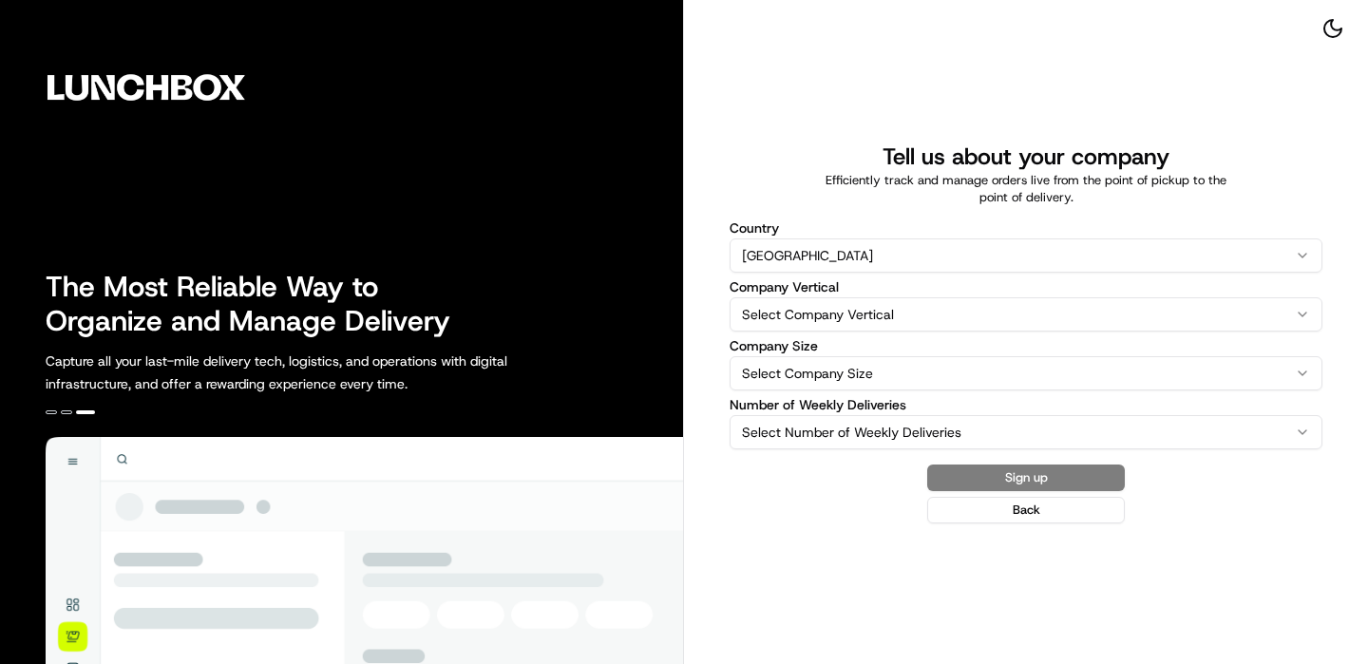
click at [822, 334] on div "Country United States United States Australia United Kingdom Canada New Zealand…" at bounding box center [1026, 335] width 593 height 228
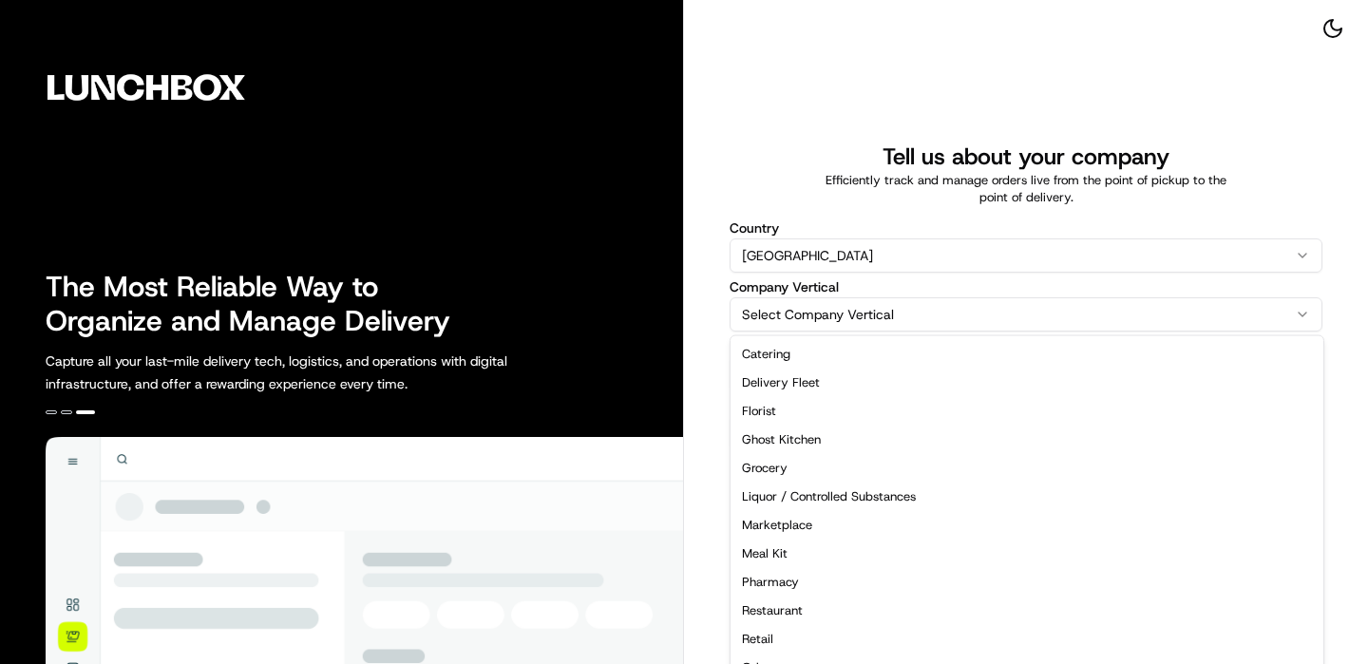
click at [822, 321] on html "The Most Reliable Way to Organize and Manage Delivery Capture all your last-mil…" at bounding box center [684, 332] width 1368 height 664
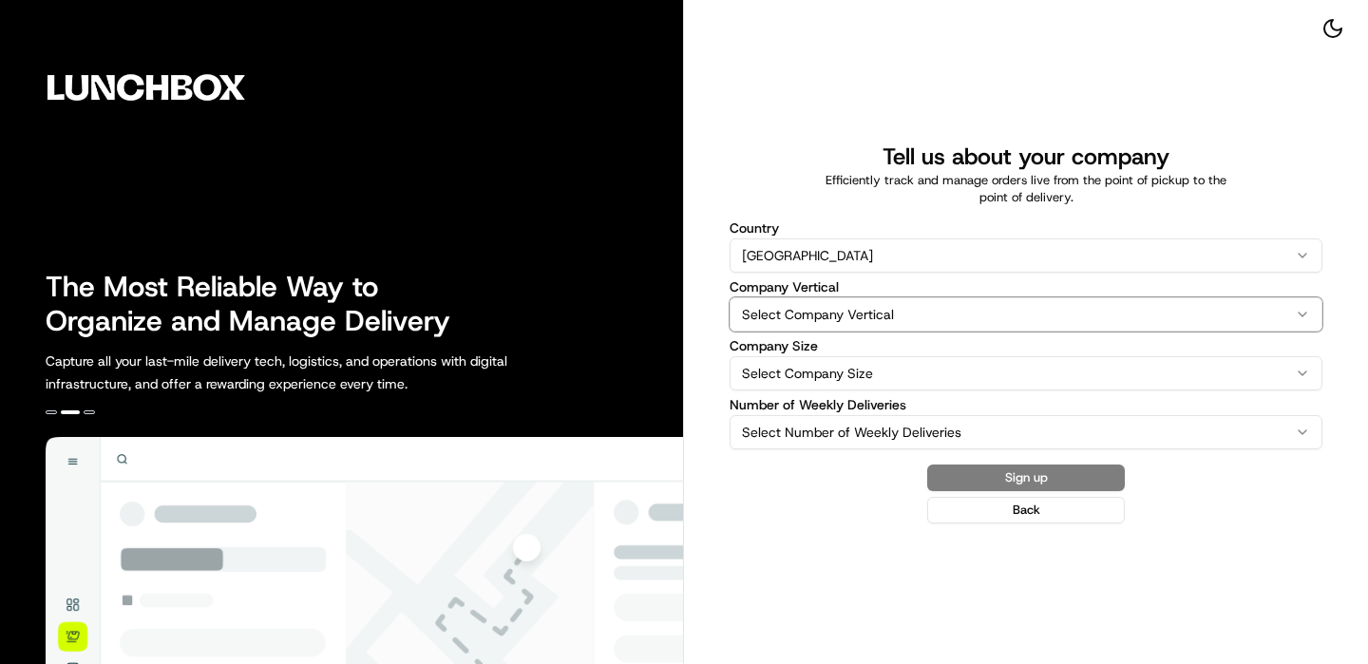
click at [801, 160] on html "The Most Reliable Way to Organize and Manage Delivery Capture all your last-mil…" at bounding box center [684, 332] width 1368 height 664
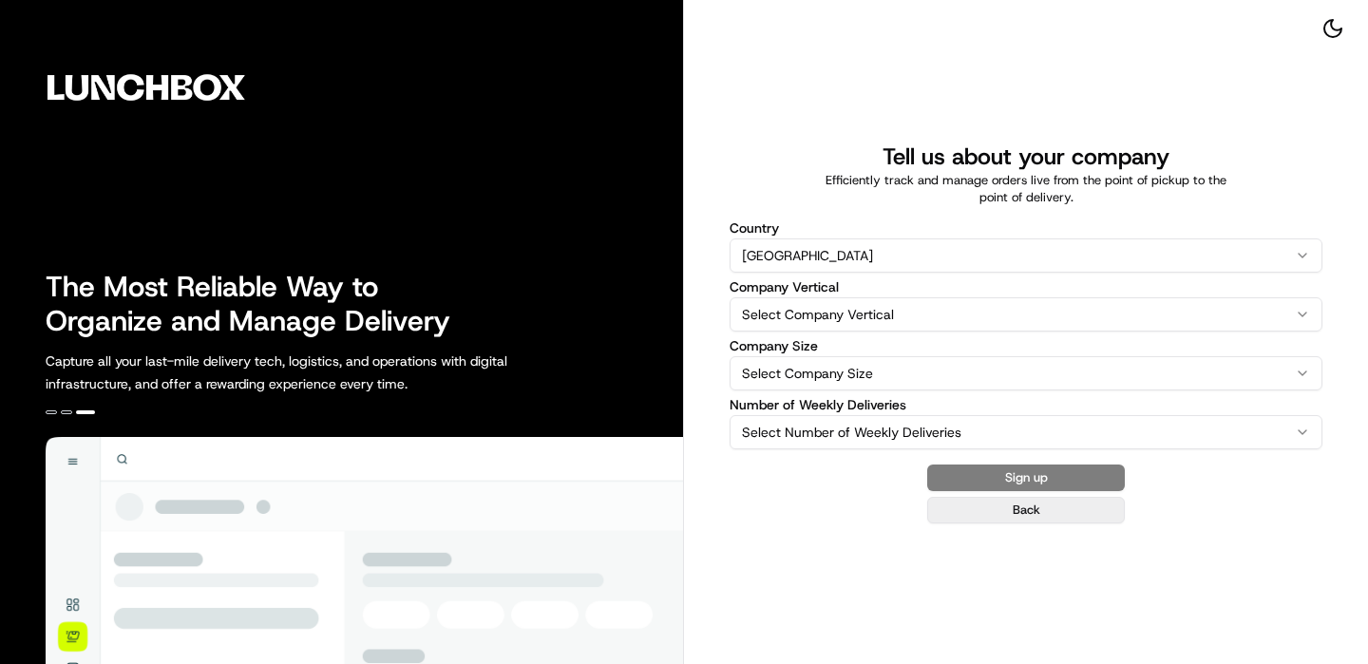
click at [1018, 512] on button "Back" at bounding box center [1026, 510] width 198 height 27
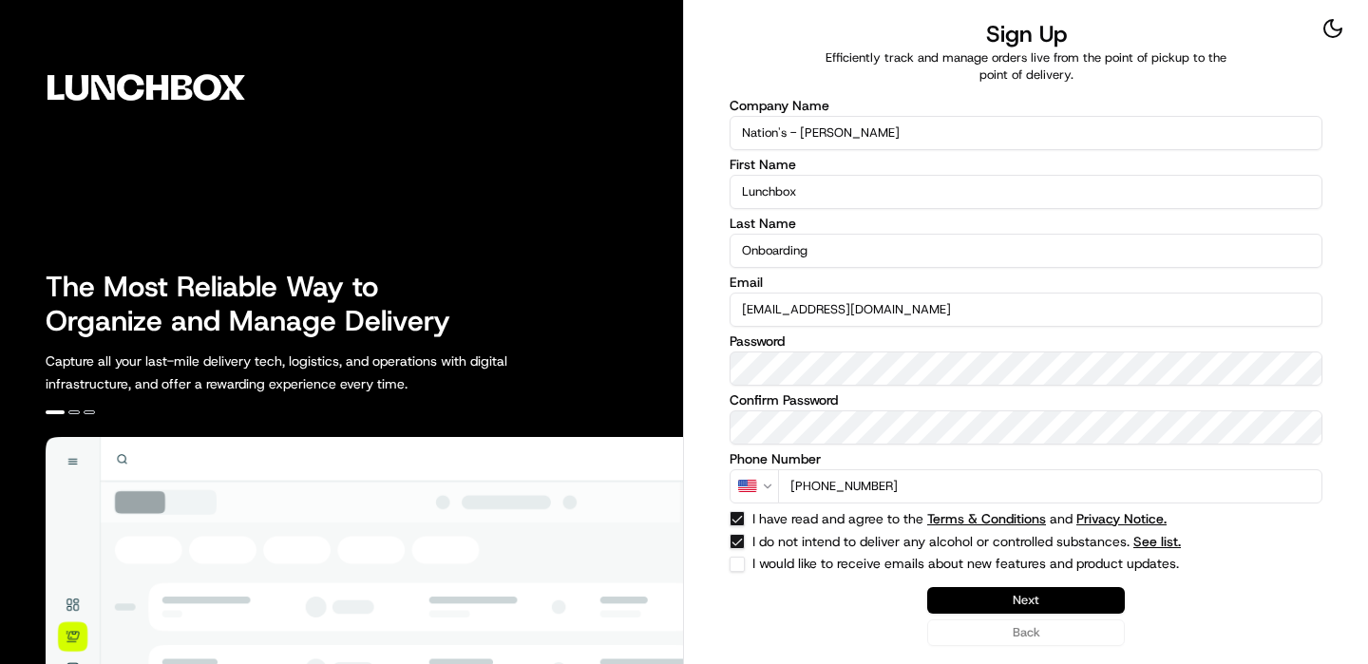
click at [1041, 600] on button "Next" at bounding box center [1026, 600] width 198 height 27
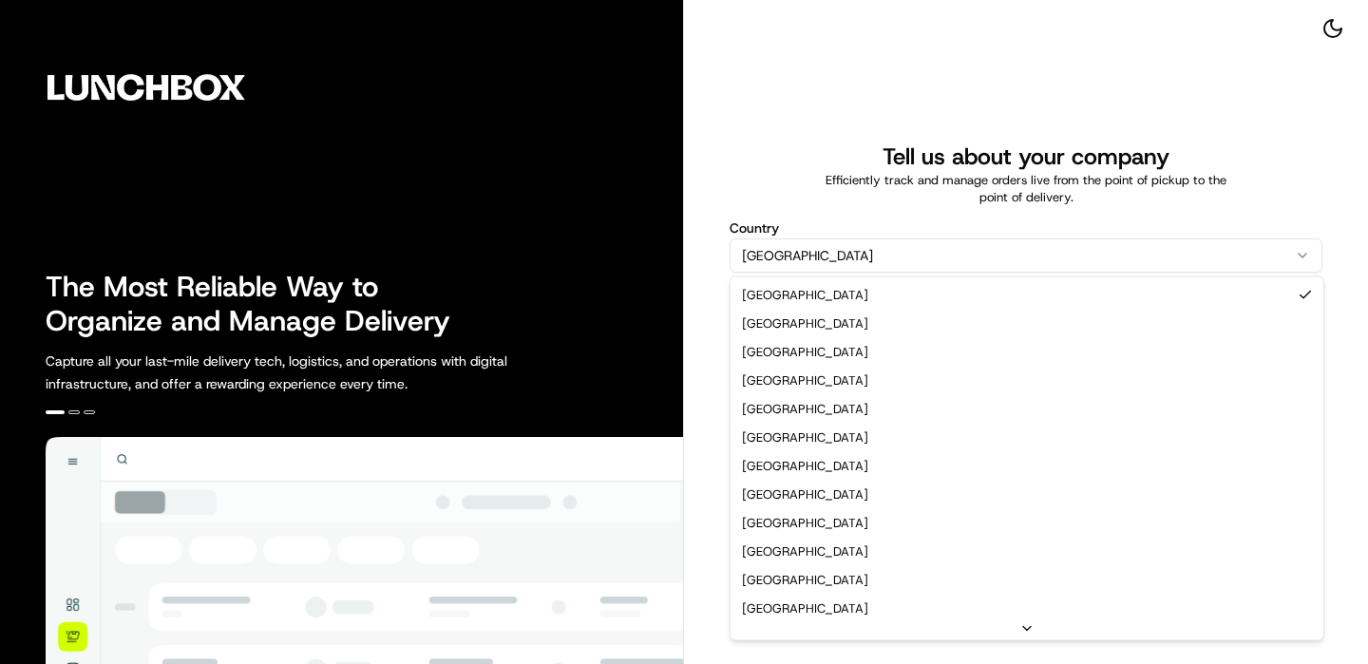
click at [888, 271] on html "The Most Reliable Way to Organize and Manage Delivery Capture all your last-mil…" at bounding box center [684, 332] width 1368 height 664
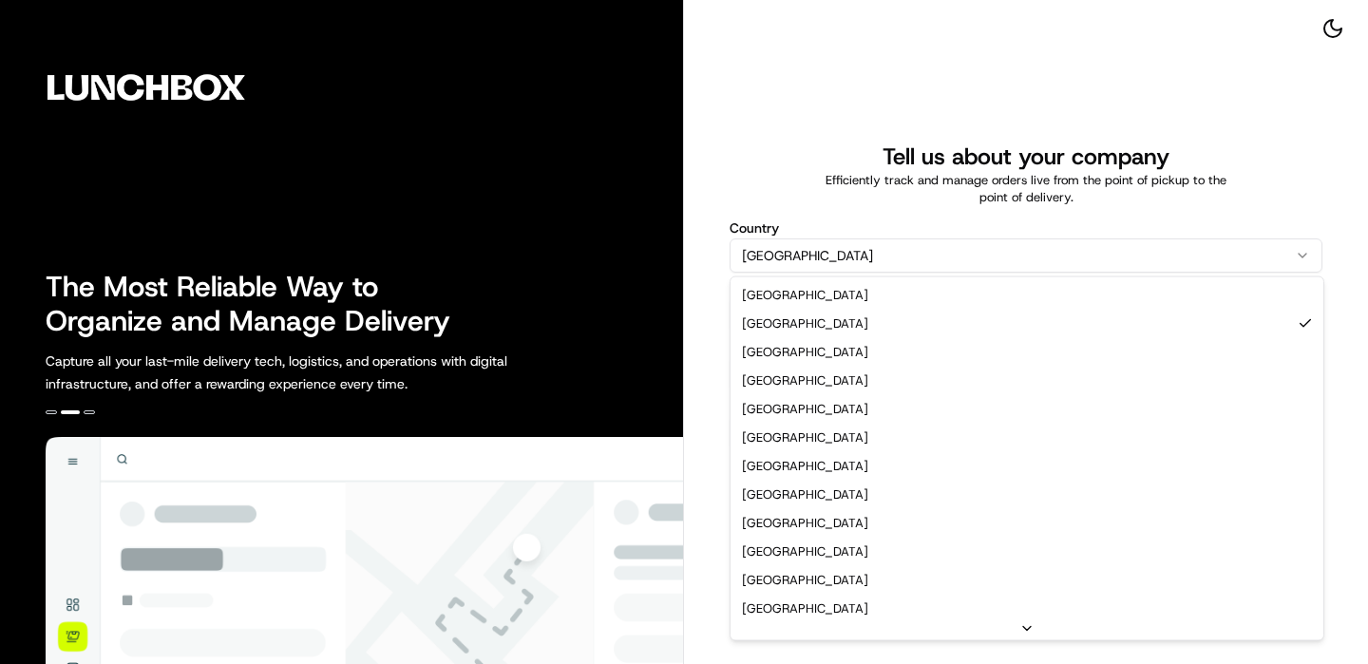
click at [822, 247] on html "The Most Reliable Way to Organize and Manage Delivery Capture all your last-mil…" at bounding box center [684, 332] width 1368 height 664
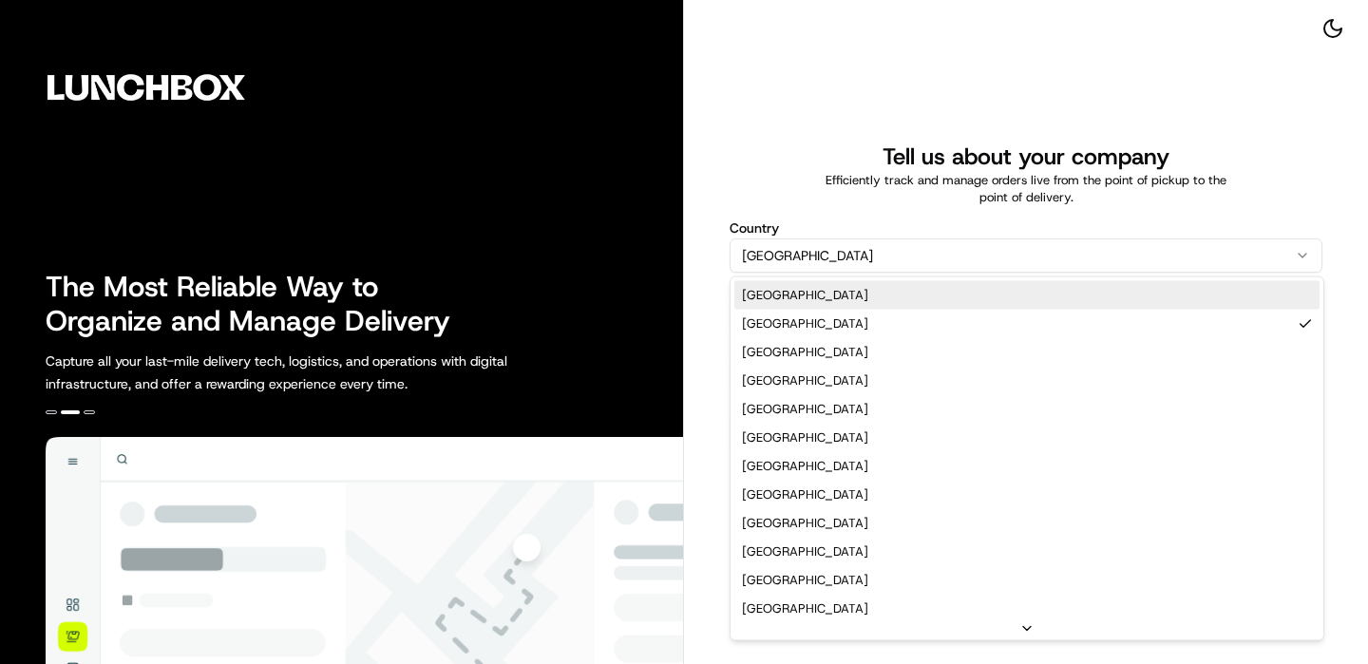
select select "US"
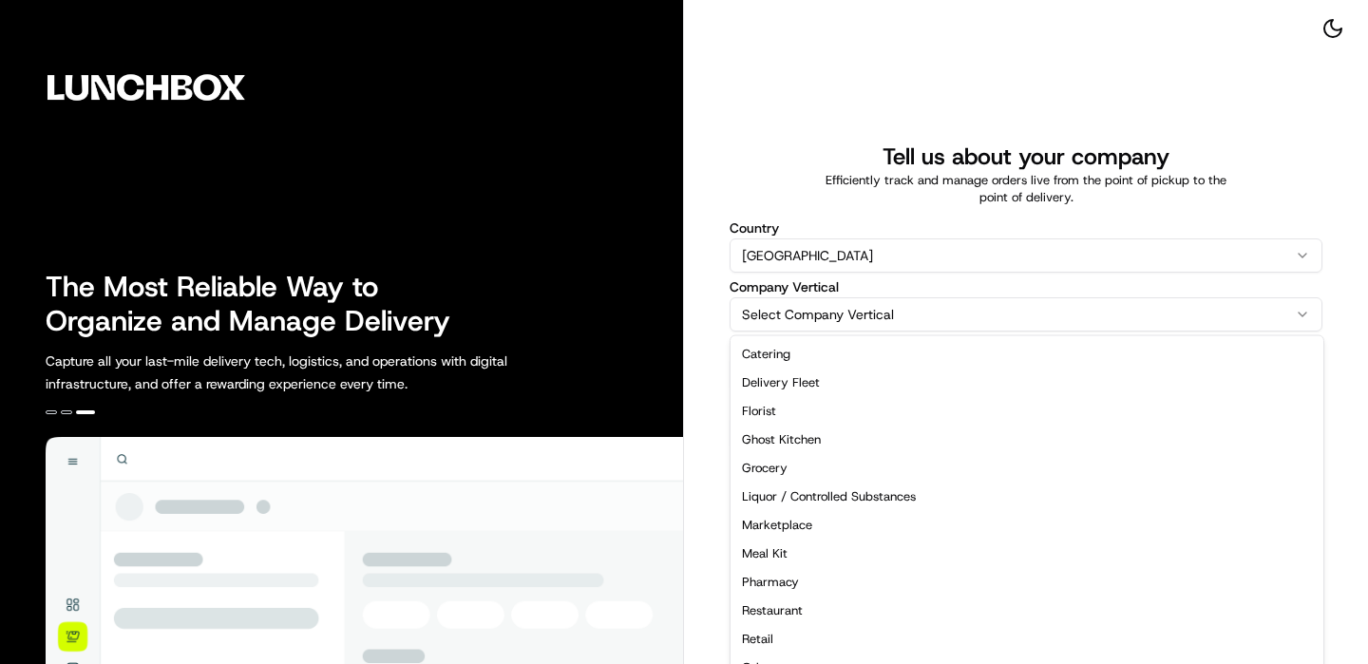
click at [814, 311] on html "The Most Reliable Way to Organize and Manage Delivery Capture all your last-mil…" at bounding box center [684, 332] width 1368 height 664
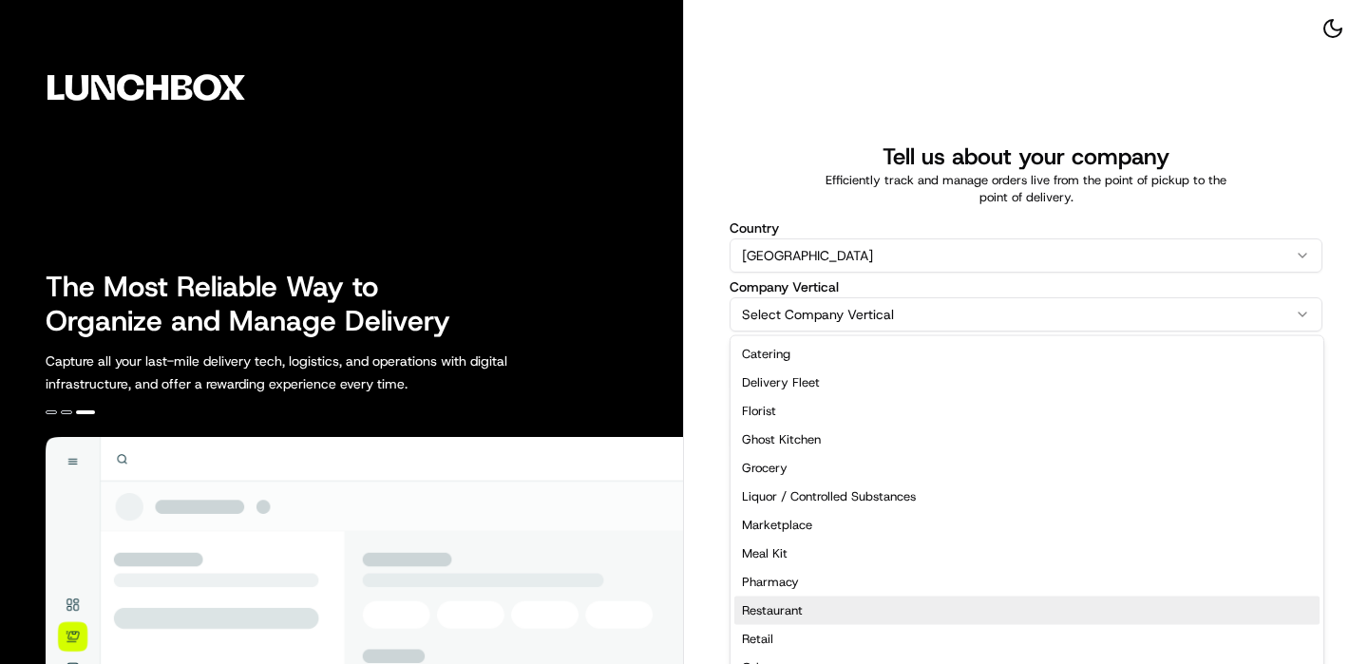
select select "Restaurant"
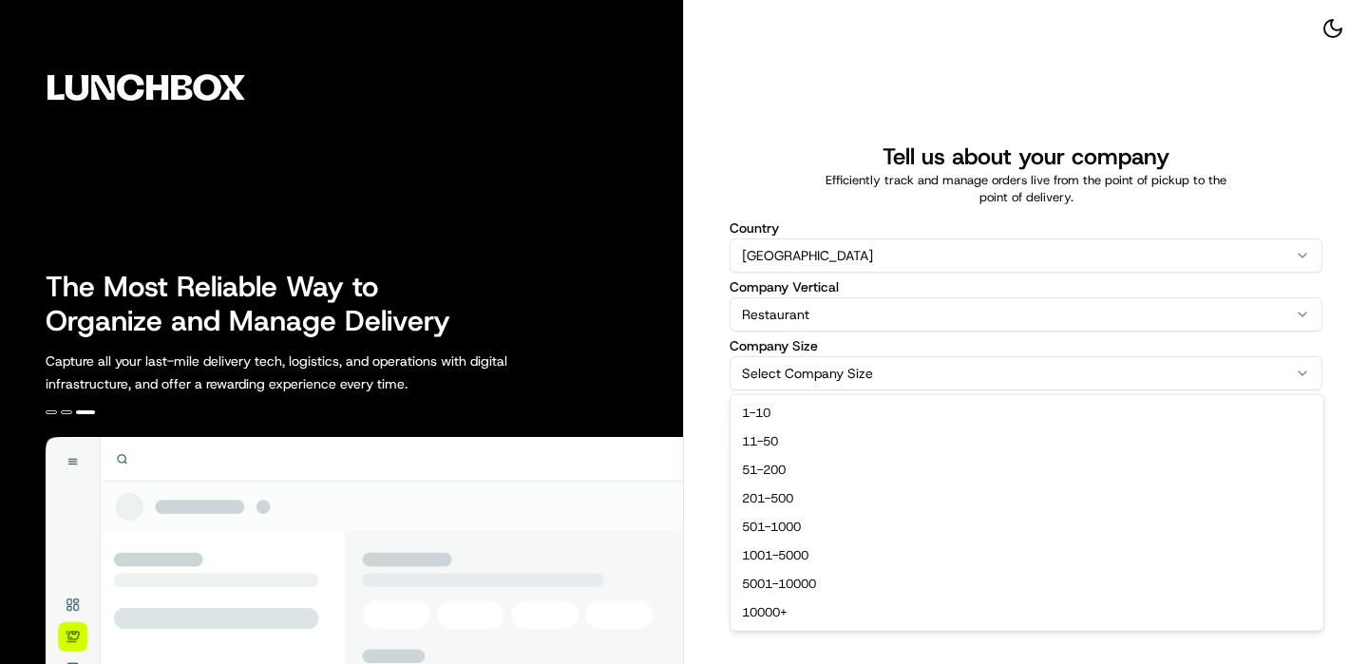
click at [852, 369] on html "The Most Reliable Way to Organize and Manage Delivery Capture all your last-mil…" at bounding box center [684, 332] width 1368 height 664
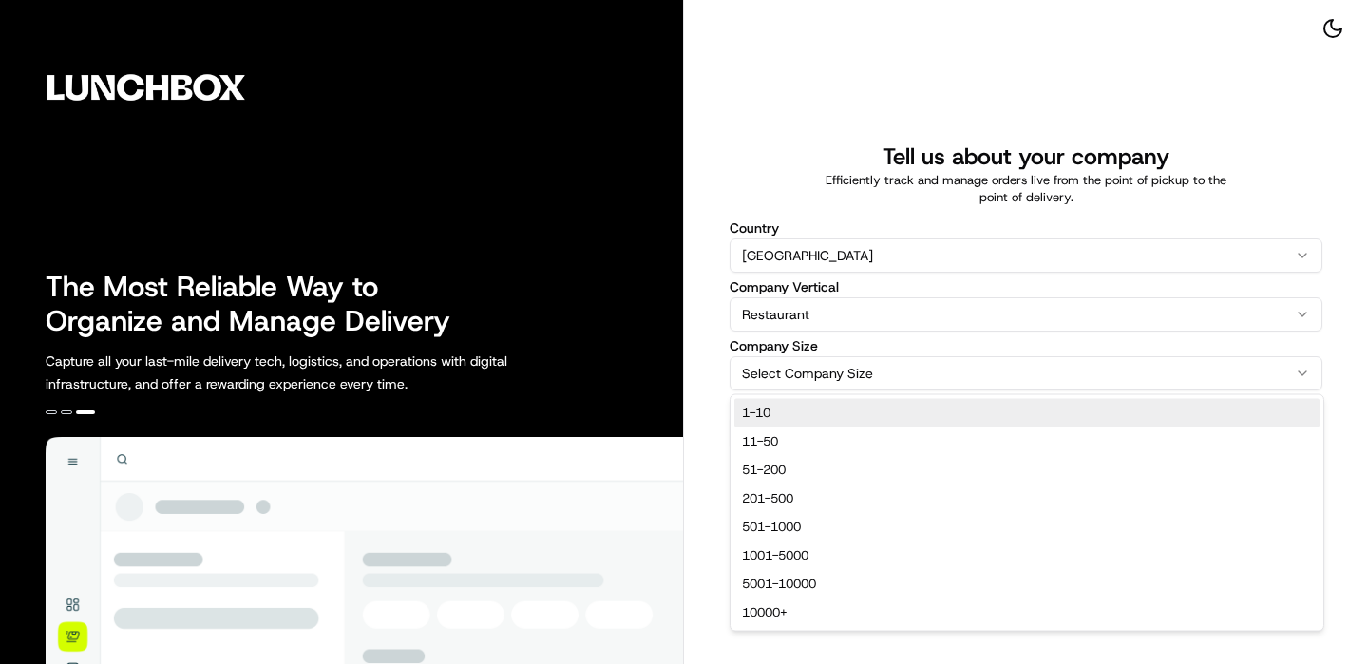
select select "1-10"
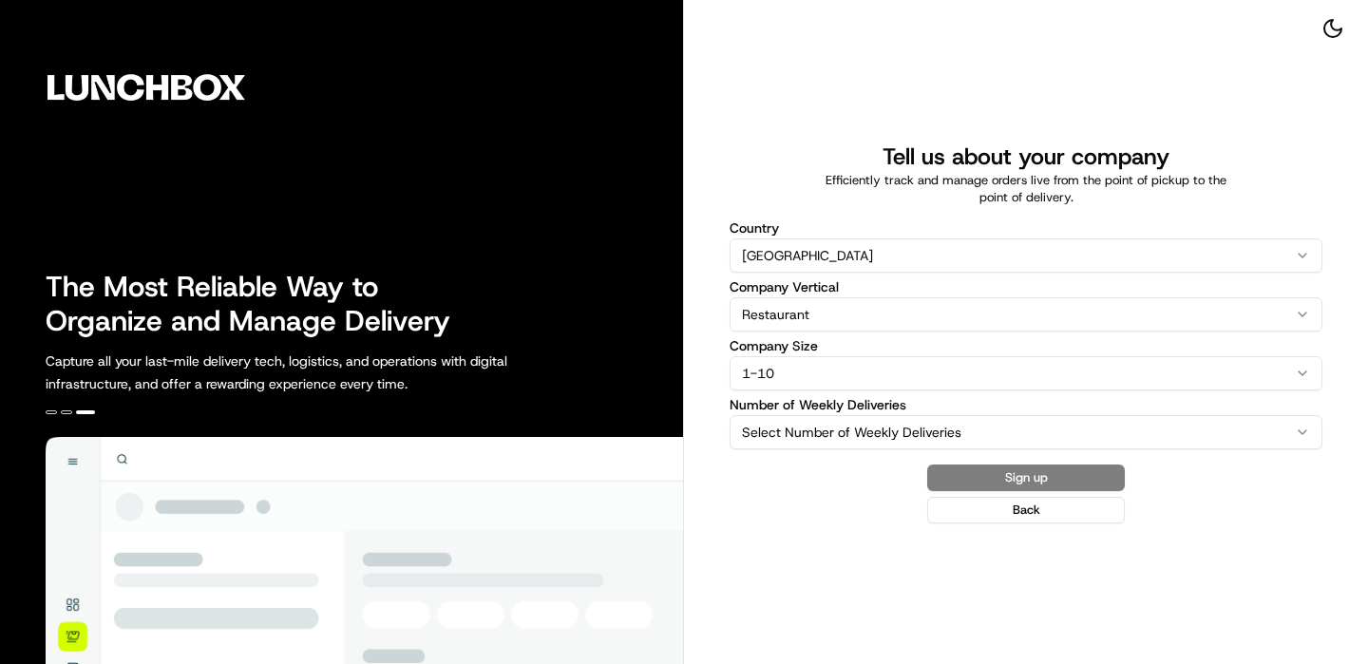
click at [819, 413] on div "Number of Weekly Deliveries Select Number of Weekly Deliveries 0-25 26-100 101-…" at bounding box center [1026, 423] width 593 height 51
click at [816, 427] on html "The Most Reliable Way to Organize and Manage Delivery Capture all your last-mil…" at bounding box center [684, 332] width 1368 height 664
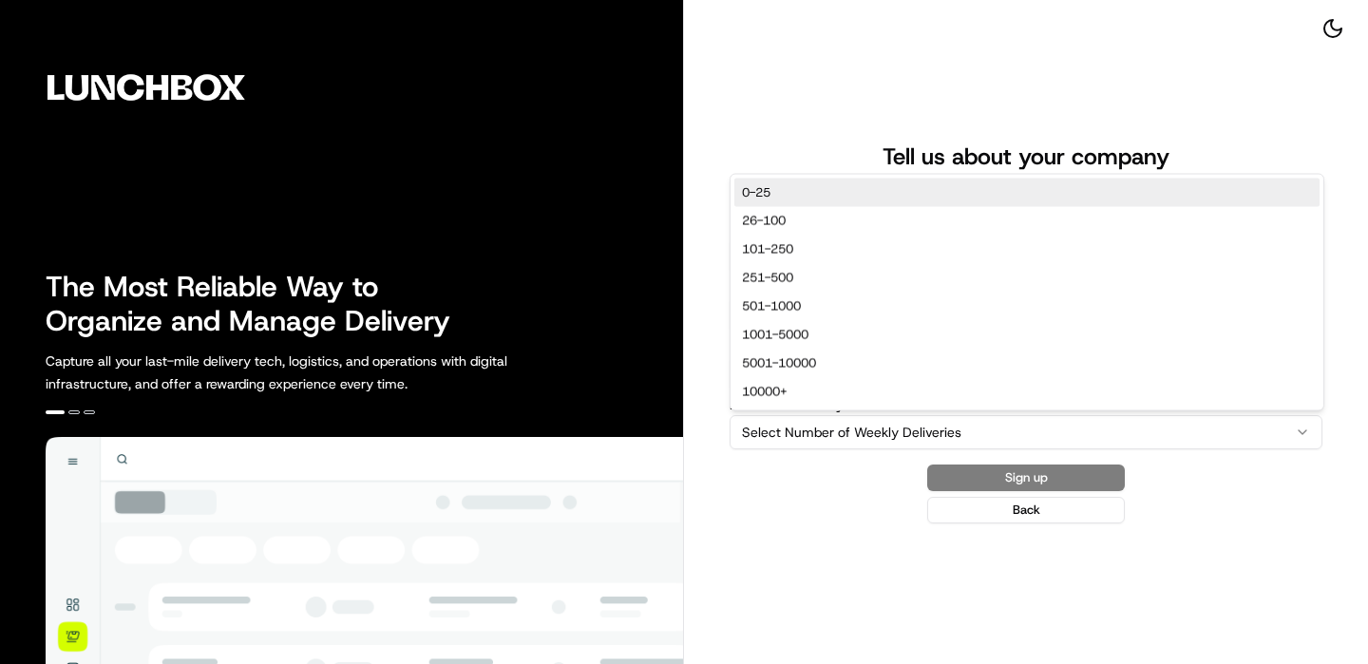
select select "0-25"
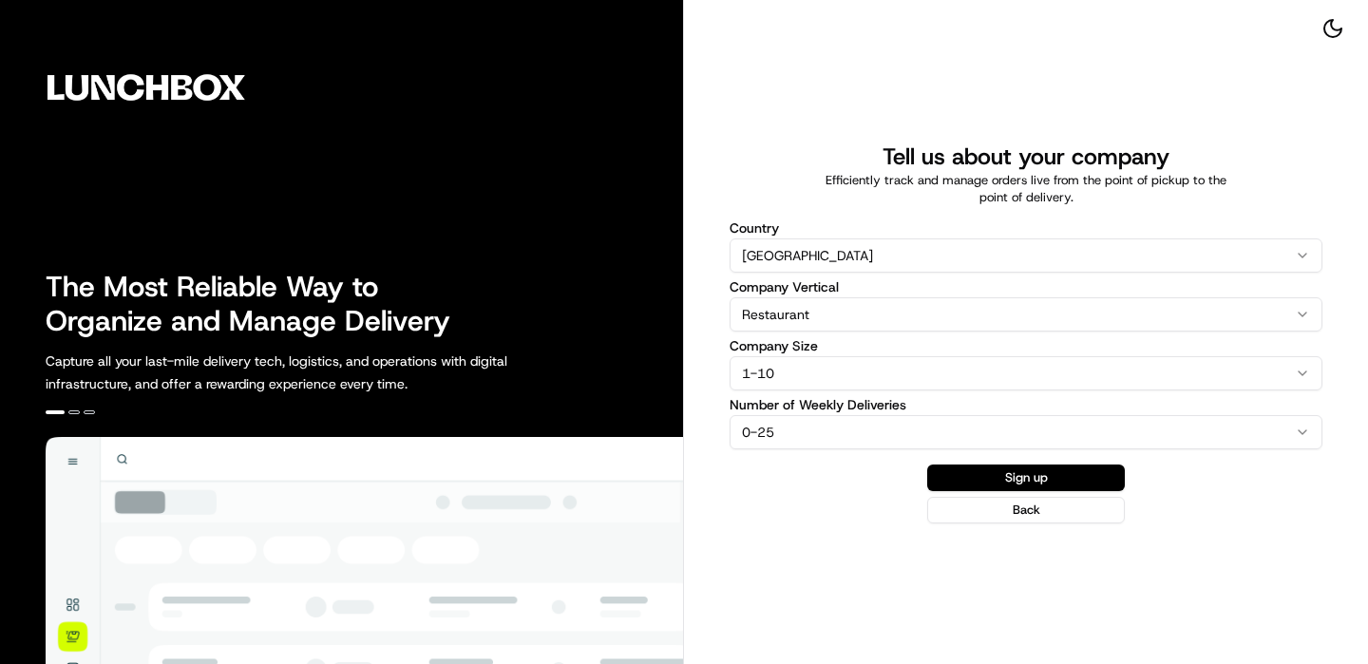
click at [1022, 461] on form "Country United States United States Australia United Kingdom Canada New Zealand…" at bounding box center [1026, 364] width 593 height 317
click at [1022, 469] on button "Sign up" at bounding box center [1026, 478] width 198 height 27
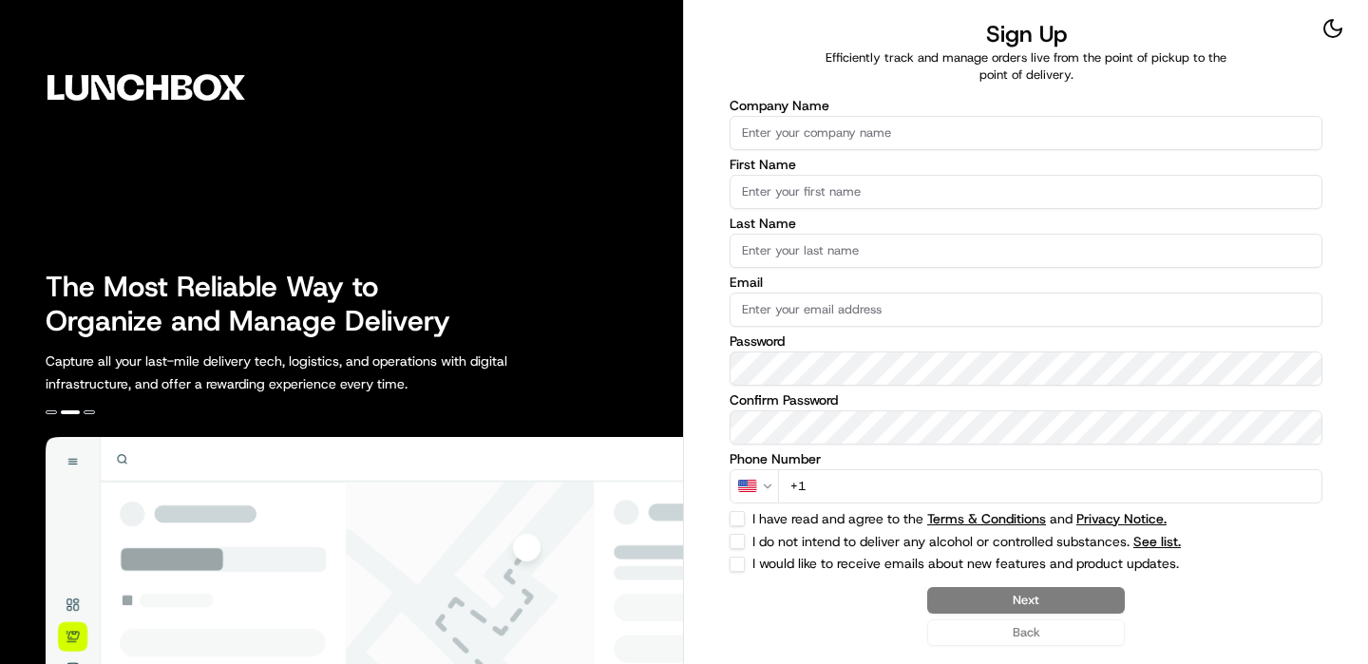
click at [1061, 143] on input "Company Name" at bounding box center [1026, 133] width 593 height 34
type input "n"
type input "Nation's - South SF"
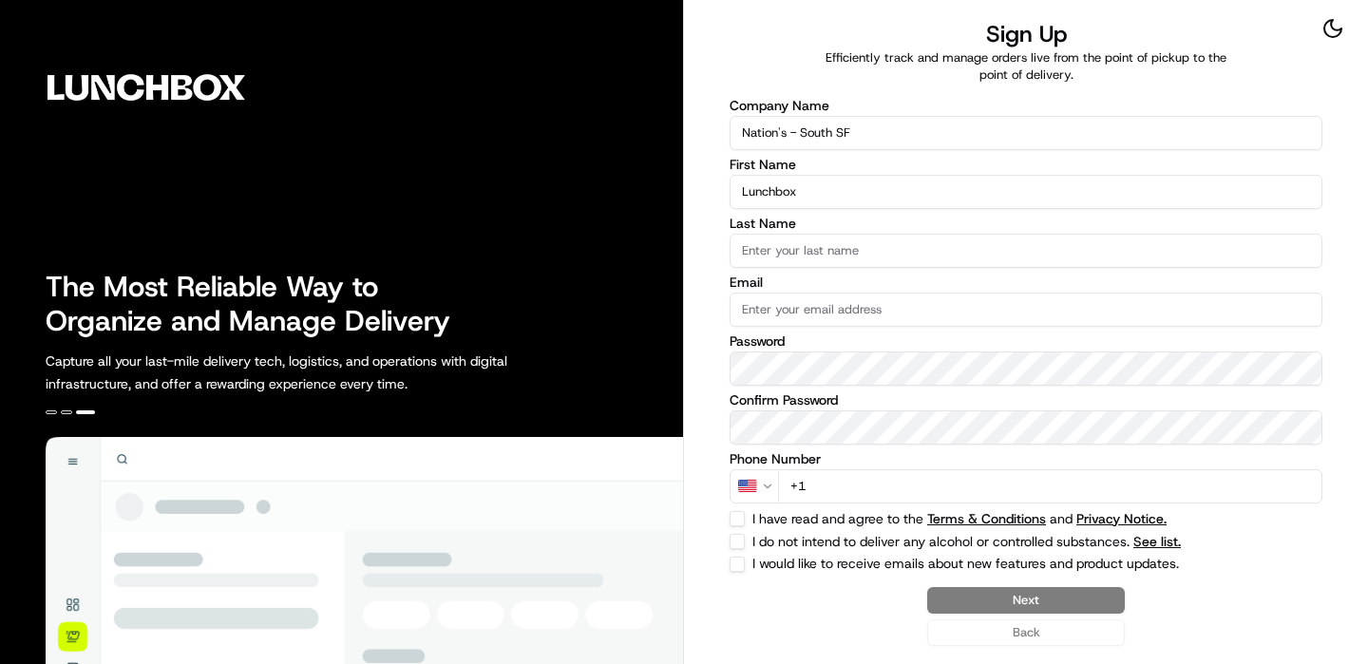
type input "Lunchbox"
click at [961, 257] on input "Last Name" at bounding box center [1026, 251] width 593 height 34
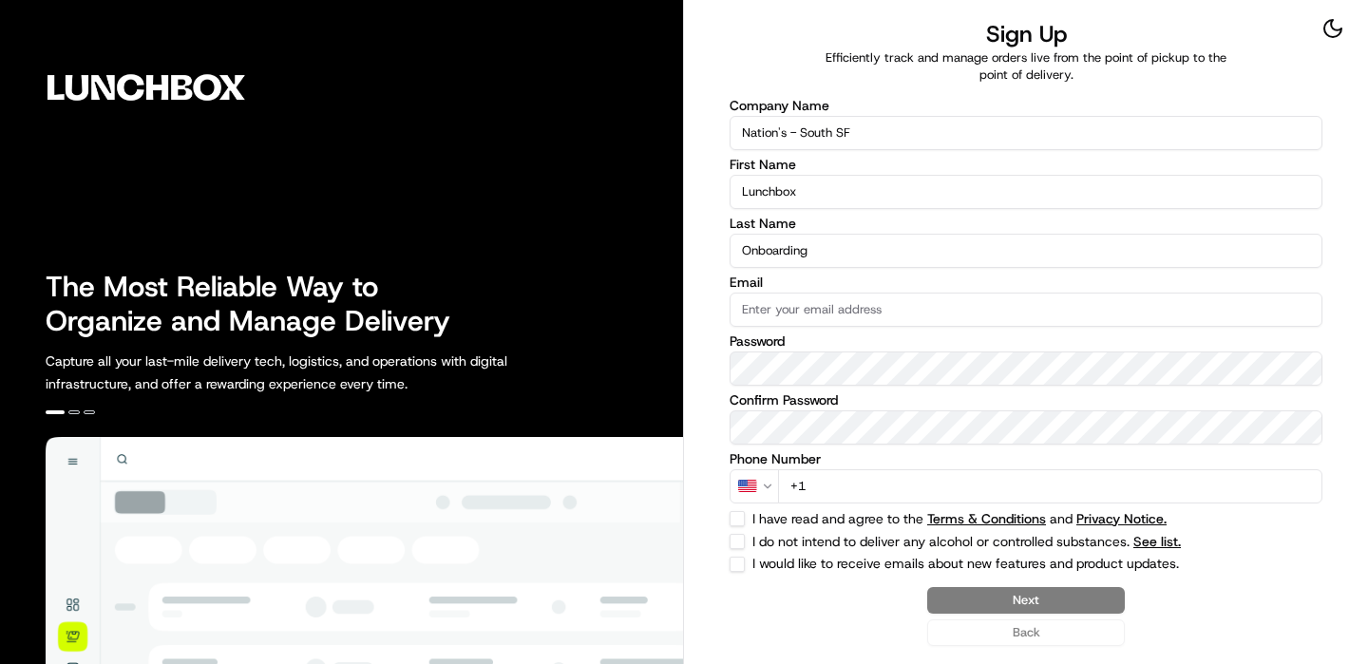
type input "Onboarding"
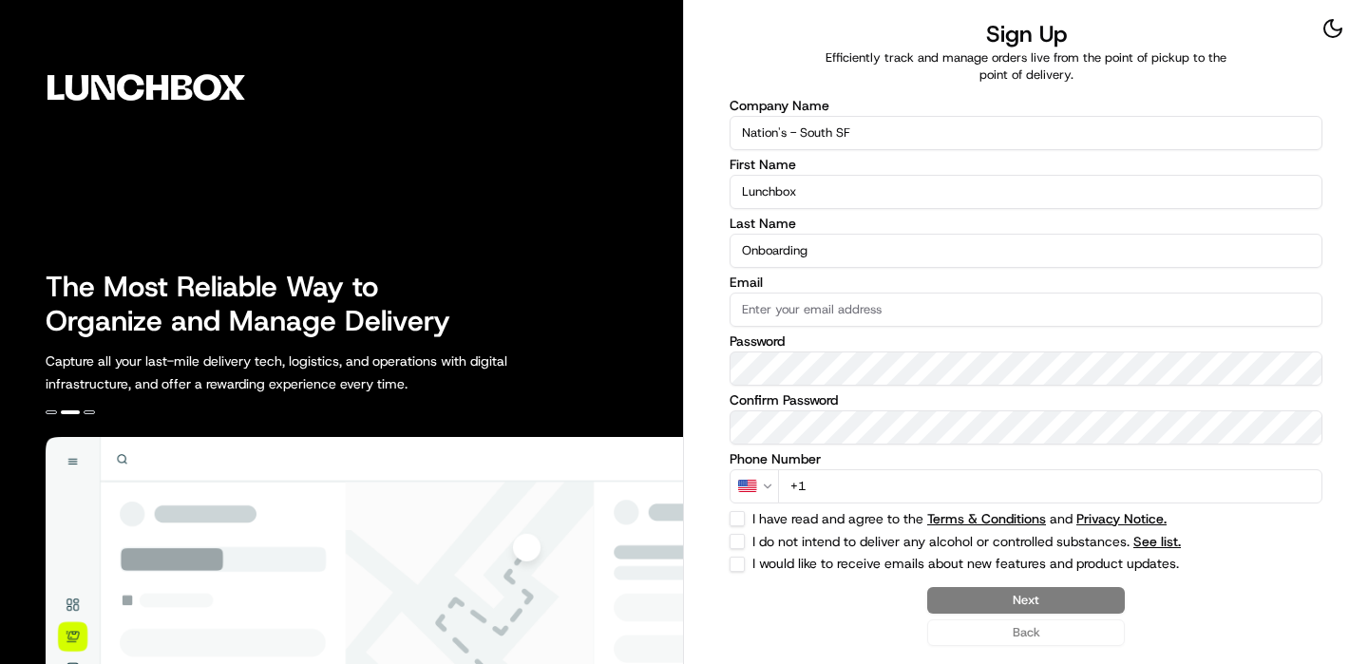
paste input "Lunchbox123!"
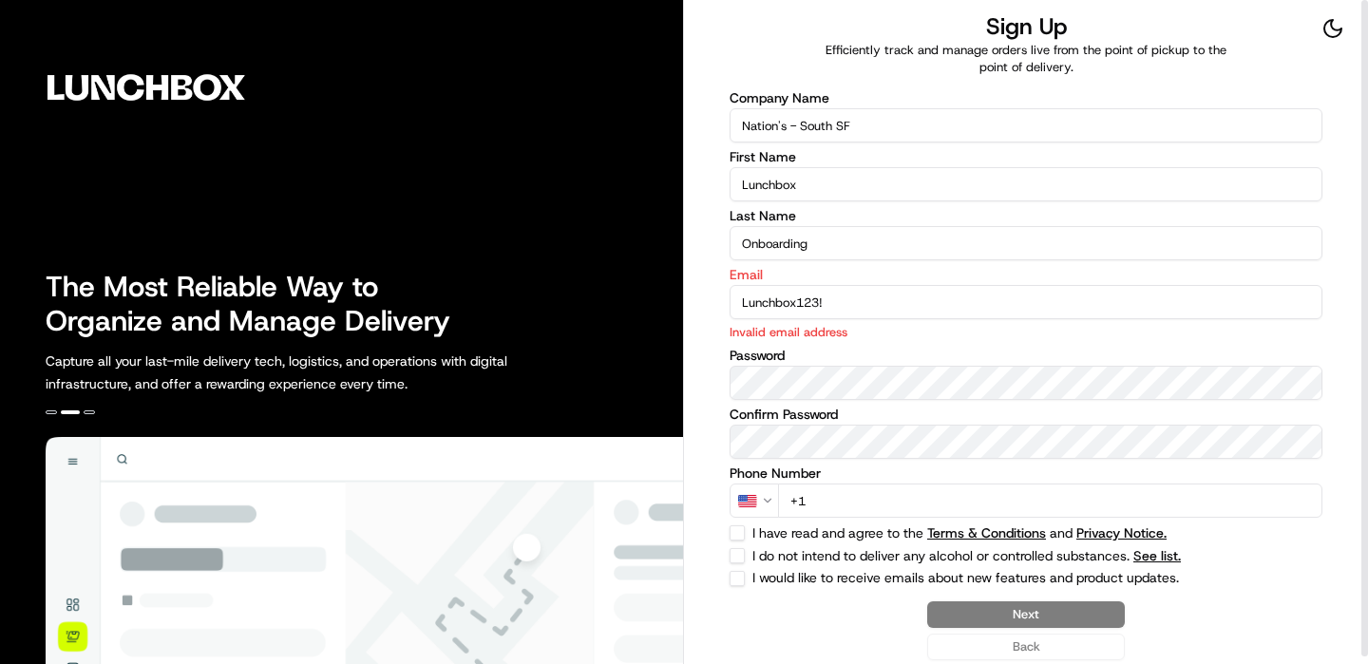
click at [984, 292] on input "Lunchbox123!" at bounding box center [1026, 302] width 593 height 34
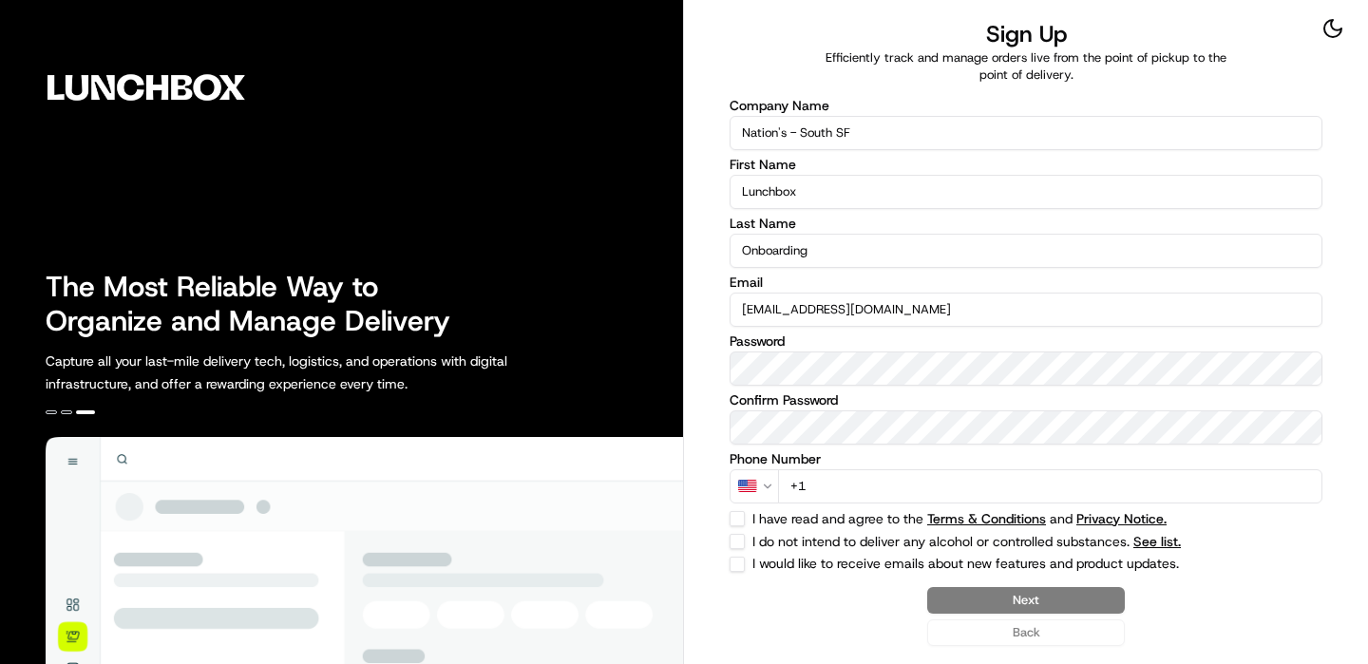
type input "[EMAIL_ADDRESS][DOMAIN_NAME]"
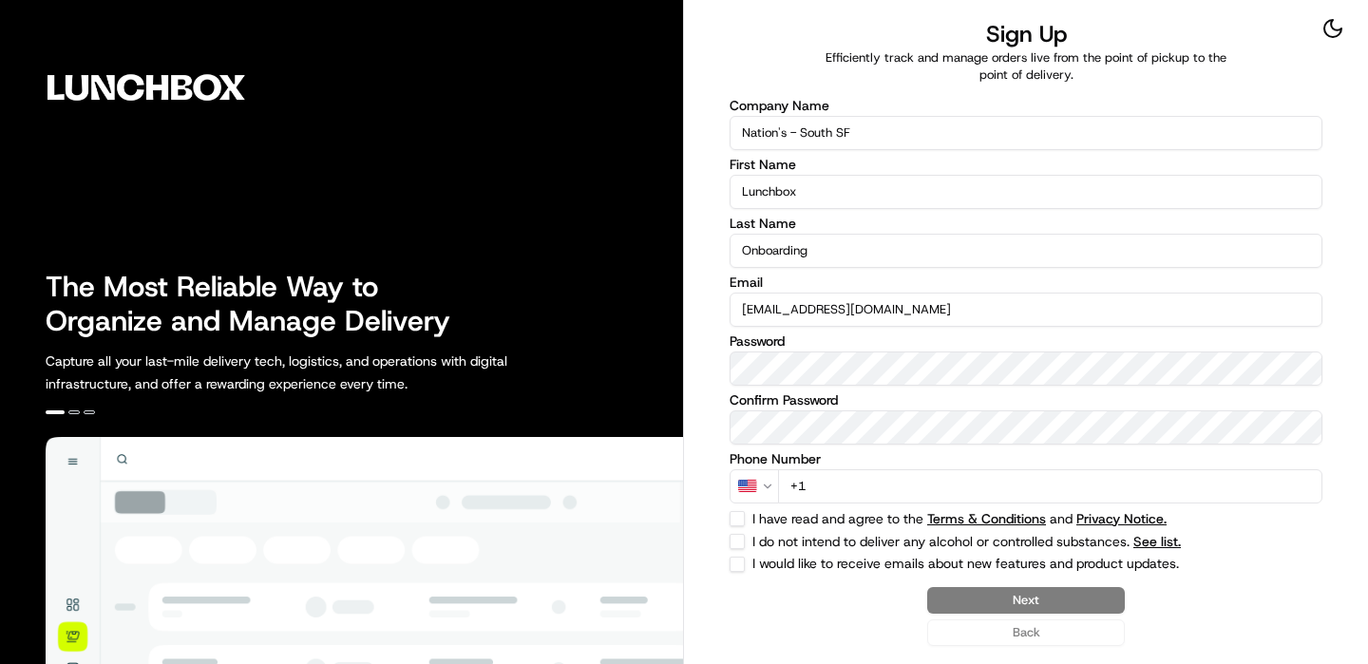
click at [1090, 498] on input "+1" at bounding box center [1050, 486] width 544 height 34
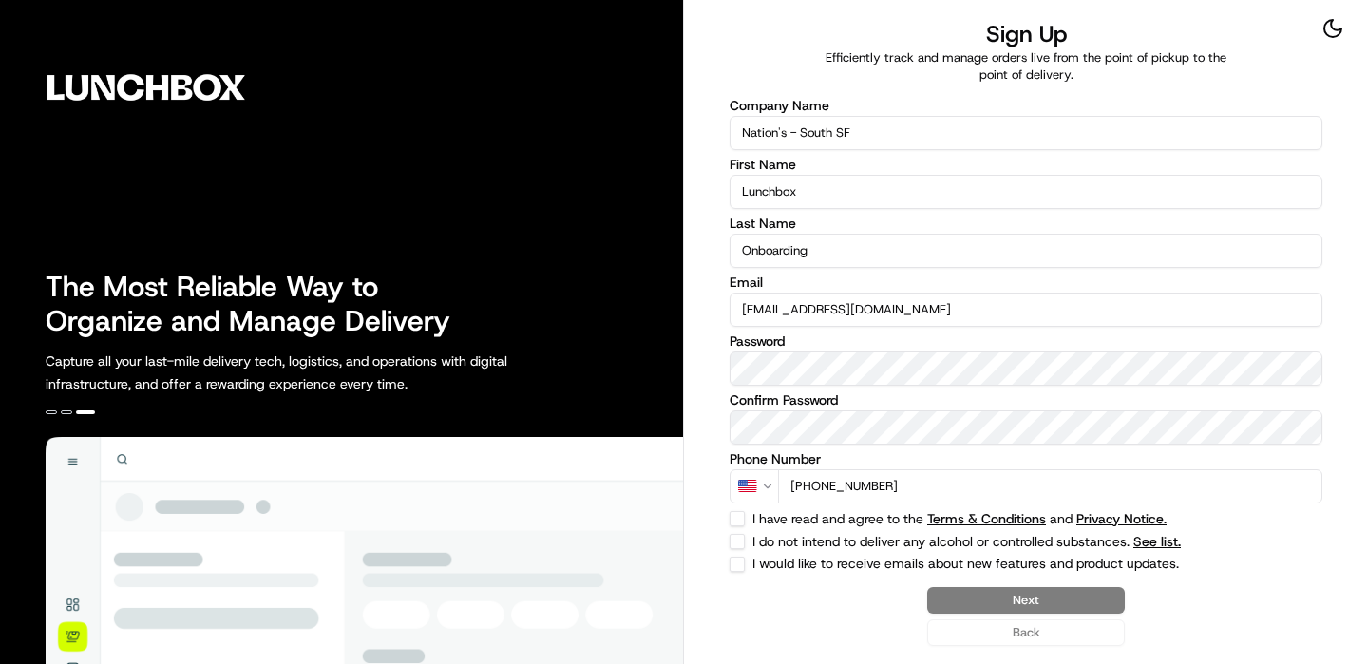
type input "[PHONE_NUMBER]"
click at [742, 516] on button "I have read and agree to the Terms & Conditions and Privacy Notice." at bounding box center [737, 518] width 15 height 15
checkbox input "true"
click at [742, 551] on div "Company Name Nation's - South SF First Name Lunchbox Last Name Onboarding Email…" at bounding box center [1026, 335] width 593 height 473
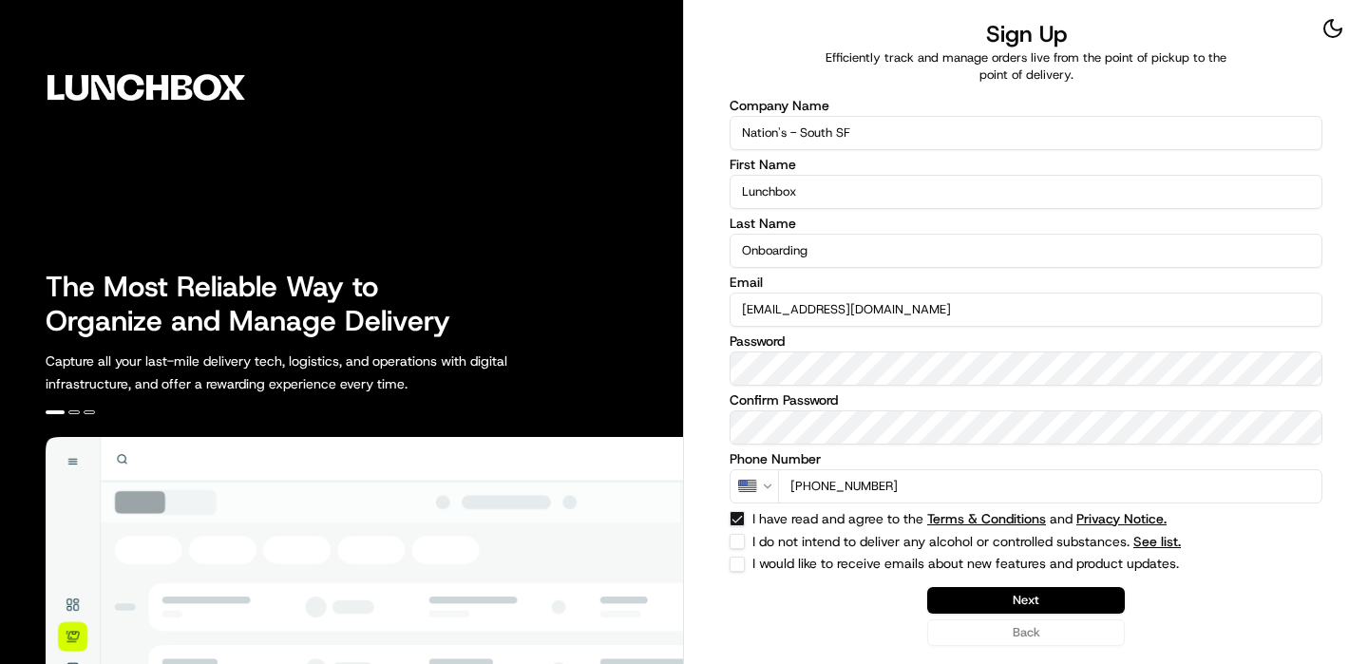
click at [732, 549] on div "Company Name Nation's - South SF First Name Lunchbox Last Name Onboarding Email…" at bounding box center [1026, 335] width 593 height 473
click at [736, 540] on button "I do not intend to deliver any alcohol or controlled substances. See list." at bounding box center [737, 541] width 15 height 15
checkbox input "true"
click at [1108, 587] on button "Next" at bounding box center [1026, 600] width 198 height 27
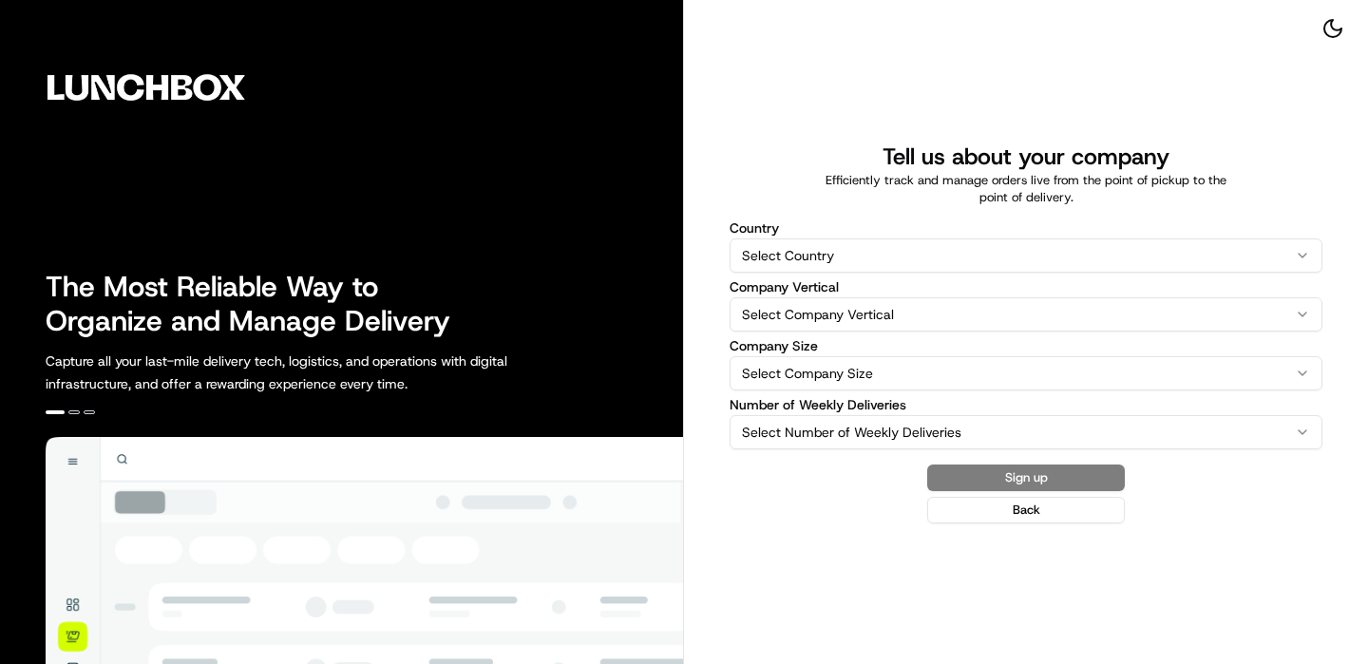
click at [893, 244] on html "The Most Reliable Way to Organize and Manage Delivery Capture all your last-mil…" at bounding box center [684, 332] width 1368 height 664
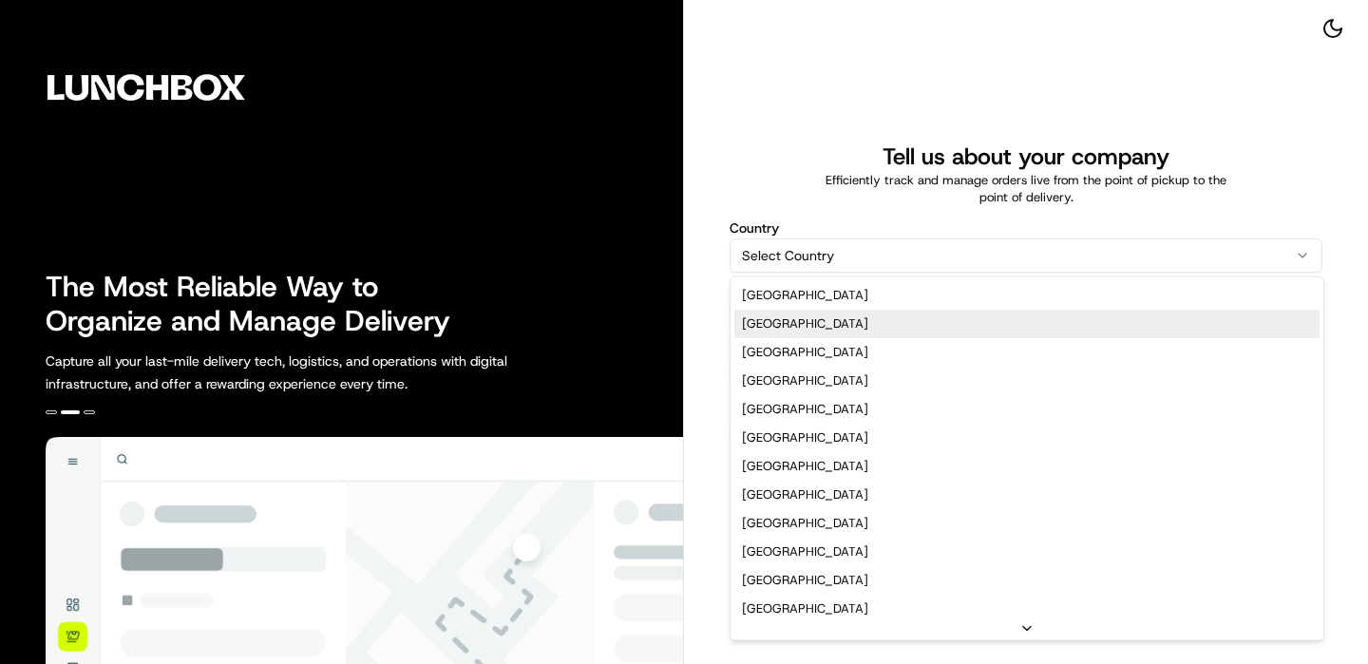
select select "US"
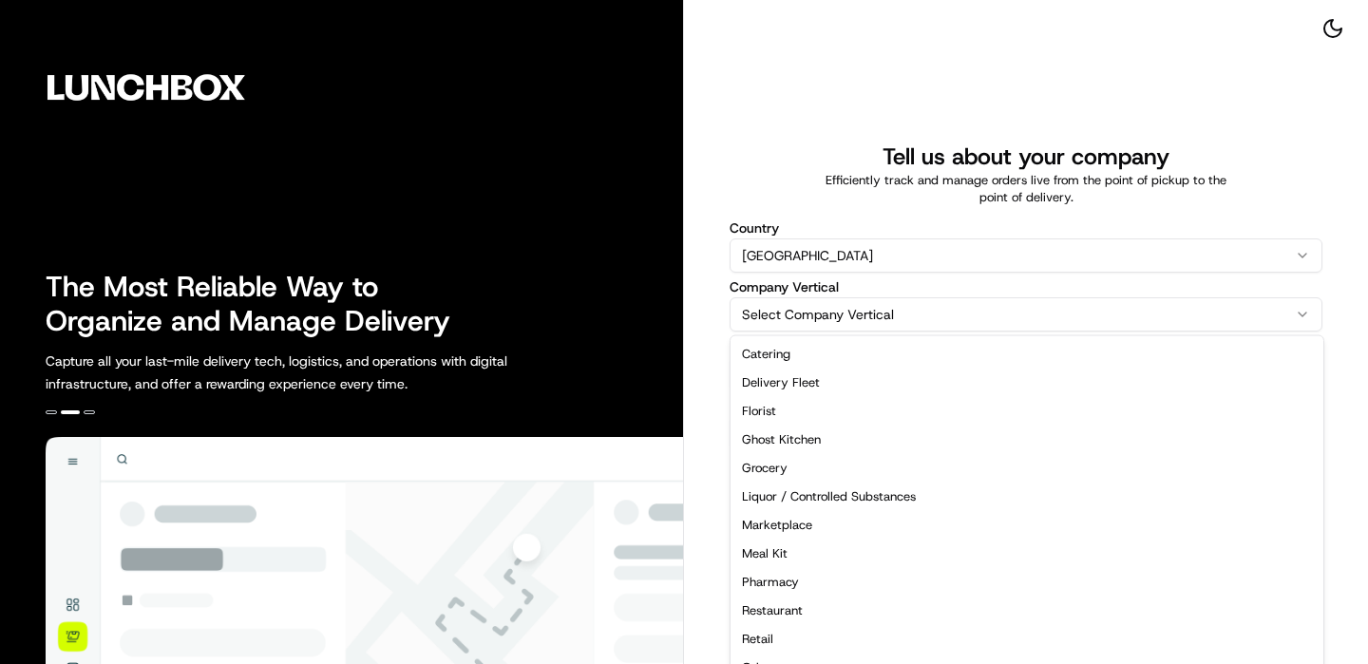
click at [871, 308] on html "The Most Reliable Way to Organize and Manage Delivery Capture all your last-mil…" at bounding box center [684, 332] width 1368 height 664
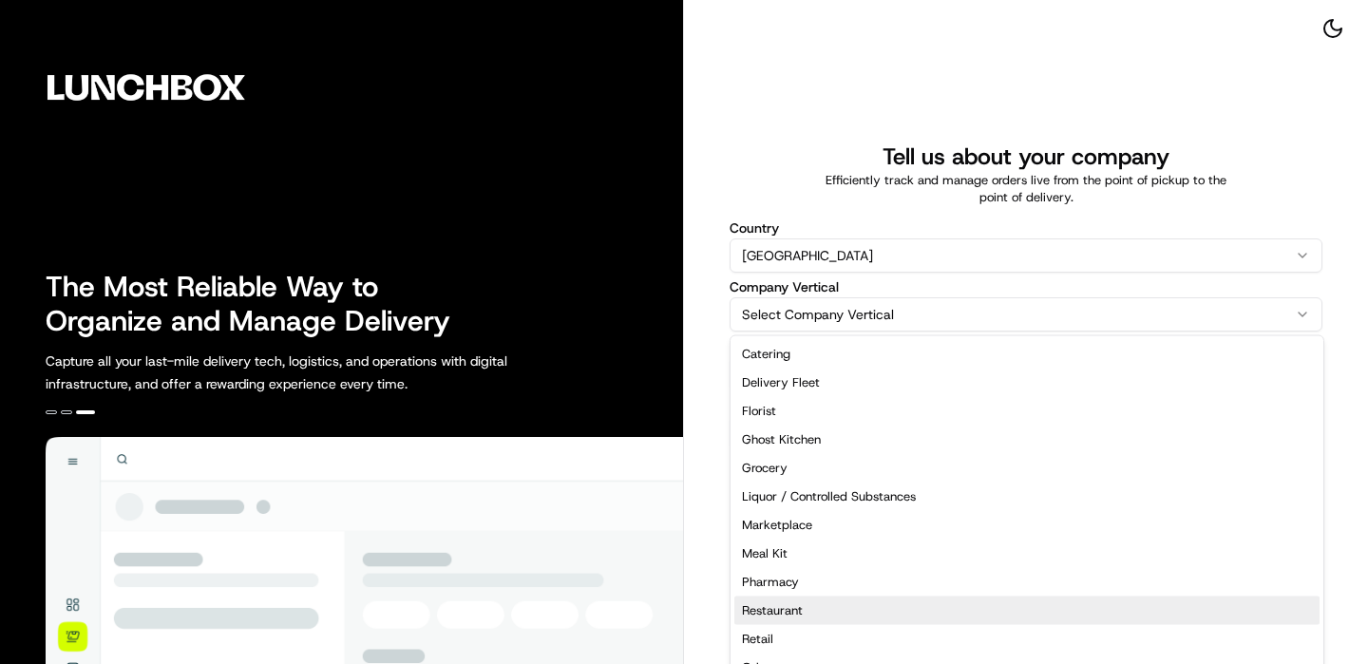
select select "Restaurant"
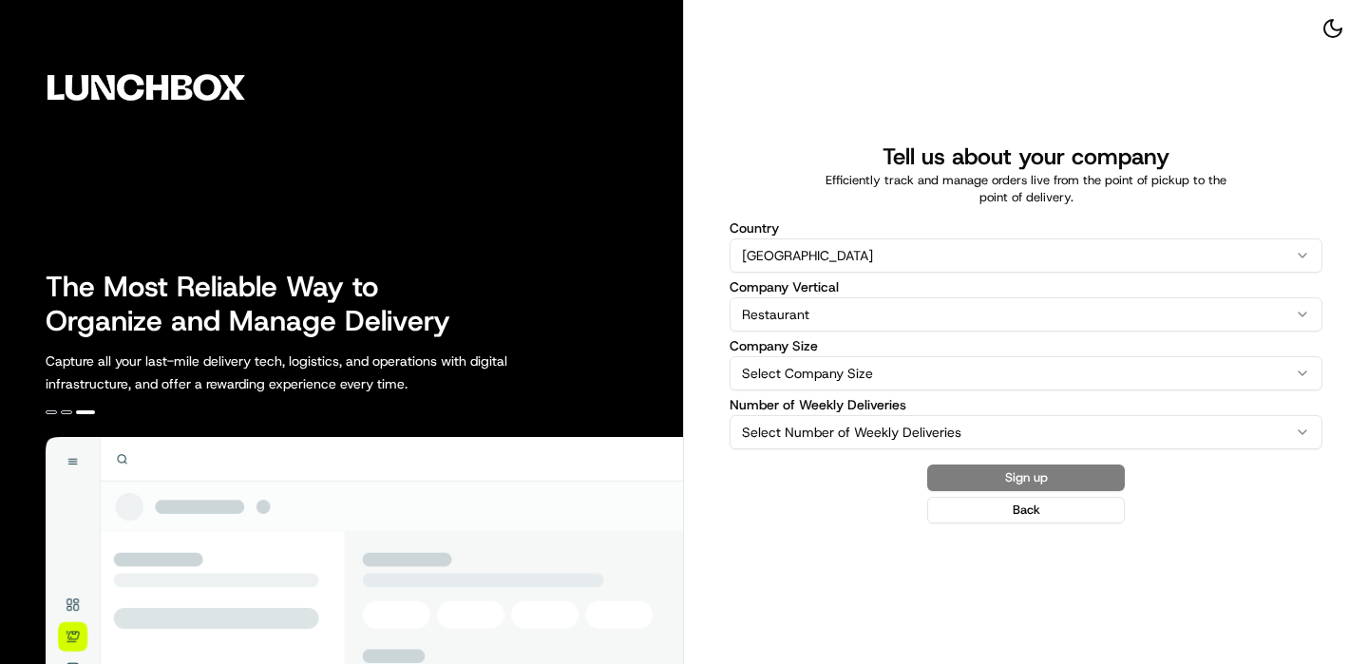
click at [900, 406] on label "Number of Weekly Deliveries" at bounding box center [1026, 404] width 593 height 13
click at [900, 415] on button "Select Number of Weekly Deliveries" at bounding box center [1026, 432] width 593 height 34
click at [900, 370] on html "The Most Reliable Way to Organize and Manage Delivery Capture all your last-mil…" at bounding box center [684, 332] width 1368 height 664
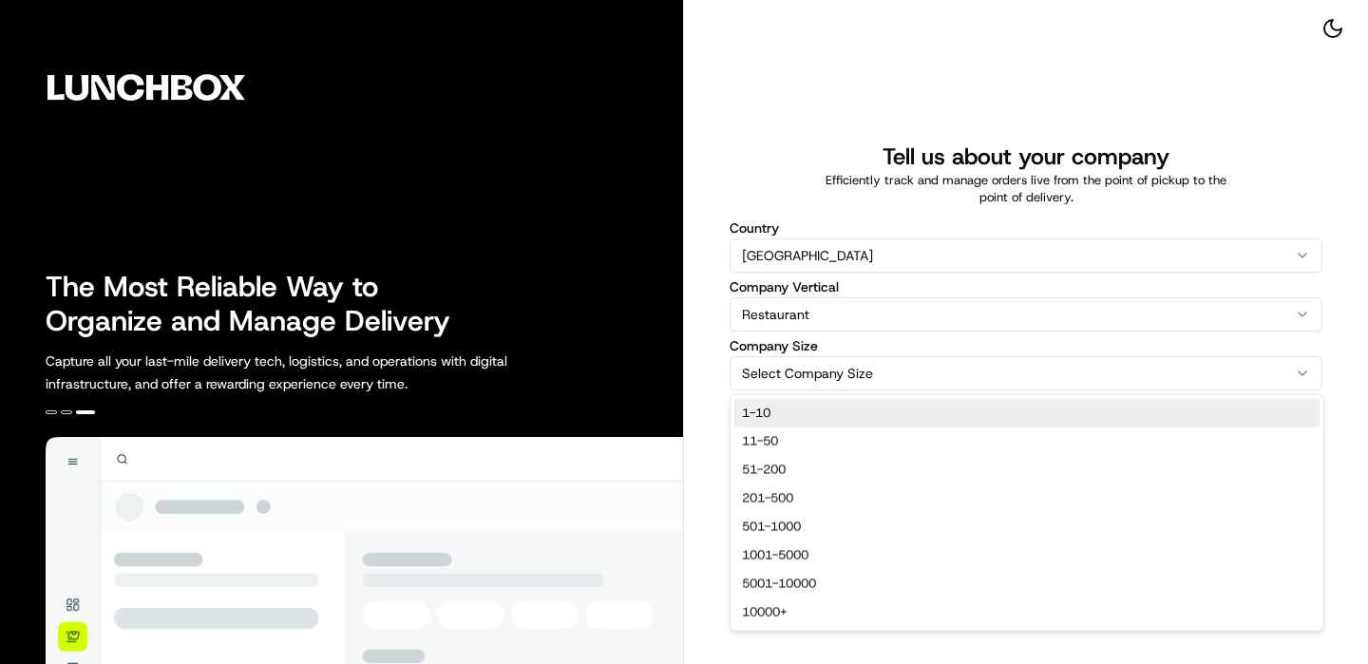
select select "1-10"
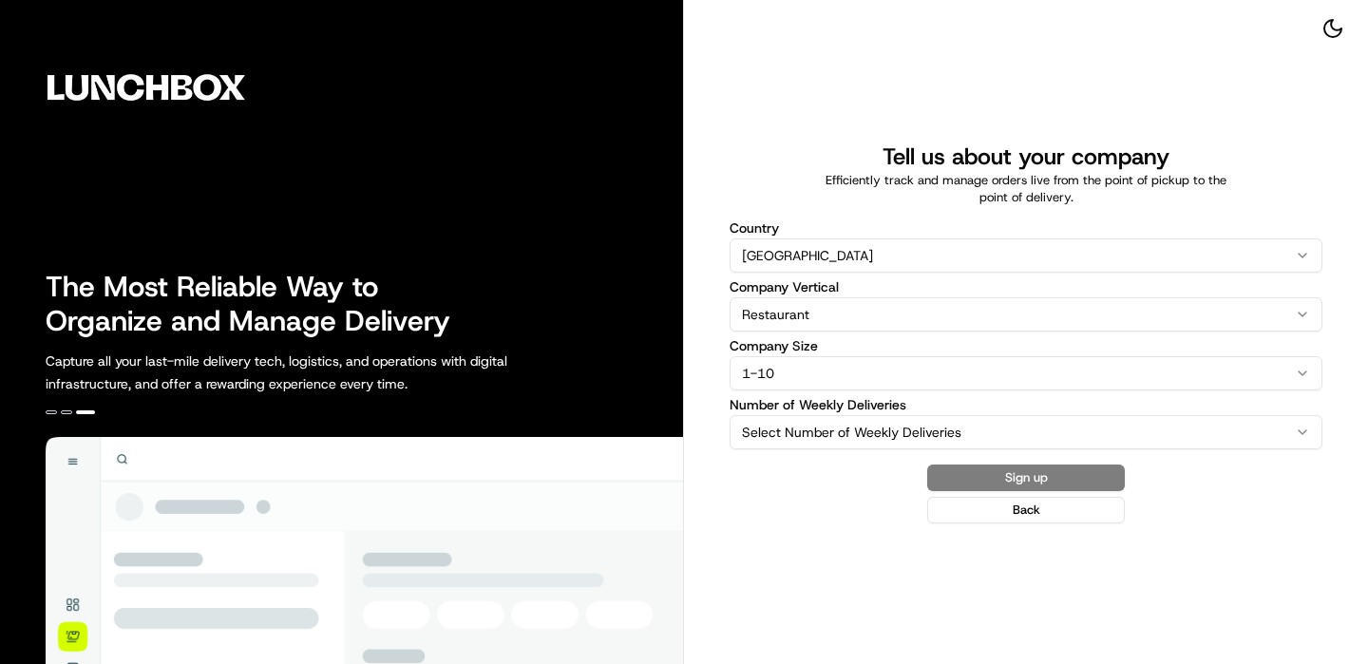
click at [852, 412] on div "Number of Weekly Deliveries Select Number of Weekly Deliveries 0-25 26-100 101-…" at bounding box center [1026, 423] width 593 height 51
click at [847, 439] on html "The Most Reliable Way to Organize and Manage Delivery Capture all your last-mil…" at bounding box center [684, 332] width 1368 height 664
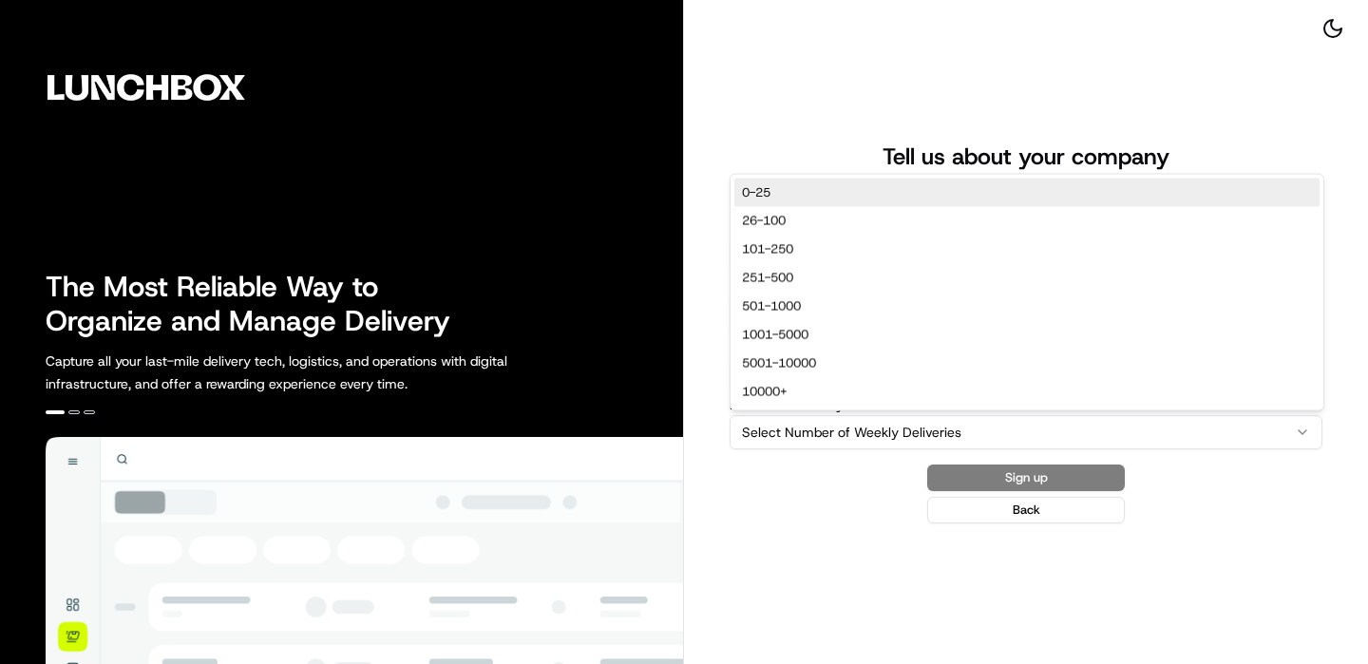
select select "0-25"
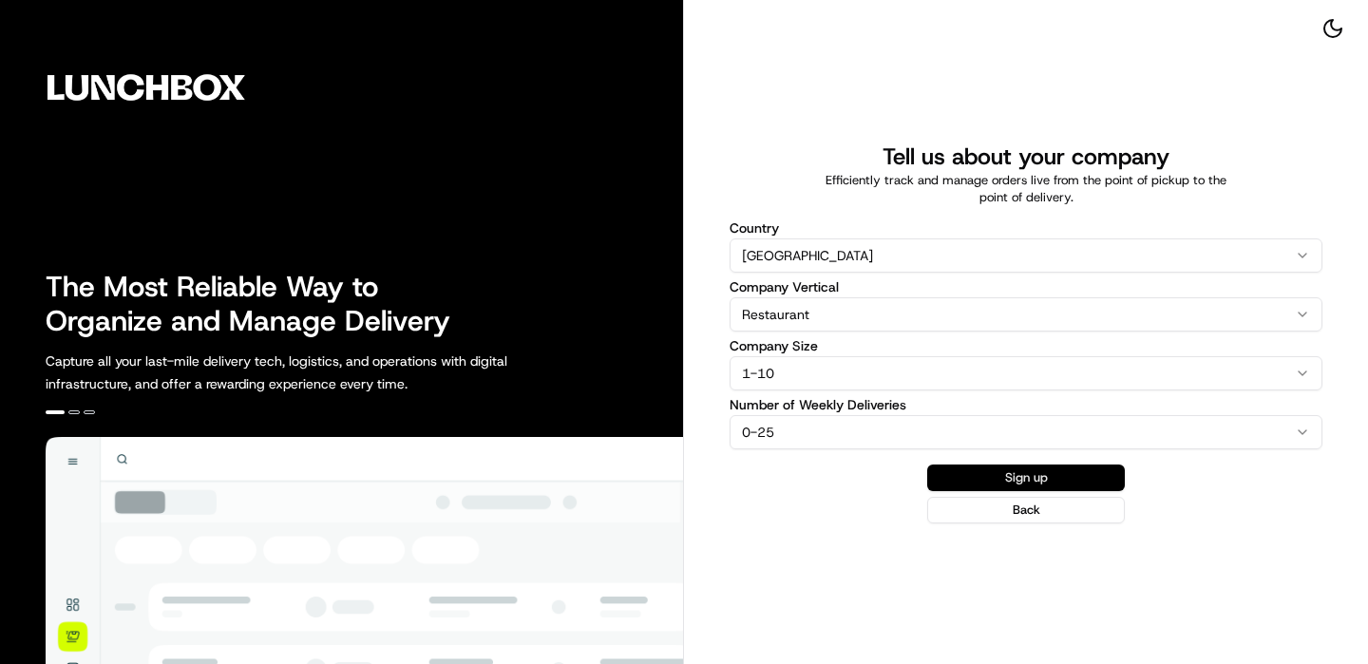
click at [1025, 471] on button "Sign up" at bounding box center [1026, 478] width 198 height 27
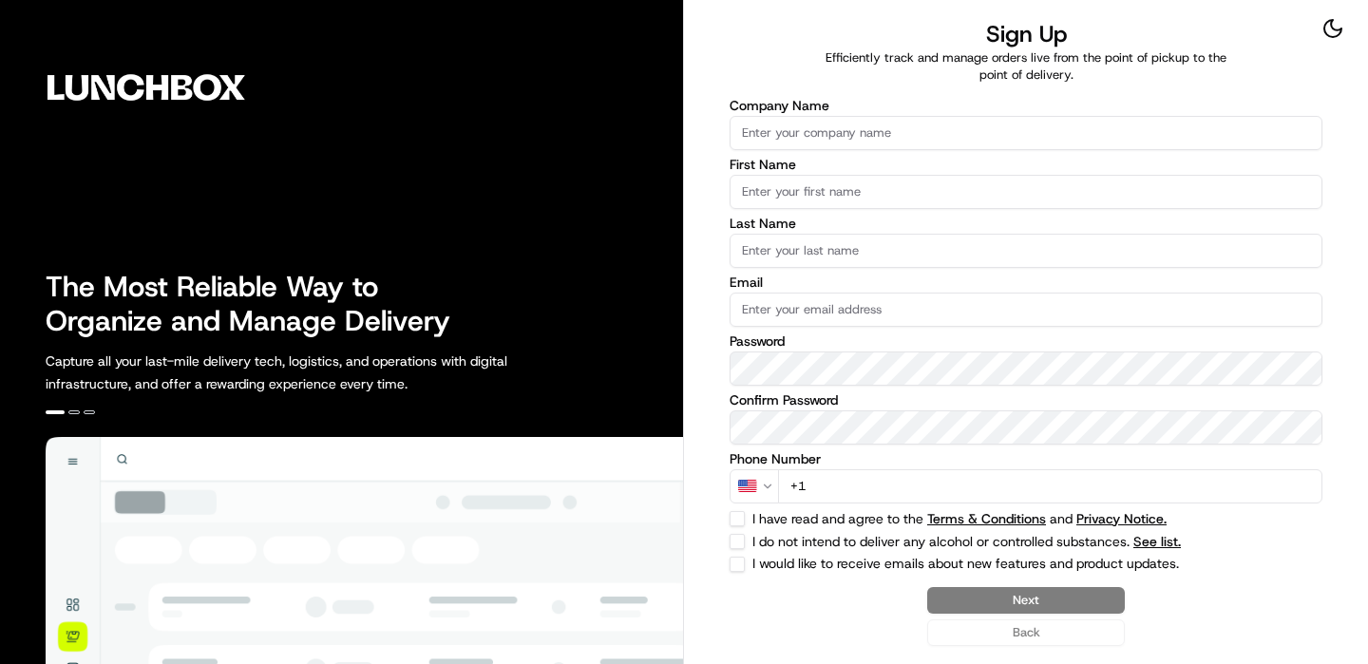
click at [837, 108] on label "Company Name" at bounding box center [1026, 105] width 593 height 13
click at [837, 116] on input "Company Name" at bounding box center [1026, 133] width 593 height 34
click at [825, 114] on div "Company Name" at bounding box center [1026, 124] width 593 height 51
click at [796, 143] on input "Company Name" at bounding box center [1026, 133] width 593 height 34
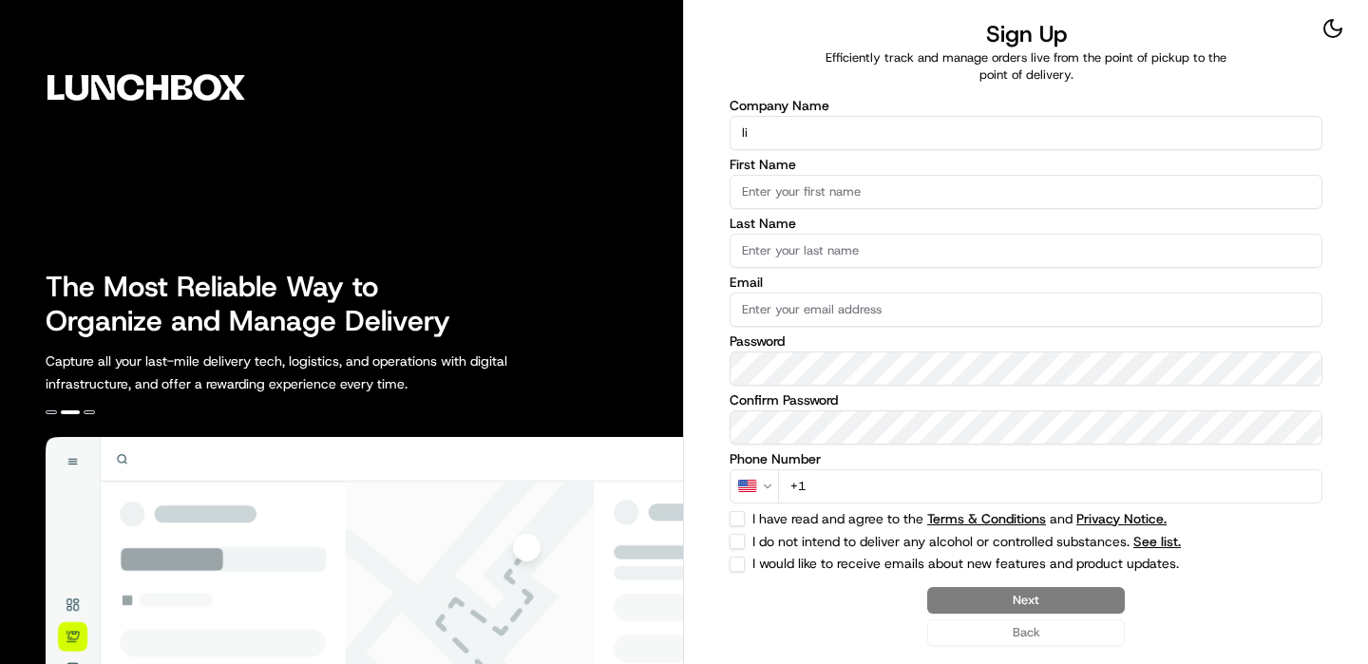
type input "l"
type input "Nation's - [GEOGRAPHIC_DATA]"
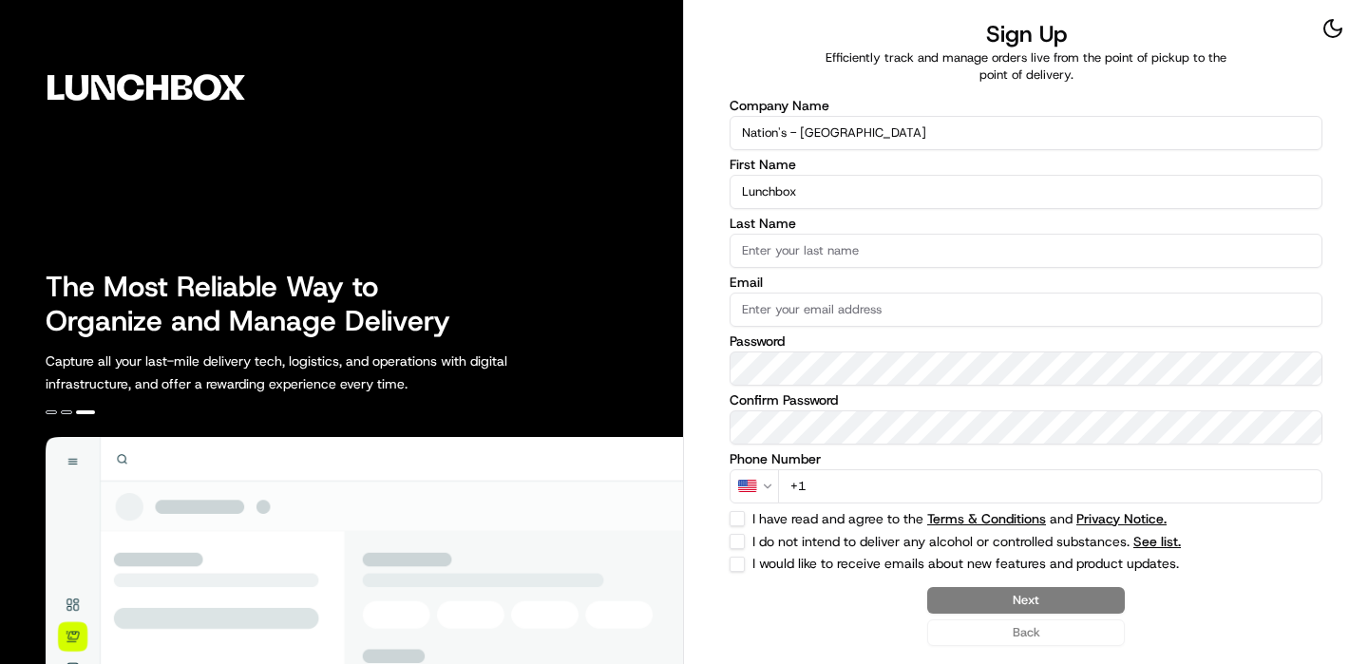
type input "Lunchbox"
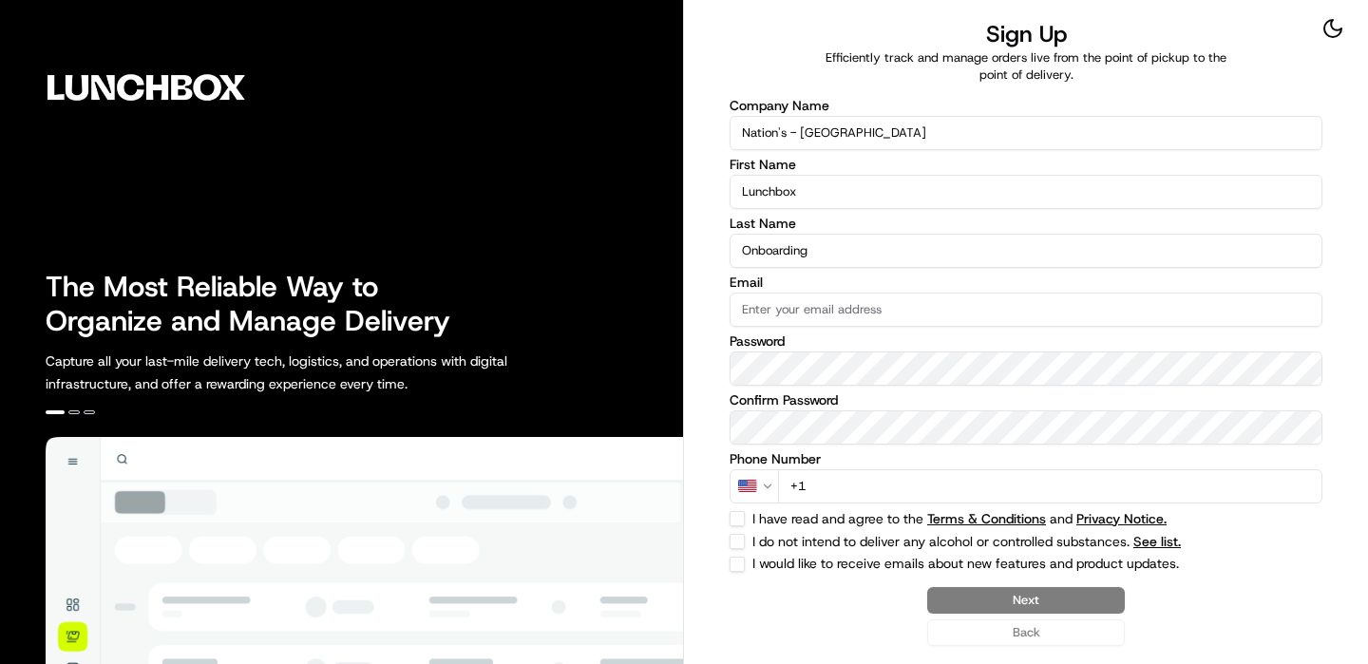
type input "Onboarding"
paste input "Lunchbox123!"
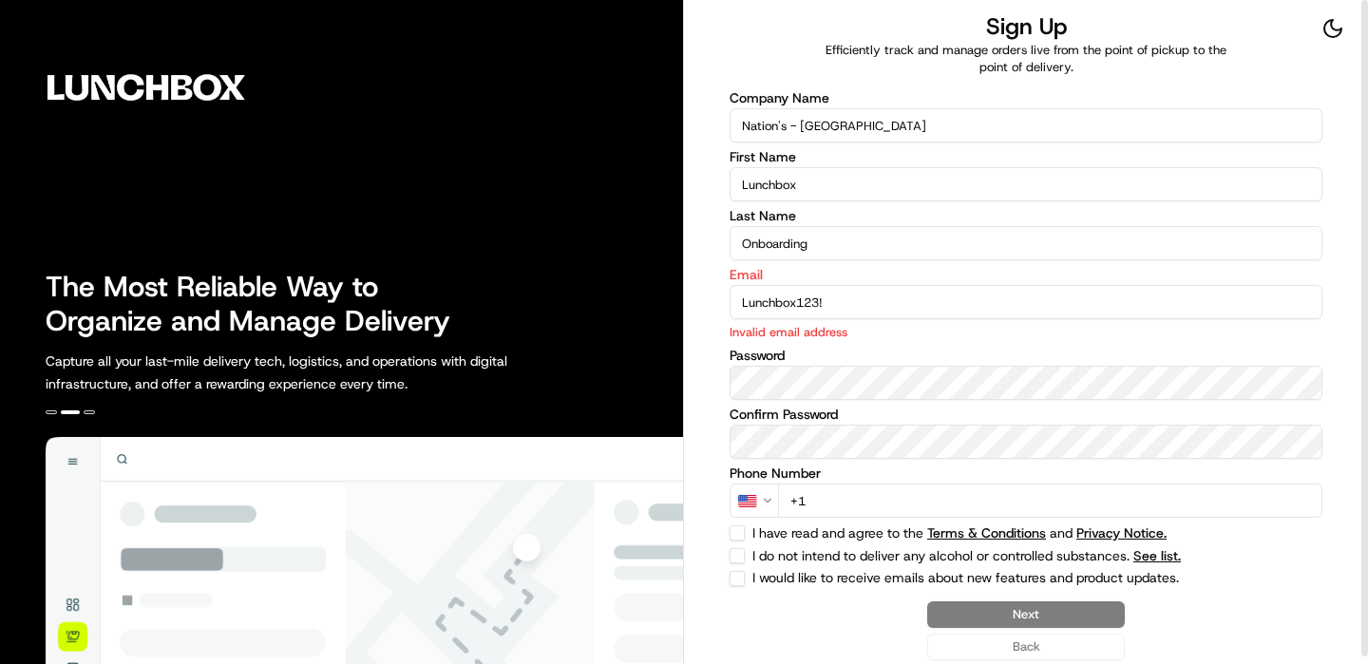
click at [824, 299] on input "Lunchbox123!" at bounding box center [1026, 302] width 593 height 34
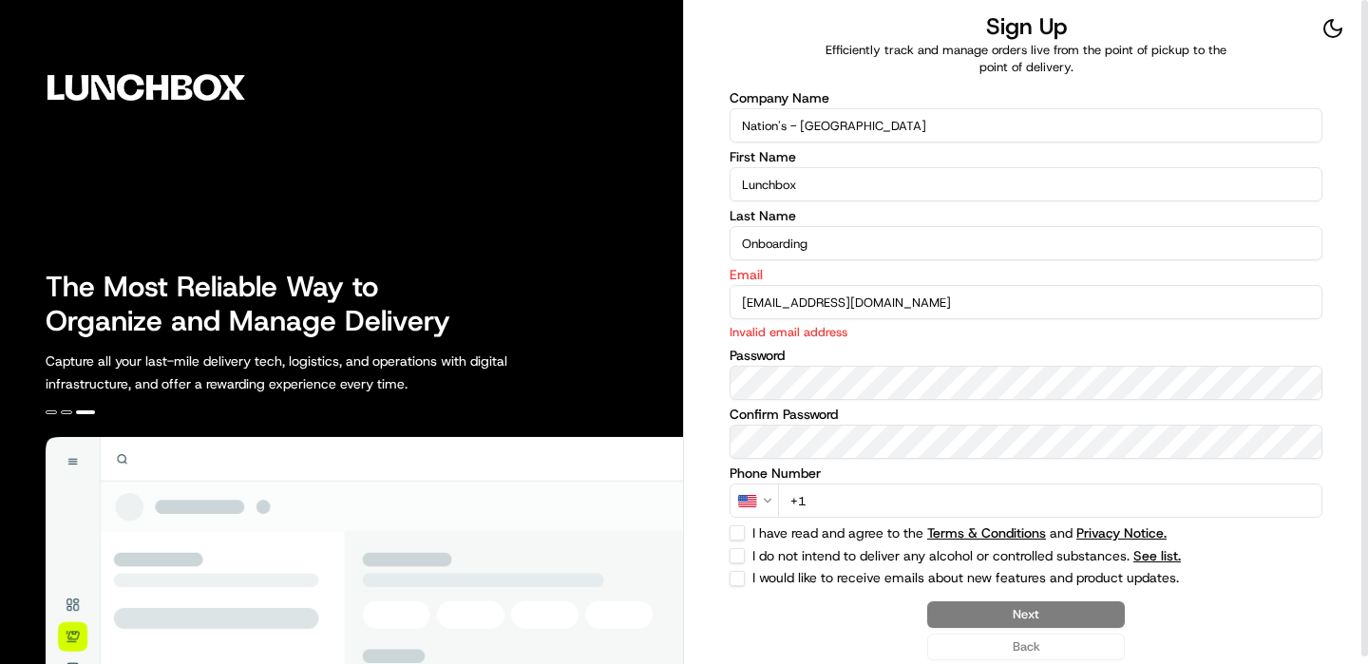
type input "[EMAIL_ADDRESS][DOMAIN_NAME]"
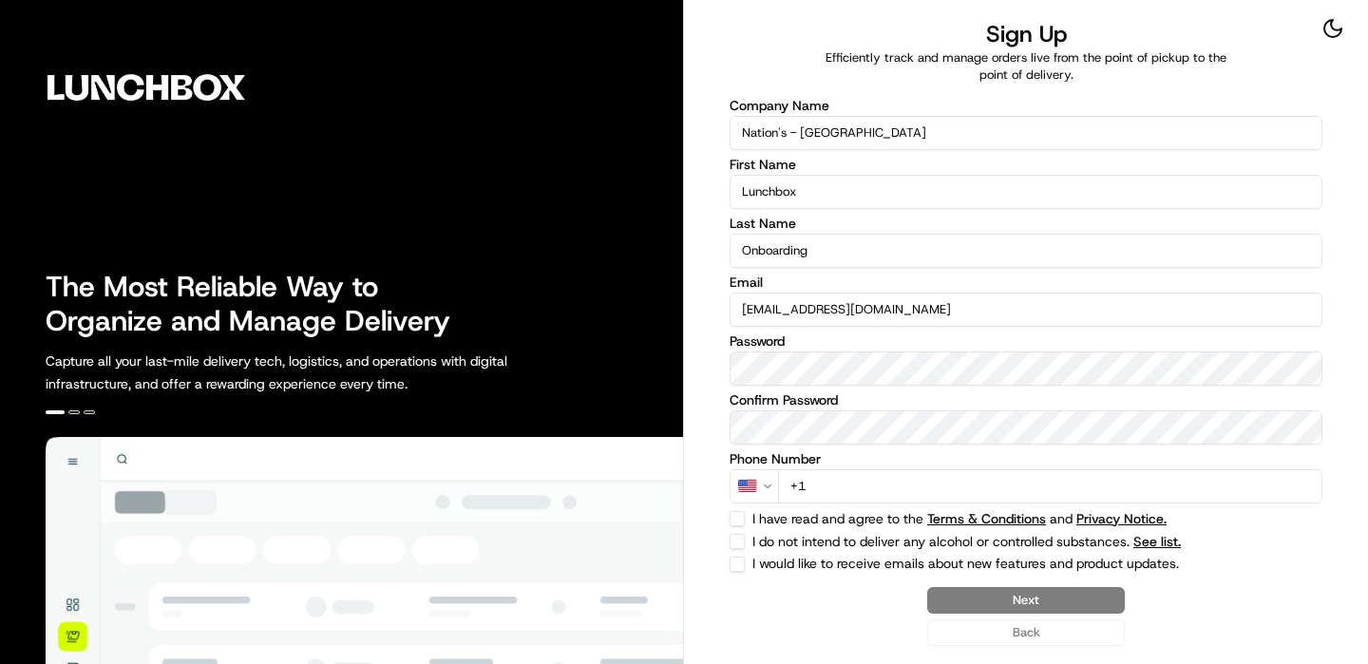
click at [1042, 485] on input "+1" at bounding box center [1050, 486] width 544 height 34
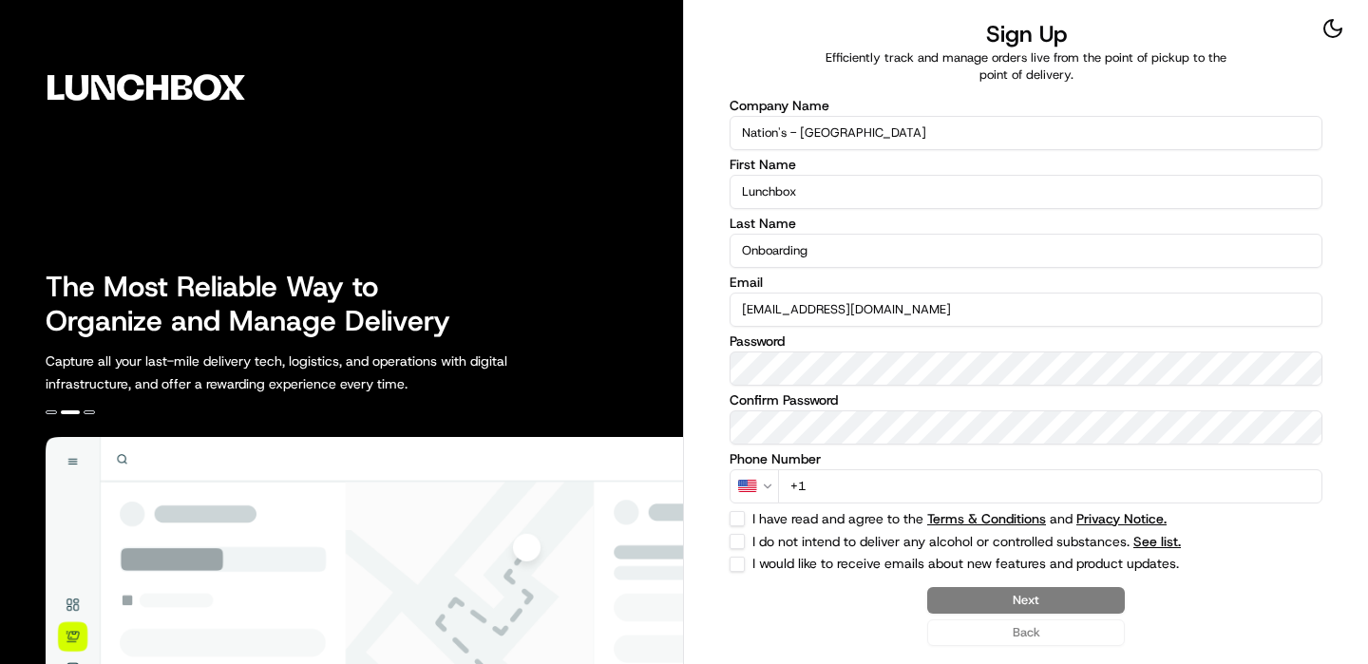
click at [1042, 485] on input "+1" at bounding box center [1050, 486] width 544 height 34
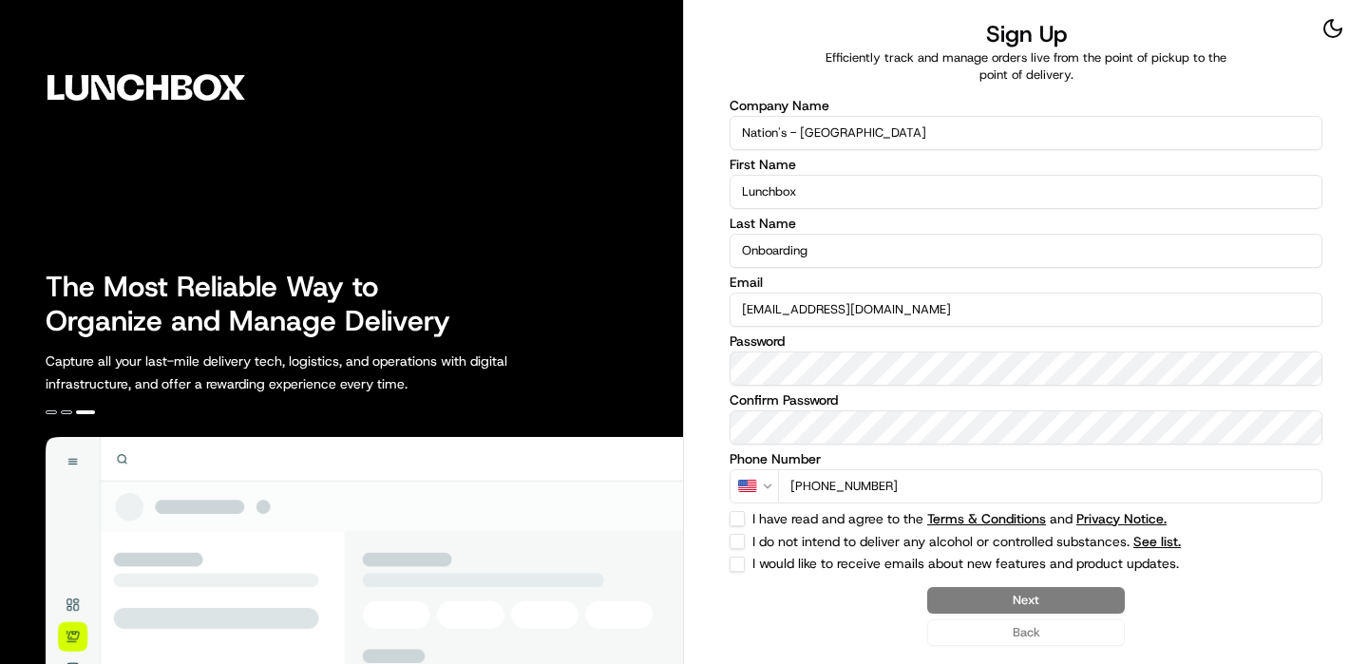
type input "[PHONE_NUMBER]"
click at [736, 519] on button "I have read and agree to the Terms & Conditions and Privacy Notice." at bounding box center [737, 518] width 15 height 15
click at [736, 552] on div "Company Name Nation's - [GEOGRAPHIC_DATA] First Name Lunchbox Last Name Onboard…" at bounding box center [1026, 335] width 593 height 473
click at [738, 524] on button "I have read and agree to the Terms & Conditions and Privacy Notice." at bounding box center [737, 518] width 15 height 15
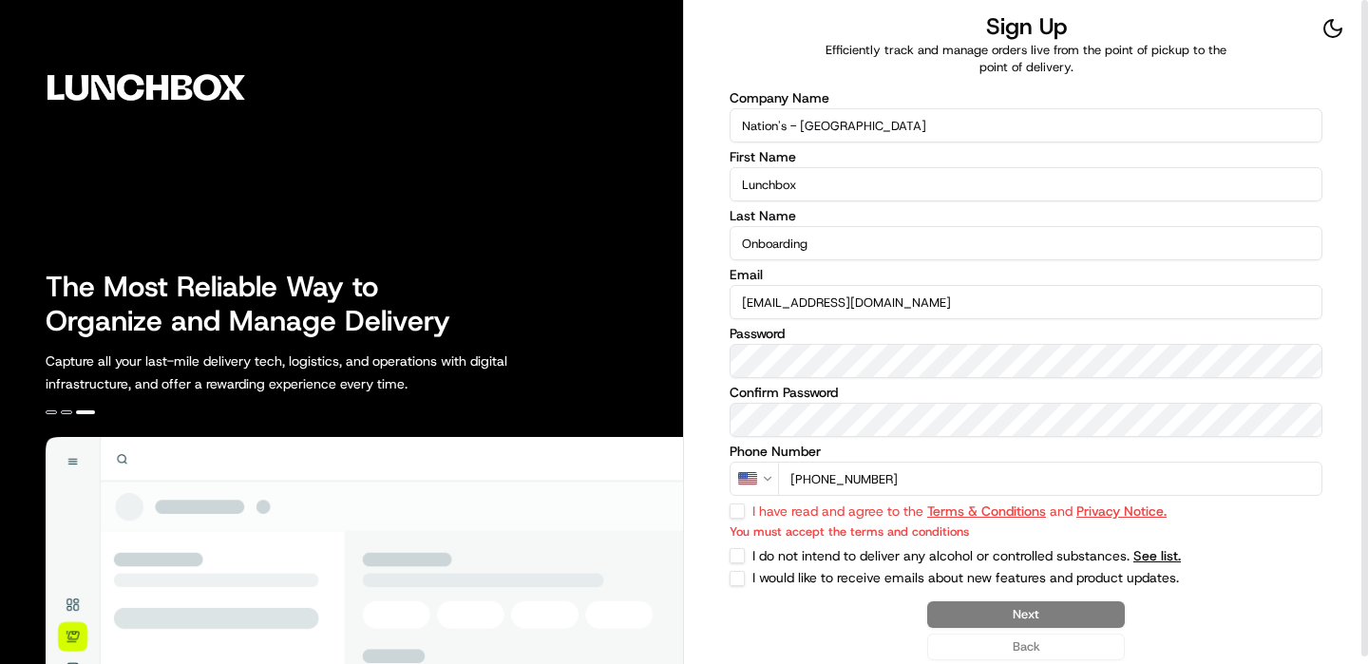
click at [736, 515] on button "I have read and agree to the Terms & Conditions and Privacy Notice." at bounding box center [737, 511] width 15 height 15
checkbox input "true"
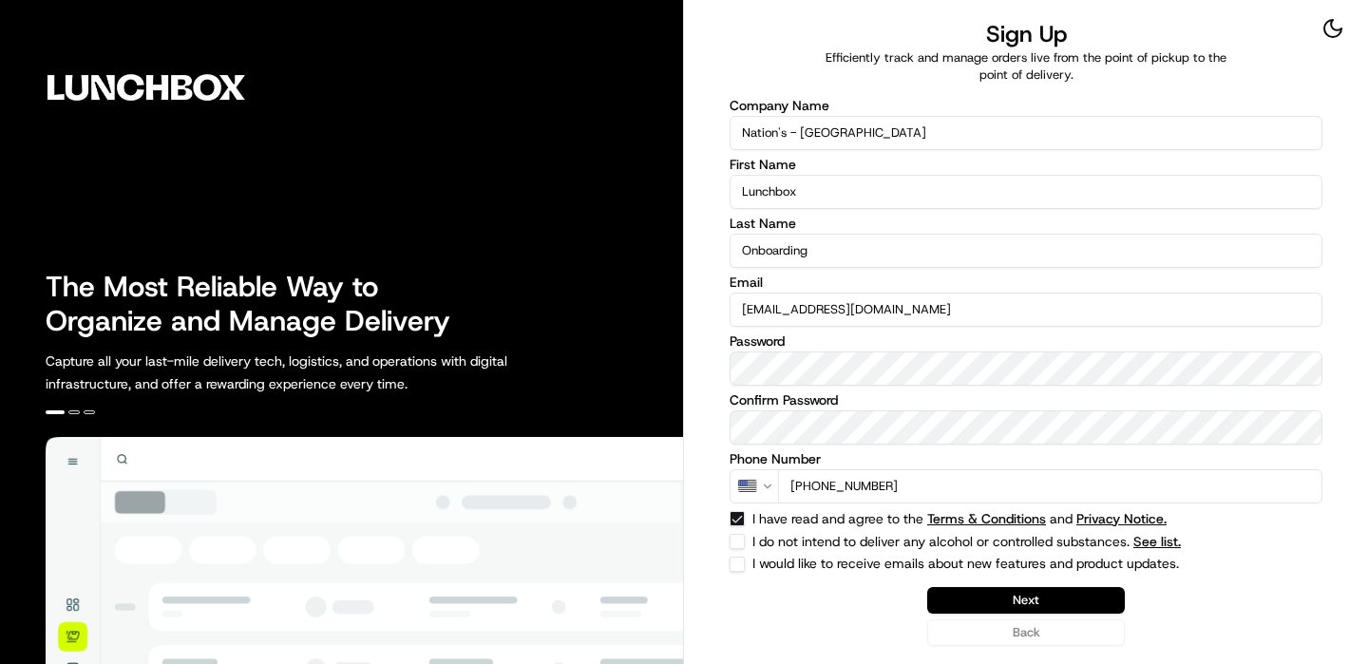
click at [736, 541] on button "I do not intend to deliver any alcohol or controlled substances. See list." at bounding box center [737, 541] width 15 height 15
checkbox input "true"
click at [1093, 606] on button "Next" at bounding box center [1026, 600] width 198 height 27
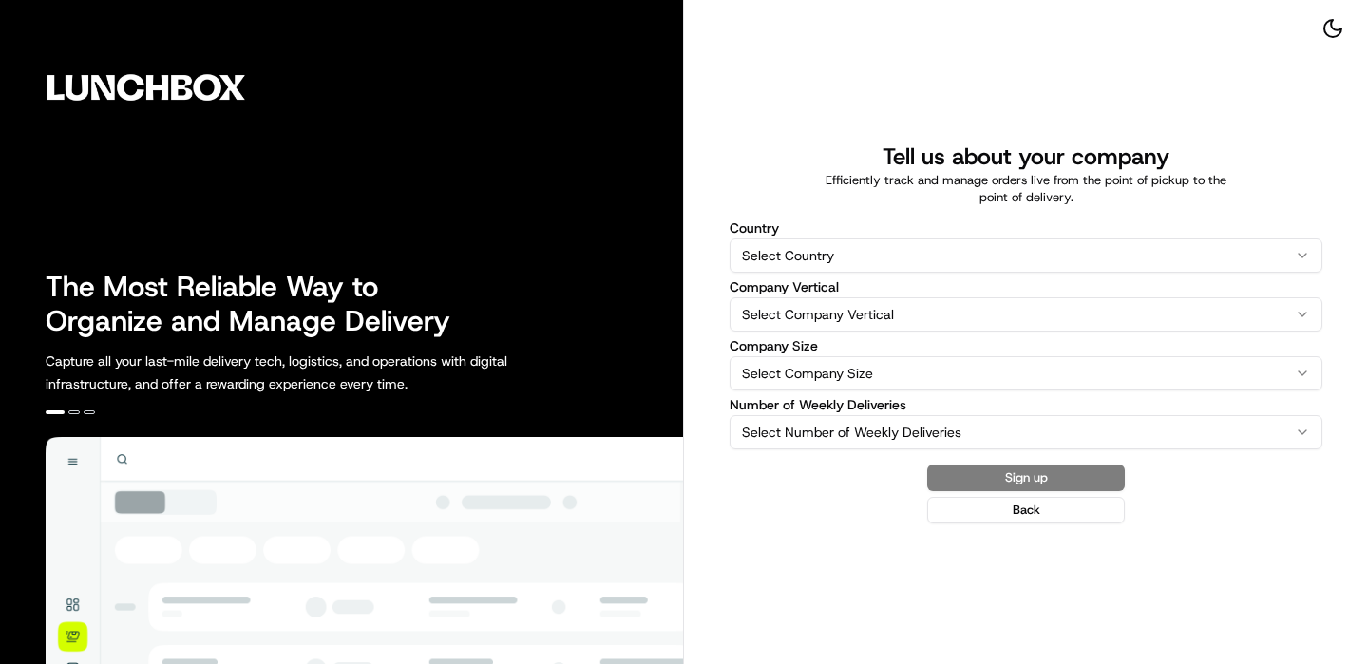
click at [920, 285] on label "Company Vertical" at bounding box center [1026, 286] width 593 height 13
click at [920, 297] on button "Select Company Vertical" at bounding box center [1026, 314] width 593 height 34
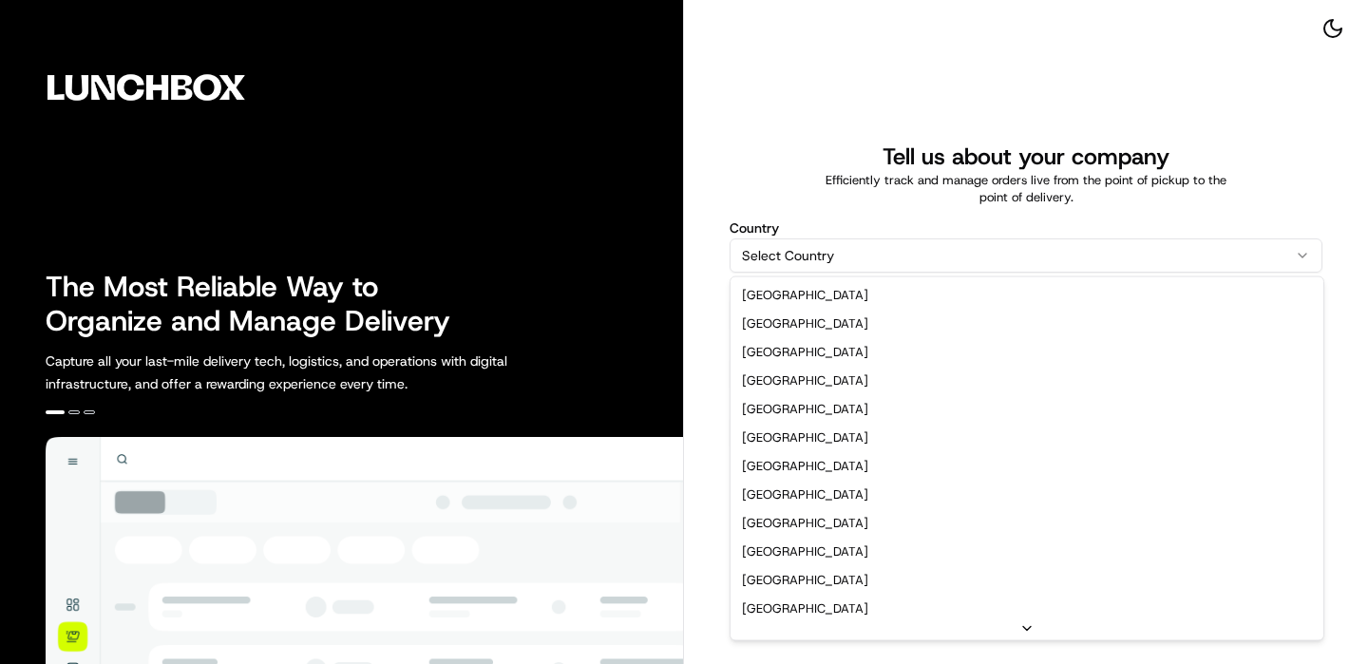
click at [920, 260] on html "The Most Reliable Way to Organize and Manage Delivery Capture all your last-mil…" at bounding box center [684, 332] width 1368 height 664
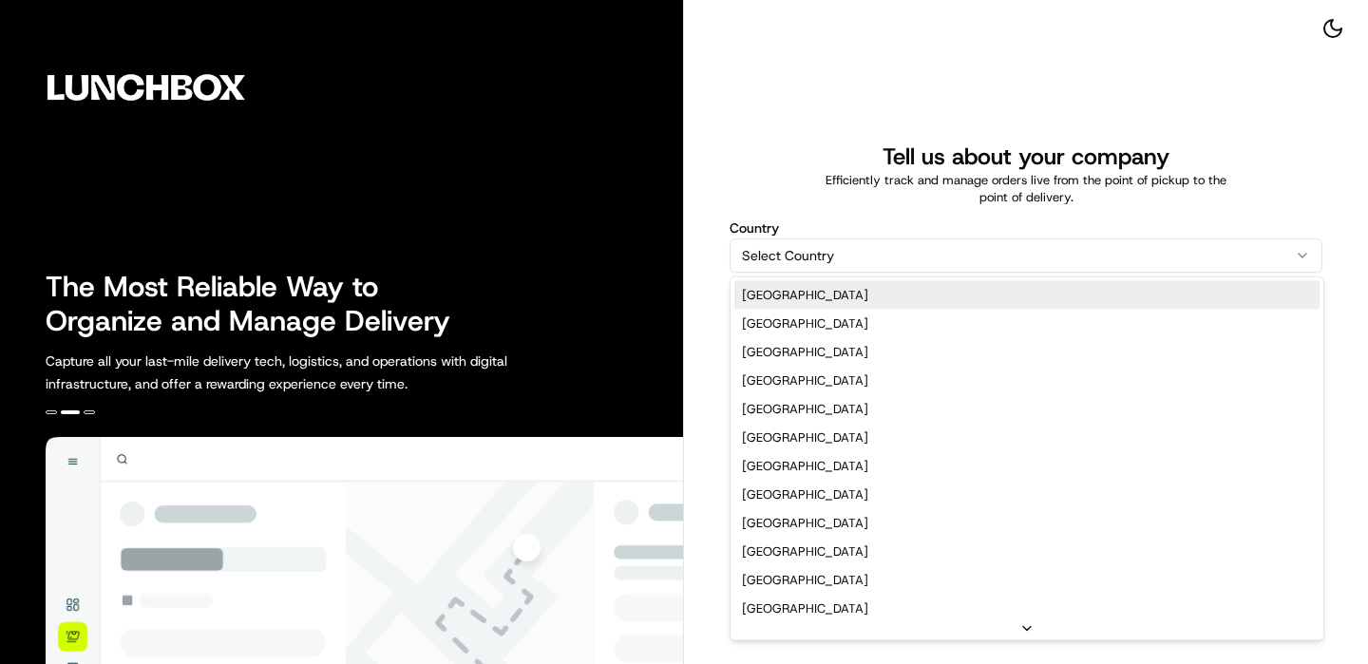
select select "US"
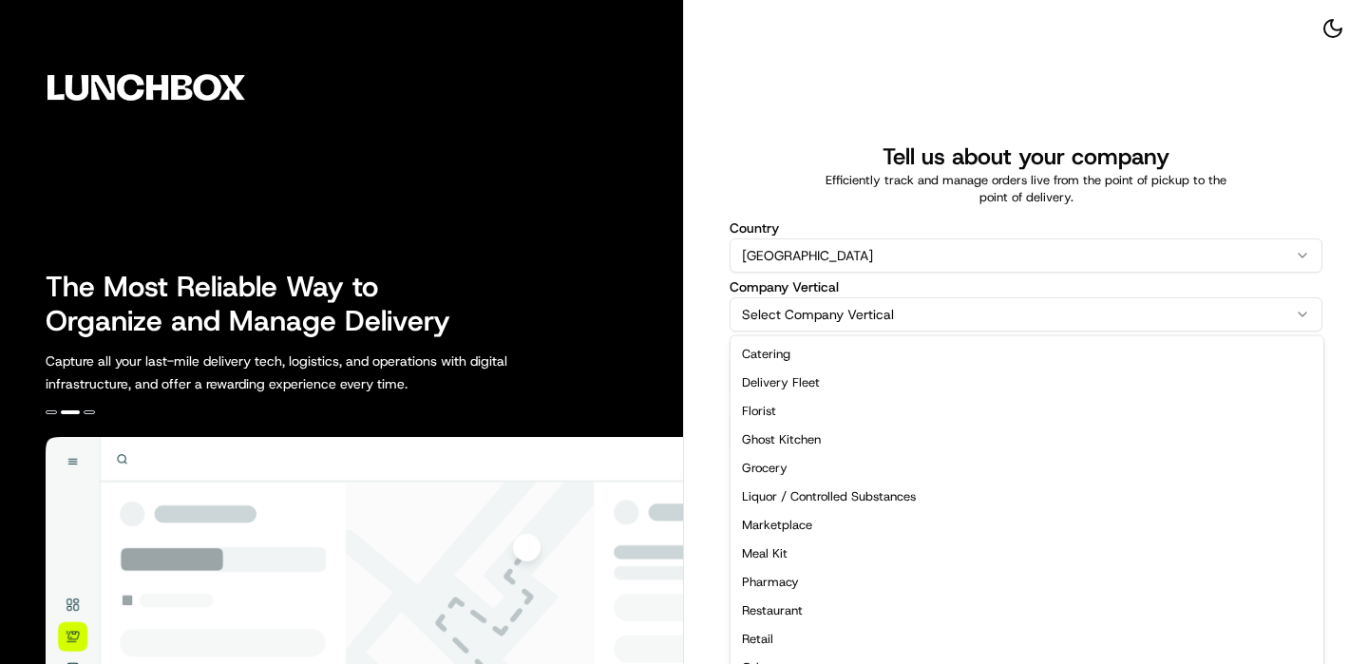
click at [875, 302] on html "The Most Reliable Way to Organize and Manage Delivery Capture all your last-mil…" at bounding box center [684, 332] width 1368 height 664
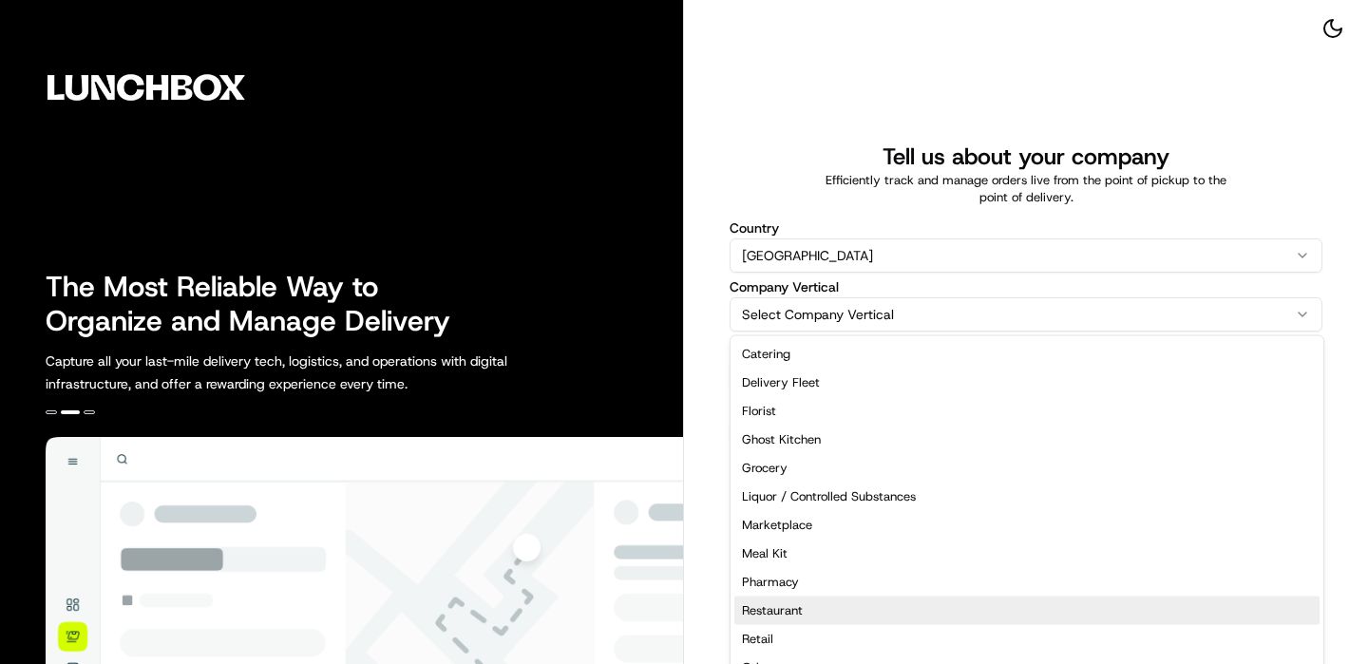
select select "Restaurant"
drag, startPoint x: 828, startPoint y: 585, endPoint x: 834, endPoint y: 604, distance: 19.8
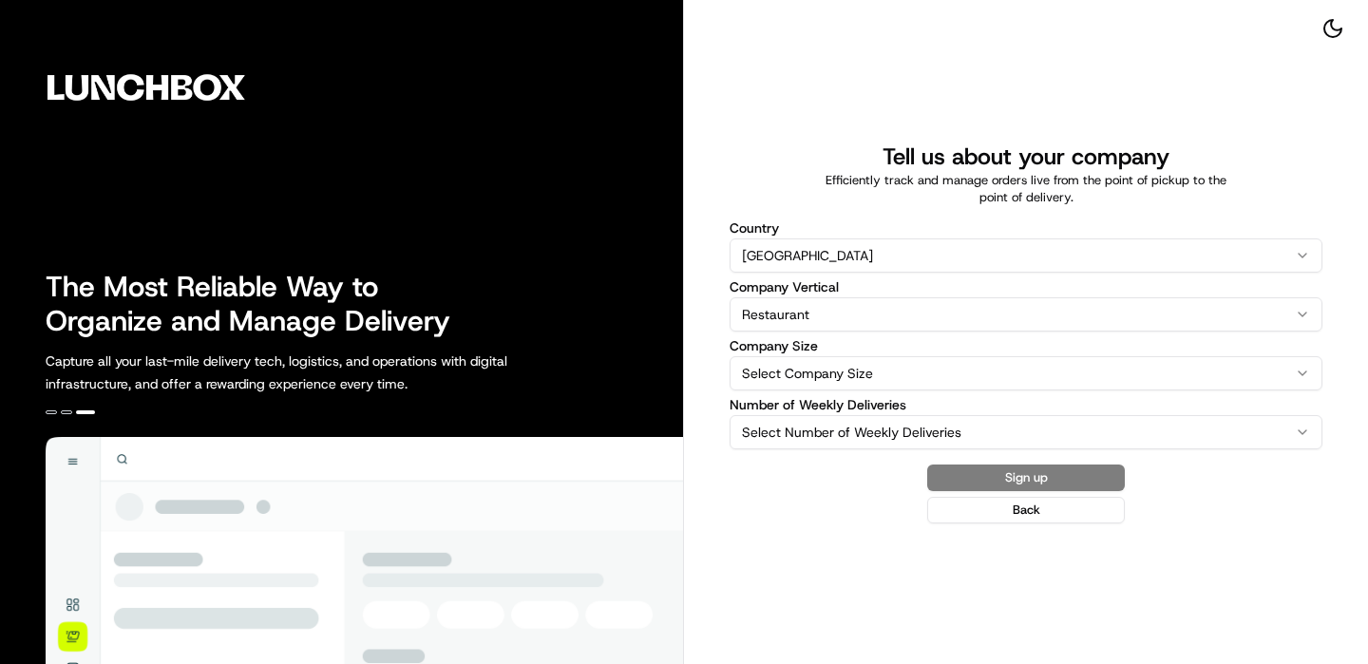
click at [904, 376] on html "The Most Reliable Way to Organize and Manage Delivery Capture all your last-mil…" at bounding box center [684, 332] width 1368 height 664
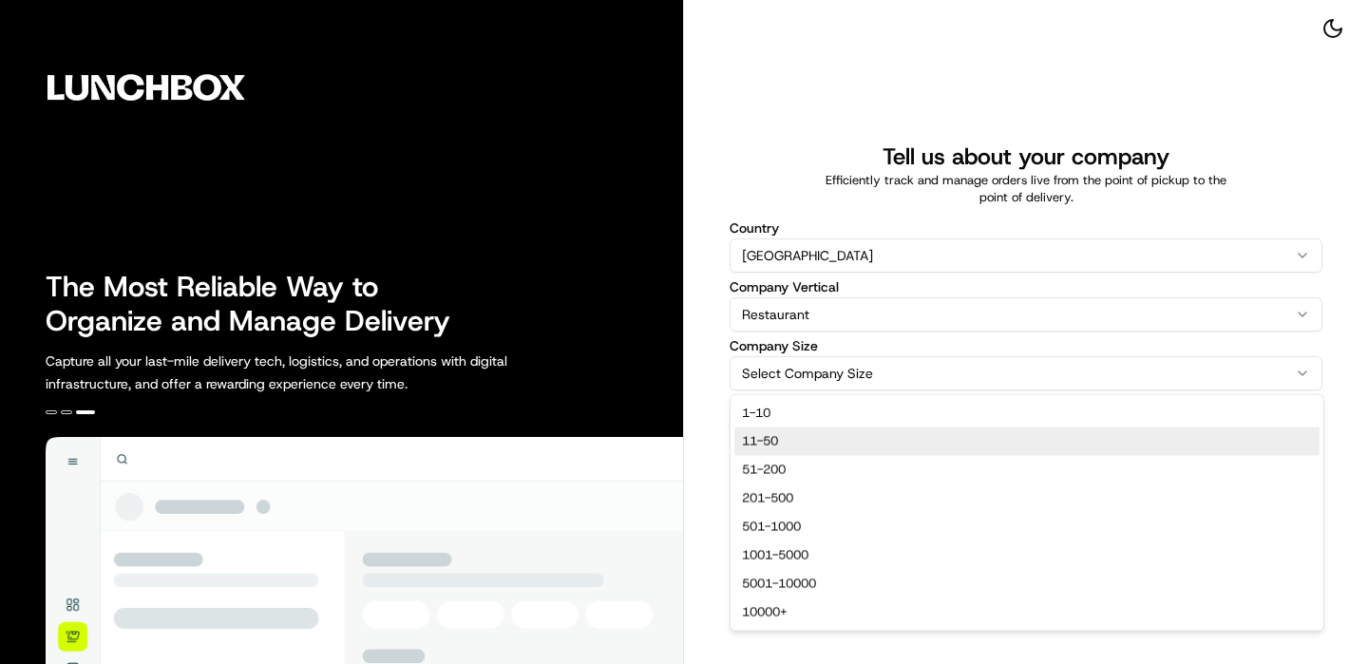
select select "11-50"
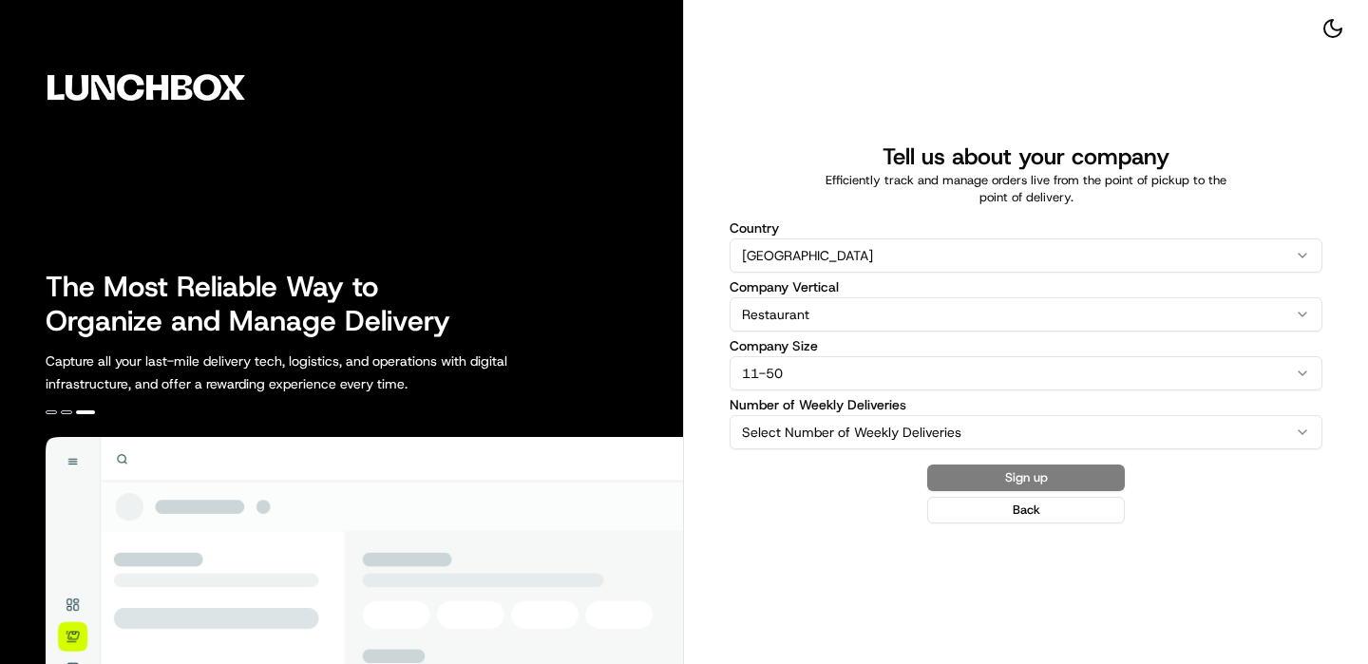
click at [868, 422] on html "The Most Reliable Way to Organize and Manage Delivery Capture all your last-mil…" at bounding box center [684, 332] width 1368 height 664
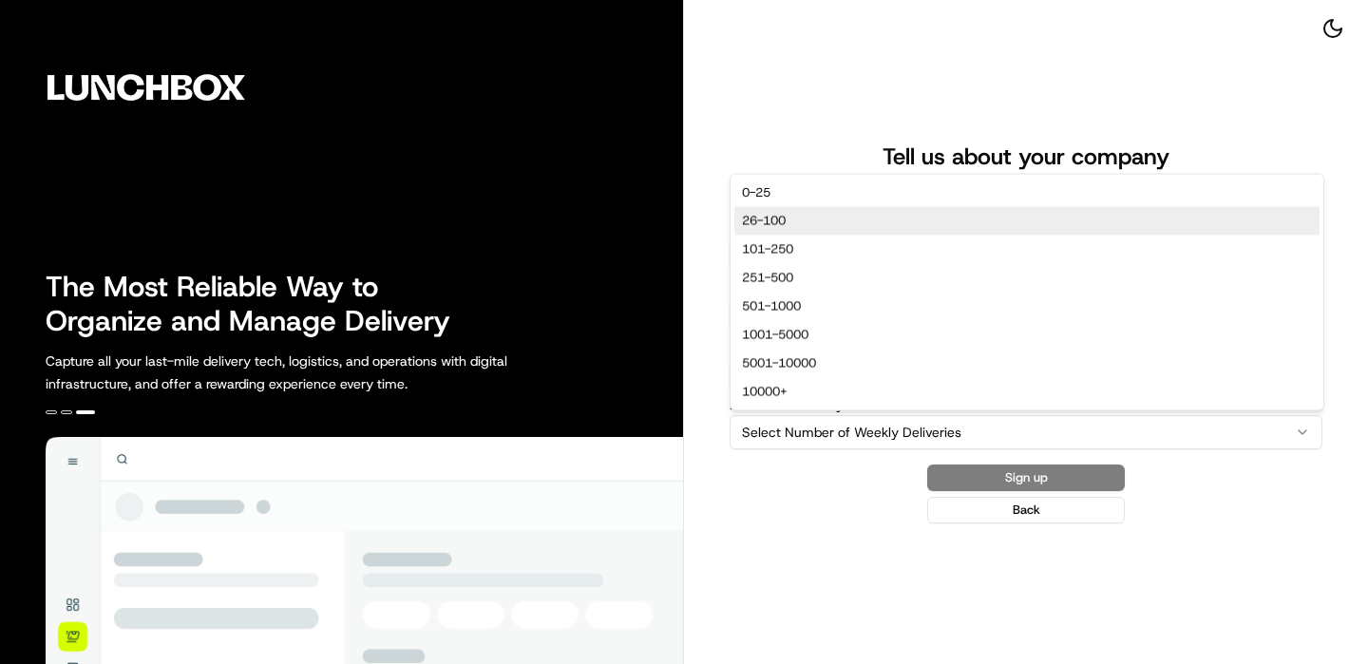
select select "26-100"
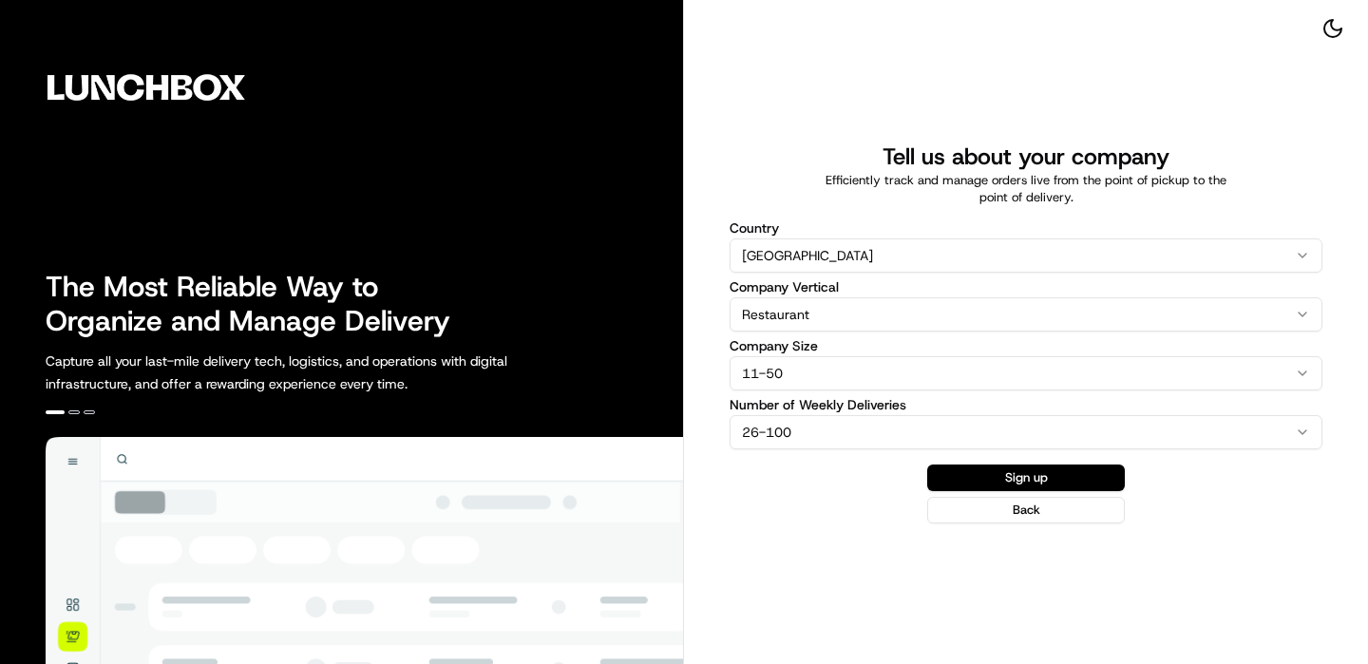
click at [1045, 490] on div "Sign up Back" at bounding box center [1026, 494] width 593 height 59
click at [1045, 476] on button "Sign up" at bounding box center [1026, 478] width 198 height 27
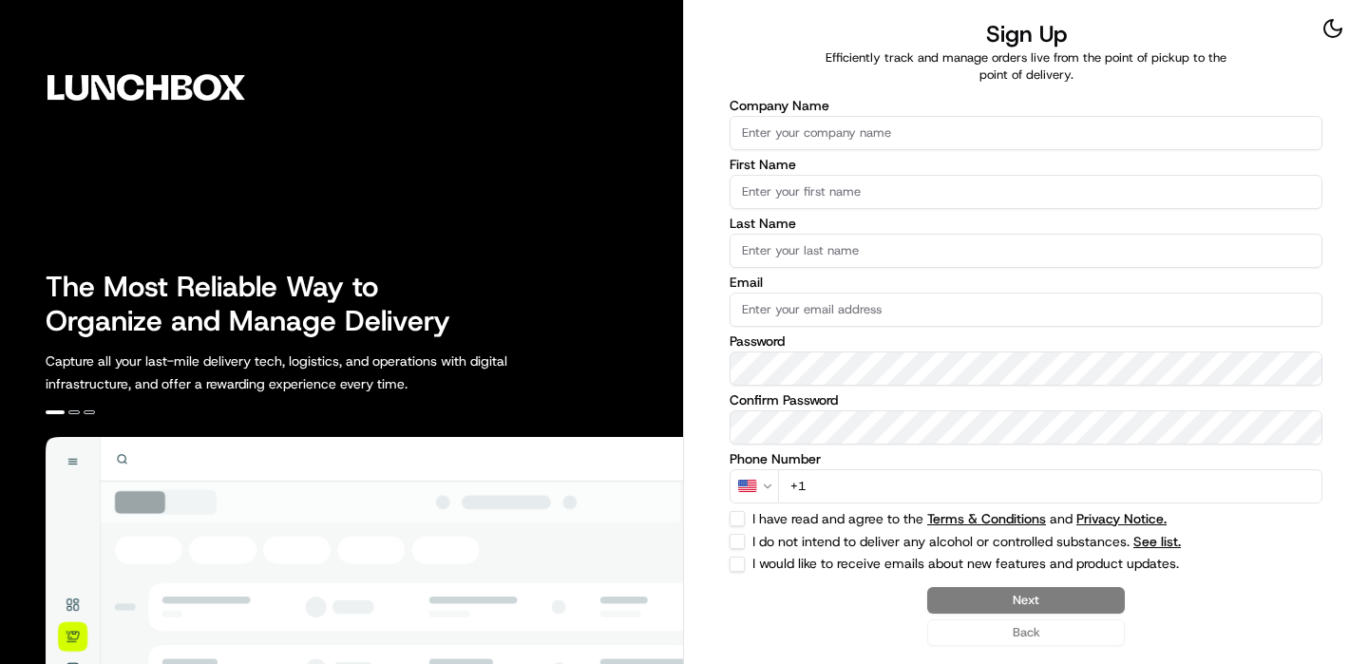
click at [836, 111] on label "Company Name" at bounding box center [1026, 105] width 593 height 13
click at [836, 116] on input "Company Name" at bounding box center [1026, 133] width 593 height 34
click at [832, 121] on input "Company Name" at bounding box center [1026, 133] width 593 height 34
type input "Nation's - [GEOGRAPHIC_DATA]"
type input "Lunchbox"
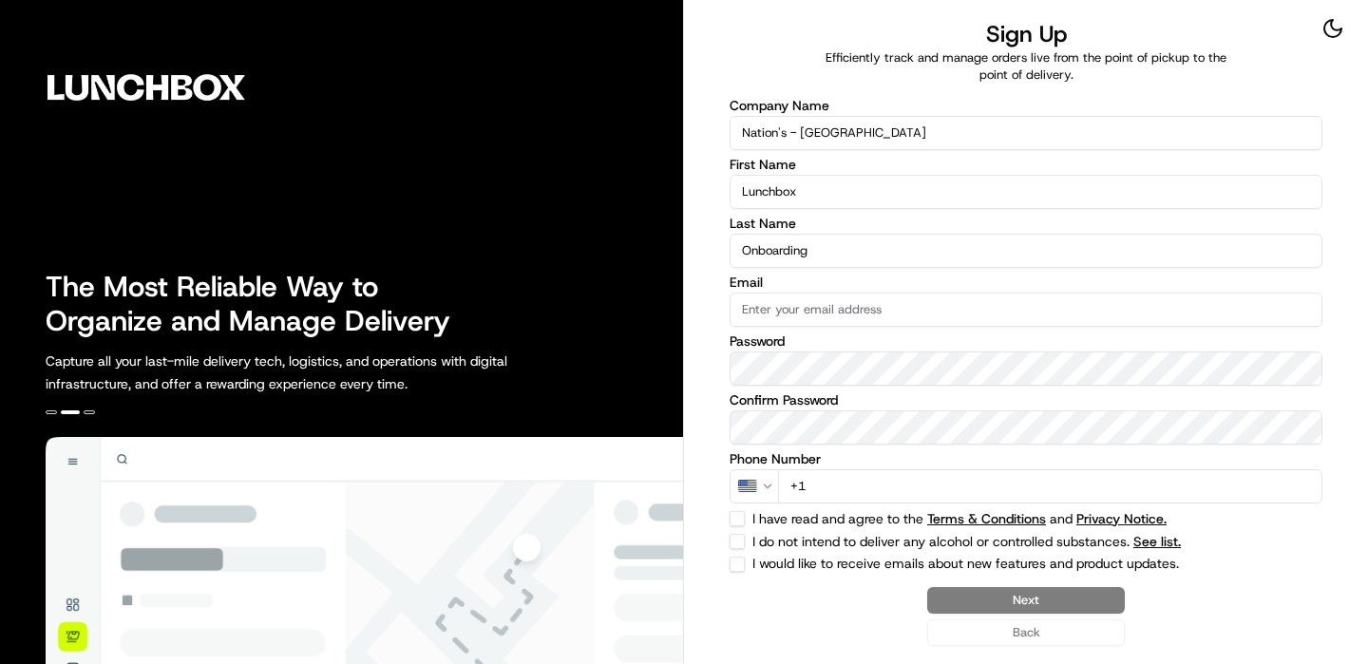
type input "Onboarding"
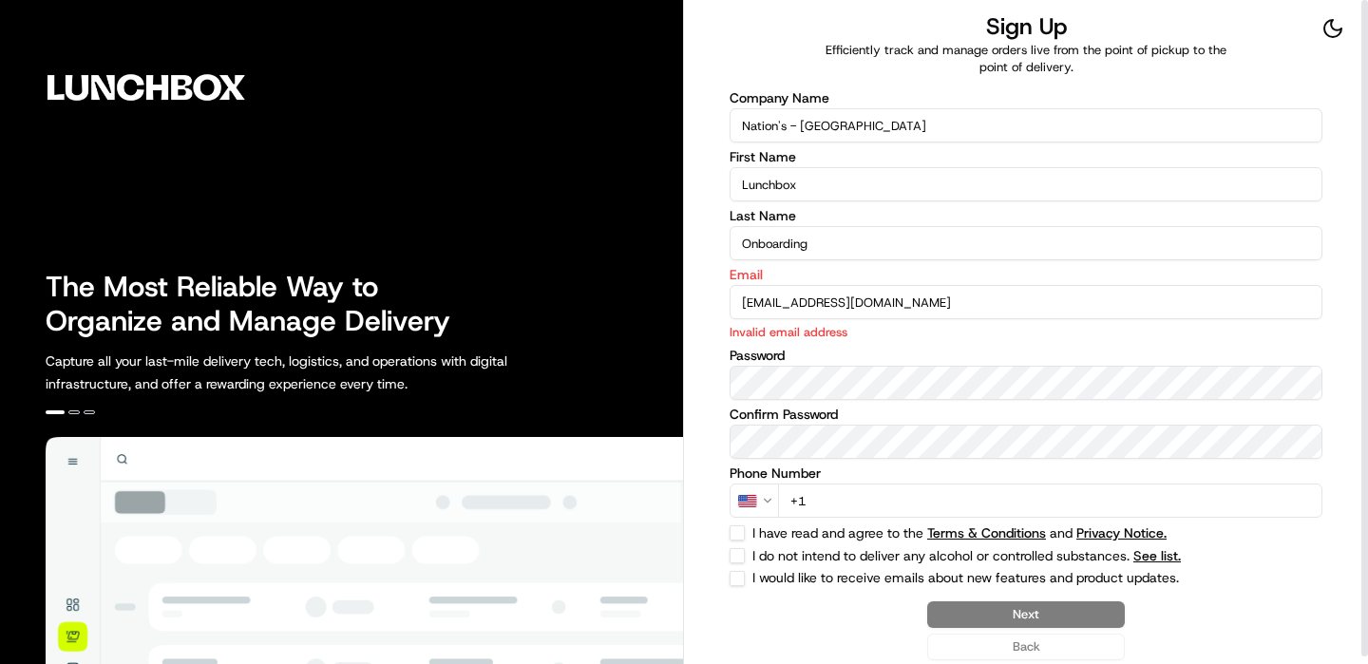
type input "[EMAIL_ADDRESS][DOMAIN_NAME]"
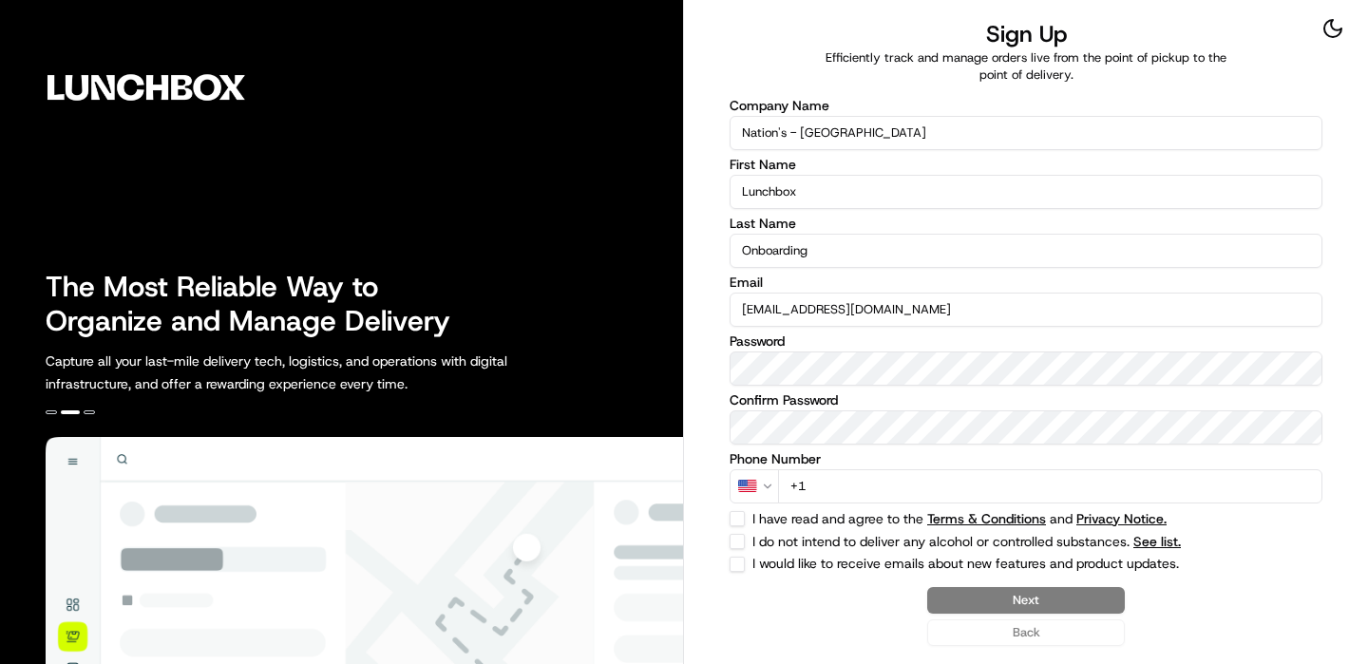
click at [1087, 479] on input "+1" at bounding box center [1050, 486] width 544 height 34
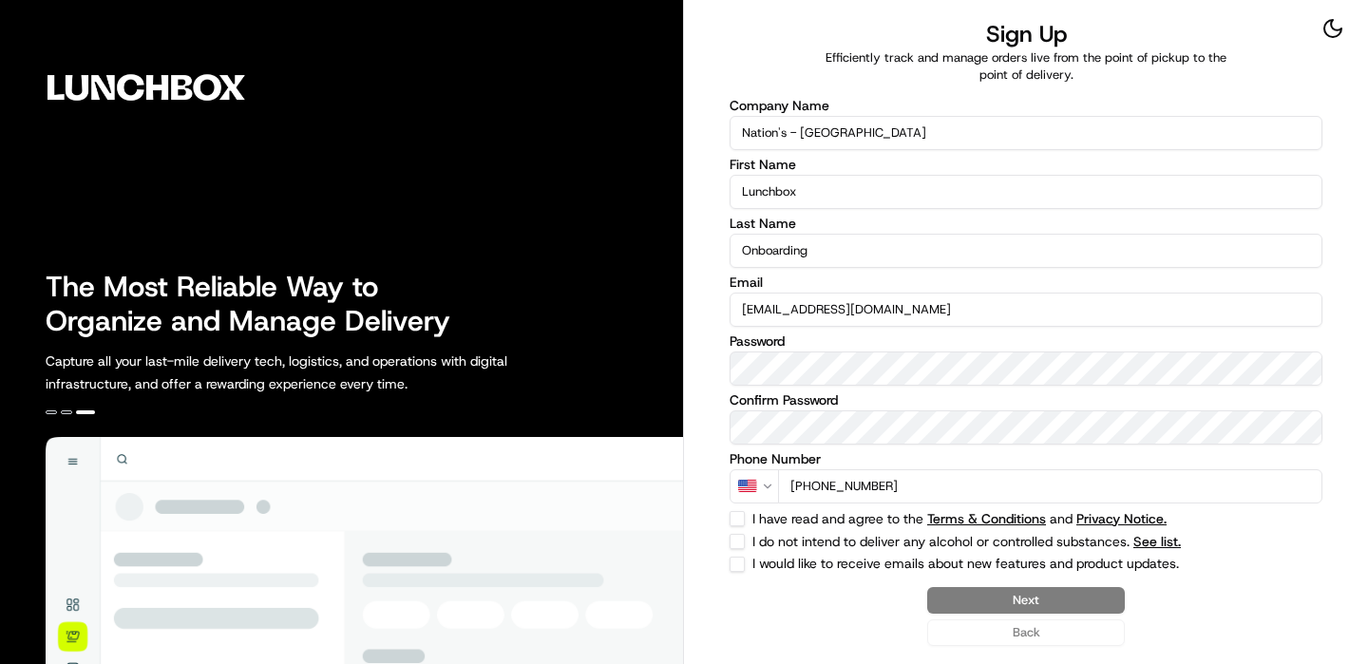
type input "[PHONE_NUMBER]"
click at [728, 514] on div "Sign Up Efficiently track and manage orders live from the point of pickup to th…" at bounding box center [1026, 332] width 684 height 664
click at [734, 520] on button "I have read and agree to the Terms & Conditions and Privacy Notice." at bounding box center [737, 518] width 15 height 15
checkbox input "true"
click at [734, 534] on button "I do not intend to deliver any alcohol or controlled substances. See list." at bounding box center [737, 541] width 15 height 15
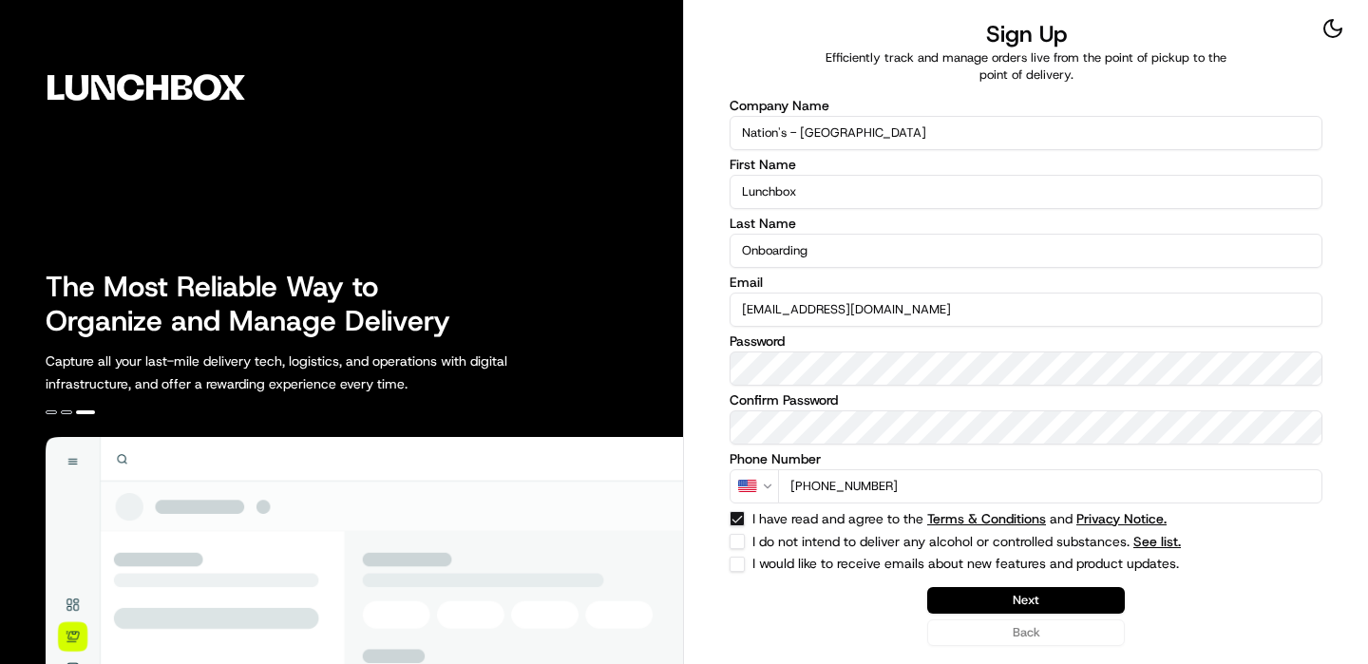
checkbox input "true"
click at [1024, 597] on button "Next" at bounding box center [1026, 600] width 198 height 27
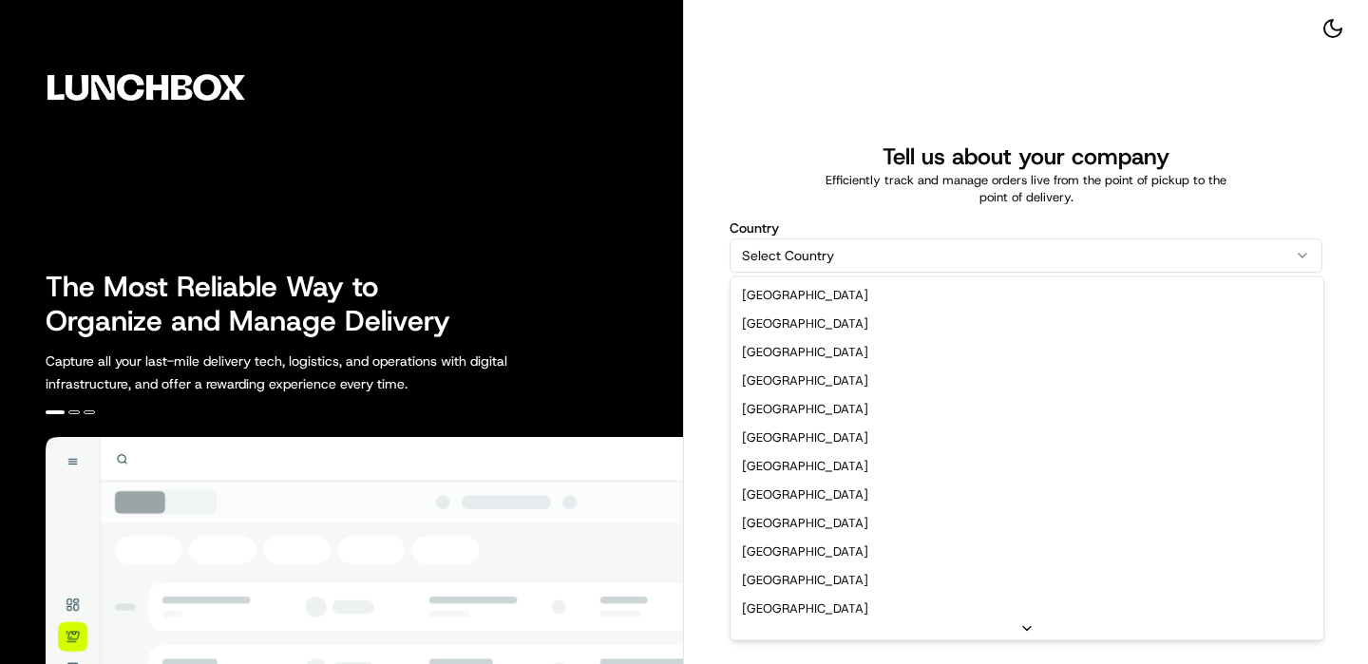
click at [859, 262] on html "The Most Reliable Way to Organize and Manage Delivery Capture all your last-mil…" at bounding box center [684, 332] width 1368 height 664
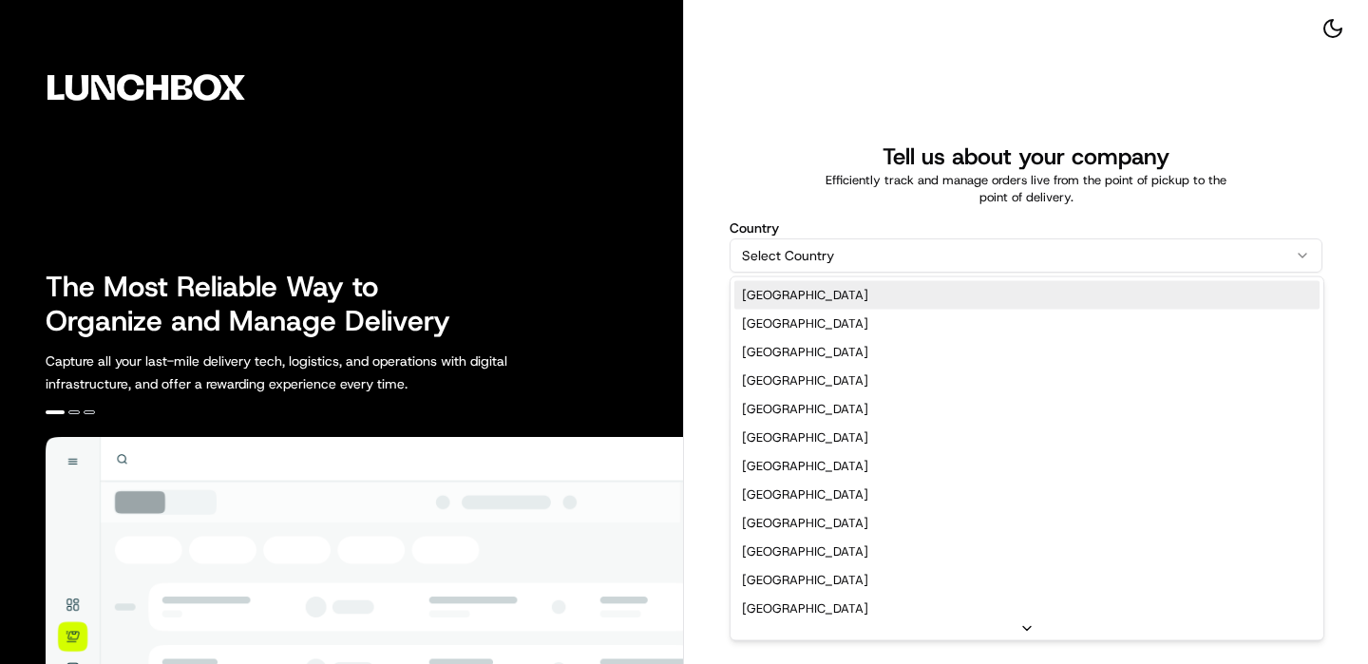
select select "US"
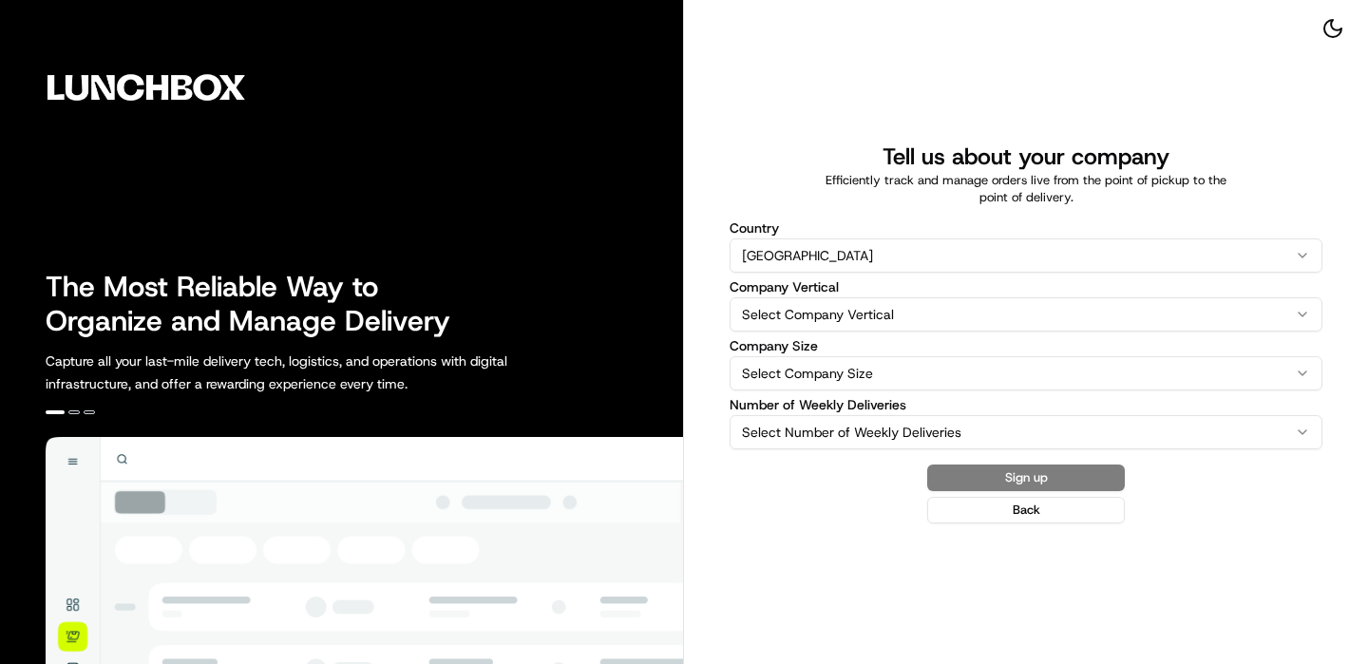
click at [822, 296] on html "The Most Reliable Way to Organize and Manage Delivery Capture all your last-mil…" at bounding box center [684, 332] width 1368 height 664
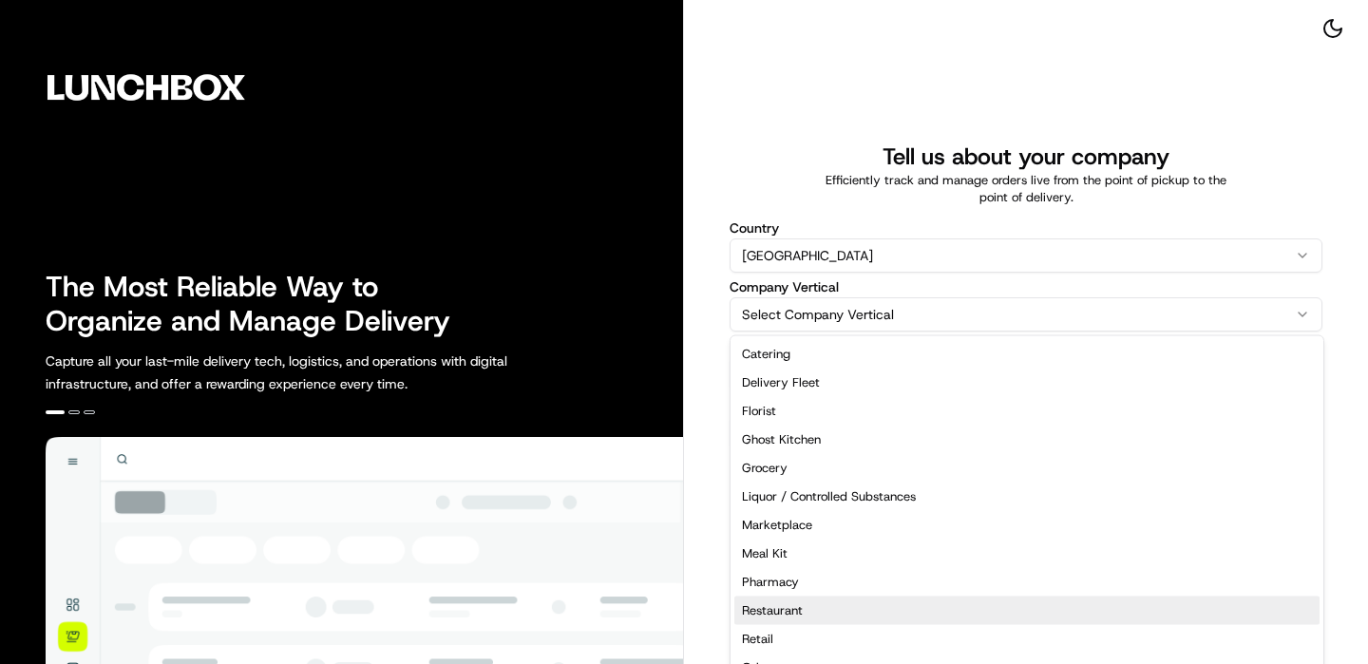
select select "Restaurant"
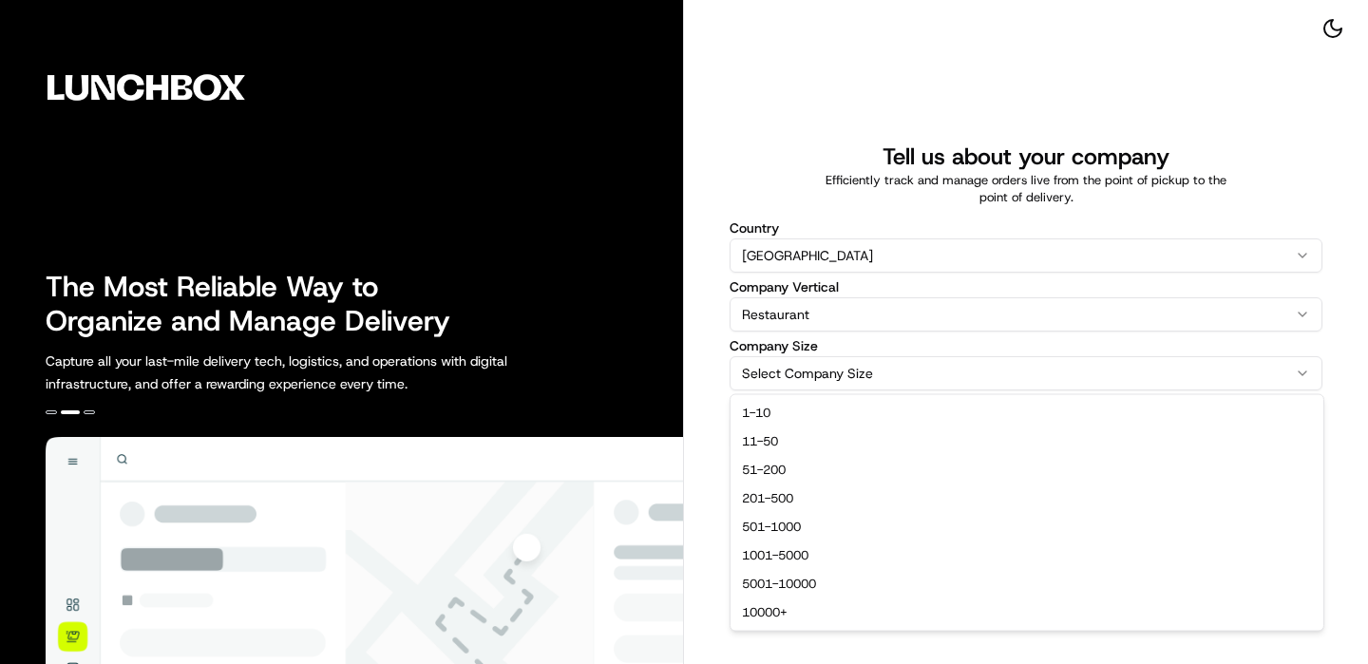
click at [832, 374] on html "The Most Reliable Way to Organize and Manage Delivery Capture all your last-mil…" at bounding box center [684, 332] width 1368 height 664
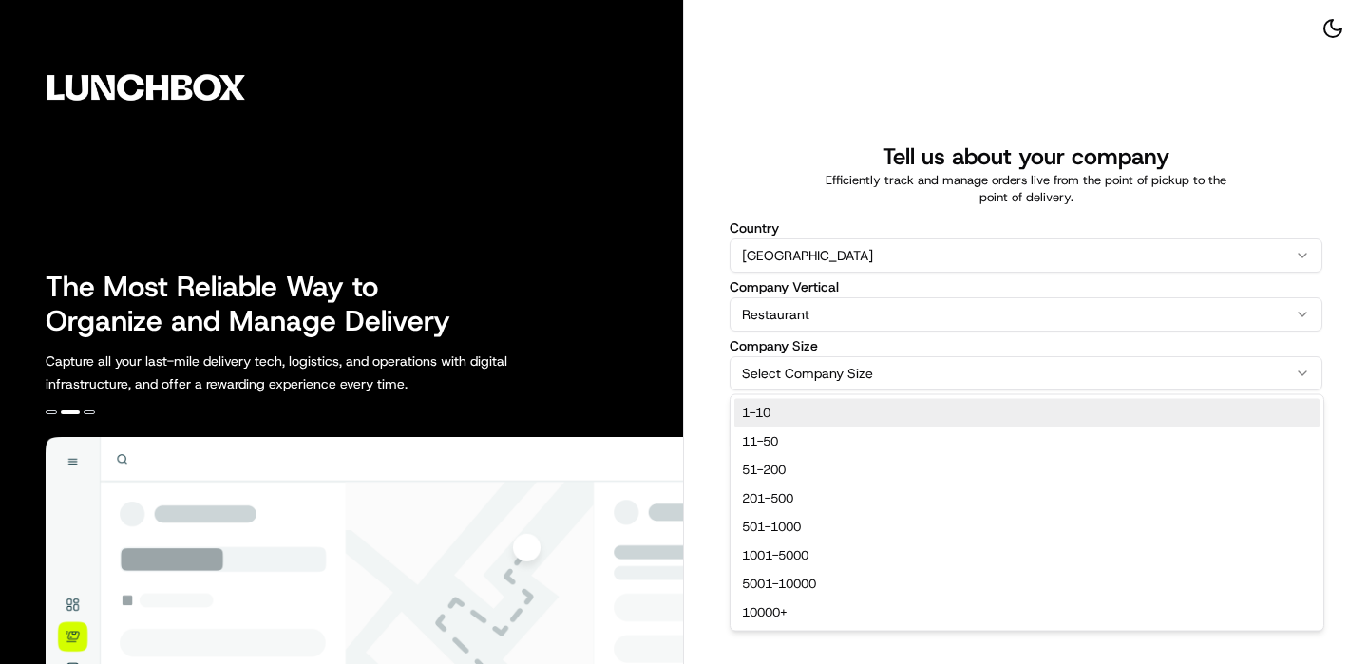
select select "1-10"
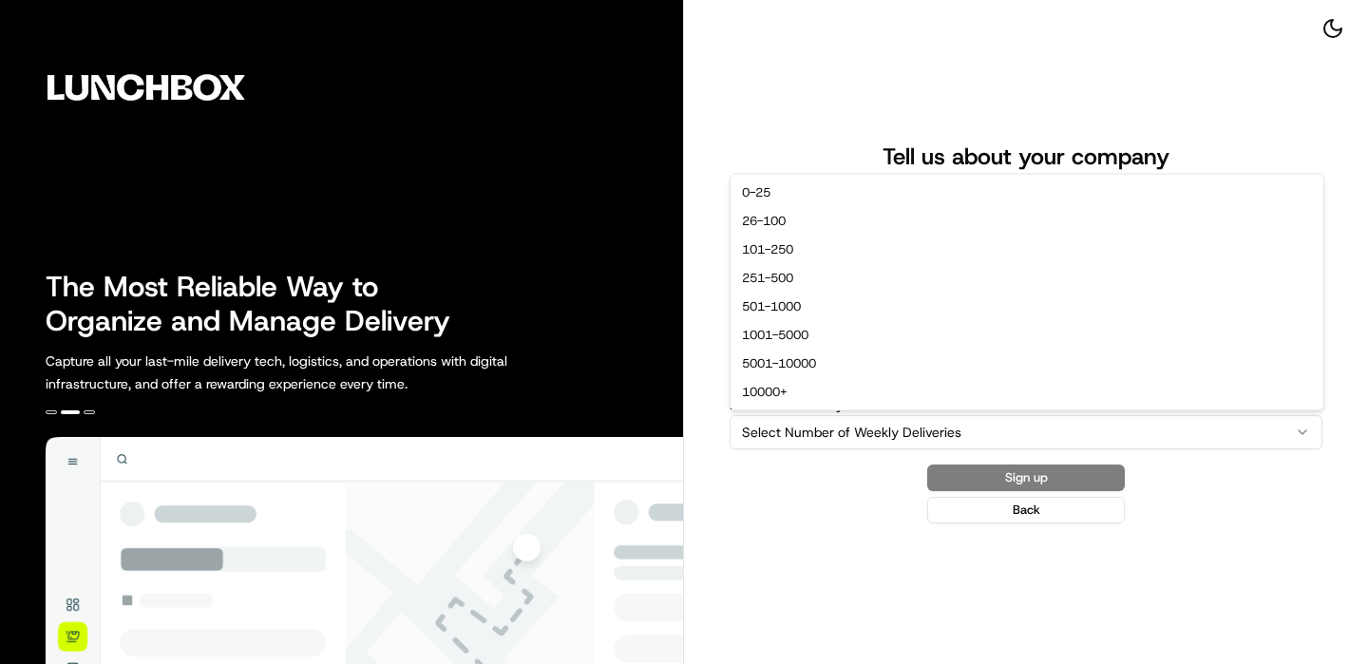
click at [801, 433] on html "The Most Reliable Way to Organize and Manage Delivery Capture all your last-mil…" at bounding box center [684, 332] width 1368 height 664
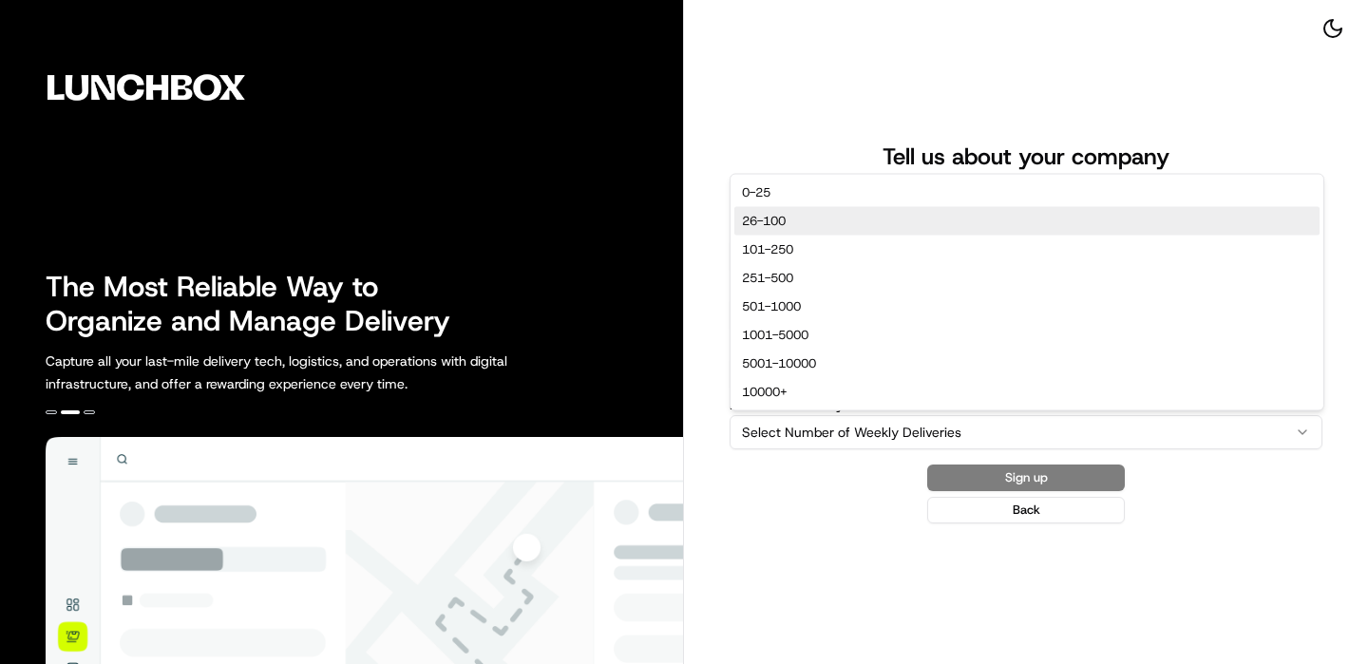
select select "26-100"
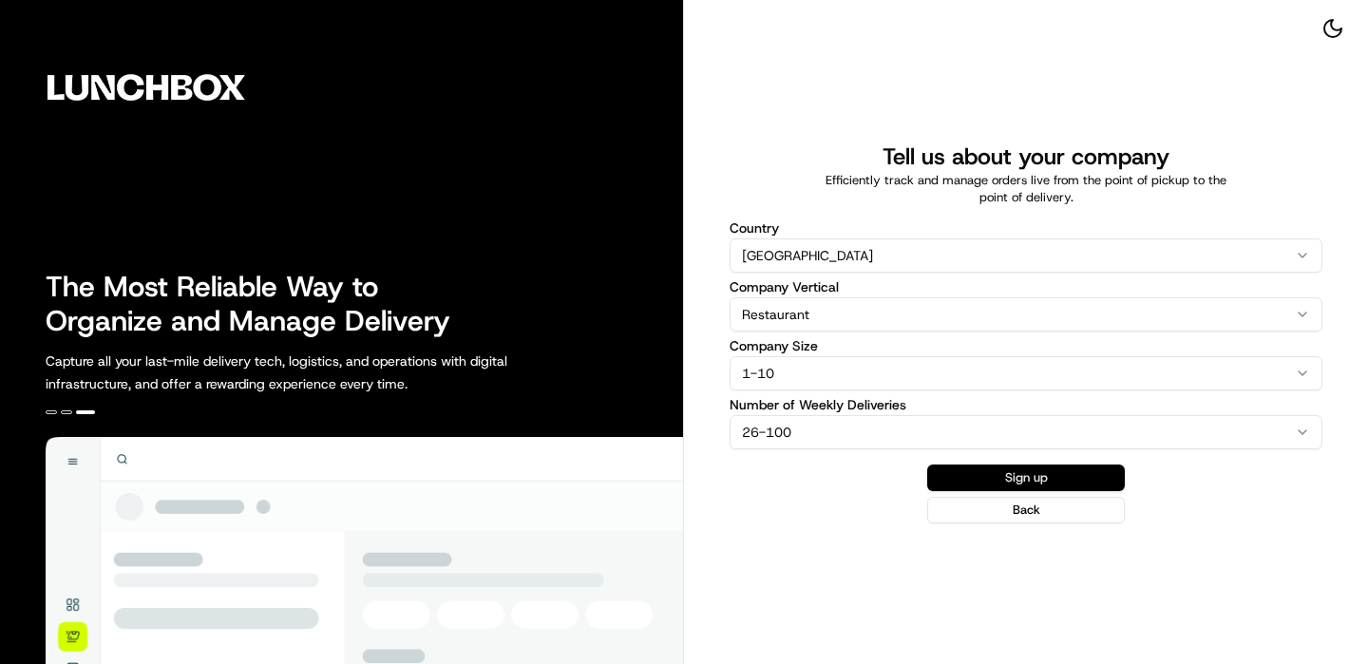
click at [1013, 474] on button "Sign up" at bounding box center [1026, 478] width 198 height 27
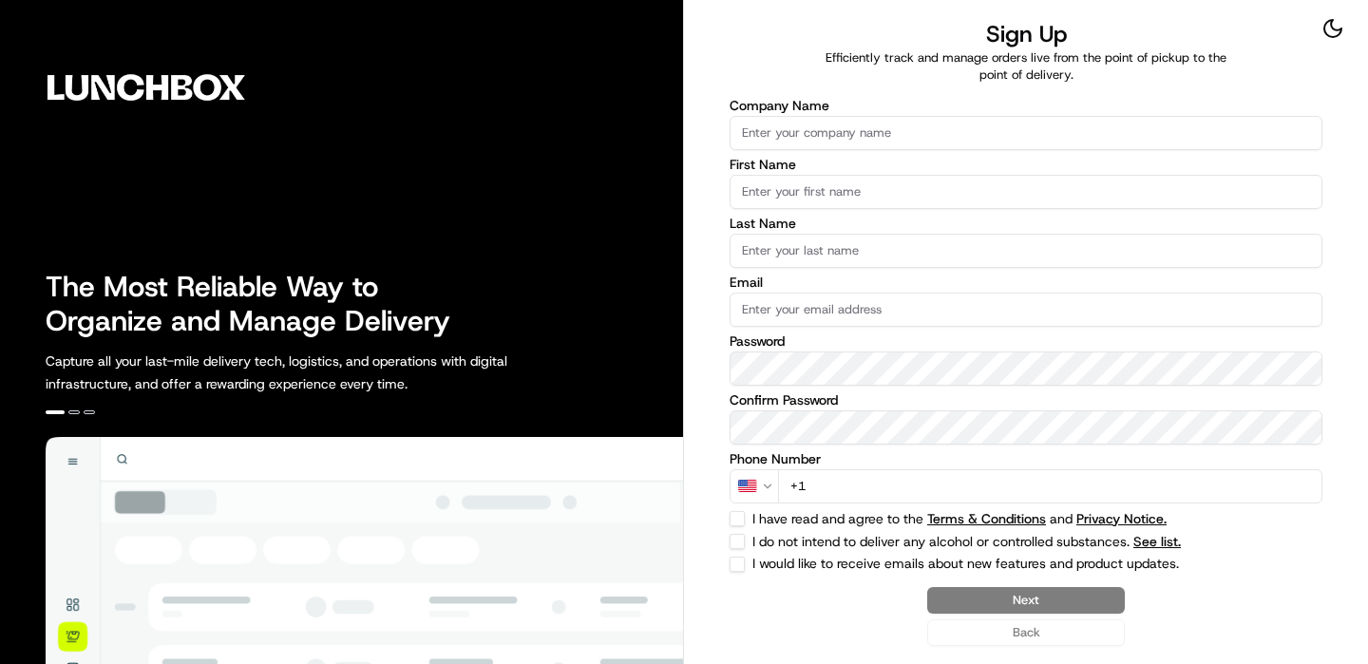
click at [982, 113] on div "Company Name" at bounding box center [1026, 124] width 593 height 51
click at [957, 129] on input "Company Name" at bounding box center [1026, 133] width 593 height 34
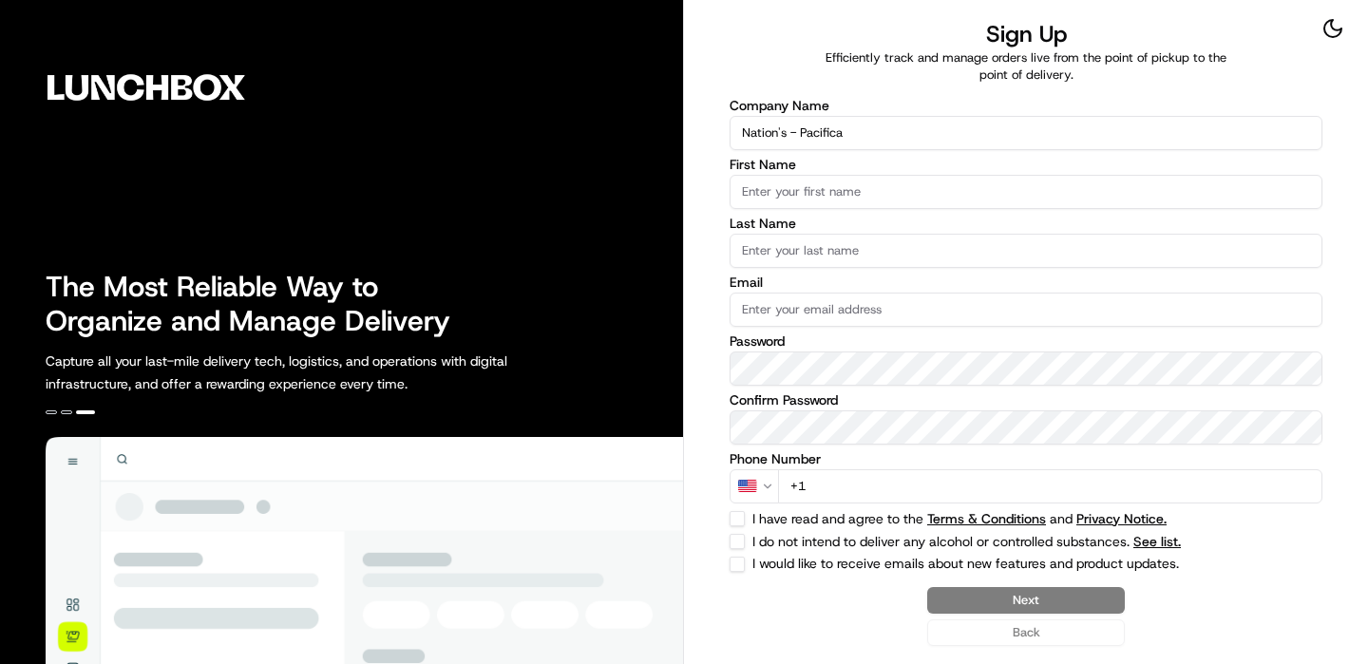
type input "Nation's - Pacifica"
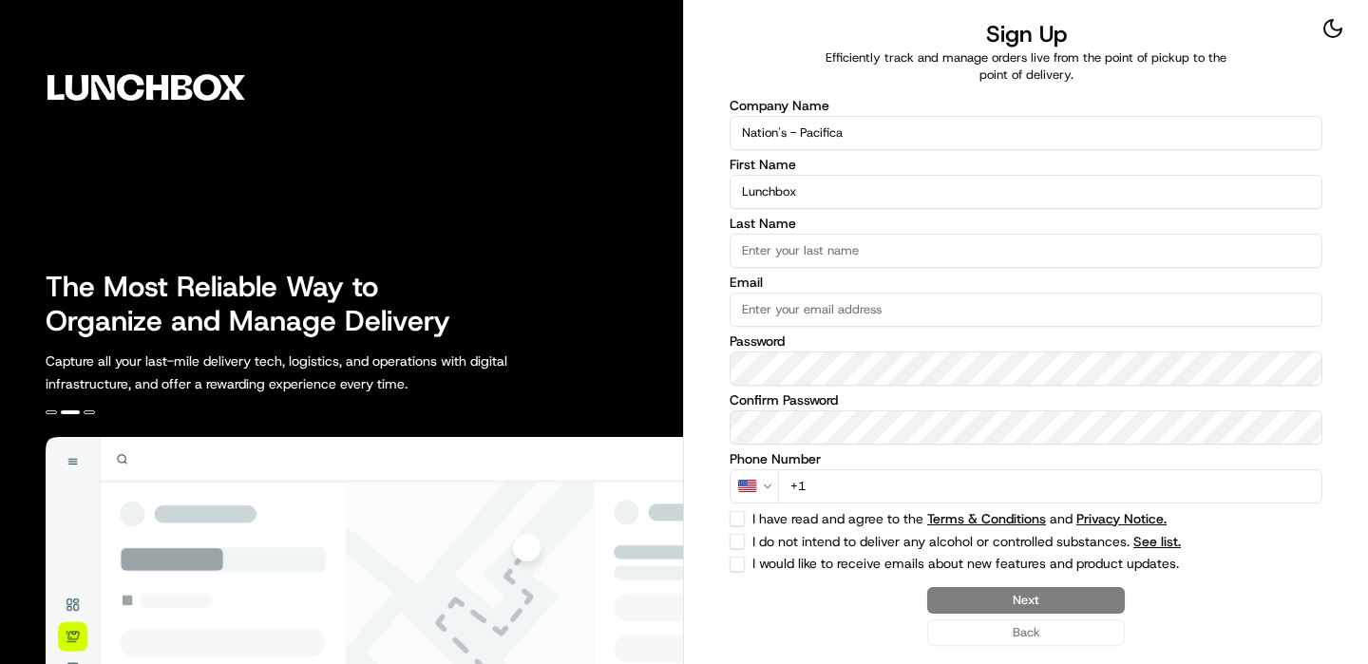
type input "Lunchbox"
type input "Onboarding"
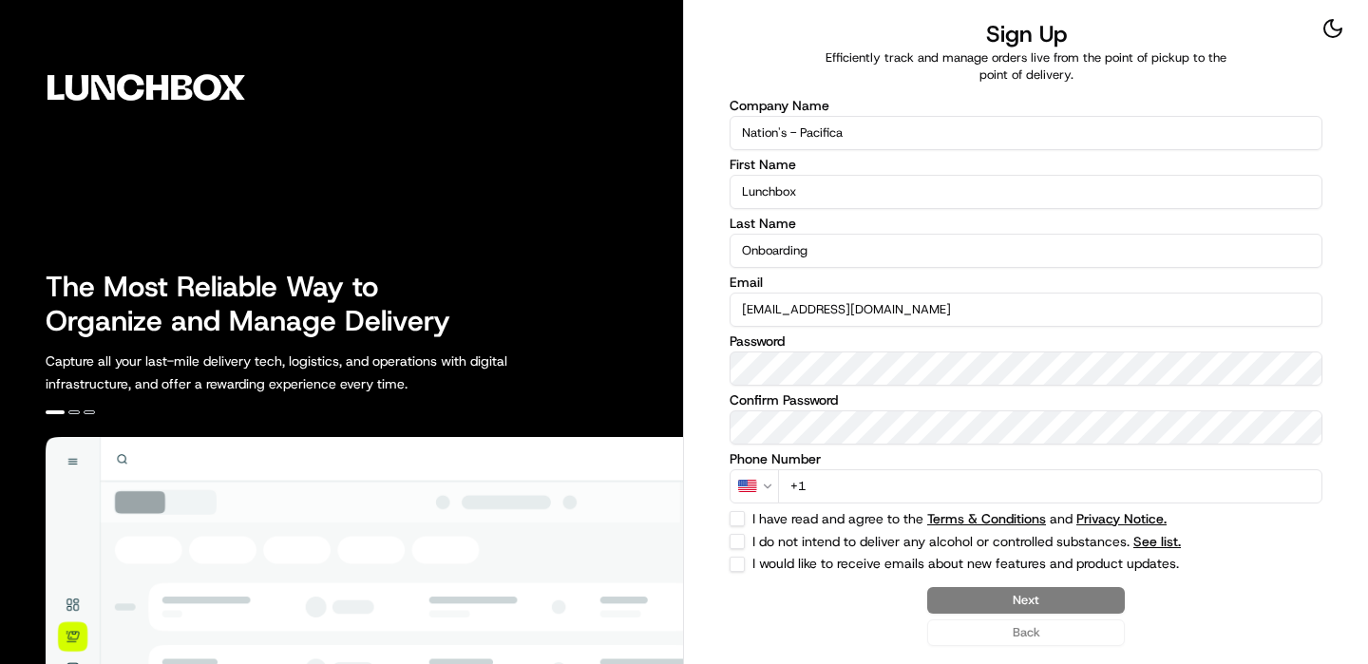
type input "[EMAIL_ADDRESS][DOMAIN_NAME]"
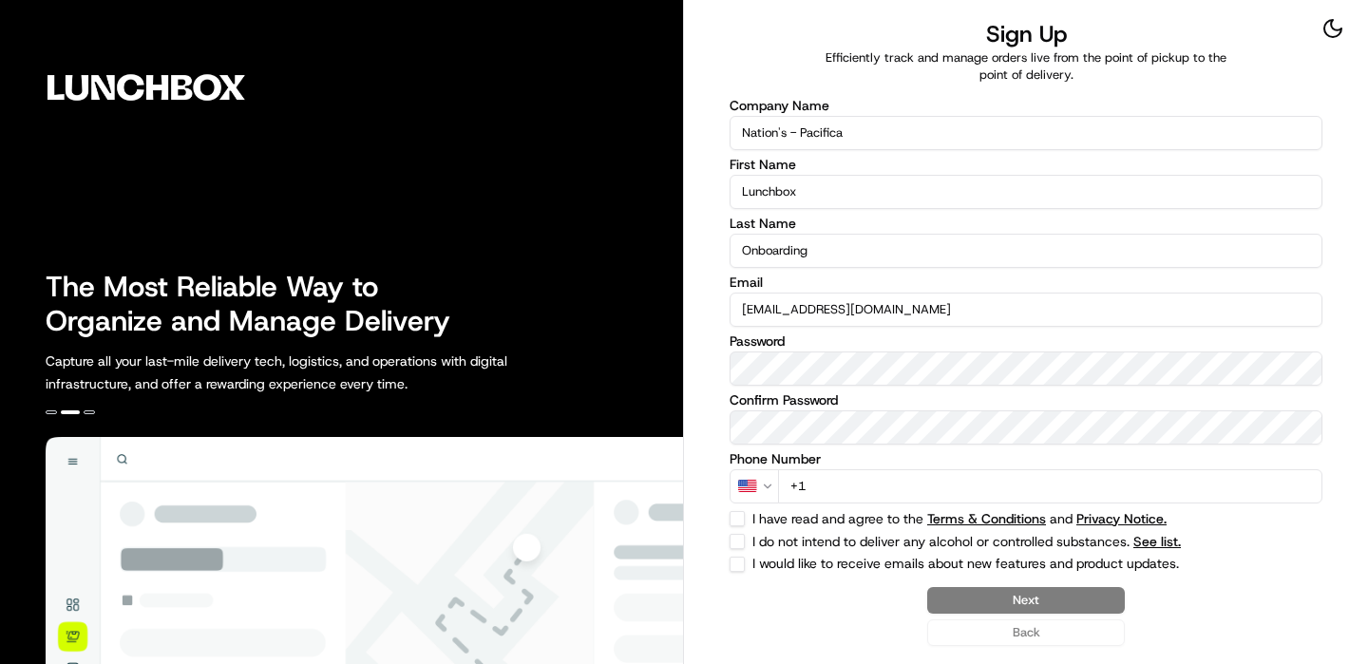
click at [1076, 491] on input "+1" at bounding box center [1050, 486] width 544 height 34
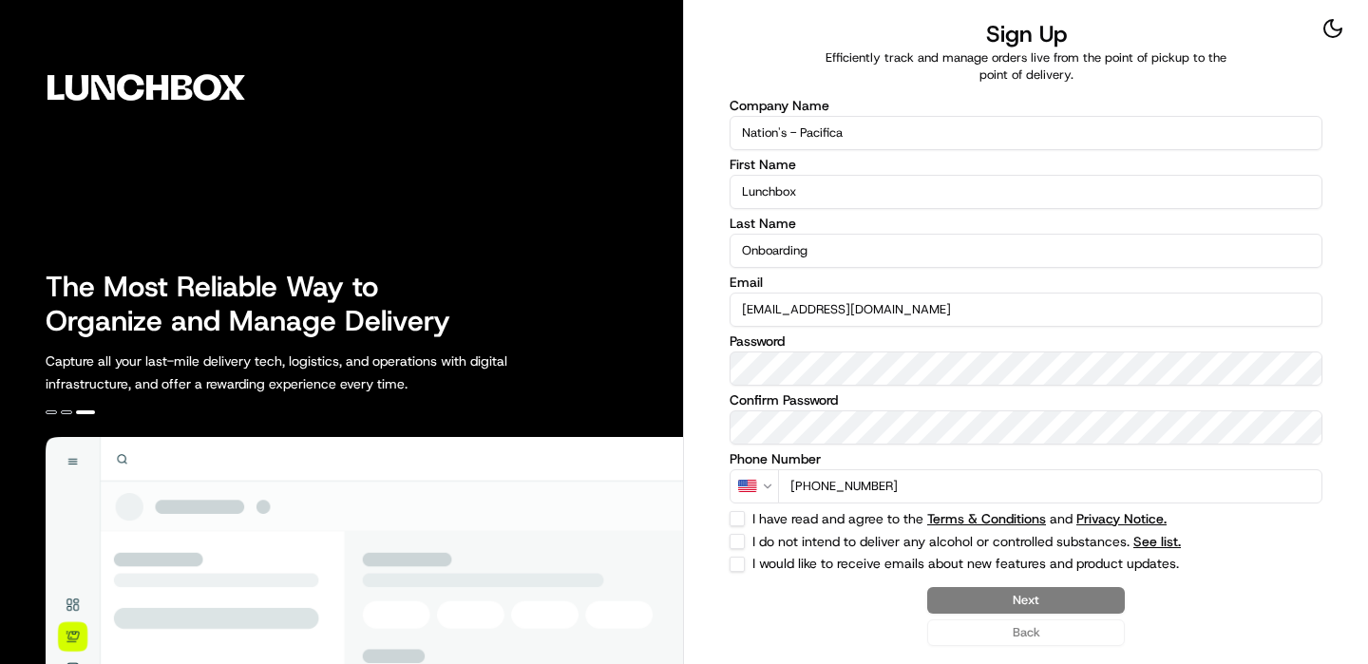
type input "[PHONE_NUMBER]"
click at [742, 521] on button "I have read and agree to the Terms & Conditions and Privacy Notice." at bounding box center [737, 518] width 15 height 15
click at [742, 524] on button "I have read and agree to the Terms & Conditions and Privacy Notice." at bounding box center [737, 518] width 15 height 15
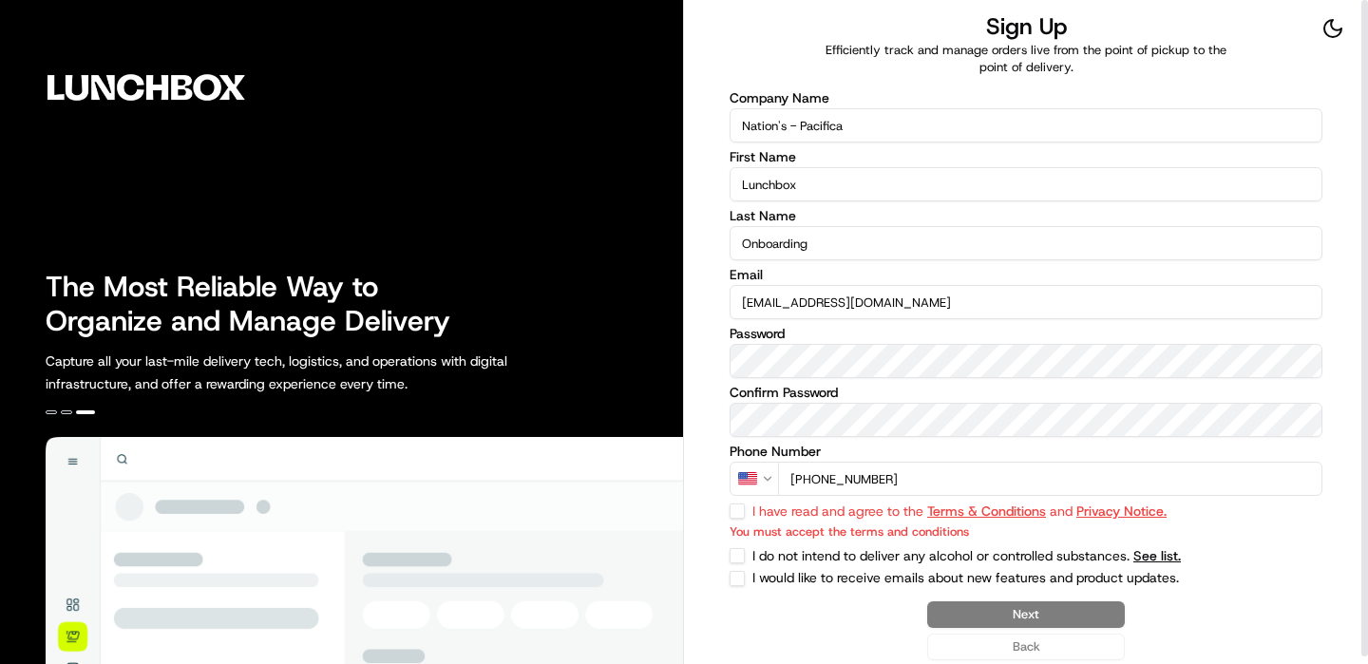
click at [742, 528] on p "You must accept the terms and conditions" at bounding box center [1026, 532] width 593 height 18
click at [742, 516] on button "I have read and agree to the Terms & Conditions and Privacy Notice." at bounding box center [737, 511] width 15 height 15
checkbox input "true"
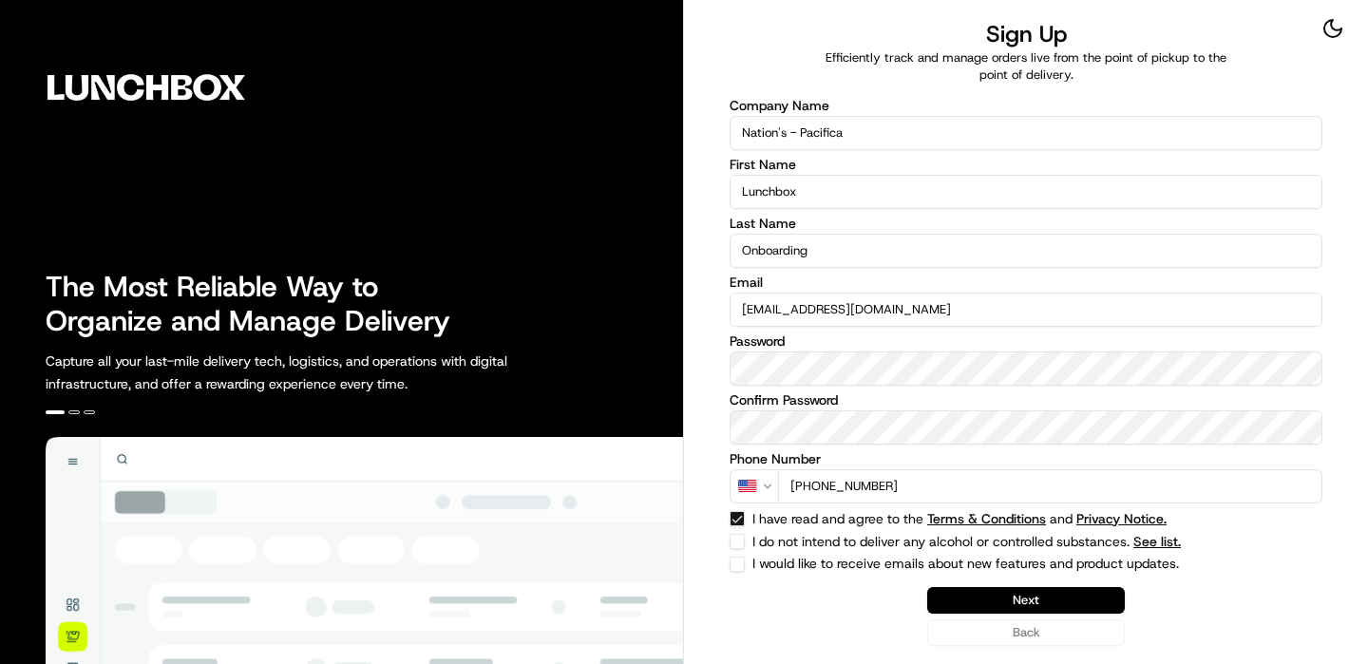
click at [742, 549] on div "Company Name Nation's - Pacifica First Name Lunchbox Last Name Onboarding Email…" at bounding box center [1026, 335] width 593 height 473
click at [749, 544] on div "I do not intend to deliver any alcohol or controlled substances. See list." at bounding box center [1026, 541] width 593 height 15
click at [744, 544] on button "I do not intend to deliver any alcohol or controlled substances. See list." at bounding box center [737, 541] width 15 height 15
checkbox input "true"
click at [1050, 609] on button "Next" at bounding box center [1026, 600] width 198 height 27
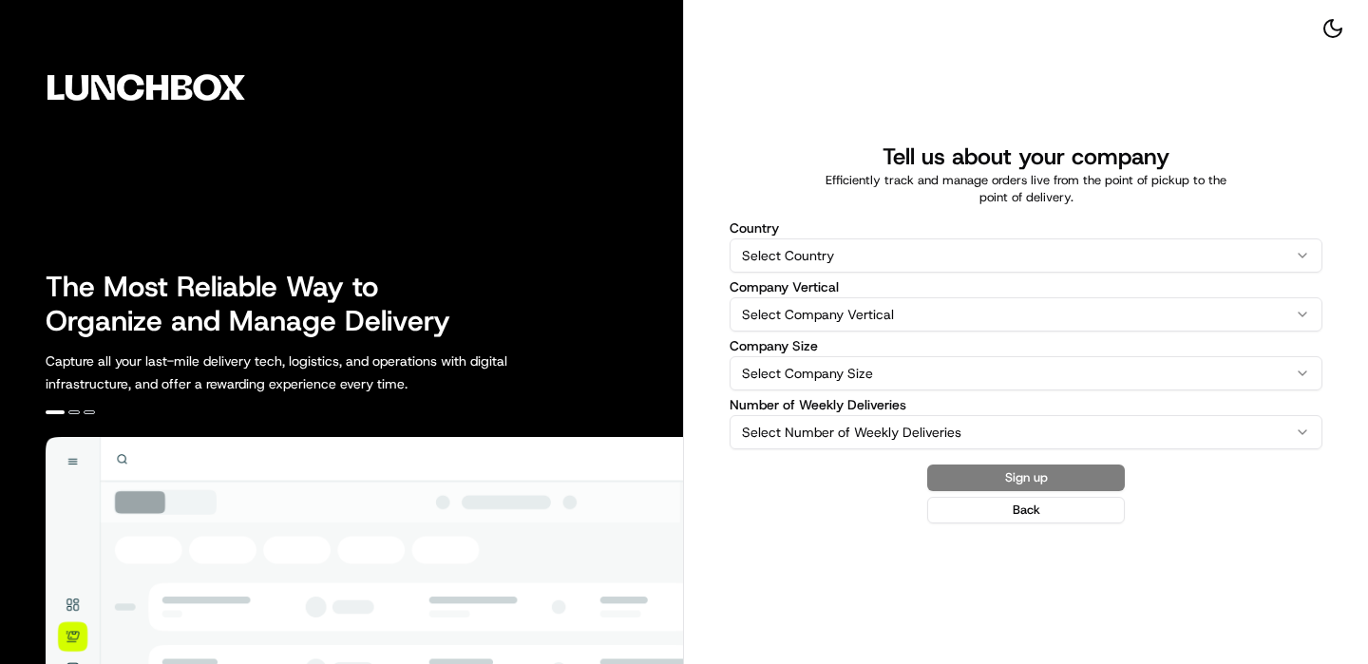
click at [892, 252] on html "The Most Reliable Way to Organize and Manage Delivery Capture all your last-mil…" at bounding box center [684, 332] width 1368 height 664
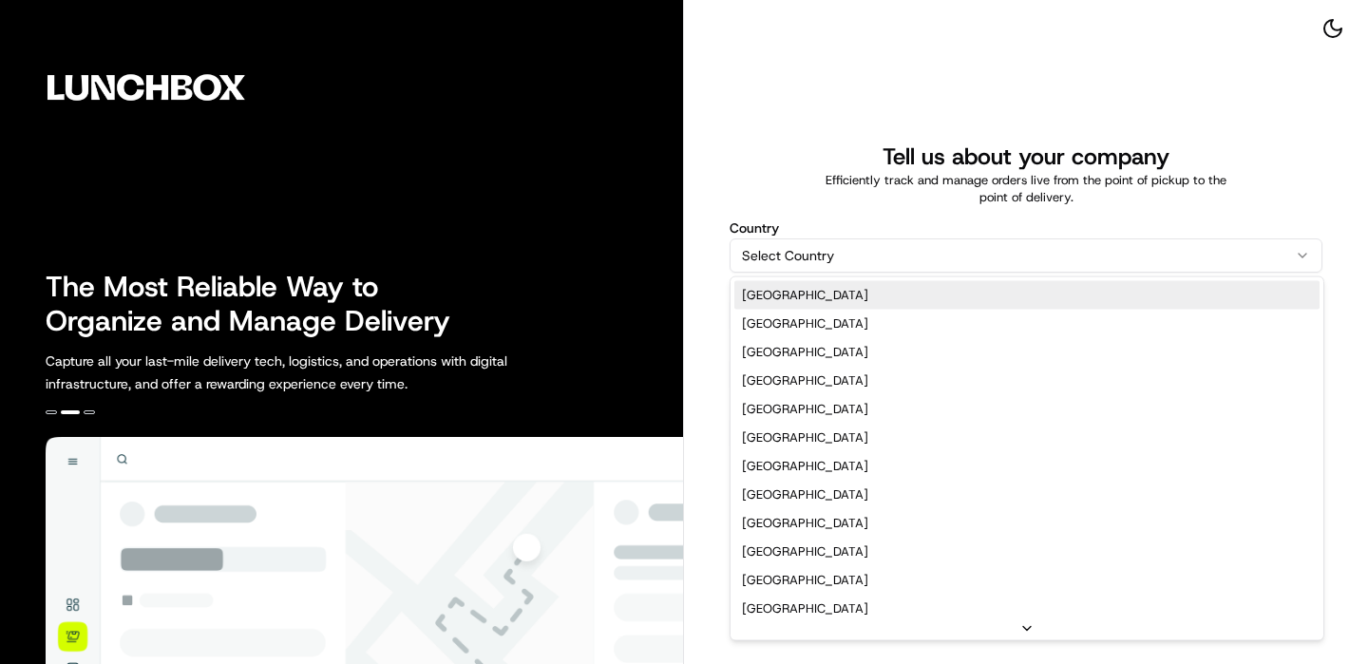
select select "US"
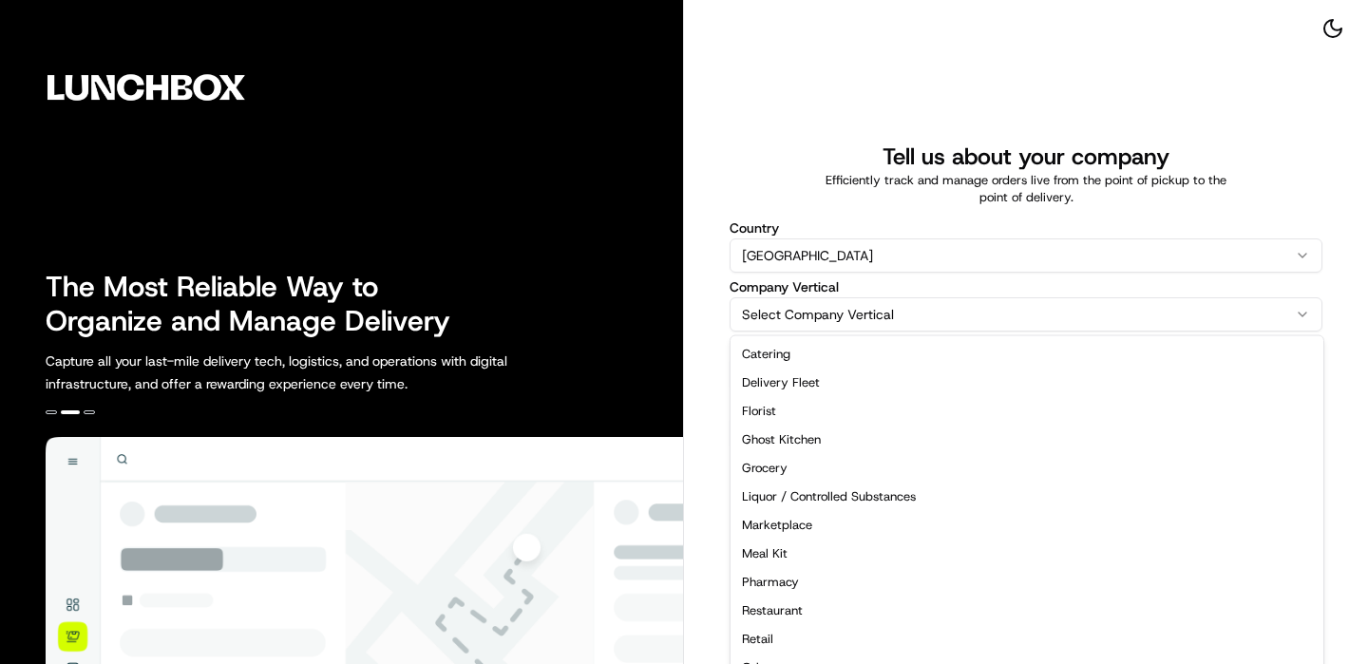
click at [869, 300] on html "The Most Reliable Way to Organize and Manage Delivery Capture all your last-mil…" at bounding box center [684, 332] width 1368 height 664
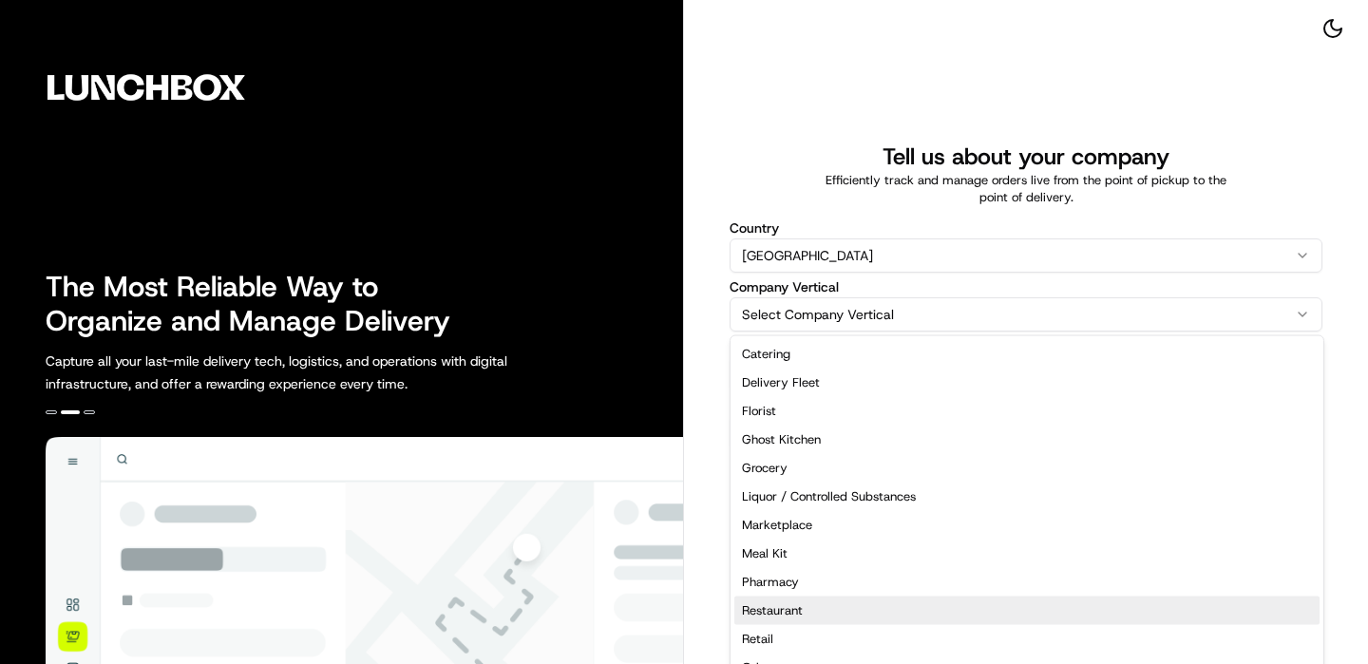
select select "Restaurant"
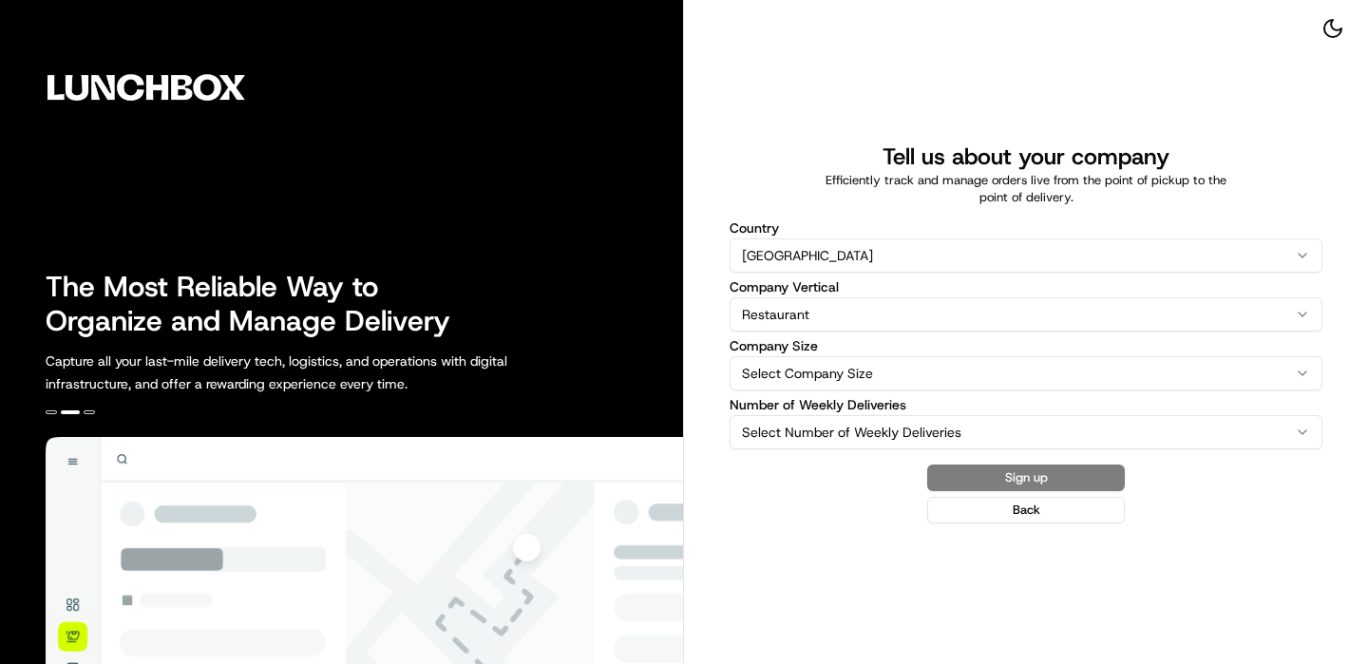
click at [891, 360] on html "The Most Reliable Way to Organize and Manage Delivery Capture all your last-mil…" at bounding box center [684, 332] width 1368 height 664
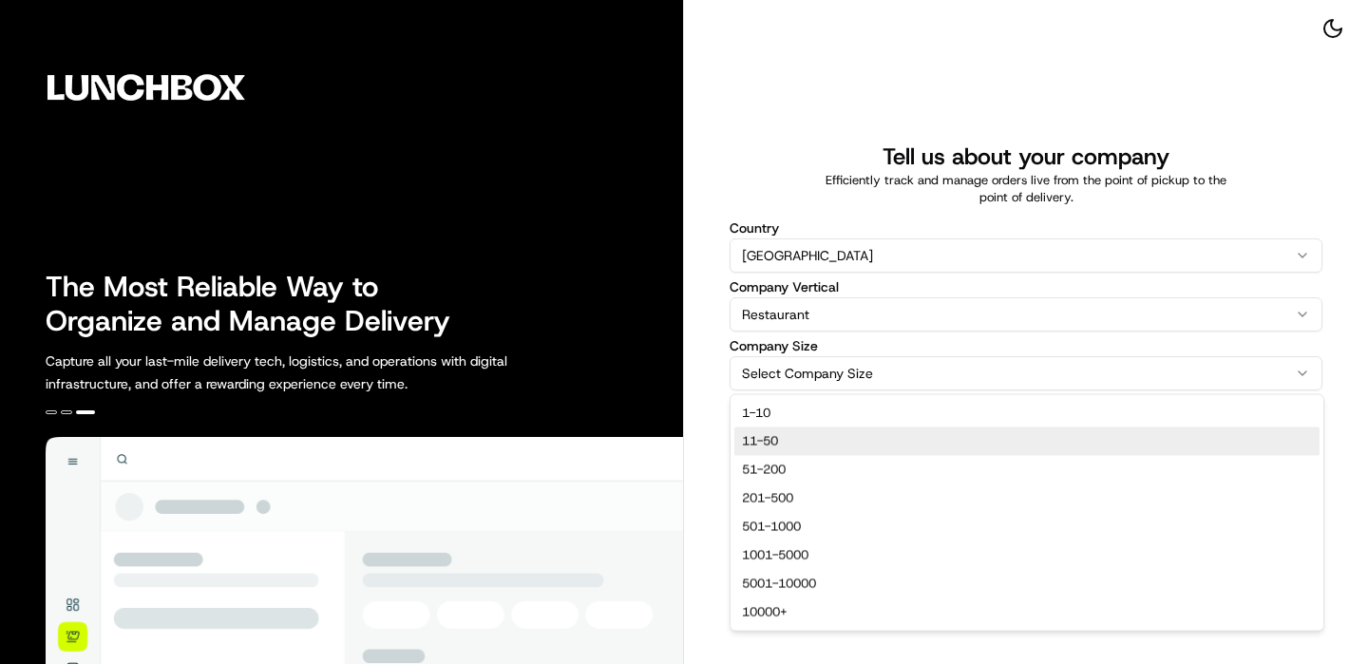
select select "11-50"
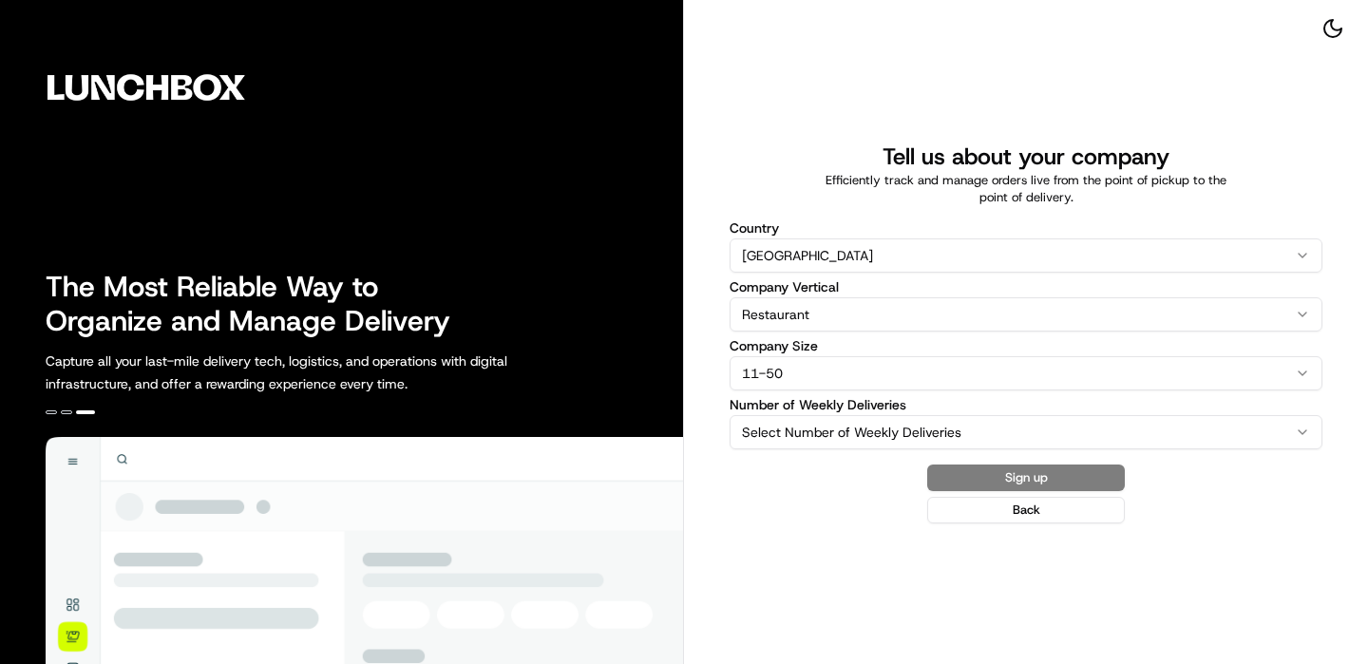
click at [872, 420] on html "The Most Reliable Way to Organize and Manage Delivery Capture all your last-mil…" at bounding box center [684, 332] width 1368 height 664
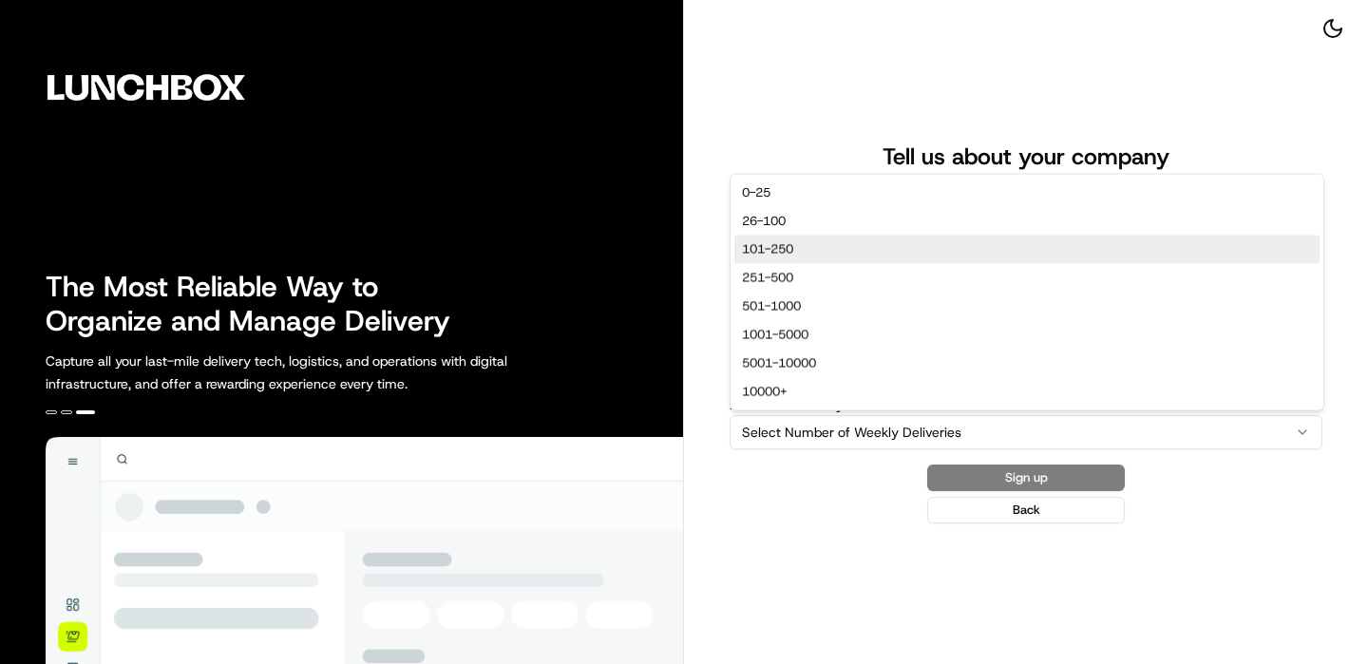
select select "101-250"
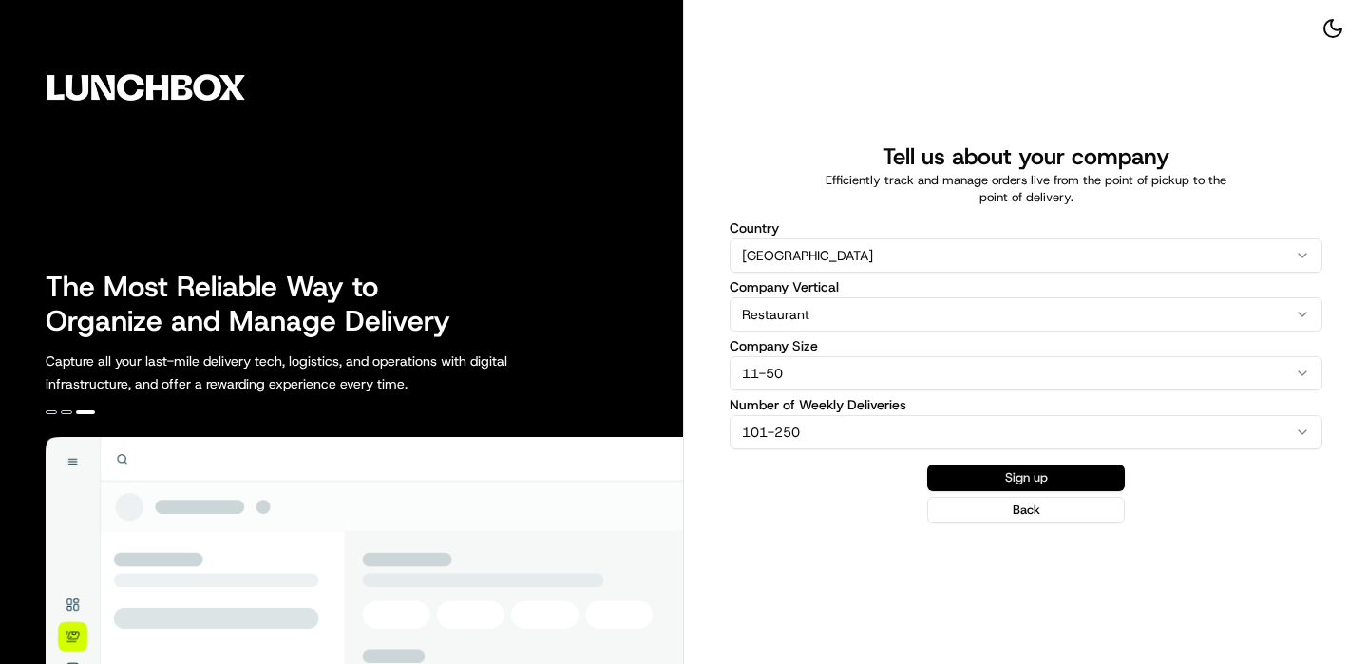
click at [1012, 475] on button "Sign up" at bounding box center [1026, 478] width 198 height 27
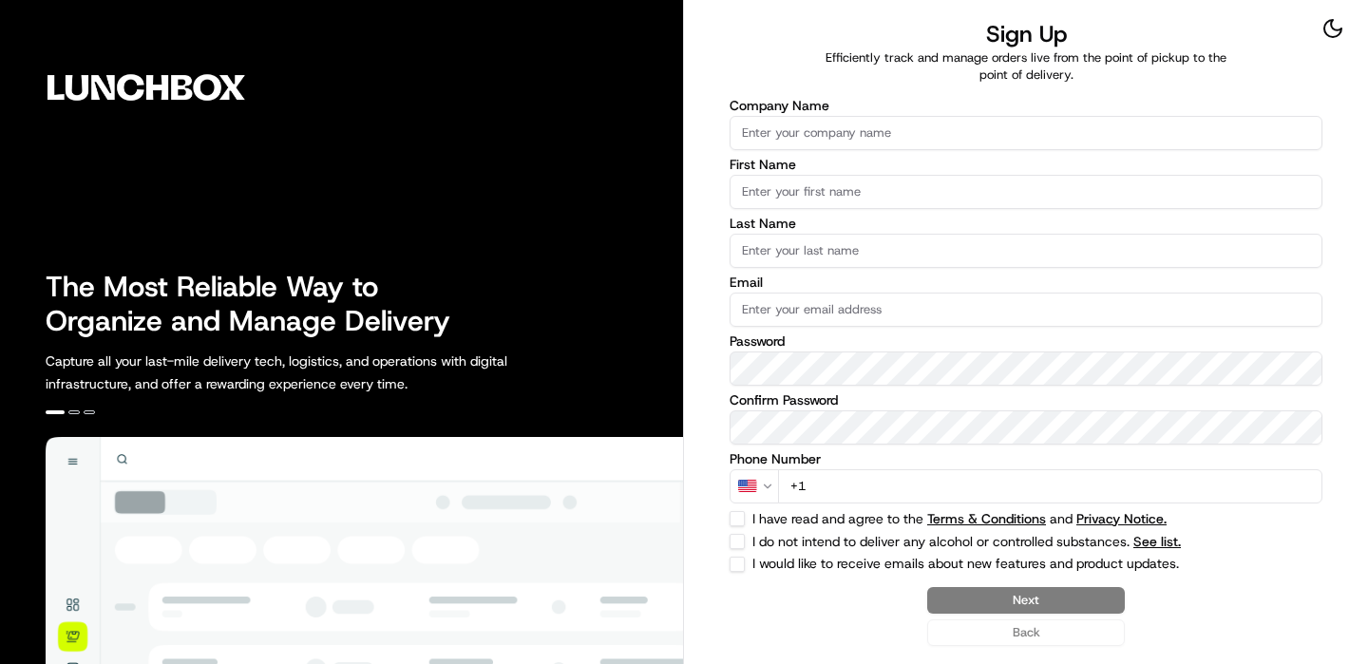
click at [786, 137] on input "Company Name" at bounding box center [1026, 133] width 593 height 34
type input "M"
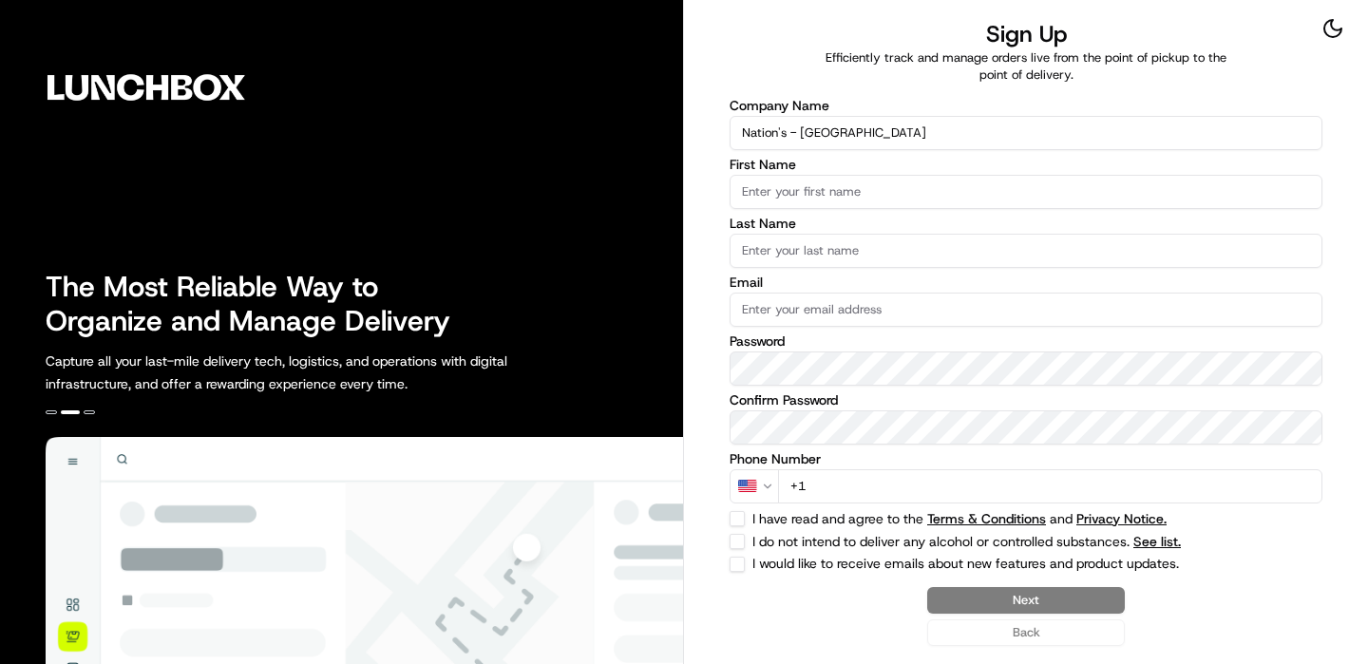
type input "Nation's - [GEOGRAPHIC_DATA]"
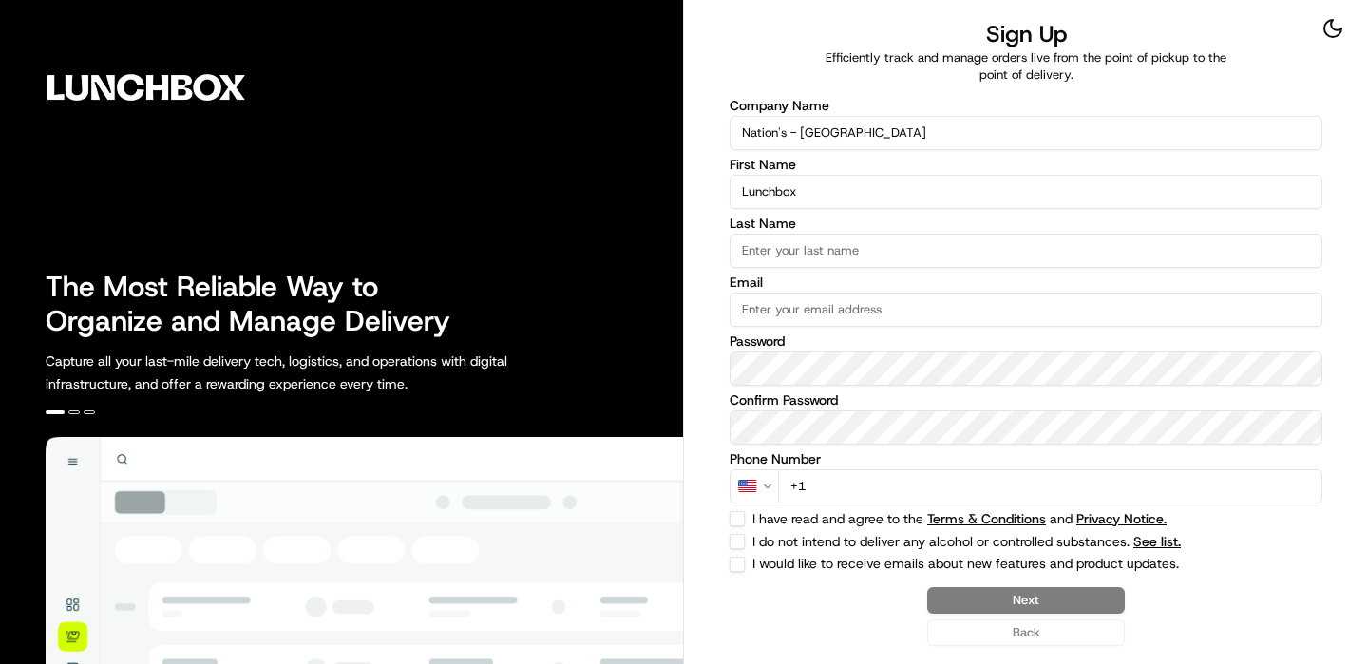
type input "Lunchbox"
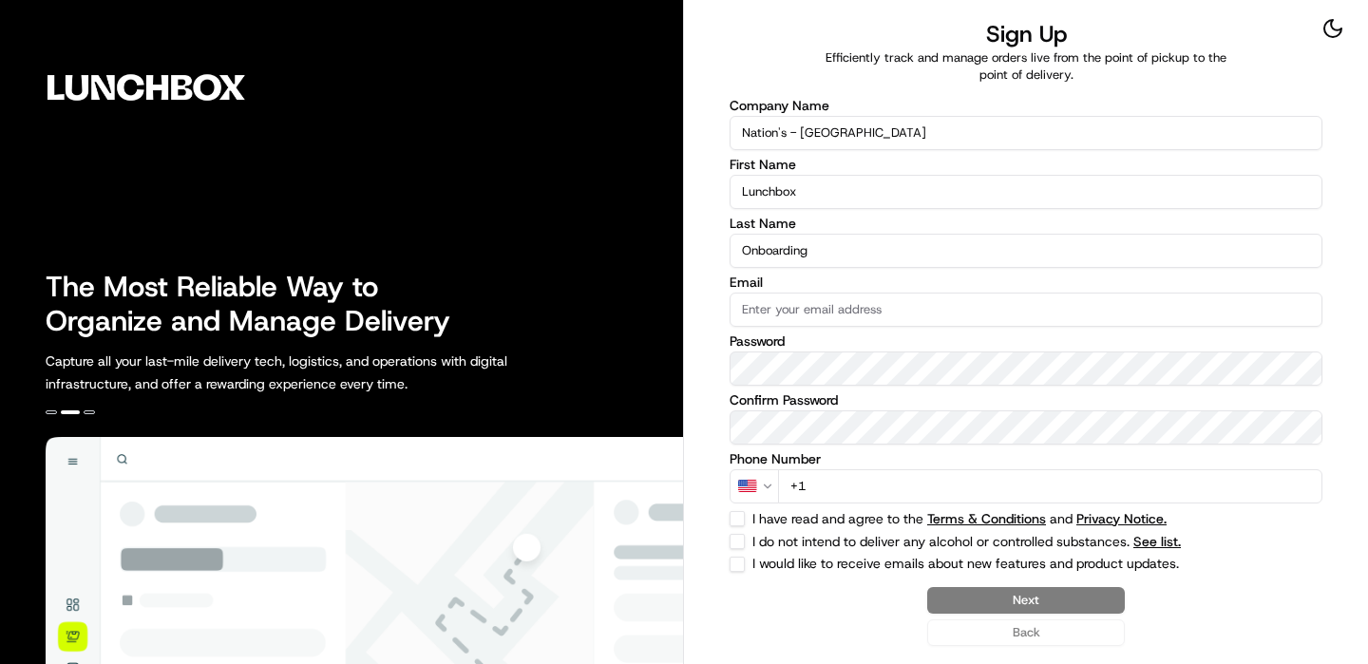
type input "Onboarding"
type input "[EMAIL_ADDRESS][DOMAIN_NAME]"
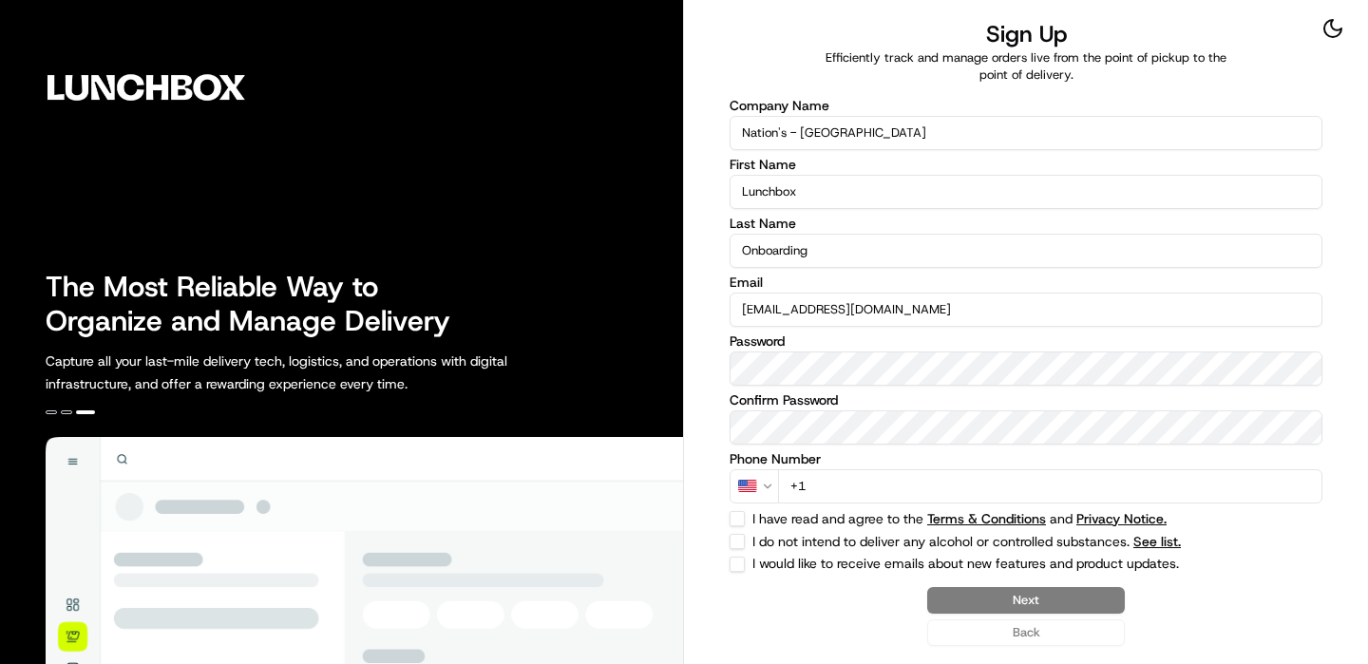
click at [1071, 484] on input "+1" at bounding box center [1050, 486] width 544 height 34
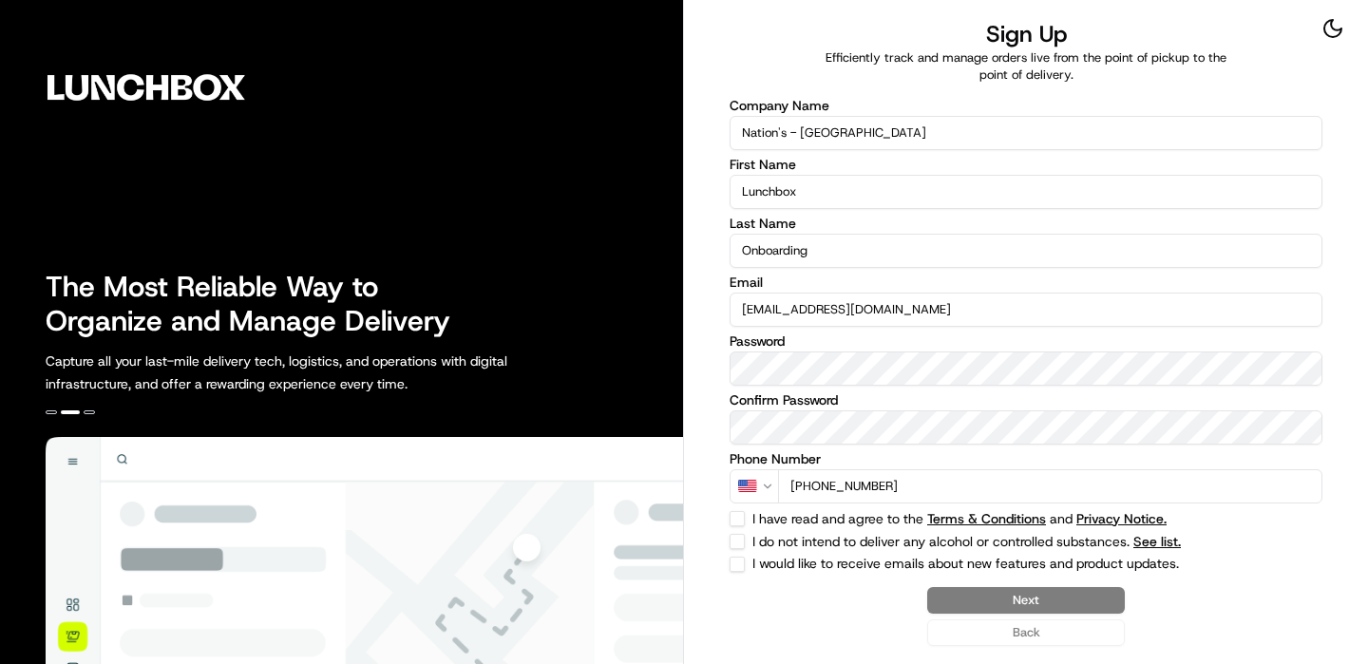
type input "[PHONE_NUMBER]"
click at [745, 516] on div "I have read and agree to the Terms & Conditions and Privacy Notice." at bounding box center [1026, 518] width 593 height 15
click at [741, 514] on button "I have read and agree to the Terms & Conditions and Privacy Notice." at bounding box center [737, 518] width 15 height 15
checkbox input "true"
click at [740, 536] on button "I do not intend to deliver any alcohol or controlled substances. See list." at bounding box center [737, 541] width 15 height 15
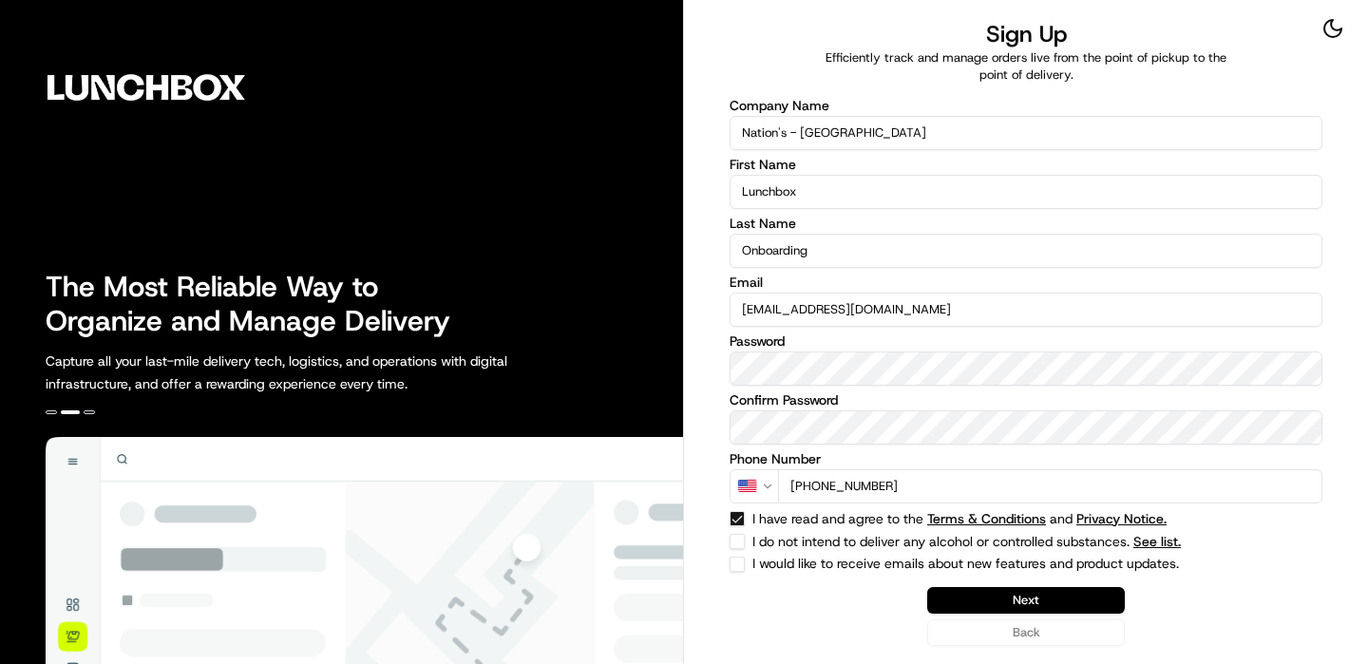
checkbox input "true"
click at [977, 591] on button "Next" at bounding box center [1026, 600] width 198 height 27
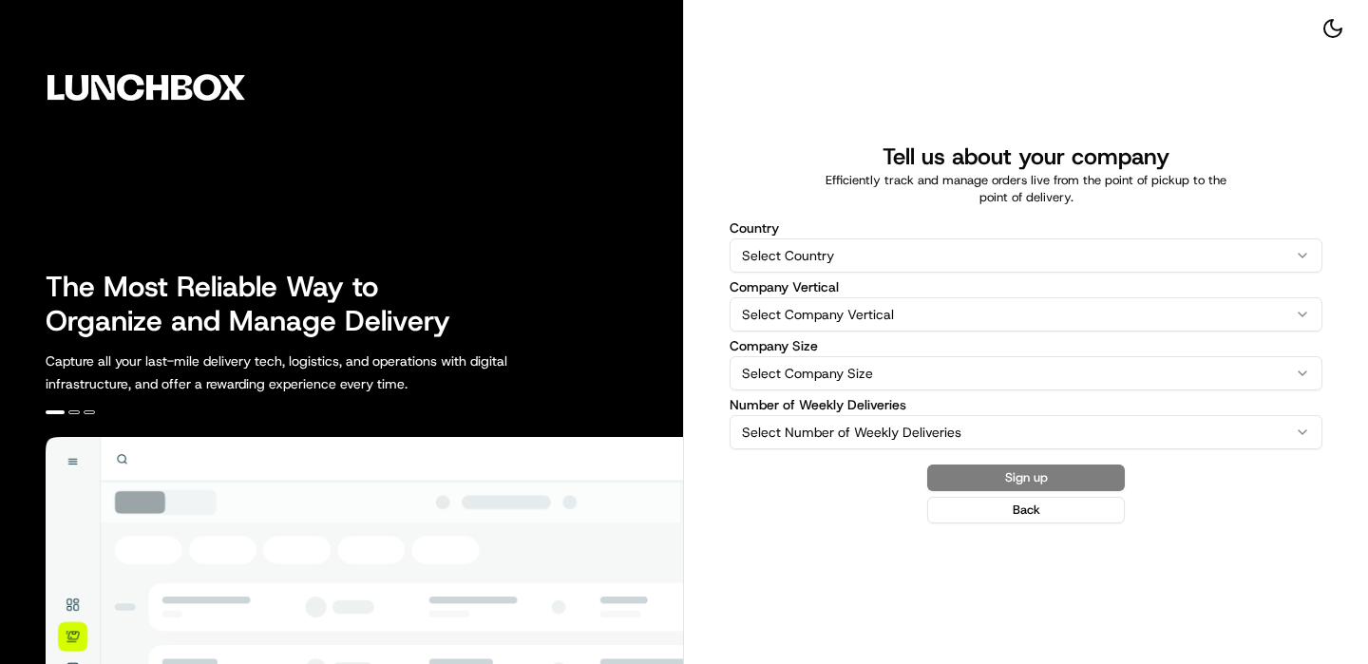
click at [892, 238] on div "Country Select Country [GEOGRAPHIC_DATA] [GEOGRAPHIC_DATA] [GEOGRAPHIC_DATA] [G…" at bounding box center [1026, 246] width 593 height 51
click at [882, 248] on html "The Most Reliable Way to Organize and Manage Delivery Capture all your last-mil…" at bounding box center [684, 332] width 1368 height 664
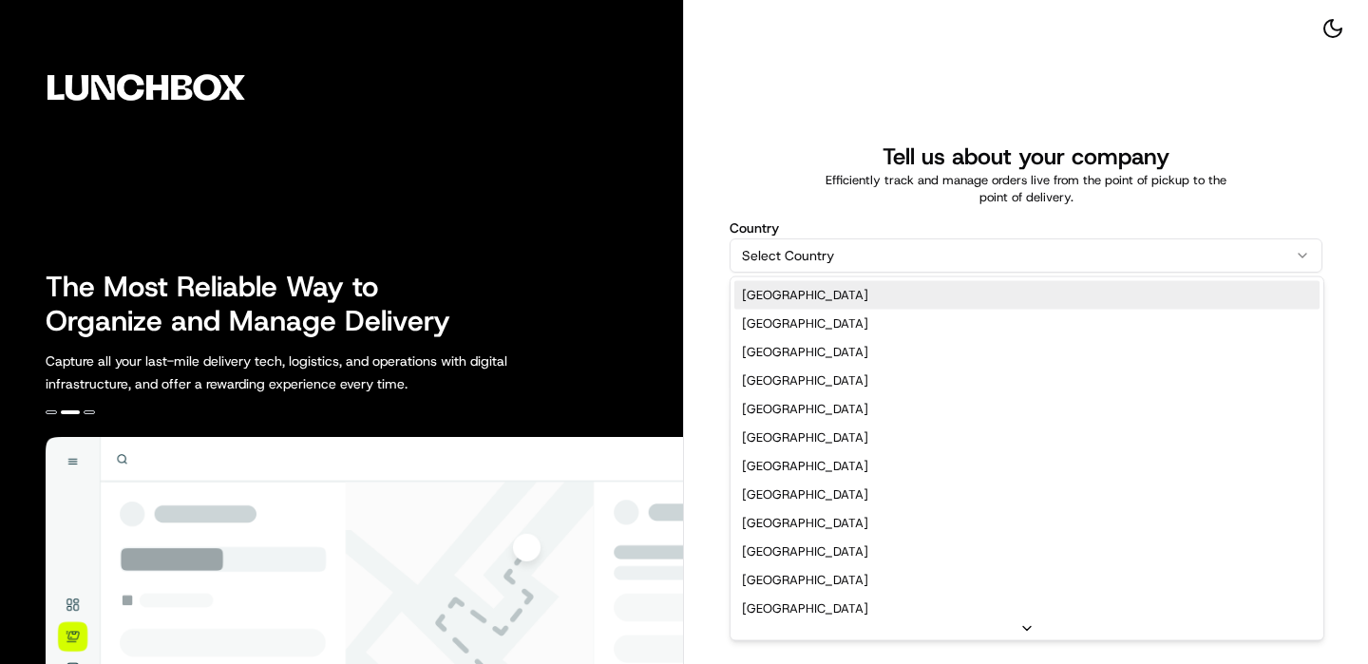
select select "US"
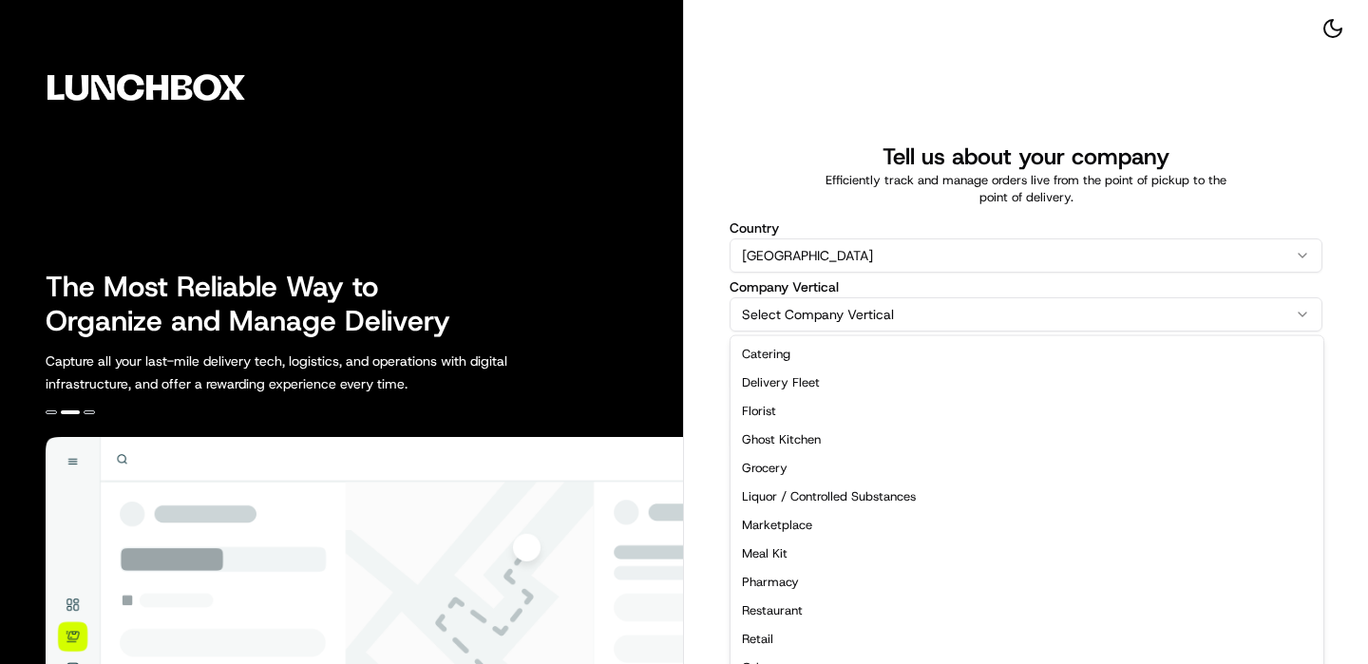
click at [836, 315] on html "The Most Reliable Way to Organize and Manage Delivery Capture all your last-mil…" at bounding box center [684, 332] width 1368 height 664
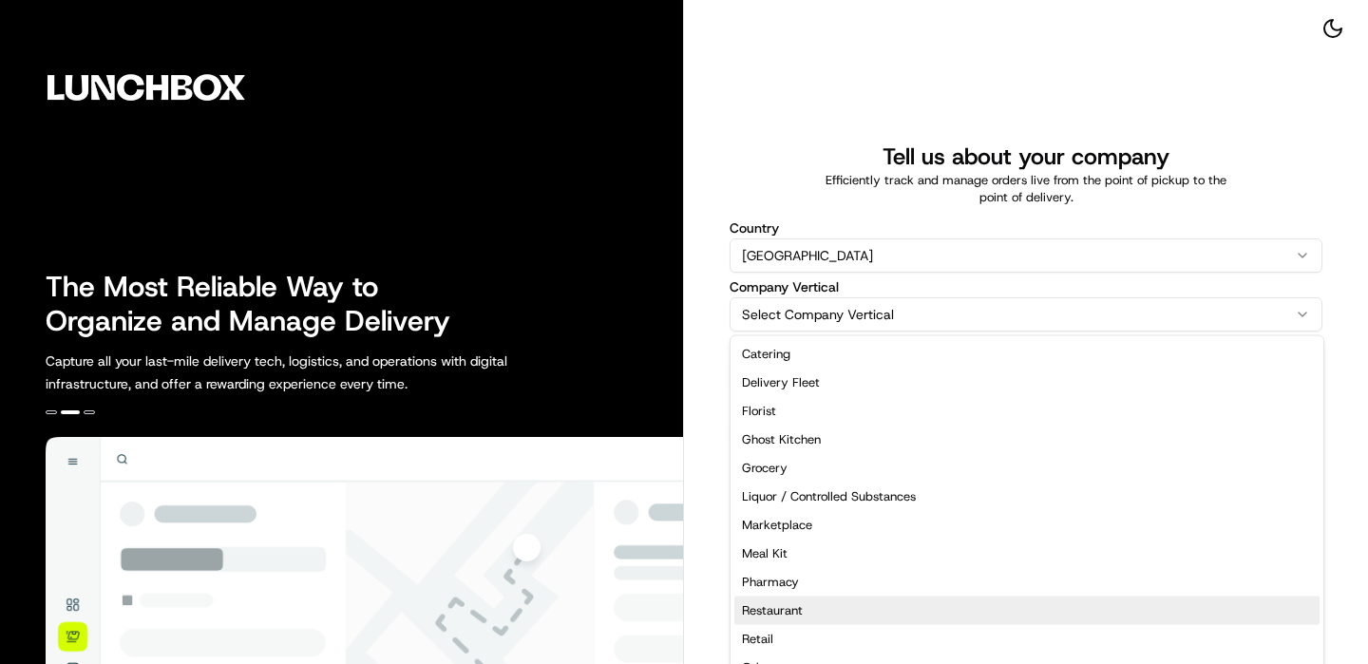
select select "Restaurant"
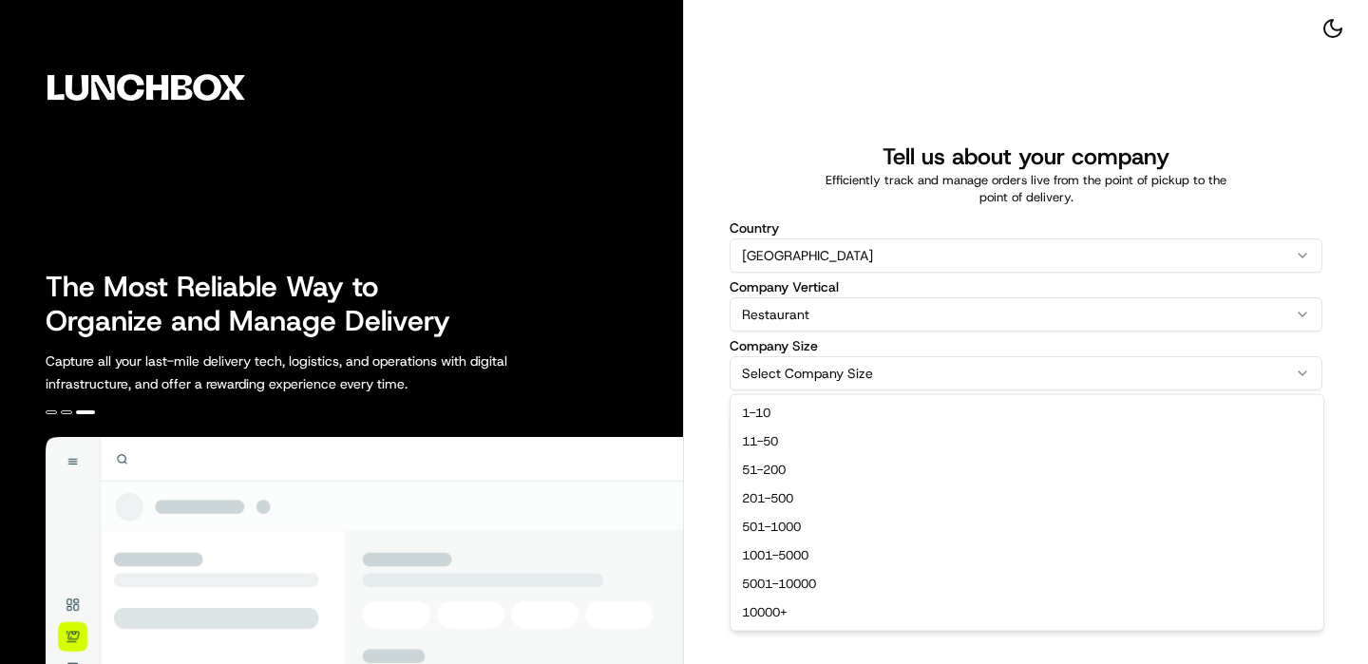
click at [851, 385] on html "The Most Reliable Way to Organize and Manage Delivery Capture all your last-mil…" at bounding box center [684, 332] width 1368 height 664
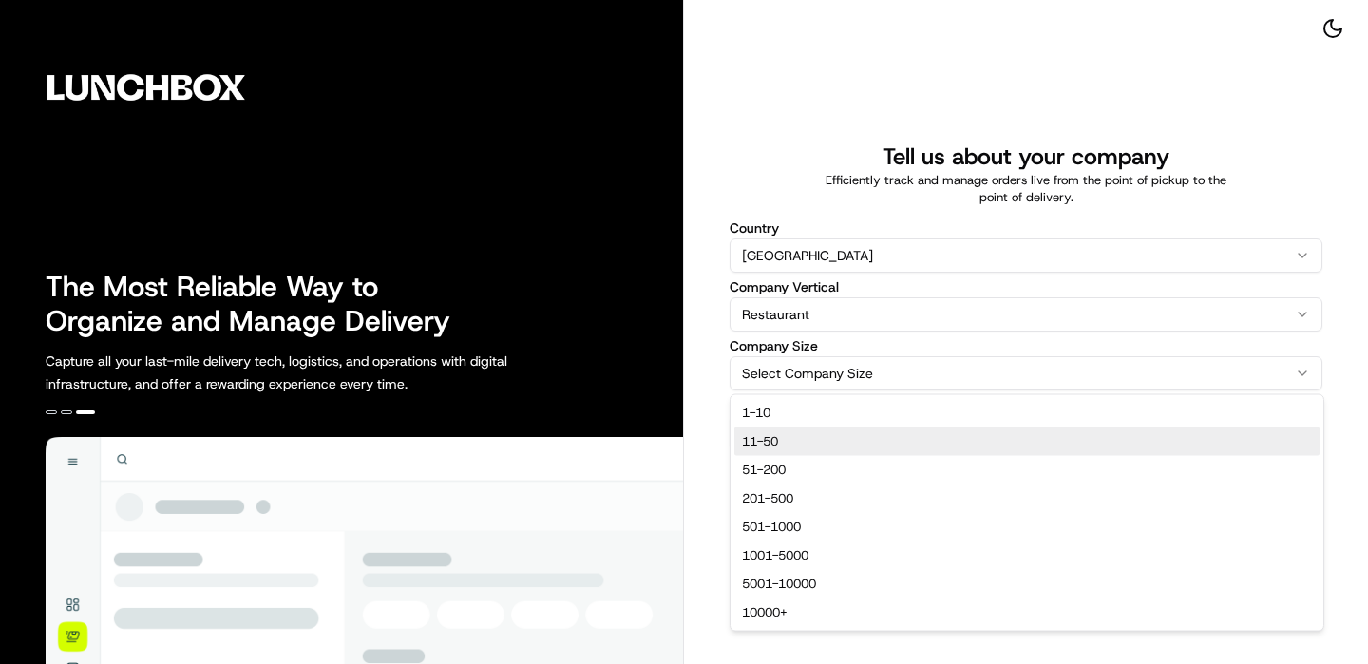
select select "11-50"
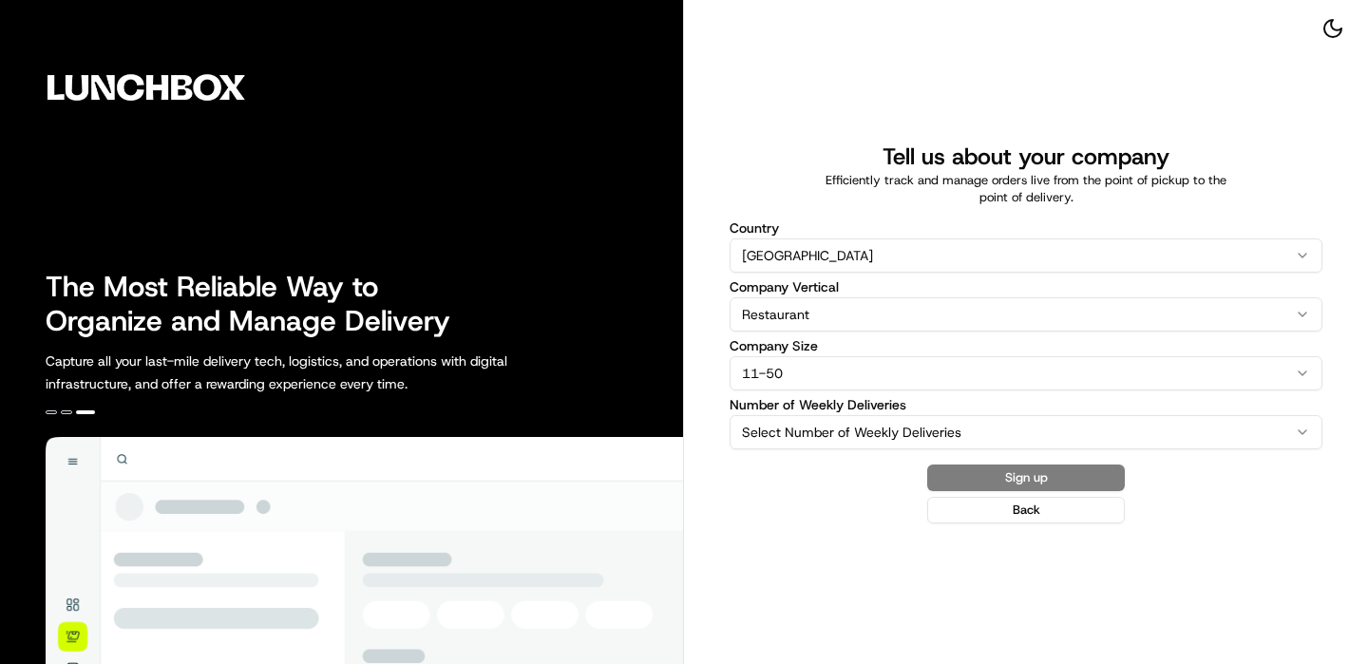
click at [830, 421] on html "The Most Reliable Way to Organize and Manage Delivery Capture all your last-mil…" at bounding box center [684, 332] width 1368 height 664
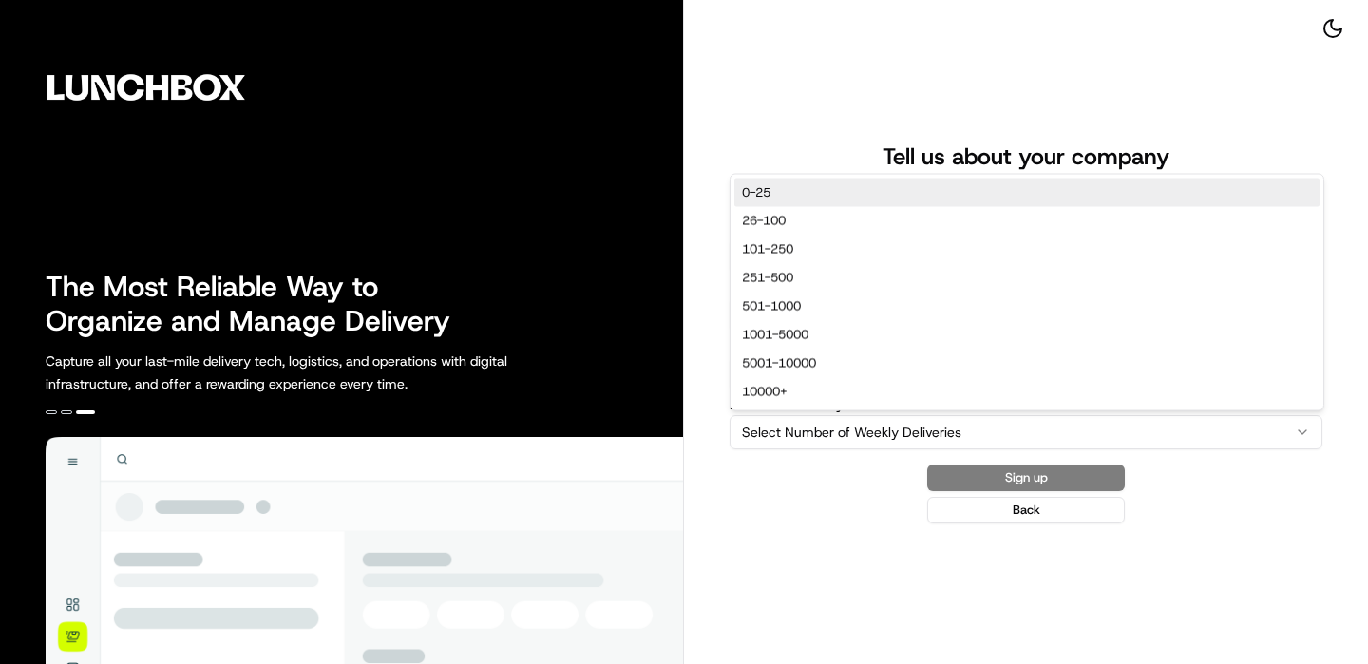
select select "0-25"
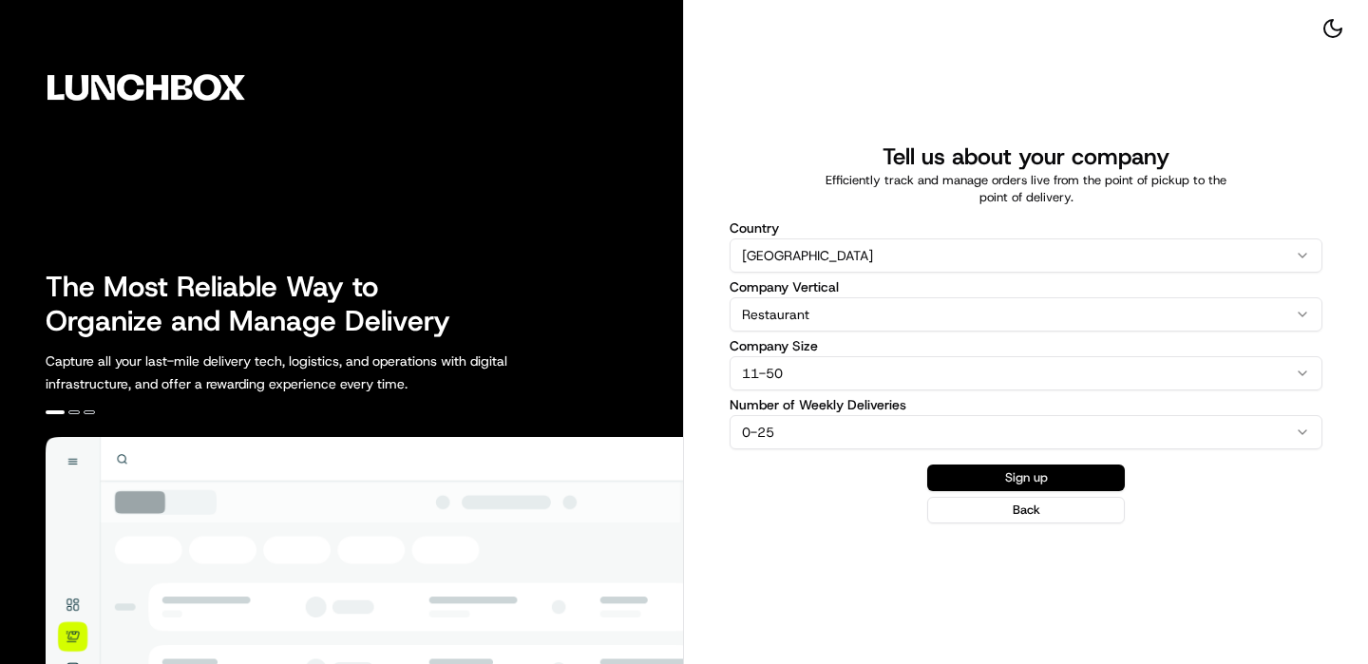
click at [1042, 479] on button "Sign up" at bounding box center [1026, 478] width 198 height 27
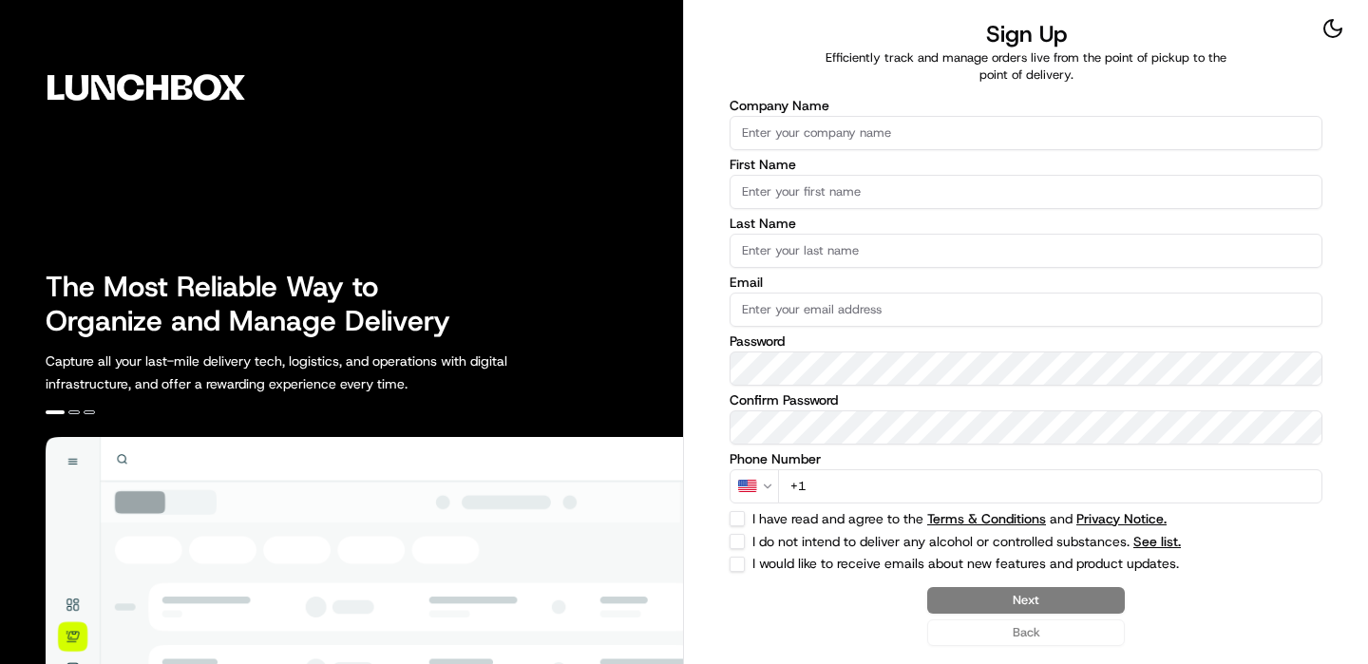
click at [875, 154] on div "Company Name First Name Last Name Email Password Confirm Password Phone Number …" at bounding box center [1026, 335] width 593 height 473
click at [875, 148] on input "Company Name" at bounding box center [1026, 133] width 593 height 34
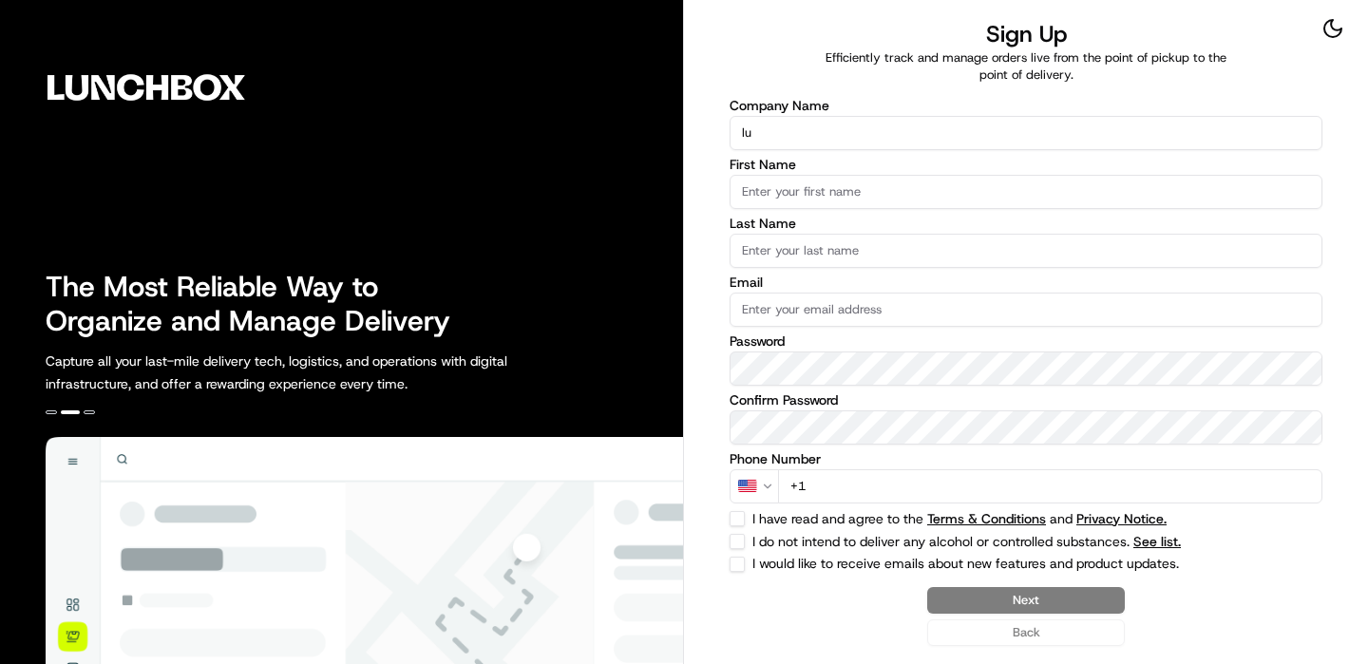
type input "l"
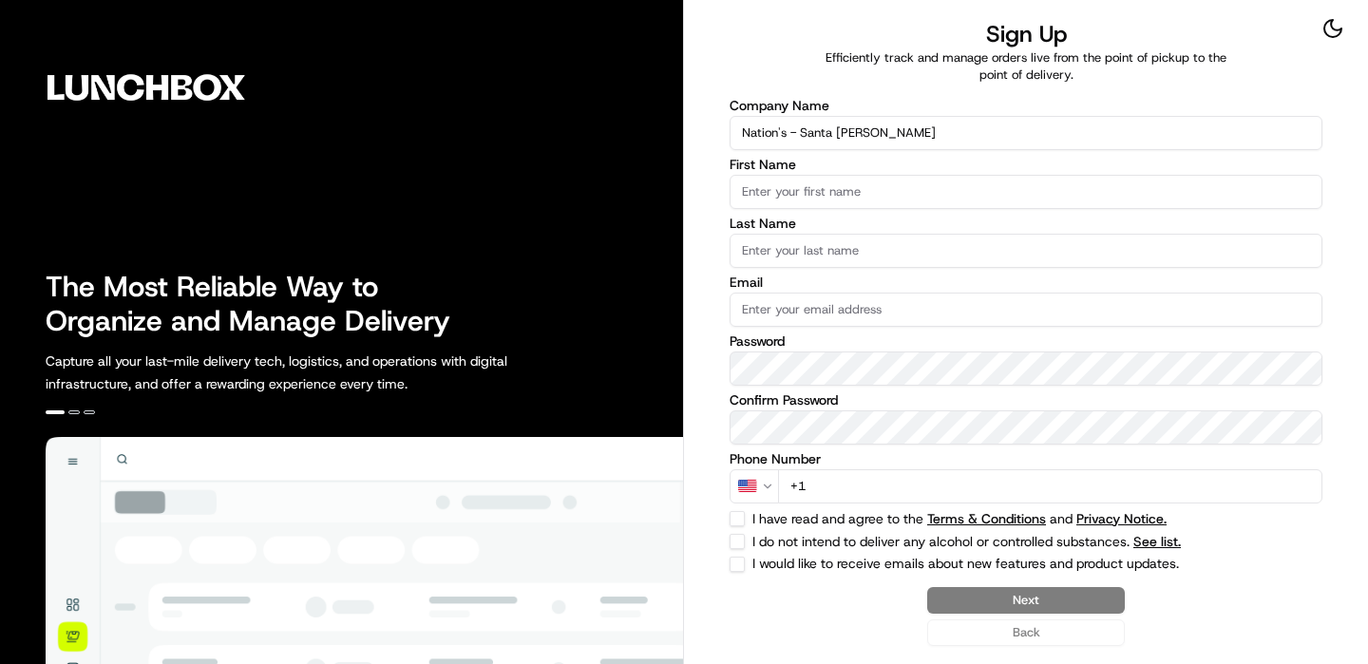
type input "Nation's - Santa [PERSON_NAME]"
type input "Lunchbox"
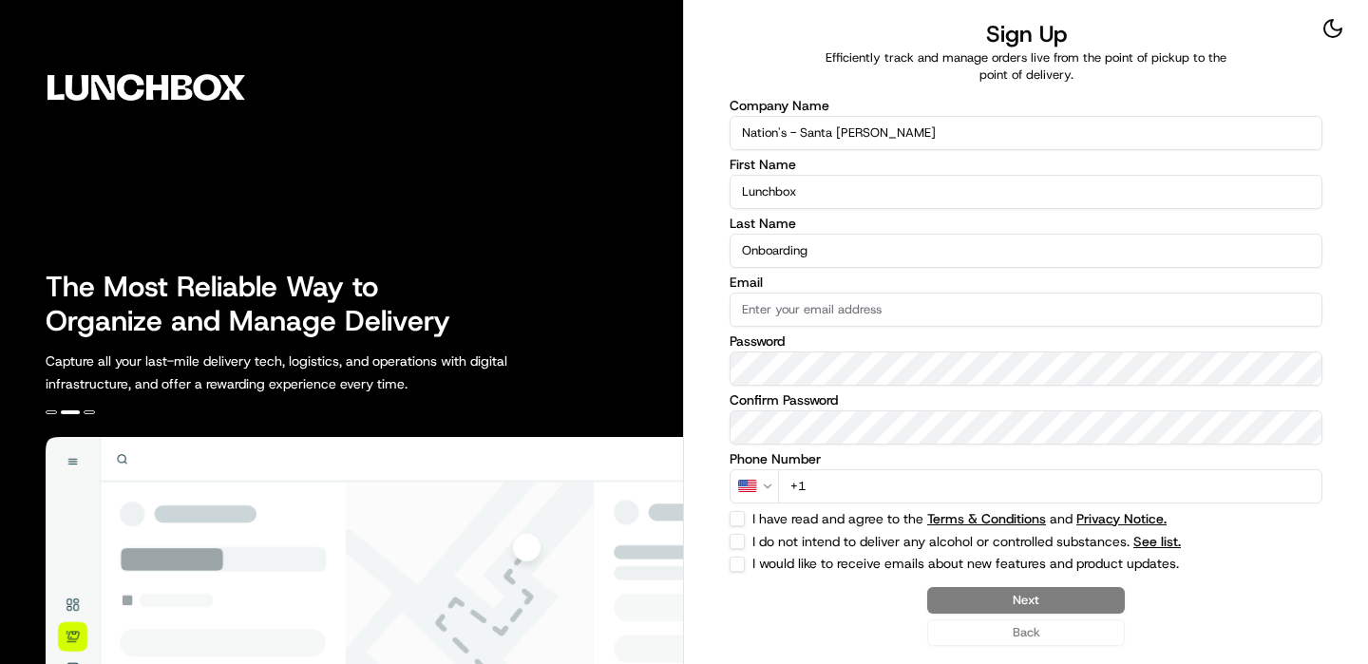
type input "Onboarding"
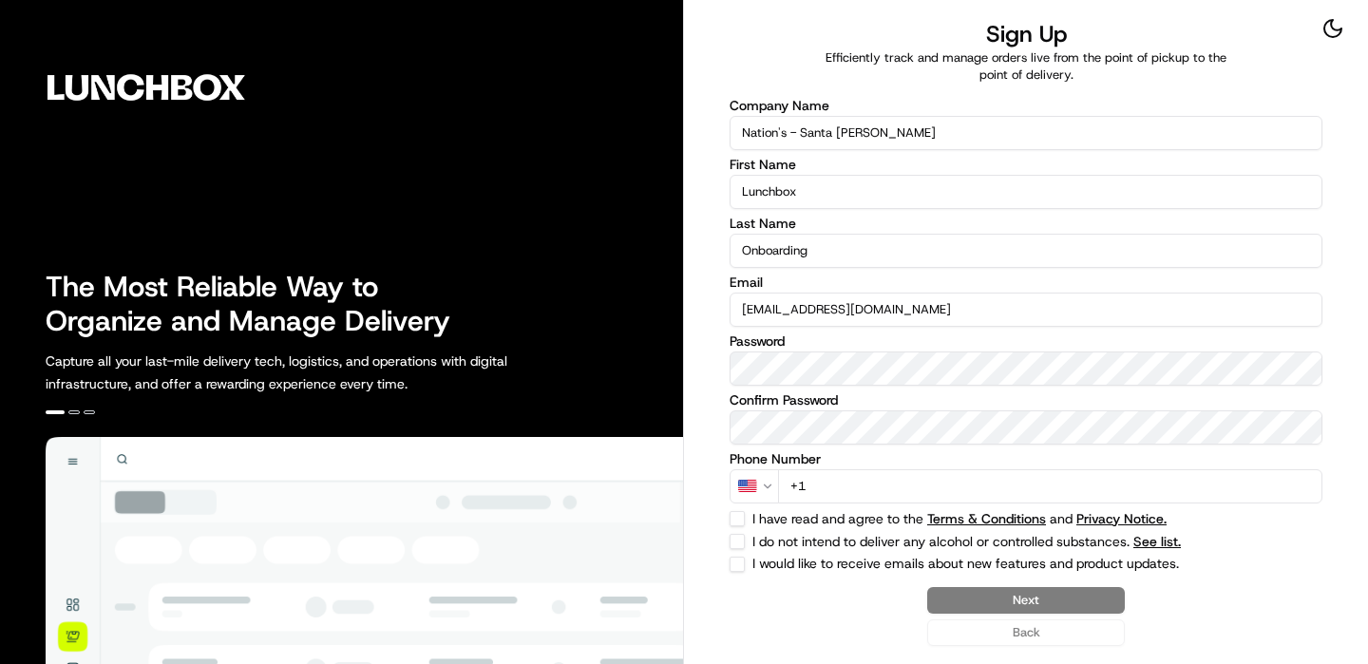
type input "[EMAIL_ADDRESS][DOMAIN_NAME]"
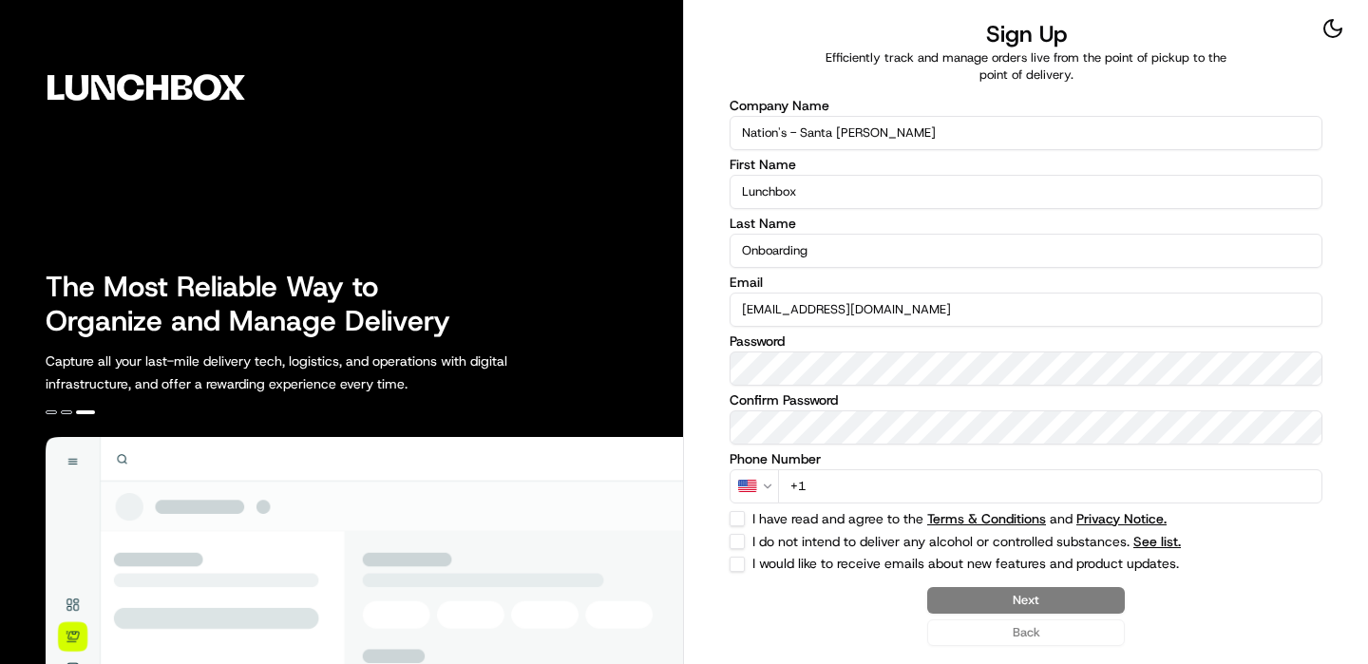
click at [1219, 512] on label "I have read and agree to the Terms & Conditions and Privacy Notice." at bounding box center [989, 518] width 474 height 13
click at [745, 511] on button "I have read and agree to the Terms & Conditions and Privacy Notice." at bounding box center [737, 518] width 15 height 15
checkbox input "true"
click at [1215, 491] on input "+1" at bounding box center [1050, 486] width 544 height 34
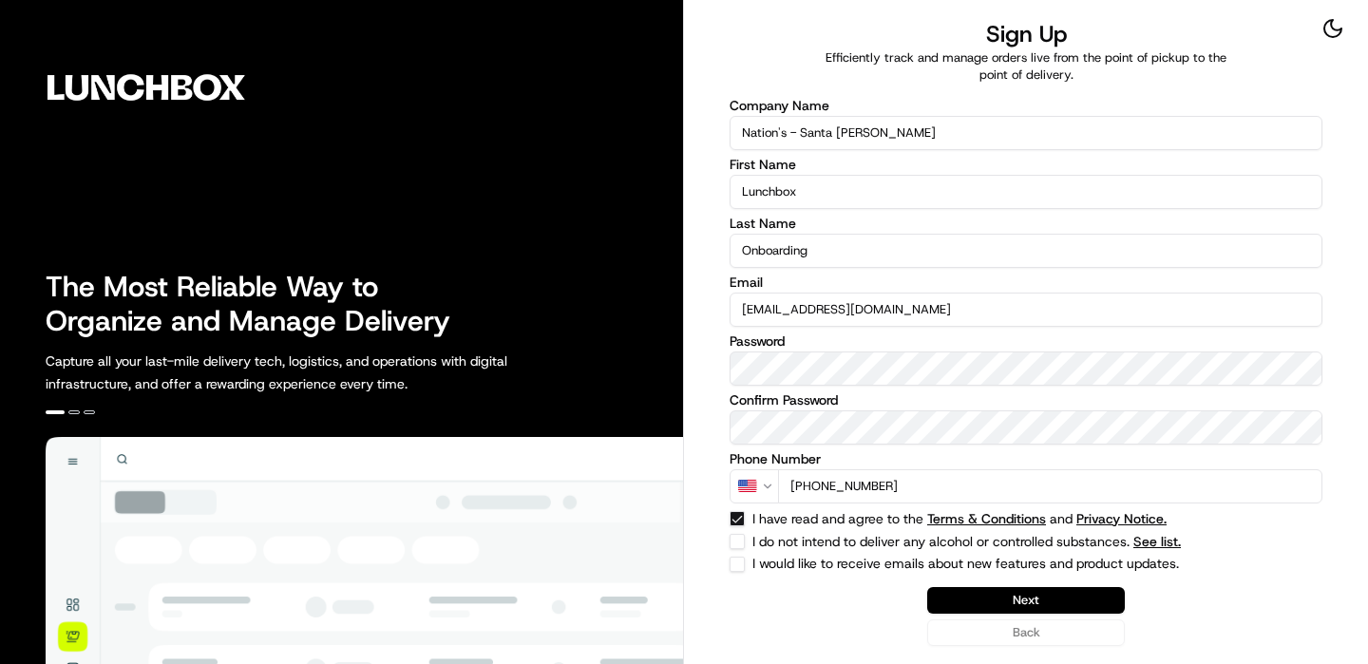
type input "[PHONE_NUMBER]"
click at [725, 543] on div "Sign Up Efficiently track and manage orders live from the point of pickup to th…" at bounding box center [1026, 332] width 684 height 664
click at [730, 543] on button "I do not intend to deliver any alcohol or controlled substances. See list." at bounding box center [737, 541] width 15 height 15
checkbox input "true"
click at [1033, 604] on button "Next" at bounding box center [1026, 600] width 198 height 27
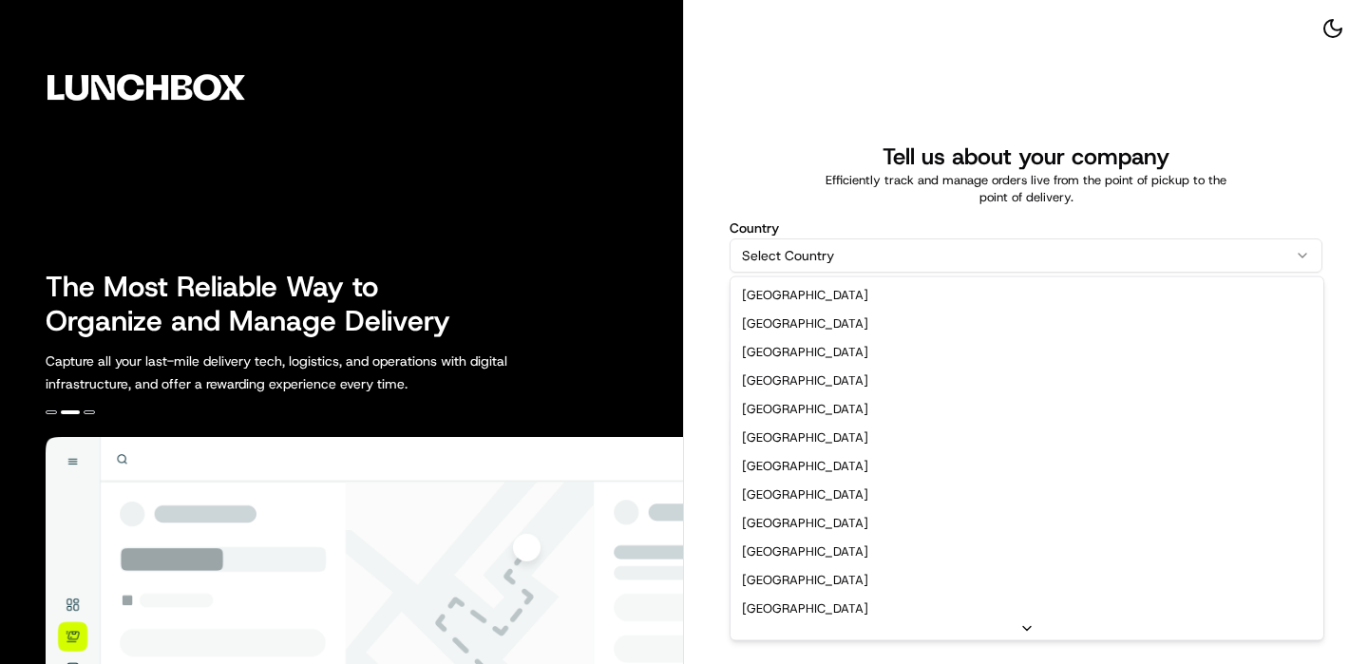
click at [929, 269] on html "The Most Reliable Way to Organize and Manage Delivery Capture all your last-mil…" at bounding box center [684, 332] width 1368 height 664
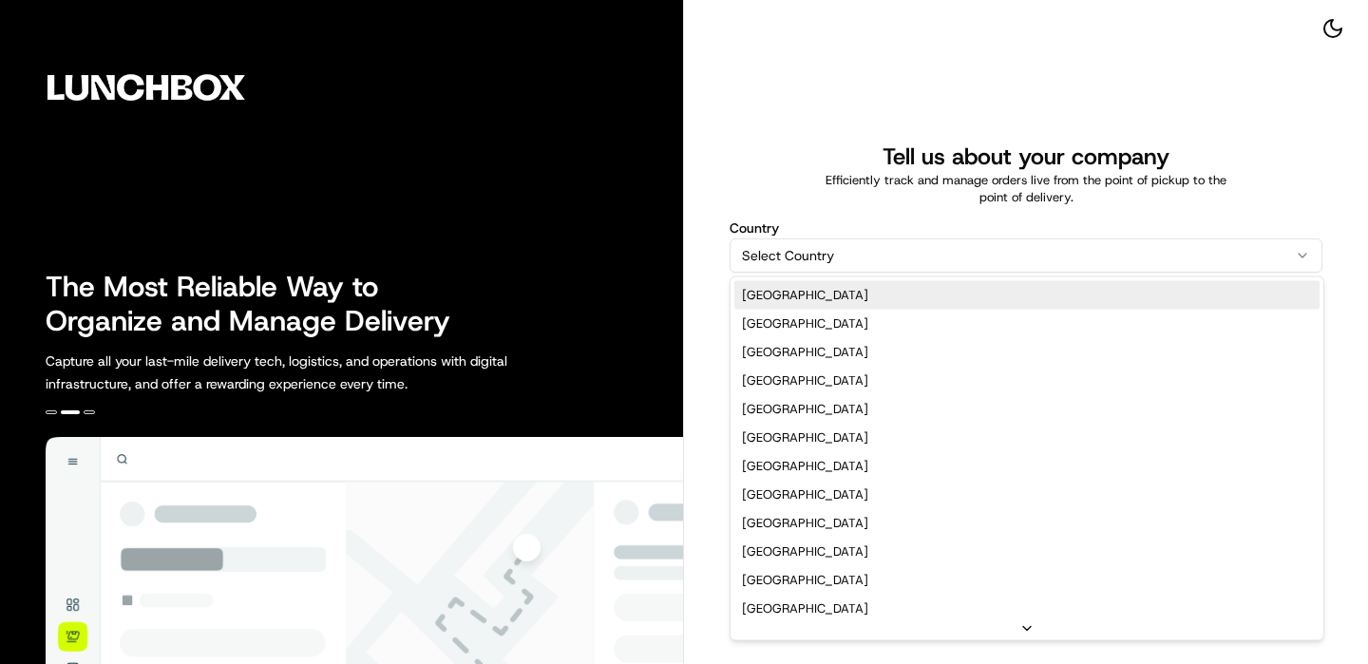
select select "US"
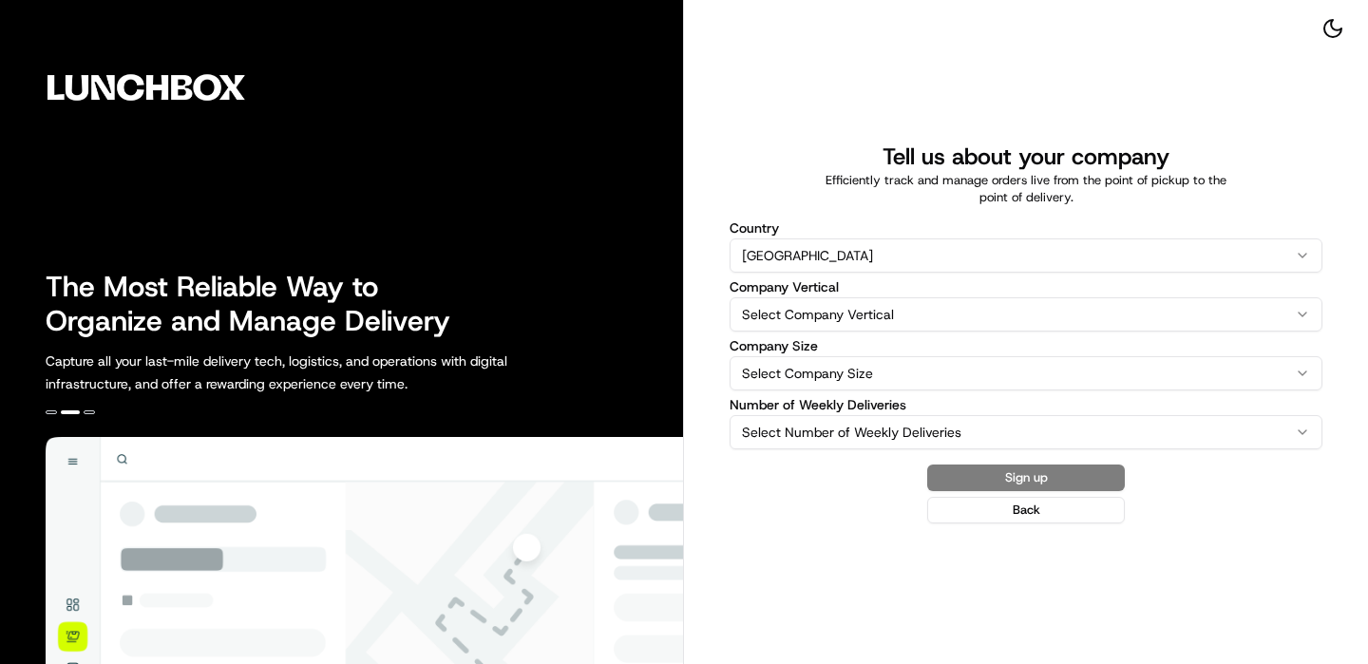
click at [886, 298] on html "The Most Reliable Way to Organize and Manage Delivery Capture all your last-mil…" at bounding box center [684, 332] width 1368 height 664
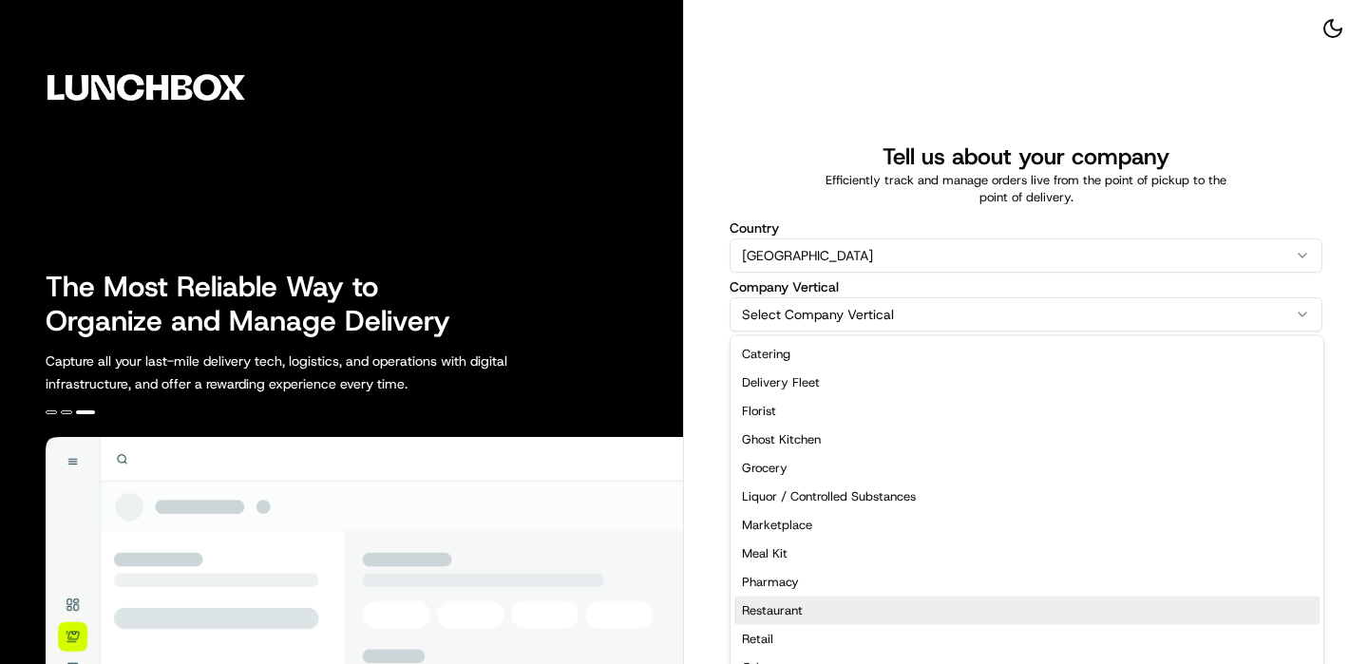
select select "Restaurant"
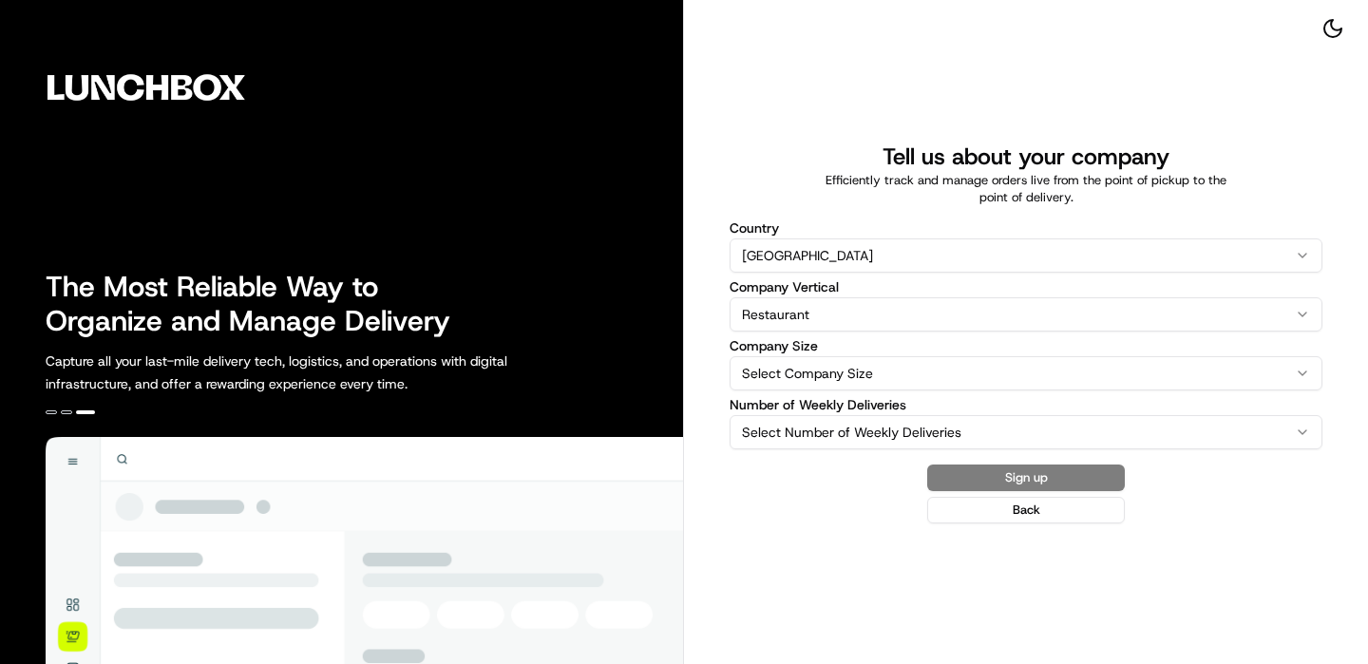
click at [872, 355] on html "The Most Reliable Way to Organize and Manage Delivery Capture all your last-mil…" at bounding box center [684, 332] width 1368 height 664
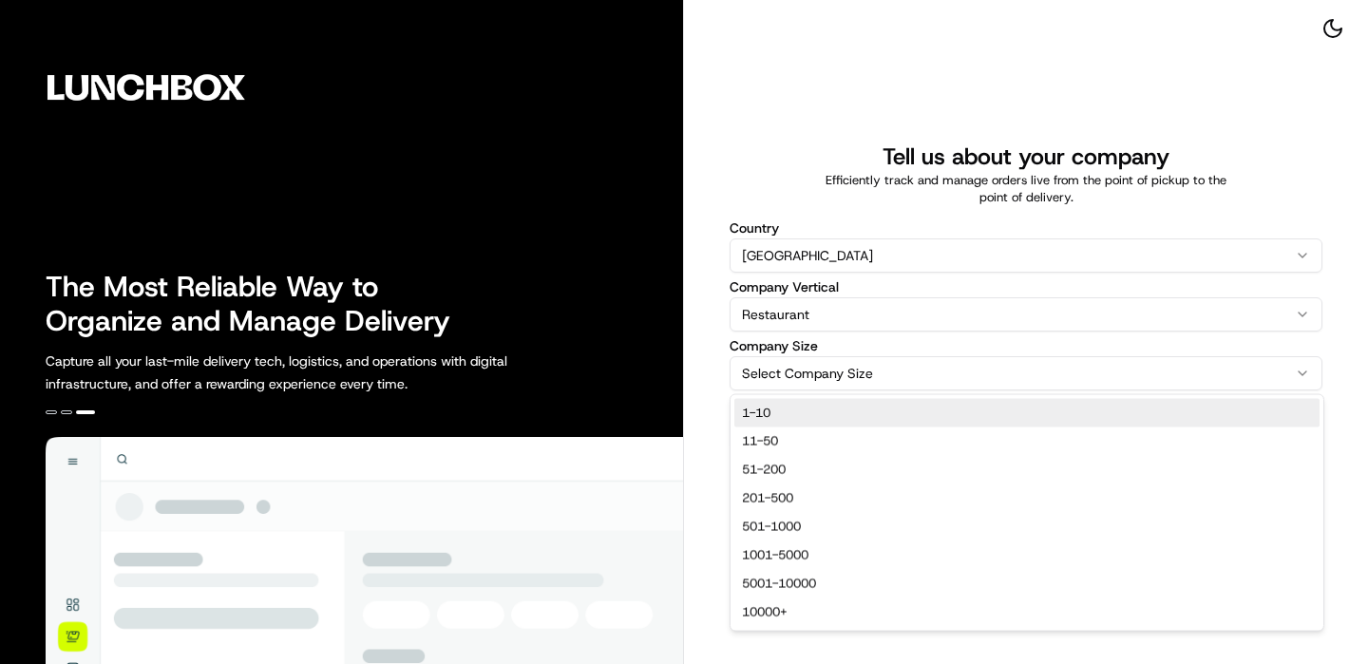
select select "1-10"
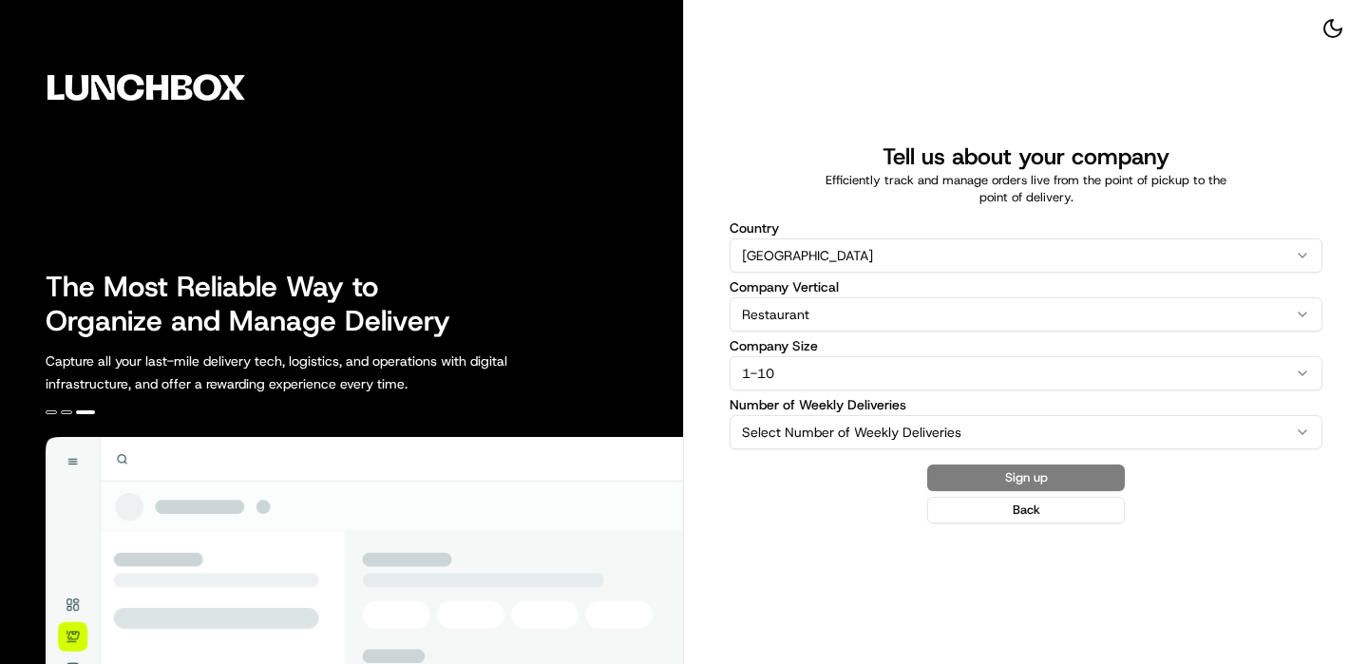
click at [883, 410] on label "Number of Weekly Deliveries" at bounding box center [1026, 404] width 593 height 13
click at [883, 415] on button "Select Number of Weekly Deliveries" at bounding box center [1026, 432] width 593 height 34
click at [878, 427] on html "The Most Reliable Way to Organize and Manage Delivery Capture all your last-mil…" at bounding box center [684, 332] width 1368 height 664
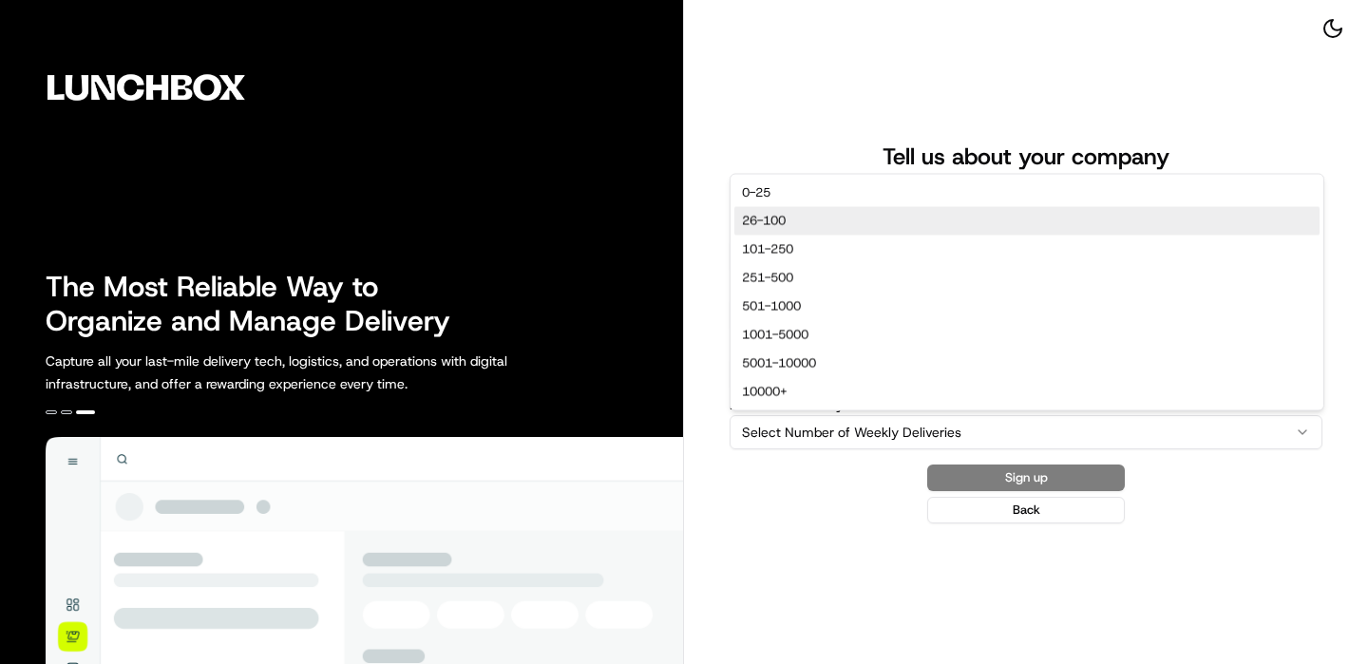
select select "26-100"
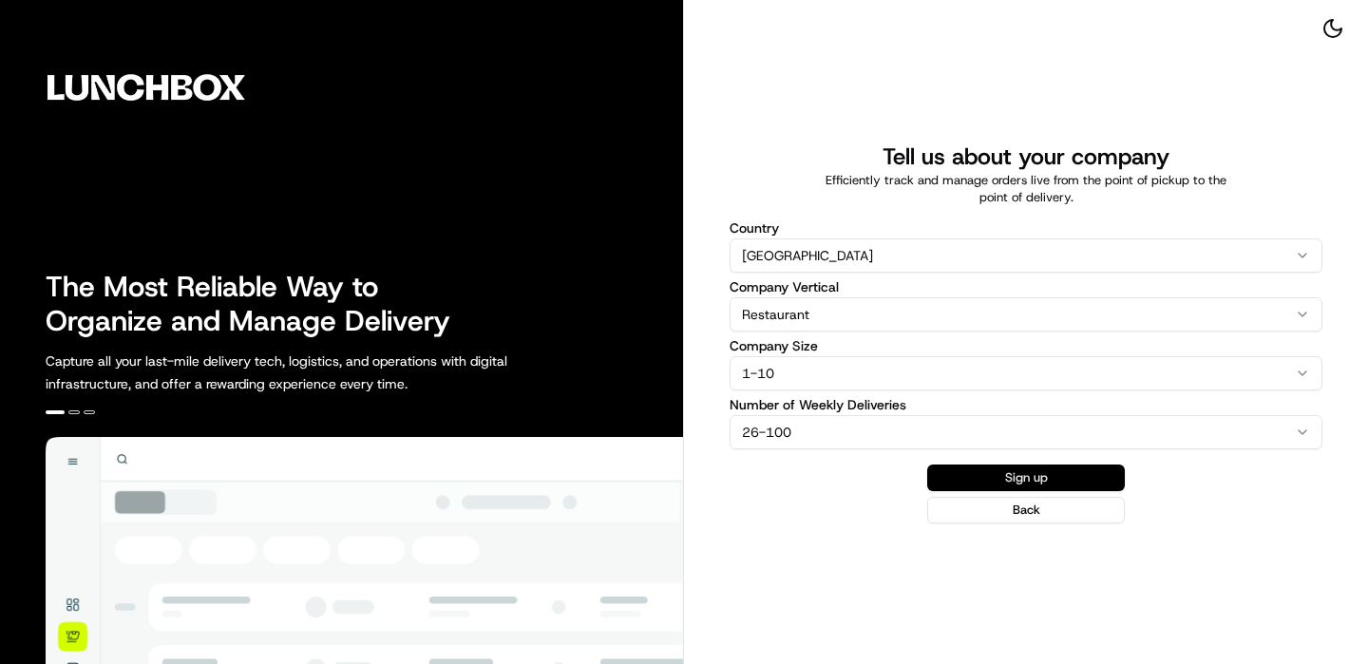
click at [1014, 485] on button "Sign up" at bounding box center [1026, 478] width 198 height 27
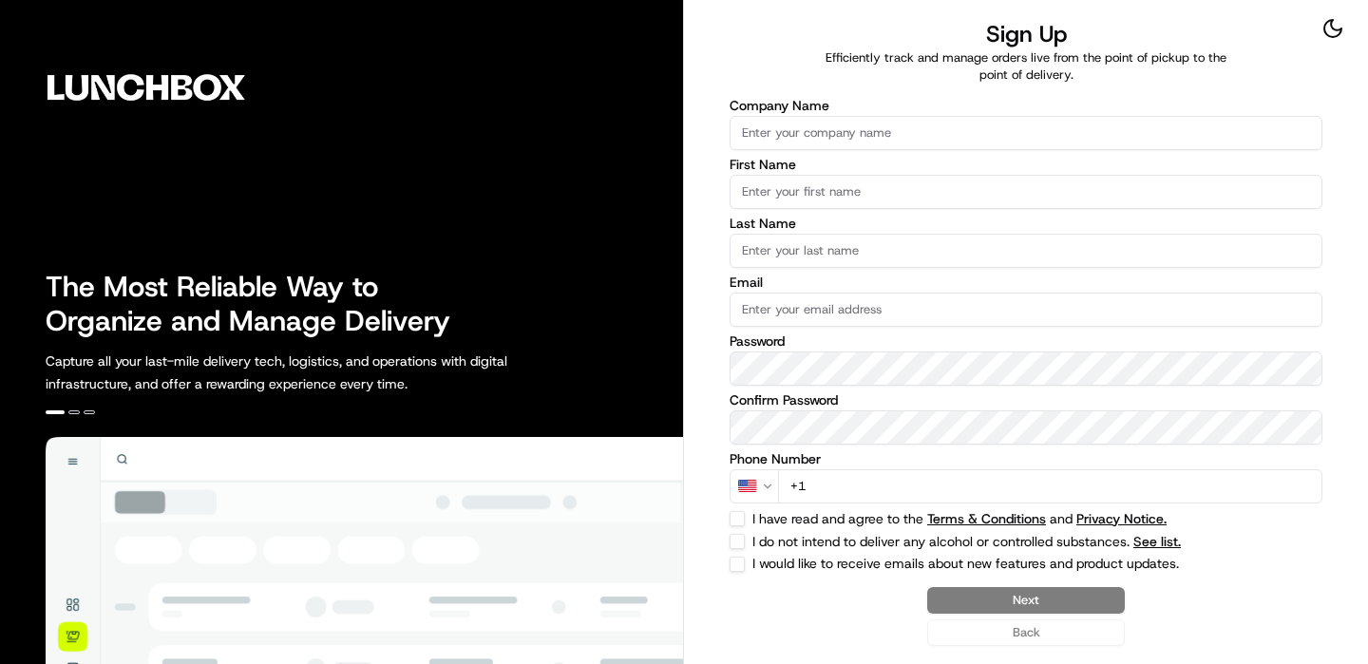
click at [822, 133] on input "Company Name" at bounding box center [1026, 133] width 593 height 34
type input "Nation's - [GEOGRAPHIC_DATA]"
type input "Lunchbox"
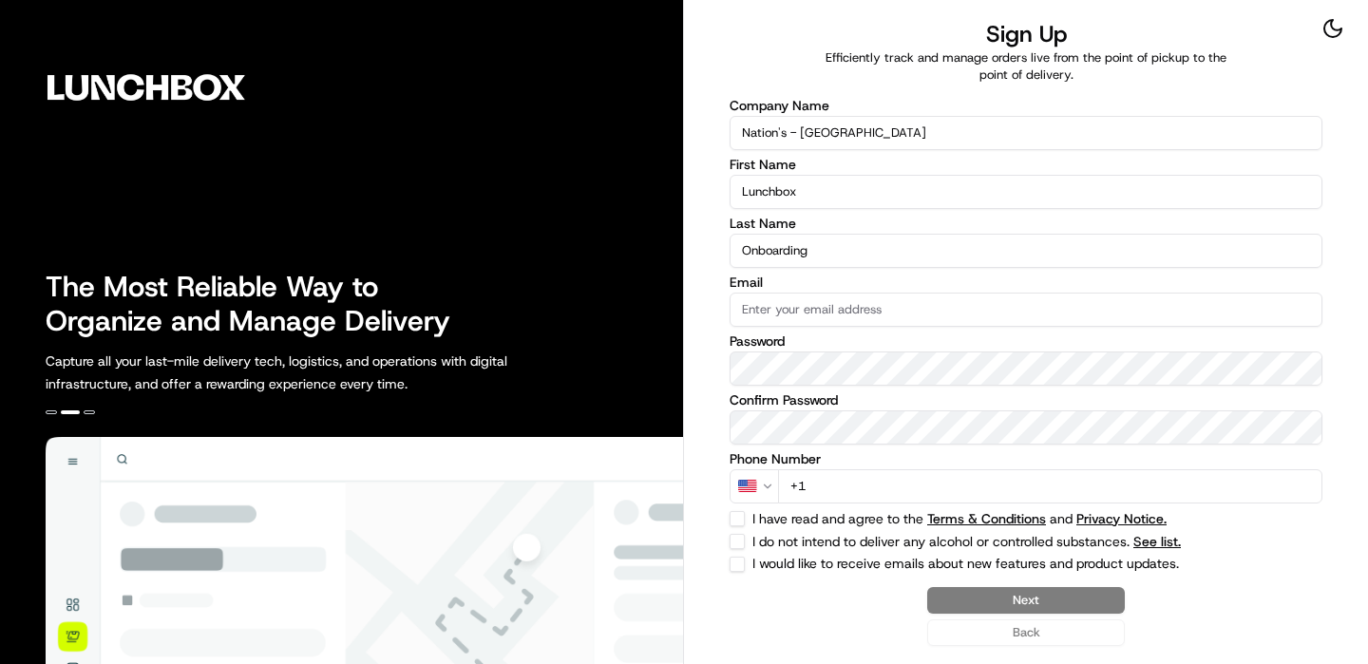
type input "Onboarding"
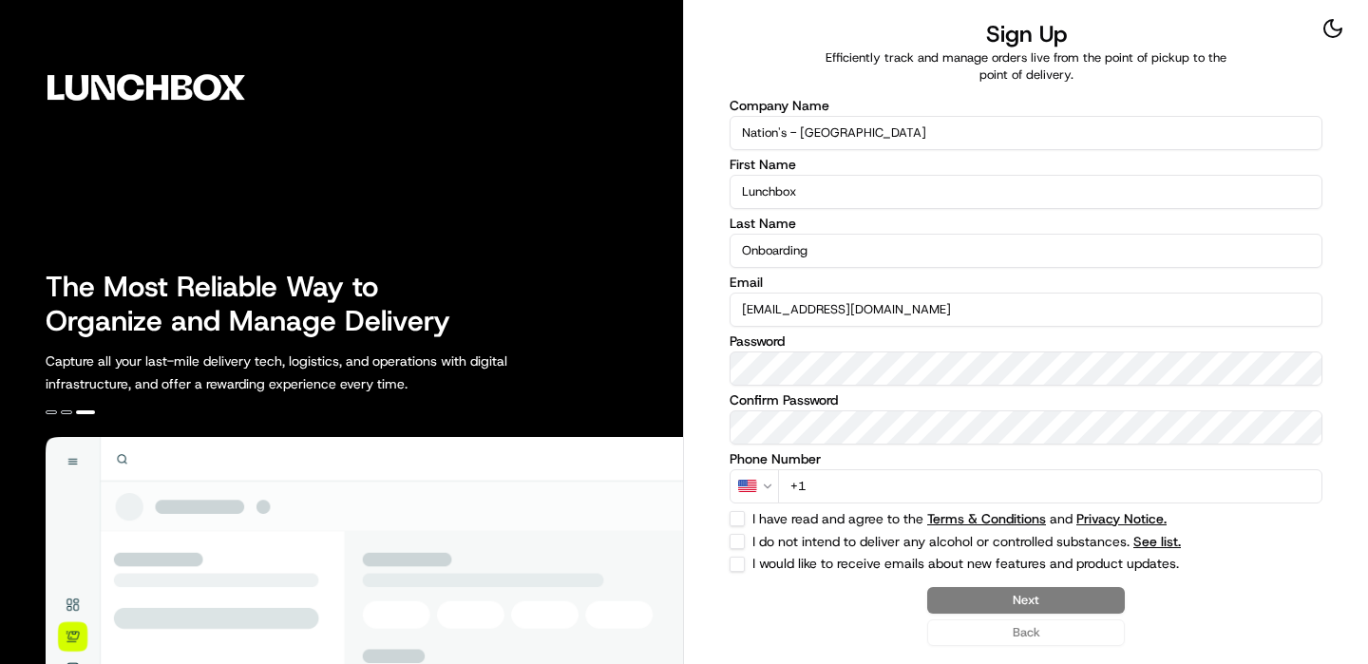
type input "[EMAIL_ADDRESS][DOMAIN_NAME]"
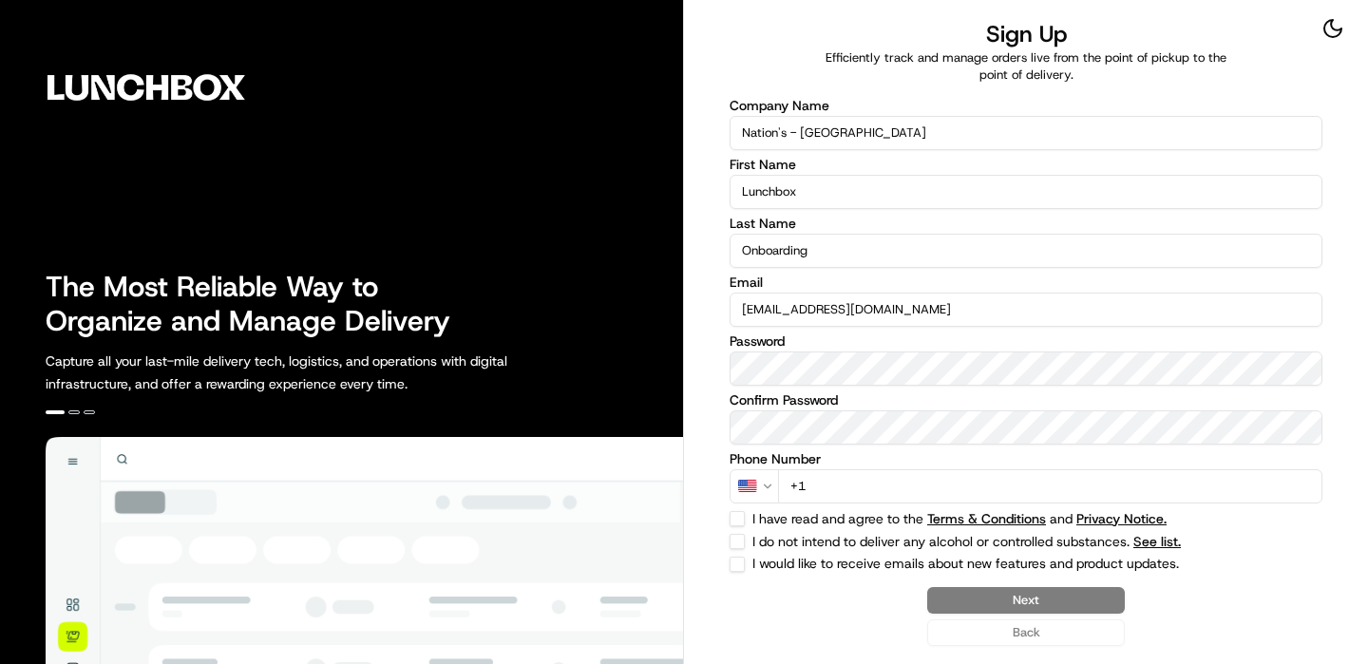
click at [1084, 477] on input "+1" at bounding box center [1050, 486] width 544 height 34
type input "+21"
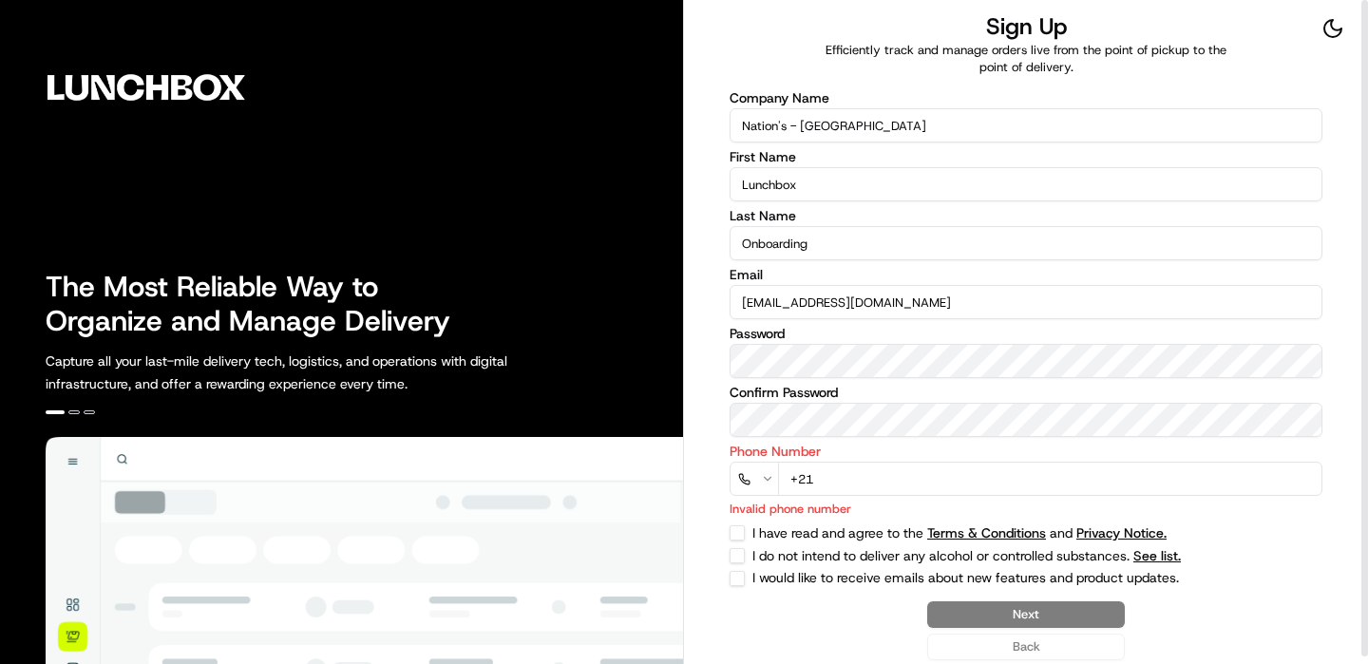
select select "DZ"
type input "+213"
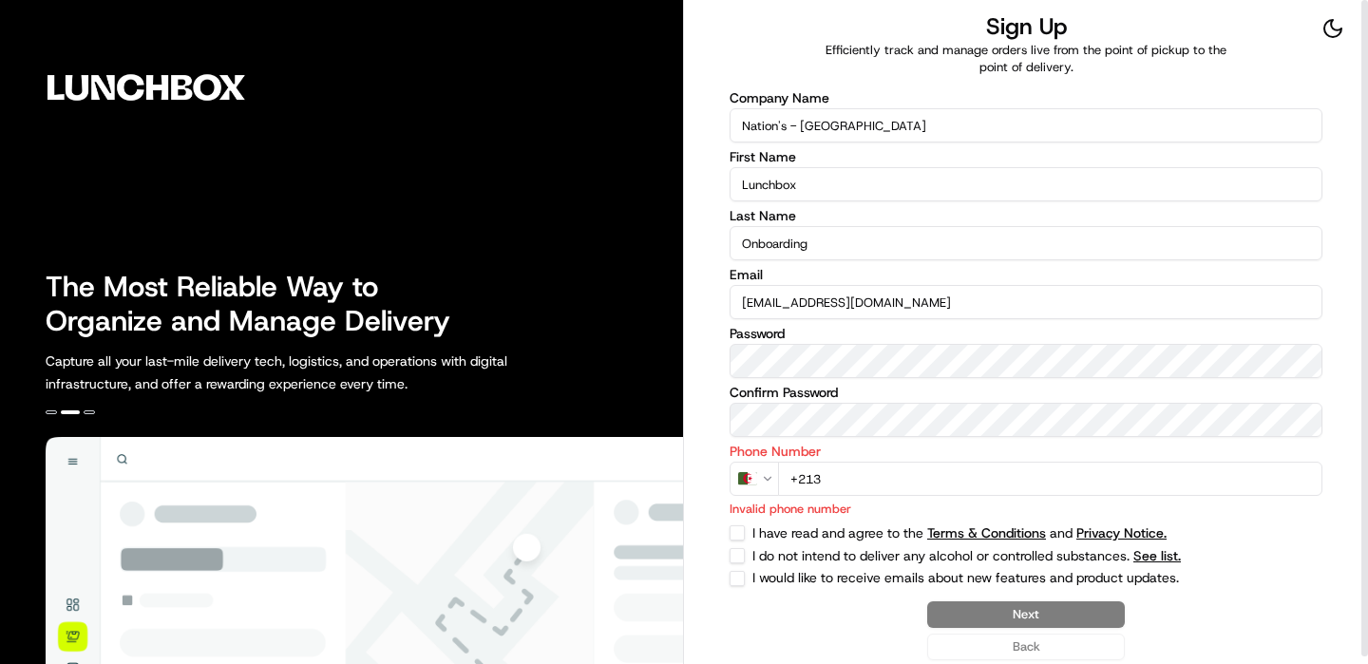
select select "US"
type input "+1"
select select
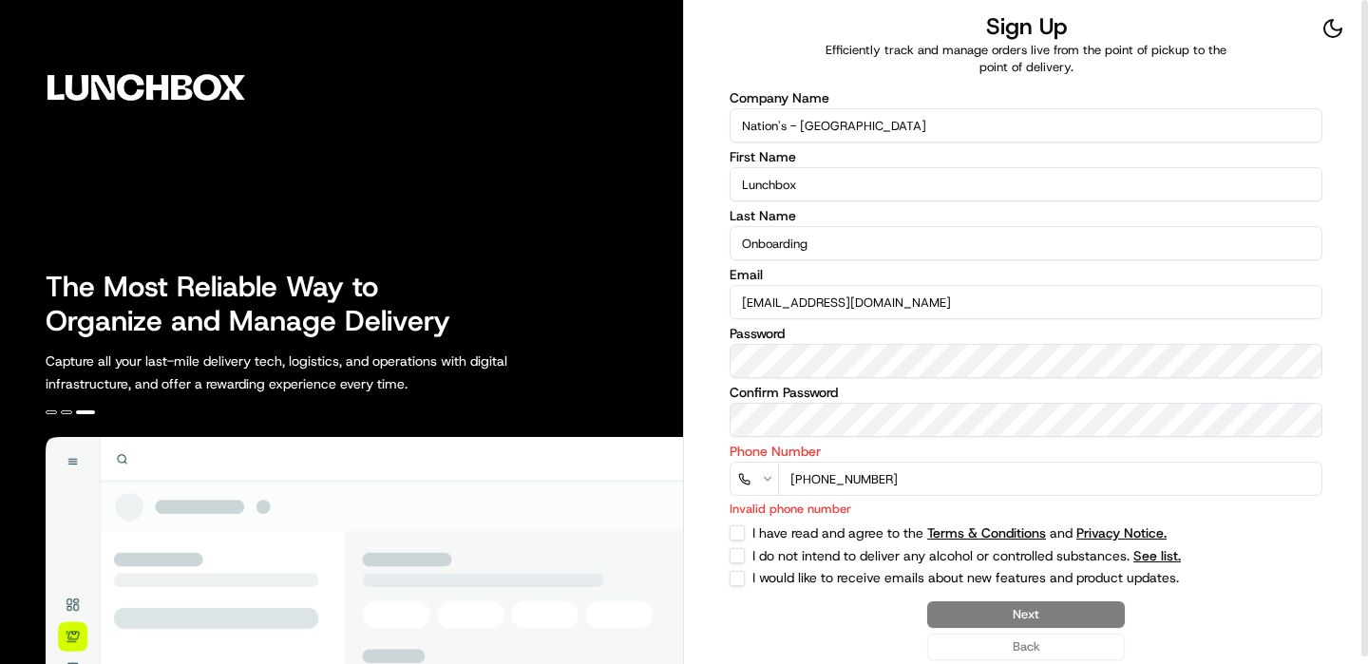
type input "[PHONE_NUMBER]"
select select "US"
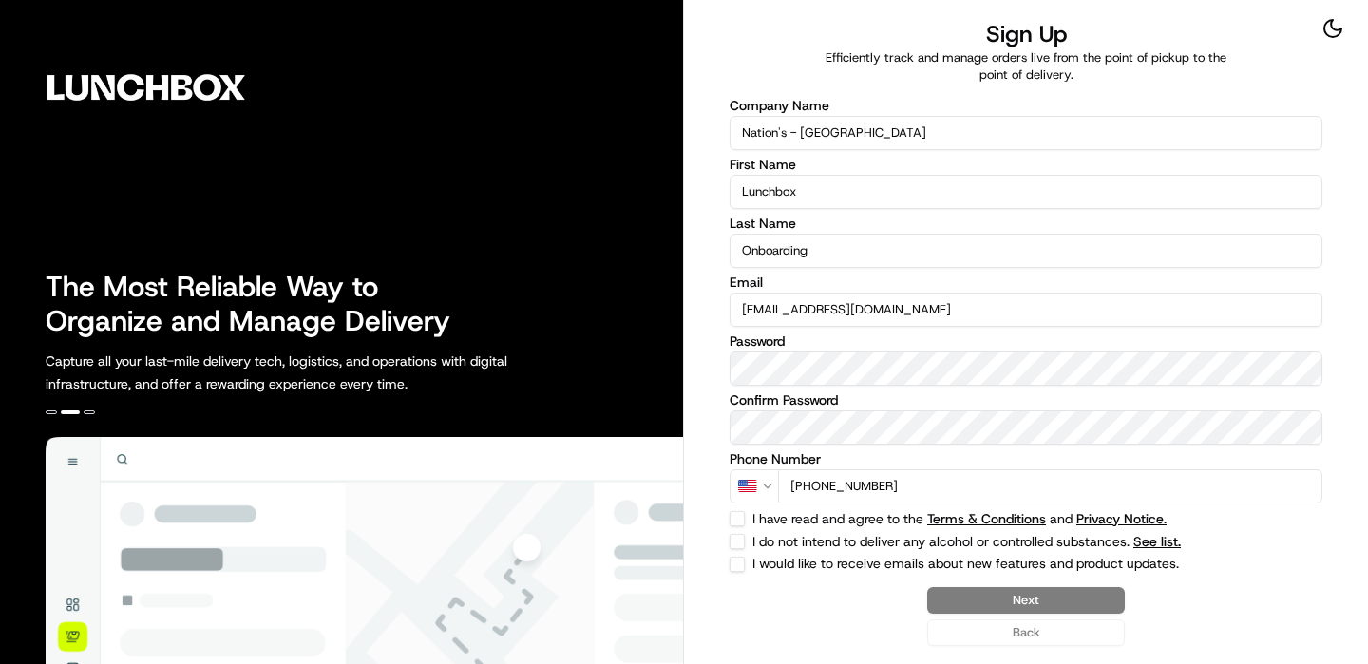
type input "[PHONE_NUMBER]"
click at [743, 506] on div "Company Name Nation's - [GEOGRAPHIC_DATA] First Name Lunchbox Last Name Onboard…" at bounding box center [1026, 335] width 593 height 473
click at [743, 514] on button "I have read and agree to the Terms & Conditions and Privacy Notice." at bounding box center [737, 518] width 15 height 15
checkbox input "true"
click at [743, 557] on button "I would like to receive emails about new features and product updates." at bounding box center [737, 564] width 15 height 15
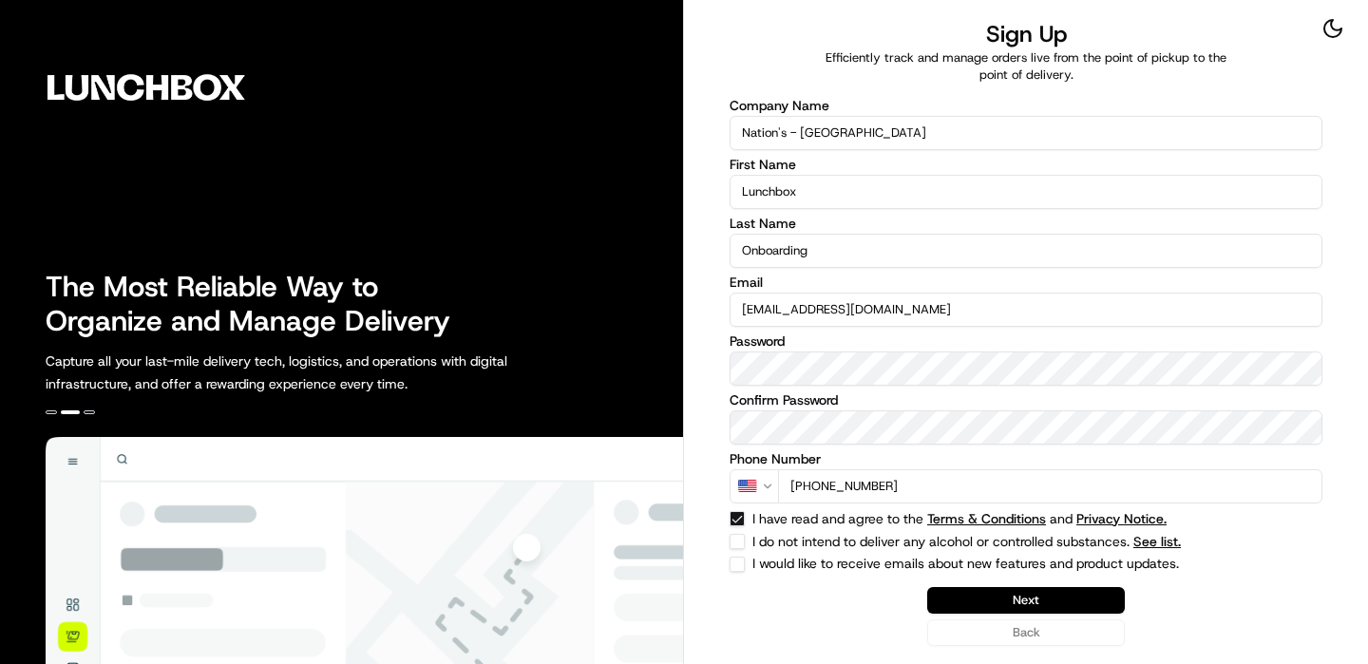
checkbox input "true"
click at [743, 539] on button "I do not intend to deliver any alcohol or controlled substances. See list." at bounding box center [737, 541] width 15 height 15
checkbox input "true"
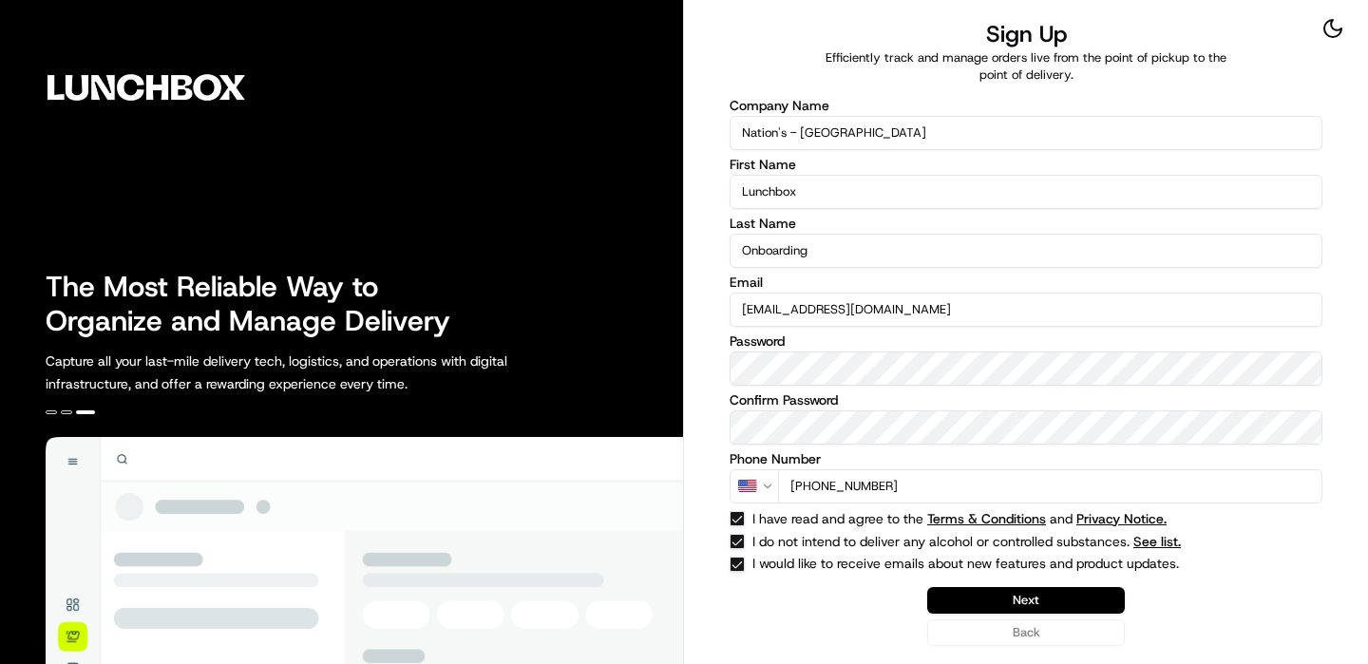
click at [743, 557] on button "I would like to receive emails about new features and product updates." at bounding box center [737, 564] width 15 height 15
checkbox input "false"
click at [1050, 595] on button "Next" at bounding box center [1026, 600] width 198 height 27
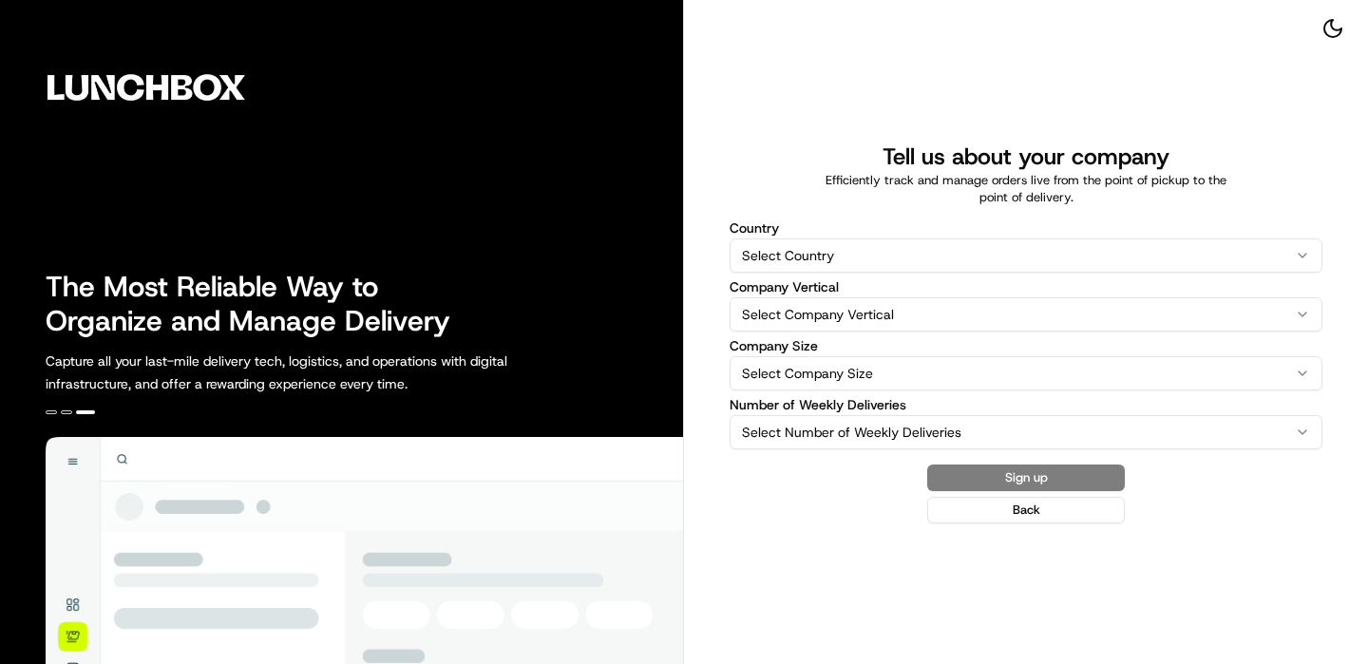
click at [808, 248] on html "The Most Reliable Way to Organize and Manage Delivery Capture all your last-mil…" at bounding box center [684, 332] width 1368 height 664
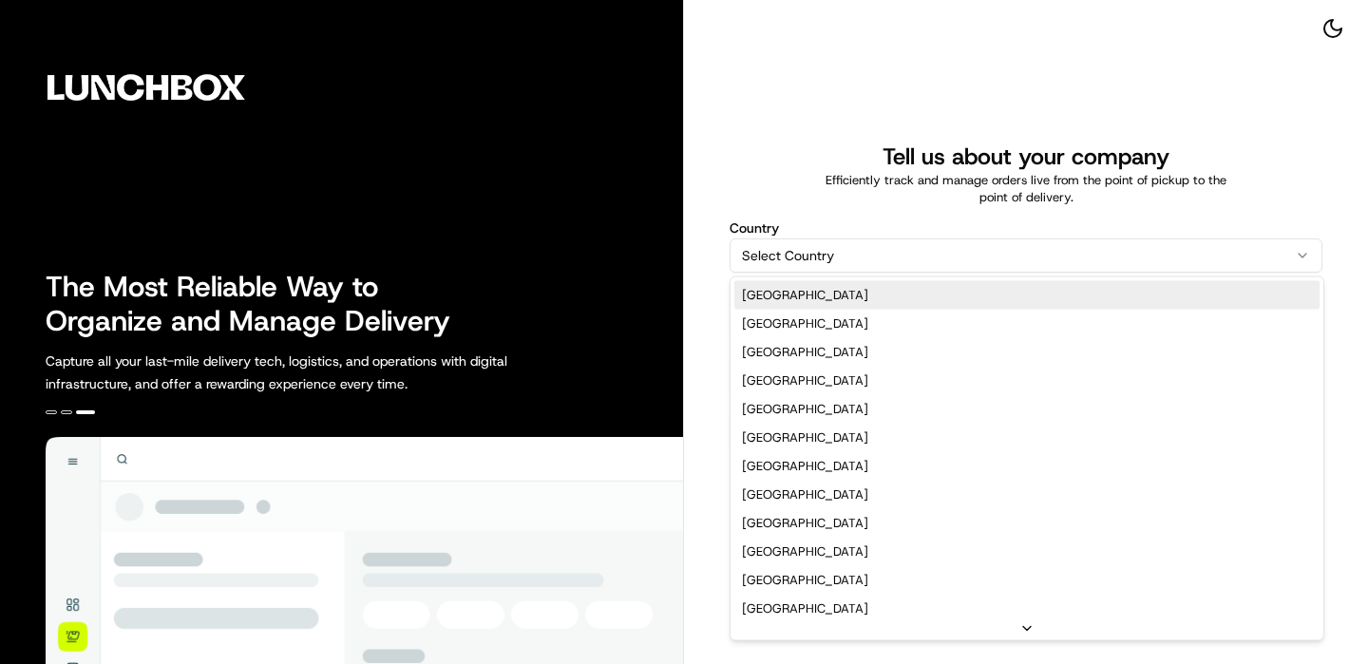
select select "US"
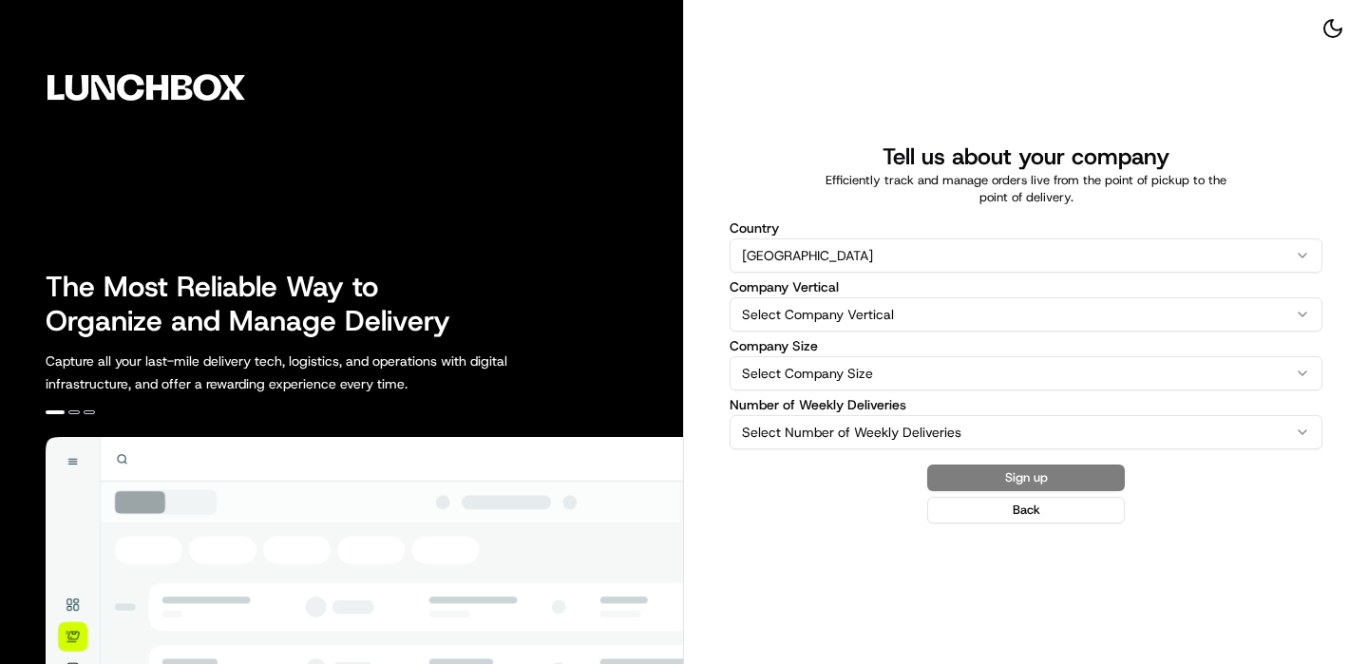
click at [787, 308] on html "The Most Reliable Way to Organize and Manage Delivery Capture all your last-mil…" at bounding box center [684, 332] width 1368 height 664
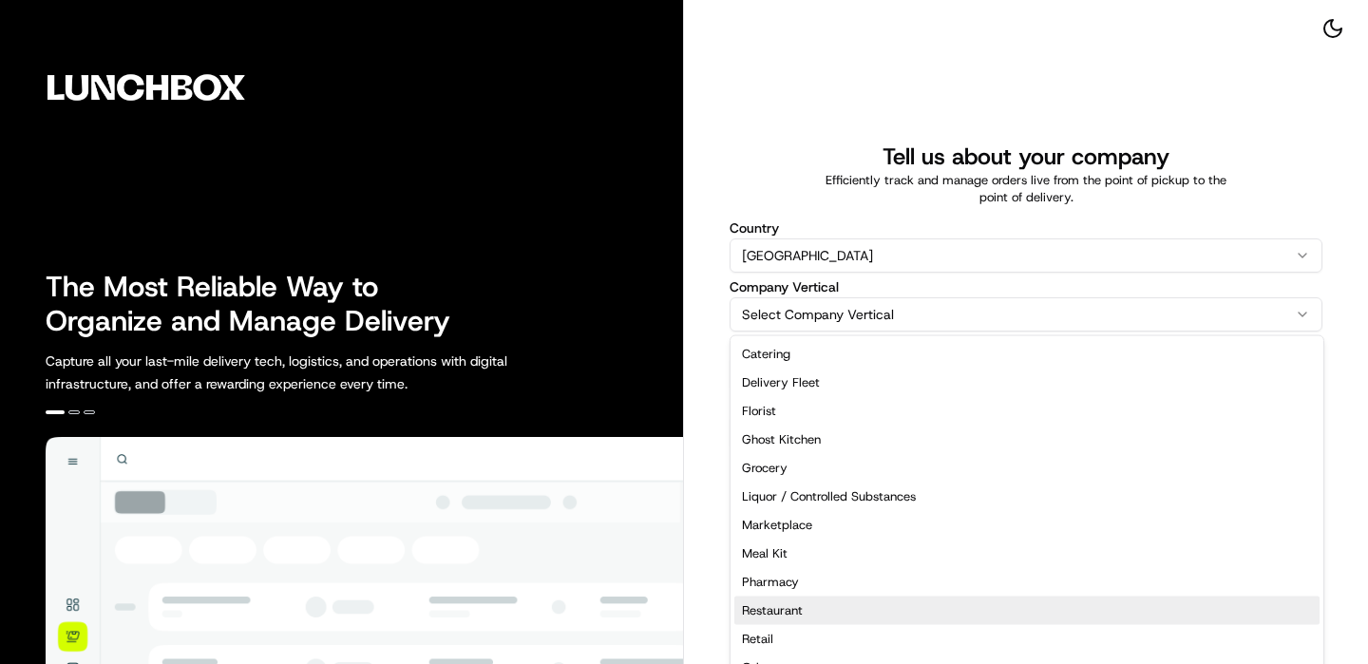
select select "Restaurant"
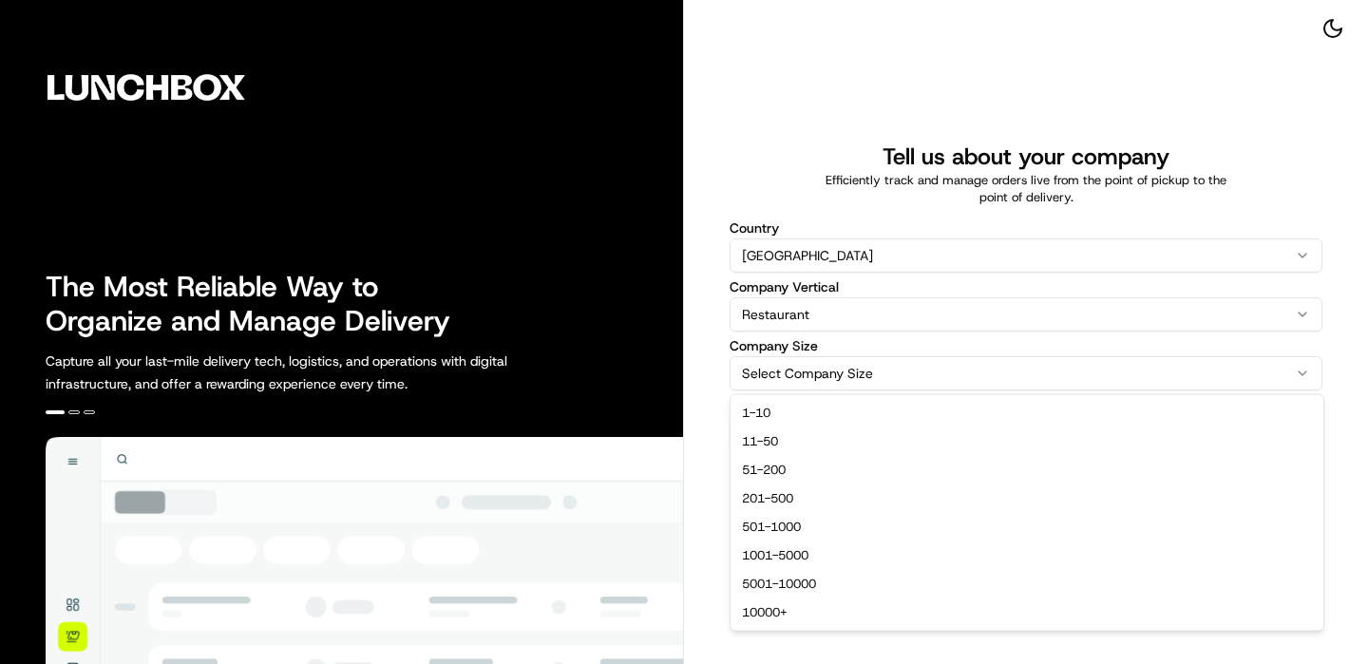
click at [837, 383] on html "The Most Reliable Way to Organize and Manage Delivery Capture all your last-mil…" at bounding box center [684, 332] width 1368 height 664
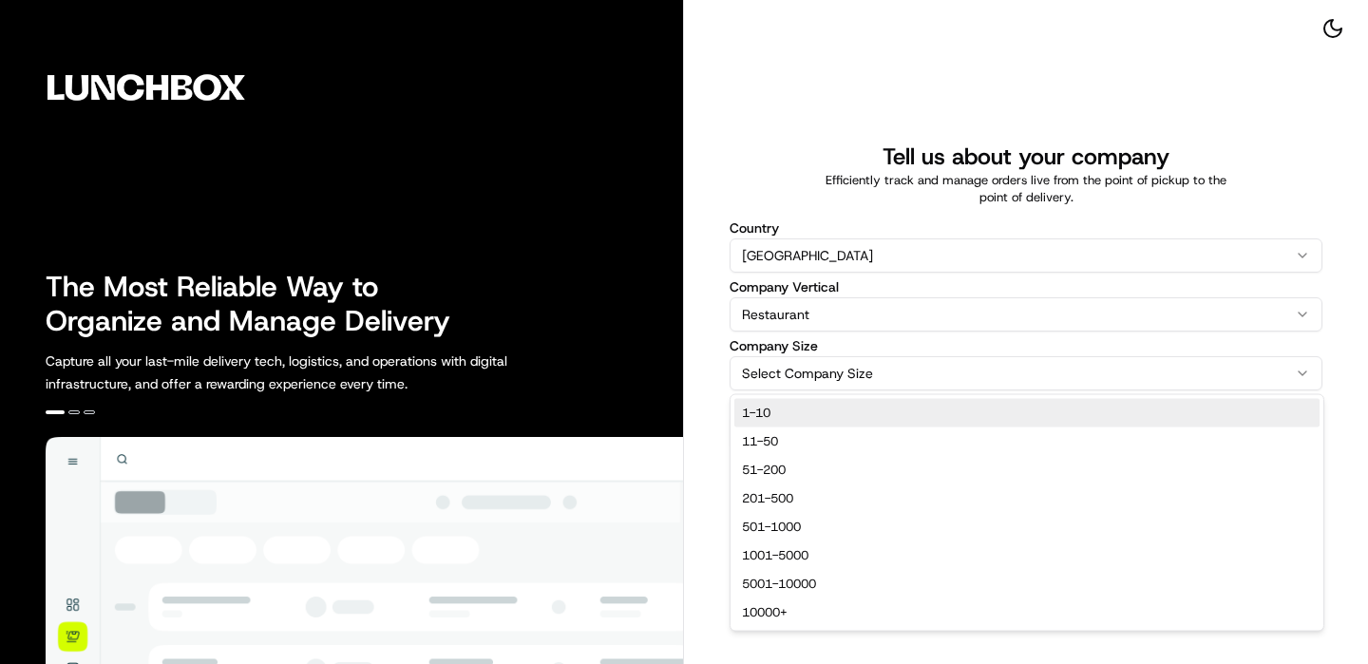
select select "1-10"
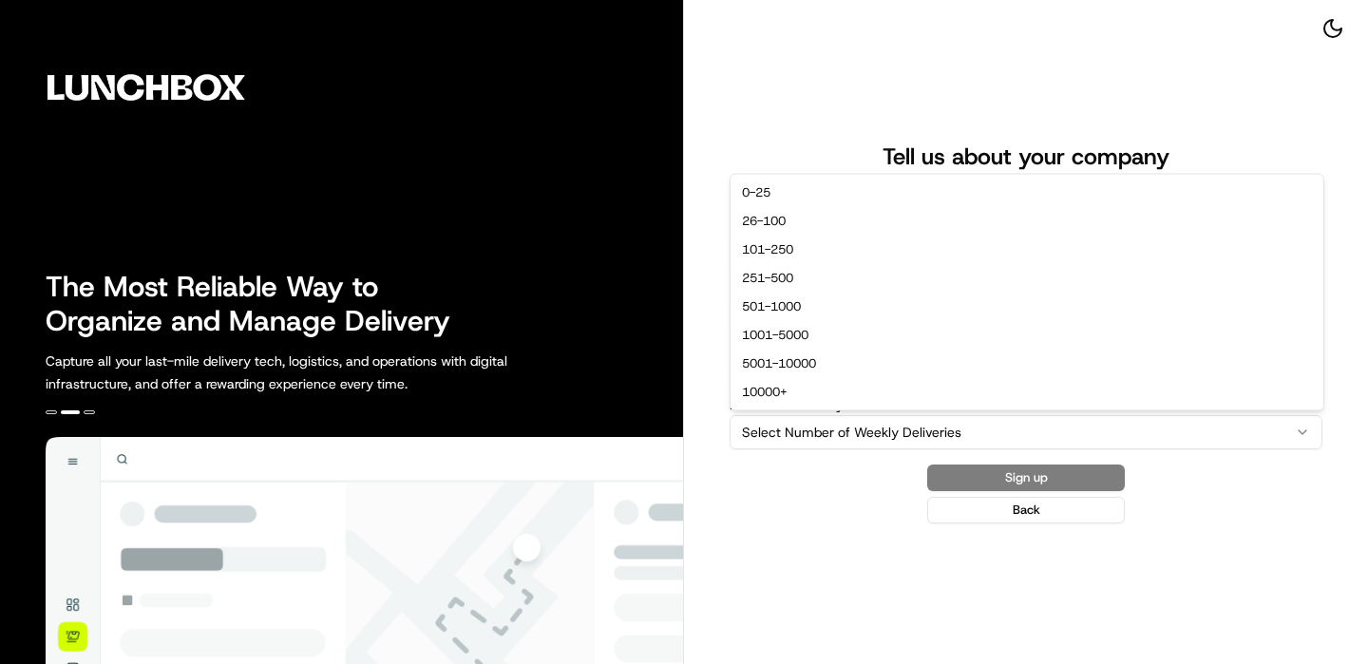
click at [789, 424] on html "The Most Reliable Way to Organize and Manage Delivery Capture all your last-mil…" at bounding box center [684, 332] width 1368 height 664
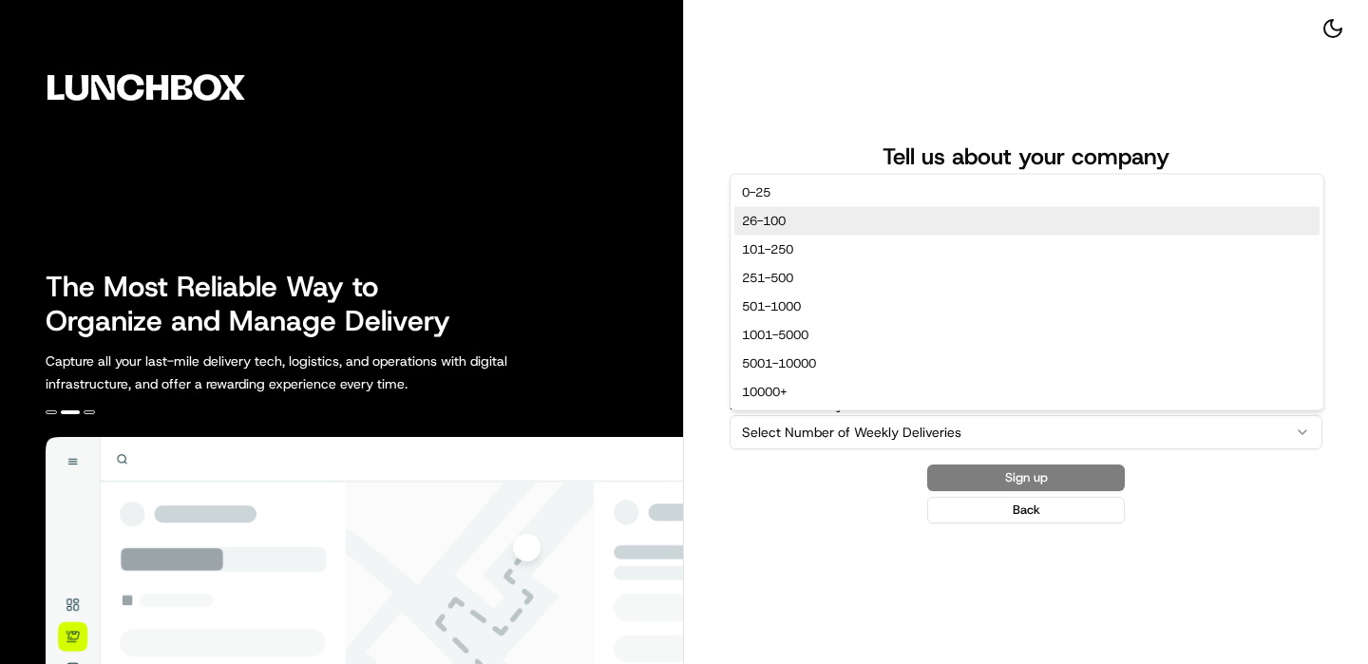
select select "26-100"
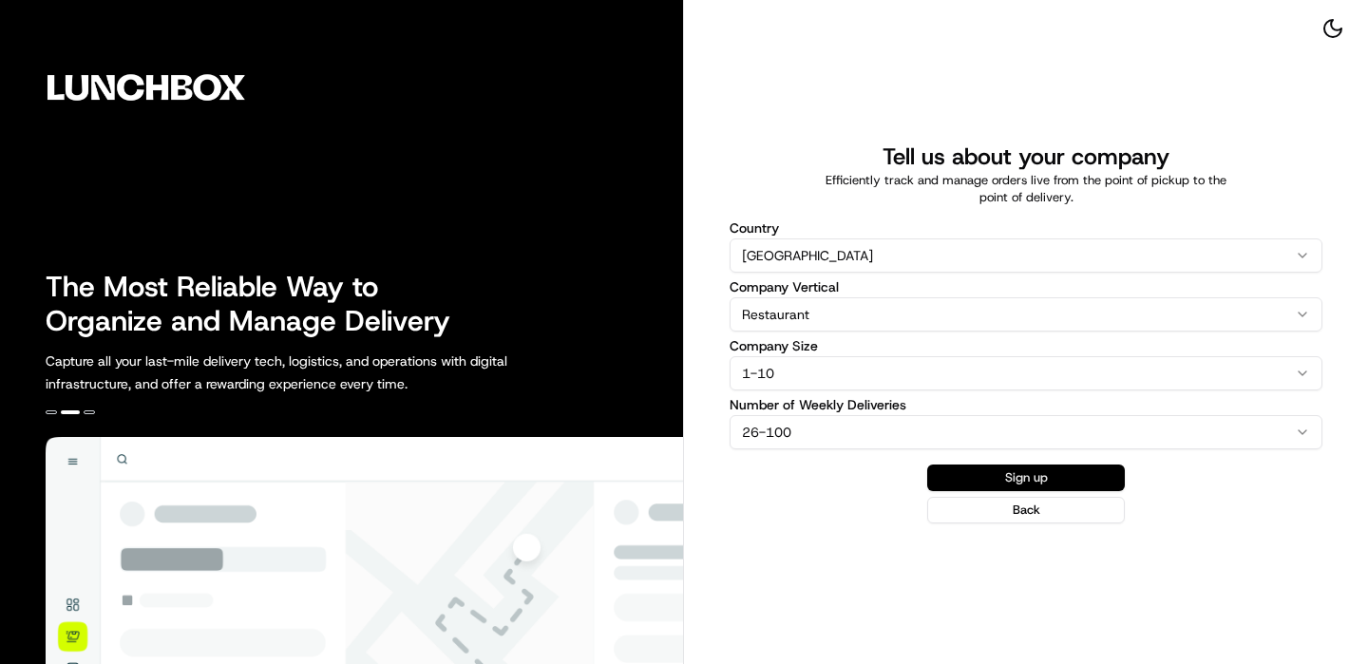
click at [1066, 475] on button "Sign up" at bounding box center [1026, 478] width 198 height 27
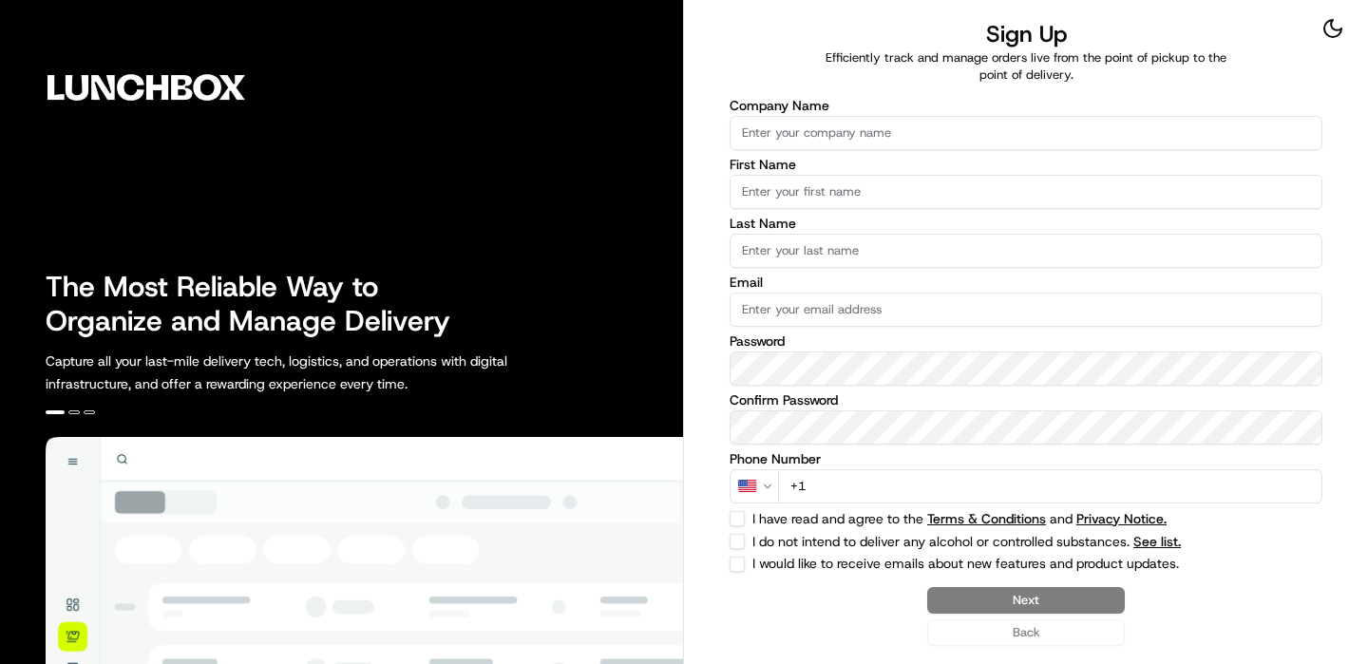
click at [771, 132] on input "Company Name" at bounding box center [1026, 133] width 593 height 34
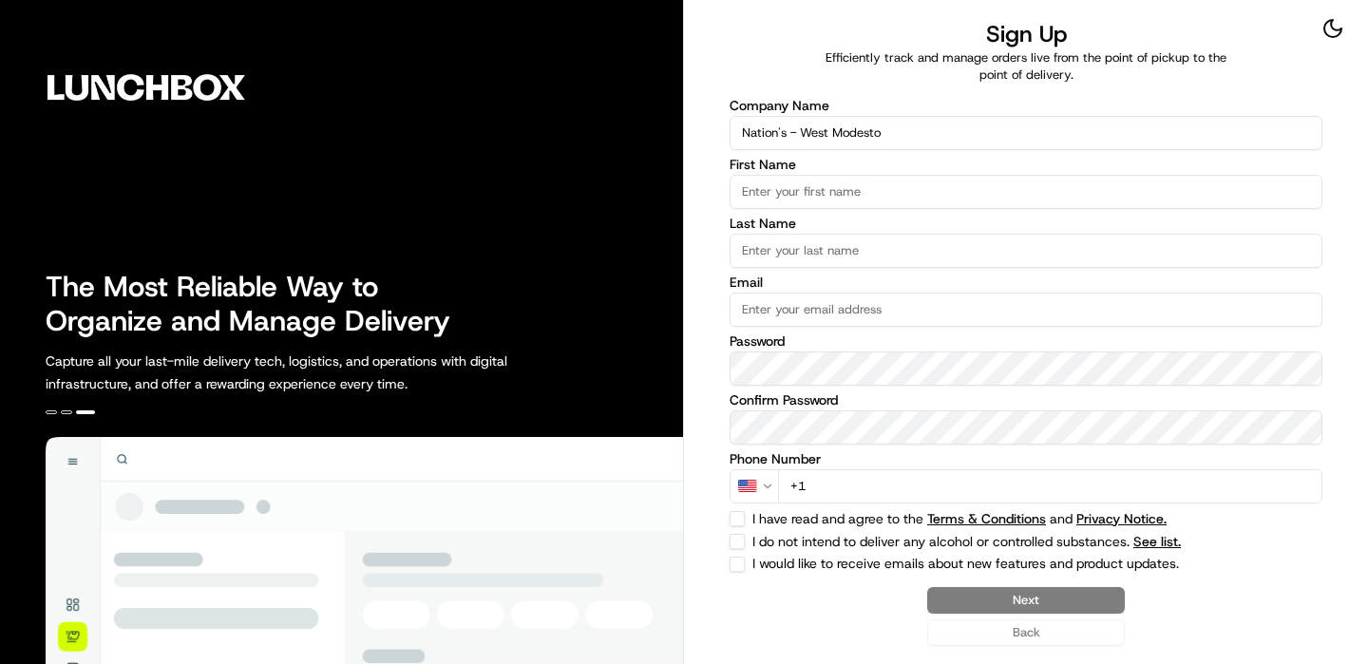
type input "Nation's - West Modesto"
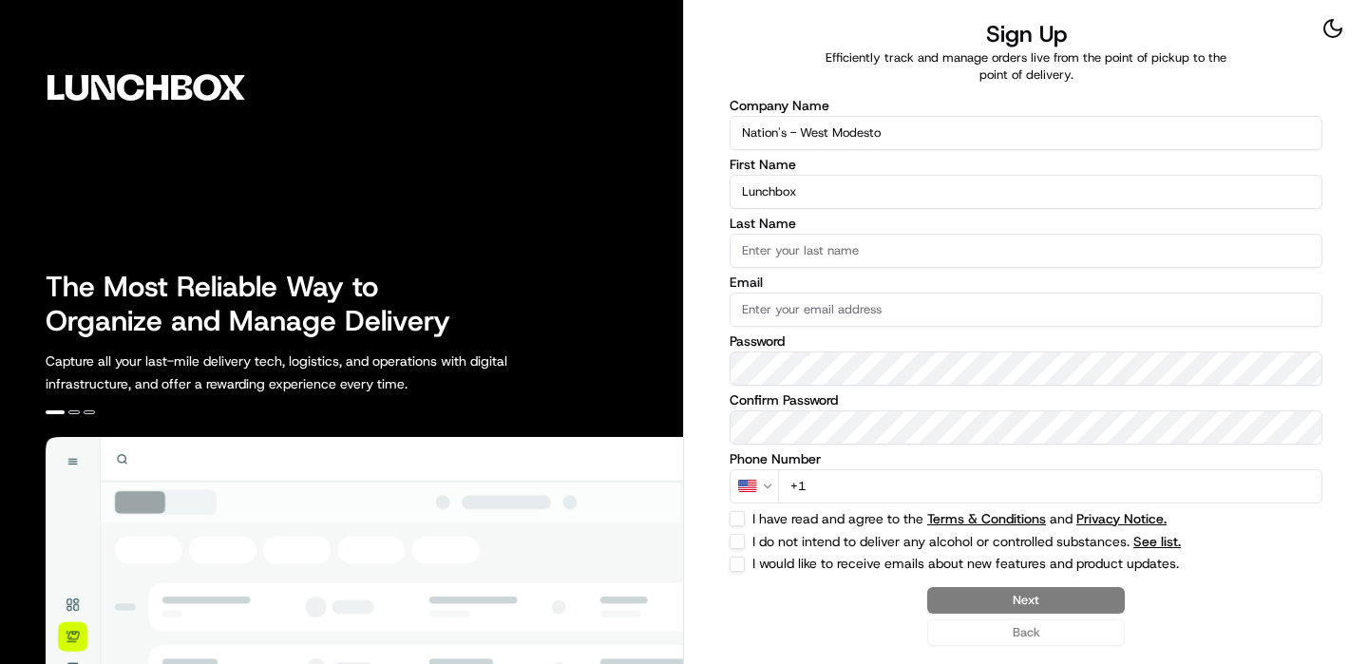
type input "Lunchbox"
type input "Onboarding"
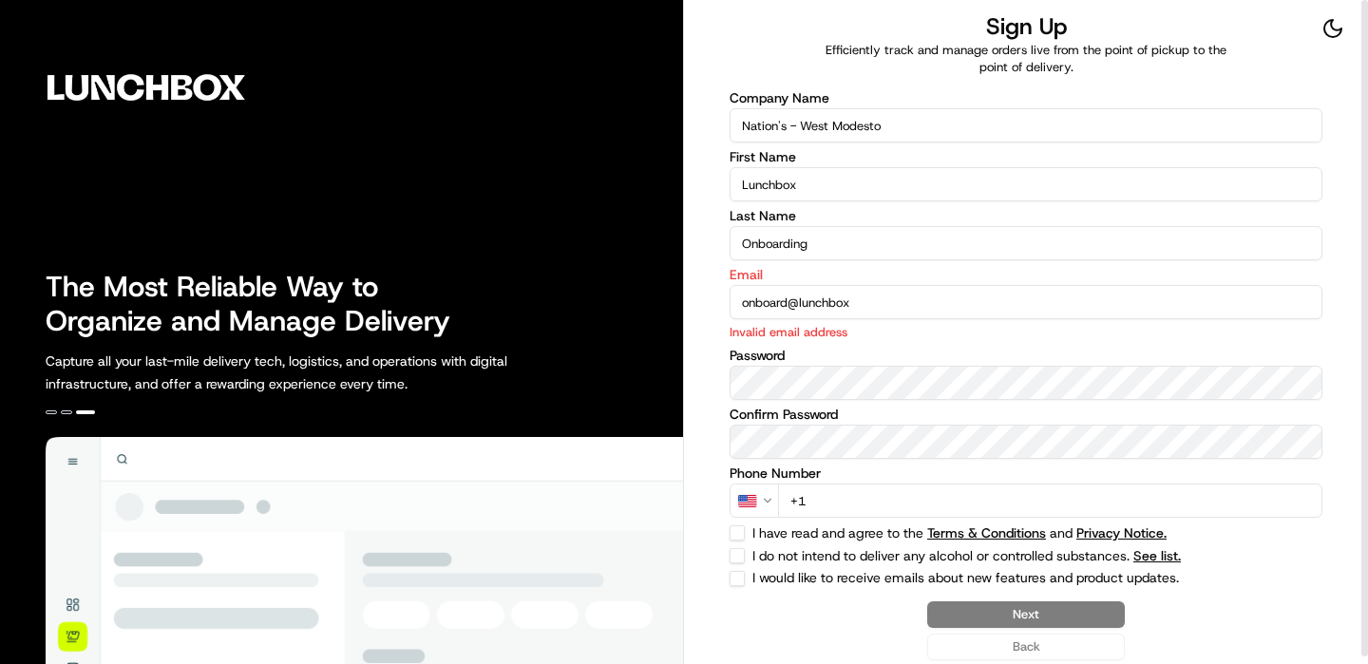
click at [891, 298] on input "onboard@lunchbox" at bounding box center [1026, 302] width 593 height 34
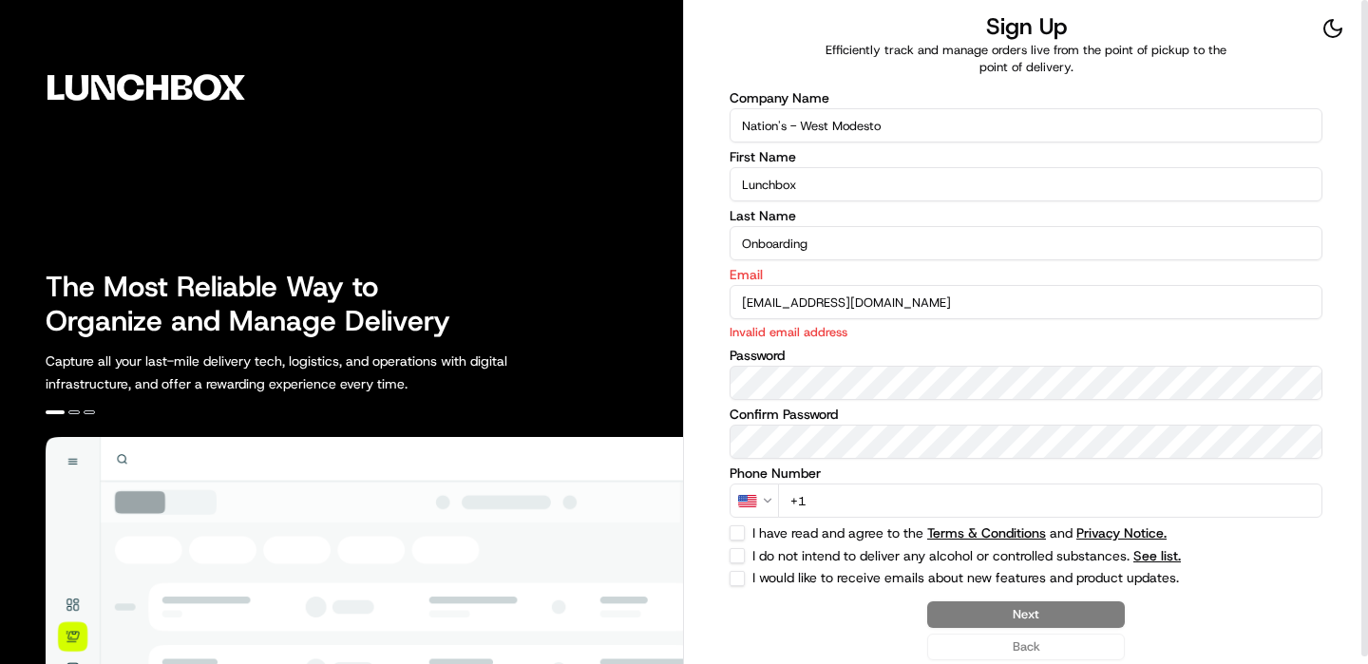
type input "[EMAIL_ADDRESS][DOMAIN_NAME]"
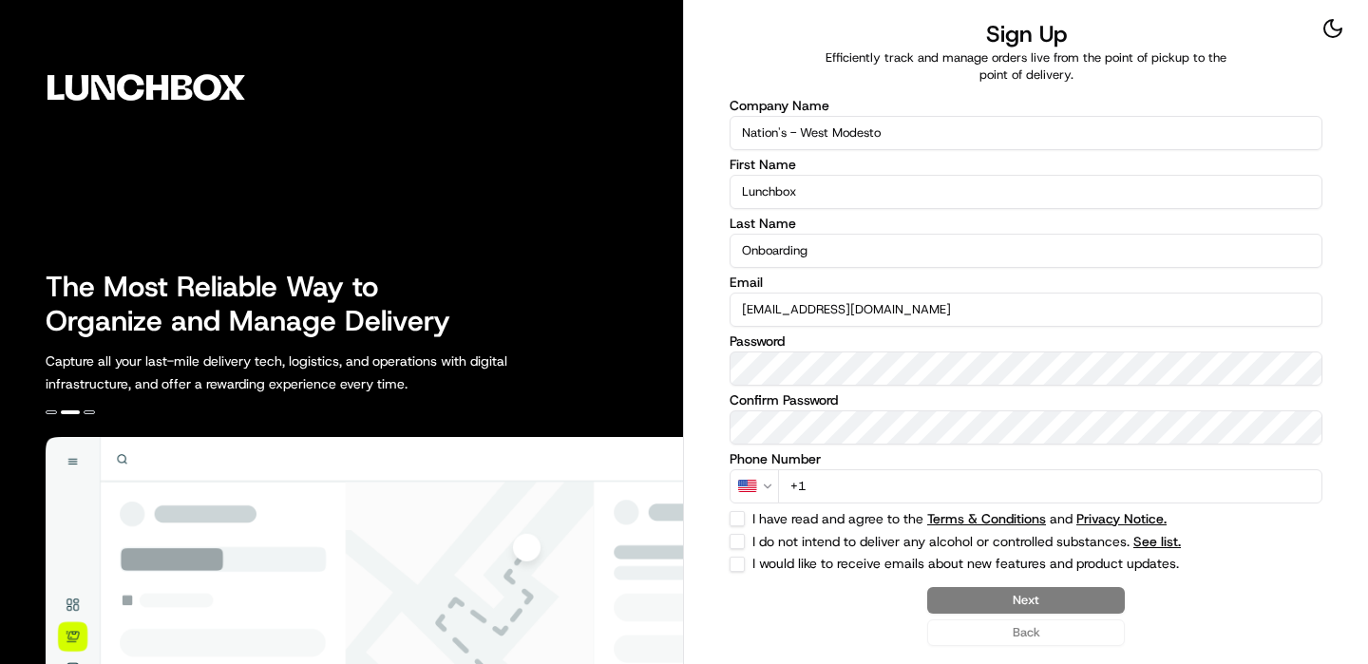
click at [1173, 485] on input "+1" at bounding box center [1050, 486] width 544 height 34
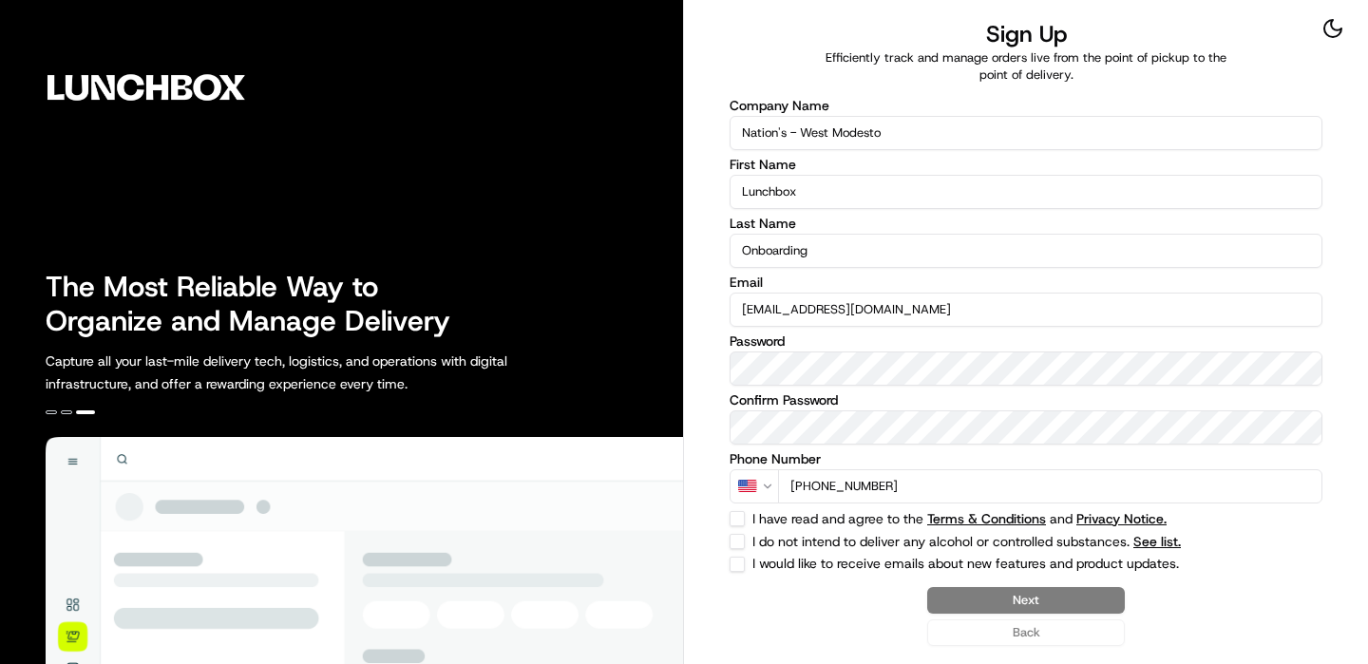
type input "[PHONE_NUMBER]"
click at [747, 511] on div "I have read and agree to the Terms & Conditions and Privacy Notice." at bounding box center [1026, 518] width 593 height 15
click at [741, 513] on button "I have read and agree to the Terms & Conditions and Privacy Notice." at bounding box center [737, 518] width 15 height 15
checkbox input "true"
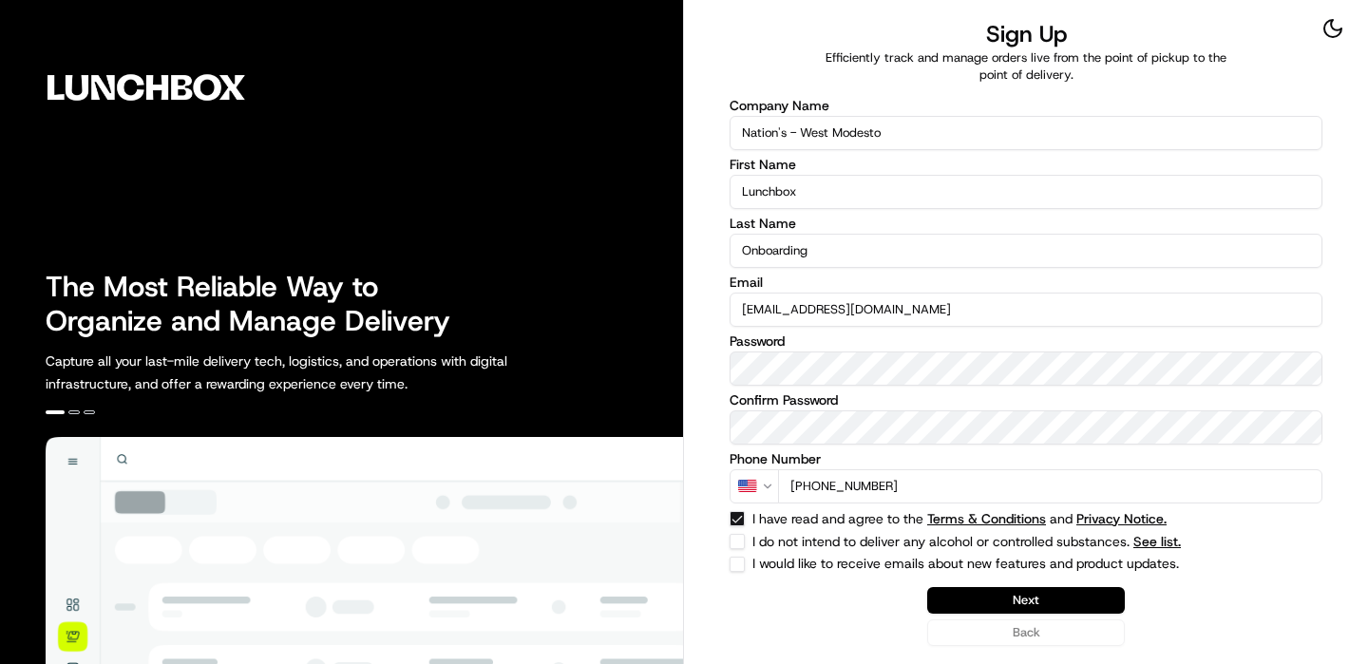
click at [740, 534] on button "I do not intend to deliver any alcohol or controlled substances. See list." at bounding box center [737, 541] width 15 height 15
checkbox input "true"
click at [1063, 605] on button "Next" at bounding box center [1026, 600] width 198 height 27
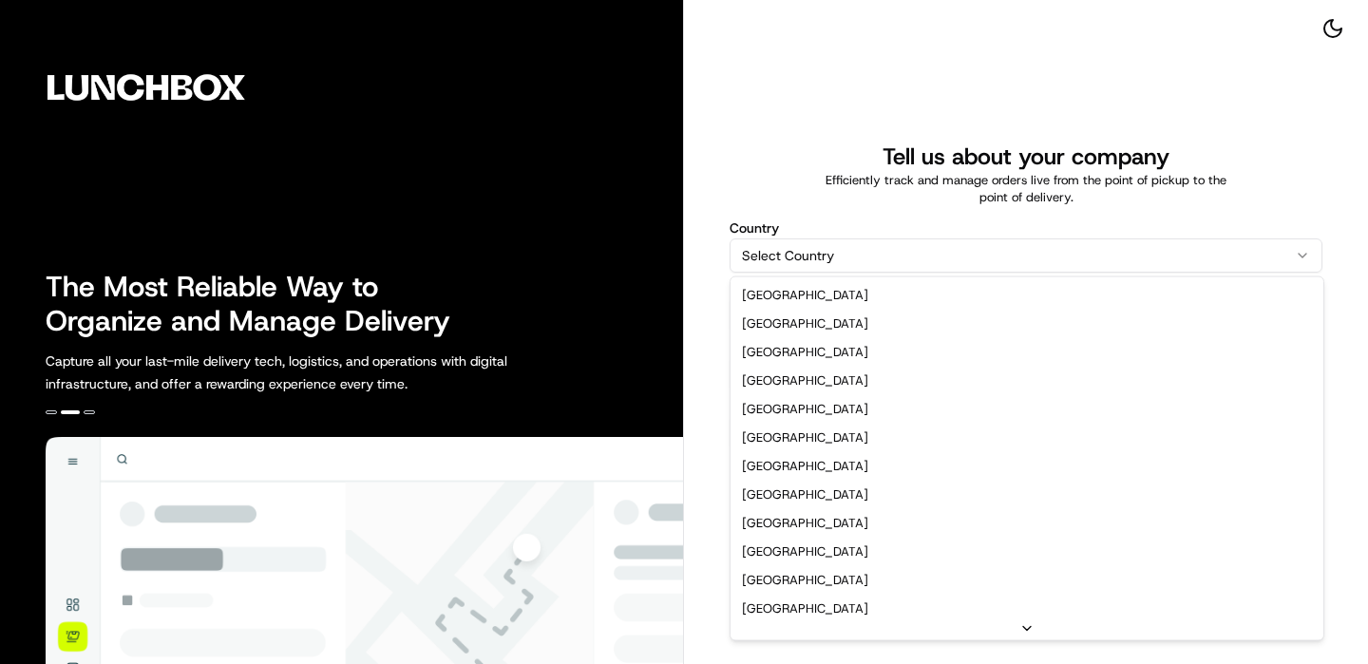
click at [1031, 250] on html "The Most Reliable Way to Organize and Manage Delivery Capture all your last-mil…" at bounding box center [684, 332] width 1368 height 664
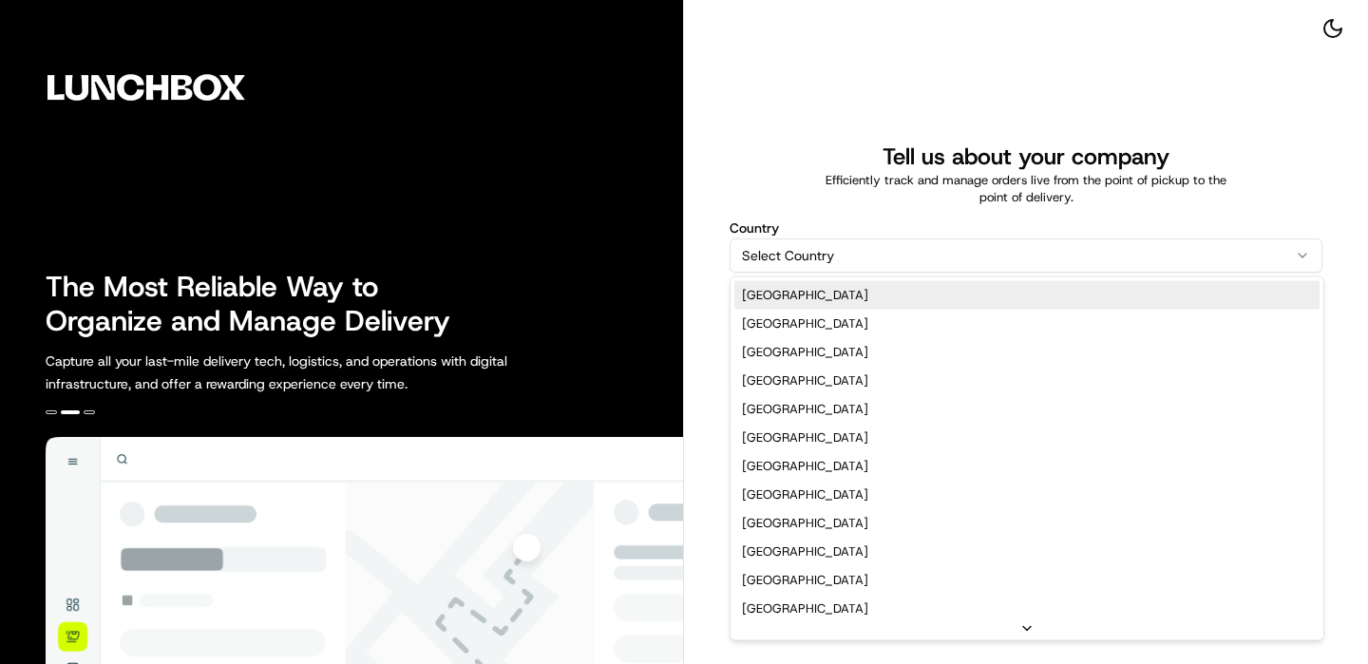
select select "US"
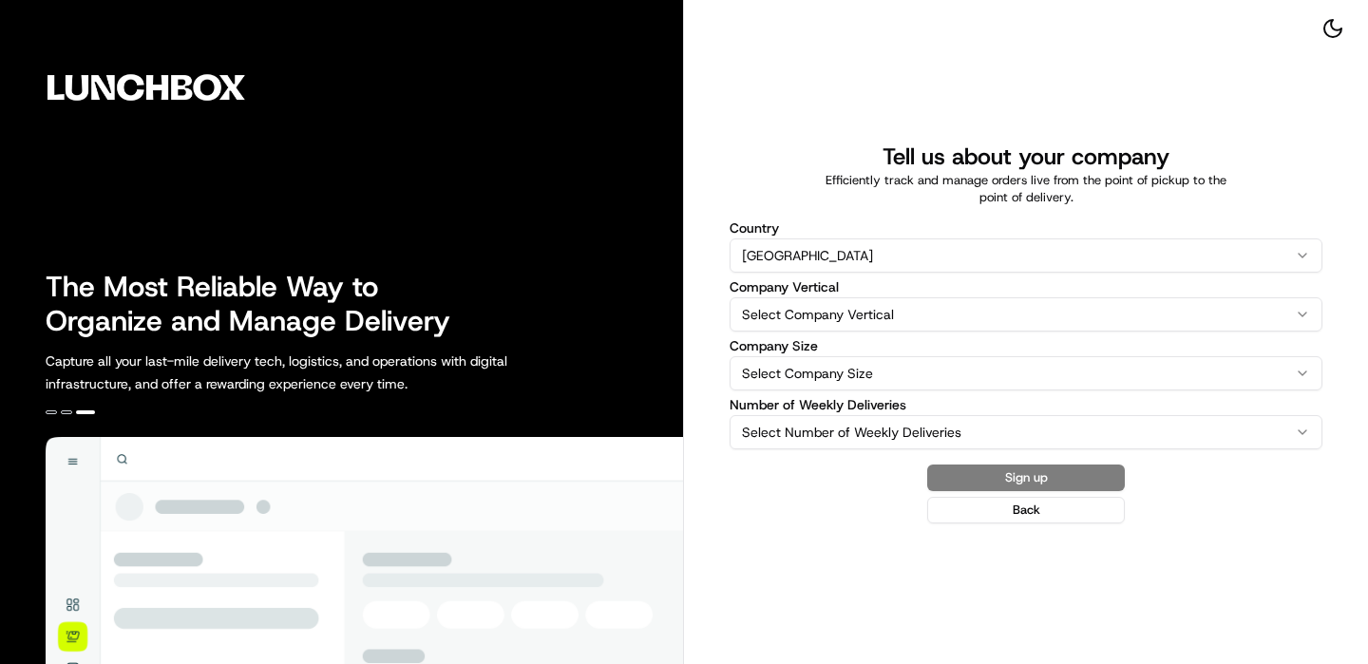
click at [929, 302] on html "The Most Reliable Way to Organize and Manage Delivery Capture all your last-mil…" at bounding box center [684, 332] width 1368 height 664
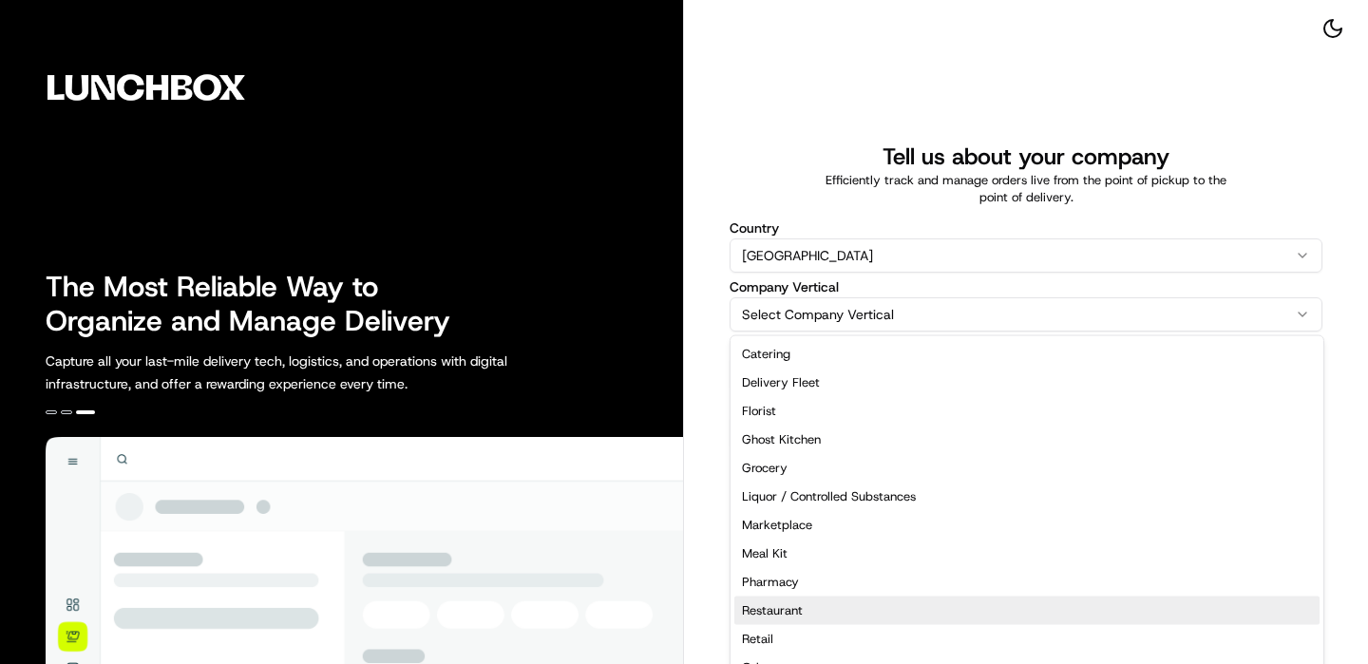
select select "Restaurant"
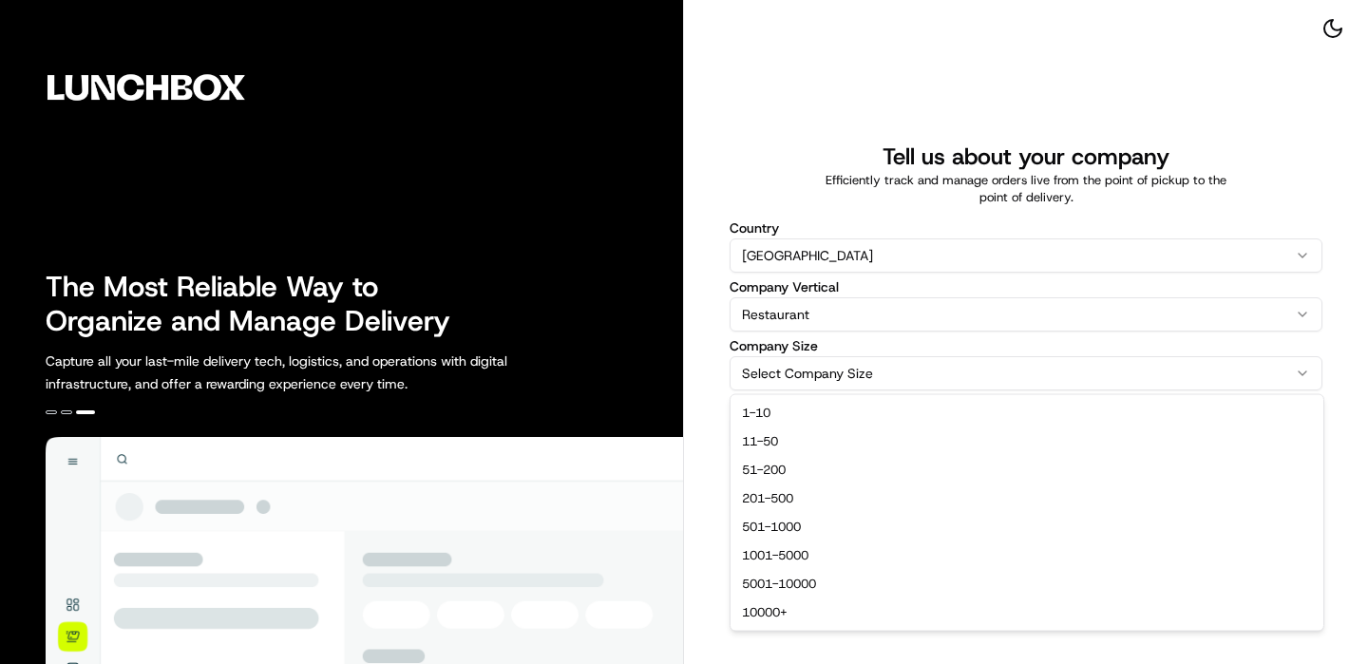
click at [849, 377] on html "The Most Reliable Way to Organize and Manage Delivery Capture all your last-mil…" at bounding box center [684, 332] width 1368 height 664
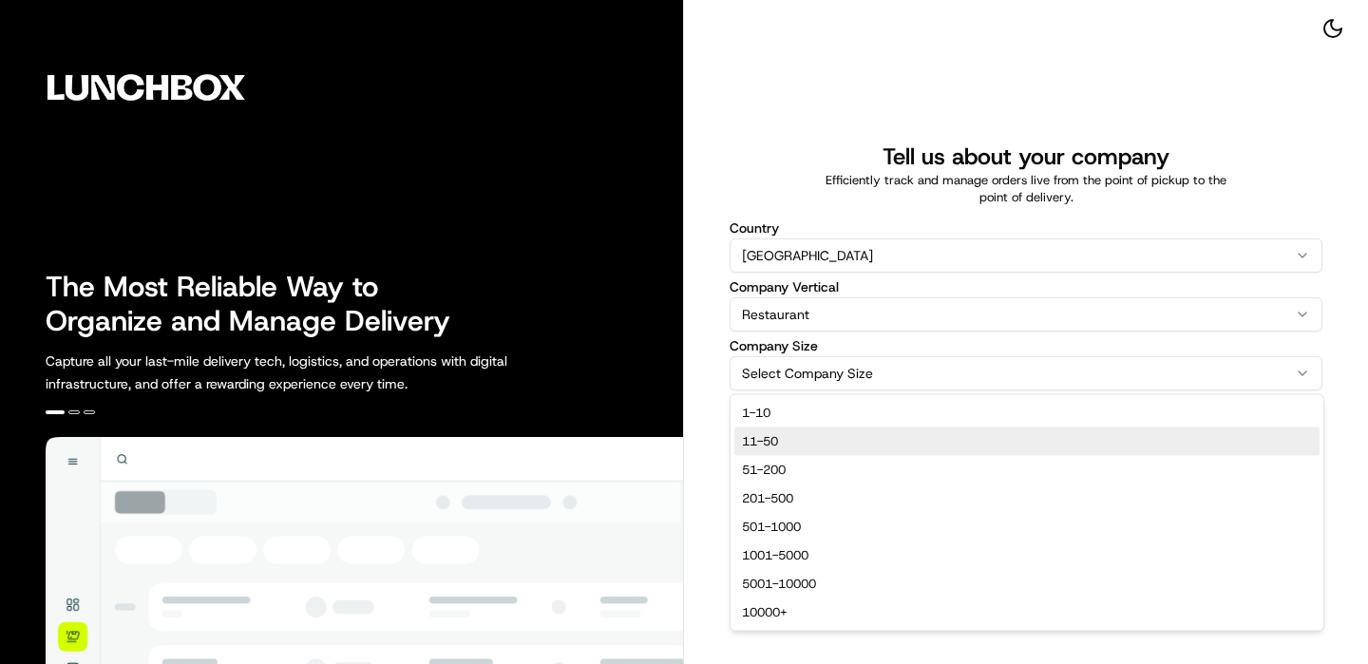
select select "11-50"
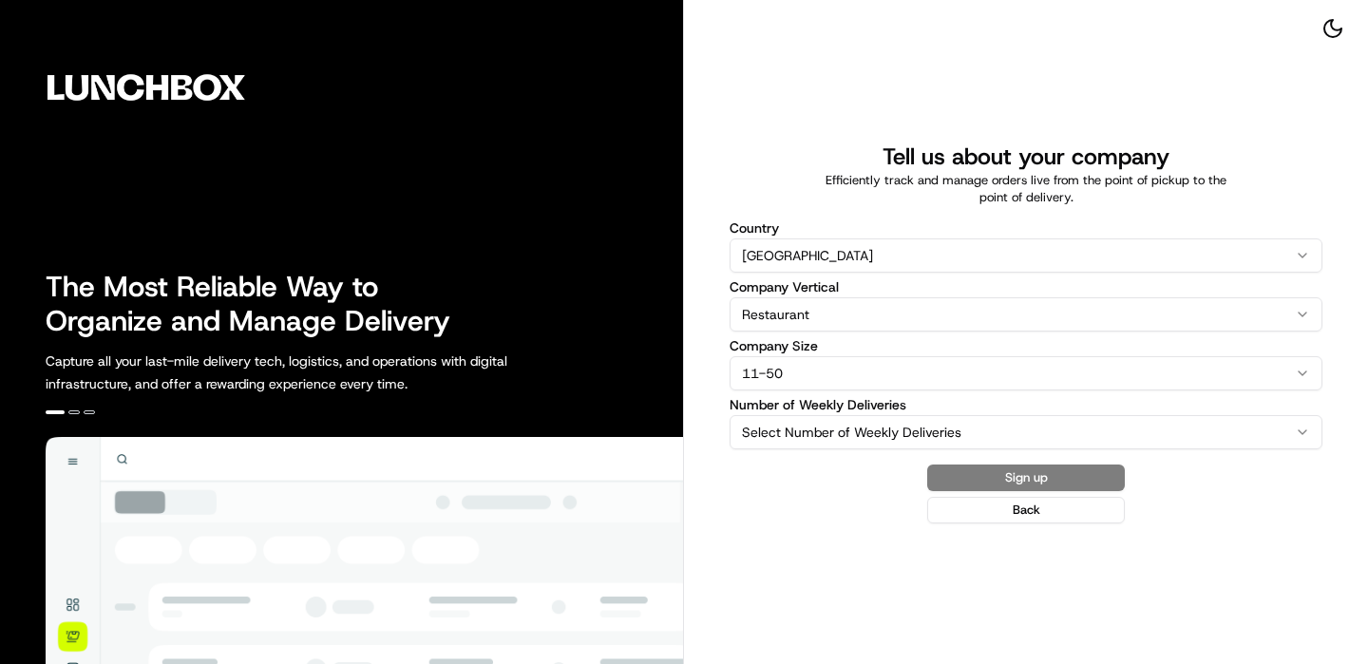
click at [828, 447] on html "The Most Reliable Way to Organize and Manage Delivery Capture all your last-mil…" at bounding box center [684, 332] width 1368 height 664
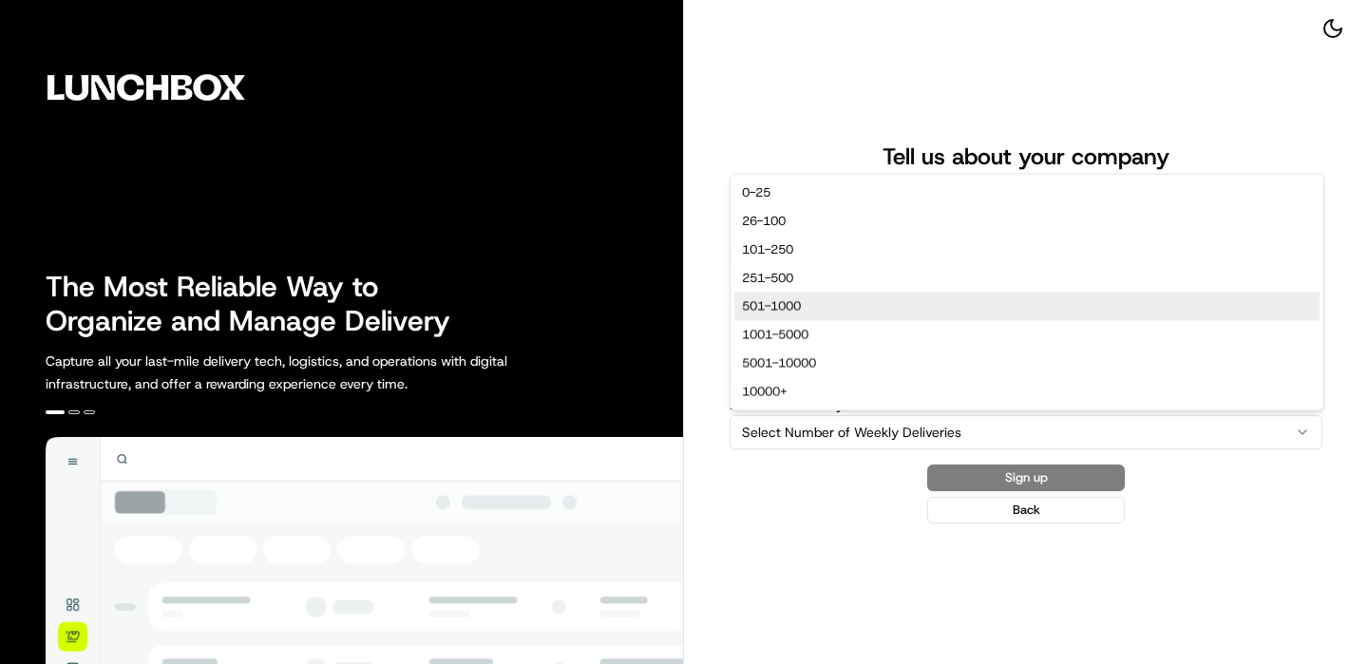
select select "501-1000"
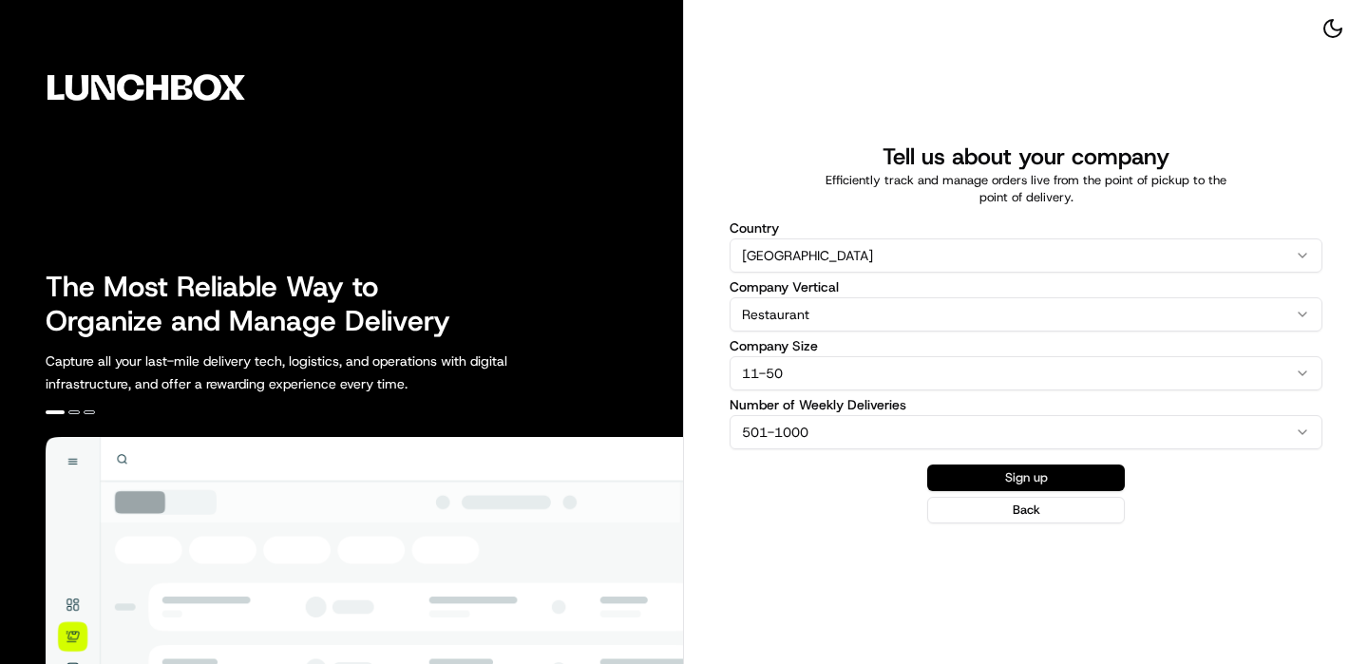
click at [976, 473] on button "Sign up" at bounding box center [1026, 478] width 198 height 27
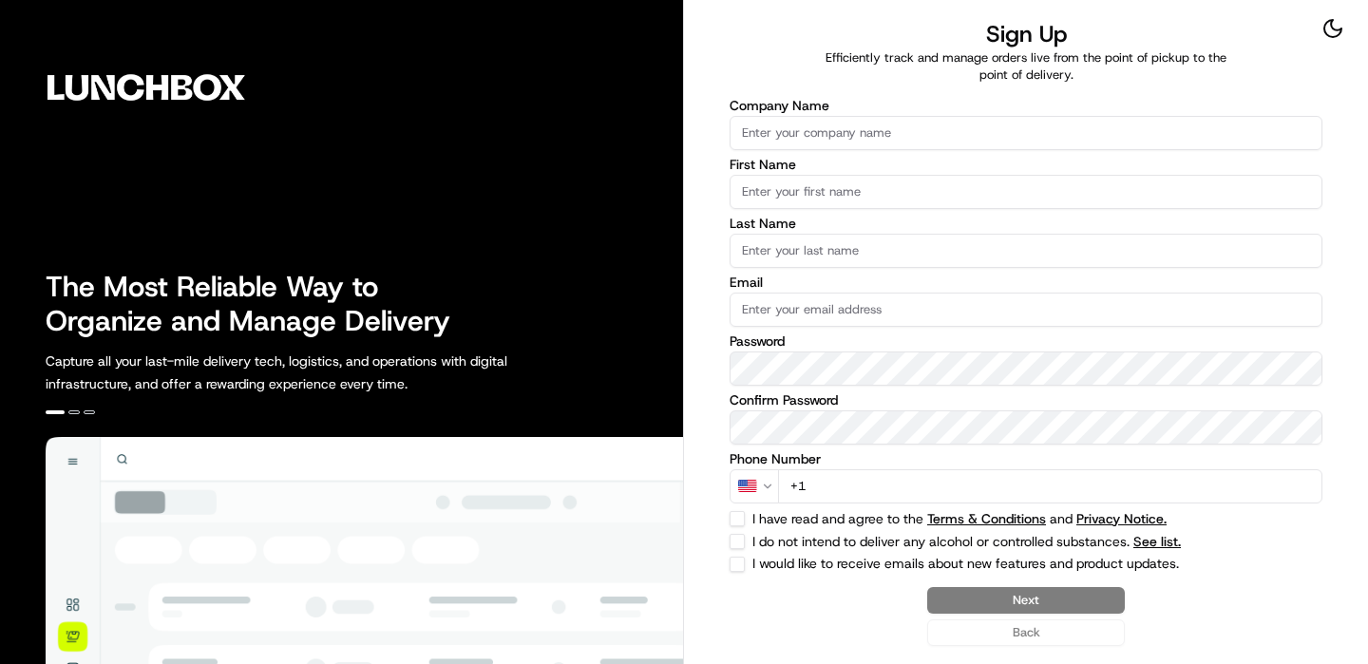
click at [913, 134] on input "Company Name" at bounding box center [1026, 133] width 593 height 34
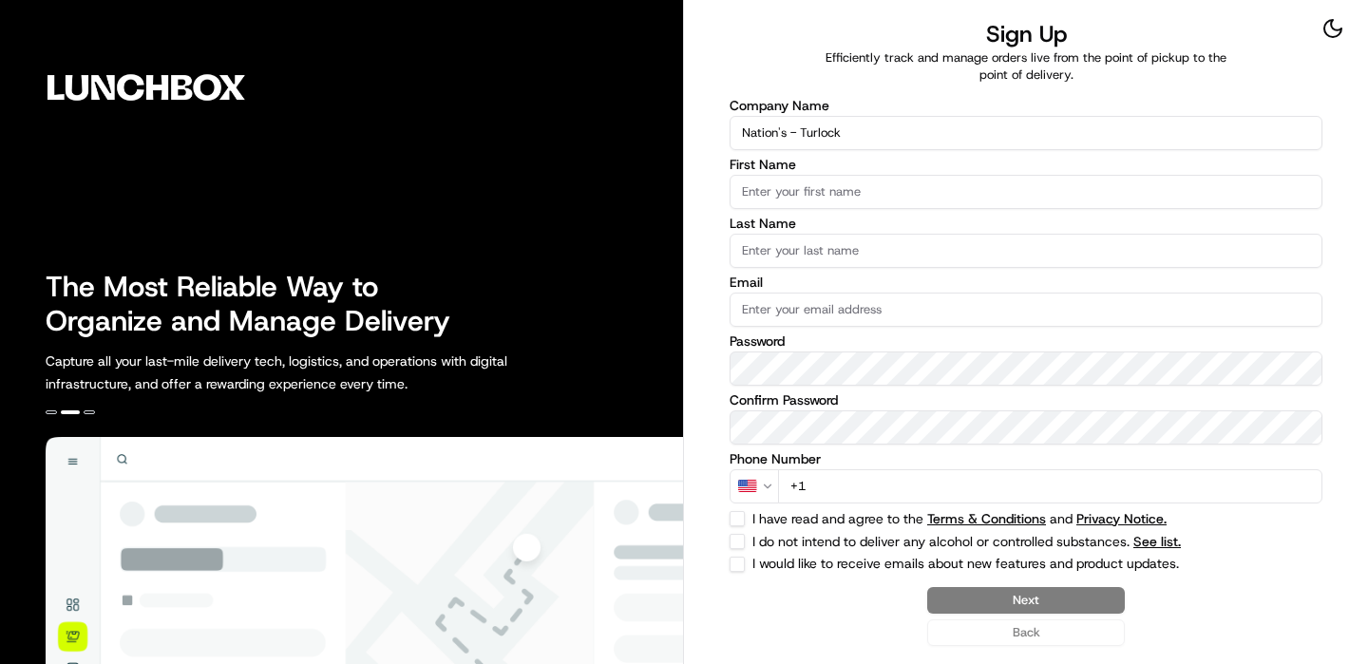
type input "Nation's - Turlock"
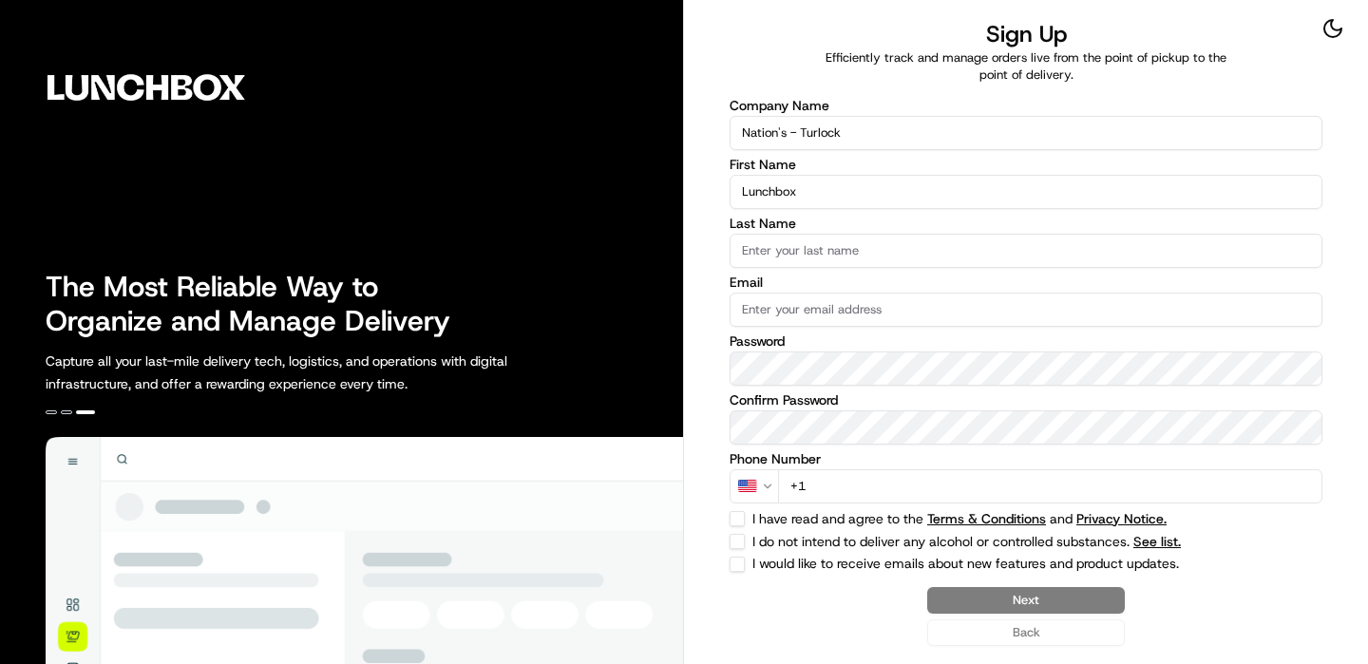
type input "Lunchbox"
type input "I"
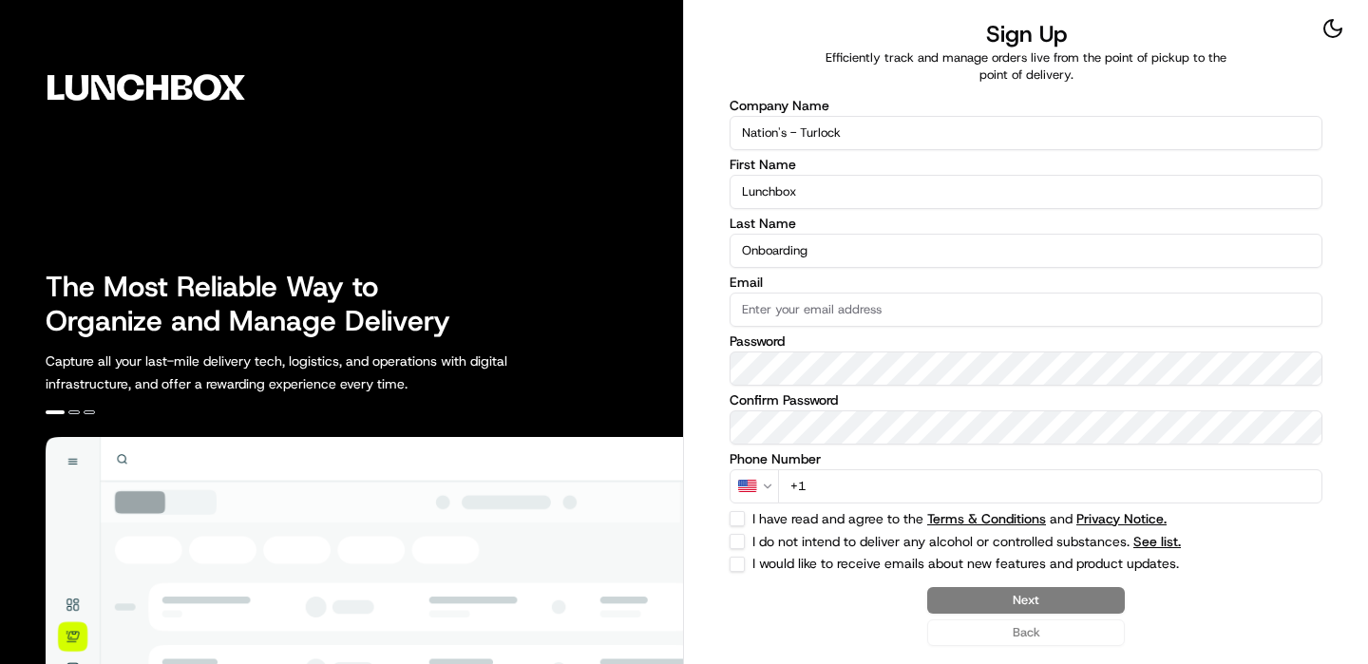
type input "Onboarding"
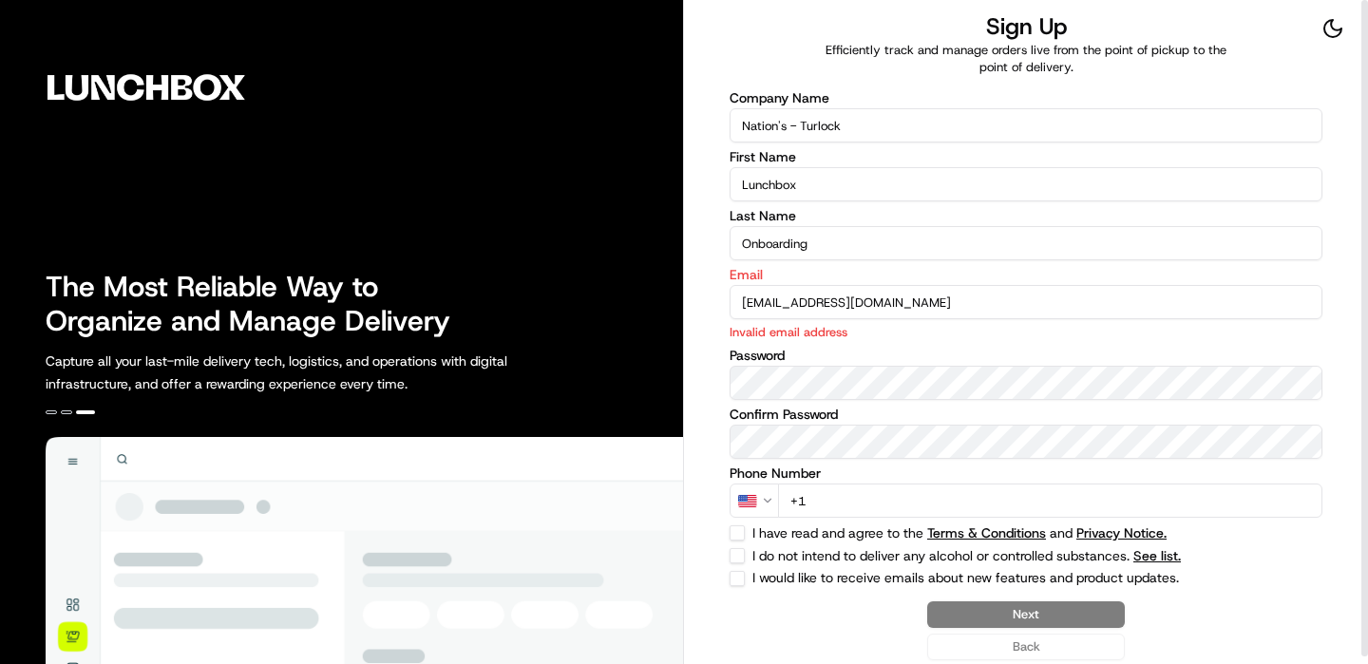
type input "[EMAIL_ADDRESS][DOMAIN_NAME]"
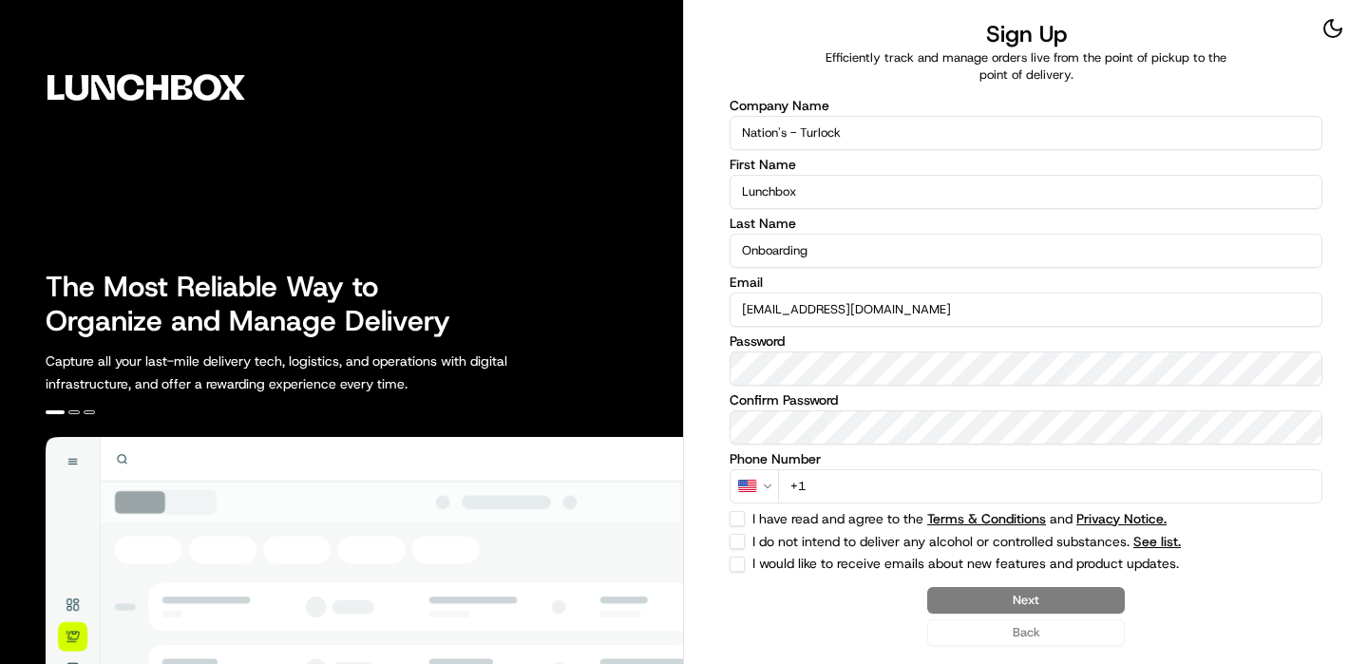
click at [844, 512] on label "I have read and agree to the Terms & Conditions and Privacy Notice." at bounding box center [989, 518] width 474 height 13
click at [745, 512] on button "I have read and agree to the Terms & Conditions and Privacy Notice." at bounding box center [737, 518] width 15 height 15
checkbox input "true"
click at [844, 491] on input "+1" at bounding box center [1050, 486] width 544 height 34
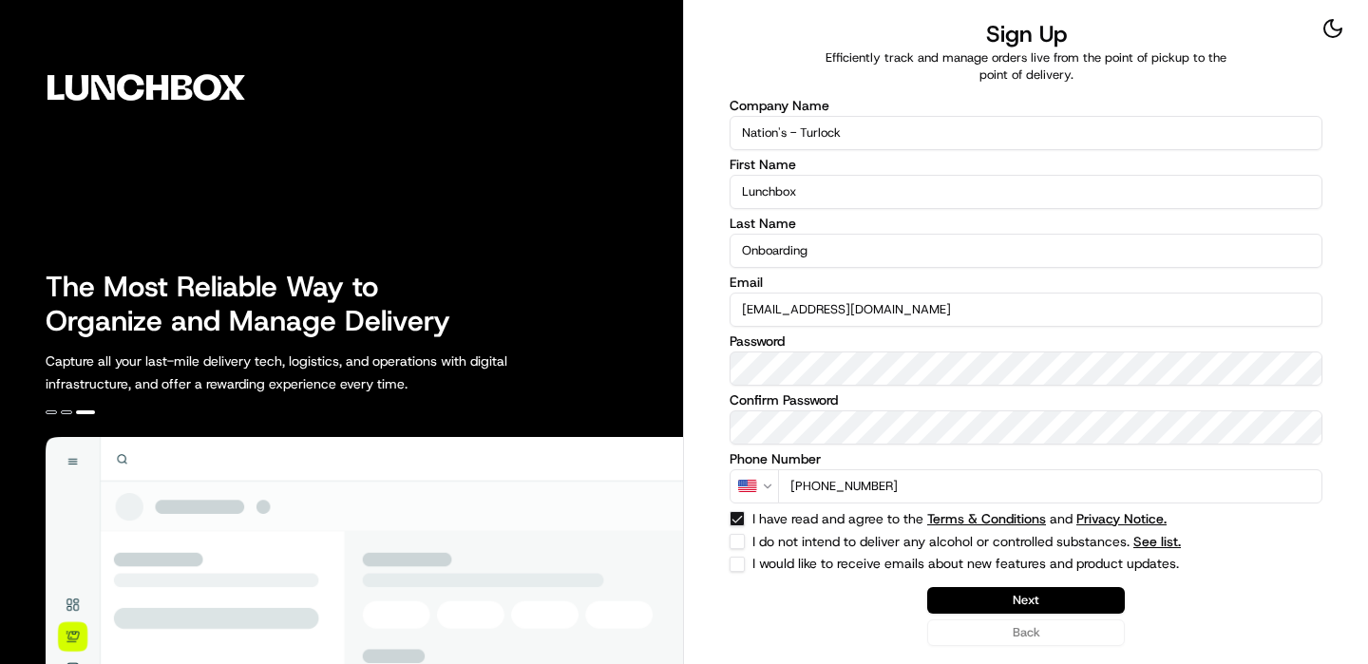
type input "[PHONE_NUMBER]"
click at [740, 529] on div "Company Name Nation's - Turlock First Name Lunchbox Last Name Onboarding Email …" at bounding box center [1026, 335] width 593 height 473
click at [740, 534] on button "I do not intend to deliver any alcohol or controlled substances. See list." at bounding box center [737, 541] width 15 height 15
checkbox input "true"
click at [1011, 594] on button "Next" at bounding box center [1026, 600] width 198 height 27
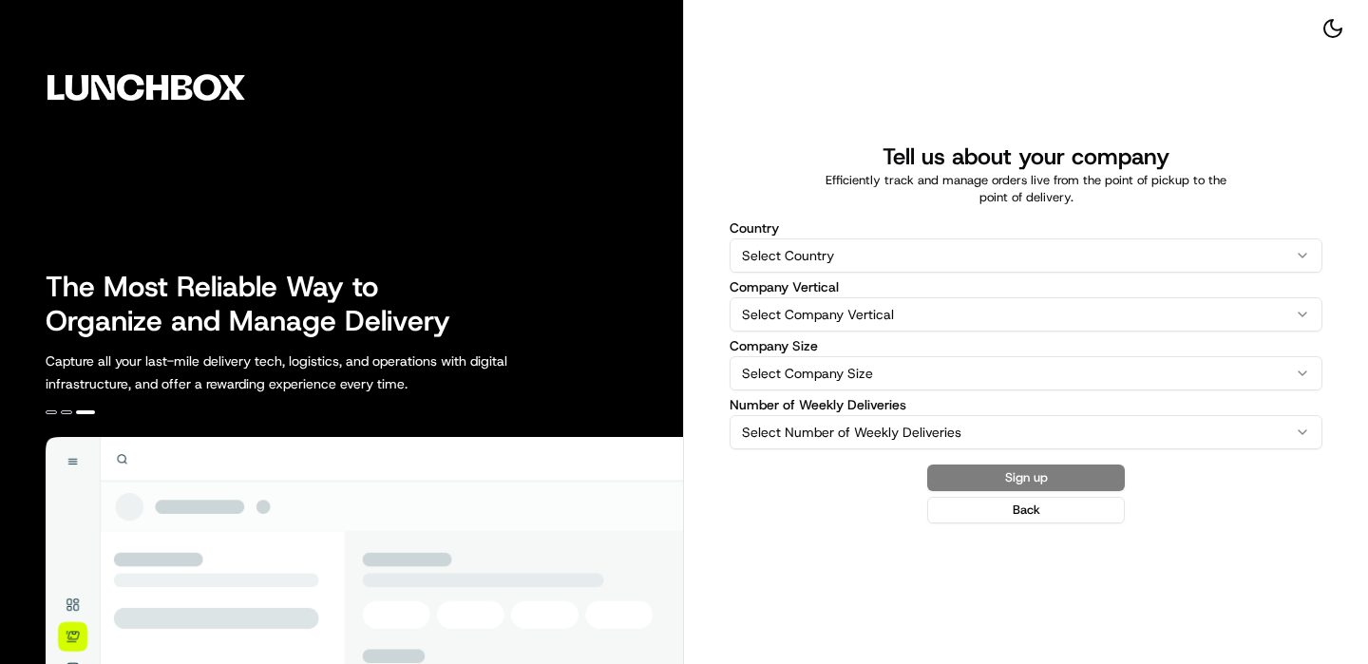
click at [883, 243] on html "The Most Reliable Way to Organize and Manage Delivery Capture all your last-mil…" at bounding box center [684, 332] width 1368 height 664
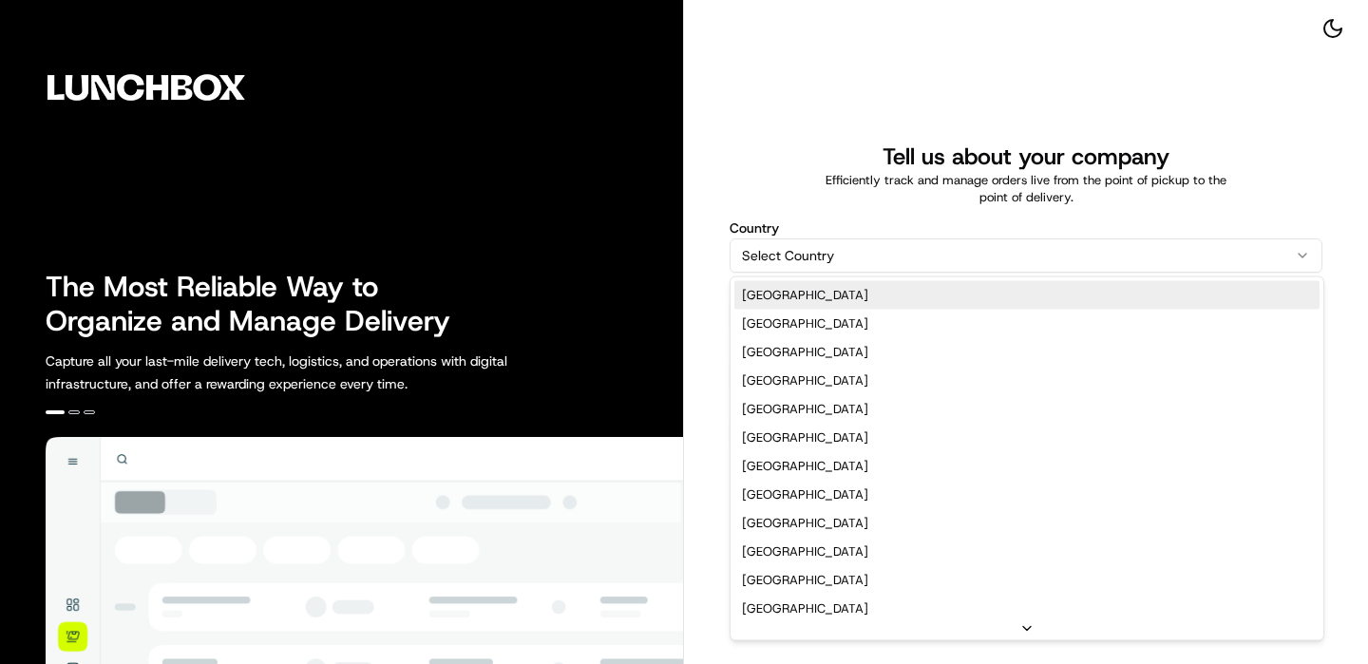
select select "US"
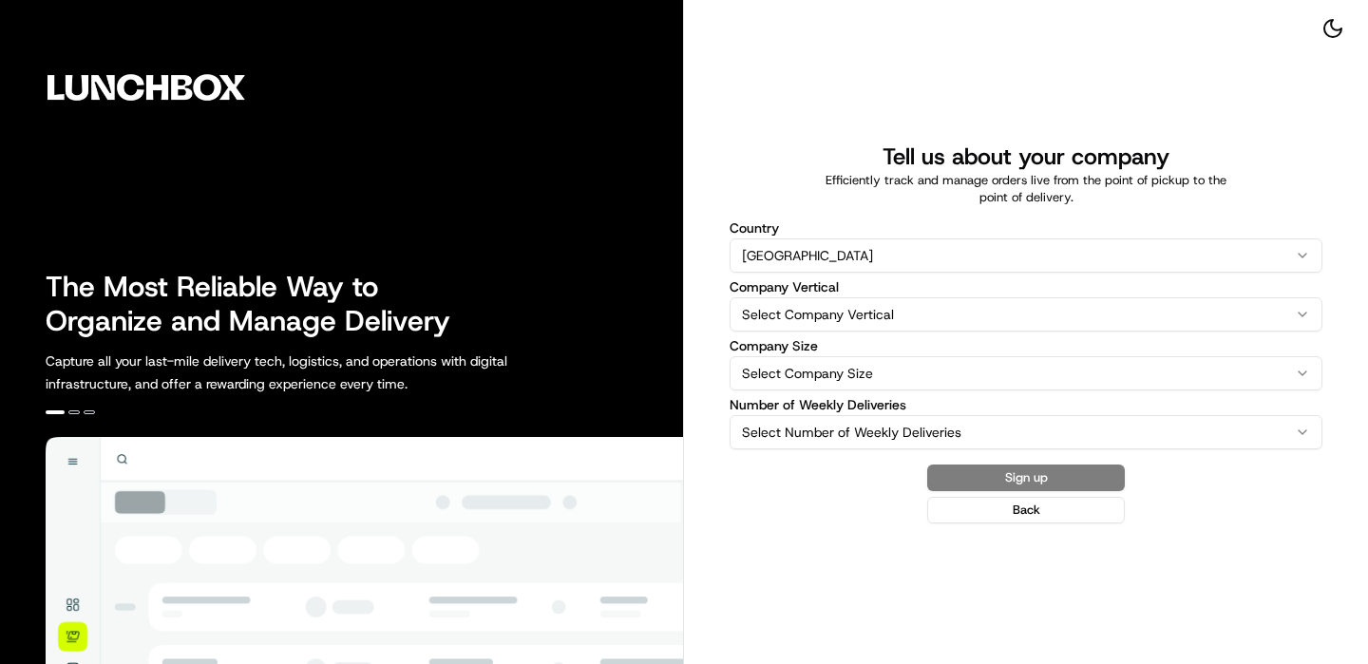
click at [828, 300] on html "The Most Reliable Way to Organize and Manage Delivery Capture all your last-mil…" at bounding box center [684, 332] width 1368 height 664
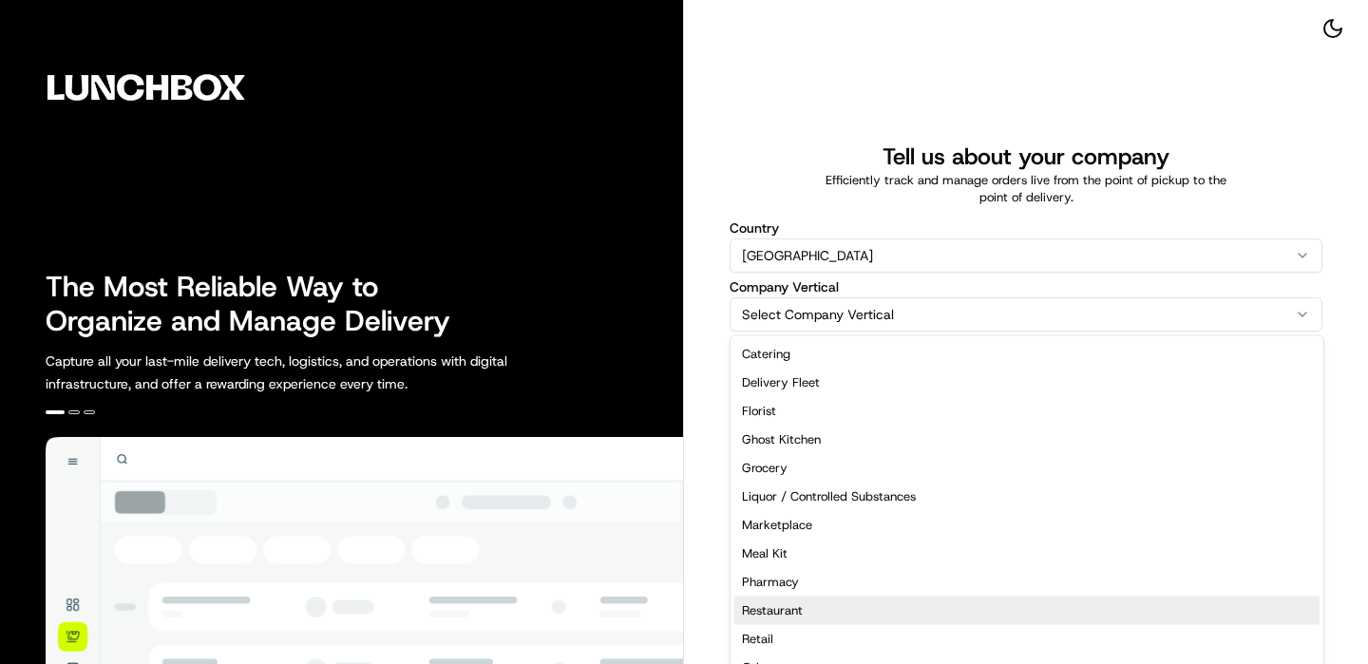
select select "Restaurant"
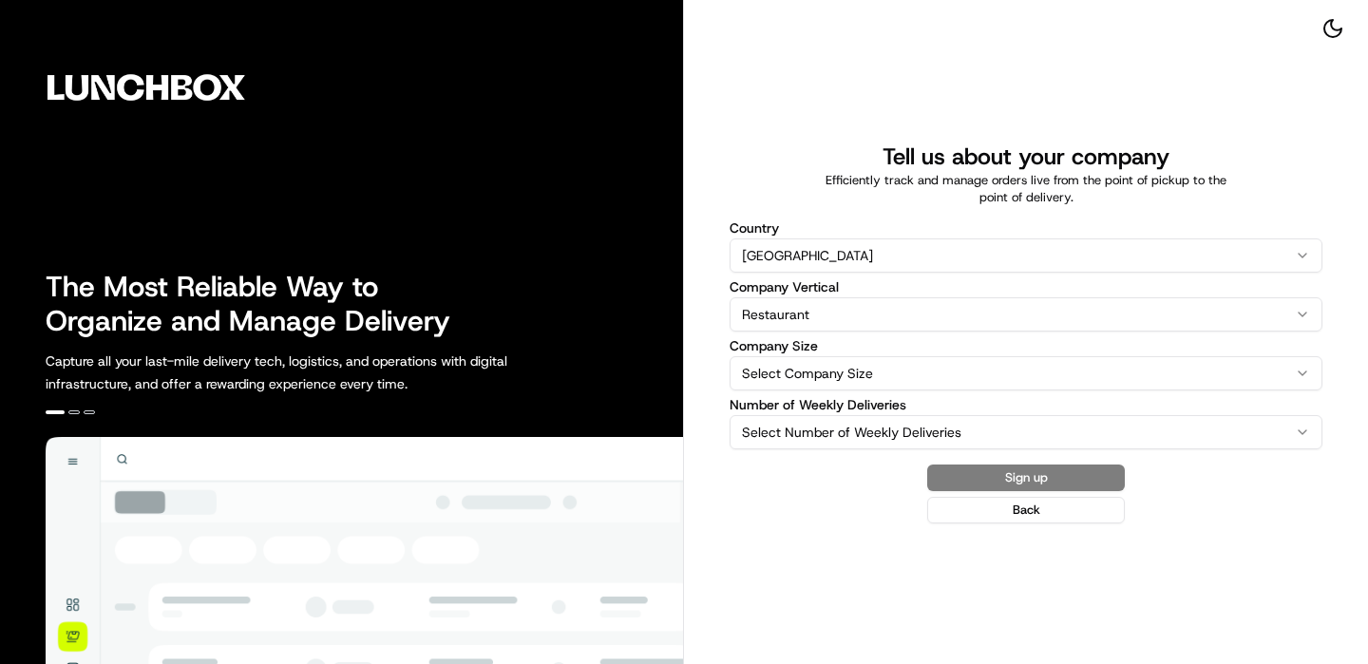
click at [841, 334] on div "Country [GEOGRAPHIC_DATA] [GEOGRAPHIC_DATA] [GEOGRAPHIC_DATA] [GEOGRAPHIC_DATA]…" at bounding box center [1026, 335] width 593 height 228
click at [841, 379] on html "The Most Reliable Way to Organize and Manage Delivery Capture all your last-mil…" at bounding box center [684, 332] width 1368 height 664
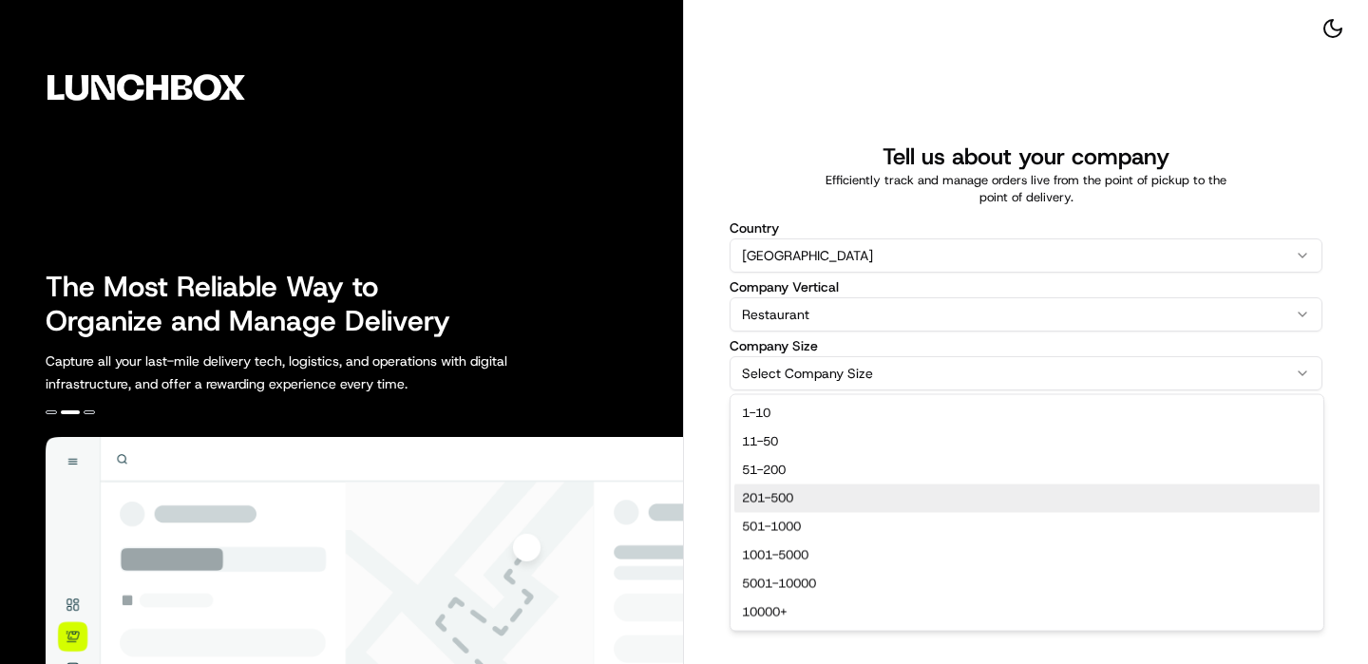
select select "201-500"
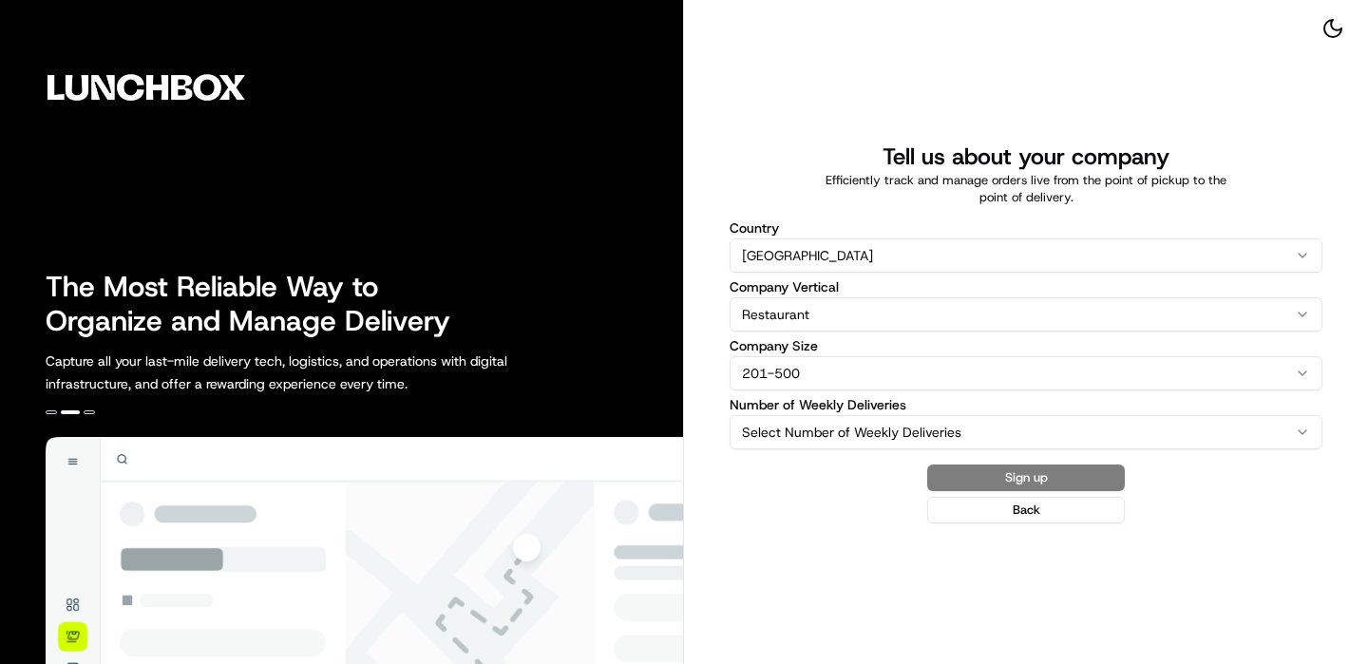
click at [830, 427] on html "The Most Reliable Way to Organize and Manage Delivery Capture all your last-mil…" at bounding box center [684, 332] width 1368 height 664
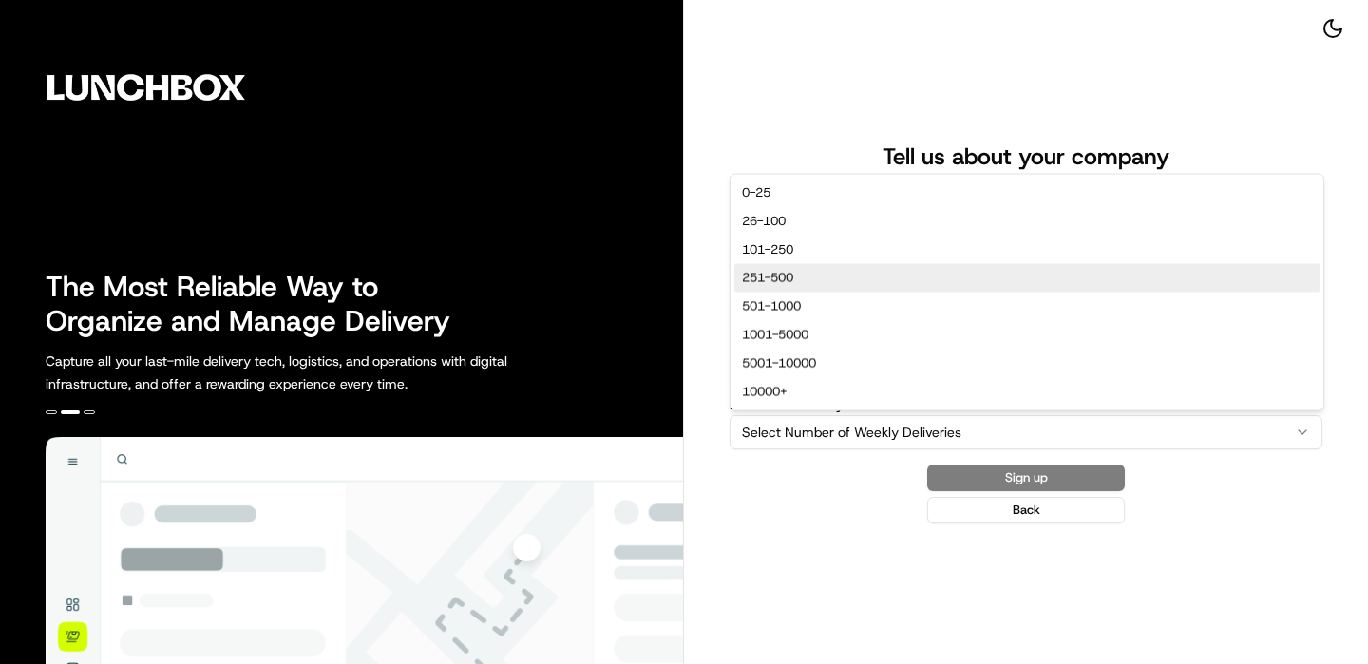
select select "251-500"
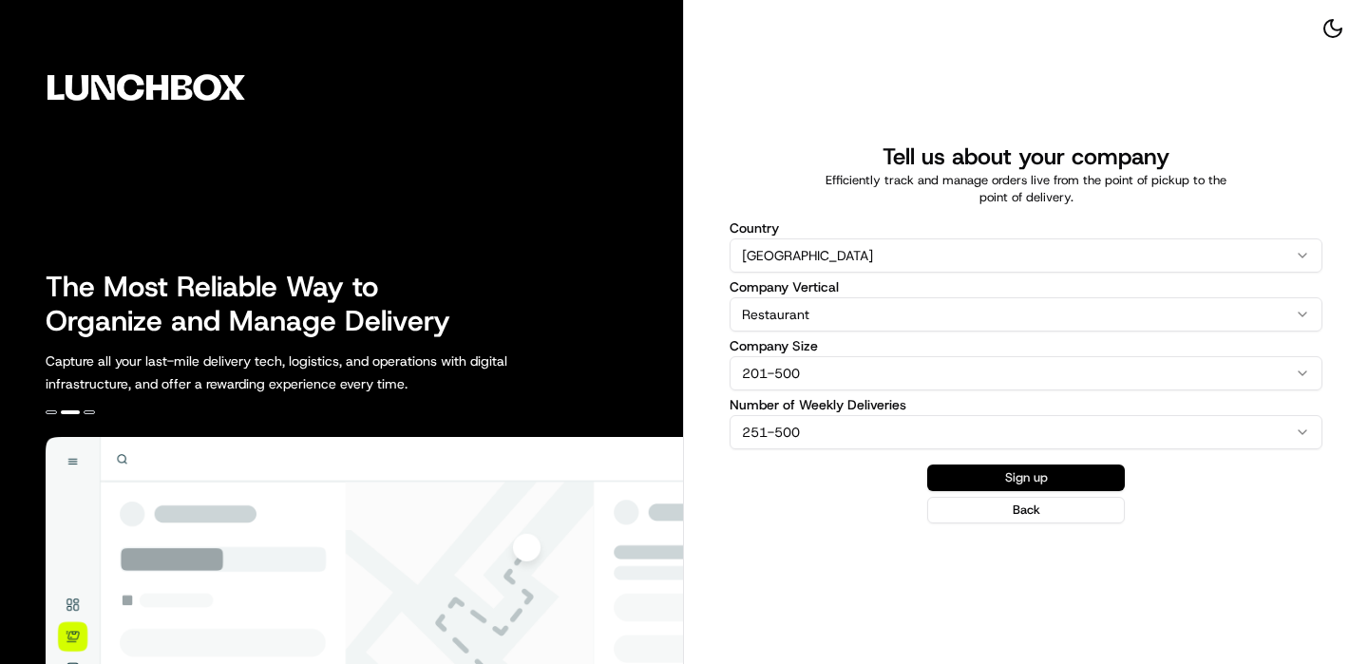
click at [989, 468] on button "Sign up" at bounding box center [1026, 478] width 198 height 27
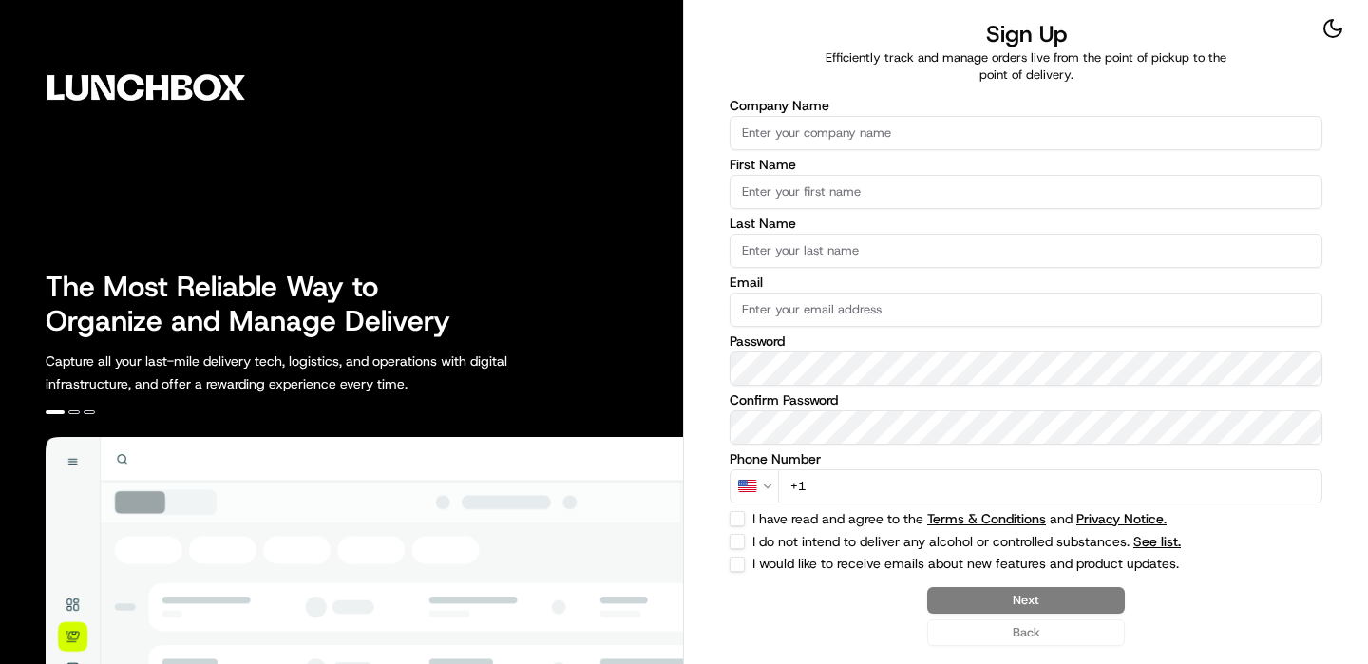
click at [849, 150] on div "Company Name First Name Last Name Email Password Confirm Password Phone Number …" at bounding box center [1026, 335] width 593 height 473
click at [845, 116] on input "Company Name" at bounding box center [1026, 133] width 593 height 34
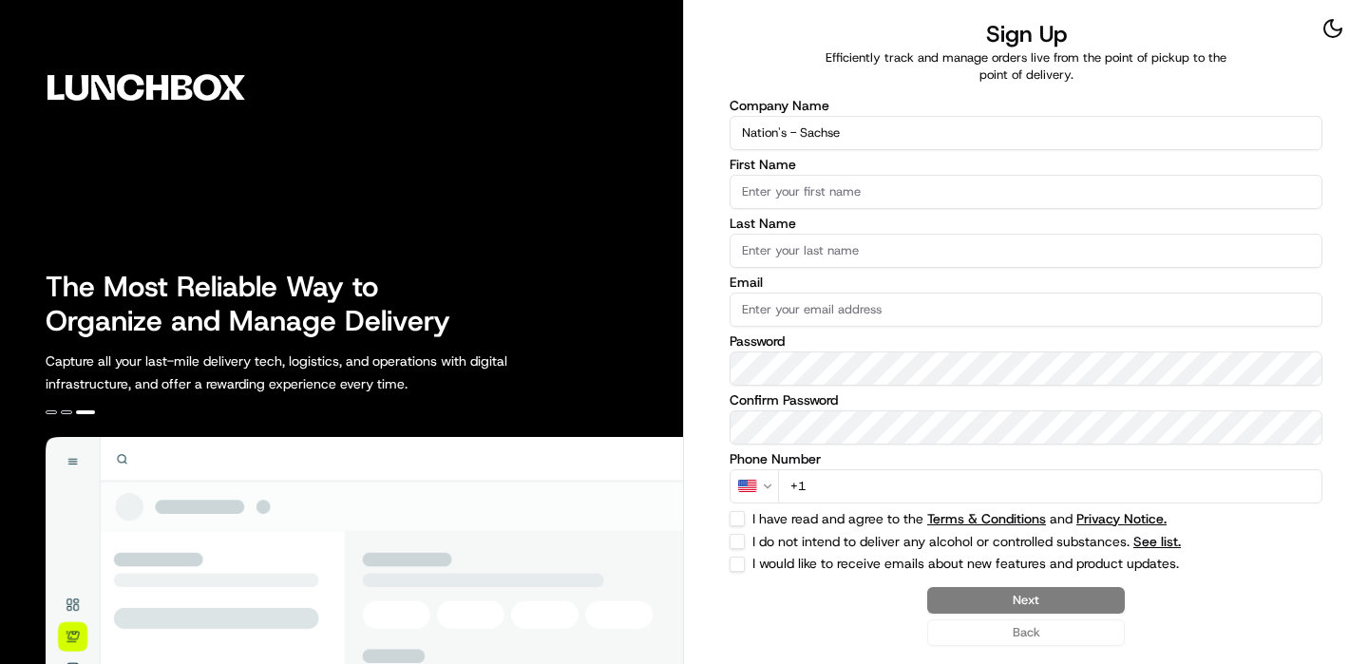
type input "Nation's - Sachse"
type input "O"
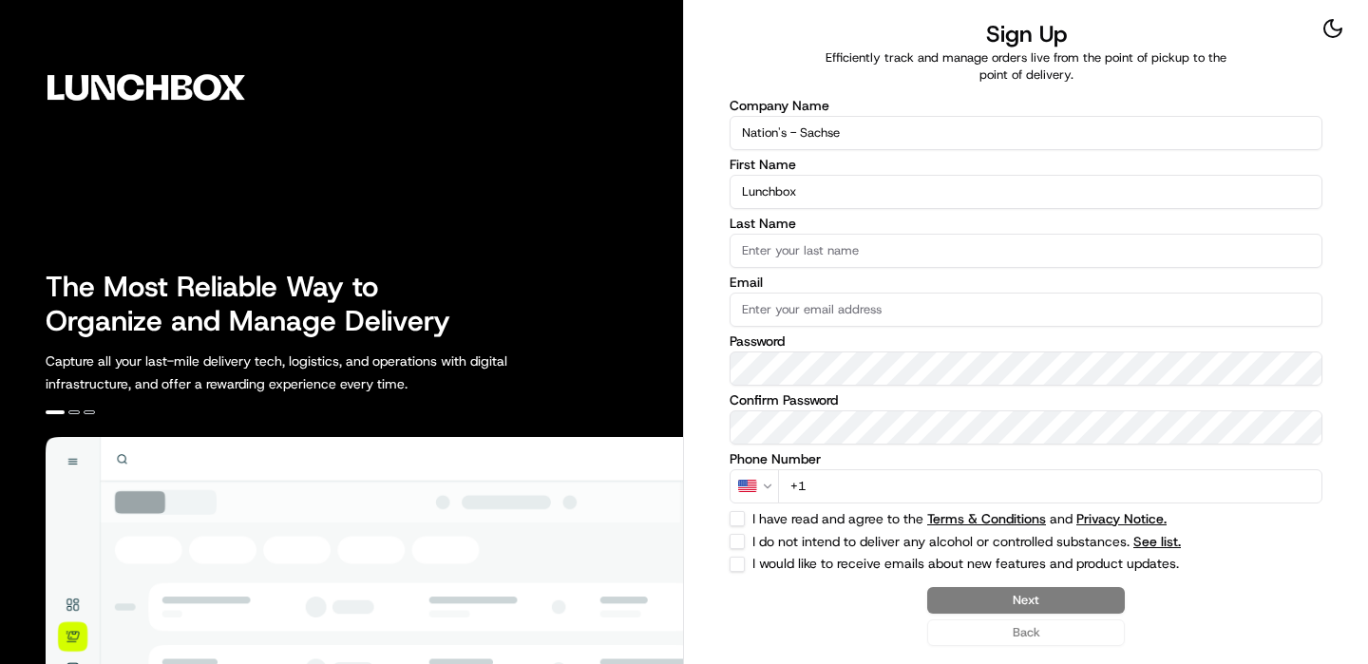
type input "Lunchbox"
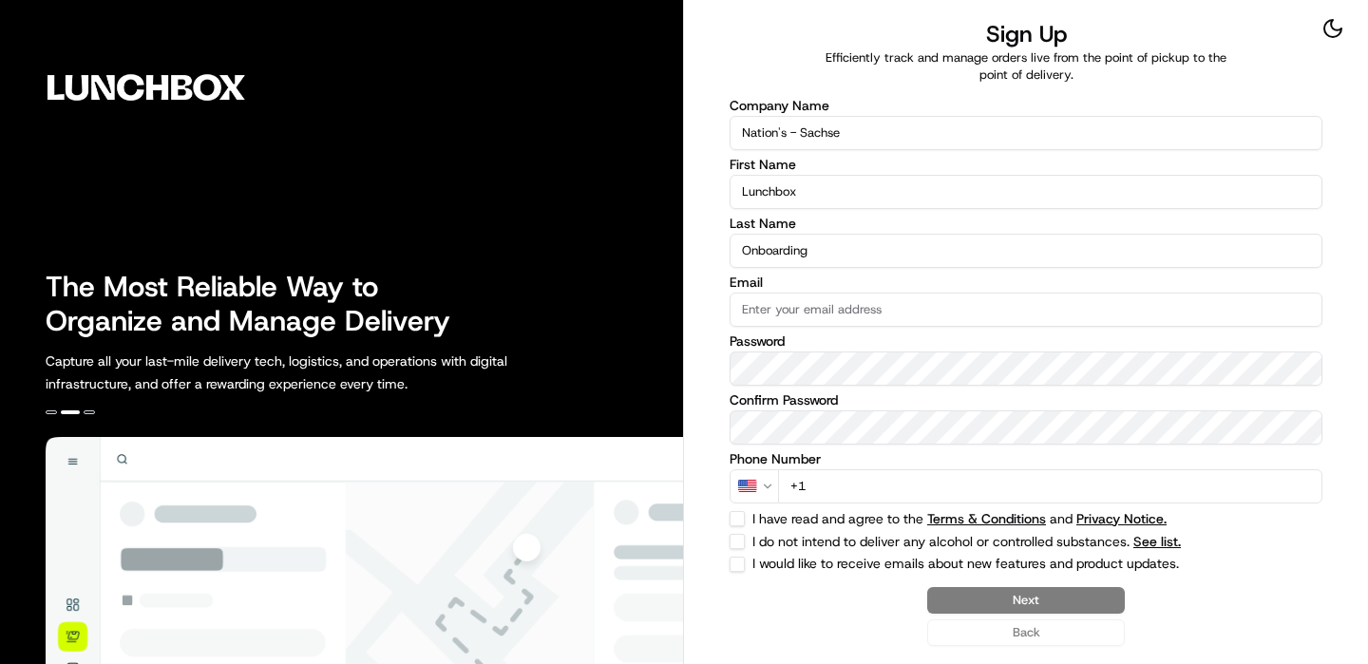
type input "Onboarding"
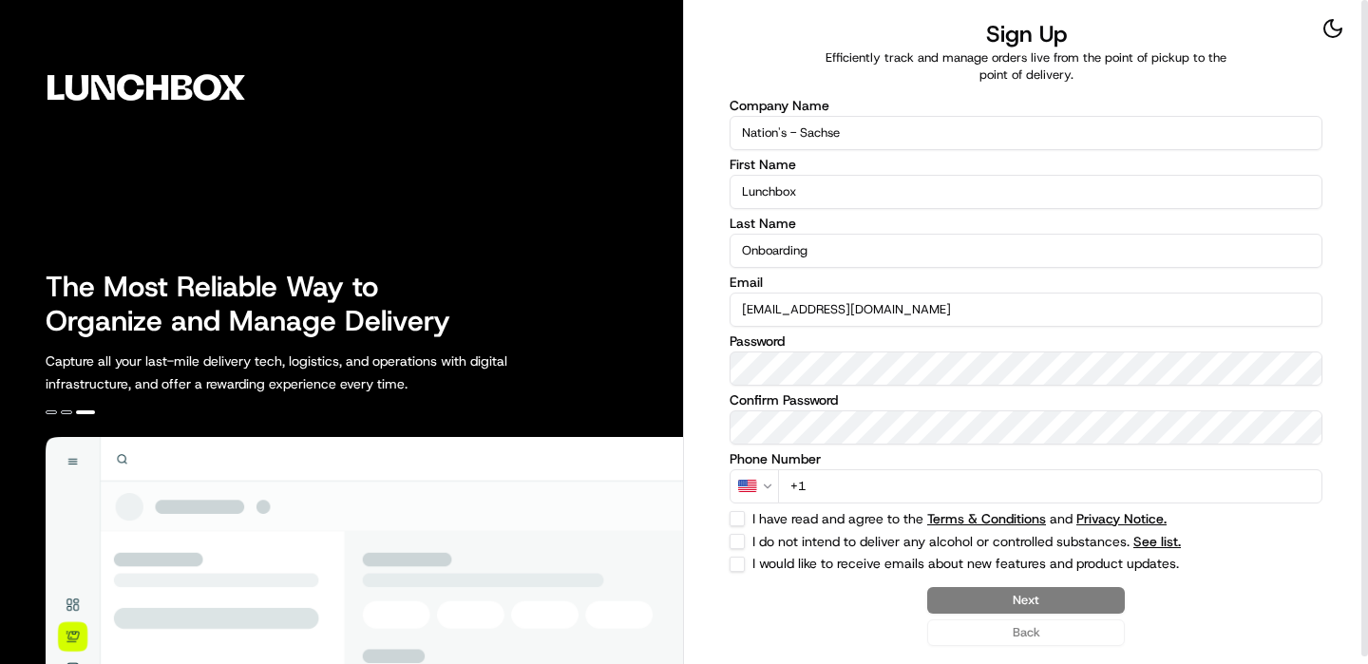
type input "[EMAIL_ADDRESS][DOMAIN_NAME]"
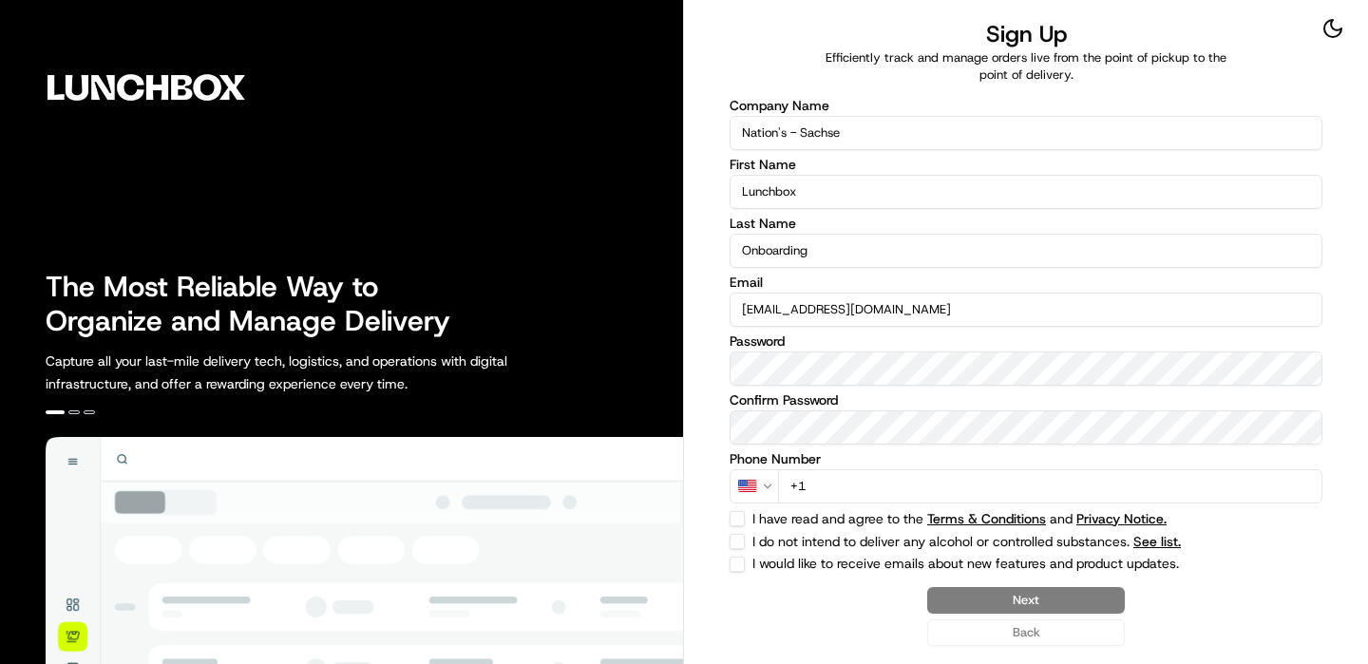
click at [1064, 497] on input "+1" at bounding box center [1050, 486] width 544 height 34
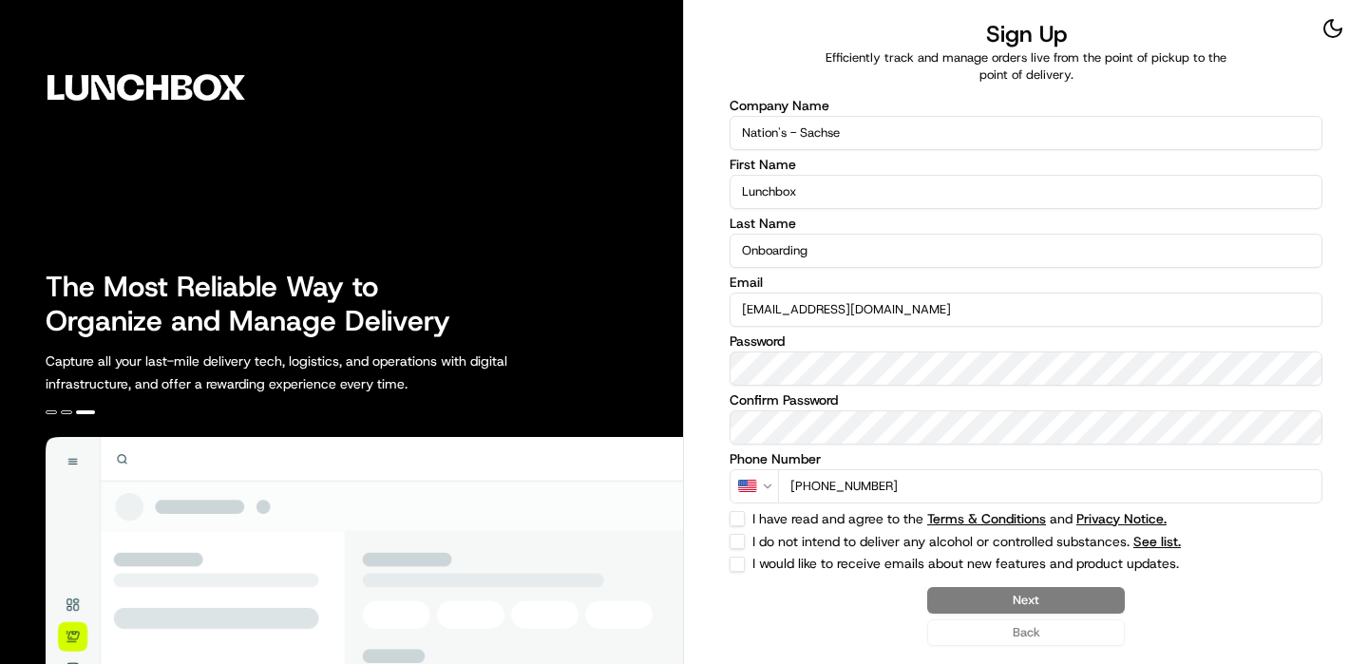
type input "[PHONE_NUMBER]"
click at [731, 539] on button "I do not intend to deliver any alcohol or controlled substances. See list." at bounding box center [737, 541] width 15 height 15
checkbox input "true"
click at [736, 509] on div "Company Name Nation's - [PERSON_NAME] First Name Lunchbox Last Name Onboarding …" at bounding box center [1026, 335] width 593 height 473
click at [736, 511] on button "I have read and agree to the Terms & Conditions and Privacy Notice." at bounding box center [737, 518] width 15 height 15
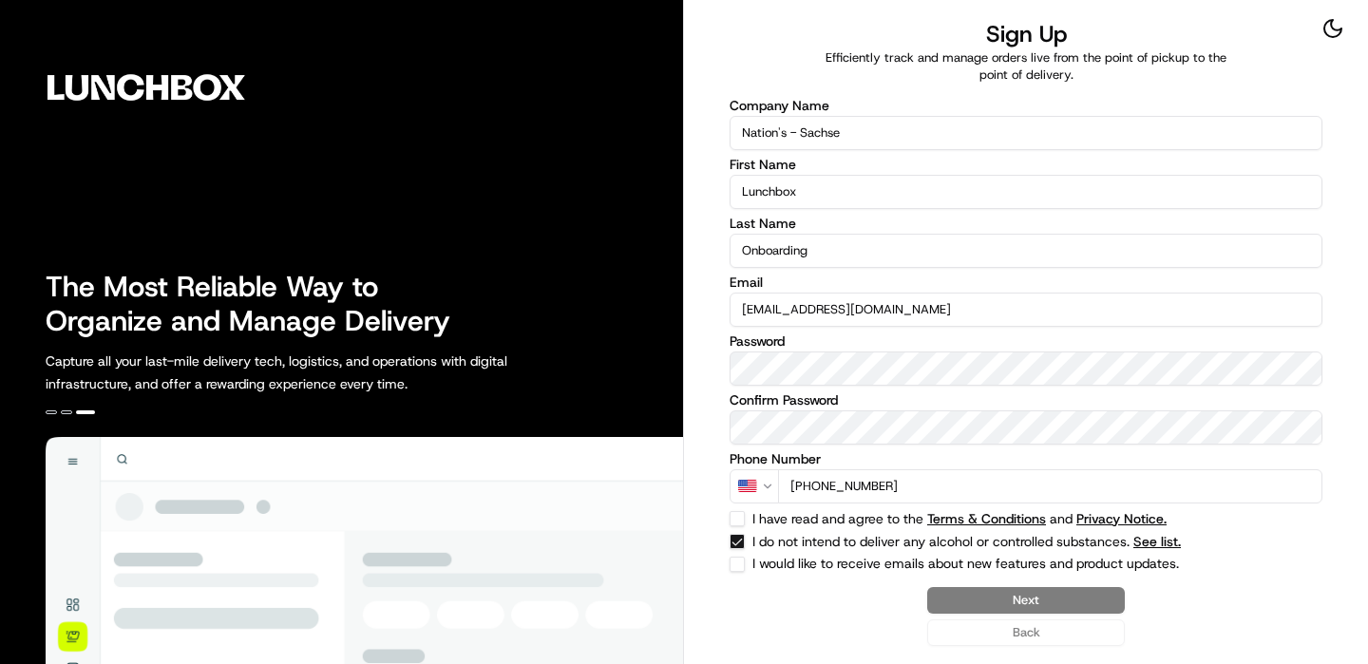
checkbox input "true"
click at [1073, 604] on button "Next" at bounding box center [1026, 600] width 198 height 27
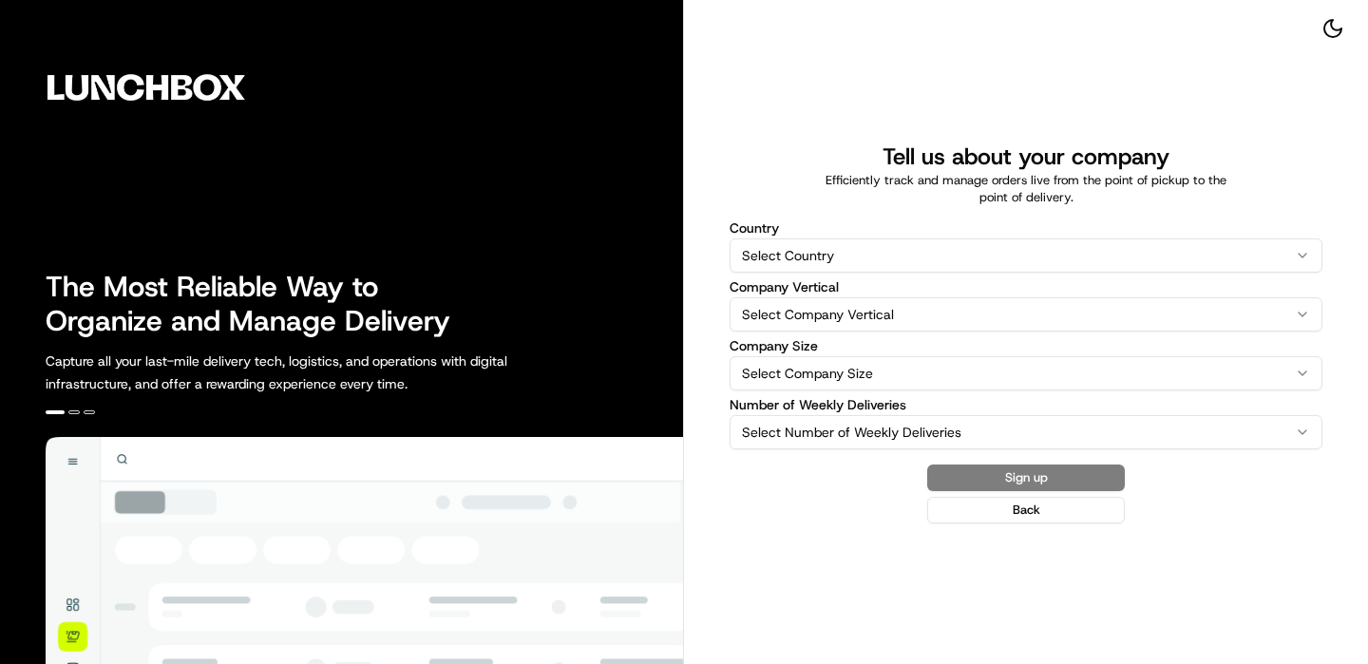
click at [852, 238] on html "The Most Reliable Way to Organize and Manage Delivery Capture all your last-mil…" at bounding box center [684, 332] width 1368 height 664
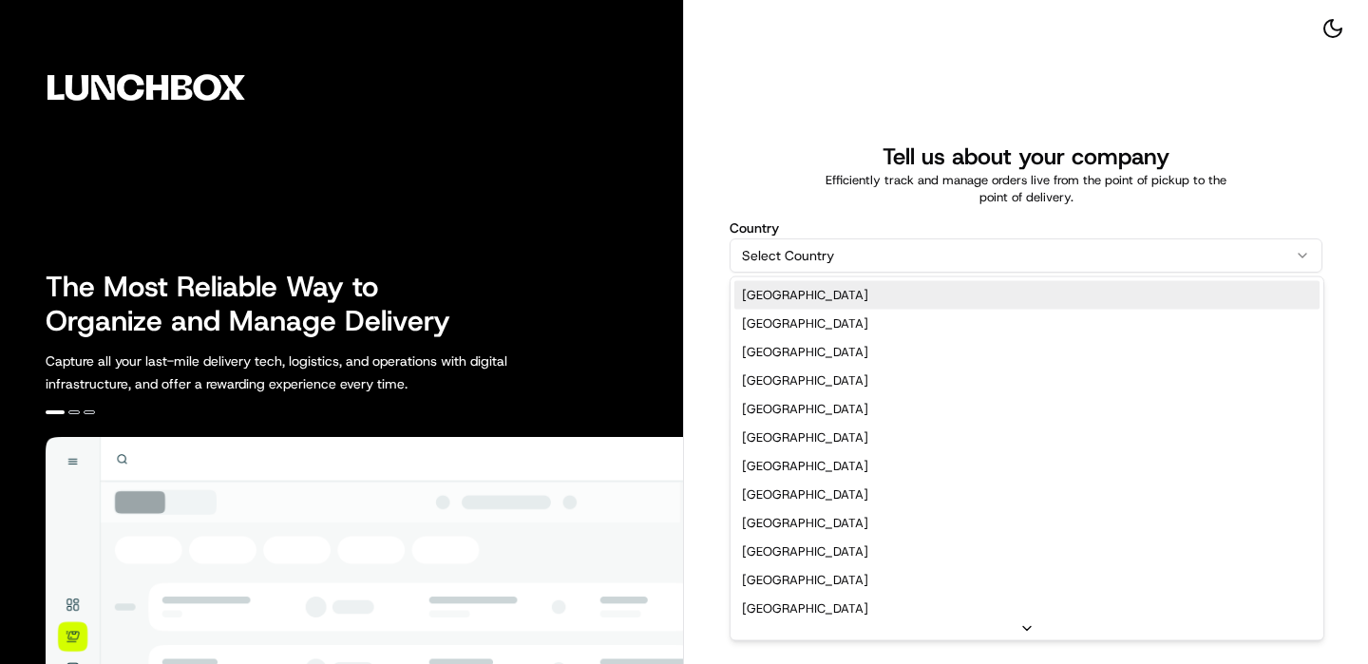
select select "US"
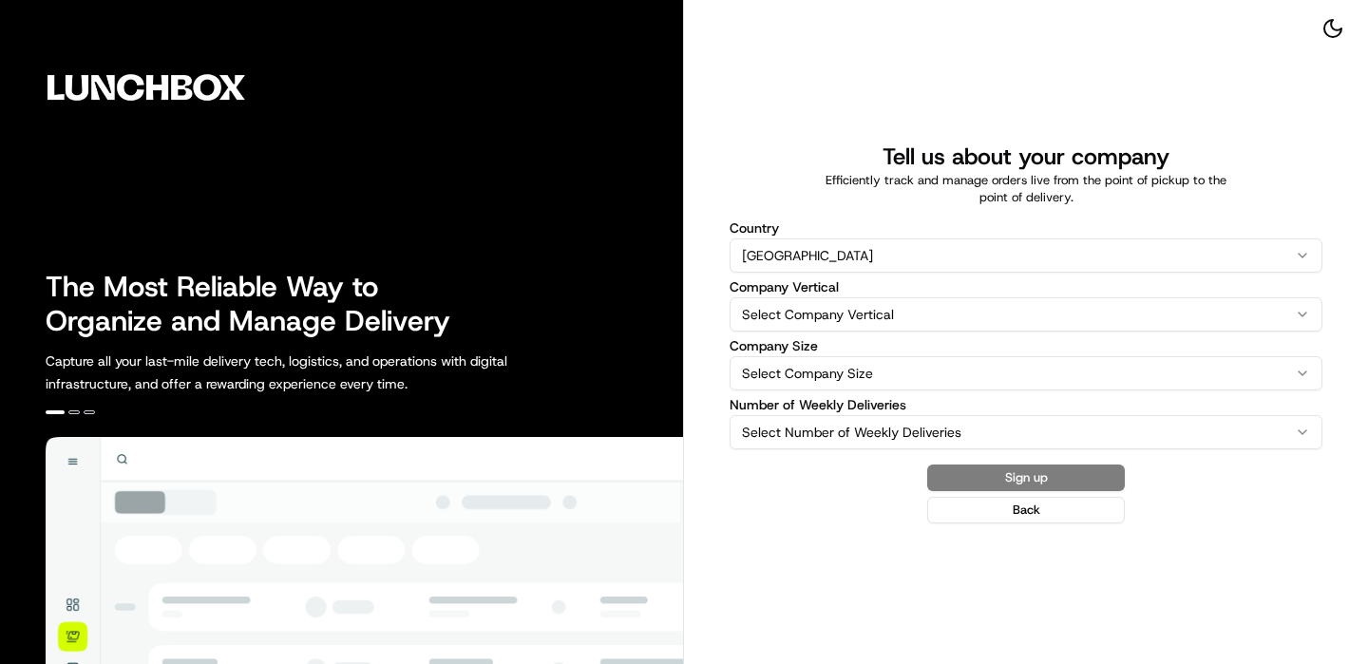
click at [790, 316] on html "The Most Reliable Way to Organize and Manage Delivery Capture all your last-mil…" at bounding box center [684, 332] width 1368 height 664
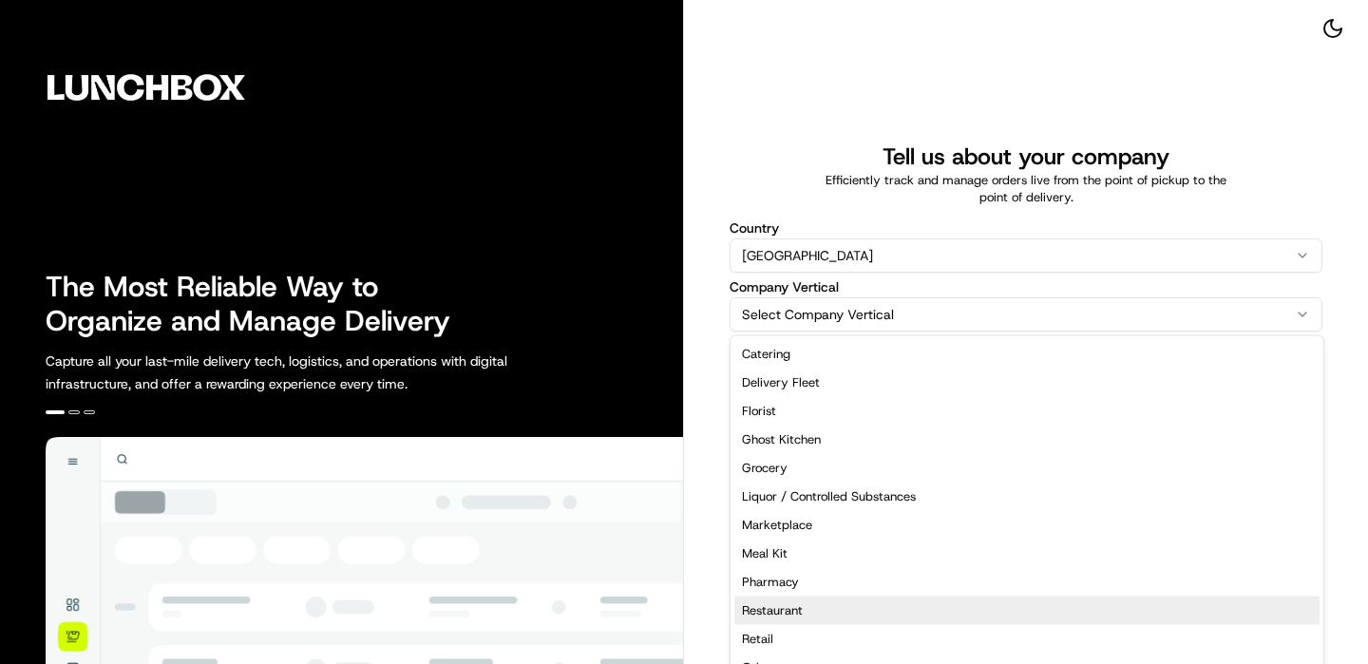
select select "Restaurant"
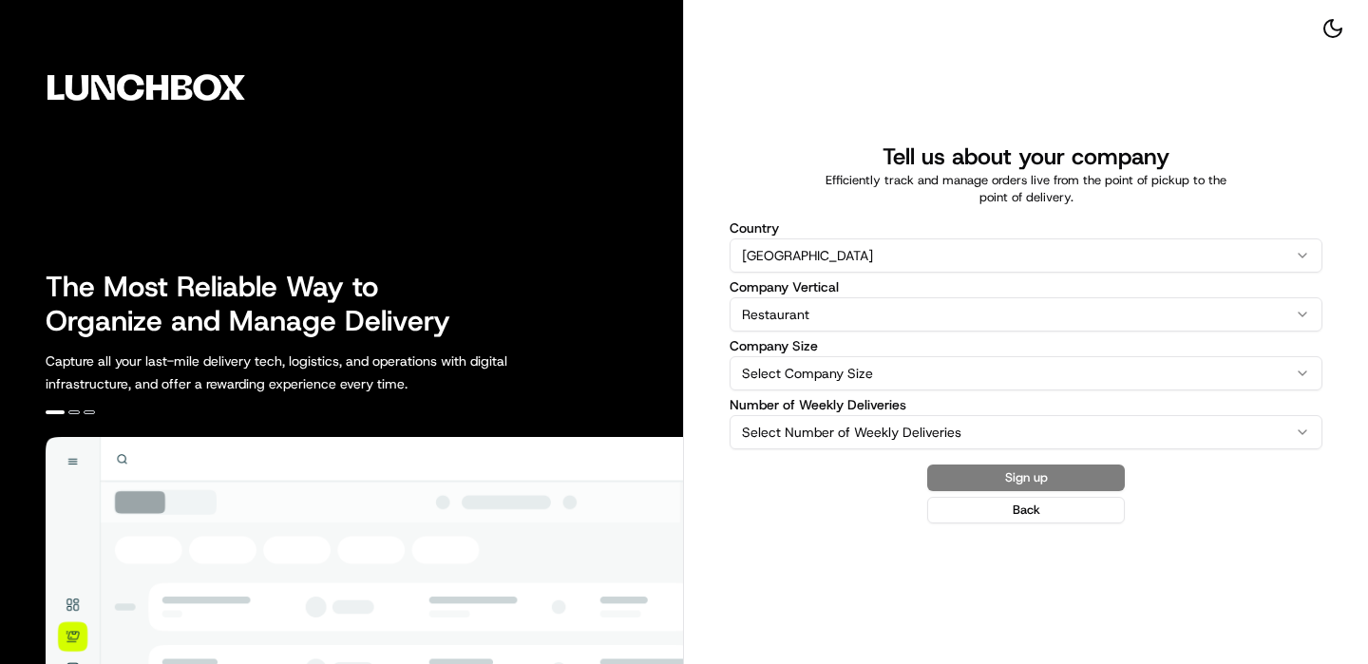
click at [828, 392] on div "Country [GEOGRAPHIC_DATA] [GEOGRAPHIC_DATA] [GEOGRAPHIC_DATA] [GEOGRAPHIC_DATA]…" at bounding box center [1026, 335] width 593 height 228
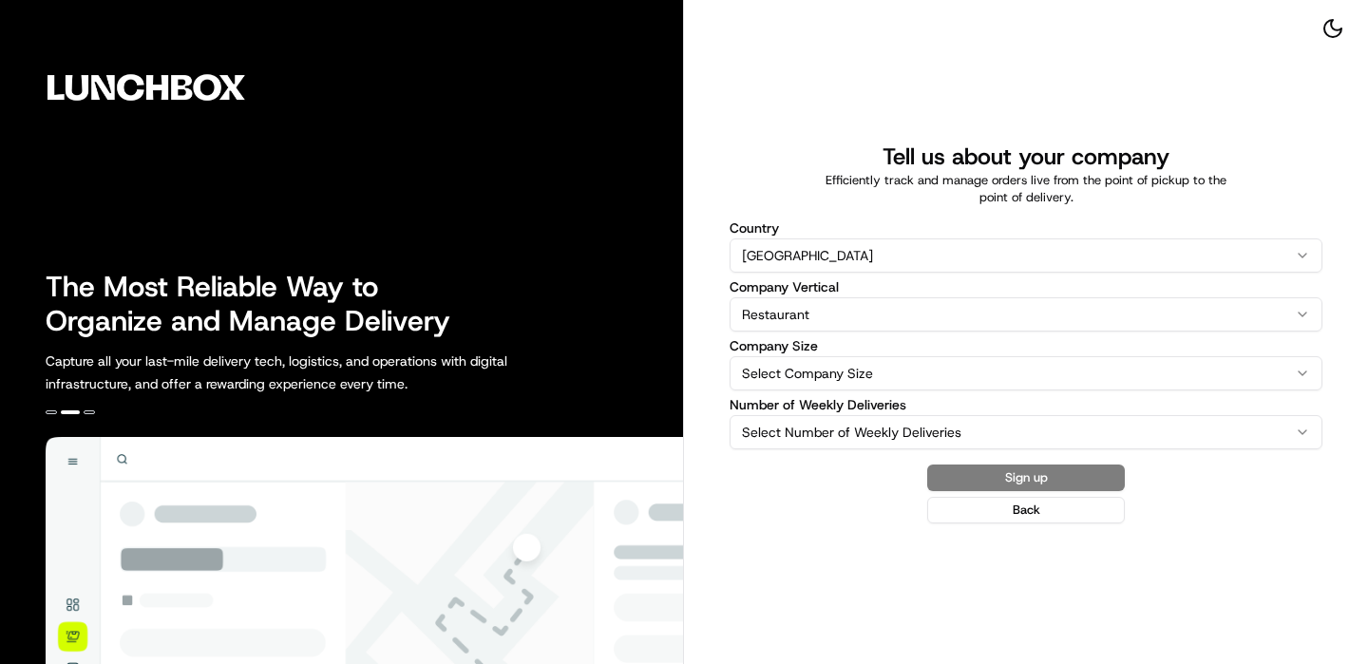
click at [828, 371] on html "The Most Reliable Way to Organize and Manage Delivery Capture all your last-mil…" at bounding box center [684, 332] width 1368 height 664
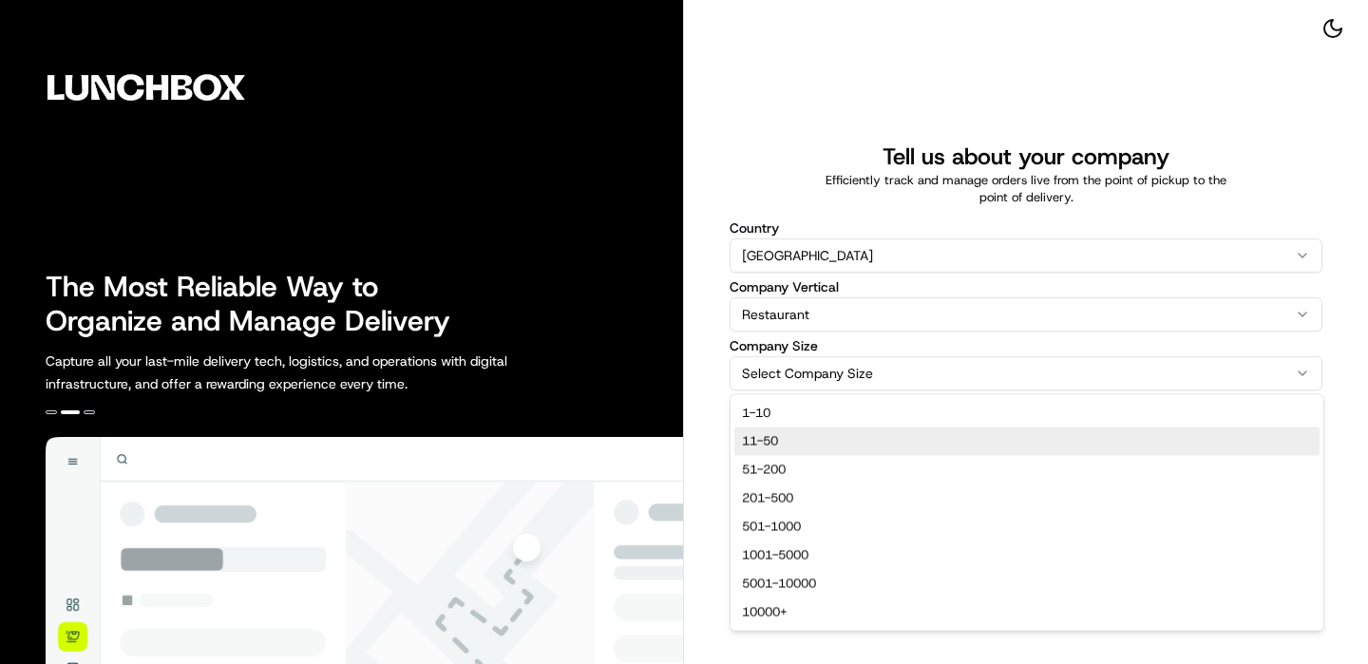
select select "11-50"
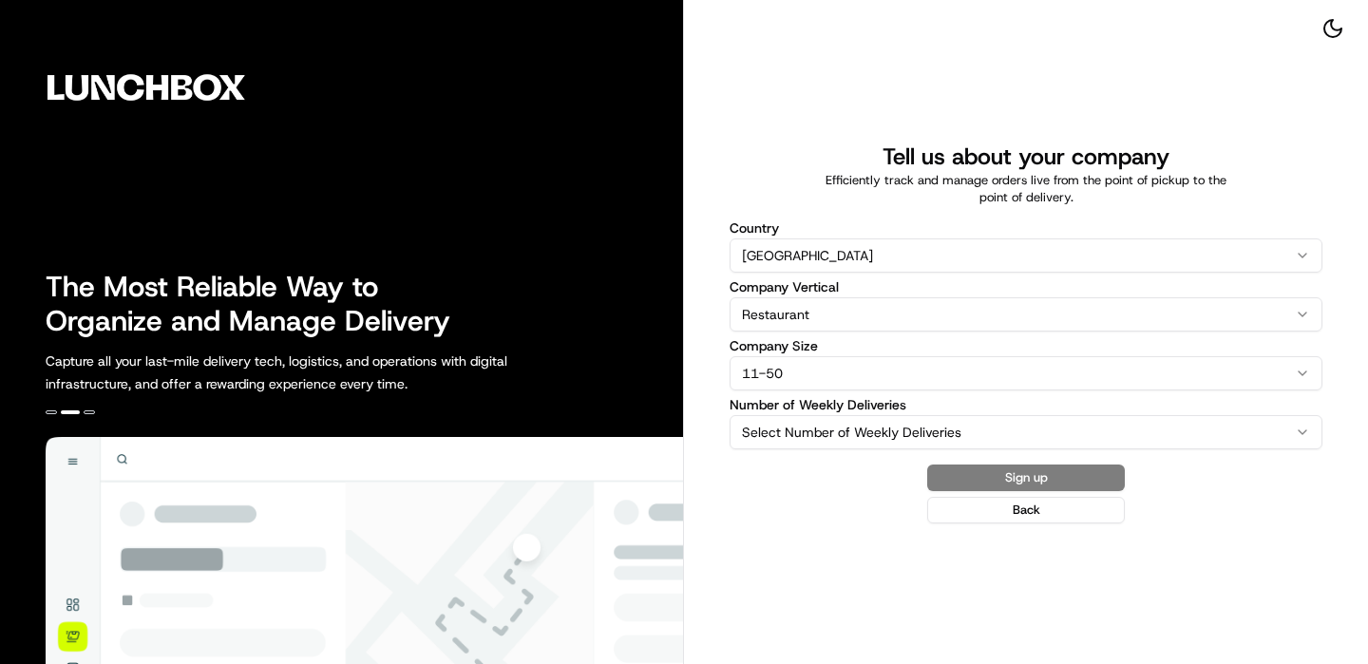
click at [825, 449] on form "Country United States United States Australia United Kingdom Canada New Zealand…" at bounding box center [1026, 364] width 593 height 317
click at [823, 428] on html "The Most Reliable Way to Organize and Manage Delivery Capture all your last-mil…" at bounding box center [684, 332] width 1368 height 664
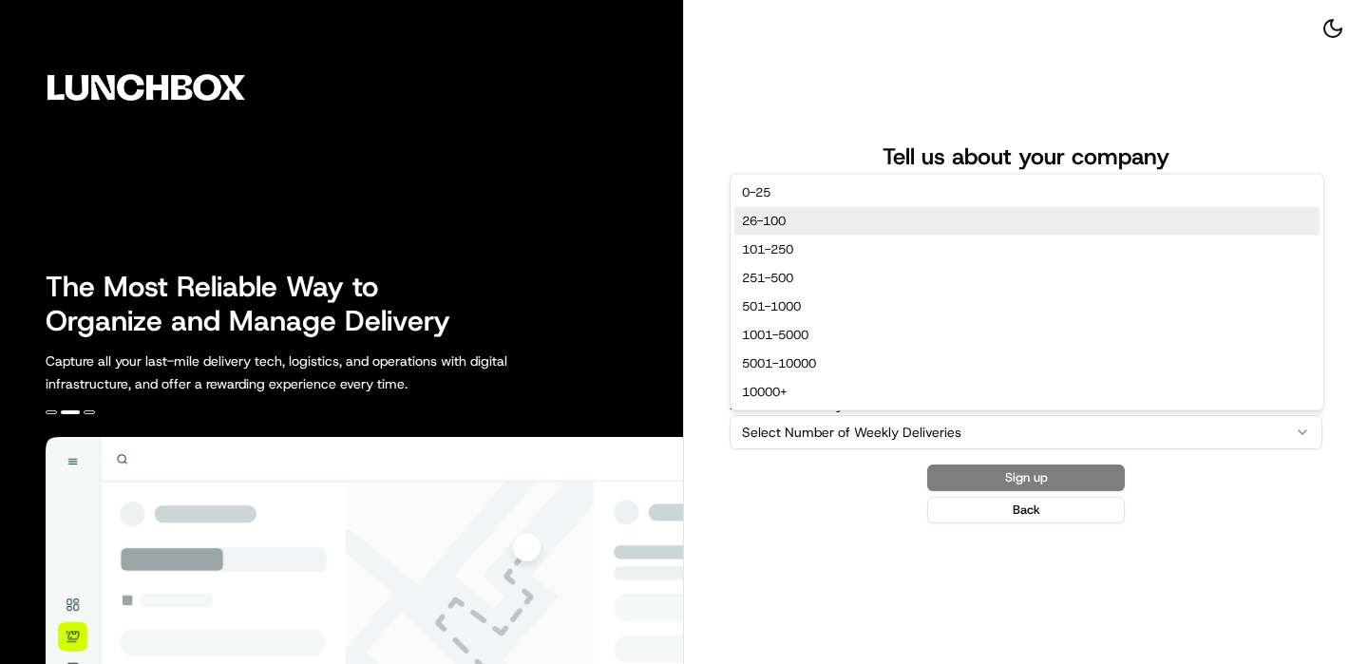
select select "26-100"
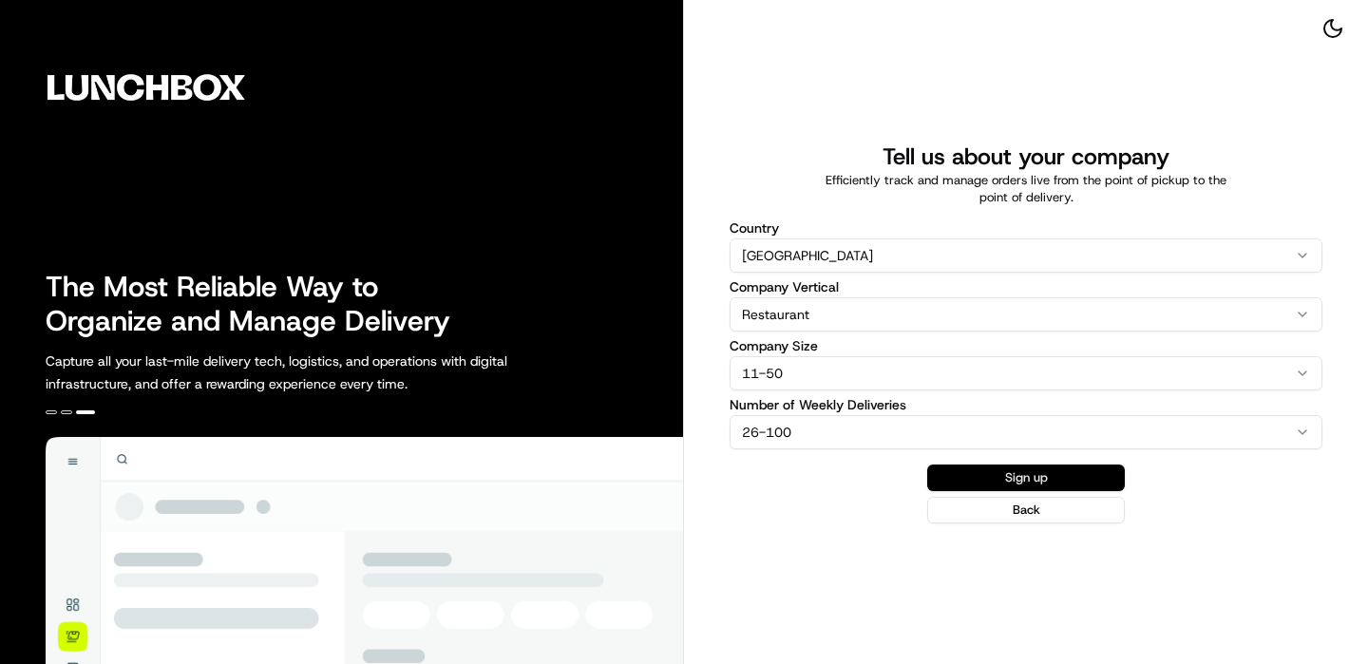
click at [1048, 473] on button "Sign up" at bounding box center [1026, 478] width 198 height 27
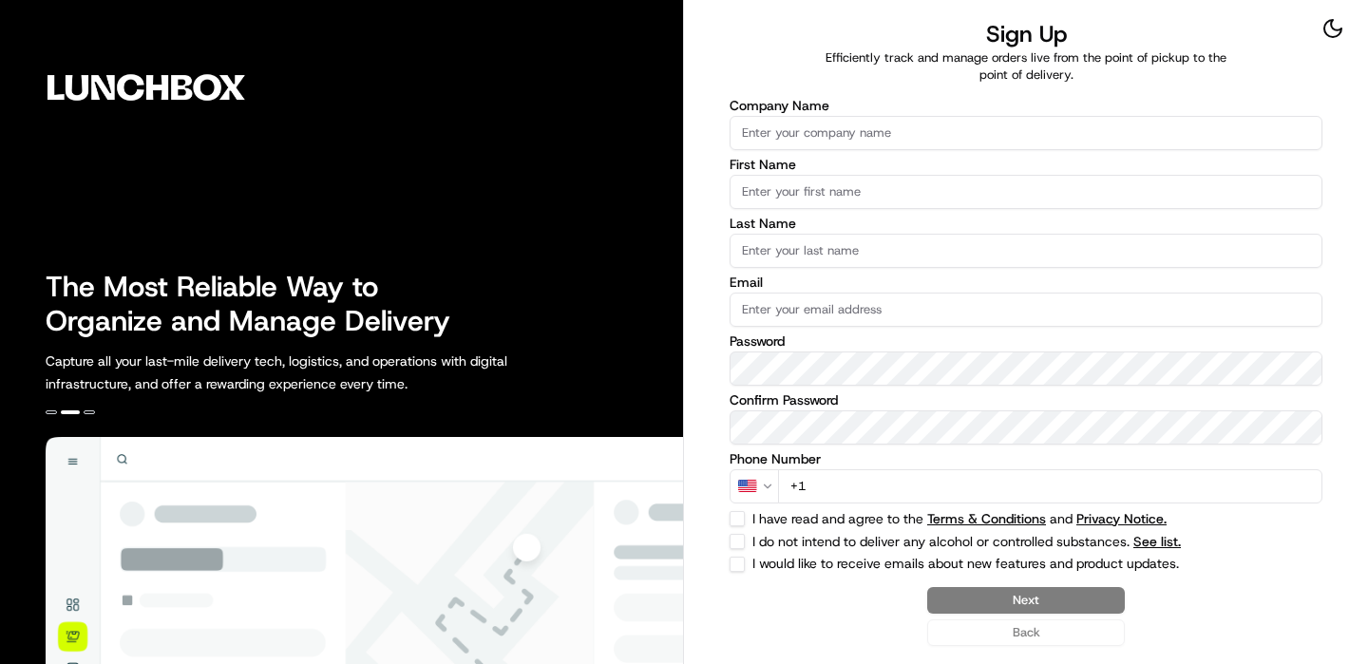
click at [860, 130] on input "Company Name" at bounding box center [1026, 133] width 593 height 34
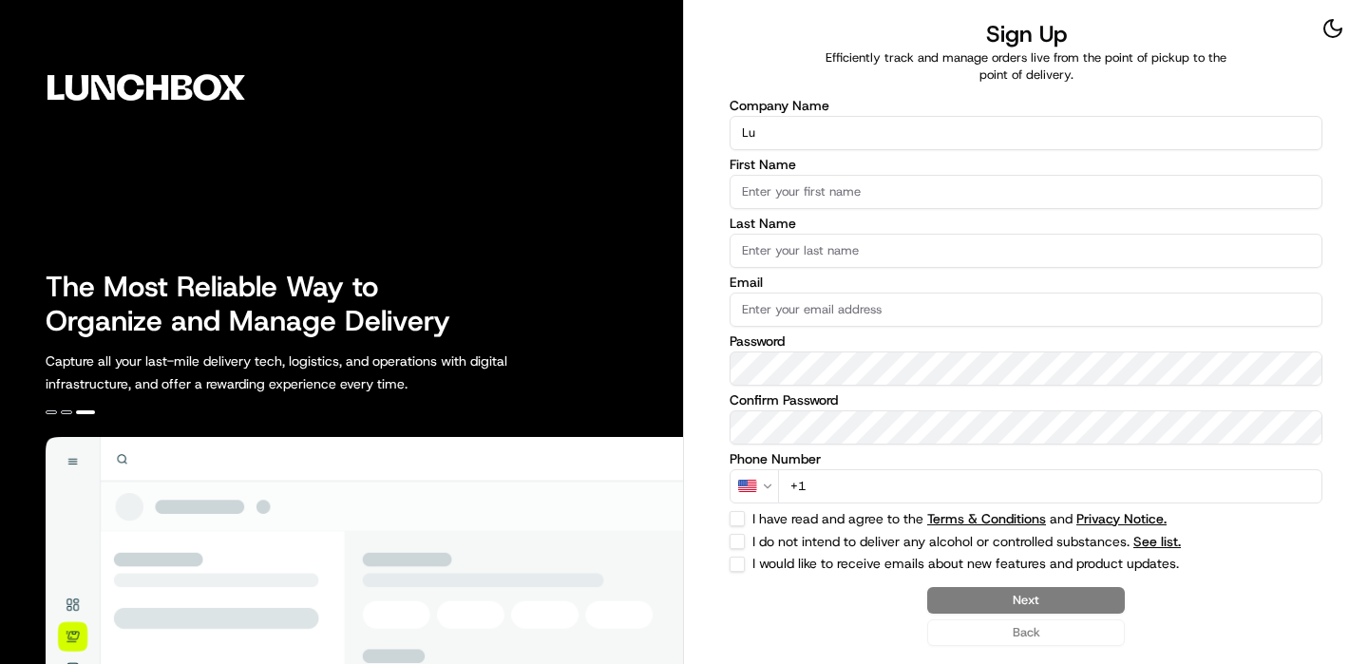
type input "L"
type input "Nation's - Fisherman's Wharf"
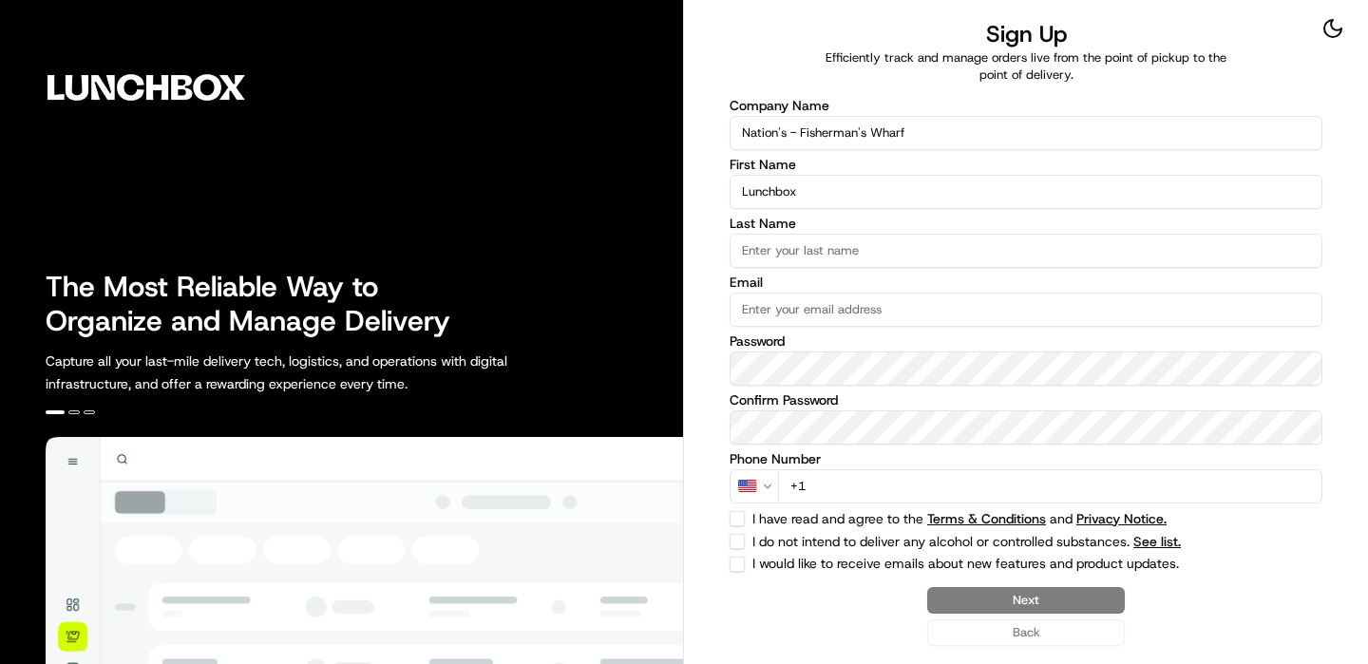
type input "Lunchbox"
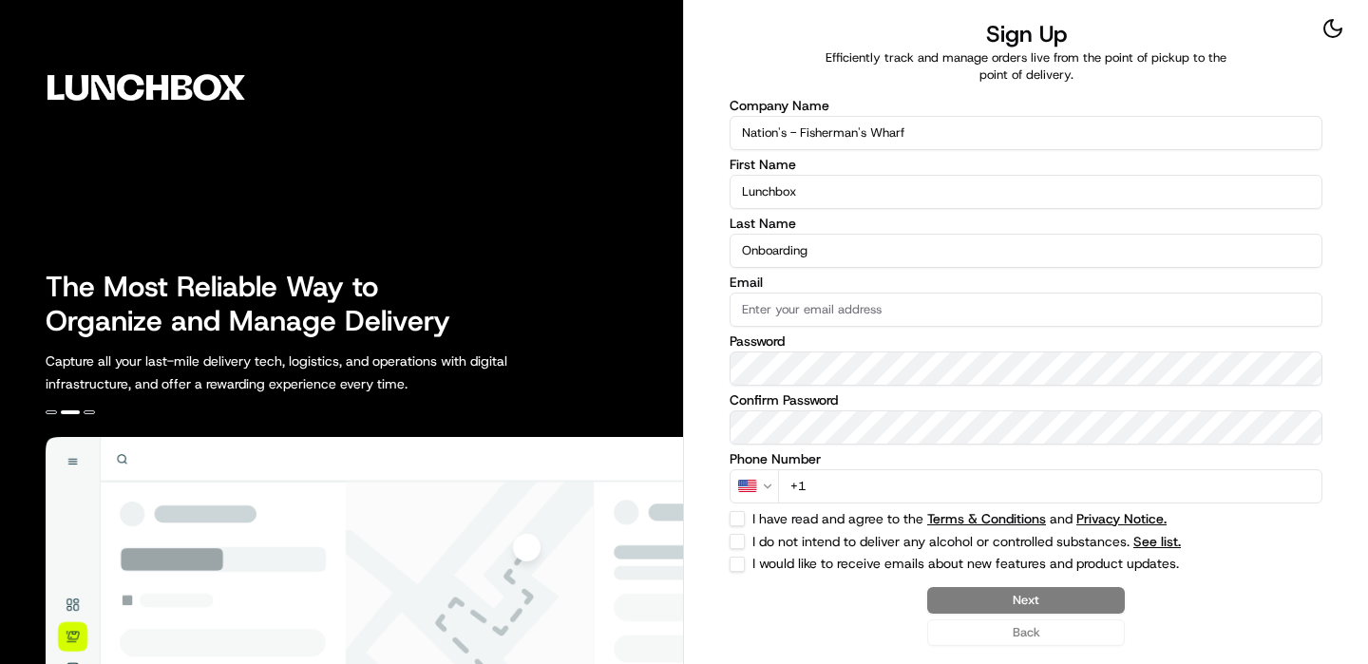
type input "Onboarding"
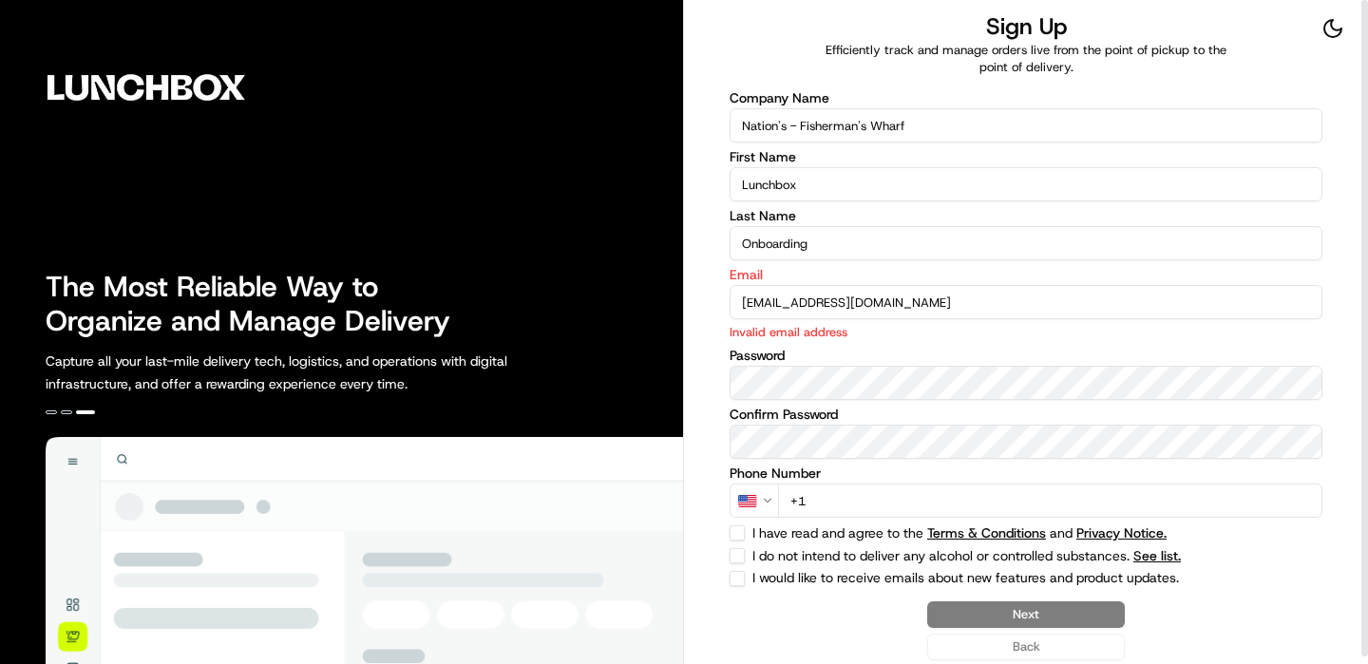
type input "[EMAIL_ADDRESS][DOMAIN_NAME]"
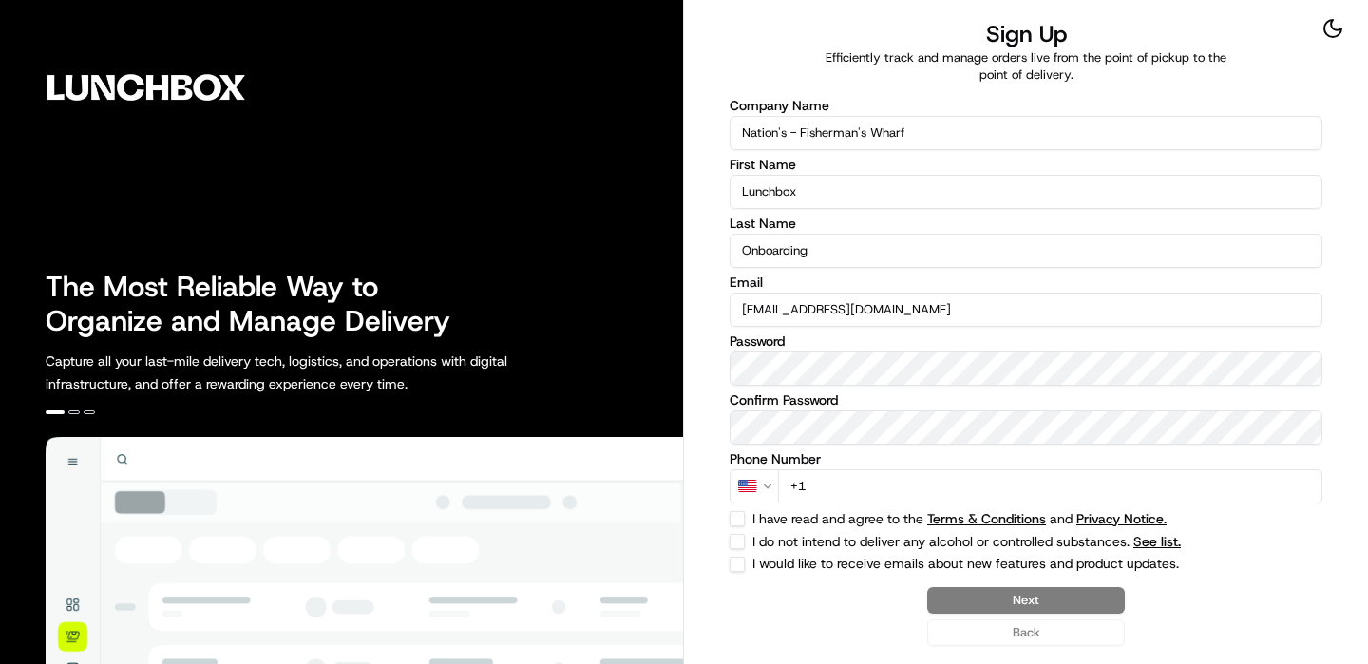
click at [1125, 487] on input "+1" at bounding box center [1050, 486] width 544 height 34
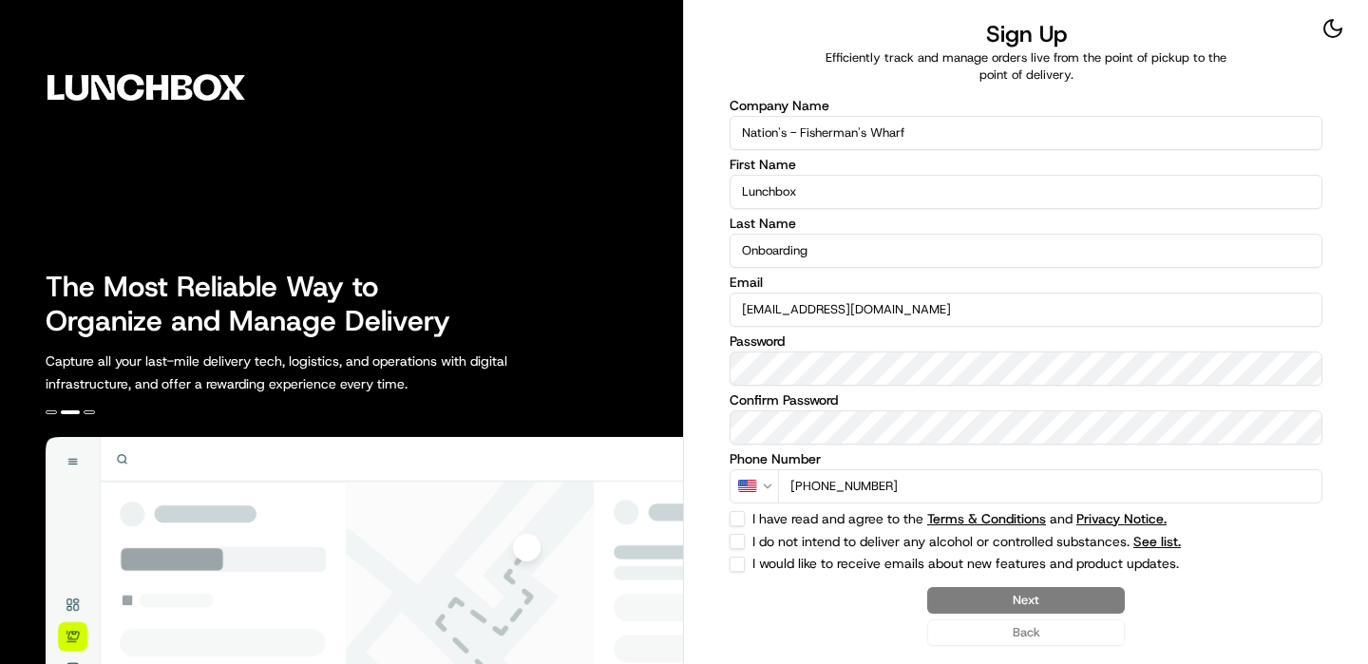
type input "[PHONE_NUMBER]"
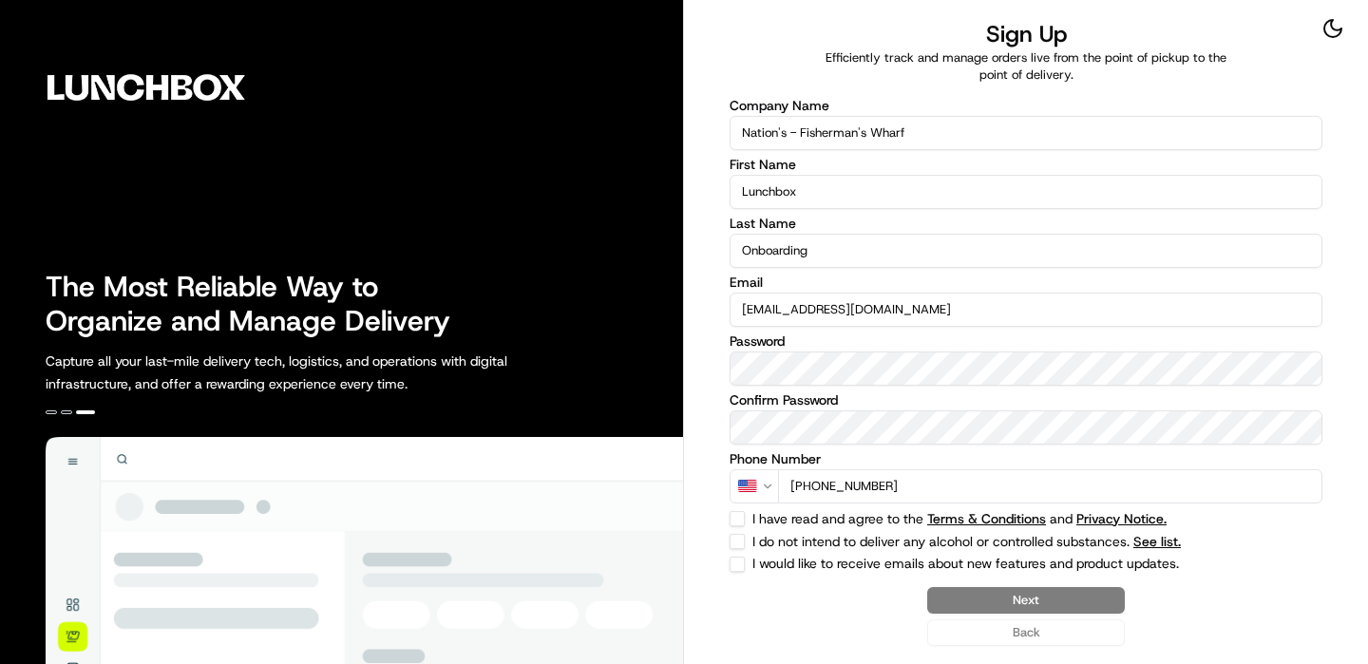
click at [735, 534] on button "I do not intend to deliver any alcohol or controlled substances. See list." at bounding box center [737, 541] width 15 height 15
checkbox input "true"
click at [735, 509] on div "Company Name Nation's - Fisherman's Wharf First Name Lunchbox Last Name Onboard…" at bounding box center [1026, 335] width 593 height 473
click at [735, 512] on button "I have read and agree to the Terms & Conditions and Privacy Notice." at bounding box center [737, 518] width 15 height 15
checkbox input "true"
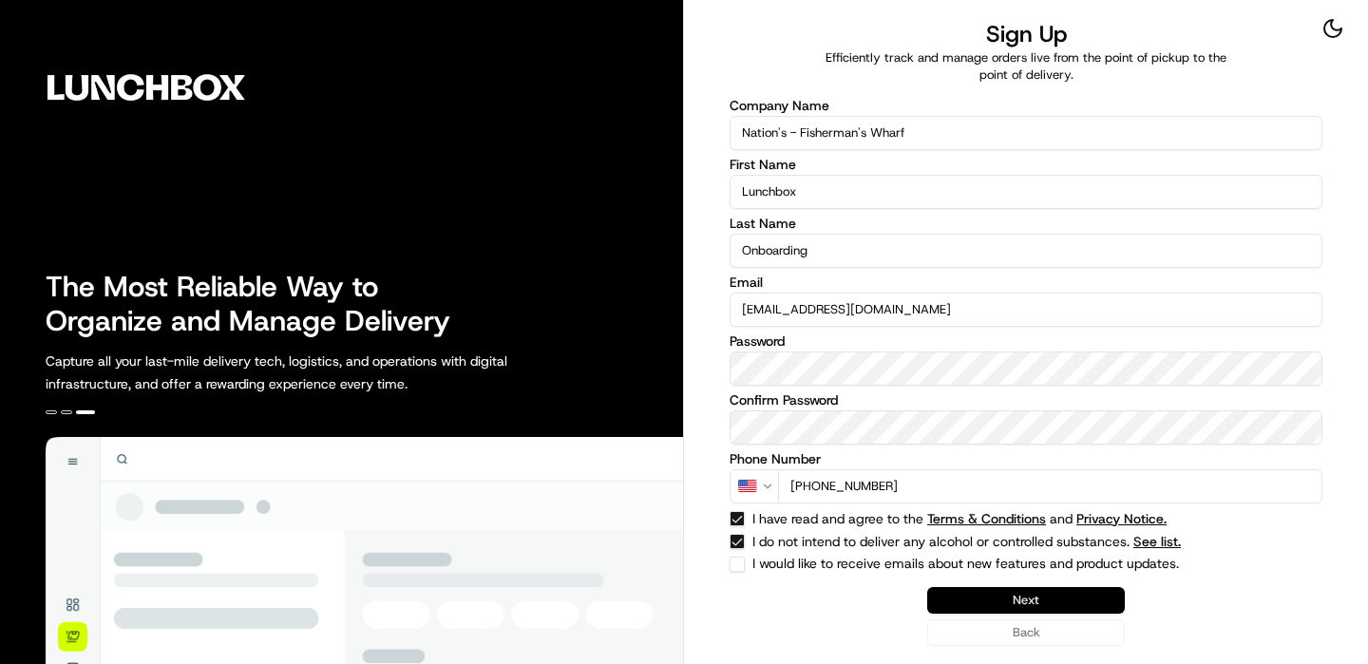
click at [1026, 594] on button "Next" at bounding box center [1026, 600] width 198 height 27
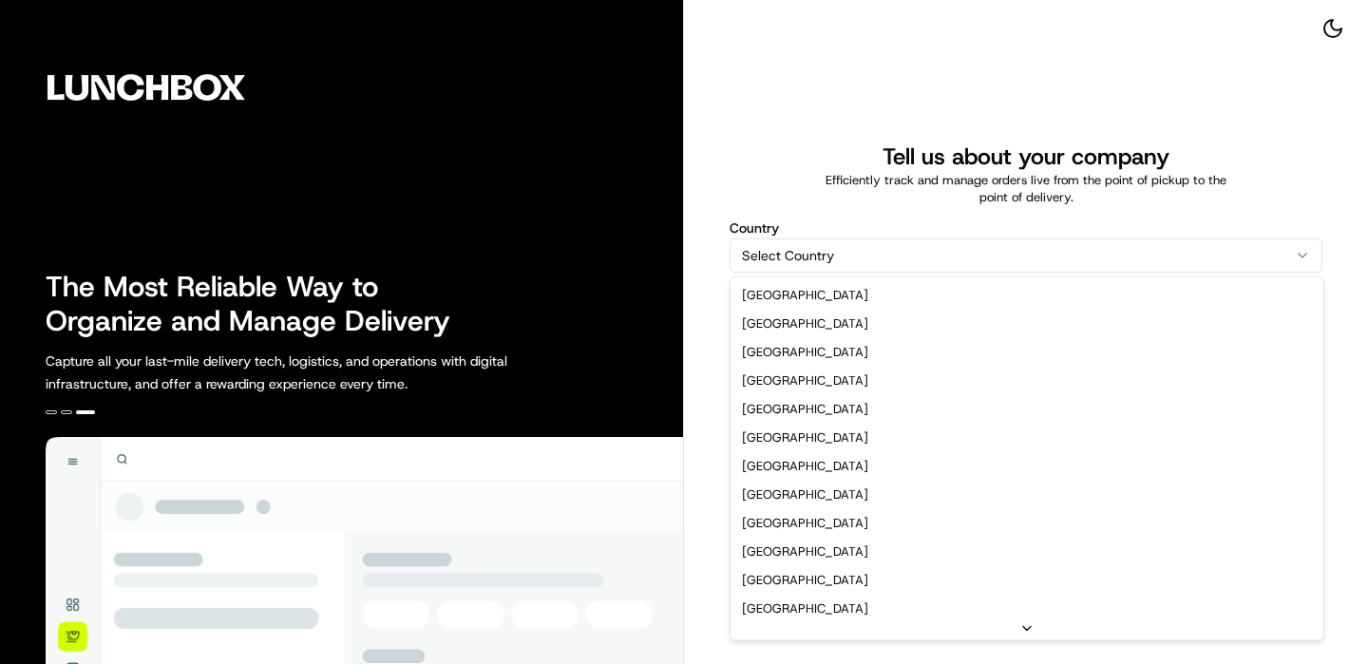
click at [768, 240] on html "The Most Reliable Way to Organize and Manage Delivery Capture all your last-mil…" at bounding box center [684, 332] width 1368 height 664
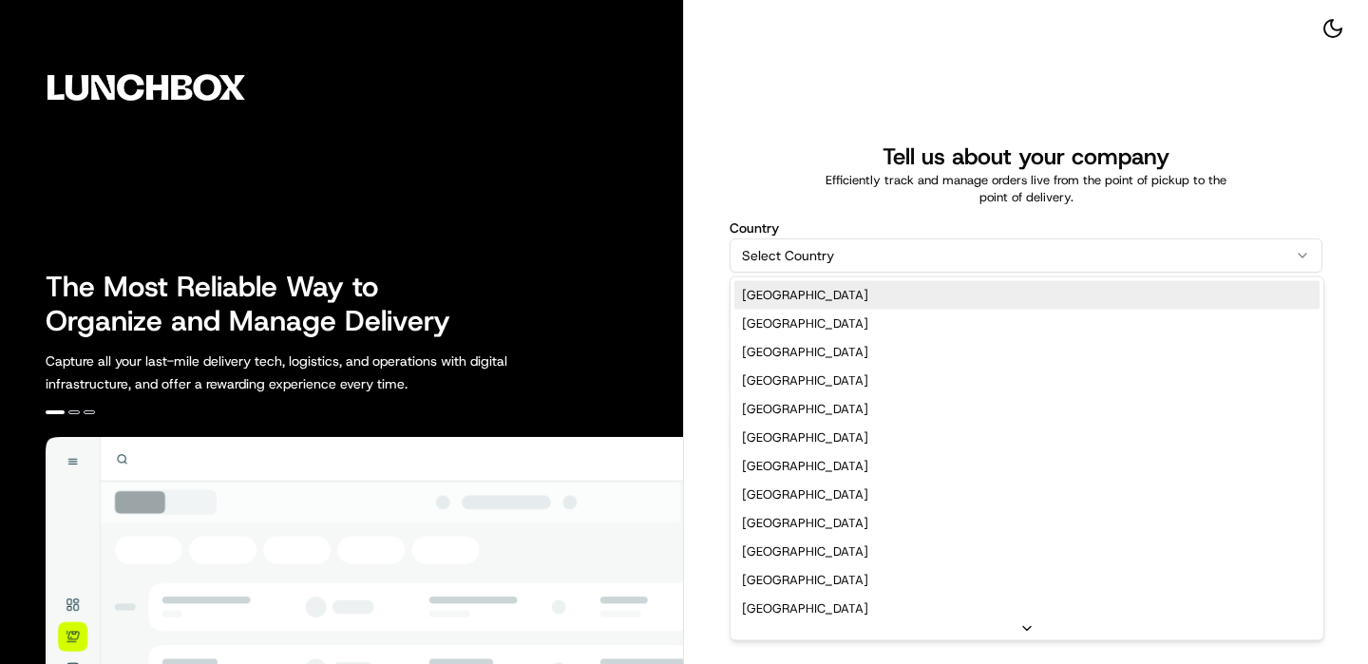
select select "US"
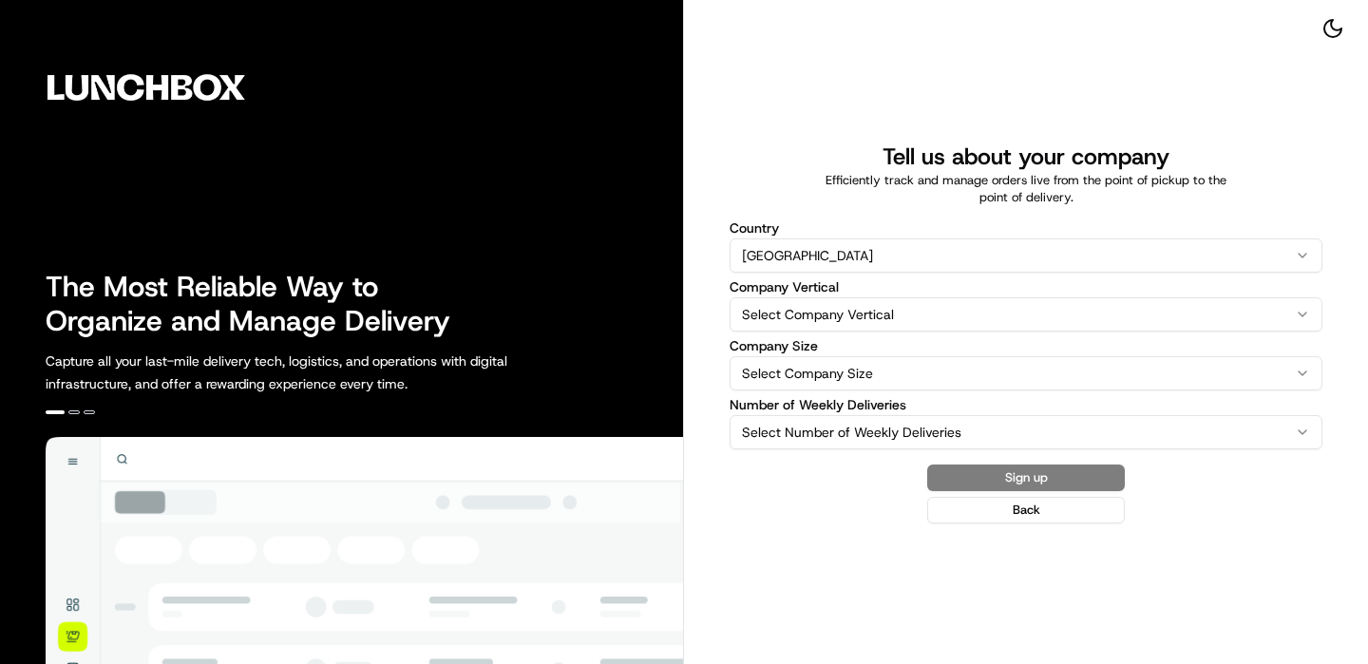
click at [769, 304] on html "The Most Reliable Way to Organize and Manage Delivery Capture all your last-mil…" at bounding box center [684, 332] width 1368 height 664
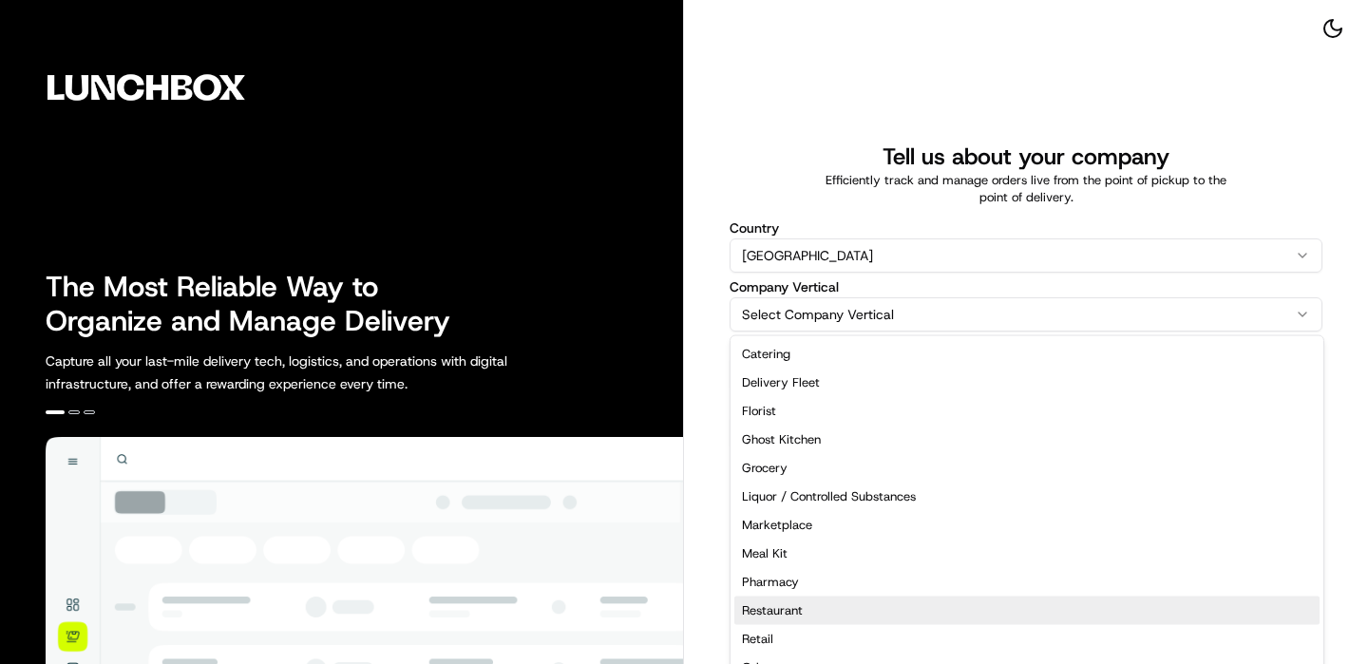
select select "Restaurant"
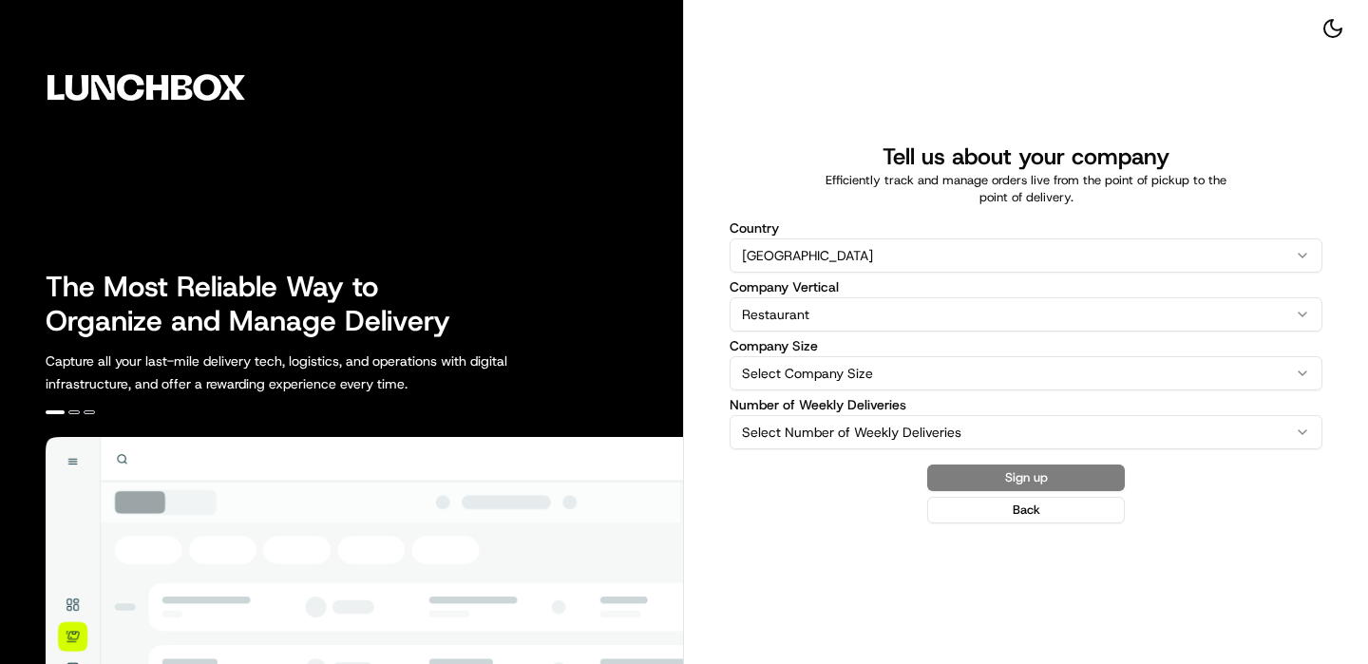
click at [809, 407] on label "Number of Weekly Deliveries" at bounding box center [1026, 404] width 593 height 13
click at [809, 415] on button "Select Number of Weekly Deliveries" at bounding box center [1026, 432] width 593 height 34
click at [805, 391] on div "Country [GEOGRAPHIC_DATA] [GEOGRAPHIC_DATA] [GEOGRAPHIC_DATA] [GEOGRAPHIC_DATA]…" at bounding box center [1026, 335] width 593 height 228
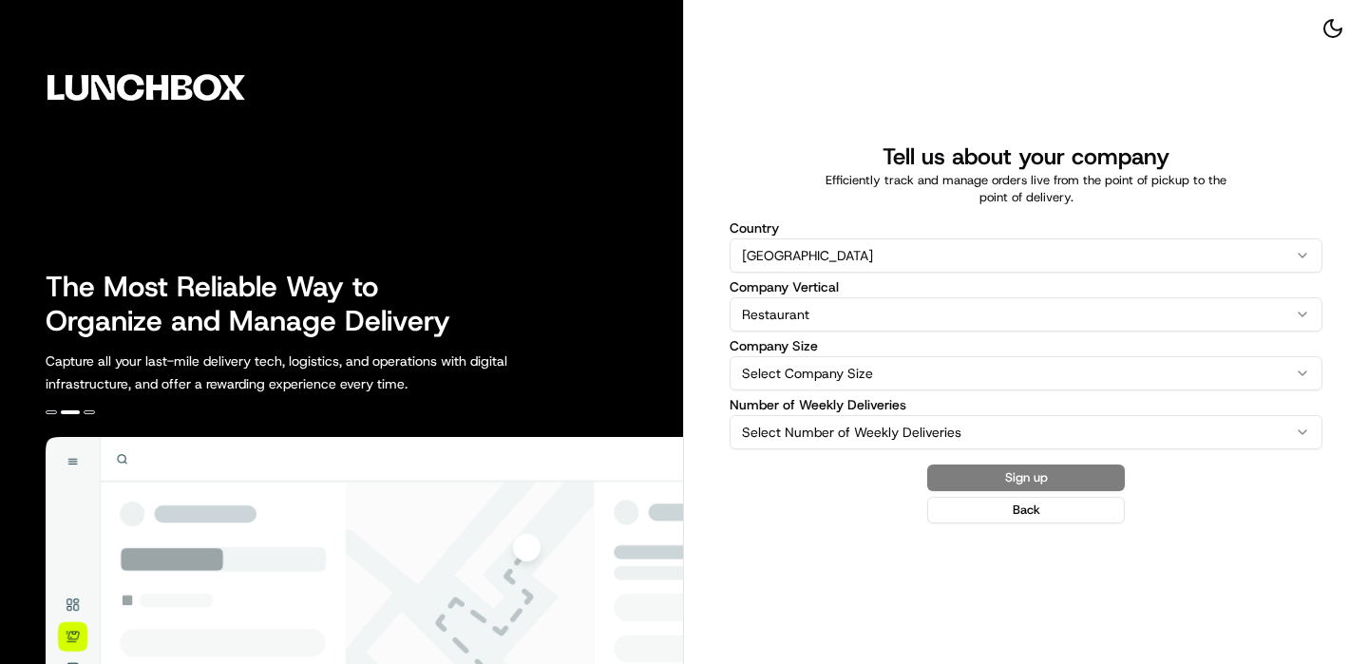
click at [802, 361] on html "The Most Reliable Way to Organize and Manage Delivery Capture all your last-mil…" at bounding box center [684, 332] width 1368 height 664
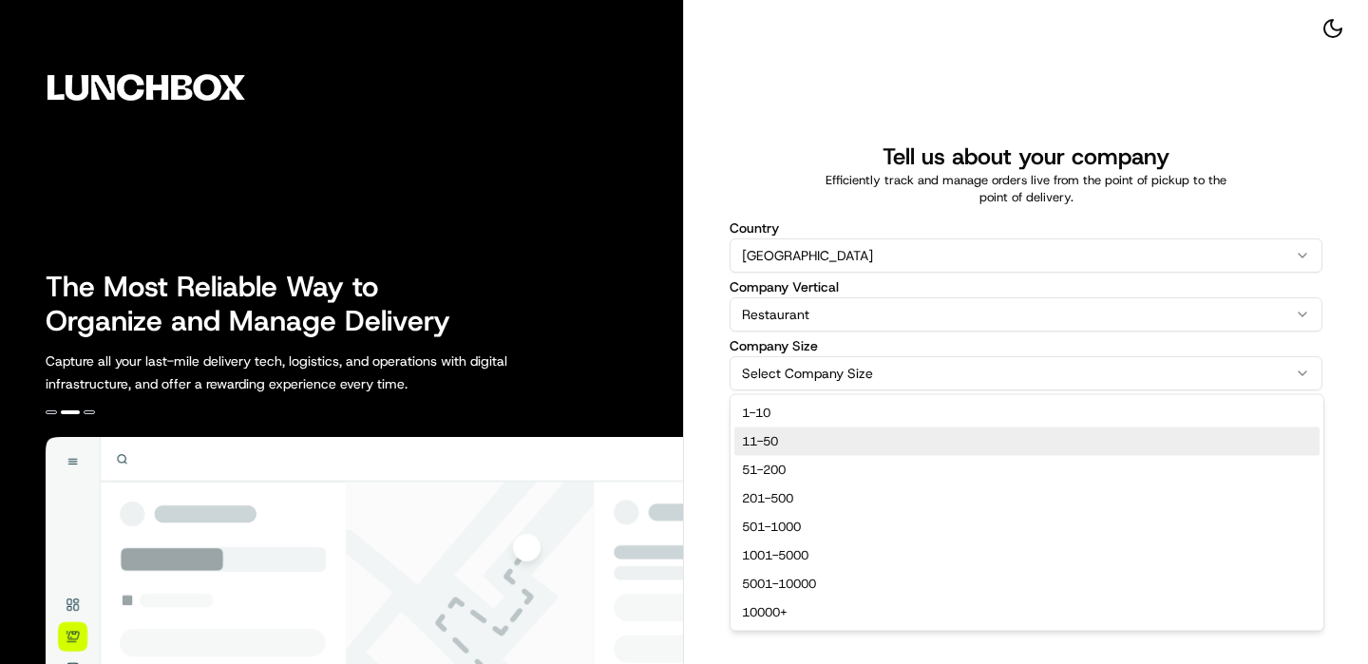
select select "11-50"
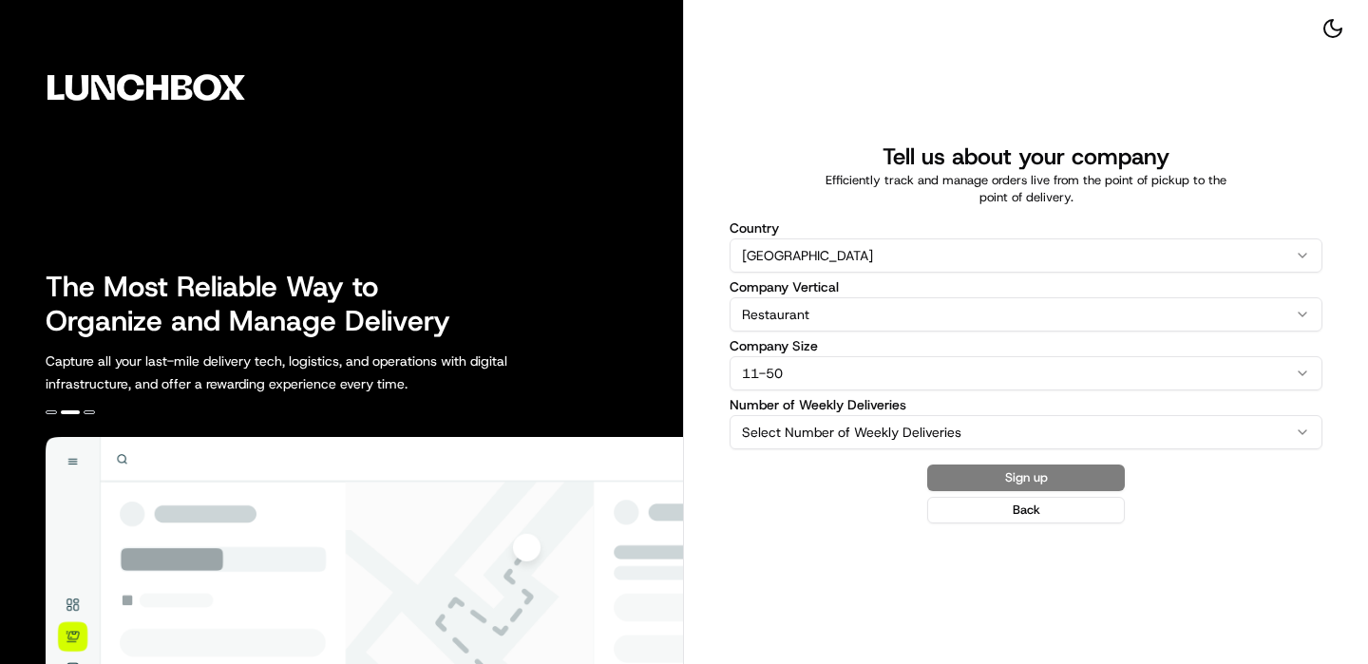
click at [792, 437] on html "The Most Reliable Way to Organize and Manage Delivery Capture all your last-mil…" at bounding box center [684, 332] width 1368 height 664
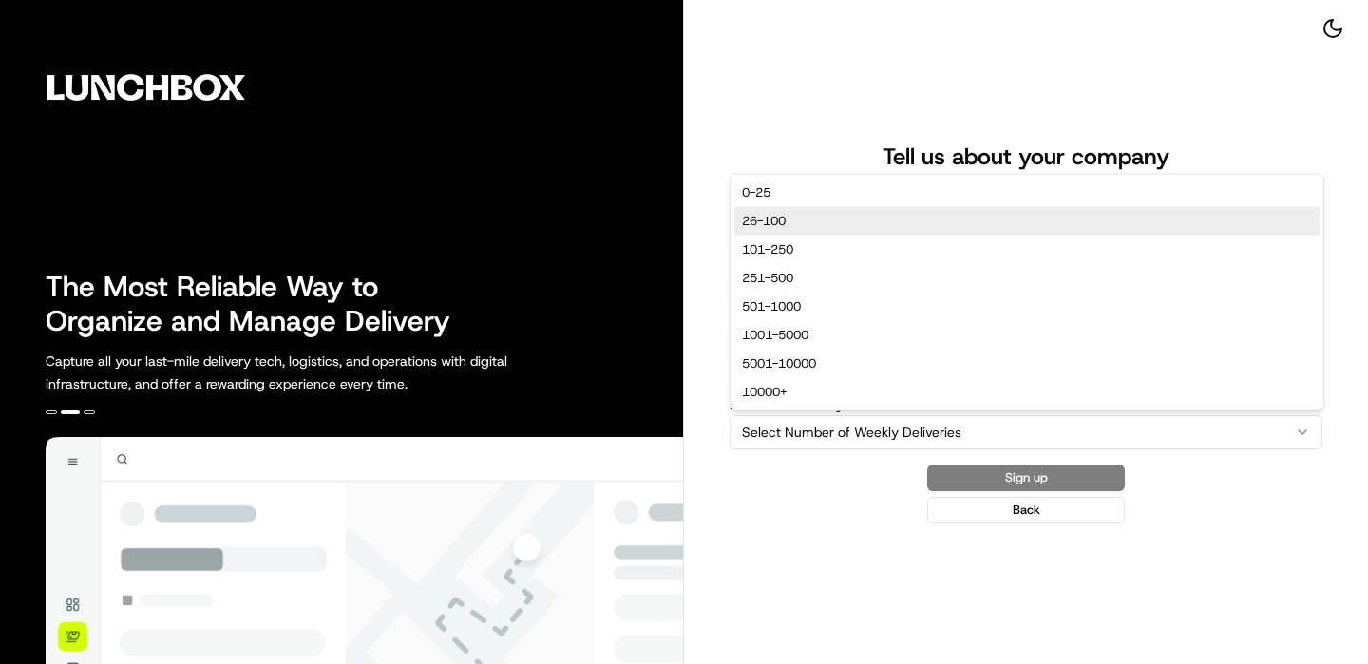
select select "26-100"
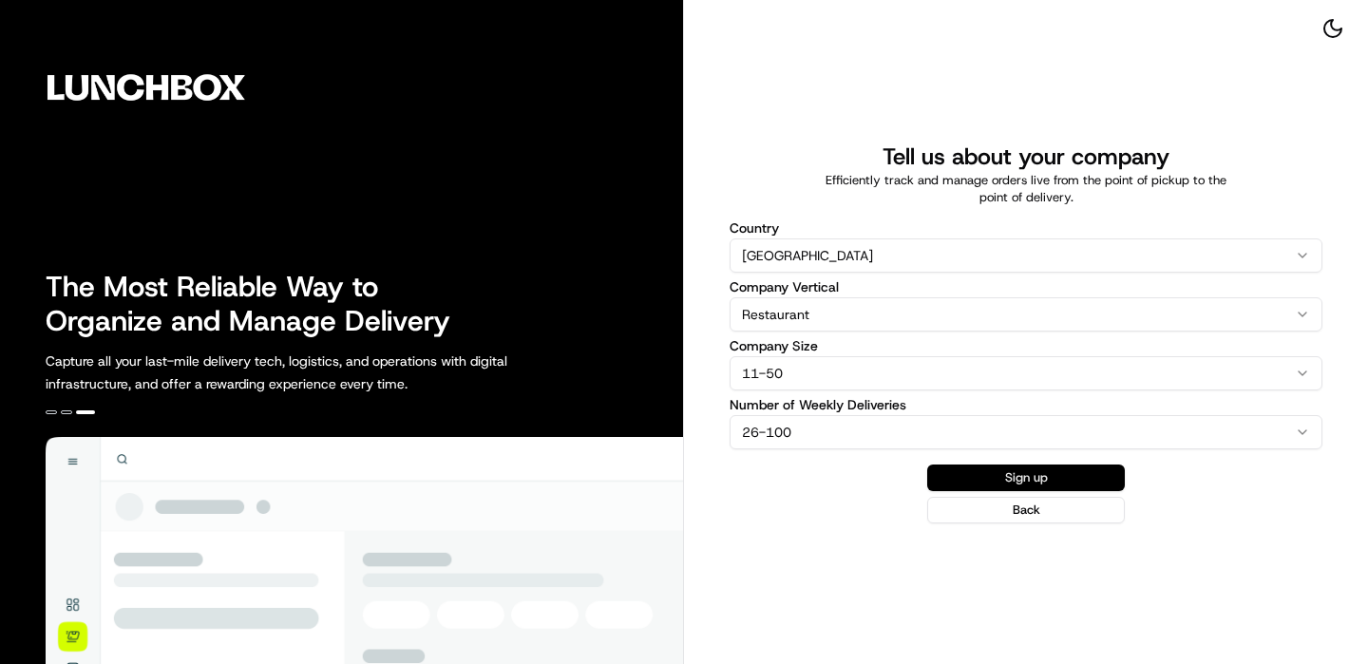
click at [1043, 471] on button "Sign up" at bounding box center [1026, 478] width 198 height 27
